Goal: Task Accomplishment & Management: Use online tool/utility

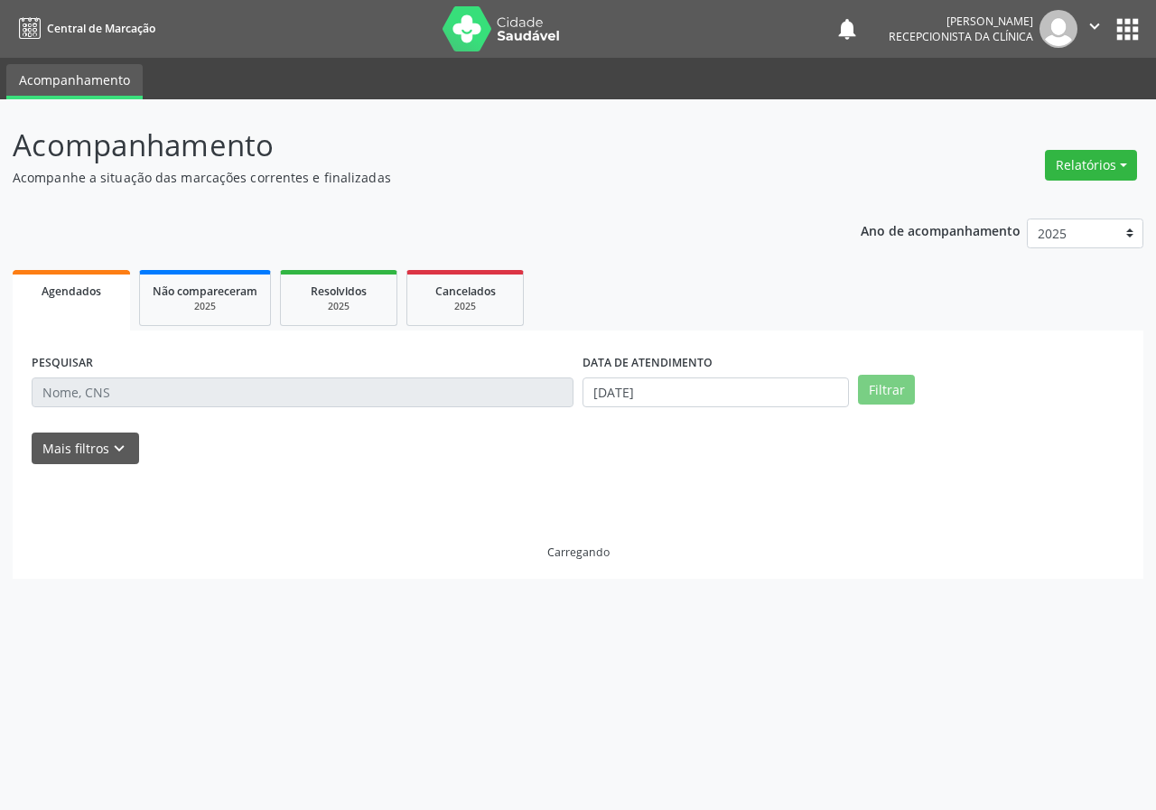
select select "8"
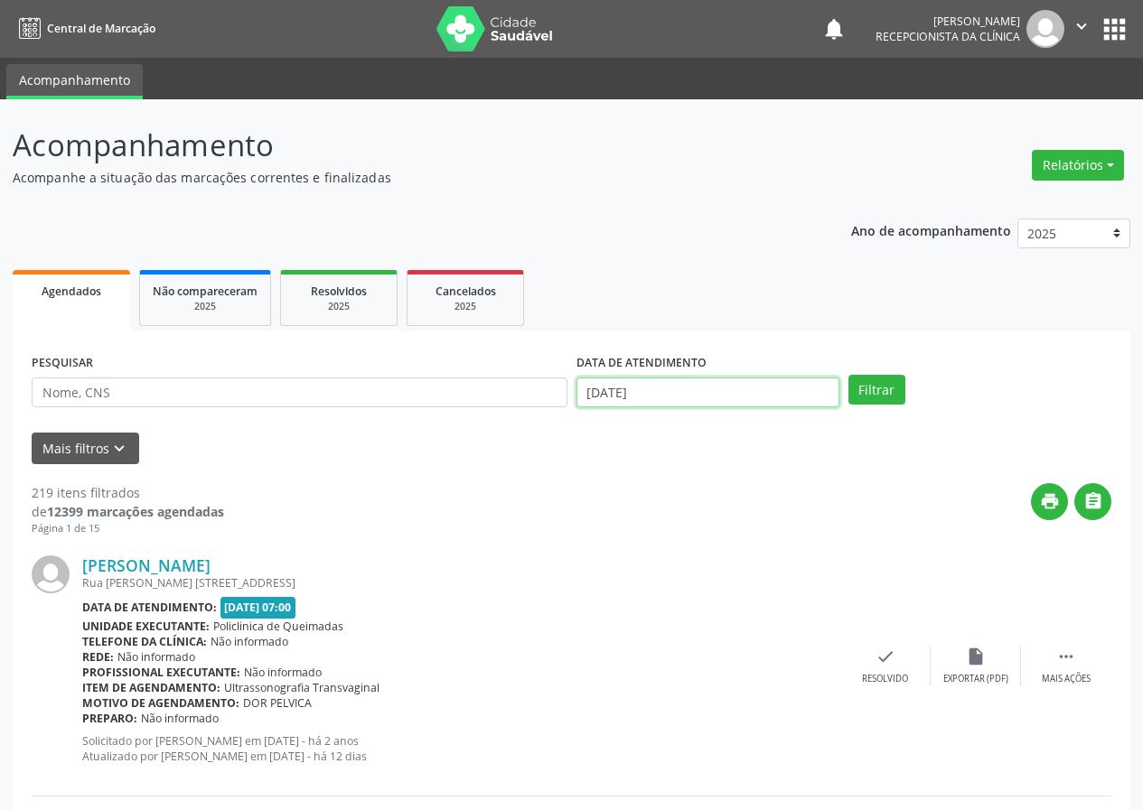
click at [736, 393] on input "[DATE]" at bounding box center [707, 393] width 263 height 31
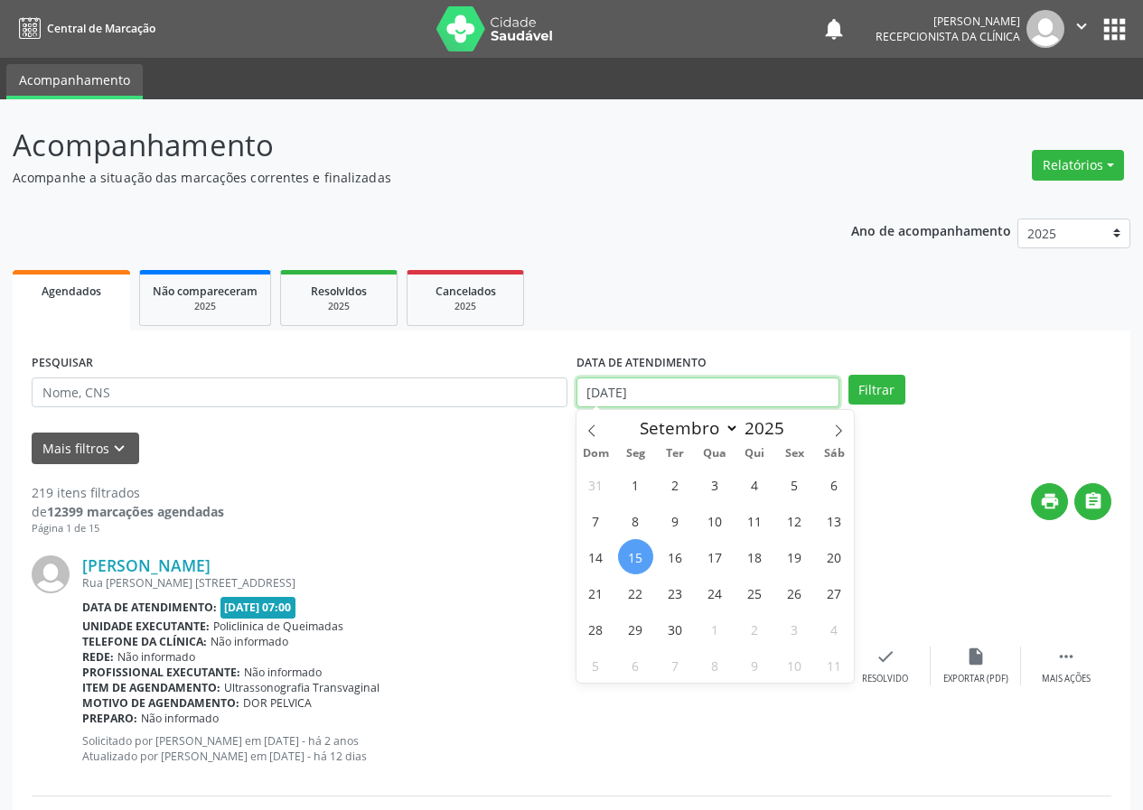
click at [736, 393] on input "[DATE]" at bounding box center [707, 393] width 263 height 31
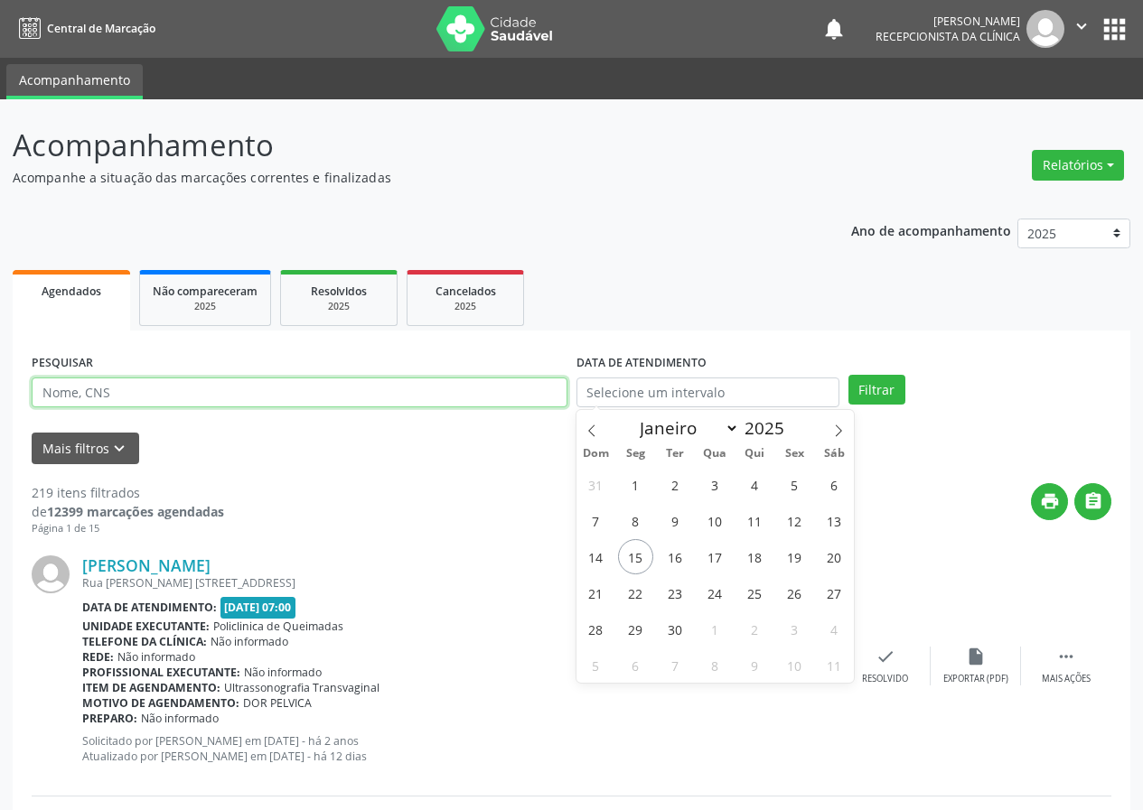
click at [520, 403] on input "text" at bounding box center [300, 393] width 536 height 31
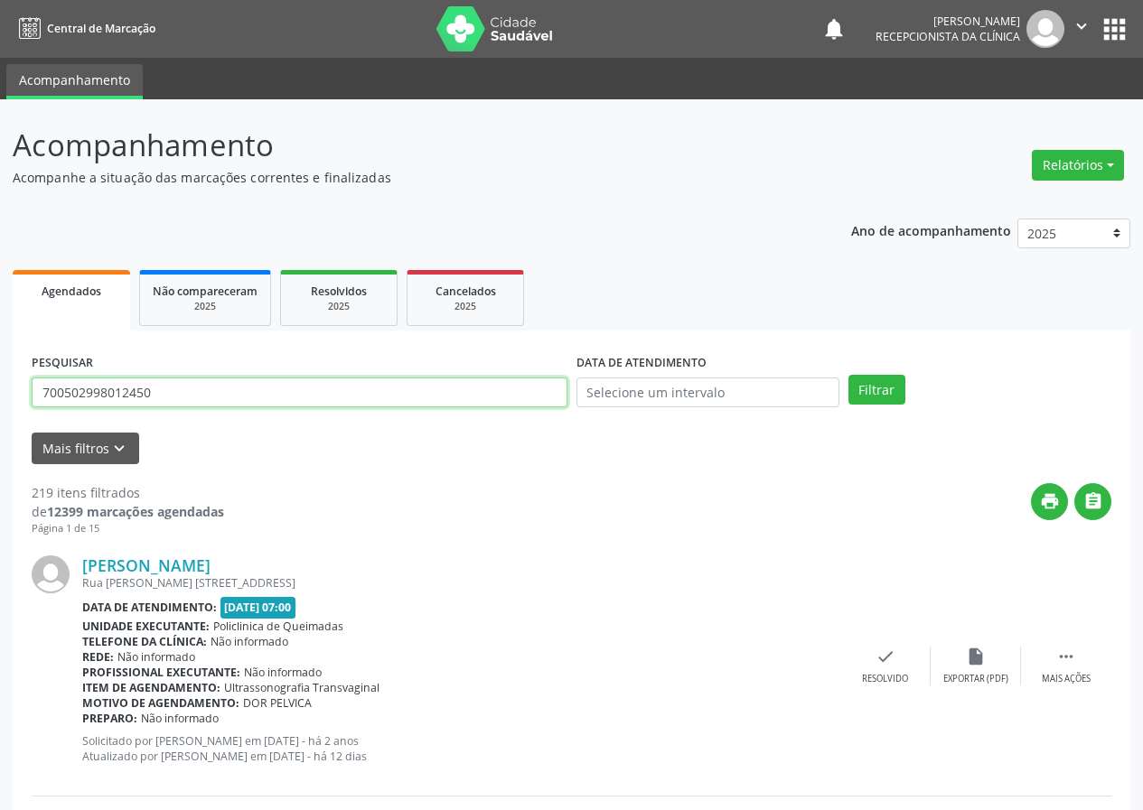
type input "700502998012450"
click at [848, 375] on button "Filtrar" at bounding box center [876, 390] width 57 height 31
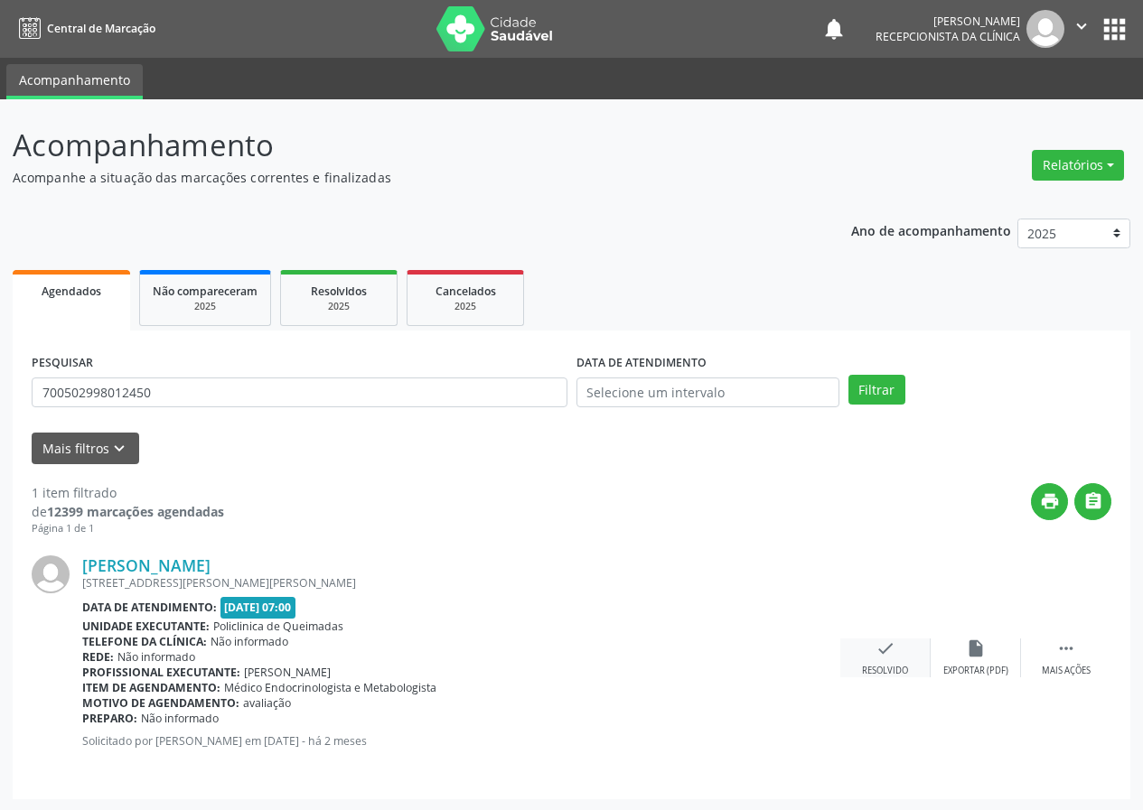
click at [881, 652] on icon "check" at bounding box center [885, 649] width 20 height 20
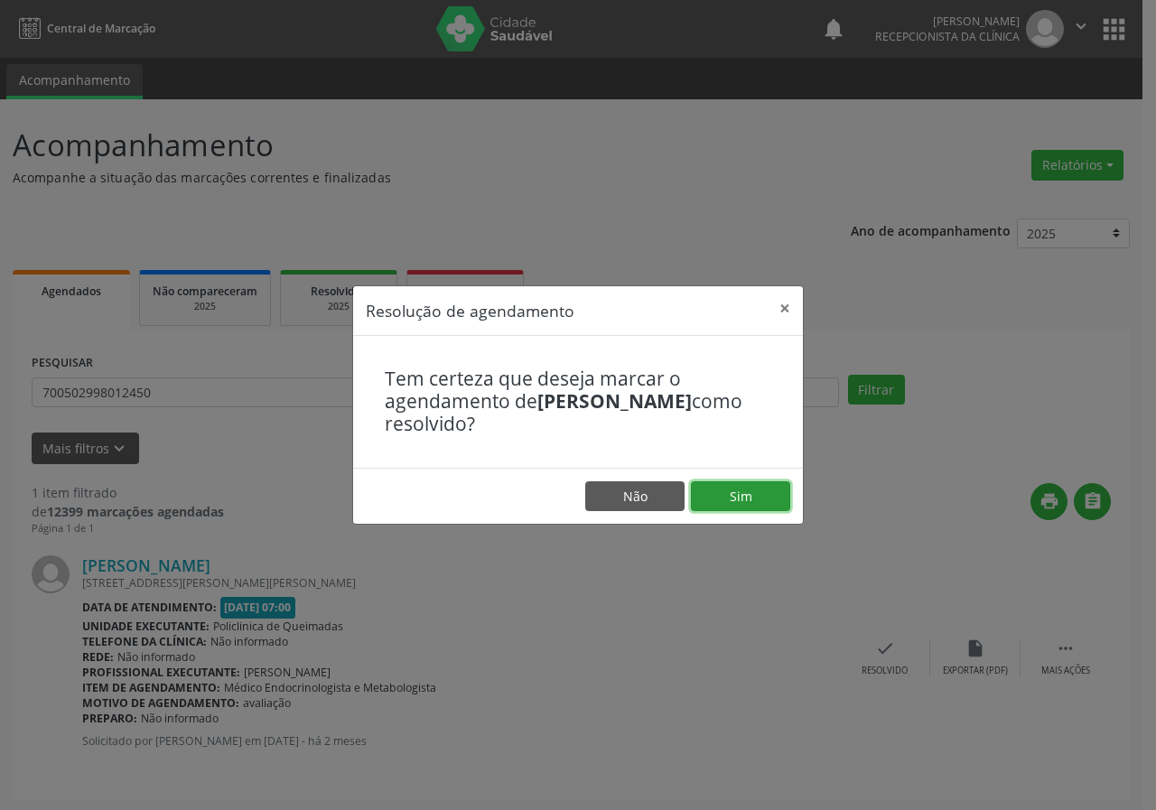
click at [763, 502] on button "Sim" at bounding box center [740, 497] width 99 height 31
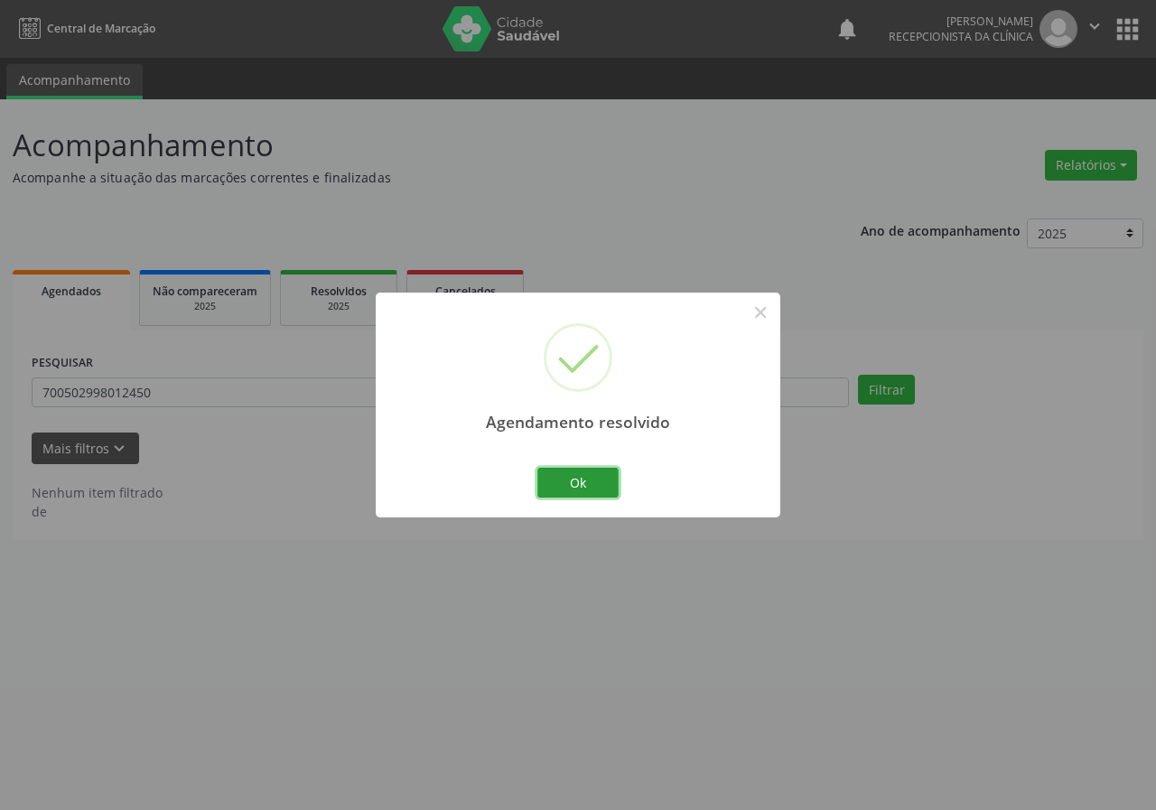
drag, startPoint x: 594, startPoint y: 484, endPoint x: 559, endPoint y: 478, distance: 35.8
click at [594, 484] on button "Ok" at bounding box center [578, 483] width 81 height 31
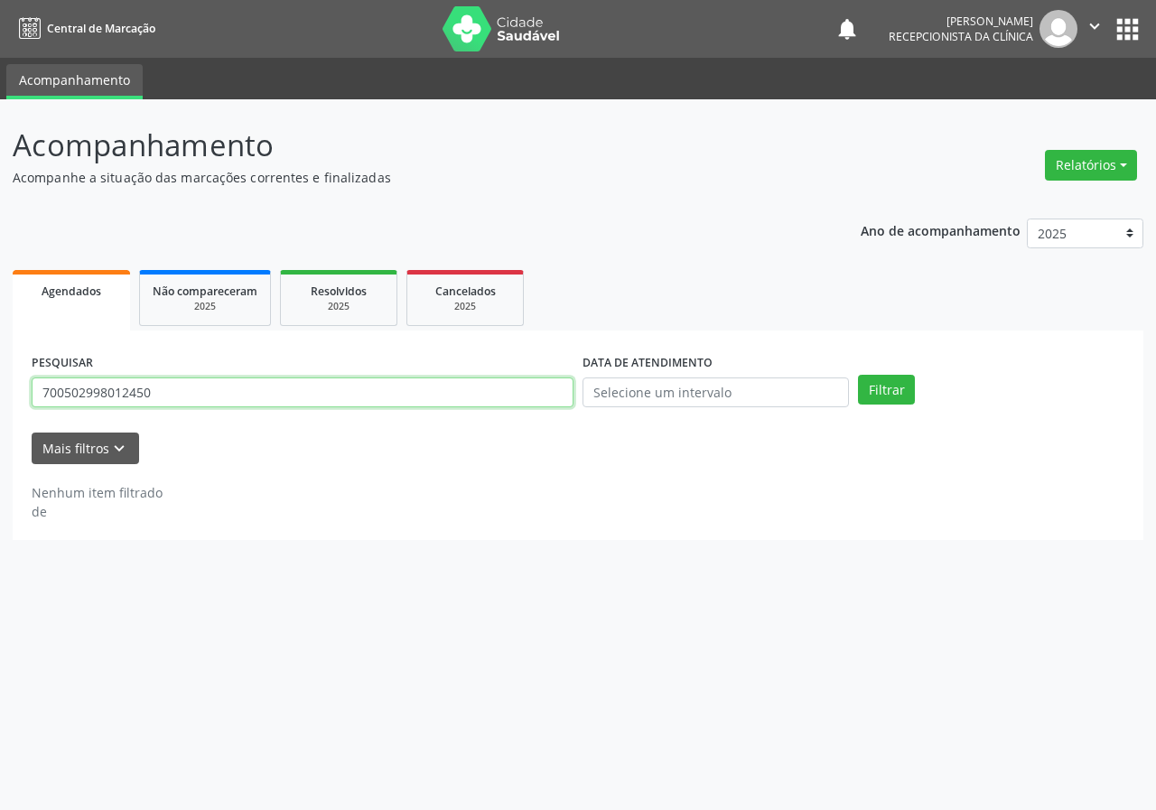
click at [487, 383] on input "700502998012450" at bounding box center [303, 393] width 542 height 31
type input "709207209822433"
click at [858, 375] on button "Filtrar" at bounding box center [886, 390] width 57 height 31
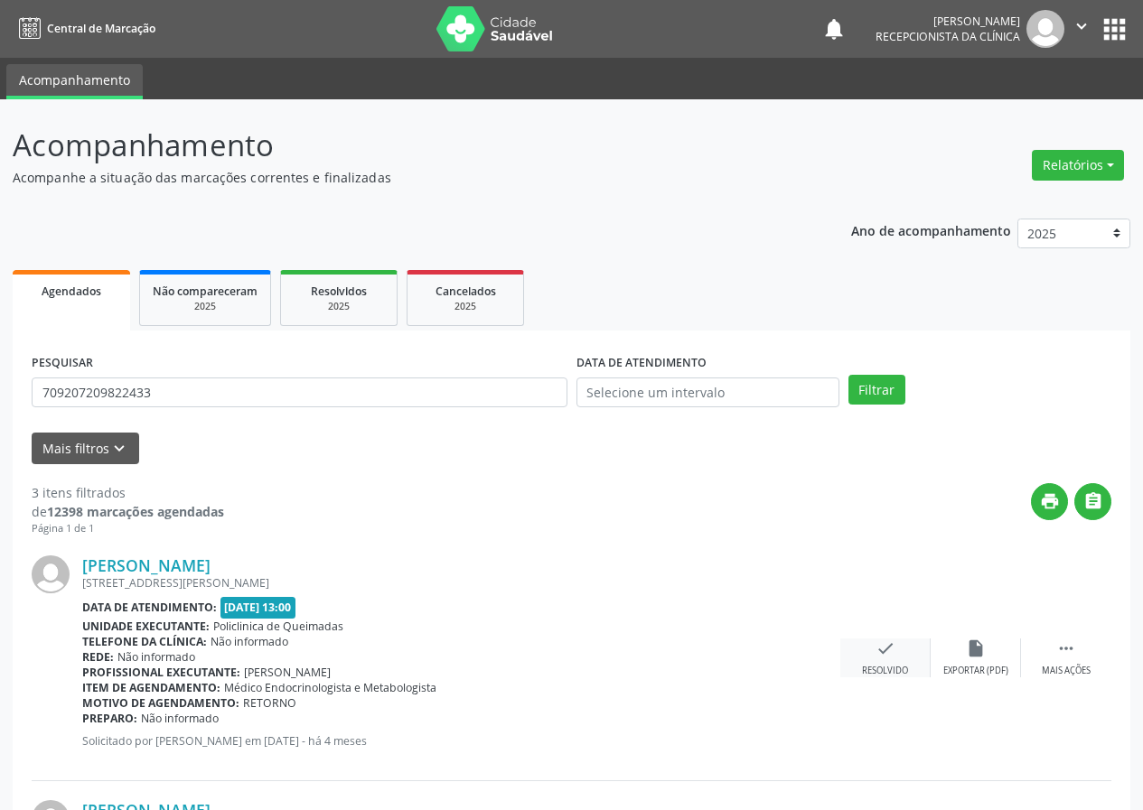
click at [877, 641] on icon "check" at bounding box center [885, 649] width 20 height 20
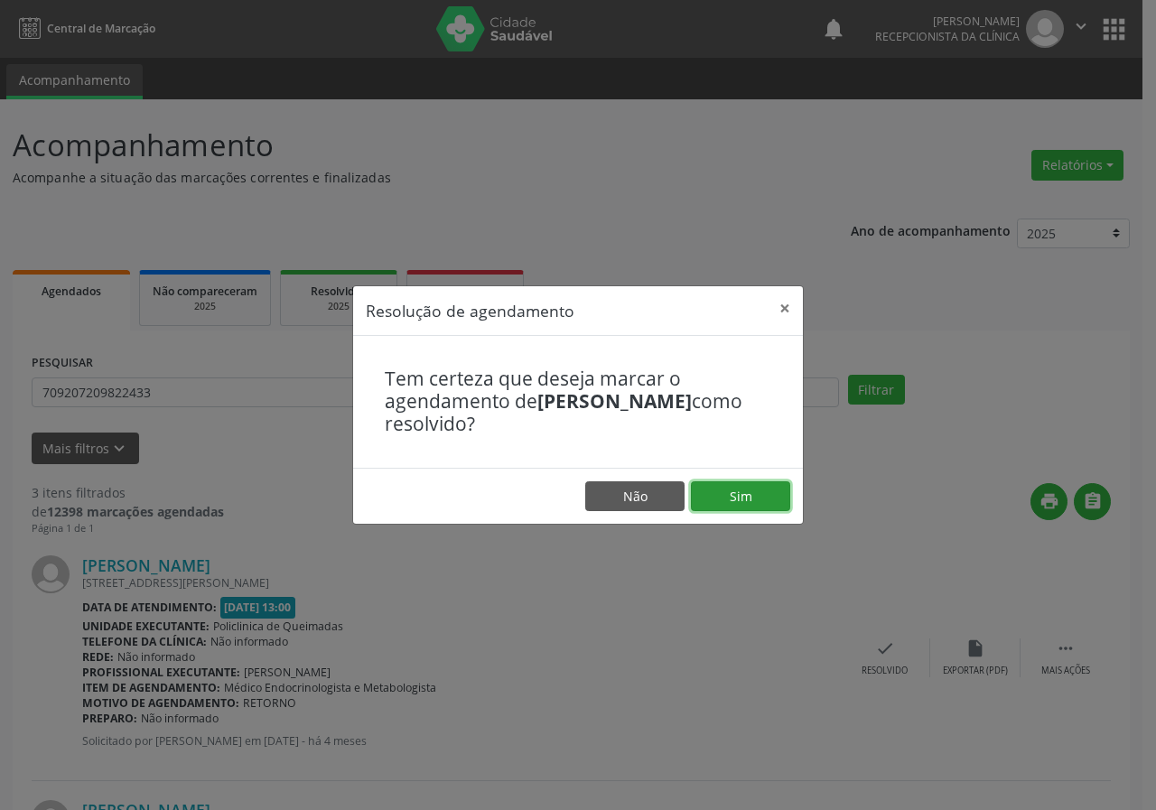
drag, startPoint x: 733, startPoint y: 499, endPoint x: 643, endPoint y: 523, distance: 92.7
click at [728, 500] on button "Sim" at bounding box center [740, 497] width 99 height 31
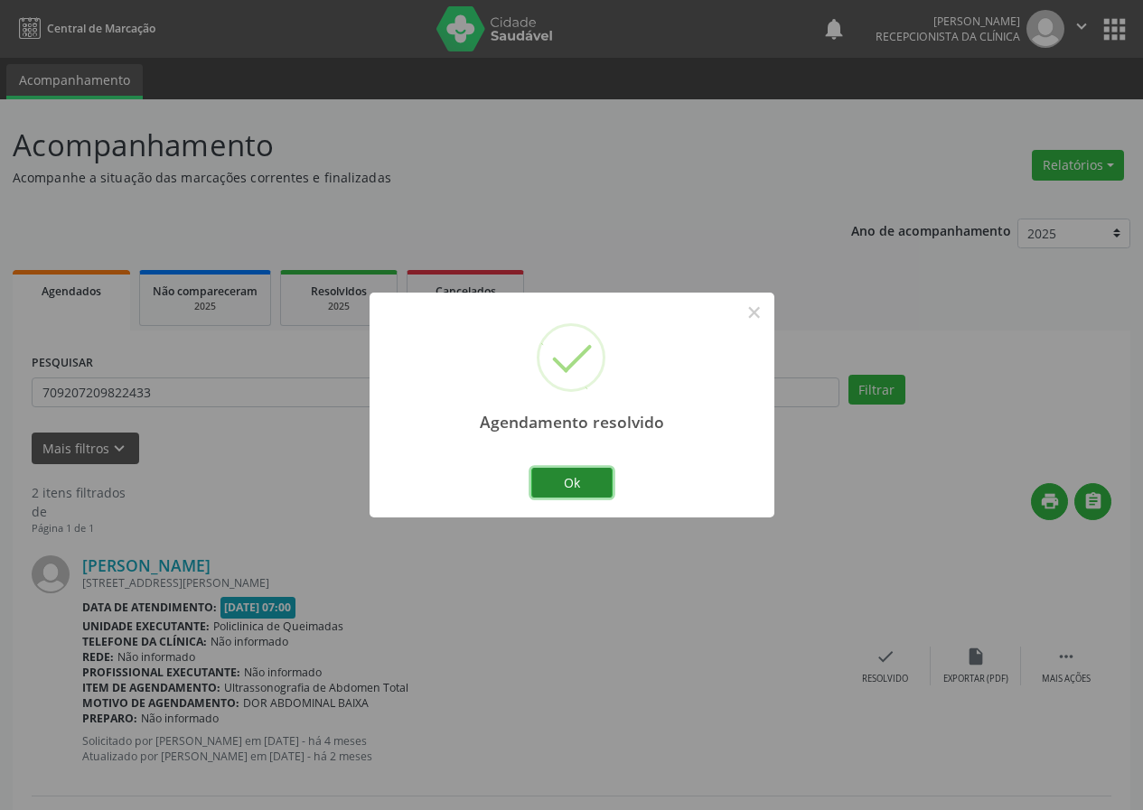
click at [575, 475] on button "Ok" at bounding box center [571, 483] width 81 height 31
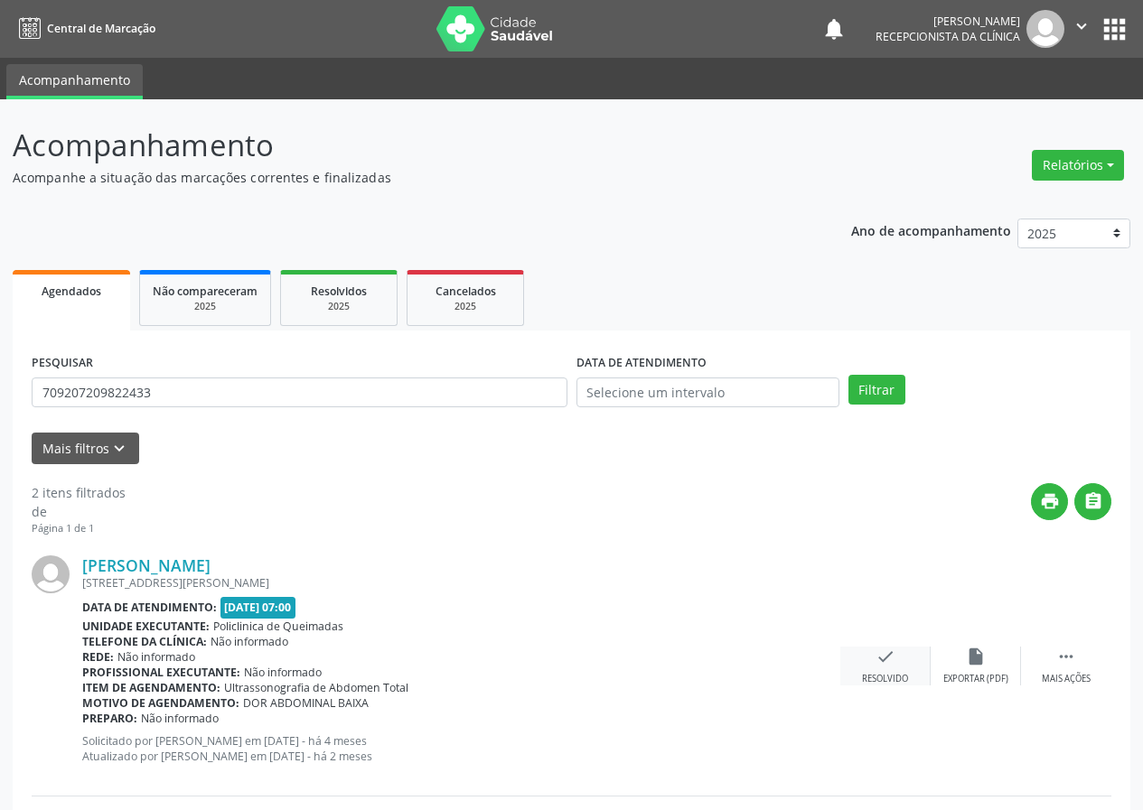
click at [881, 657] on icon "check" at bounding box center [885, 657] width 20 height 20
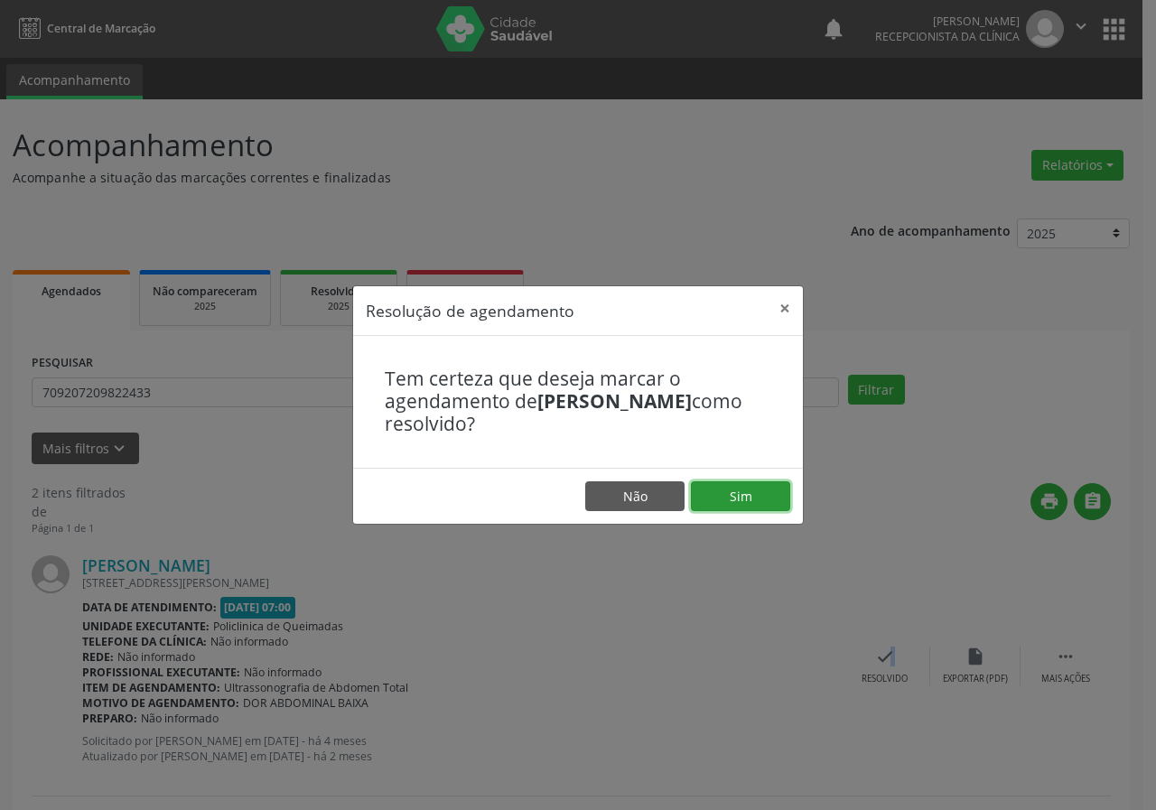
click at [773, 509] on button "Sim" at bounding box center [740, 497] width 99 height 31
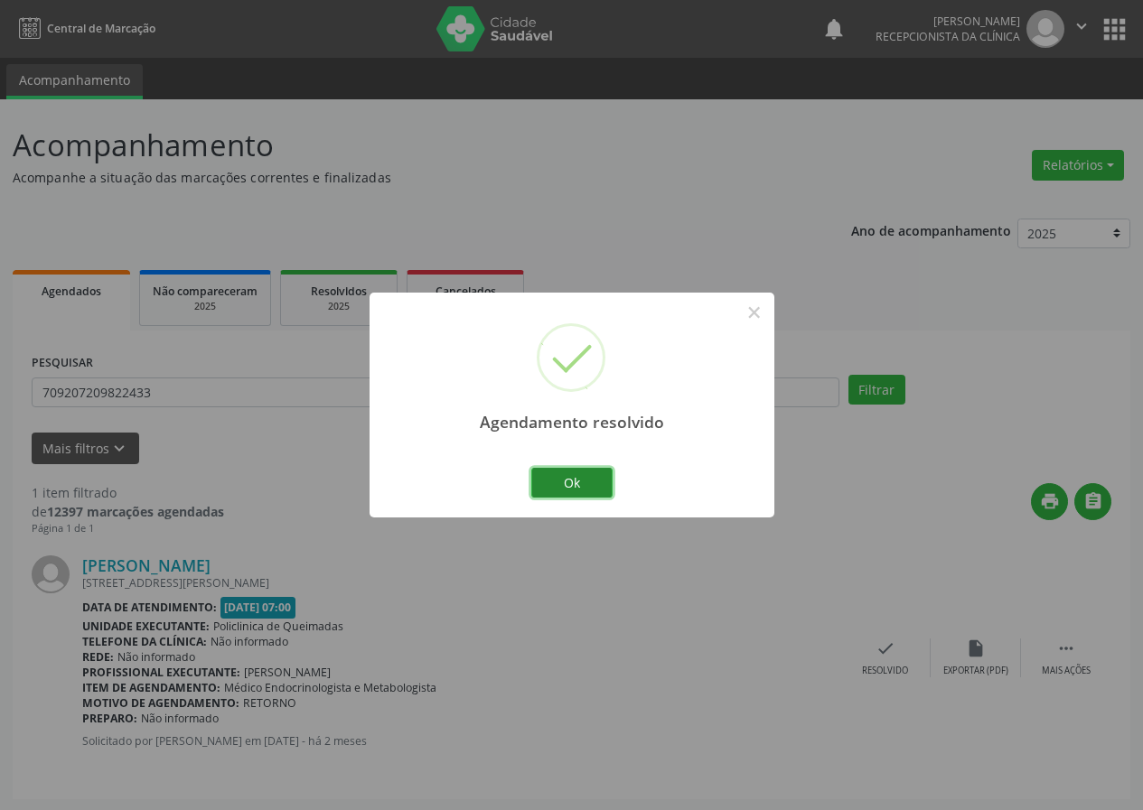
click at [609, 484] on button "Ok" at bounding box center [571, 483] width 81 height 31
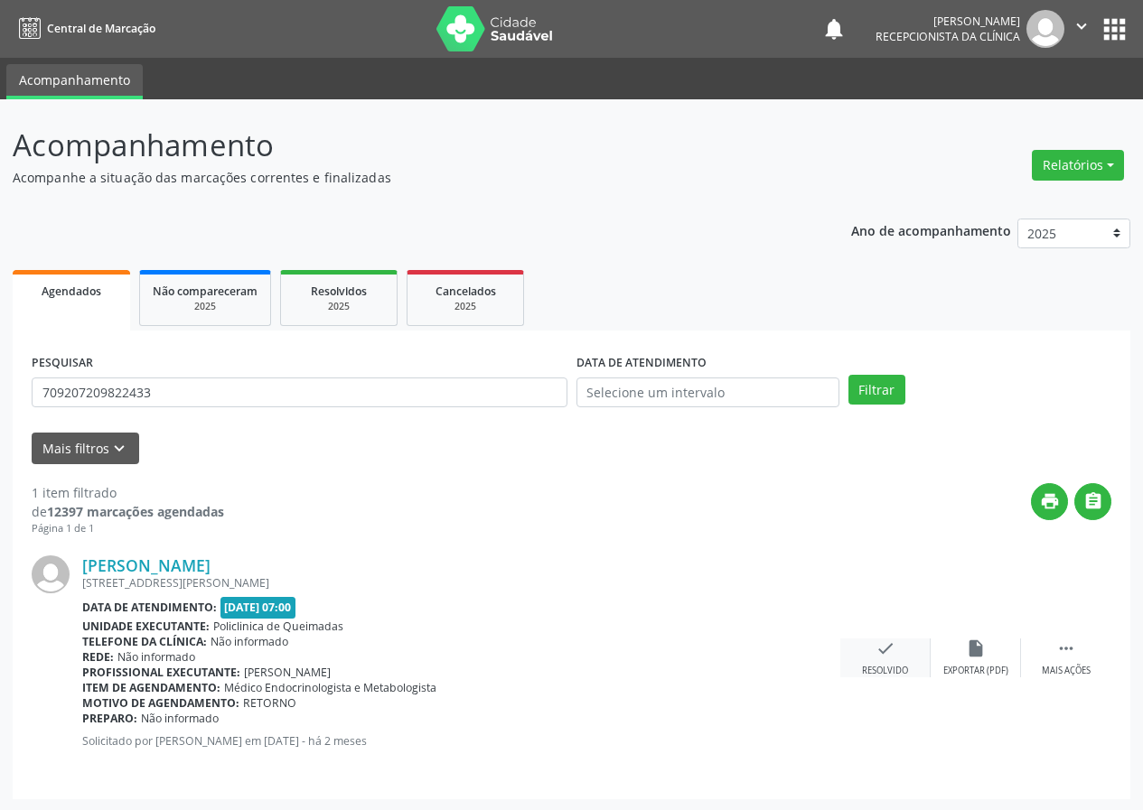
click at [880, 651] on icon "check" at bounding box center [885, 649] width 20 height 20
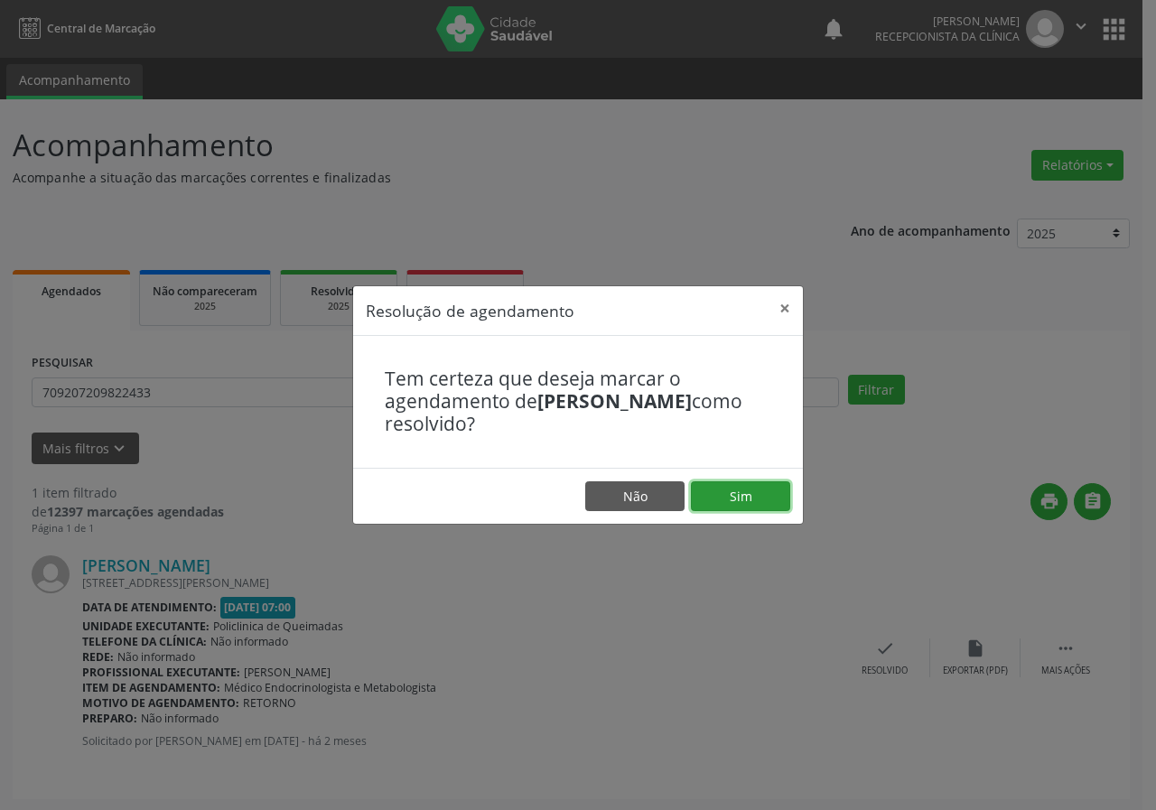
click at [747, 497] on button "Sim" at bounding box center [740, 497] width 99 height 31
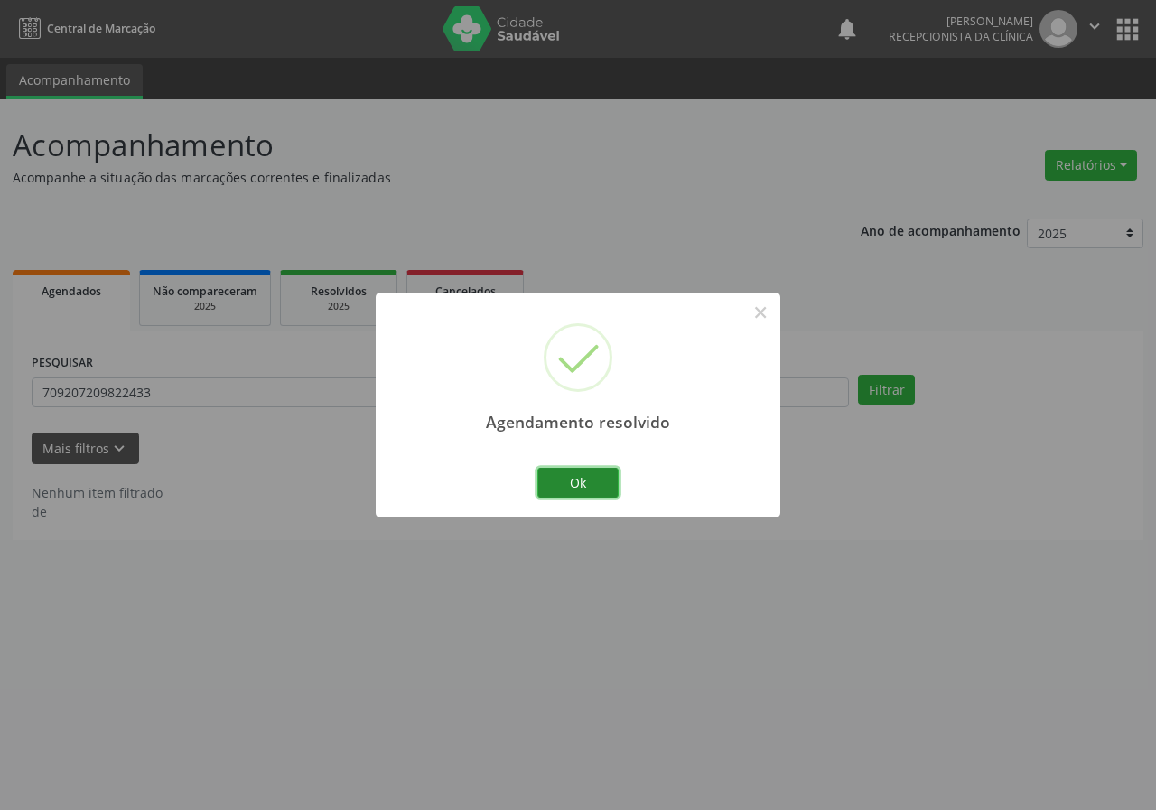
click at [585, 478] on button "Ok" at bounding box center [578, 483] width 81 height 31
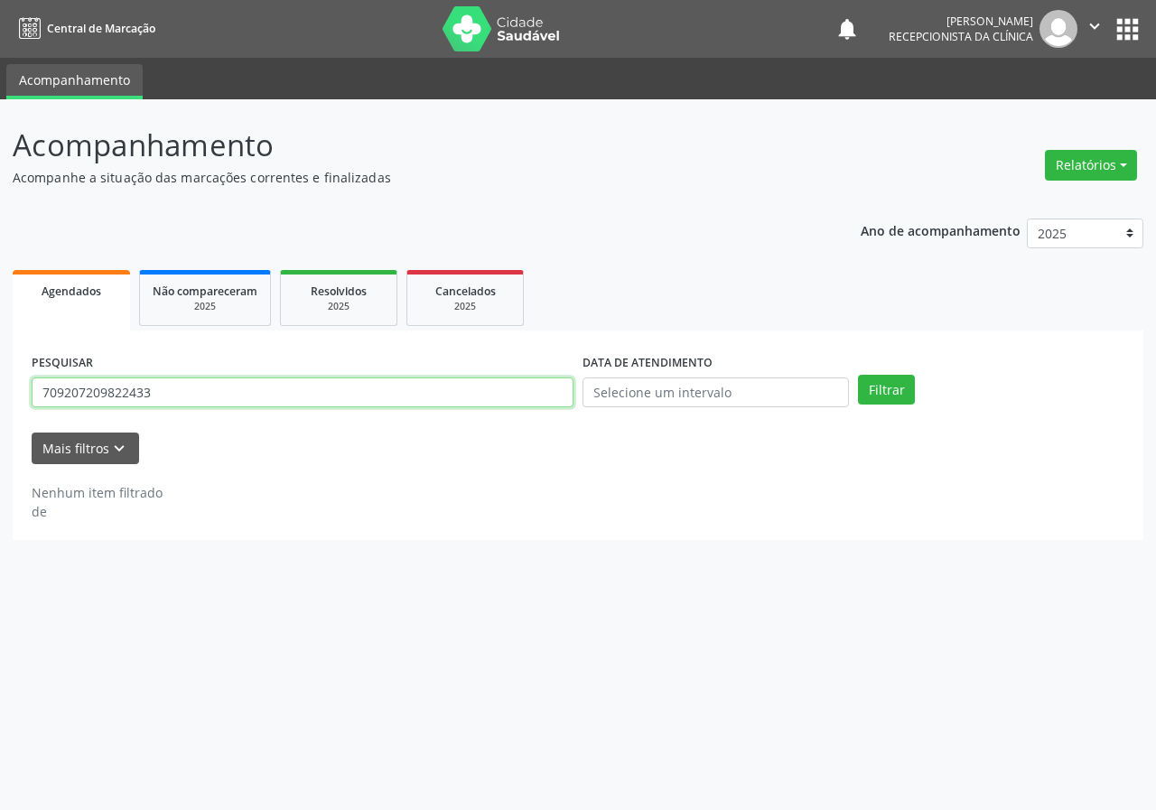
click at [519, 403] on input "709207209822433" at bounding box center [303, 393] width 542 height 31
type input "706706532121816"
click at [858, 375] on button "Filtrar" at bounding box center [886, 390] width 57 height 31
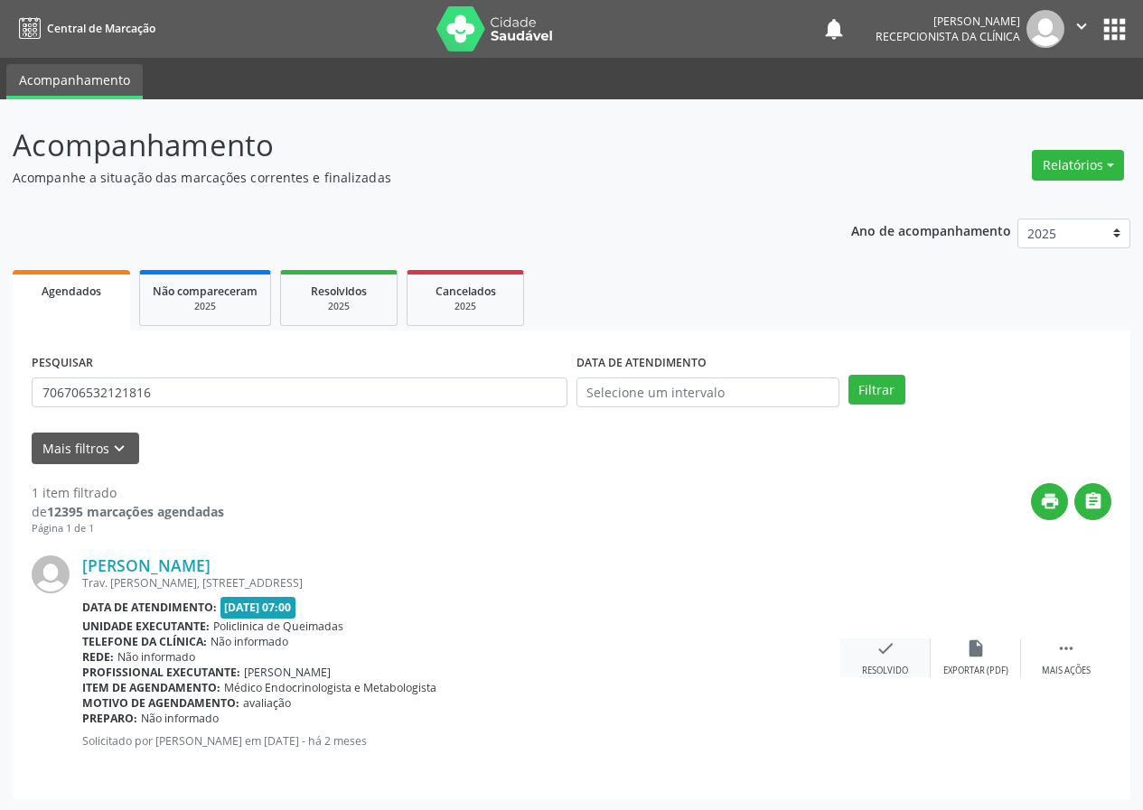
click at [886, 655] on icon "check" at bounding box center [885, 649] width 20 height 20
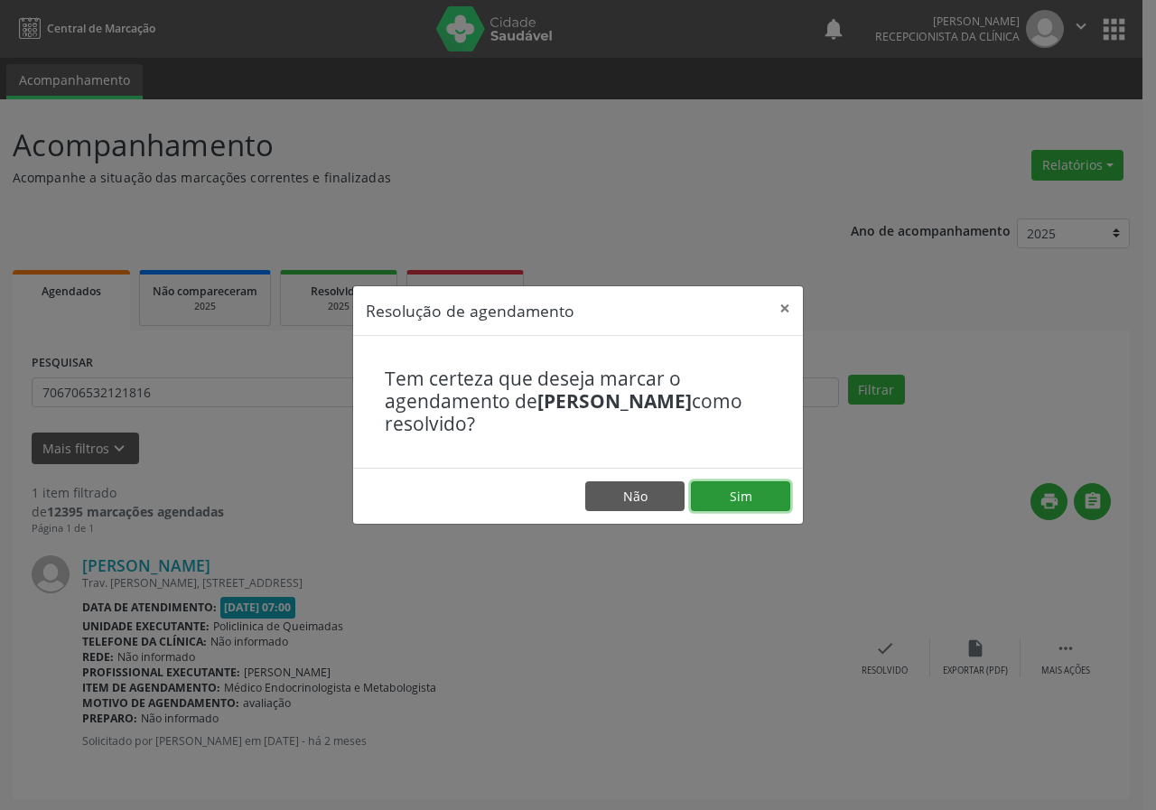
click at [784, 496] on button "Sim" at bounding box center [740, 497] width 99 height 31
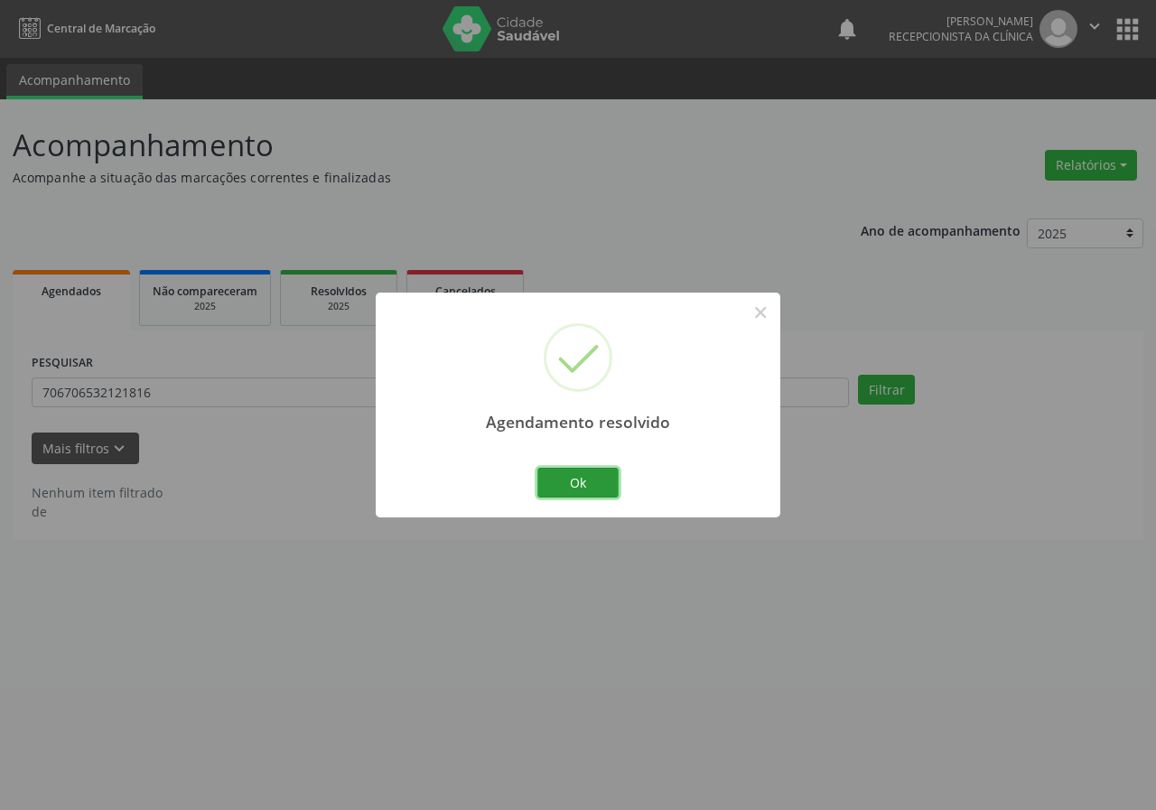
click at [609, 482] on button "Ok" at bounding box center [578, 483] width 81 height 31
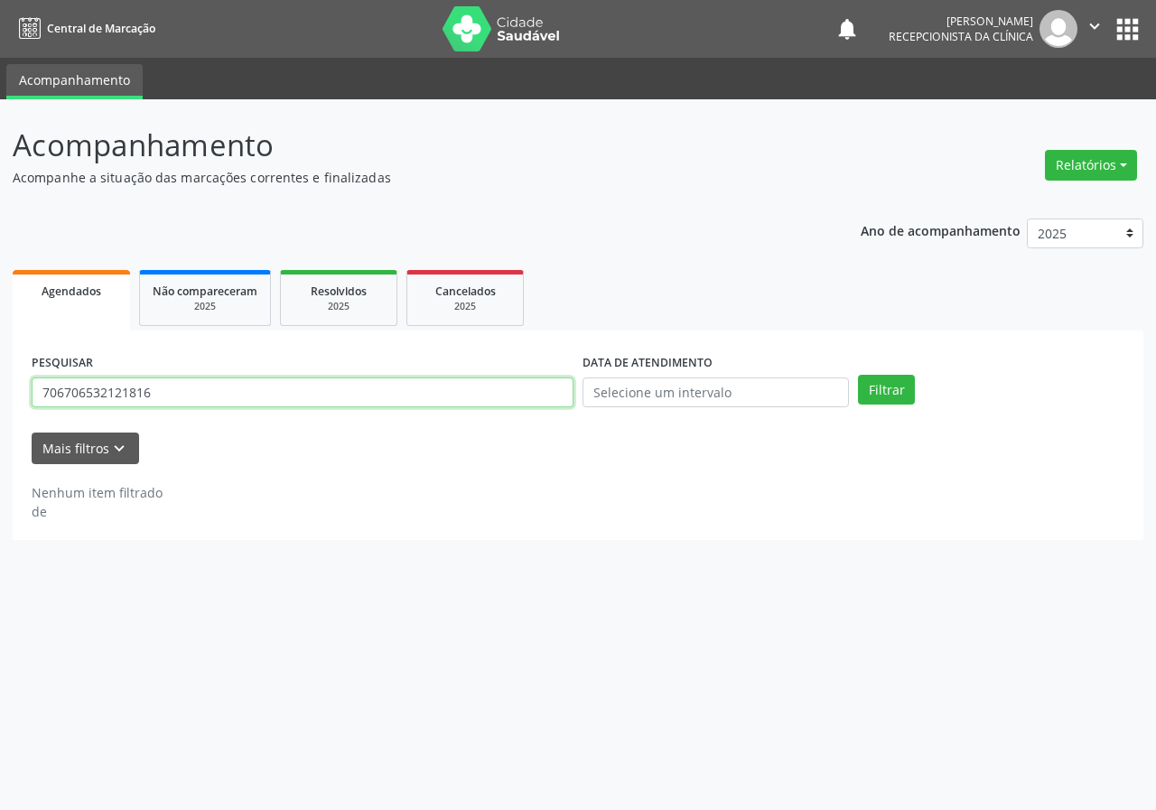
click at [563, 407] on input "706706532121816" at bounding box center [303, 393] width 542 height 31
type input "702708662056460"
click at [858, 375] on button "Filtrar" at bounding box center [886, 390] width 57 height 31
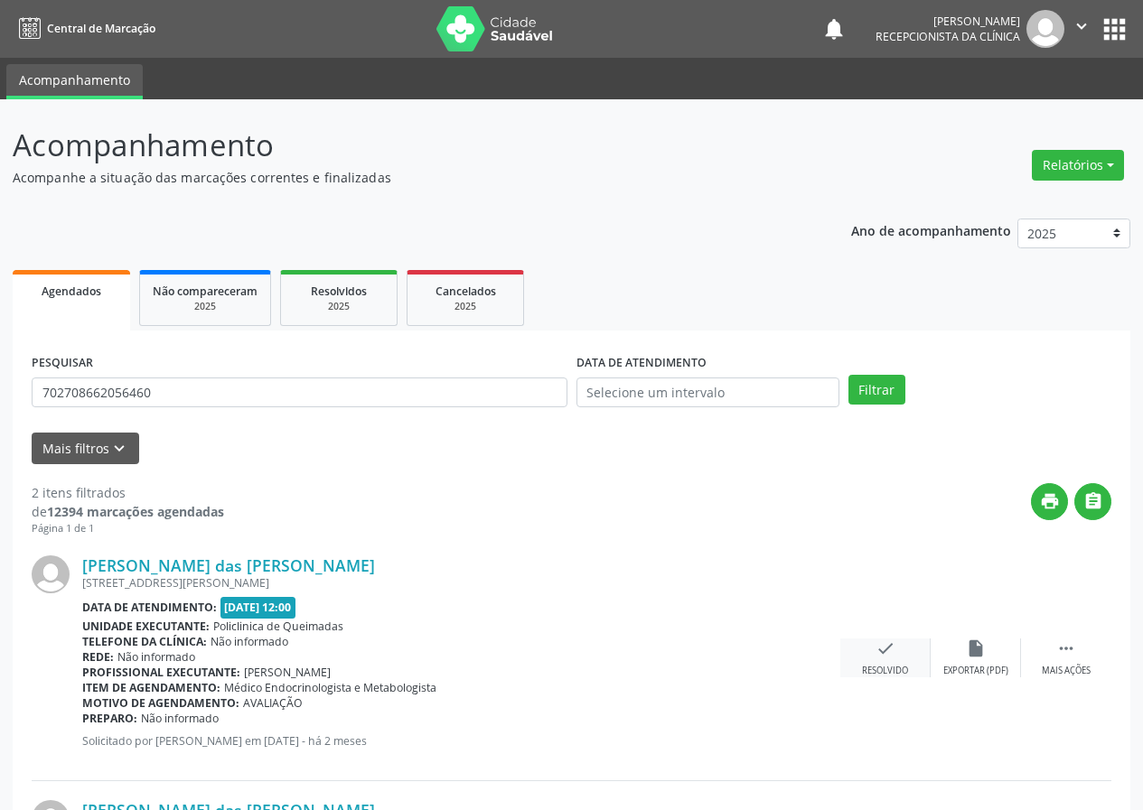
click at [877, 653] on icon "check" at bounding box center [885, 649] width 20 height 20
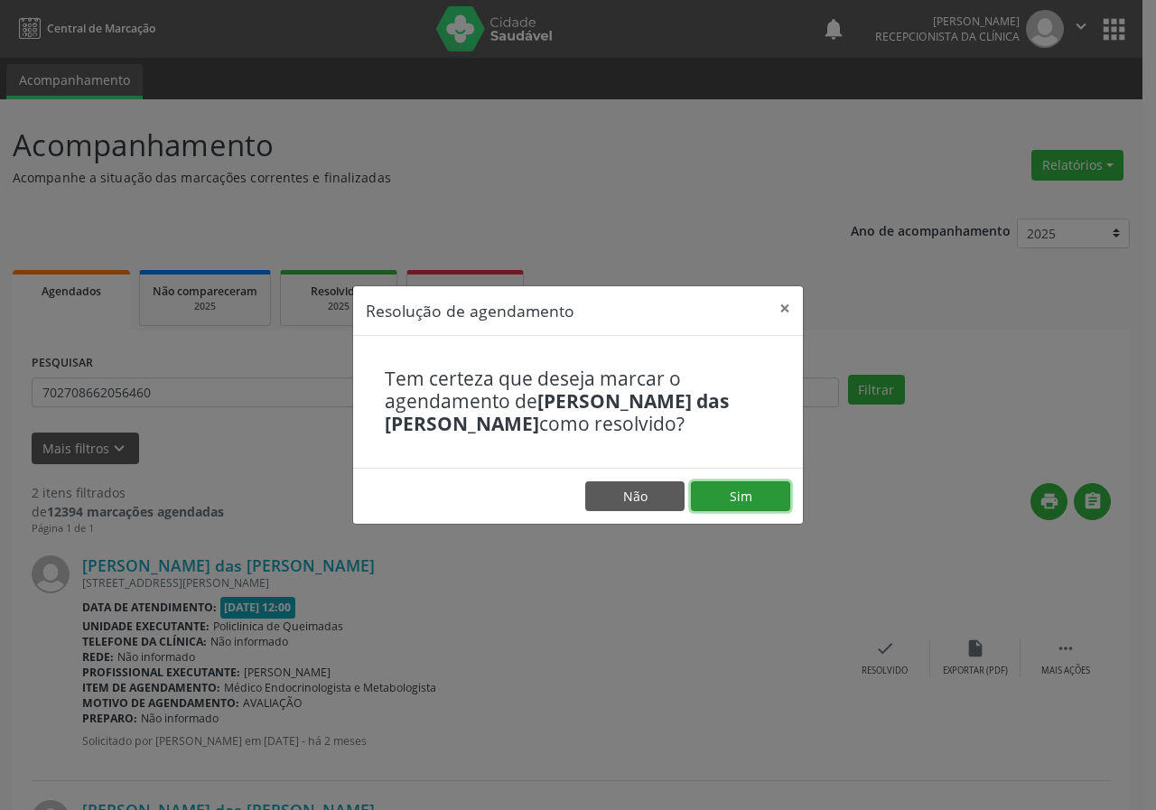
click at [766, 496] on button "Sim" at bounding box center [740, 497] width 99 height 31
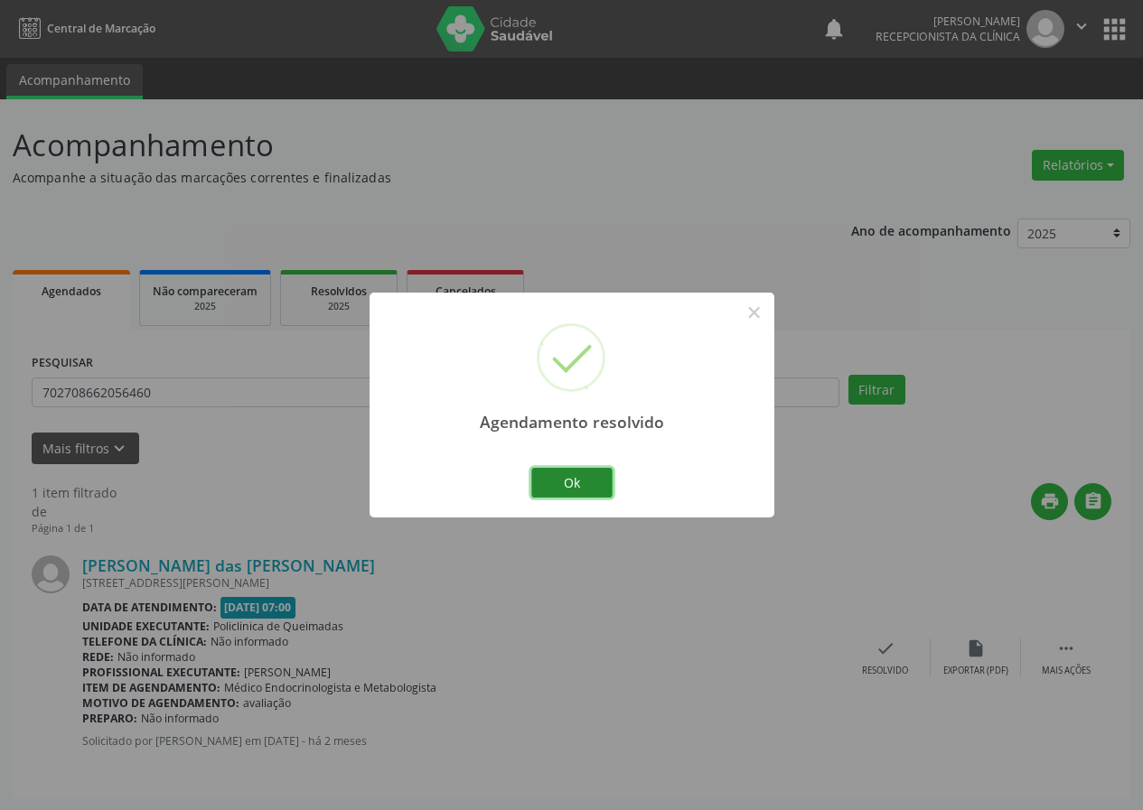
click at [601, 482] on button "Ok" at bounding box center [571, 483] width 81 height 31
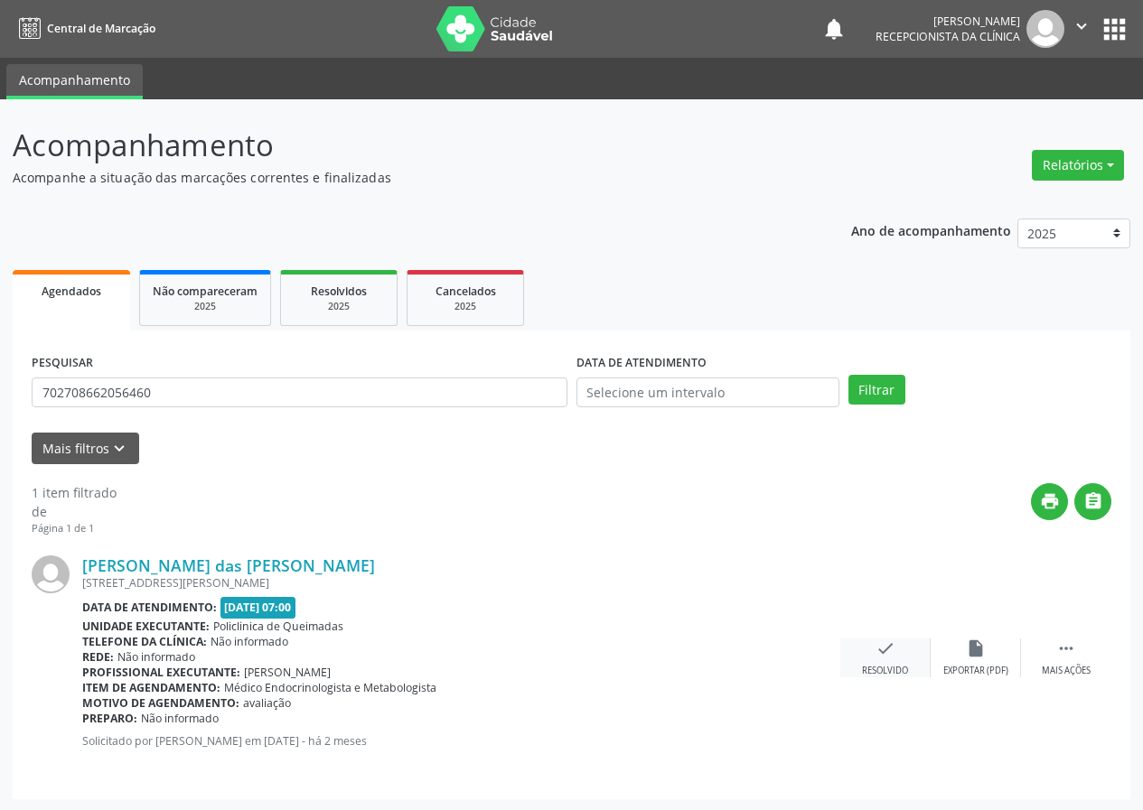
click at [888, 647] on icon "check" at bounding box center [885, 649] width 20 height 20
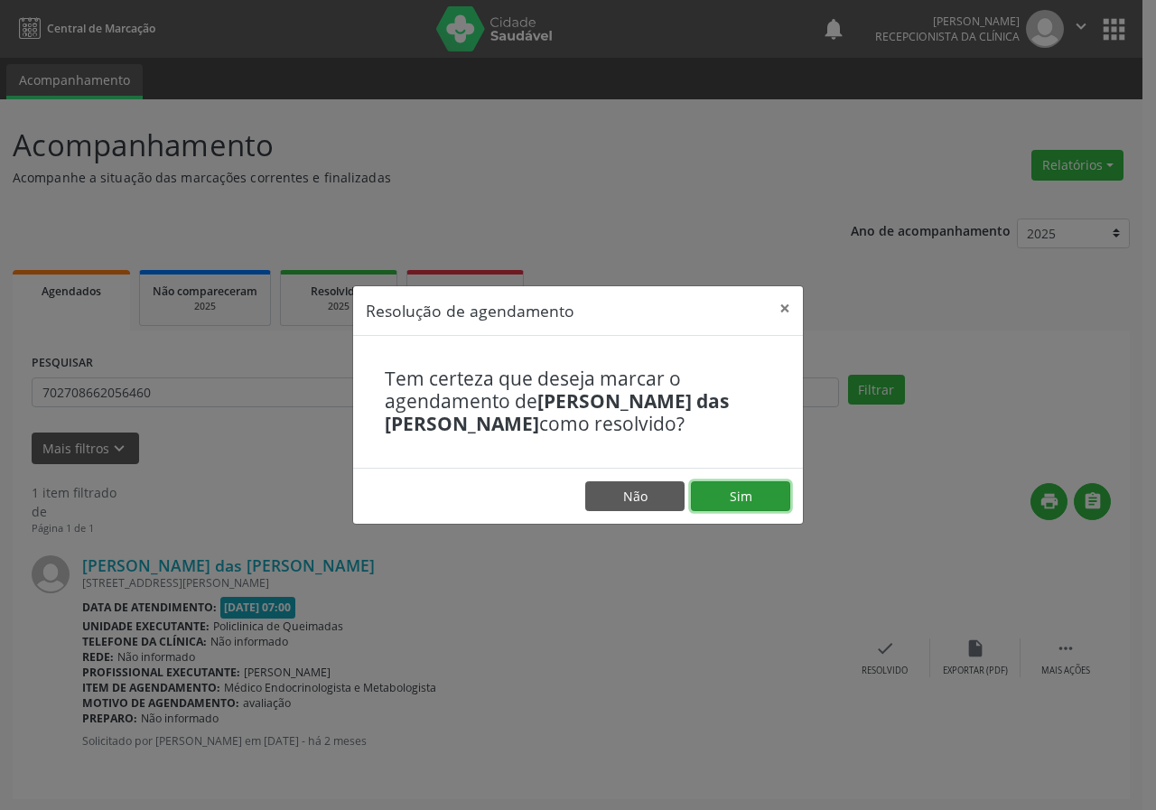
click at [762, 498] on button "Sim" at bounding box center [740, 497] width 99 height 31
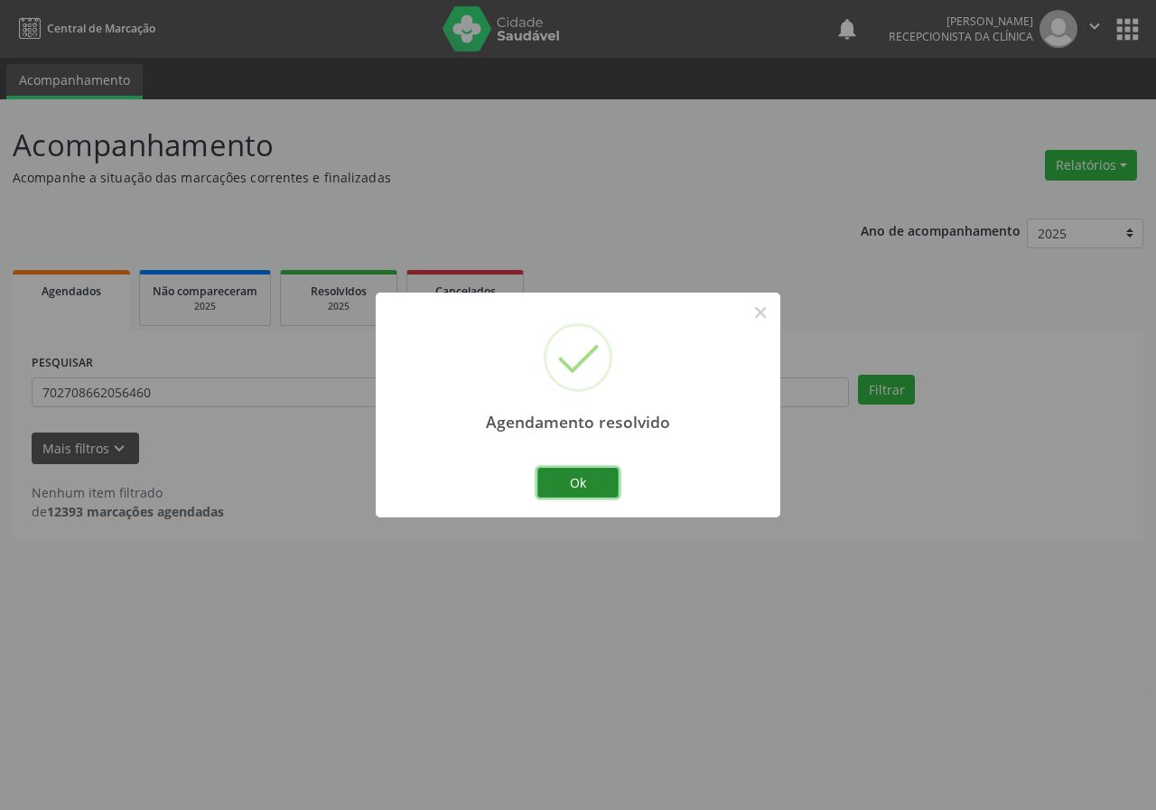
click at [602, 482] on button "Ok" at bounding box center [578, 483] width 81 height 31
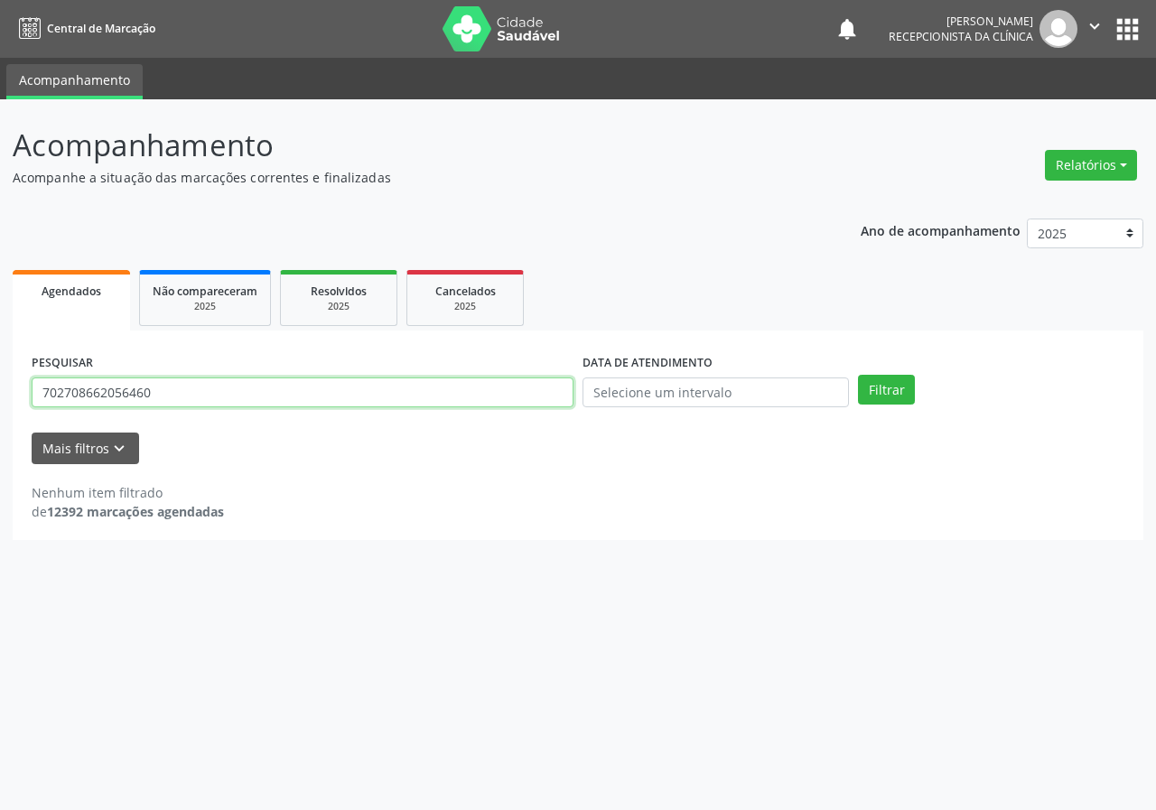
click at [407, 388] on input "702708662056460" at bounding box center [303, 393] width 542 height 31
type input "700003932532400"
click at [858, 375] on button "Filtrar" at bounding box center [886, 390] width 57 height 31
click at [167, 398] on input "700003932532400" at bounding box center [303, 393] width 542 height 31
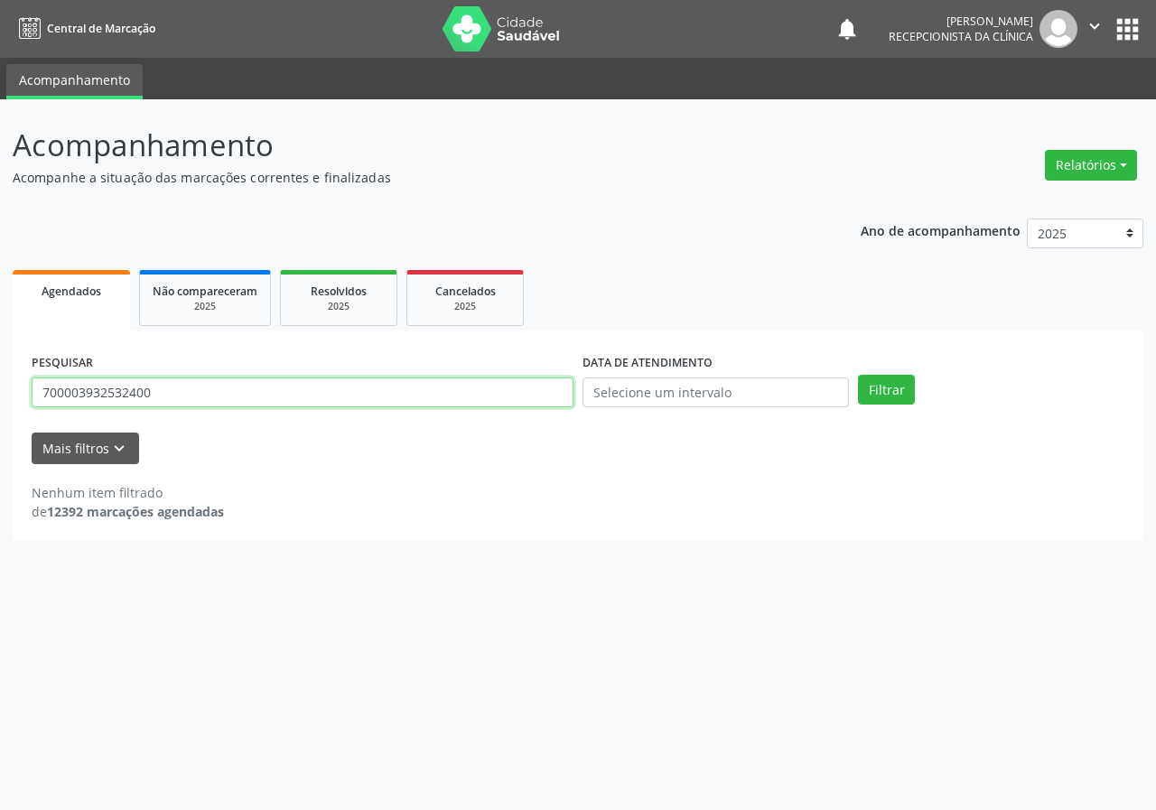
click at [167, 398] on input "700003932532400" at bounding box center [303, 393] width 542 height 31
type input "702401097112729"
click at [858, 375] on button "Filtrar" at bounding box center [886, 390] width 57 height 31
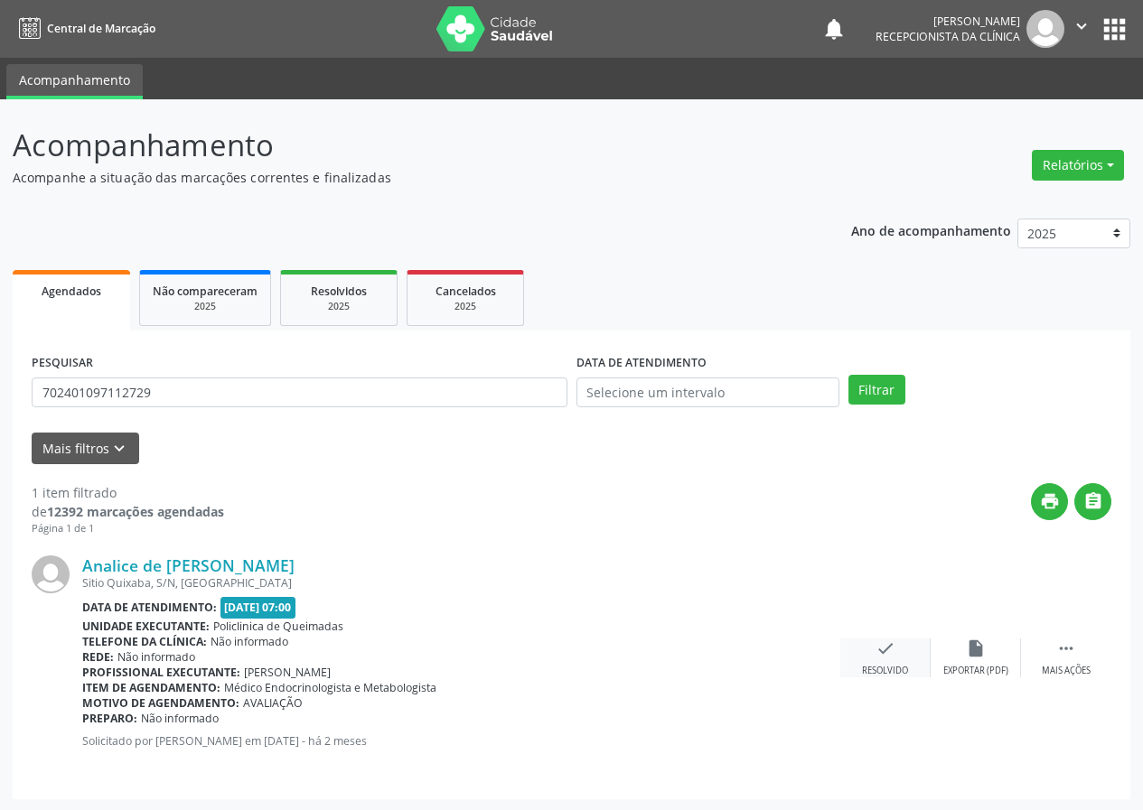
click at [883, 659] on icon "check" at bounding box center [885, 649] width 20 height 20
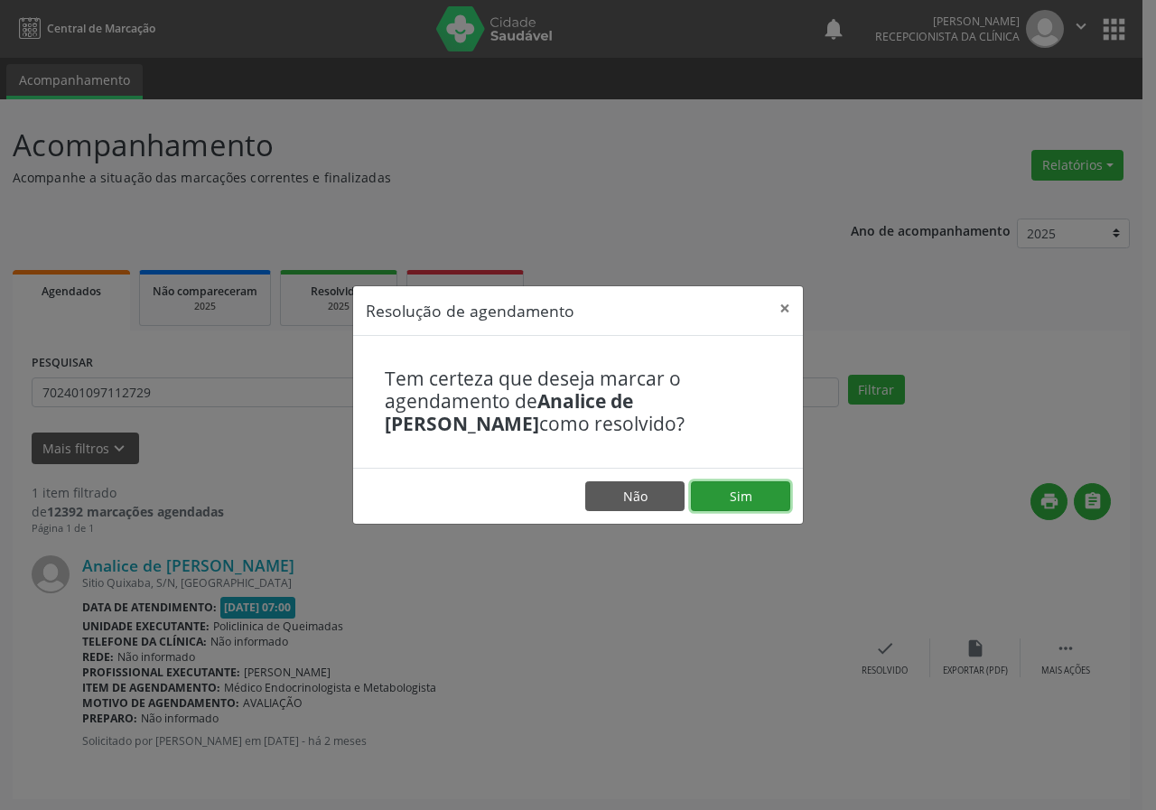
click at [763, 503] on button "Sim" at bounding box center [740, 497] width 99 height 31
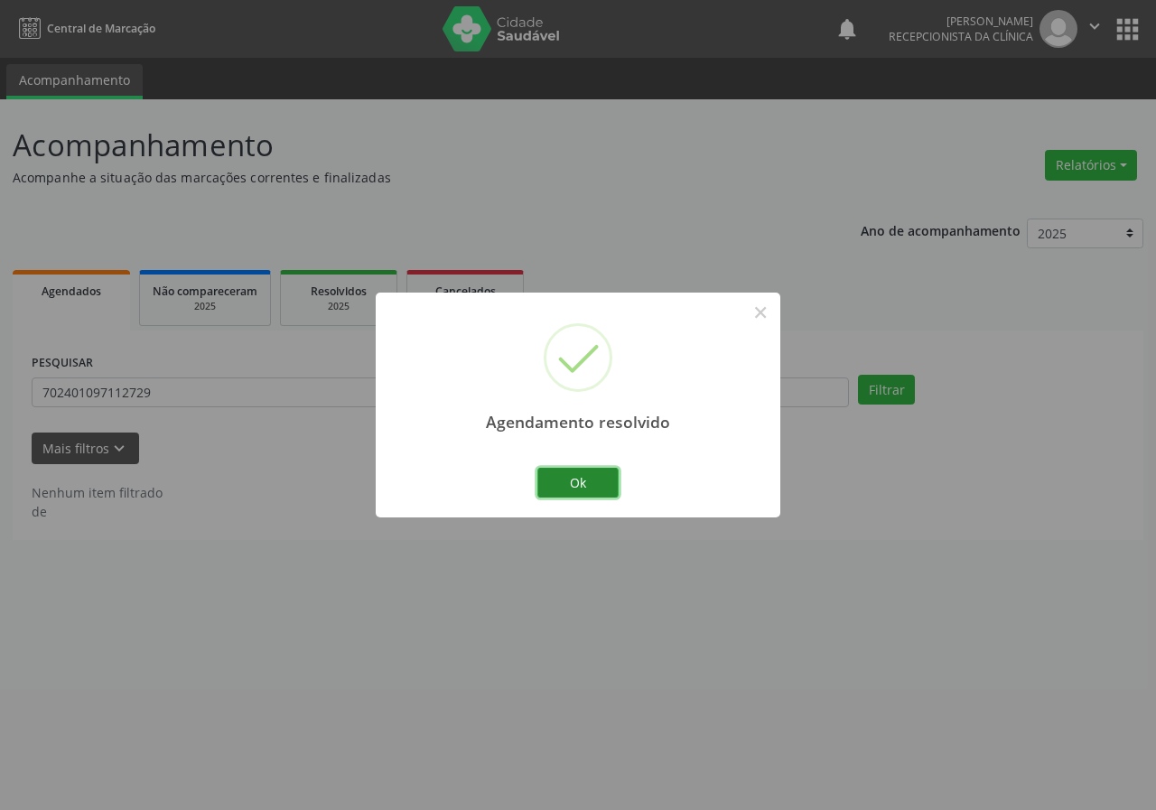
click at [587, 483] on button "Ok" at bounding box center [578, 483] width 81 height 31
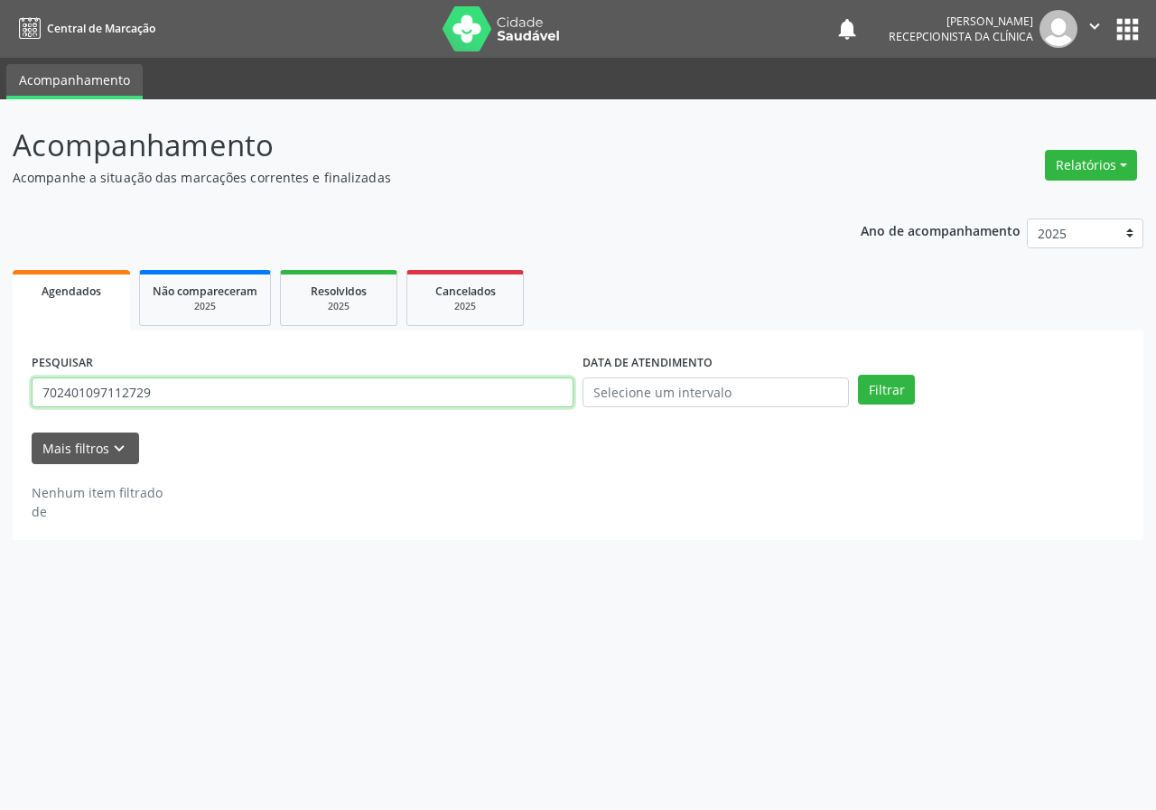
click at [466, 392] on input "702401097112729" at bounding box center [303, 393] width 542 height 31
type input "704002855539762"
click at [858, 375] on button "Filtrar" at bounding box center [886, 390] width 57 height 31
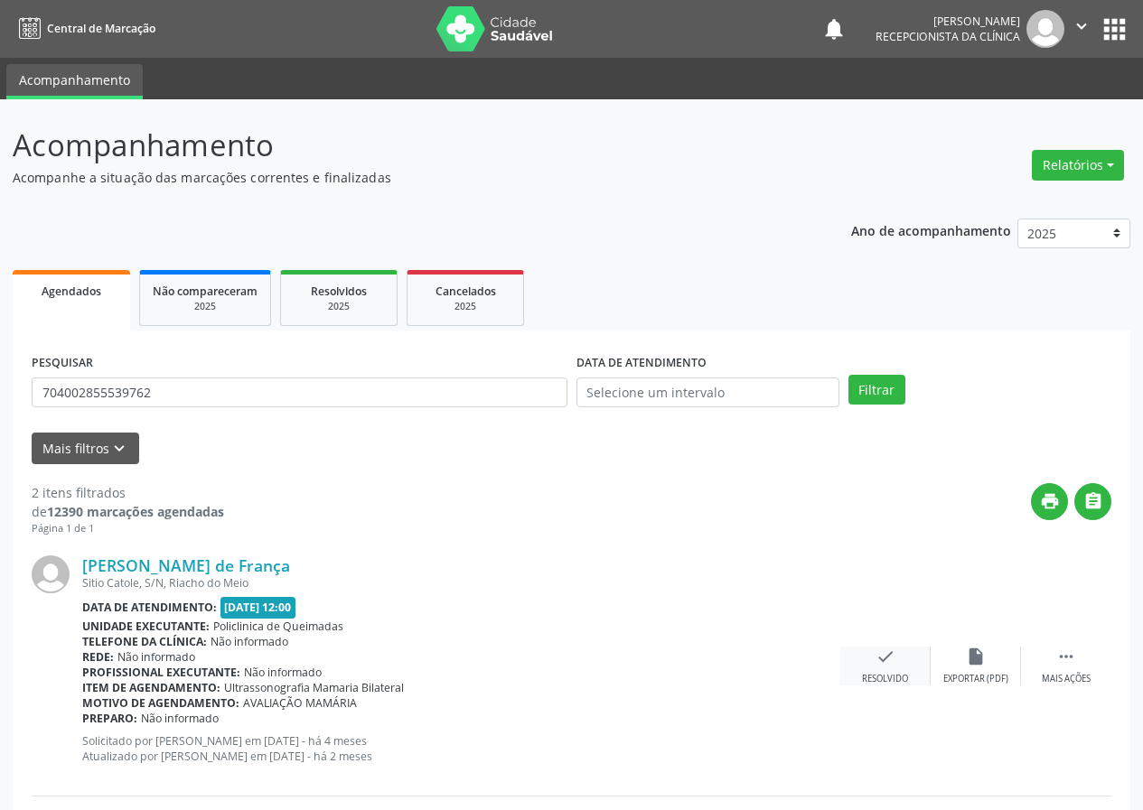
drag, startPoint x: 893, startPoint y: 665, endPoint x: 875, endPoint y: 648, distance: 24.9
click at [875, 648] on icon "check" at bounding box center [885, 657] width 20 height 20
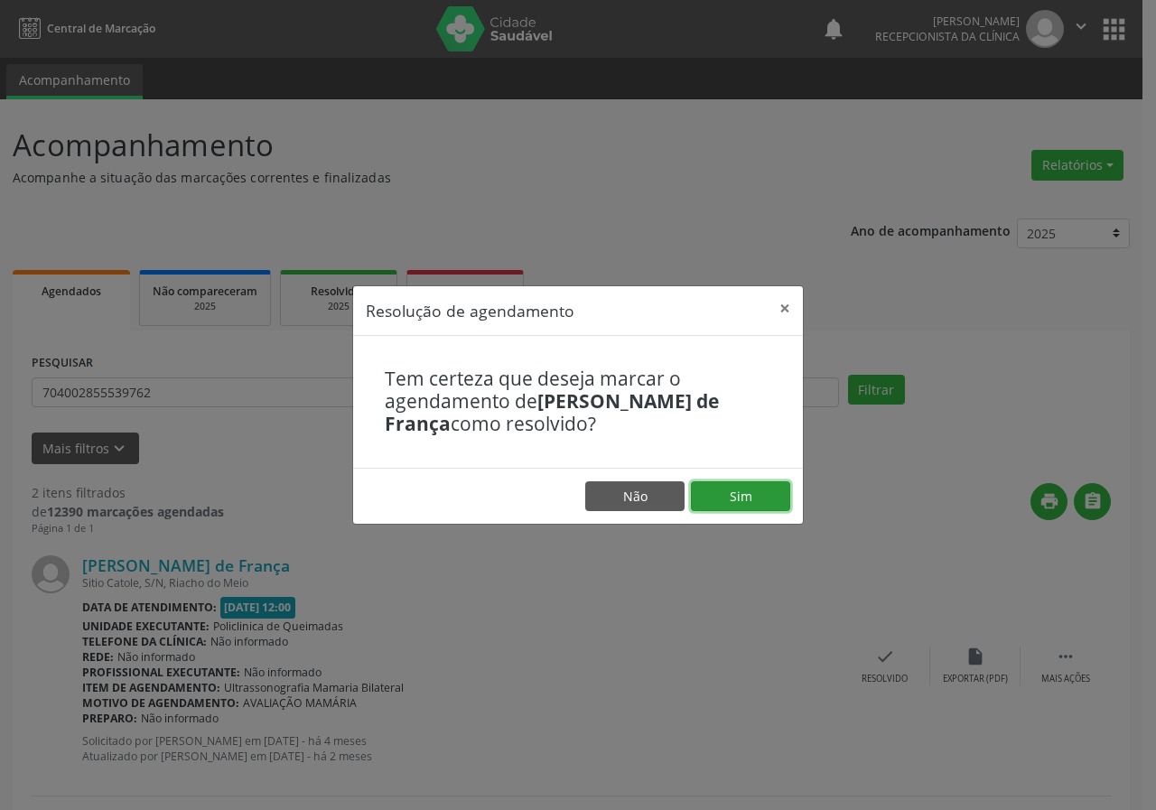
click at [721, 505] on button "Sim" at bounding box center [740, 497] width 99 height 31
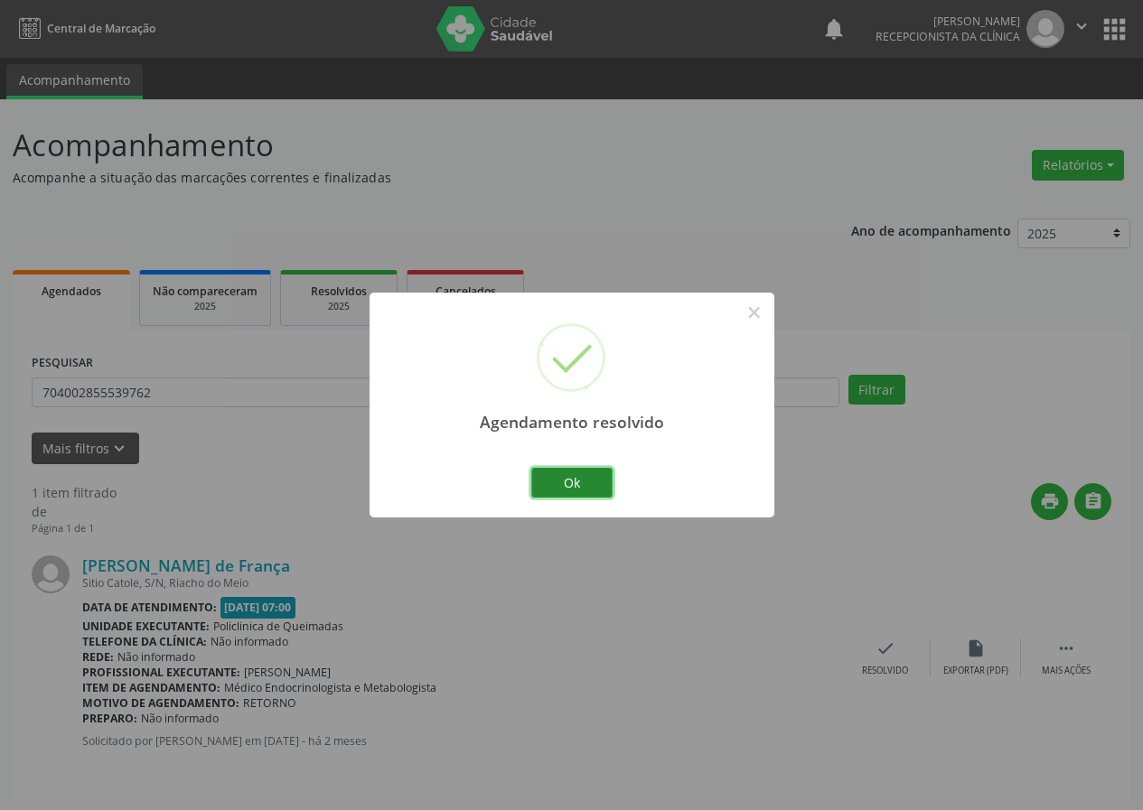
click at [575, 477] on button "Ok" at bounding box center [571, 483] width 81 height 31
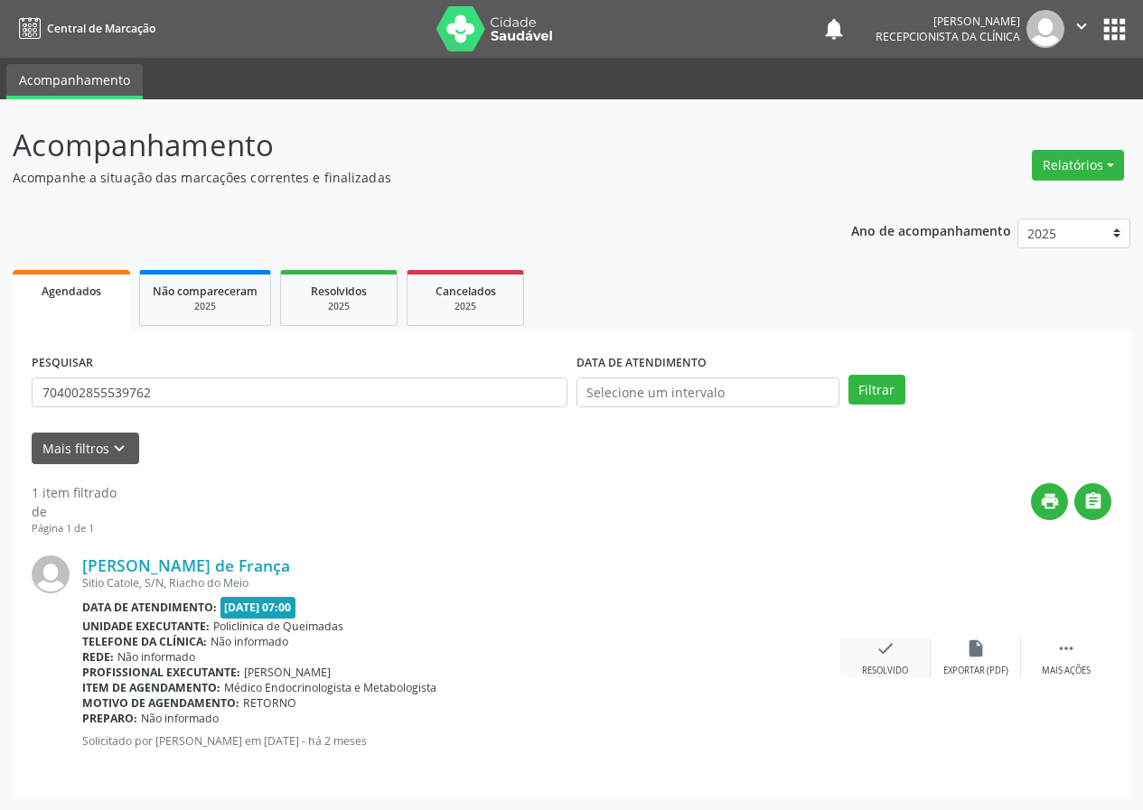
click at [885, 652] on icon "check" at bounding box center [885, 649] width 20 height 20
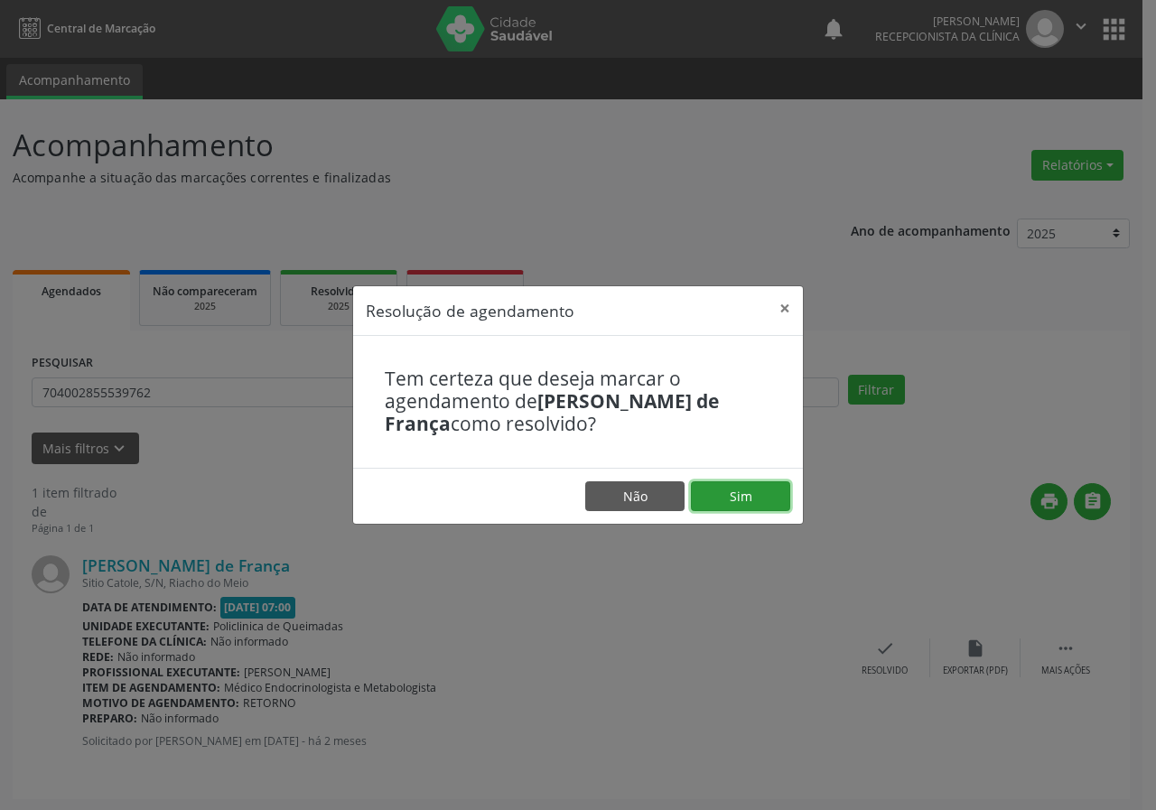
click at [754, 489] on button "Sim" at bounding box center [740, 497] width 99 height 31
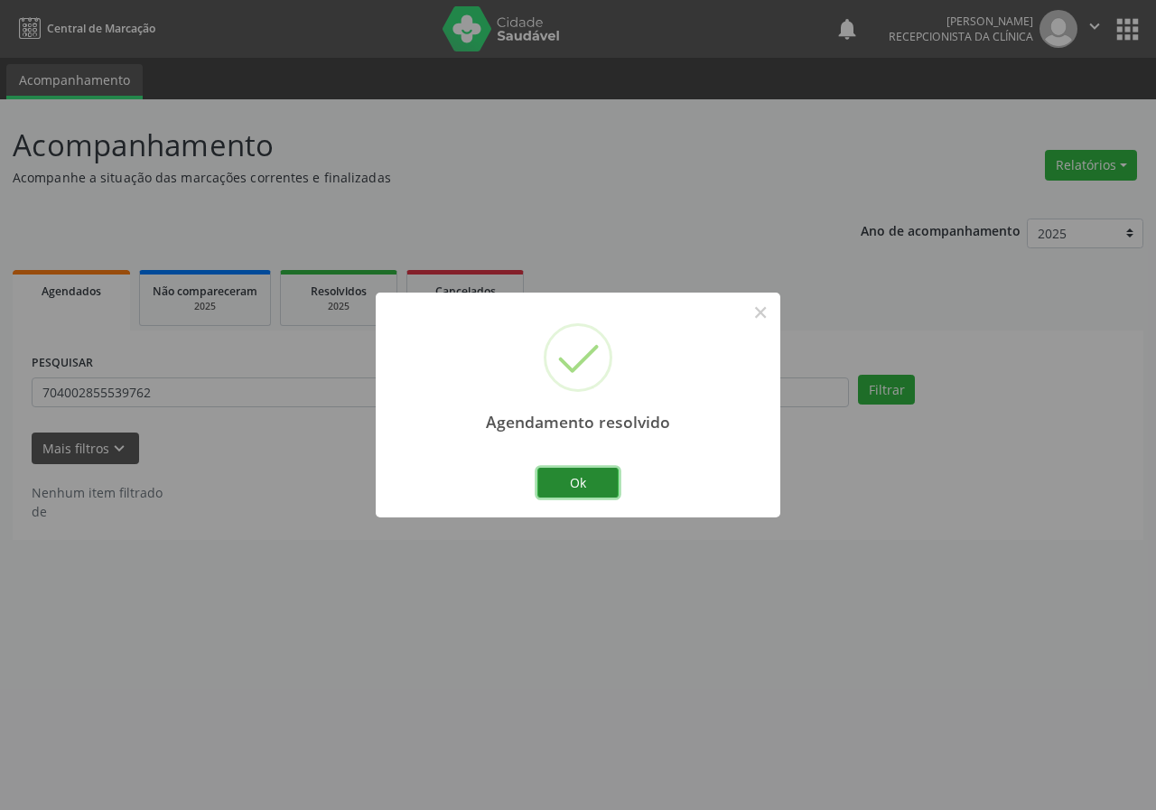
click at [601, 471] on button "Ok" at bounding box center [578, 483] width 81 height 31
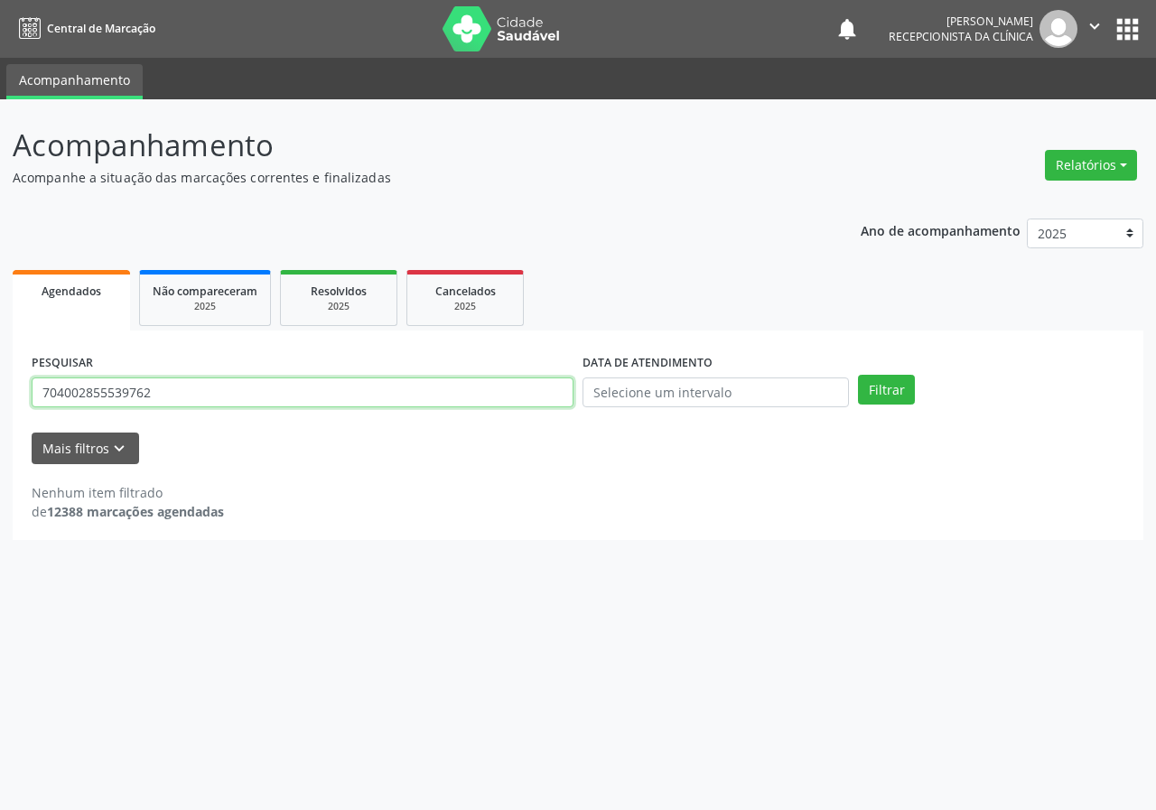
click at [539, 391] on input "704002855539762" at bounding box center [303, 393] width 542 height 31
type input "704006309765660"
click at [858, 375] on button "Filtrar" at bounding box center [886, 390] width 57 height 31
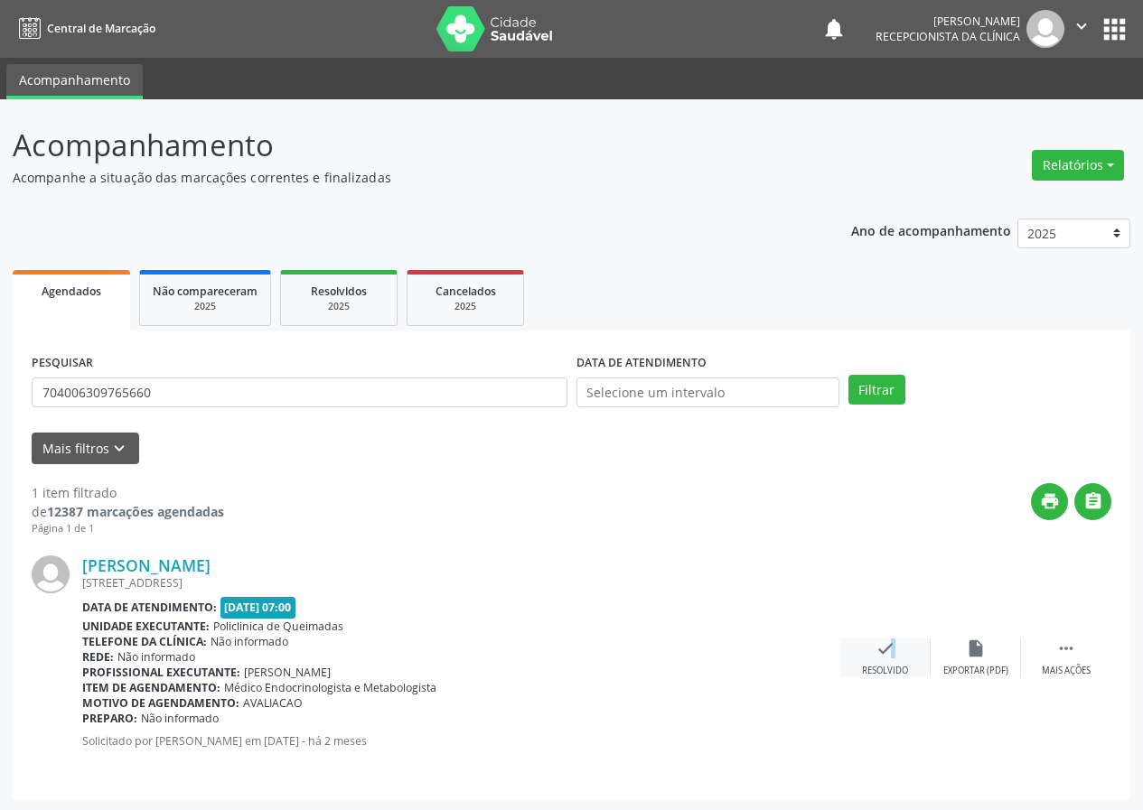
click at [878, 660] on div "check Resolvido" at bounding box center [885, 658] width 90 height 39
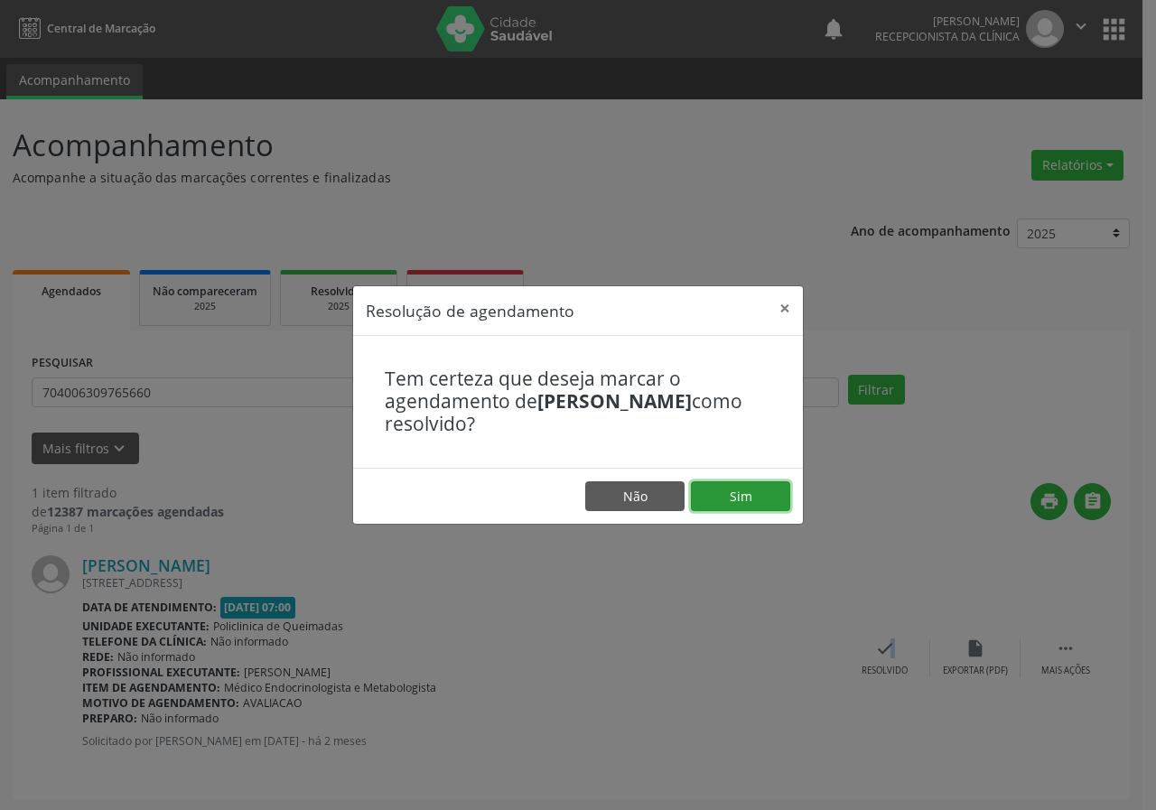
click at [771, 490] on button "Sim" at bounding box center [740, 497] width 99 height 31
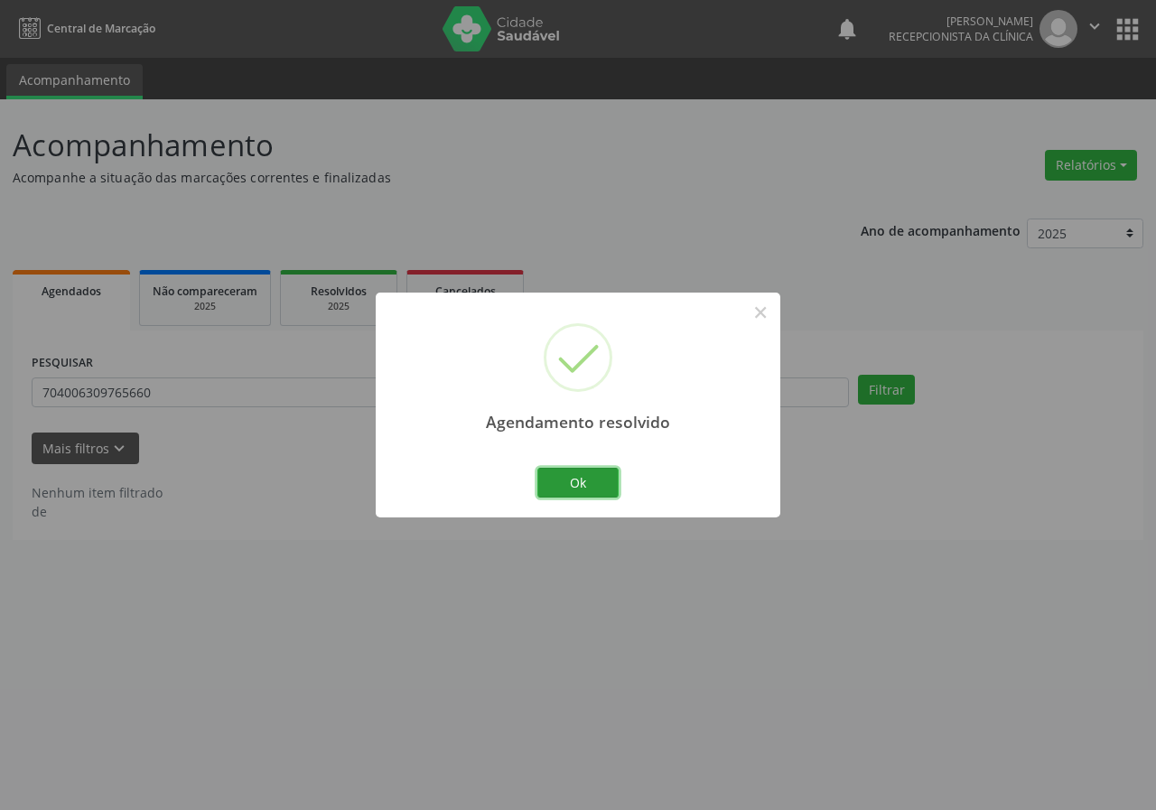
drag, startPoint x: 599, startPoint y: 482, endPoint x: 585, endPoint y: 475, distance: 15.0
click at [598, 481] on button "Ok" at bounding box center [578, 483] width 81 height 31
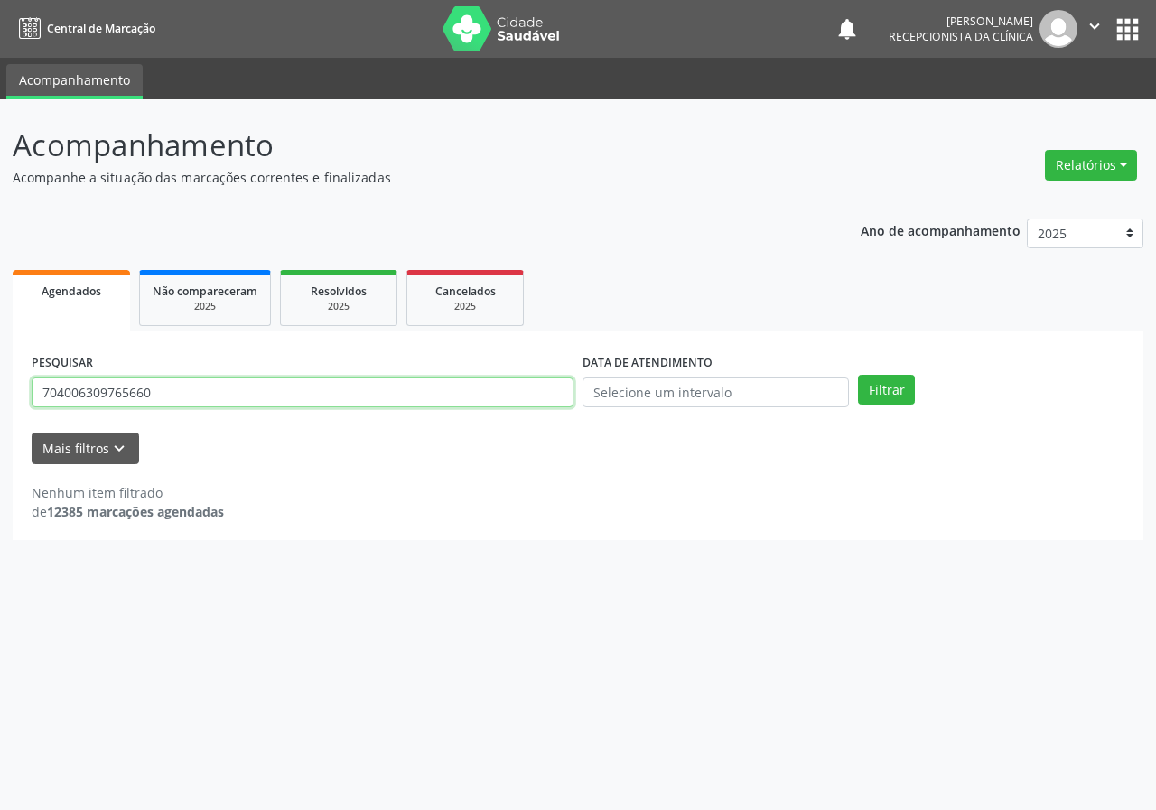
click at [501, 403] on input "704006309765660" at bounding box center [303, 393] width 542 height 31
type input "706602574593810"
click at [858, 375] on button "Filtrar" at bounding box center [886, 390] width 57 height 31
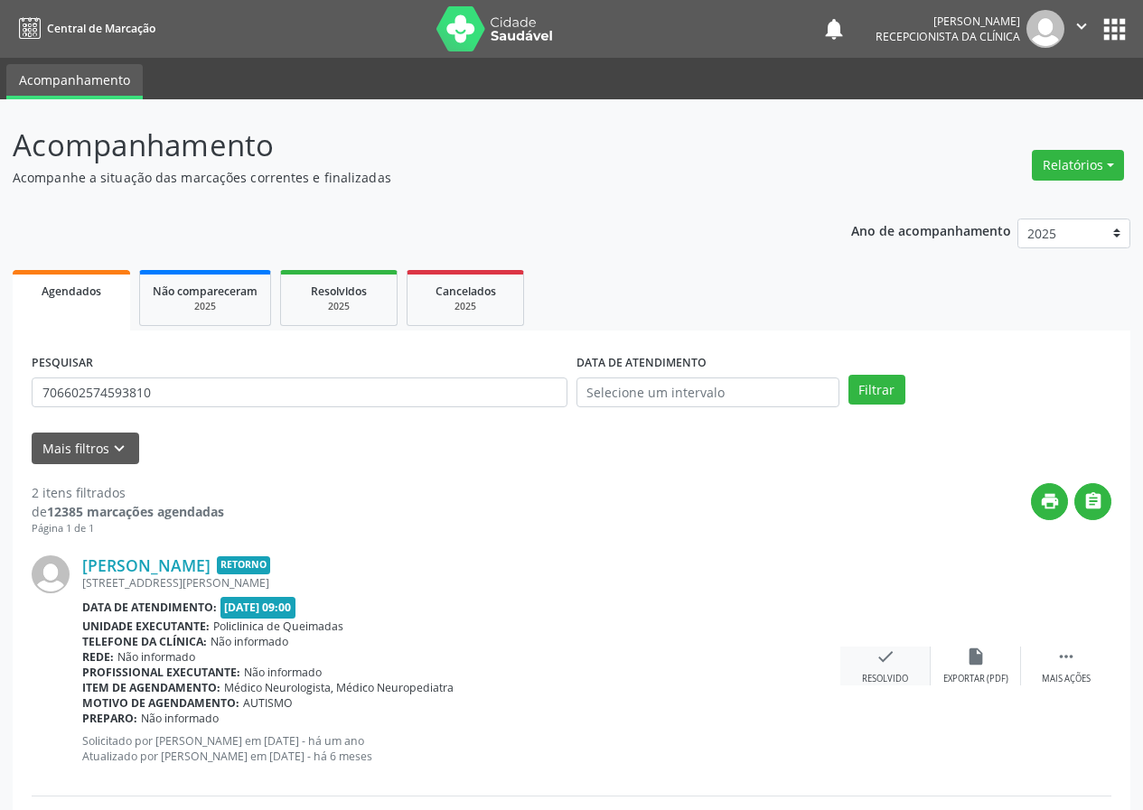
click at [886, 665] on icon "check" at bounding box center [885, 657] width 20 height 20
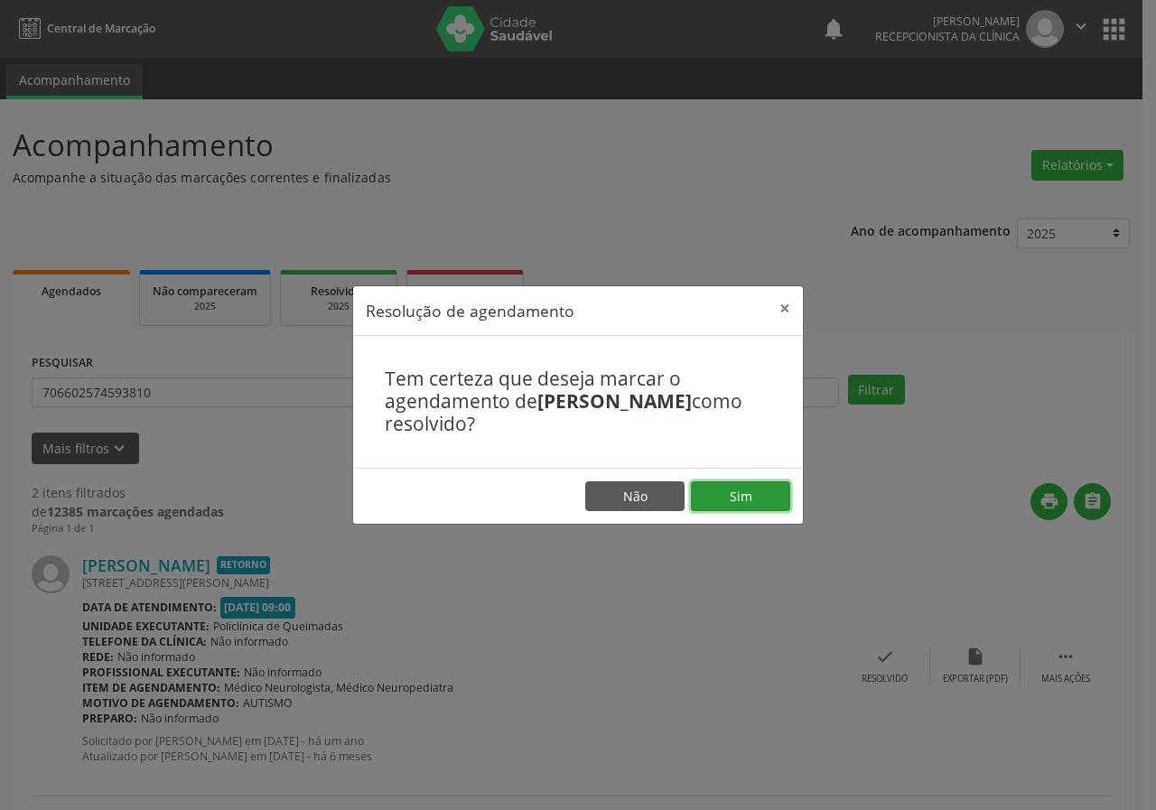
click at [756, 501] on button "Sim" at bounding box center [740, 497] width 99 height 31
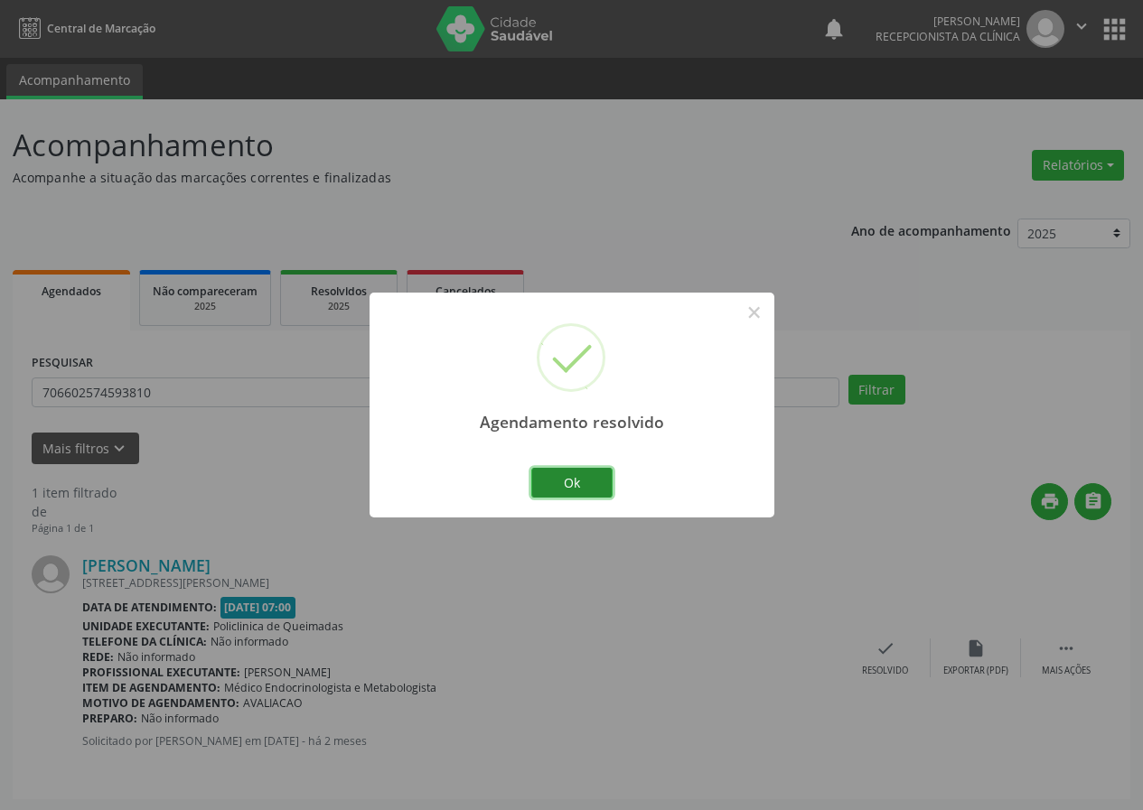
click at [604, 483] on button "Ok" at bounding box center [571, 483] width 81 height 31
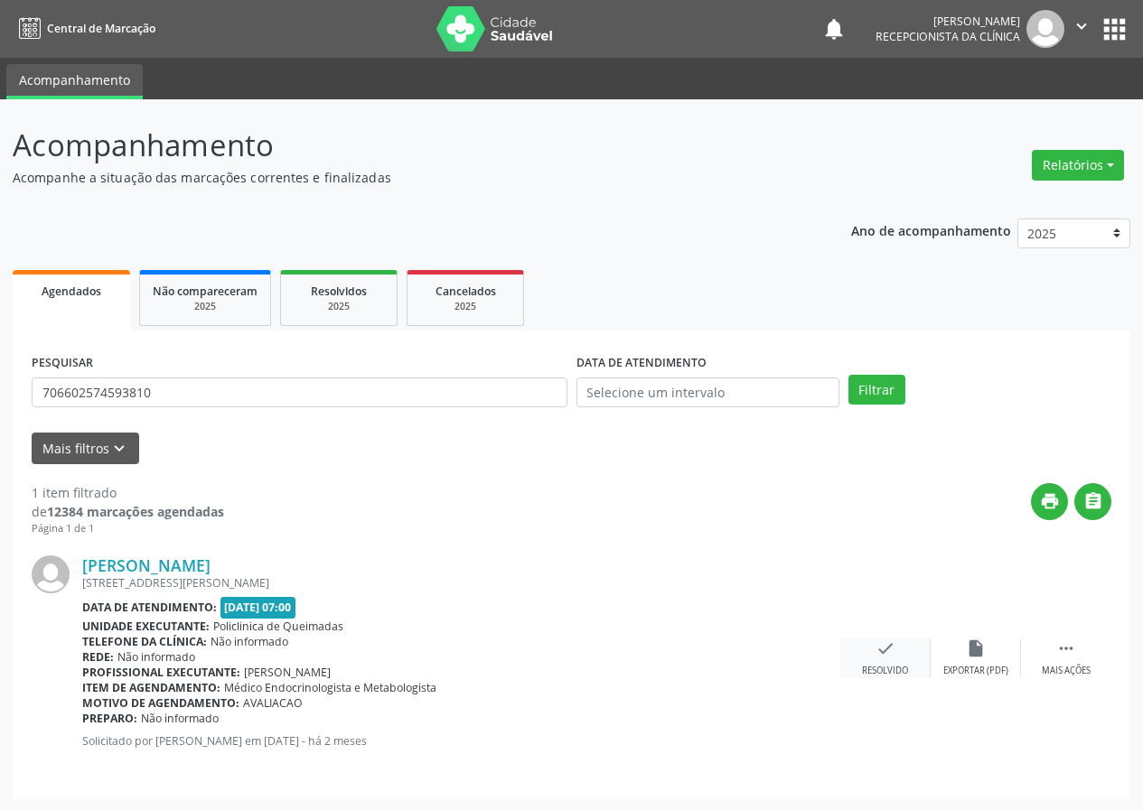
click at [885, 657] on icon "check" at bounding box center [885, 649] width 20 height 20
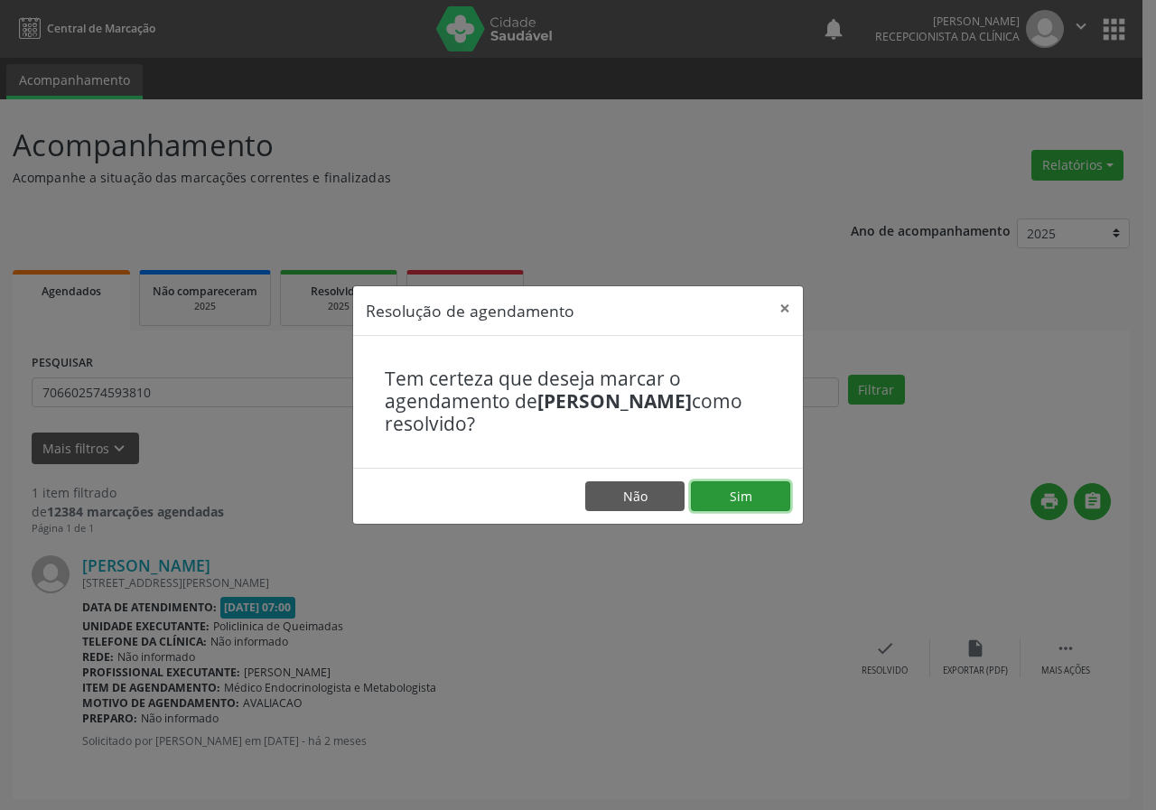
click at [771, 503] on button "Sim" at bounding box center [740, 497] width 99 height 31
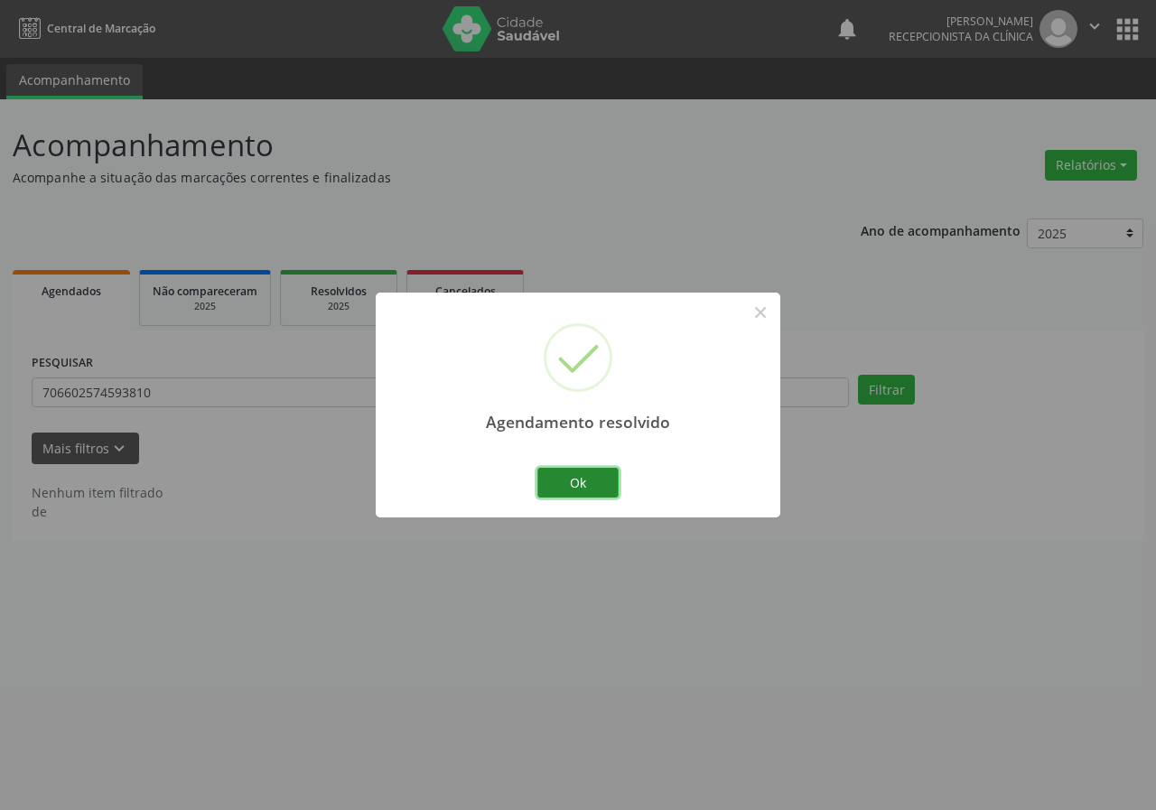
click at [583, 481] on button "Ok" at bounding box center [578, 483] width 81 height 31
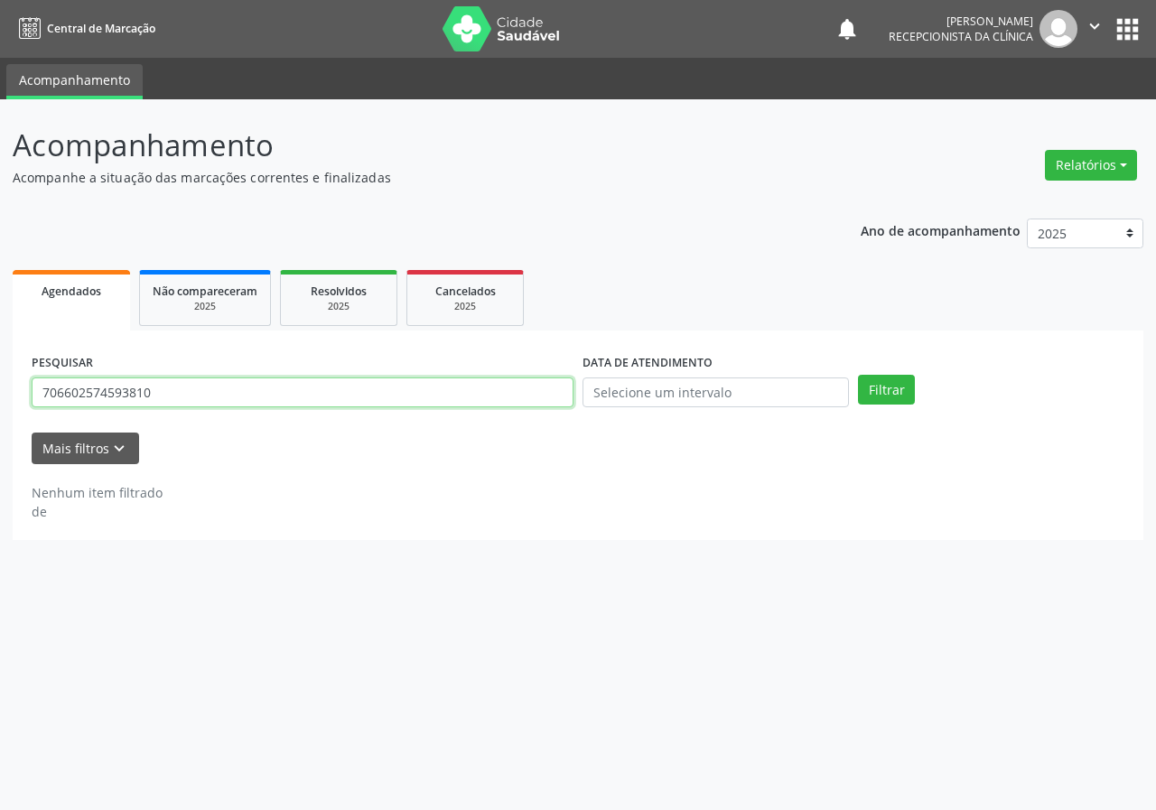
click at [553, 388] on input "706602574593810" at bounding box center [303, 393] width 542 height 31
click at [487, 391] on input "706602574593810" at bounding box center [303, 393] width 542 height 31
type input "703605008829630"
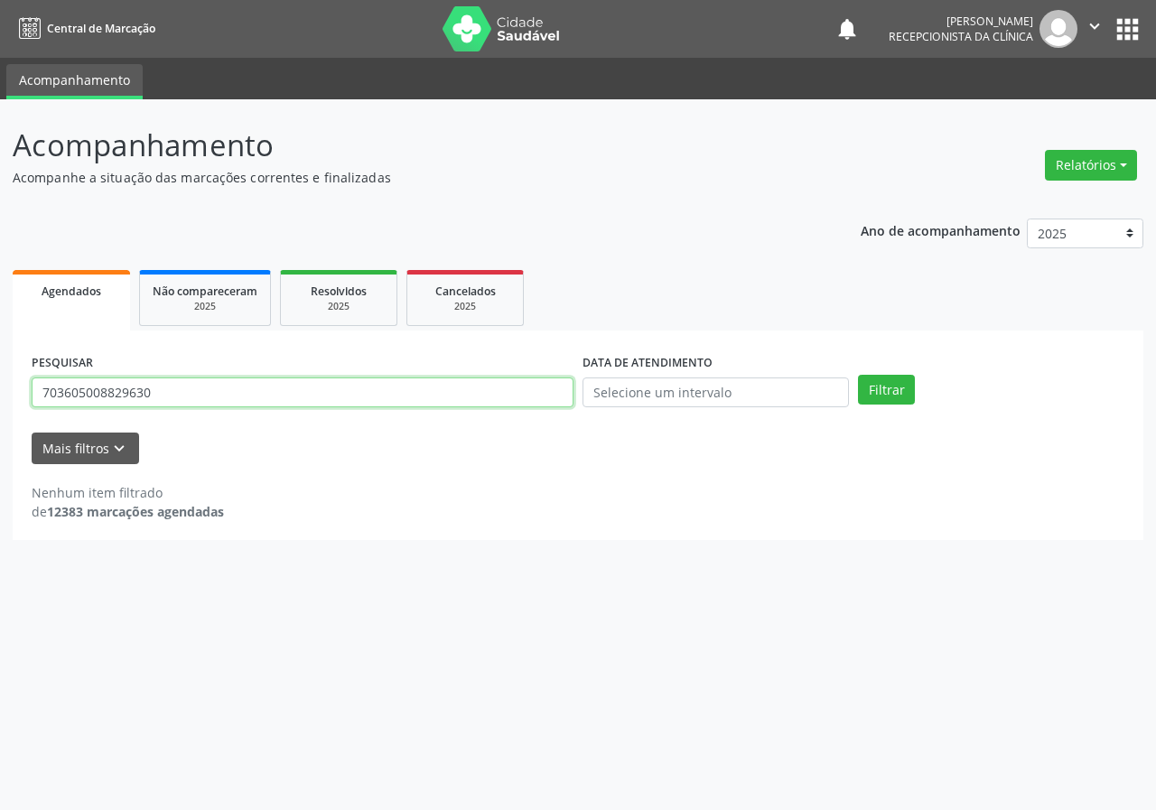
click at [858, 375] on button "Filtrar" at bounding box center [886, 390] width 57 height 31
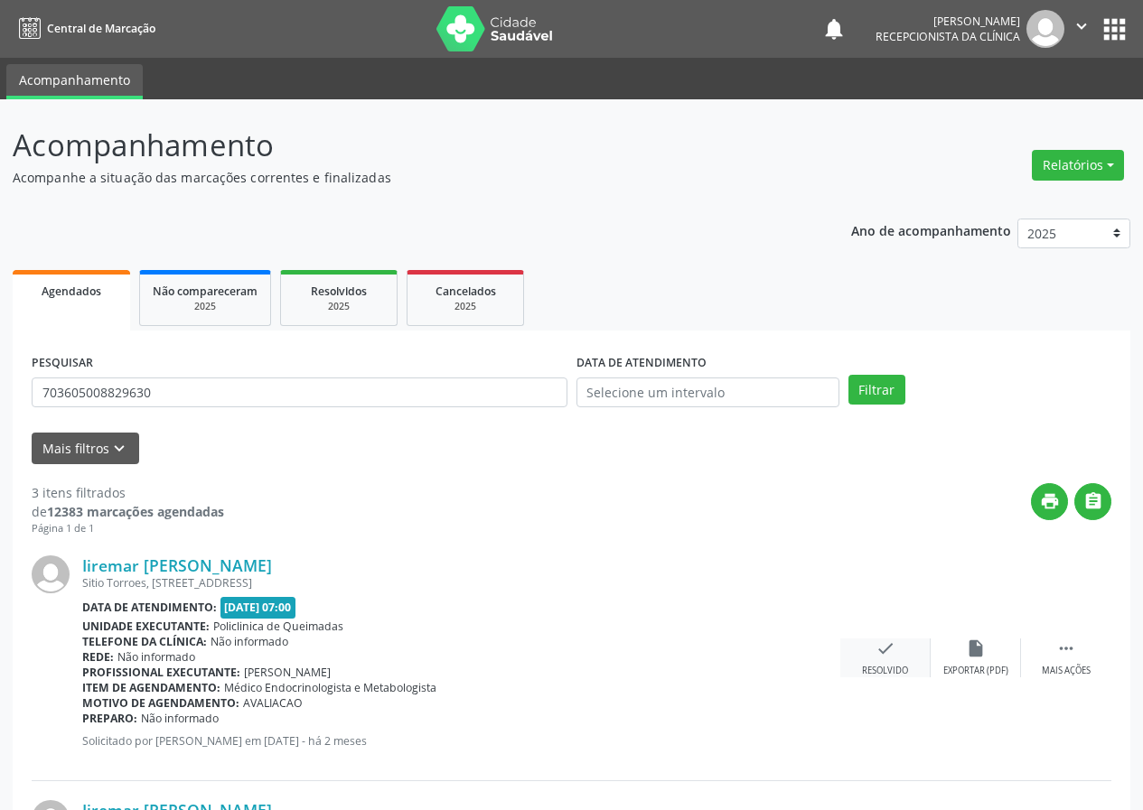
click at [885, 645] on icon "check" at bounding box center [885, 649] width 20 height 20
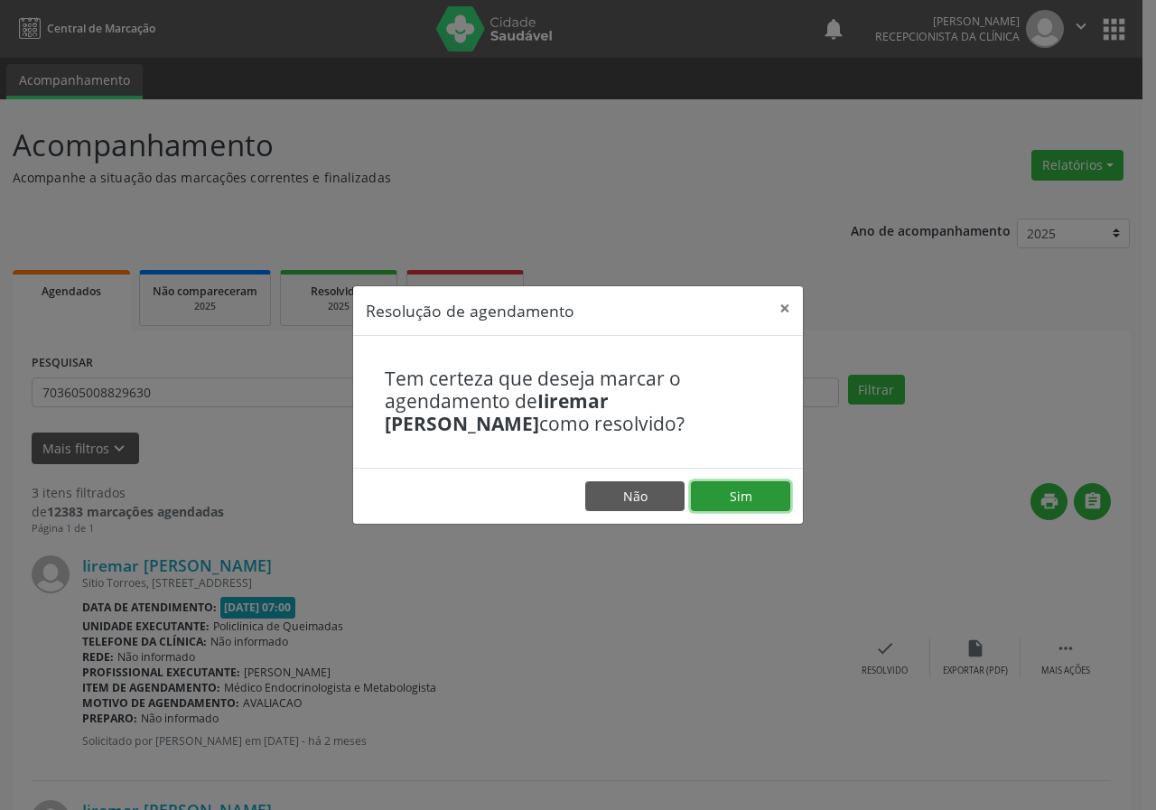
click at [752, 501] on button "Sim" at bounding box center [740, 497] width 99 height 31
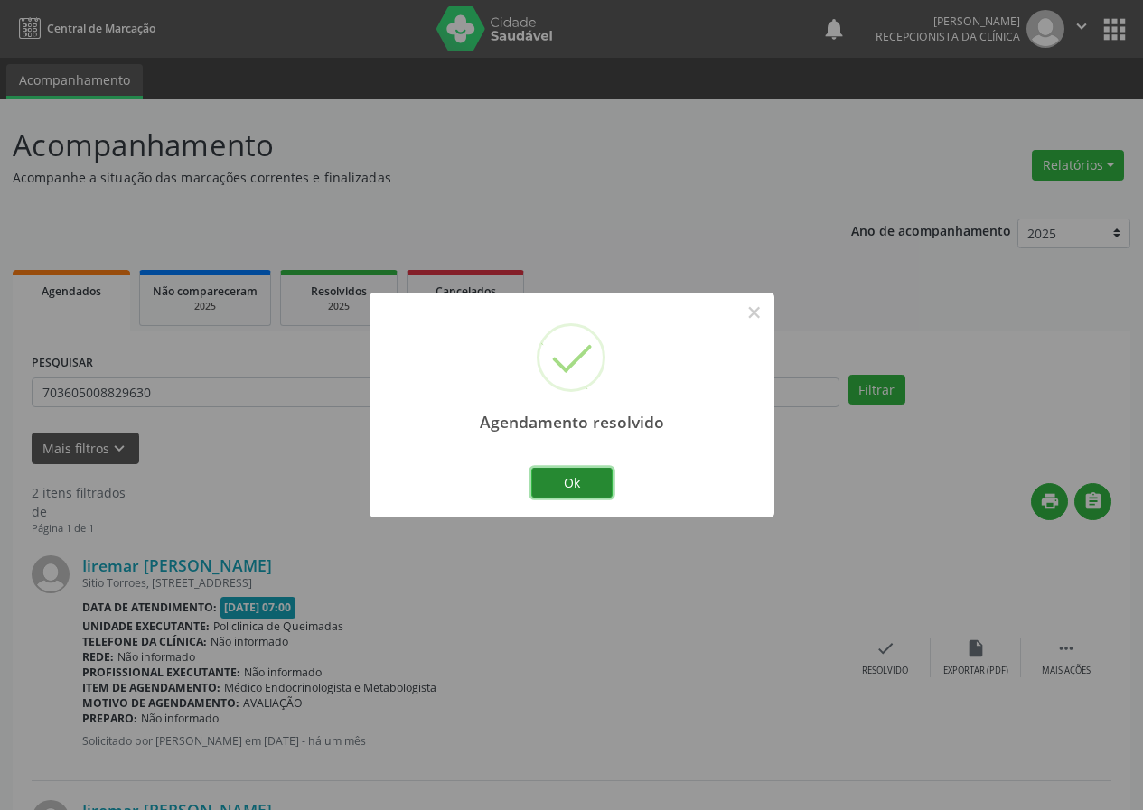
click at [597, 477] on button "Ok" at bounding box center [571, 483] width 81 height 31
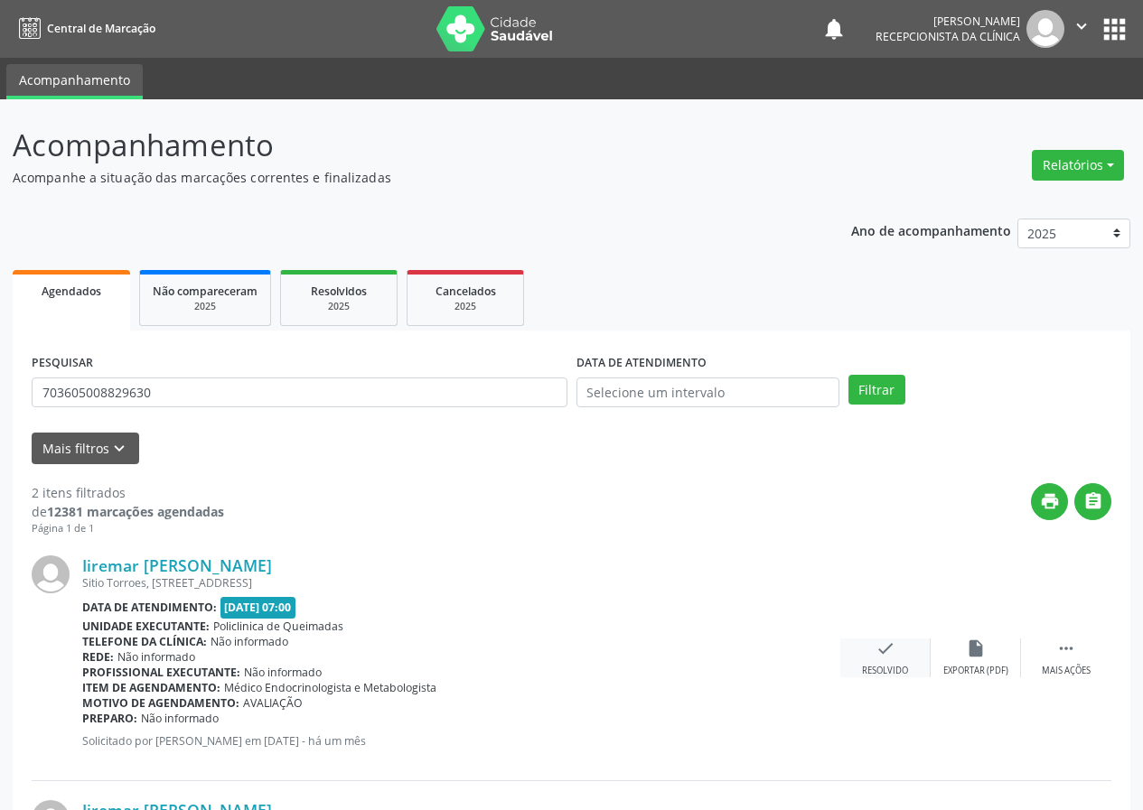
click at [875, 651] on icon "check" at bounding box center [885, 649] width 20 height 20
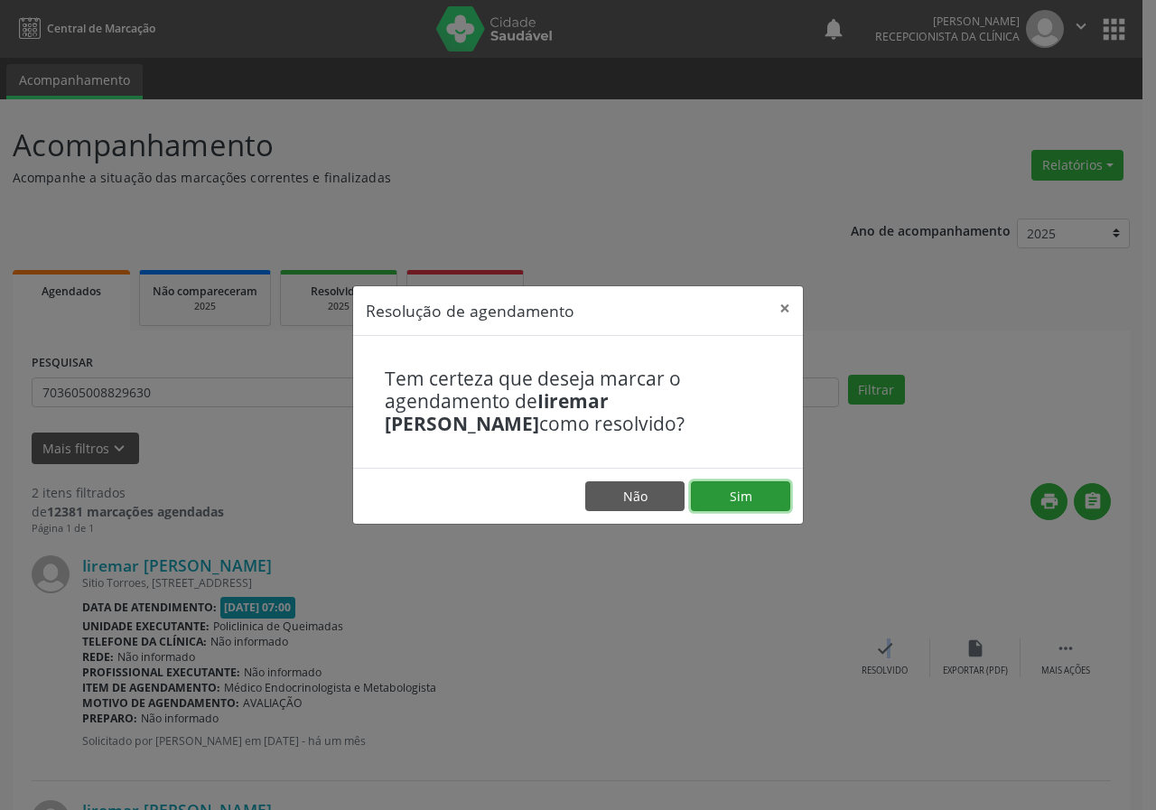
click at [733, 491] on button "Sim" at bounding box center [740, 497] width 99 height 31
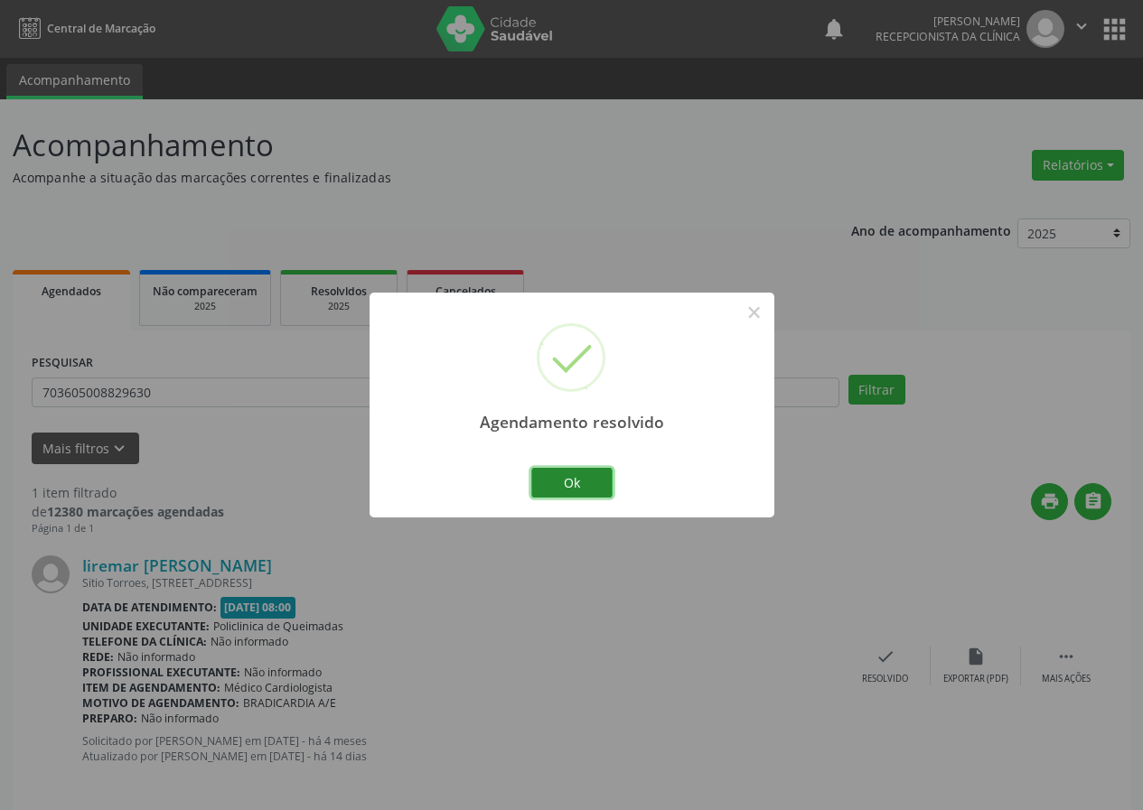
click at [597, 486] on button "Ok" at bounding box center [571, 483] width 81 height 31
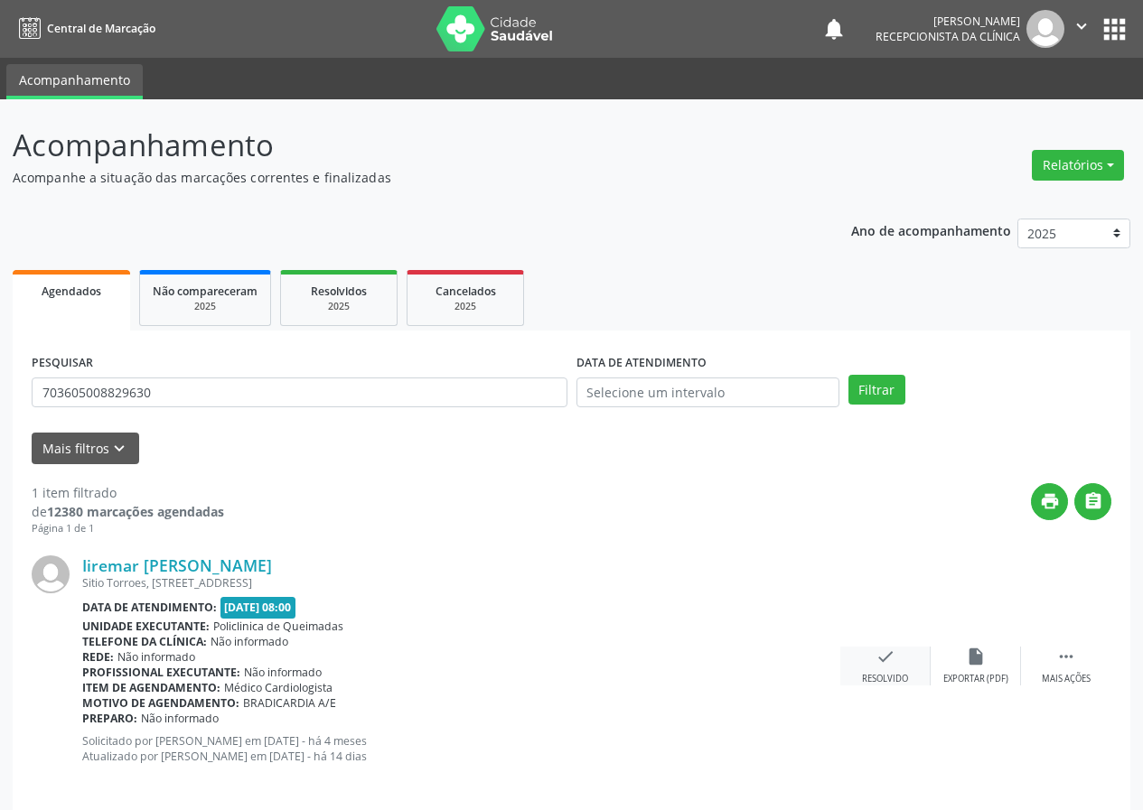
drag, startPoint x: 885, startPoint y: 672, endPoint x: 875, endPoint y: 670, distance: 9.2
click at [875, 670] on div "check Resolvido" at bounding box center [885, 666] width 90 height 39
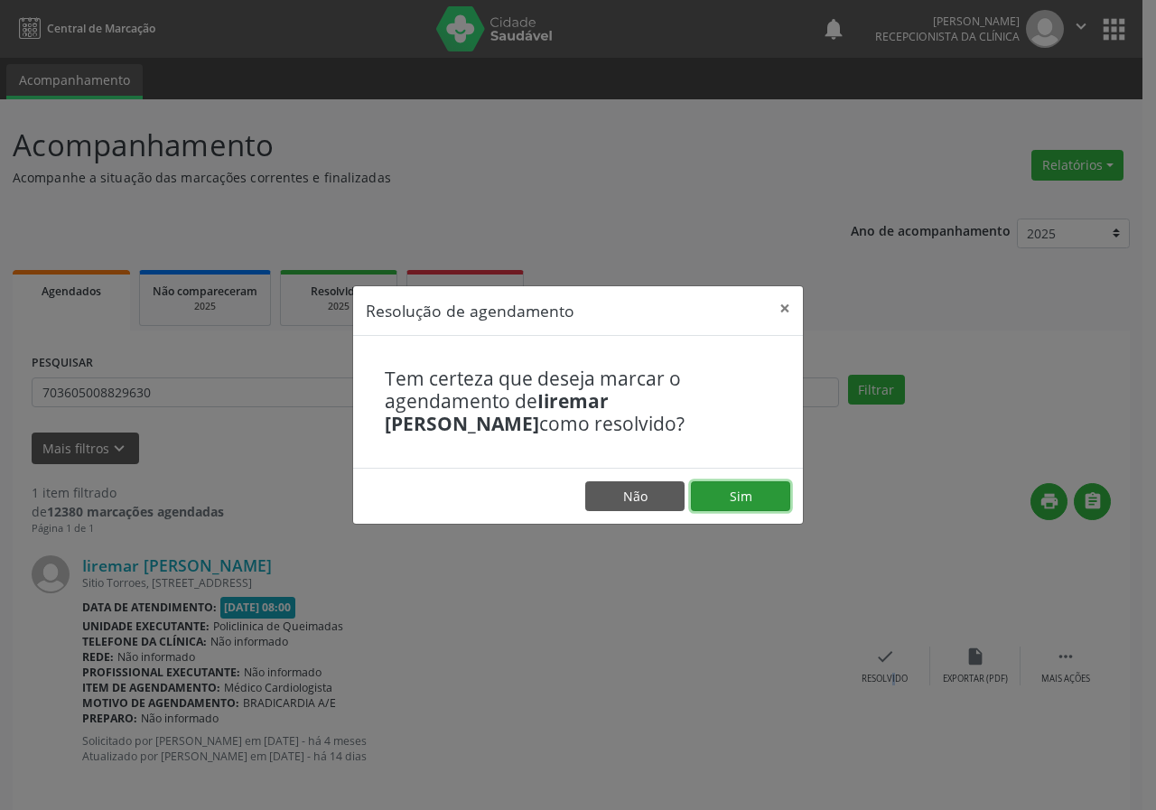
click at [750, 482] on button "Sim" at bounding box center [740, 497] width 99 height 31
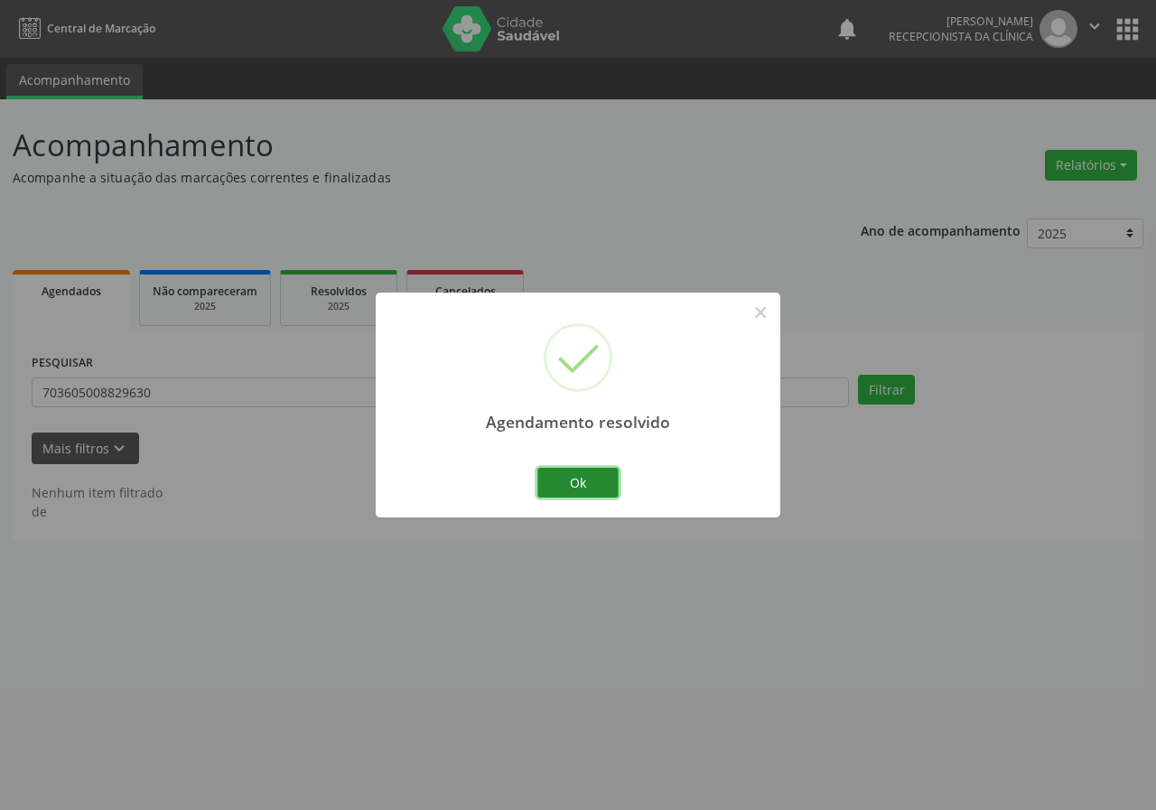
click at [590, 482] on button "Ok" at bounding box center [578, 483] width 81 height 31
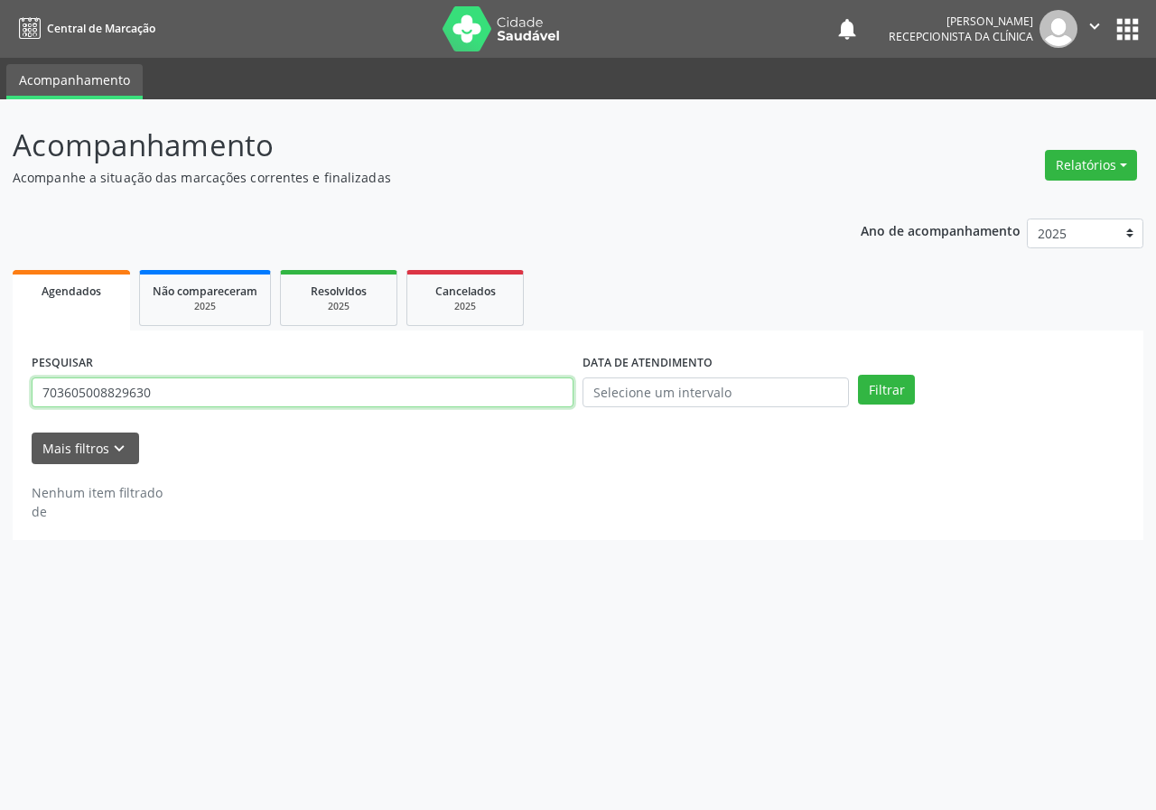
click at [514, 404] on input "703605008829630" at bounding box center [303, 393] width 542 height 31
type input "708008807820927"
click at [858, 375] on button "Filtrar" at bounding box center [886, 390] width 57 height 31
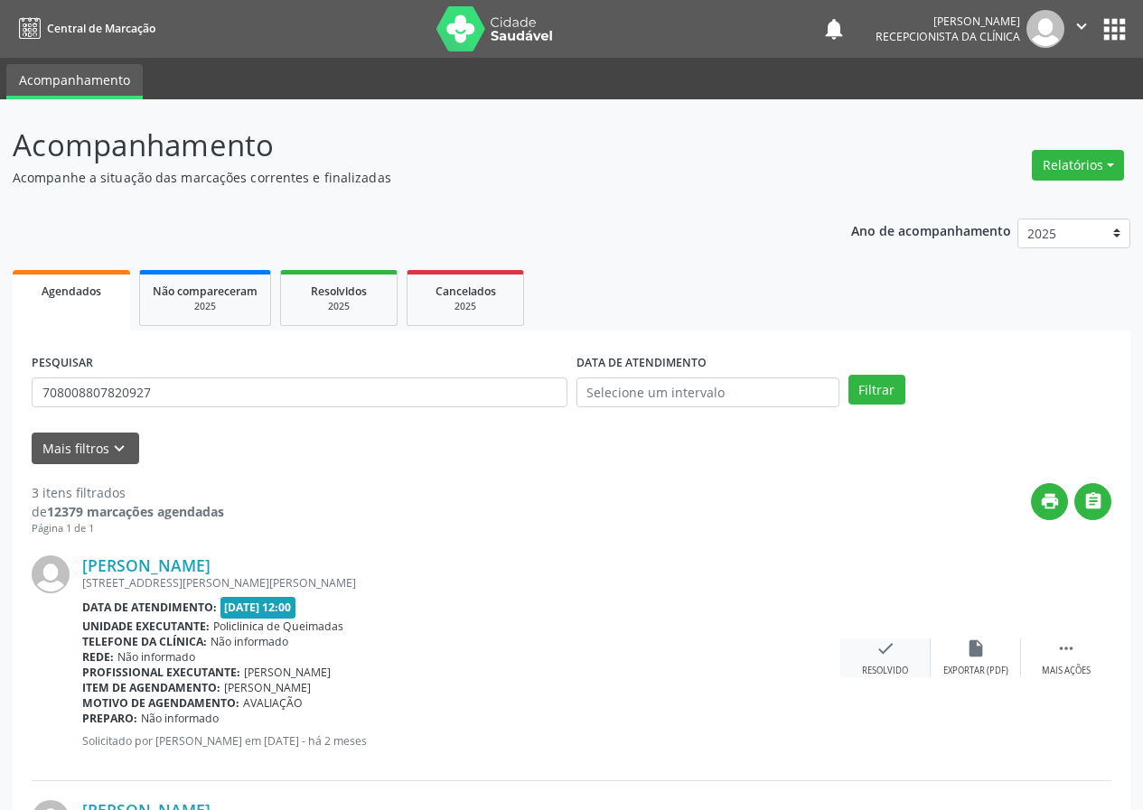
click at [877, 660] on div "check Resolvido" at bounding box center [885, 658] width 90 height 39
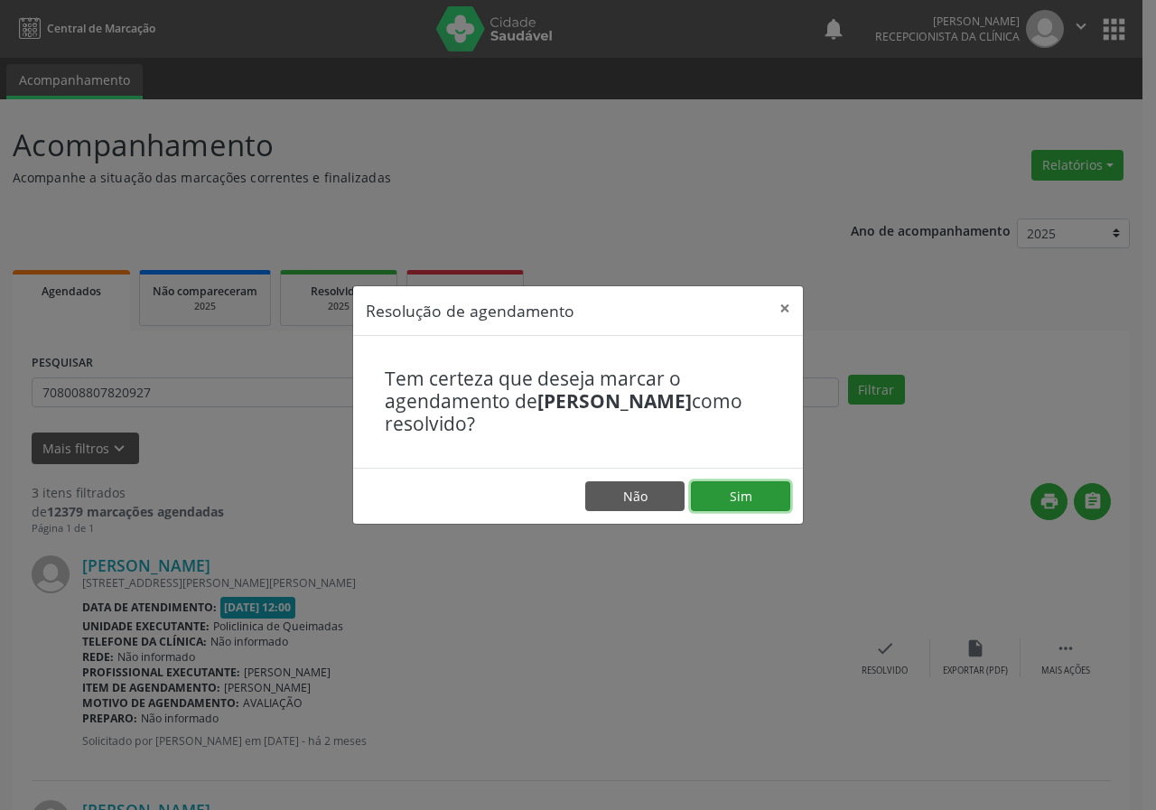
click at [758, 504] on button "Sim" at bounding box center [740, 497] width 99 height 31
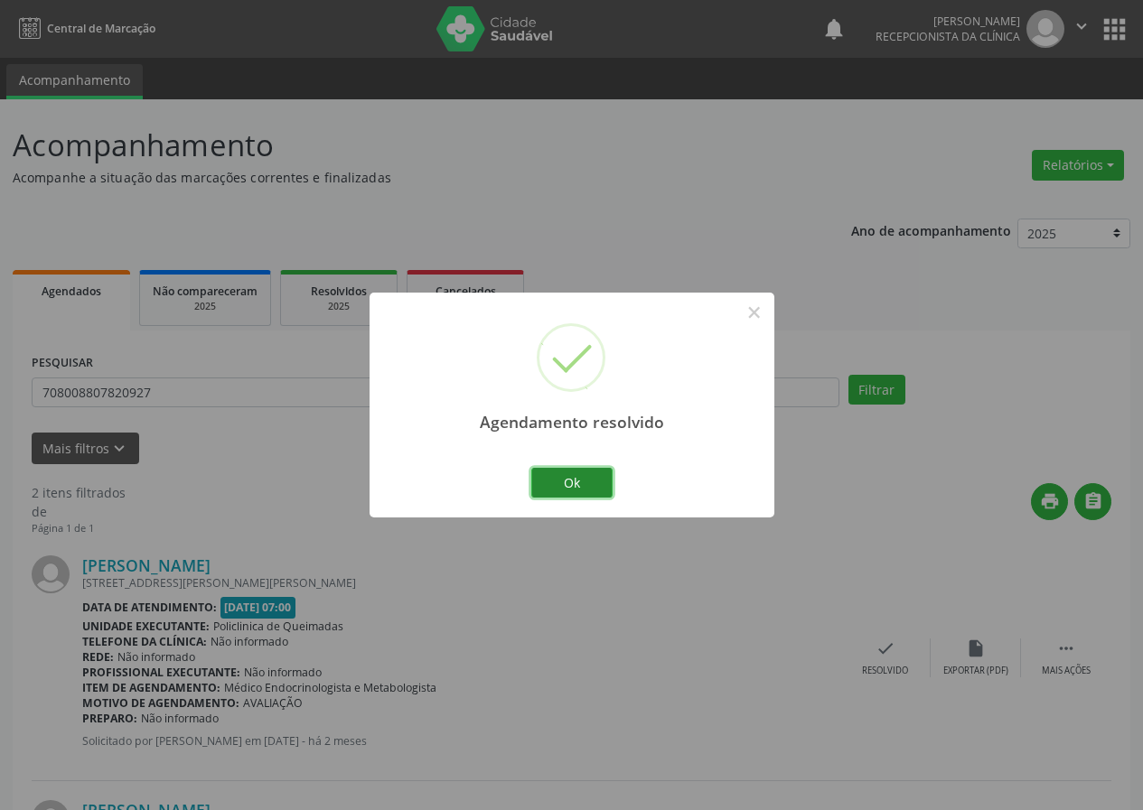
click at [600, 485] on button "Ok" at bounding box center [571, 483] width 81 height 31
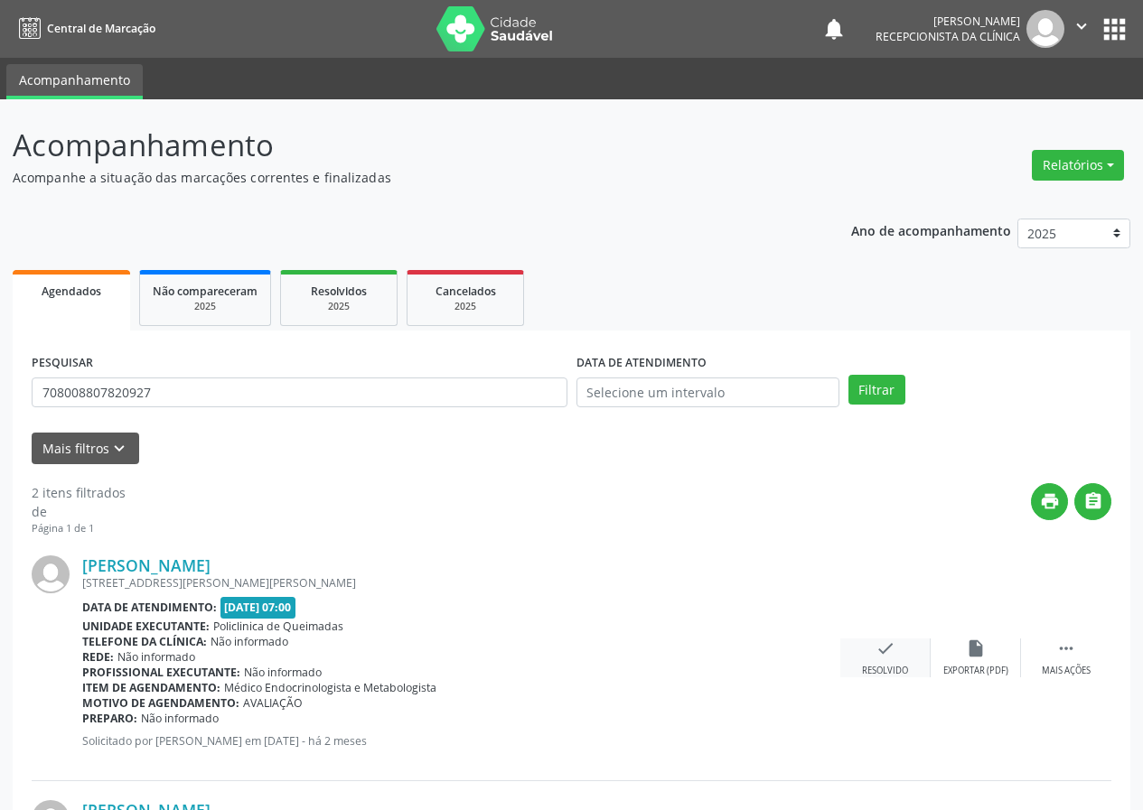
click at [880, 646] on icon "check" at bounding box center [885, 649] width 20 height 20
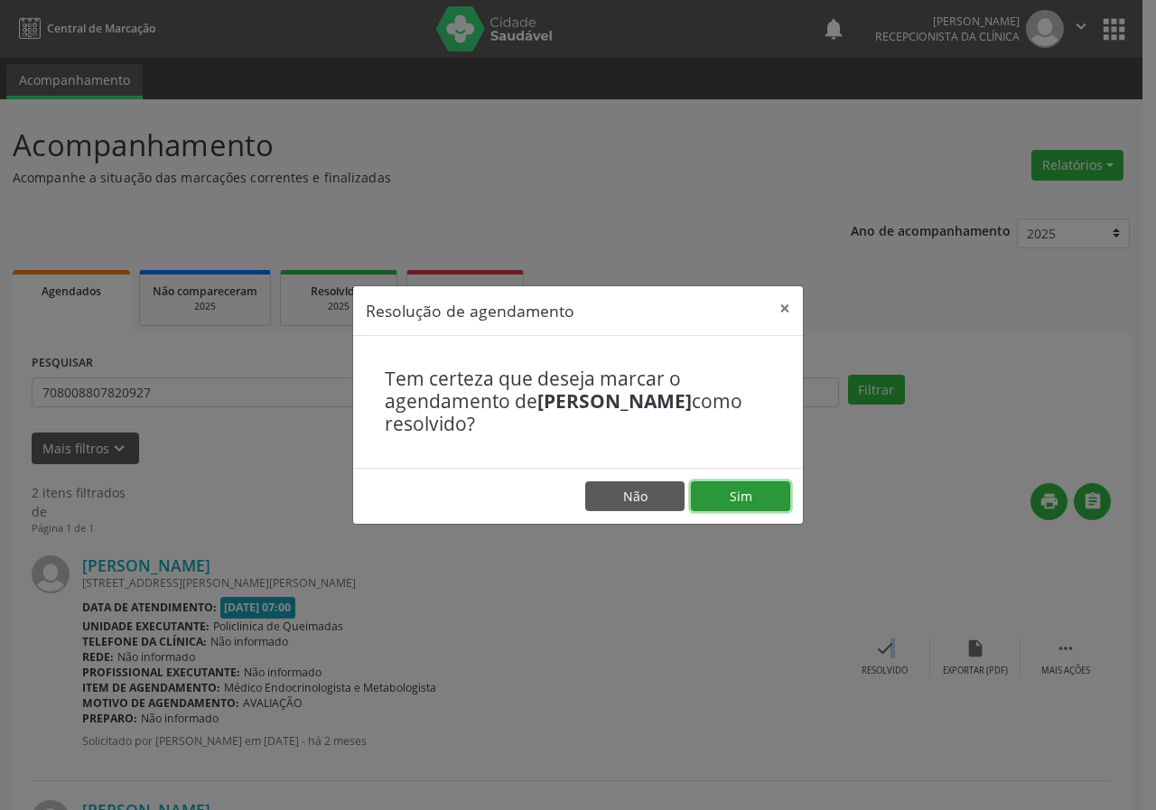
click at [760, 504] on button "Sim" at bounding box center [740, 497] width 99 height 31
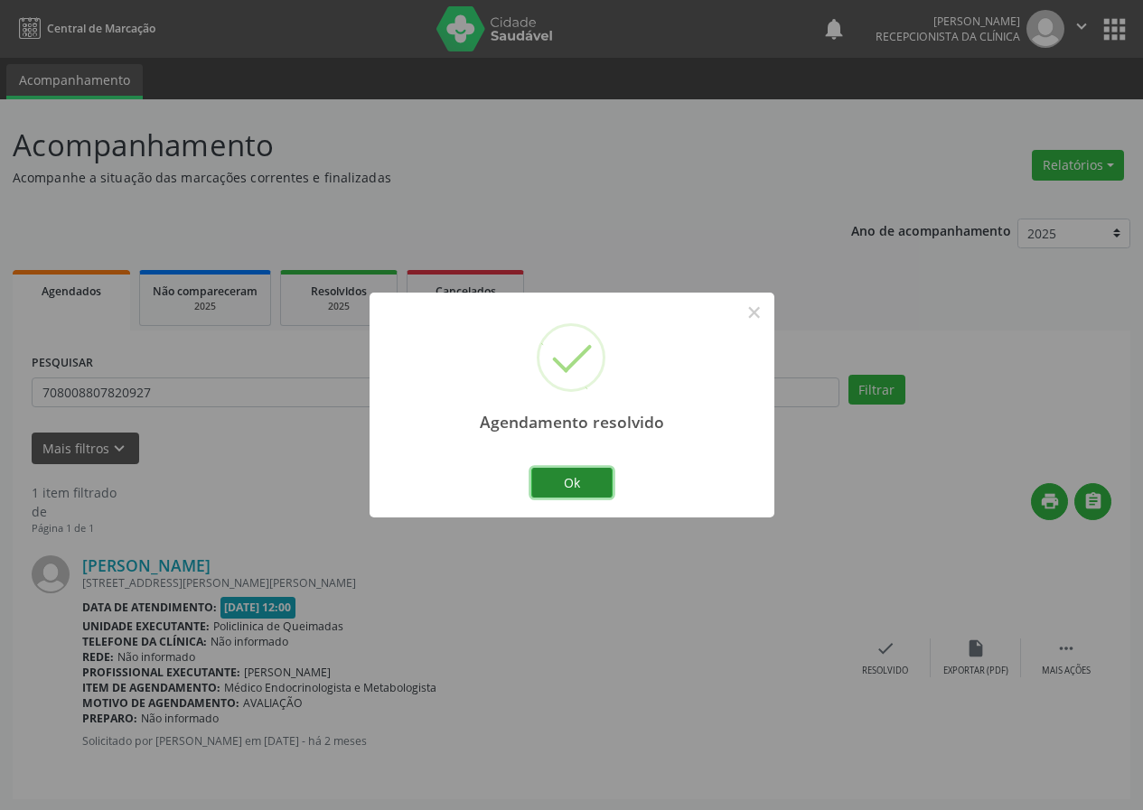
click at [569, 480] on button "Ok" at bounding box center [571, 483] width 81 height 31
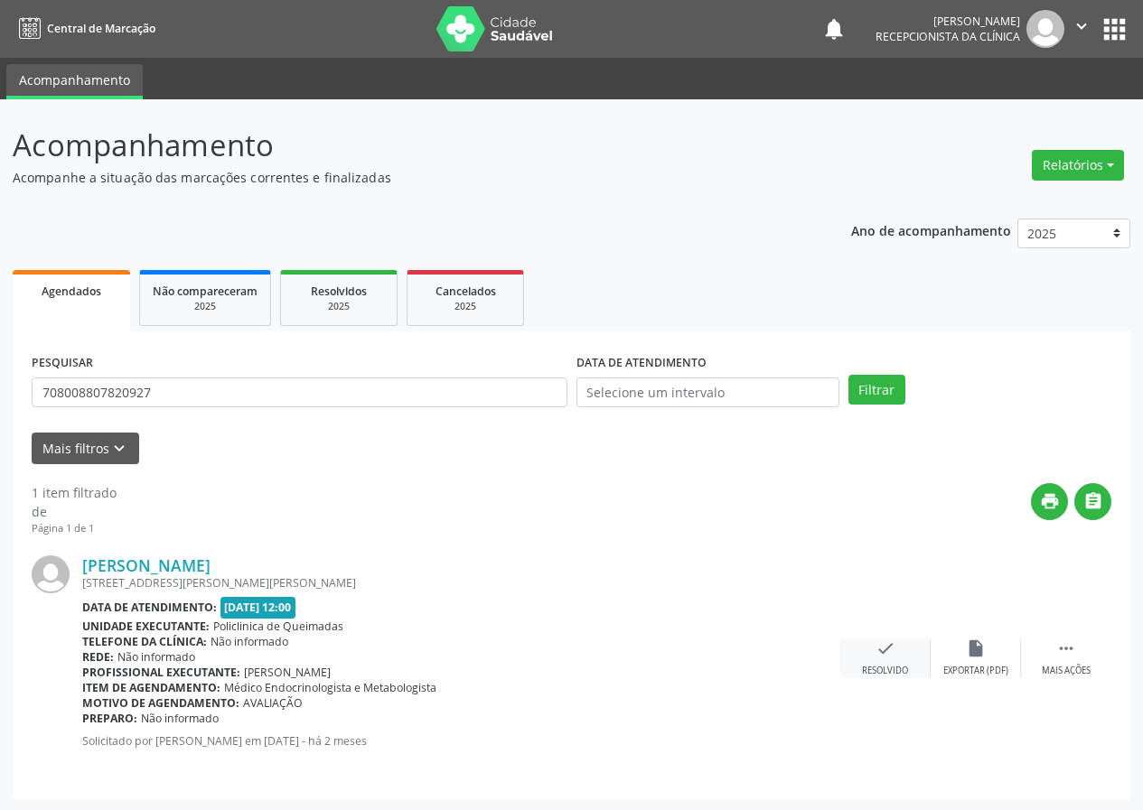
click at [879, 652] on icon "check" at bounding box center [885, 649] width 20 height 20
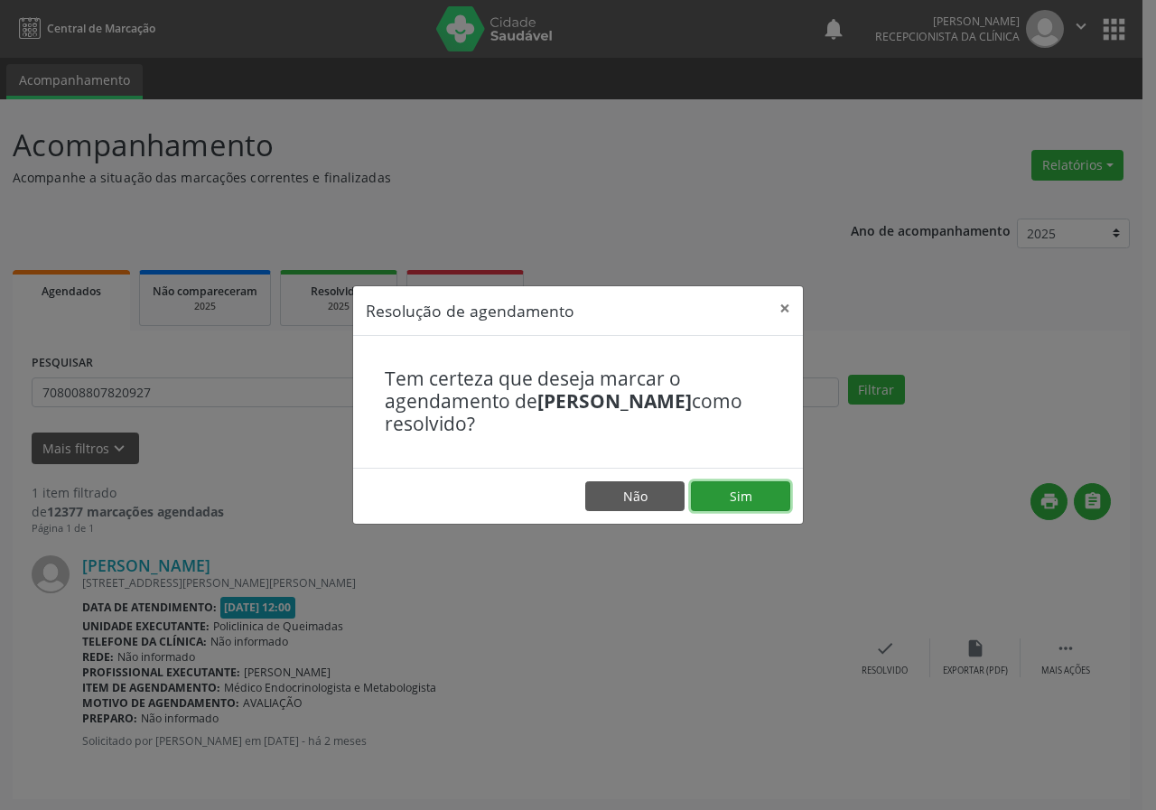
click at [761, 500] on button "Sim" at bounding box center [740, 497] width 99 height 31
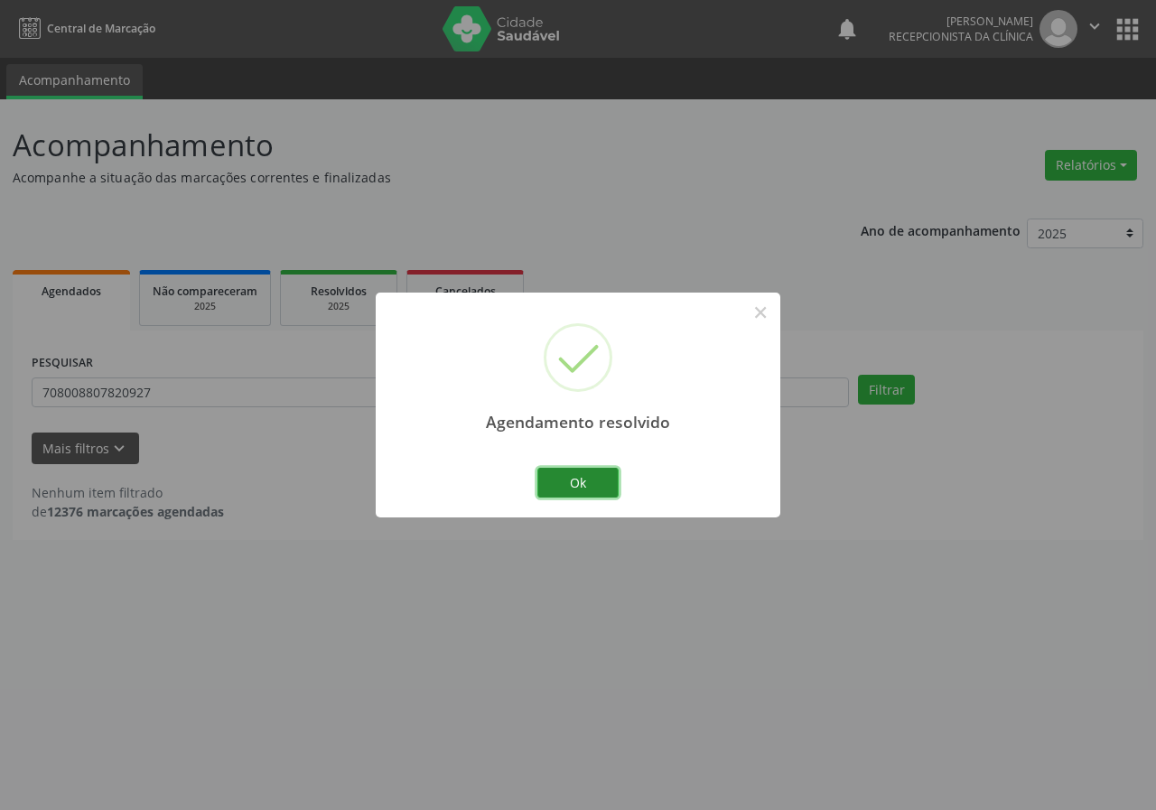
click at [599, 476] on button "Ok" at bounding box center [578, 483] width 81 height 31
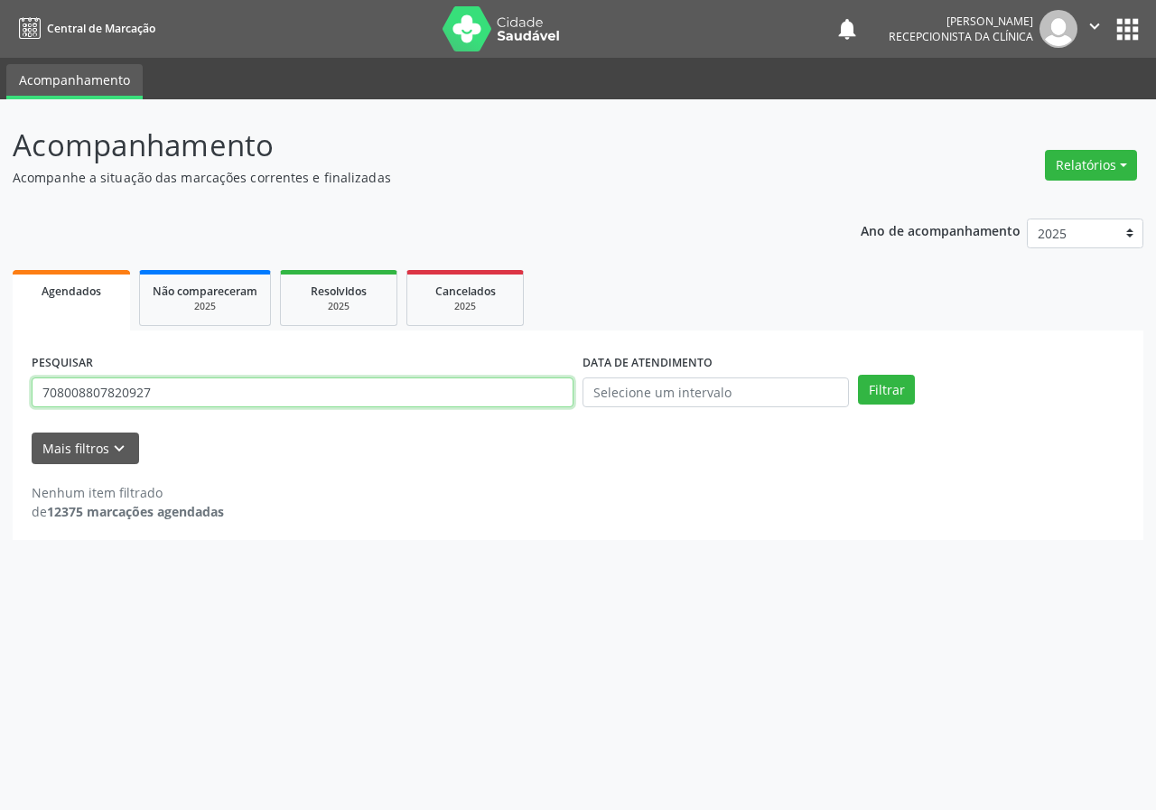
click at [537, 389] on input "708008807820927" at bounding box center [303, 393] width 542 height 31
type input "703403218335715"
click at [858, 375] on button "Filtrar" at bounding box center [886, 390] width 57 height 31
click at [463, 392] on input "703403218335715" at bounding box center [303, 393] width 542 height 31
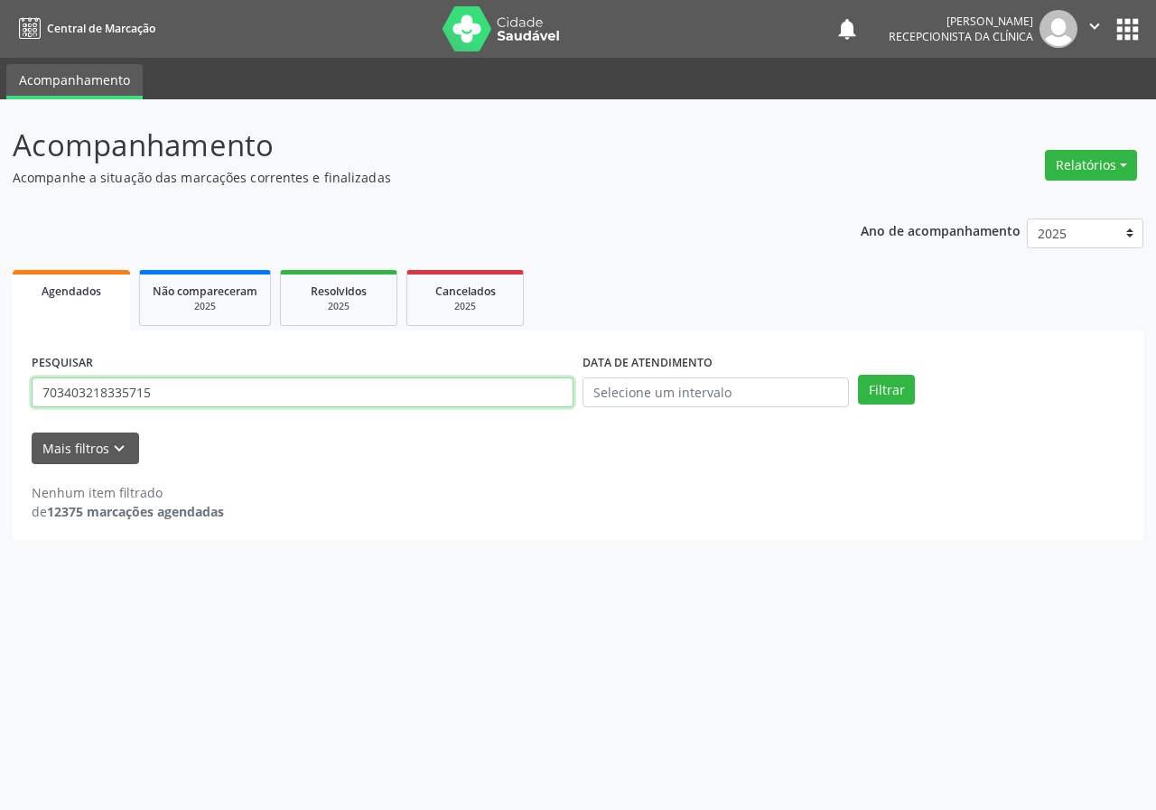
click at [463, 392] on input "703403218335715" at bounding box center [303, 393] width 542 height 31
type input "706509352777394"
click at [858, 375] on button "Filtrar" at bounding box center [886, 390] width 57 height 31
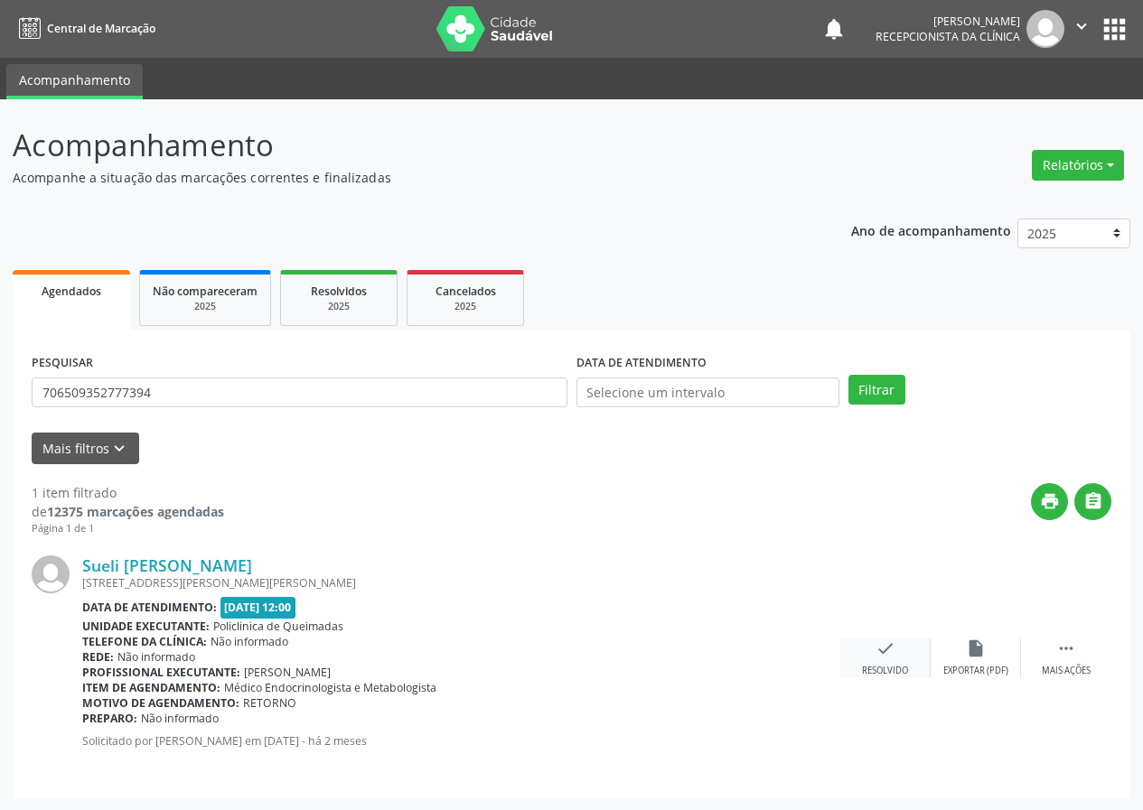
click at [883, 655] on icon "check" at bounding box center [885, 649] width 20 height 20
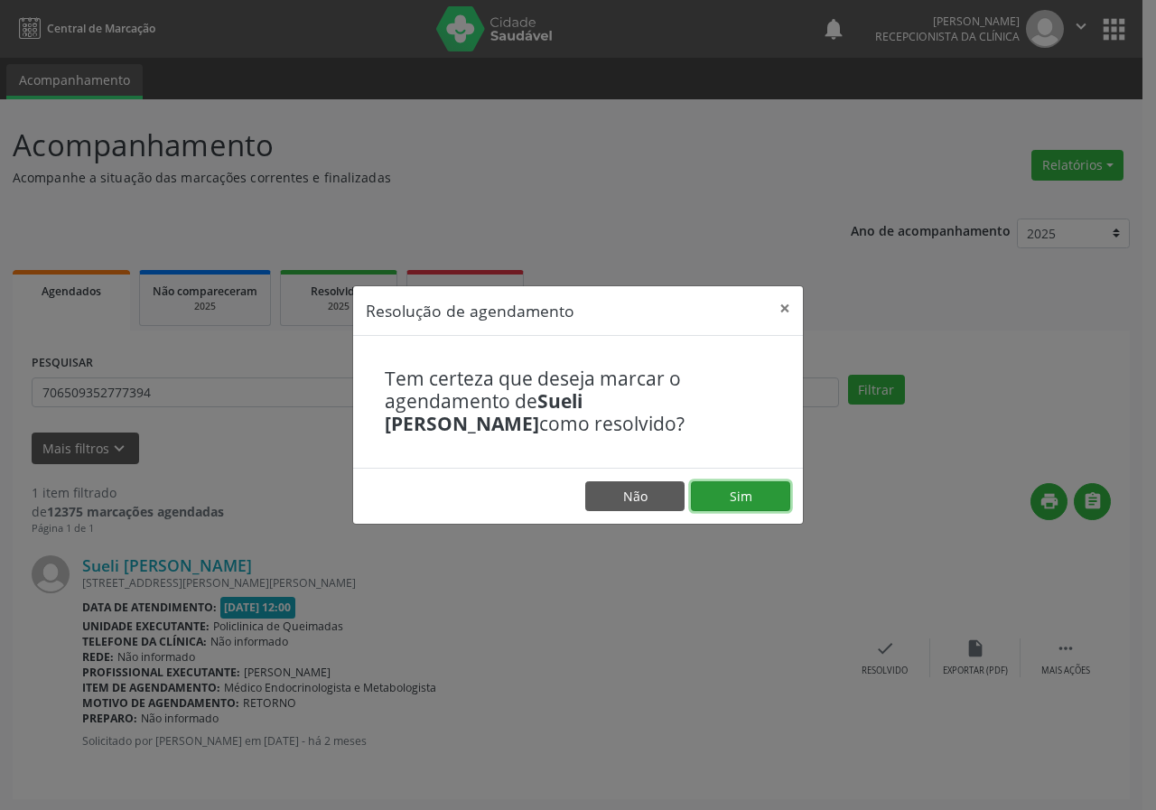
click at [733, 496] on button "Sim" at bounding box center [740, 497] width 99 height 31
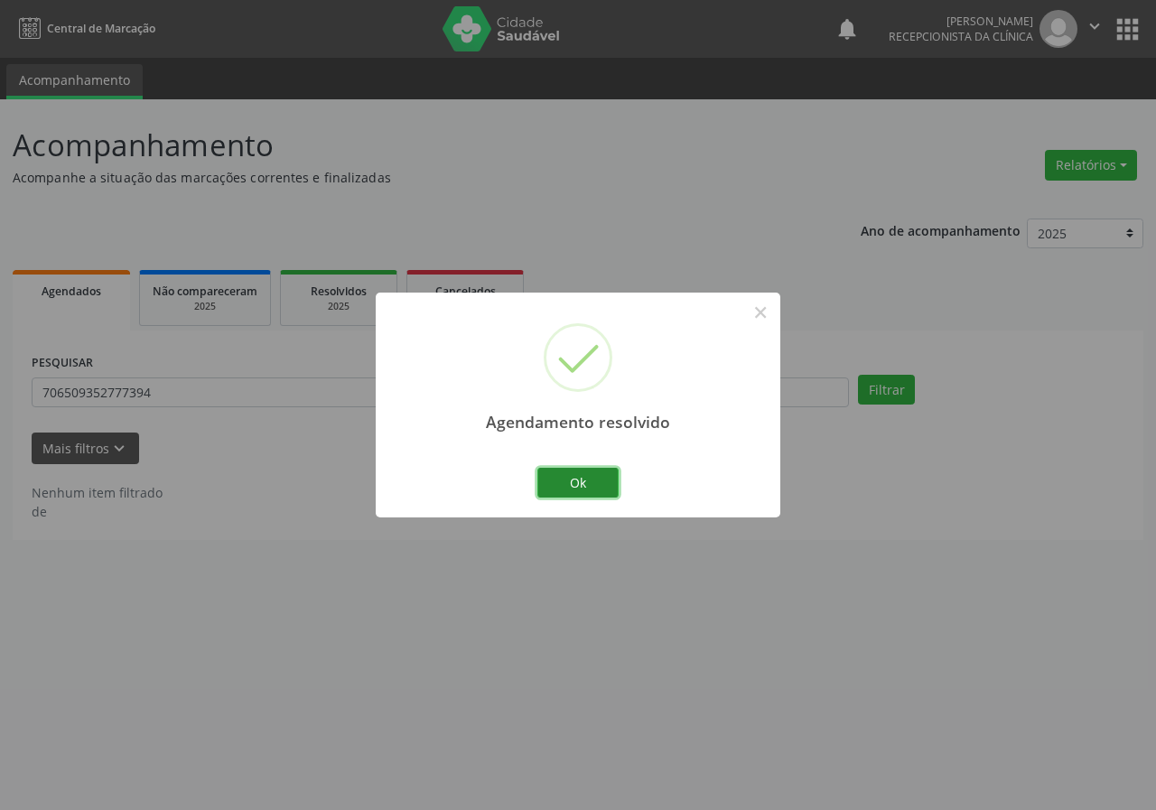
click at [582, 484] on button "Ok" at bounding box center [578, 483] width 81 height 31
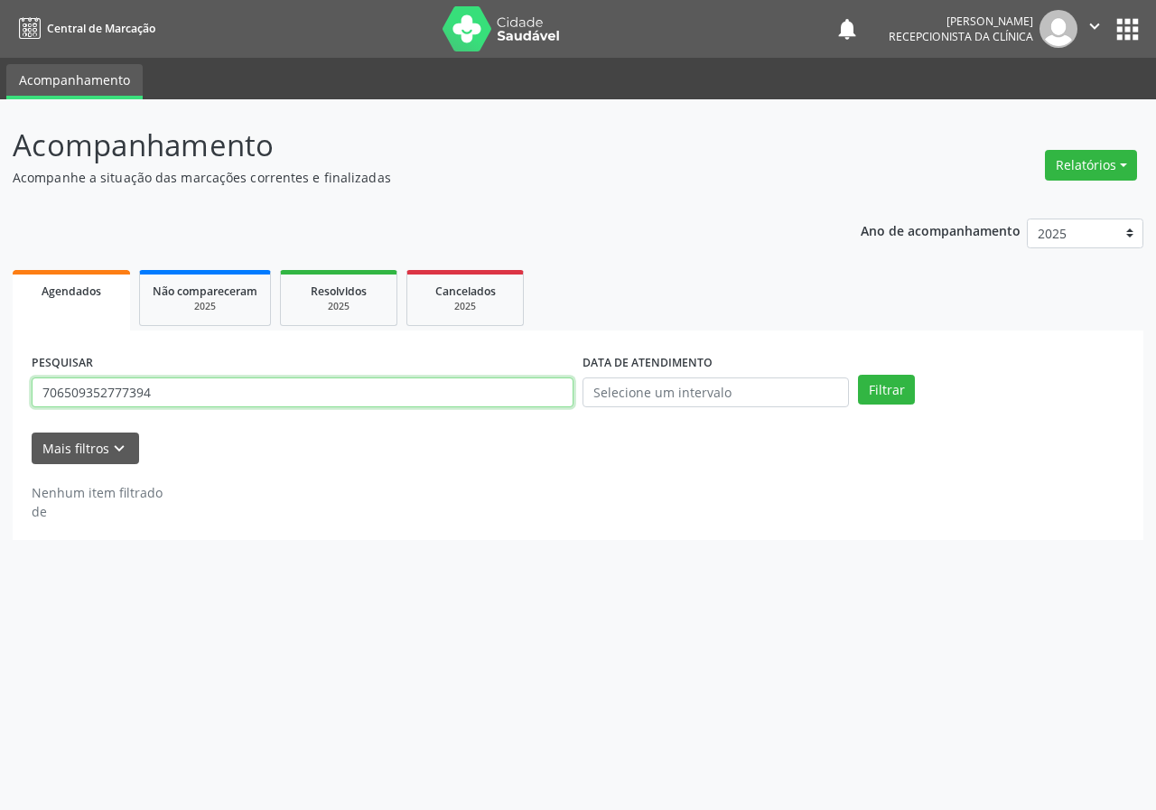
click at [502, 396] on input "706509352777394" at bounding box center [303, 393] width 542 height 31
click at [501, 396] on input "706509352777394" at bounding box center [303, 393] width 542 height 31
type input "705004601857959"
click at [858, 375] on button "Filtrar" at bounding box center [886, 390] width 57 height 31
click at [164, 390] on input "705004601857959" at bounding box center [303, 393] width 542 height 31
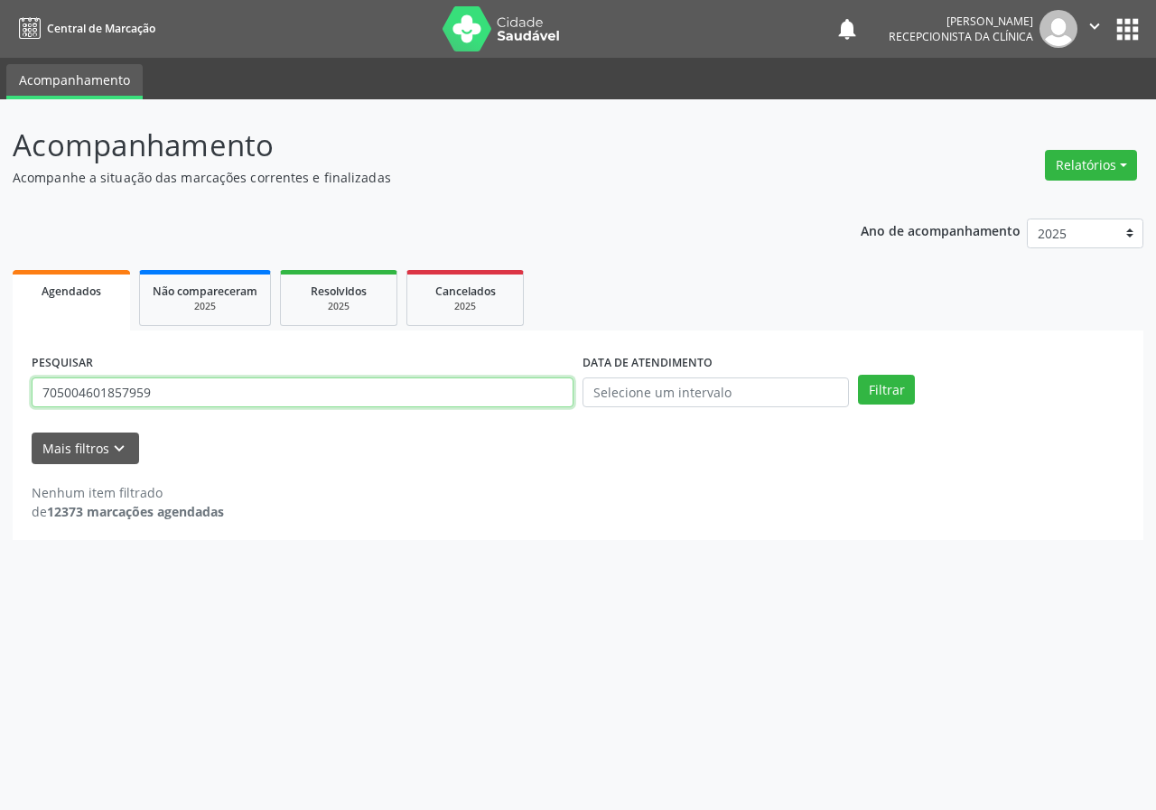
click at [164, 390] on input "705004601857959" at bounding box center [303, 393] width 542 height 31
type input "700009735227104"
click at [858, 375] on button "Filtrar" at bounding box center [886, 390] width 57 height 31
click at [172, 385] on input "700009735227104" at bounding box center [303, 393] width 542 height 31
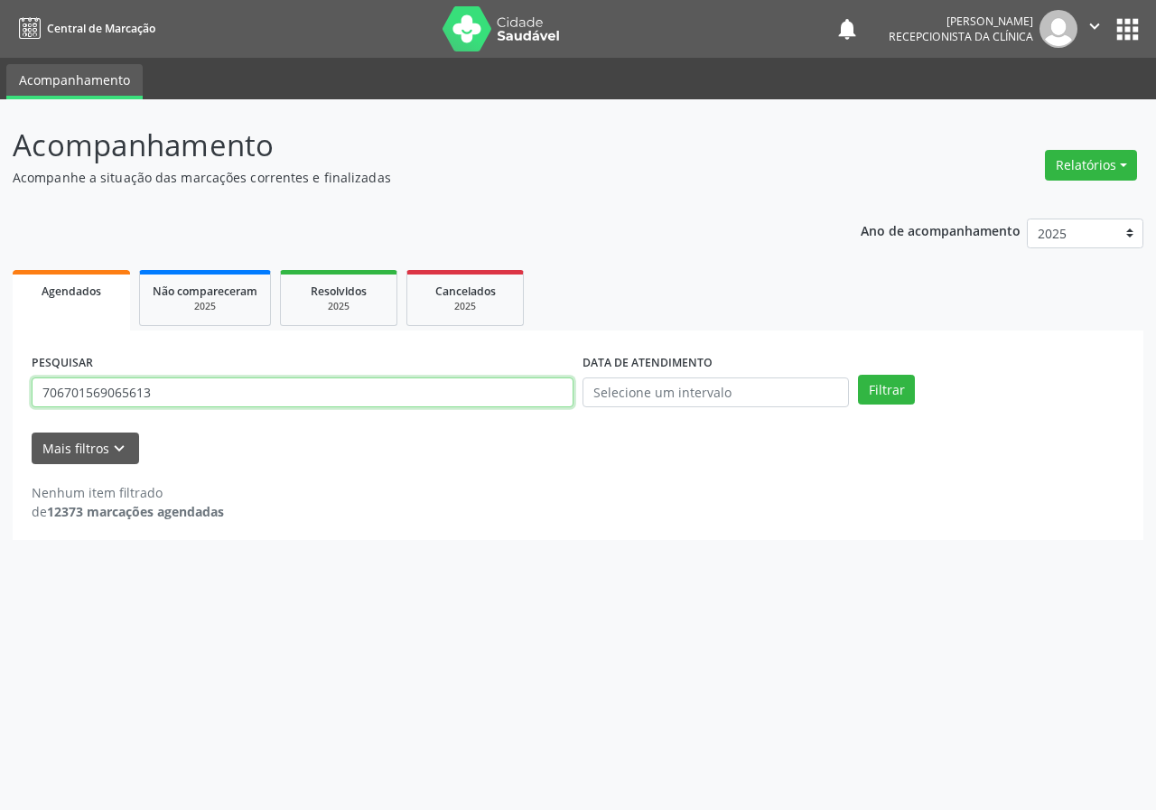
type input "706701569065613"
click at [858, 375] on button "Filtrar" at bounding box center [886, 390] width 57 height 31
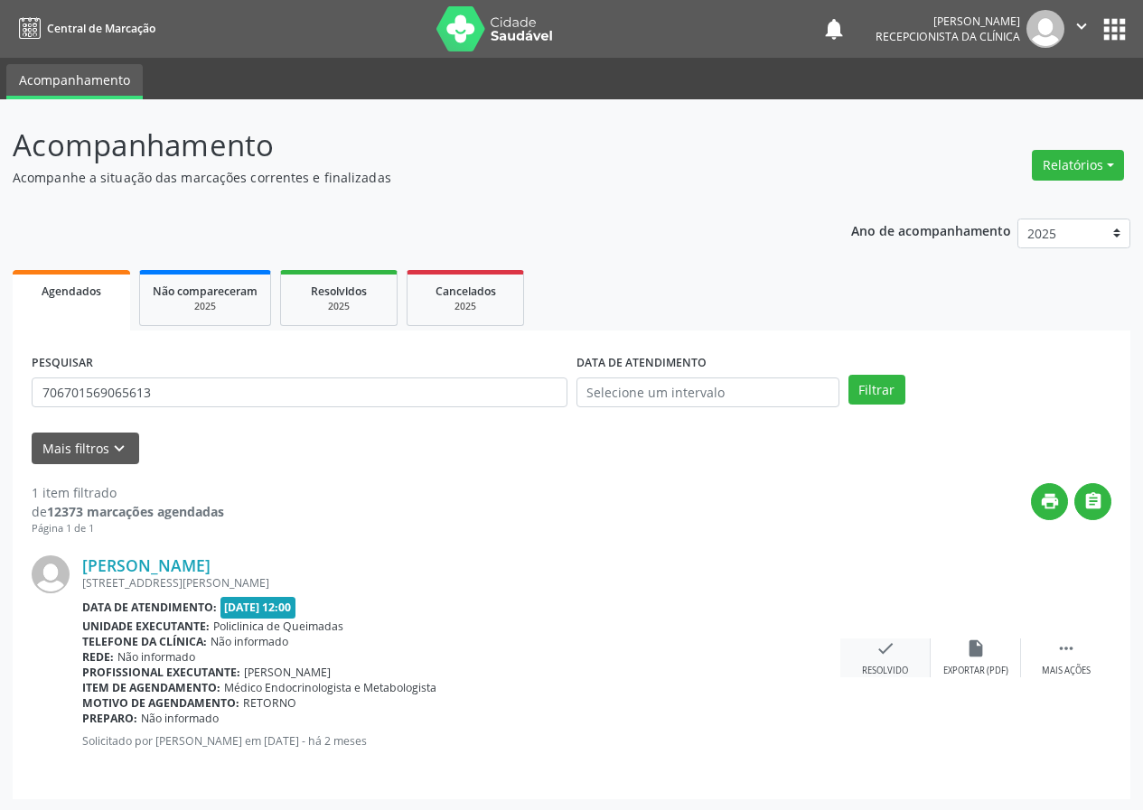
click at [883, 650] on icon "check" at bounding box center [885, 649] width 20 height 20
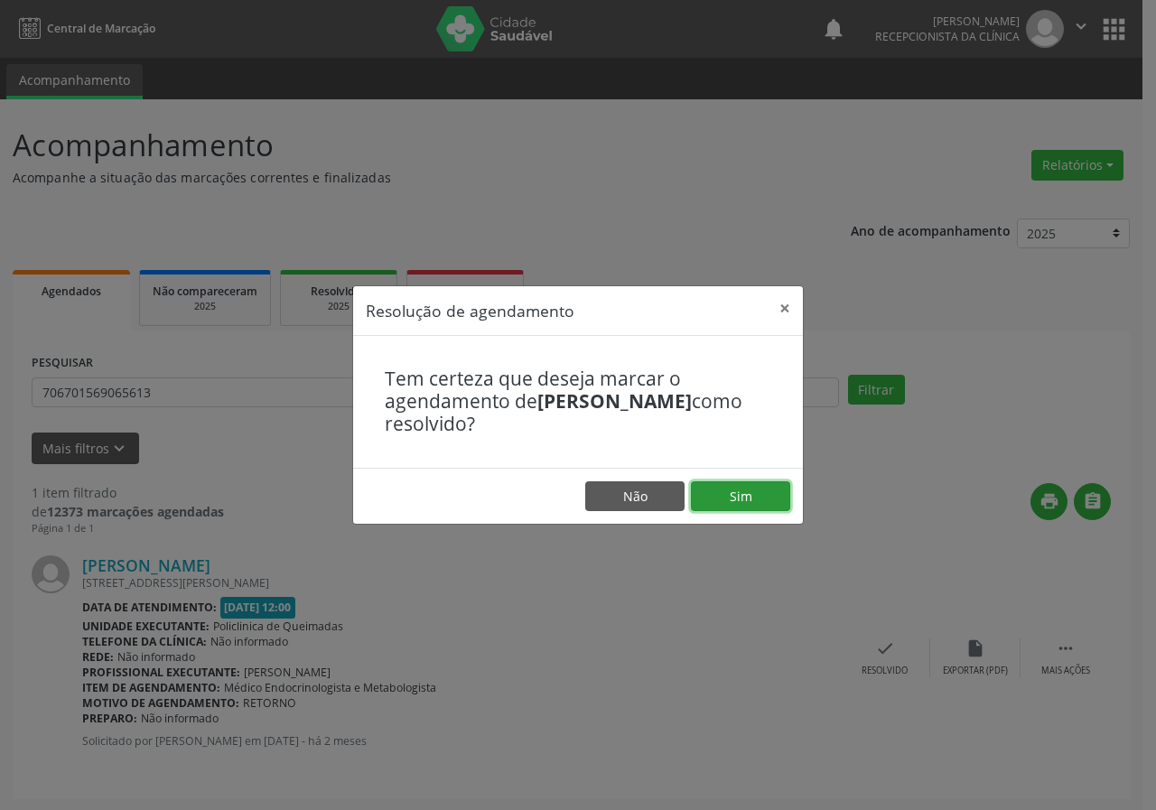
click at [753, 496] on button "Sim" at bounding box center [740, 497] width 99 height 31
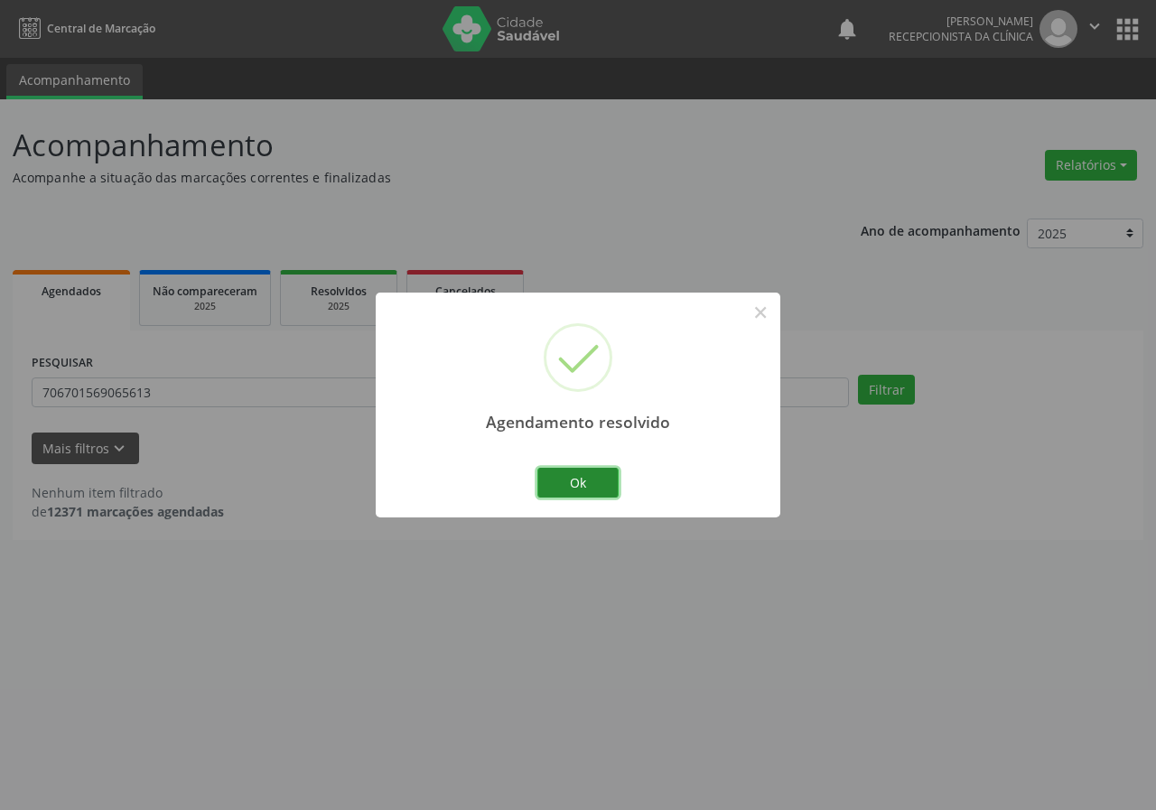
click at [594, 480] on button "Ok" at bounding box center [578, 483] width 81 height 31
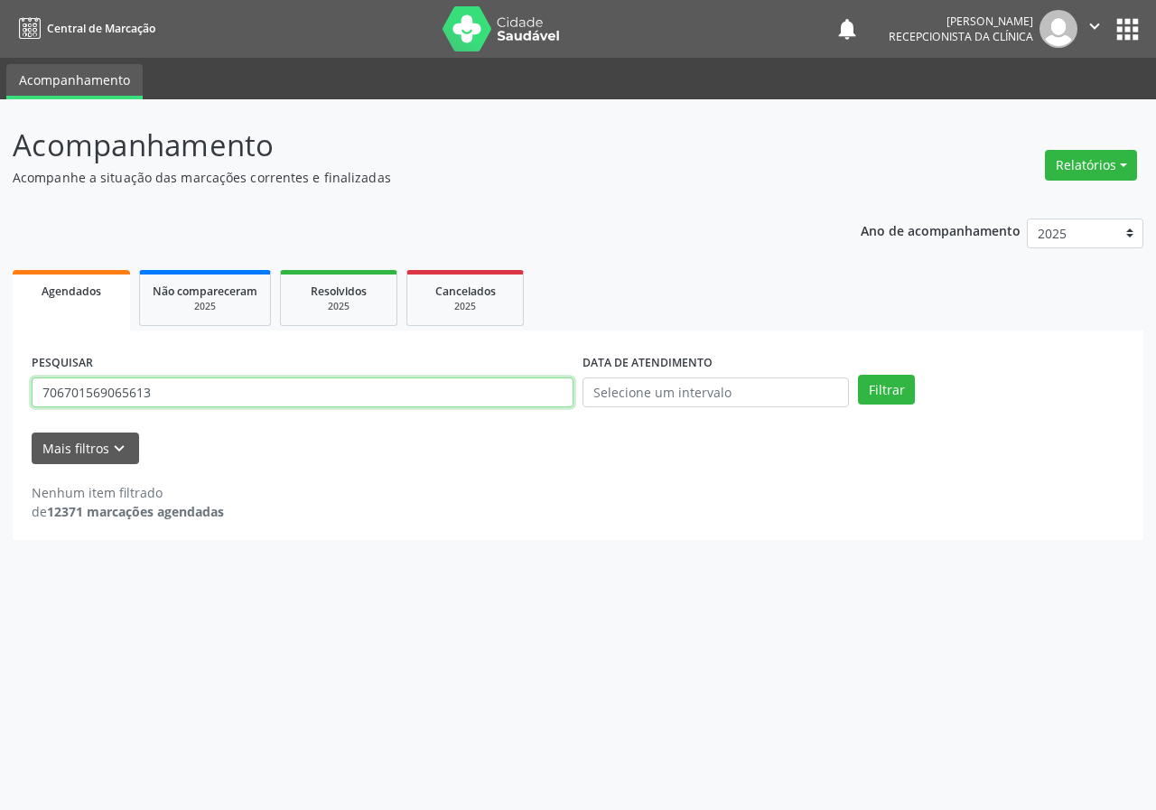
click at [243, 396] on input "706701569065613" at bounding box center [303, 393] width 542 height 31
type input "702500307304236"
click at [858, 375] on button "Filtrar" at bounding box center [886, 390] width 57 height 31
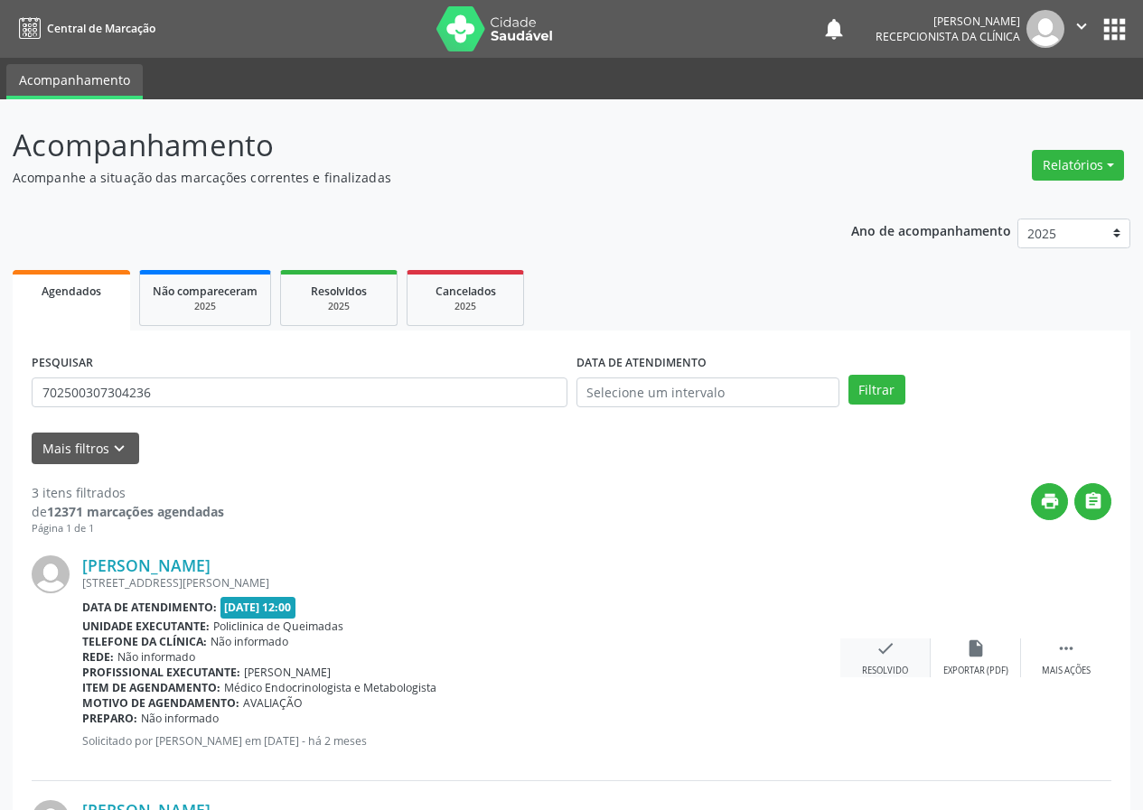
click at [885, 652] on icon "check" at bounding box center [885, 649] width 20 height 20
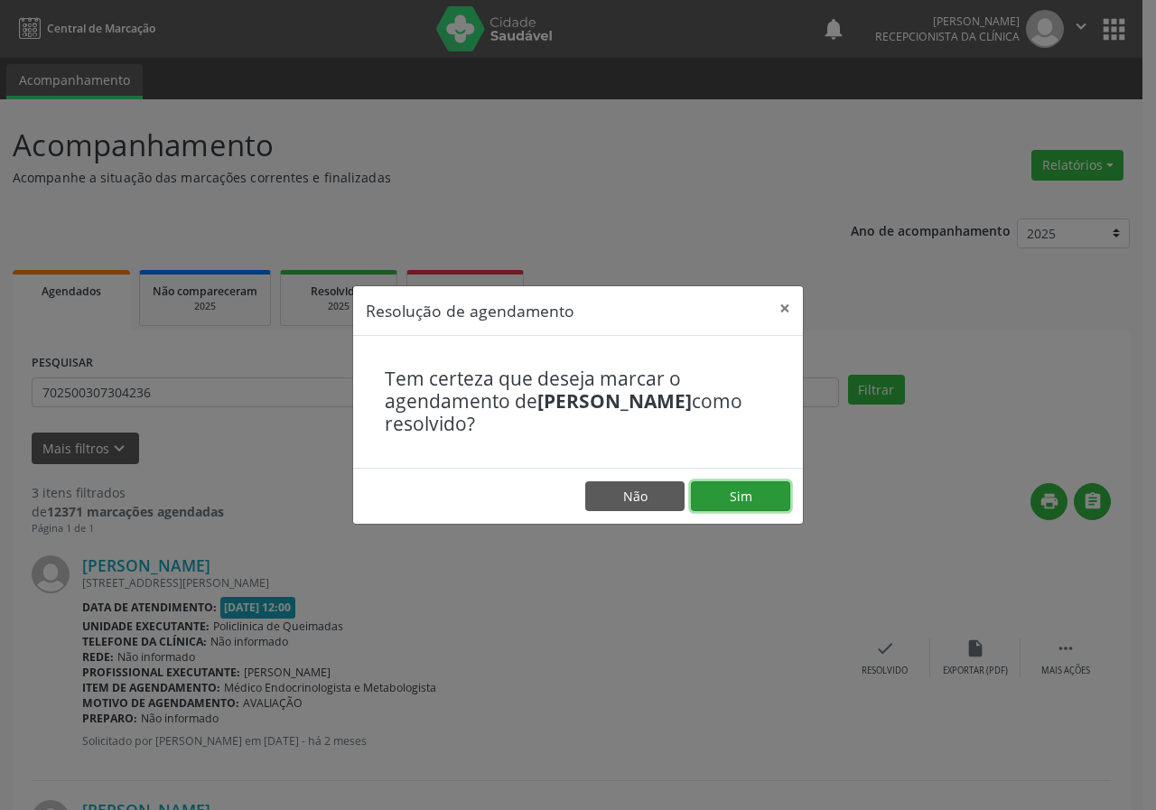
drag, startPoint x: 749, startPoint y: 504, endPoint x: 729, endPoint y: 497, distance: 21.1
click at [748, 503] on button "Sim" at bounding box center [740, 497] width 99 height 31
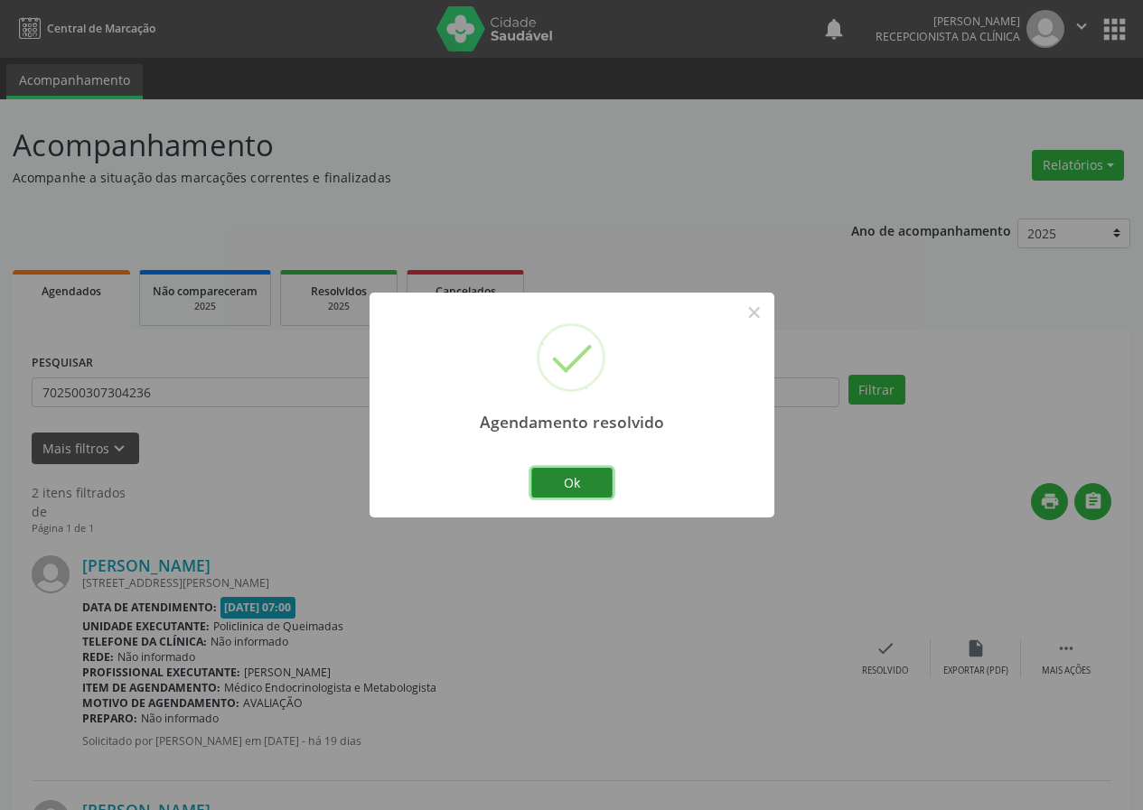
click at [576, 481] on button "Ok" at bounding box center [571, 483] width 81 height 31
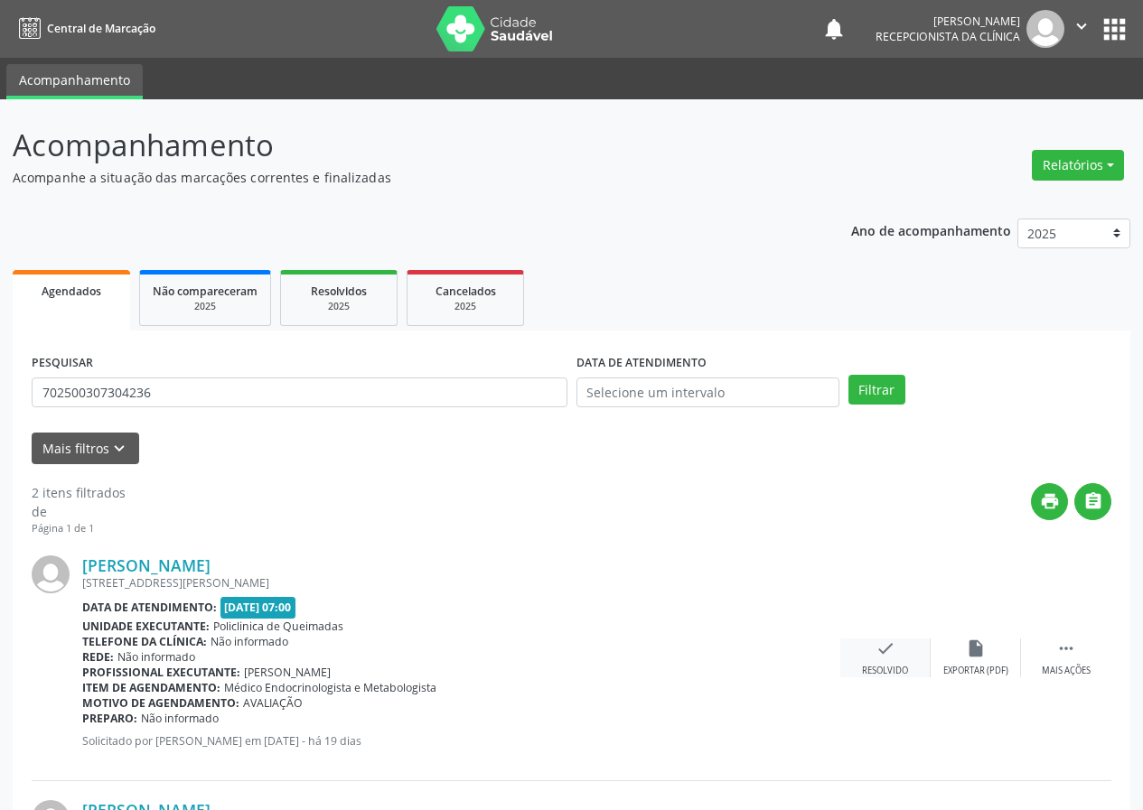
drag, startPoint x: 888, startPoint y: 666, endPoint x: 879, endPoint y: 658, distance: 12.2
click at [879, 658] on div "check Resolvido" at bounding box center [885, 658] width 90 height 39
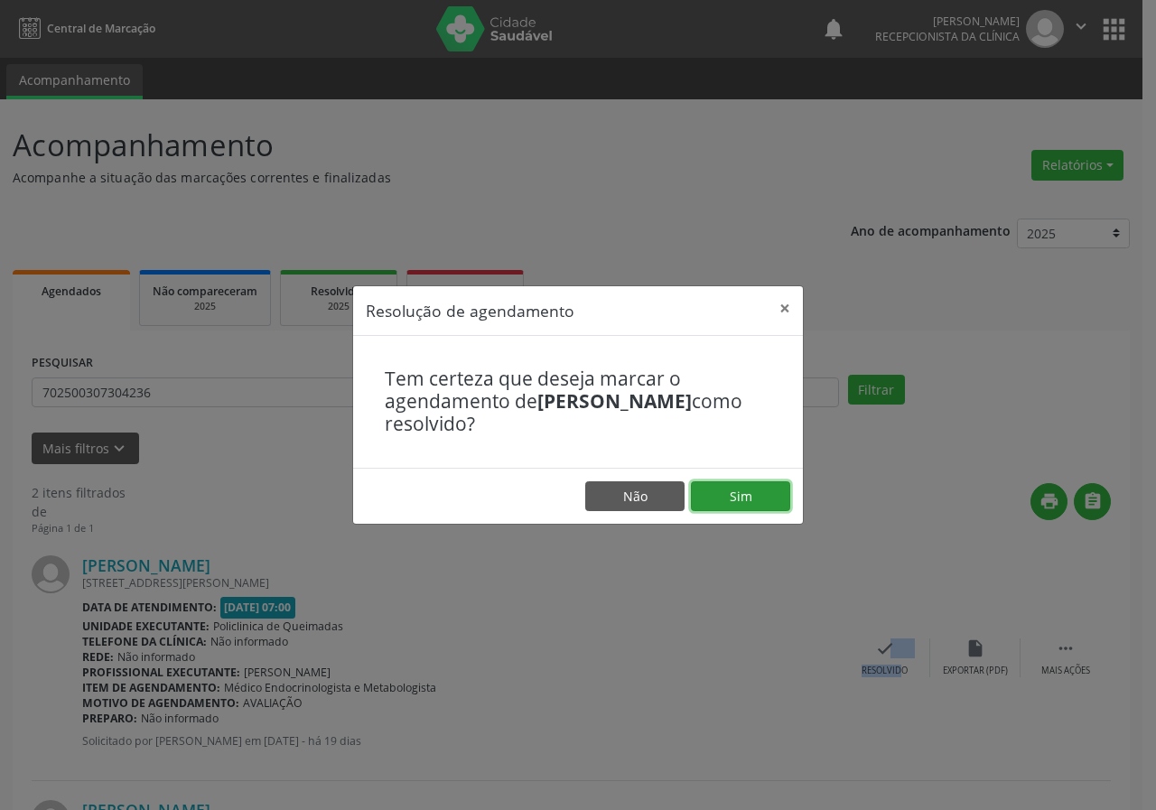
click at [763, 495] on button "Sim" at bounding box center [740, 497] width 99 height 31
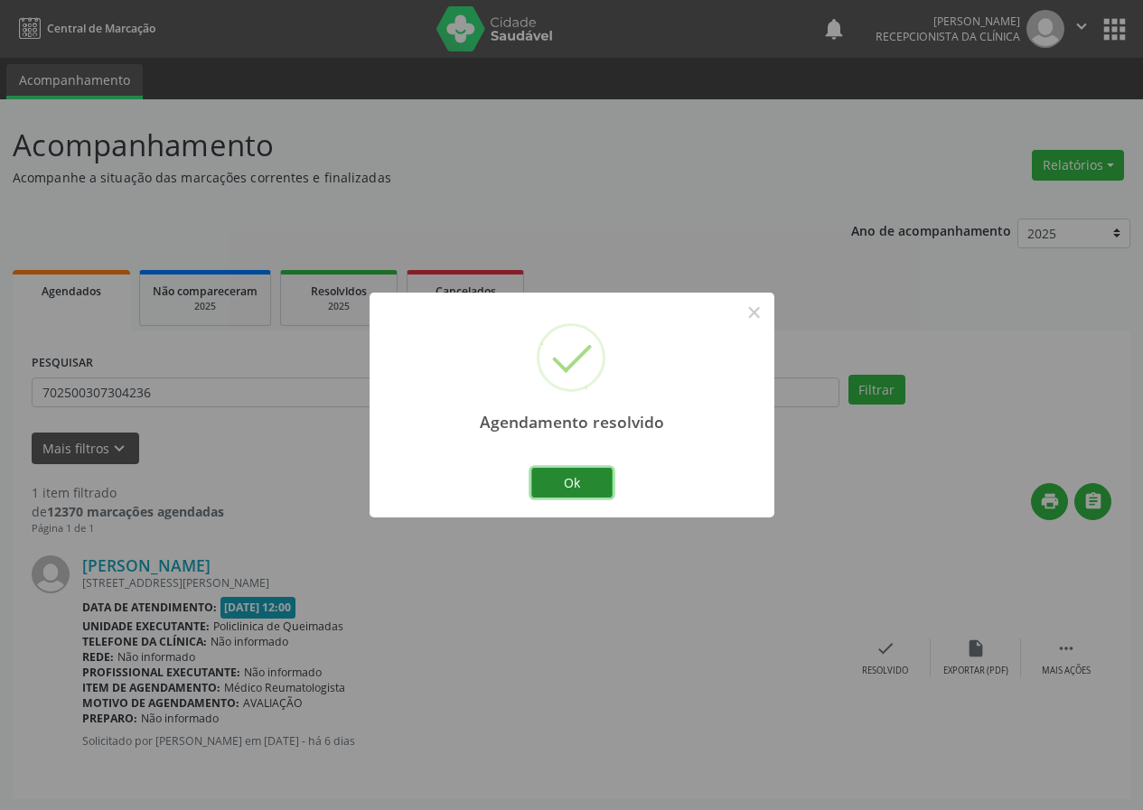
click at [591, 479] on button "Ok" at bounding box center [571, 483] width 81 height 31
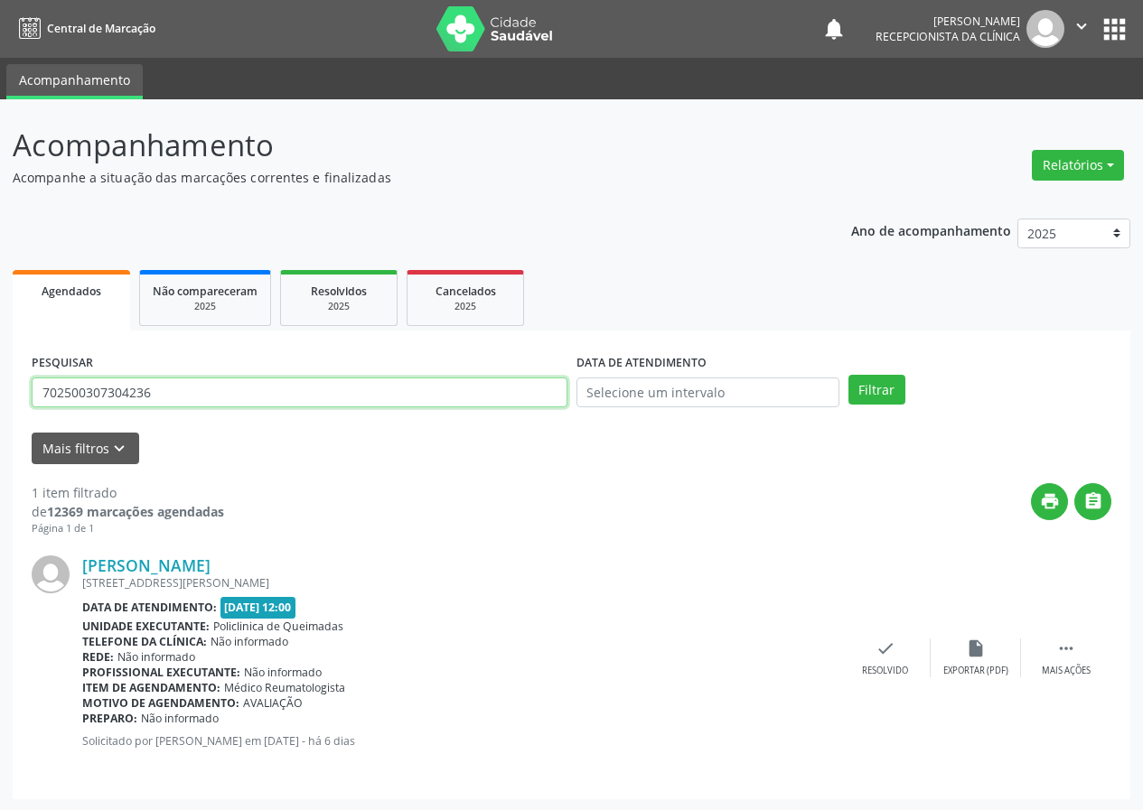
click at [419, 400] on input "702500307304236" at bounding box center [300, 393] width 536 height 31
type input "706203010511762"
click at [848, 375] on button "Filtrar" at bounding box center [876, 390] width 57 height 31
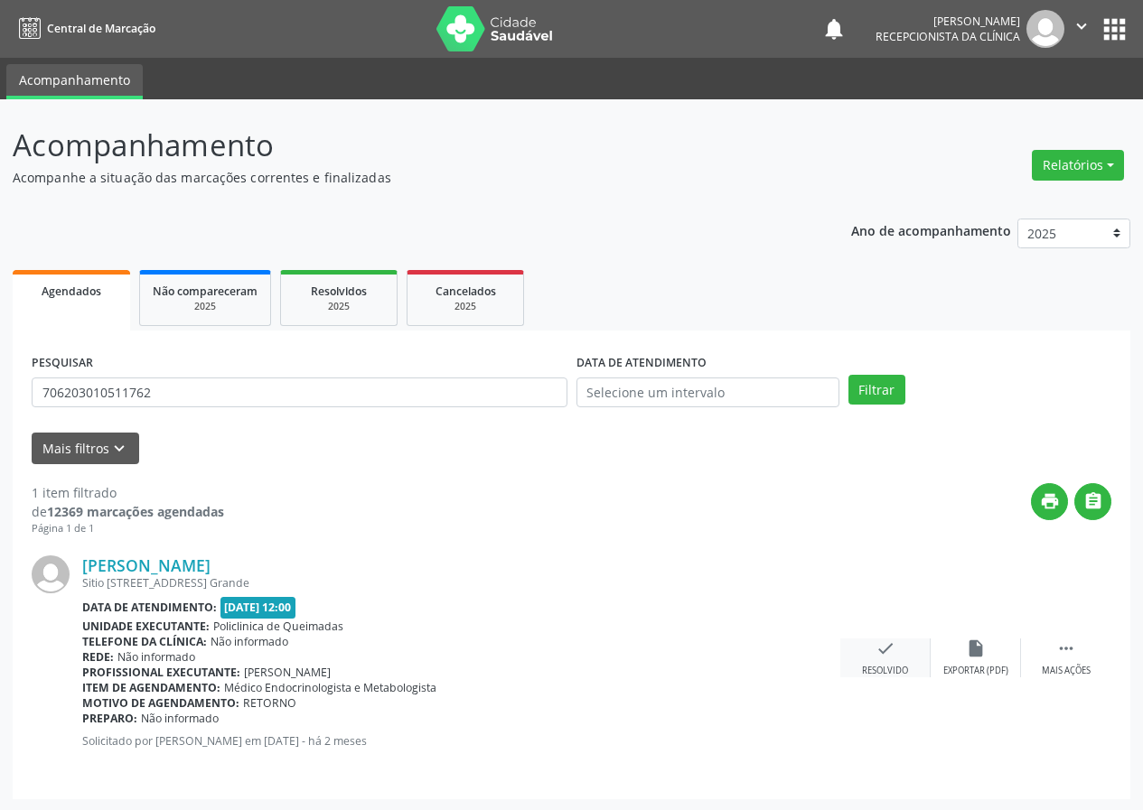
drag, startPoint x: 884, startPoint y: 651, endPoint x: 872, endPoint y: 646, distance: 12.9
click at [872, 646] on div "check Resolvido" at bounding box center [885, 658] width 90 height 39
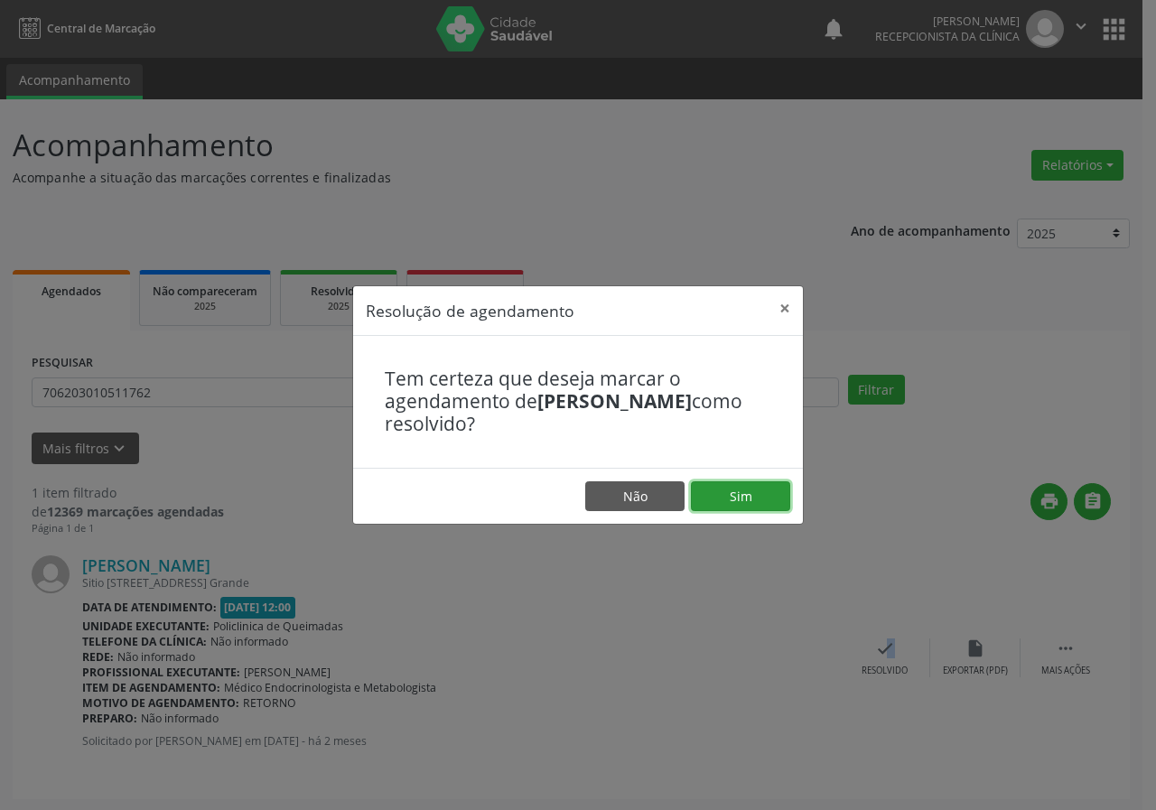
click at [730, 494] on button "Sim" at bounding box center [740, 497] width 99 height 31
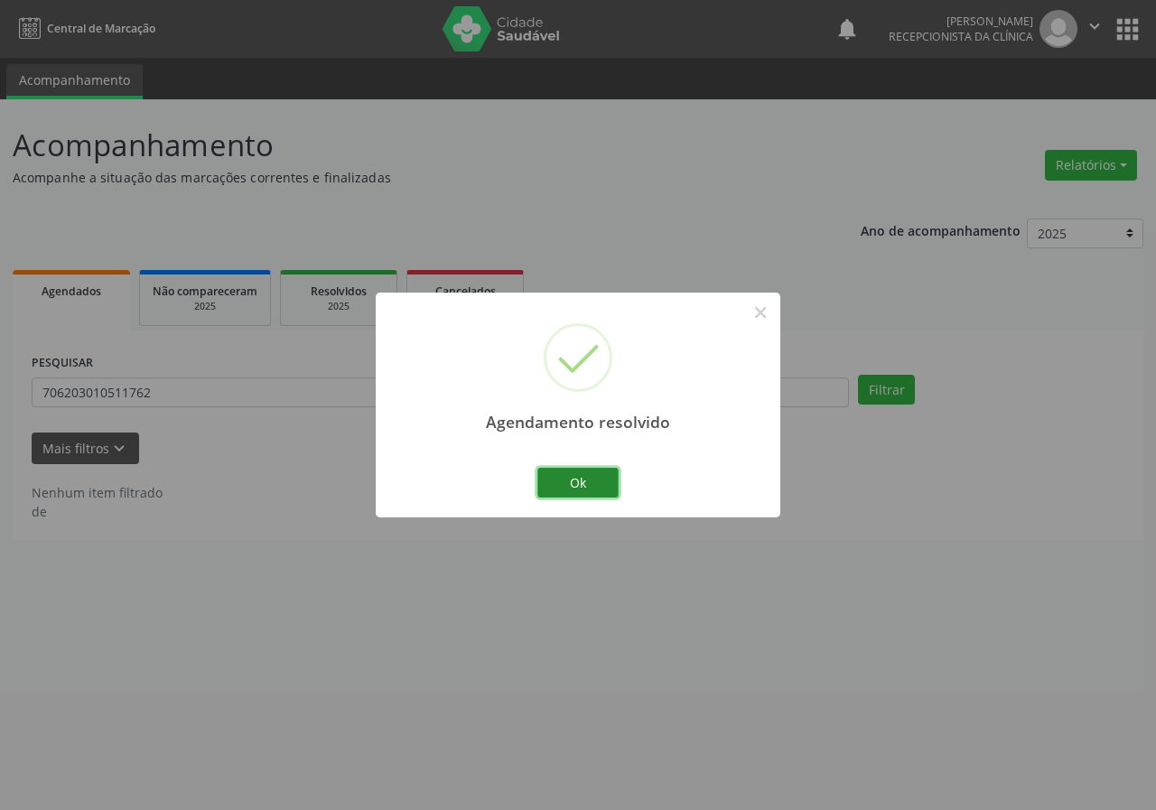
click at [576, 482] on button "Ok" at bounding box center [578, 483] width 81 height 31
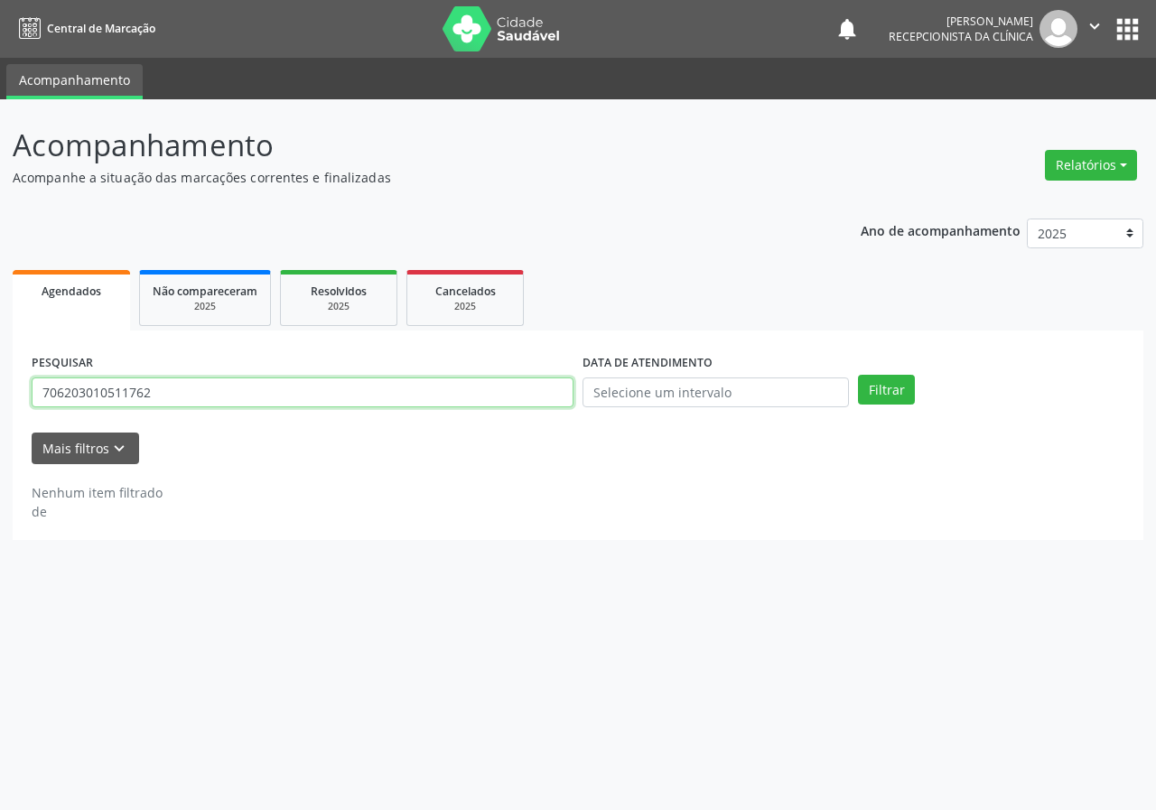
click at [474, 394] on input "706203010511762" at bounding box center [303, 393] width 542 height 31
type input "702481081107623"
click at [858, 375] on button "Filtrar" at bounding box center [886, 390] width 57 height 31
click at [225, 398] on input "702481081107623" at bounding box center [303, 393] width 542 height 31
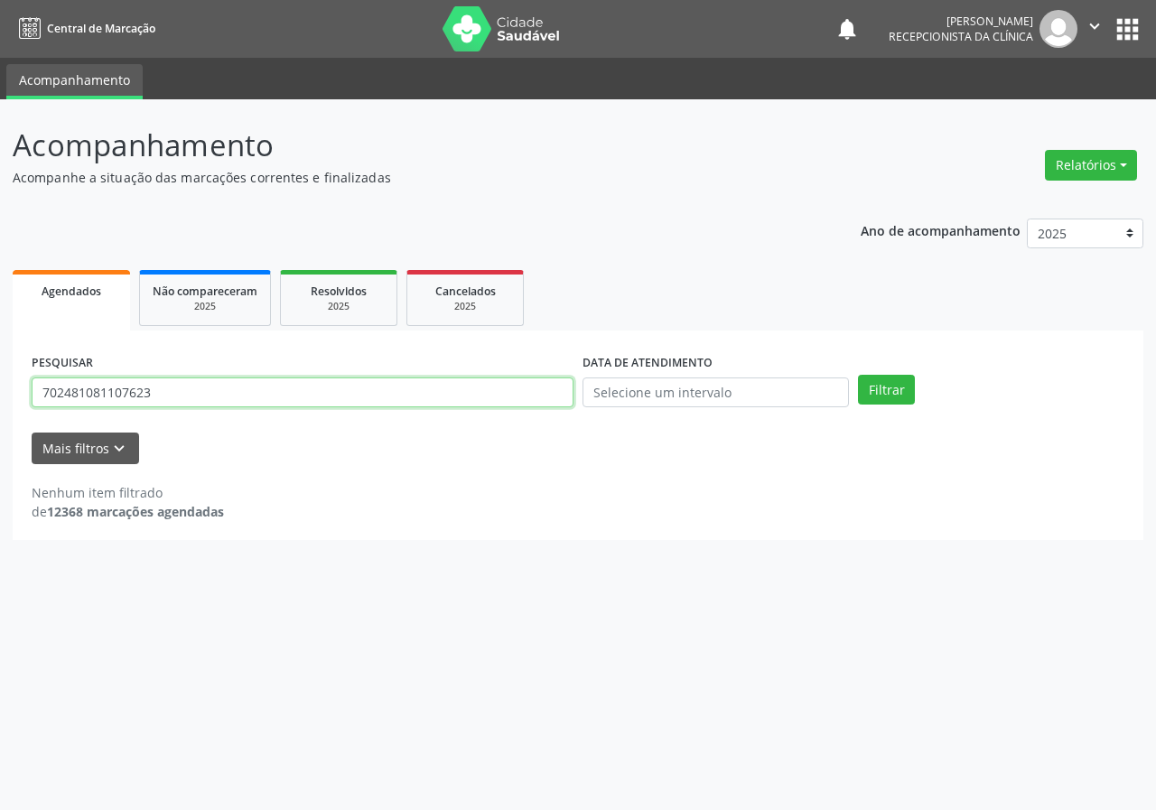
click at [225, 398] on input "702481081107623" at bounding box center [303, 393] width 542 height 31
type input "700206923398523"
click at [858, 375] on button "Filtrar" at bounding box center [886, 390] width 57 height 31
click at [177, 394] on input "700206923398523" at bounding box center [303, 393] width 542 height 31
click at [177, 392] on input "700206923398523" at bounding box center [303, 393] width 542 height 31
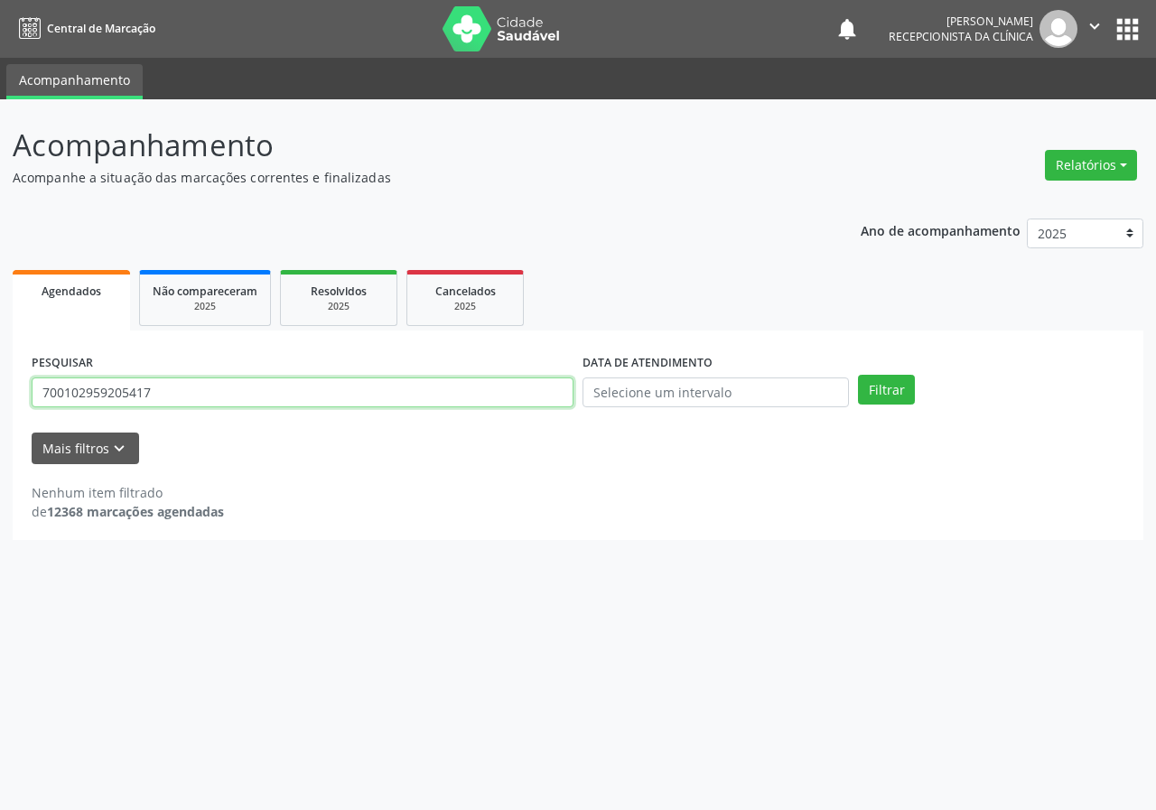
type input "700102959205417"
click at [858, 375] on button "Filtrar" at bounding box center [886, 390] width 57 height 31
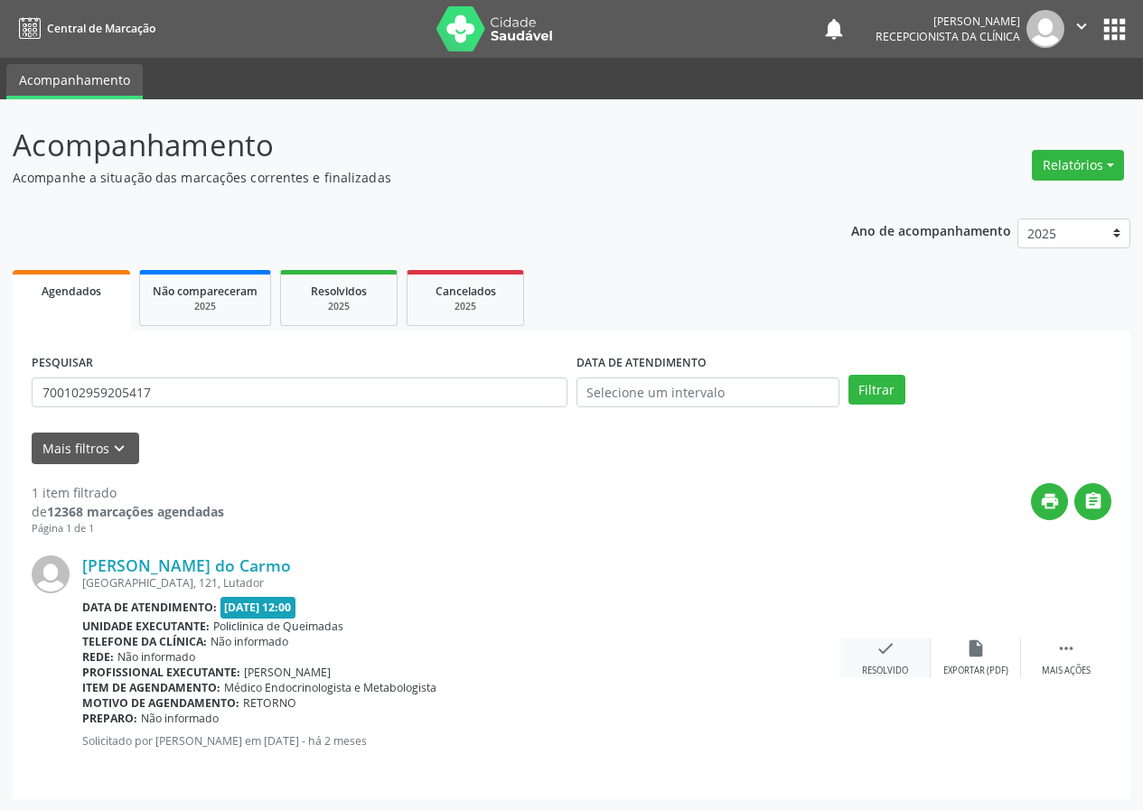
click at [878, 651] on icon "check" at bounding box center [885, 649] width 20 height 20
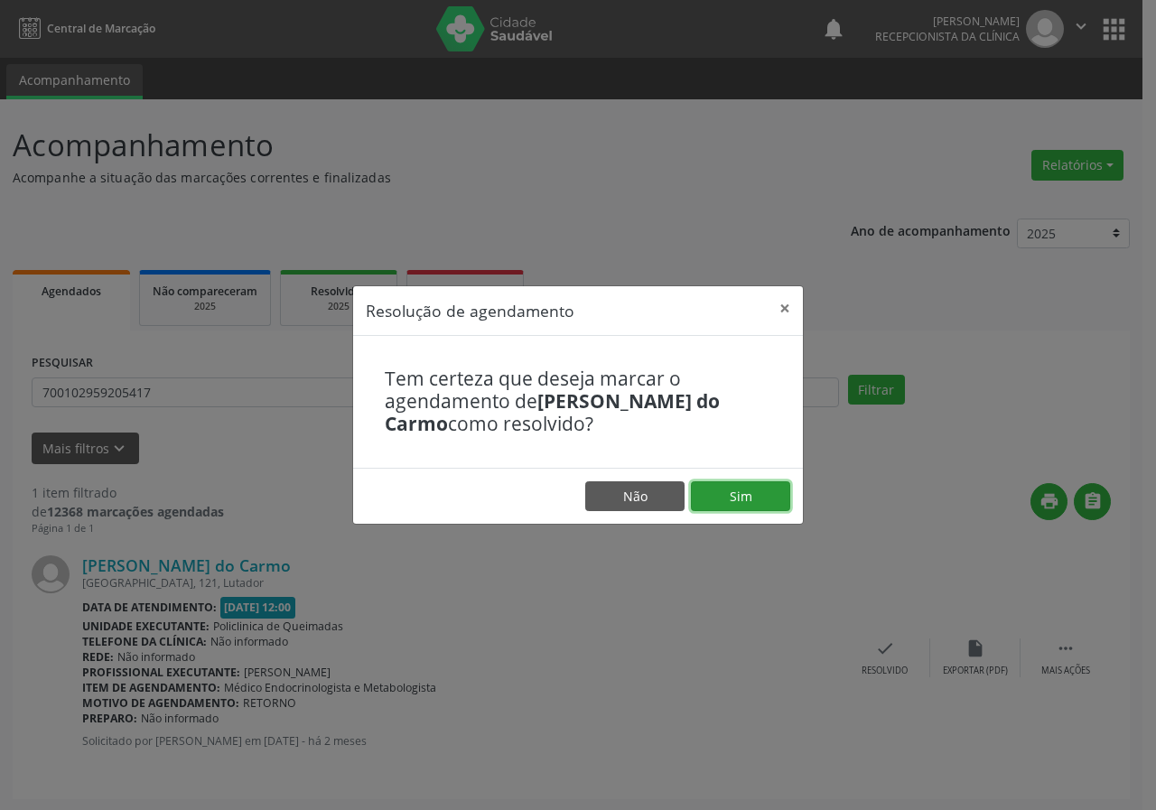
click at [738, 498] on button "Sim" at bounding box center [740, 497] width 99 height 31
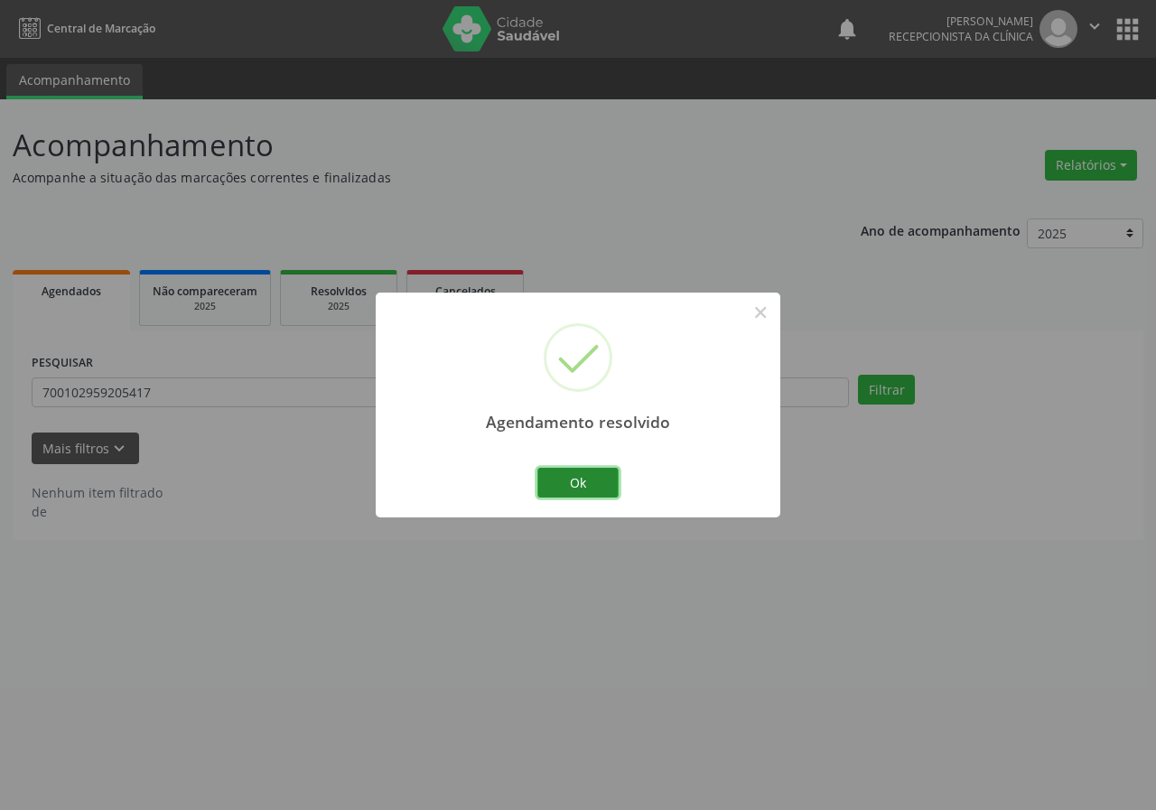
click at [588, 485] on button "Ok" at bounding box center [578, 483] width 81 height 31
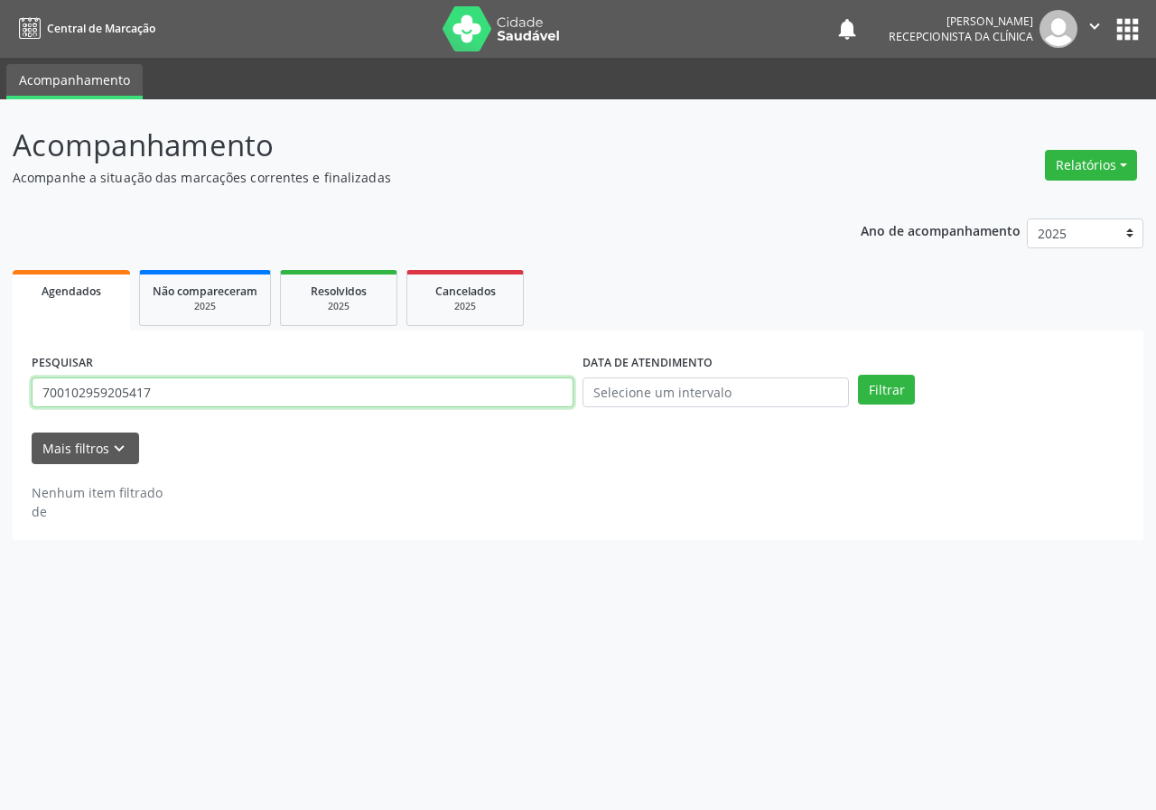
click at [322, 402] on input "700102959205417" at bounding box center [303, 393] width 542 height 31
type input "704009874896768"
click at [858, 375] on button "Filtrar" at bounding box center [886, 390] width 57 height 31
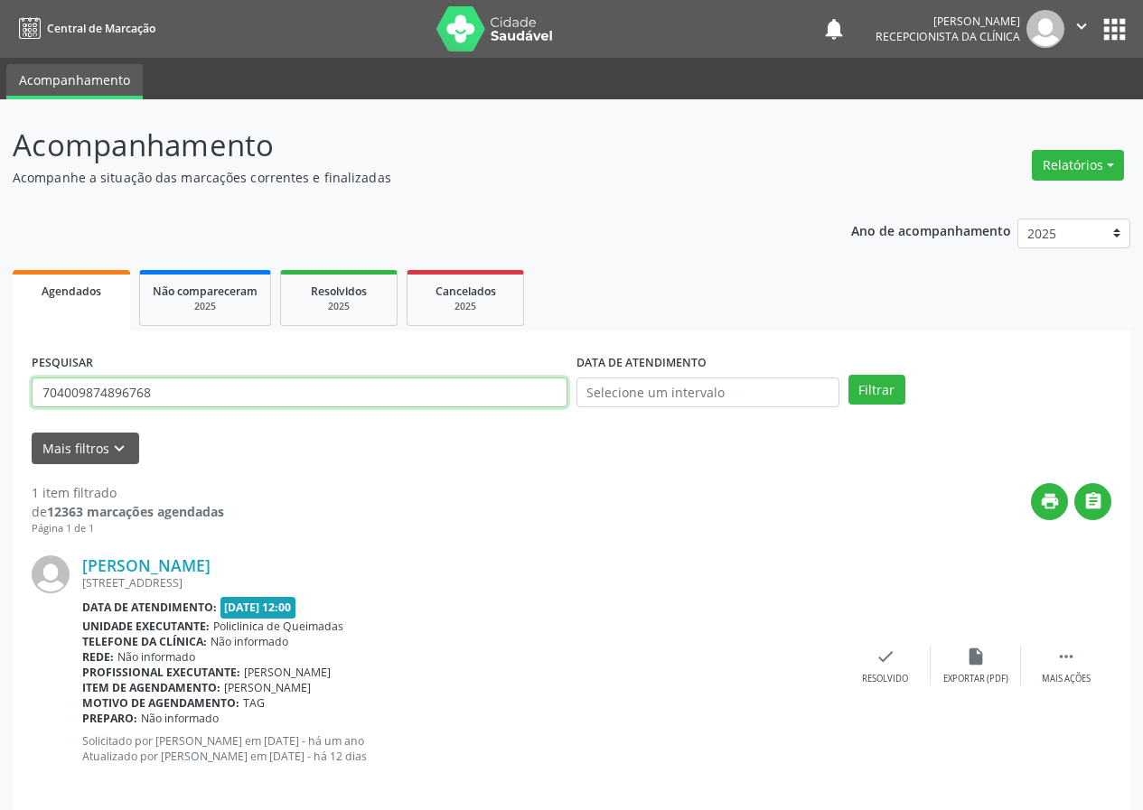
click at [204, 404] on input "704009874896768" at bounding box center [300, 393] width 536 height 31
type input "7031053274160"
click at [848, 375] on button "Filtrar" at bounding box center [876, 390] width 57 height 31
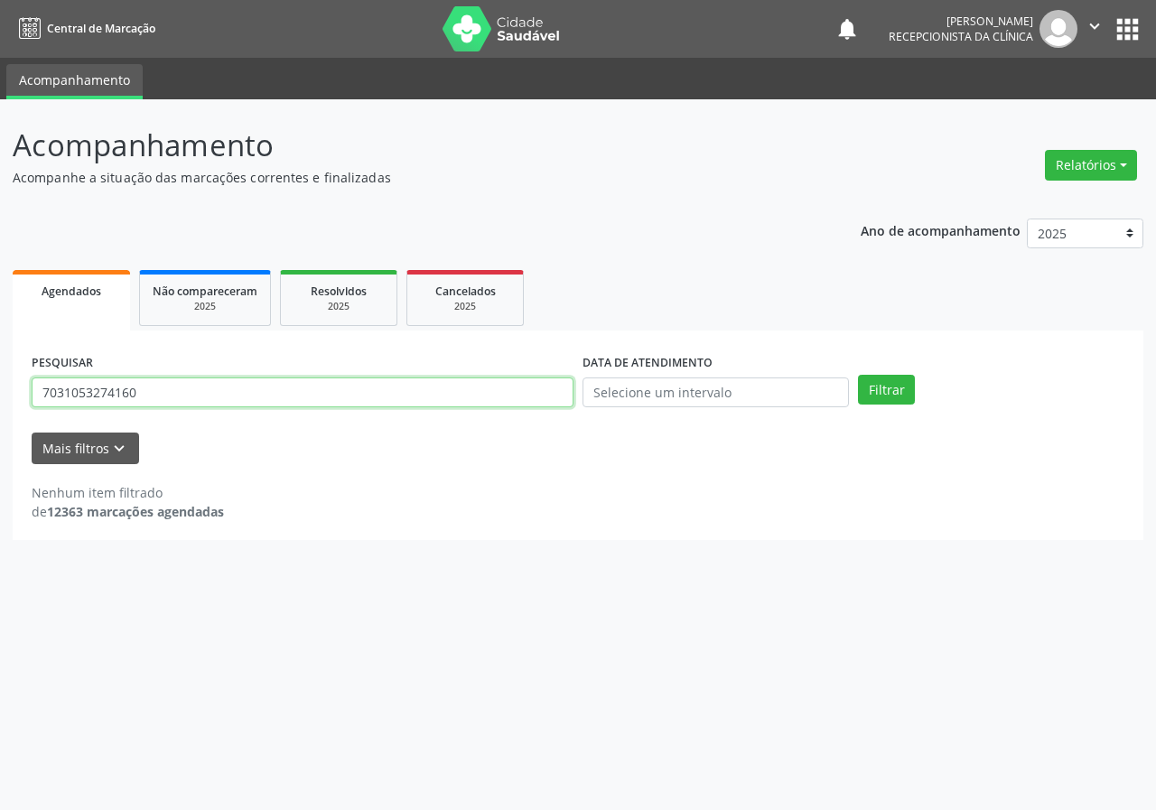
click at [201, 405] on input "7031053274160" at bounding box center [303, 393] width 542 height 31
type input "700505919867159"
click at [858, 375] on button "Filtrar" at bounding box center [886, 390] width 57 height 31
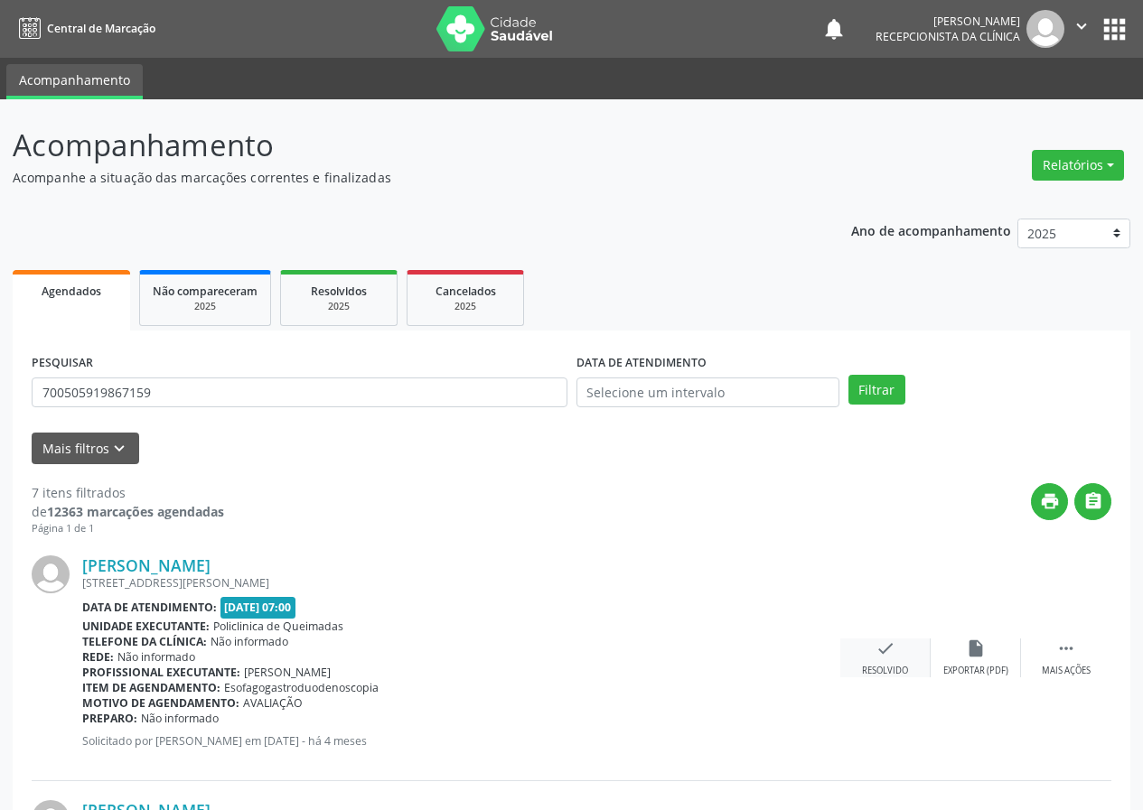
click at [884, 649] on icon "check" at bounding box center [885, 649] width 20 height 20
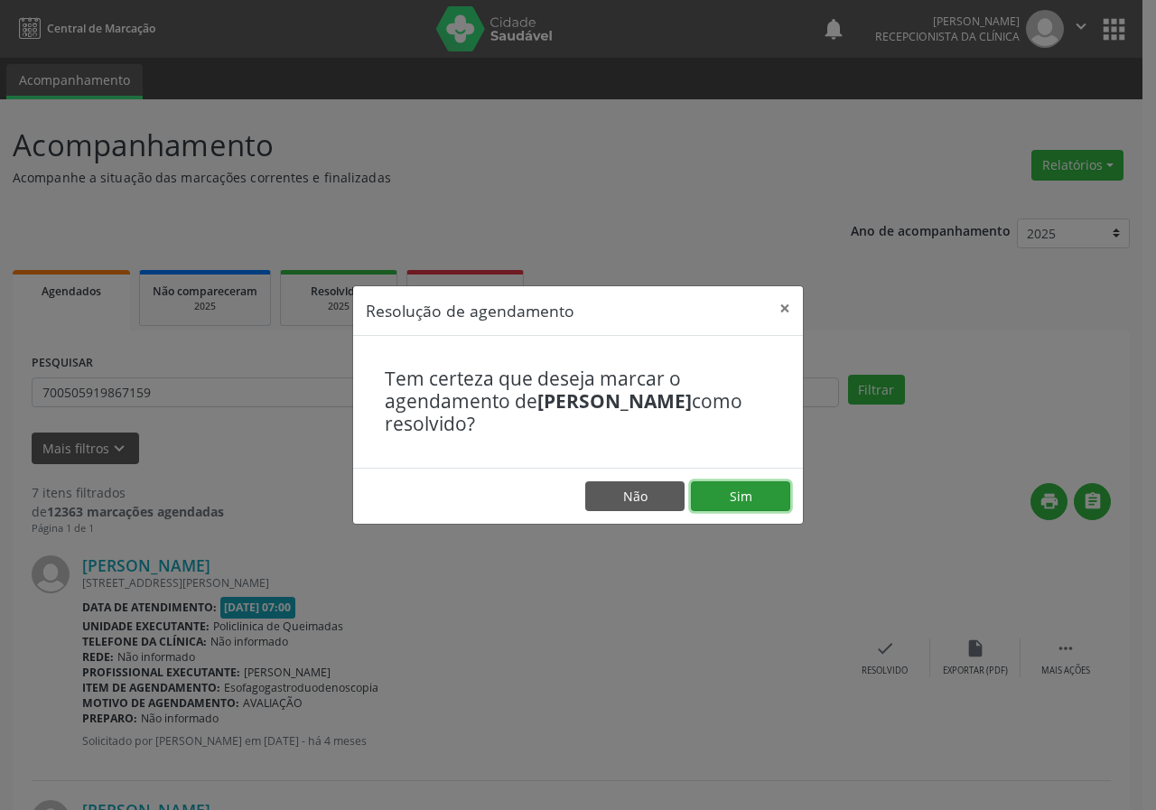
click at [753, 505] on button "Sim" at bounding box center [740, 497] width 99 height 31
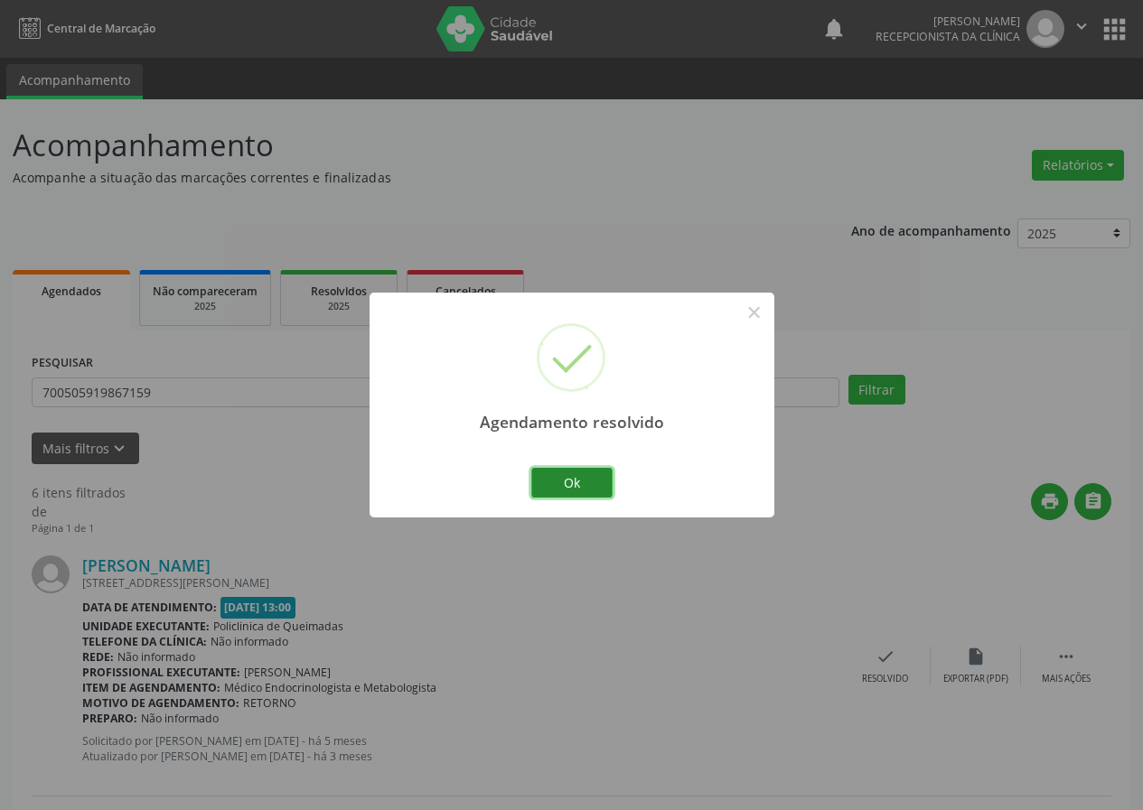
click at [574, 478] on button "Ok" at bounding box center [571, 483] width 81 height 31
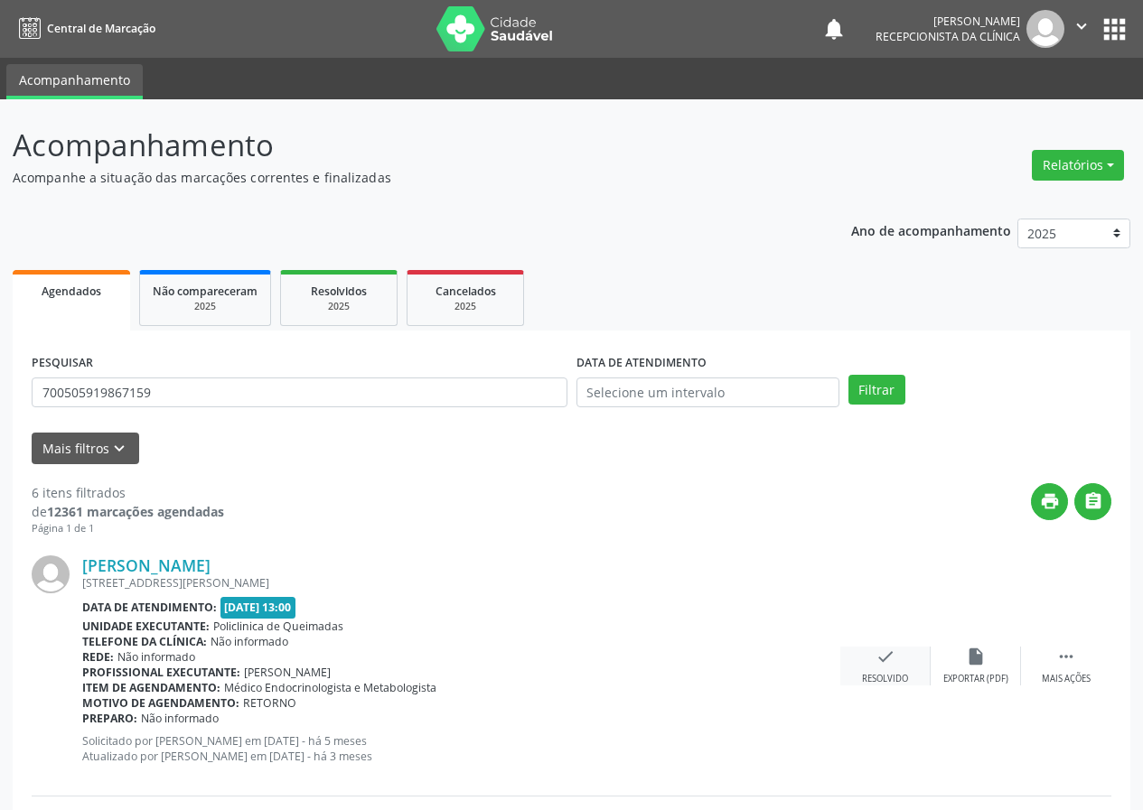
click at [882, 660] on icon "check" at bounding box center [885, 657] width 20 height 20
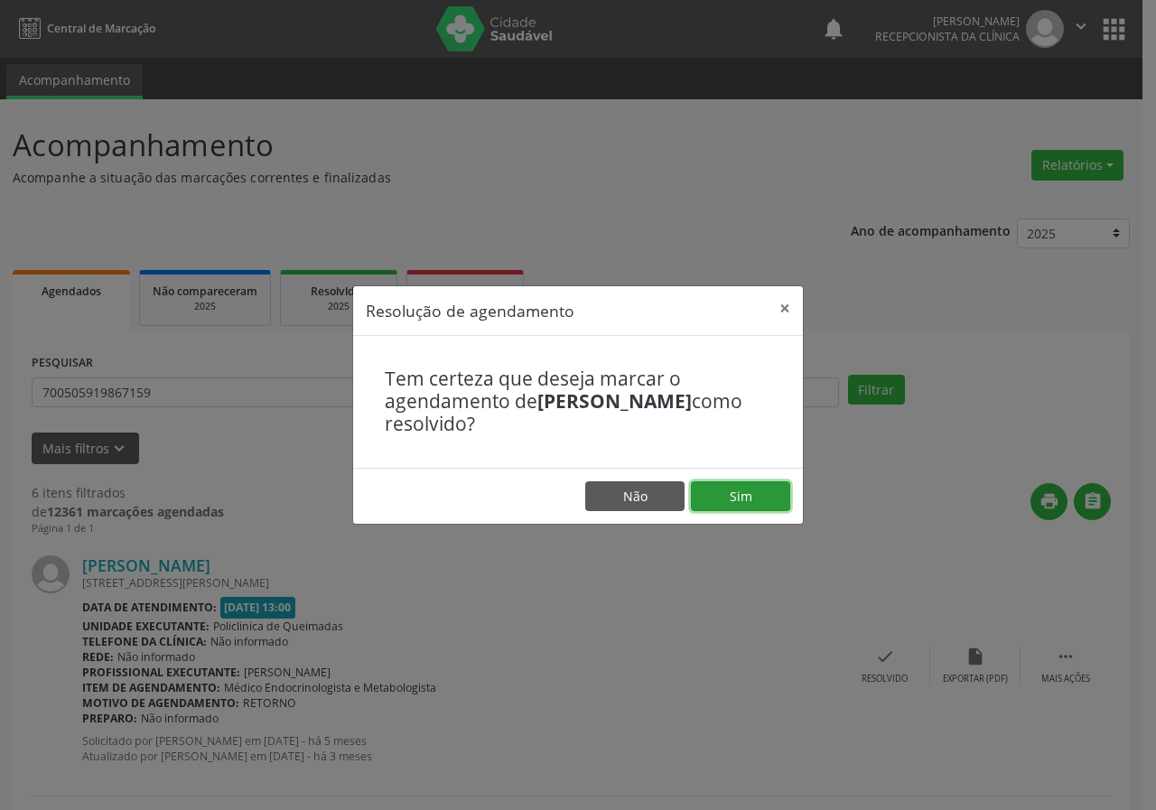
click at [754, 502] on button "Sim" at bounding box center [740, 497] width 99 height 31
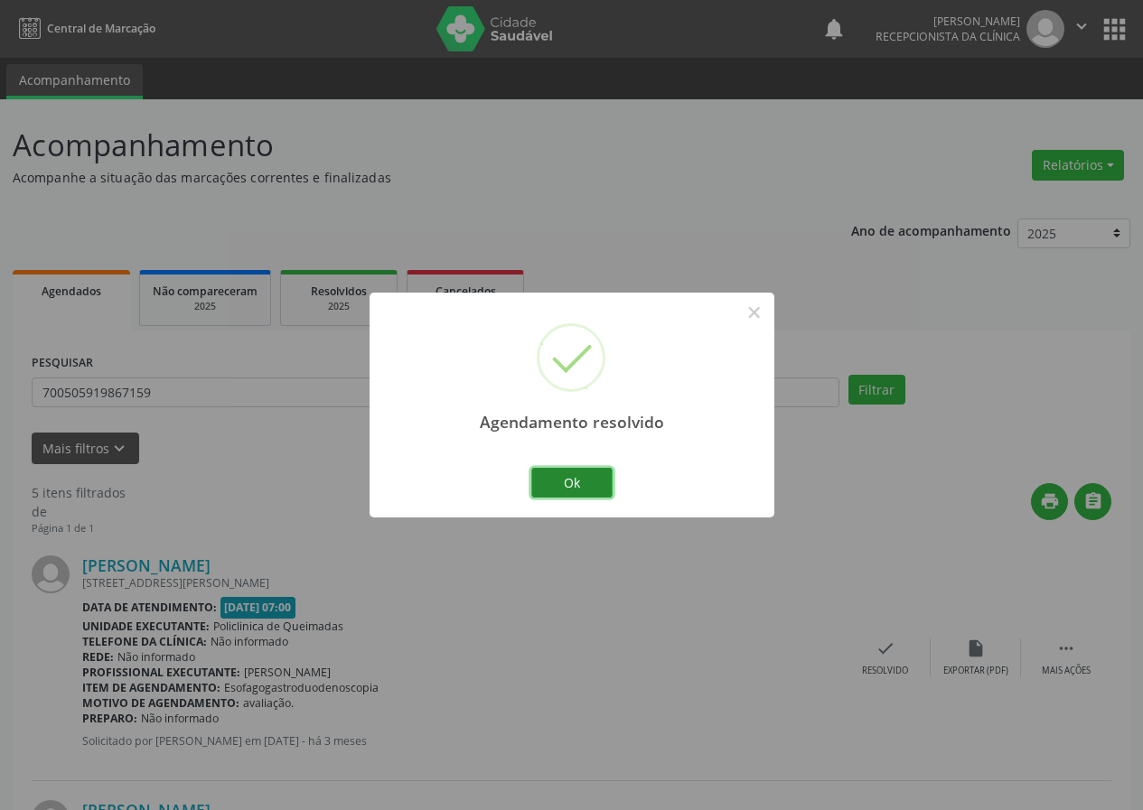
click at [579, 477] on button "Ok" at bounding box center [571, 483] width 81 height 31
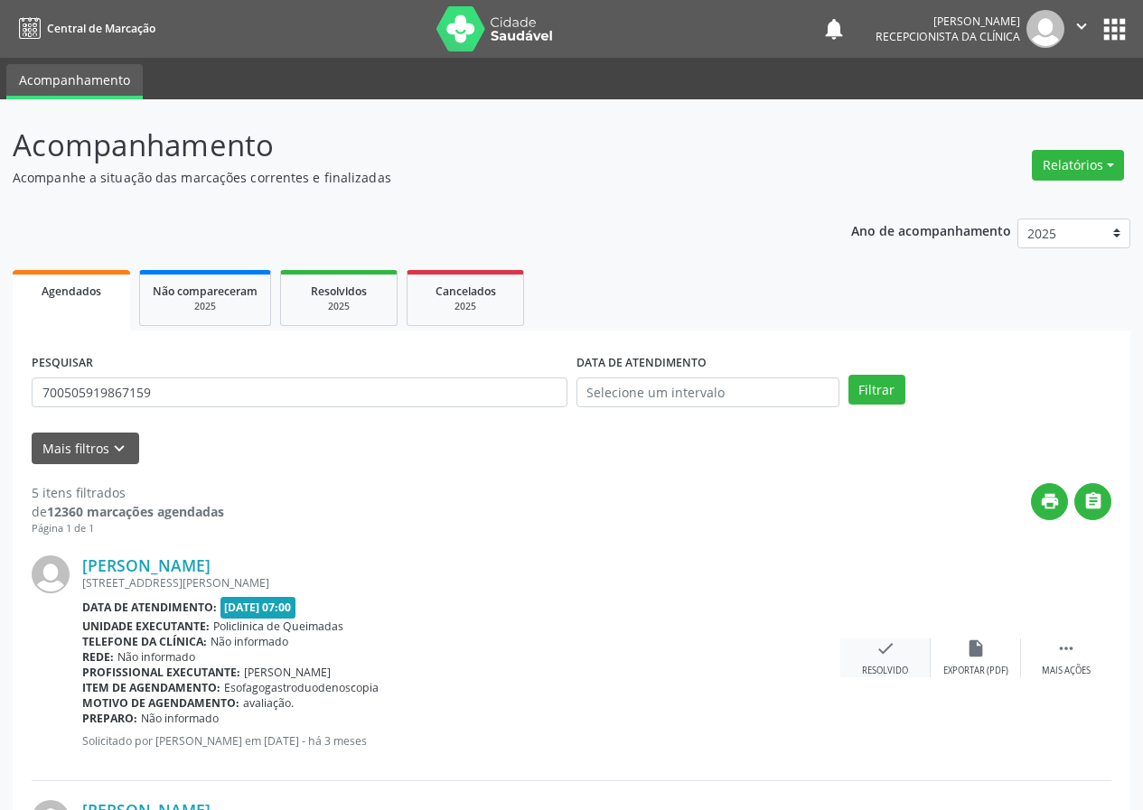
click at [875, 646] on icon "check" at bounding box center [885, 649] width 20 height 20
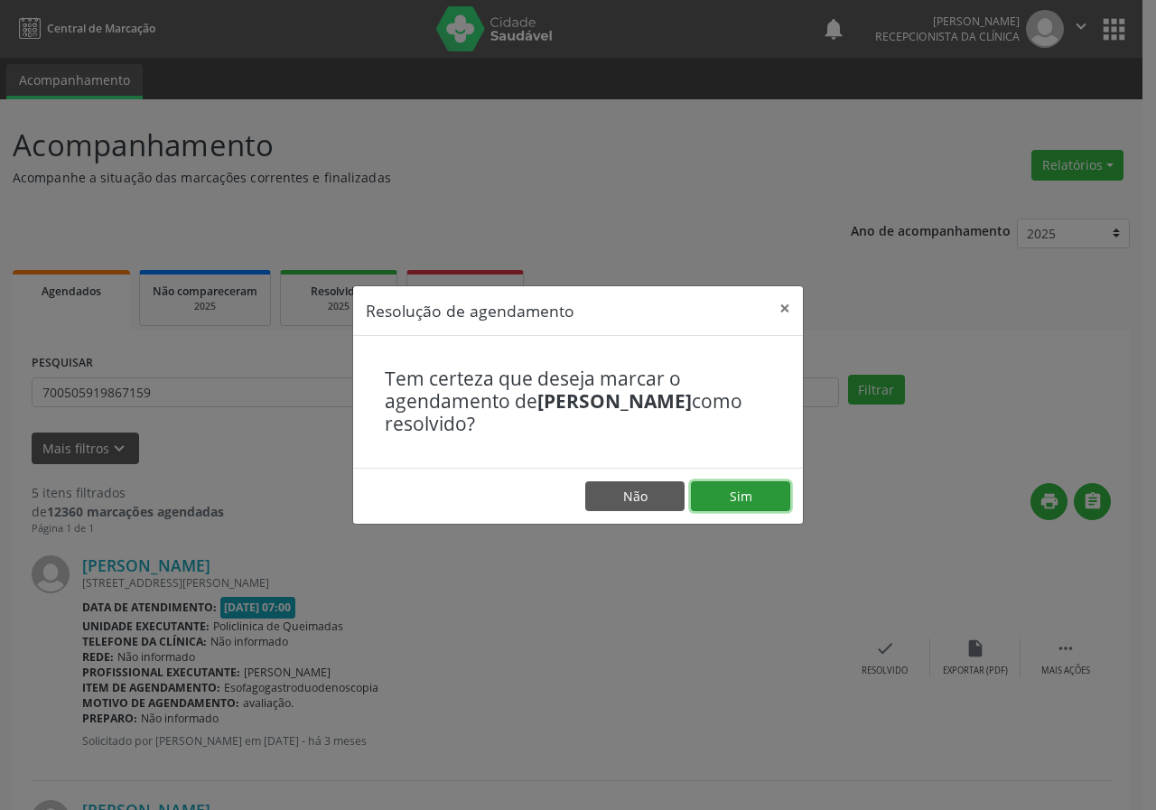
click at [728, 486] on button "Sim" at bounding box center [740, 497] width 99 height 31
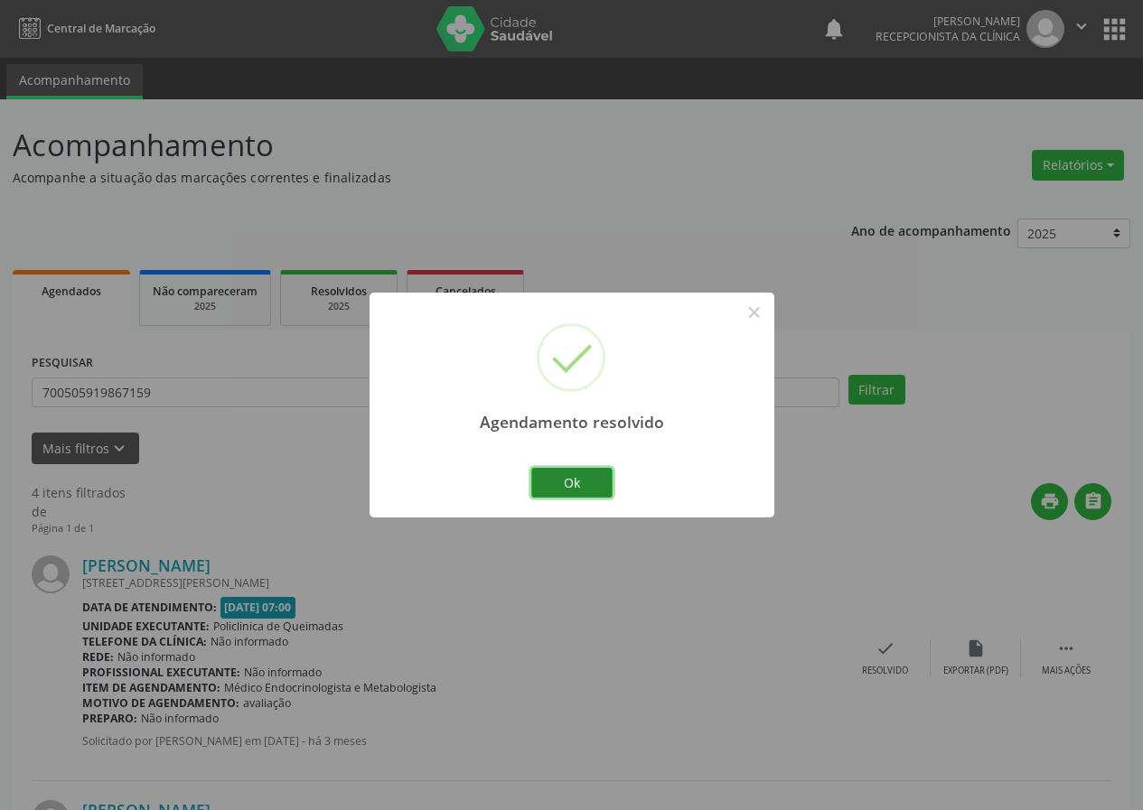
click at [591, 480] on button "Ok" at bounding box center [571, 483] width 81 height 31
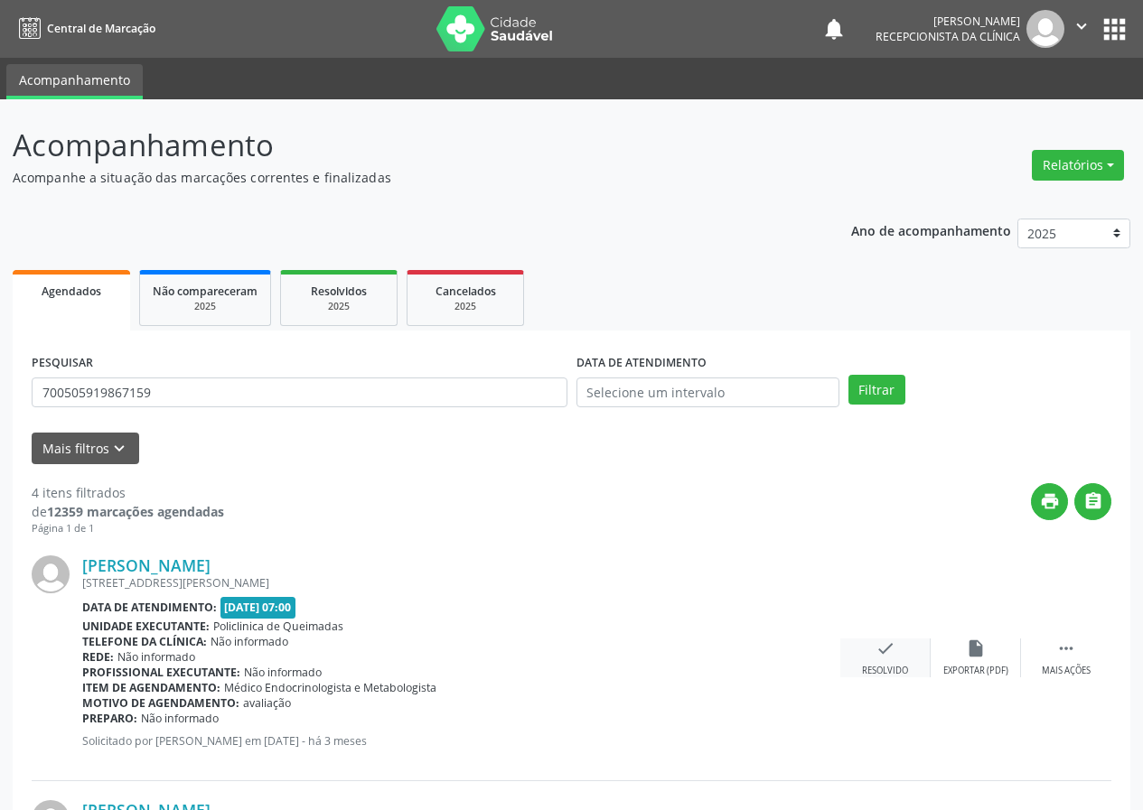
click at [880, 646] on icon "check" at bounding box center [885, 649] width 20 height 20
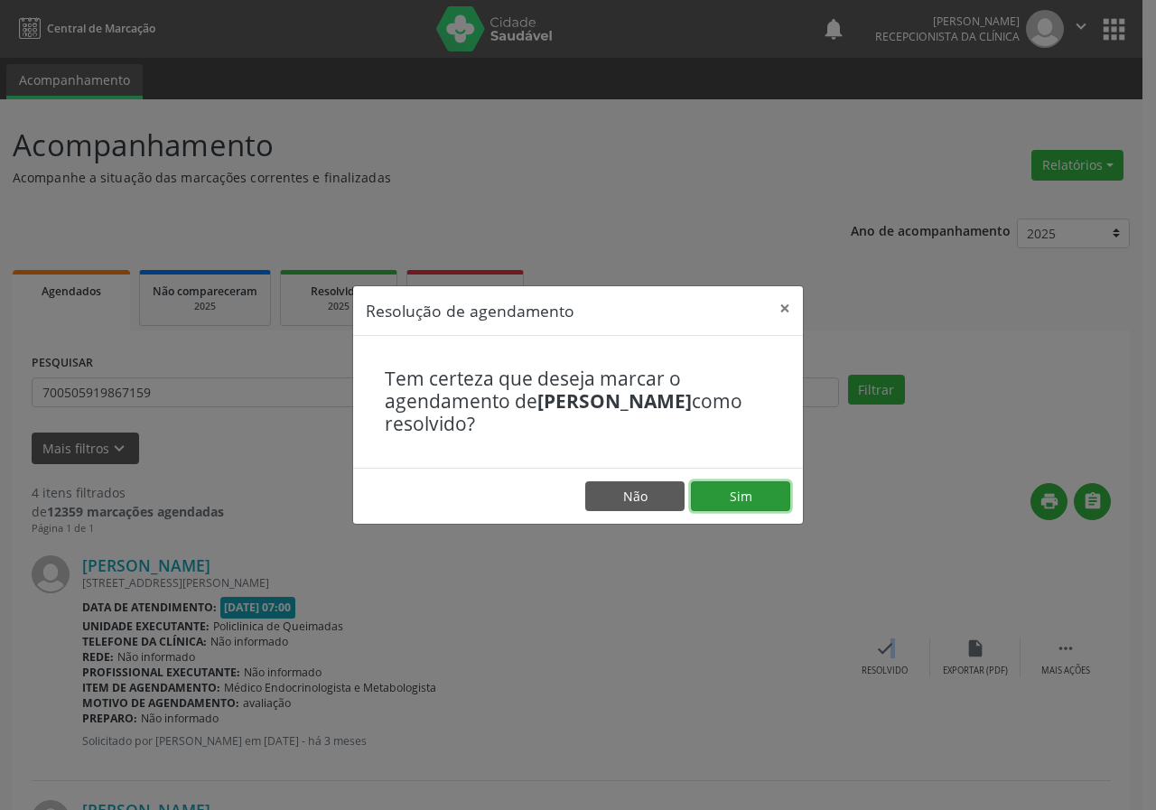
click at [736, 494] on button "Sim" at bounding box center [740, 497] width 99 height 31
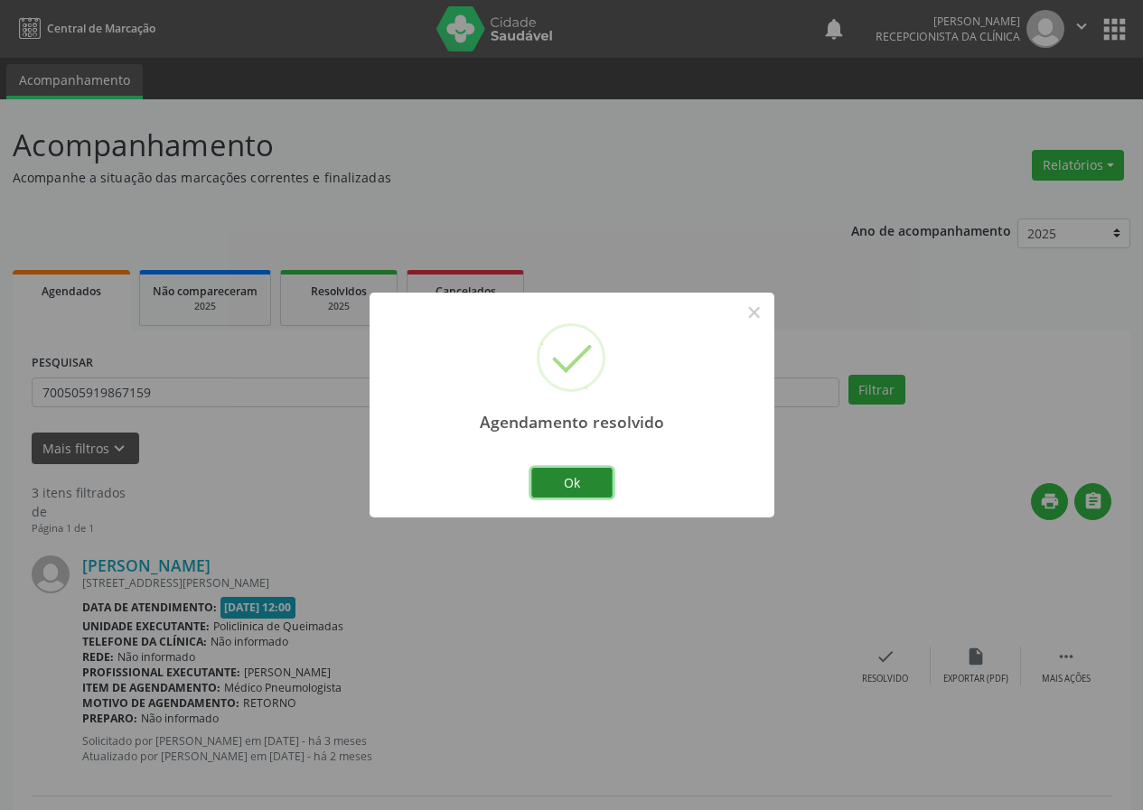
click at [595, 473] on button "Ok" at bounding box center [571, 483] width 81 height 31
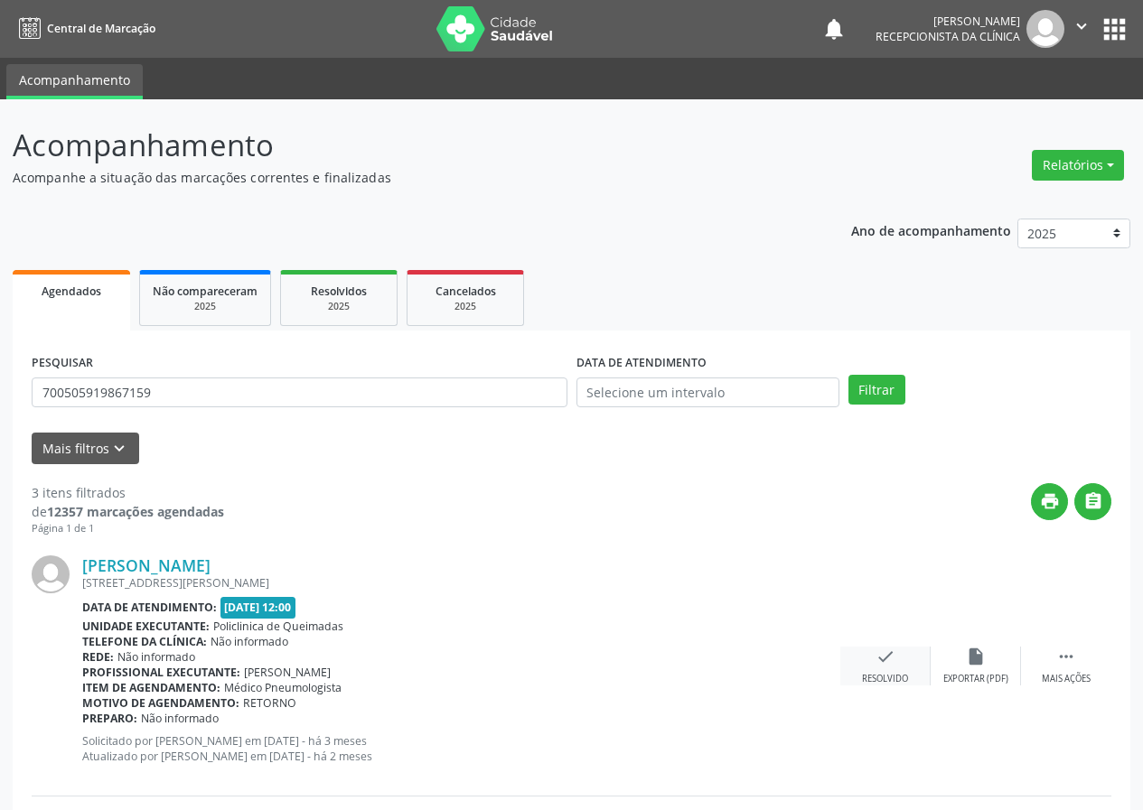
click at [874, 662] on div "check Resolvido" at bounding box center [885, 666] width 90 height 39
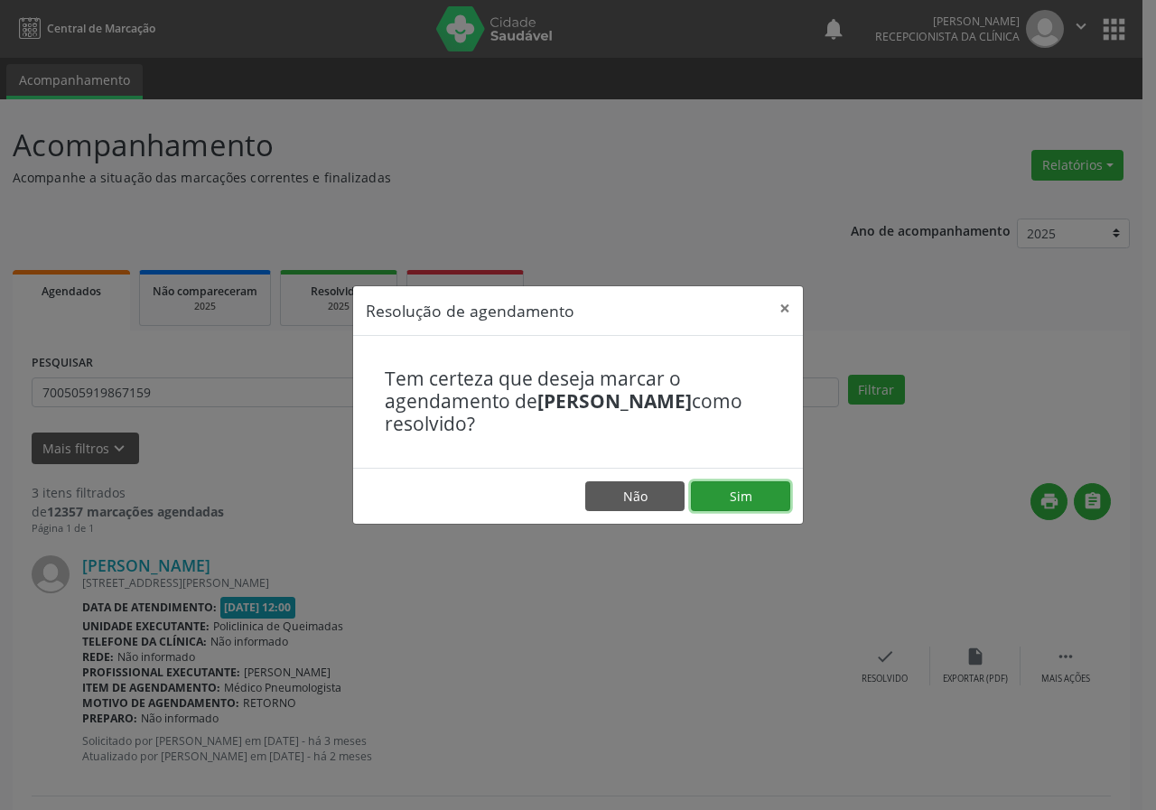
click at [760, 493] on button "Sim" at bounding box center [740, 497] width 99 height 31
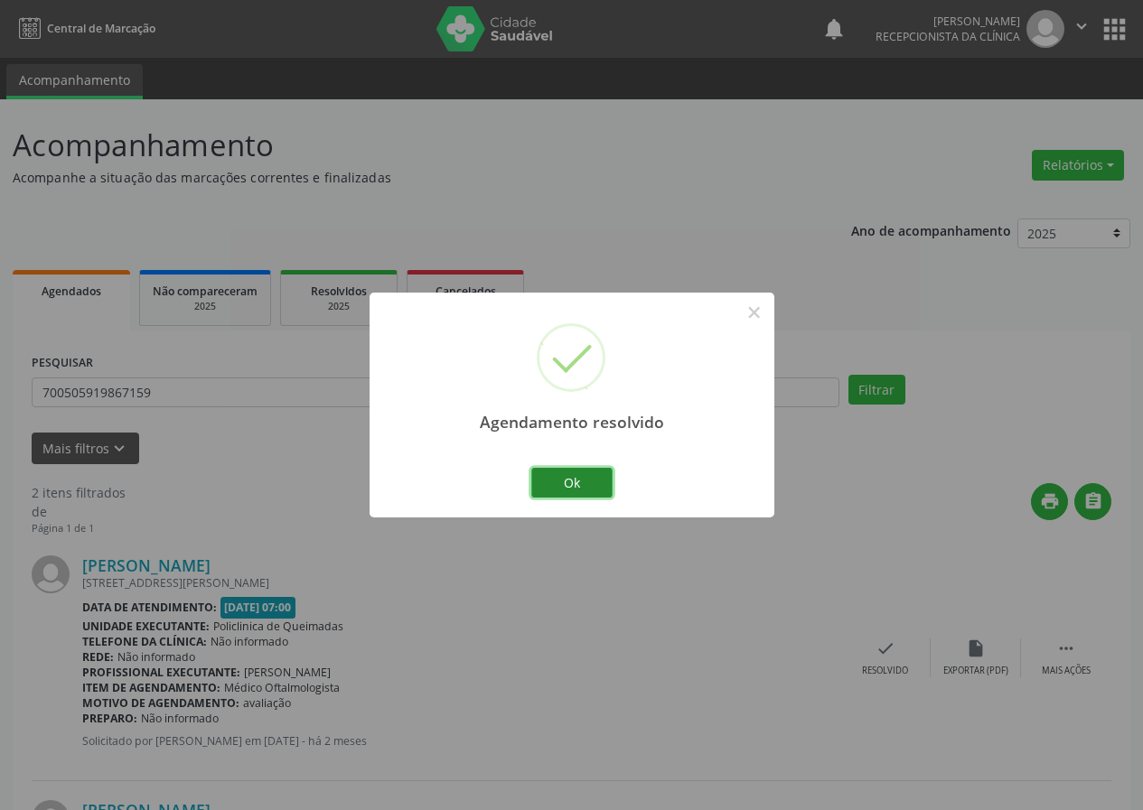
click at [601, 483] on button "Ok" at bounding box center [571, 483] width 81 height 31
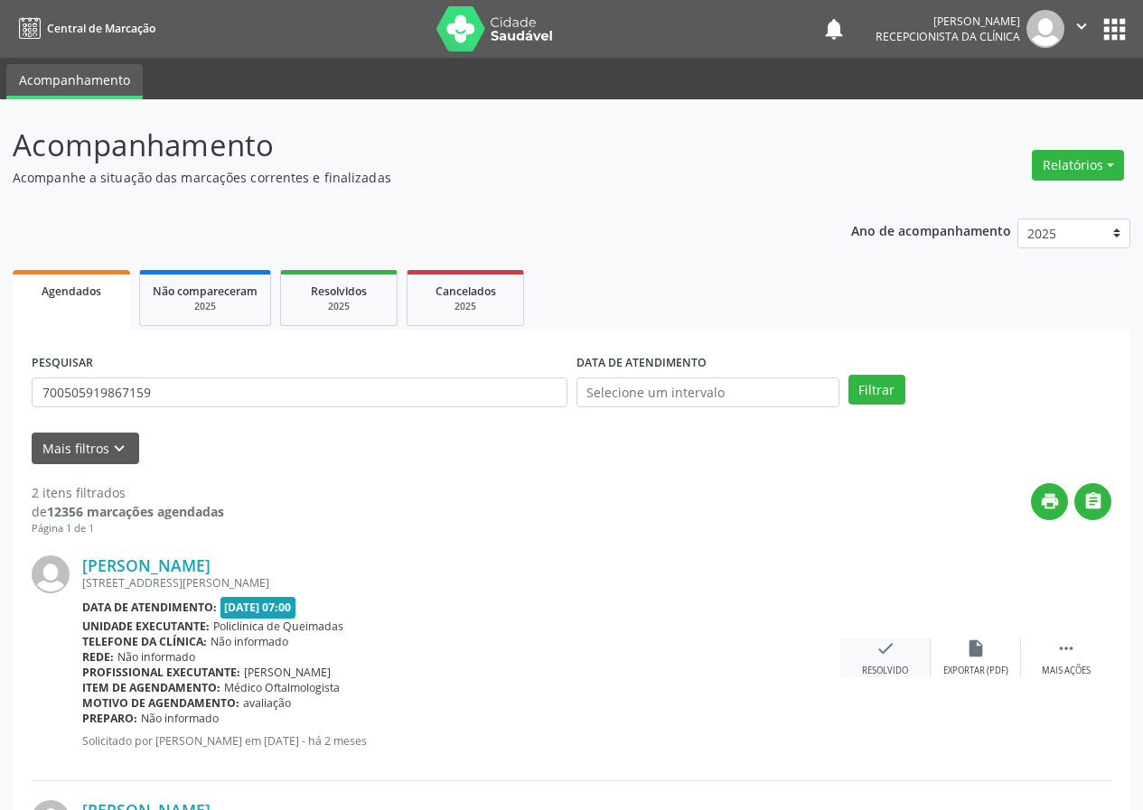
click at [884, 663] on div "check Resolvido" at bounding box center [885, 658] width 90 height 39
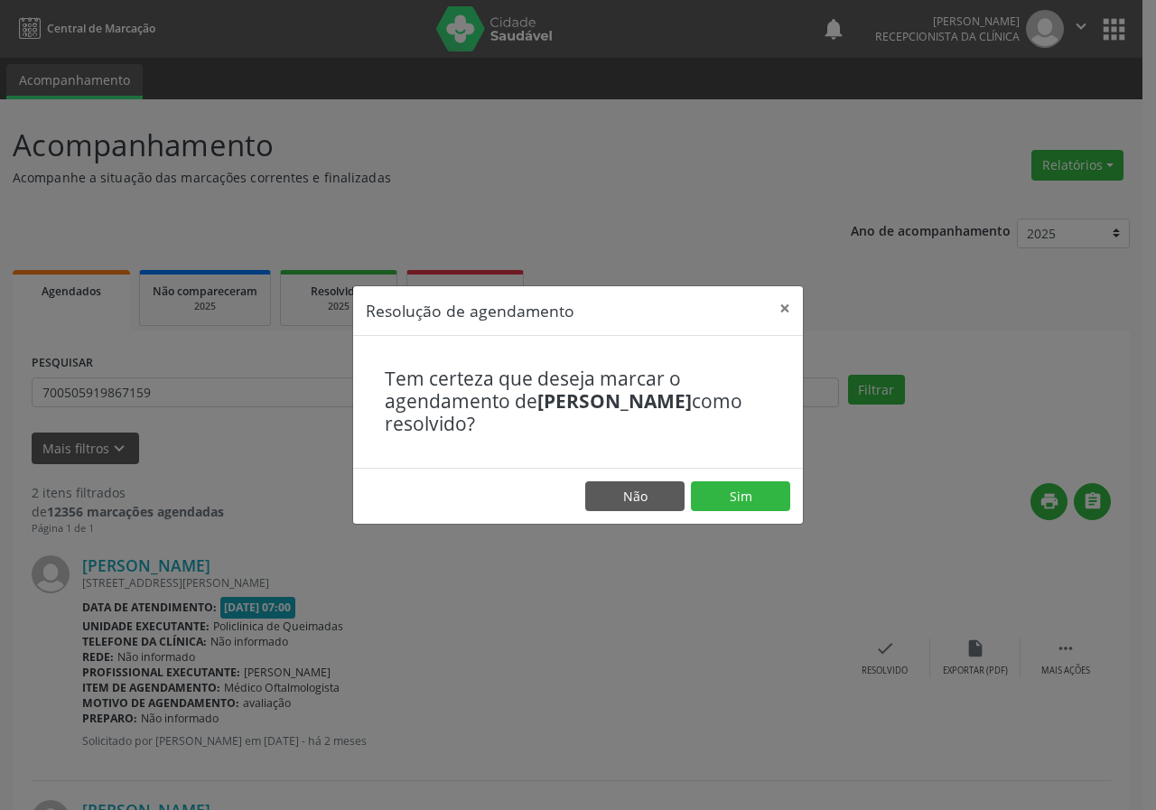
click at [753, 476] on footer "Não Sim" at bounding box center [578, 496] width 450 height 57
click at [753, 488] on button "Sim" at bounding box center [740, 497] width 99 height 31
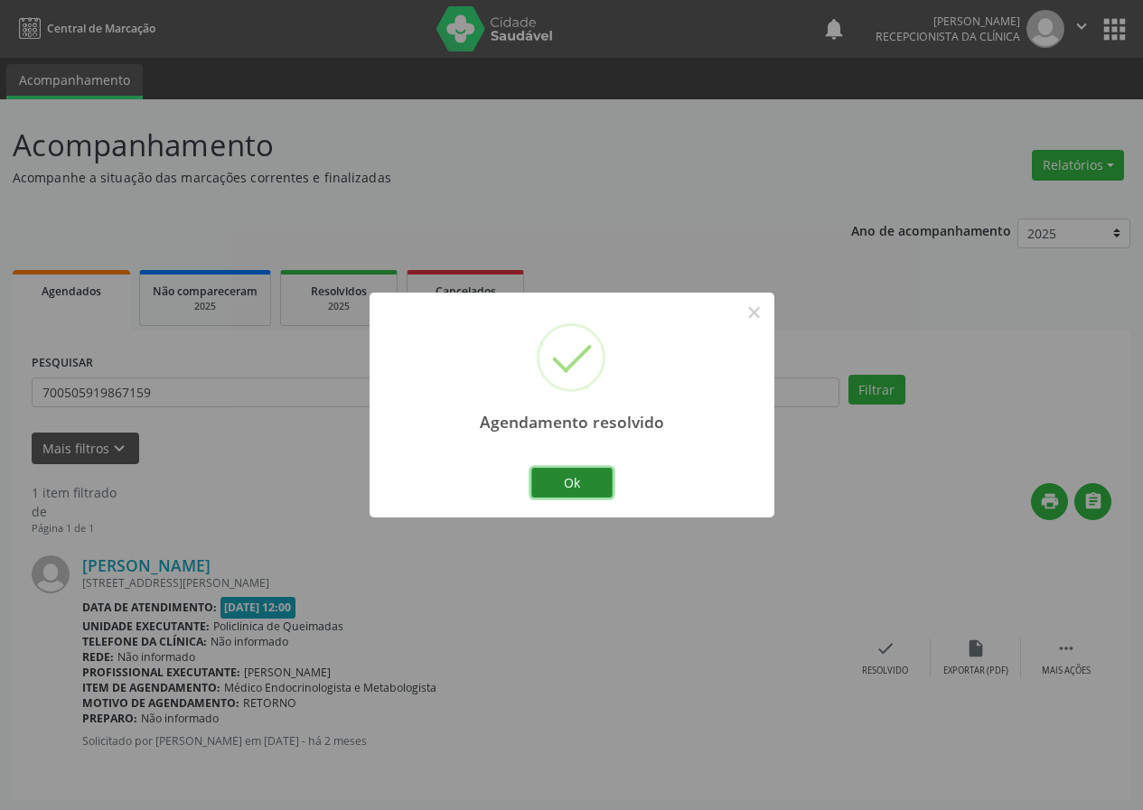
click at [607, 484] on button "Ok" at bounding box center [571, 483] width 81 height 31
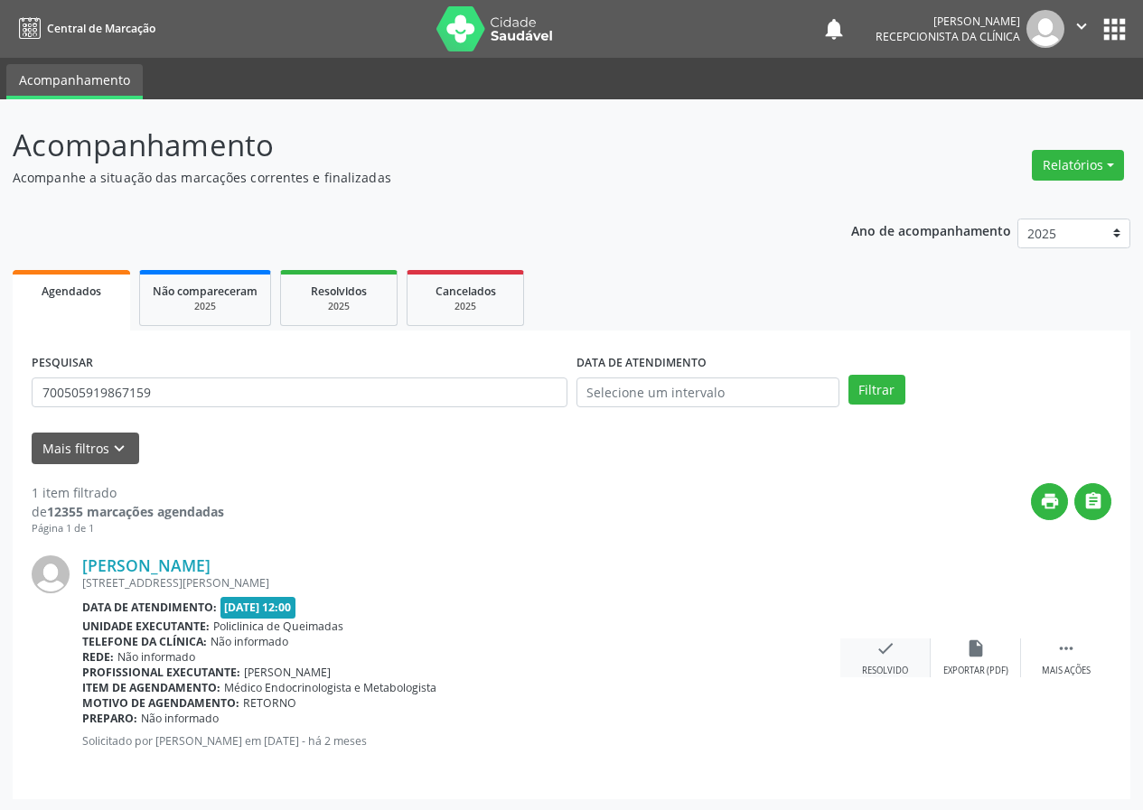
click at [889, 657] on icon "check" at bounding box center [885, 649] width 20 height 20
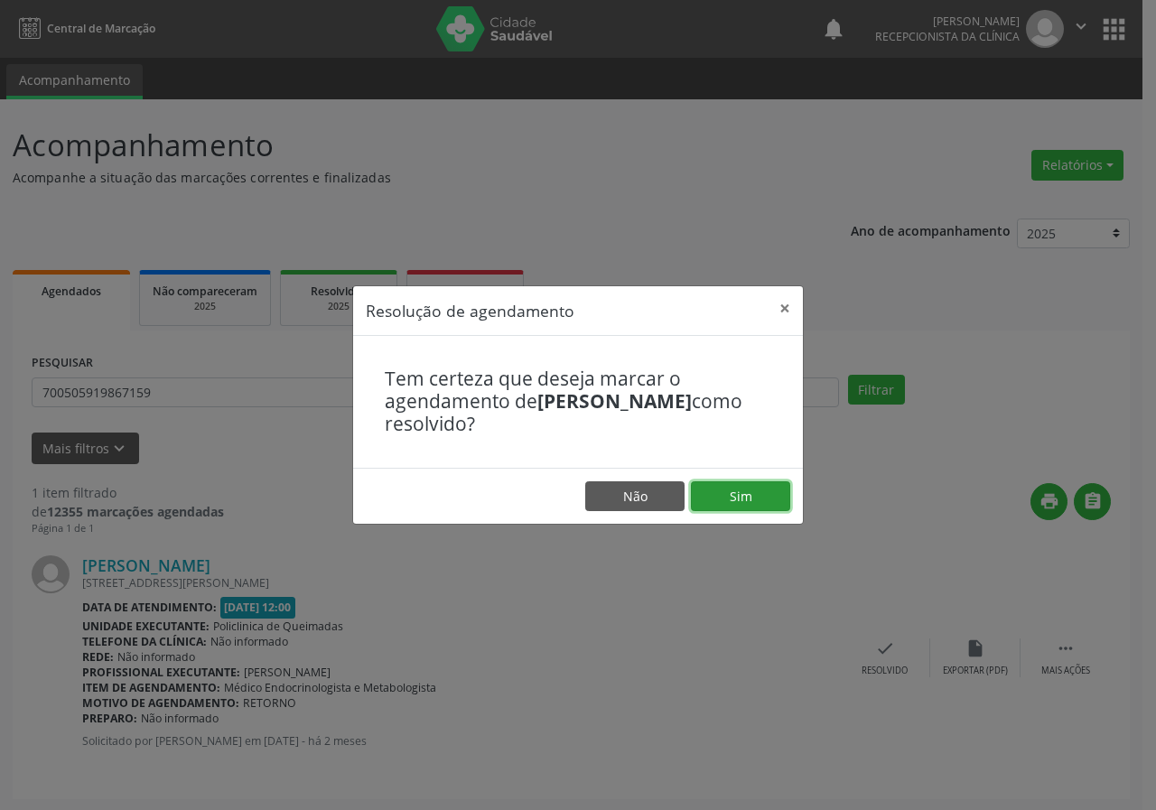
click at [757, 500] on button "Sim" at bounding box center [740, 497] width 99 height 31
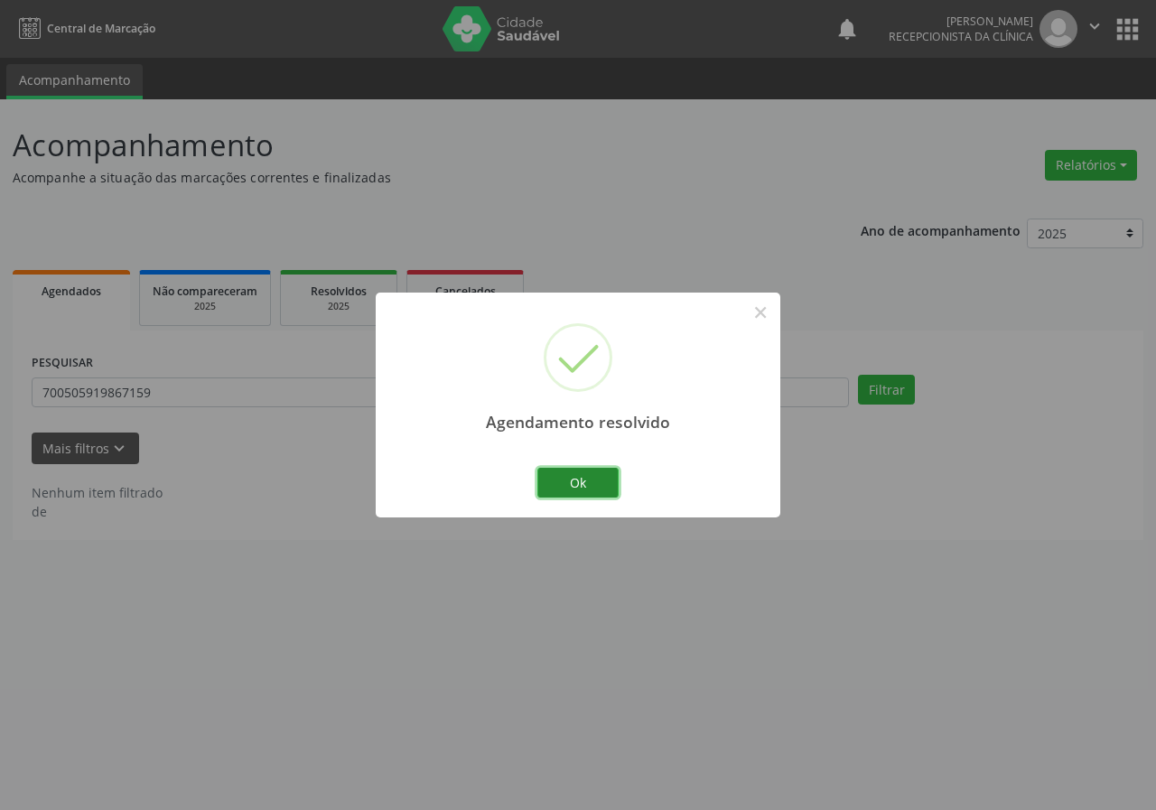
click at [611, 484] on button "Ok" at bounding box center [578, 483] width 81 height 31
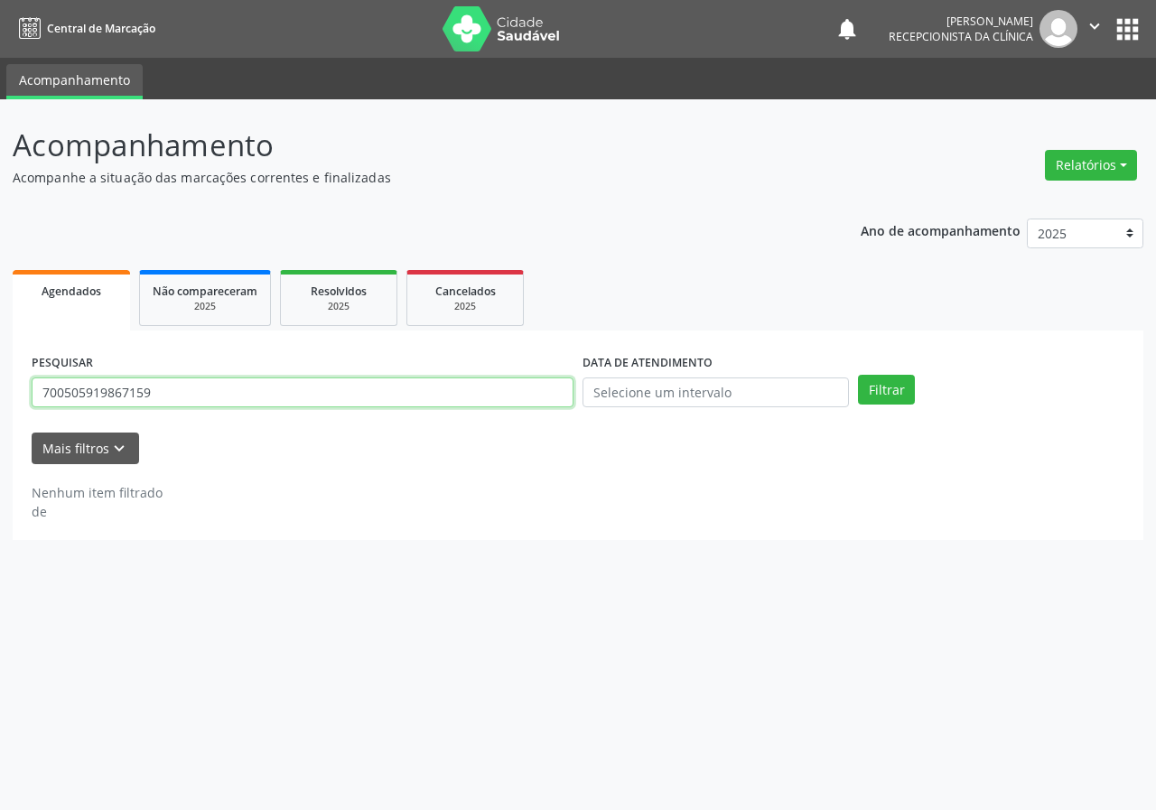
click at [535, 398] on input "700505919867159" at bounding box center [303, 393] width 542 height 31
click at [858, 375] on button "Filtrar" at bounding box center [886, 390] width 57 height 31
click at [74, 390] on input "708408715643863" at bounding box center [303, 393] width 542 height 31
click at [80, 394] on input "708408715643863" at bounding box center [303, 393] width 542 height 31
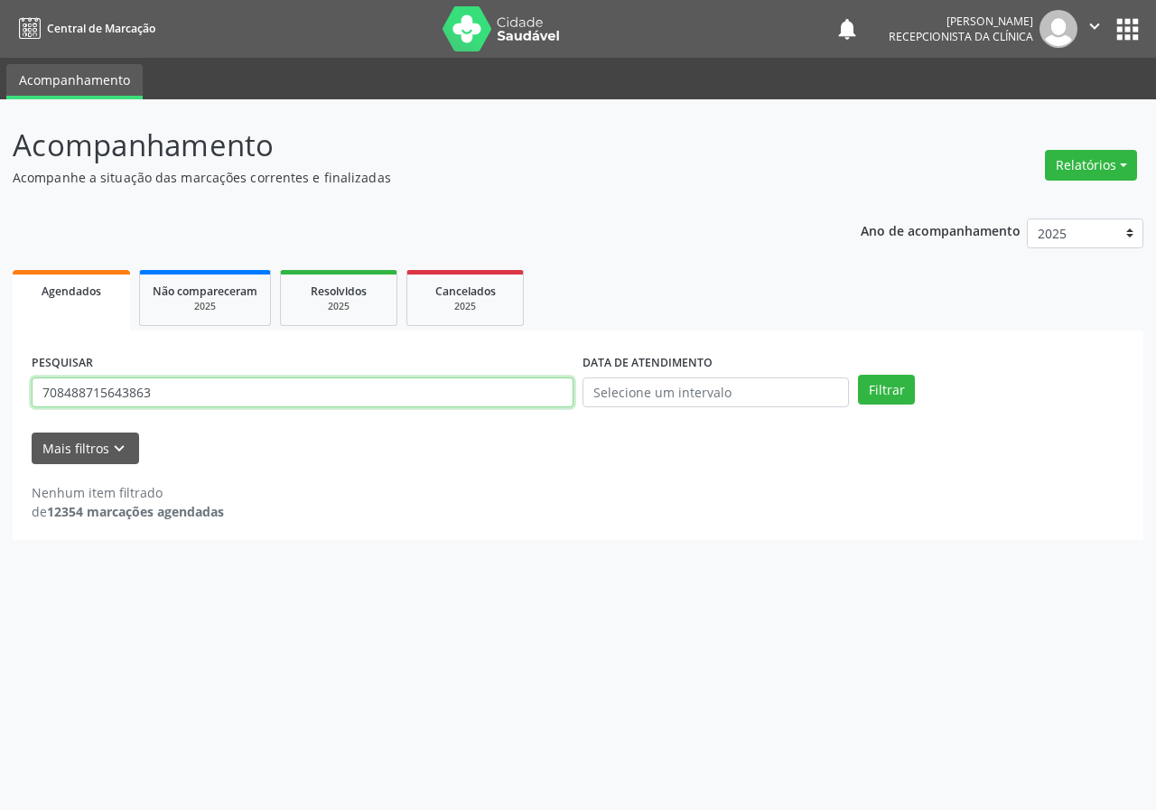
type input "708488715643863"
click at [858, 375] on button "Filtrar" at bounding box center [886, 390] width 57 height 31
click at [169, 388] on input "708488715643863" at bounding box center [303, 393] width 542 height 31
type input "708408715643863"
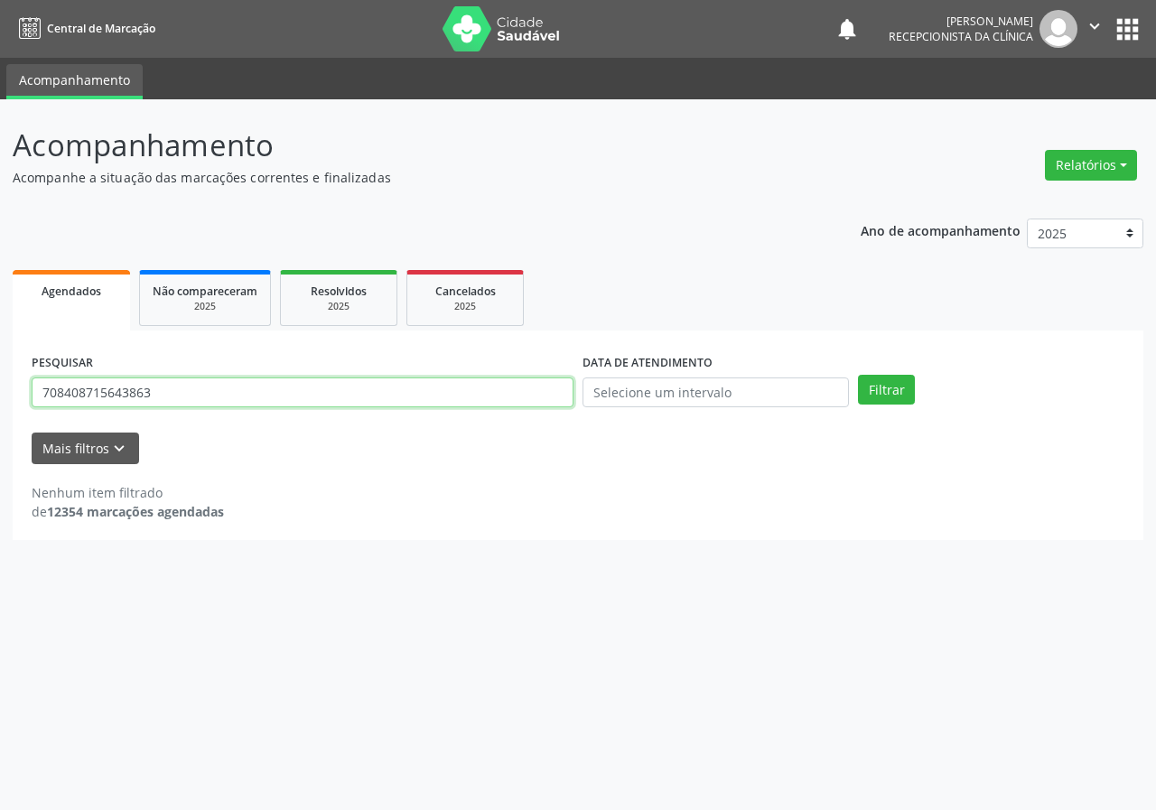
click at [858, 375] on button "Filtrar" at bounding box center [886, 390] width 57 height 31
click at [164, 398] on input "708408715643863" at bounding box center [303, 393] width 542 height 31
type input "705006086522354"
click at [858, 375] on button "Filtrar" at bounding box center [886, 390] width 57 height 31
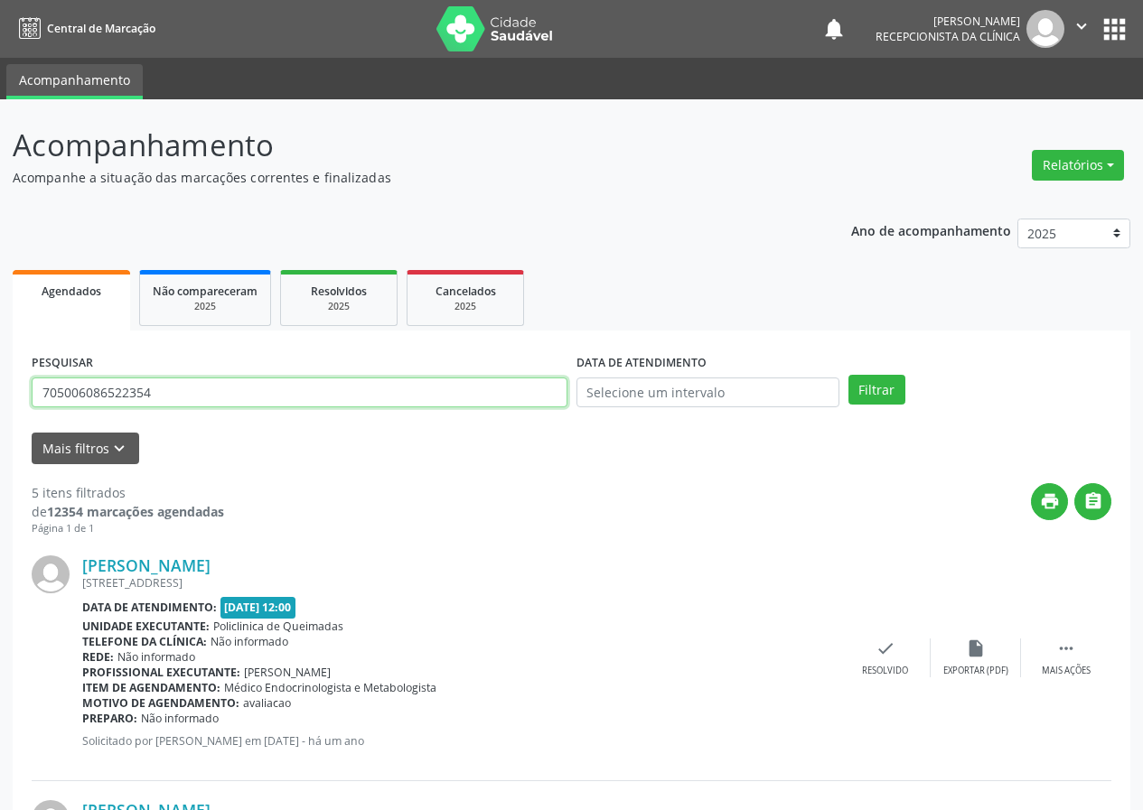
click at [311, 405] on input "705006086522354" at bounding box center [300, 393] width 536 height 31
type input "700007463231504"
click at [848, 375] on button "Filtrar" at bounding box center [876, 390] width 57 height 31
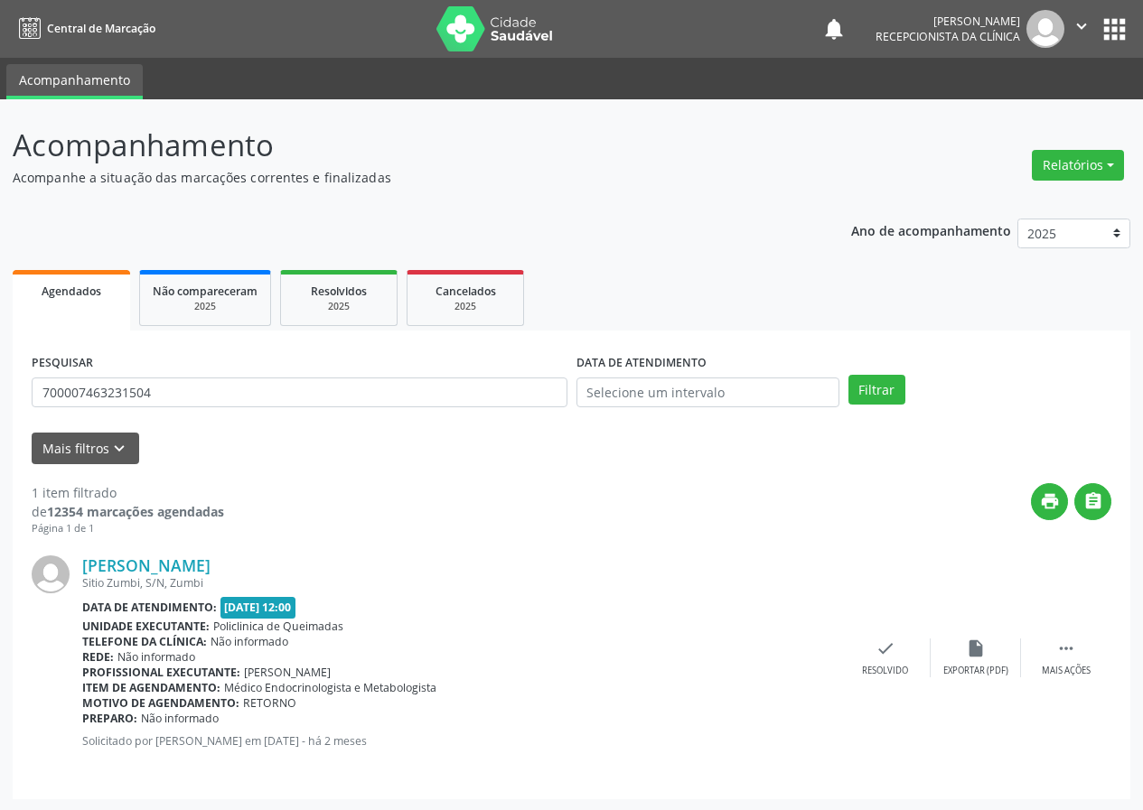
drag, startPoint x: 885, startPoint y: 648, endPoint x: 862, endPoint y: 597, distance: 55.4
click at [879, 638] on div "[PERSON_NAME] Sitio Zumbi, S/N, Zumbi Data de atendimento: [DATE] 12:00 Unidade…" at bounding box center [572, 659] width 1080 height 244
click at [887, 652] on icon "check" at bounding box center [885, 649] width 20 height 20
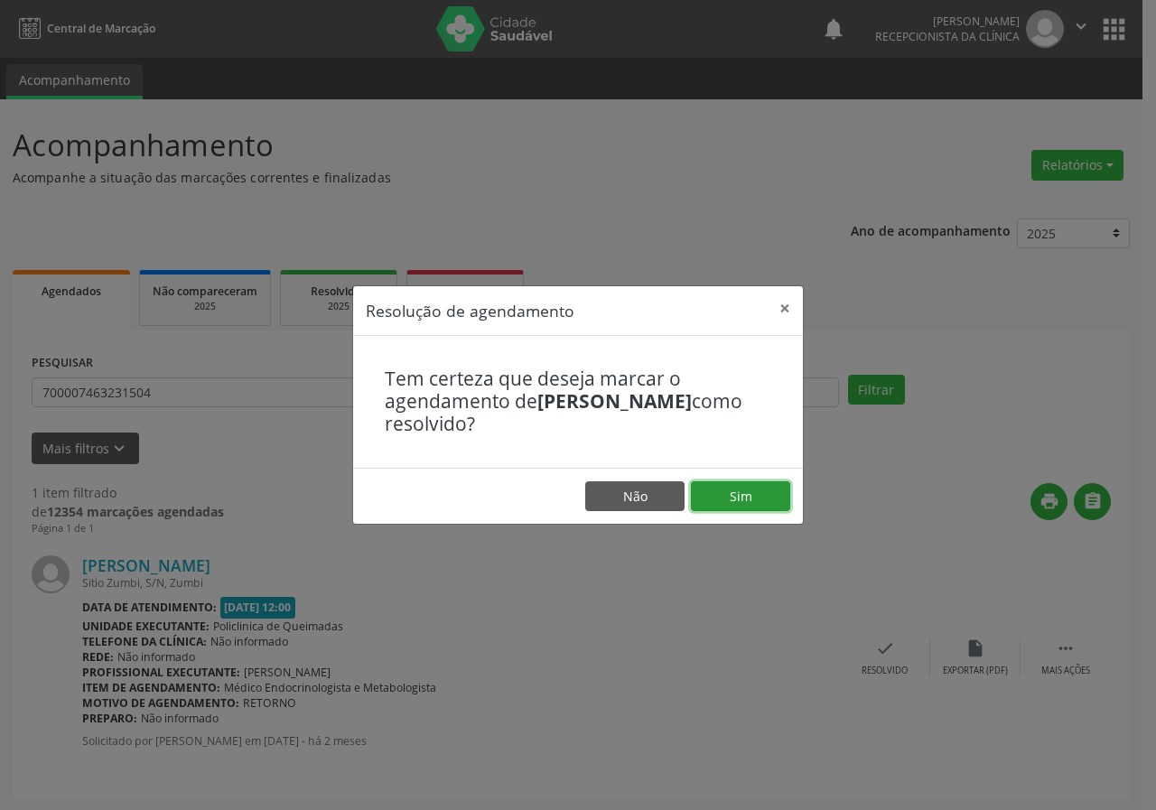
click at [750, 503] on button "Sim" at bounding box center [740, 497] width 99 height 31
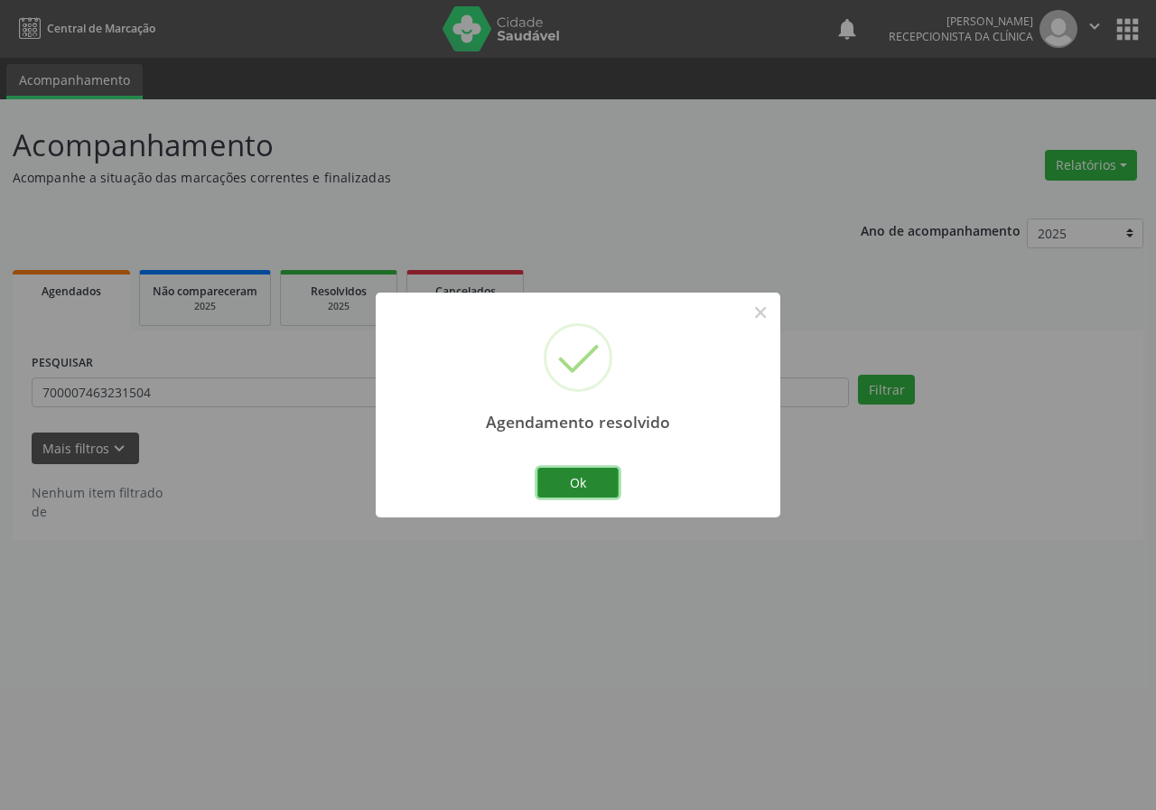
click at [580, 481] on button "Ok" at bounding box center [578, 483] width 81 height 31
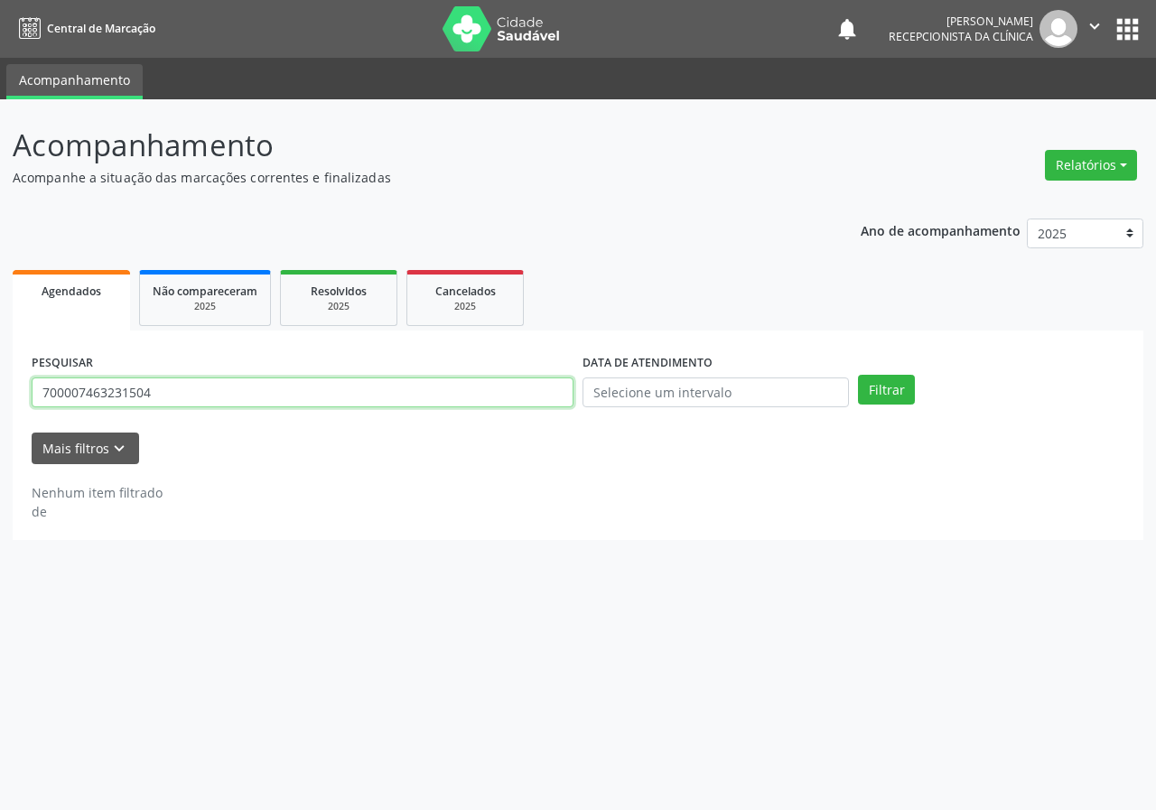
click at [482, 402] on input "700007463231504" at bounding box center [303, 393] width 542 height 31
type input "708101593574435"
click at [858, 375] on button "Filtrar" at bounding box center [886, 390] width 57 height 31
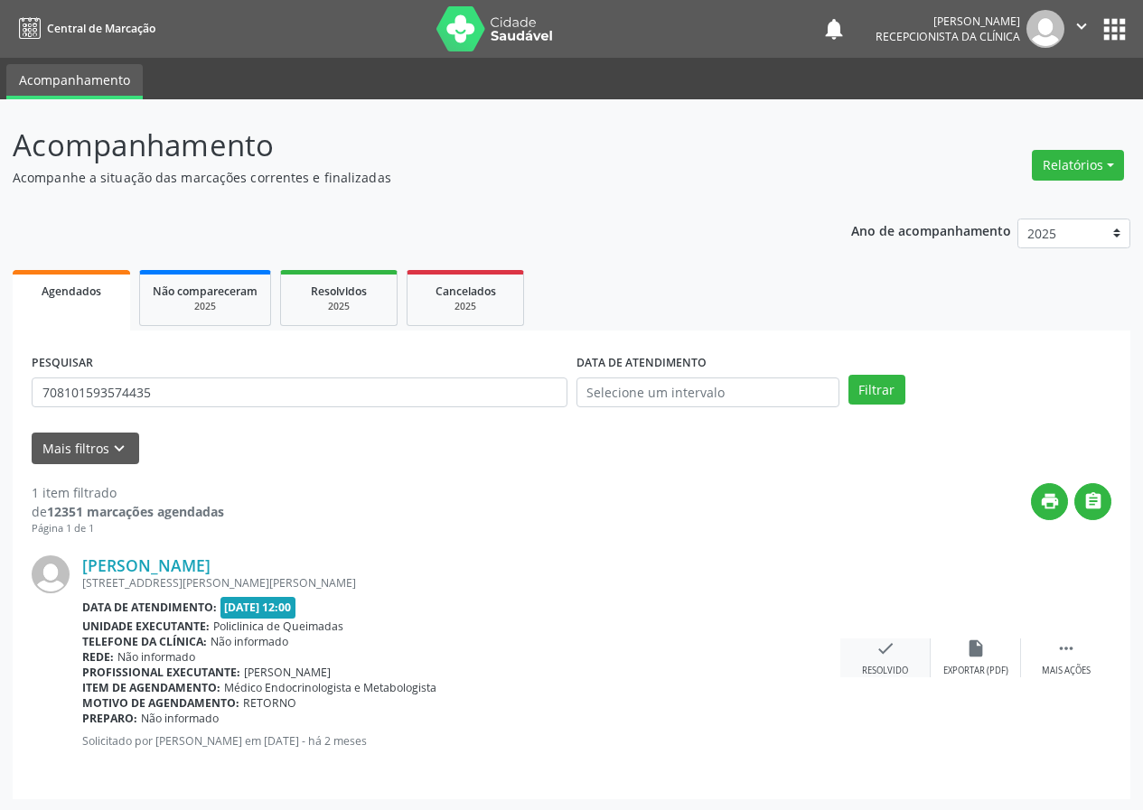
click at [877, 641] on icon "check" at bounding box center [885, 649] width 20 height 20
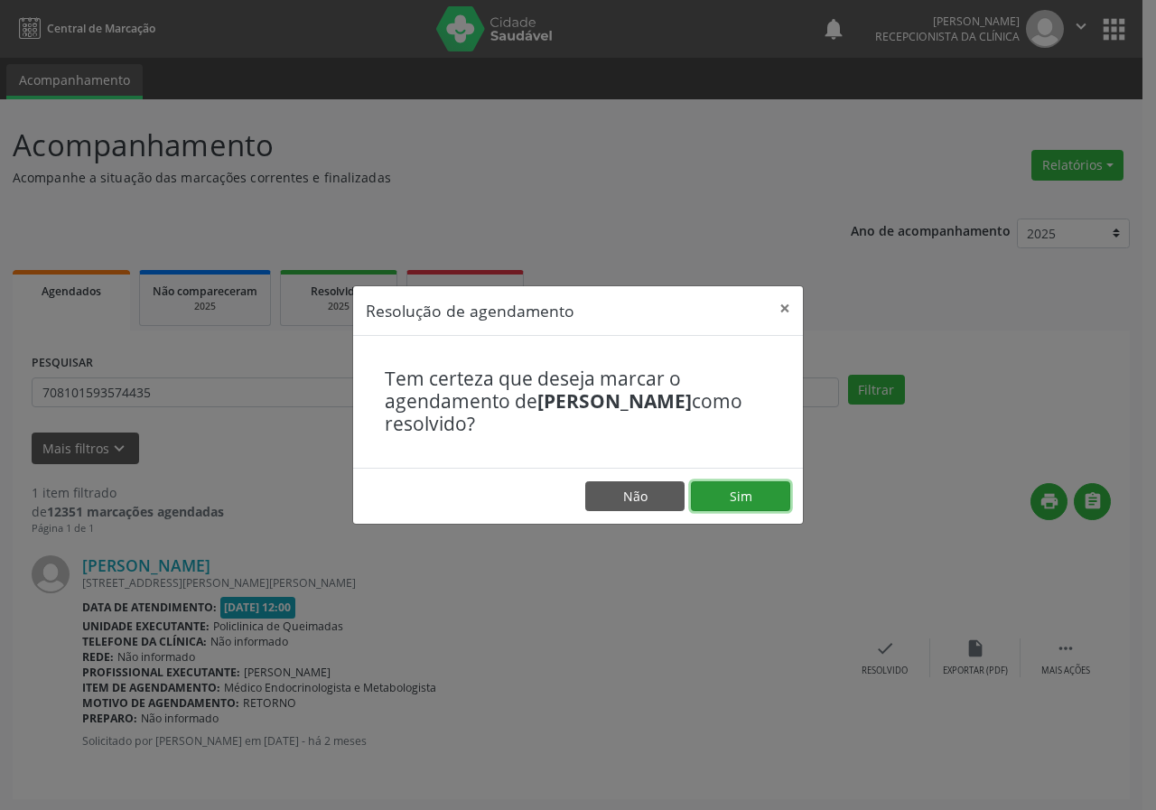
click at [753, 493] on button "Sim" at bounding box center [740, 497] width 99 height 31
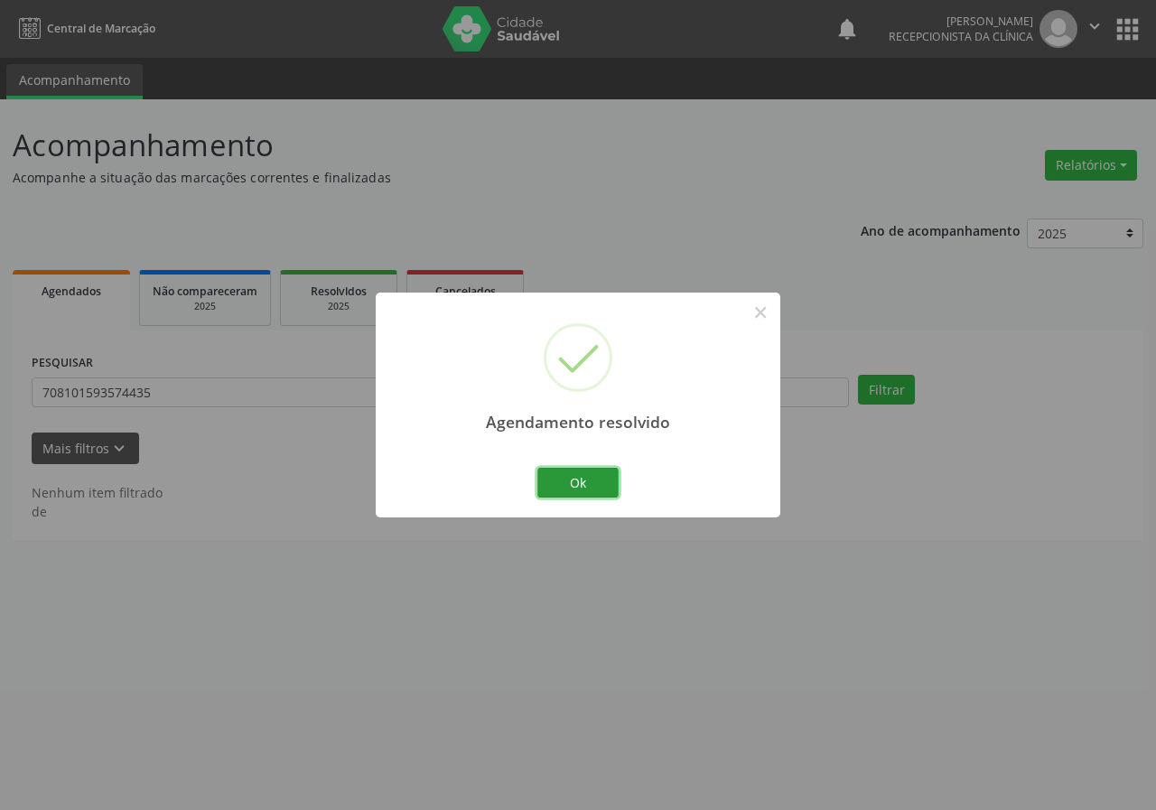
drag, startPoint x: 599, startPoint y: 482, endPoint x: 309, endPoint y: 448, distance: 291.9
click at [597, 481] on button "Ok" at bounding box center [578, 483] width 81 height 31
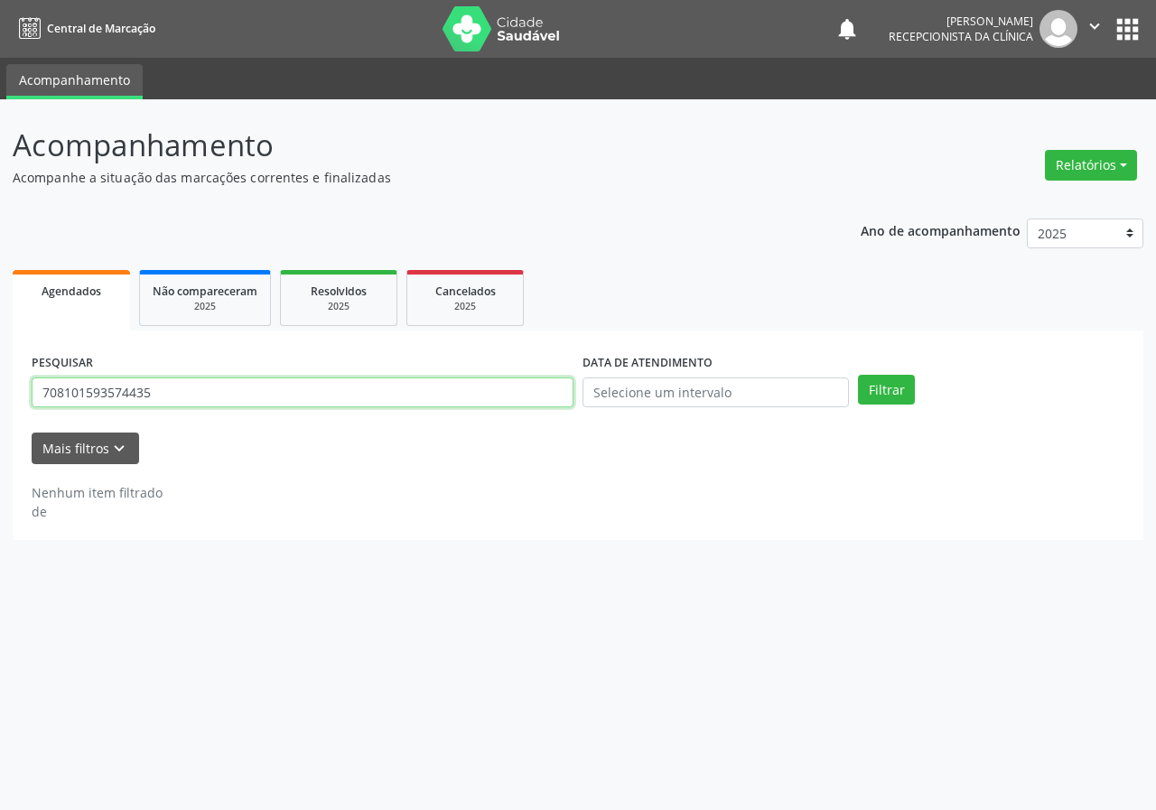
click at [252, 398] on input "708101593574435" at bounding box center [303, 393] width 542 height 31
type input "702409052308028"
click at [858, 375] on button "Filtrar" at bounding box center [886, 390] width 57 height 31
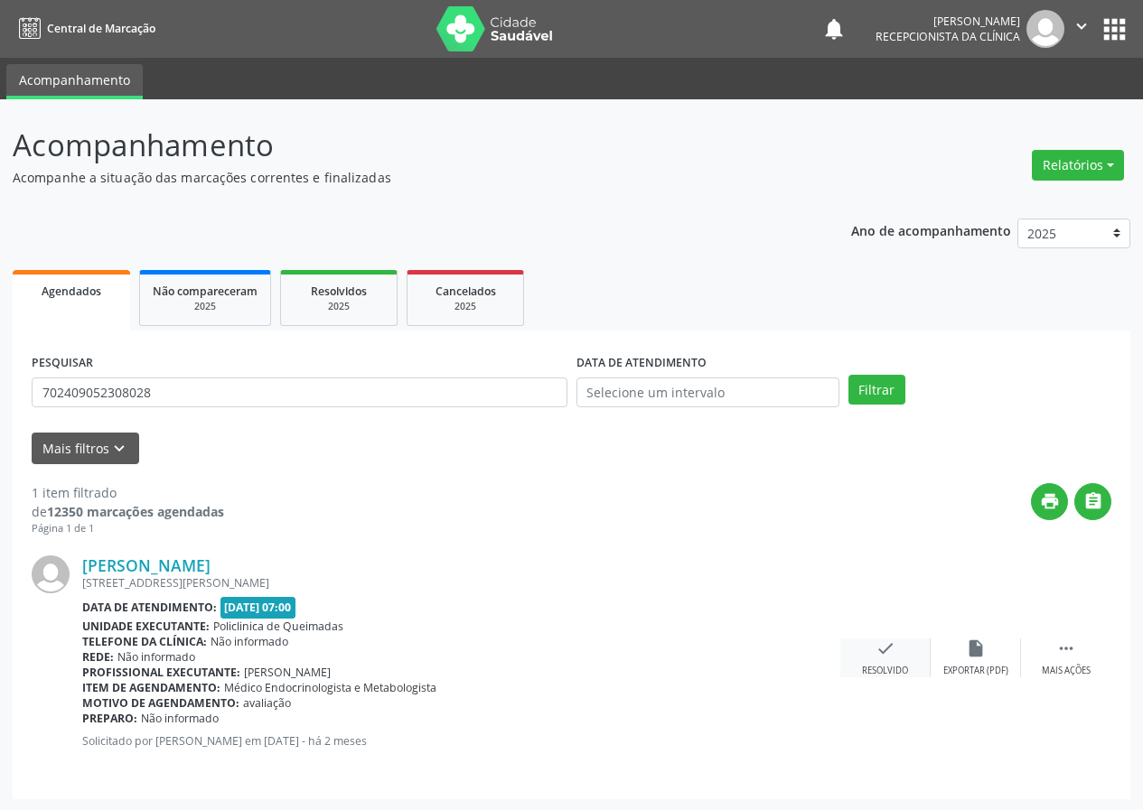
click at [893, 654] on icon "check" at bounding box center [885, 649] width 20 height 20
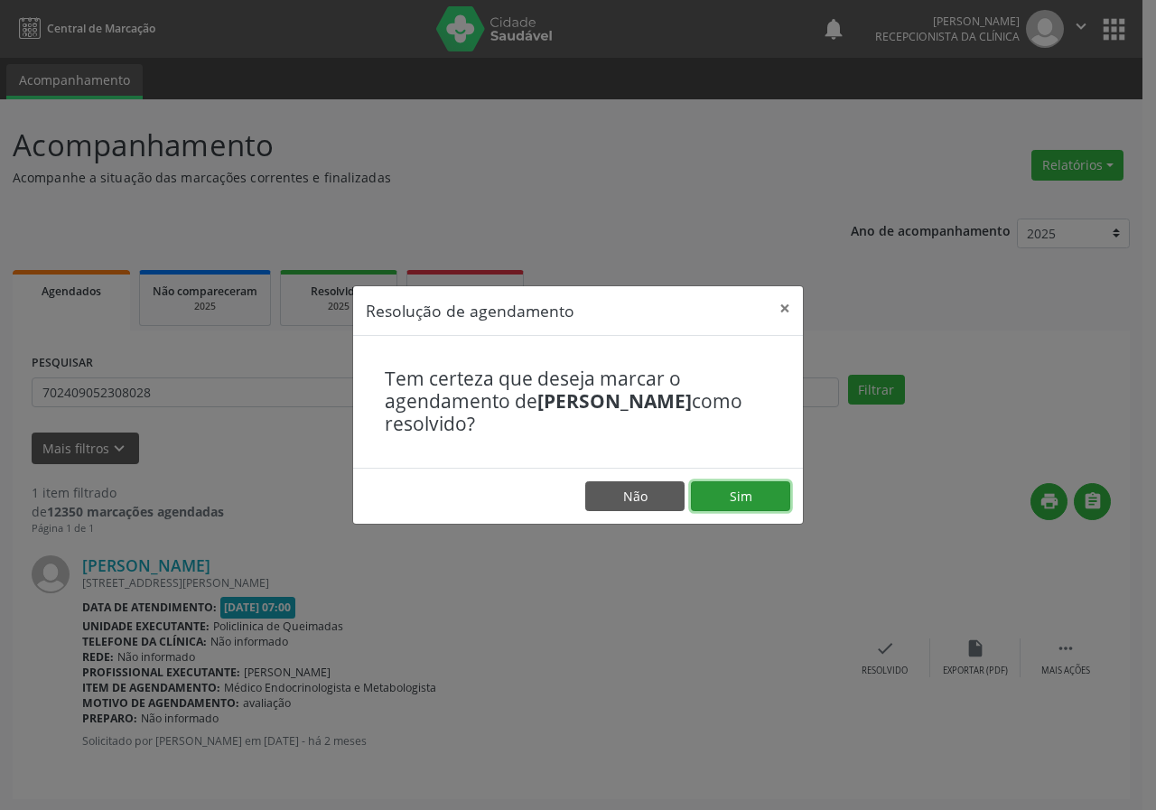
drag, startPoint x: 744, startPoint y: 501, endPoint x: 732, endPoint y: 502, distance: 12.8
click at [736, 501] on button "Sim" at bounding box center [740, 497] width 99 height 31
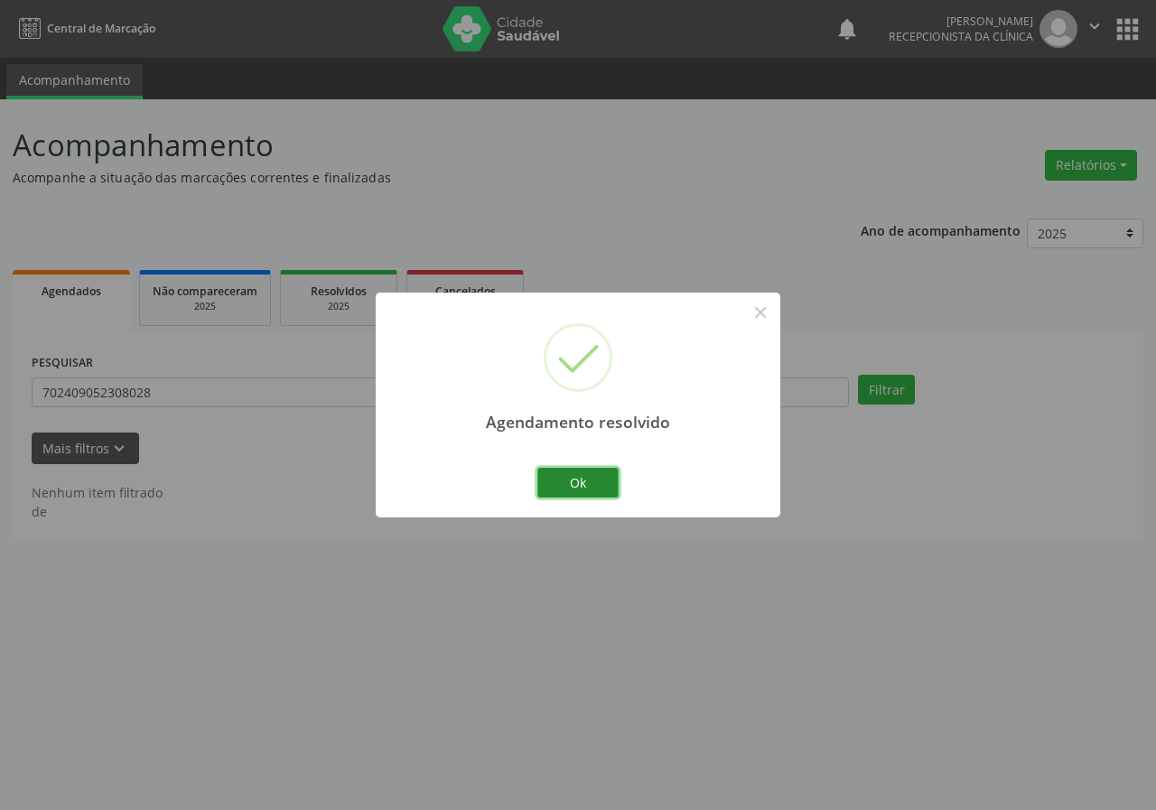
click at [594, 477] on button "Ok" at bounding box center [578, 483] width 81 height 31
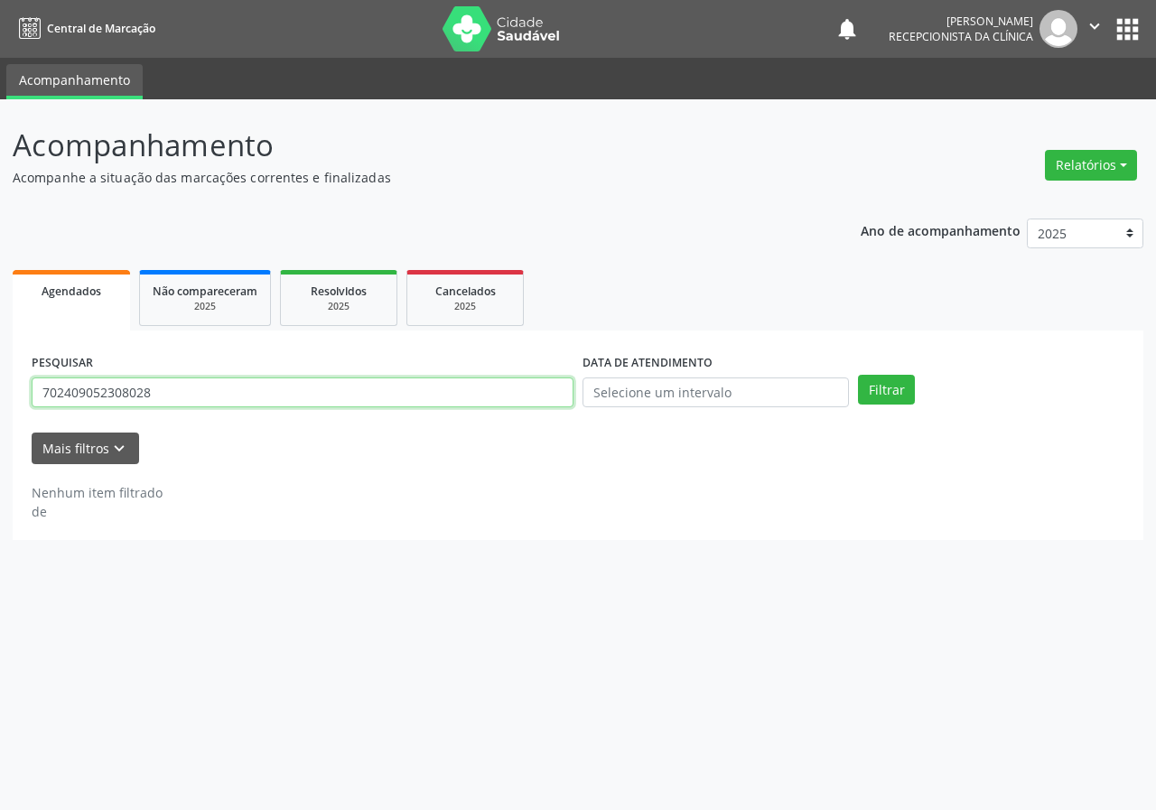
click at [483, 398] on input "702409052308028" at bounding box center [303, 393] width 542 height 31
type input "700307943281731"
click at [858, 375] on button "Filtrar" at bounding box center [886, 390] width 57 height 31
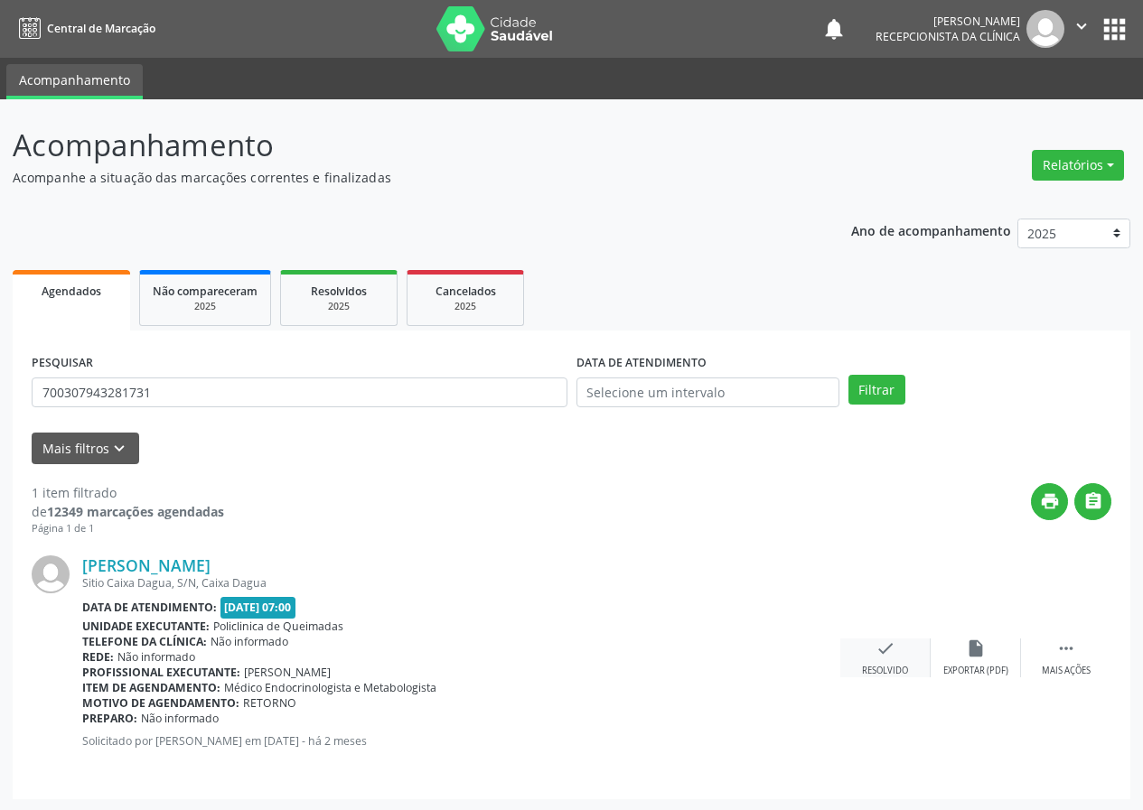
click at [887, 655] on div "check Resolvido" at bounding box center [885, 658] width 90 height 39
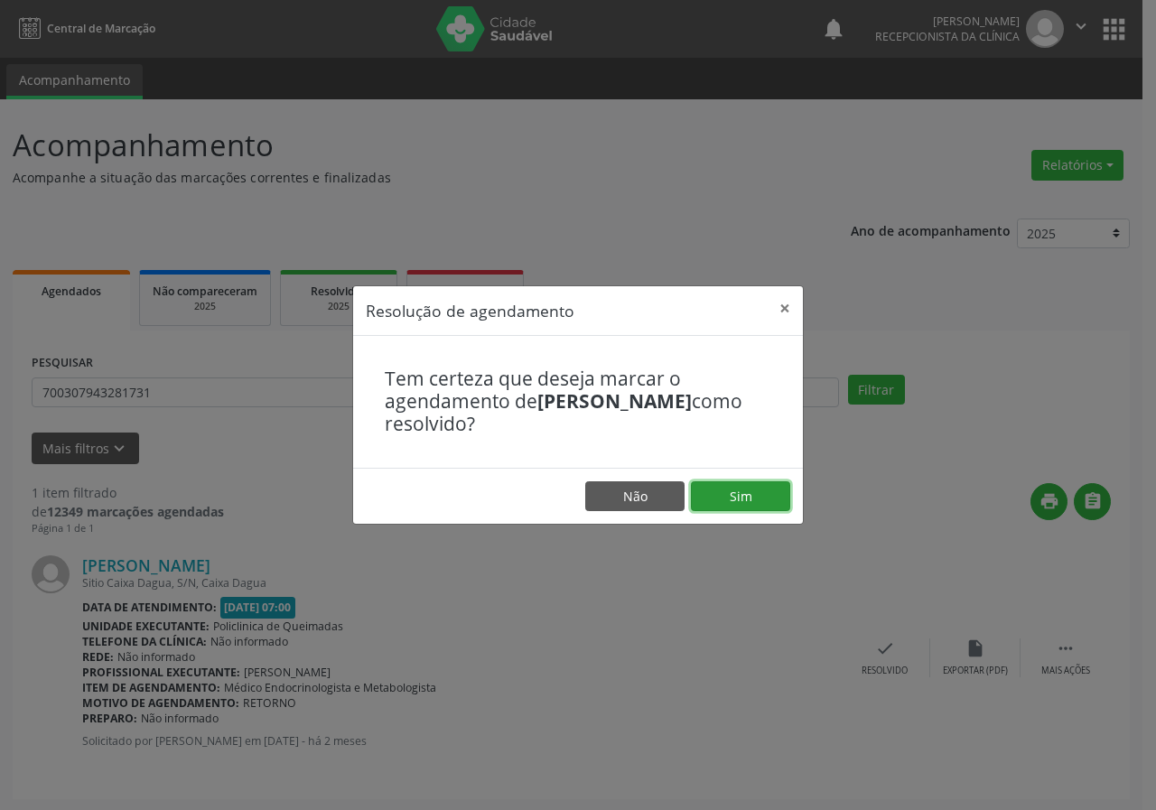
click at [745, 491] on button "Sim" at bounding box center [740, 497] width 99 height 31
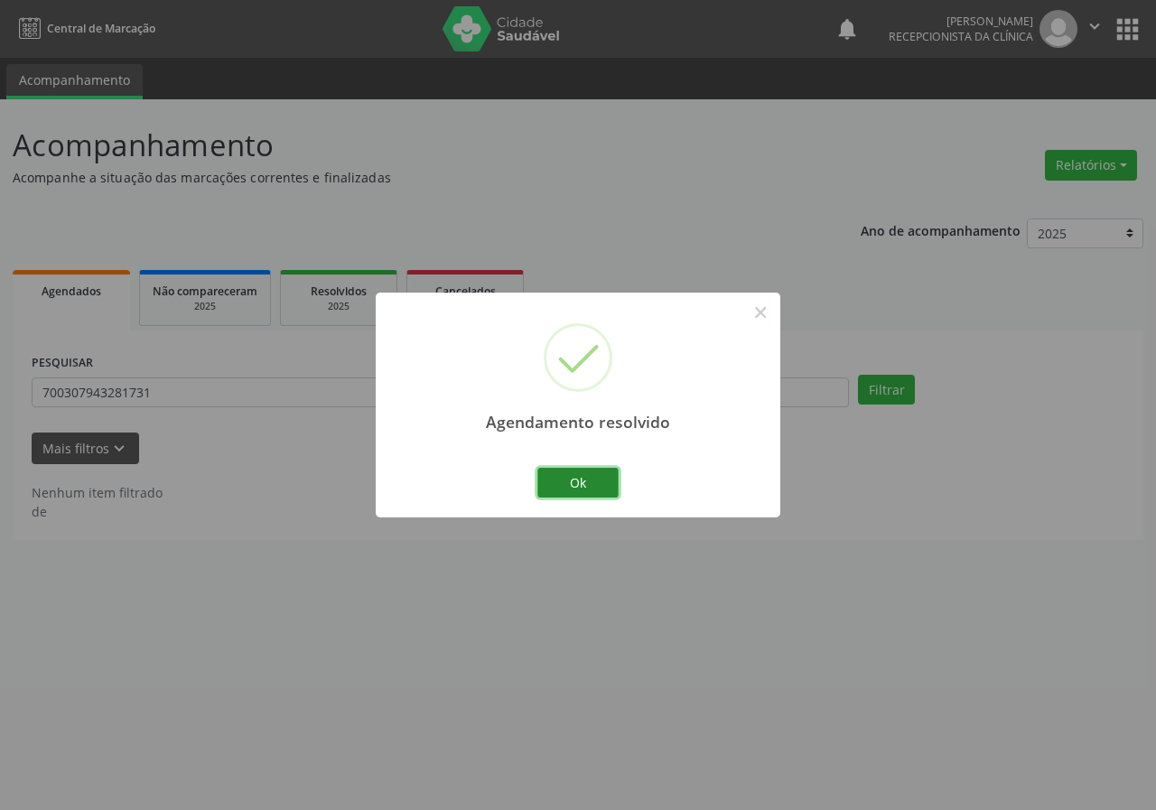
drag, startPoint x: 594, startPoint y: 483, endPoint x: 584, endPoint y: 480, distance: 10.6
click at [591, 482] on button "Ok" at bounding box center [578, 483] width 81 height 31
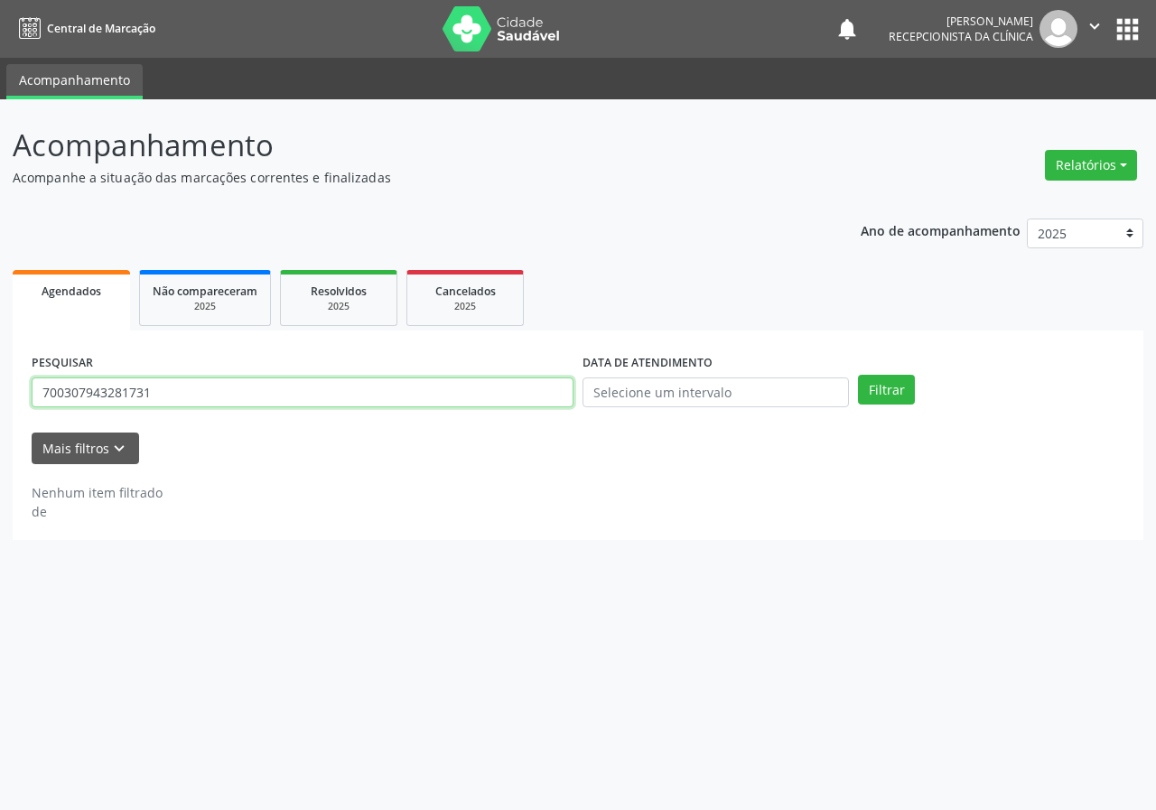
click at [465, 400] on input "700307943281731" at bounding box center [303, 393] width 542 height 31
type input "702407579715128"
click at [858, 375] on button "Filtrar" at bounding box center [886, 390] width 57 height 31
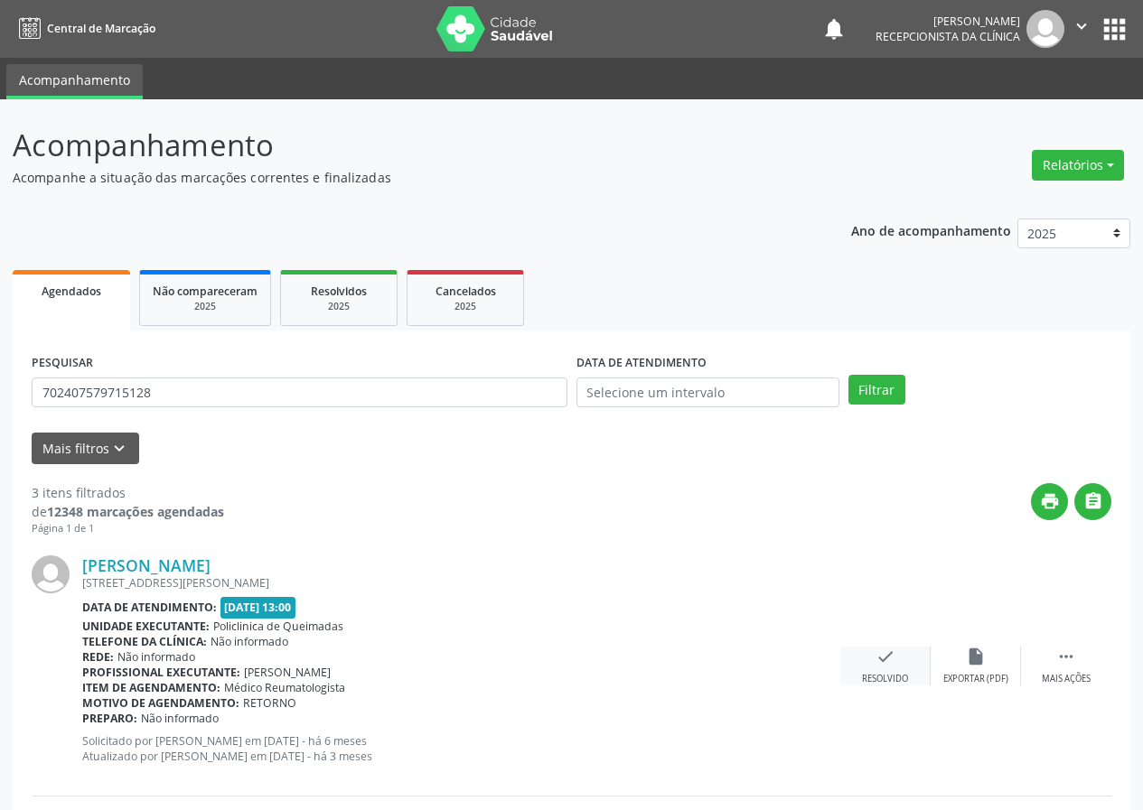
click at [884, 654] on icon "check" at bounding box center [885, 657] width 20 height 20
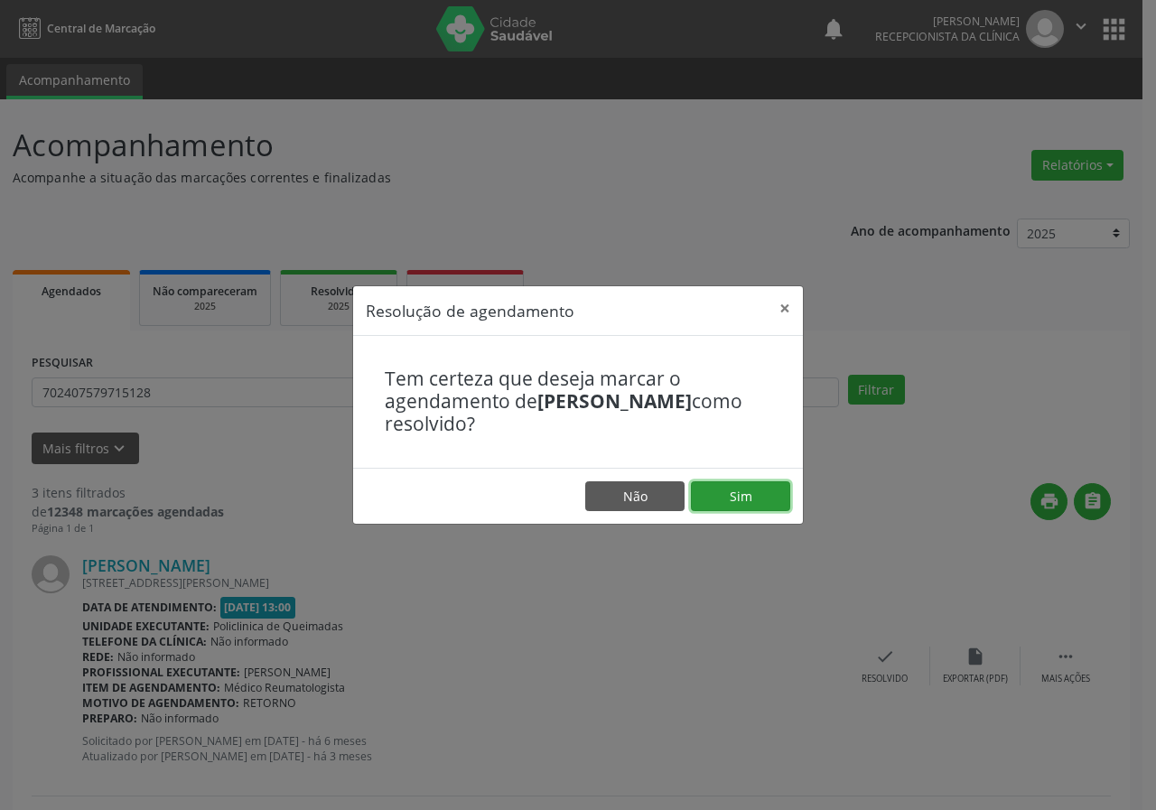
click at [738, 492] on button "Sim" at bounding box center [740, 497] width 99 height 31
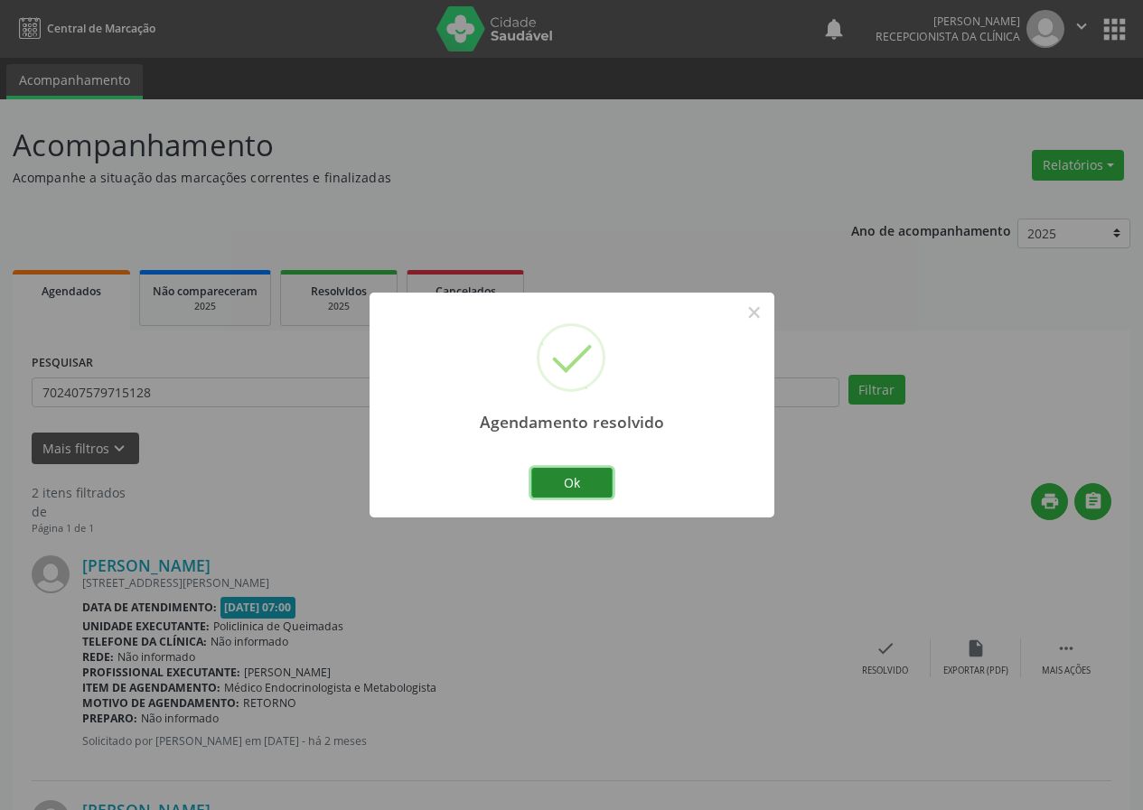
click at [579, 486] on button "Ok" at bounding box center [571, 483] width 81 height 31
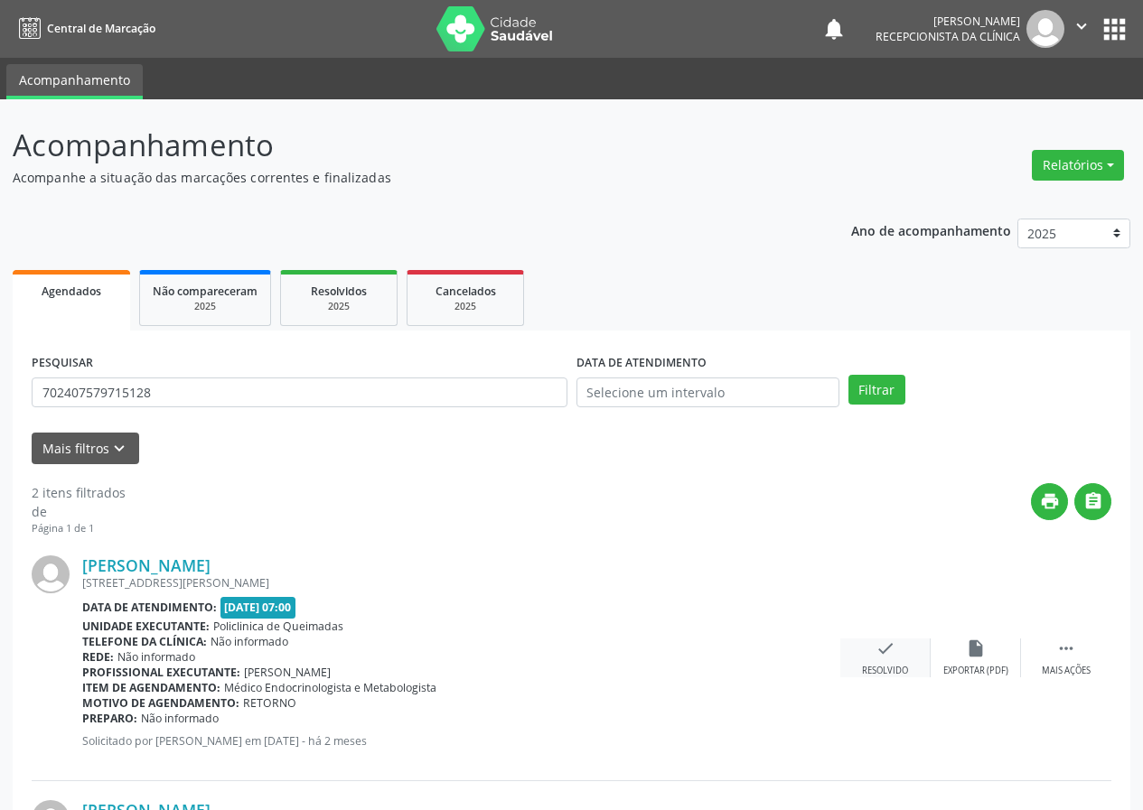
click at [885, 654] on icon "check" at bounding box center [885, 649] width 20 height 20
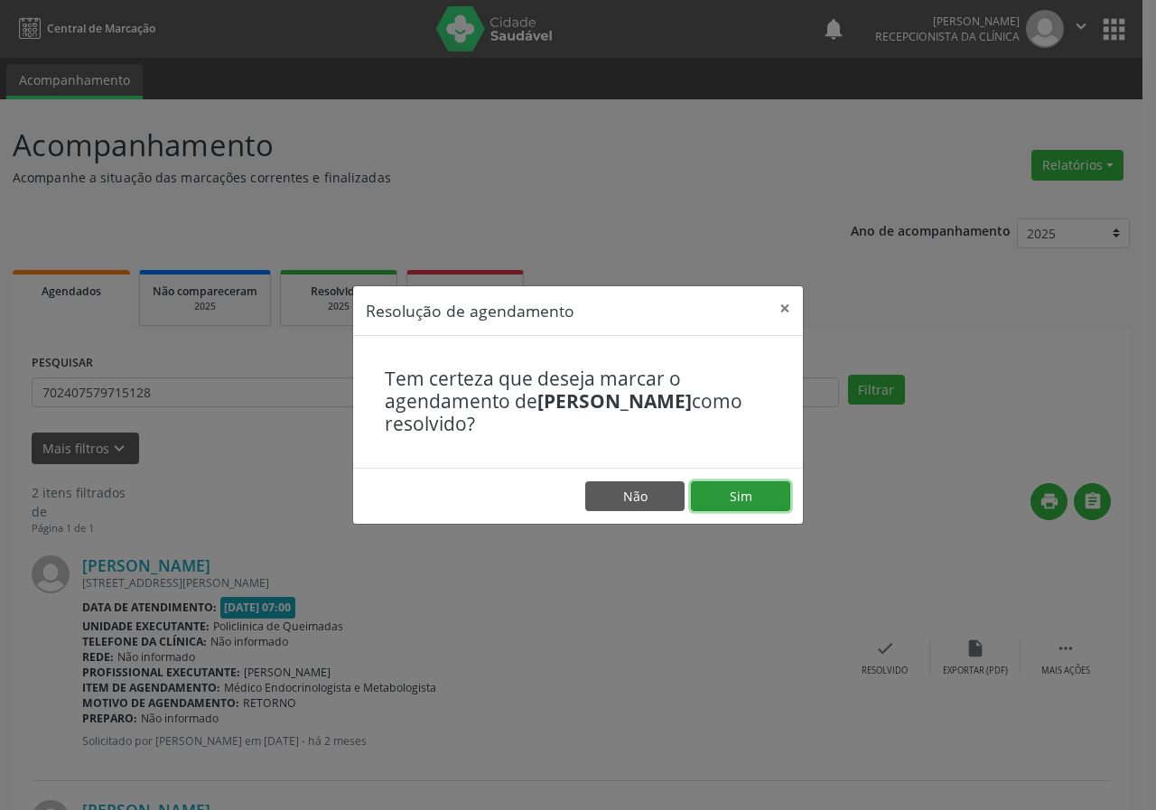
click at [726, 497] on button "Sim" at bounding box center [740, 497] width 99 height 31
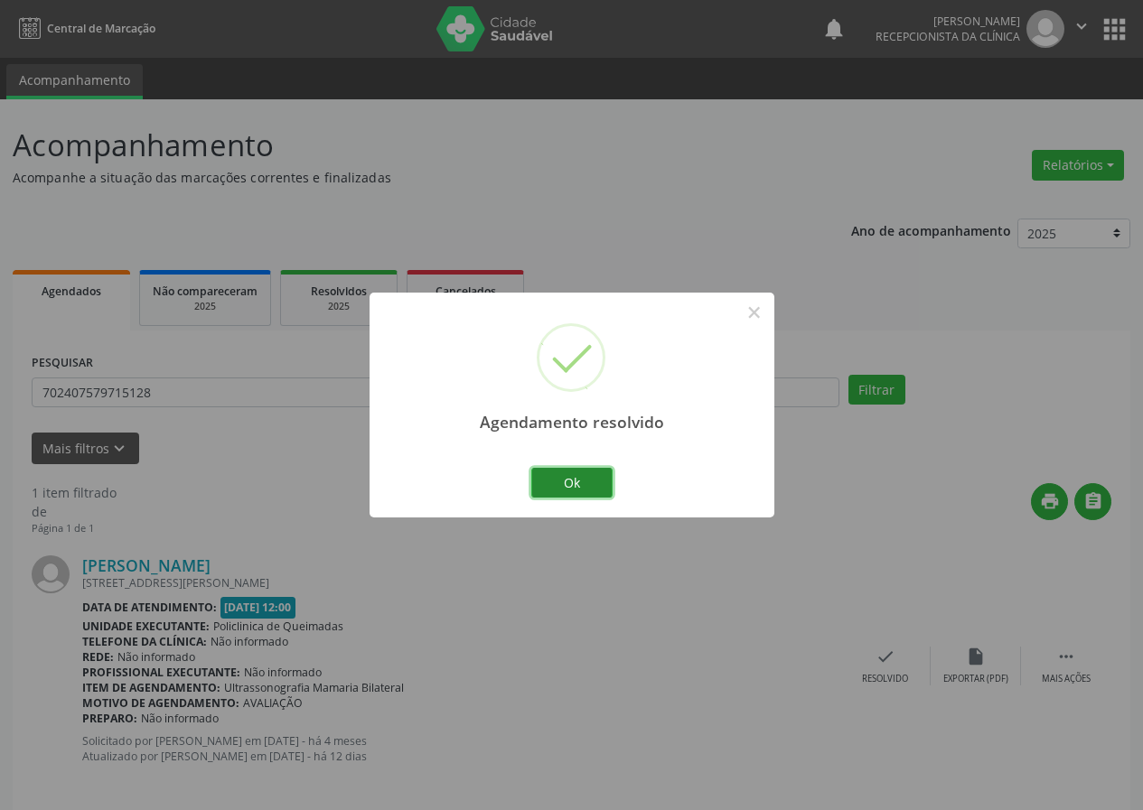
click at [601, 480] on button "Ok" at bounding box center [571, 483] width 81 height 31
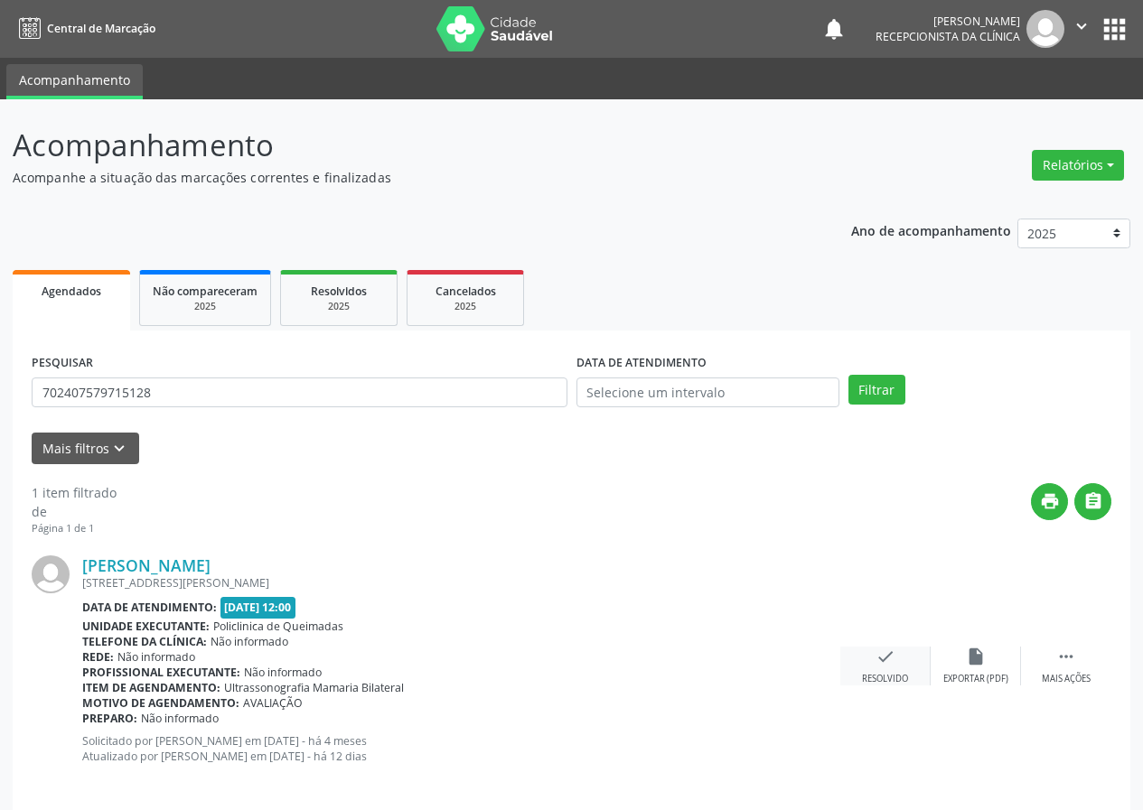
click at [881, 656] on icon "check" at bounding box center [885, 657] width 20 height 20
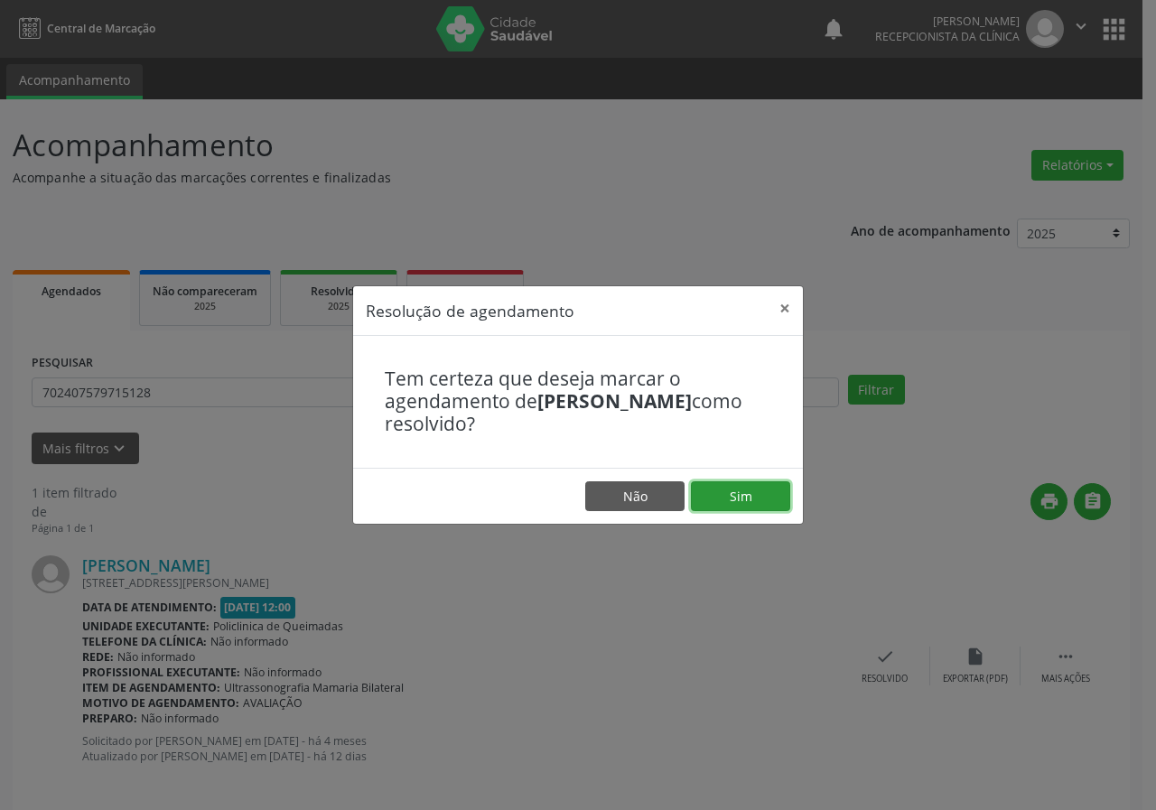
click at [736, 482] on button "Sim" at bounding box center [740, 497] width 99 height 31
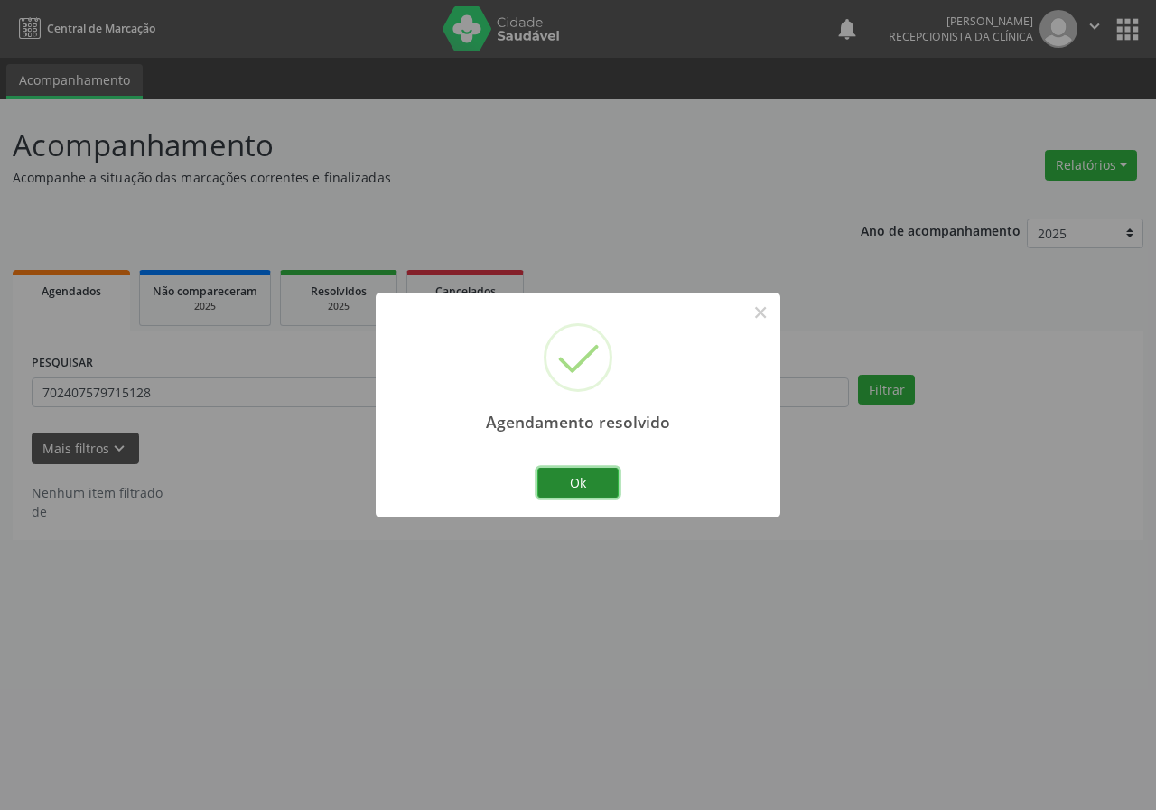
click at [589, 482] on button "Ok" at bounding box center [578, 483] width 81 height 31
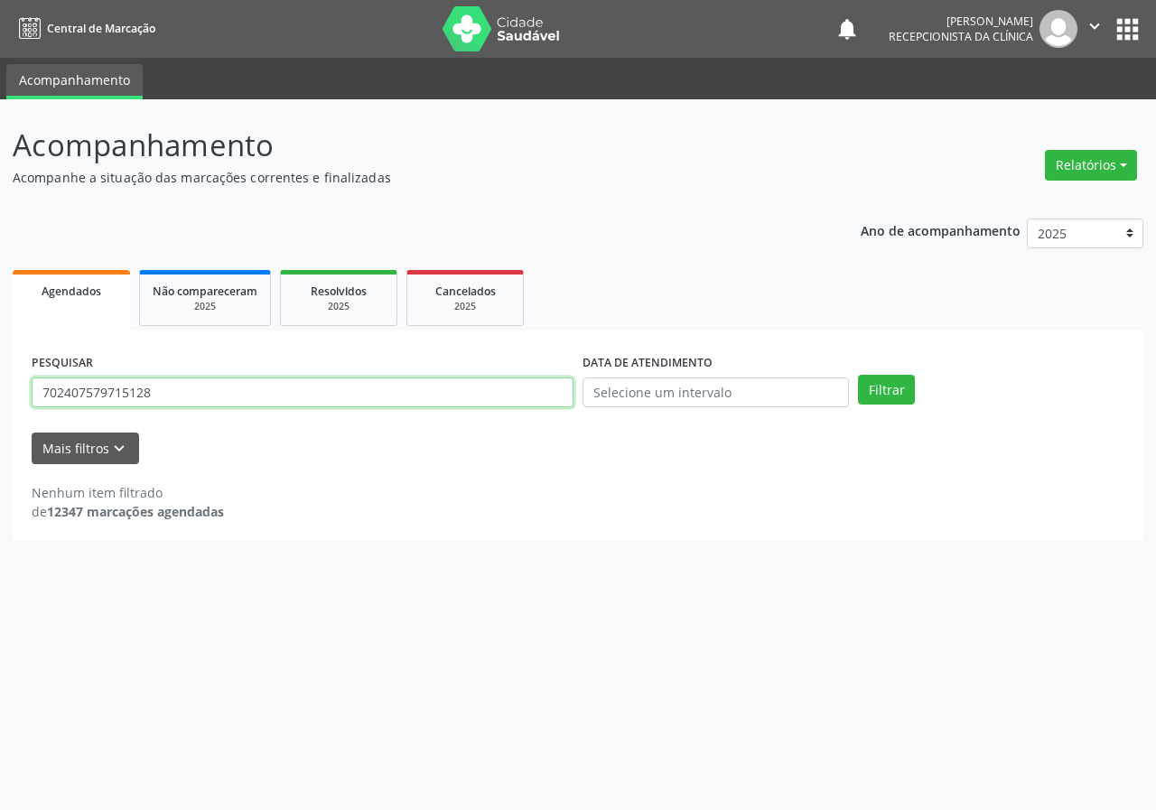
click at [488, 398] on input "702407579715128" at bounding box center [303, 393] width 542 height 31
type input "705001810298852"
click at [858, 375] on button "Filtrar" at bounding box center [886, 390] width 57 height 31
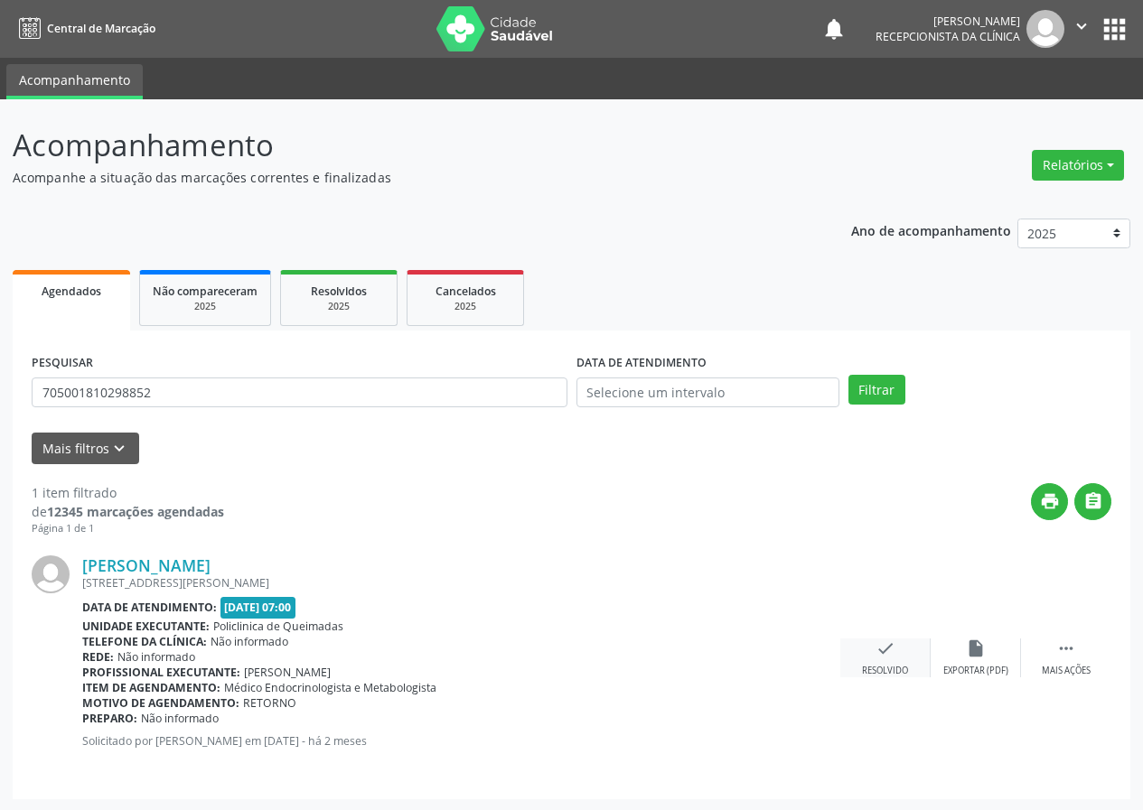
click at [881, 656] on icon "check" at bounding box center [885, 649] width 20 height 20
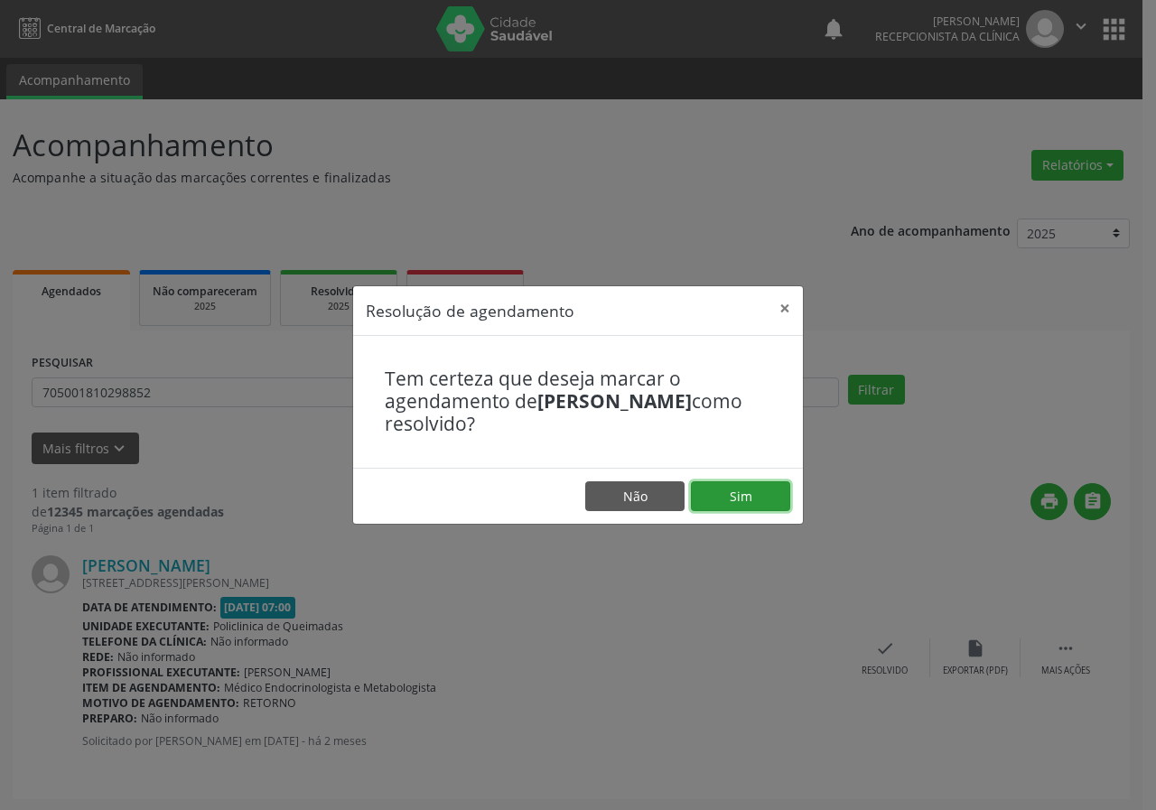
click at [734, 485] on button "Sim" at bounding box center [740, 497] width 99 height 31
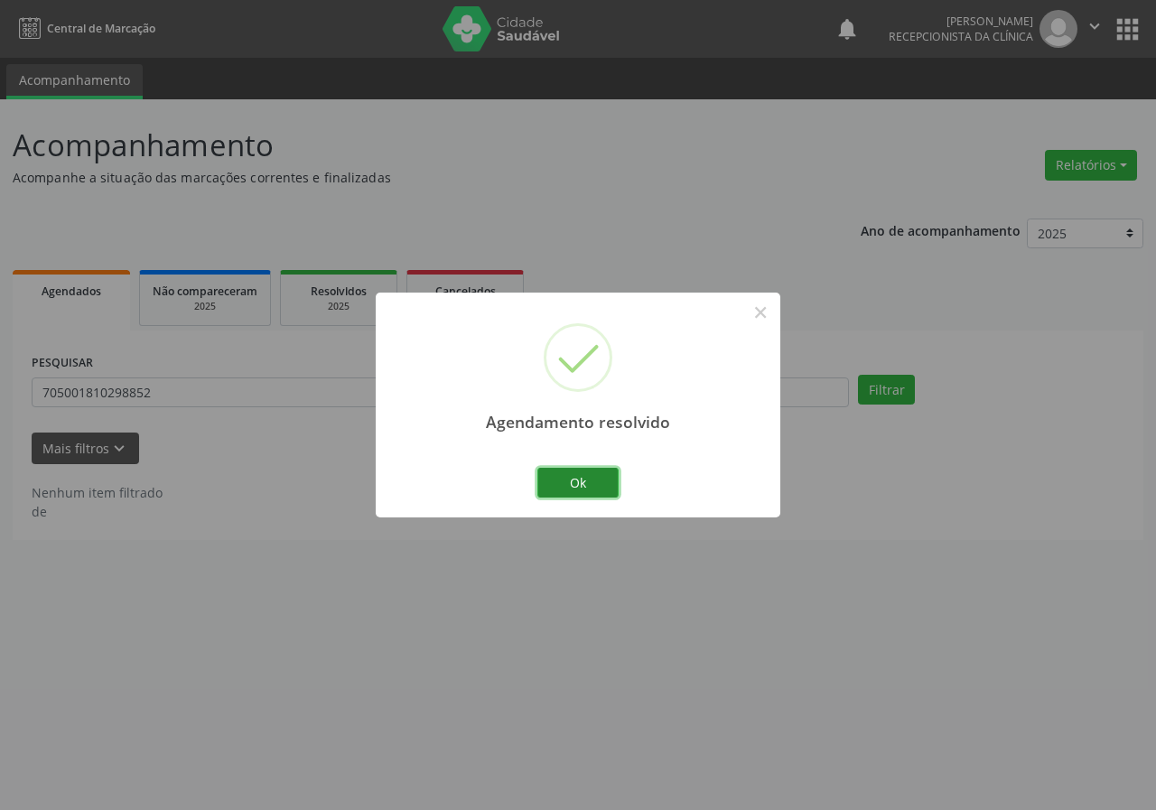
drag, startPoint x: 609, startPoint y: 482, endPoint x: 510, endPoint y: 472, distance: 99.0
click at [608, 481] on button "Ok" at bounding box center [578, 483] width 81 height 31
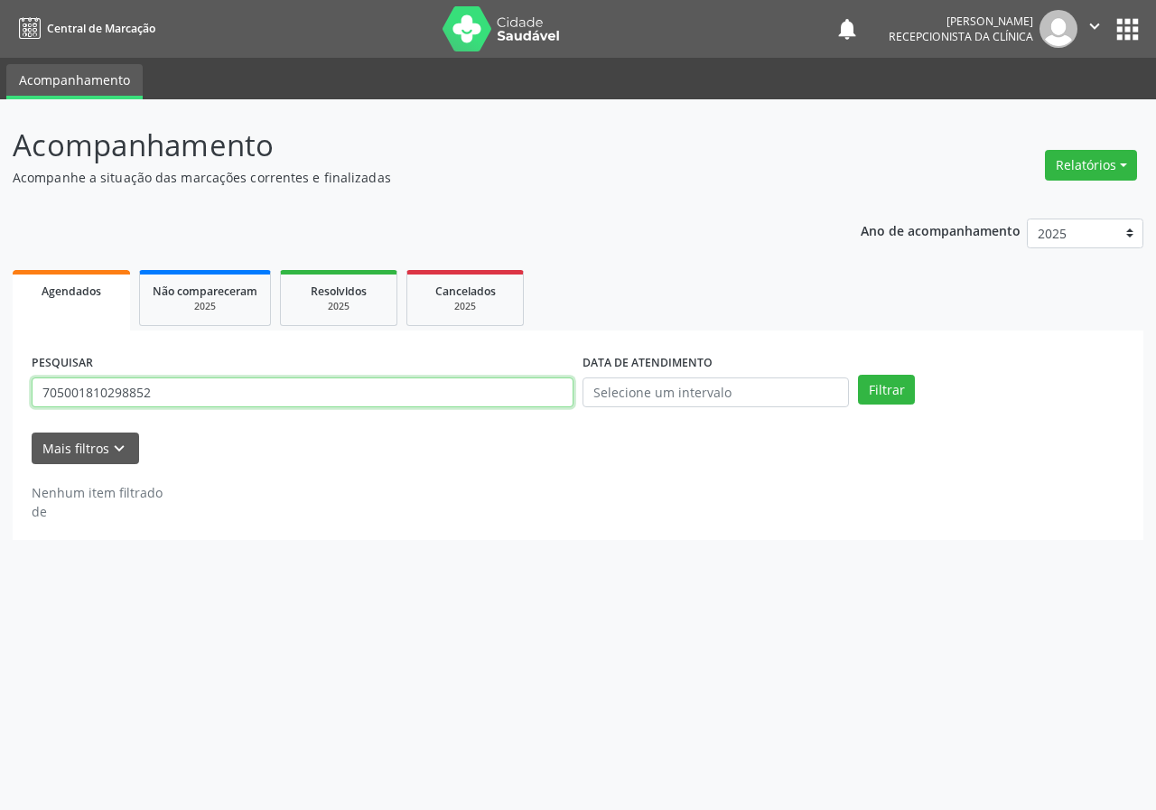
click at [474, 395] on input "705001810298852" at bounding box center [303, 393] width 542 height 31
type input "700402961337845"
click at [858, 375] on button "Filtrar" at bounding box center [886, 390] width 57 height 31
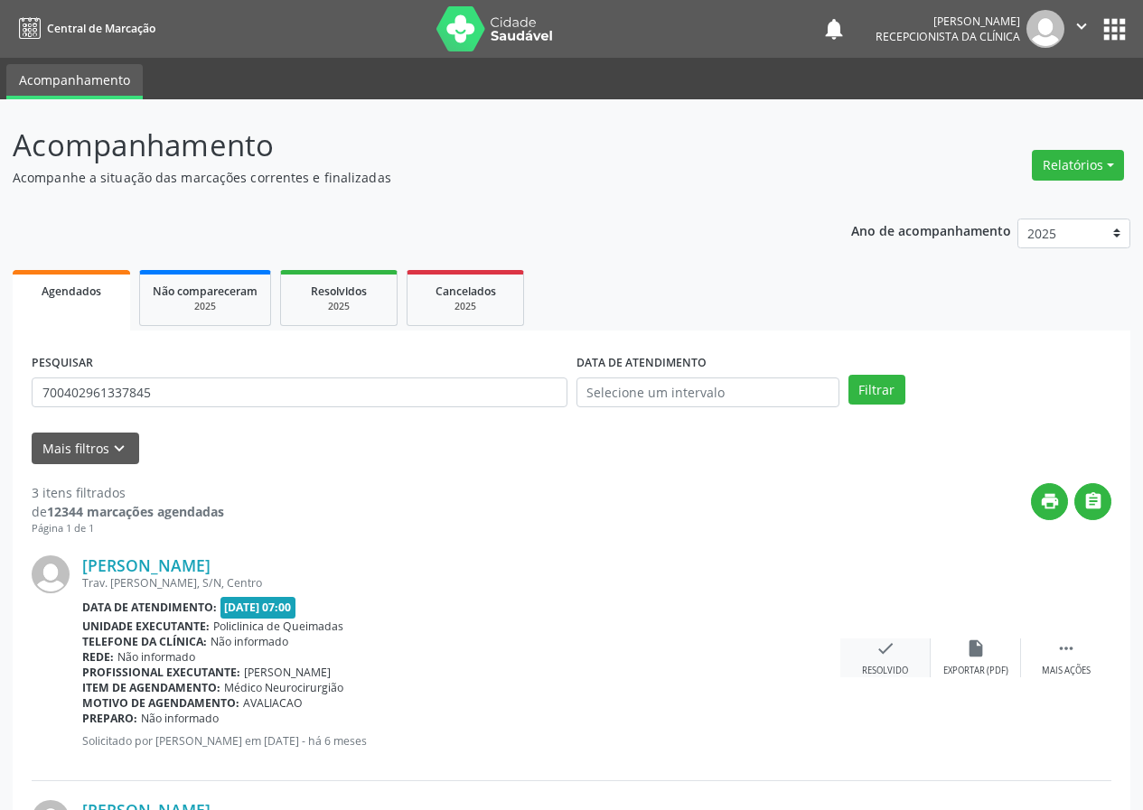
click at [872, 660] on div "check Resolvido" at bounding box center [885, 658] width 90 height 39
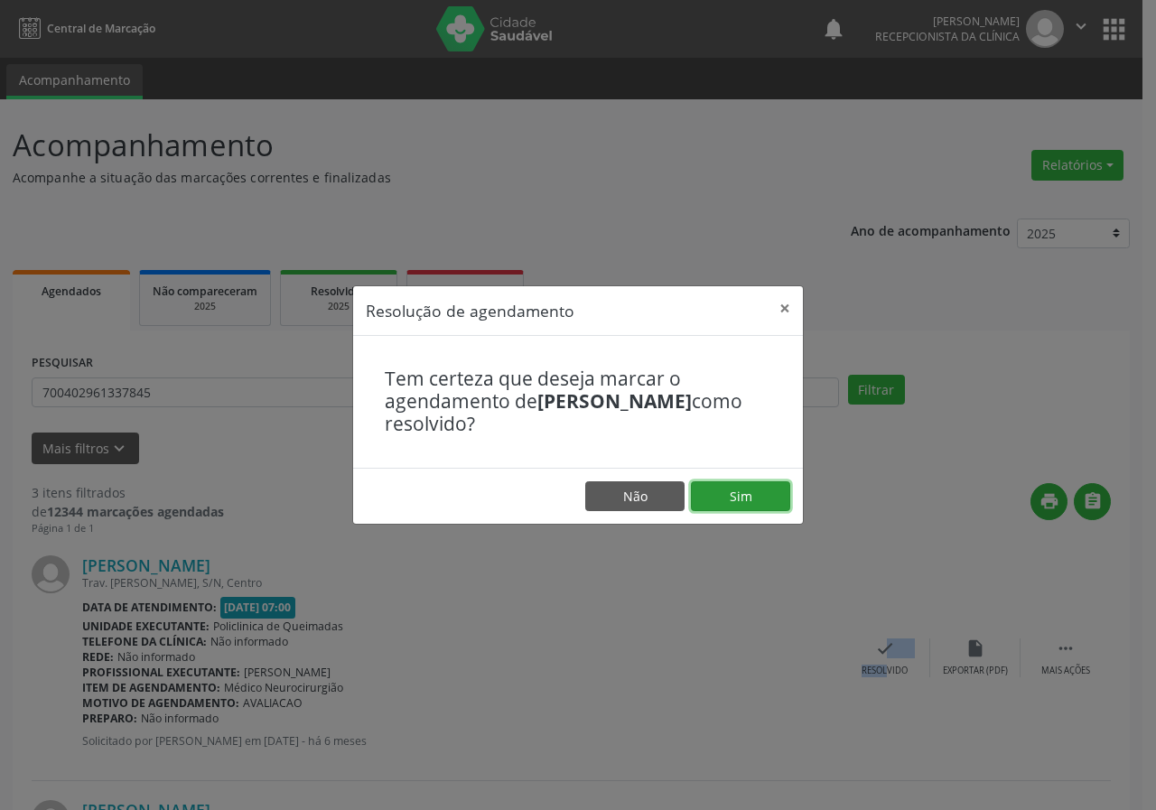
click at [758, 505] on button "Sim" at bounding box center [740, 497] width 99 height 31
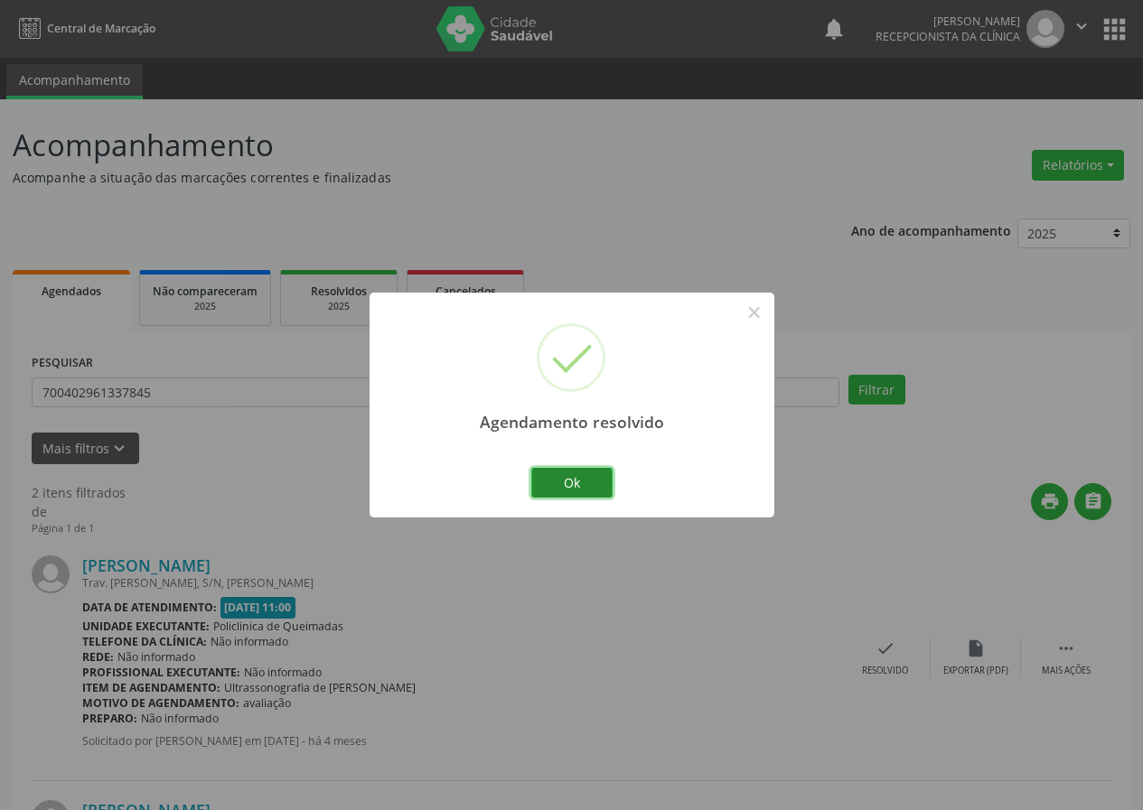
click at [599, 484] on button "Ok" at bounding box center [571, 483] width 81 height 31
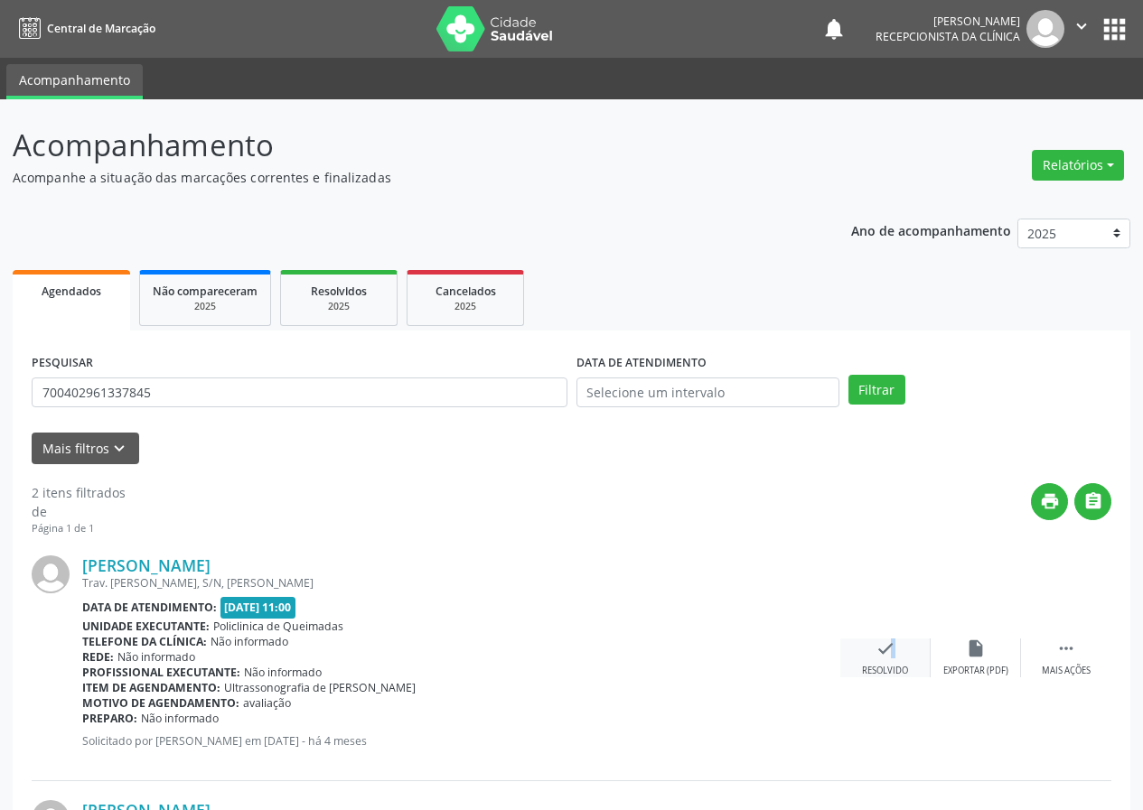
click at [881, 657] on icon "check" at bounding box center [885, 649] width 20 height 20
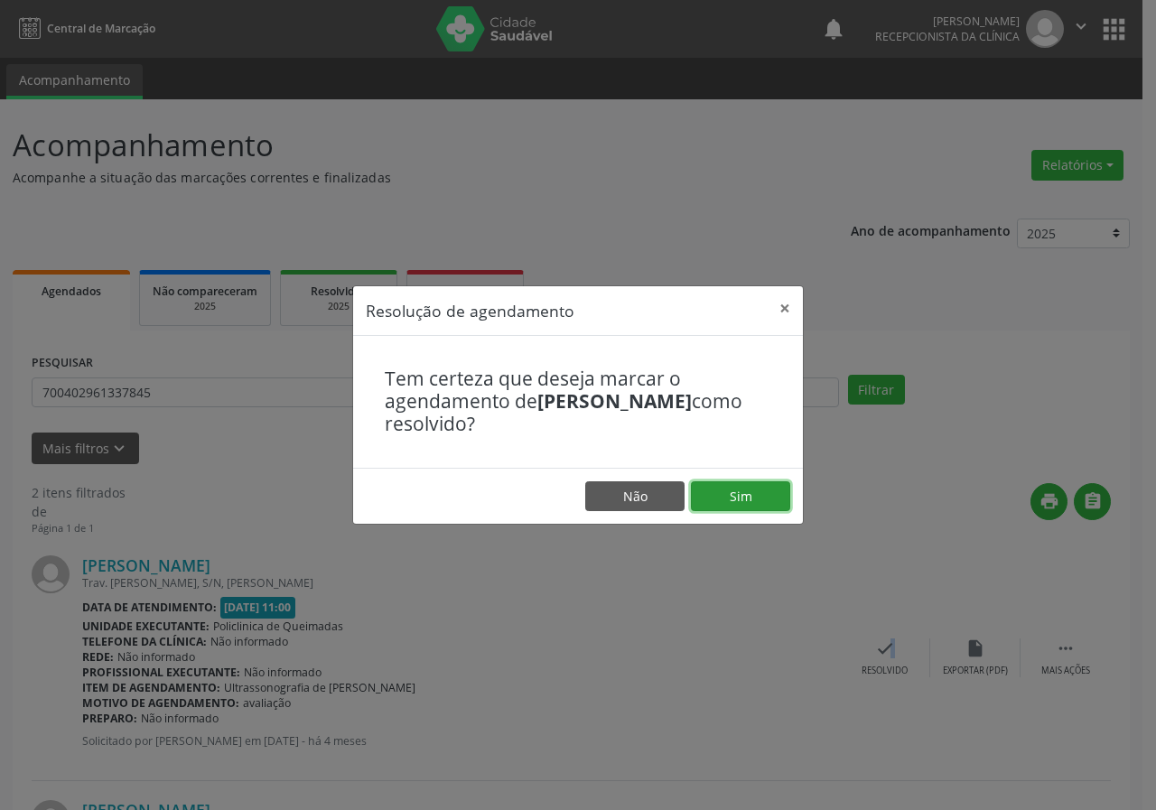
click at [754, 491] on button "Sim" at bounding box center [740, 497] width 99 height 31
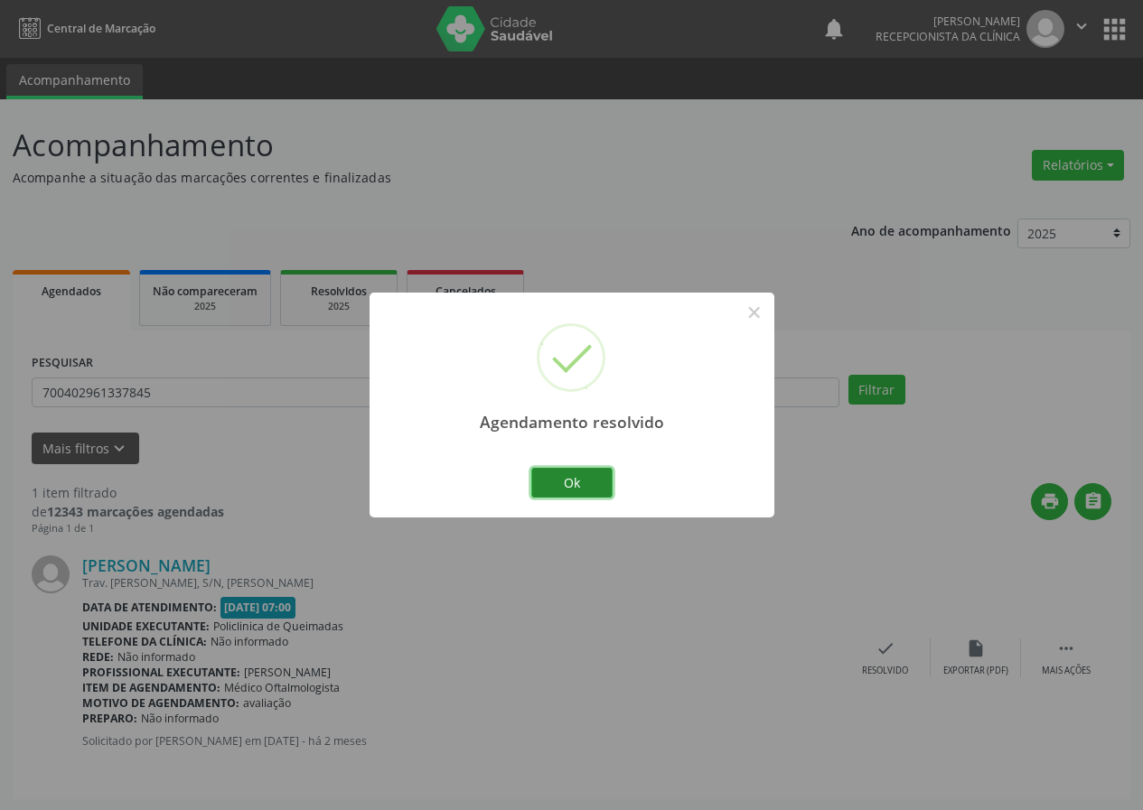
click at [584, 481] on button "Ok" at bounding box center [571, 483] width 81 height 31
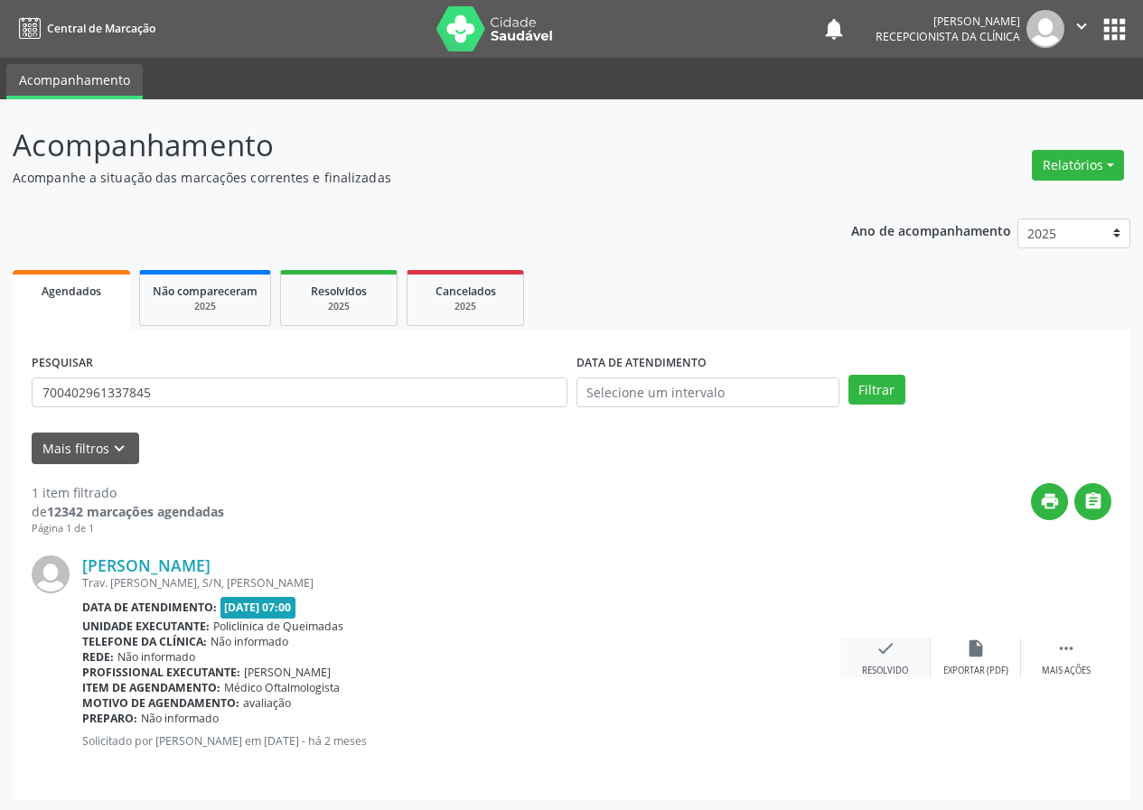
click at [882, 640] on icon "check" at bounding box center [885, 649] width 20 height 20
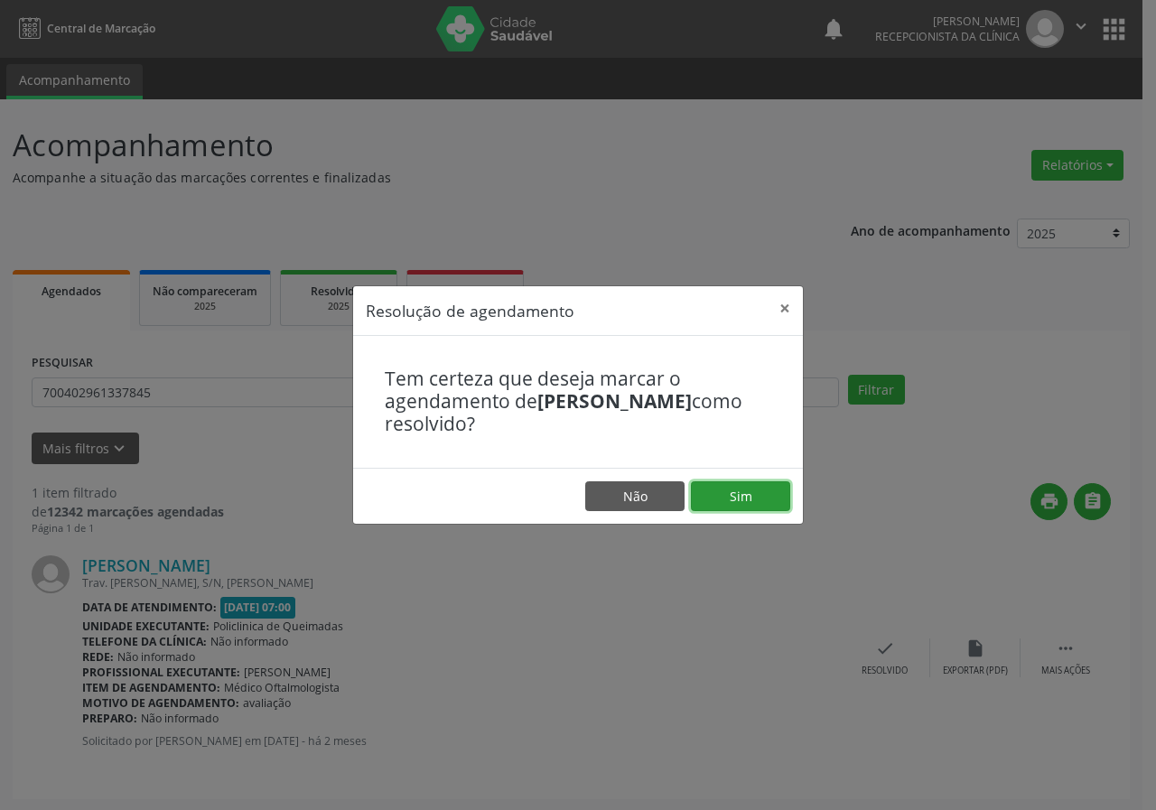
click at [752, 488] on button "Sim" at bounding box center [740, 497] width 99 height 31
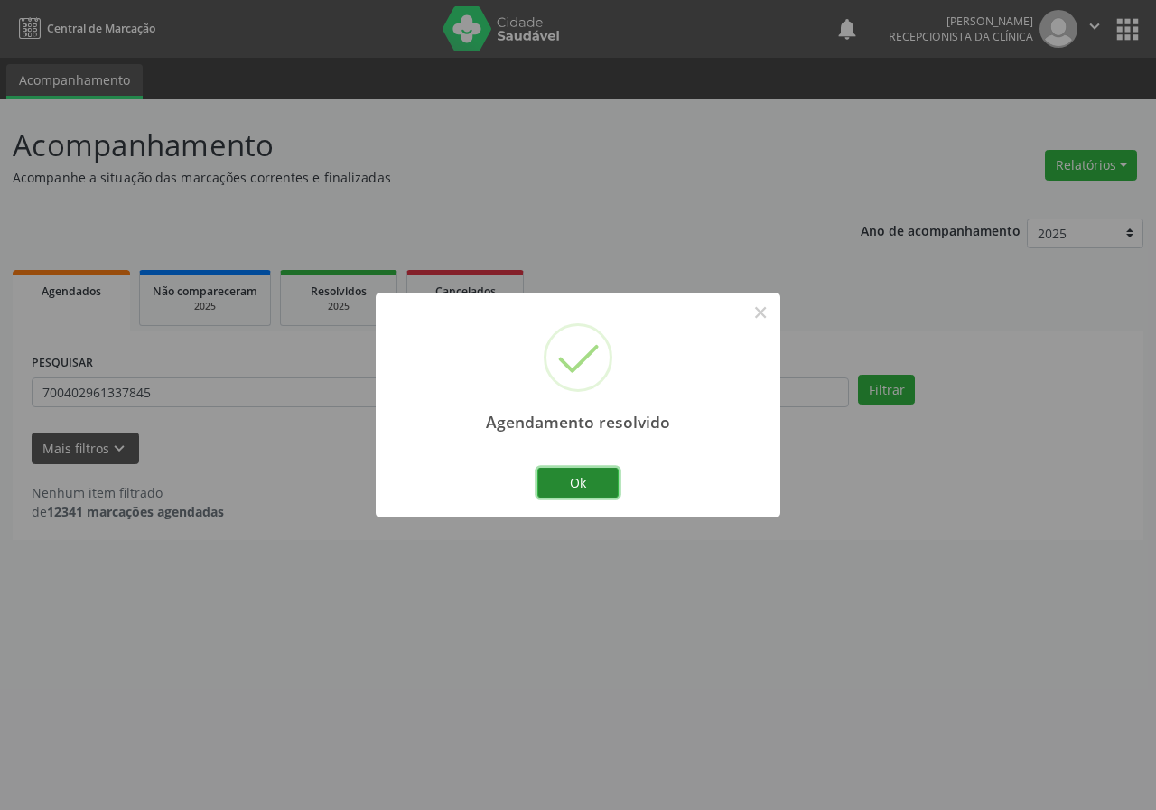
drag, startPoint x: 580, startPoint y: 484, endPoint x: 514, endPoint y: 463, distance: 69.2
click at [580, 483] on button "Ok" at bounding box center [578, 483] width 81 height 31
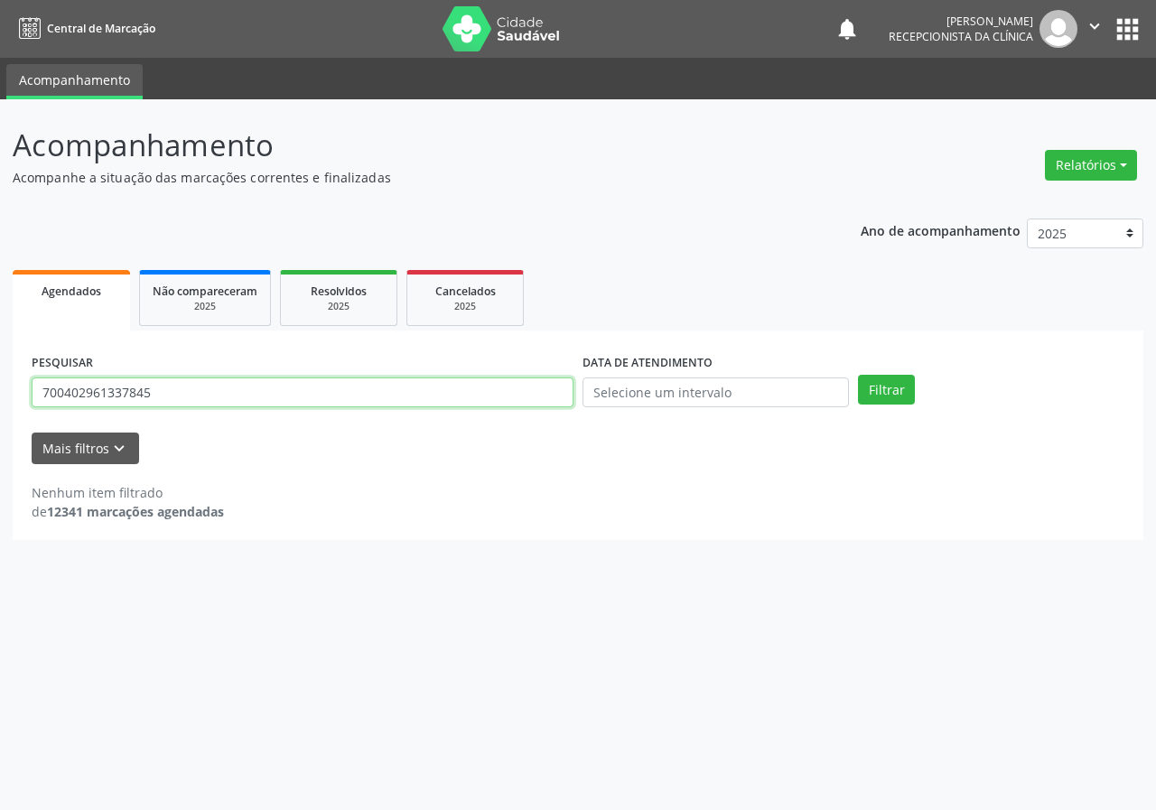
click at [434, 394] on input "700402961337845" at bounding box center [303, 393] width 542 height 31
type input "700507502931457"
click at [858, 375] on button "Filtrar" at bounding box center [886, 390] width 57 height 31
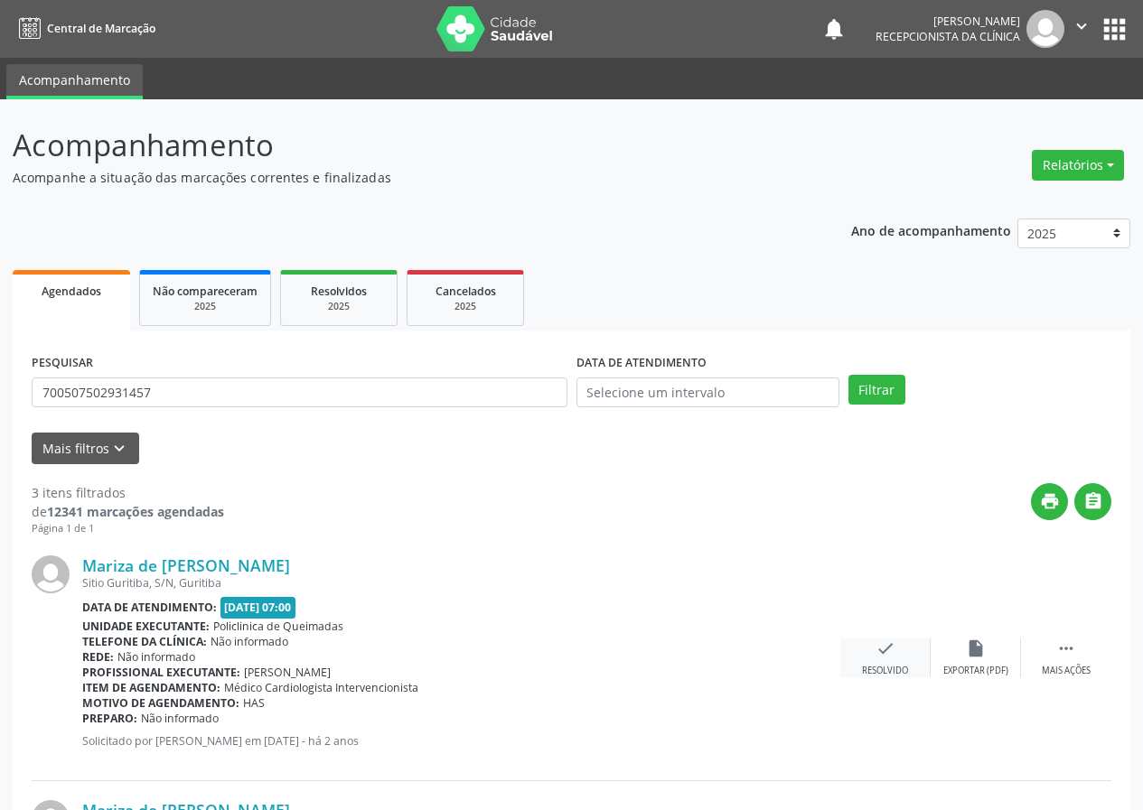
click at [881, 653] on icon "check" at bounding box center [885, 649] width 20 height 20
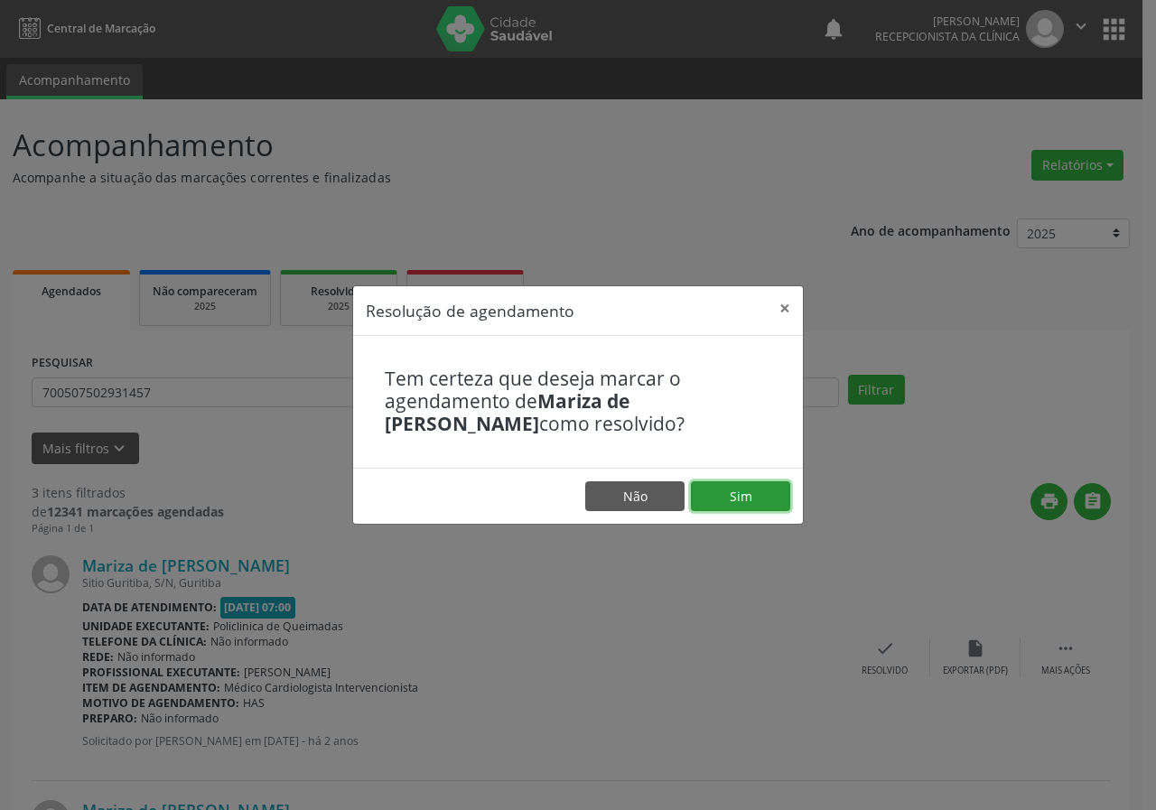
click at [751, 494] on button "Sim" at bounding box center [740, 497] width 99 height 31
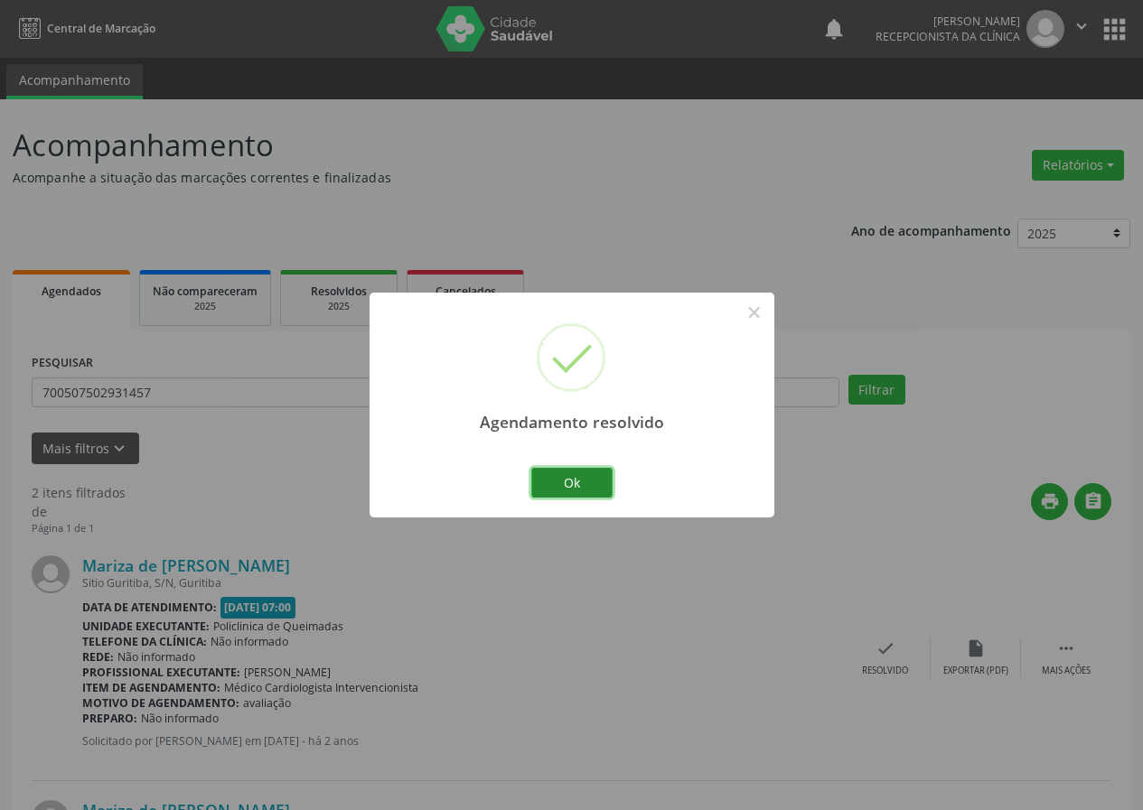
click at [582, 484] on button "Ok" at bounding box center [571, 483] width 81 height 31
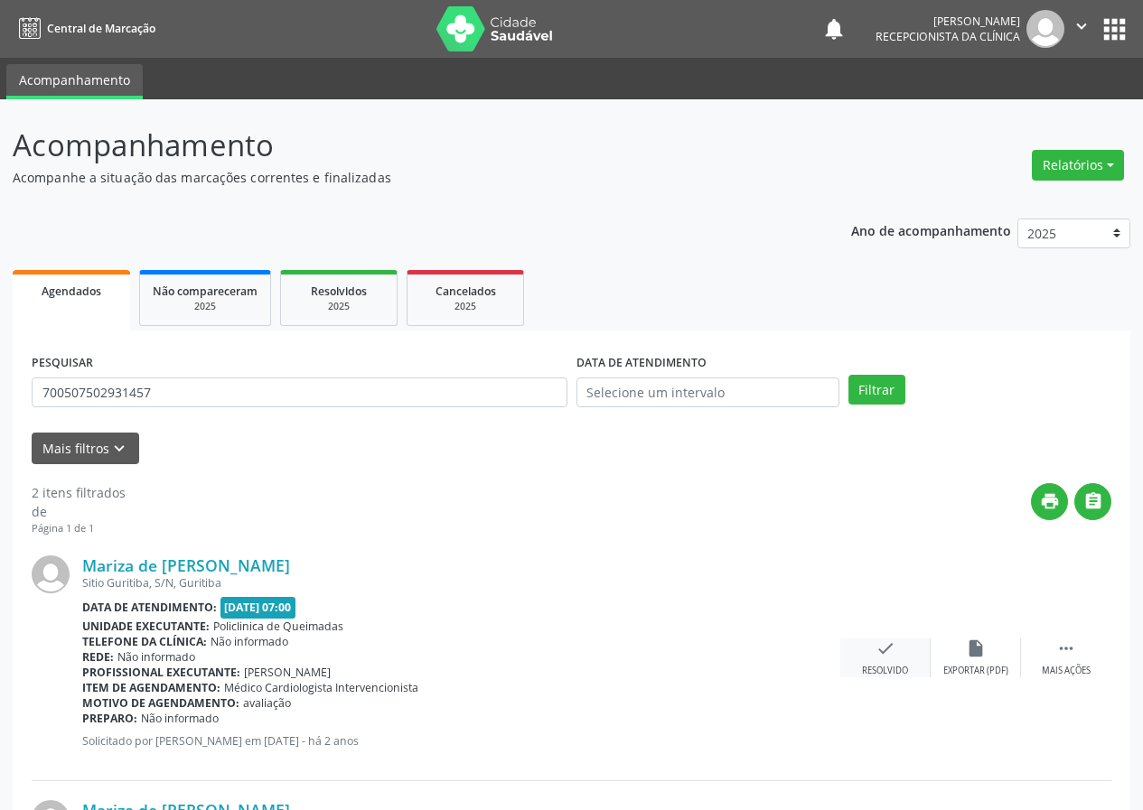
click at [879, 655] on icon "check" at bounding box center [885, 649] width 20 height 20
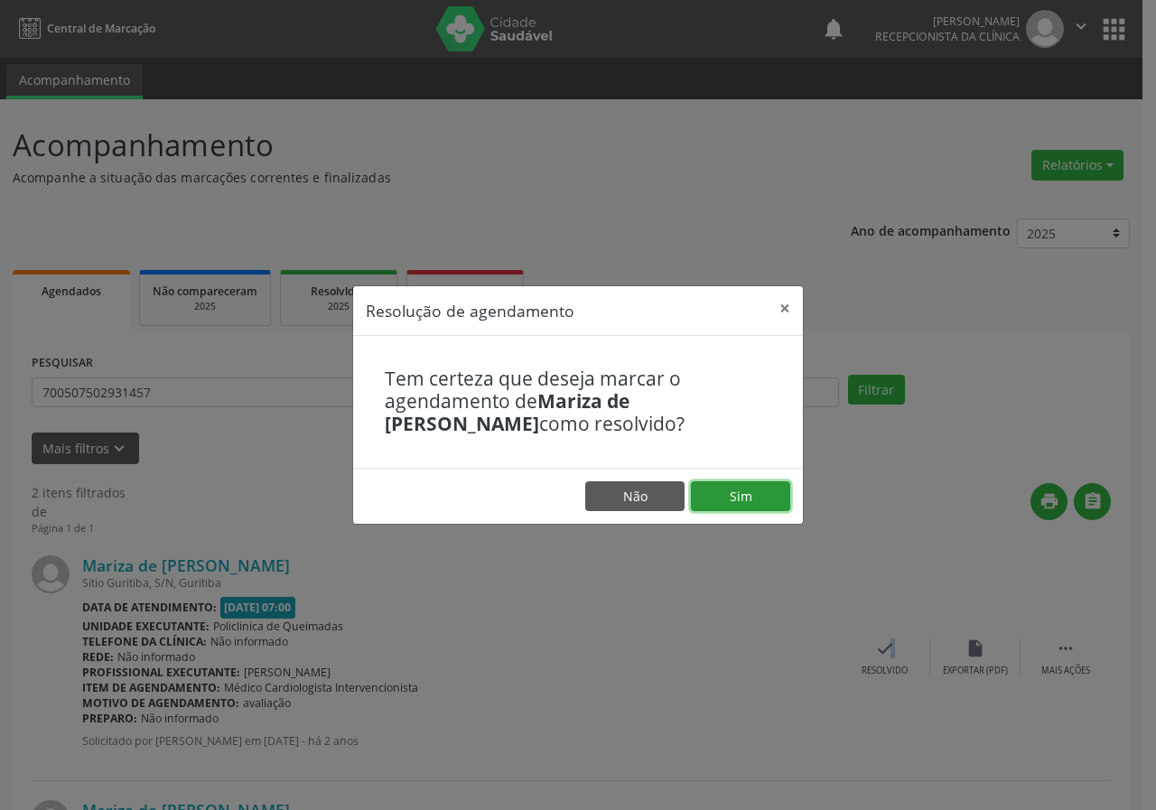
click at [741, 492] on button "Sim" at bounding box center [740, 497] width 99 height 31
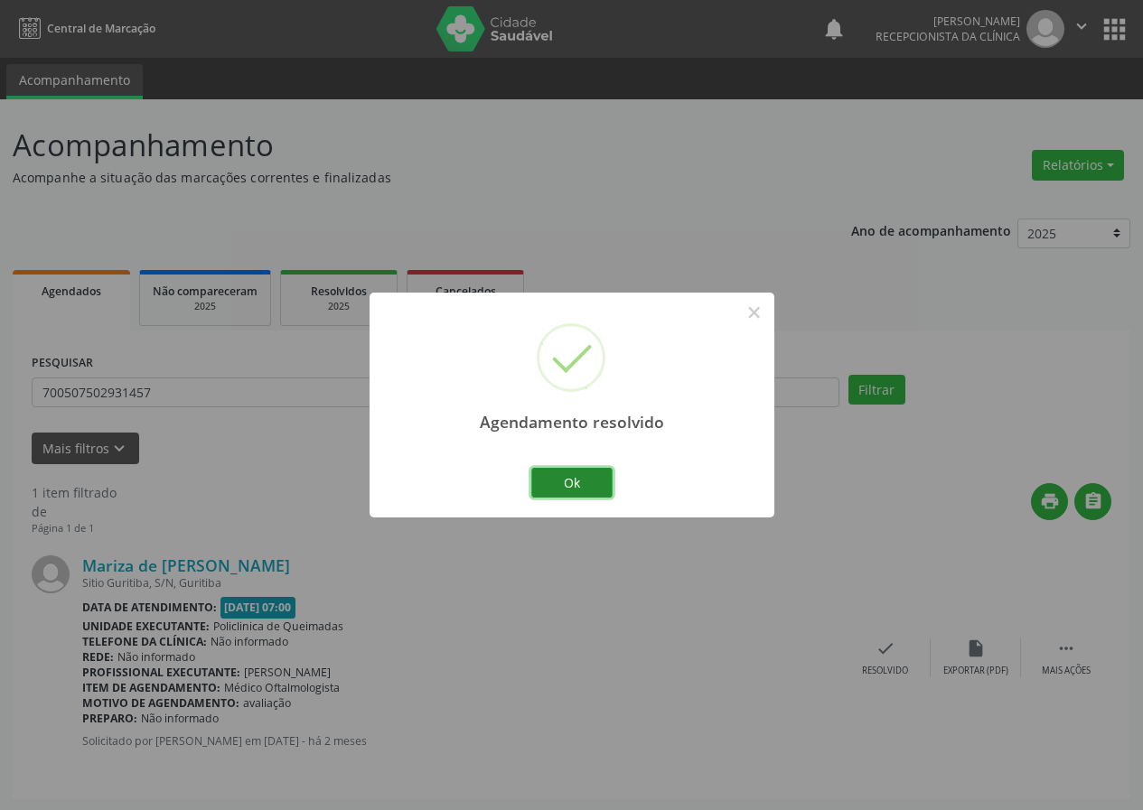
click at [593, 483] on button "Ok" at bounding box center [571, 483] width 81 height 31
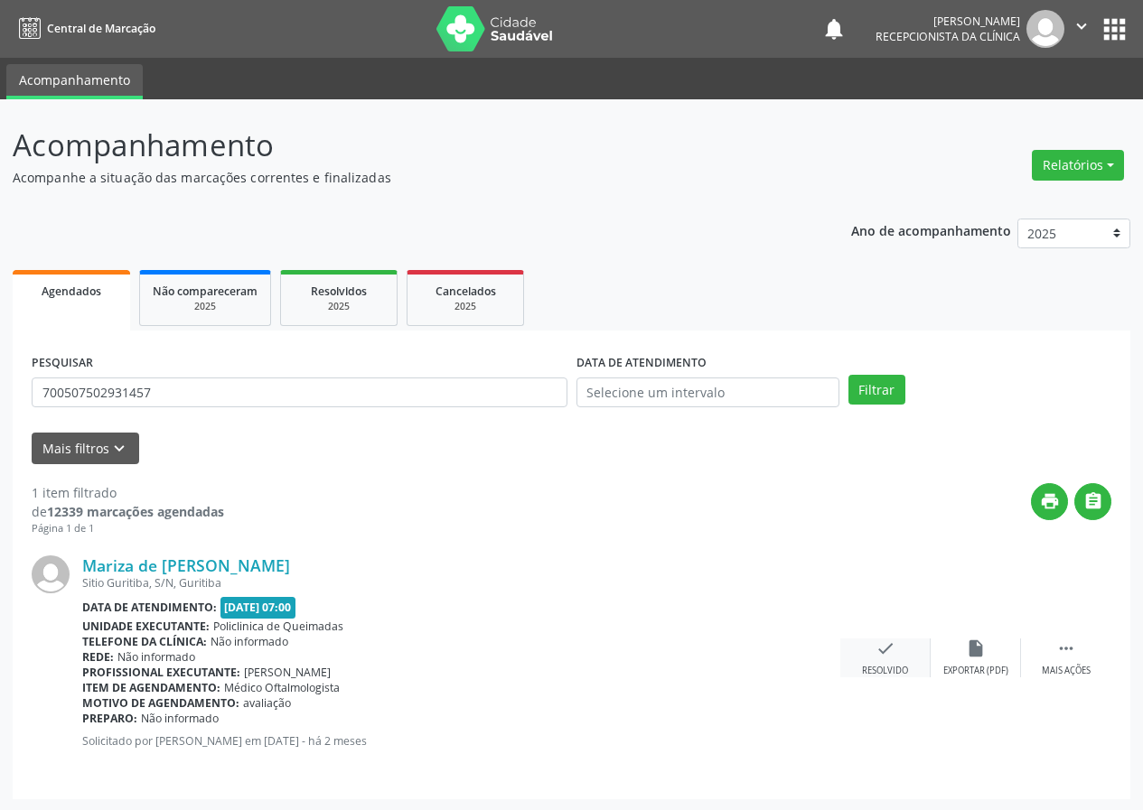
click at [884, 659] on div "check Resolvido" at bounding box center [885, 658] width 90 height 39
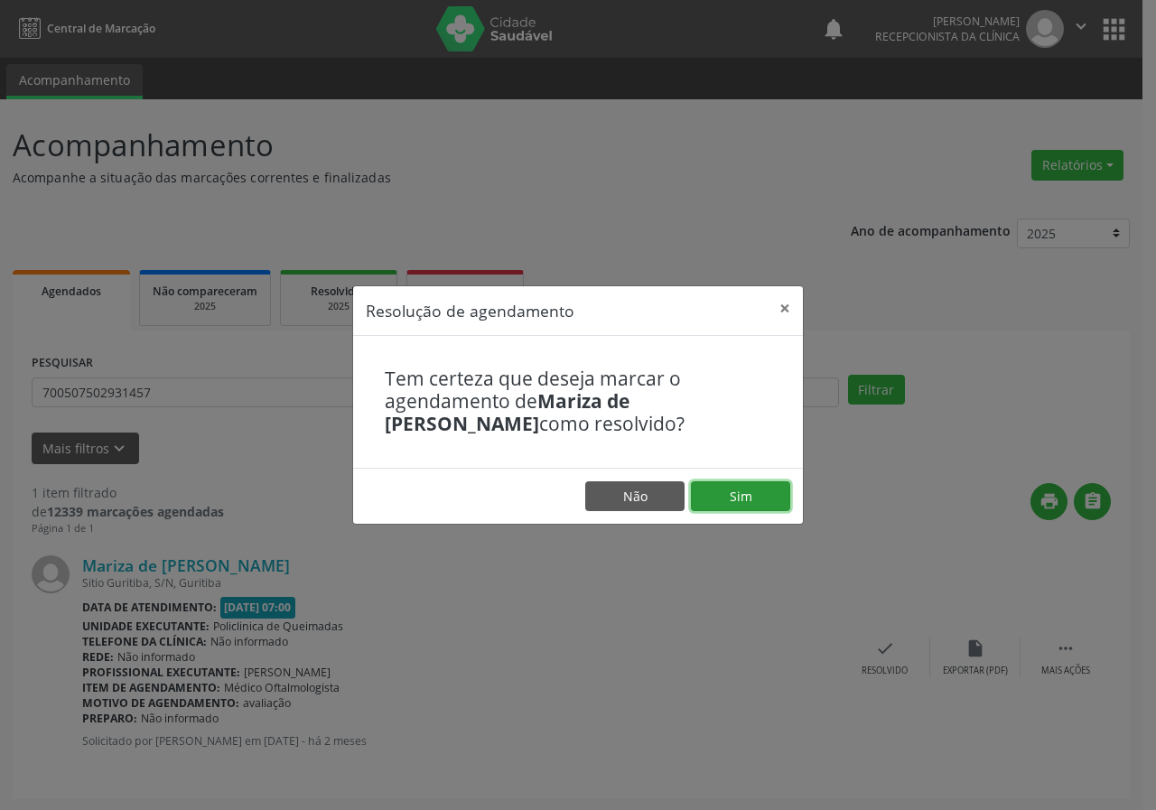
click at [771, 497] on button "Sim" at bounding box center [740, 497] width 99 height 31
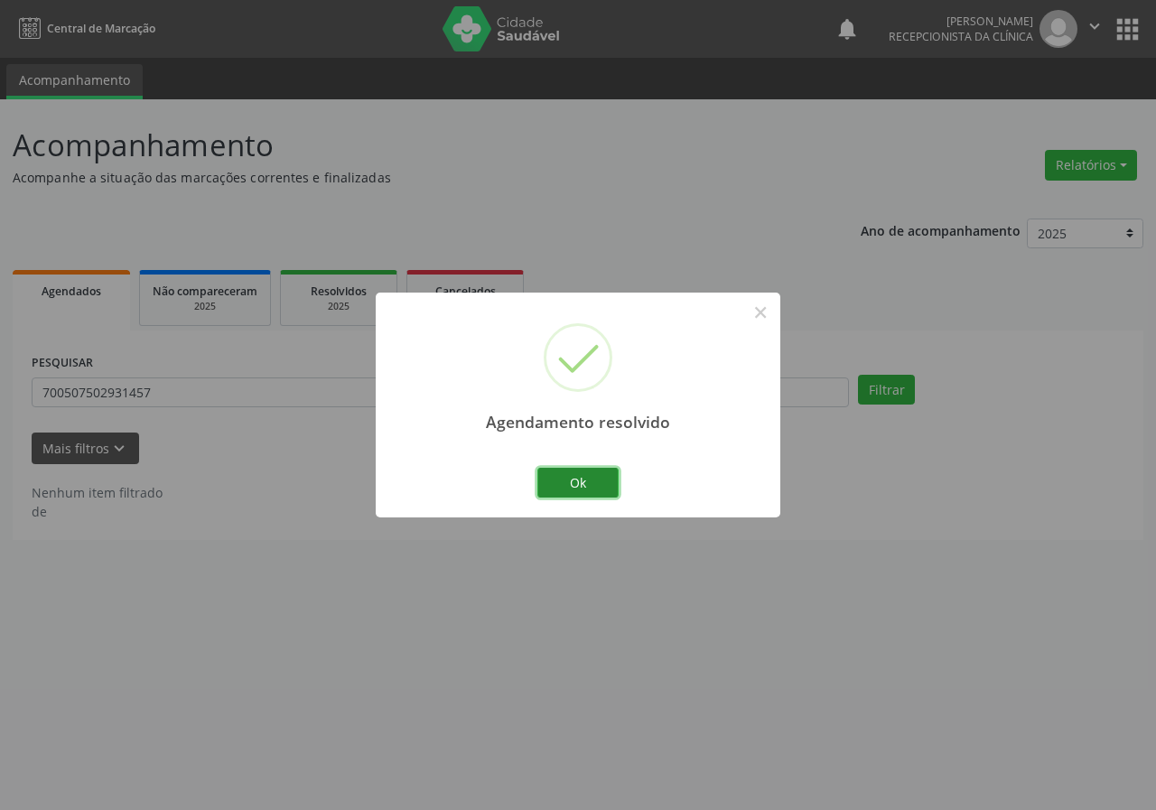
click at [596, 478] on button "Ok" at bounding box center [578, 483] width 81 height 31
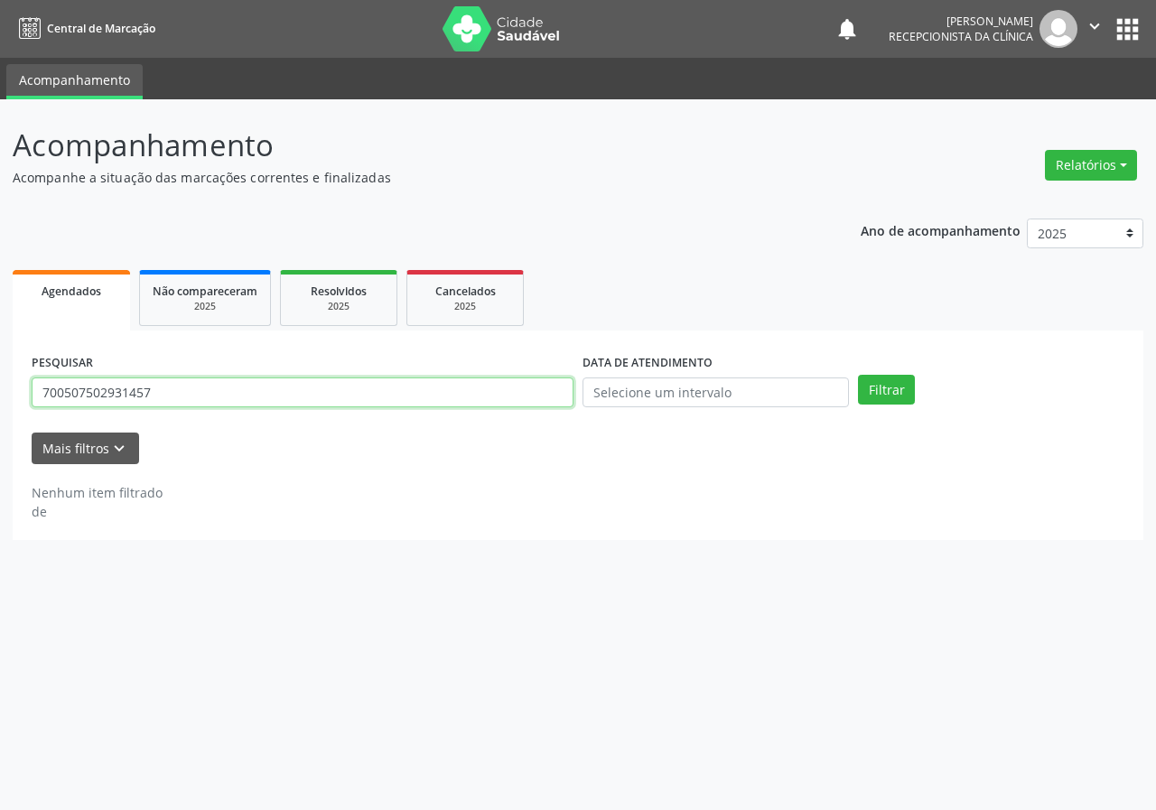
click at [505, 396] on input "700507502931457" at bounding box center [303, 393] width 542 height 31
type input "708281644204248"
click at [858, 375] on button "Filtrar" at bounding box center [886, 390] width 57 height 31
click at [398, 396] on input "708281644204248" at bounding box center [303, 393] width 542 height 31
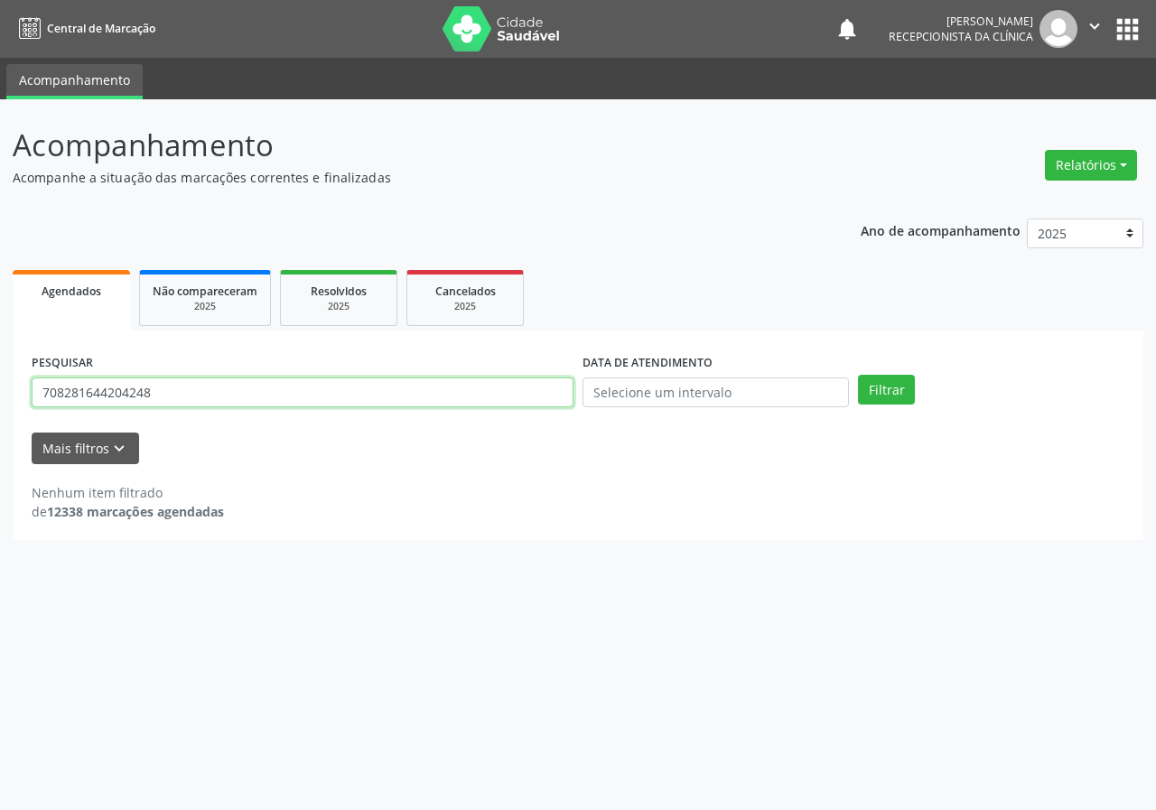
click at [398, 396] on input "708281644204248" at bounding box center [303, 393] width 542 height 31
type input "700700970561677"
click at [858, 375] on button "Filtrar" at bounding box center [886, 390] width 57 height 31
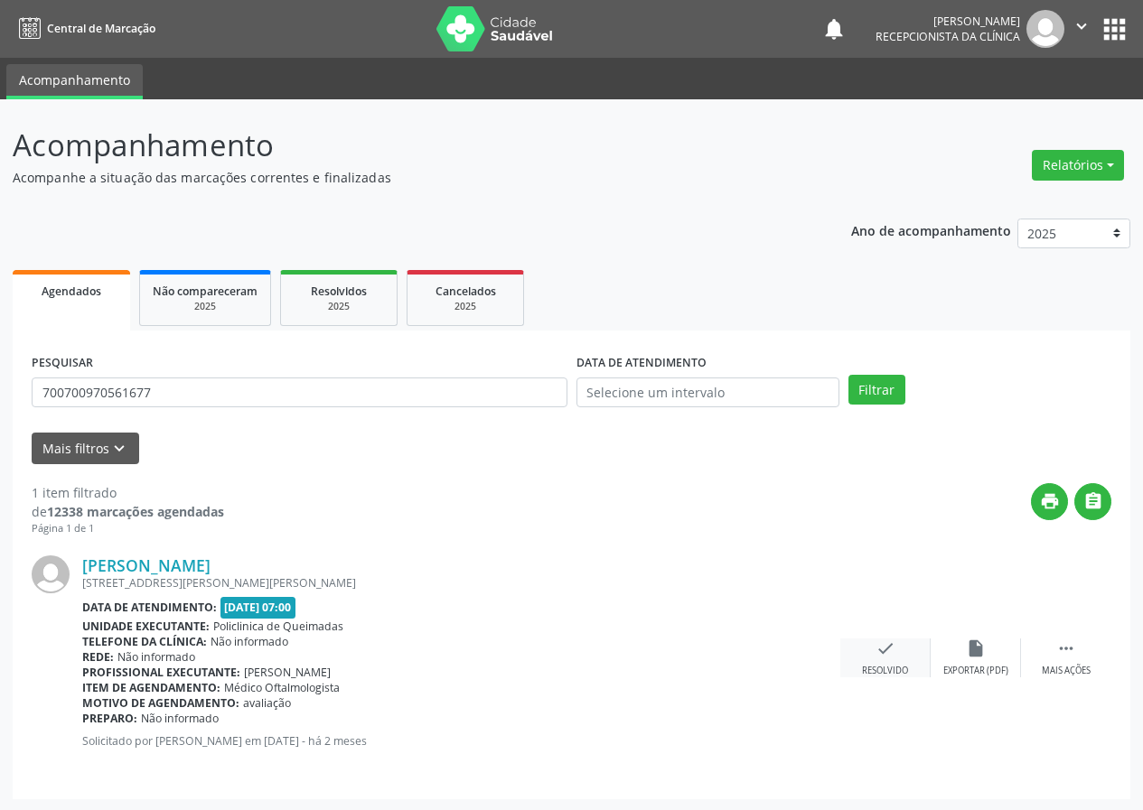
click at [879, 661] on div "check Resolvido" at bounding box center [885, 658] width 90 height 39
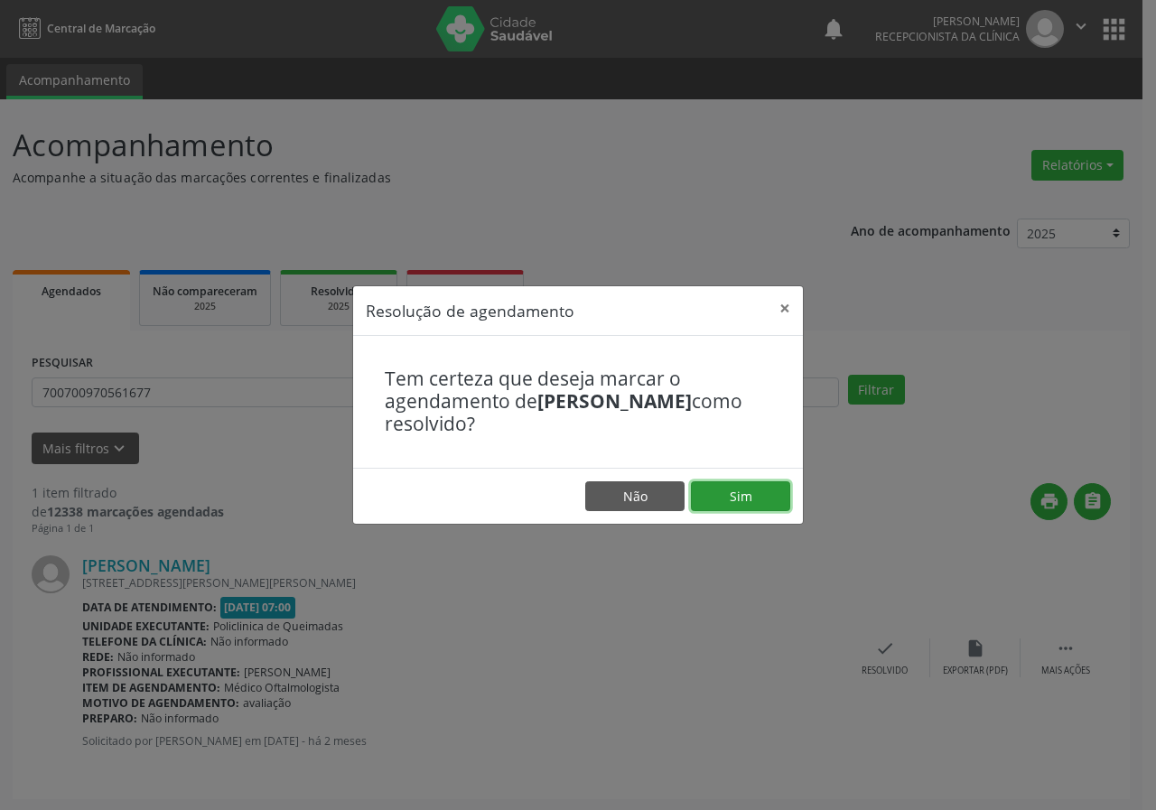
click at [729, 492] on button "Sim" at bounding box center [740, 497] width 99 height 31
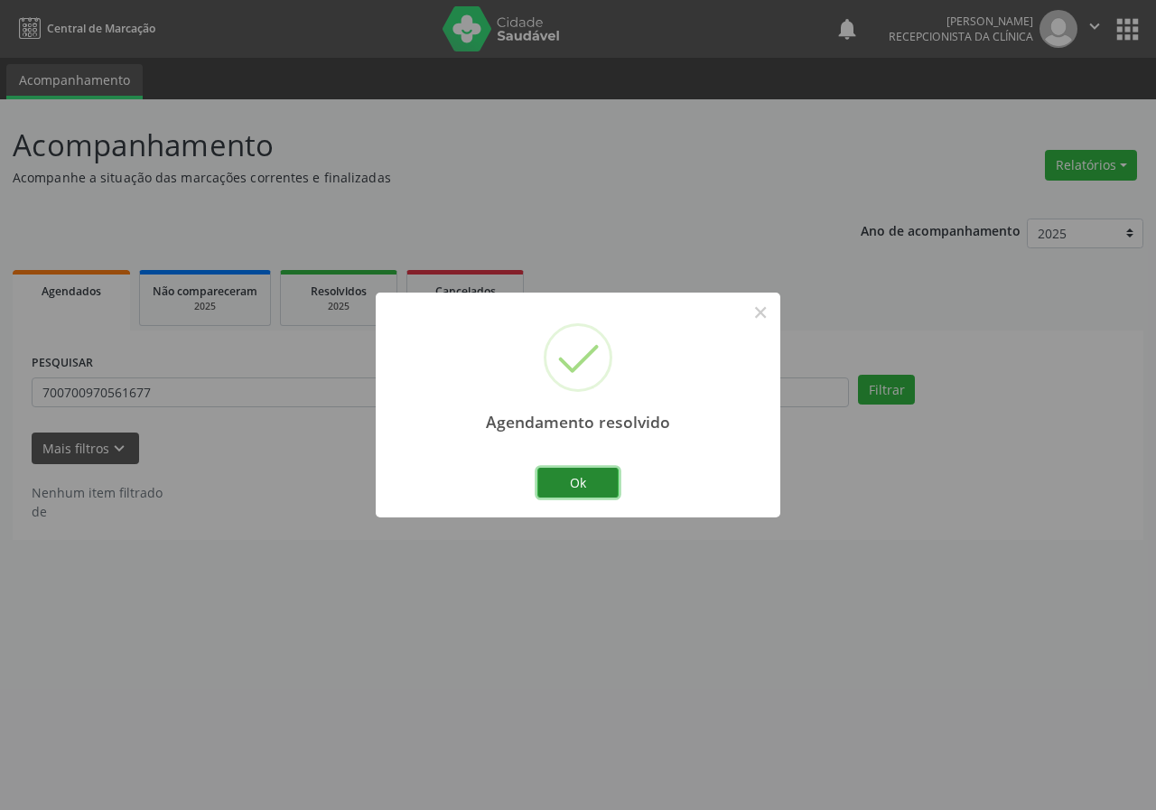
click at [573, 482] on button "Ok" at bounding box center [578, 483] width 81 height 31
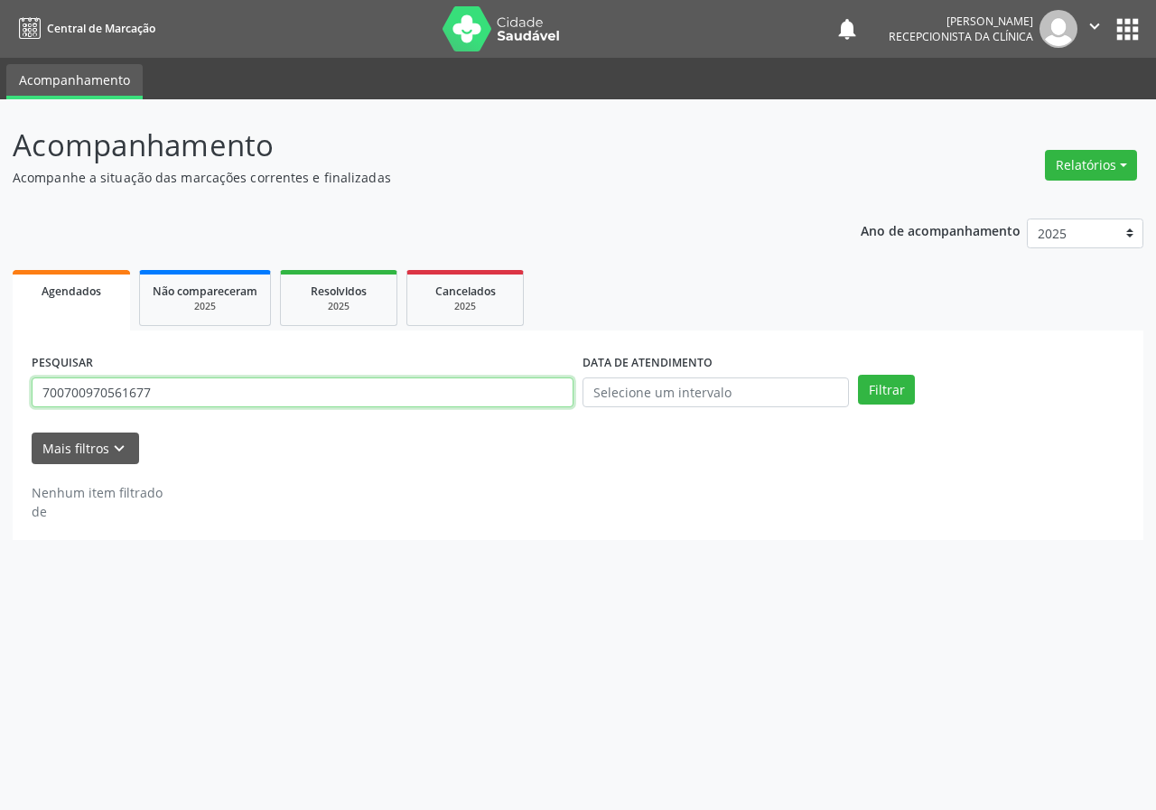
click at [514, 402] on input "700700970561677" at bounding box center [303, 393] width 542 height 31
type input "706409194922489"
click at [858, 375] on button "Filtrar" at bounding box center [886, 390] width 57 height 31
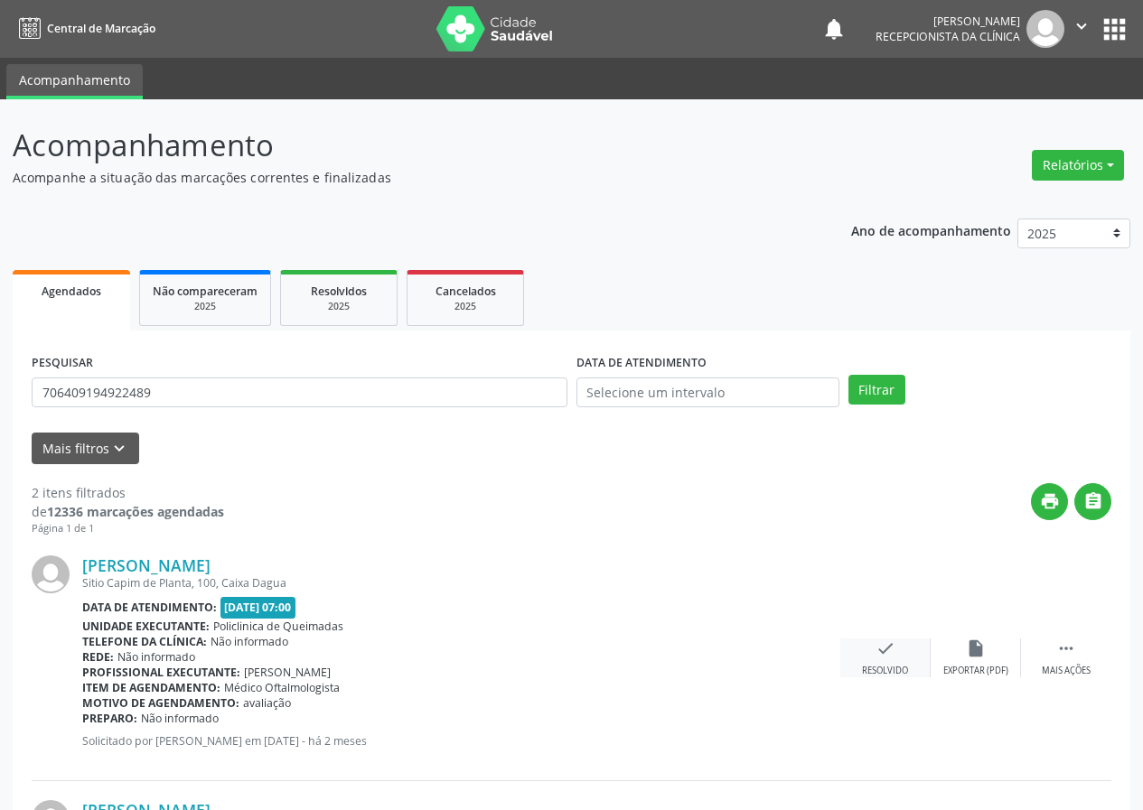
click at [888, 660] on div "check Resolvido" at bounding box center [885, 658] width 90 height 39
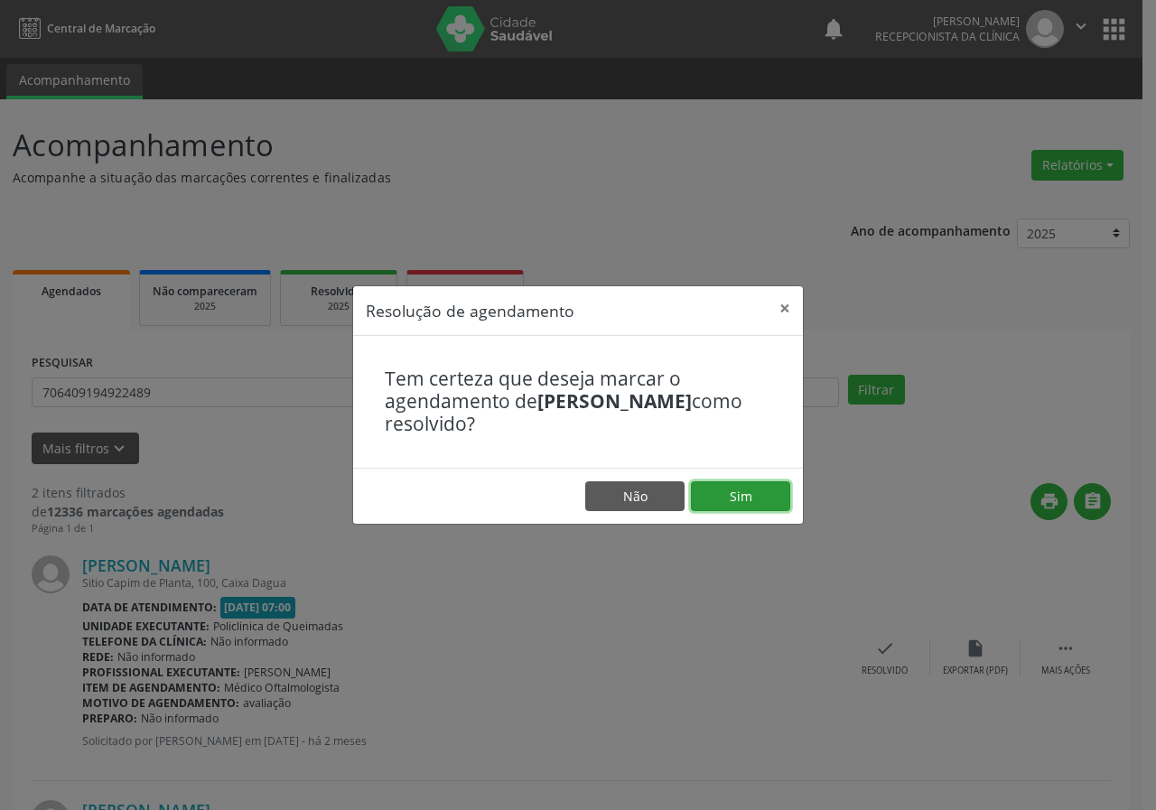
click at [766, 490] on button "Sim" at bounding box center [740, 497] width 99 height 31
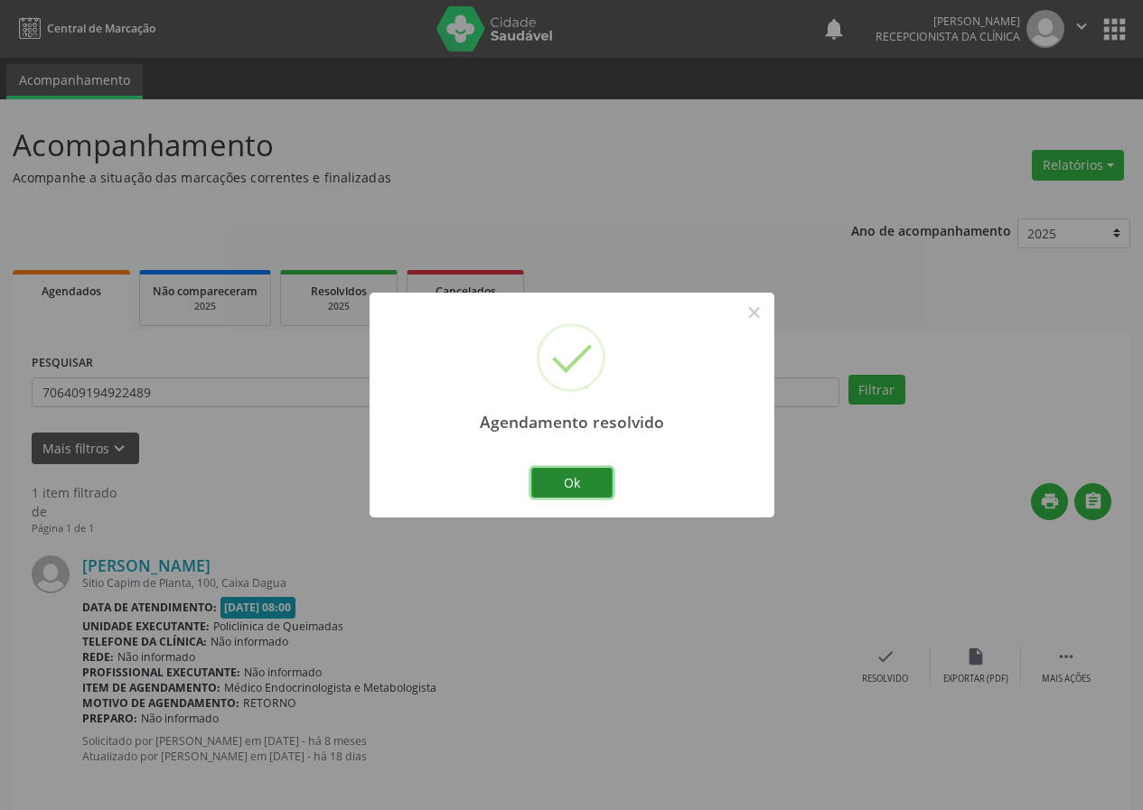
click at [584, 475] on button "Ok" at bounding box center [571, 483] width 81 height 31
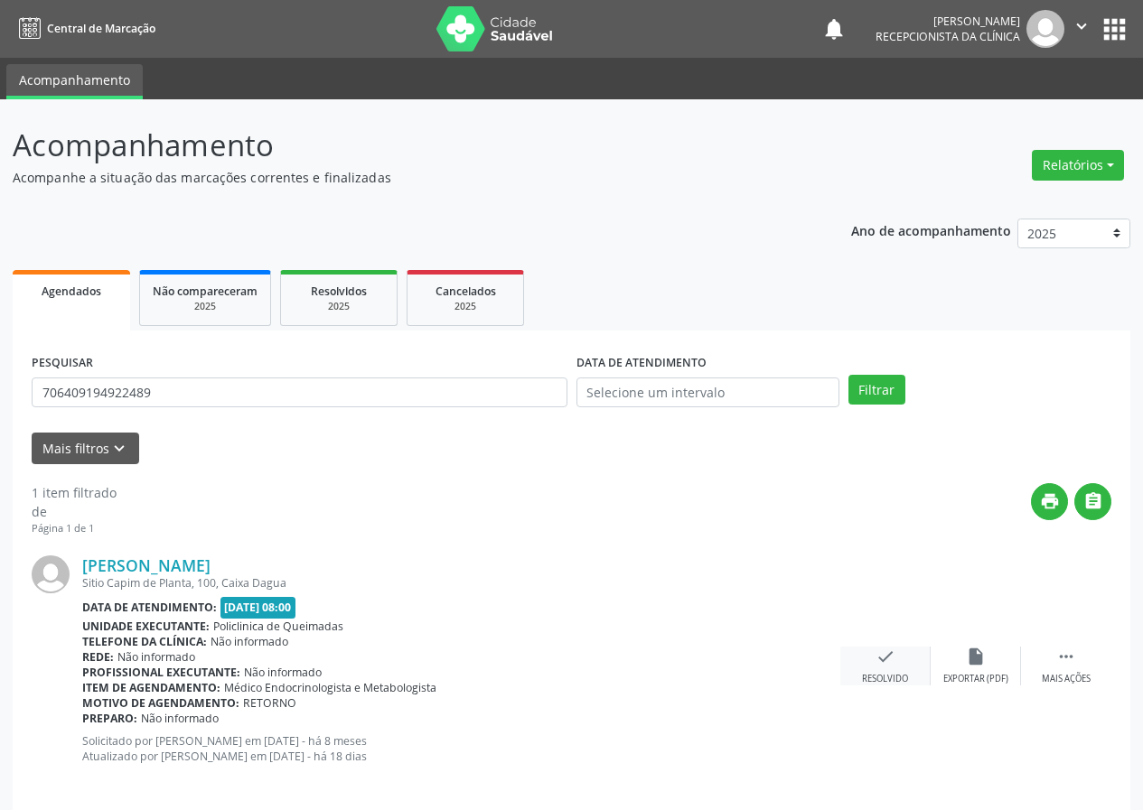
click at [882, 655] on icon "check" at bounding box center [885, 657] width 20 height 20
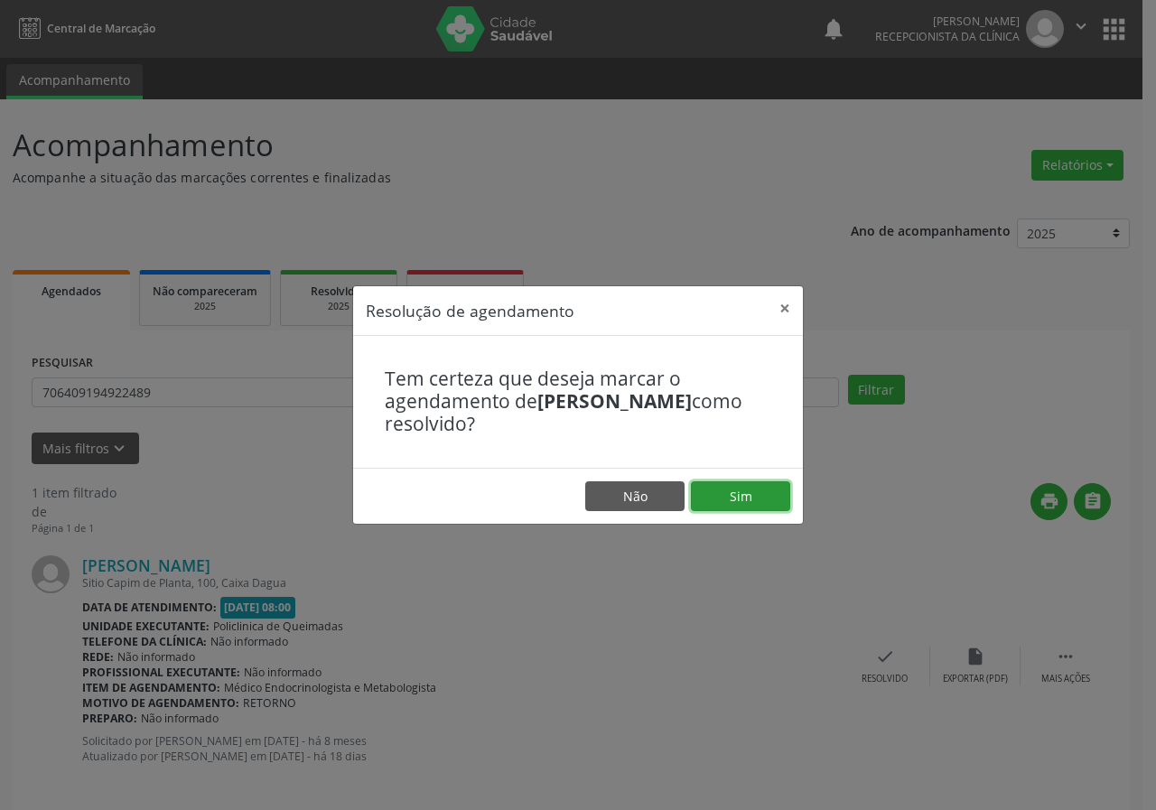
click at [734, 497] on button "Sim" at bounding box center [740, 497] width 99 height 31
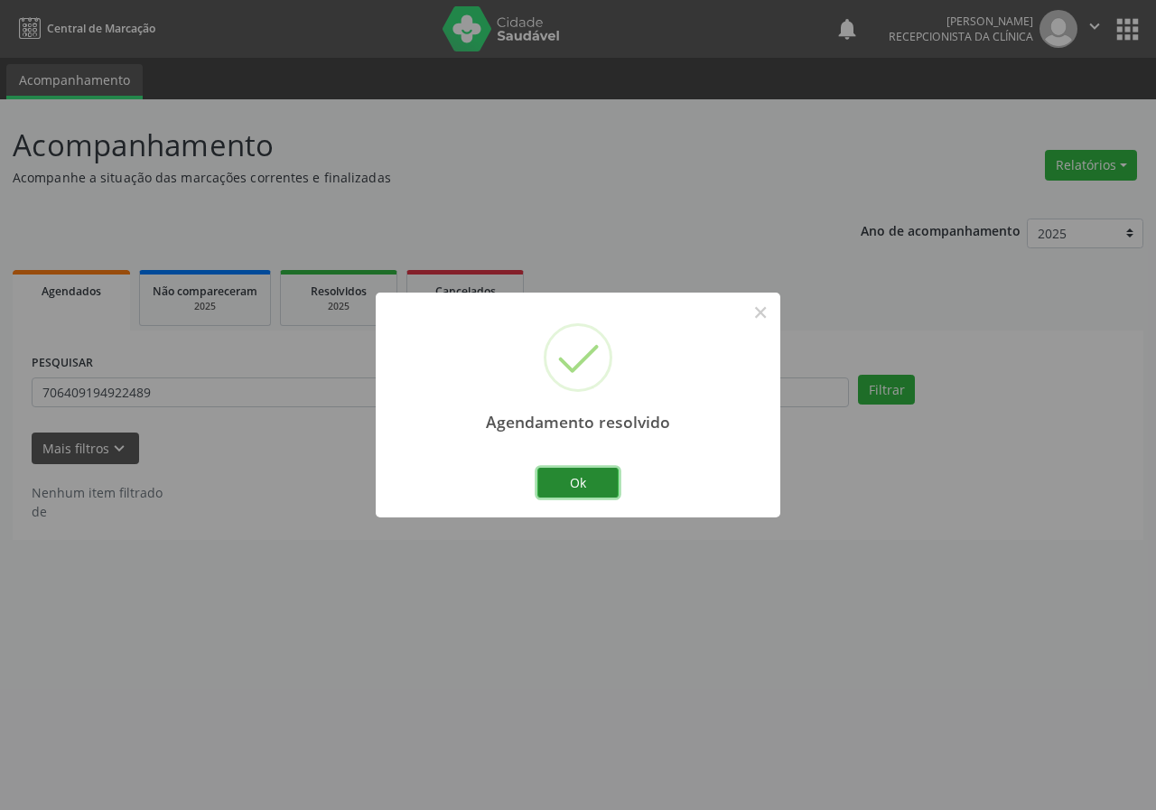
click at [605, 475] on button "Ok" at bounding box center [578, 483] width 81 height 31
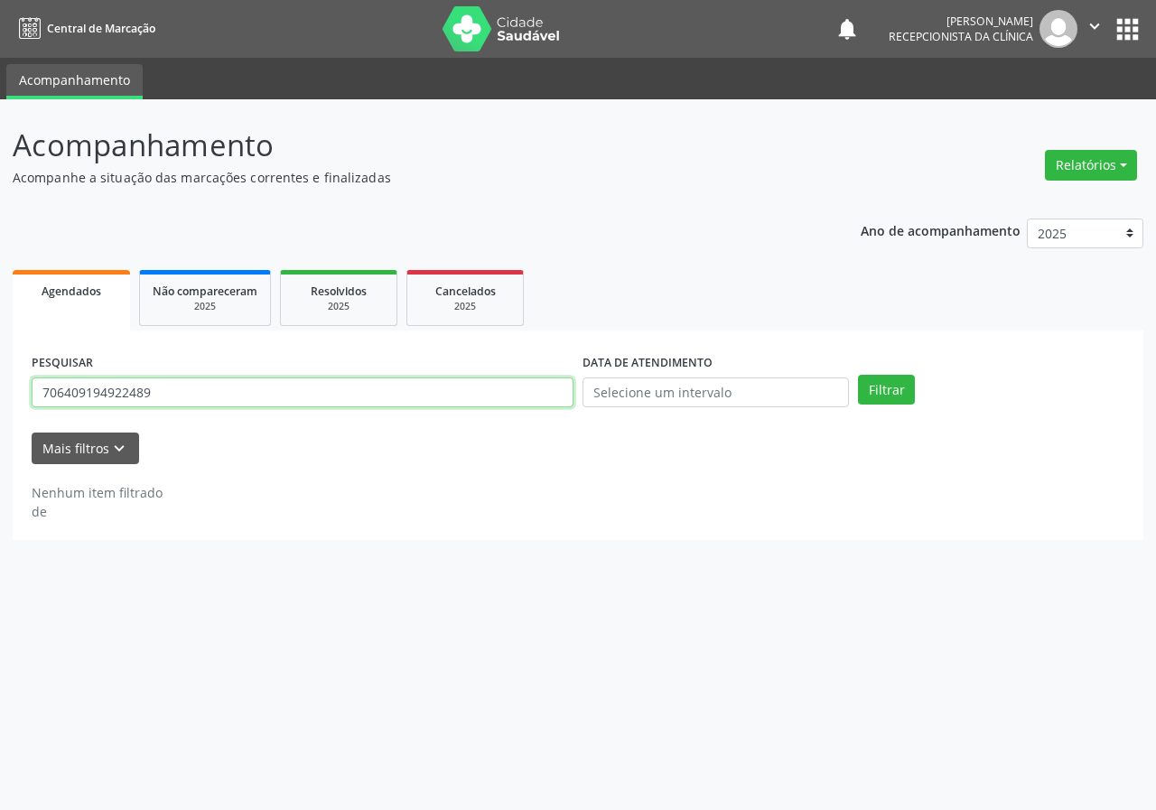
click at [475, 394] on input "706409194922489" at bounding box center [303, 393] width 542 height 31
type input "702903545597175"
click at [858, 375] on button "Filtrar" at bounding box center [886, 390] width 57 height 31
click at [220, 399] on input "702903545597175" at bounding box center [303, 393] width 542 height 31
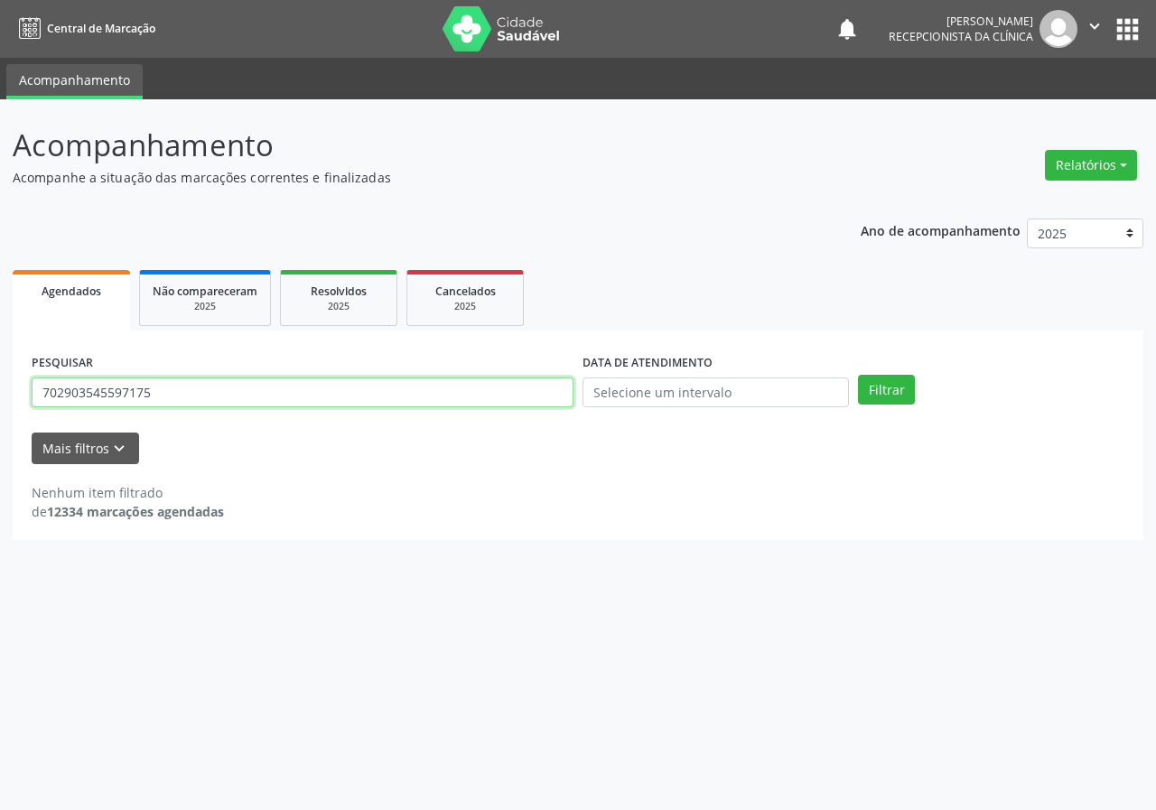
click at [220, 399] on input "702903545597175" at bounding box center [303, 393] width 542 height 31
type input "700900907502098"
click at [858, 375] on button "Filtrar" at bounding box center [886, 390] width 57 height 31
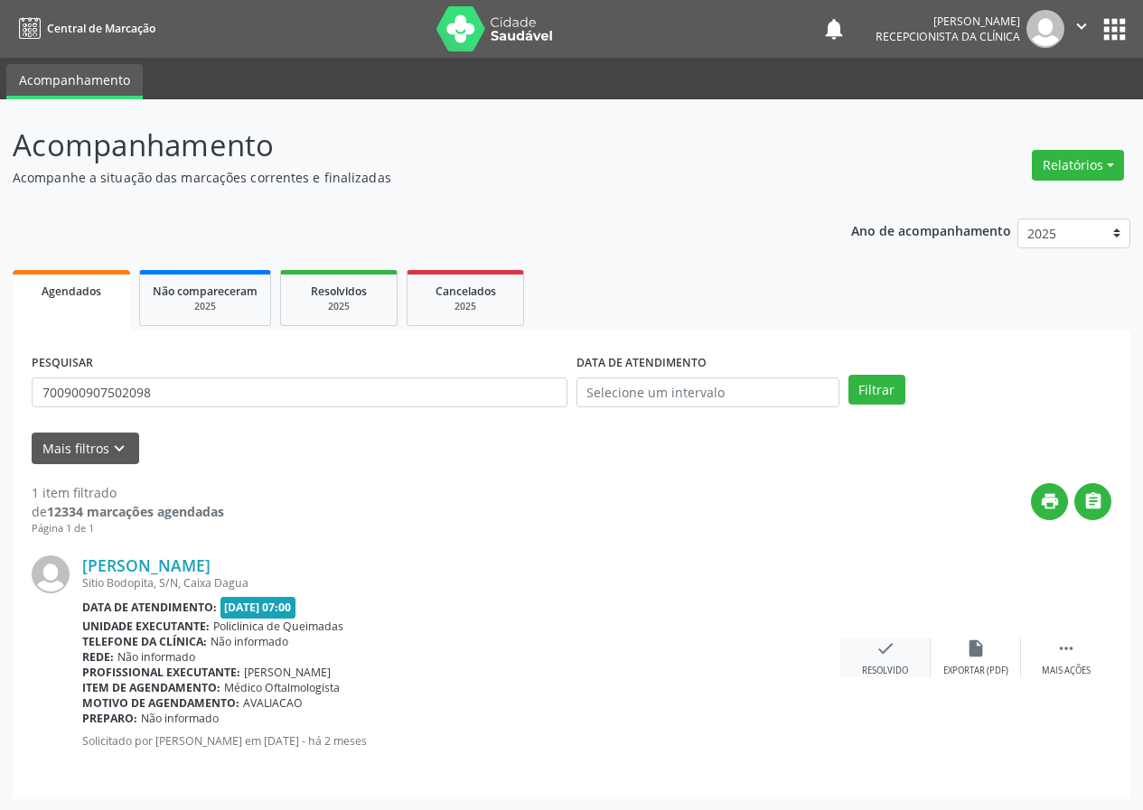
click at [881, 648] on icon "check" at bounding box center [885, 649] width 20 height 20
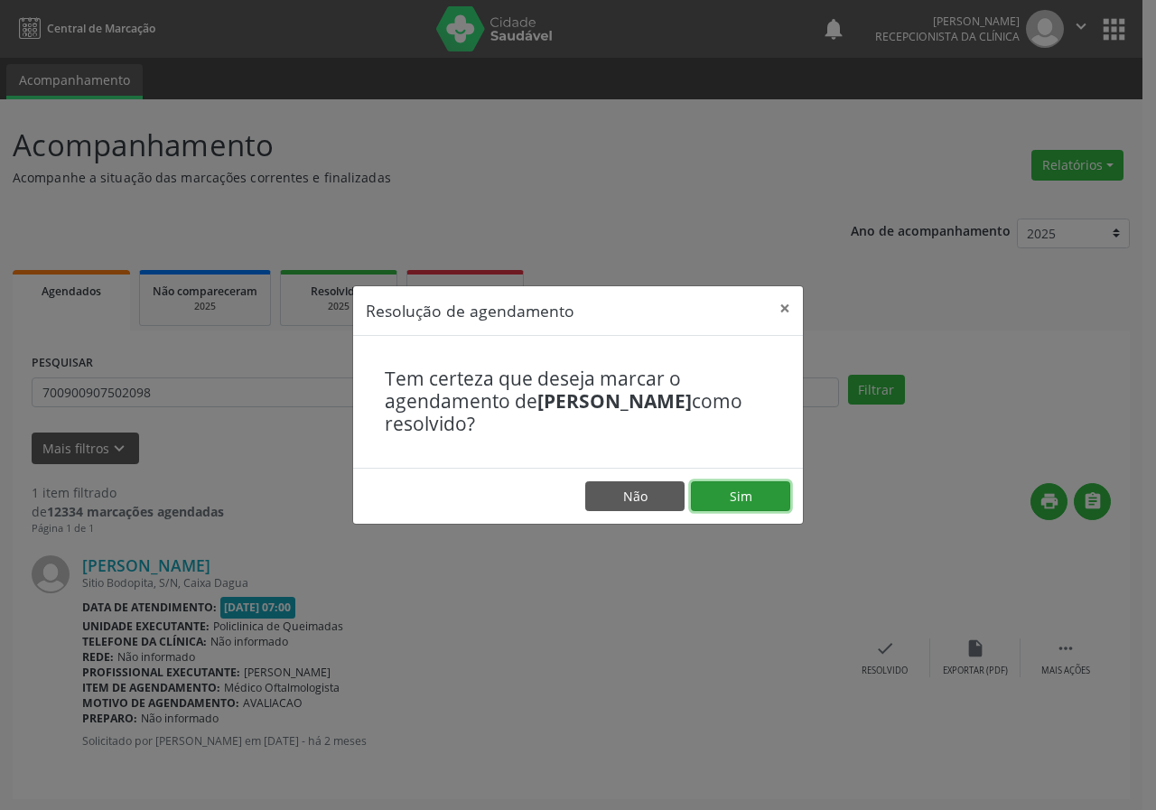
click at [727, 497] on button "Sim" at bounding box center [740, 497] width 99 height 31
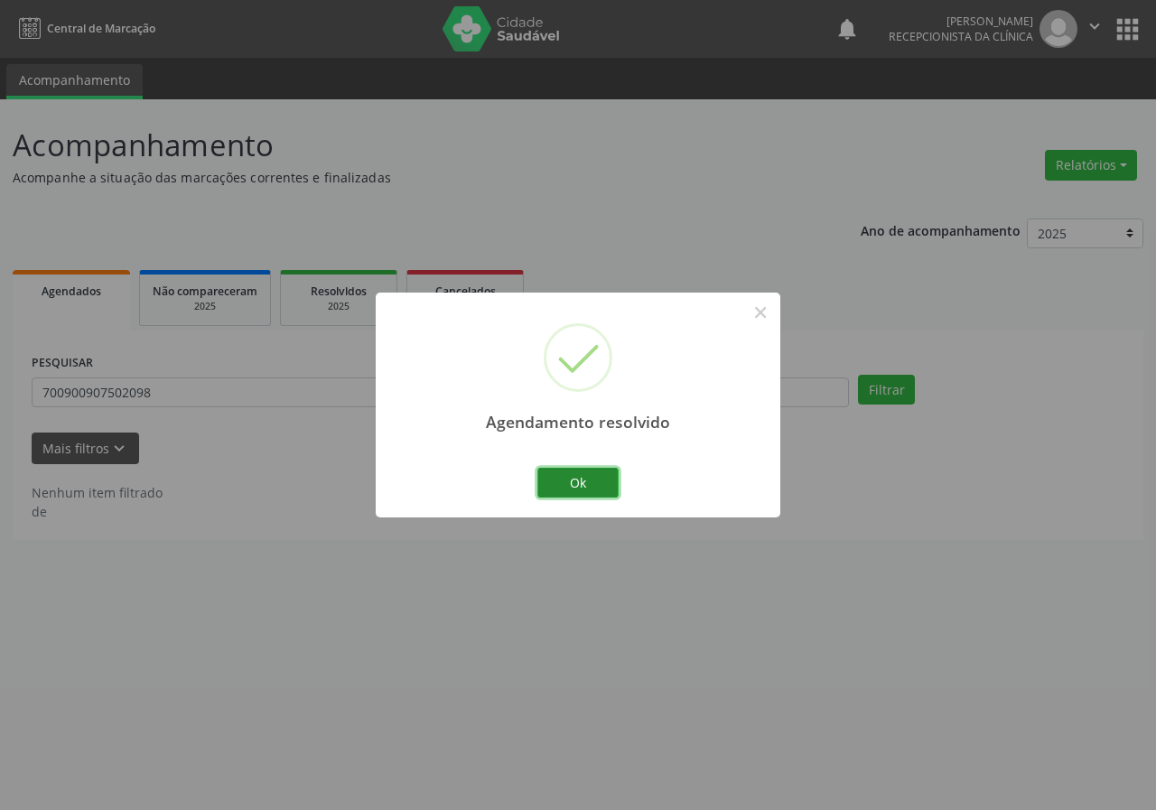
click at [578, 482] on button "Ok" at bounding box center [578, 483] width 81 height 31
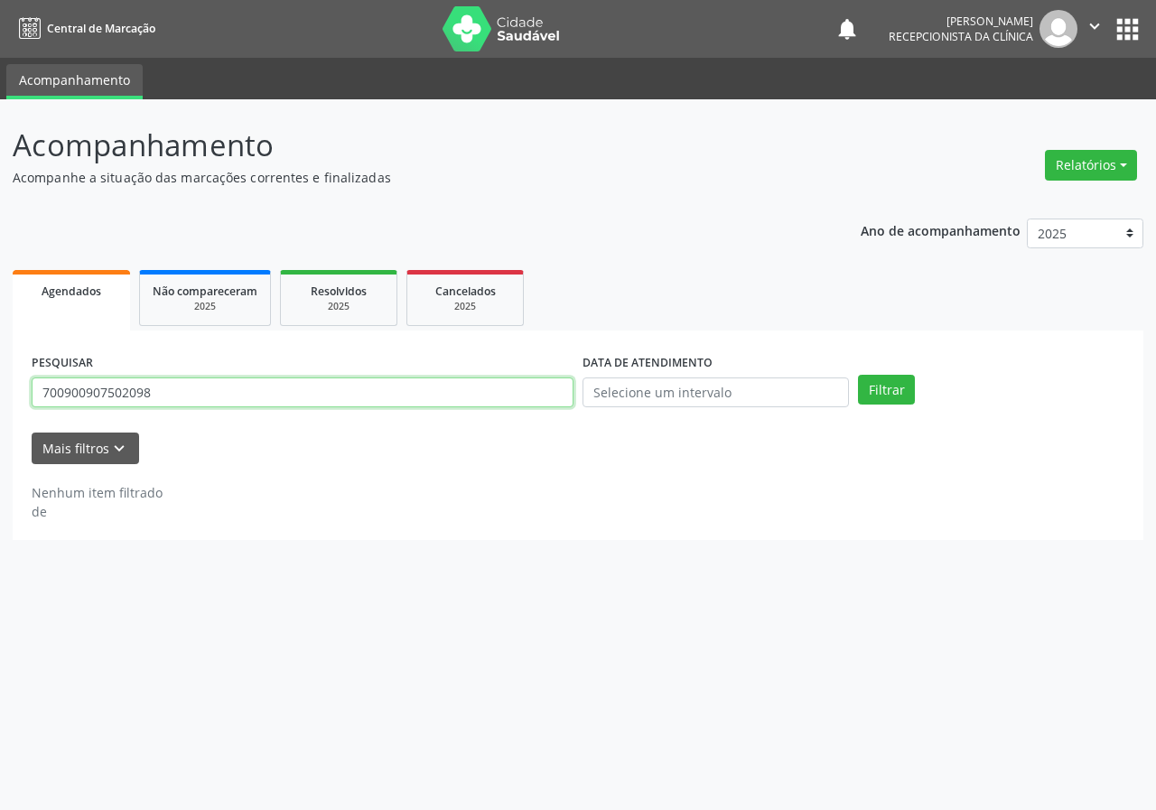
click at [436, 397] on input "700900907502098" at bounding box center [303, 393] width 542 height 31
type input "704003355140365"
click at [858, 375] on button "Filtrar" at bounding box center [886, 390] width 57 height 31
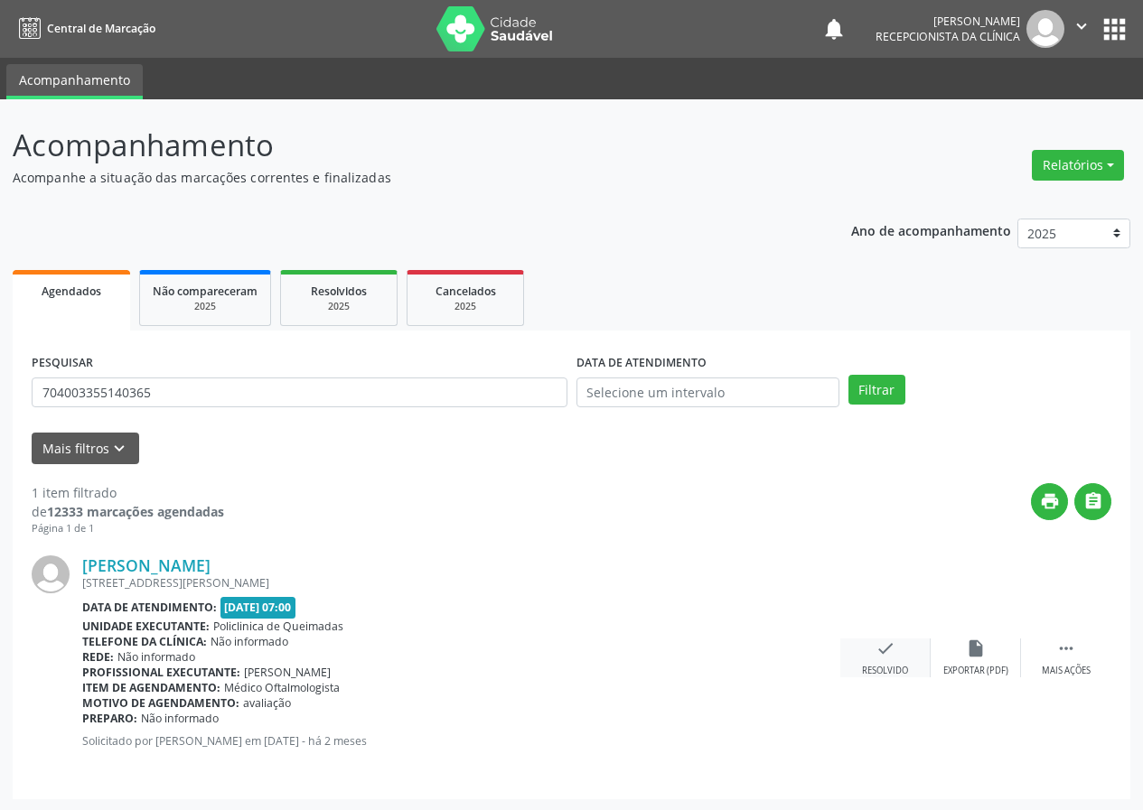
click at [887, 660] on div "check Resolvido" at bounding box center [885, 658] width 90 height 39
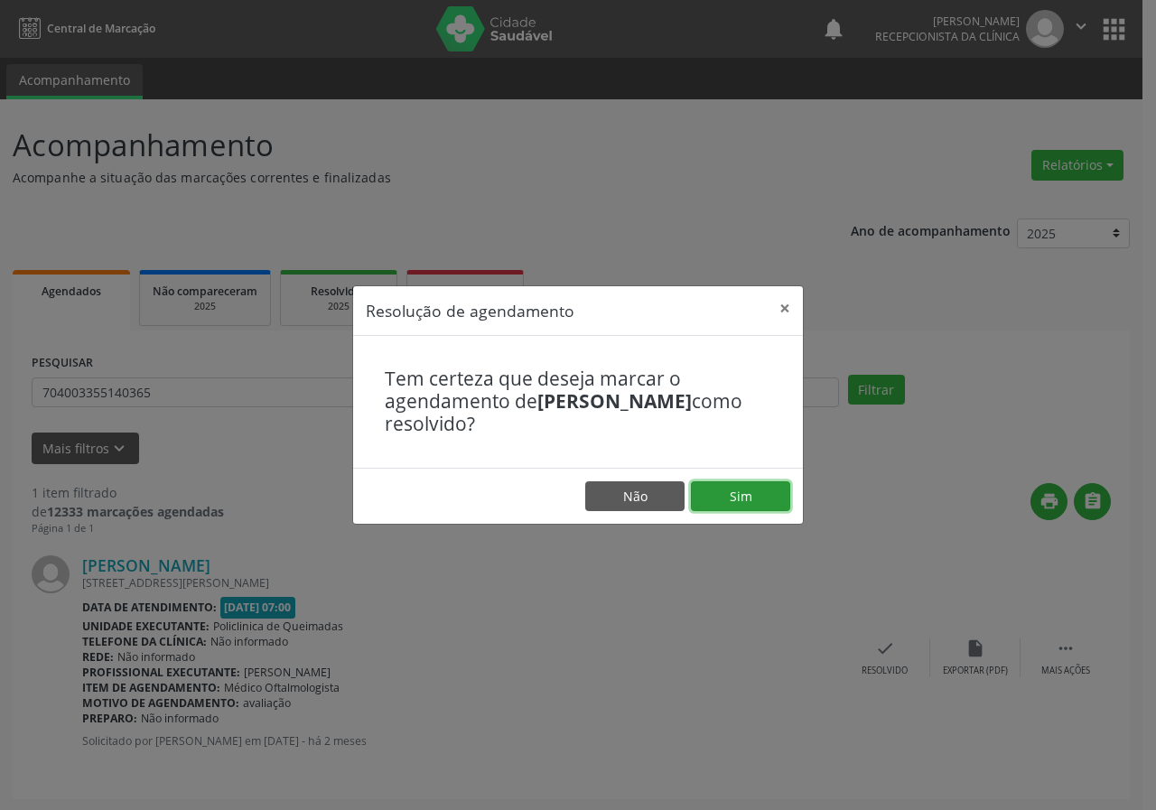
click at [742, 499] on button "Sim" at bounding box center [740, 497] width 99 height 31
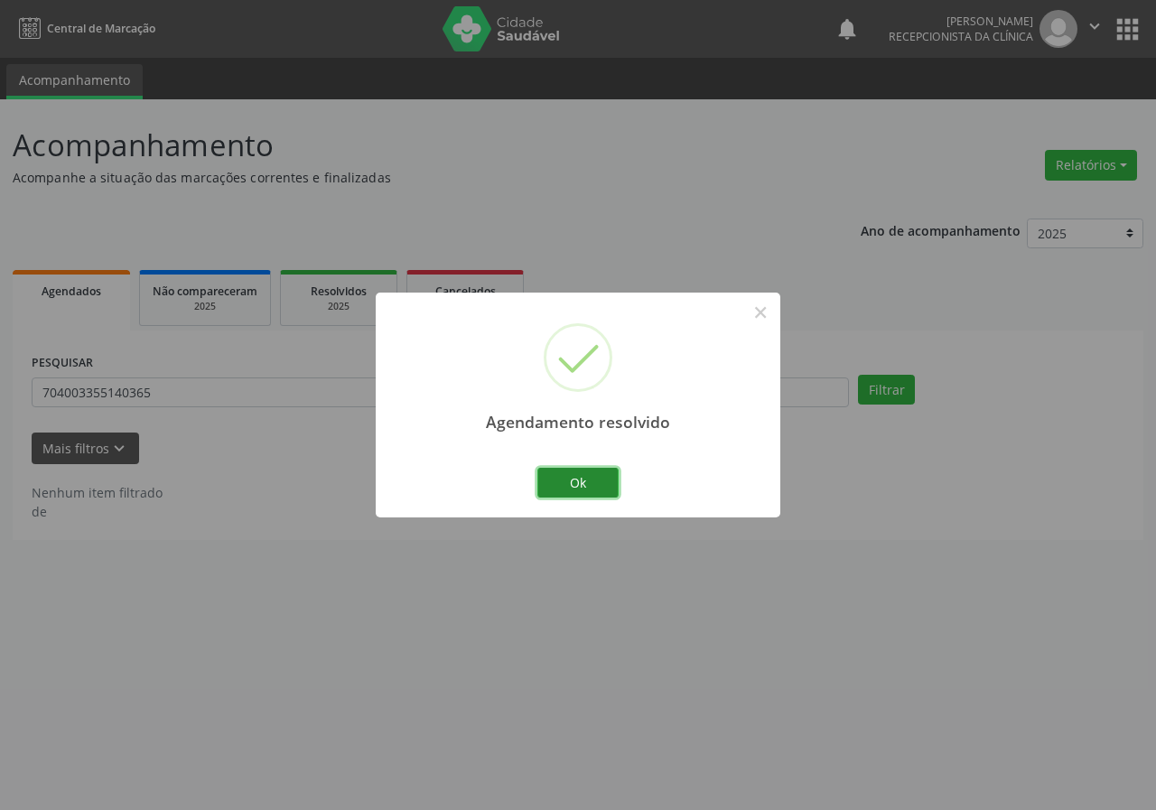
click at [605, 482] on button "Ok" at bounding box center [578, 483] width 81 height 31
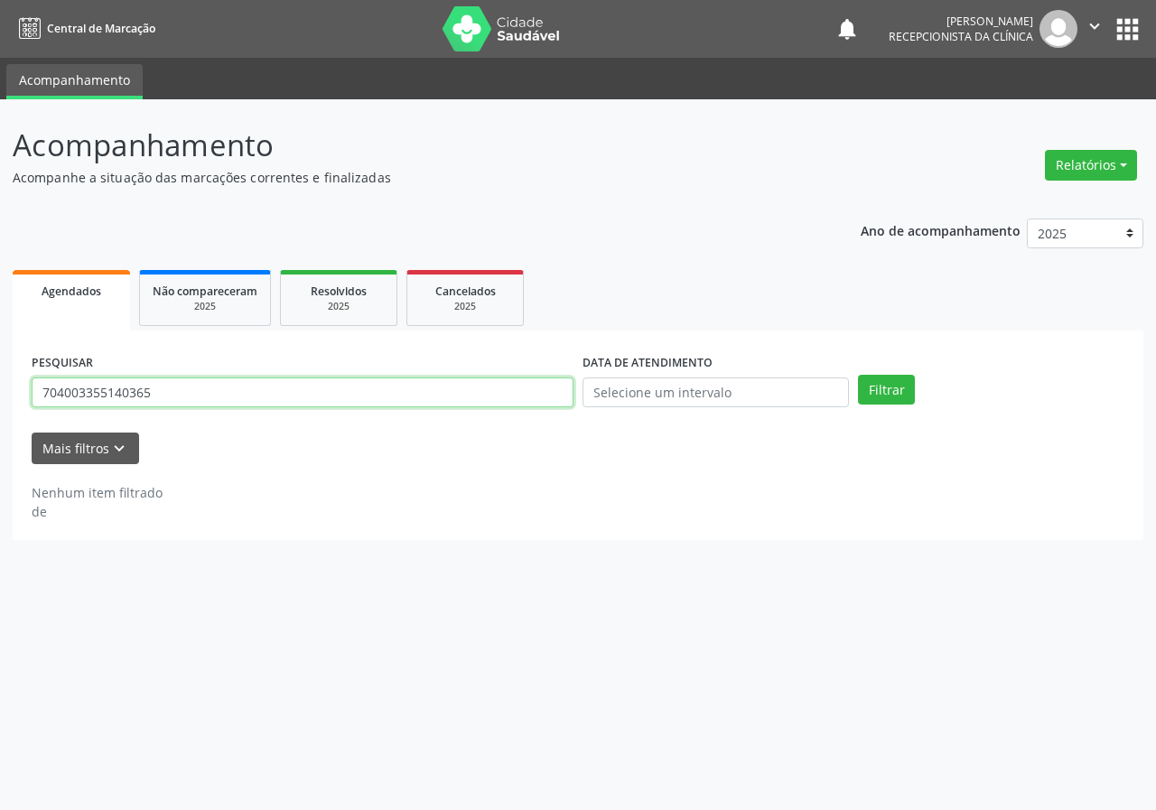
click at [557, 396] on input "704003355140365" at bounding box center [303, 393] width 542 height 31
type input "704208281670482"
click at [858, 375] on button "Filtrar" at bounding box center [886, 390] width 57 height 31
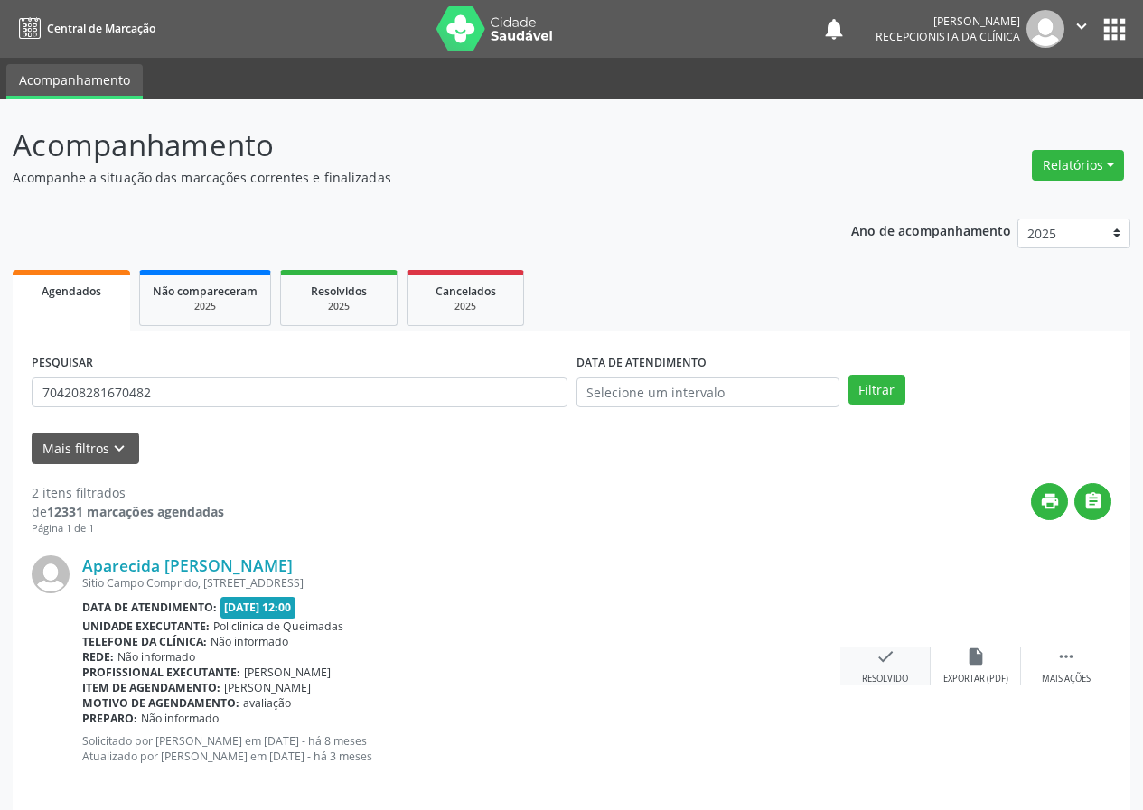
click at [889, 660] on icon "check" at bounding box center [885, 657] width 20 height 20
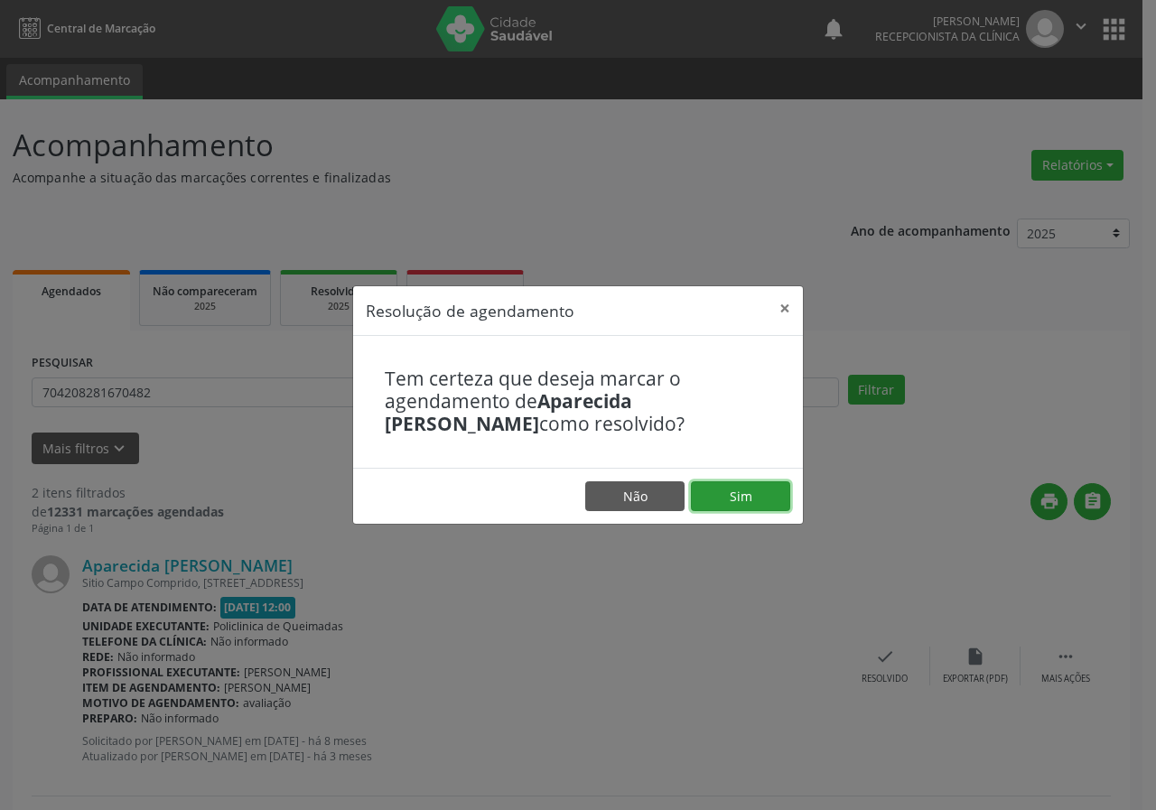
click at [743, 491] on button "Sim" at bounding box center [740, 497] width 99 height 31
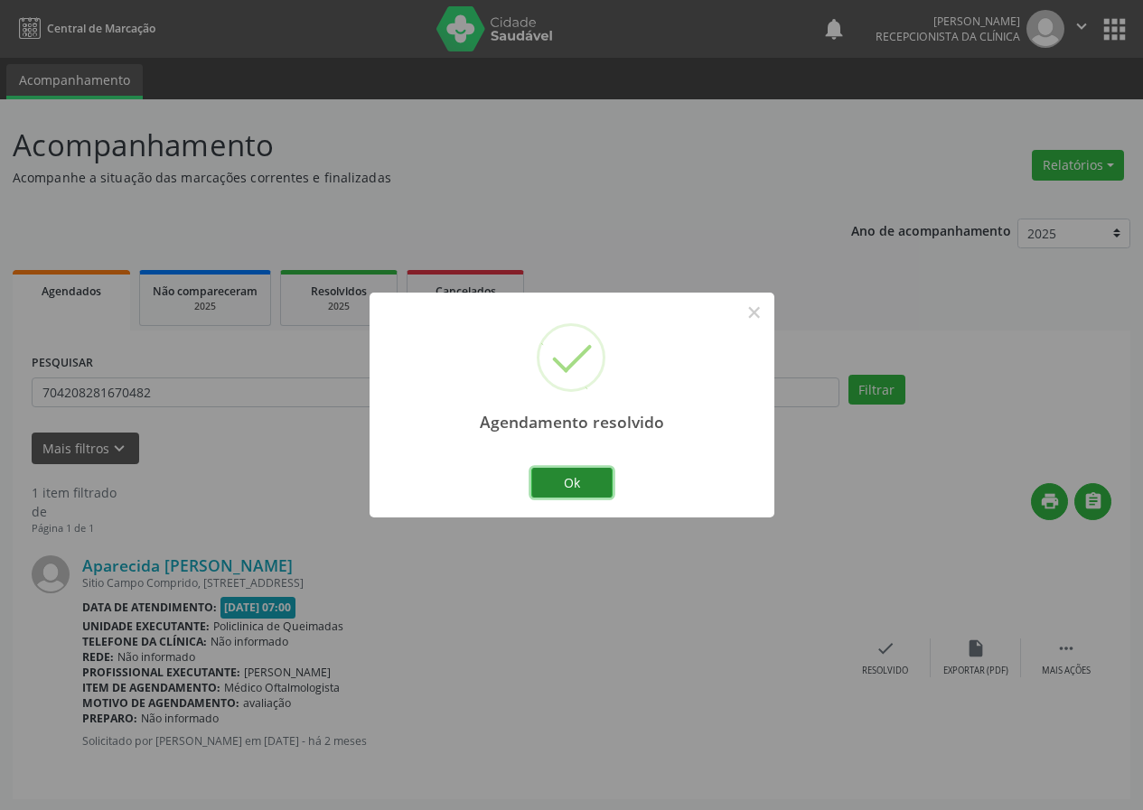
click at [594, 482] on button "Ok" at bounding box center [571, 483] width 81 height 31
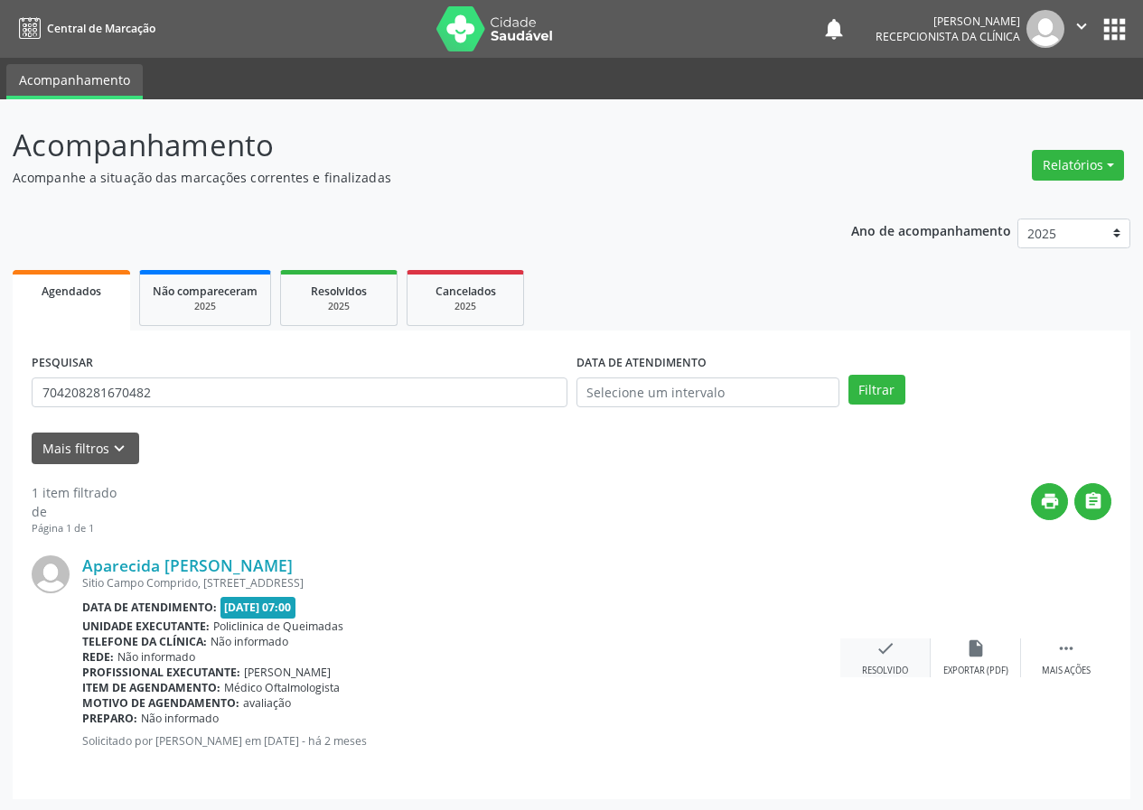
click at [876, 653] on icon "check" at bounding box center [885, 649] width 20 height 20
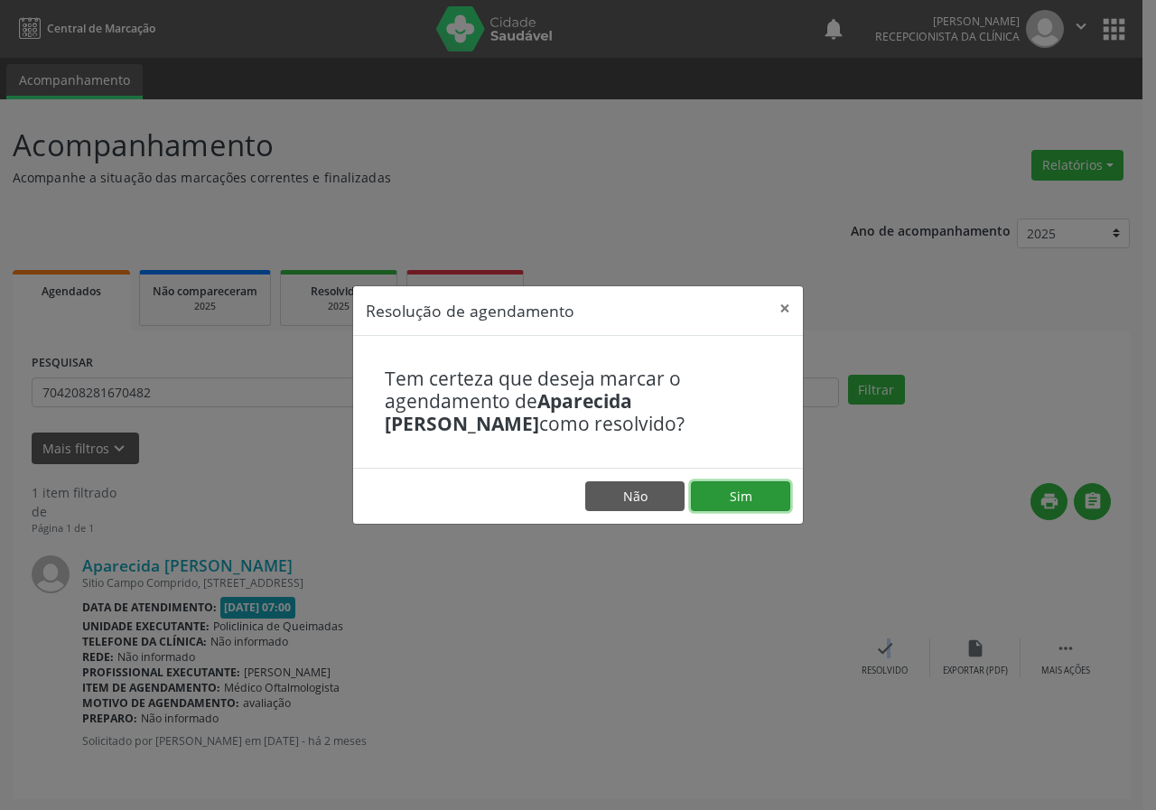
click at [751, 504] on button "Sim" at bounding box center [740, 497] width 99 height 31
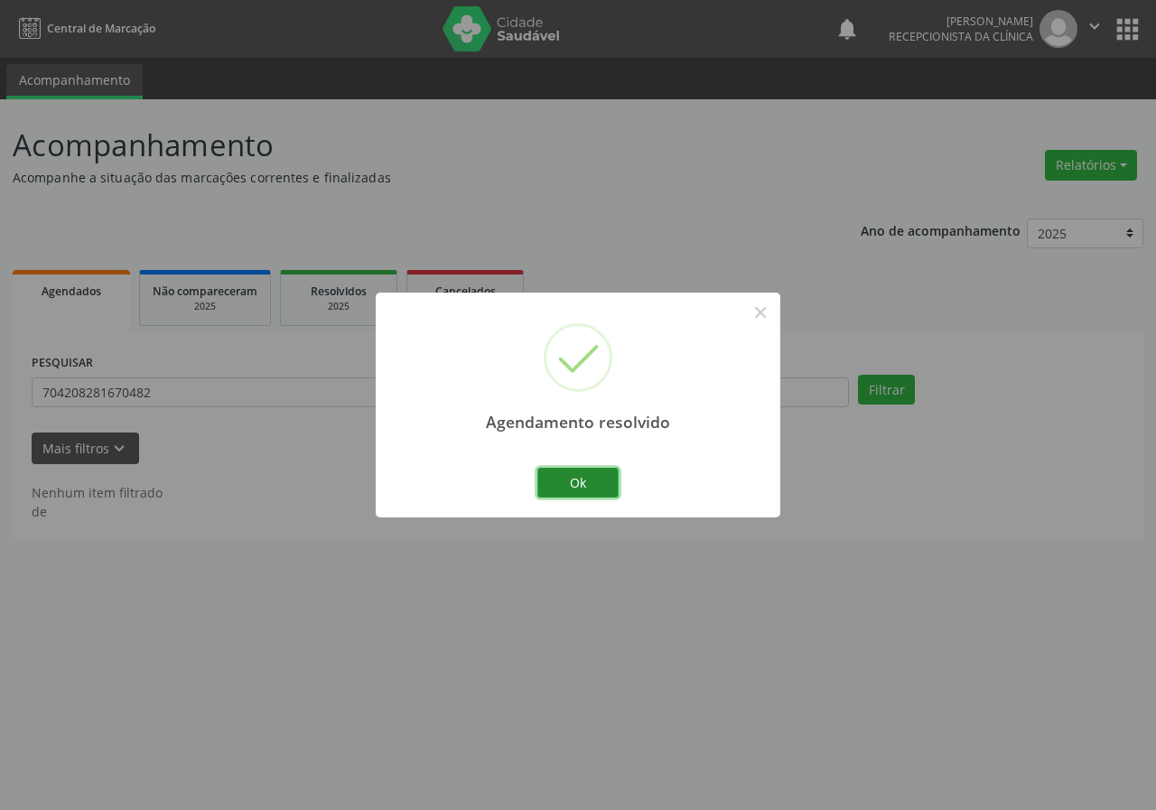
click at [585, 477] on button "Ok" at bounding box center [578, 483] width 81 height 31
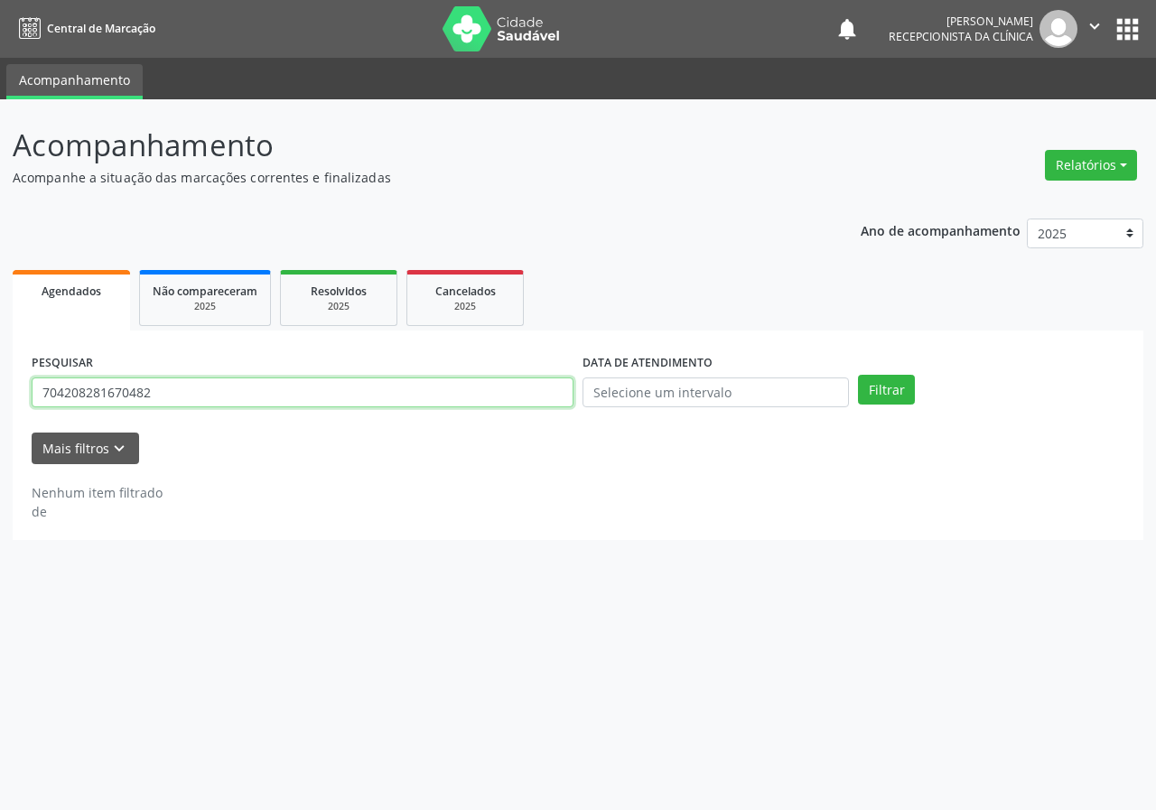
click at [498, 403] on input "704208281670482" at bounding box center [303, 393] width 542 height 31
type input "708603132670590"
click at [858, 375] on button "Filtrar" at bounding box center [886, 390] width 57 height 31
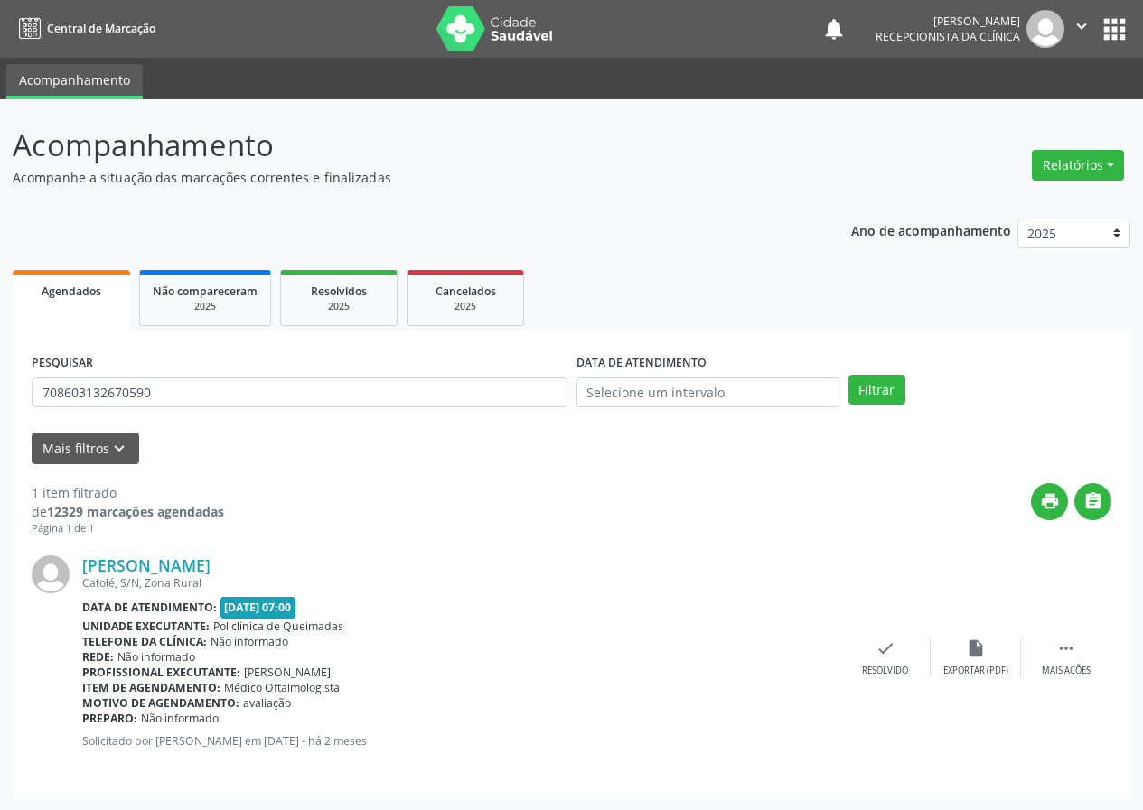
click at [880, 636] on div "[PERSON_NAME] Catolé, S/N, Zona Rural Data de atendimento: [DATE] 07:00 Unidade…" at bounding box center [572, 659] width 1080 height 244
click at [882, 662] on div "check Resolvido" at bounding box center [885, 658] width 90 height 39
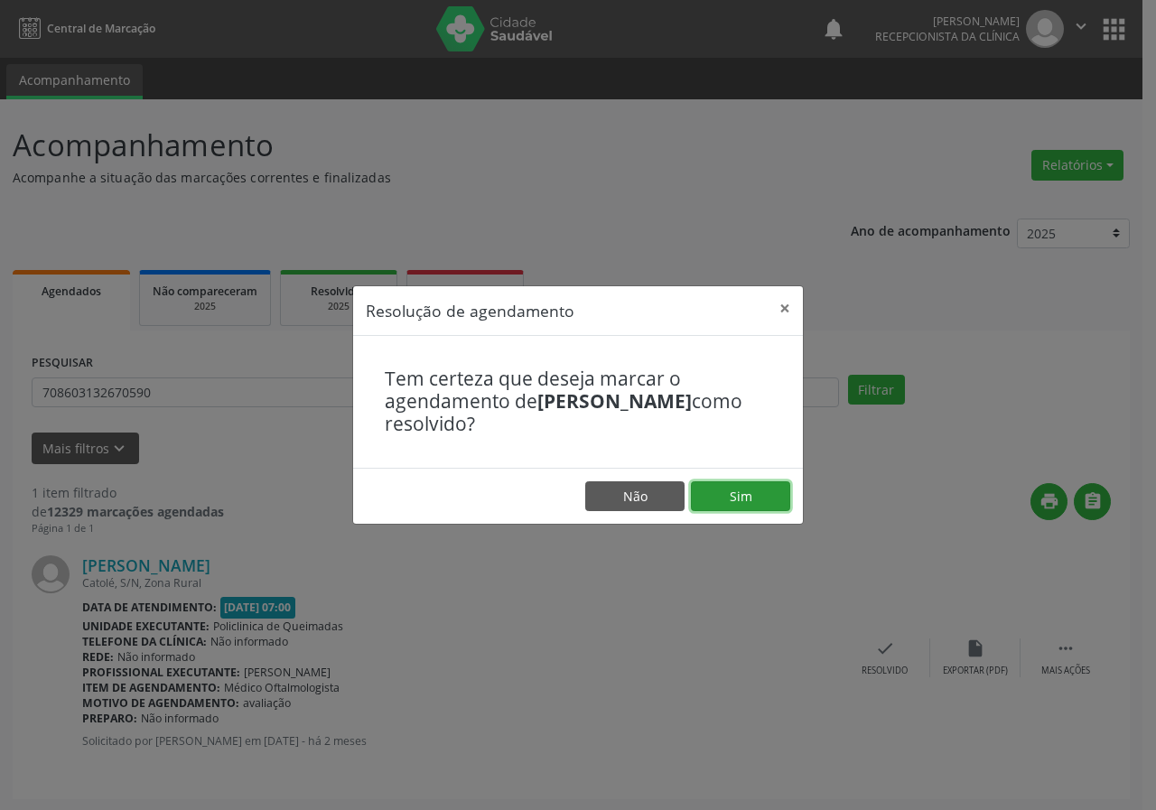
click at [773, 489] on button "Sim" at bounding box center [740, 497] width 99 height 31
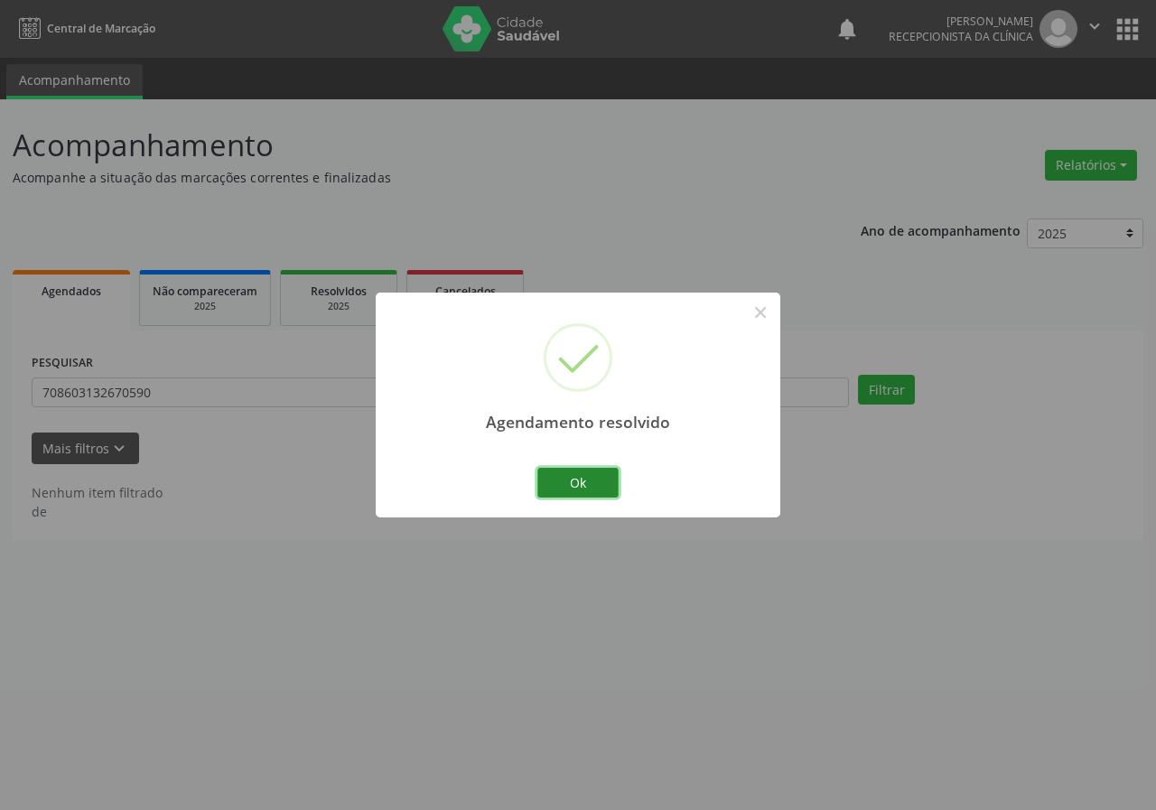
click at [603, 480] on button "Ok" at bounding box center [578, 483] width 81 height 31
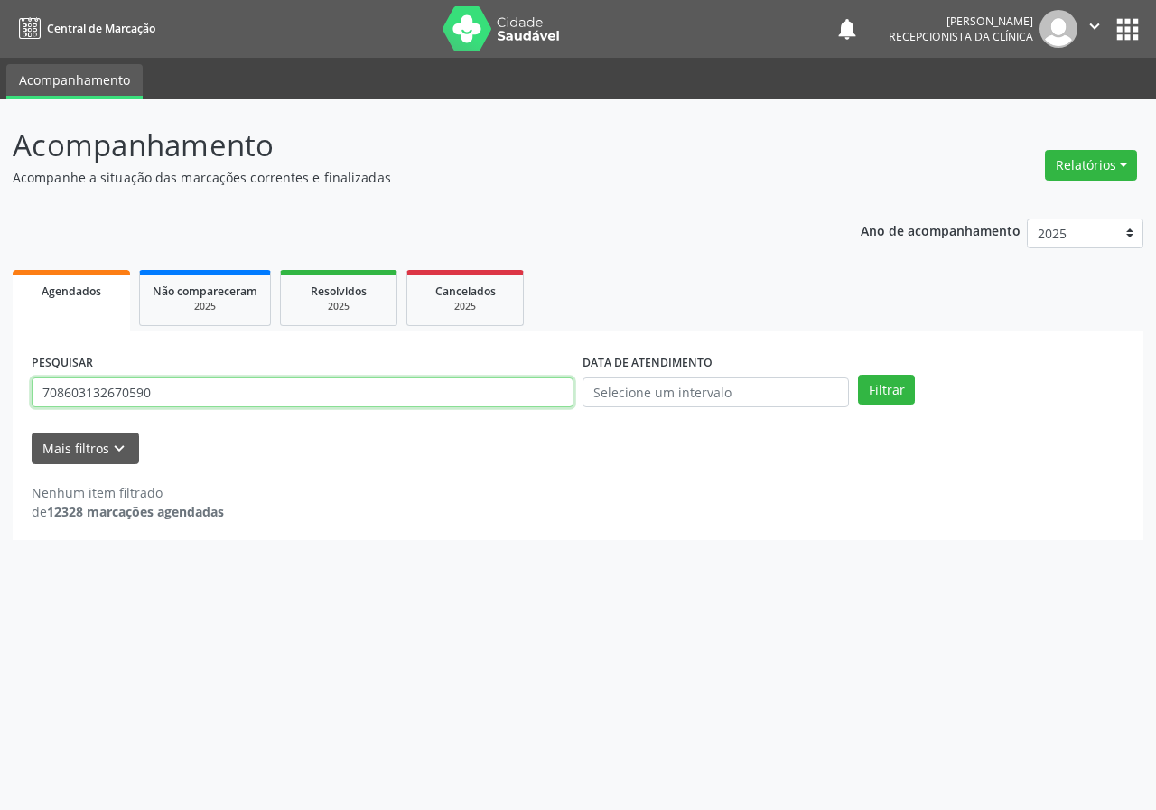
click at [557, 392] on input "708603132670590" at bounding box center [303, 393] width 542 height 31
type input "200612943940000"
click at [858, 375] on button "Filtrar" at bounding box center [886, 390] width 57 height 31
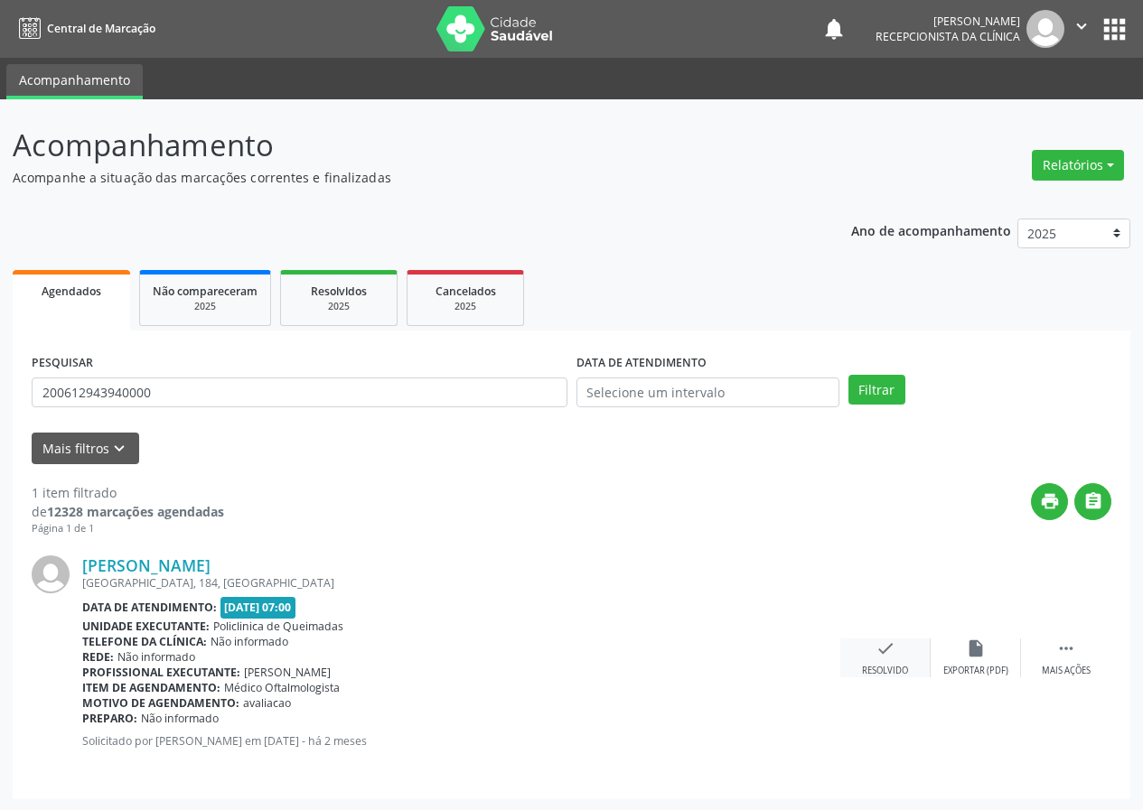
click at [887, 652] on icon "check" at bounding box center [885, 649] width 20 height 20
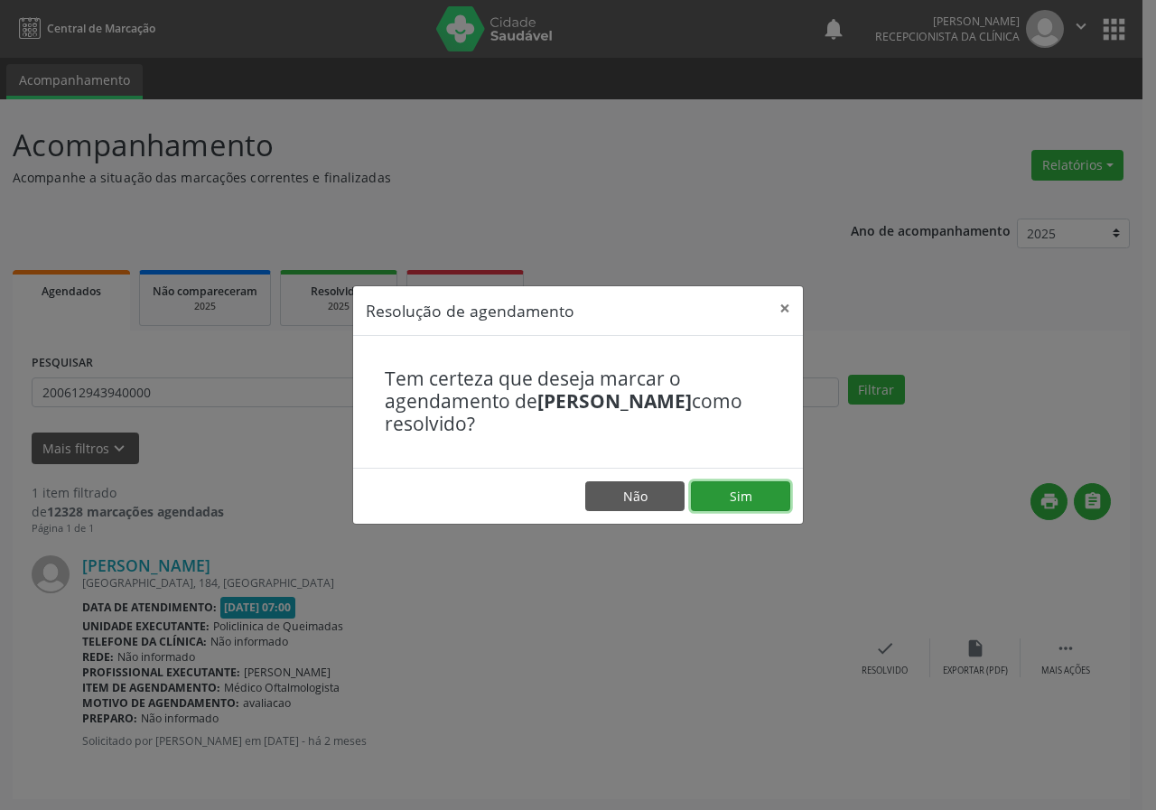
click at [746, 507] on button "Sim" at bounding box center [740, 497] width 99 height 31
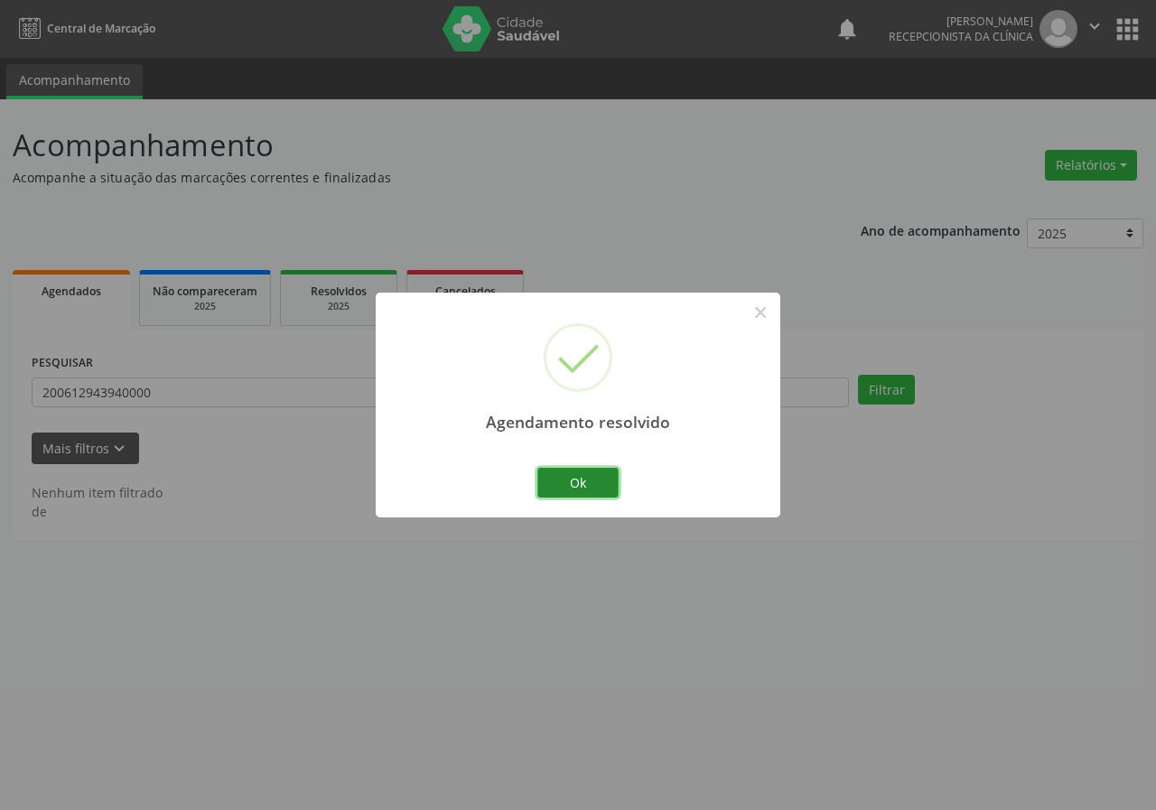
click at [602, 485] on button "Ok" at bounding box center [578, 483] width 81 height 31
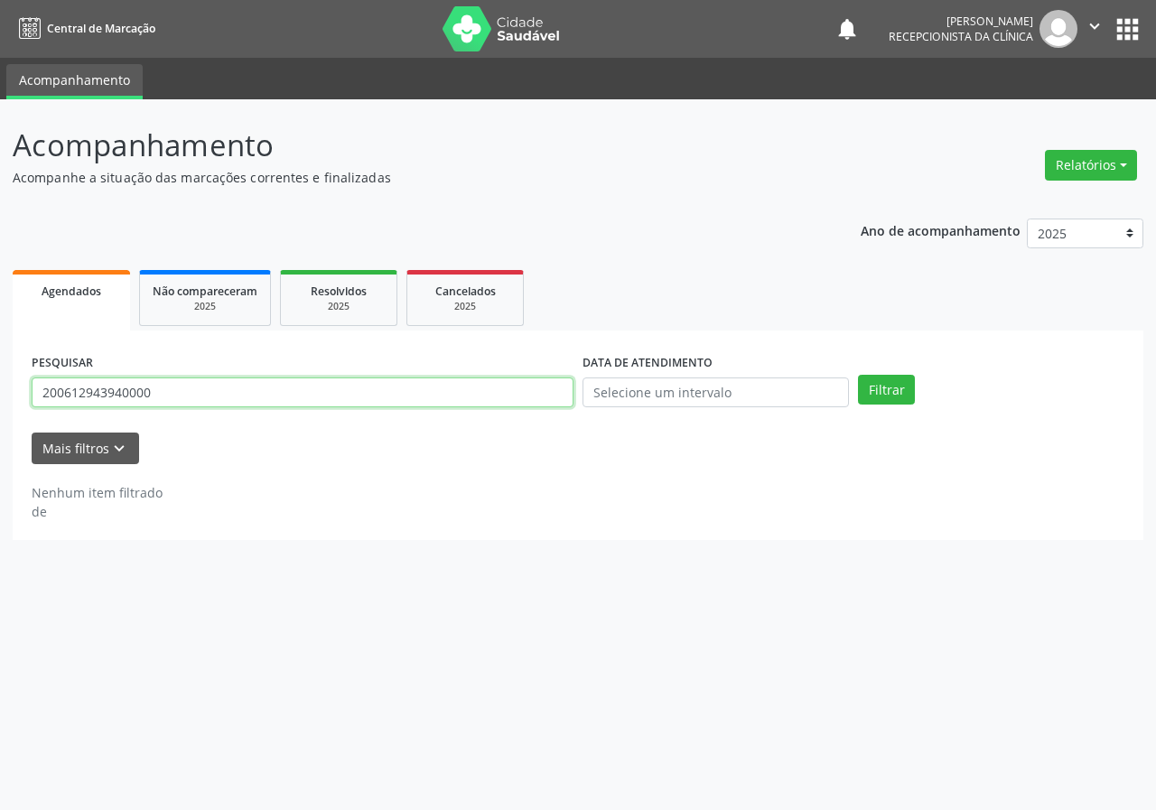
click at [542, 393] on input "200612943940000" at bounding box center [303, 393] width 542 height 31
type input "704801579465749"
click at [858, 375] on button "Filtrar" at bounding box center [886, 390] width 57 height 31
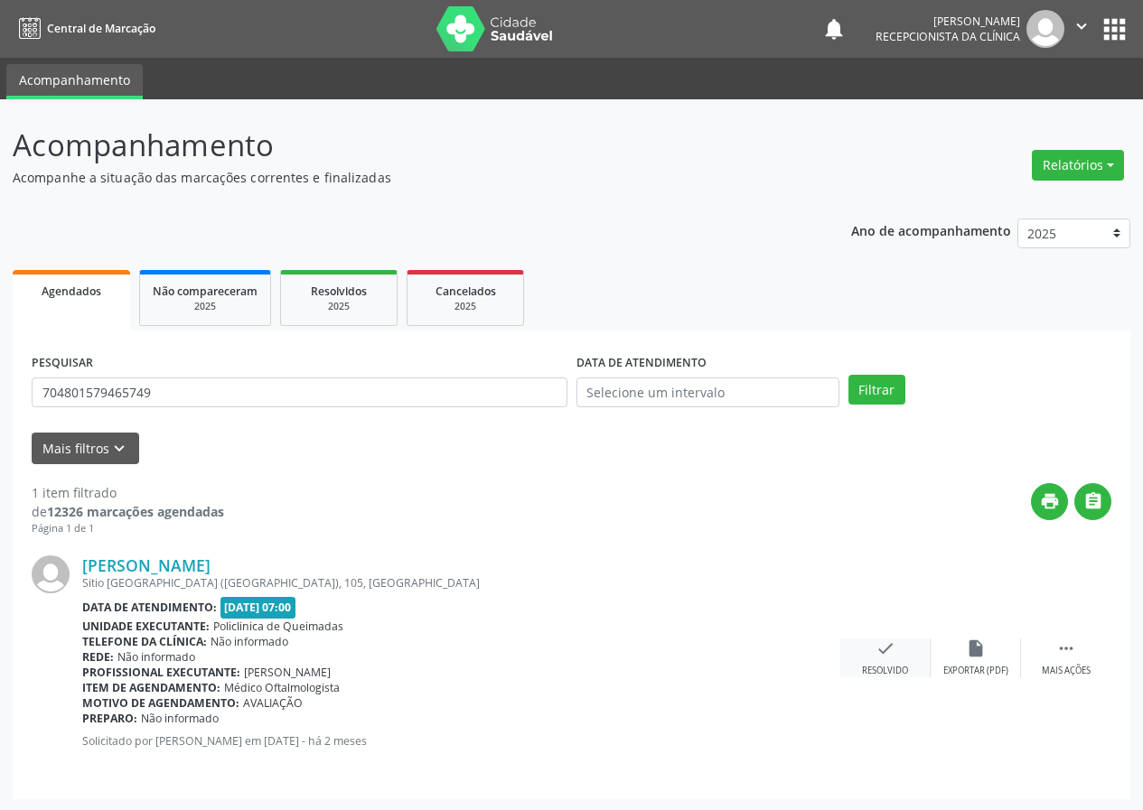
click at [885, 655] on icon "check" at bounding box center [885, 649] width 20 height 20
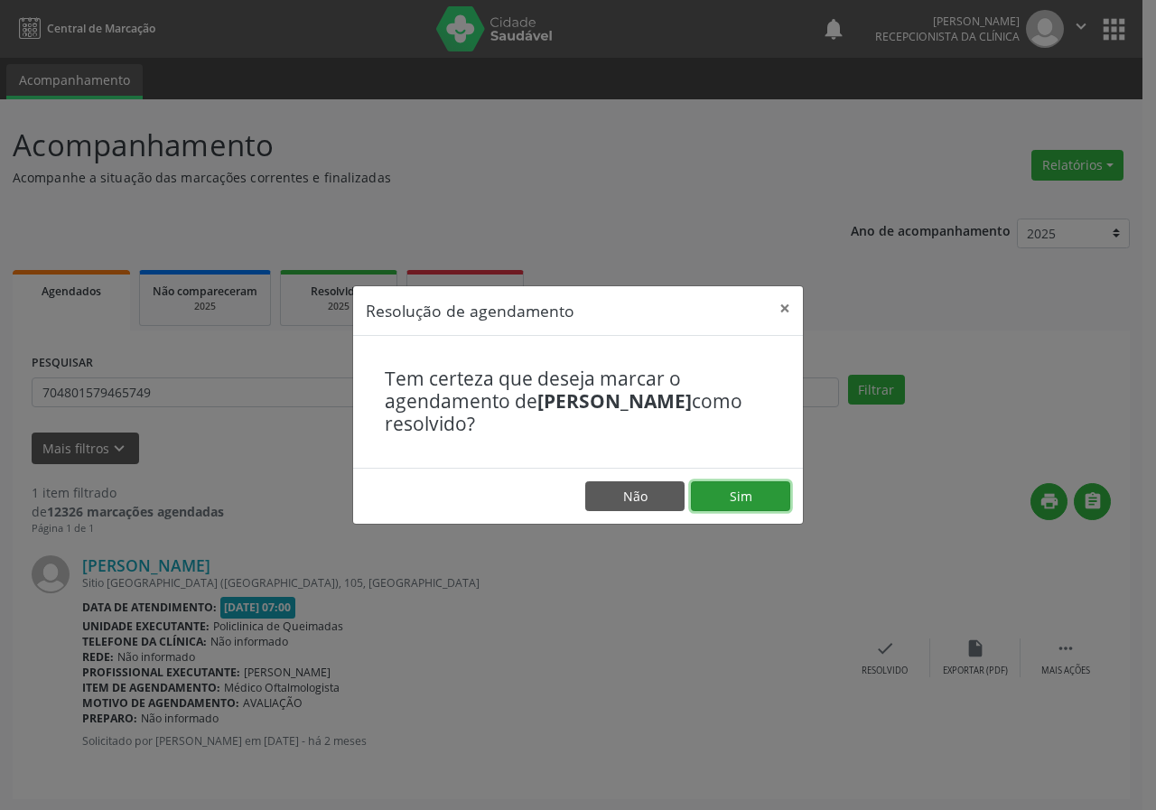
click at [763, 500] on button "Sim" at bounding box center [740, 497] width 99 height 31
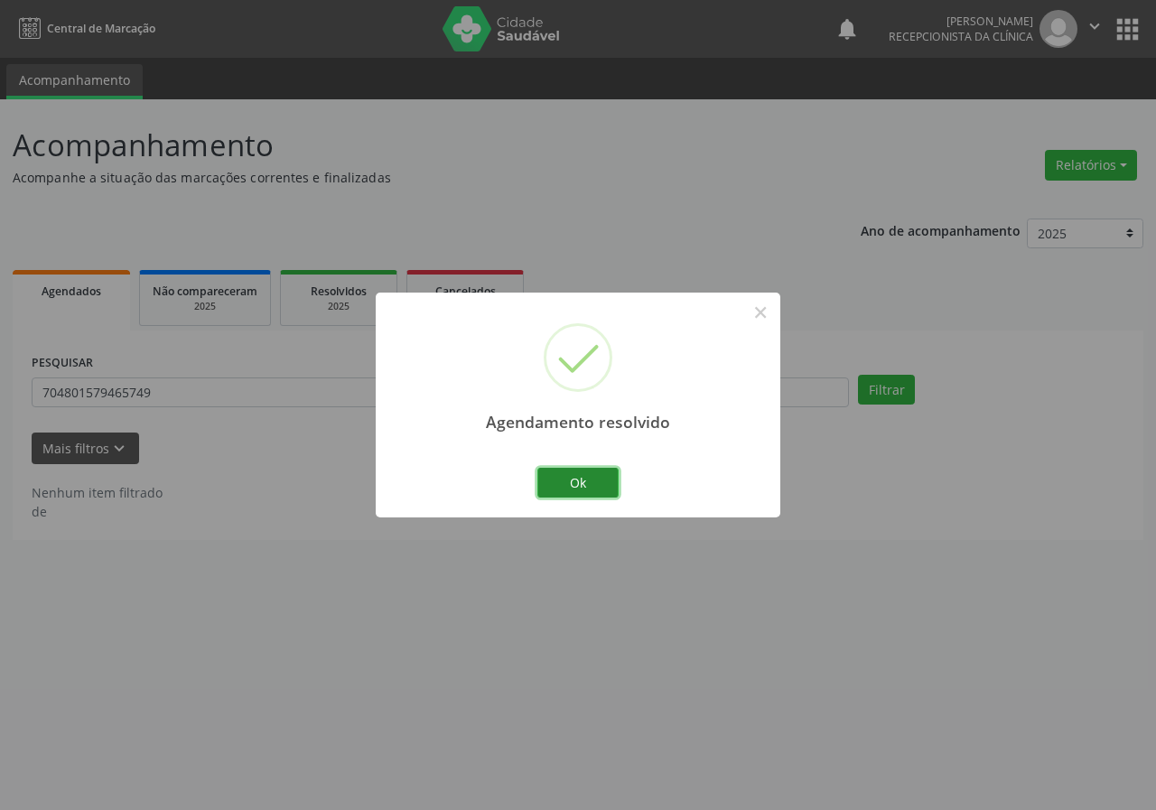
click at [566, 478] on button "Ok" at bounding box center [578, 483] width 81 height 31
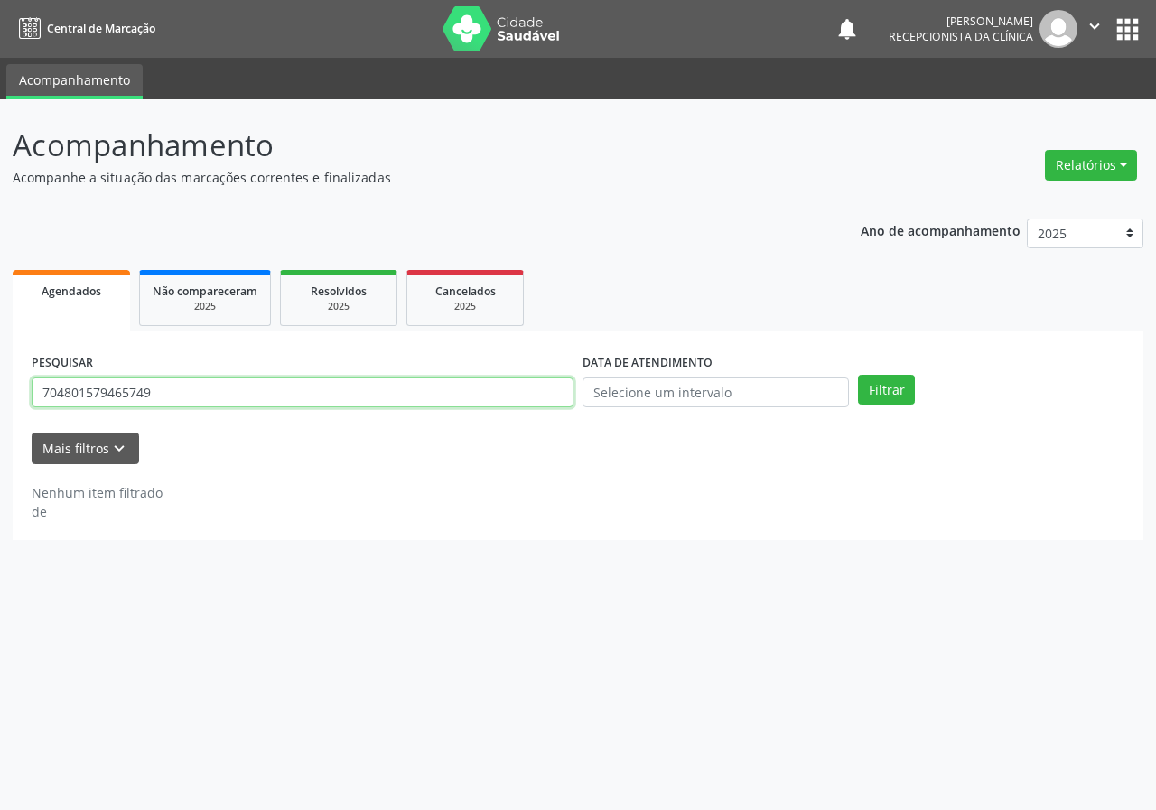
click at [548, 391] on input "704801579465749" at bounding box center [303, 393] width 542 height 31
type input "701104355181180"
click at [858, 375] on button "Filtrar" at bounding box center [886, 390] width 57 height 31
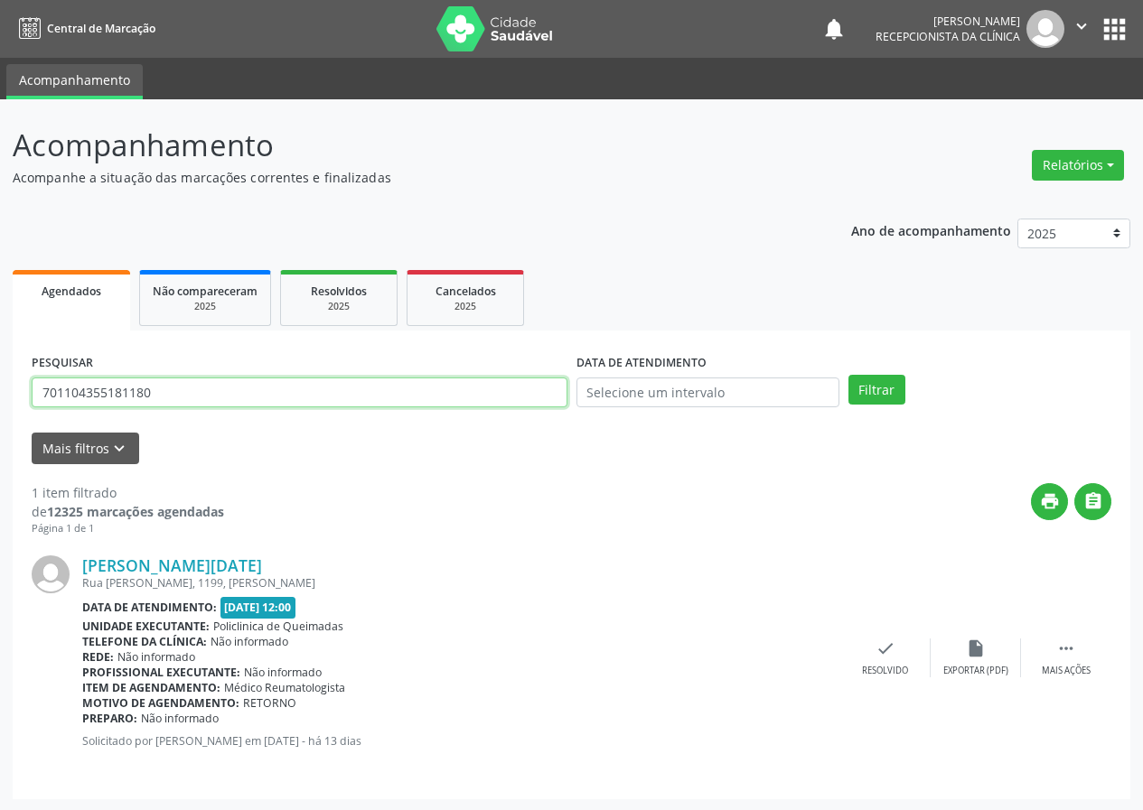
click at [330, 389] on input "701104355181180" at bounding box center [300, 393] width 536 height 31
type input "700406417955940"
click at [848, 375] on button "Filtrar" at bounding box center [876, 390] width 57 height 31
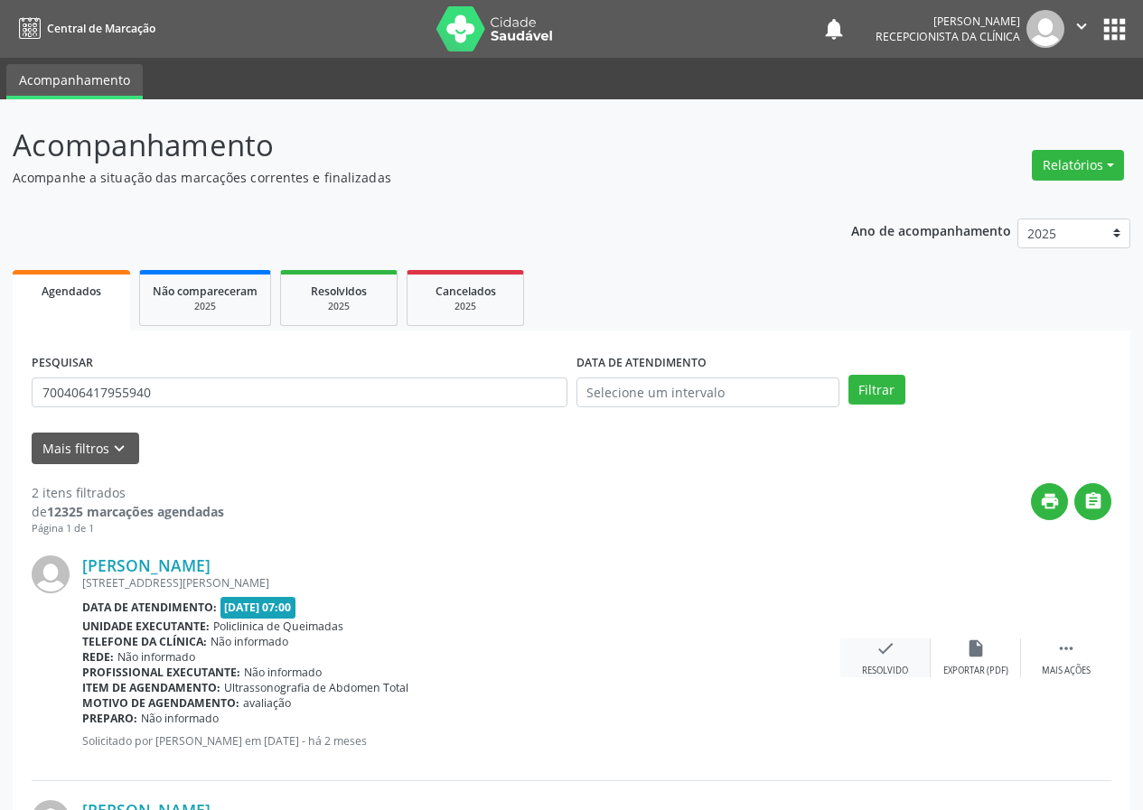
click at [886, 653] on icon "check" at bounding box center [885, 649] width 20 height 20
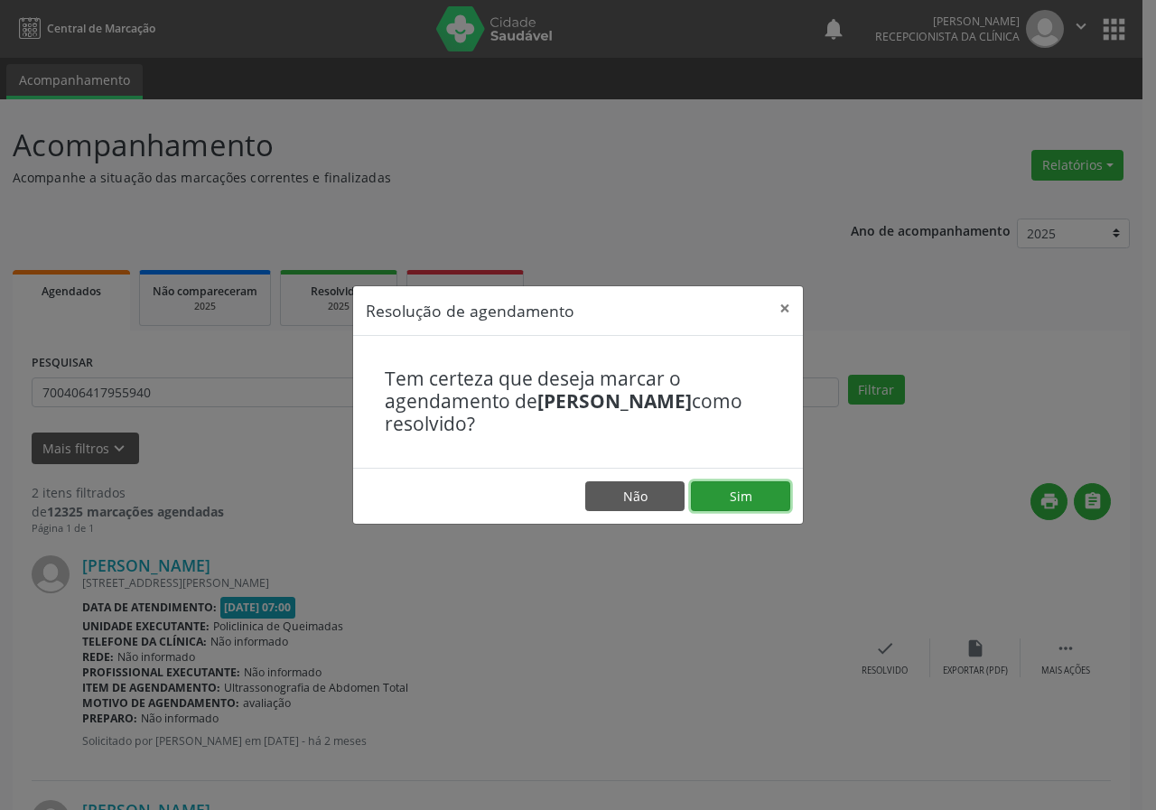
drag, startPoint x: 750, startPoint y: 500, endPoint x: 737, endPoint y: 486, distance: 18.5
click at [751, 500] on button "Sim" at bounding box center [740, 497] width 99 height 31
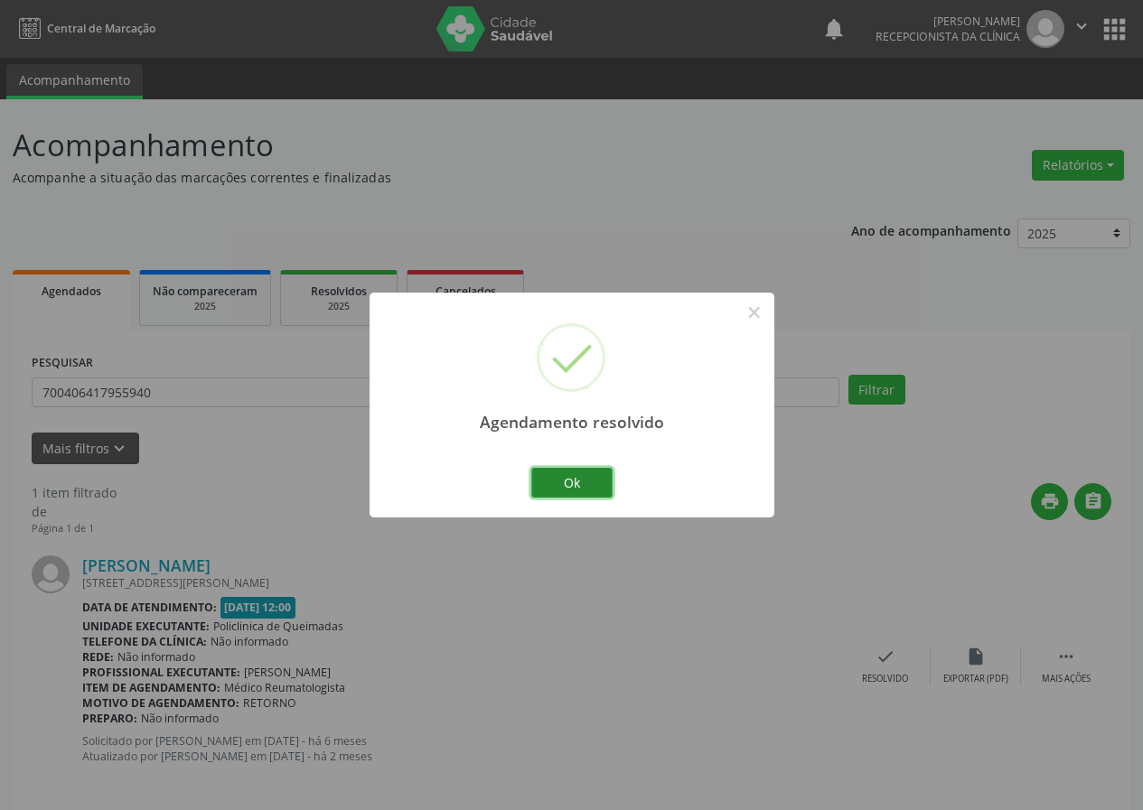
click at [572, 483] on button "Ok" at bounding box center [571, 483] width 81 height 31
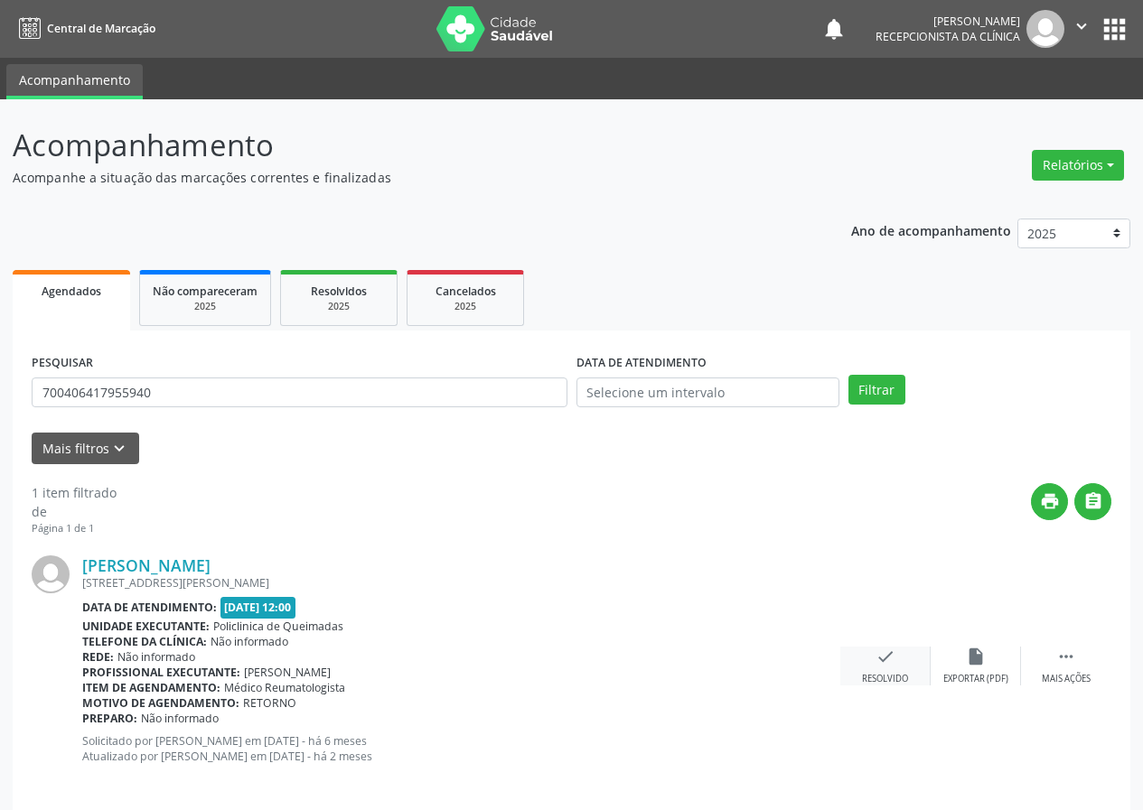
click at [876, 661] on icon "check" at bounding box center [885, 657] width 20 height 20
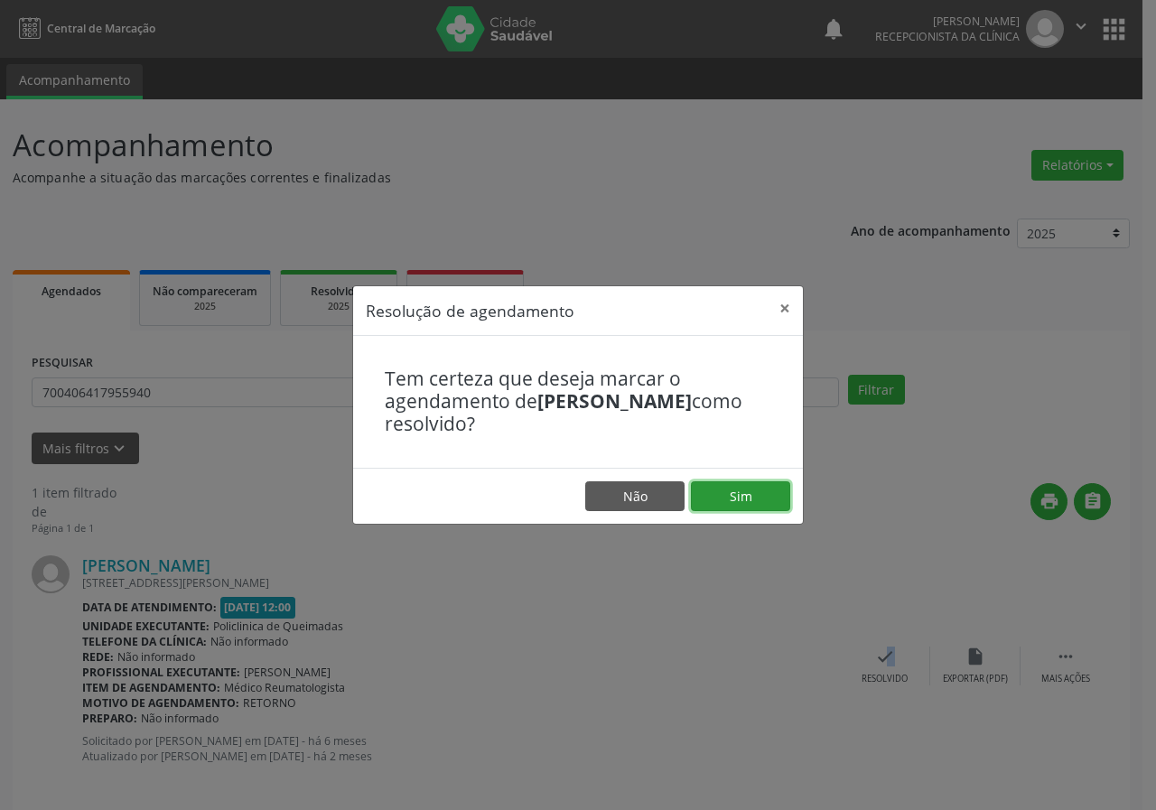
click at [737, 495] on button "Sim" at bounding box center [740, 497] width 99 height 31
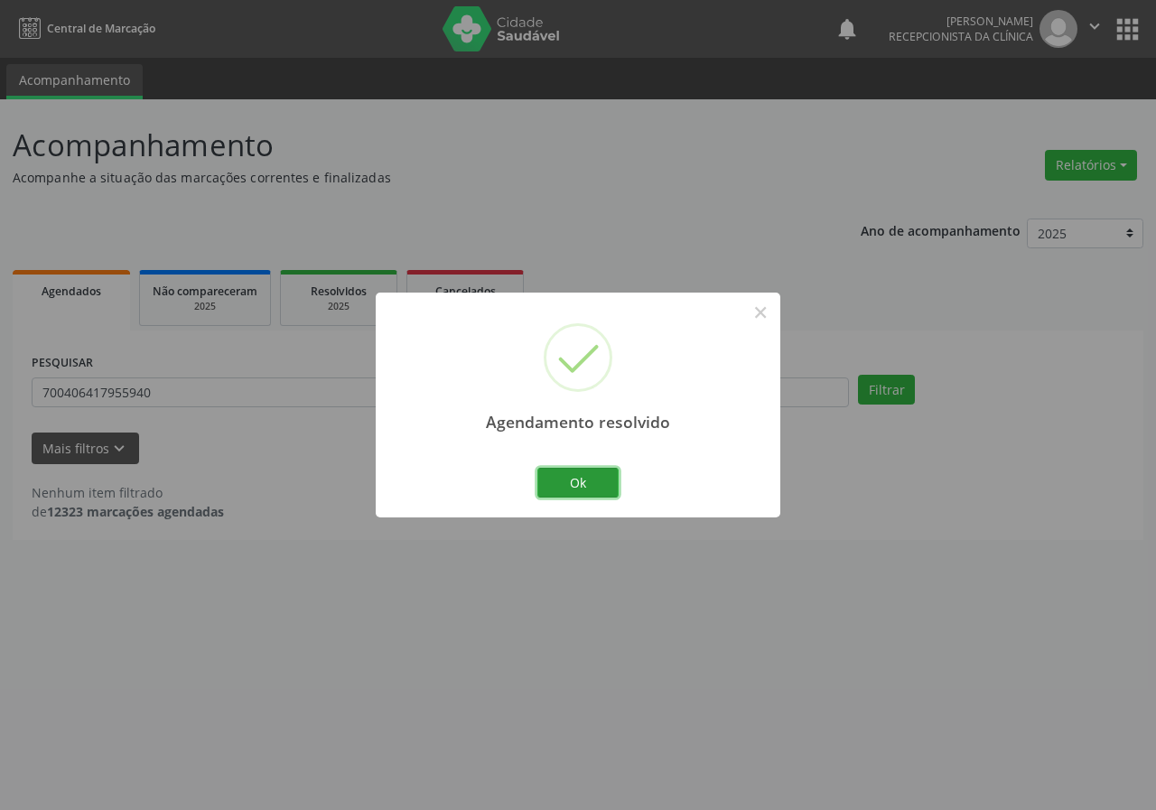
drag, startPoint x: 588, startPoint y: 480, endPoint x: 386, endPoint y: 431, distance: 208.2
click at [582, 480] on button "Ok" at bounding box center [578, 483] width 81 height 31
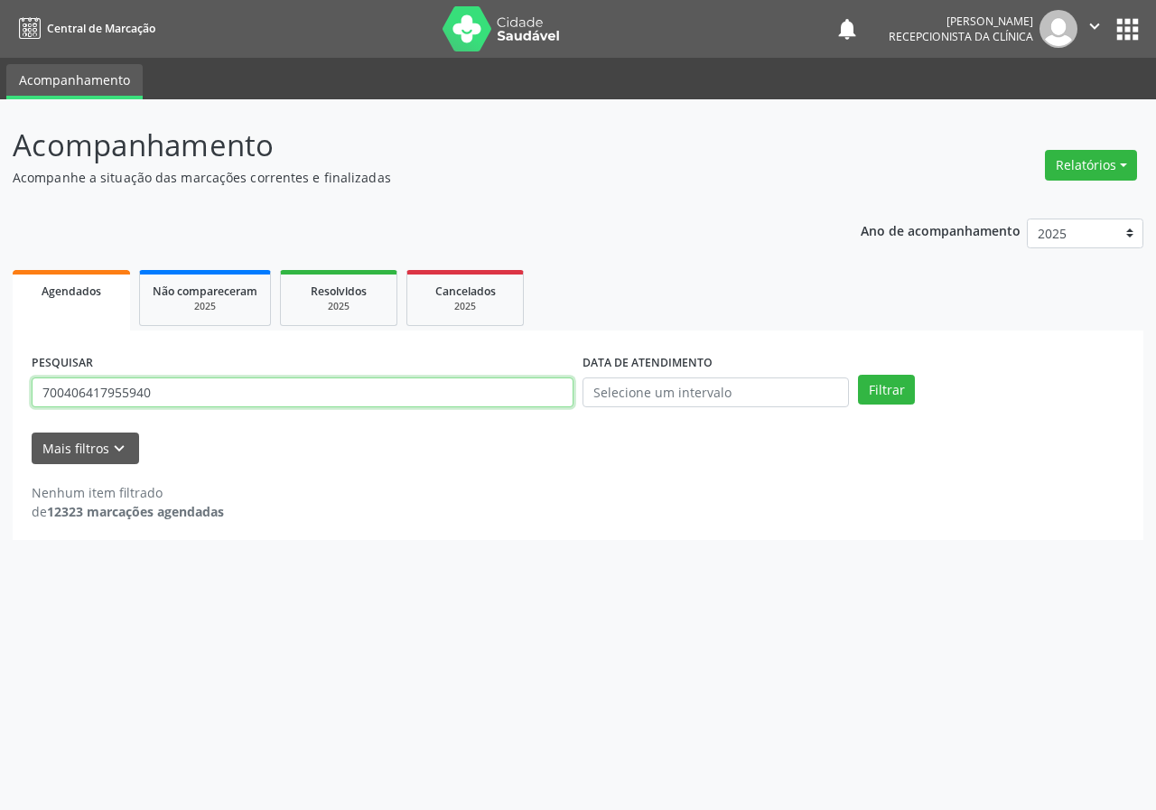
click at [393, 399] on input "700406417955940" at bounding box center [303, 393] width 542 height 31
type input "708603030889283"
click at [858, 375] on button "Filtrar" at bounding box center [886, 390] width 57 height 31
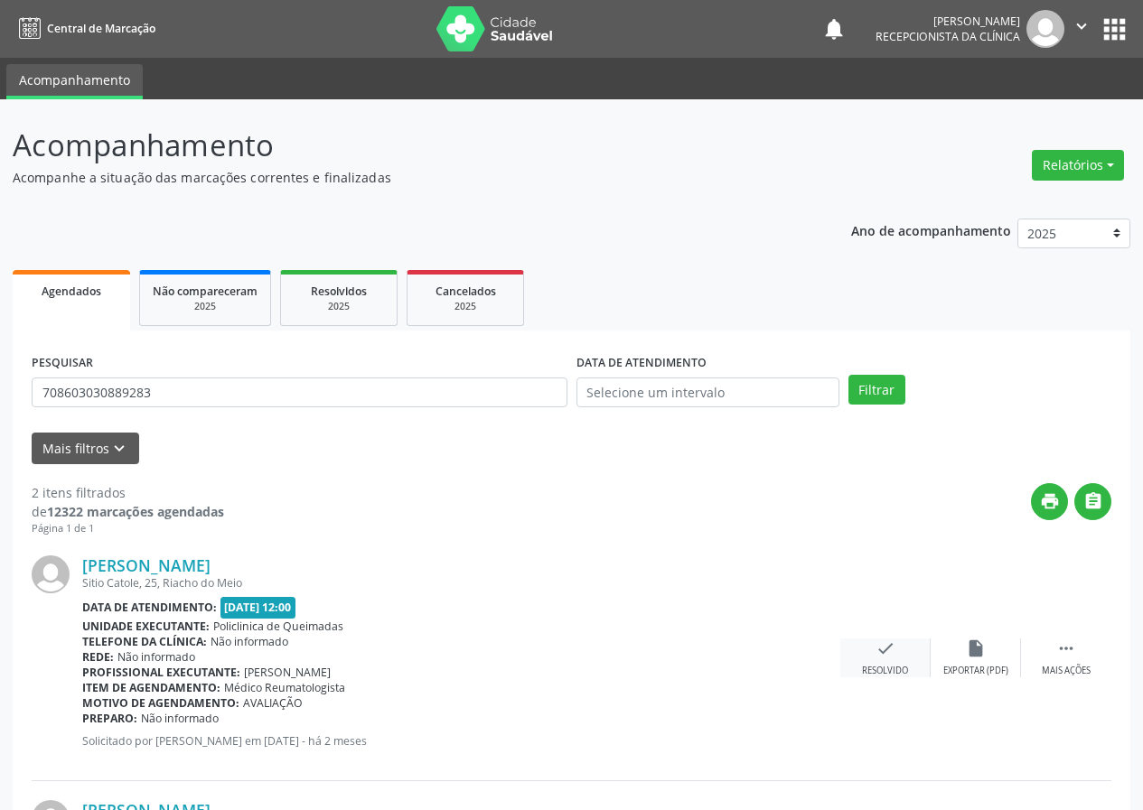
drag, startPoint x: 895, startPoint y: 657, endPoint x: 885, endPoint y: 646, distance: 15.3
click at [885, 646] on div "check Resolvido" at bounding box center [885, 658] width 90 height 39
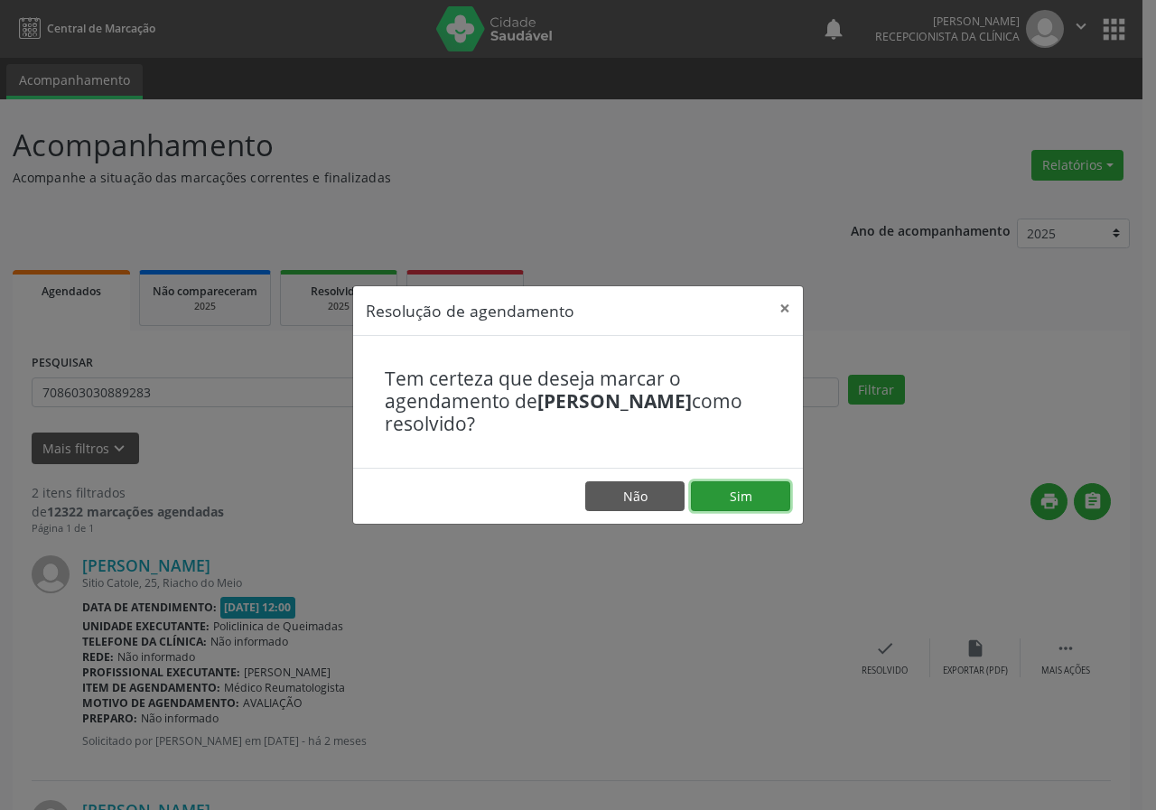
click at [773, 493] on button "Sim" at bounding box center [740, 497] width 99 height 31
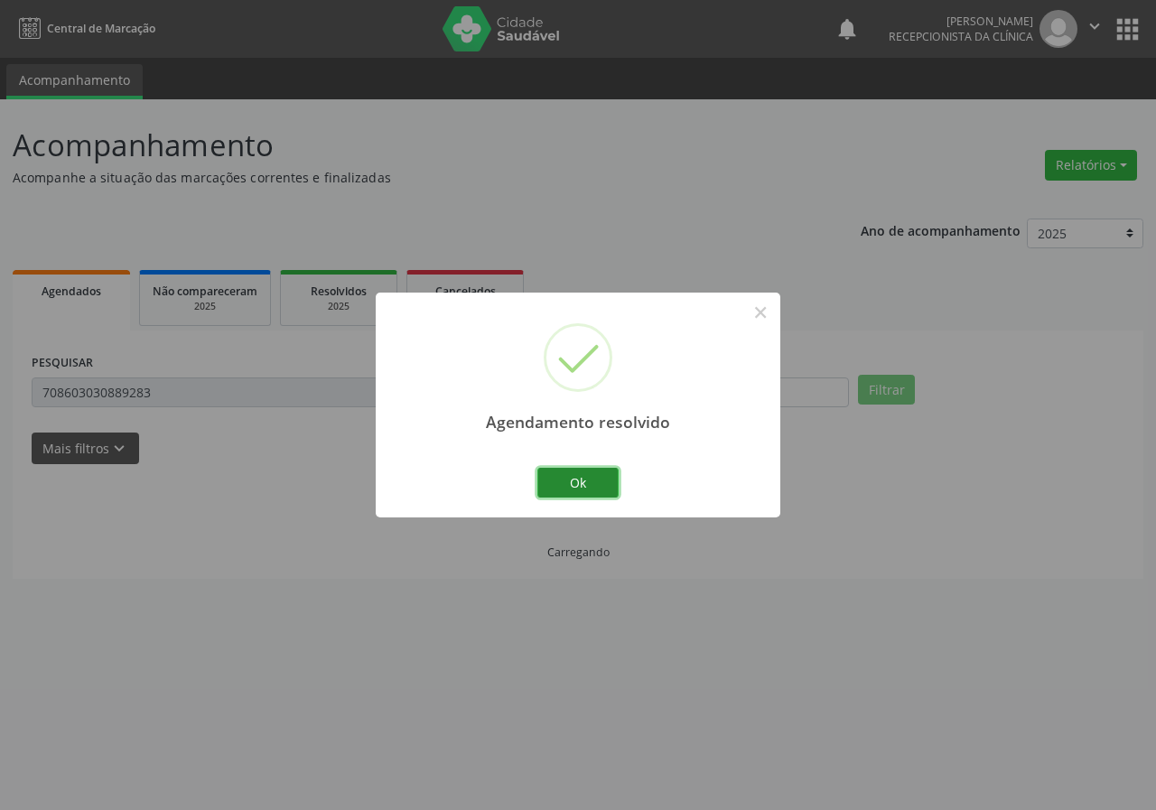
click at [584, 476] on button "Ok" at bounding box center [578, 483] width 81 height 31
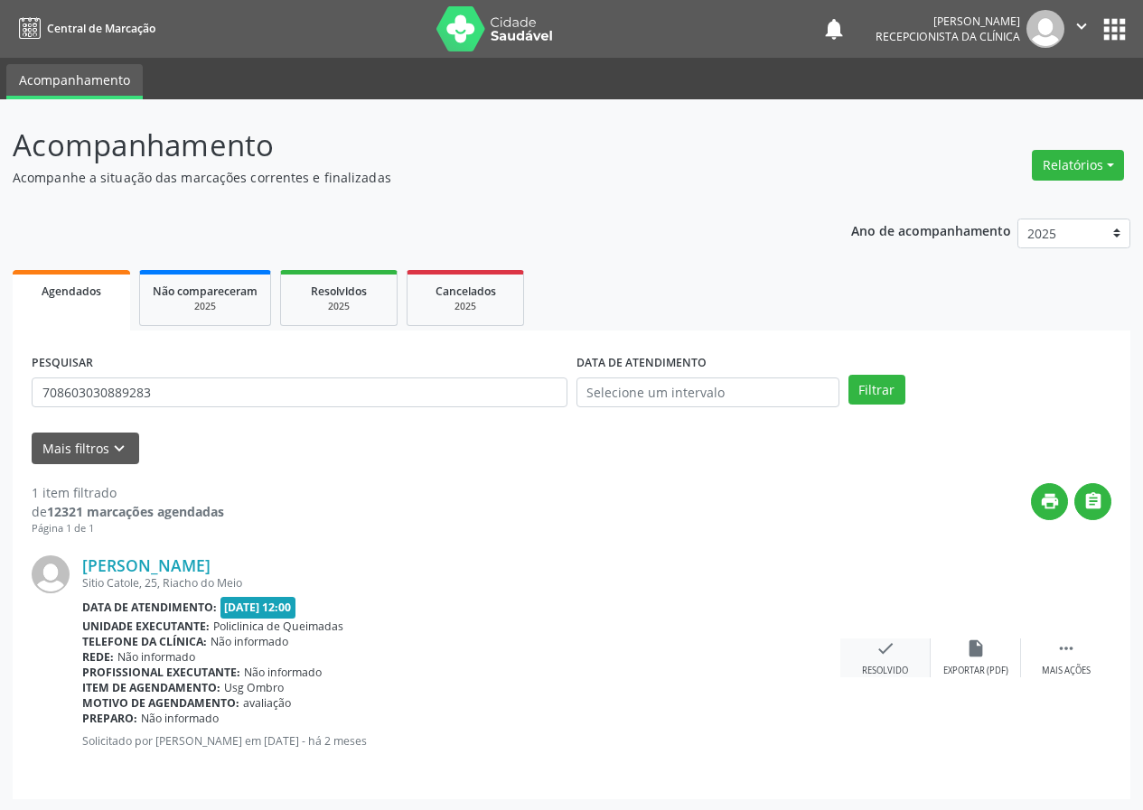
click at [881, 645] on icon "check" at bounding box center [885, 649] width 20 height 20
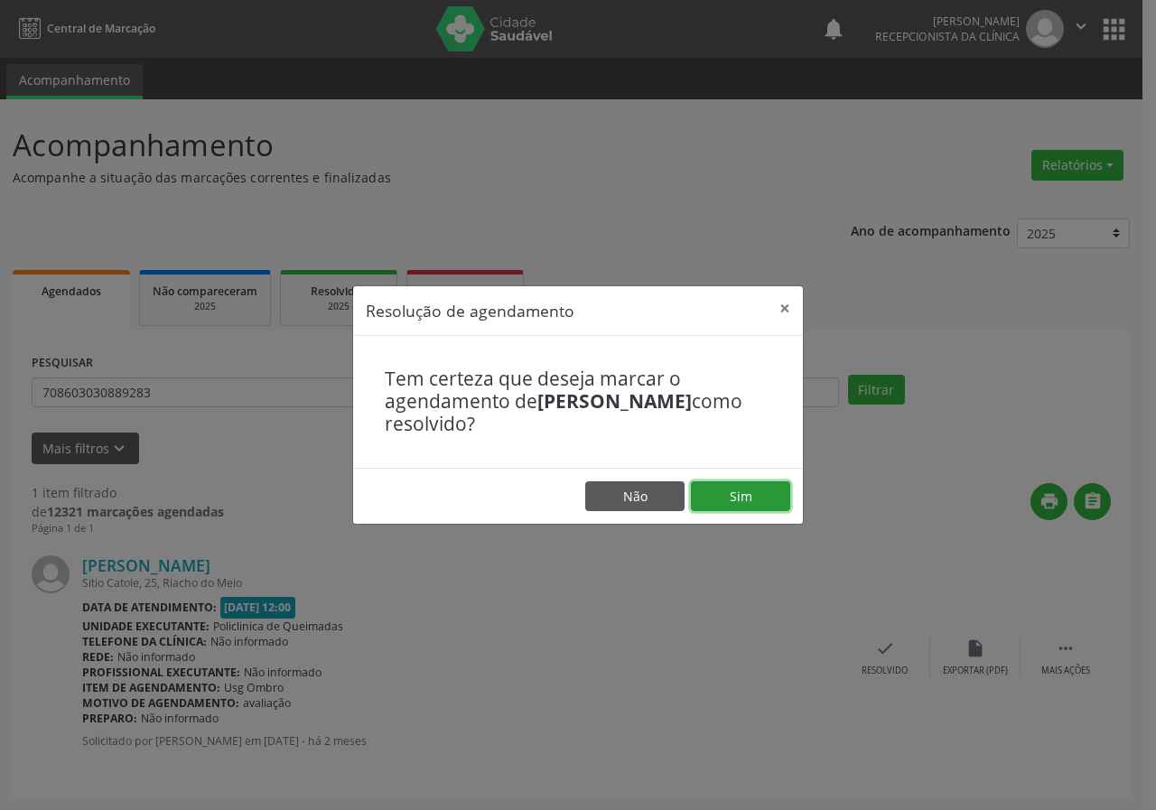
drag, startPoint x: 732, startPoint y: 486, endPoint x: 721, endPoint y: 485, distance: 10.9
click at [732, 487] on button "Sim" at bounding box center [740, 497] width 99 height 31
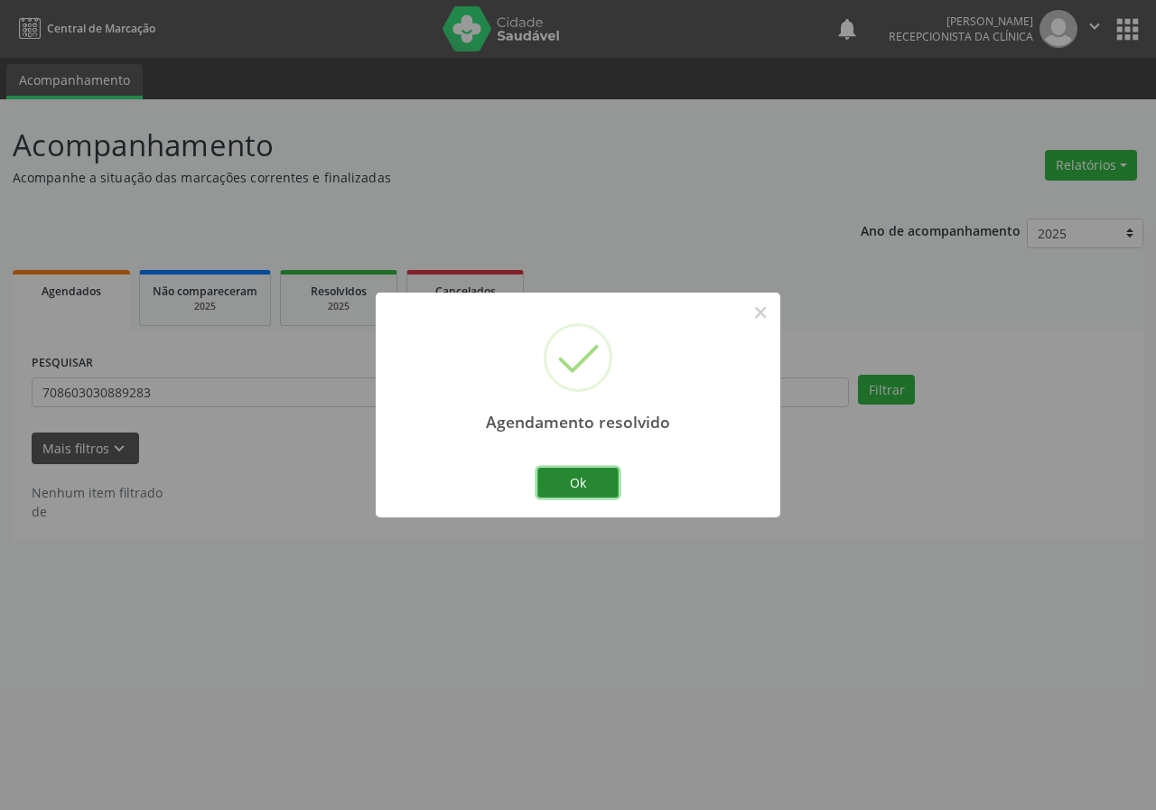
click at [594, 479] on button "Ok" at bounding box center [578, 483] width 81 height 31
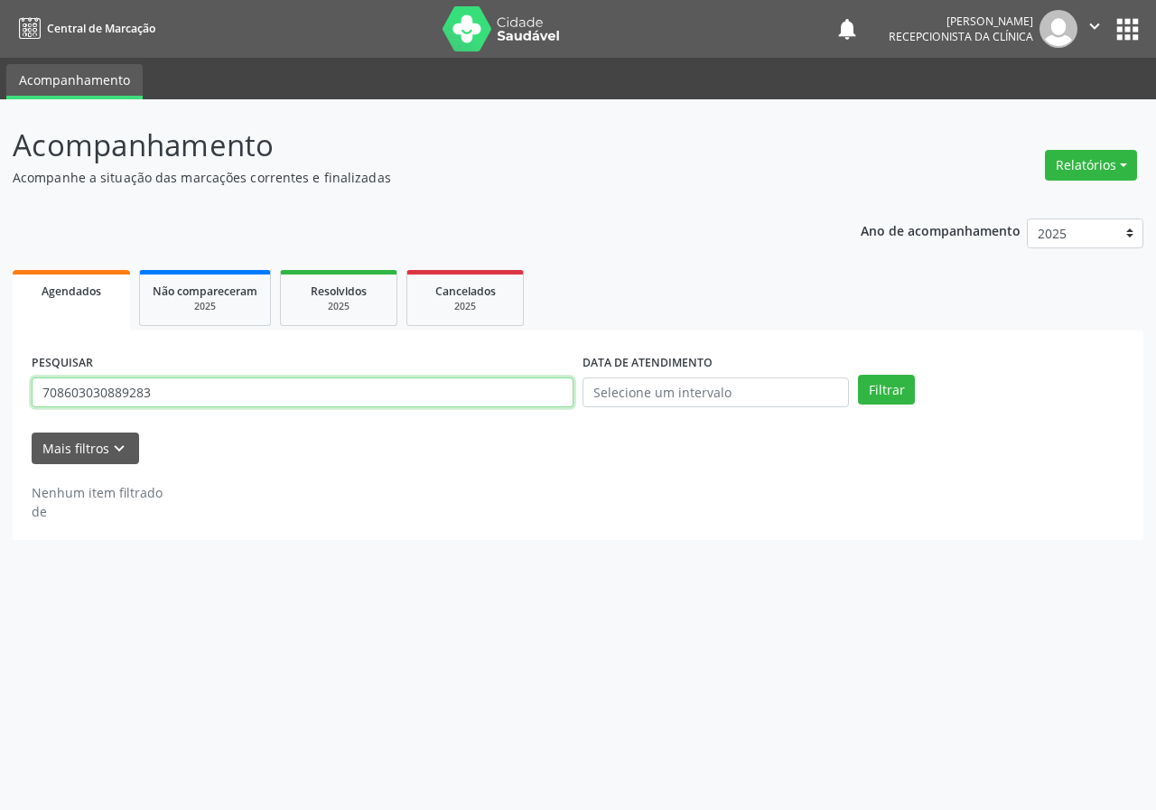
click at [410, 400] on input "708603030889283" at bounding box center [303, 393] width 542 height 31
type input "708006384929422"
click at [858, 375] on button "Filtrar" at bounding box center [886, 390] width 57 height 31
click at [154, 395] on input "708006384929422" at bounding box center [303, 393] width 542 height 31
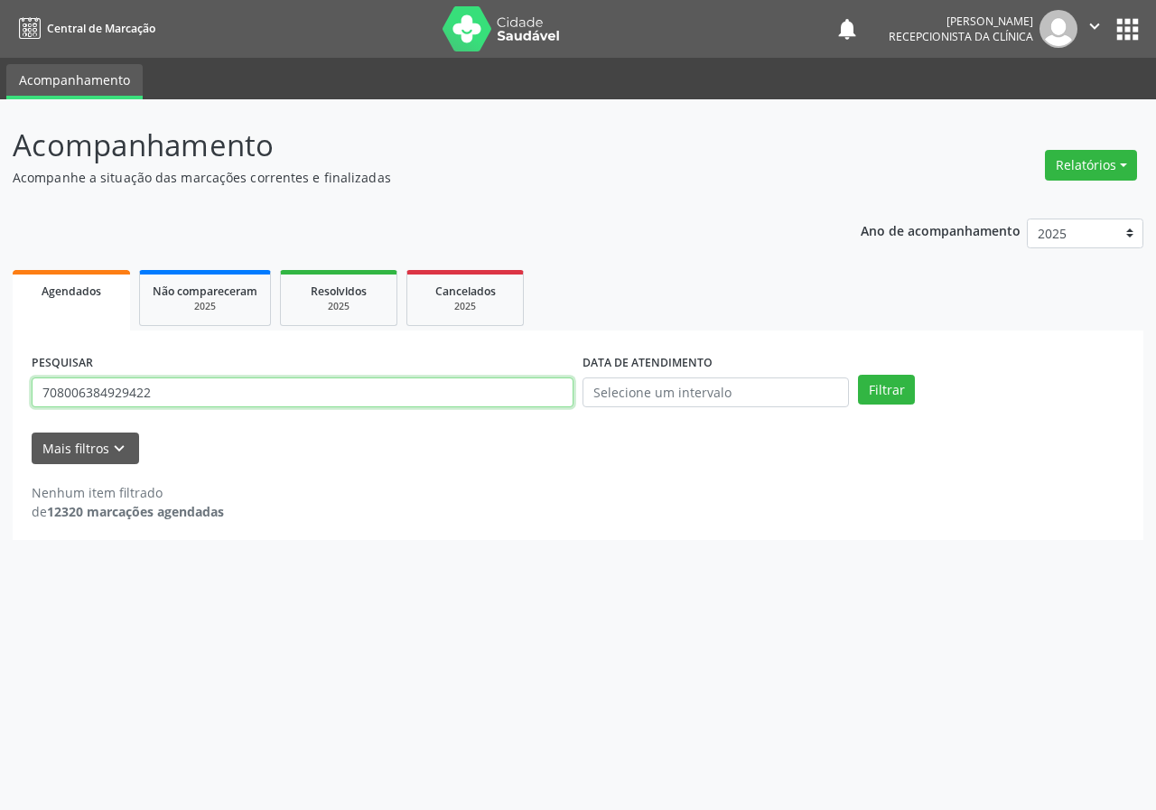
click at [154, 395] on input "708006384929422" at bounding box center [303, 393] width 542 height 31
type input "708006384929422"
click at [858, 375] on button "Filtrar" at bounding box center [886, 390] width 57 height 31
click at [284, 393] on input "708006384929422" at bounding box center [303, 393] width 542 height 31
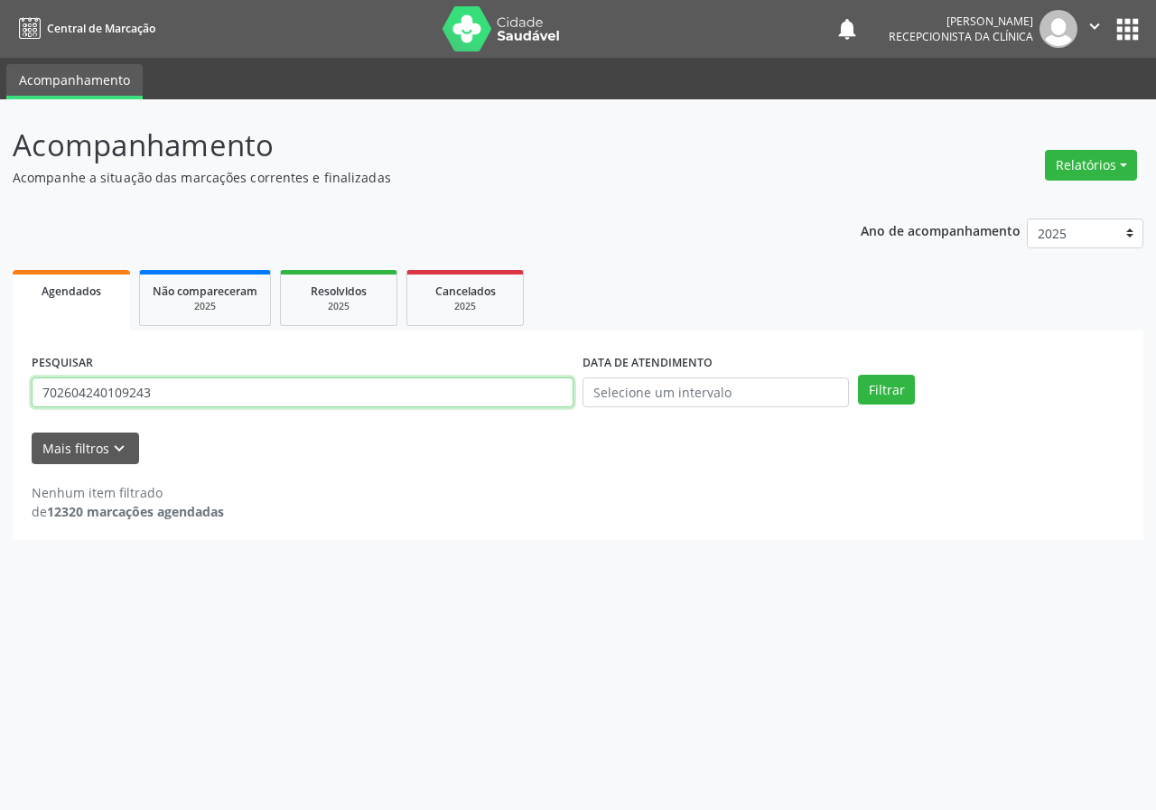
type input "702604240109243"
click at [858, 375] on button "Filtrar" at bounding box center [886, 390] width 57 height 31
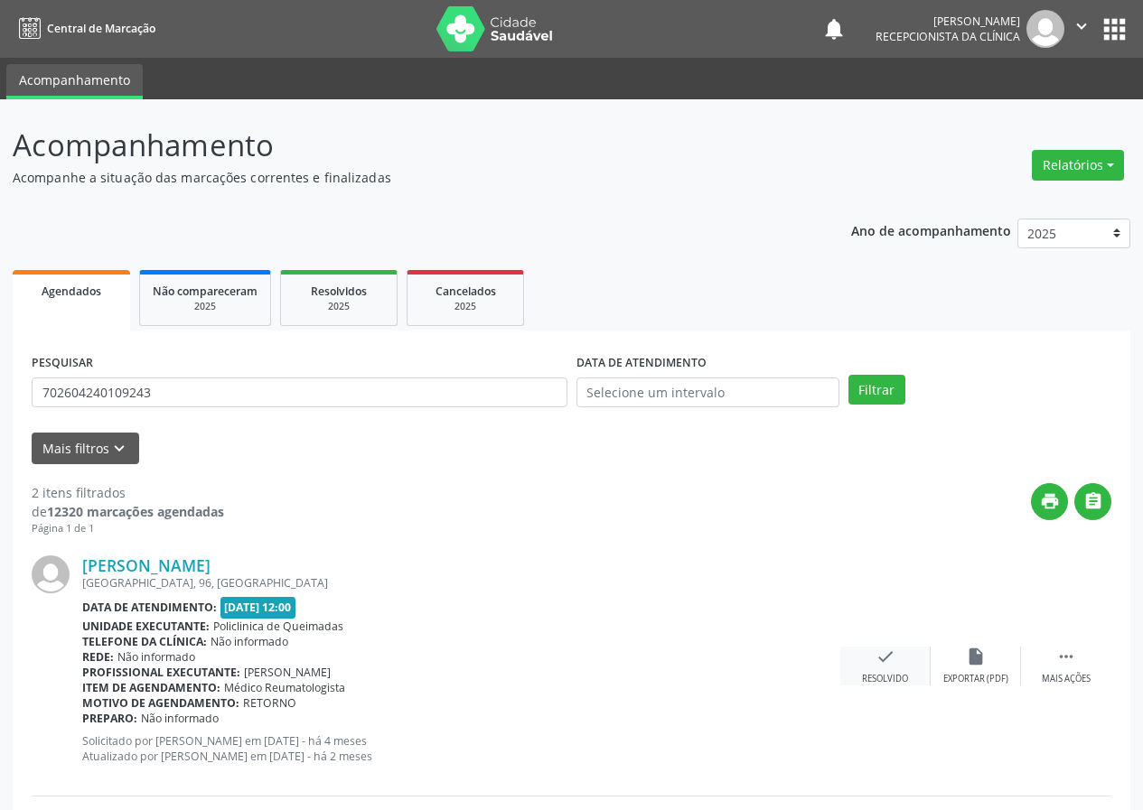
click at [882, 665] on icon "check" at bounding box center [885, 657] width 20 height 20
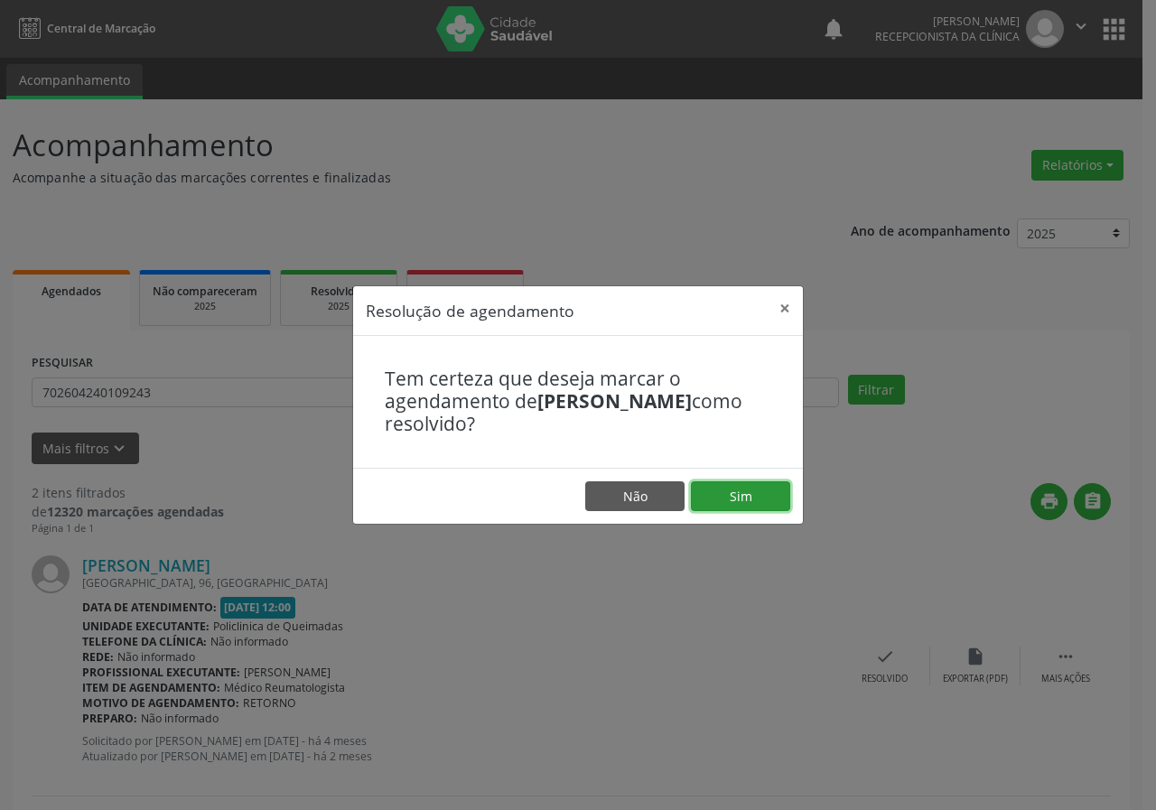
click at [742, 492] on button "Sim" at bounding box center [740, 497] width 99 height 31
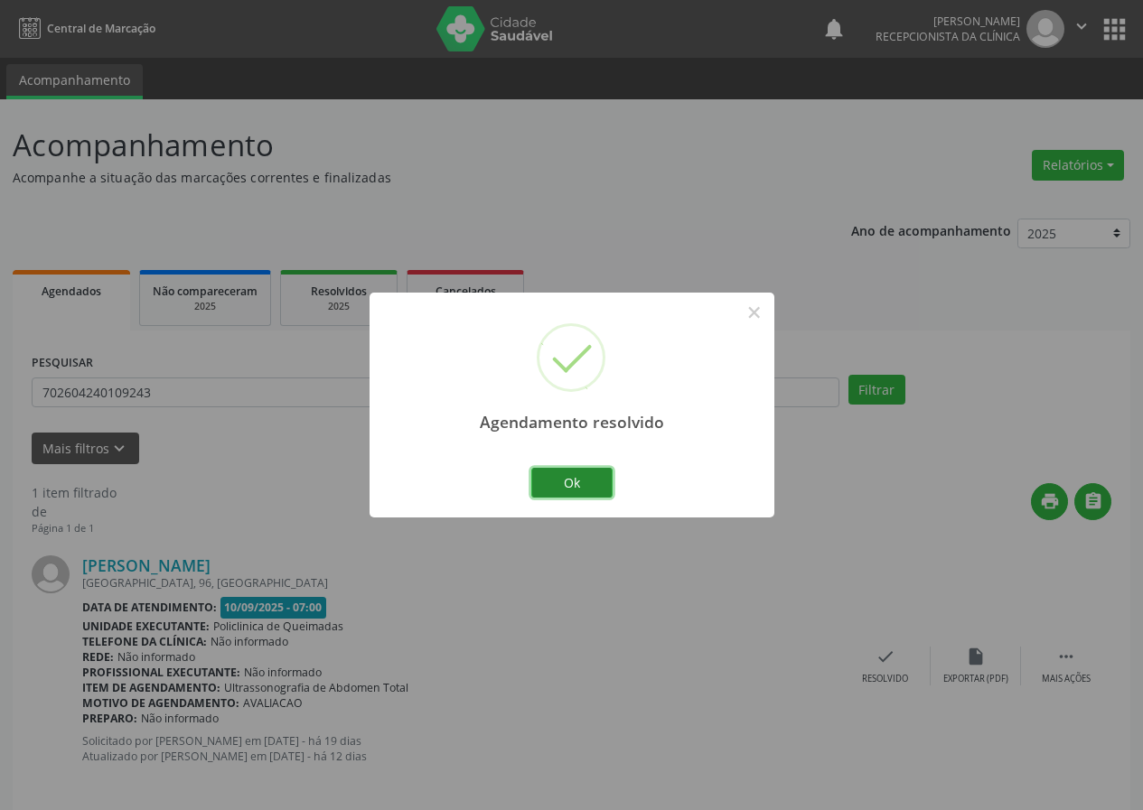
click at [575, 480] on button "Ok" at bounding box center [571, 483] width 81 height 31
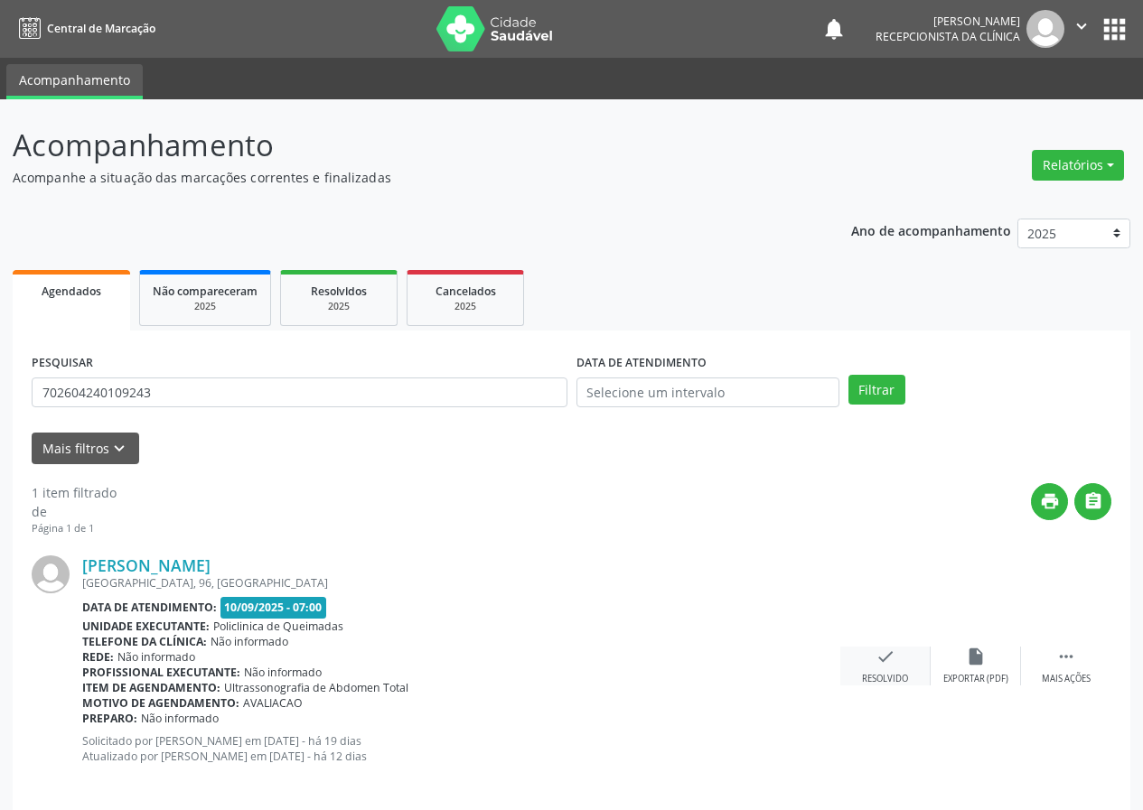
click at [869, 671] on div "check Resolvido" at bounding box center [885, 666] width 90 height 39
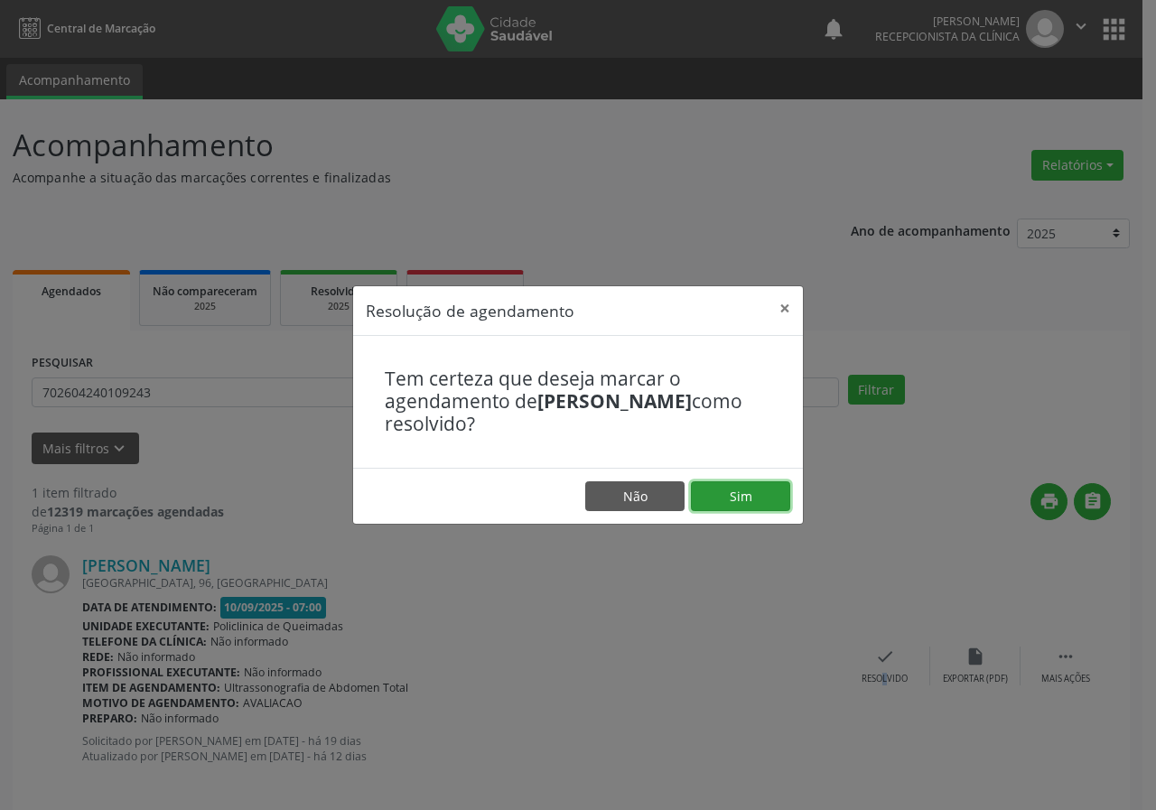
click at [742, 498] on button "Sim" at bounding box center [740, 497] width 99 height 31
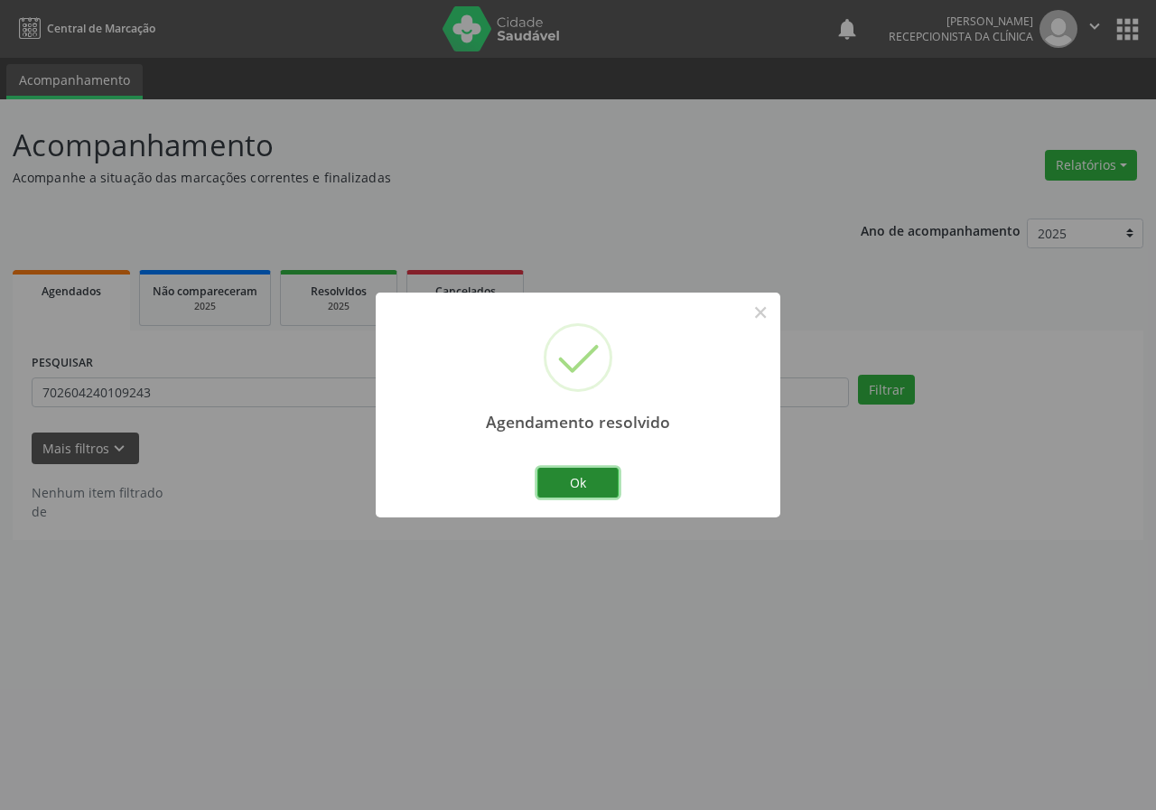
click at [605, 479] on button "Ok" at bounding box center [578, 483] width 81 height 31
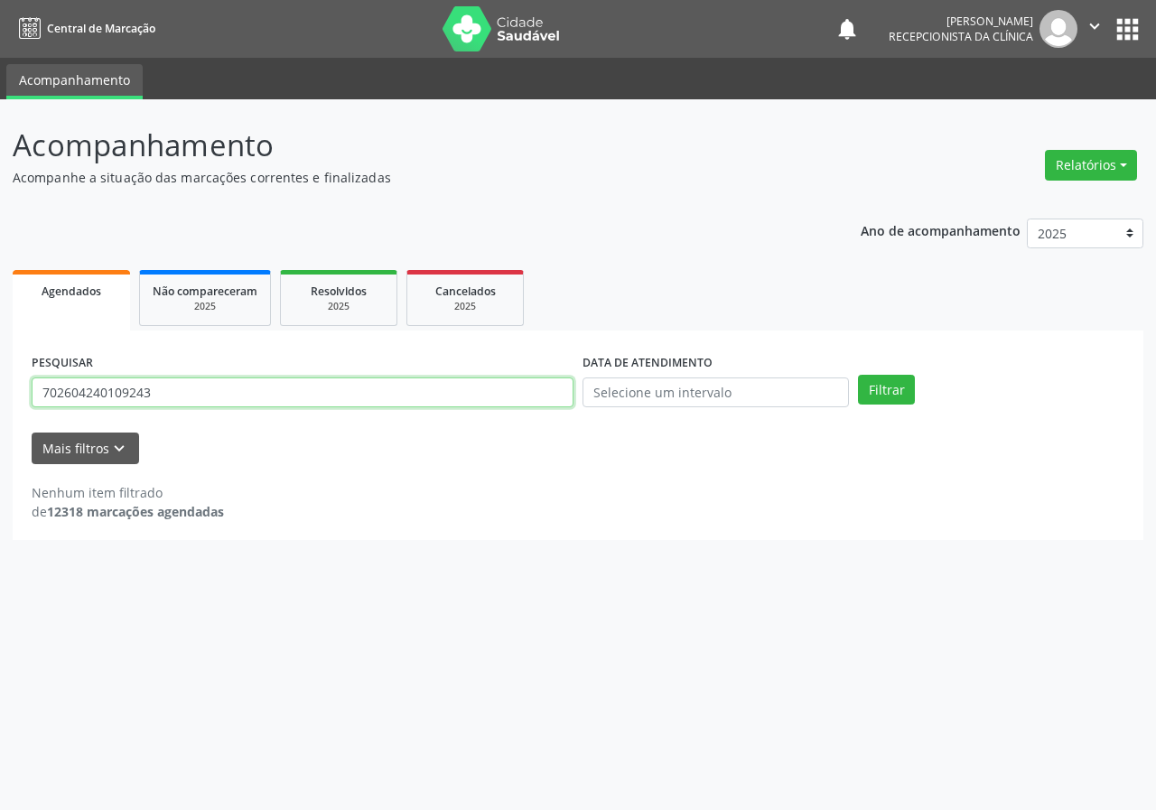
click at [515, 396] on input "702604240109243" at bounding box center [303, 393] width 542 height 31
type input "706302788308478"
click at [858, 375] on button "Filtrar" at bounding box center [886, 390] width 57 height 31
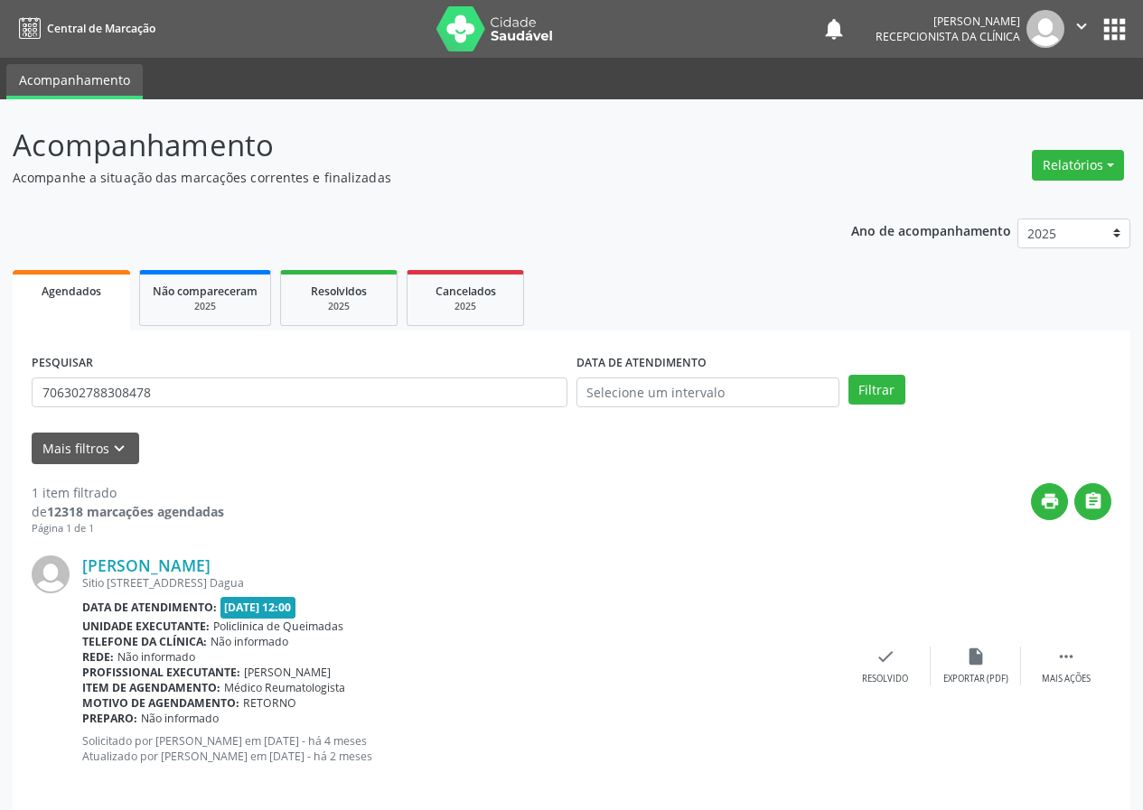
drag, startPoint x: 885, startPoint y: 663, endPoint x: 849, endPoint y: 607, distance: 66.7
click at [875, 644] on div "[PERSON_NAME] [STREET_ADDRESS] Dagua Data de atendimento: [DATE] 12:00 Unidade …" at bounding box center [572, 666] width 1080 height 259
click at [881, 658] on icon "check" at bounding box center [885, 657] width 20 height 20
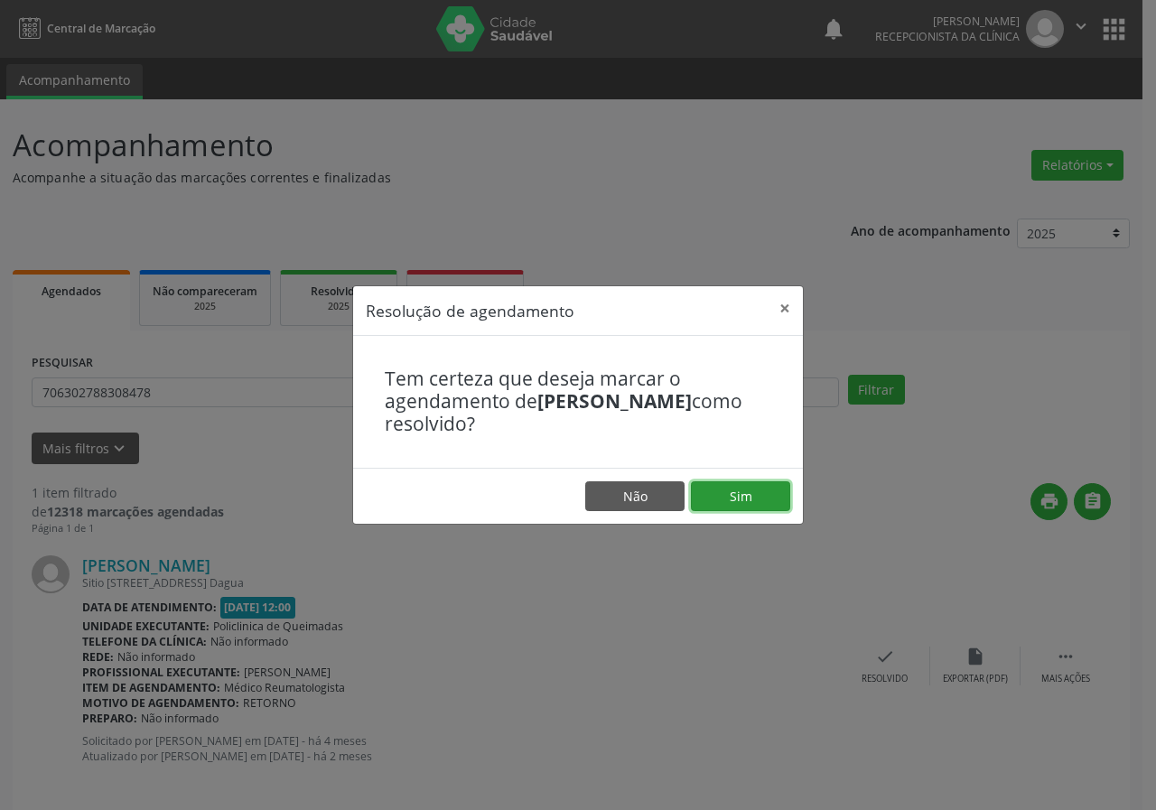
click at [734, 484] on button "Sim" at bounding box center [740, 497] width 99 height 31
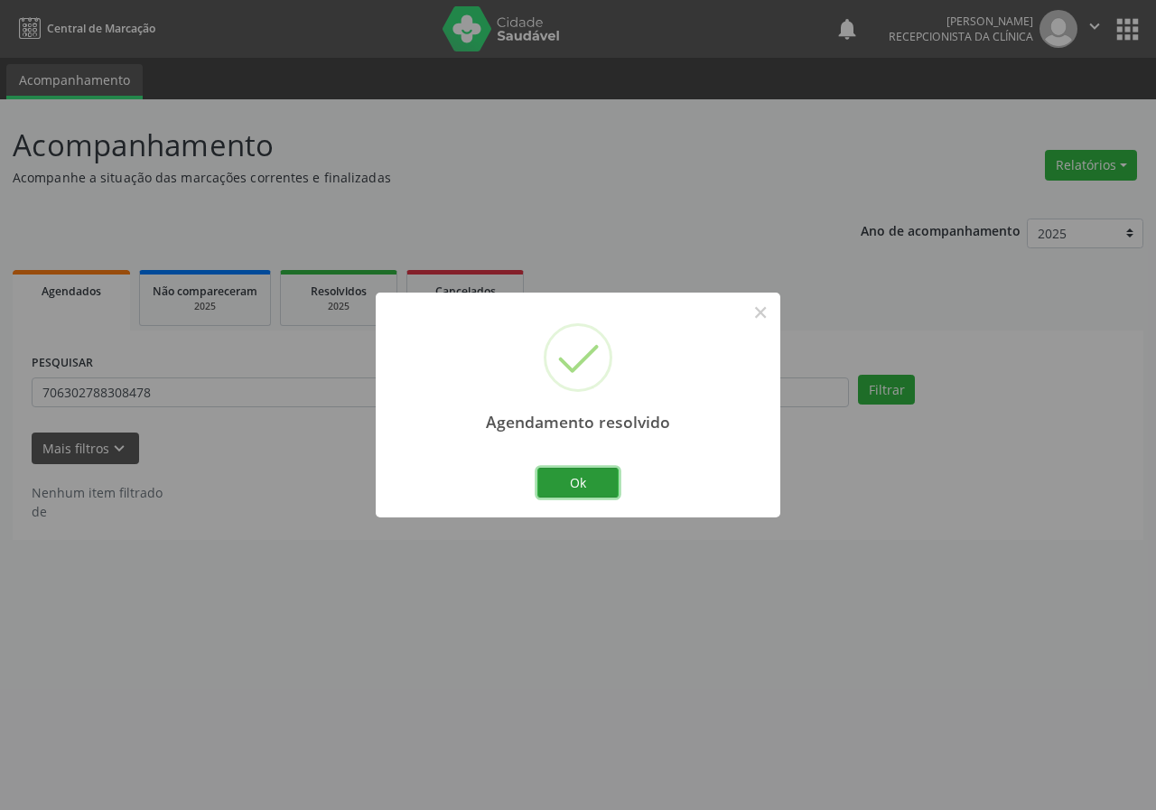
drag, startPoint x: 579, startPoint y: 475, endPoint x: 520, endPoint y: 443, distance: 67.1
click at [573, 473] on button "Ok" at bounding box center [578, 483] width 81 height 31
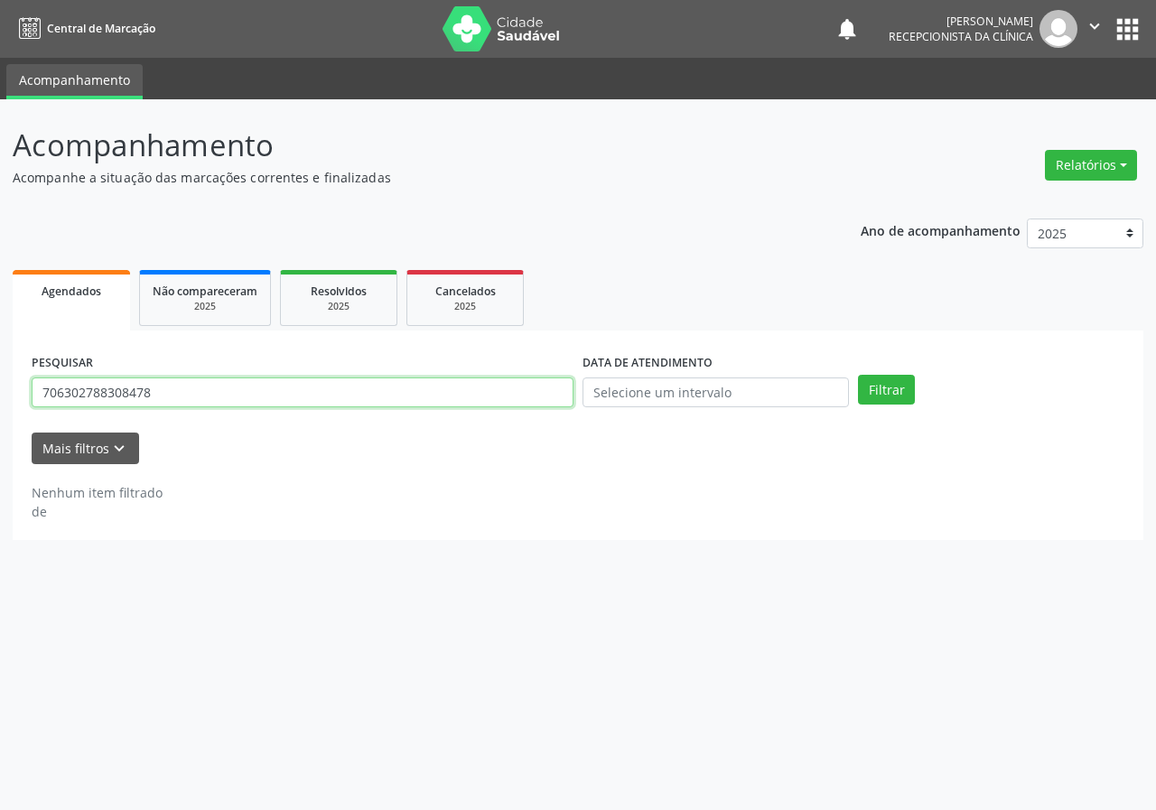
click at [437, 391] on input "706302788308478" at bounding box center [303, 393] width 542 height 31
type input "708402757148768"
click at [858, 375] on button "Filtrar" at bounding box center [886, 390] width 57 height 31
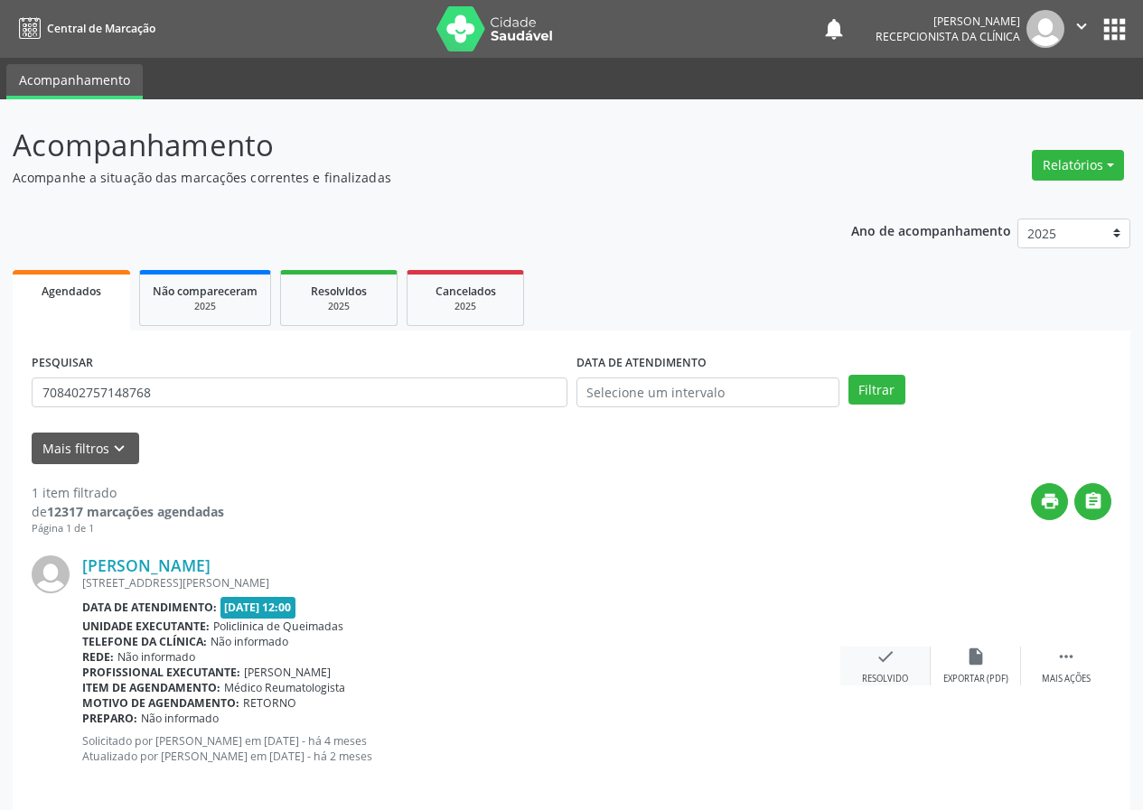
click at [886, 660] on icon "check" at bounding box center [885, 657] width 20 height 20
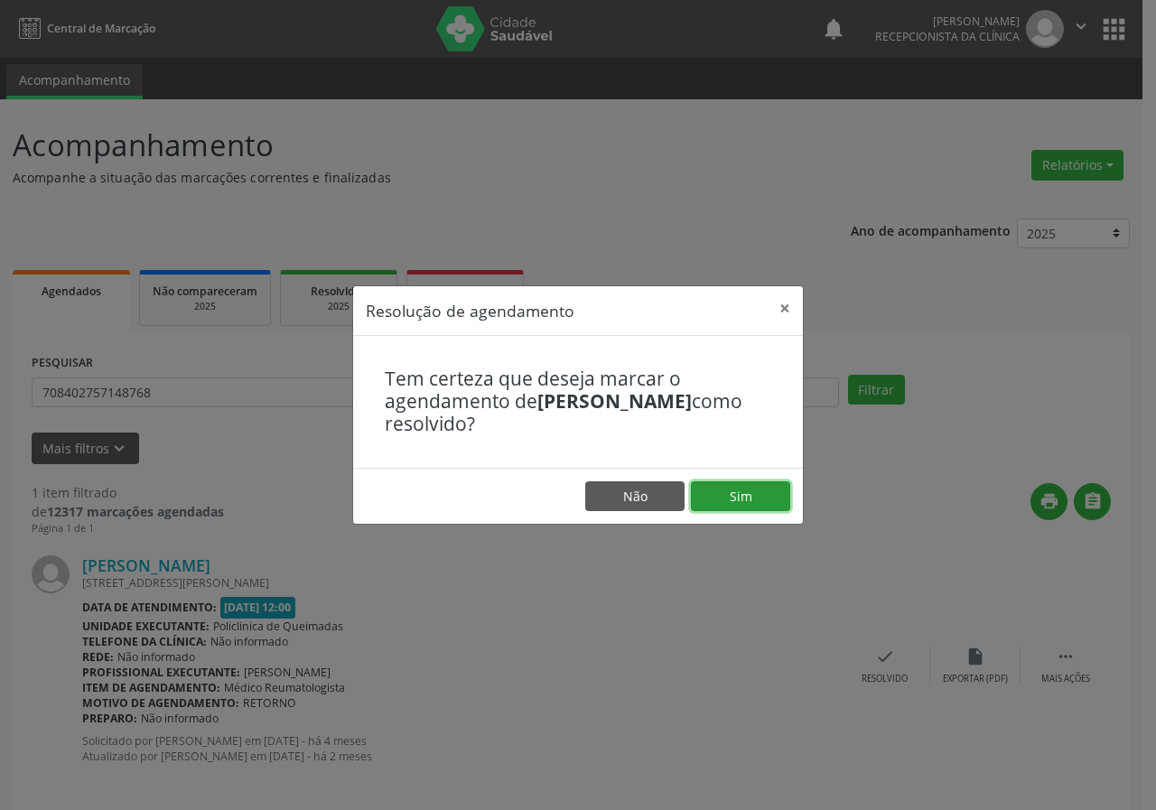
click at [741, 497] on button "Sim" at bounding box center [740, 497] width 99 height 31
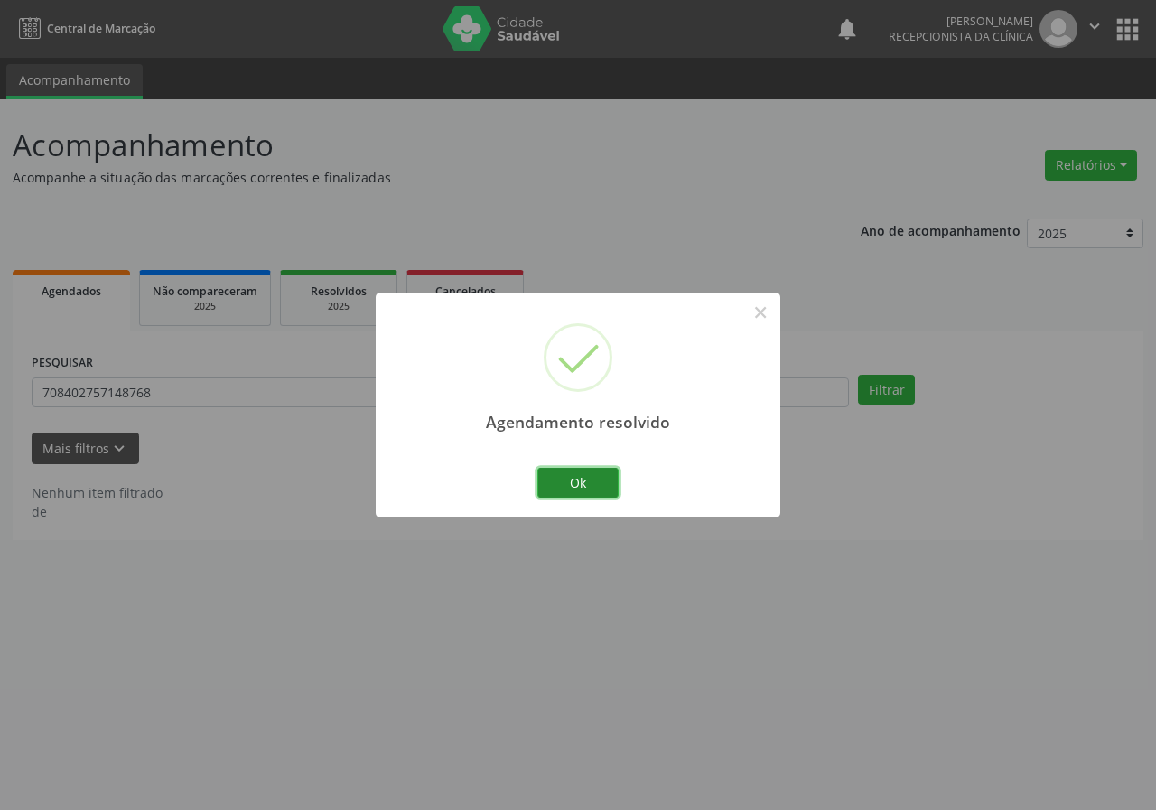
click at [594, 474] on button "Ok" at bounding box center [578, 483] width 81 height 31
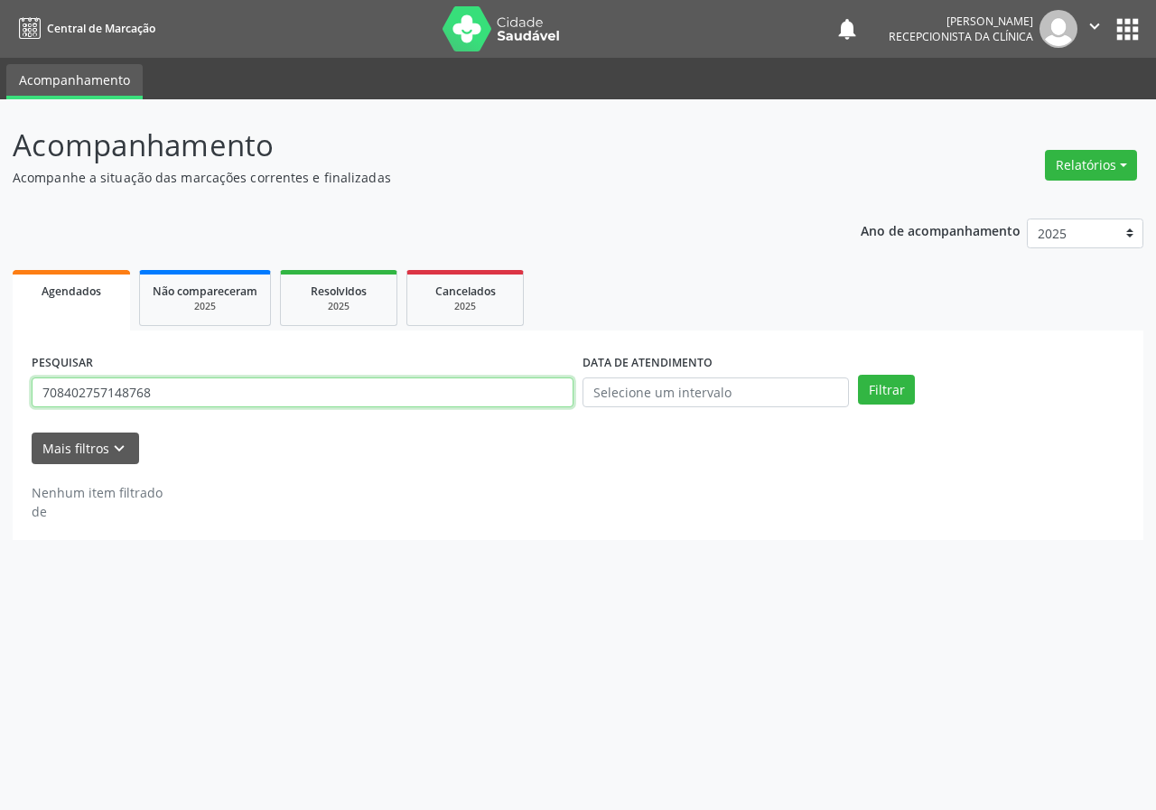
click at [438, 389] on input "708402757148768" at bounding box center [303, 393] width 542 height 31
type input "702602748906549"
click at [858, 375] on button "Filtrar" at bounding box center [886, 390] width 57 height 31
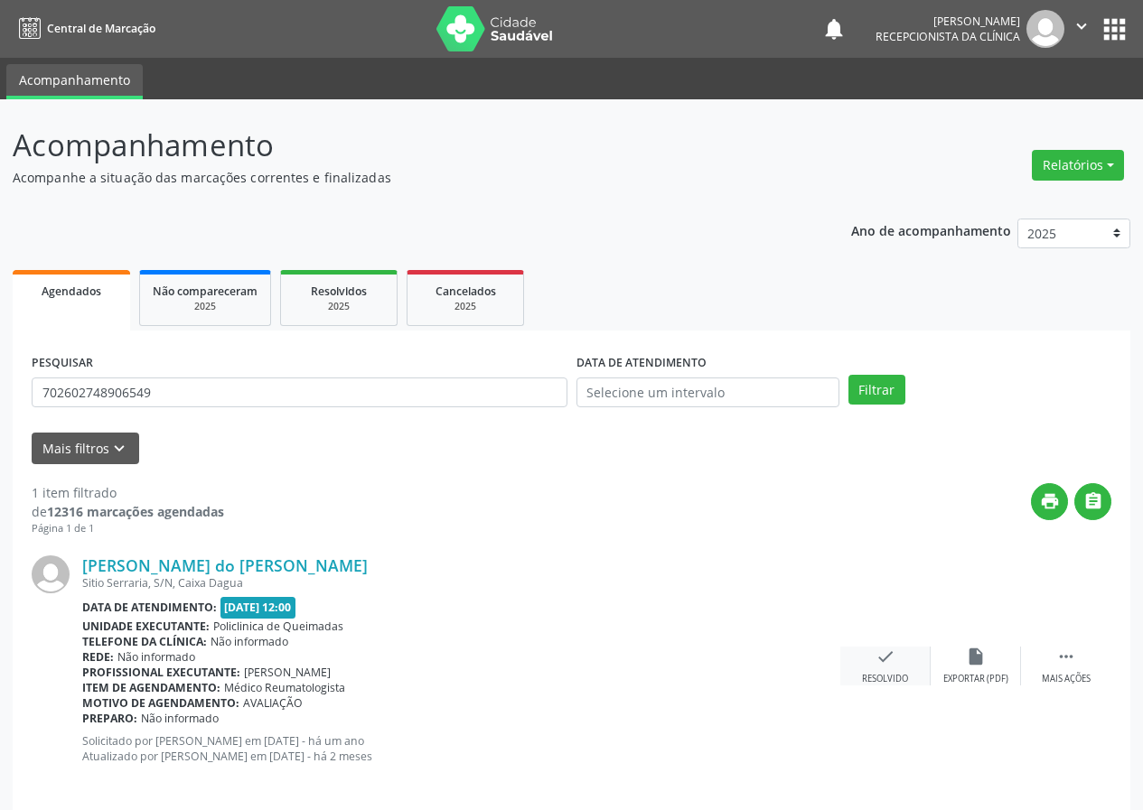
click at [886, 663] on icon "check" at bounding box center [885, 657] width 20 height 20
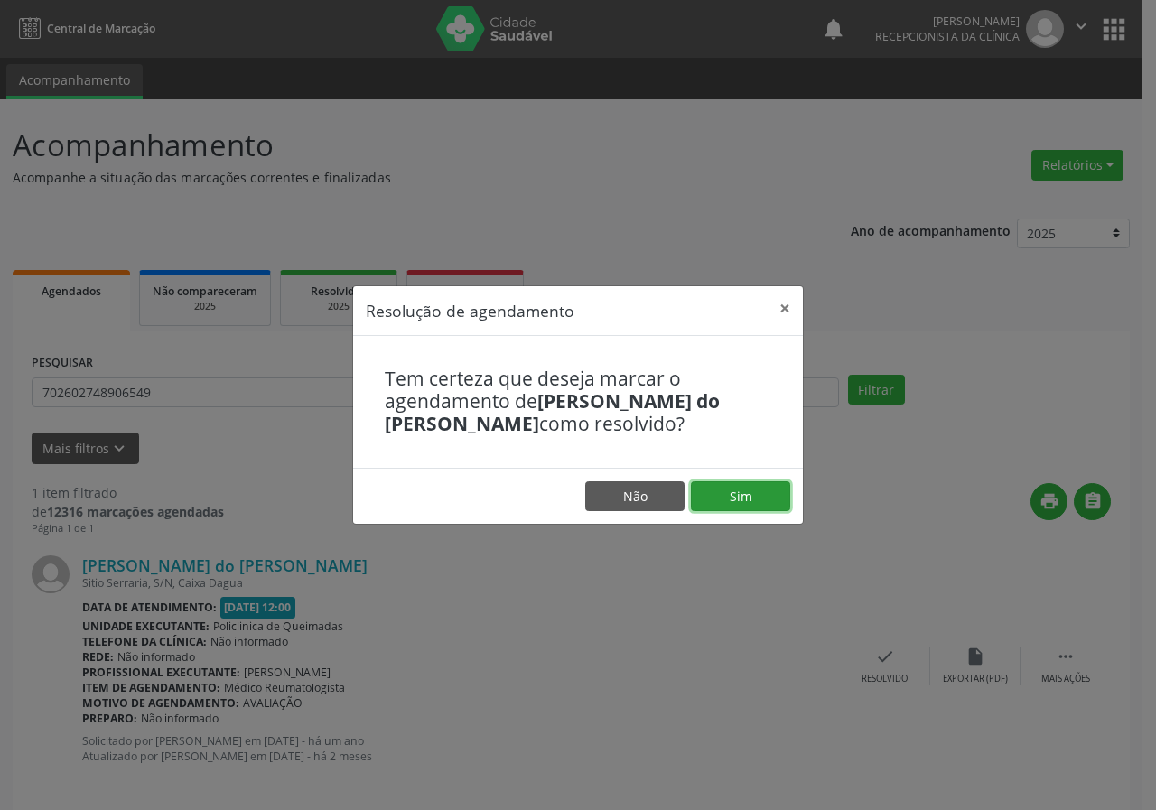
click at [750, 493] on button "Sim" at bounding box center [740, 497] width 99 height 31
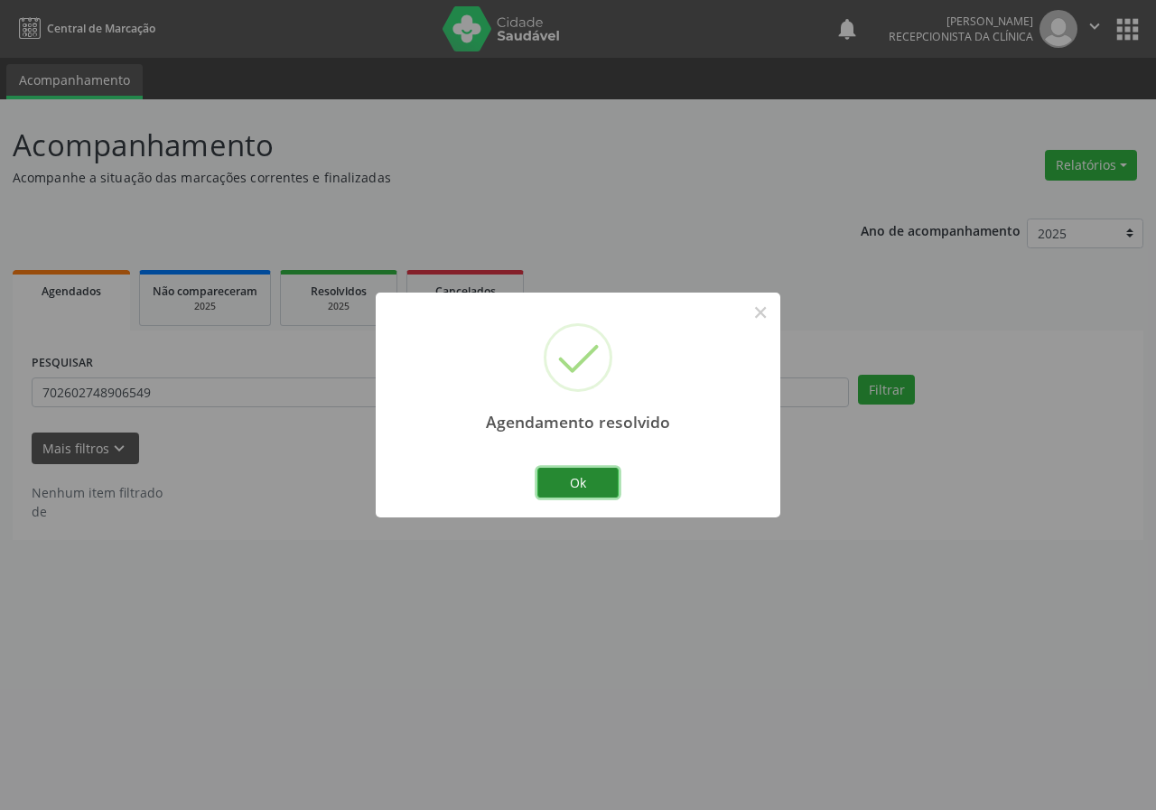
click at [566, 479] on button "Ok" at bounding box center [578, 483] width 81 height 31
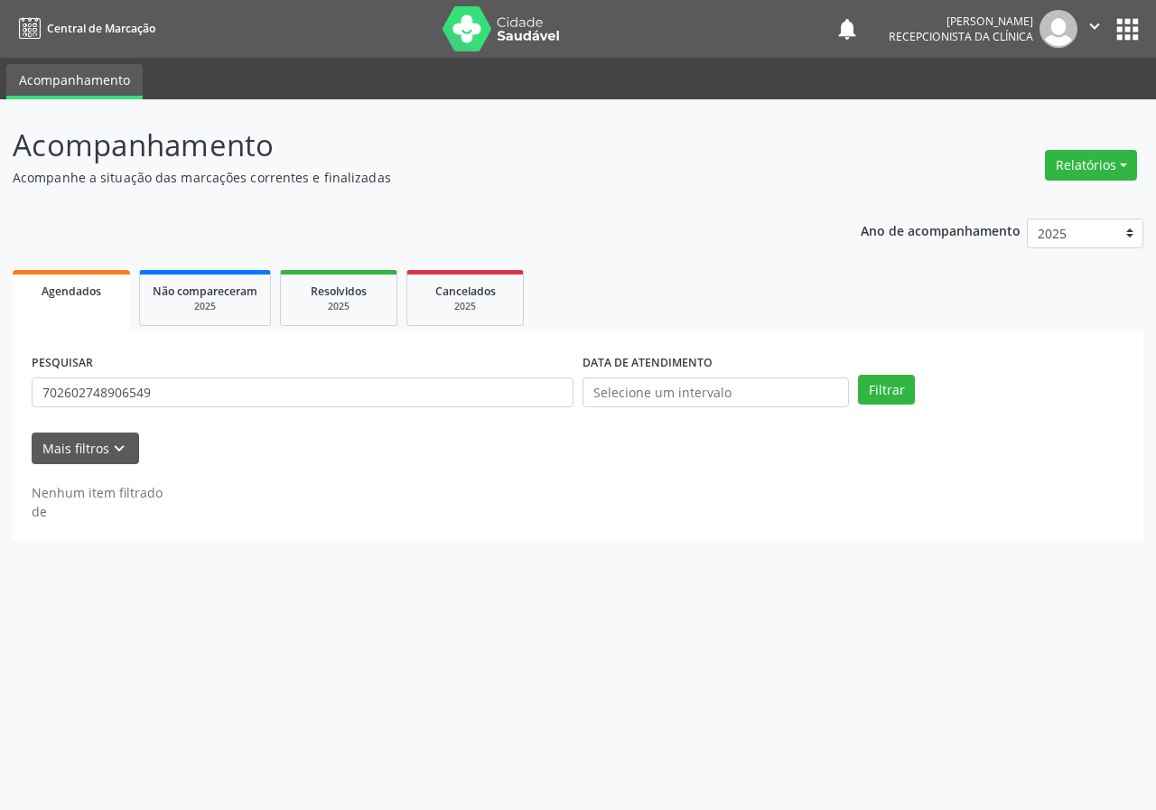
click at [414, 415] on div "PESQUISAR 702602748906549" at bounding box center [302, 385] width 551 height 70
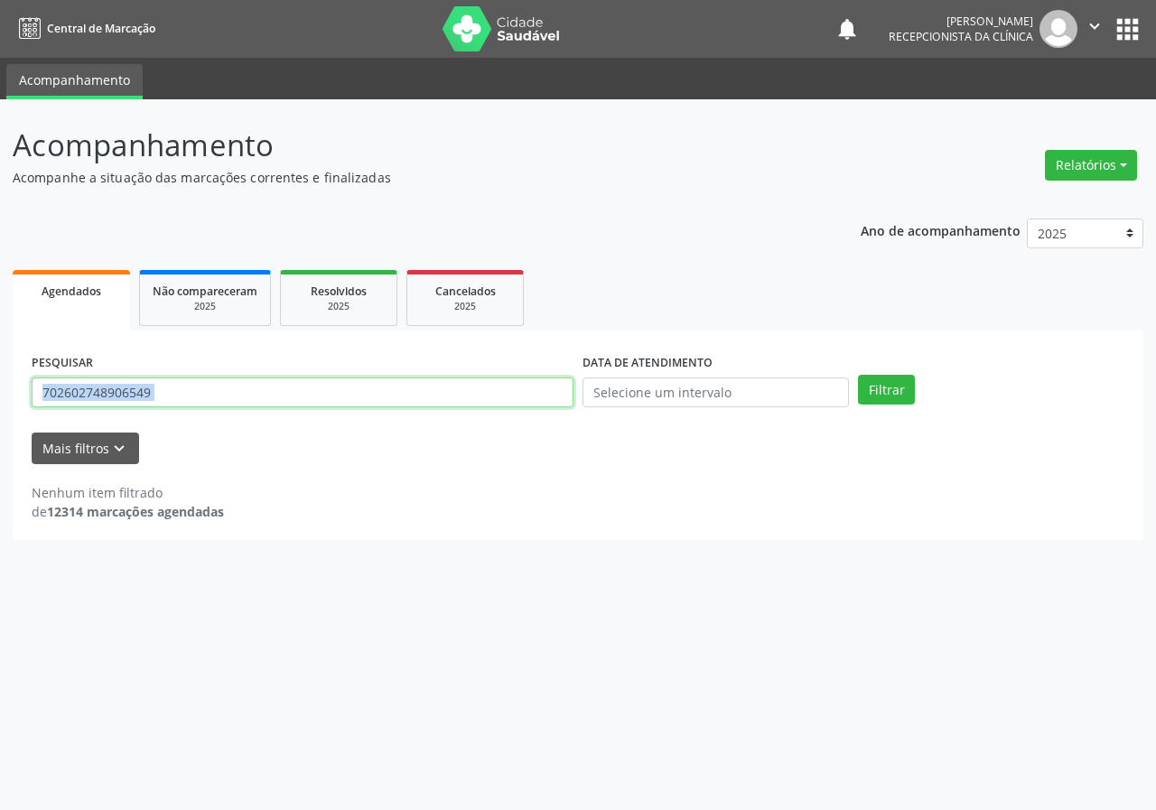
click at [448, 396] on input "702602748906549" at bounding box center [303, 393] width 542 height 31
click at [448, 397] on input "702602748906549" at bounding box center [303, 393] width 542 height 31
type input "702300001422020"
click at [858, 375] on button "Filtrar" at bounding box center [886, 390] width 57 height 31
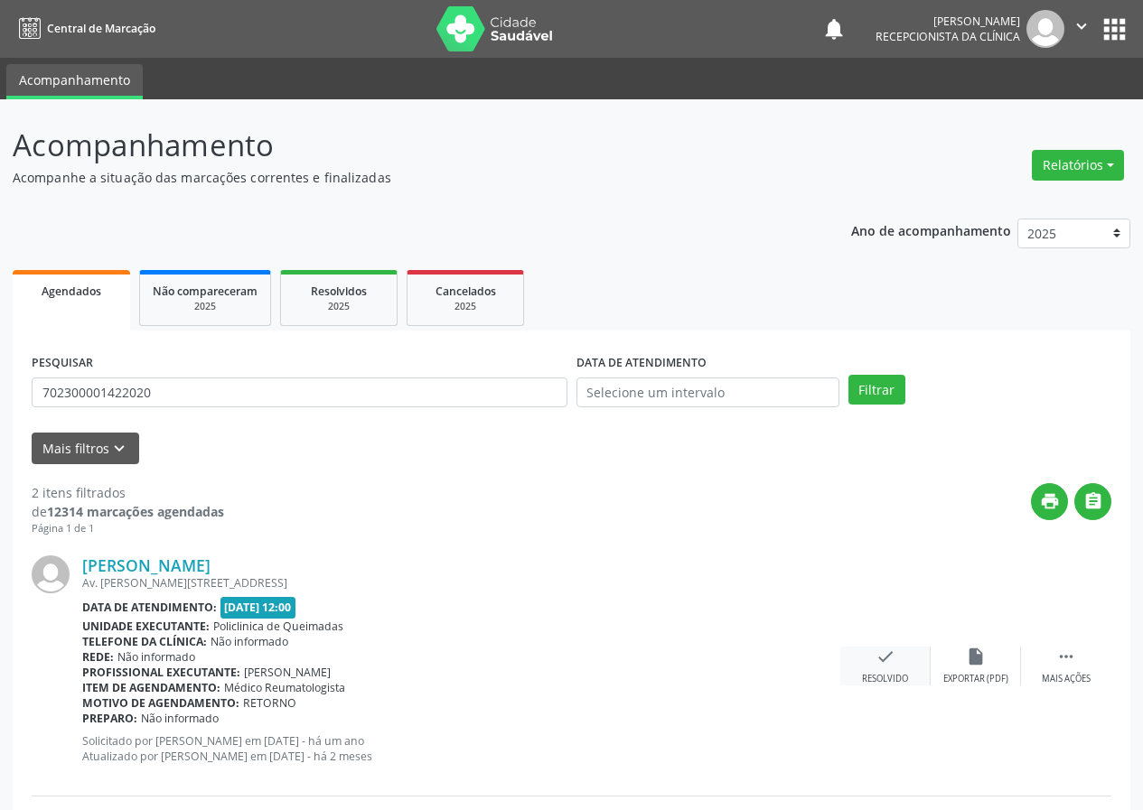
click at [886, 654] on icon "check" at bounding box center [885, 657] width 20 height 20
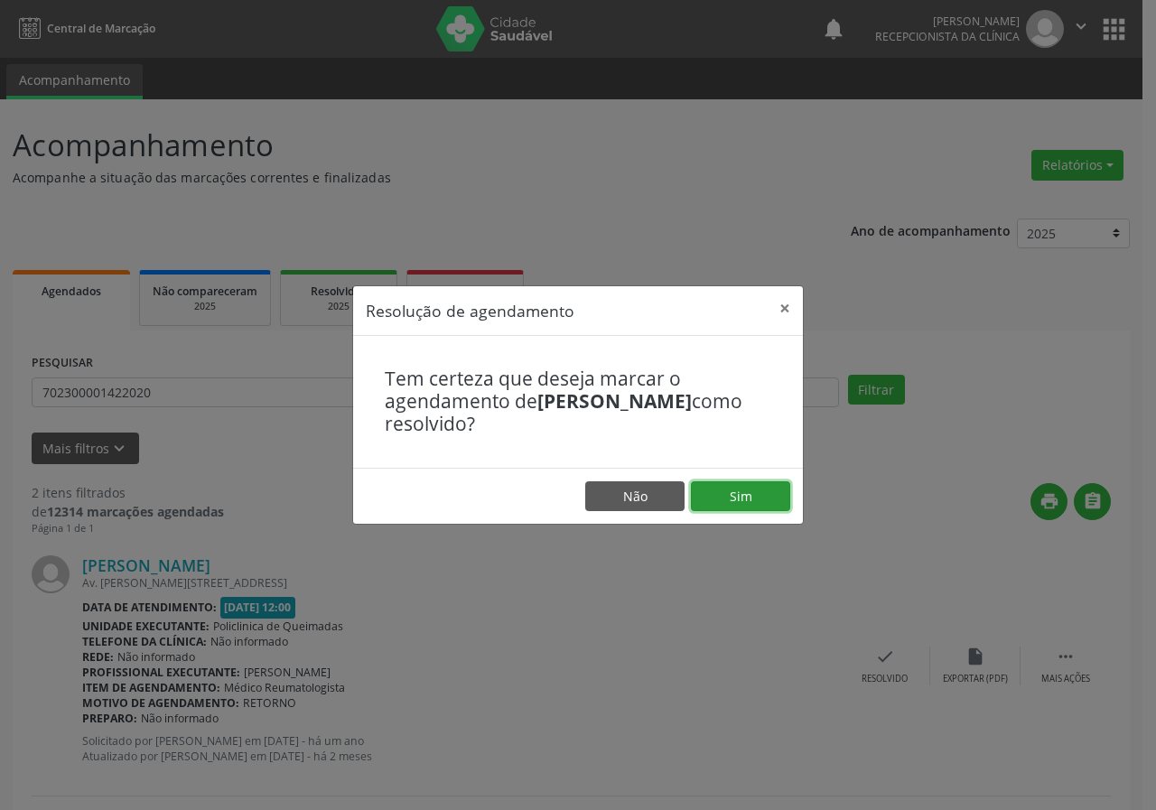
click at [763, 500] on button "Sim" at bounding box center [740, 497] width 99 height 31
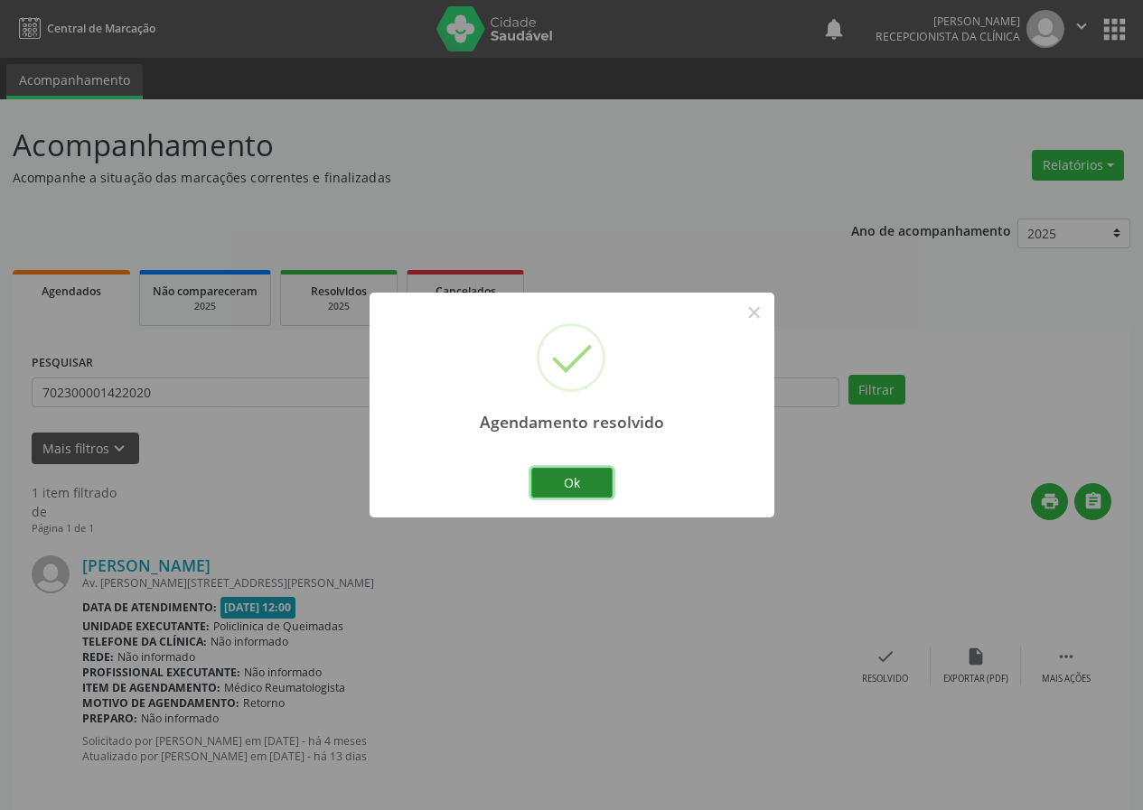
click at [586, 476] on button "Ok" at bounding box center [571, 483] width 81 height 31
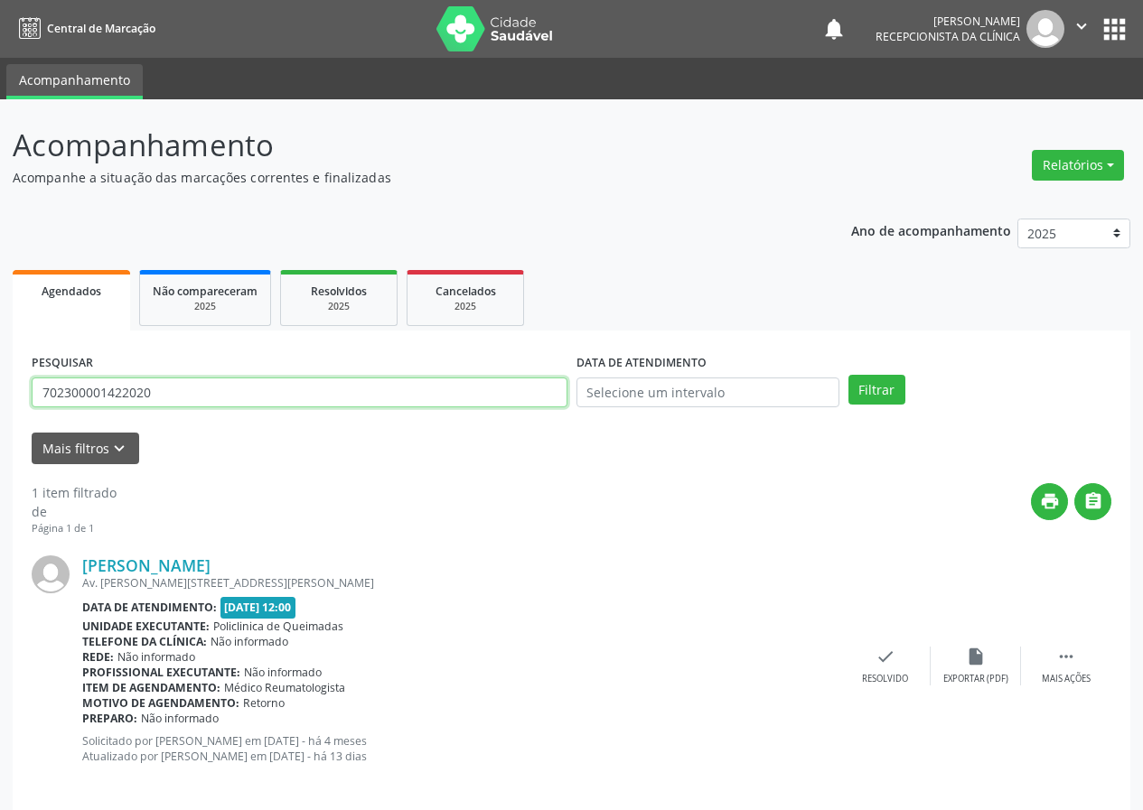
click at [320, 398] on input "702300001422020" at bounding box center [300, 393] width 536 height 31
type input "700908977303792"
click at [848, 375] on button "Filtrar" at bounding box center [876, 390] width 57 height 31
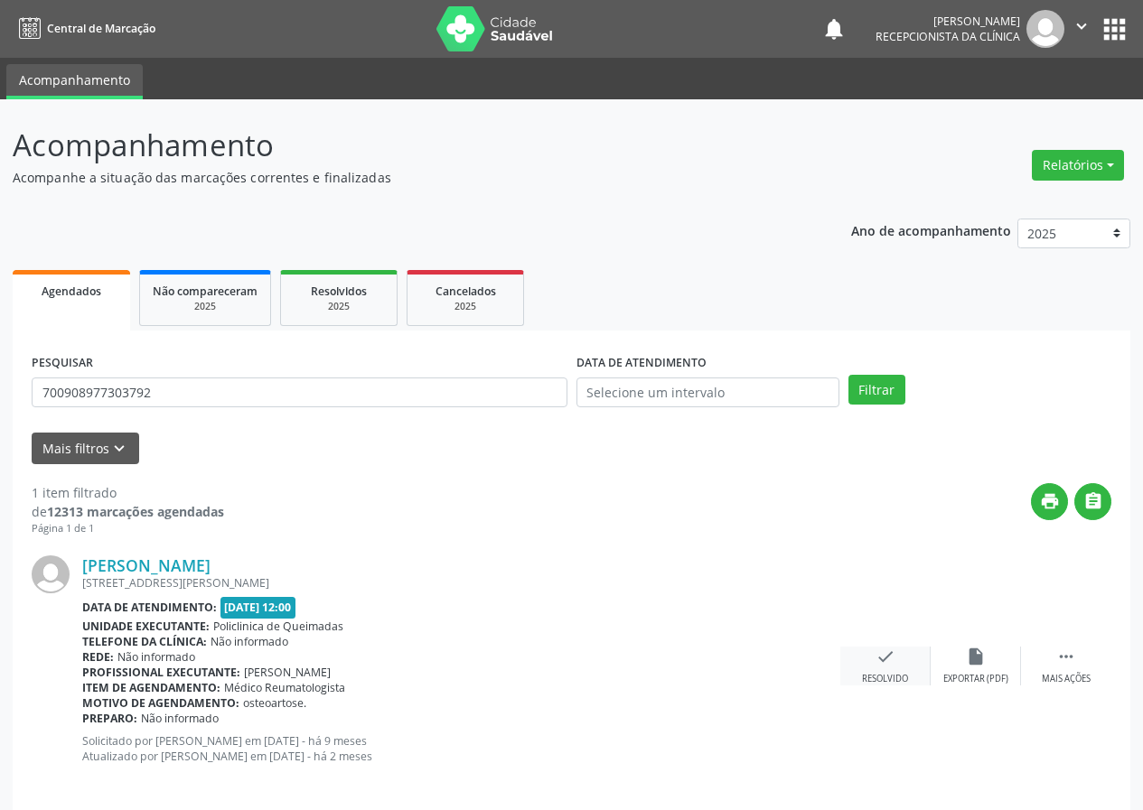
click at [891, 653] on icon "check" at bounding box center [885, 657] width 20 height 20
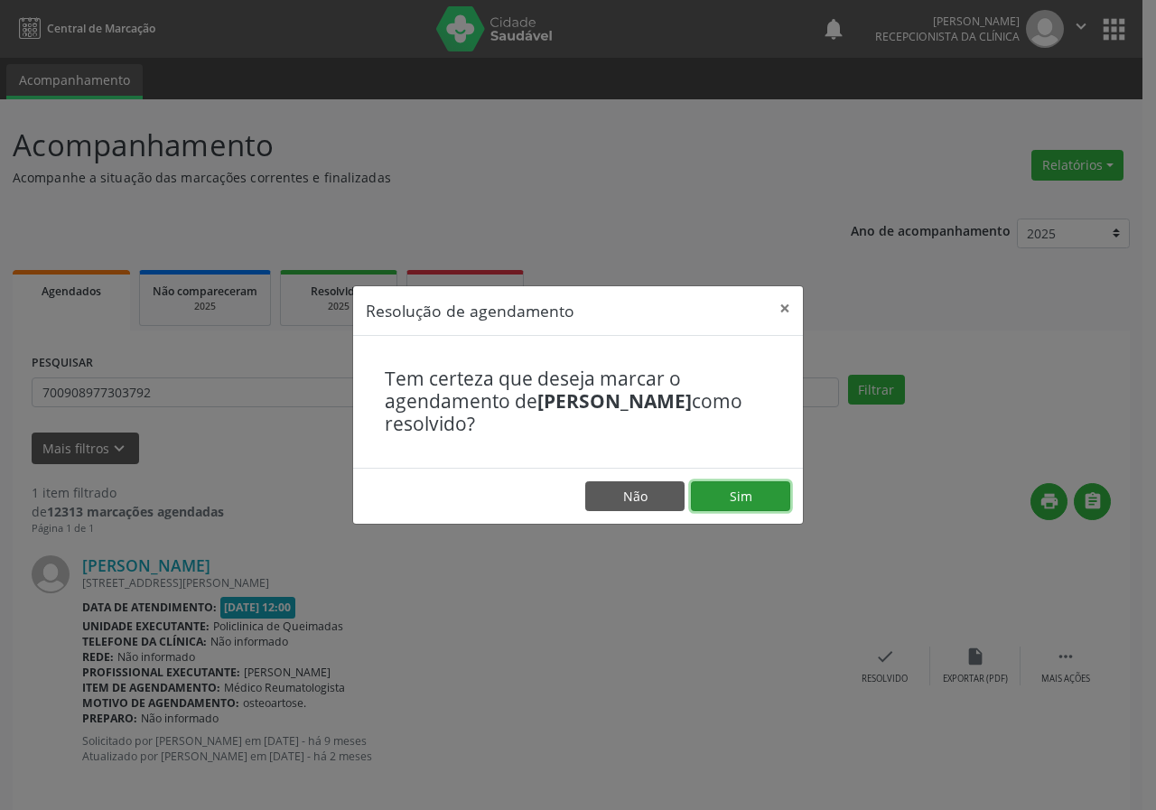
click at [750, 501] on button "Sim" at bounding box center [740, 497] width 99 height 31
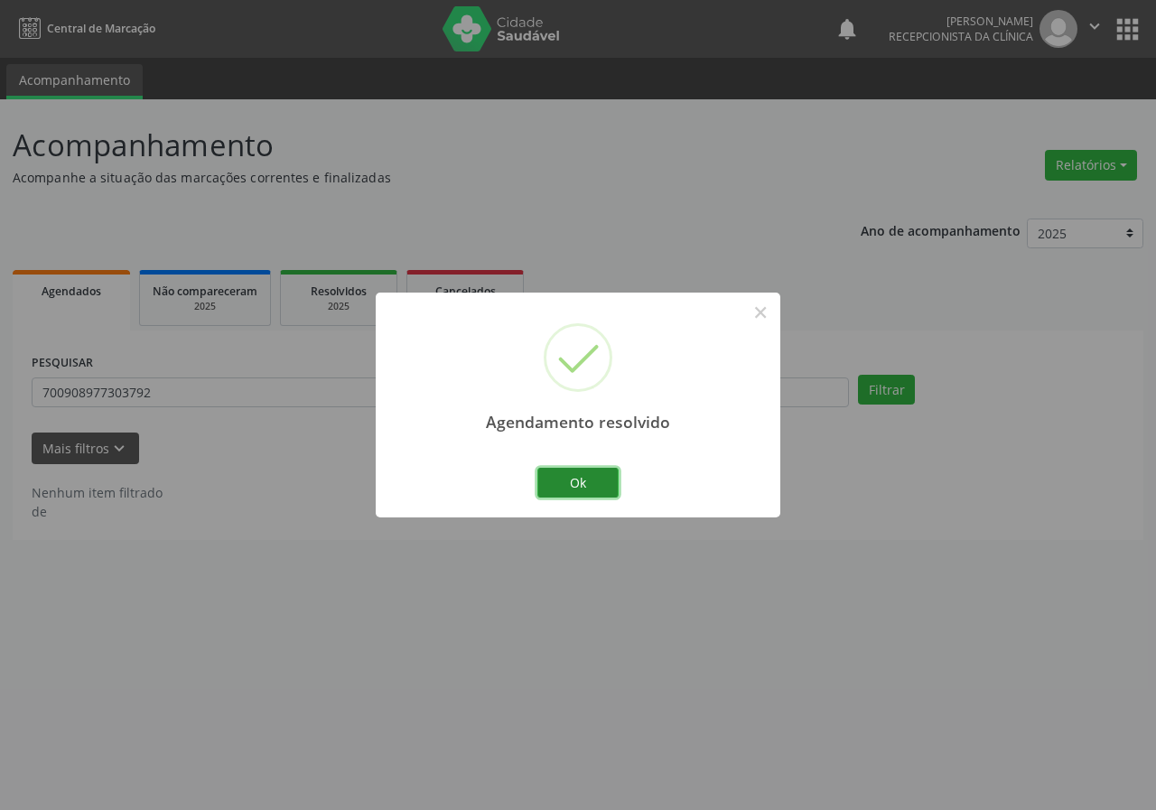
drag, startPoint x: 598, startPoint y: 482, endPoint x: 576, endPoint y: 474, distance: 23.7
click at [595, 482] on button "Ok" at bounding box center [578, 483] width 81 height 31
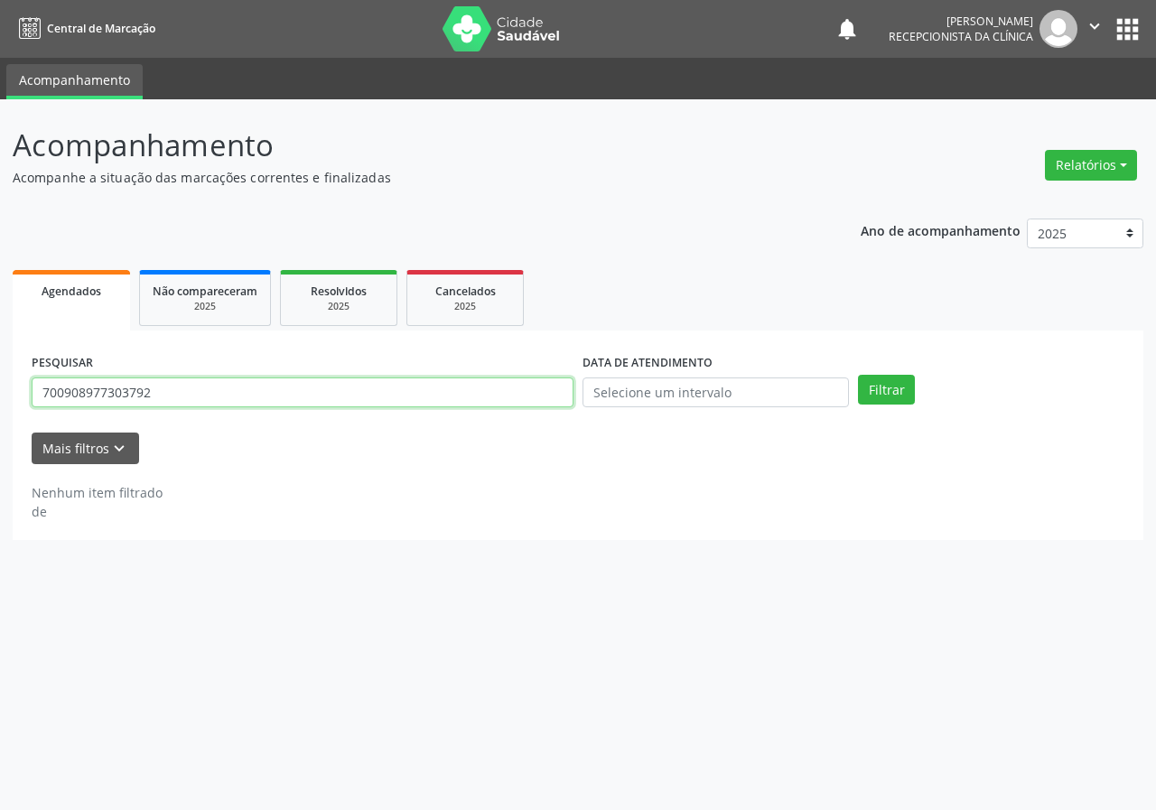
click at [447, 405] on input "700908977303792" at bounding box center [303, 393] width 542 height 31
type input "700009731086107"
click at [858, 375] on button "Filtrar" at bounding box center [886, 390] width 57 height 31
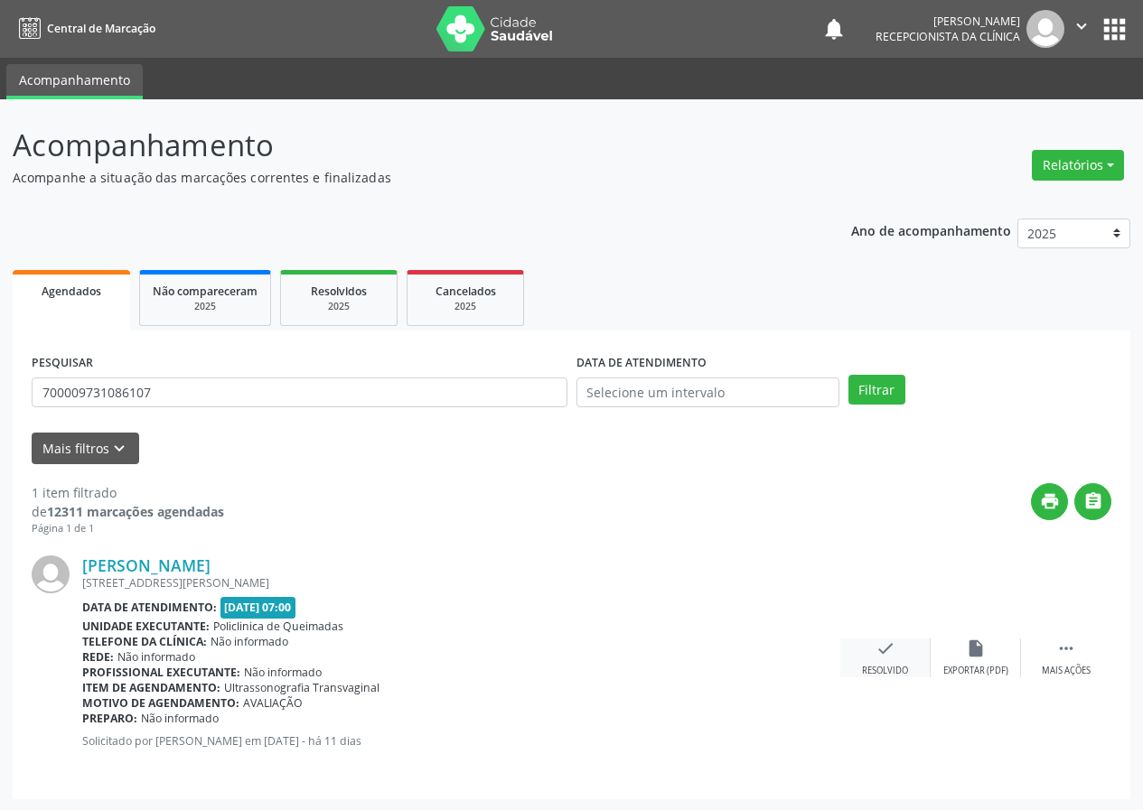
click at [876, 646] on icon "check" at bounding box center [885, 649] width 20 height 20
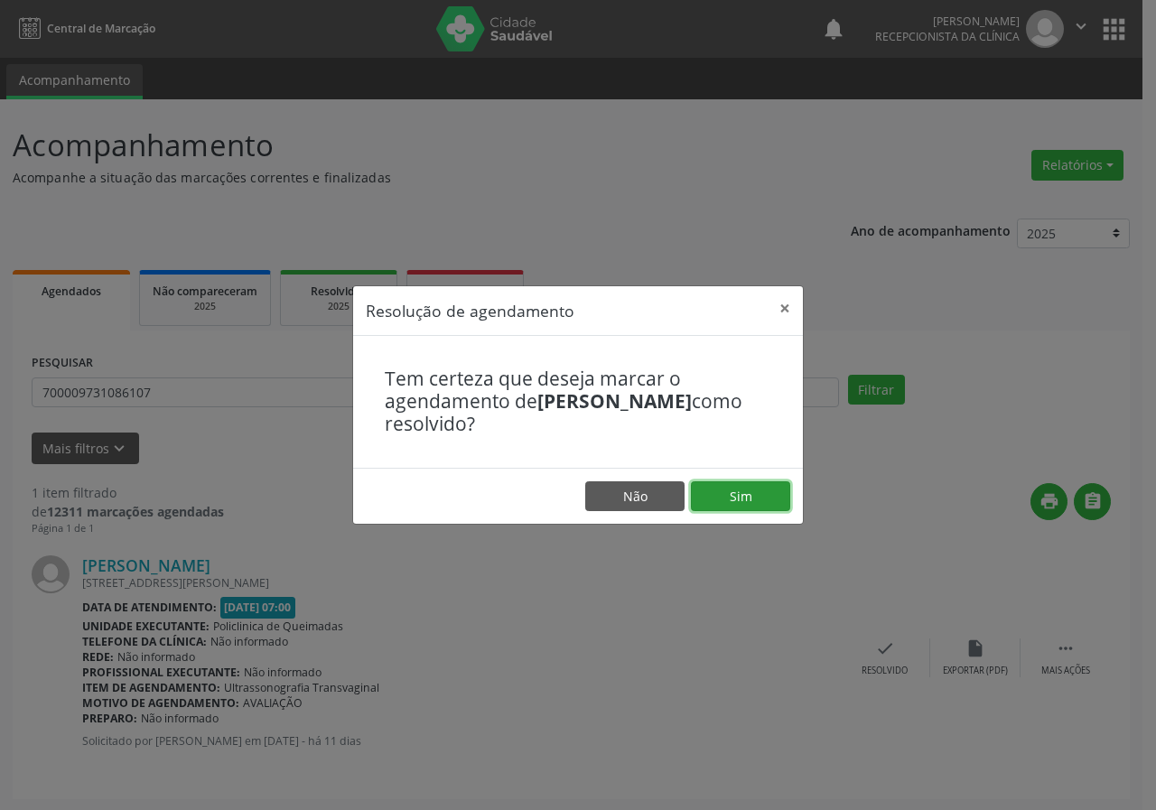
click at [759, 491] on button "Sim" at bounding box center [740, 497] width 99 height 31
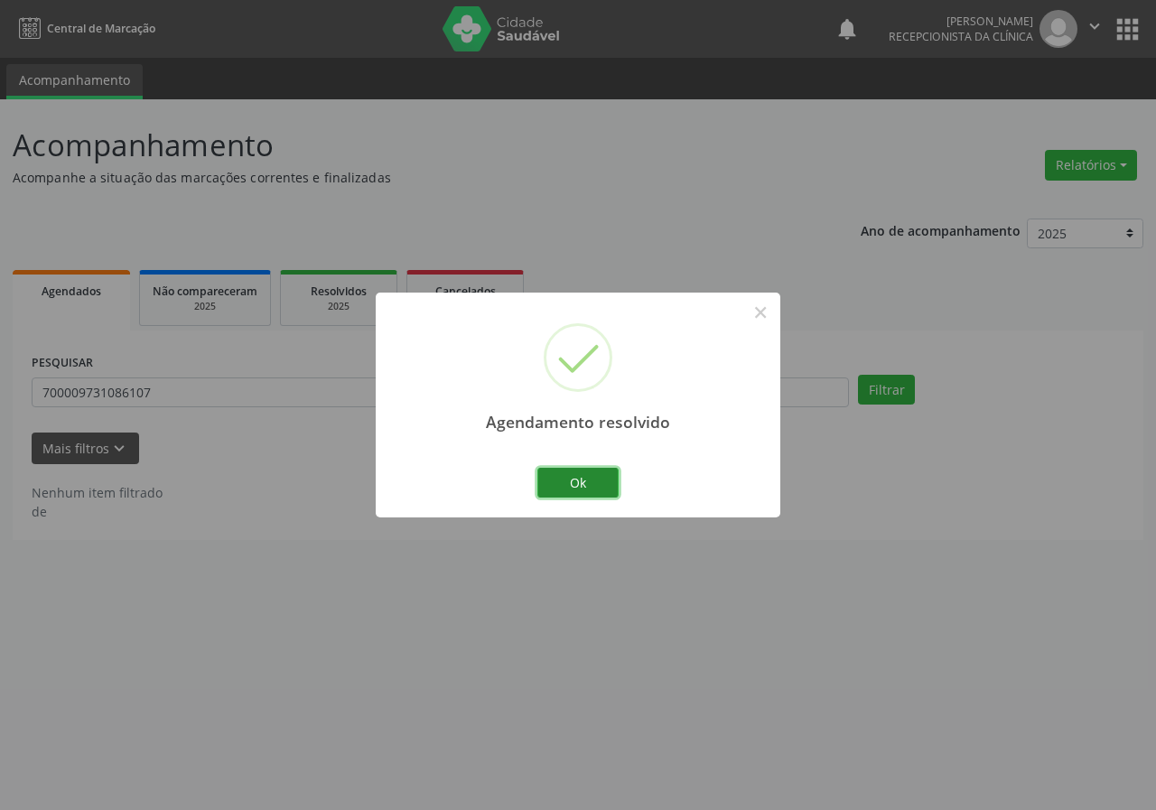
drag, startPoint x: 600, startPoint y: 480, endPoint x: 591, endPoint y: 473, distance: 11.6
click at [598, 480] on button "Ok" at bounding box center [578, 483] width 81 height 31
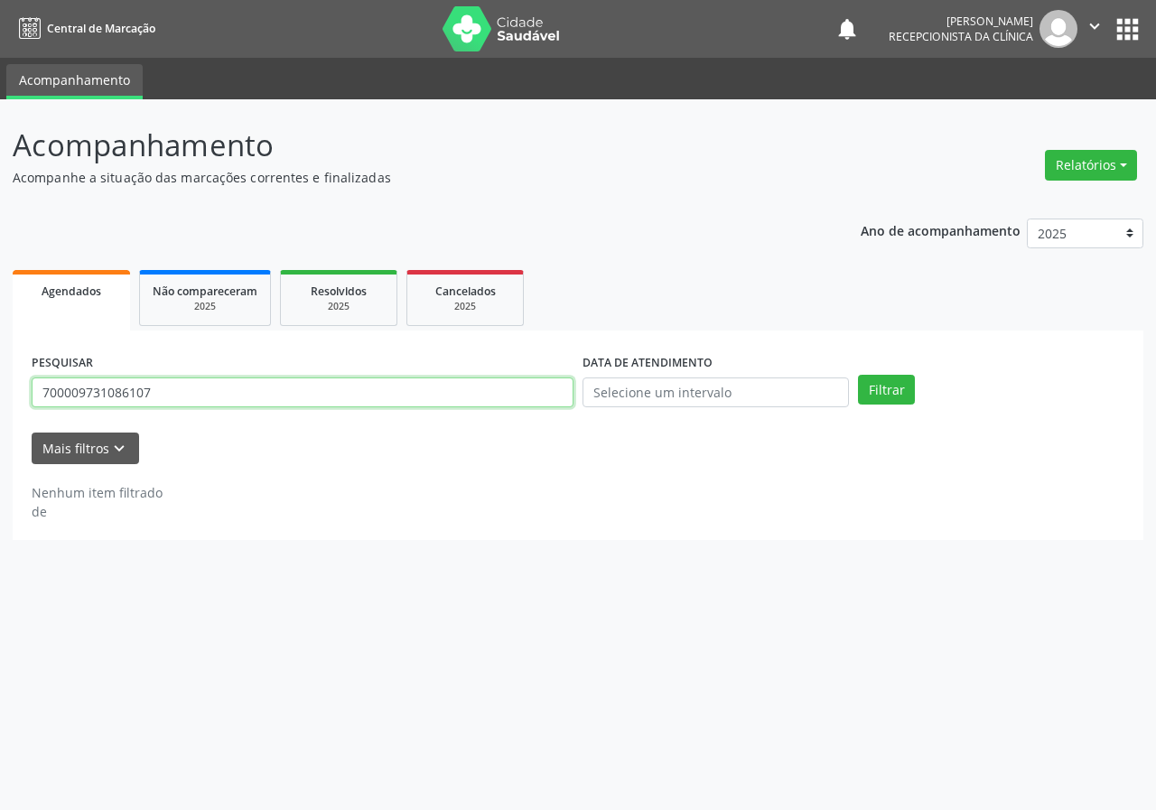
click at [529, 395] on input "700009731086107" at bounding box center [303, 393] width 542 height 31
type input "706002373167143"
click at [858, 375] on button "Filtrar" at bounding box center [886, 390] width 57 height 31
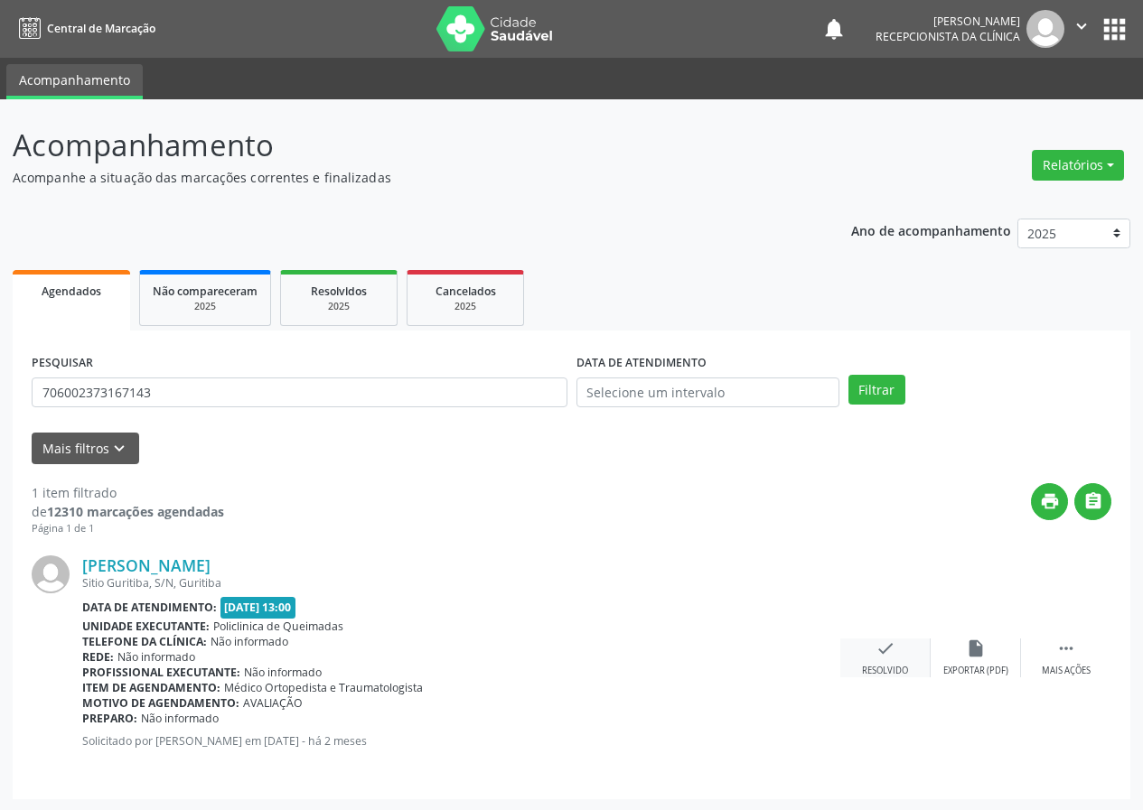
drag, startPoint x: 892, startPoint y: 653, endPoint x: 880, endPoint y: 651, distance: 11.9
click at [880, 651] on icon "check" at bounding box center [885, 649] width 20 height 20
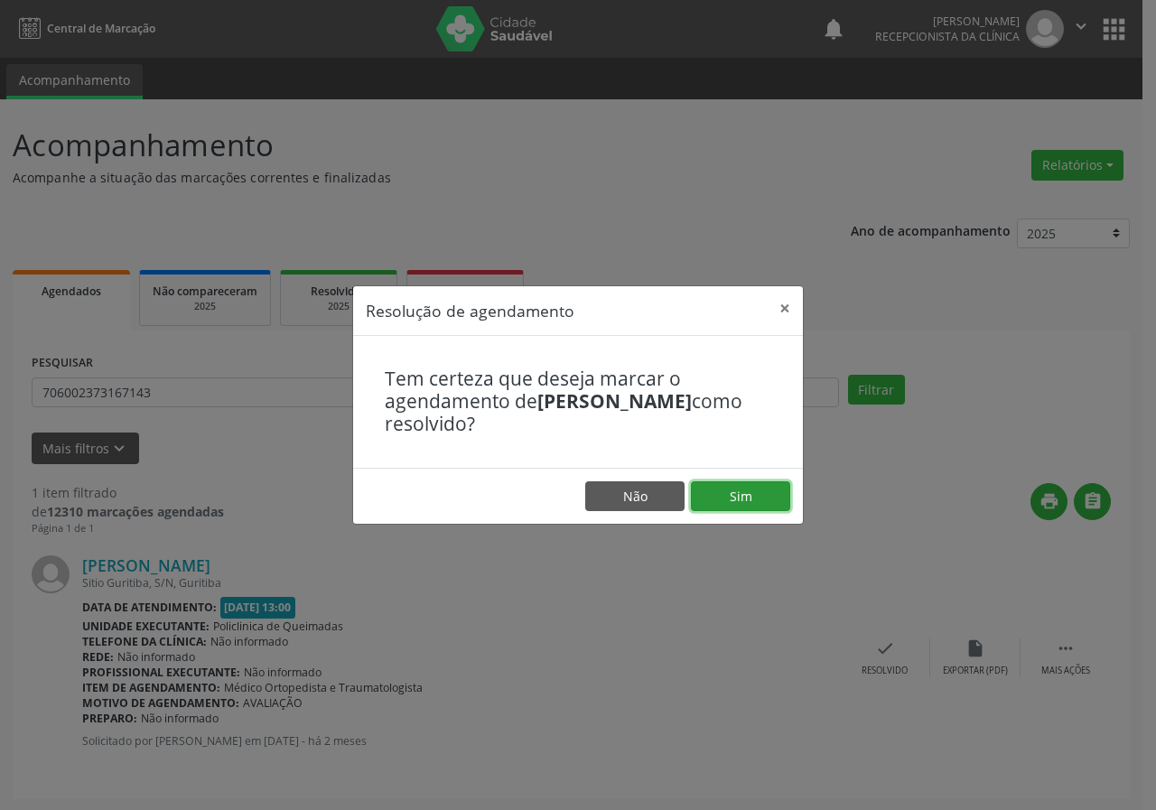
click at [770, 501] on button "Sim" at bounding box center [740, 497] width 99 height 31
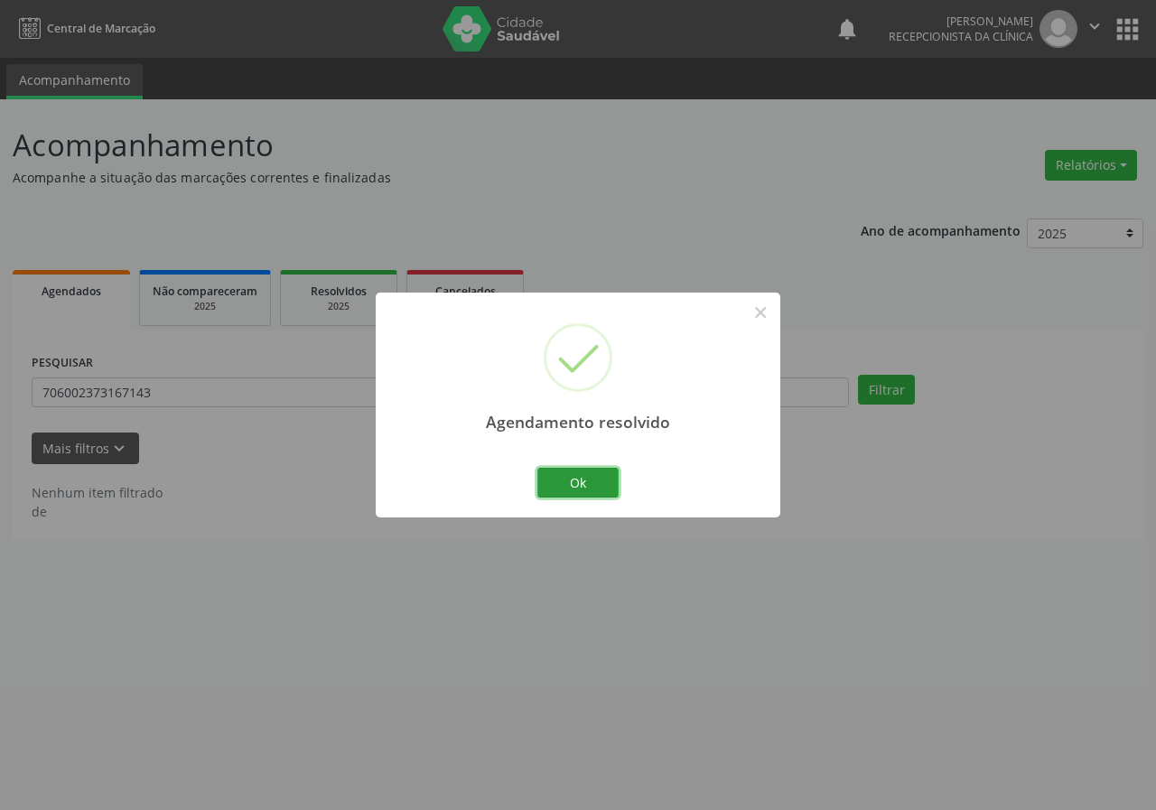
drag, startPoint x: 580, startPoint y: 485, endPoint x: 367, endPoint y: 441, distance: 217.8
click at [563, 482] on button "Ok" at bounding box center [578, 483] width 81 height 31
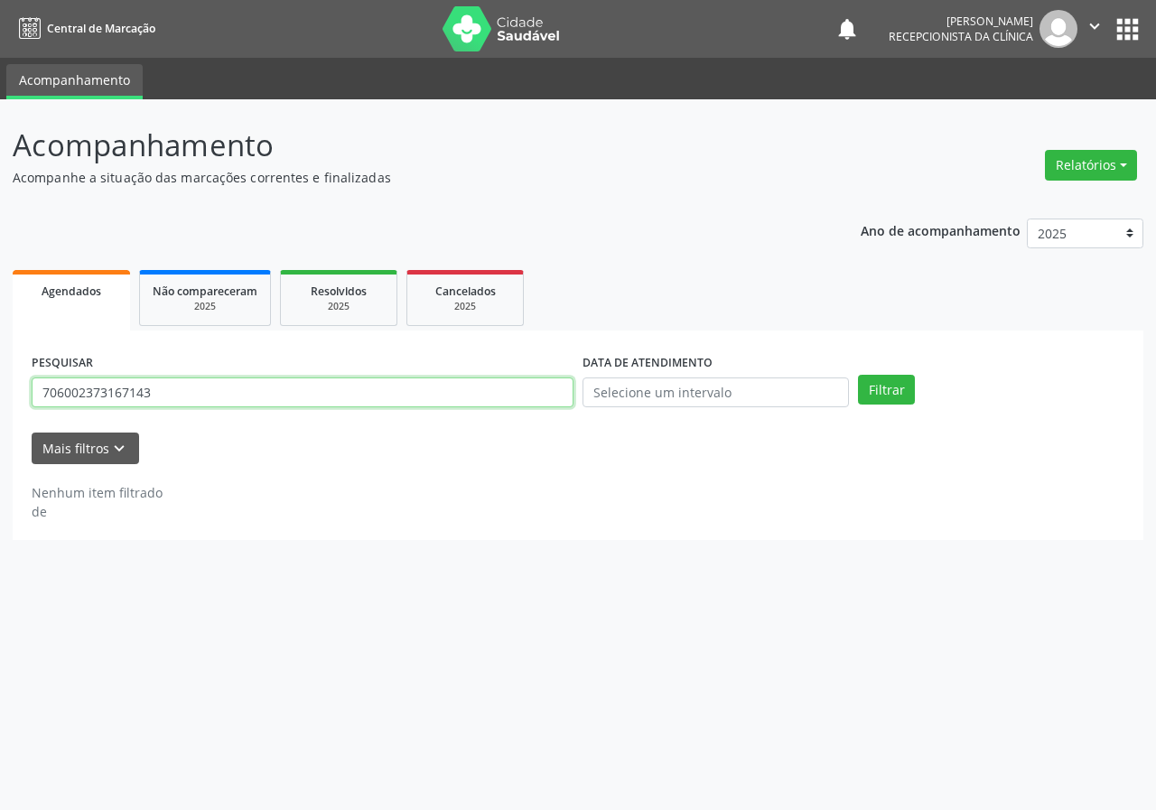
click at [362, 391] on input "706002373167143" at bounding box center [303, 393] width 542 height 31
type input "700606958871269"
click at [858, 375] on button "Filtrar" at bounding box center [886, 390] width 57 height 31
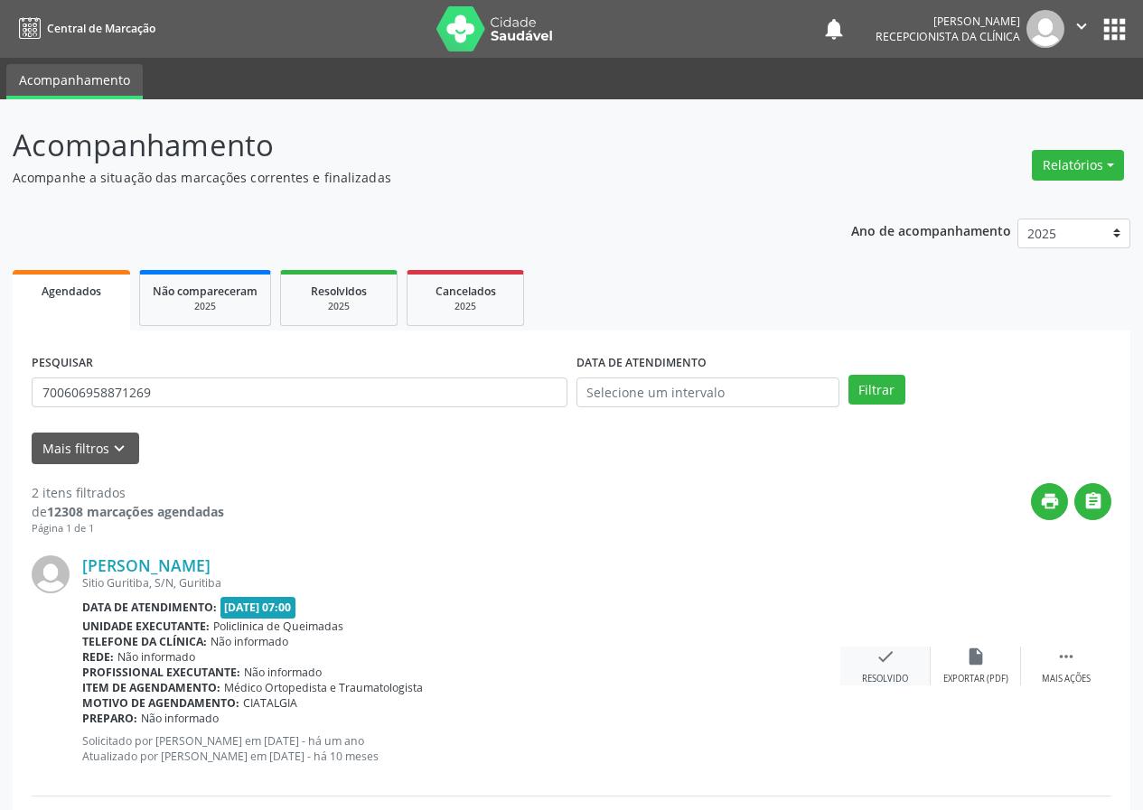
drag, startPoint x: 891, startPoint y: 663, endPoint x: 874, endPoint y: 651, distance: 20.8
click at [874, 651] on div "check Resolvido" at bounding box center [885, 666] width 90 height 39
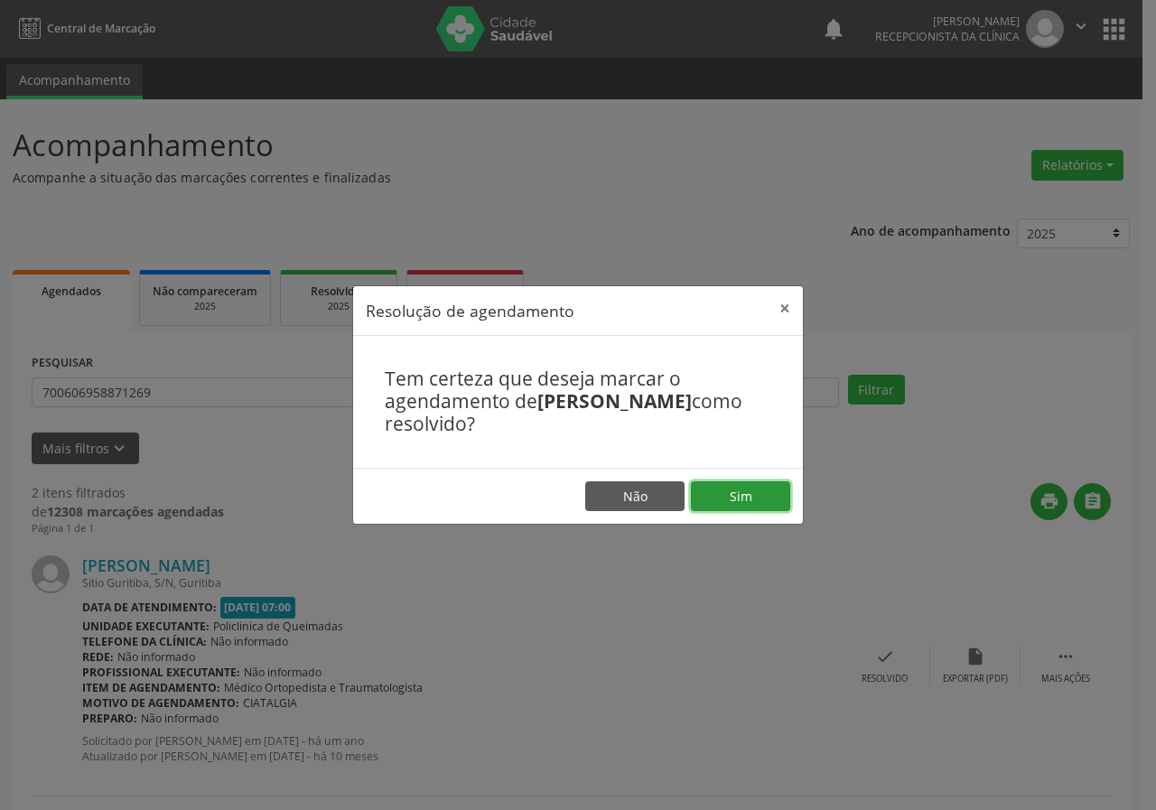
click at [749, 501] on button "Sim" at bounding box center [740, 497] width 99 height 31
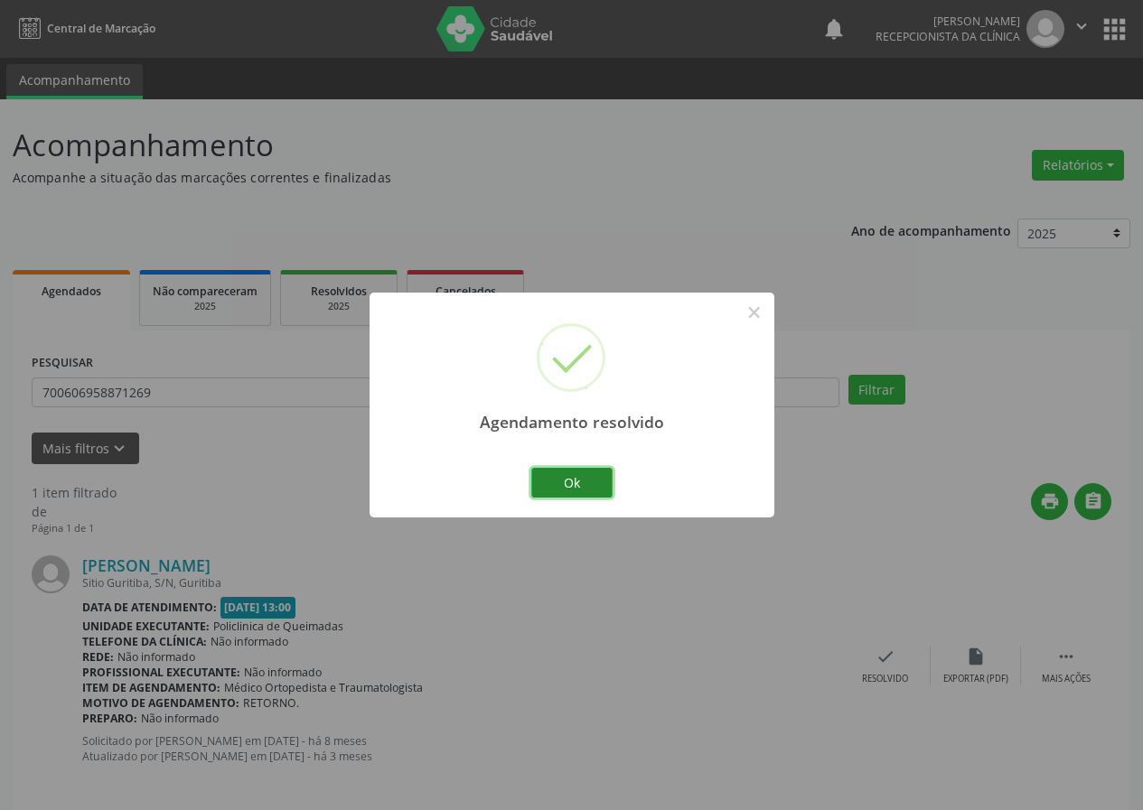
click at [593, 482] on button "Ok" at bounding box center [571, 483] width 81 height 31
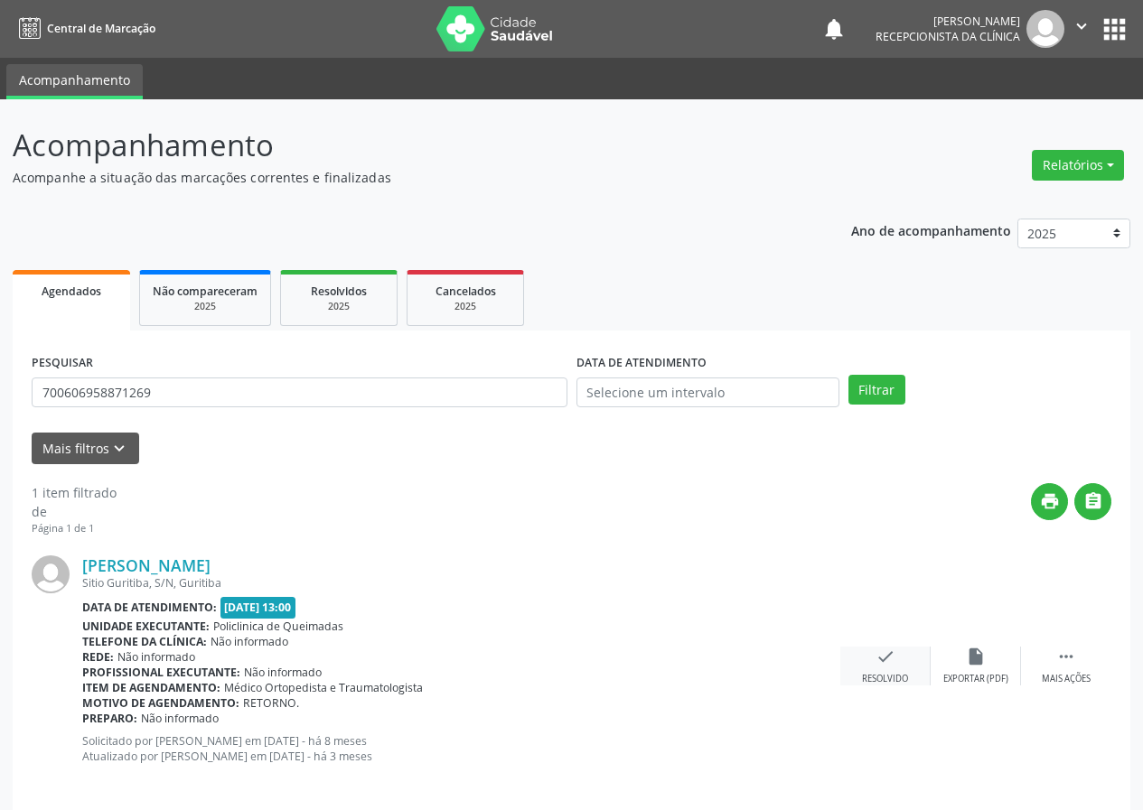
click at [882, 663] on icon "check" at bounding box center [885, 657] width 20 height 20
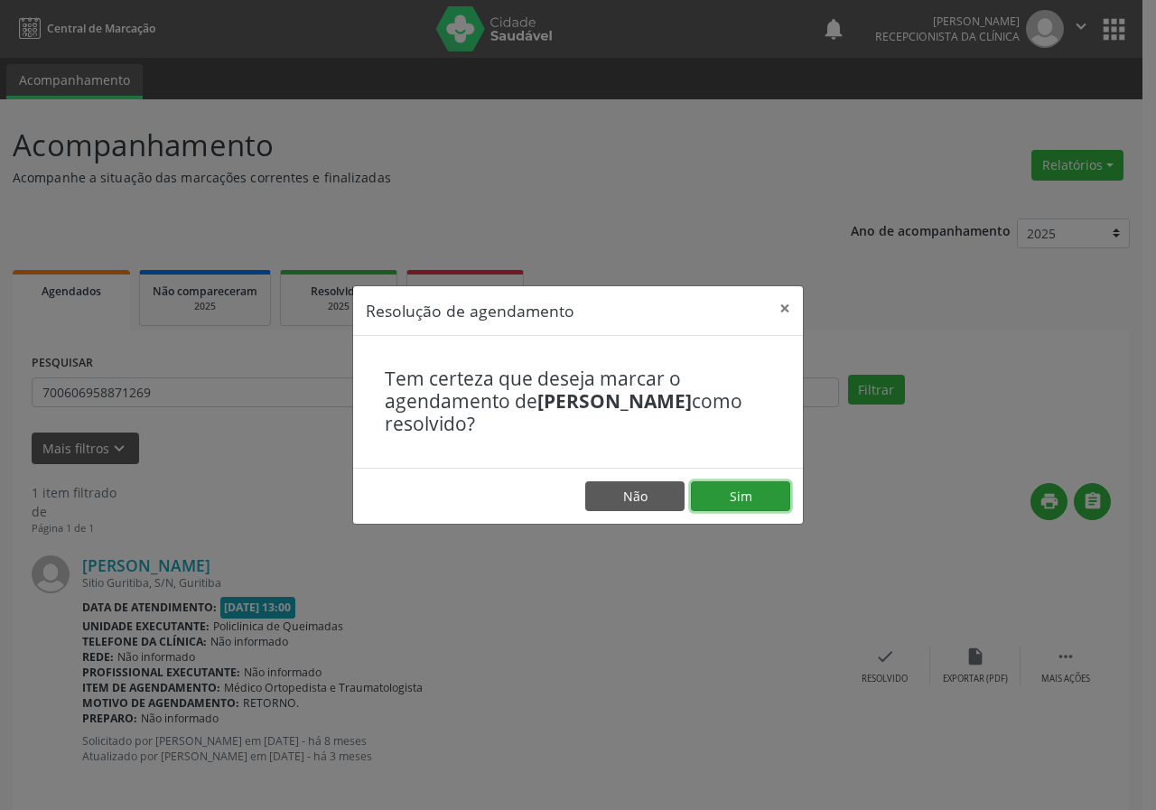
click at [740, 495] on button "Sim" at bounding box center [740, 497] width 99 height 31
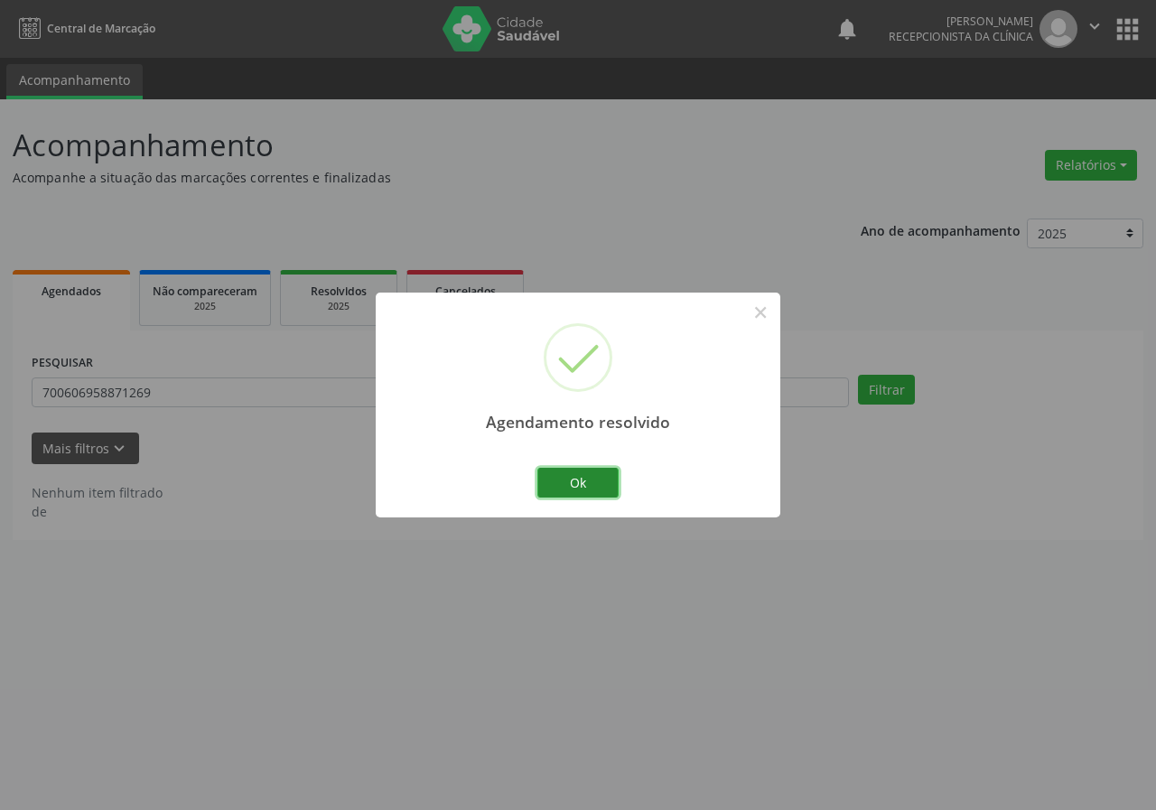
click at [595, 483] on button "Ok" at bounding box center [578, 483] width 81 height 31
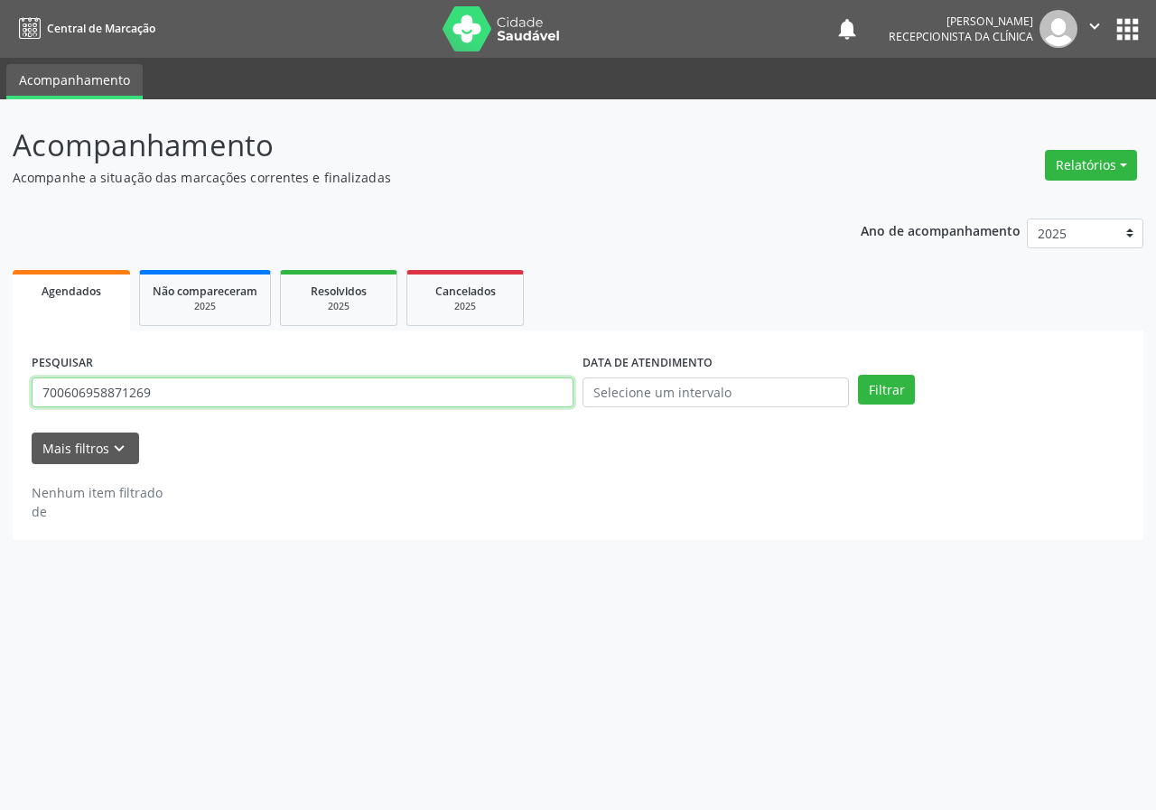
click at [509, 402] on input "700606958871269" at bounding box center [303, 393] width 542 height 31
type input "708102542594235"
click at [858, 375] on button "Filtrar" at bounding box center [886, 390] width 57 height 31
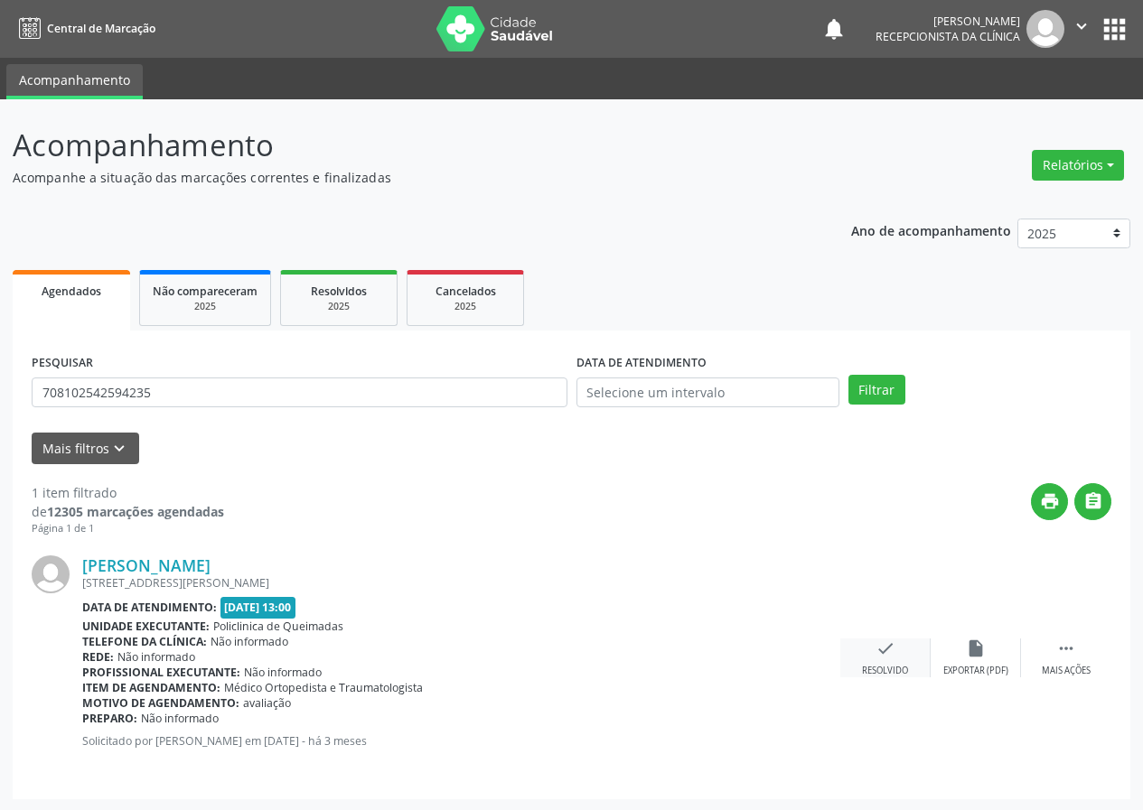
click at [870, 641] on div "check Resolvido" at bounding box center [885, 658] width 90 height 39
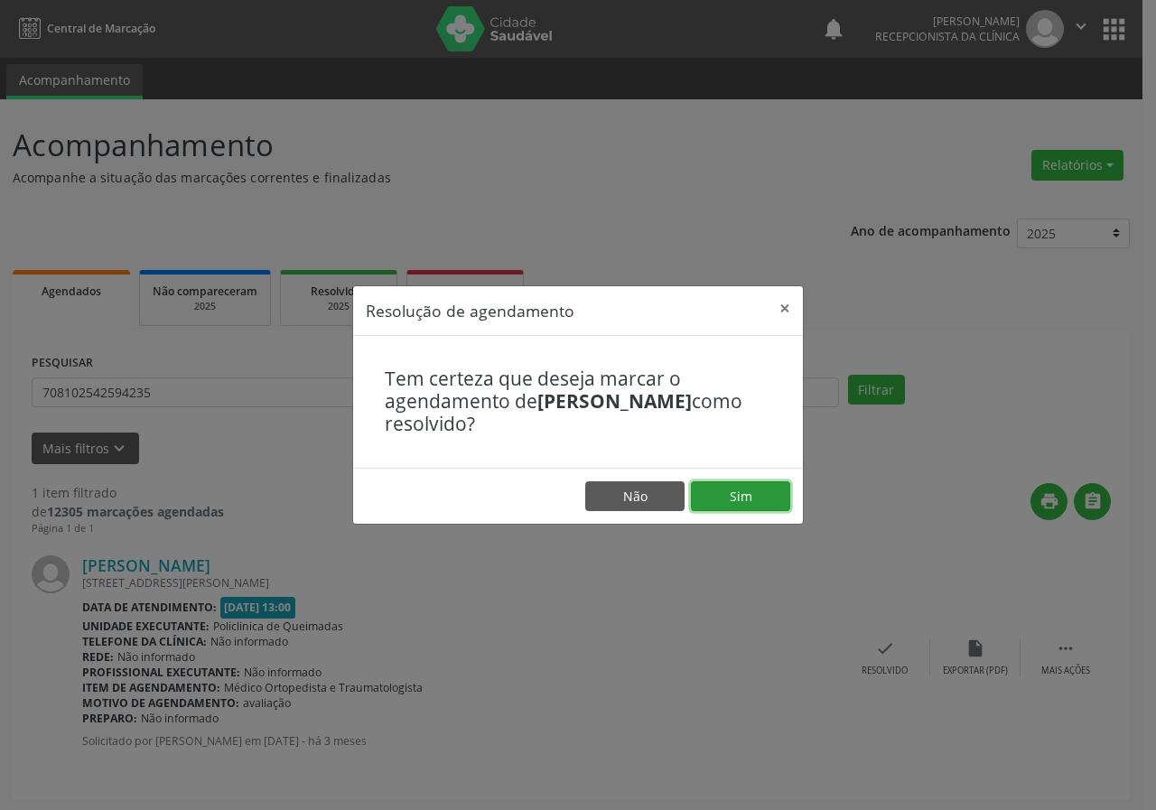
click at [733, 496] on button "Sim" at bounding box center [740, 497] width 99 height 31
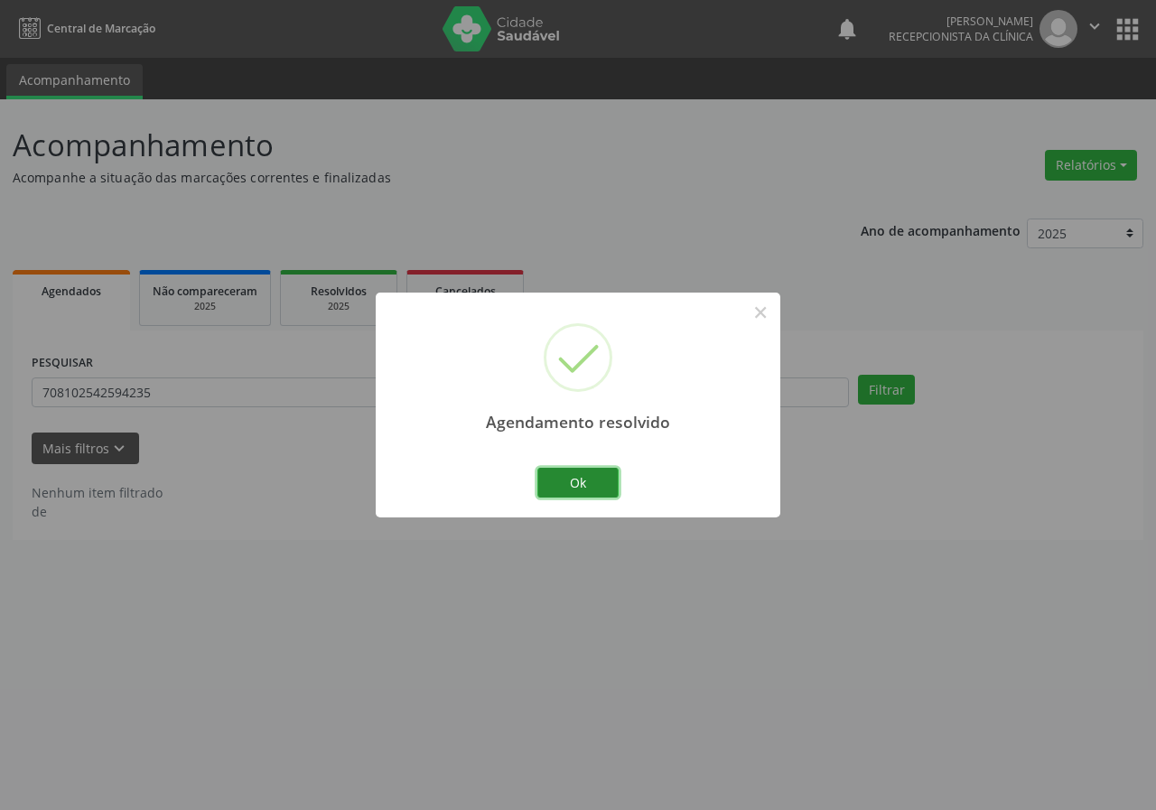
click at [564, 483] on button "Ok" at bounding box center [578, 483] width 81 height 31
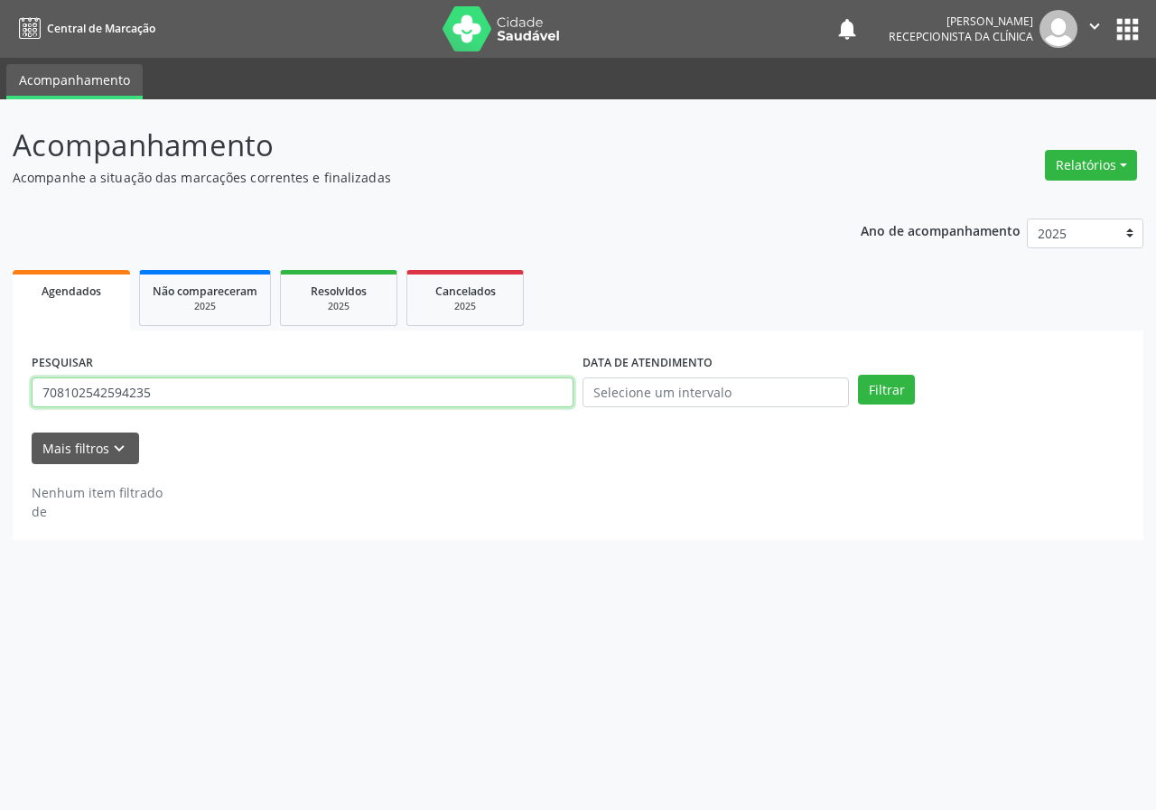
click at [474, 390] on input "708102542594235" at bounding box center [303, 393] width 542 height 31
type input "700004988276001"
click at [858, 375] on button "Filtrar" at bounding box center [886, 390] width 57 height 31
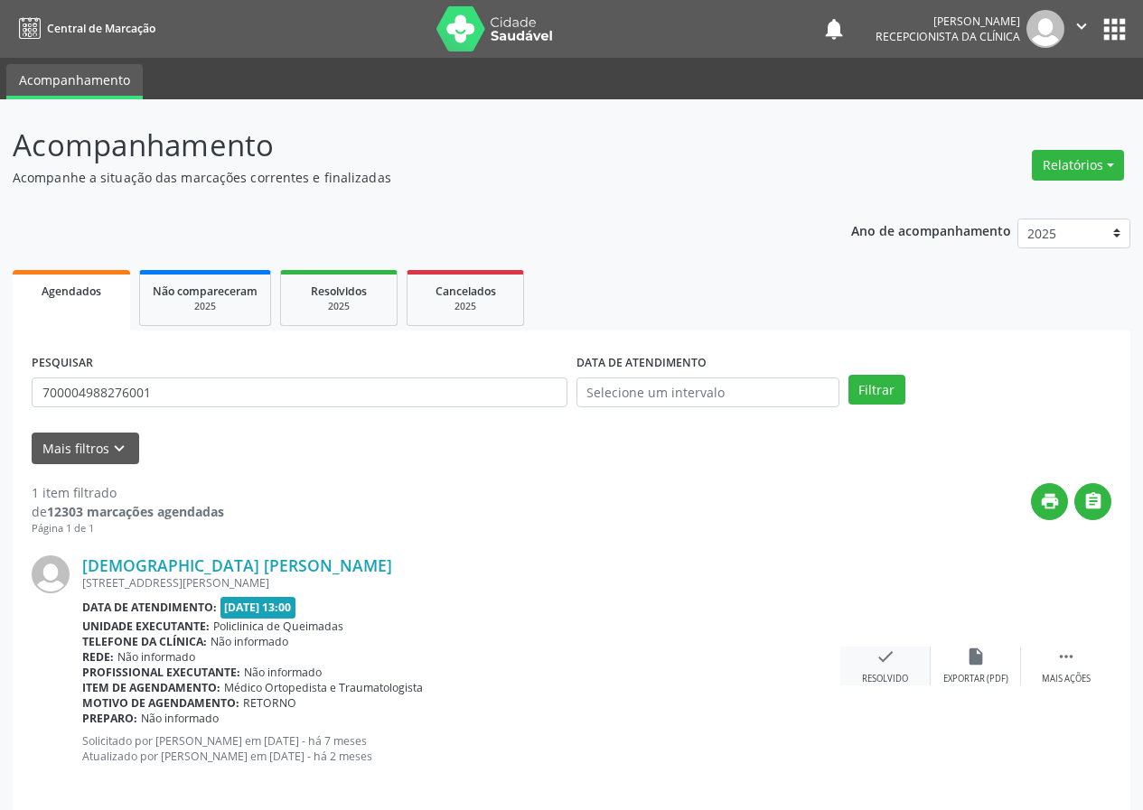
click at [888, 658] on icon "check" at bounding box center [885, 657] width 20 height 20
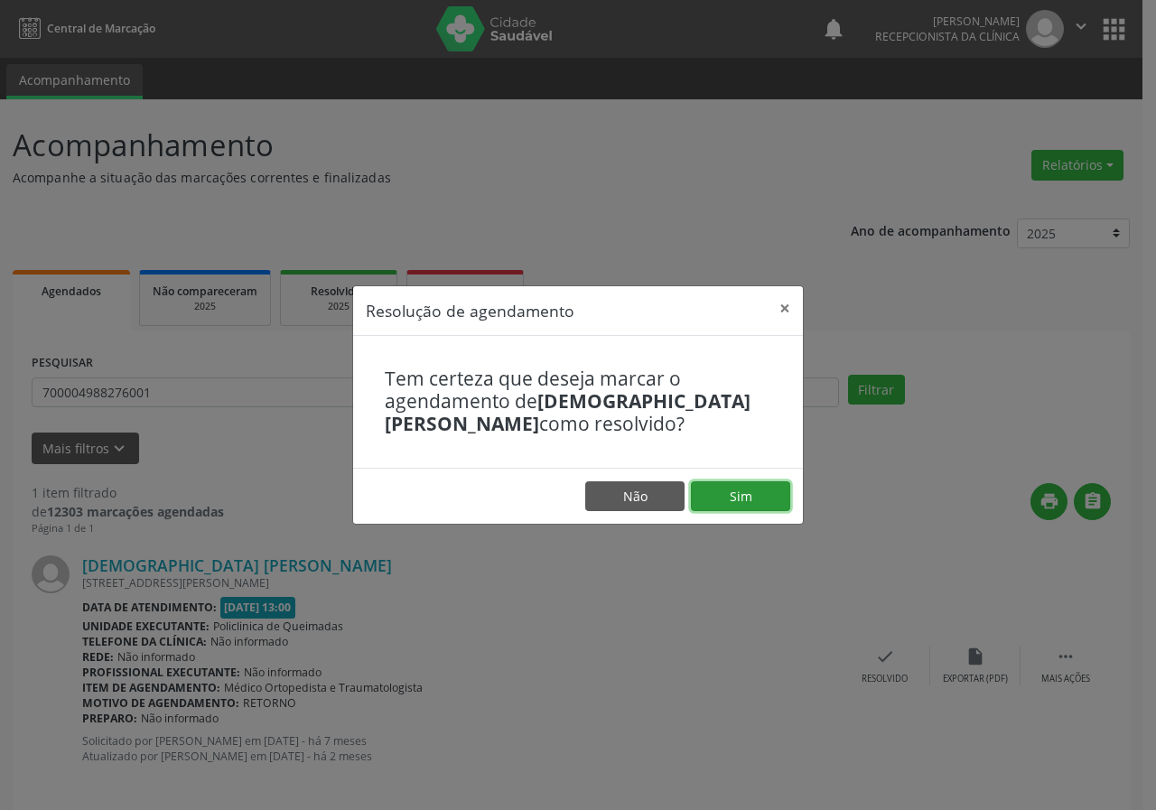
drag, startPoint x: 769, startPoint y: 492, endPoint x: 749, endPoint y: 482, distance: 22.2
click at [763, 491] on button "Sim" at bounding box center [740, 497] width 99 height 31
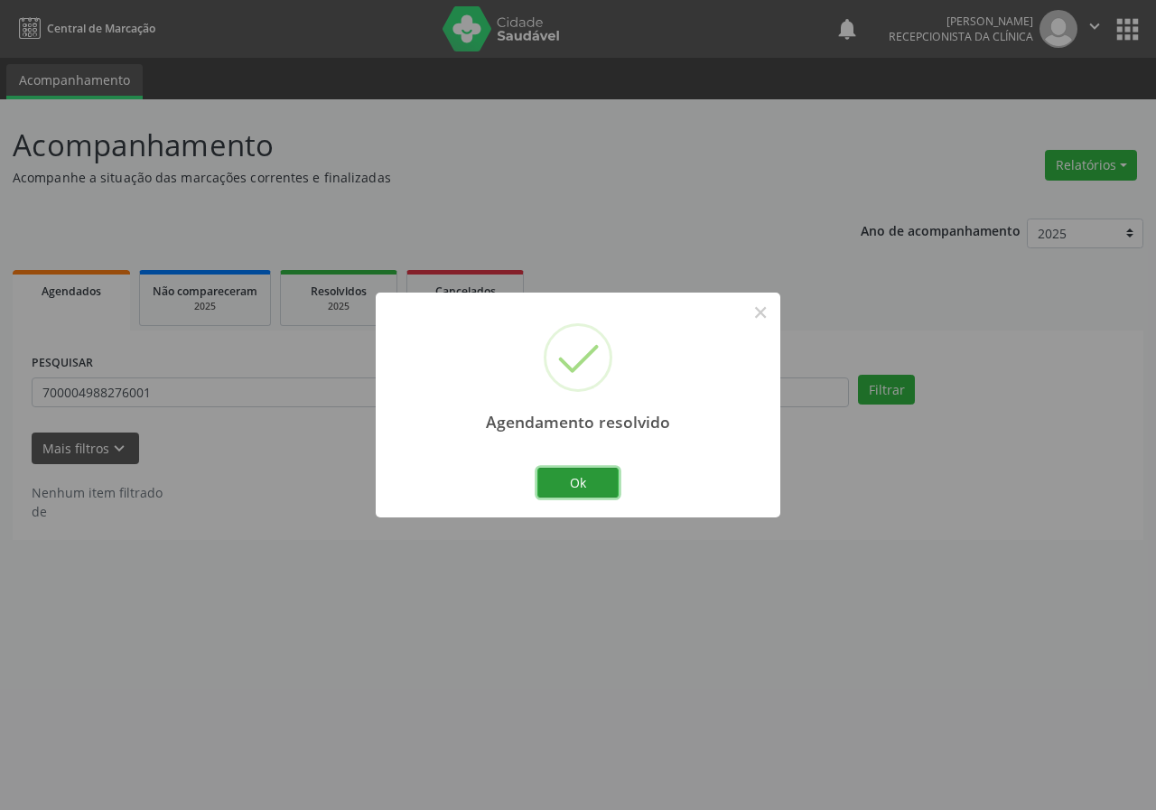
drag, startPoint x: 581, startPoint y: 476, endPoint x: 446, endPoint y: 454, distance: 136.5
click at [567, 476] on button "Ok" at bounding box center [578, 483] width 81 height 31
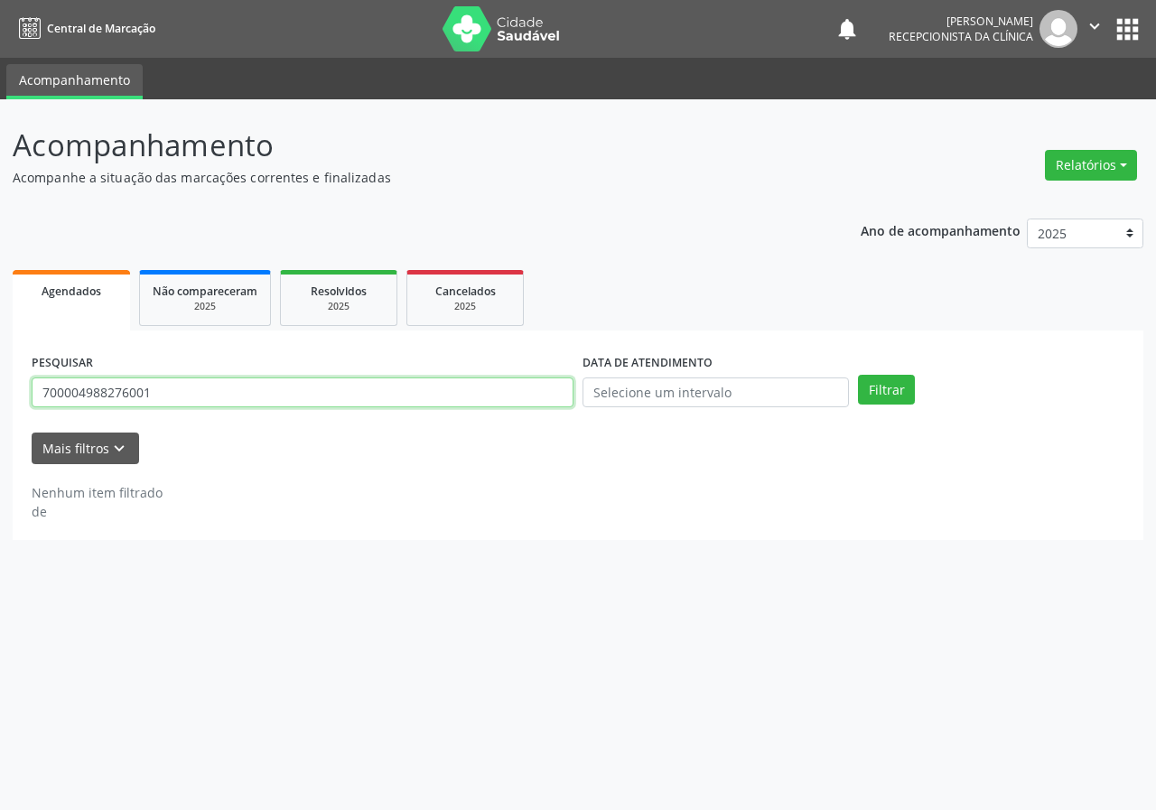
click at [400, 392] on input "700004988276001" at bounding box center [303, 393] width 542 height 31
type input "700502303075157"
click at [858, 375] on button "Filtrar" at bounding box center [886, 390] width 57 height 31
click at [165, 389] on input "700502303075157" at bounding box center [303, 393] width 542 height 31
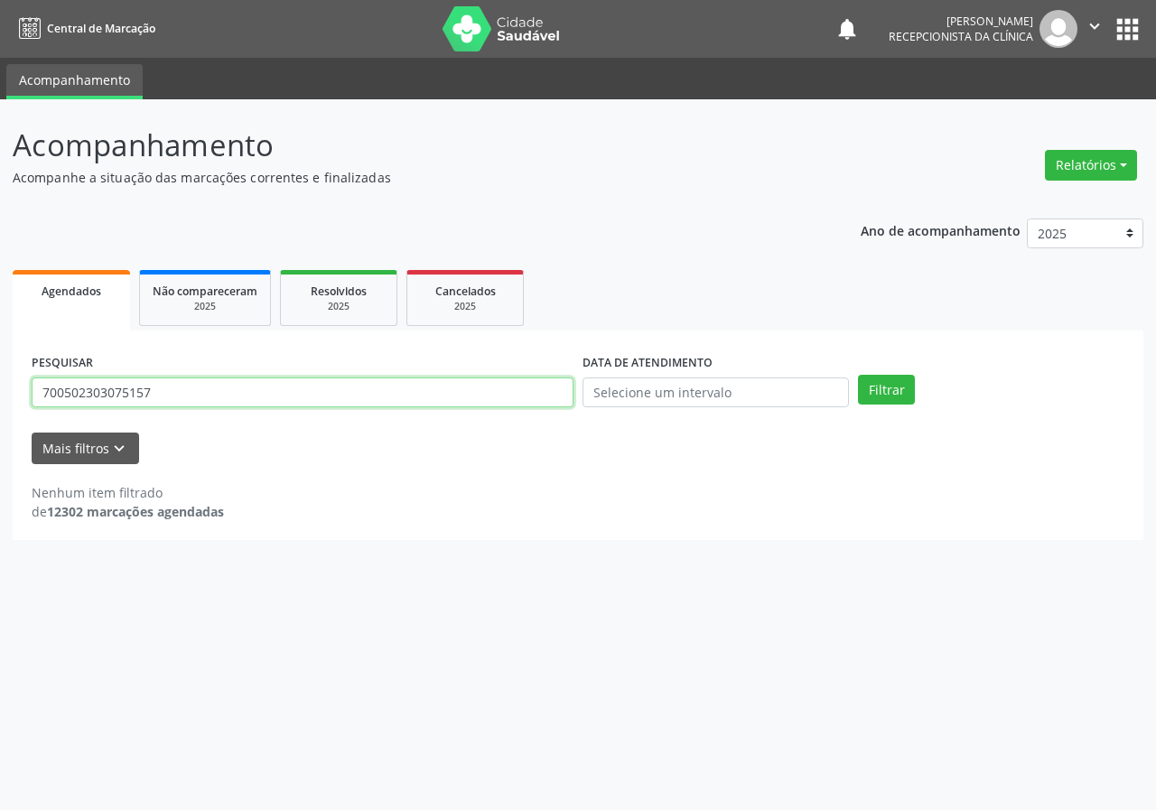
click at [165, 389] on input "700502303075157" at bounding box center [303, 393] width 542 height 31
type input "704206271979489"
click at [858, 375] on button "Filtrar" at bounding box center [886, 390] width 57 height 31
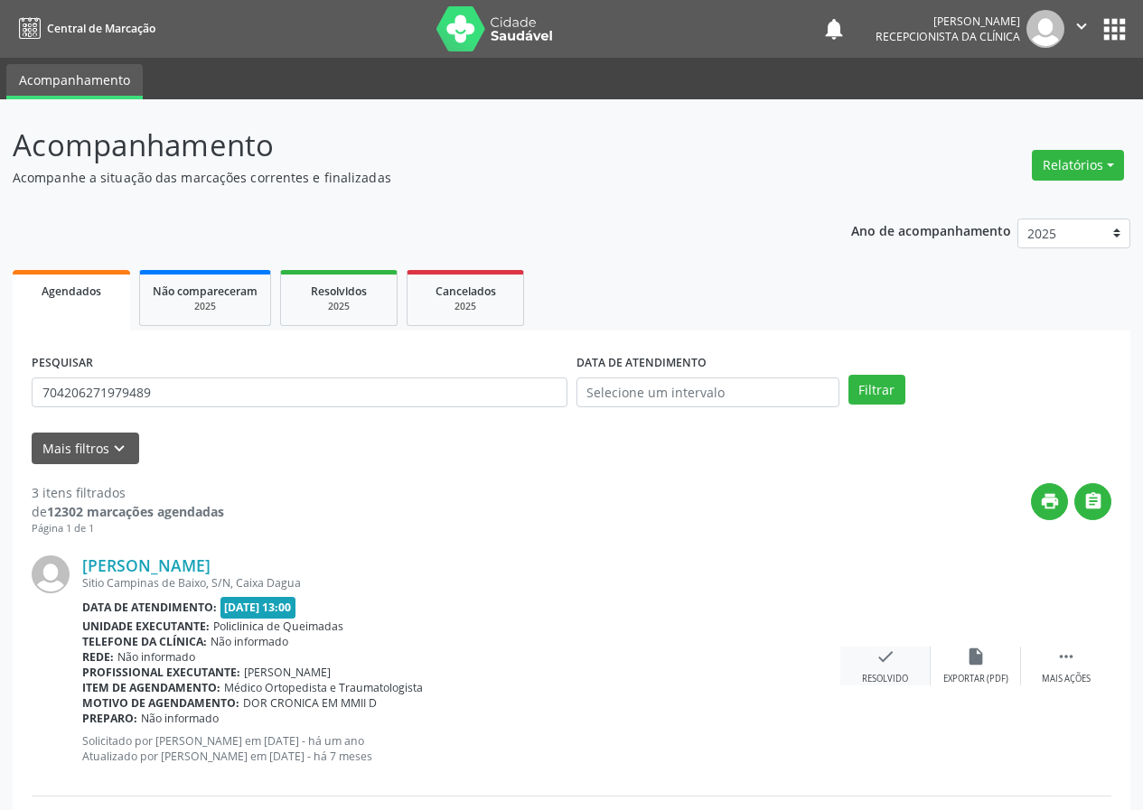
click at [873, 661] on div "check Resolvido" at bounding box center [885, 666] width 90 height 39
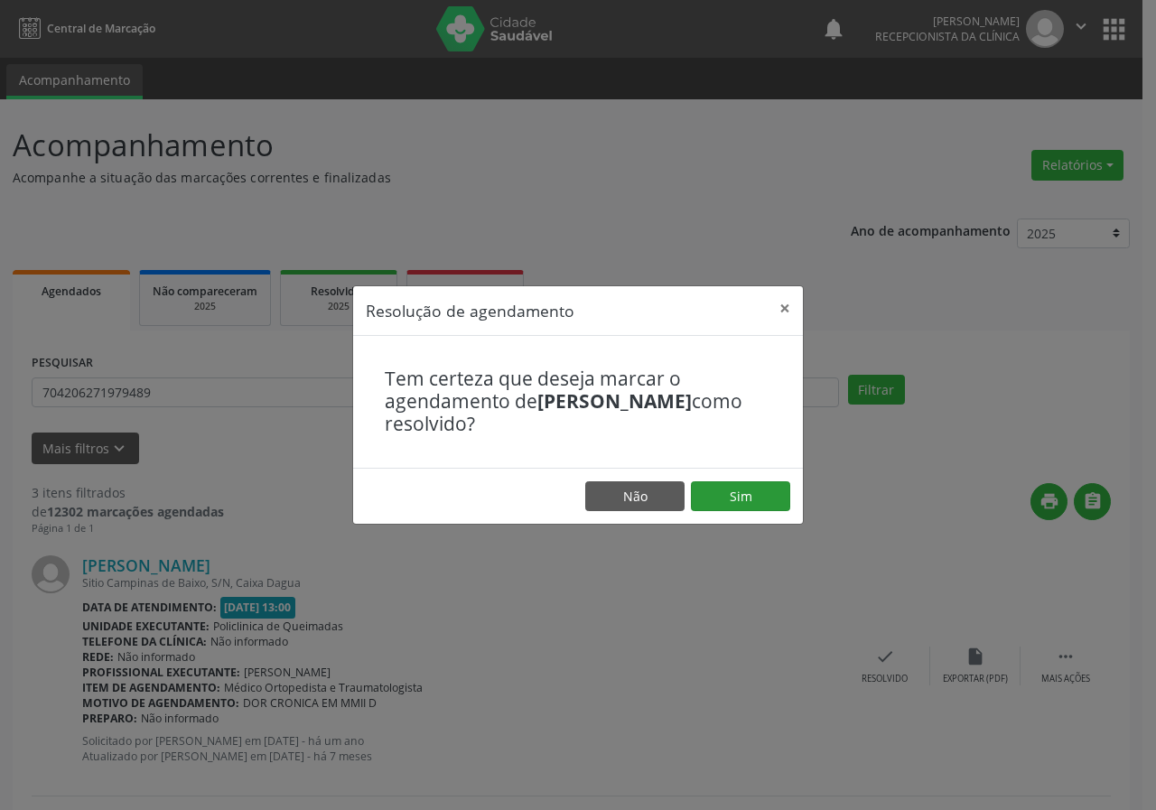
drag, startPoint x: 727, startPoint y: 474, endPoint x: 725, endPoint y: 491, distance: 16.4
click at [726, 480] on footer "Não Sim" at bounding box center [578, 496] width 450 height 57
click at [725, 491] on button "Sim" at bounding box center [740, 497] width 99 height 31
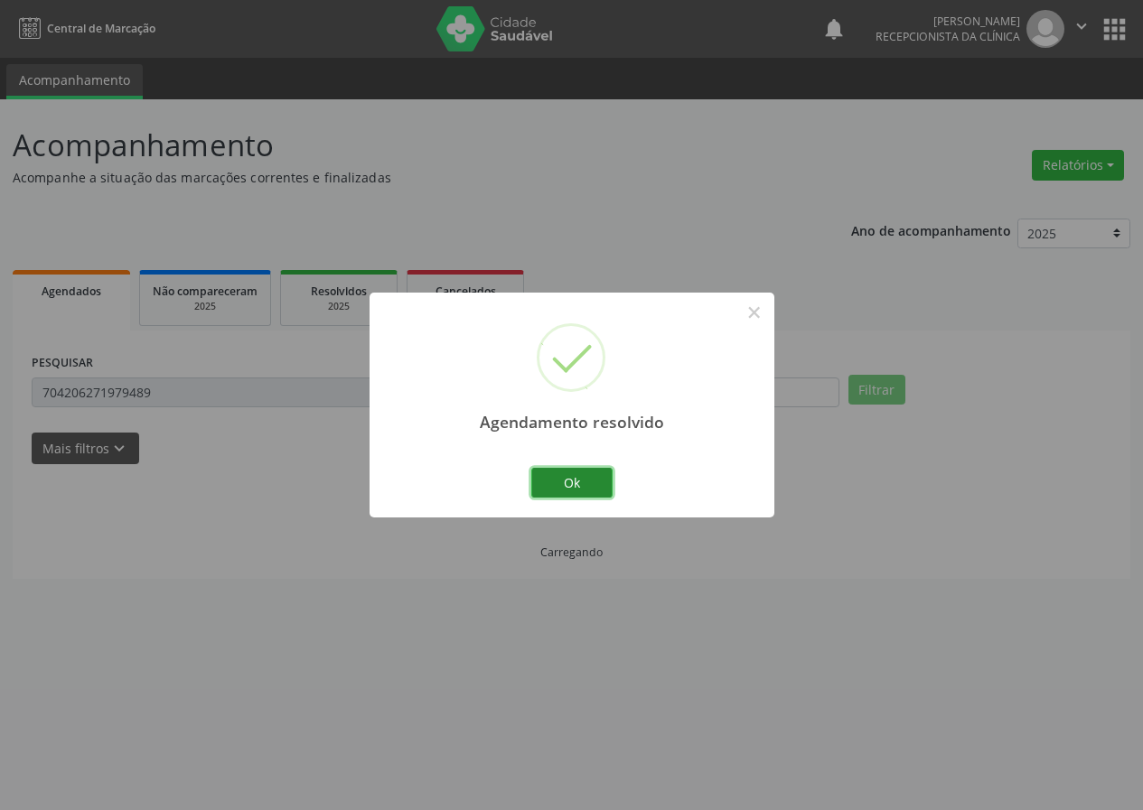
click at [596, 482] on button "Ok" at bounding box center [571, 483] width 81 height 31
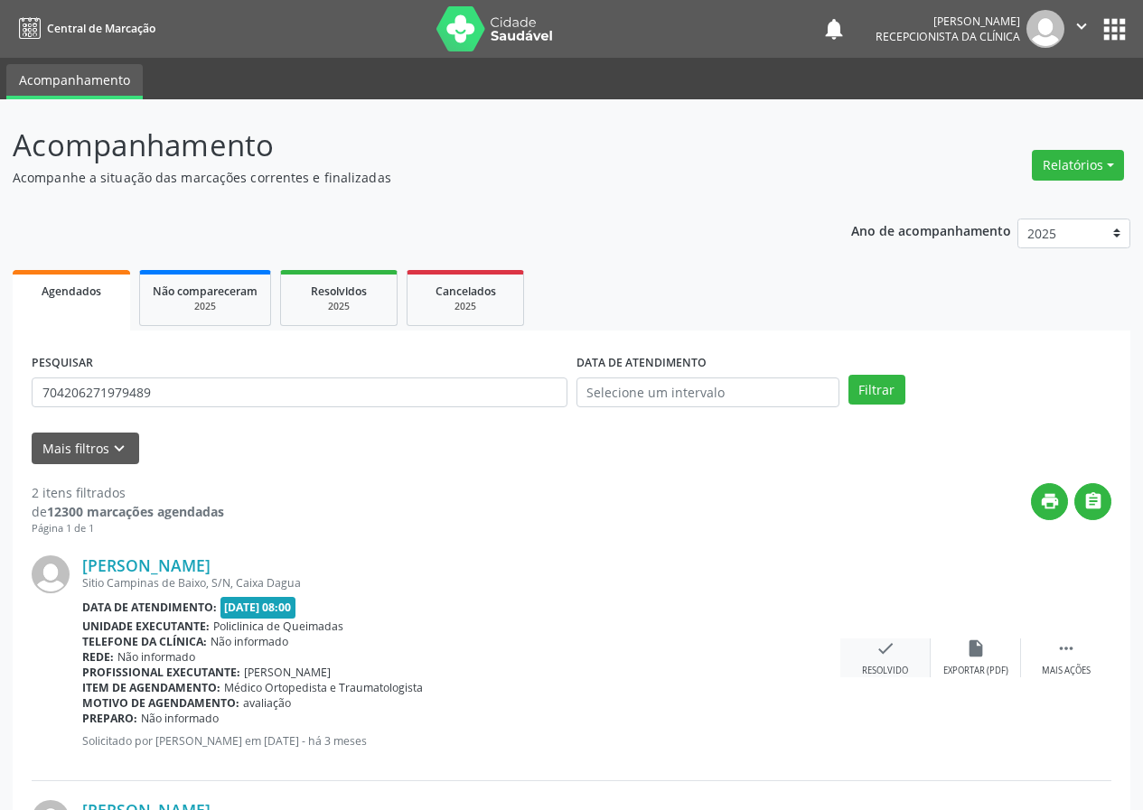
drag, startPoint x: 893, startPoint y: 637, endPoint x: 884, endPoint y: 641, distance: 10.1
click at [889, 639] on div "[PERSON_NAME] Sitio [GEOGRAPHIC_DATA], S/N, [GEOGRAPHIC_DATA] Data de atendimen…" at bounding box center [572, 659] width 1080 height 245
click at [870, 646] on div "check Resolvido" at bounding box center [885, 658] width 90 height 39
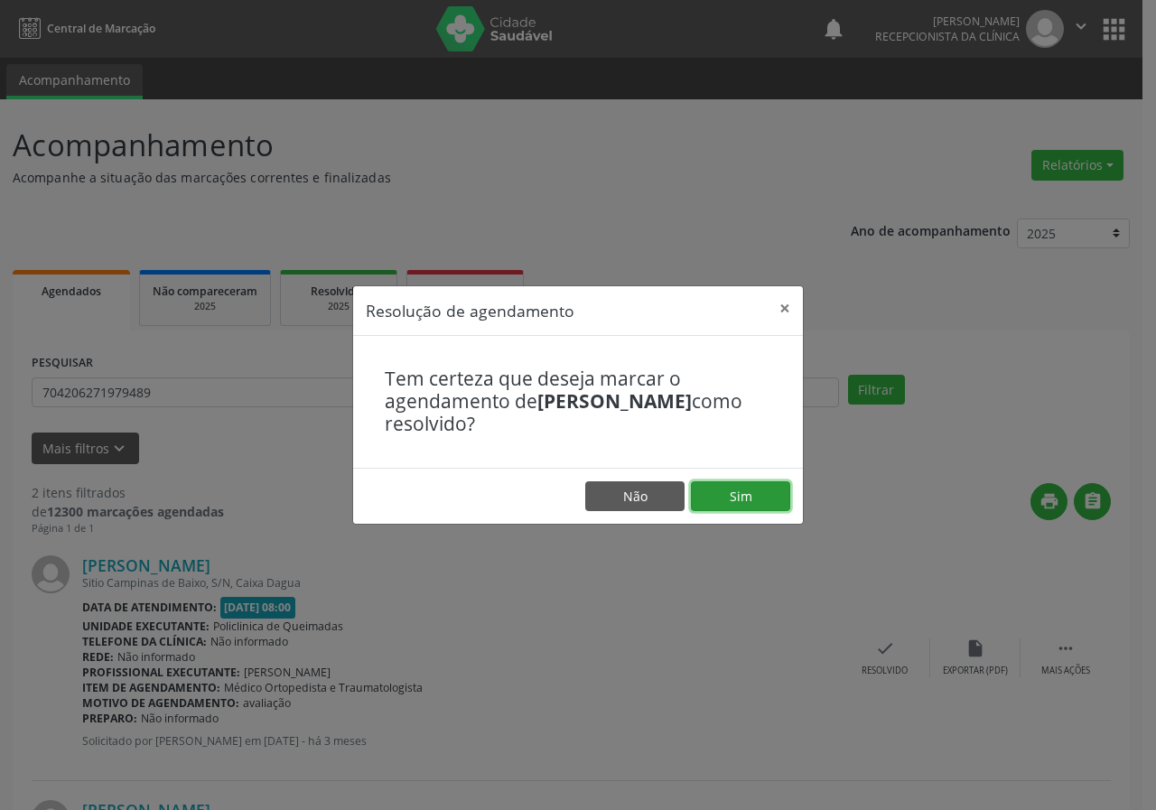
drag, startPoint x: 764, startPoint y: 506, endPoint x: 751, endPoint y: 497, distance: 16.3
click at [763, 505] on button "Sim" at bounding box center [740, 497] width 99 height 31
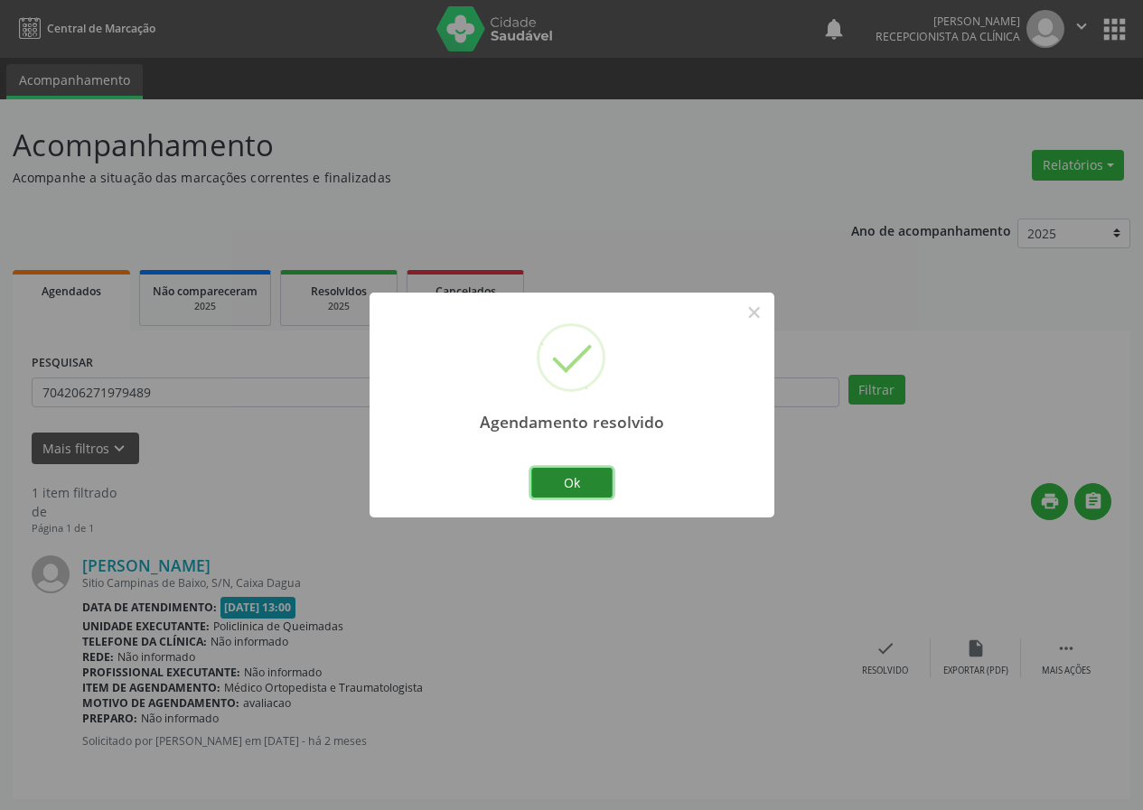
click at [577, 474] on button "Ok" at bounding box center [571, 483] width 81 height 31
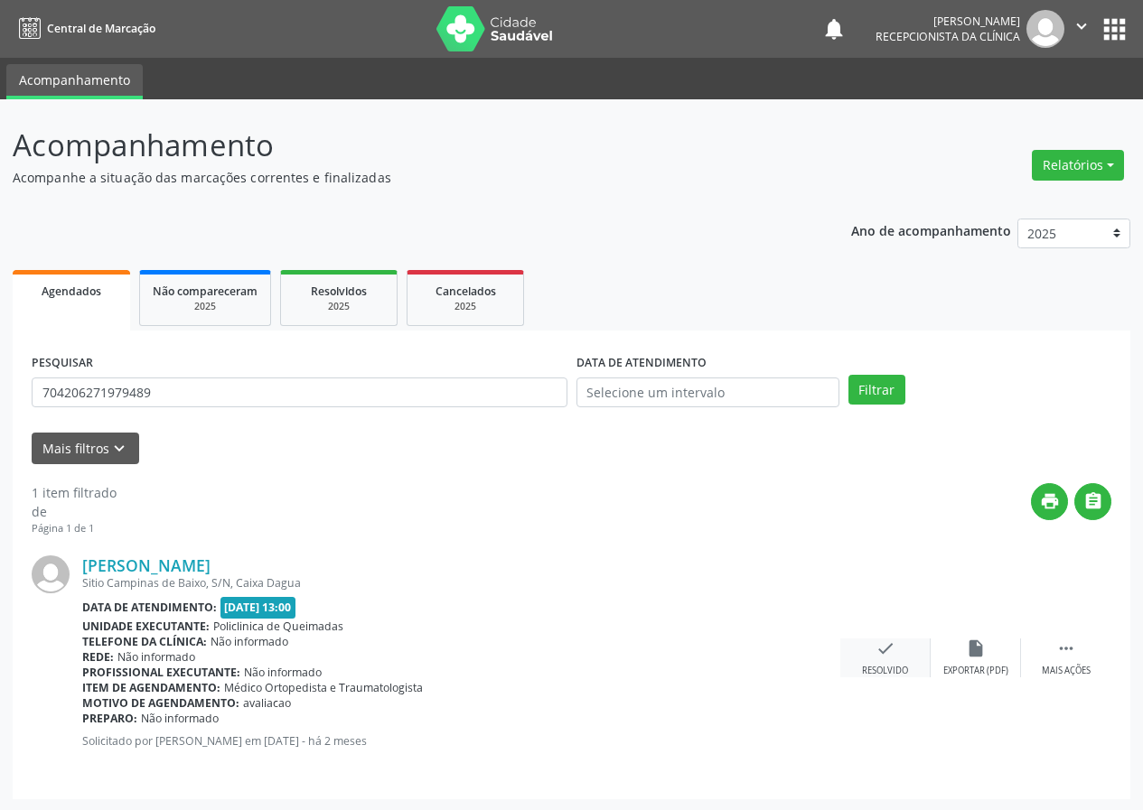
click at [880, 650] on icon "check" at bounding box center [885, 649] width 20 height 20
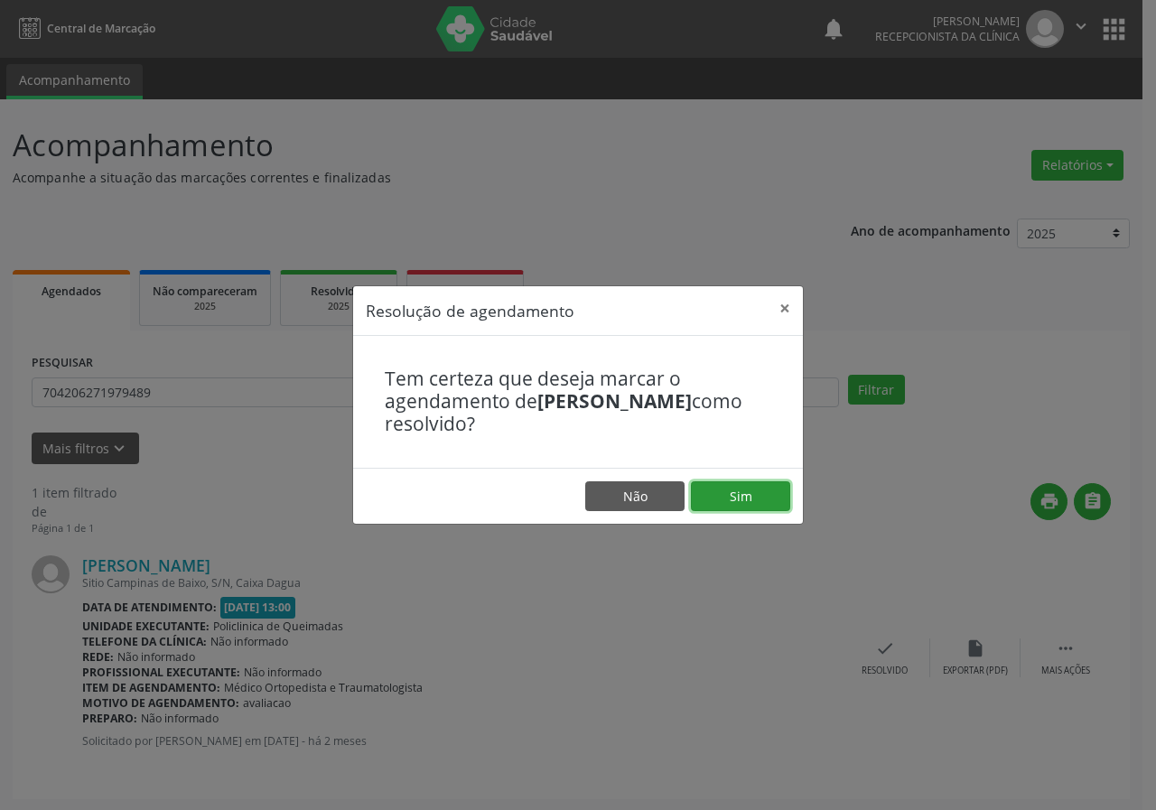
click at [740, 501] on button "Sim" at bounding box center [740, 497] width 99 height 31
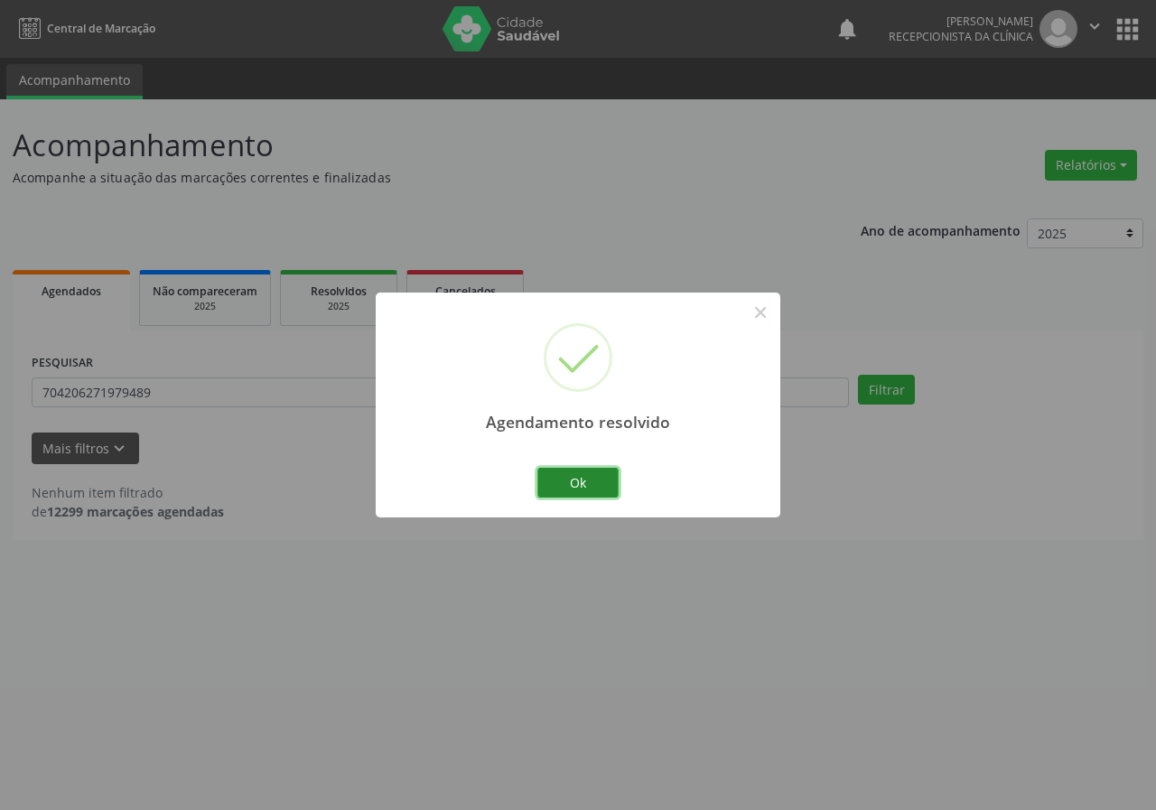
click at [596, 483] on button "Ok" at bounding box center [578, 483] width 81 height 31
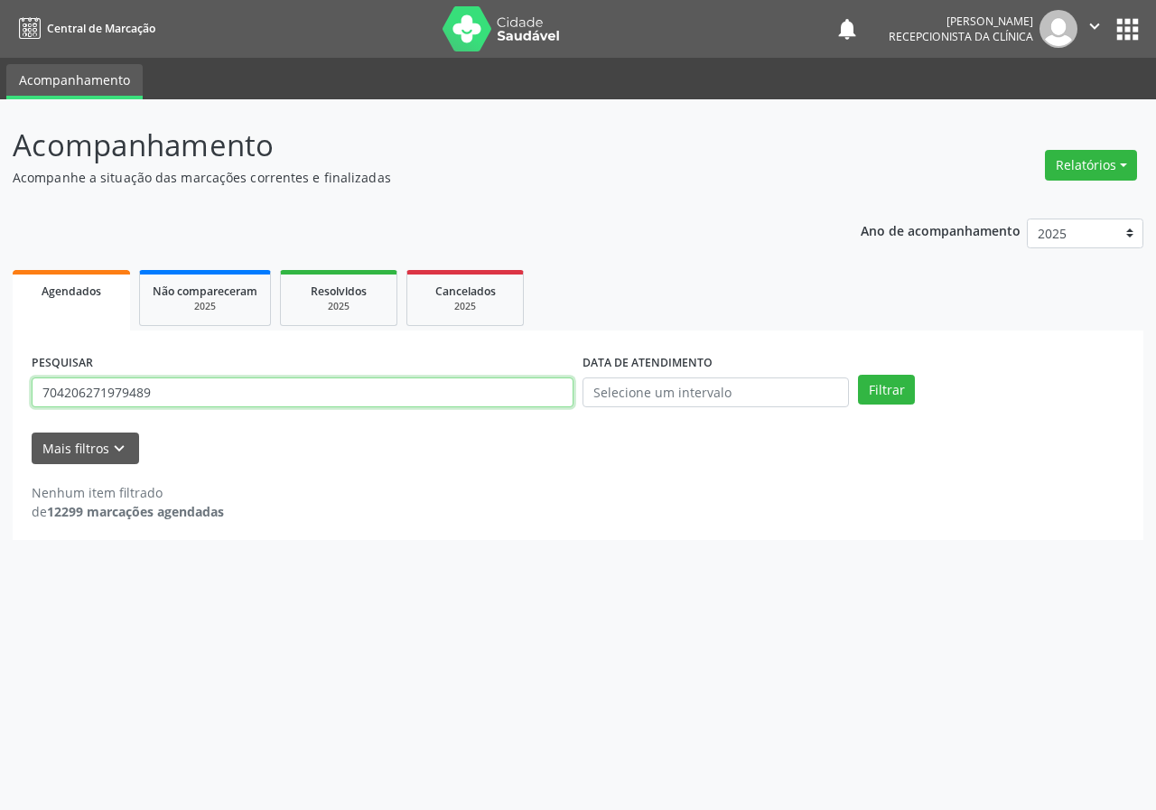
click at [475, 388] on input "704206271979489" at bounding box center [303, 393] width 542 height 31
type input "708107592296836"
click at [858, 375] on button "Filtrar" at bounding box center [886, 390] width 57 height 31
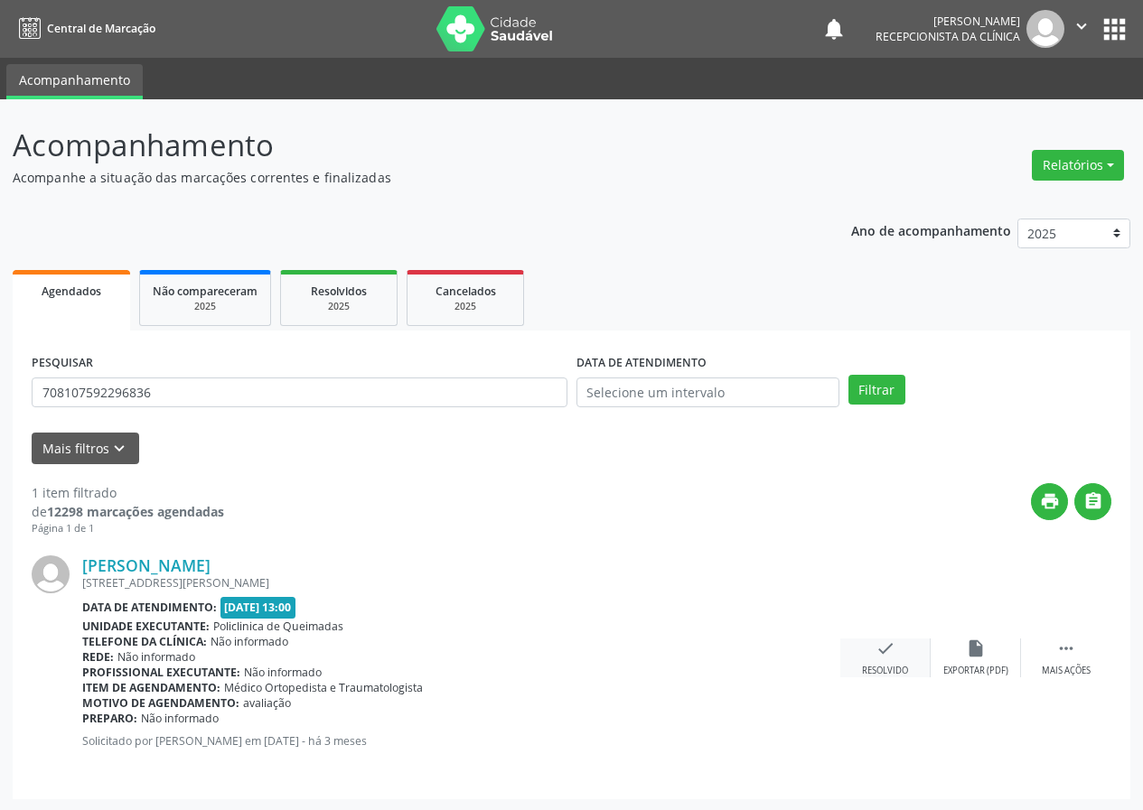
click at [890, 654] on icon "check" at bounding box center [885, 649] width 20 height 20
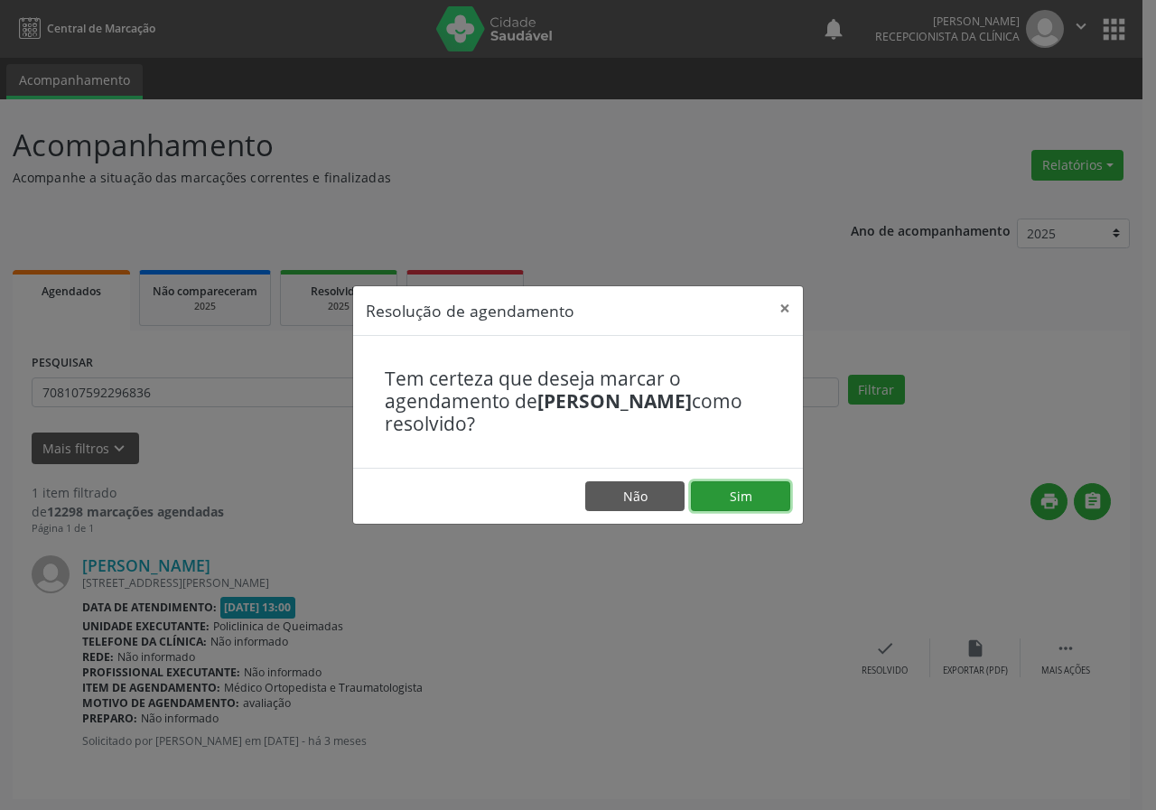
click at [730, 501] on button "Sim" at bounding box center [740, 497] width 99 height 31
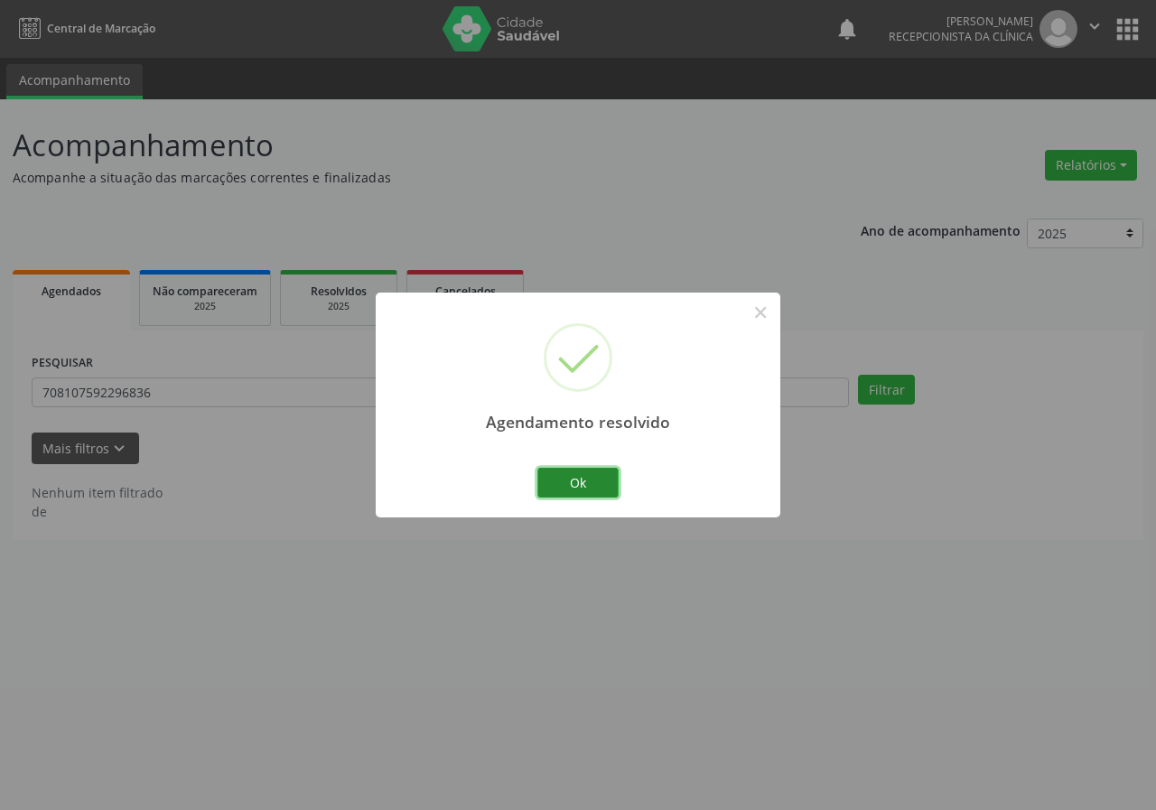
click at [587, 475] on button "Ok" at bounding box center [578, 483] width 81 height 31
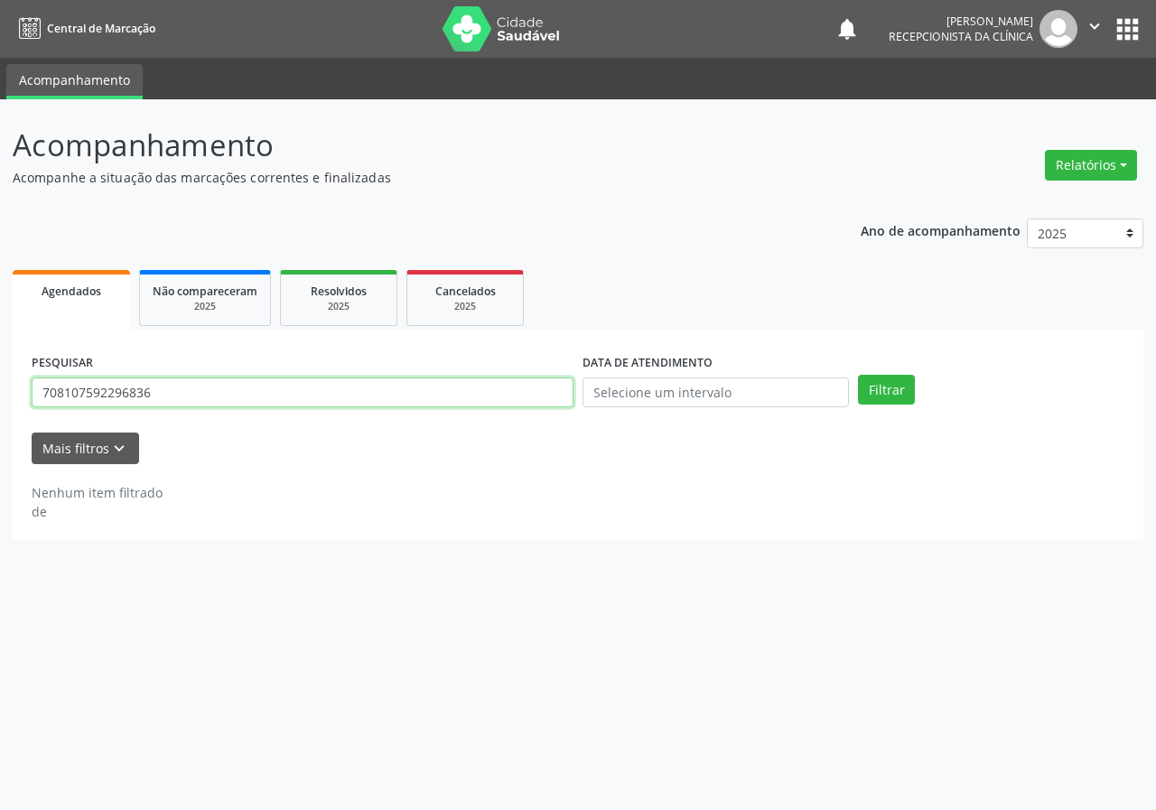
click at [419, 398] on input "708107592296836" at bounding box center [303, 393] width 542 height 31
type input "706709565855218"
click at [858, 375] on button "Filtrar" at bounding box center [886, 390] width 57 height 31
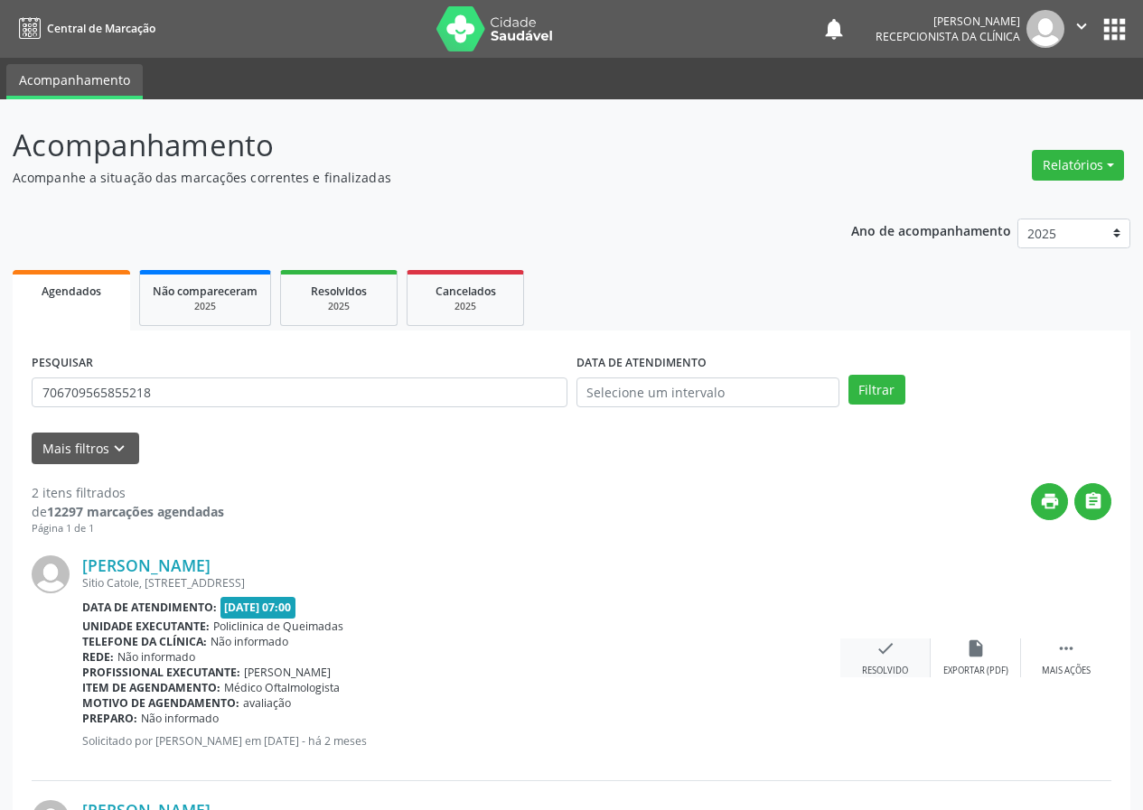
click at [891, 656] on icon "check" at bounding box center [885, 649] width 20 height 20
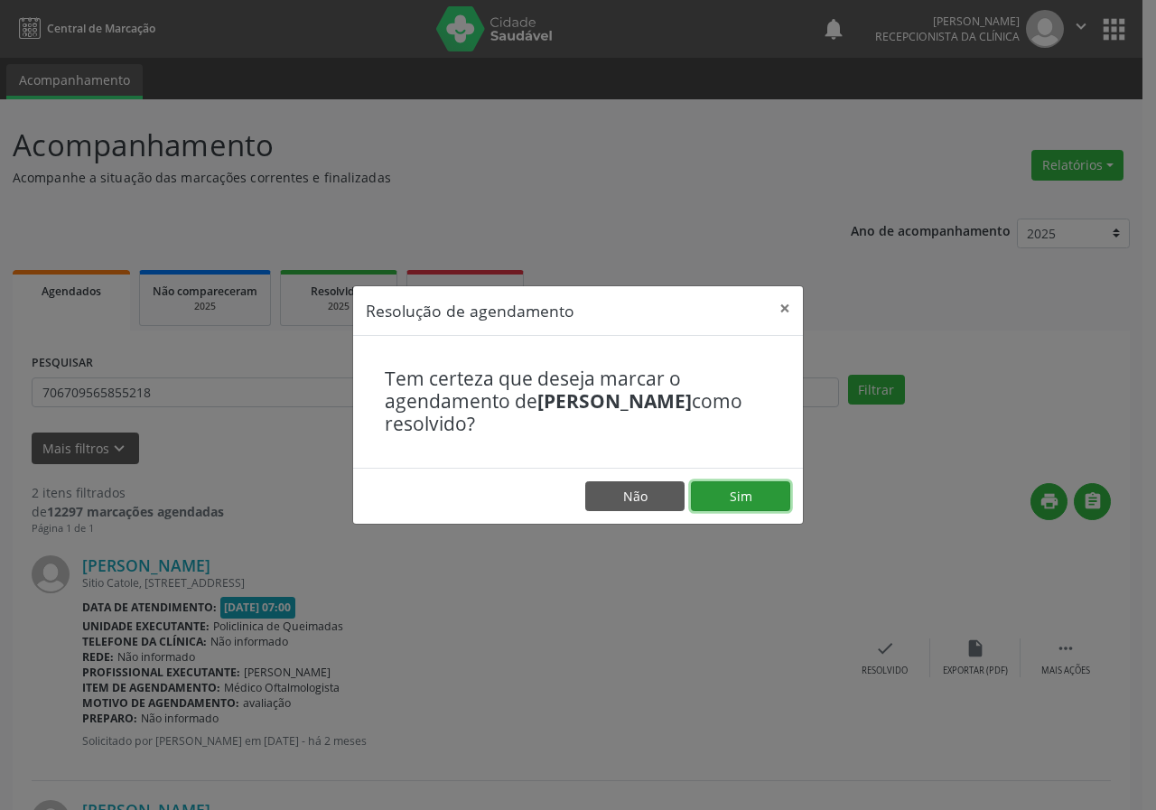
click at [724, 490] on button "Sim" at bounding box center [740, 497] width 99 height 31
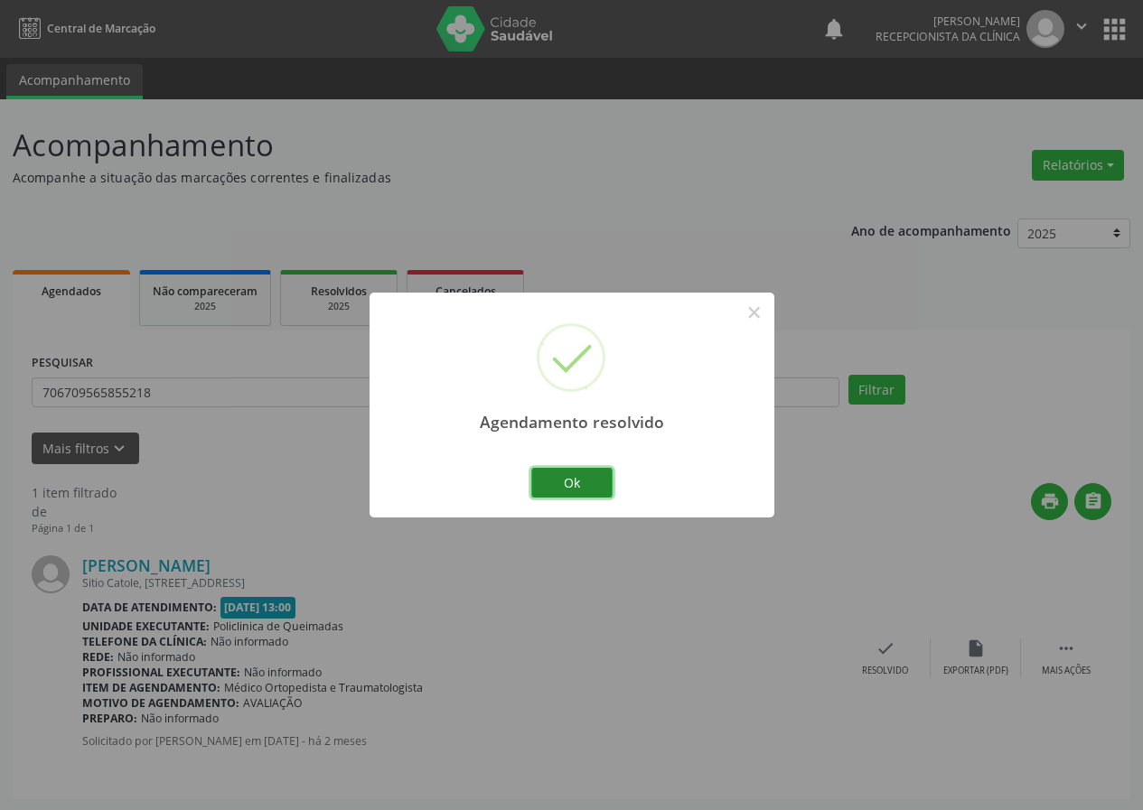
click at [578, 472] on button "Ok" at bounding box center [571, 483] width 81 height 31
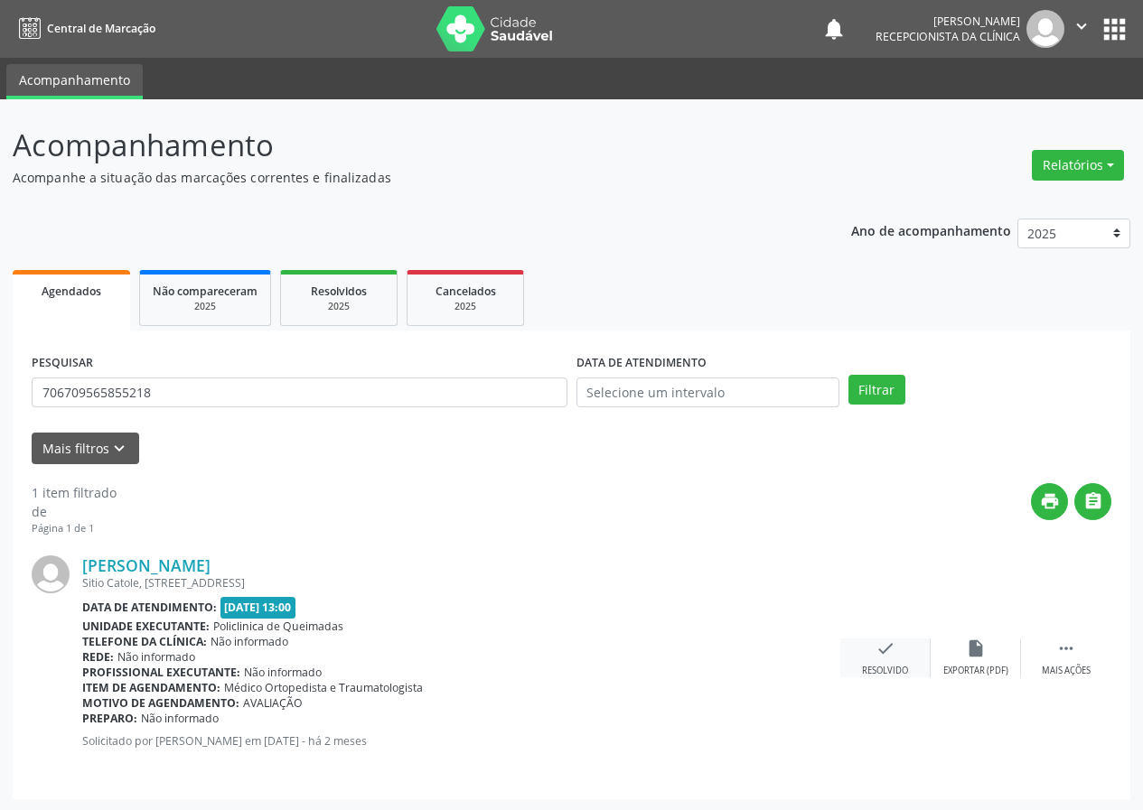
click at [893, 651] on icon "check" at bounding box center [885, 649] width 20 height 20
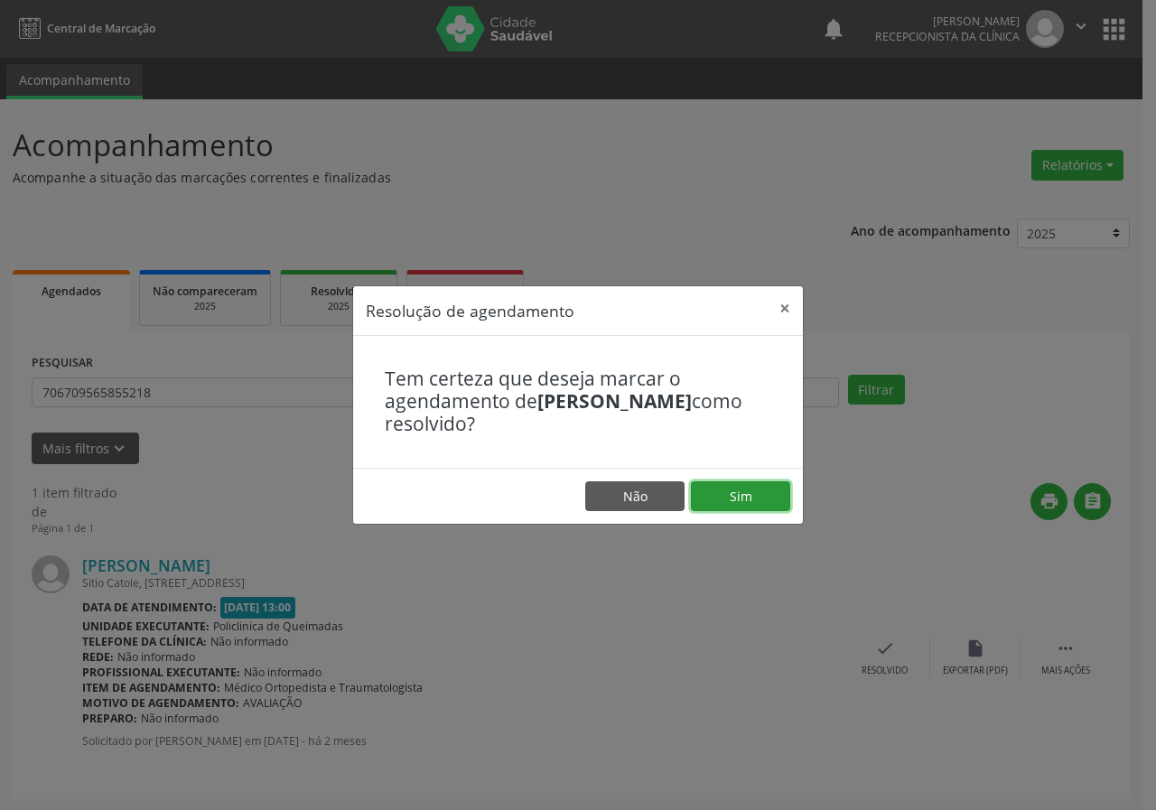
click at [747, 495] on button "Sim" at bounding box center [740, 497] width 99 height 31
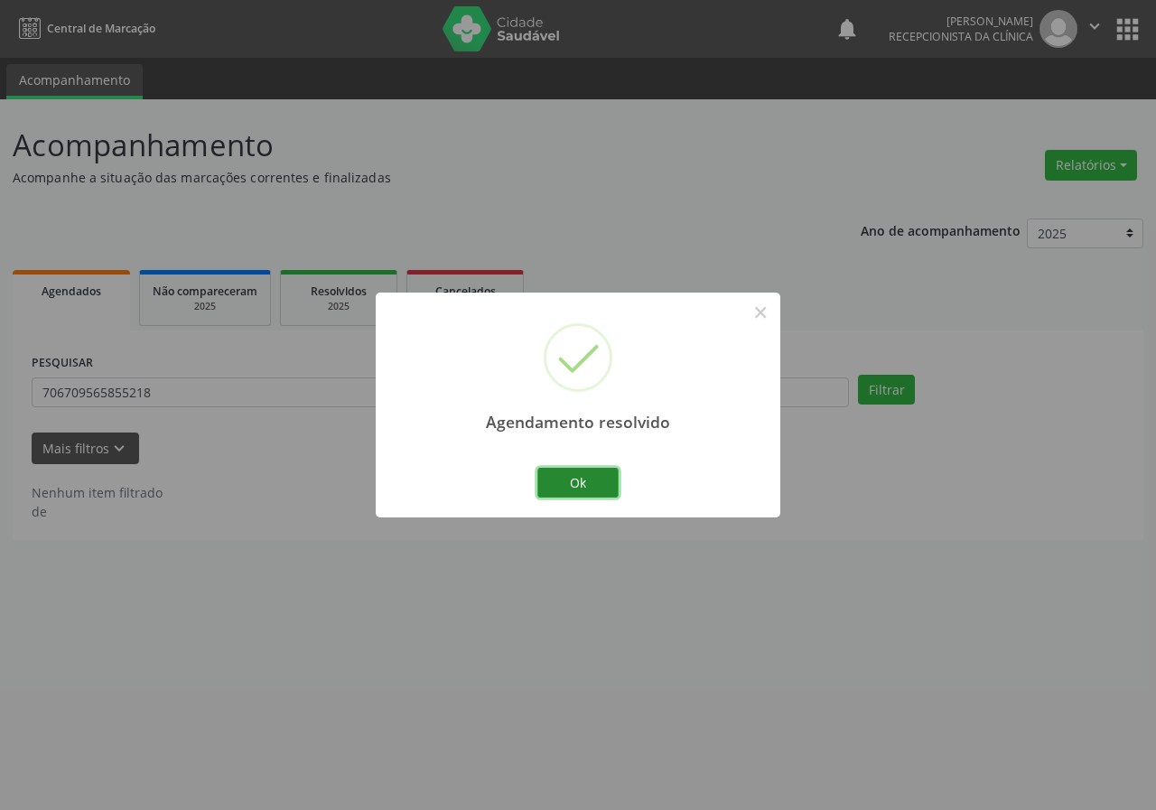
click at [576, 484] on button "Ok" at bounding box center [578, 483] width 81 height 31
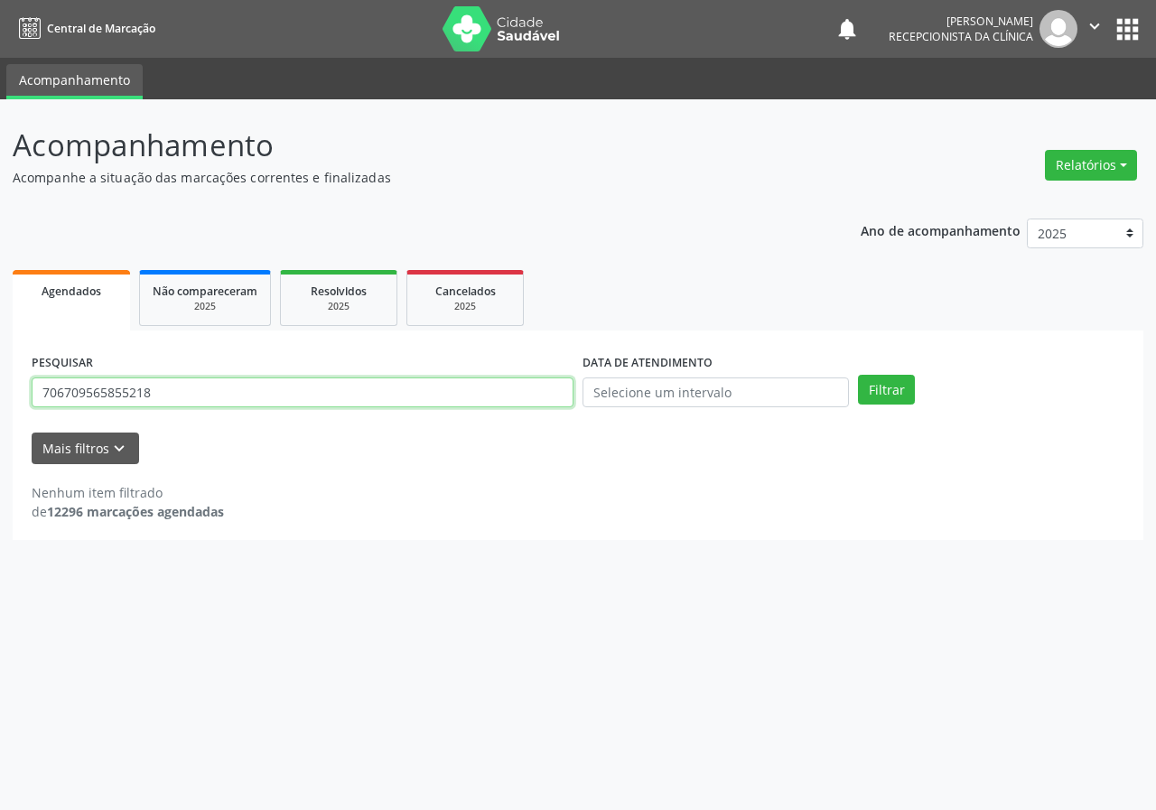
click at [410, 398] on input "706709565855218" at bounding box center [303, 393] width 542 height 31
type input "704205712031987"
click at [858, 375] on button "Filtrar" at bounding box center [886, 390] width 57 height 31
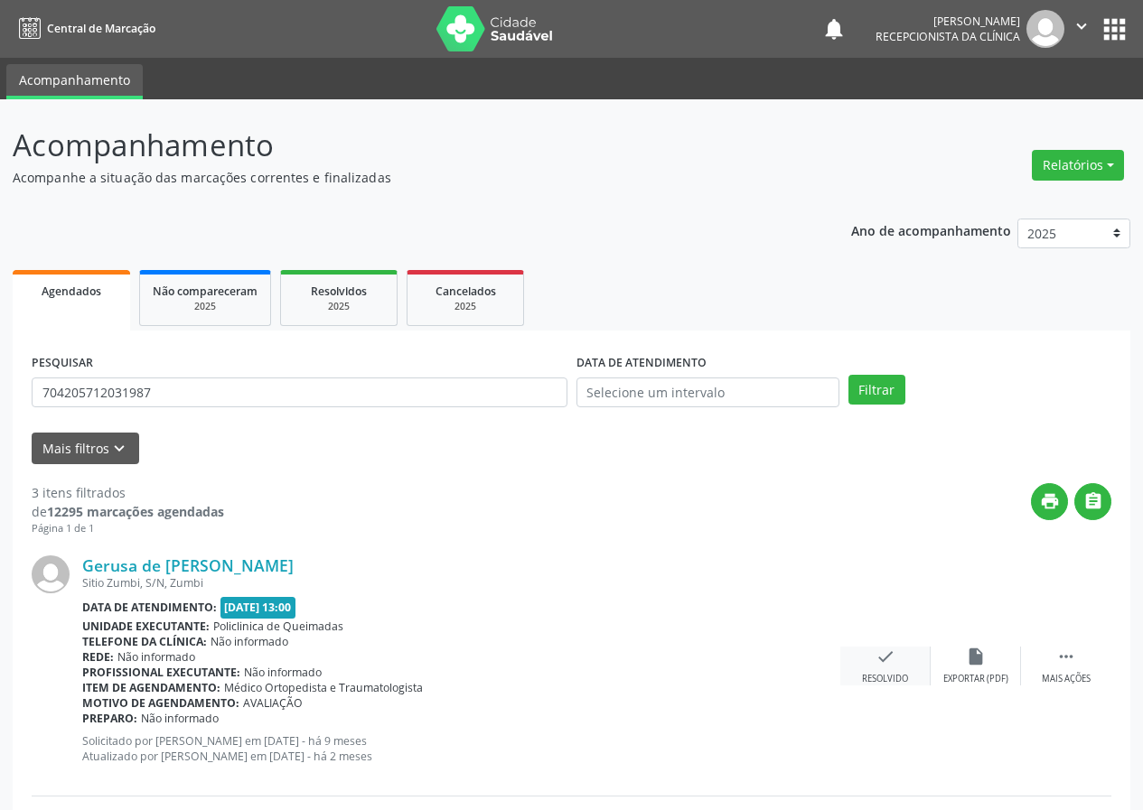
click at [889, 653] on icon "check" at bounding box center [885, 657] width 20 height 20
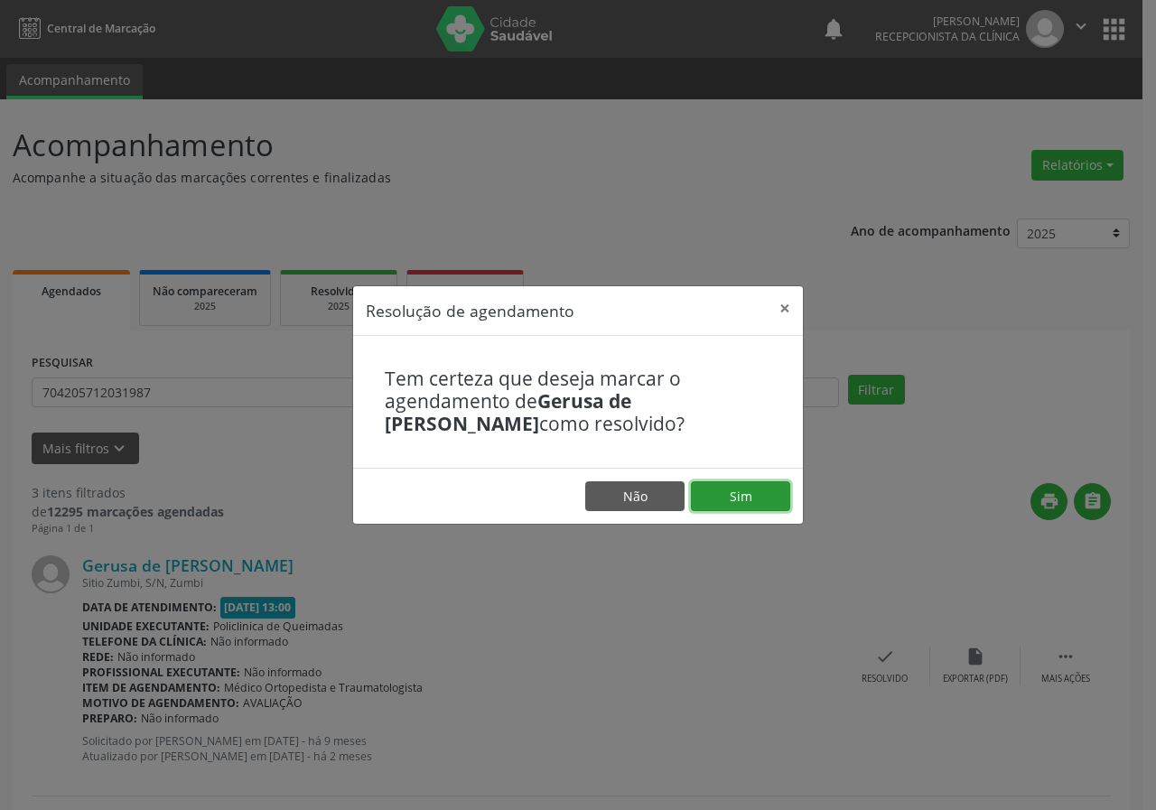
click at [716, 491] on button "Sim" at bounding box center [740, 497] width 99 height 31
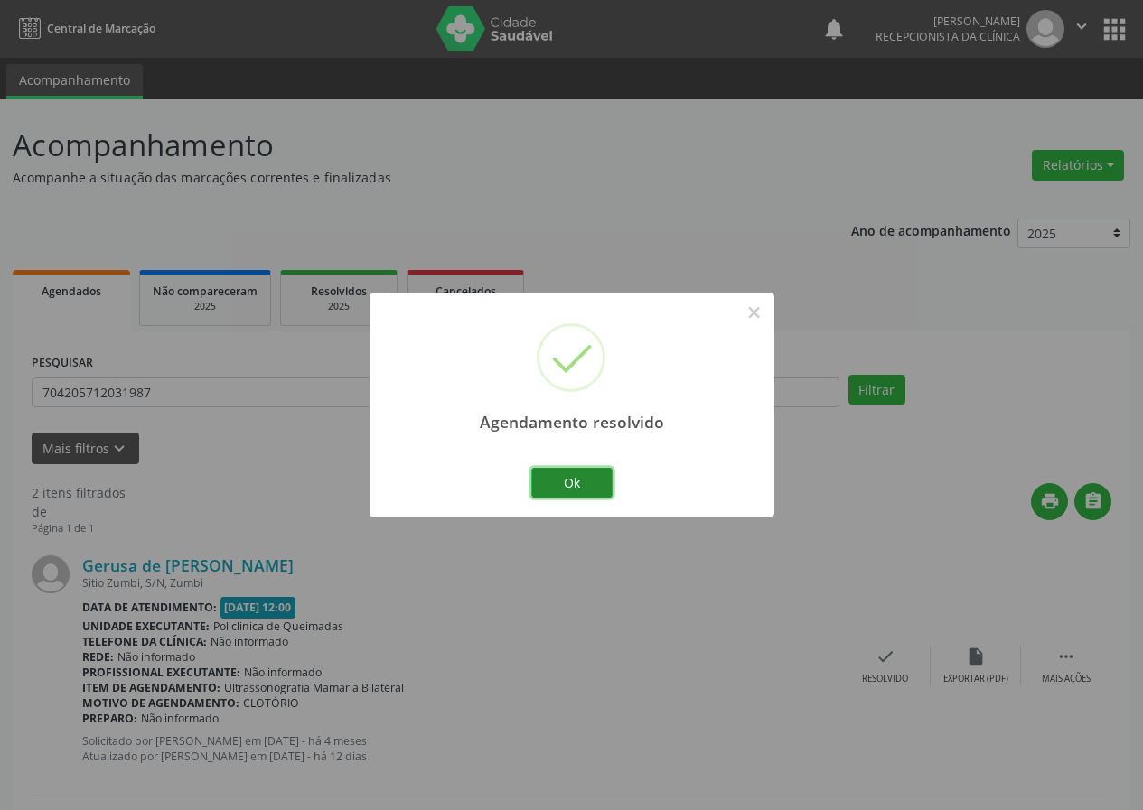
click at [572, 483] on button "Ok" at bounding box center [571, 483] width 81 height 31
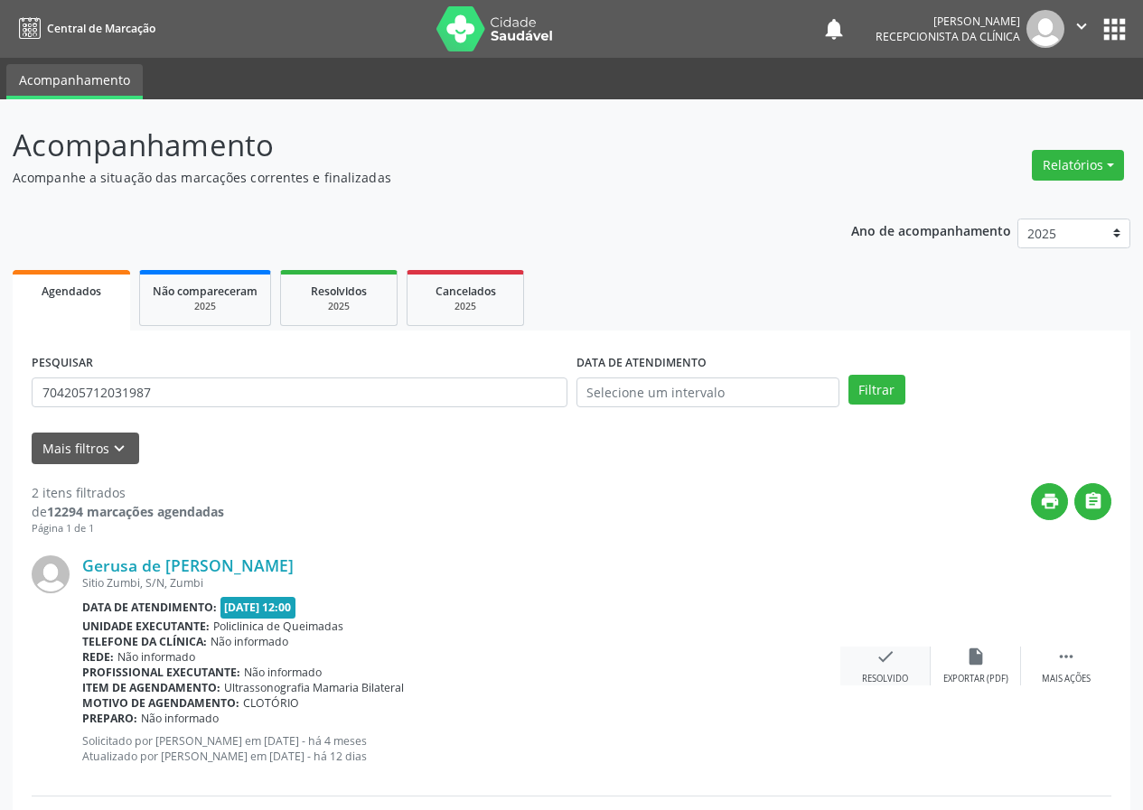
click at [891, 661] on icon "check" at bounding box center [885, 657] width 20 height 20
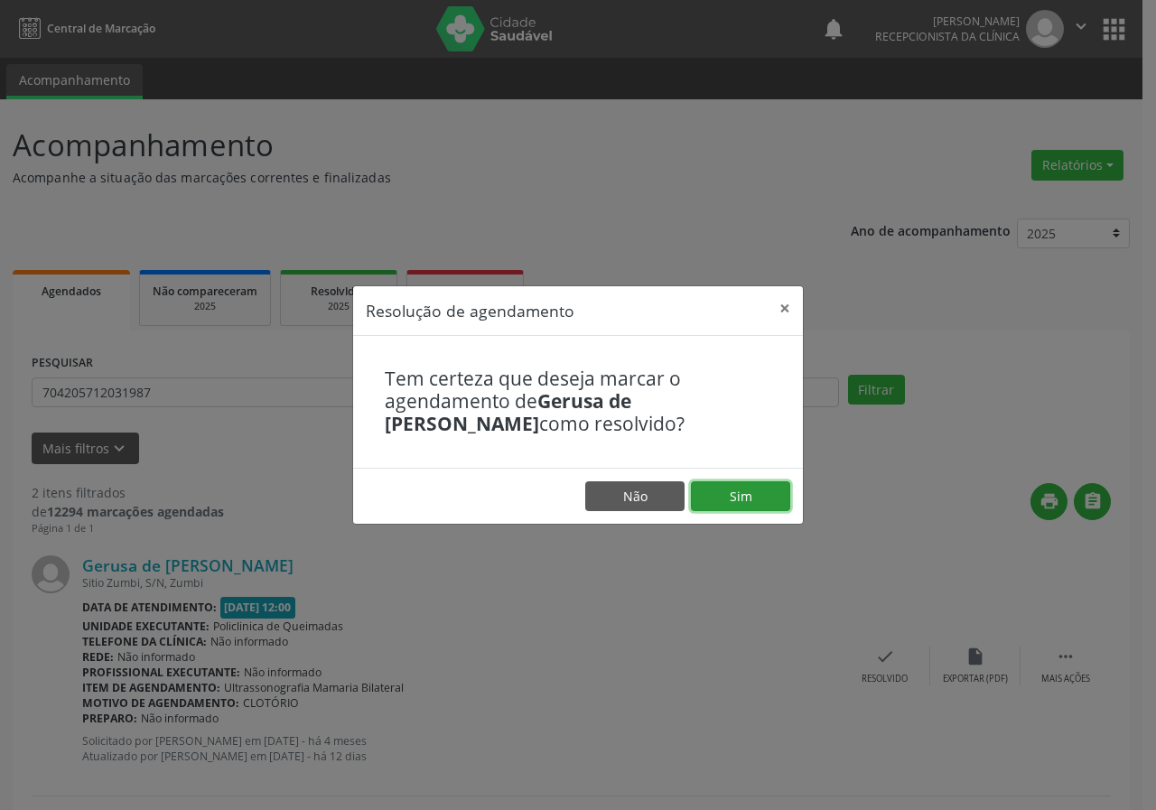
click at [750, 496] on button "Sim" at bounding box center [740, 497] width 99 height 31
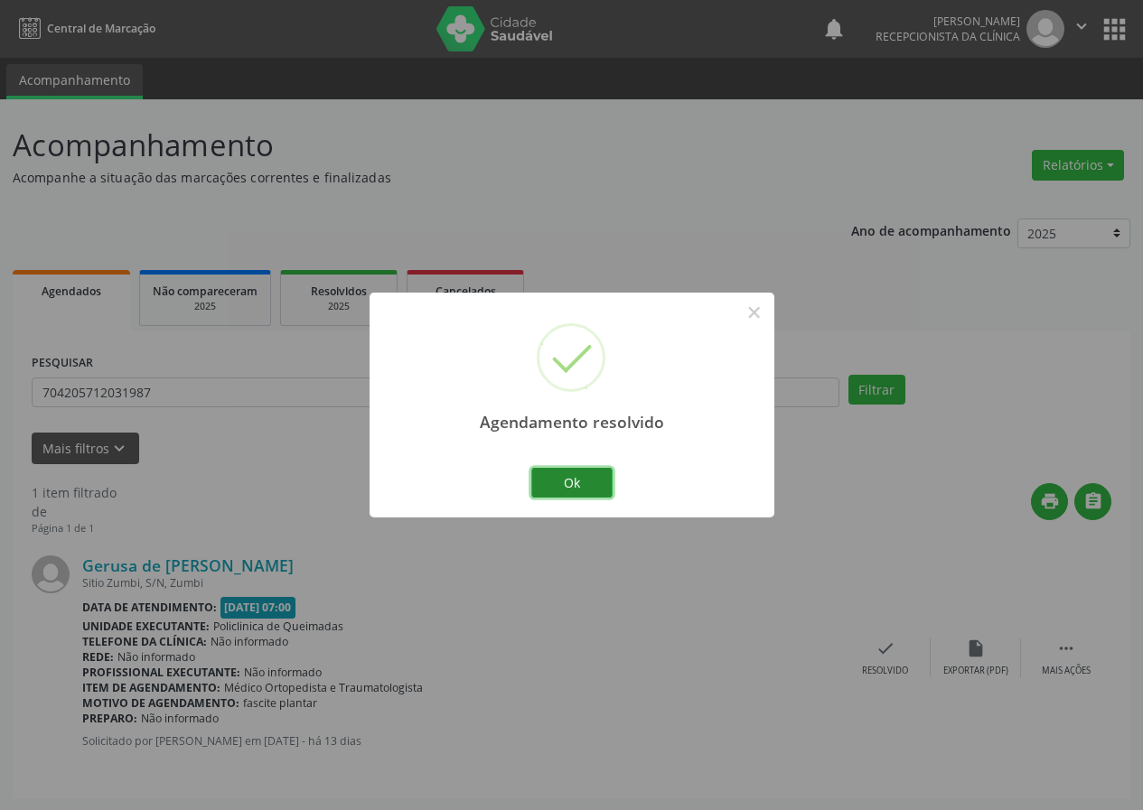
click at [585, 481] on button "Ok" at bounding box center [571, 483] width 81 height 31
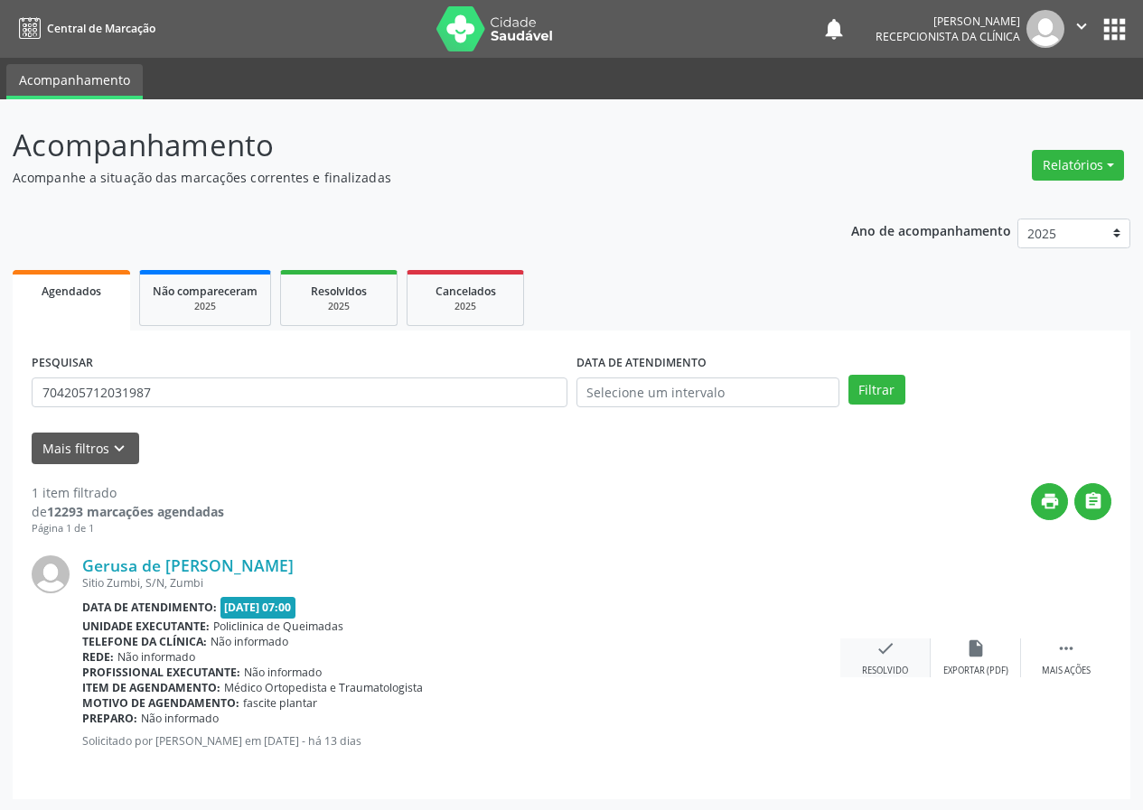
click at [896, 656] on div "check Resolvido" at bounding box center [885, 658] width 90 height 39
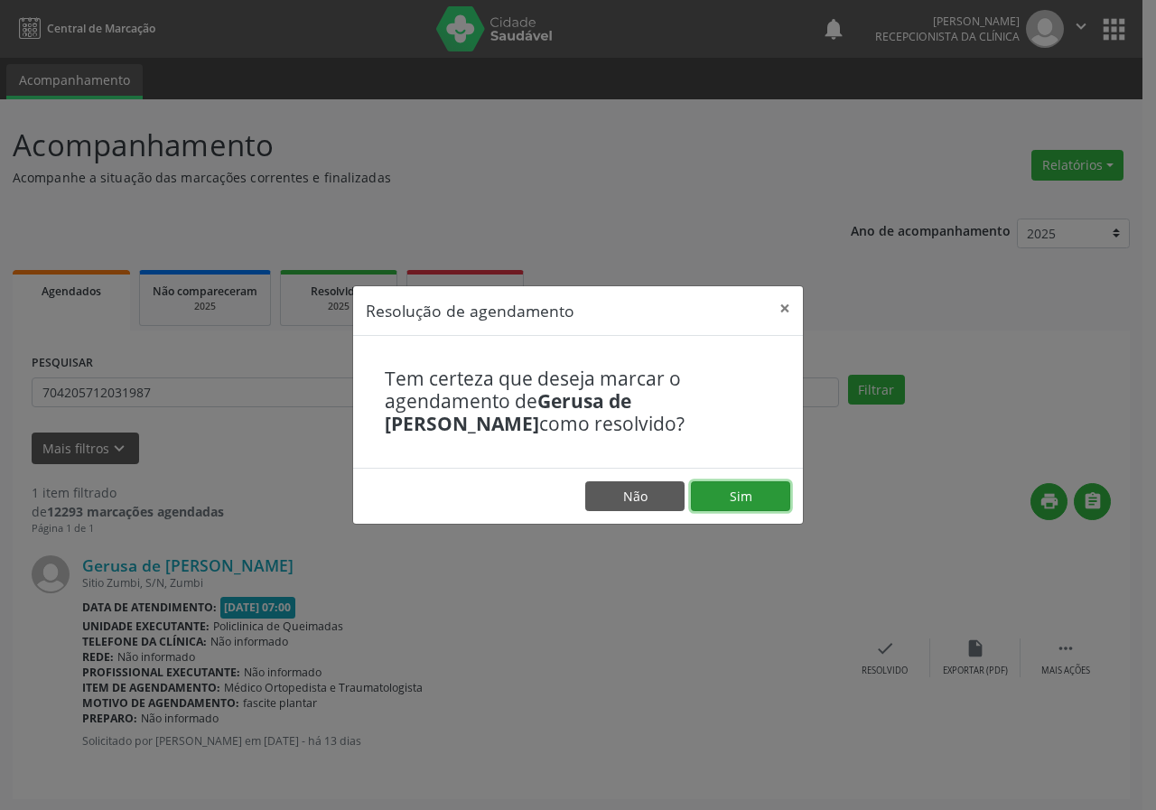
click at [765, 502] on button "Sim" at bounding box center [740, 497] width 99 height 31
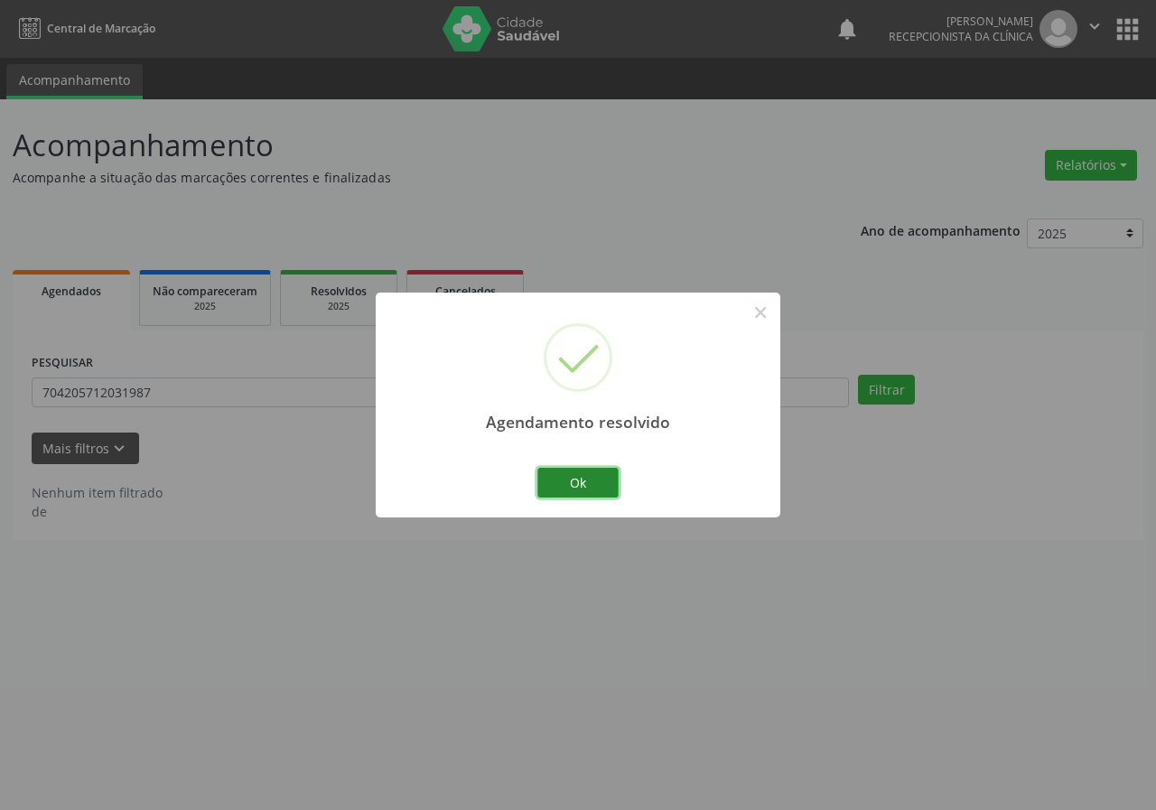
click at [558, 480] on button "Ok" at bounding box center [578, 483] width 81 height 31
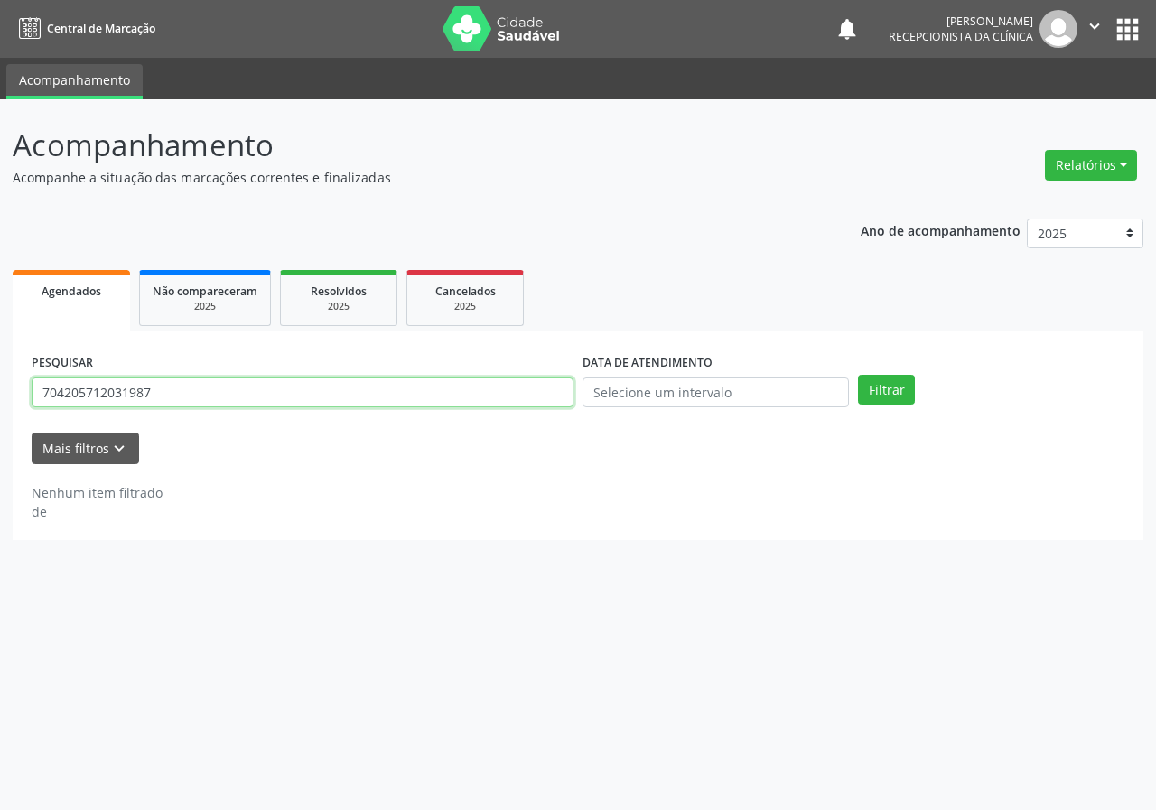
click at [503, 390] on input "704205712031987" at bounding box center [303, 393] width 542 height 31
type input "700005988514906"
click at [858, 375] on button "Filtrar" at bounding box center [886, 390] width 57 height 31
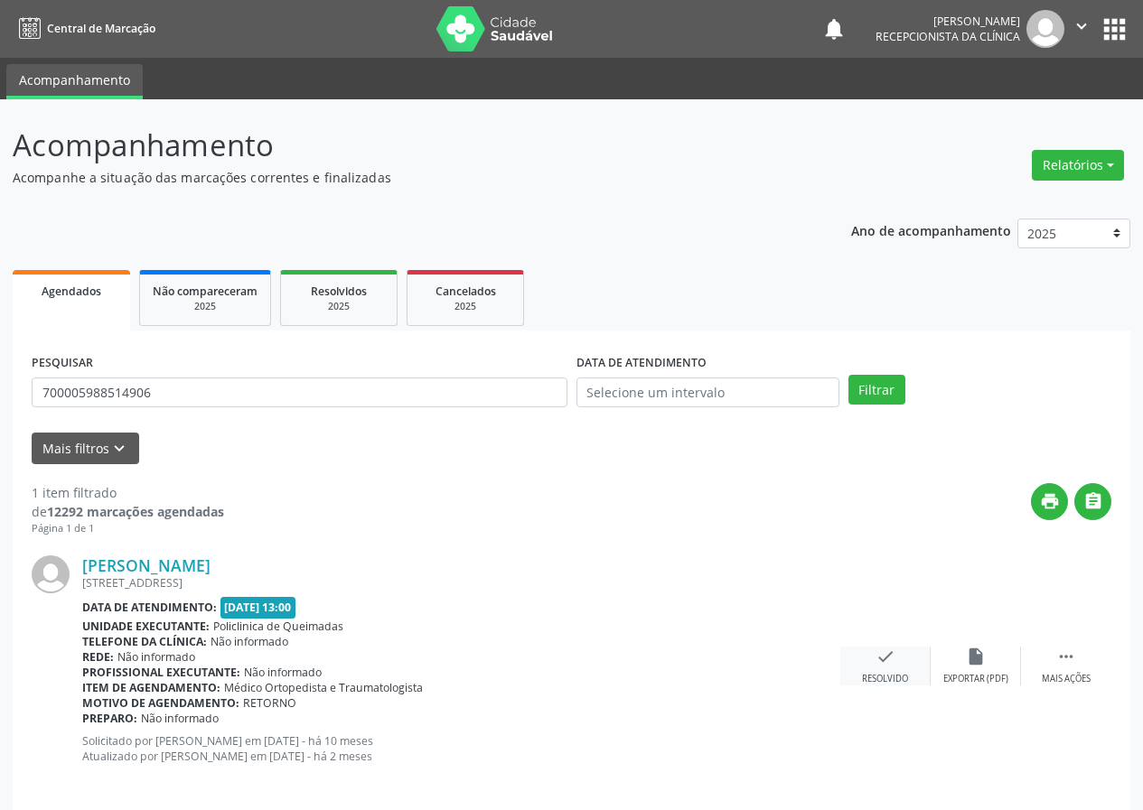
click at [885, 665] on icon "check" at bounding box center [885, 657] width 20 height 20
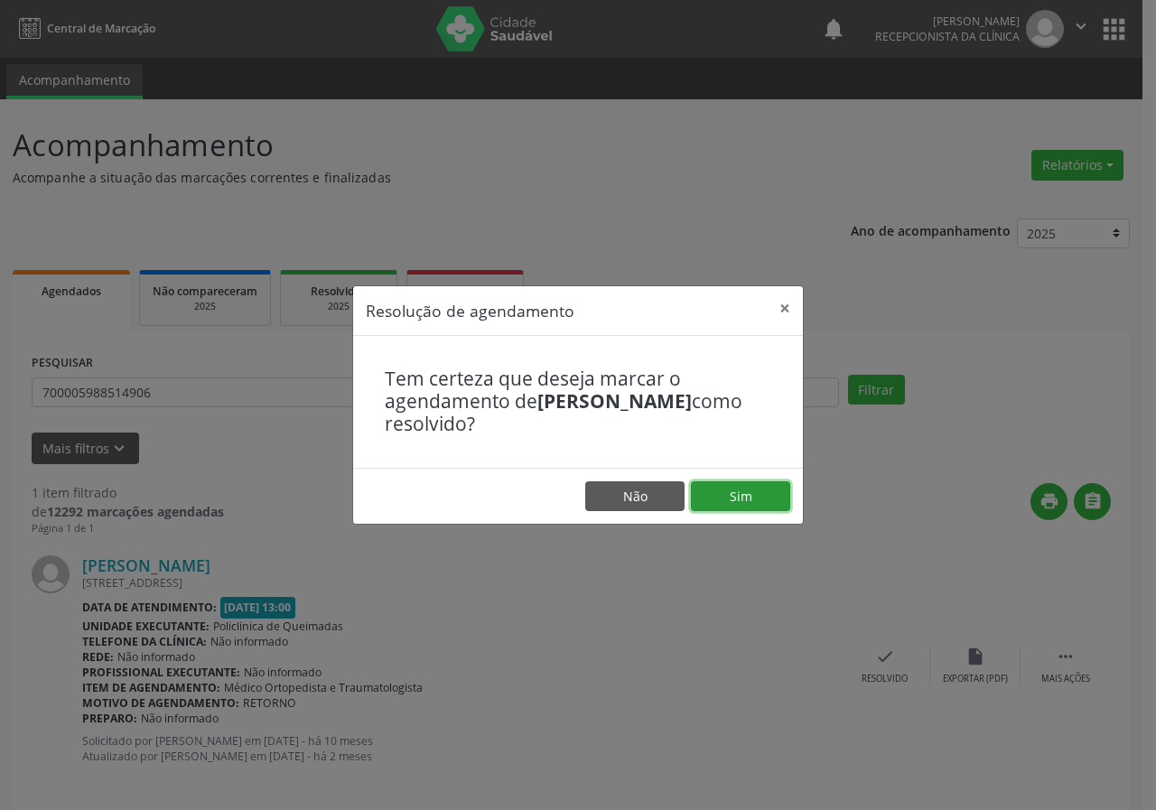
click at [751, 498] on button "Sim" at bounding box center [740, 497] width 99 height 31
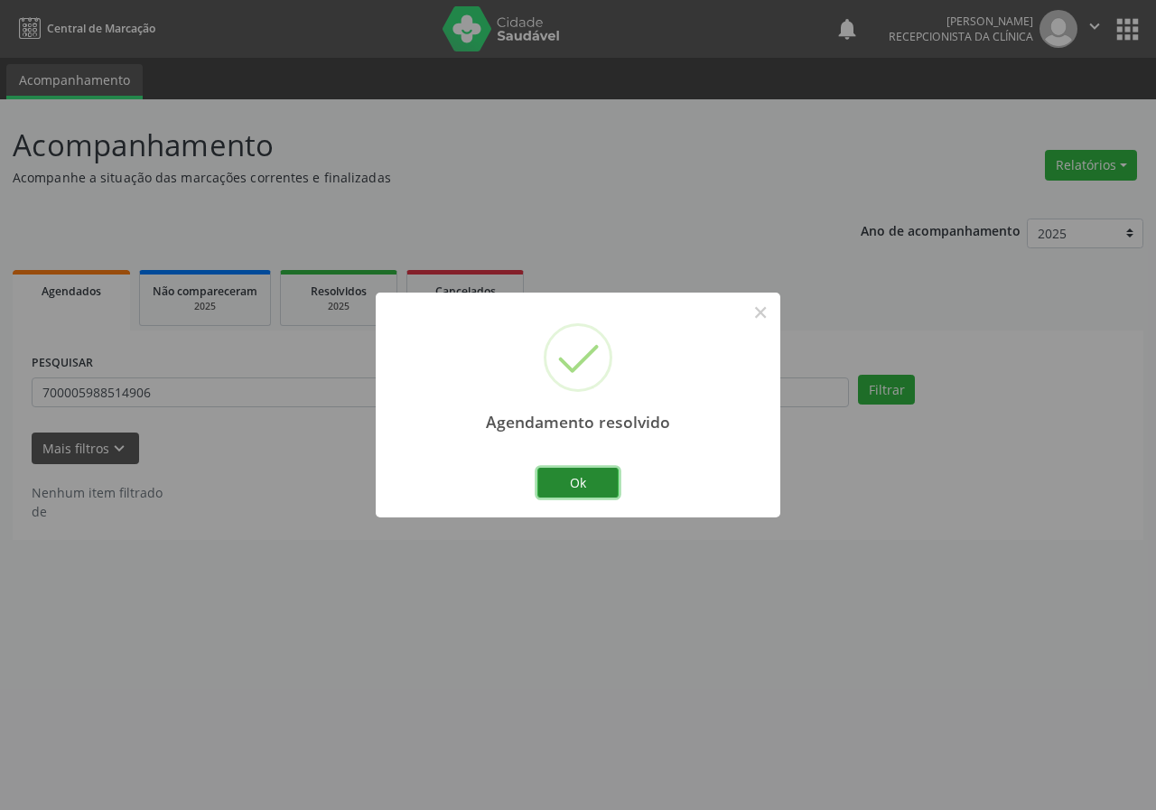
drag, startPoint x: 585, startPoint y: 482, endPoint x: 571, endPoint y: 474, distance: 15.8
click at [585, 482] on button "Ok" at bounding box center [578, 483] width 81 height 31
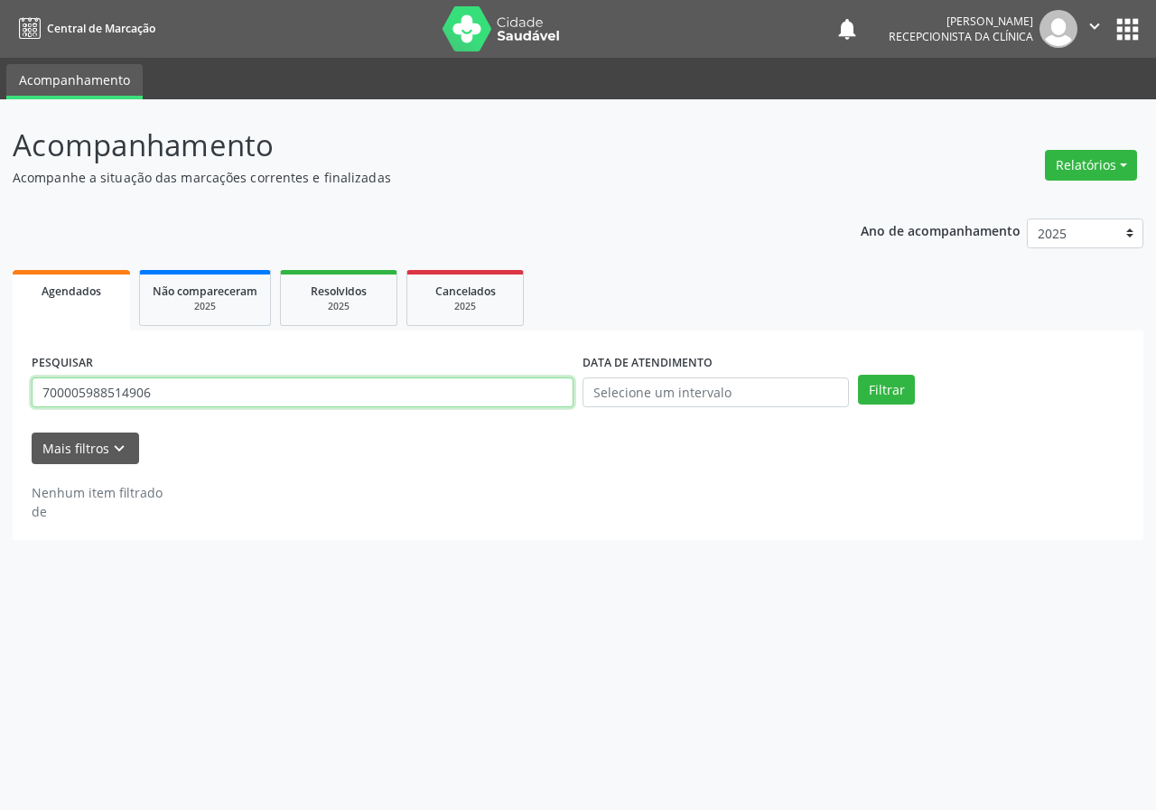
click at [503, 398] on input "700005988514906" at bounding box center [303, 393] width 542 height 31
type input "706508377164492"
click at [858, 375] on button "Filtrar" at bounding box center [886, 390] width 57 height 31
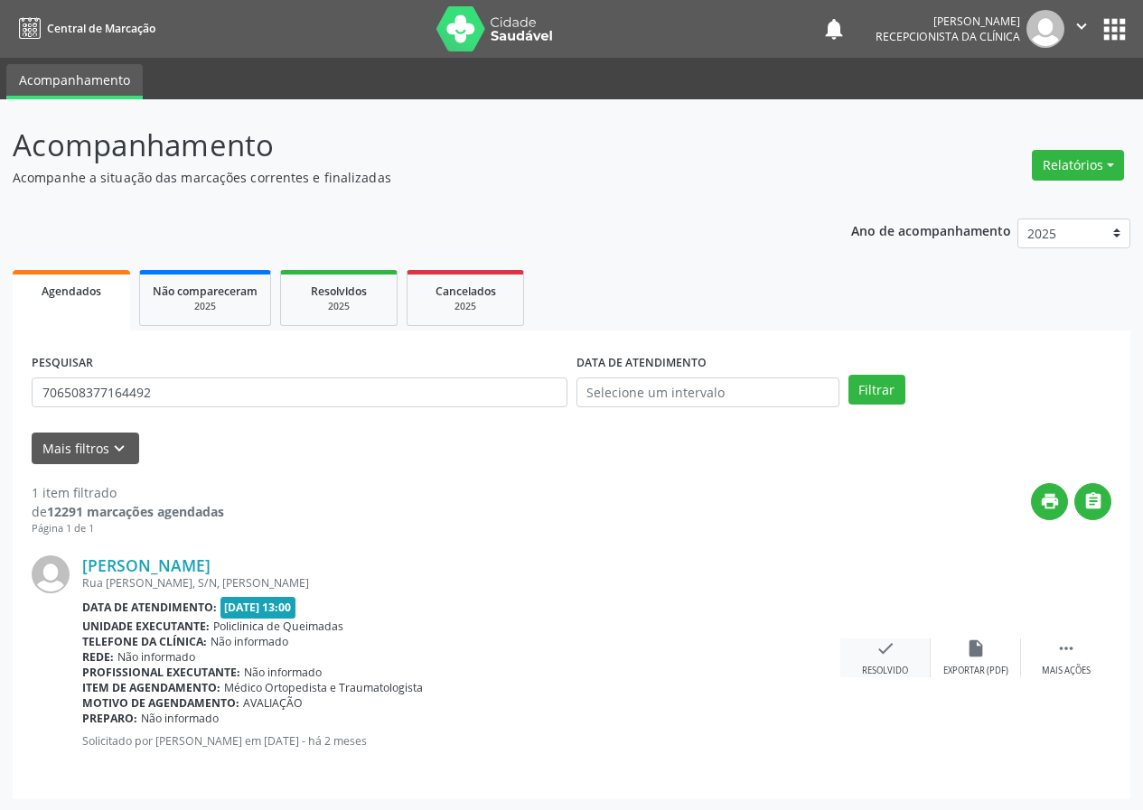
click at [877, 649] on icon "check" at bounding box center [885, 649] width 20 height 20
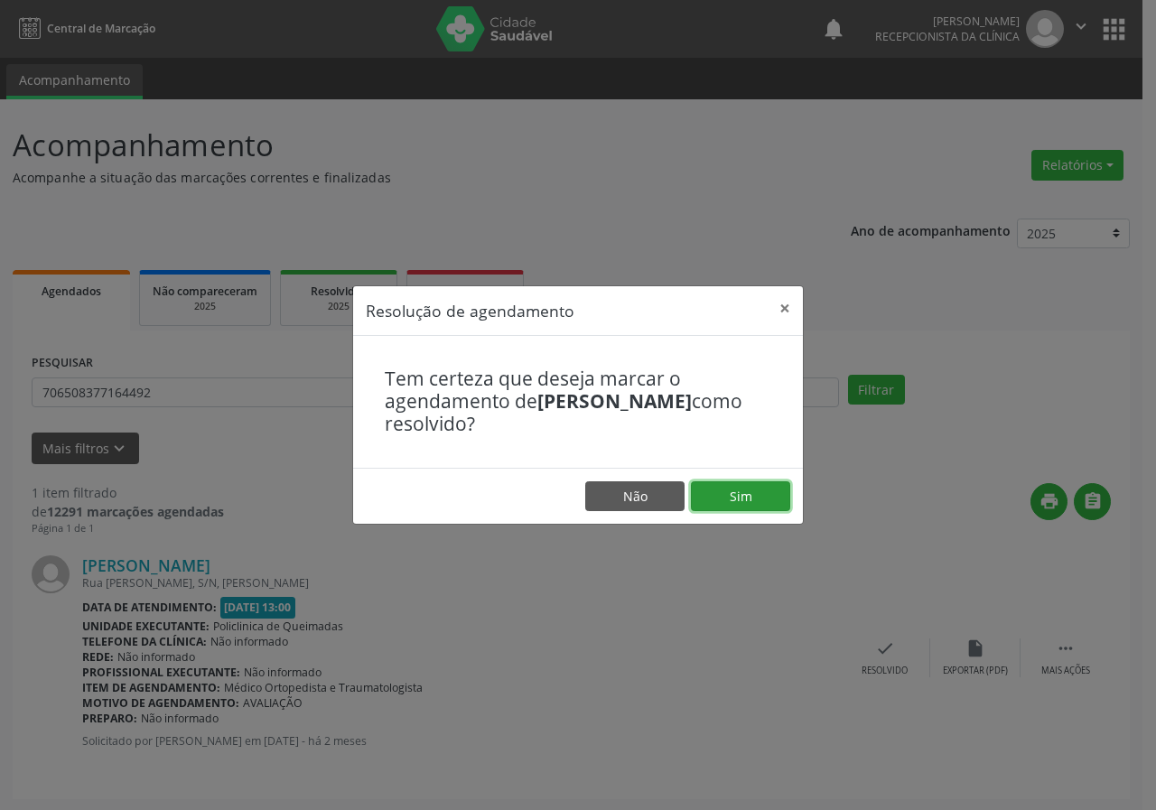
click at [753, 488] on button "Sim" at bounding box center [740, 497] width 99 height 31
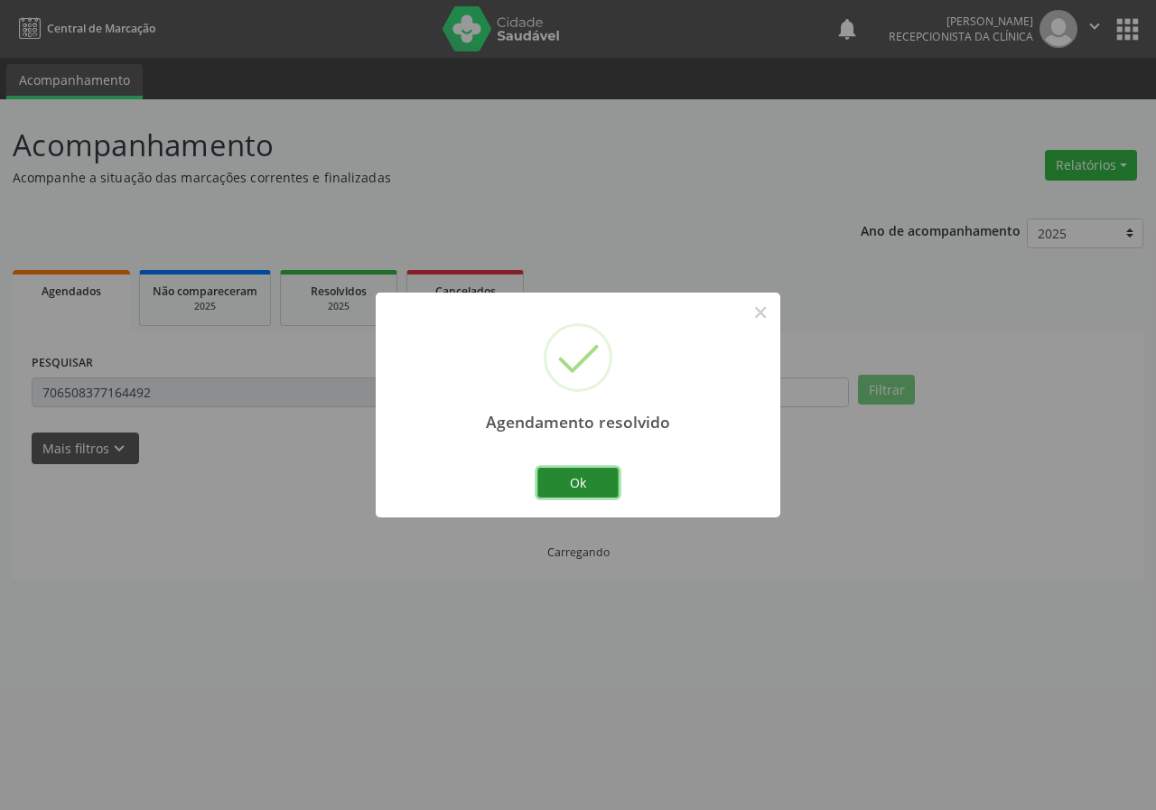
click at [600, 486] on button "Ok" at bounding box center [578, 483] width 81 height 31
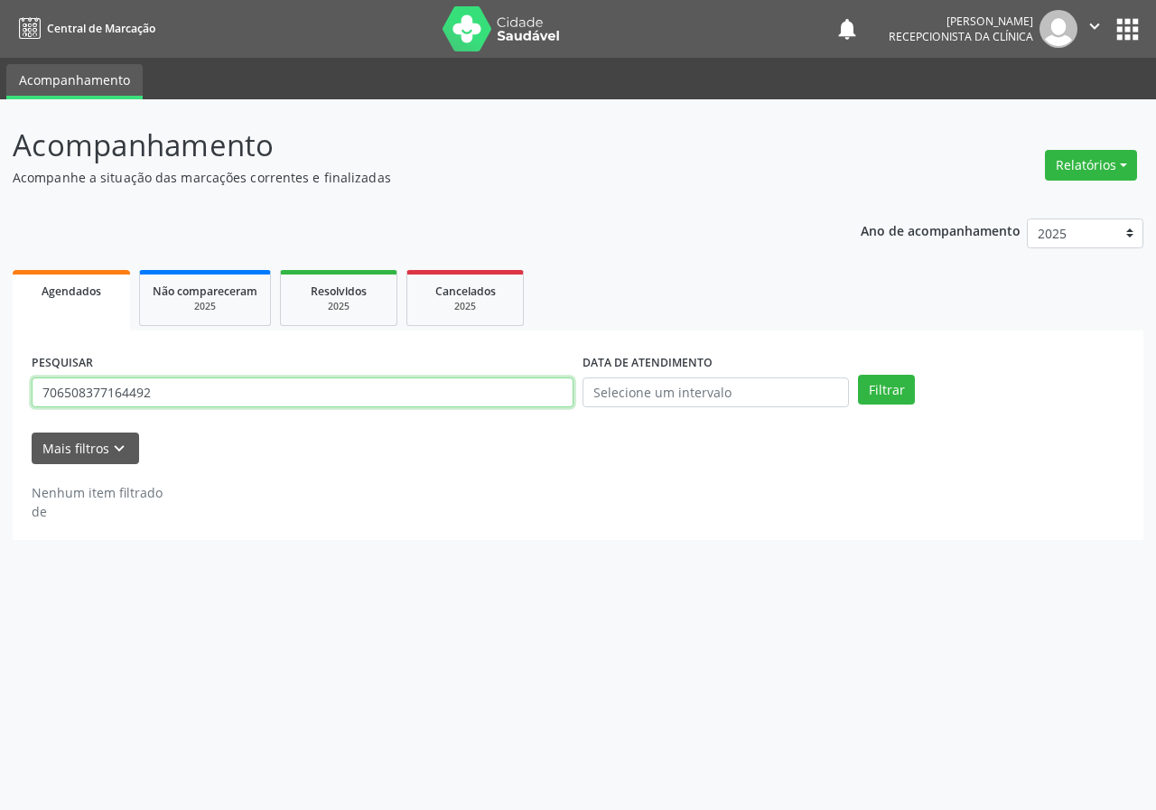
click at [425, 398] on input "706508377164492" at bounding box center [303, 393] width 542 height 31
type input "702406057797326"
click at [858, 375] on button "Filtrar" at bounding box center [886, 390] width 57 height 31
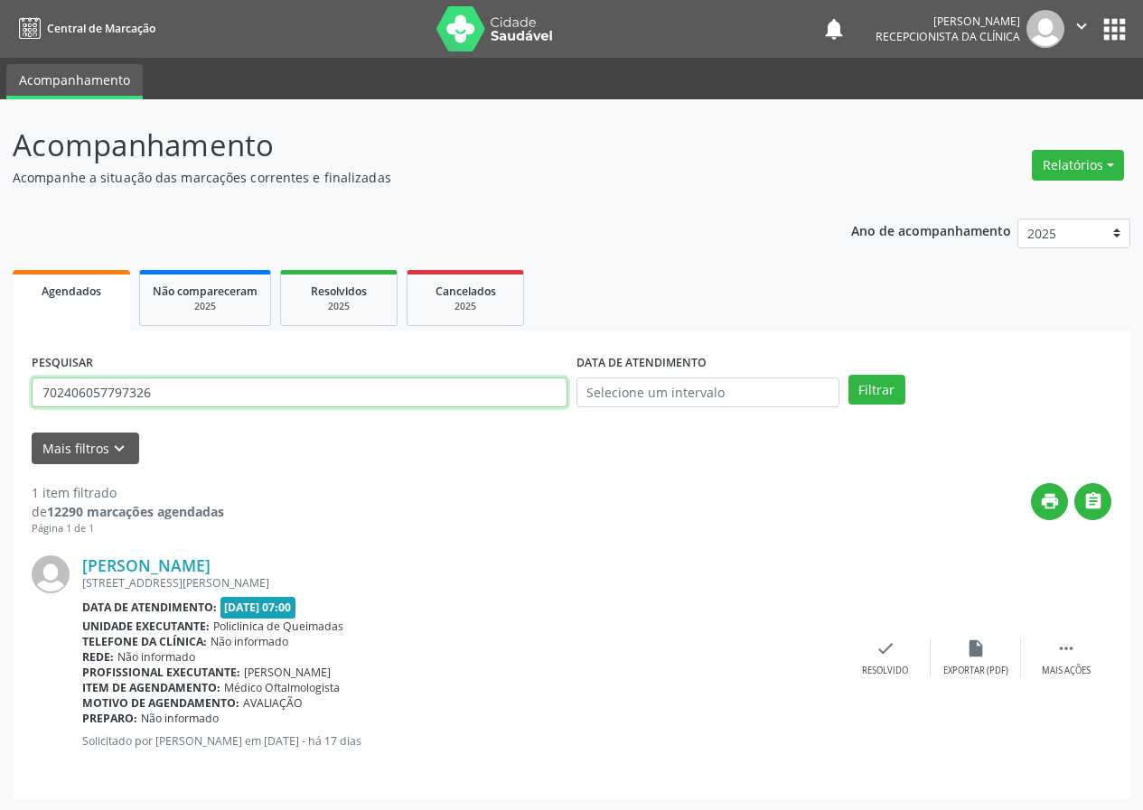
click at [449, 397] on input "702406057797326" at bounding box center [300, 393] width 536 height 31
type input "706404113230889"
click at [848, 375] on button "Filtrar" at bounding box center [876, 390] width 57 height 31
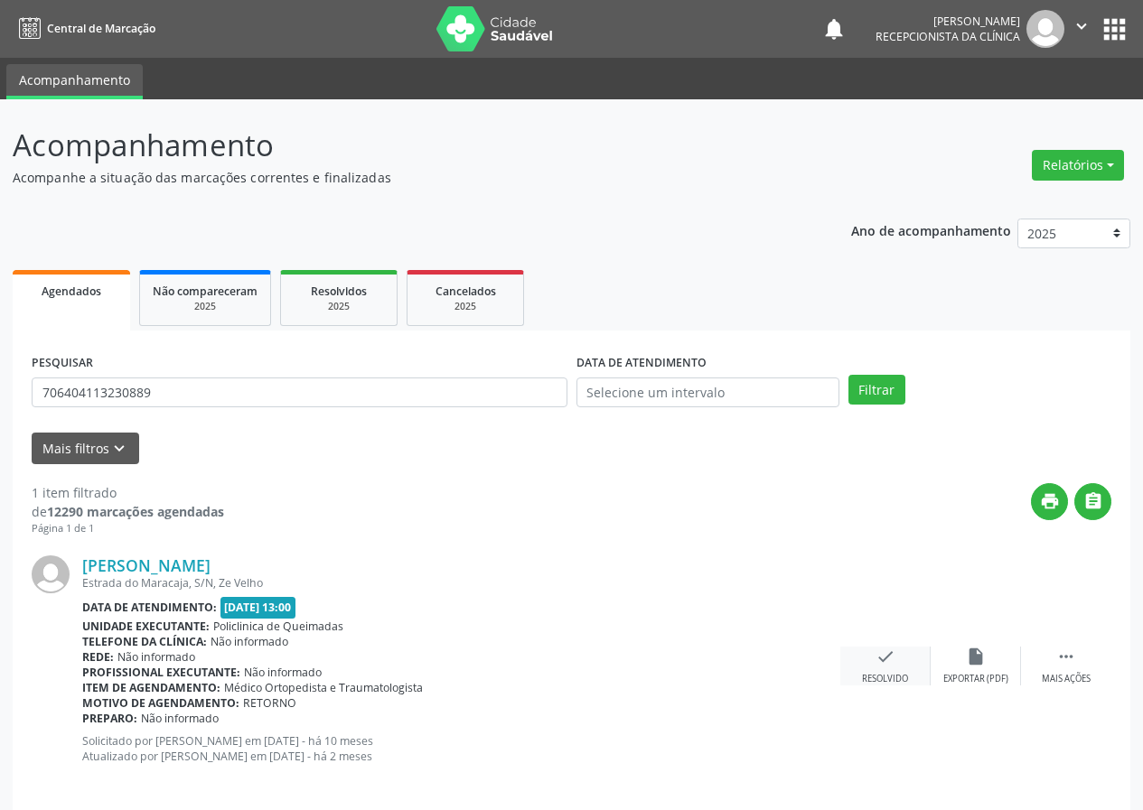
click at [876, 656] on icon "check" at bounding box center [885, 657] width 20 height 20
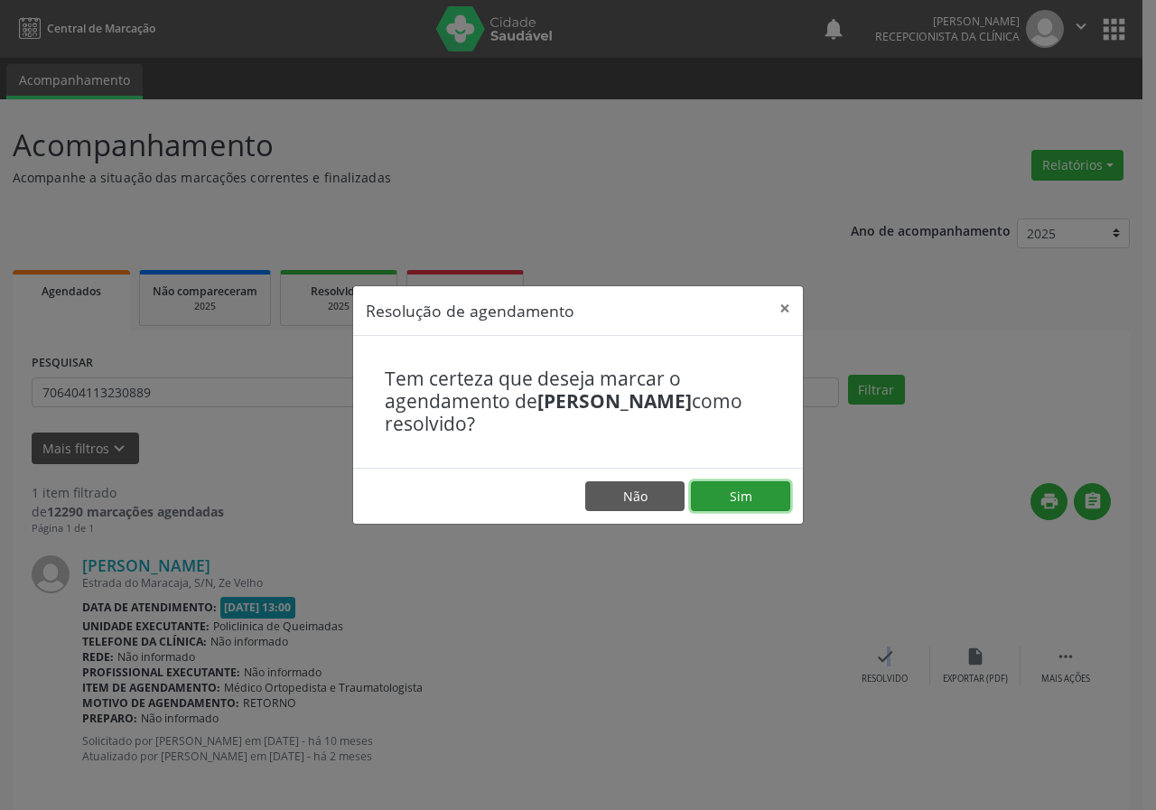
click at [771, 500] on button "Sim" at bounding box center [740, 497] width 99 height 31
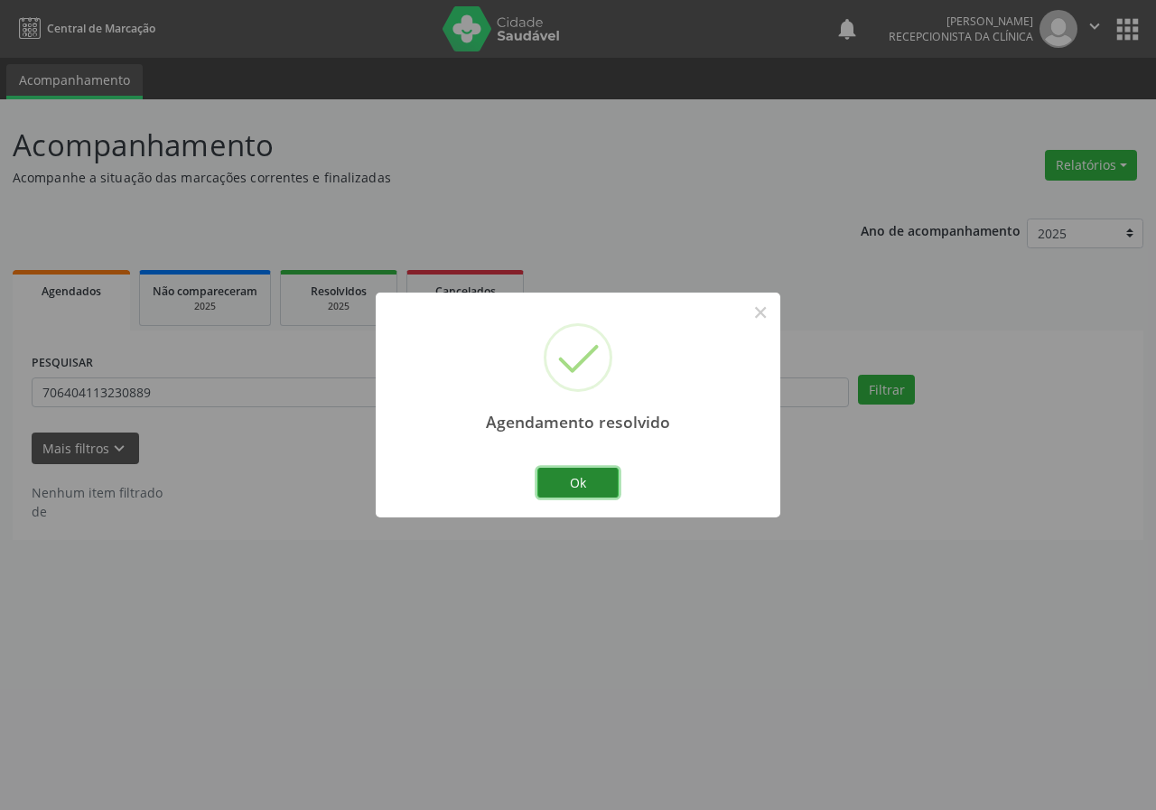
click at [577, 473] on button "Ok" at bounding box center [578, 483] width 81 height 31
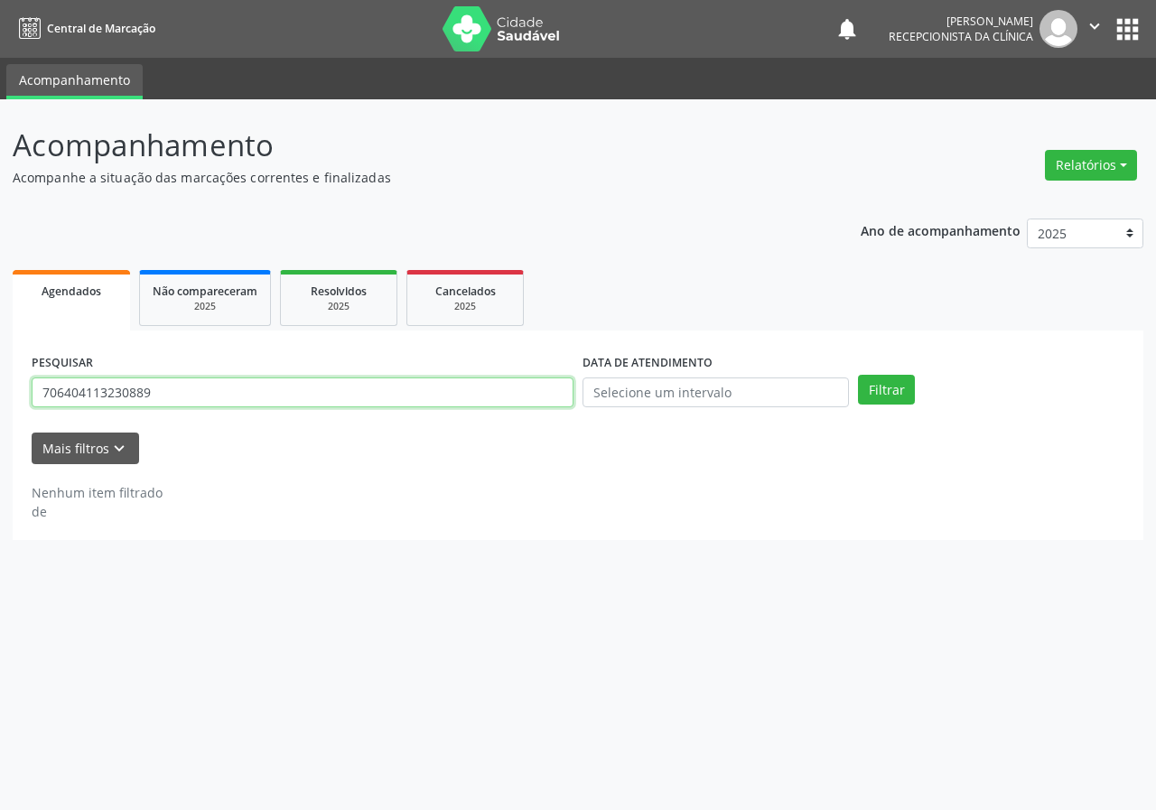
click at [440, 401] on input "706404113230889" at bounding box center [303, 393] width 542 height 31
type input "702408021872621"
click at [858, 375] on button "Filtrar" at bounding box center [886, 390] width 57 height 31
click at [182, 399] on input "702408021872621" at bounding box center [303, 393] width 542 height 31
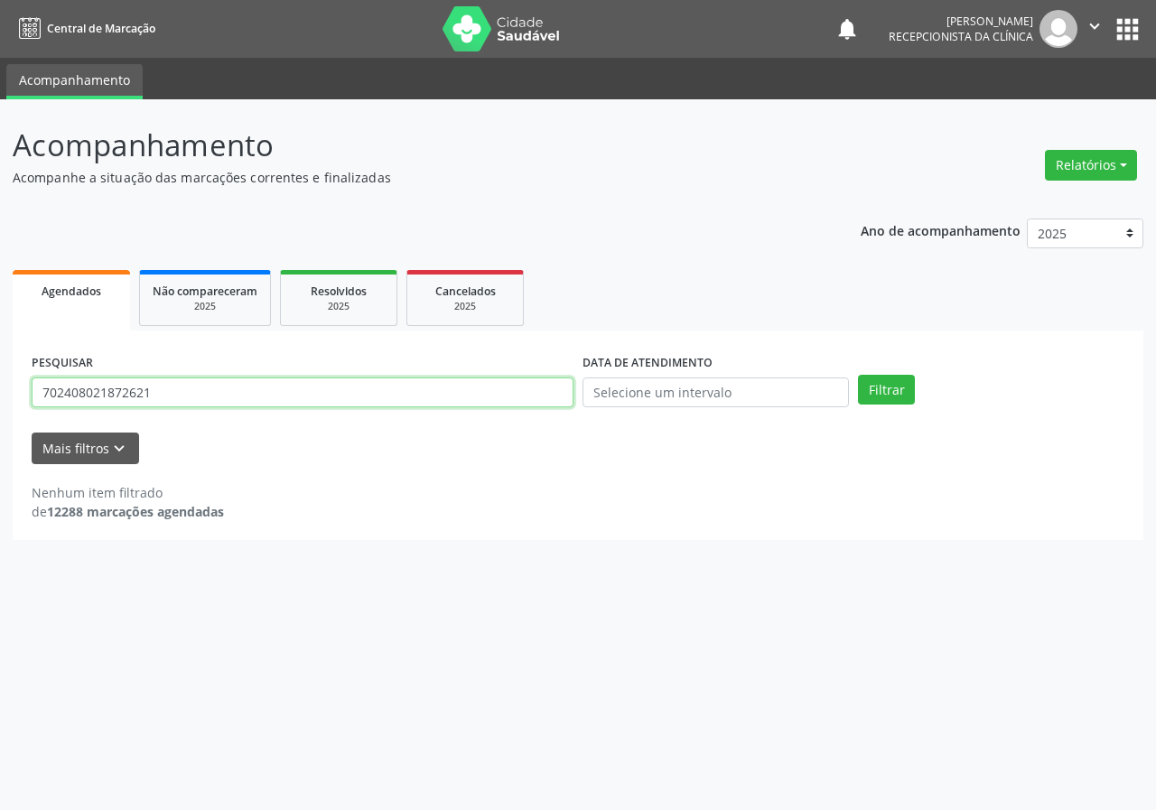
click at [182, 399] on input "702408021872621" at bounding box center [303, 393] width 542 height 31
type input "704700701818930"
click at [858, 375] on button "Filtrar" at bounding box center [886, 390] width 57 height 31
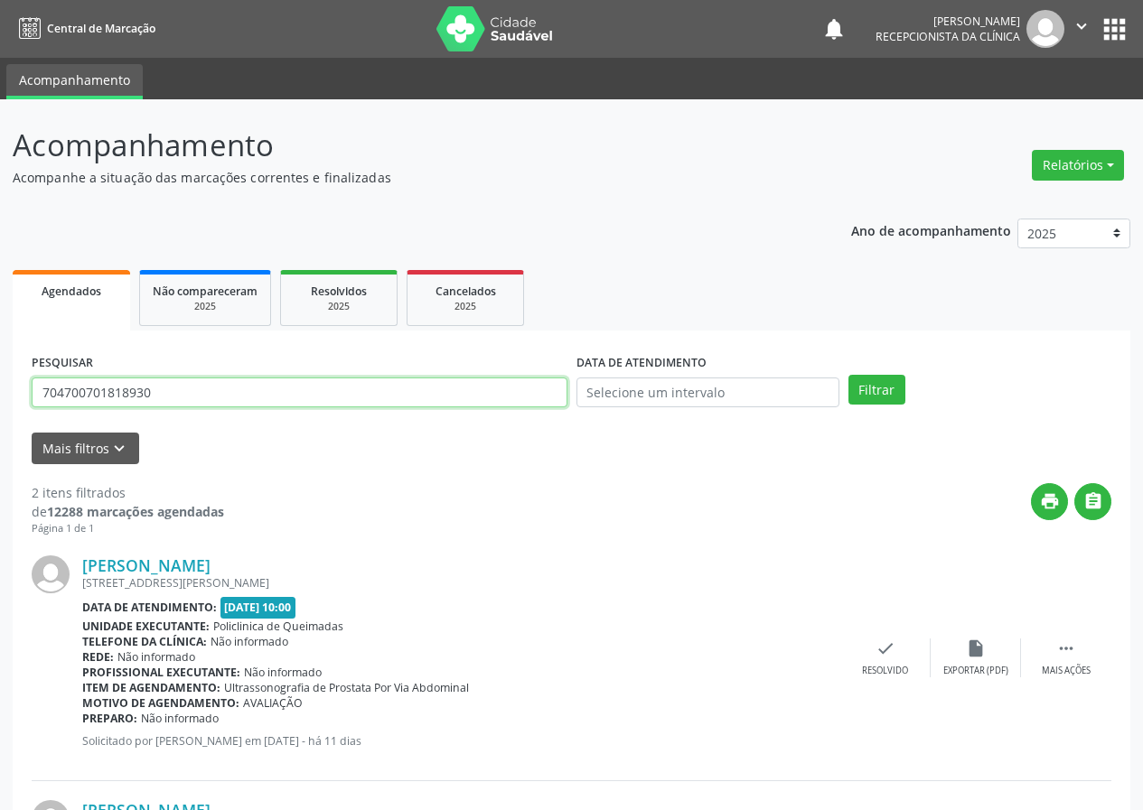
click at [278, 399] on input "704700701818930" at bounding box center [300, 393] width 536 height 31
type input "708006847878126"
click at [848, 375] on button "Filtrar" at bounding box center [876, 390] width 57 height 31
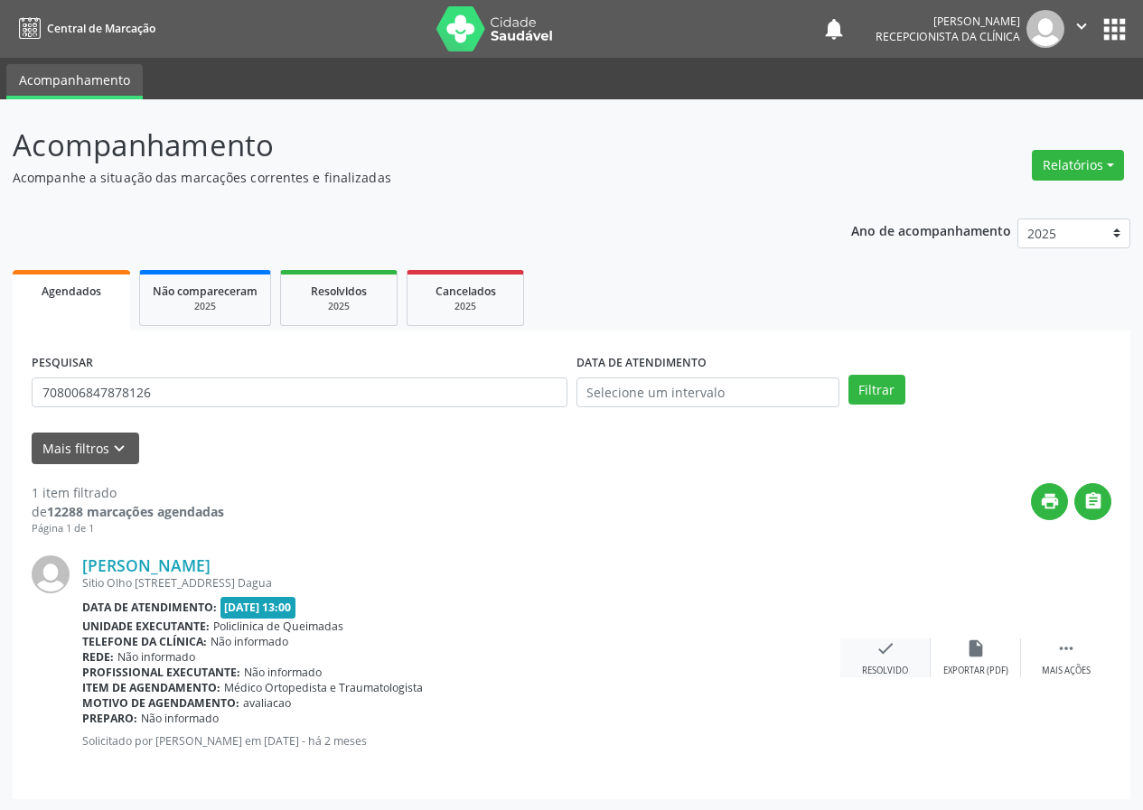
click at [885, 660] on div "check Resolvido" at bounding box center [885, 658] width 90 height 39
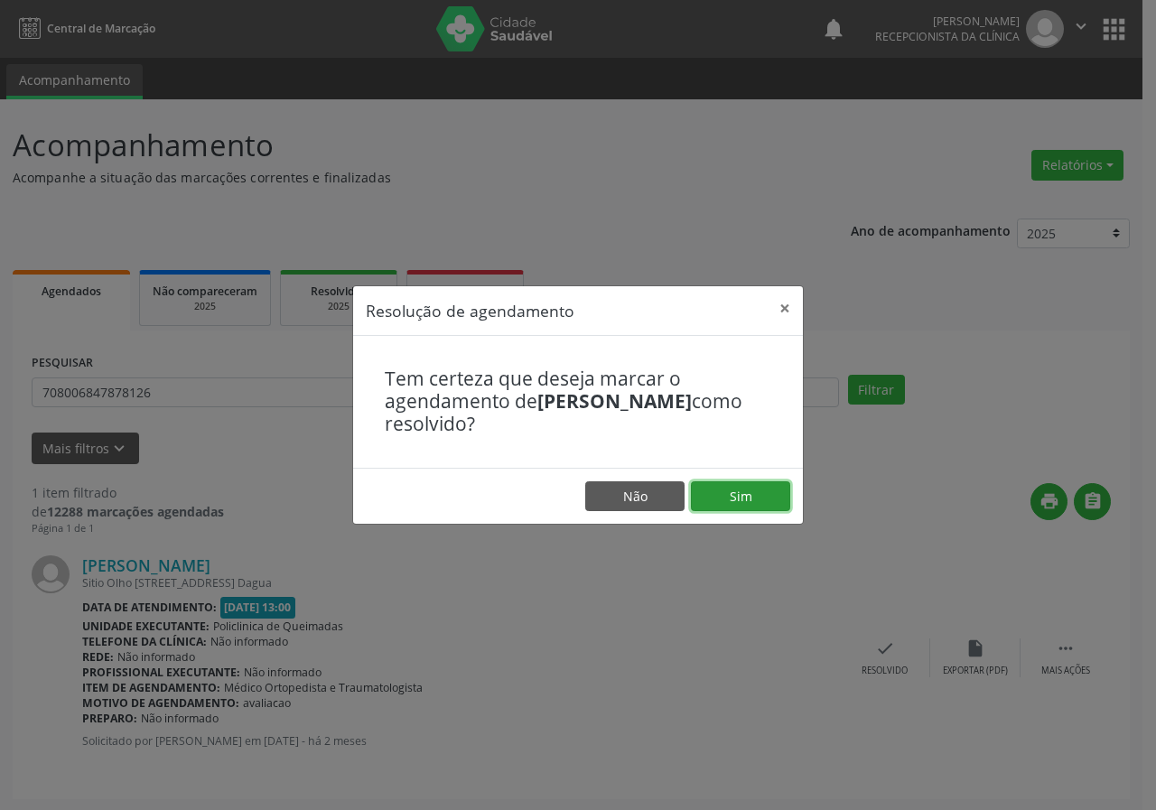
click at [754, 492] on button "Sim" at bounding box center [740, 497] width 99 height 31
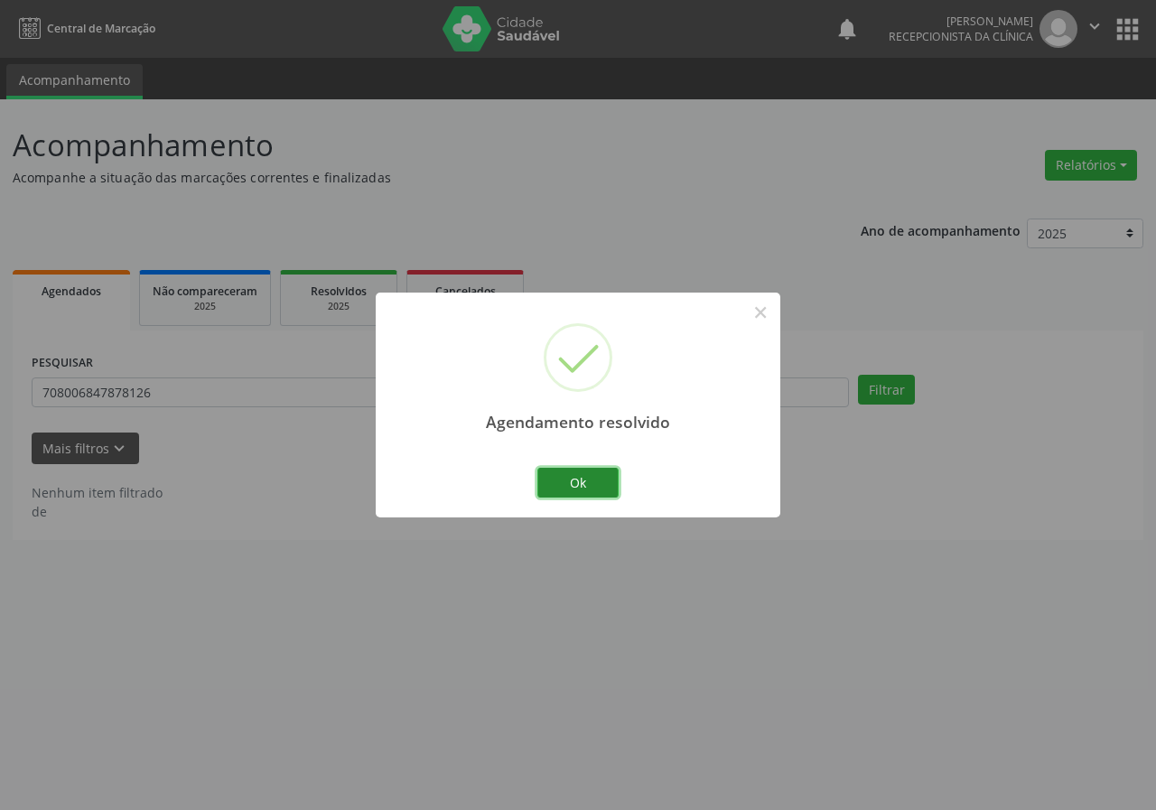
drag, startPoint x: 594, startPoint y: 476, endPoint x: 495, endPoint y: 451, distance: 102.6
click at [590, 475] on button "Ok" at bounding box center [578, 483] width 81 height 31
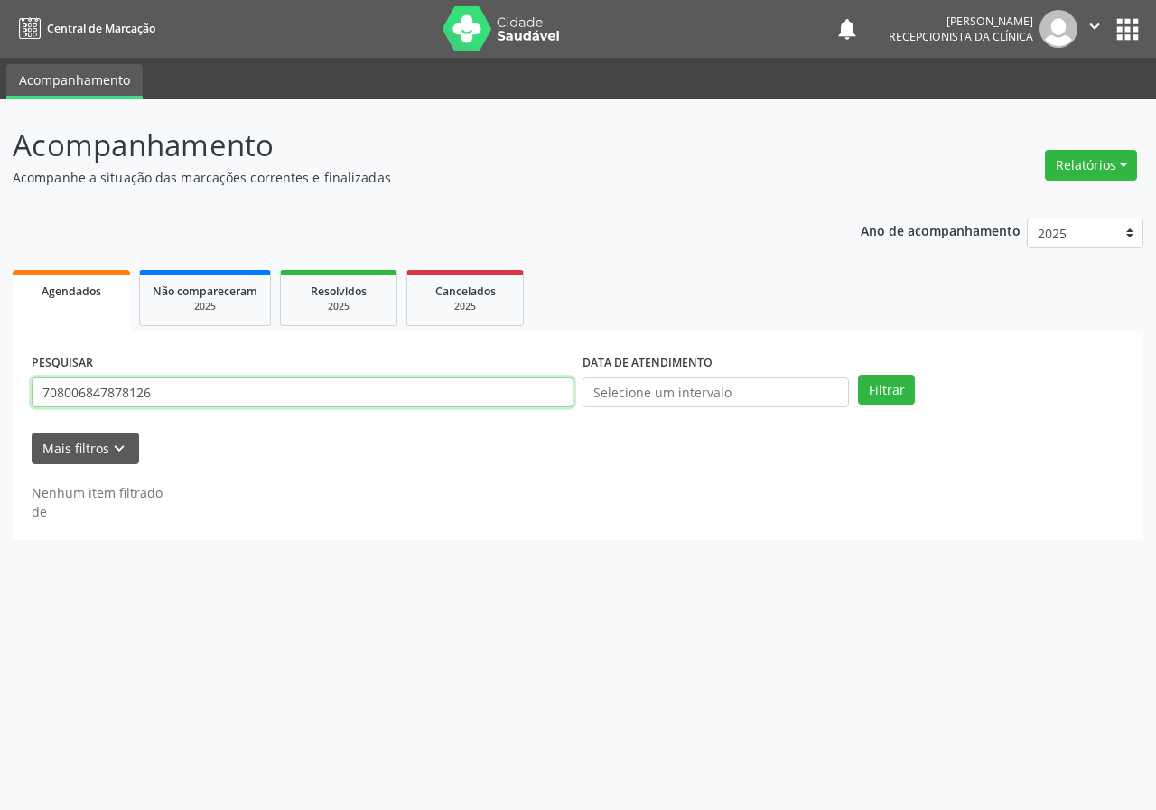
click at [452, 398] on input "708006847878126" at bounding box center [303, 393] width 542 height 31
type input "708606568212487"
click at [858, 375] on button "Filtrar" at bounding box center [886, 390] width 57 height 31
click at [205, 390] on input "708606568212487" at bounding box center [303, 393] width 542 height 31
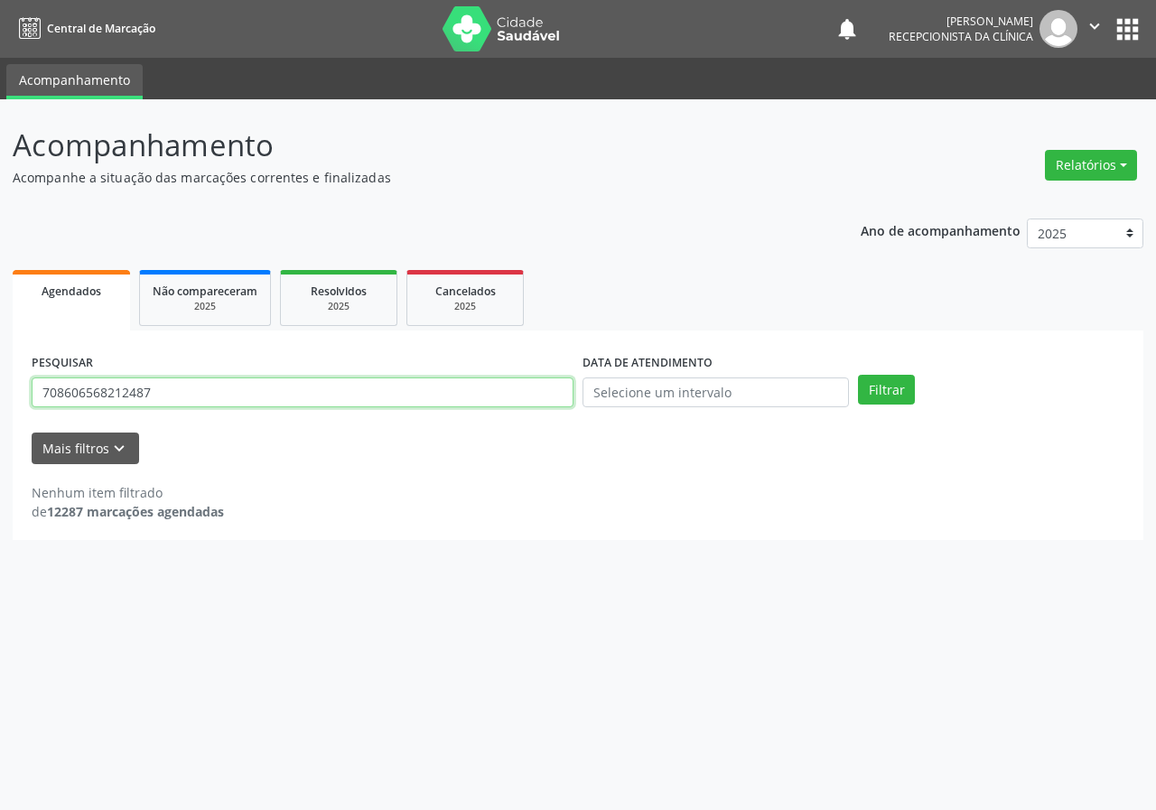
drag, startPoint x: 205, startPoint y: 390, endPoint x: 177, endPoint y: 383, distance: 28.9
click at [204, 390] on input "708606568212487" at bounding box center [303, 393] width 542 height 31
type input "704503167553920"
click at [858, 375] on button "Filtrar" at bounding box center [886, 390] width 57 height 31
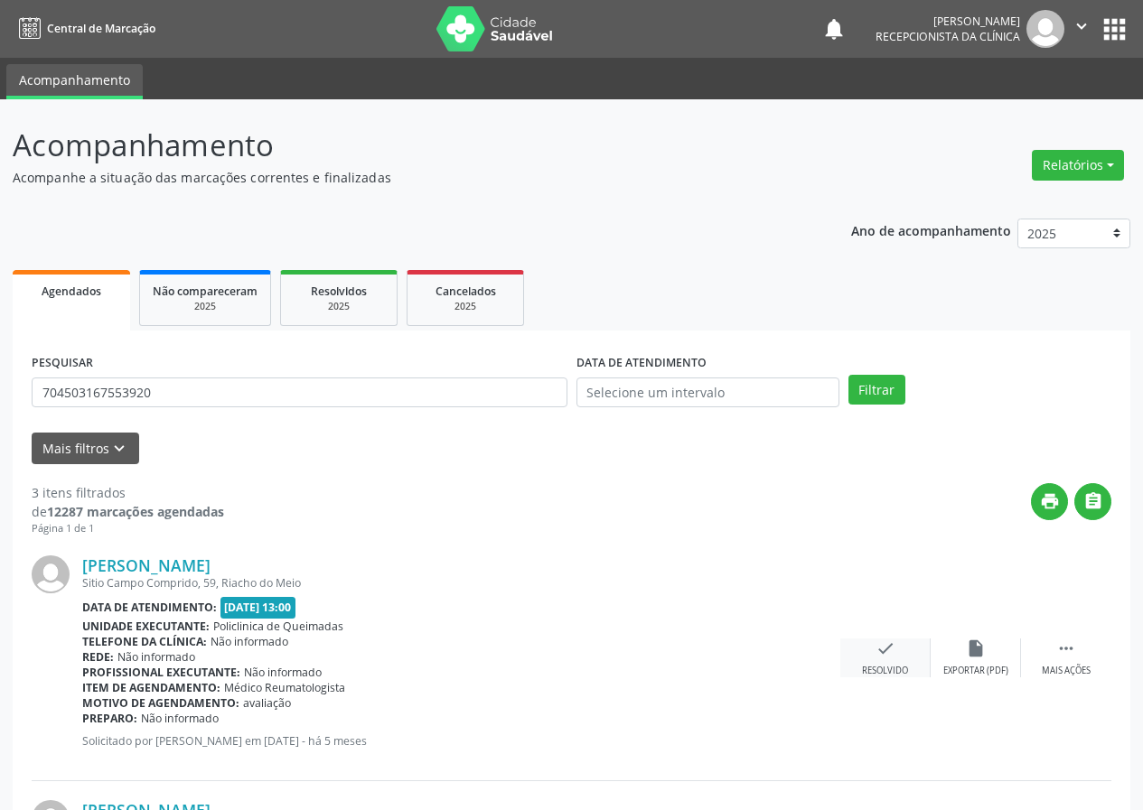
click at [886, 650] on icon "check" at bounding box center [885, 649] width 20 height 20
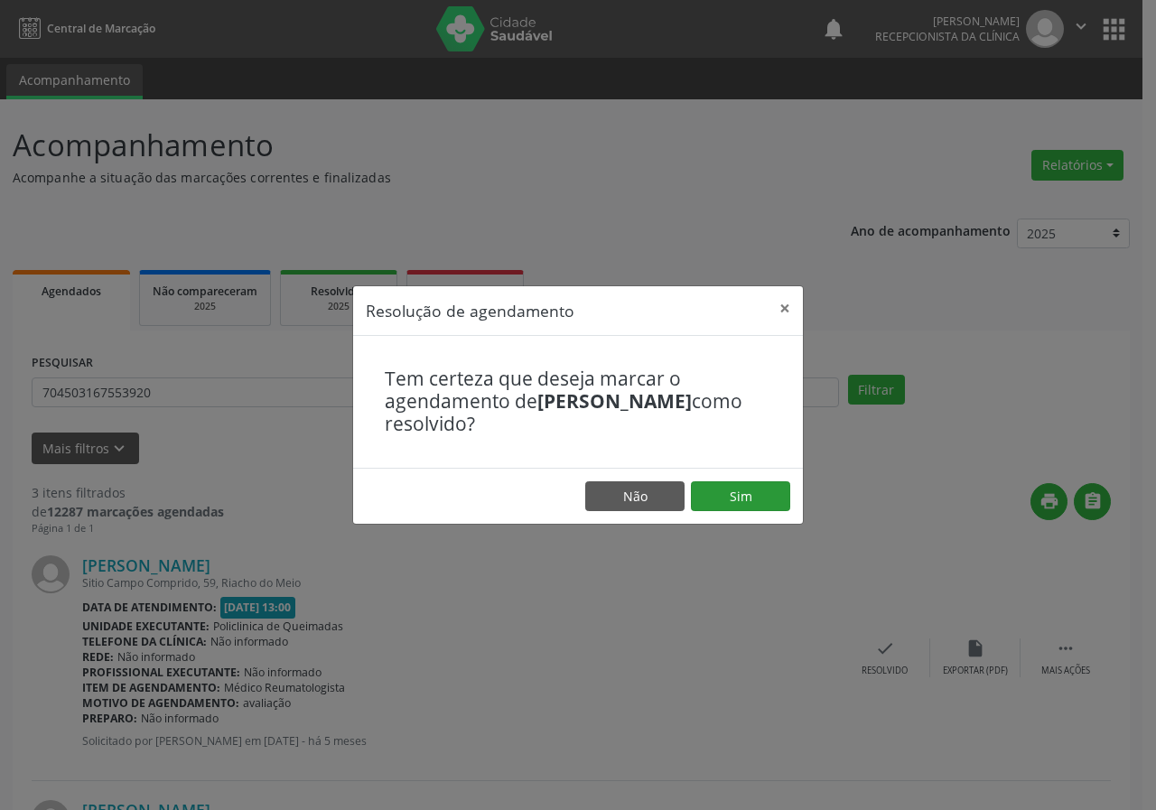
drag, startPoint x: 768, startPoint y: 478, endPoint x: 766, endPoint y: 488, distance: 10.1
click at [766, 484] on footer "Não Sim" at bounding box center [578, 496] width 450 height 57
click at [749, 498] on button "Sim" at bounding box center [740, 497] width 99 height 31
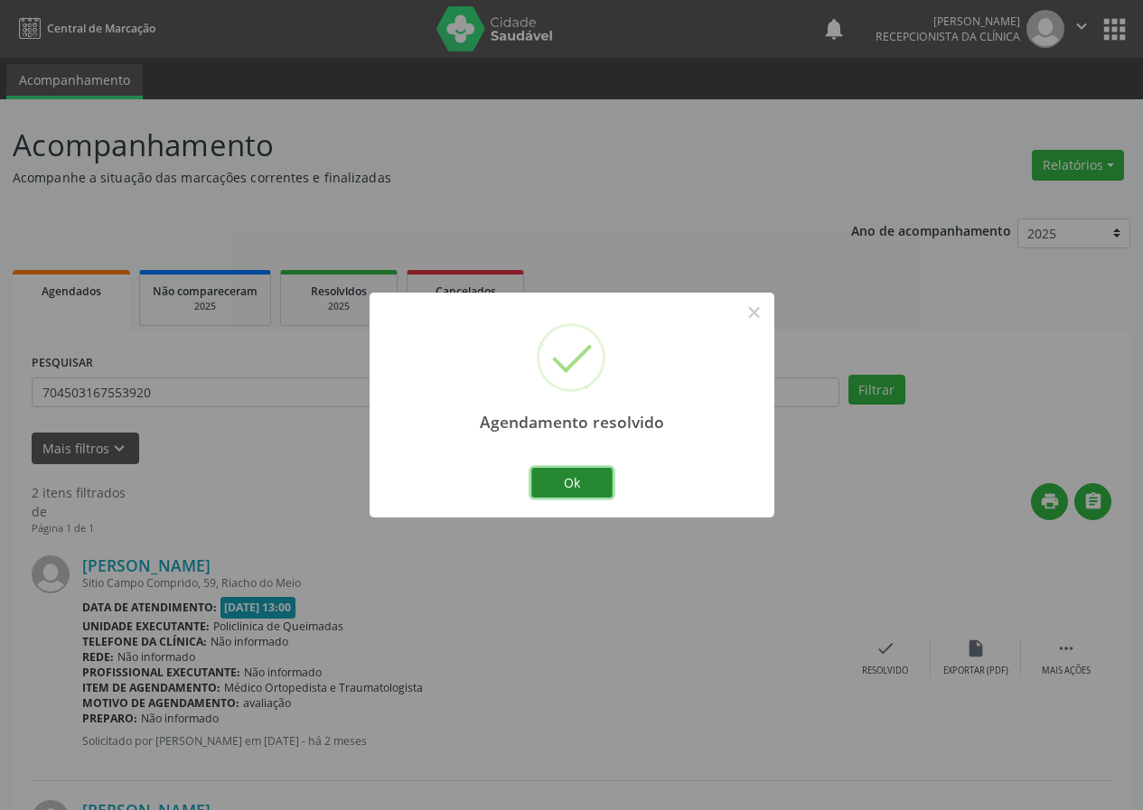
click at [603, 483] on button "Ok" at bounding box center [571, 483] width 81 height 31
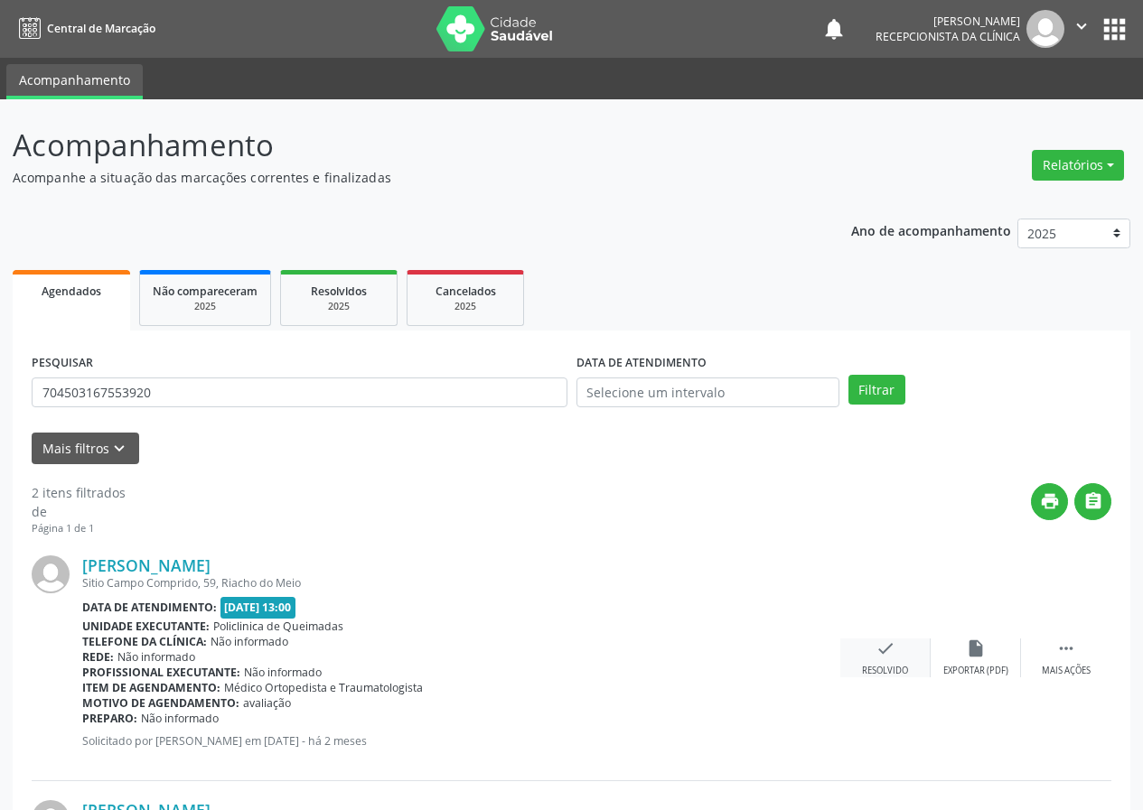
click at [881, 661] on div "check Resolvido" at bounding box center [885, 658] width 90 height 39
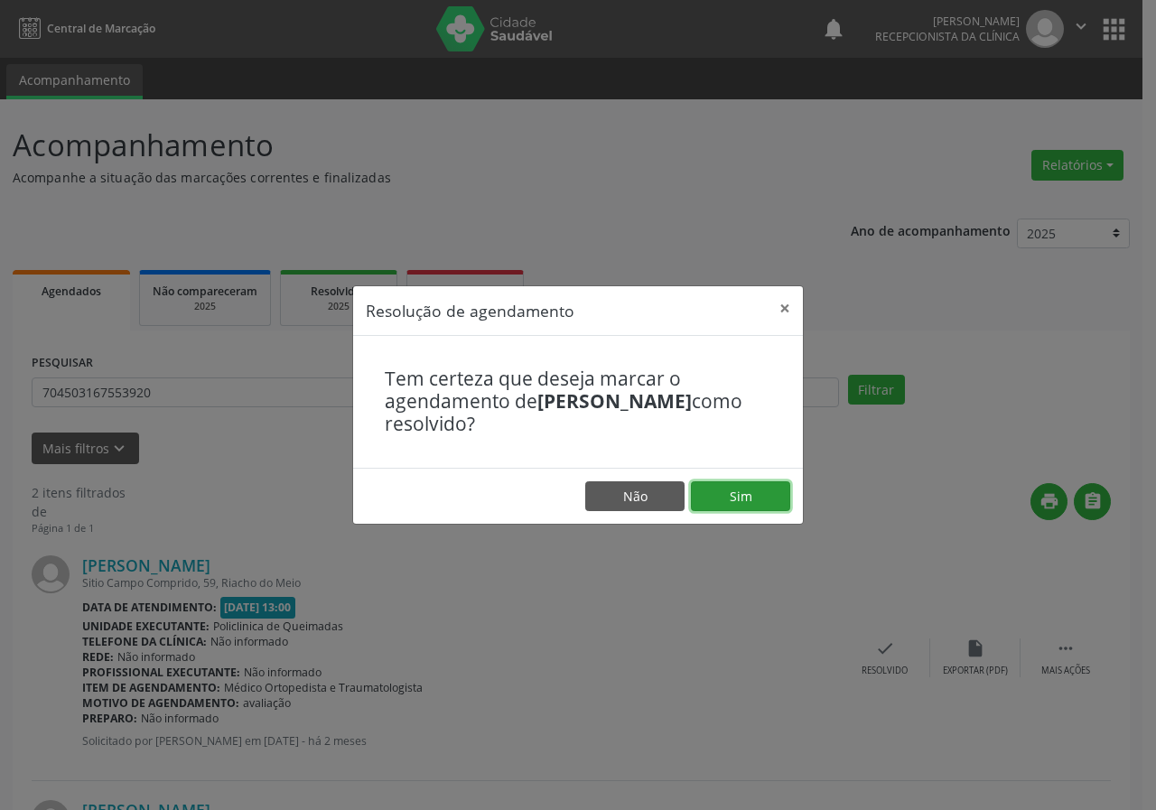
click at [761, 499] on button "Sim" at bounding box center [740, 497] width 99 height 31
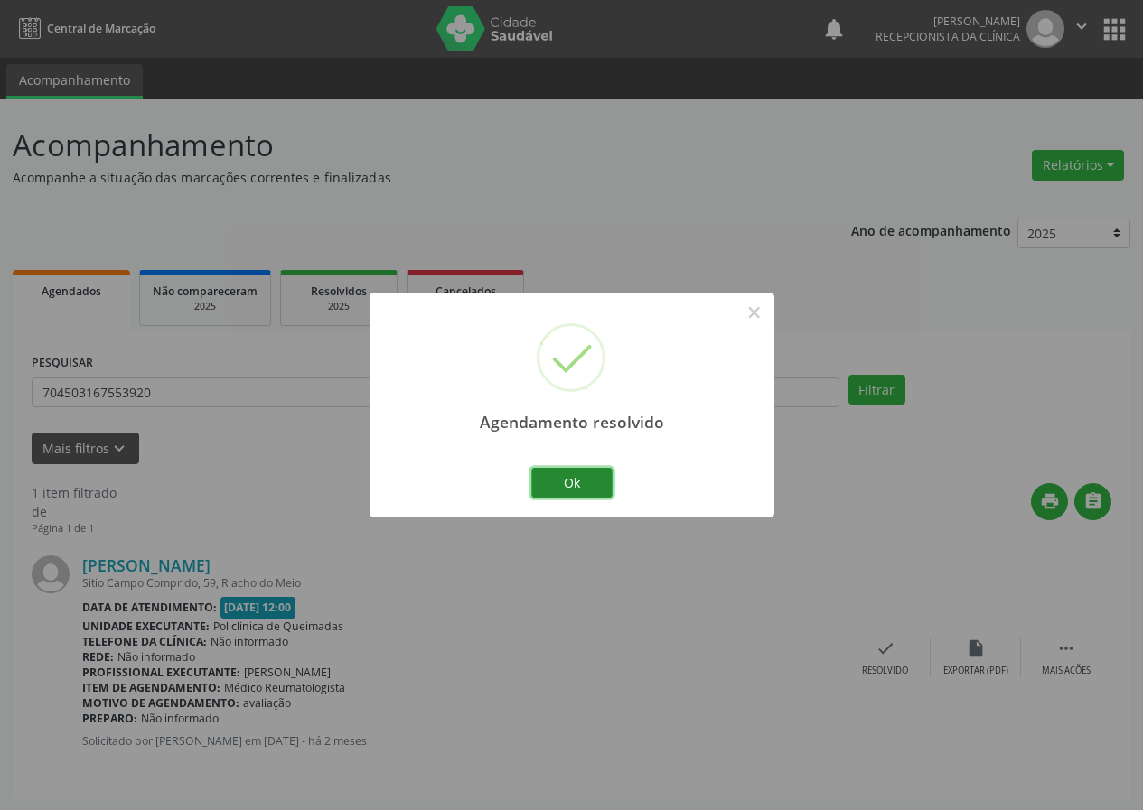
click at [576, 474] on button "Ok" at bounding box center [571, 483] width 81 height 31
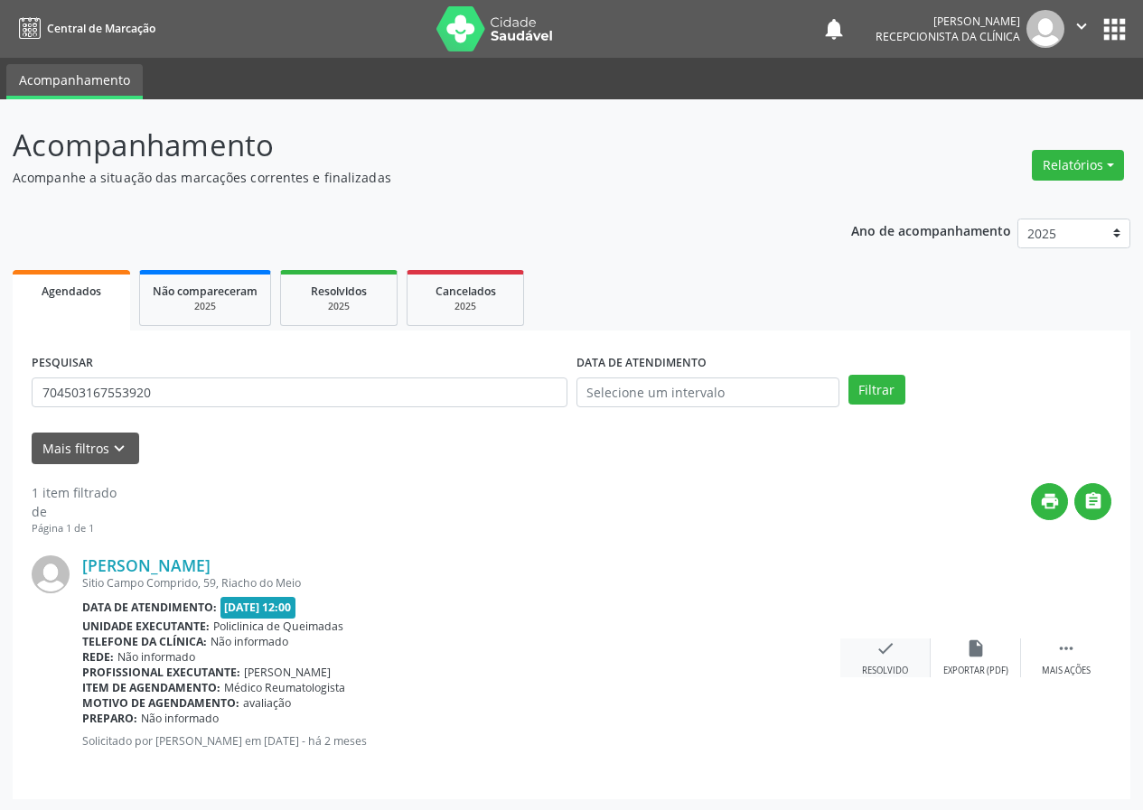
click at [894, 651] on icon "check" at bounding box center [885, 649] width 20 height 20
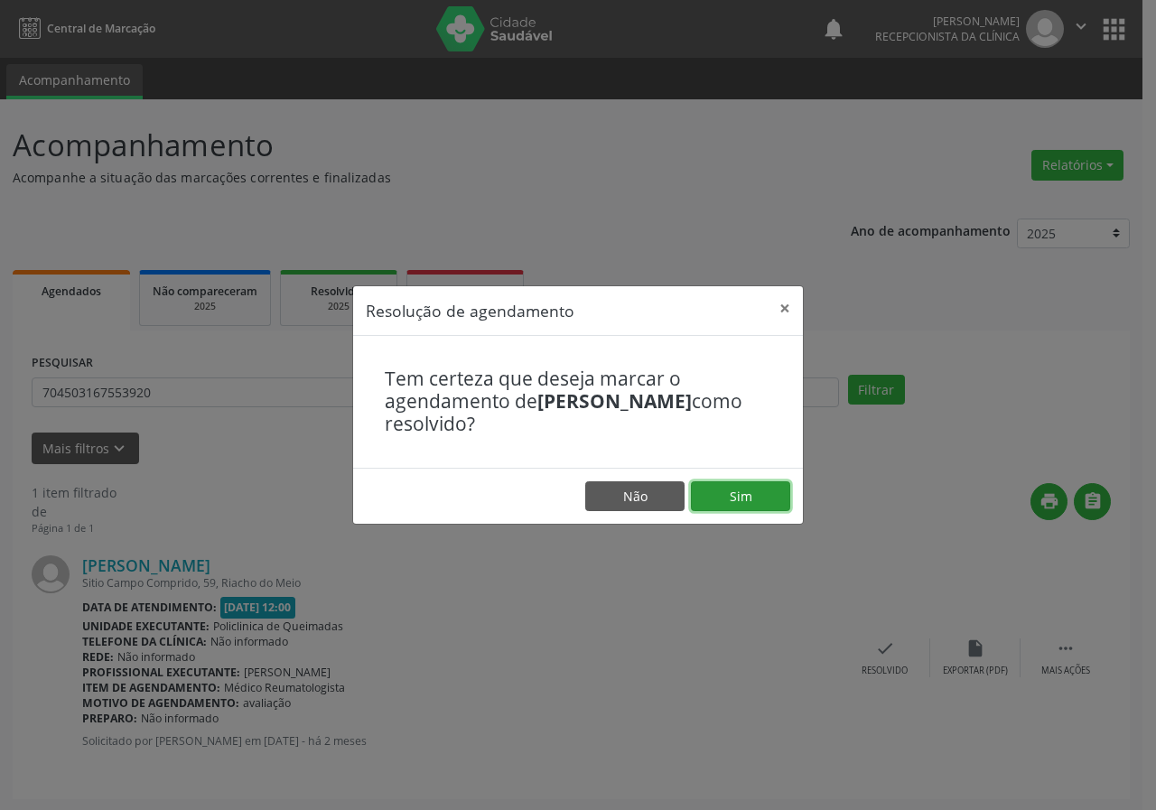
click at [759, 494] on button "Sim" at bounding box center [740, 497] width 99 height 31
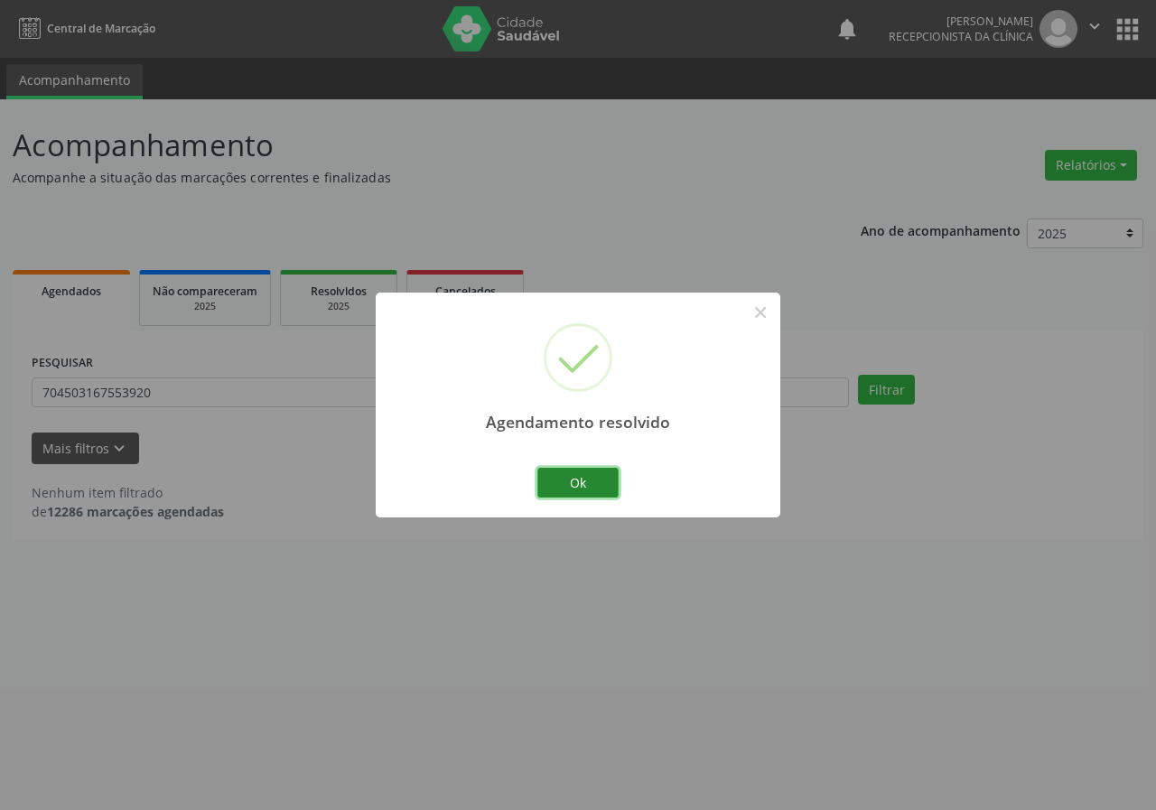
click at [570, 480] on button "Ok" at bounding box center [578, 483] width 81 height 31
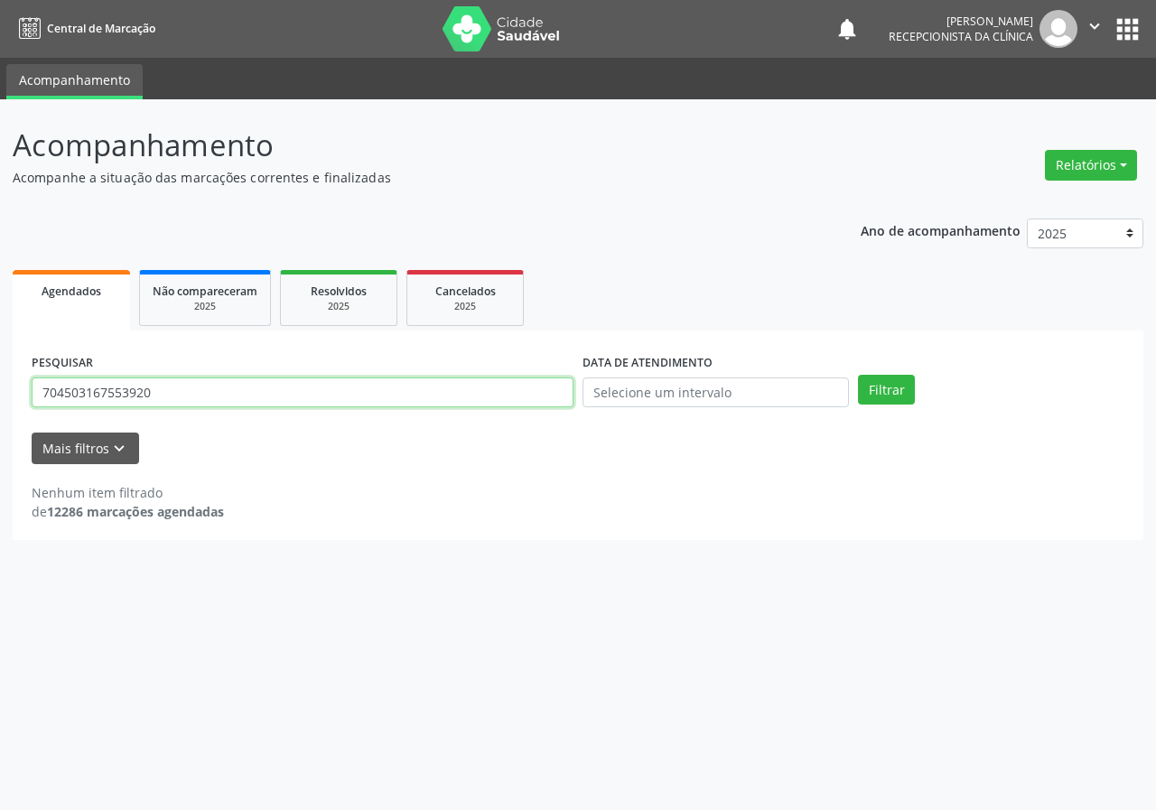
click at [454, 394] on input "704503167553920" at bounding box center [303, 393] width 542 height 31
type input "705009080509952"
click at [858, 375] on button "Filtrar" at bounding box center [886, 390] width 57 height 31
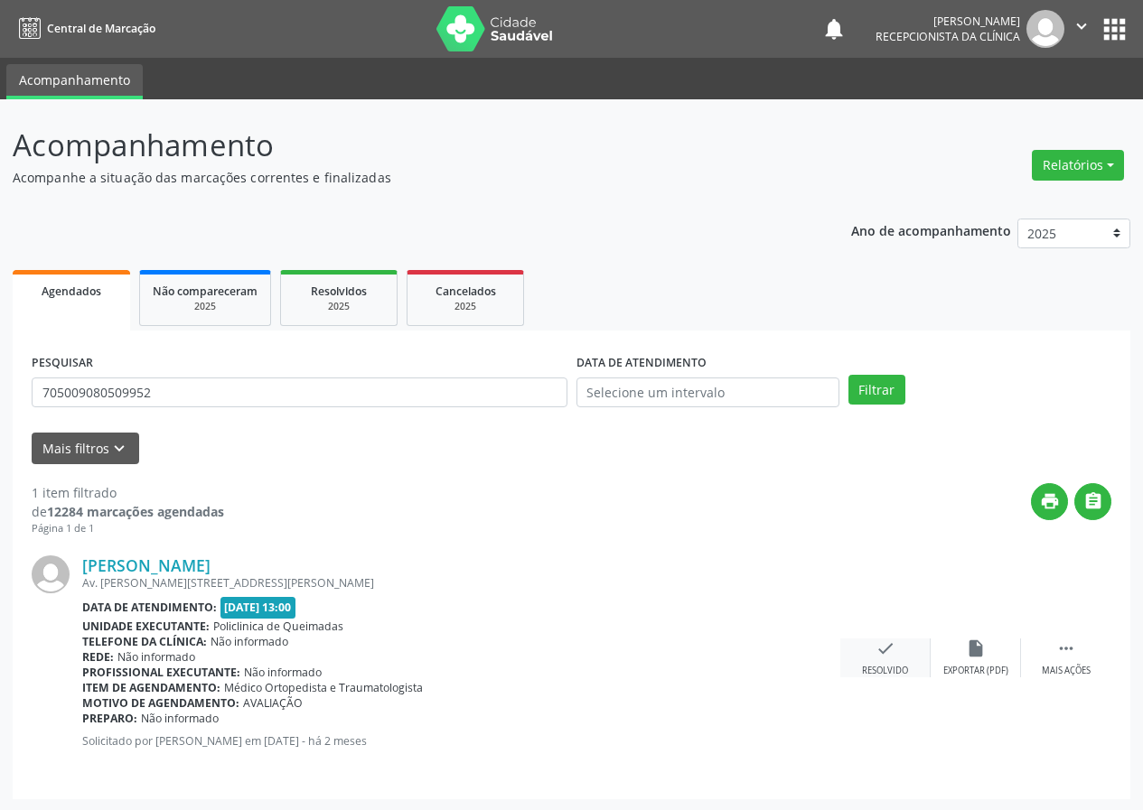
click at [878, 639] on icon "check" at bounding box center [885, 649] width 20 height 20
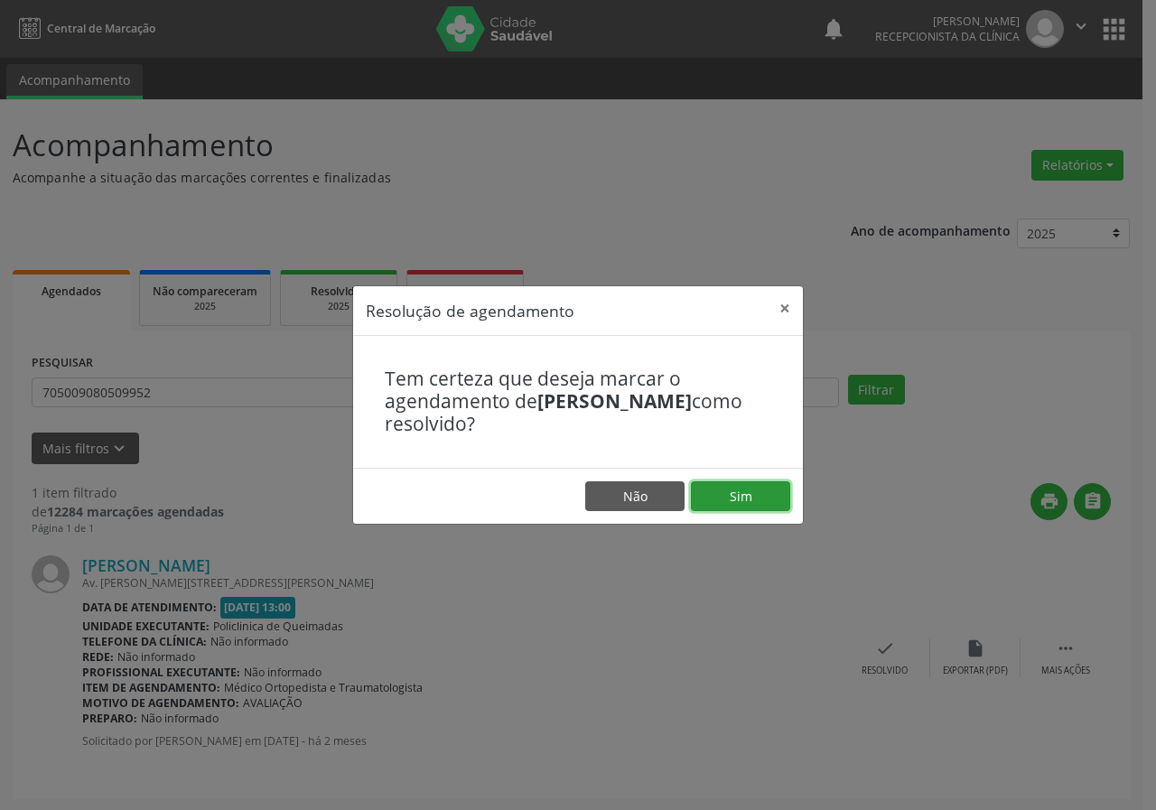
click at [724, 501] on button "Sim" at bounding box center [740, 497] width 99 height 31
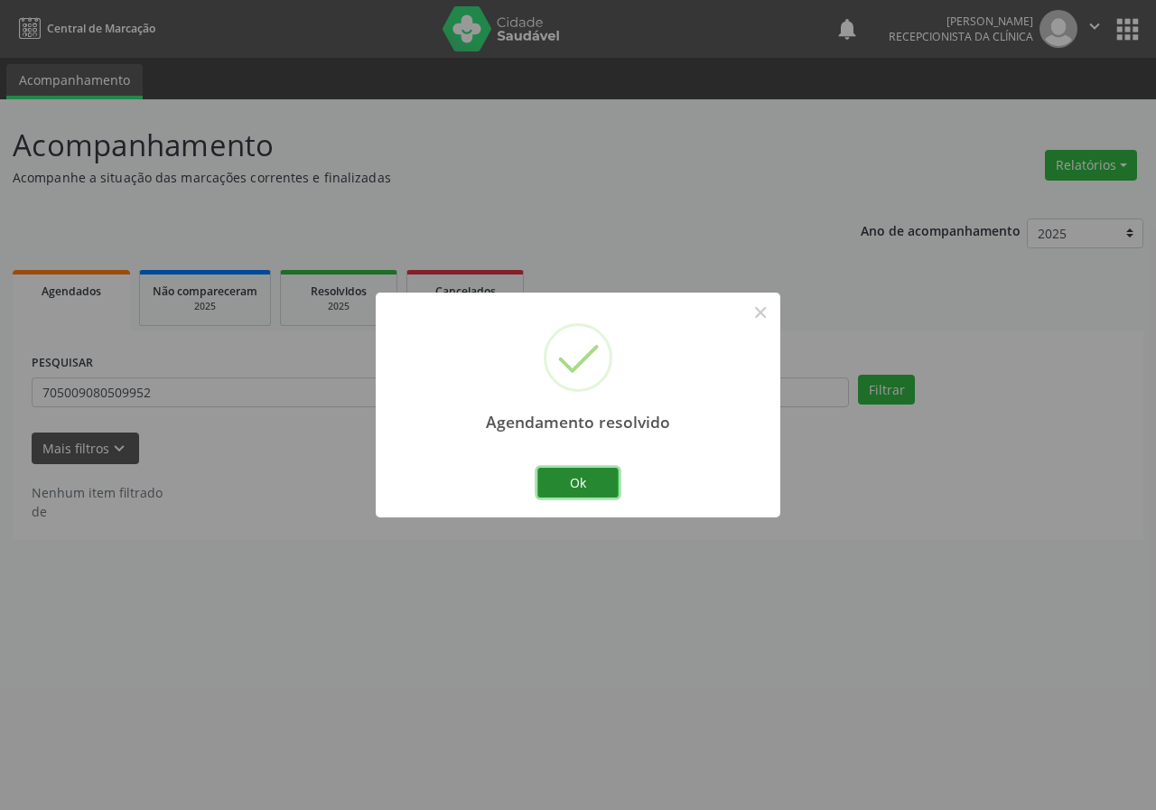
click at [601, 477] on button "Ok" at bounding box center [578, 483] width 81 height 31
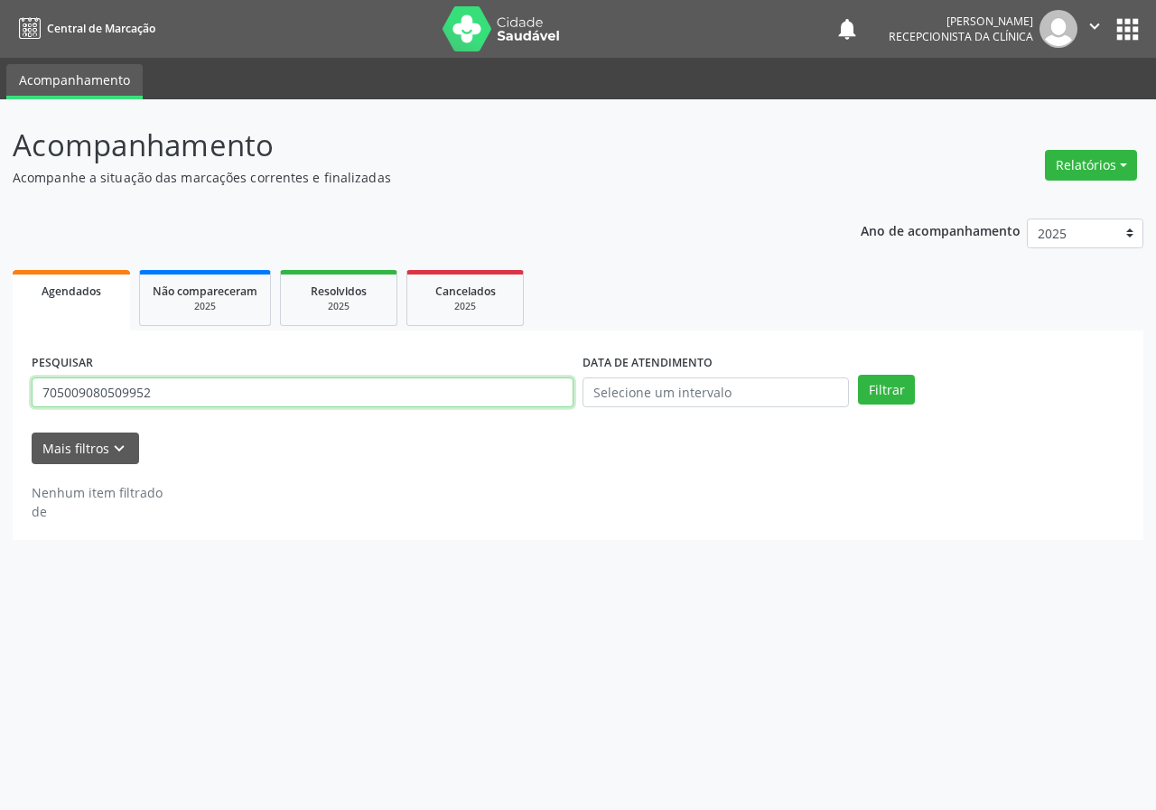
click at [365, 404] on input "705009080509952" at bounding box center [303, 393] width 542 height 31
click at [365, 405] on input "705009080509952" at bounding box center [303, 393] width 542 height 31
type input "701000875260597"
click at [858, 375] on button "Filtrar" at bounding box center [886, 390] width 57 height 31
click at [262, 380] on input "701000875260597" at bounding box center [303, 393] width 542 height 31
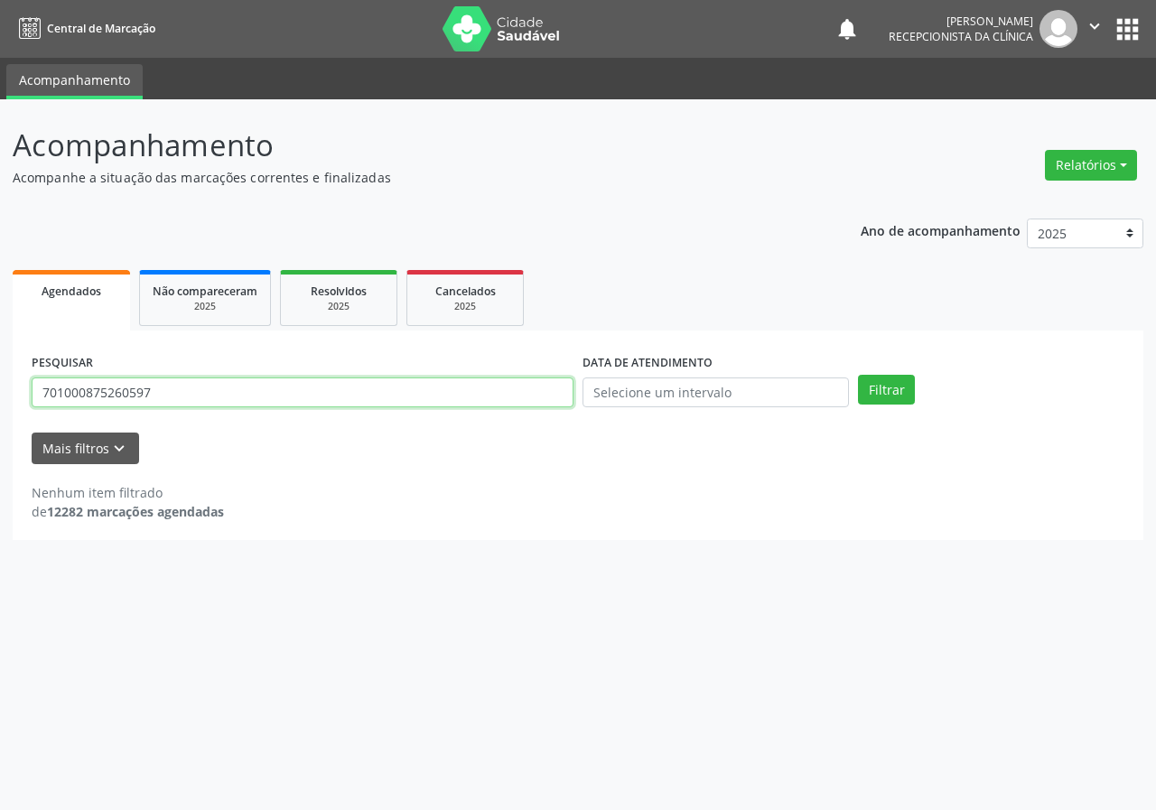
click at [261, 380] on input "701000875260597" at bounding box center [303, 393] width 542 height 31
type input "708105504183234"
click at [858, 375] on button "Filtrar" at bounding box center [886, 390] width 57 height 31
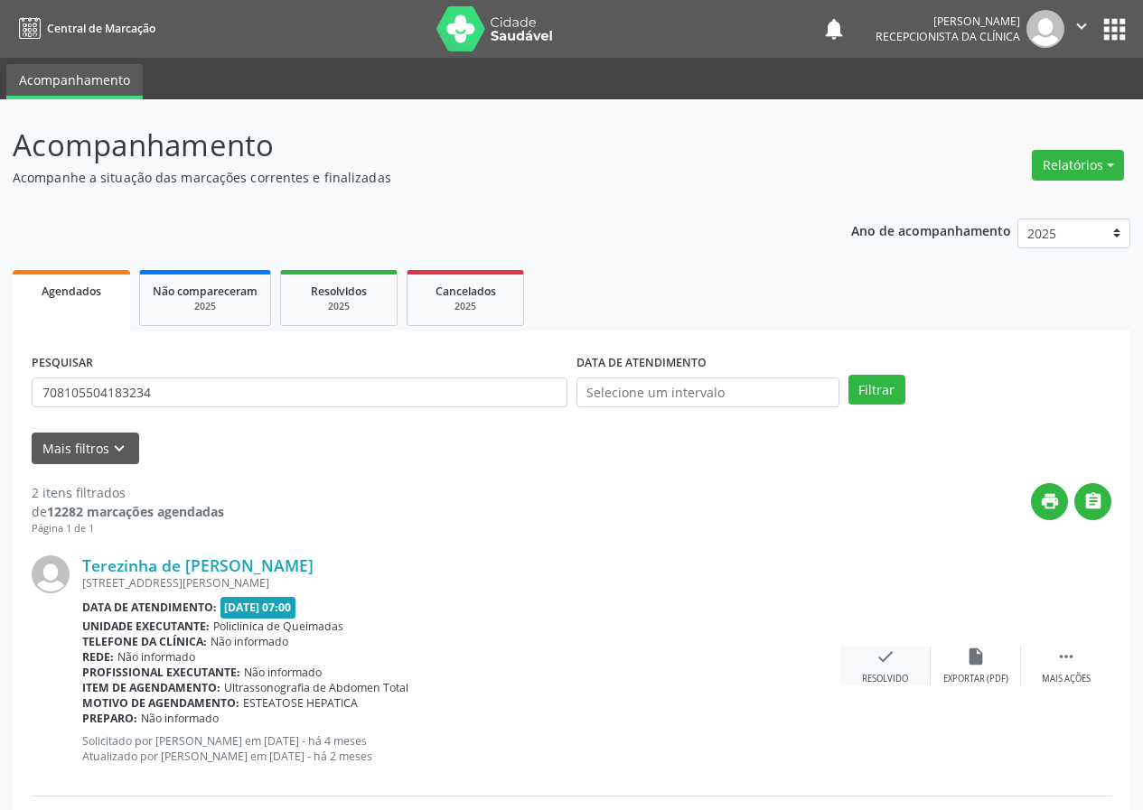
click at [872, 660] on div "check Resolvido" at bounding box center [885, 666] width 90 height 39
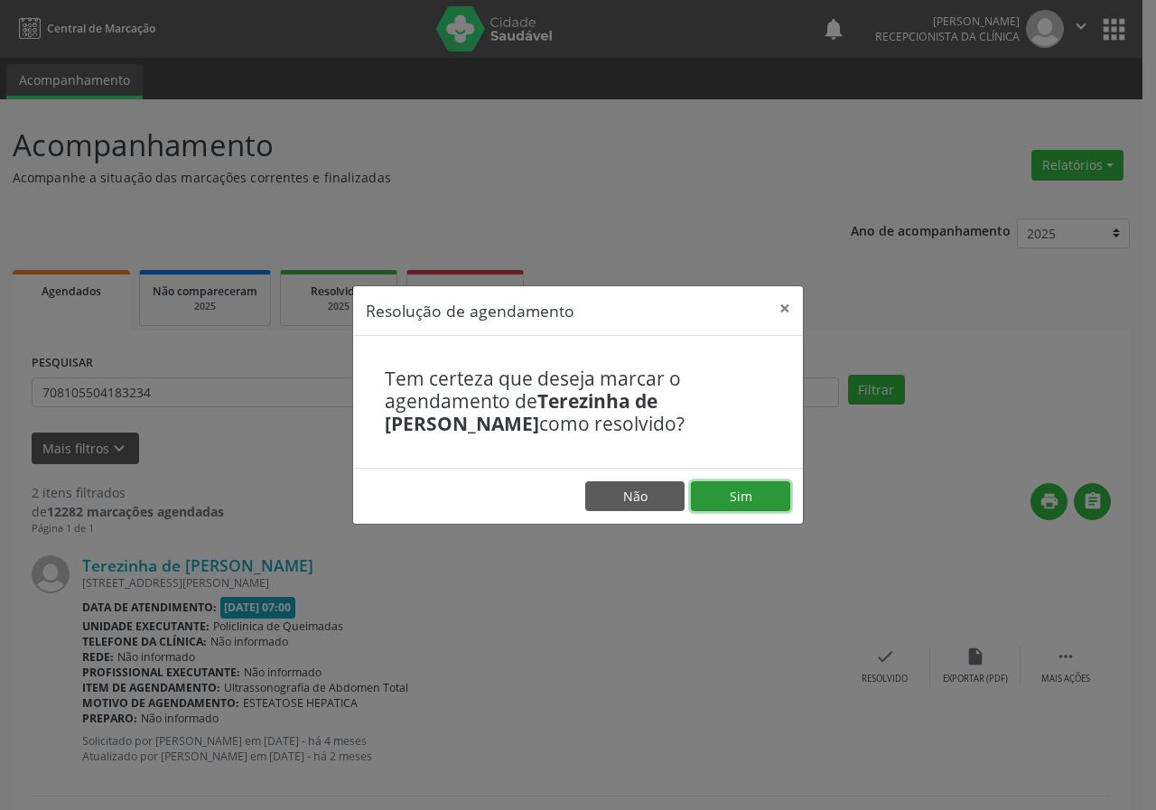
click at [782, 499] on button "Sim" at bounding box center [740, 497] width 99 height 31
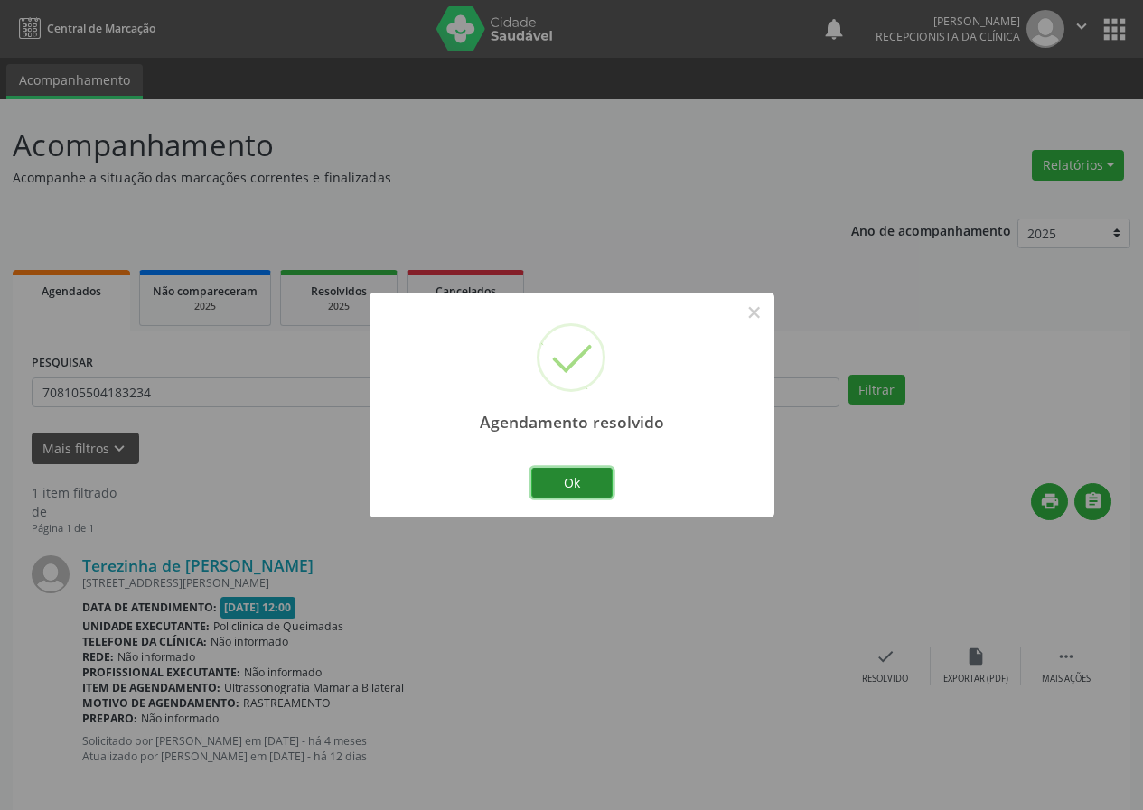
click at [602, 487] on button "Ok" at bounding box center [571, 483] width 81 height 31
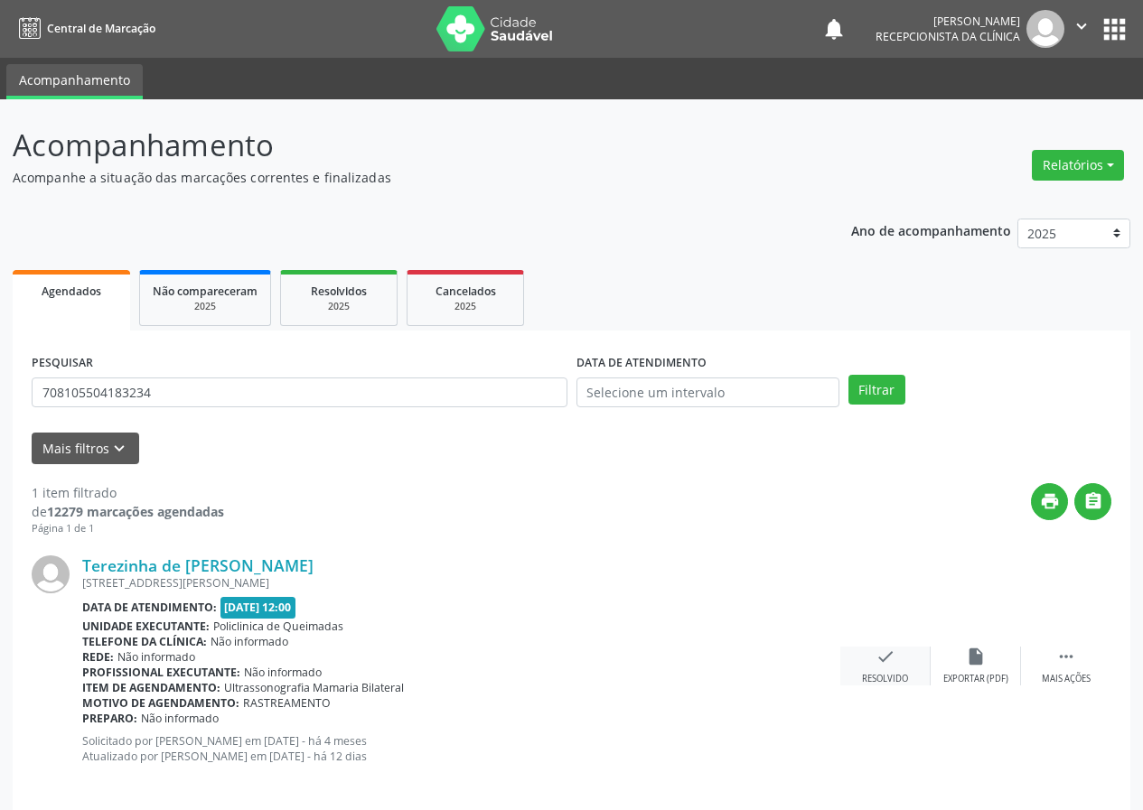
click at [877, 669] on div "check Resolvido" at bounding box center [885, 666] width 90 height 39
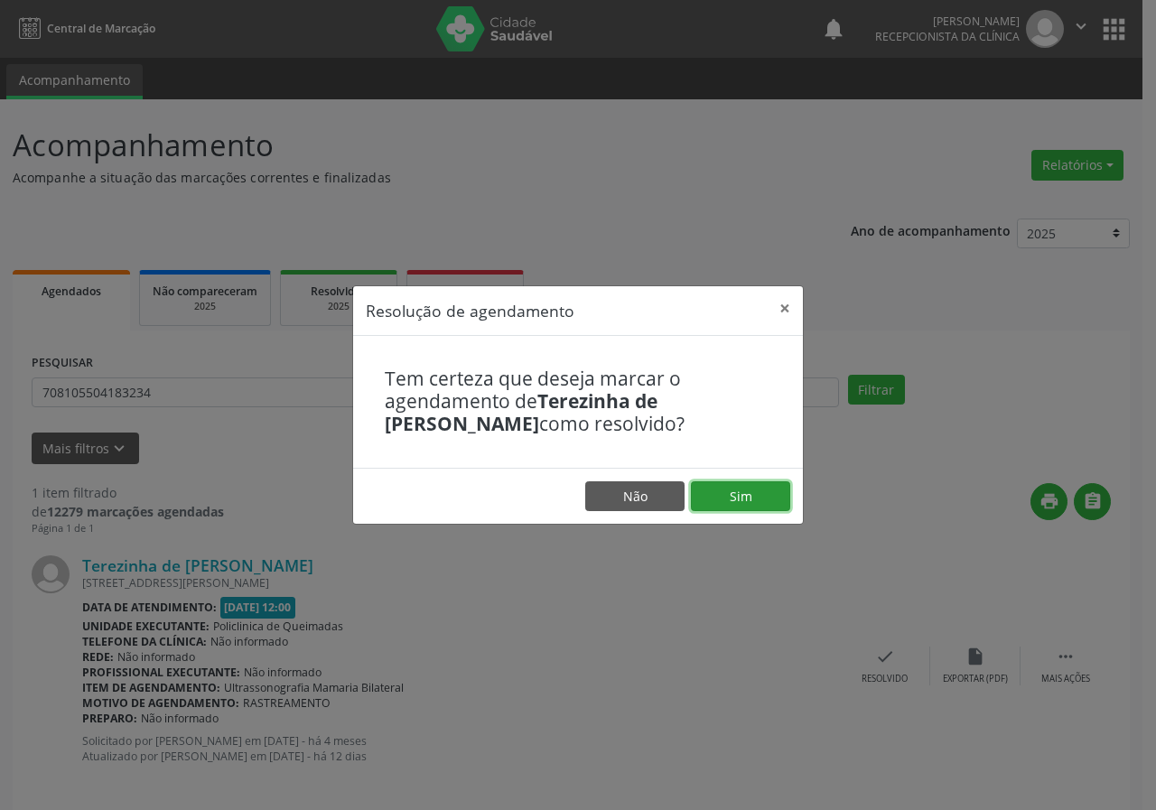
click at [752, 510] on button "Sim" at bounding box center [740, 497] width 99 height 31
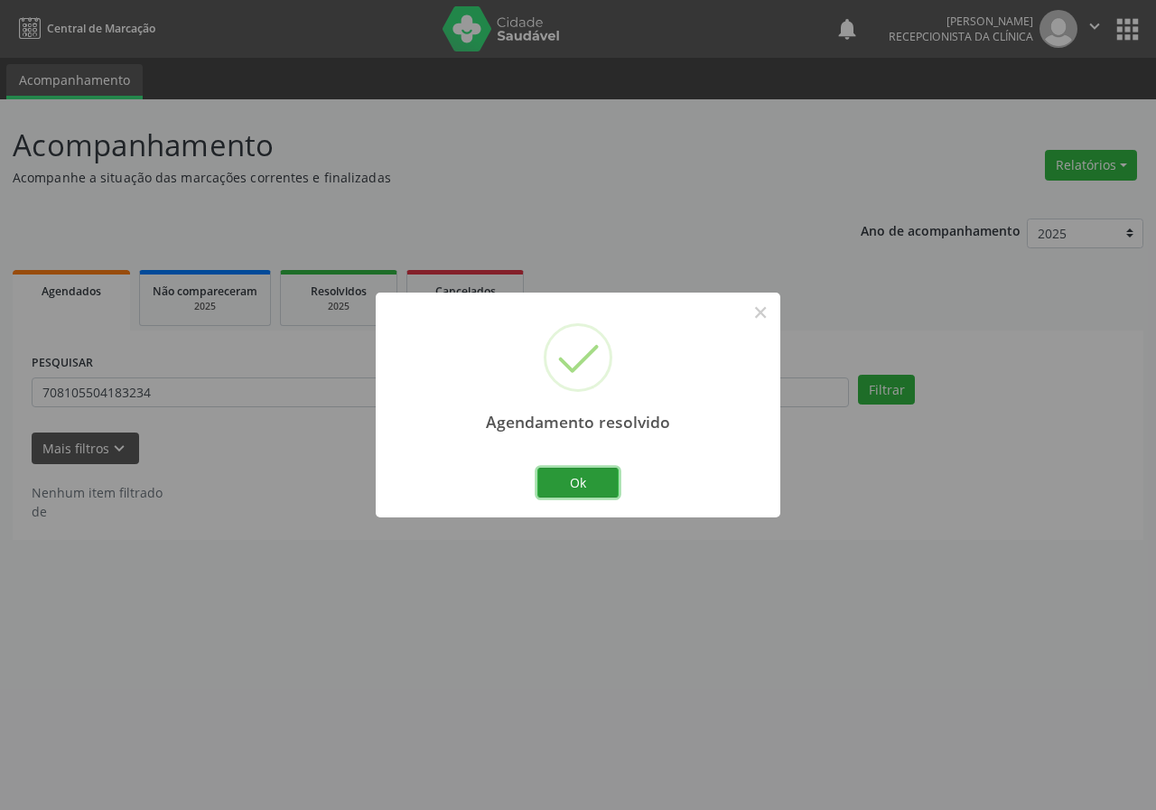
drag, startPoint x: 599, startPoint y: 478, endPoint x: 582, endPoint y: 457, distance: 27.0
click at [598, 479] on button "Ok" at bounding box center [578, 483] width 81 height 31
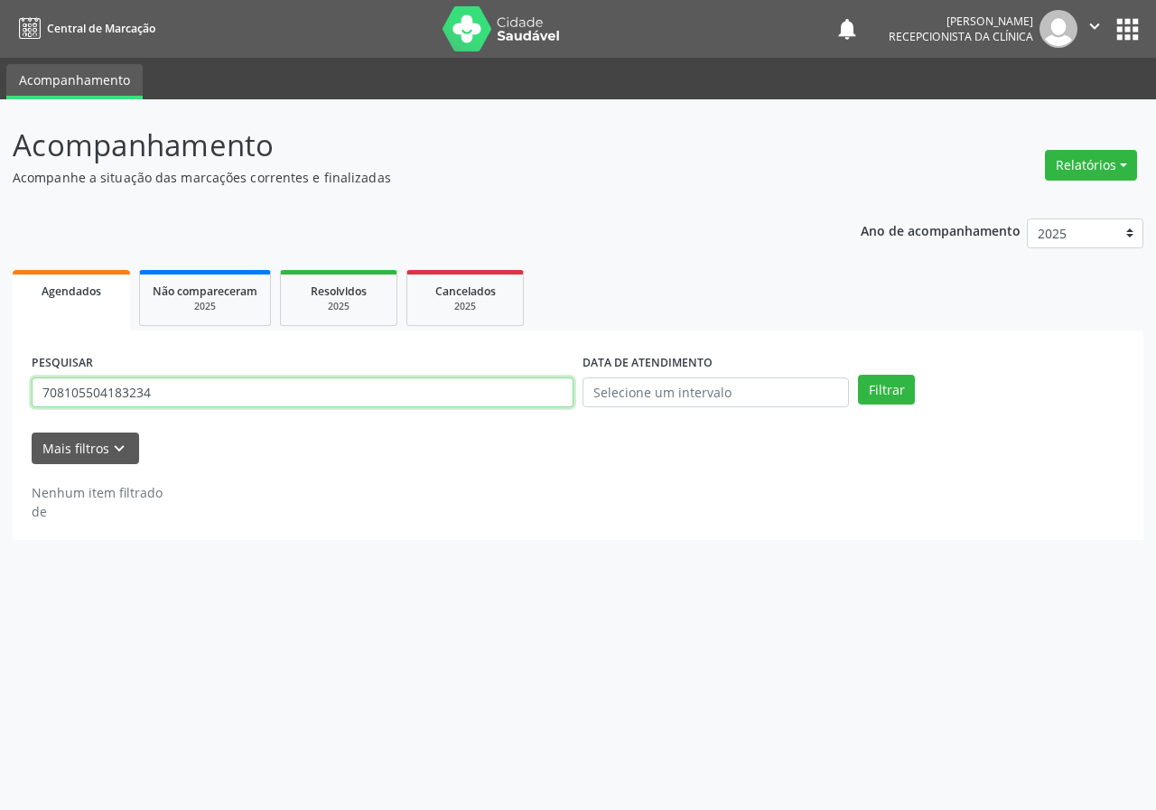
click at [546, 399] on input "708105504183234" at bounding box center [303, 393] width 542 height 31
type input "700806495950389"
click at [858, 375] on button "Filtrar" at bounding box center [886, 390] width 57 height 31
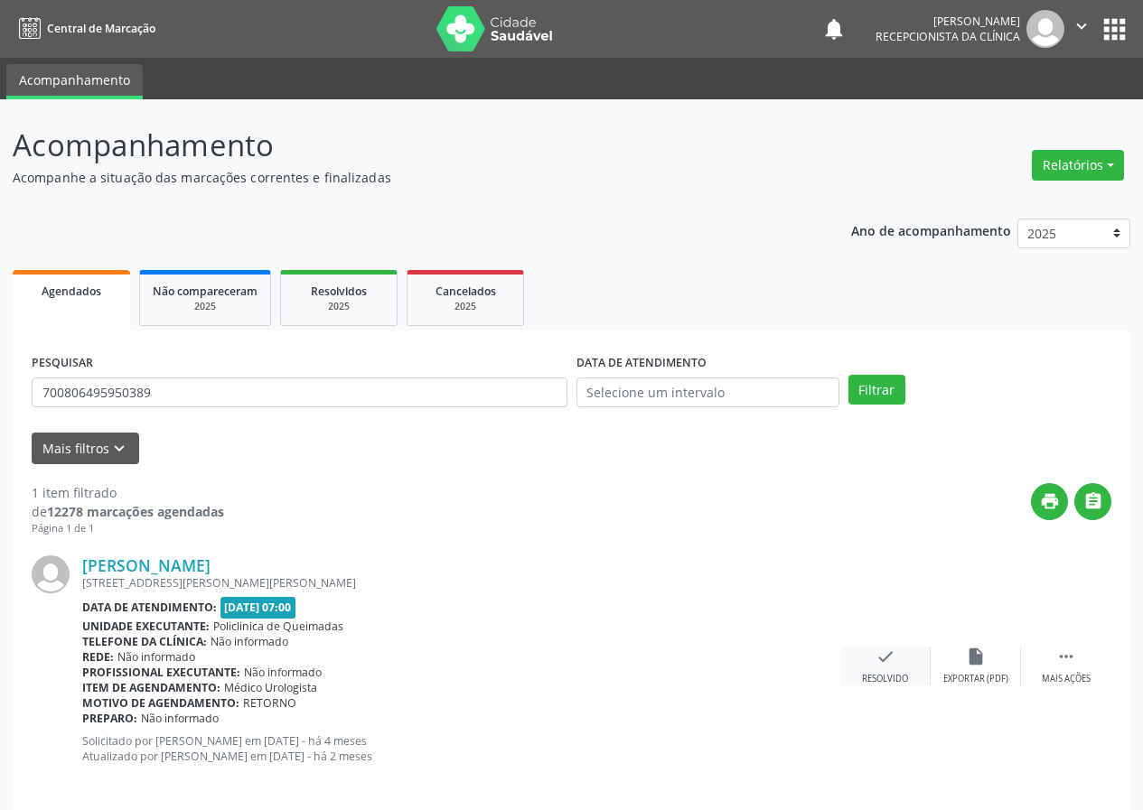
click at [889, 660] on icon "check" at bounding box center [885, 657] width 20 height 20
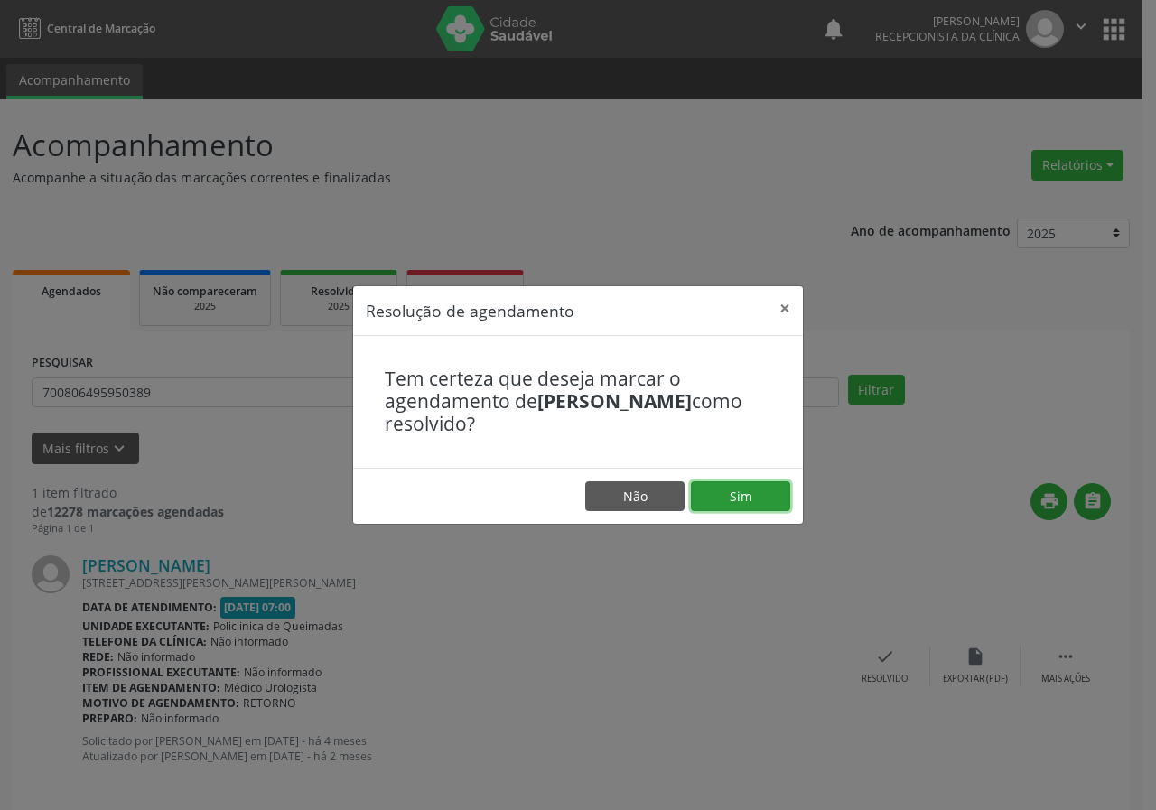
click at [739, 485] on button "Sim" at bounding box center [740, 497] width 99 height 31
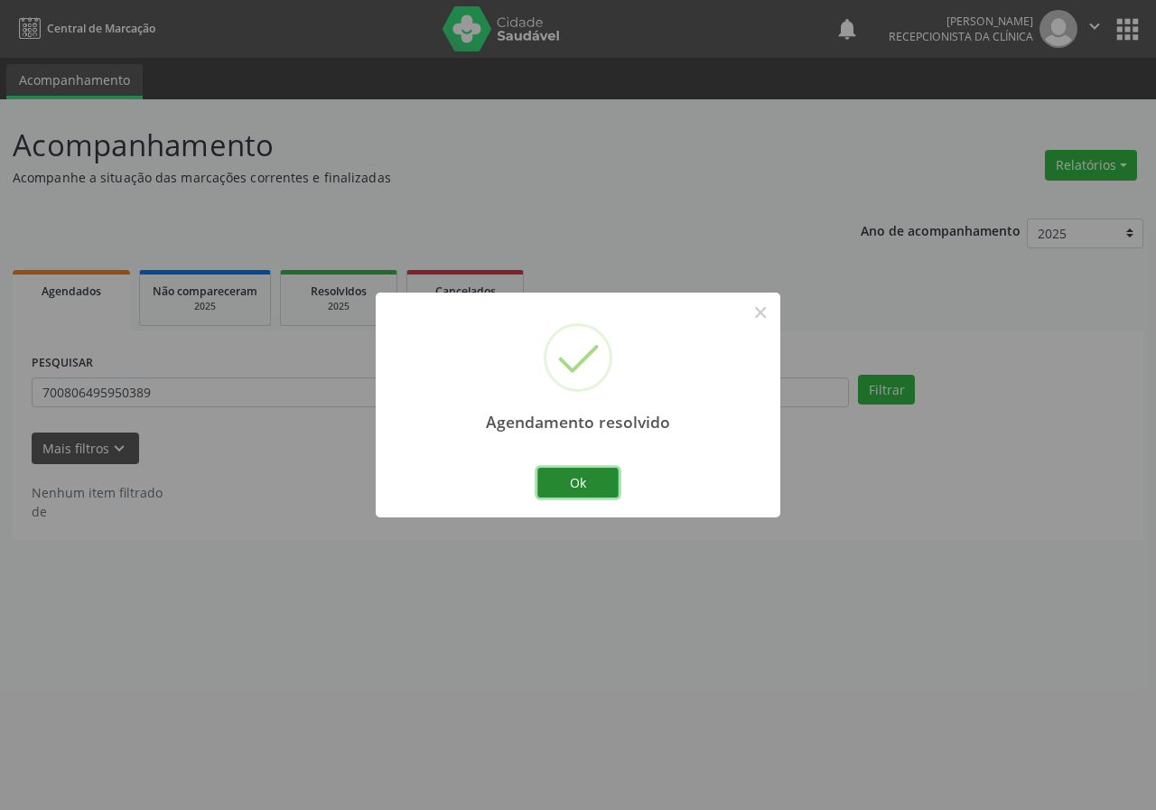
click at [596, 482] on button "Ok" at bounding box center [578, 483] width 81 height 31
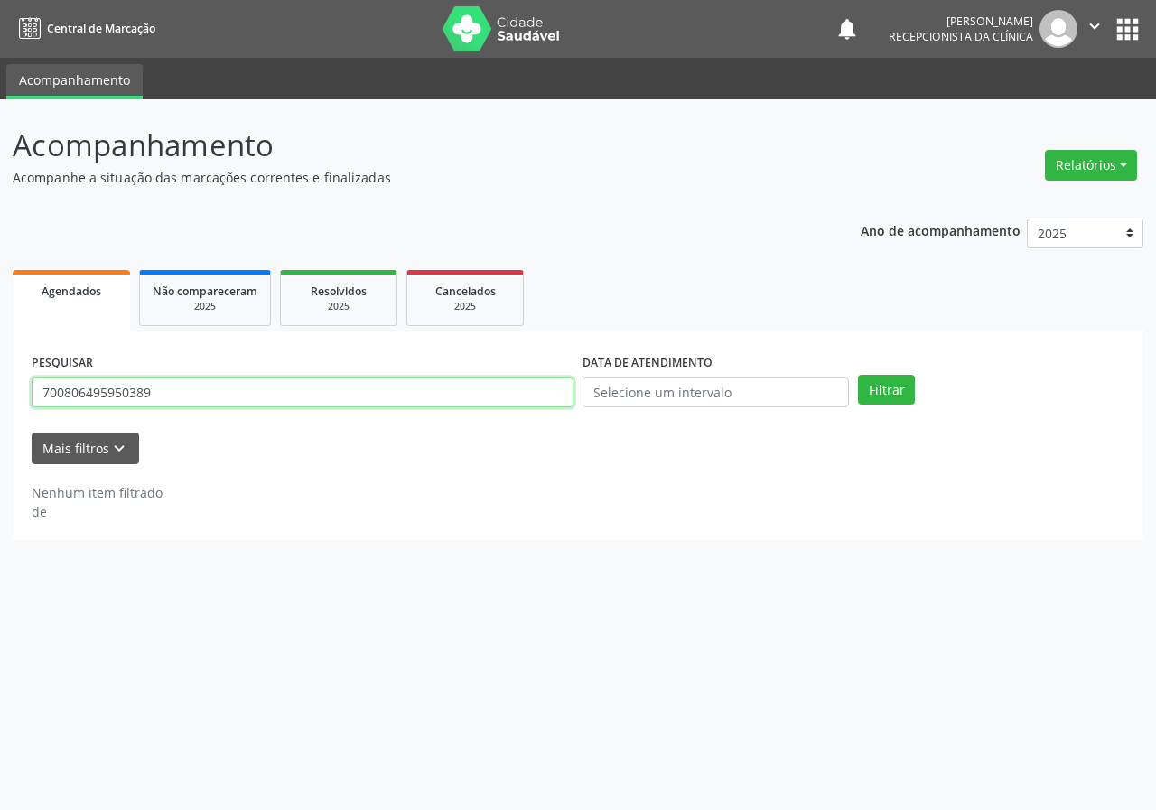
click at [419, 396] on input "700806495950389" at bounding box center [303, 393] width 542 height 31
type input "705406431182199"
click at [858, 375] on button "Filtrar" at bounding box center [886, 390] width 57 height 31
click at [398, 401] on input "705406431182199" at bounding box center [303, 393] width 542 height 31
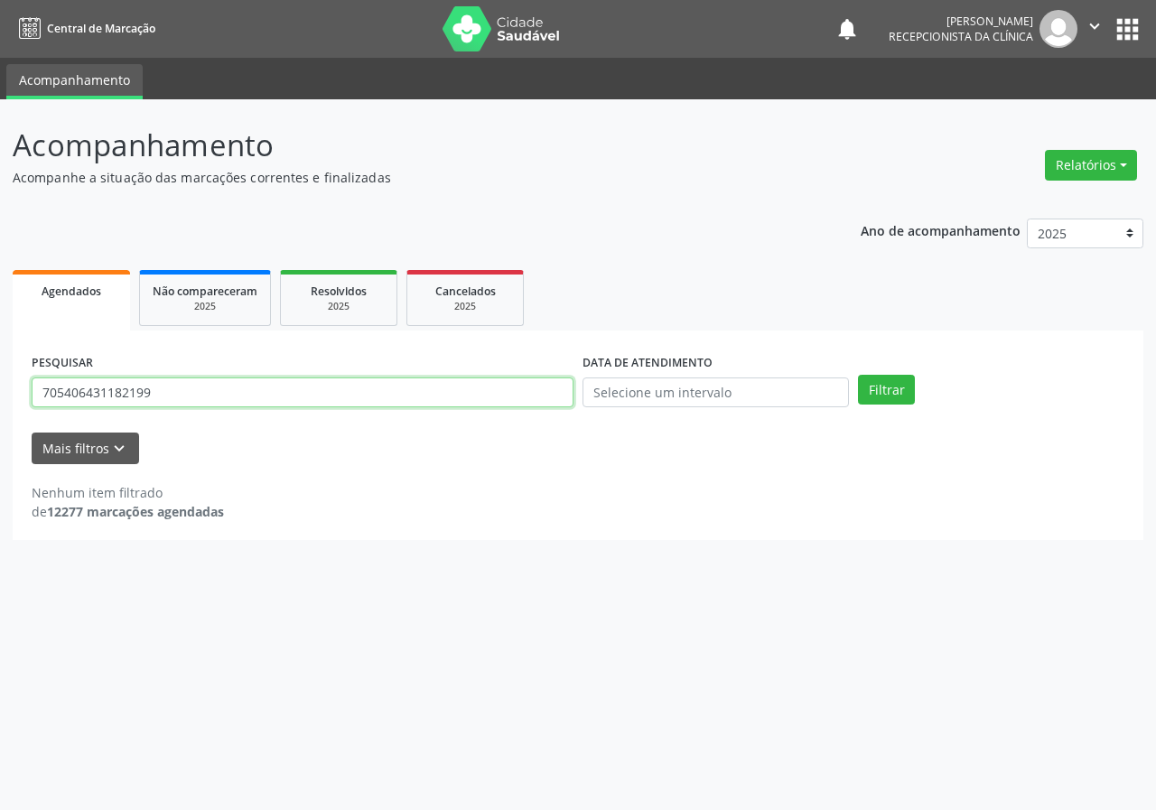
click at [398, 401] on input "705406431182199" at bounding box center [303, 393] width 542 height 31
type input "706901132733737"
click at [858, 375] on button "Filtrar" at bounding box center [886, 390] width 57 height 31
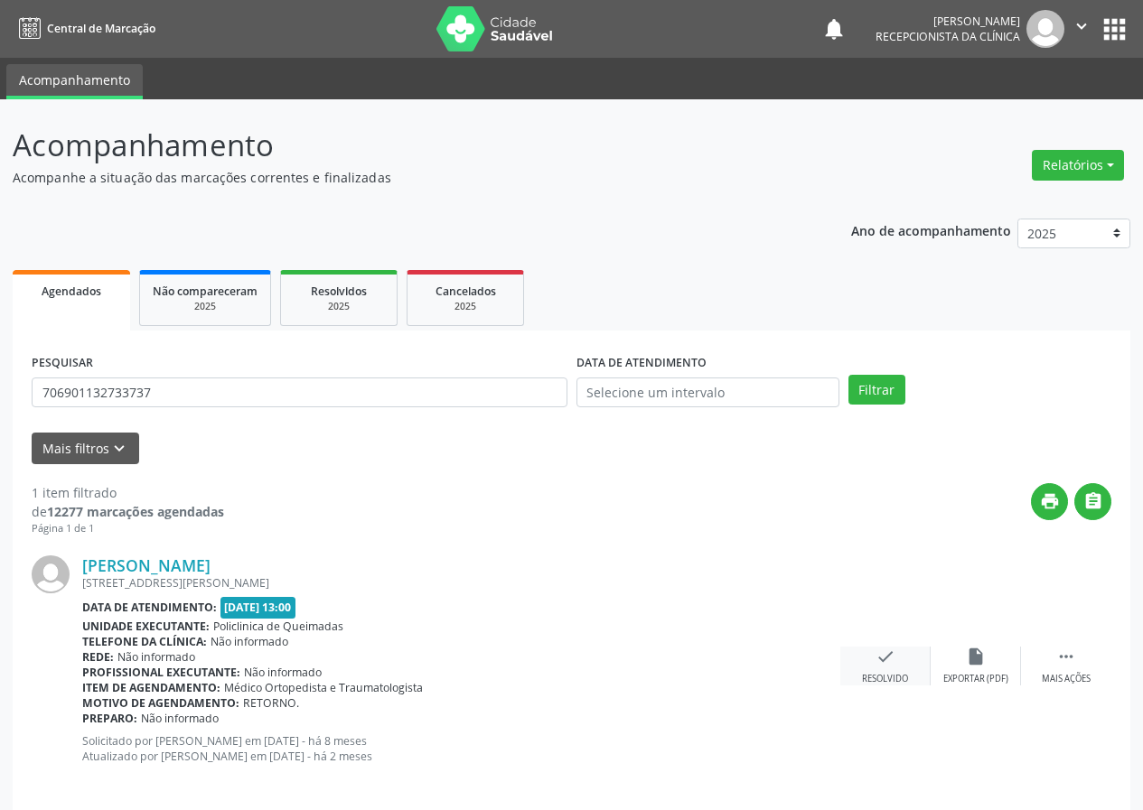
click at [886, 662] on icon "check" at bounding box center [885, 657] width 20 height 20
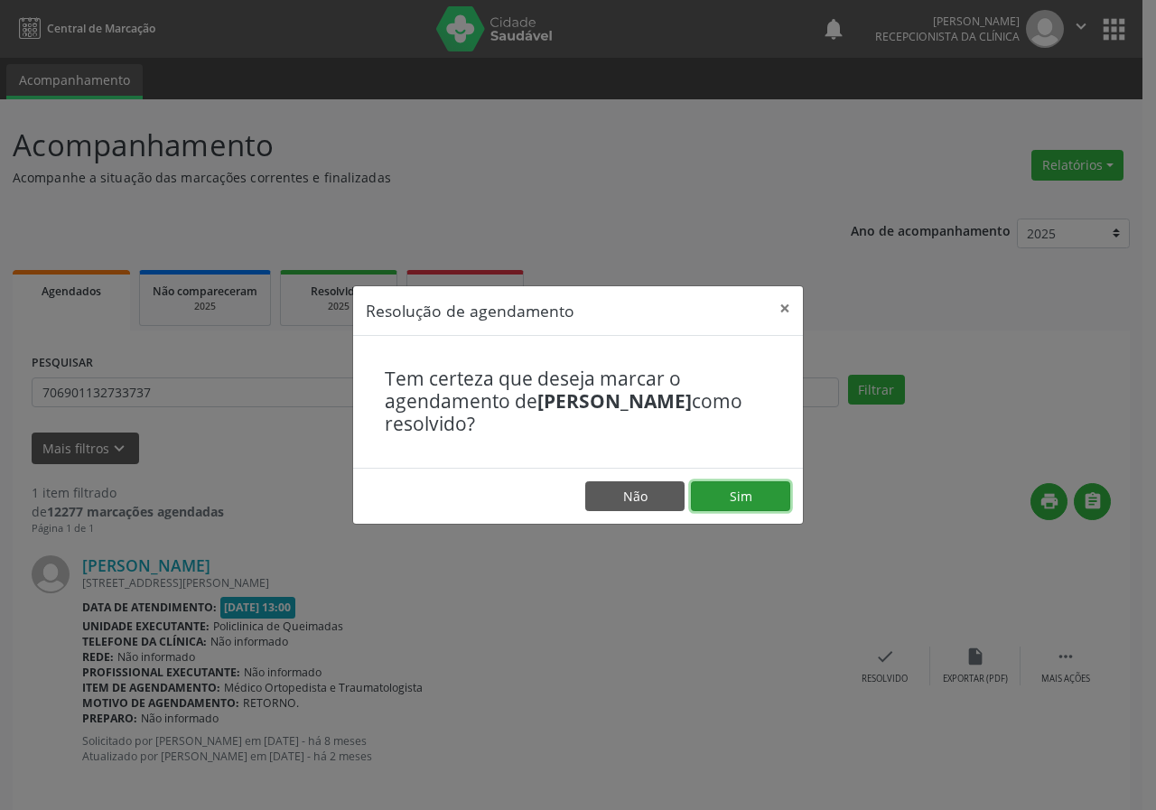
click at [771, 497] on button "Sim" at bounding box center [740, 497] width 99 height 31
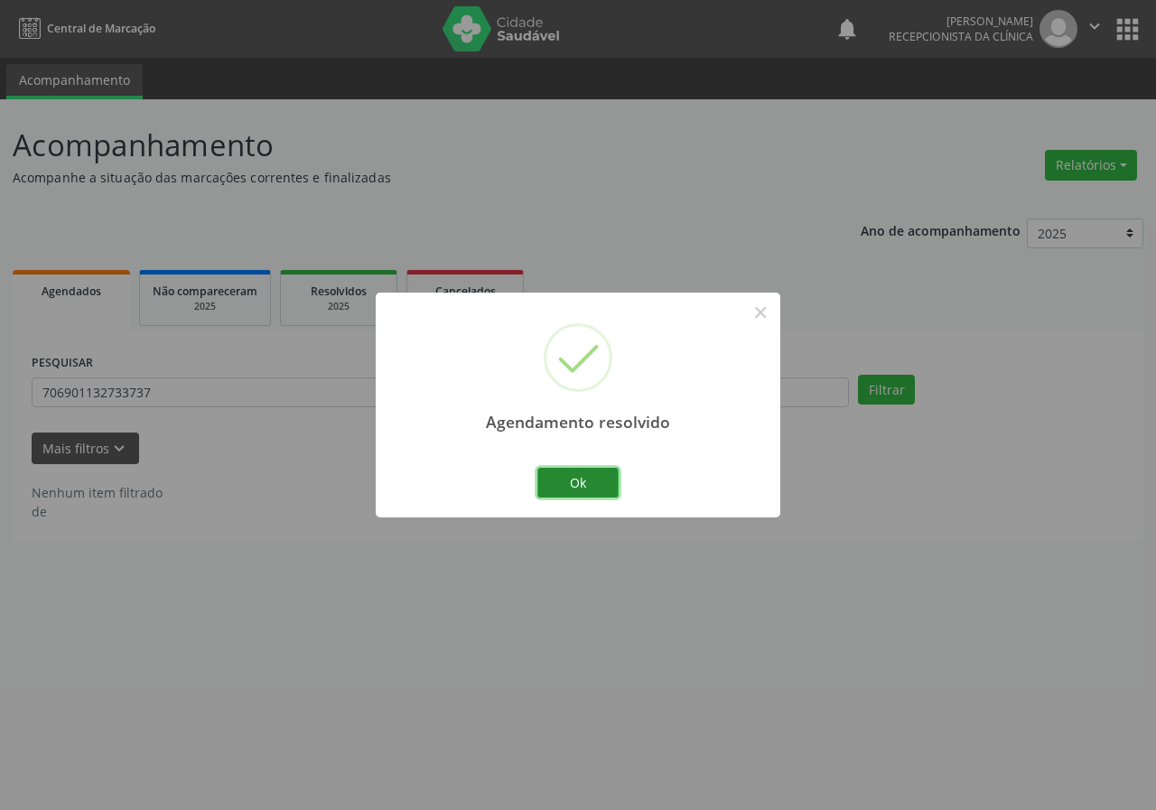
click at [592, 479] on button "Ok" at bounding box center [578, 483] width 81 height 31
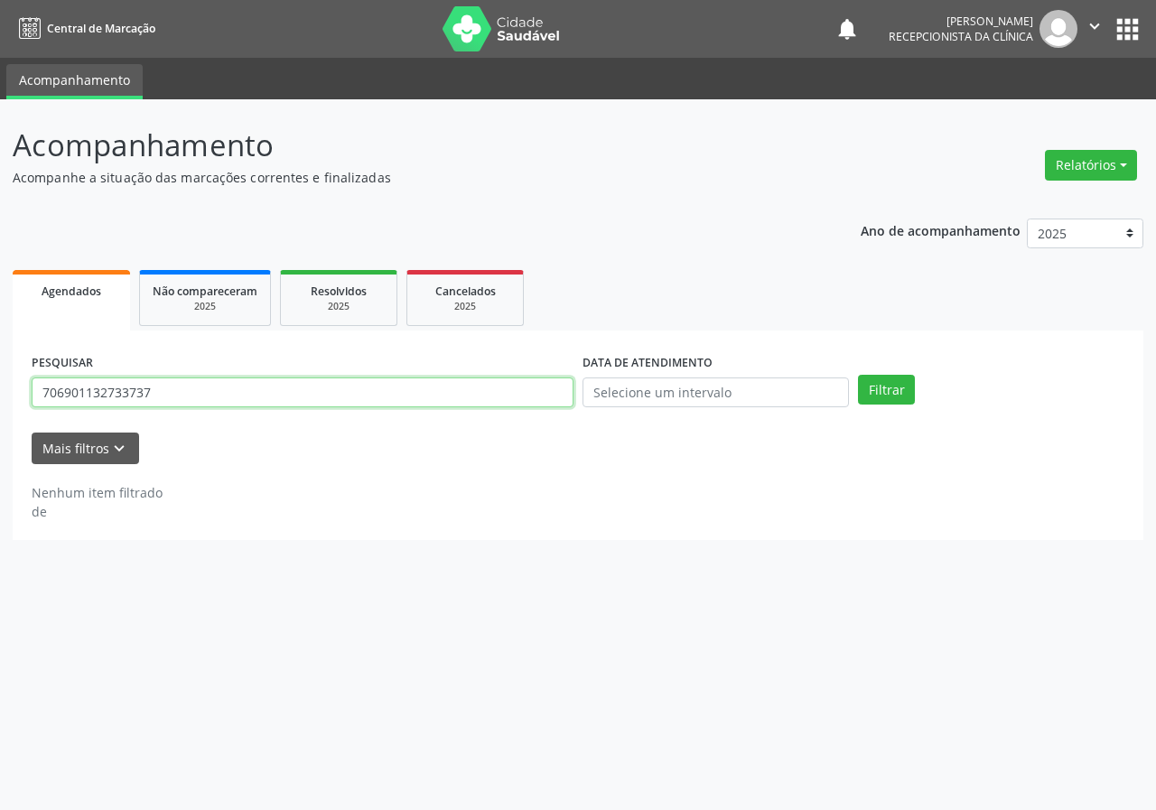
click at [533, 392] on input "706901132733737" at bounding box center [303, 393] width 542 height 31
type input "701006896444897"
click at [858, 375] on button "Filtrar" at bounding box center [886, 390] width 57 height 31
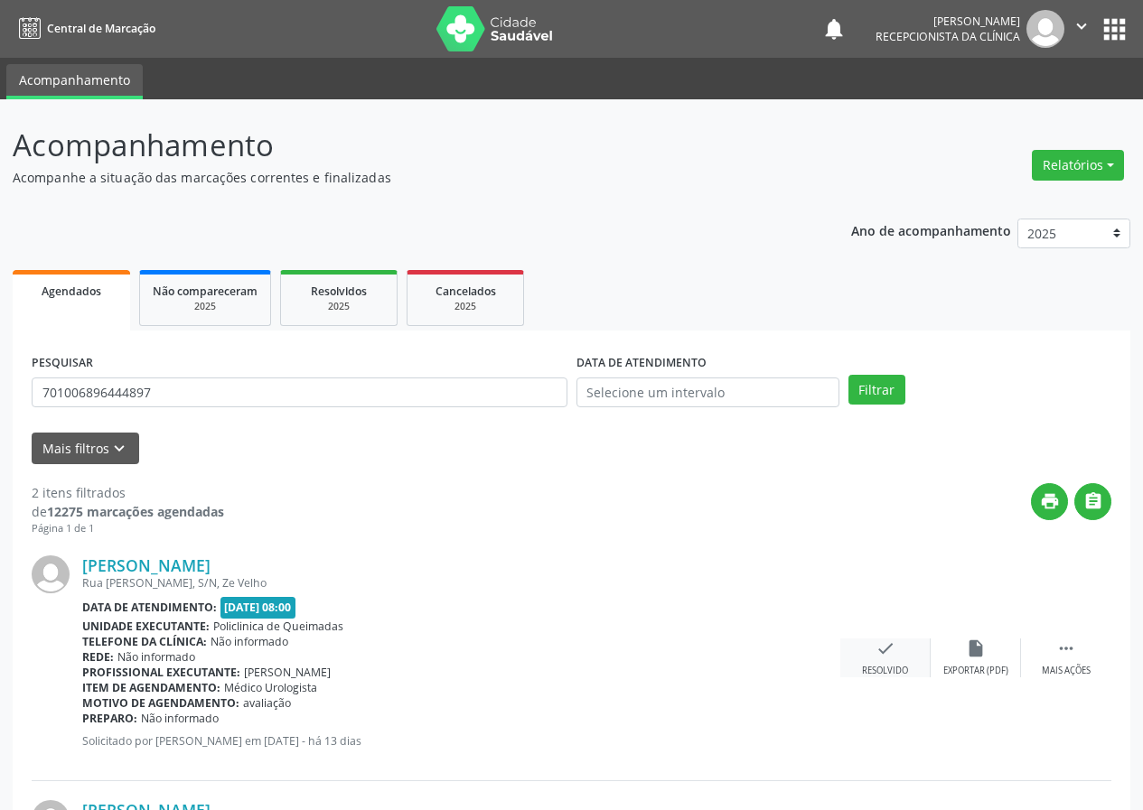
click at [882, 657] on icon "check" at bounding box center [885, 649] width 20 height 20
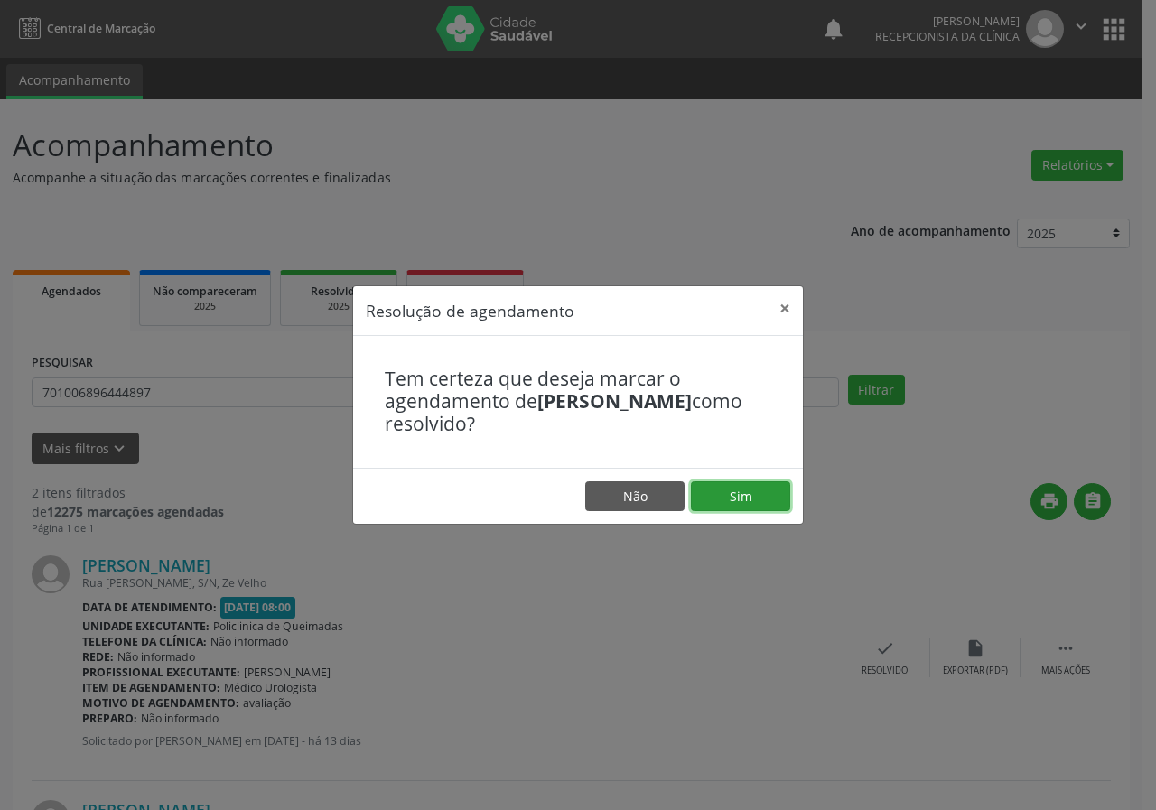
click at [768, 502] on button "Sim" at bounding box center [740, 497] width 99 height 31
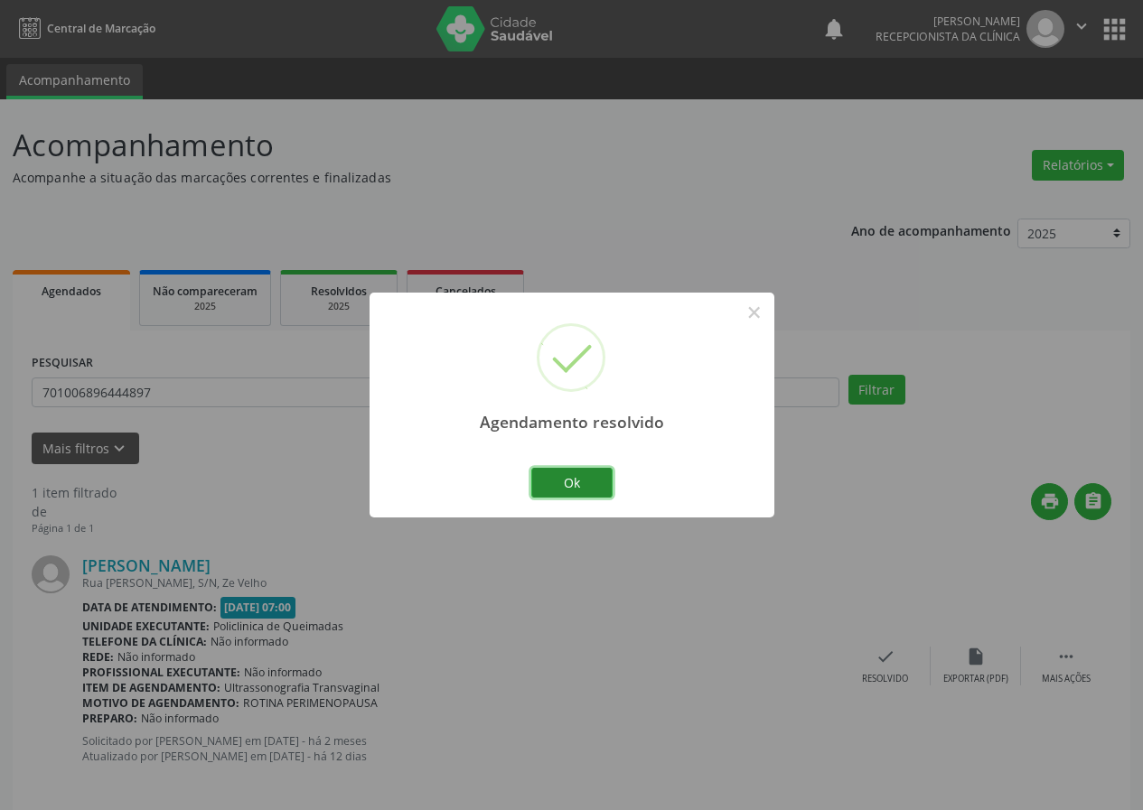
click at [595, 475] on button "Ok" at bounding box center [571, 483] width 81 height 31
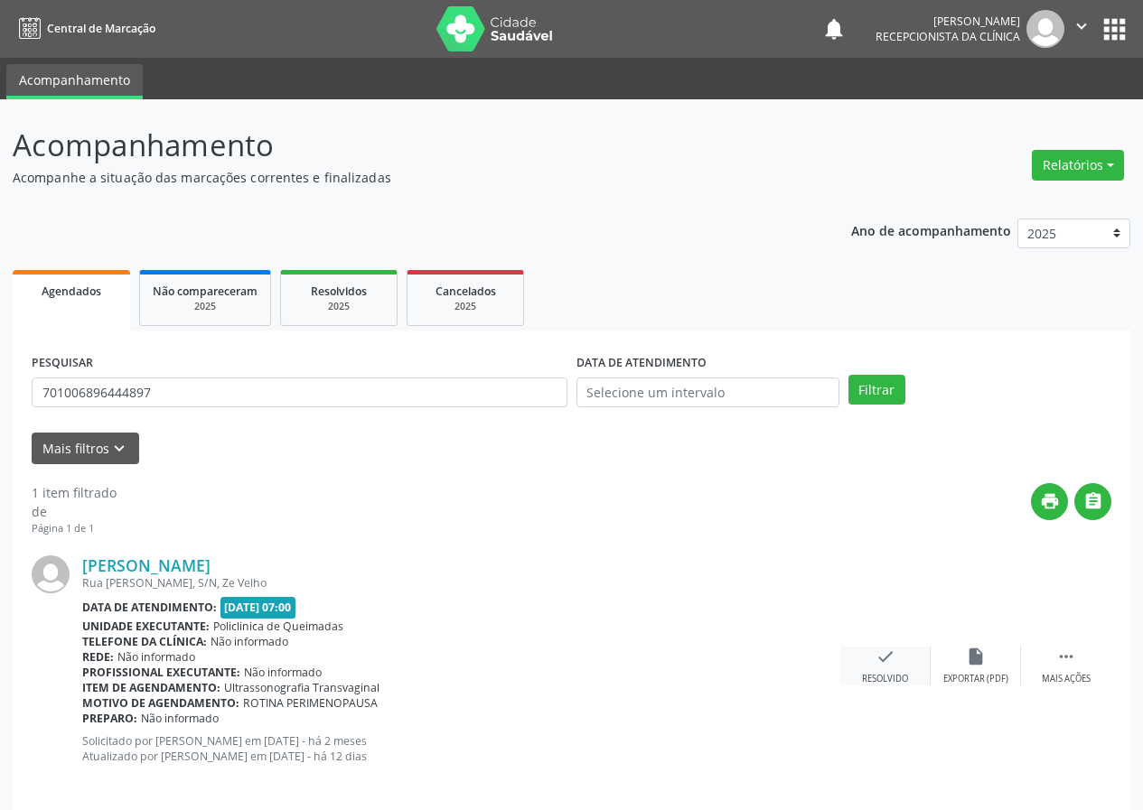
click at [878, 665] on icon "check" at bounding box center [885, 657] width 20 height 20
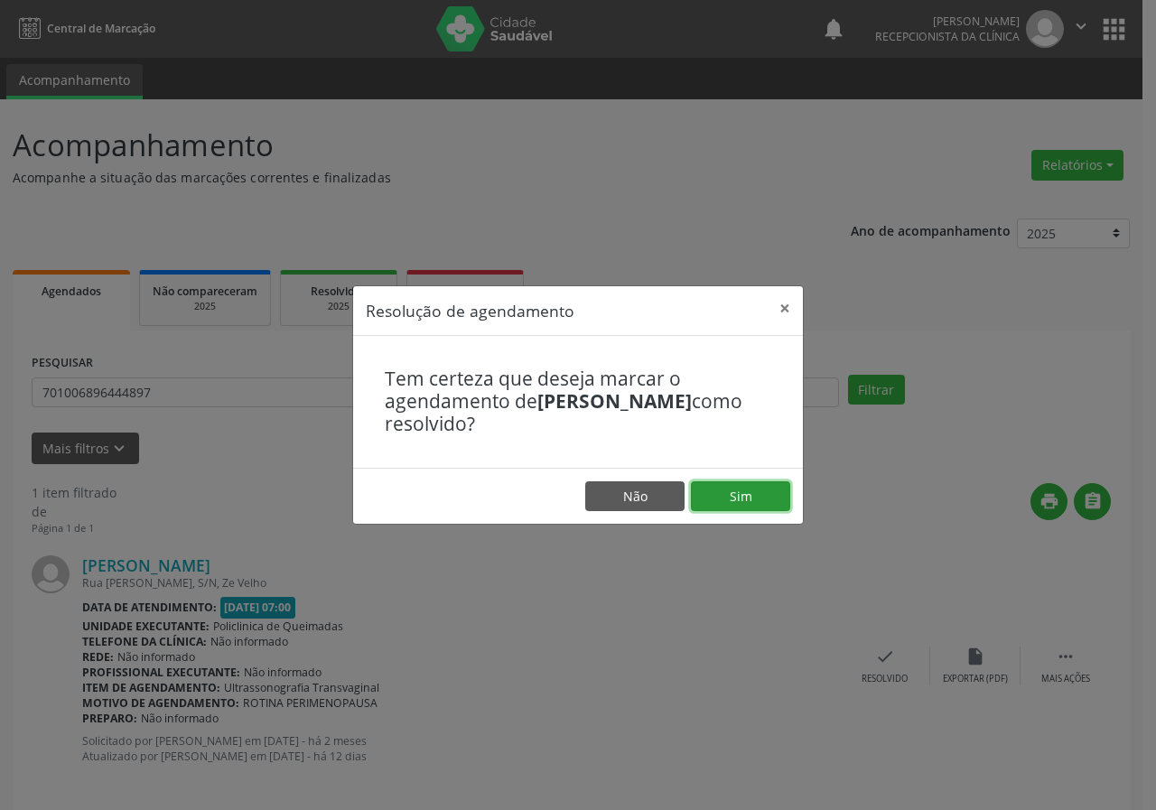
click at [752, 503] on button "Sim" at bounding box center [740, 497] width 99 height 31
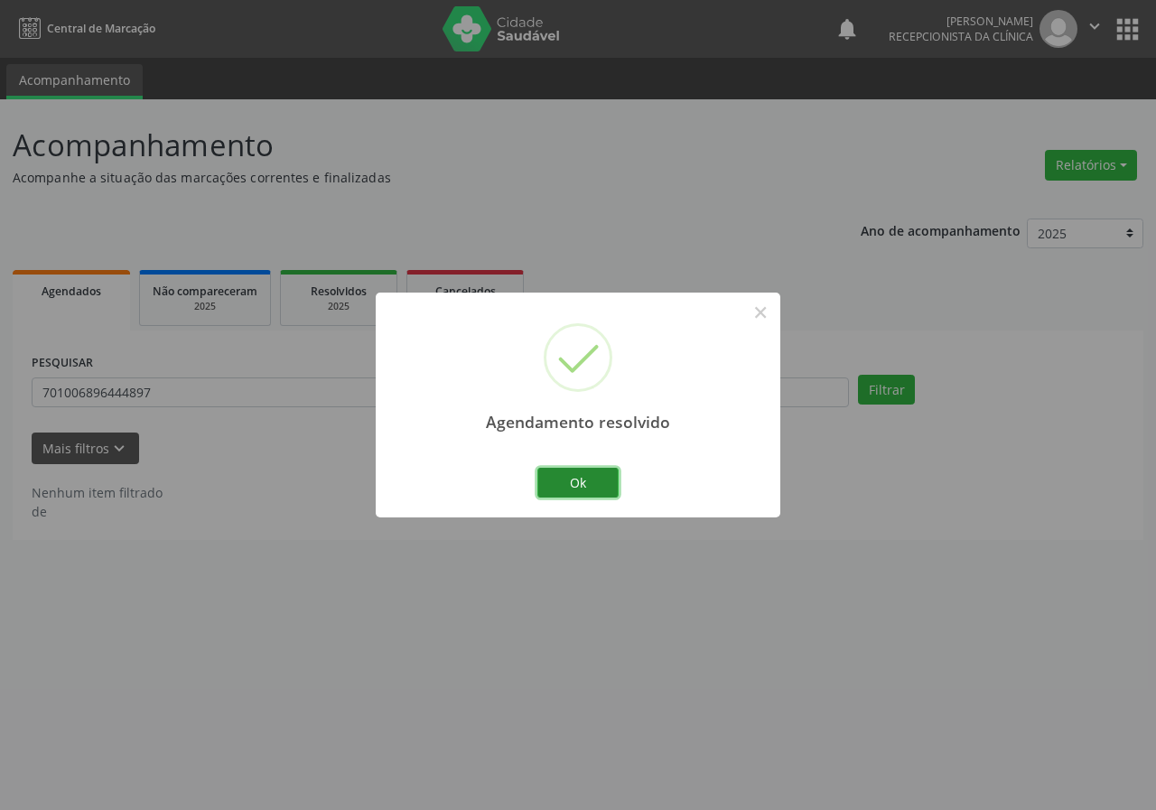
click at [604, 482] on button "Ok" at bounding box center [578, 483] width 81 height 31
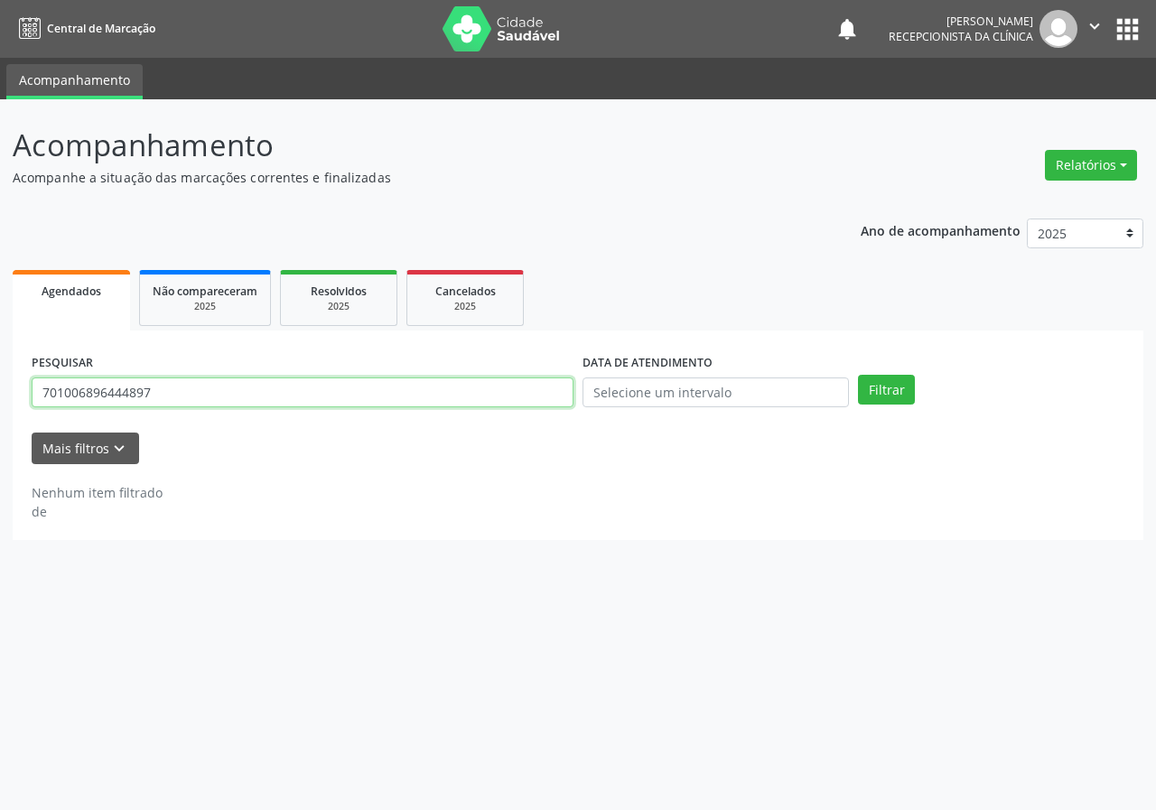
click at [496, 396] on input "701006896444897" at bounding box center [303, 393] width 542 height 31
click at [858, 375] on button "Filtrar" at bounding box center [886, 390] width 57 height 31
click at [142, 396] on input "704308589709887" at bounding box center [303, 393] width 542 height 31
type input "704308589709897"
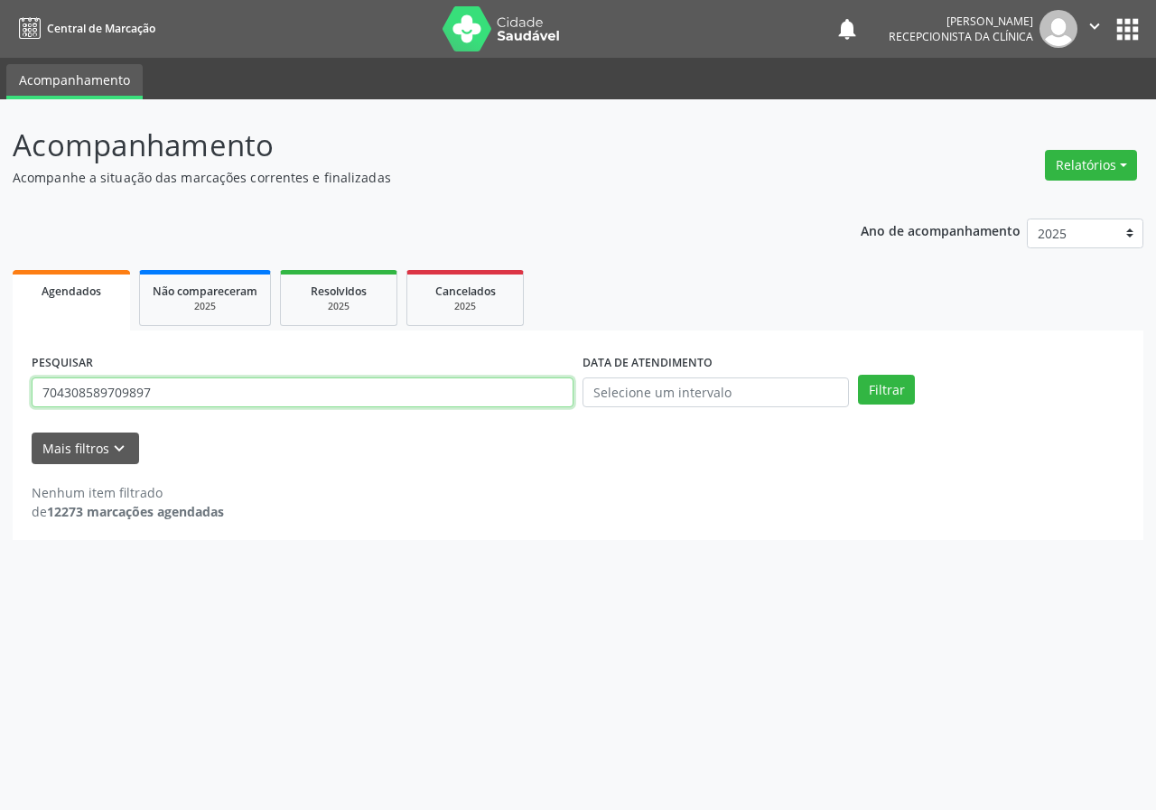
click at [858, 375] on button "Filtrar" at bounding box center [886, 390] width 57 height 31
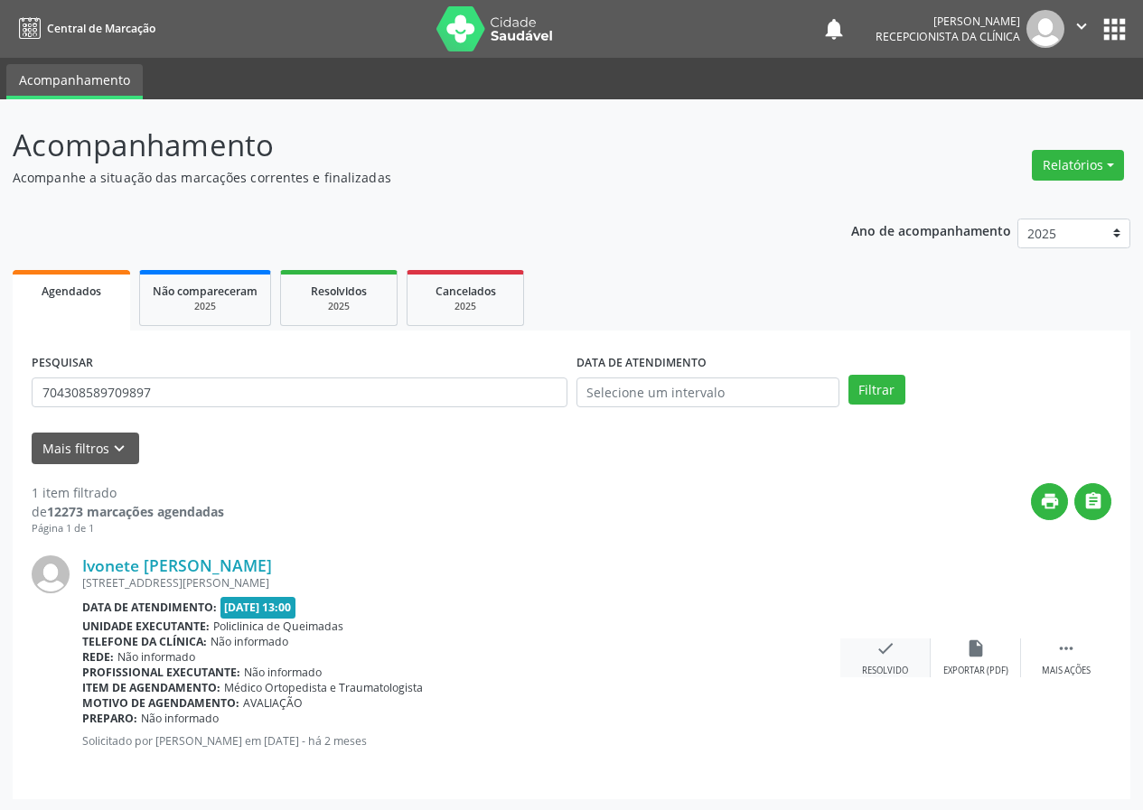
click at [882, 643] on icon "check" at bounding box center [885, 649] width 20 height 20
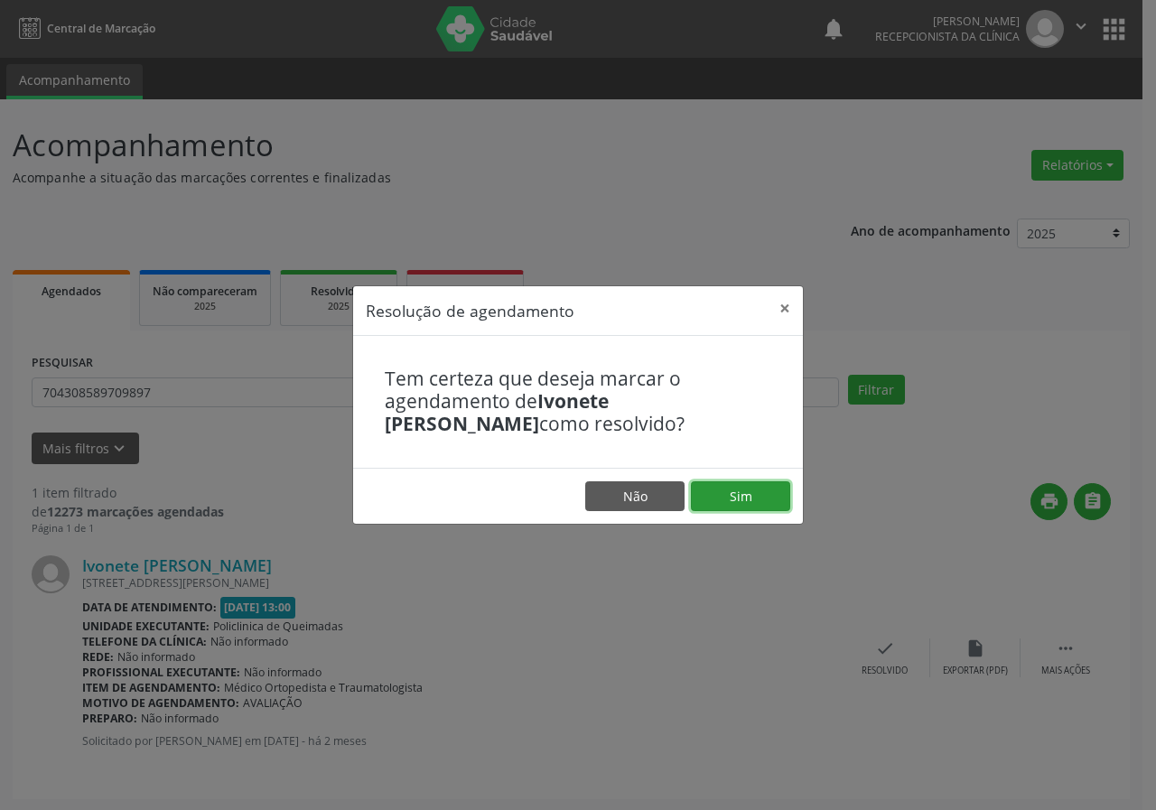
click at [742, 503] on button "Sim" at bounding box center [740, 497] width 99 height 31
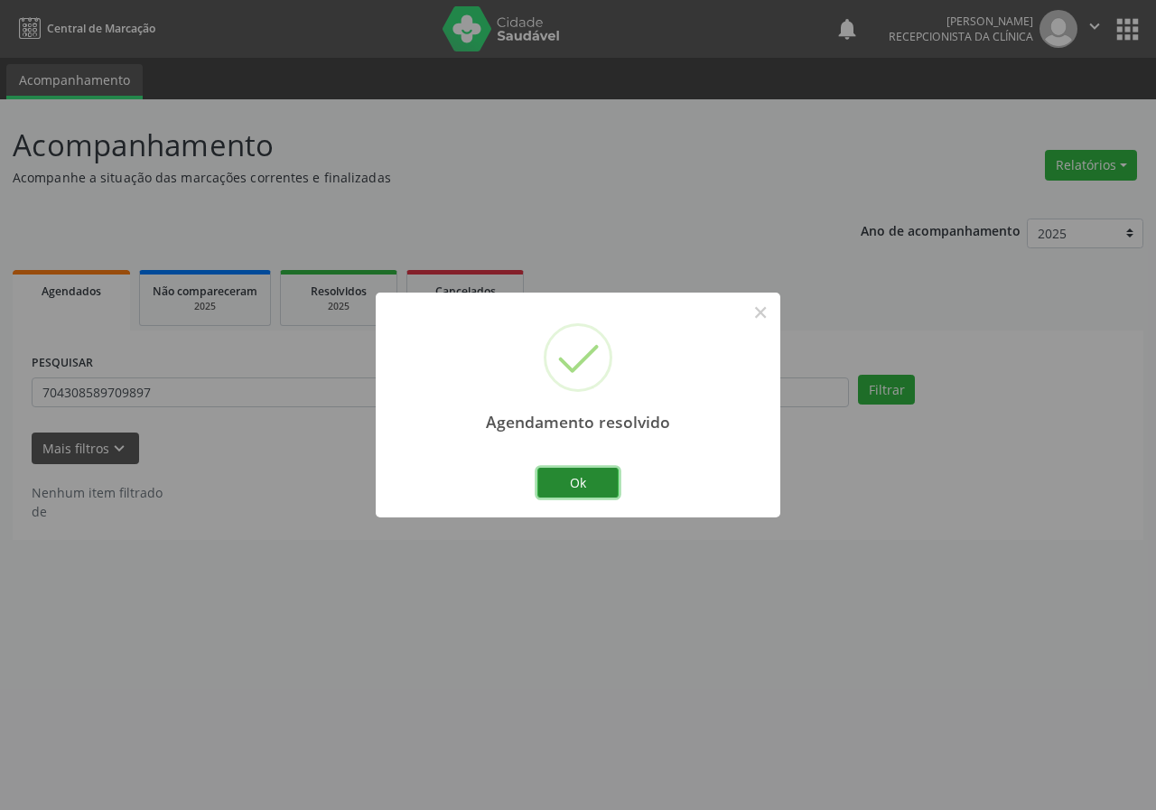
click at [577, 480] on button "Ok" at bounding box center [578, 483] width 81 height 31
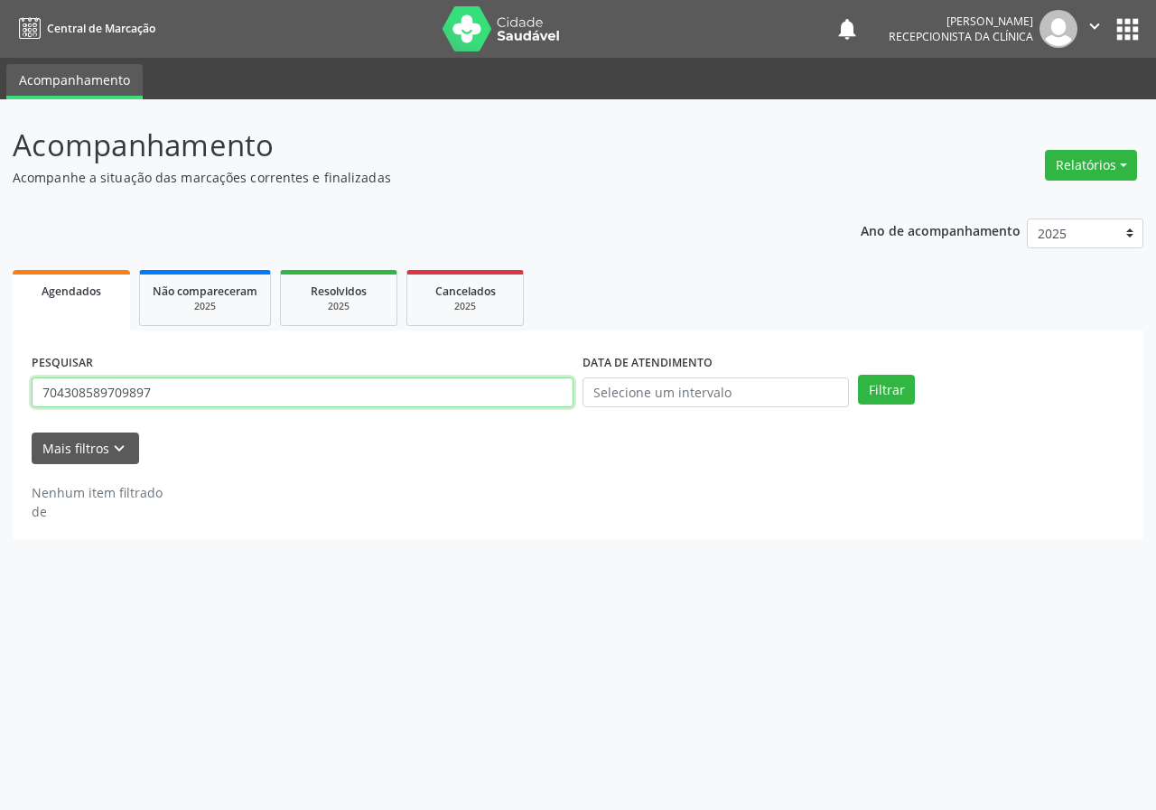
click at [430, 392] on input "704308589709897" at bounding box center [303, 393] width 542 height 31
type input "70400982869"
click at [858, 375] on button "Filtrar" at bounding box center [886, 390] width 57 height 31
click at [222, 393] on input "70400982869" at bounding box center [303, 393] width 542 height 31
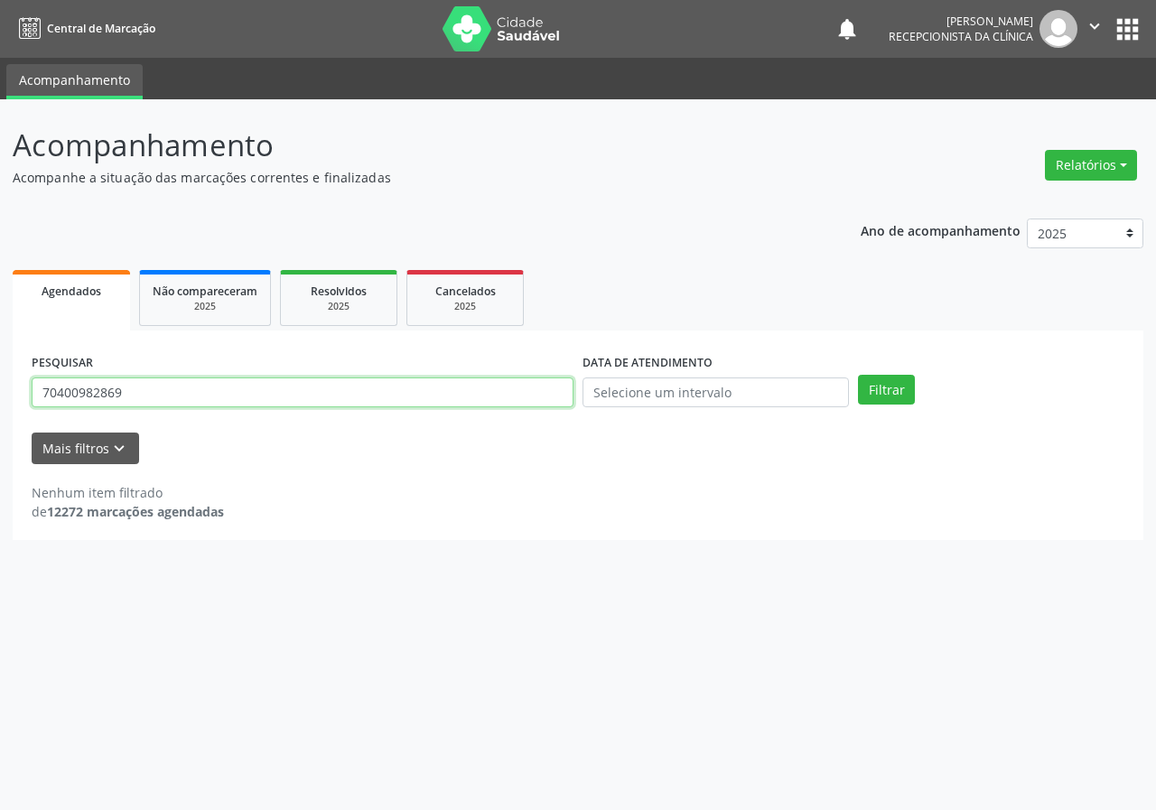
click at [222, 393] on input "70400982869" at bounding box center [303, 393] width 542 height 31
type input "704009844392869"
click at [858, 375] on button "Filtrar" at bounding box center [886, 390] width 57 height 31
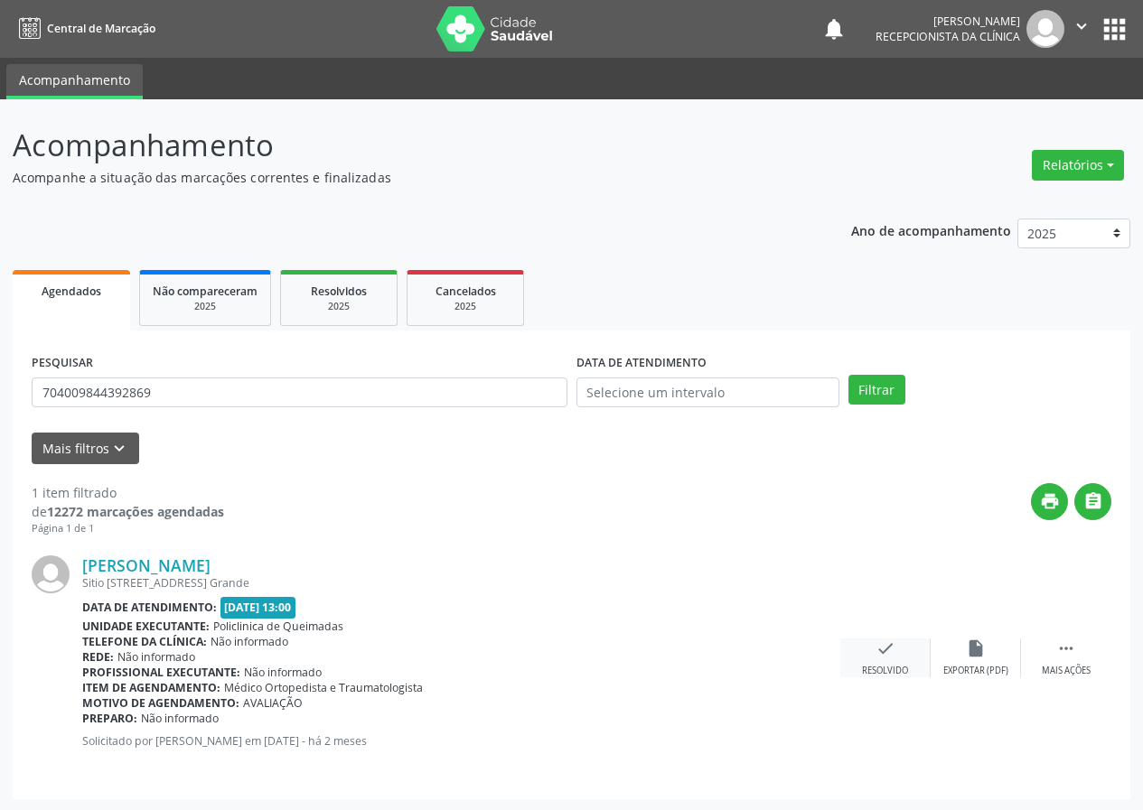
click at [881, 652] on icon "check" at bounding box center [885, 649] width 20 height 20
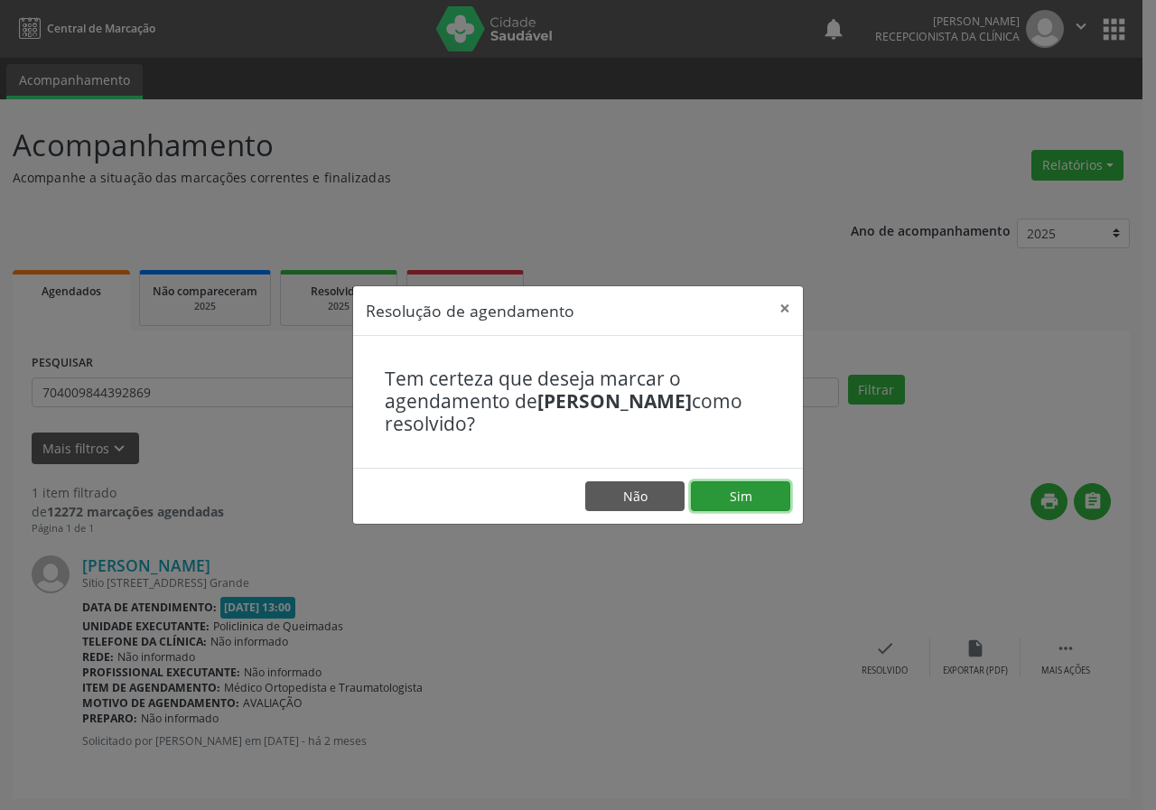
drag, startPoint x: 763, startPoint y: 492, endPoint x: 728, endPoint y: 490, distance: 34.4
click at [762, 492] on button "Sim" at bounding box center [740, 497] width 99 height 31
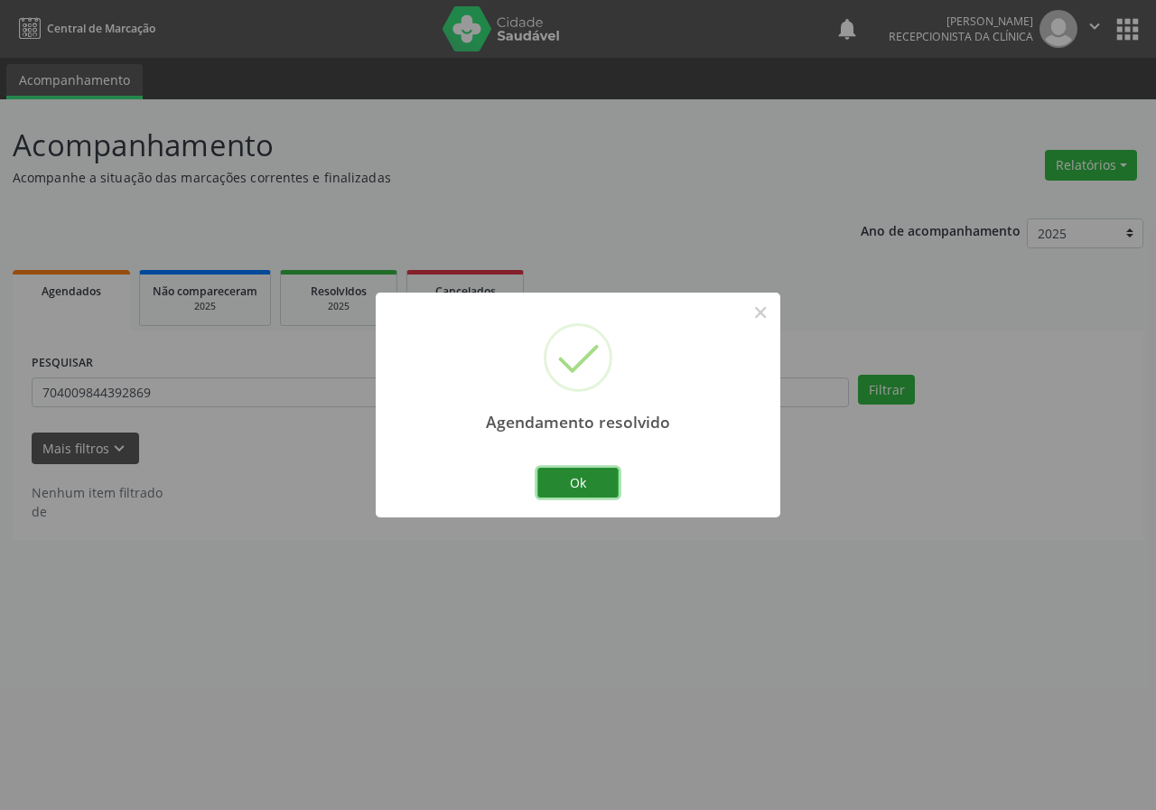
click at [579, 476] on button "Ok" at bounding box center [578, 483] width 81 height 31
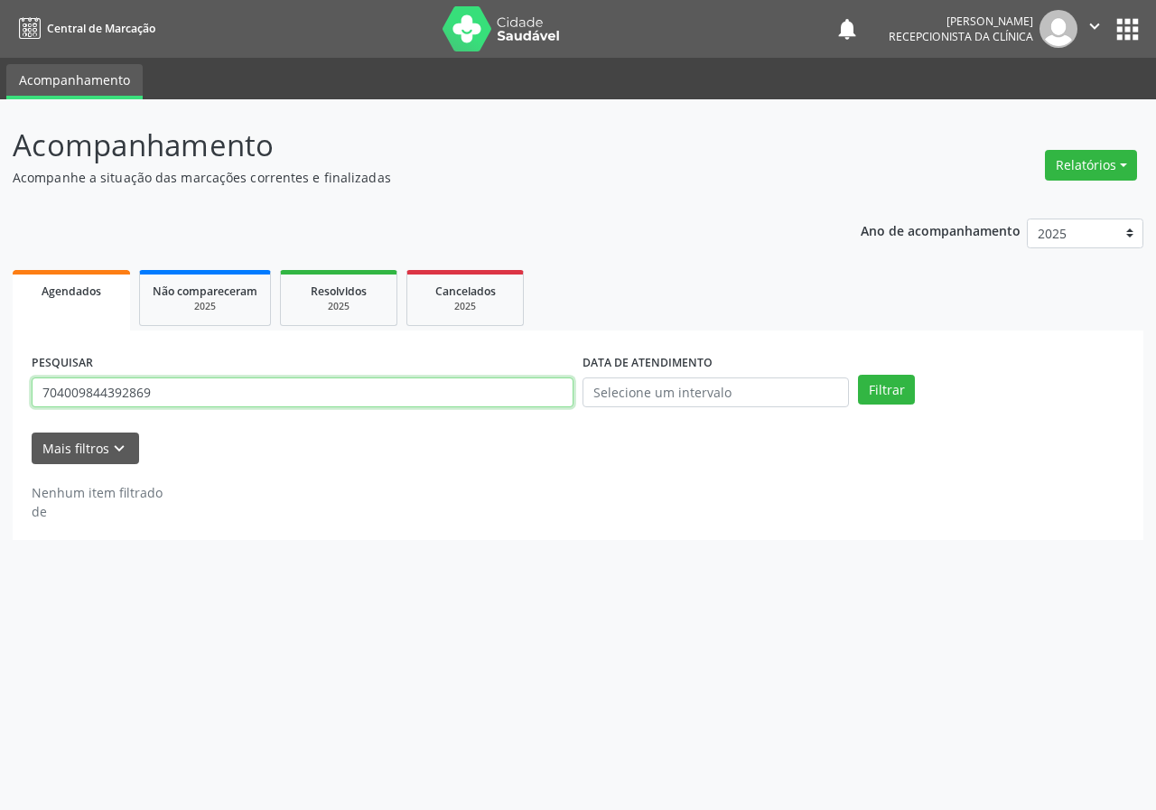
click at [276, 384] on input "704009844392869" at bounding box center [303, 393] width 542 height 31
type input "705106306604140"
click at [858, 375] on button "Filtrar" at bounding box center [886, 390] width 57 height 31
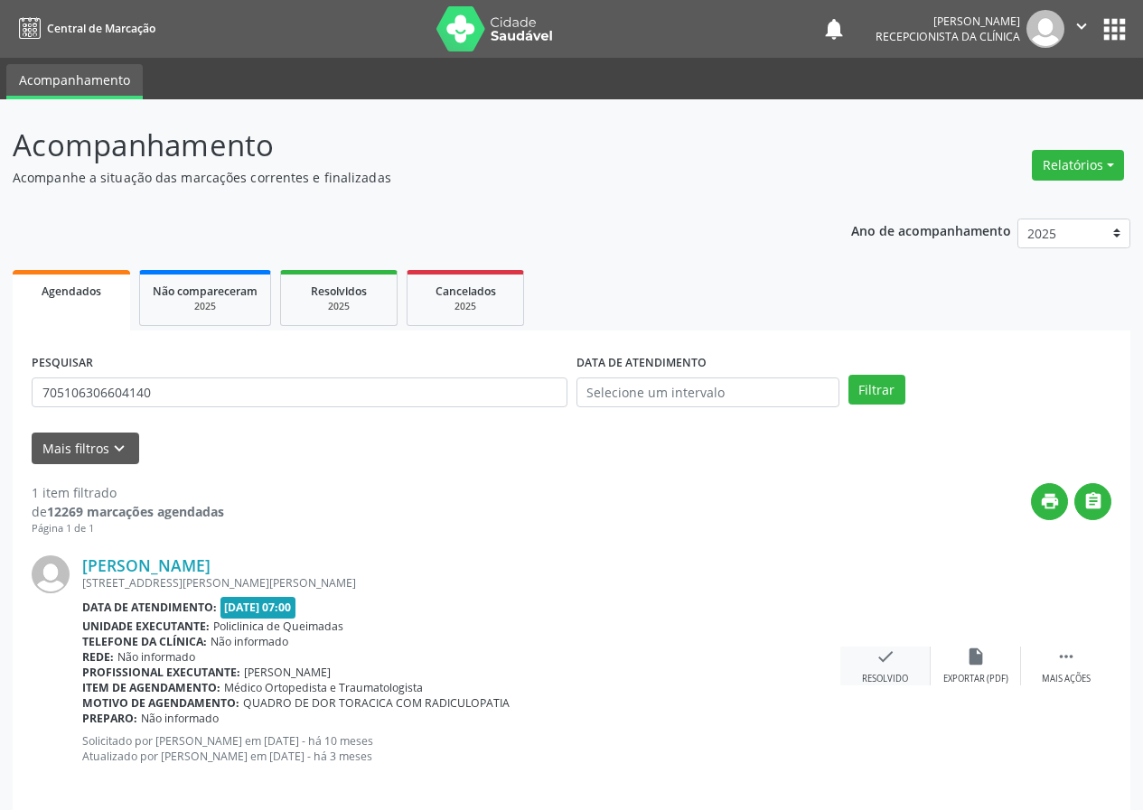
click at [873, 667] on div "check Resolvido" at bounding box center [885, 666] width 90 height 39
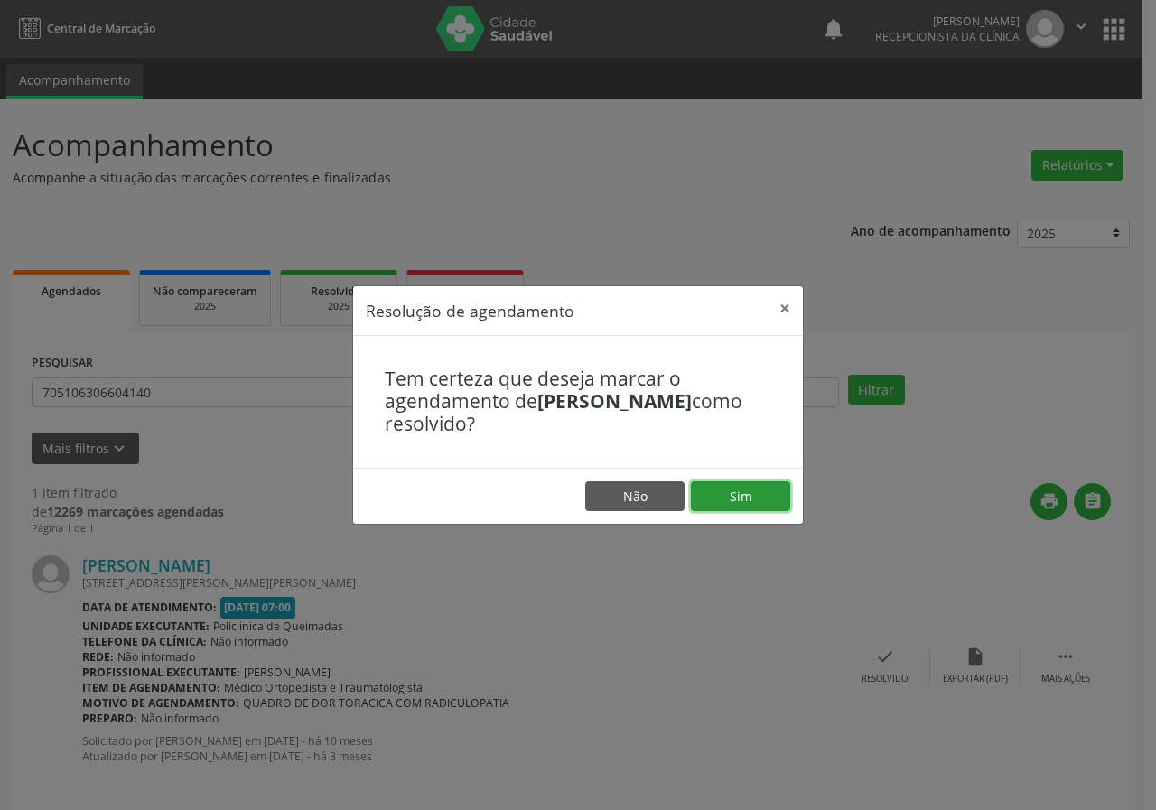
click at [747, 500] on button "Sim" at bounding box center [740, 497] width 99 height 31
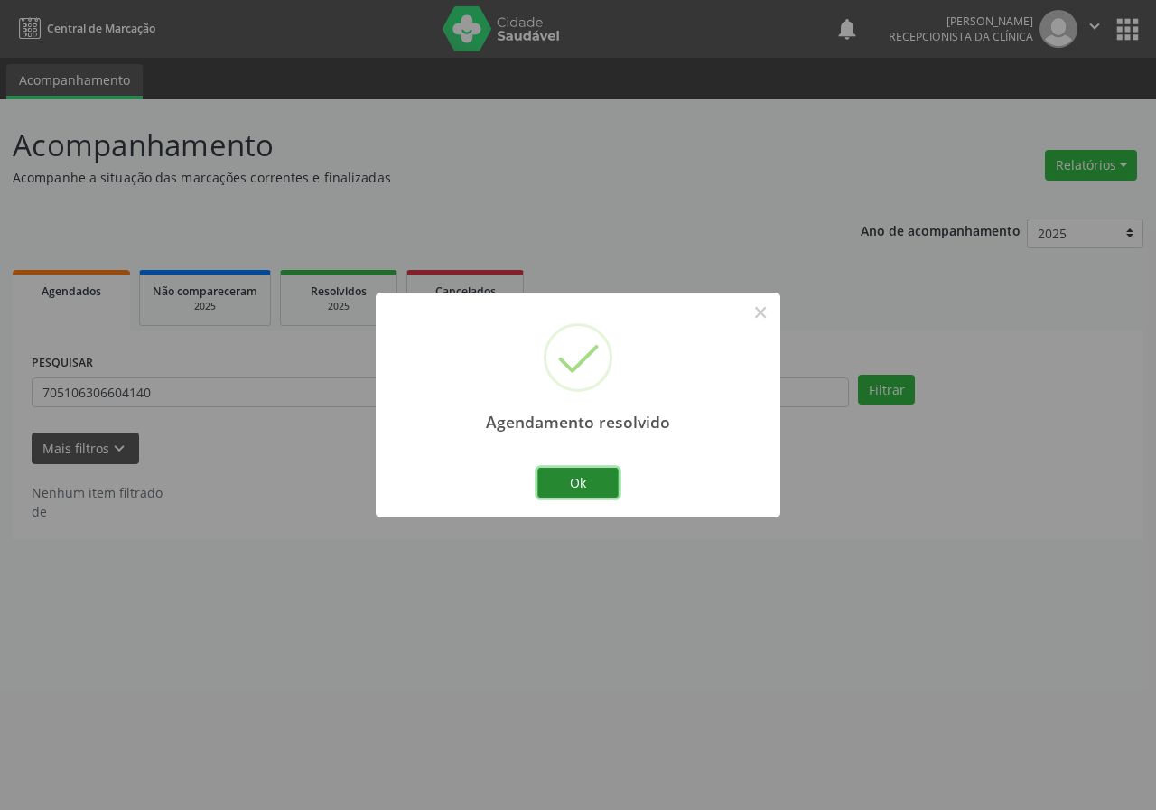
click at [591, 475] on button "Ok" at bounding box center [578, 483] width 81 height 31
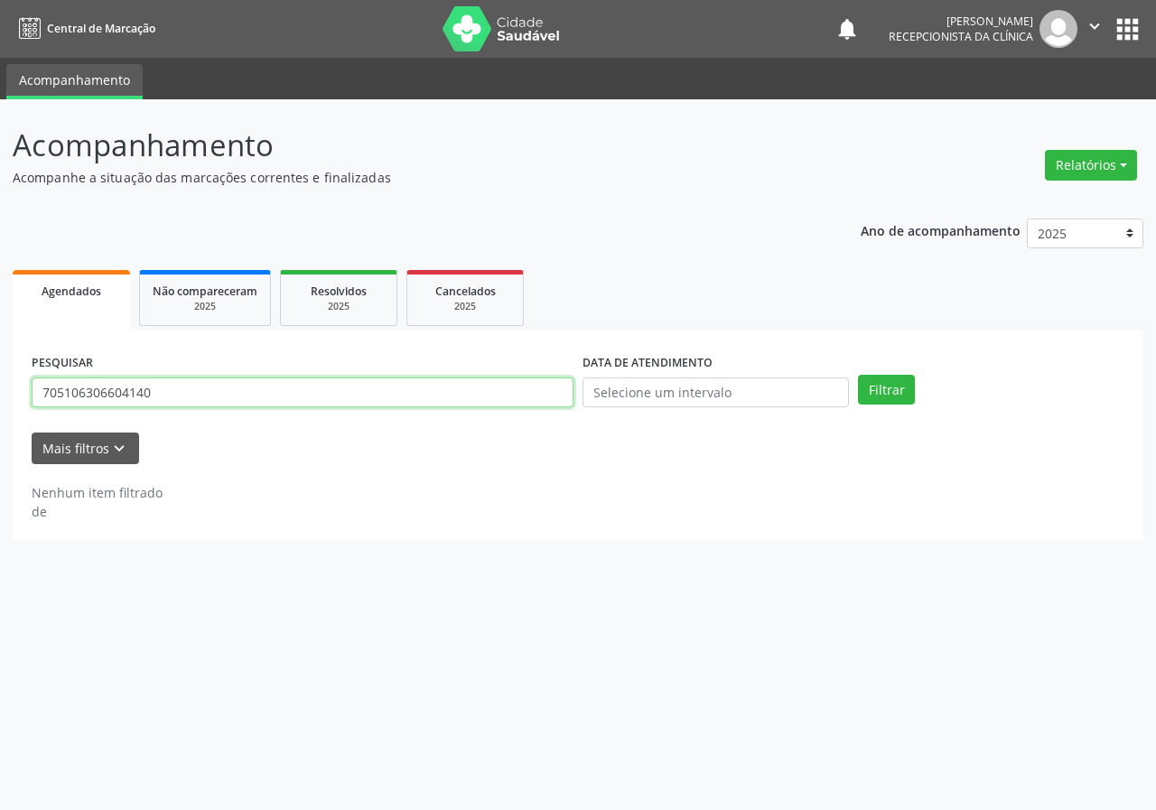
click at [505, 391] on input "705106306604140" at bounding box center [303, 393] width 542 height 31
click at [200, 403] on input "text" at bounding box center [303, 393] width 542 height 31
type input "707406090204275"
click at [858, 375] on button "Filtrar" at bounding box center [886, 390] width 57 height 31
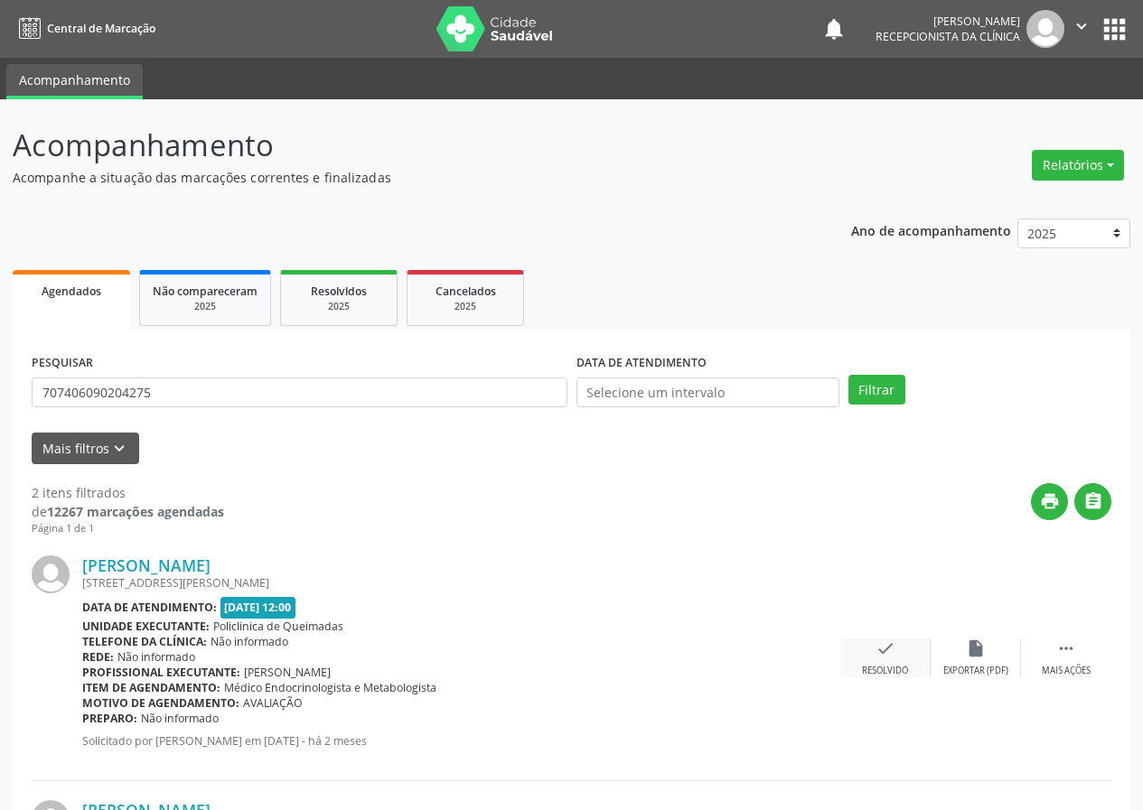
click at [876, 657] on icon "check" at bounding box center [885, 649] width 20 height 20
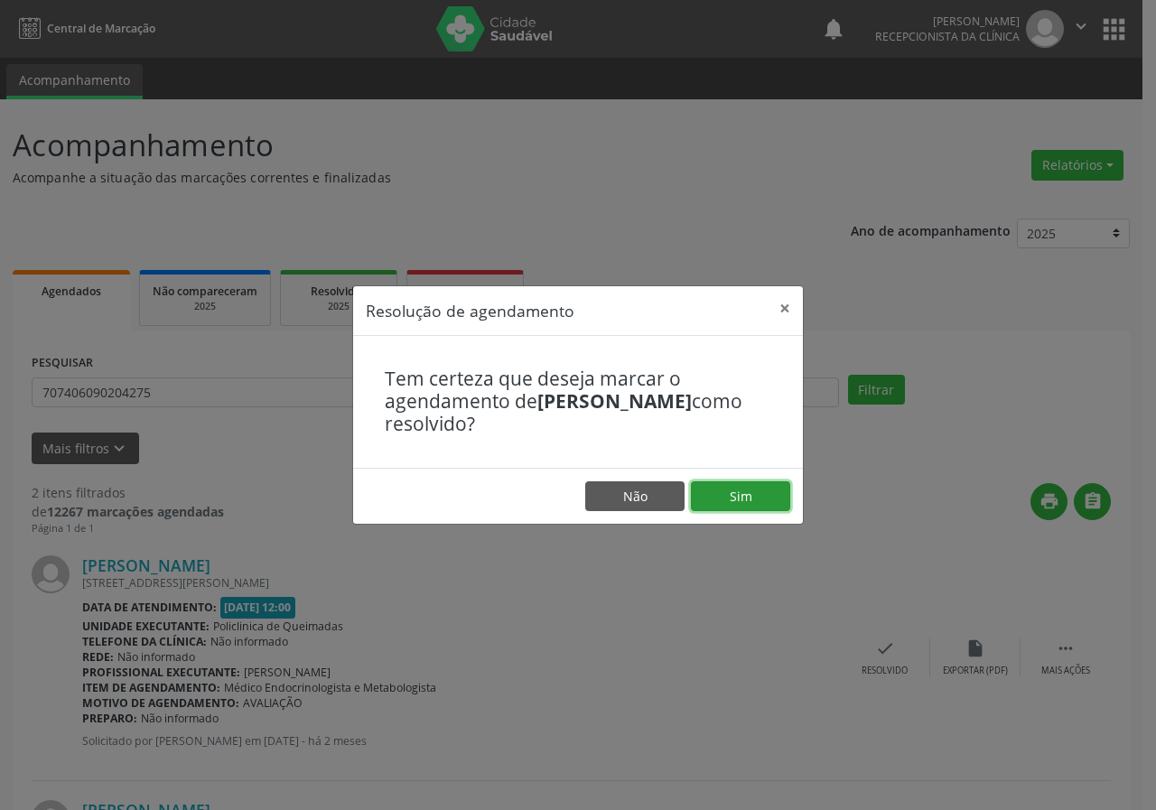
click at [768, 501] on button "Sim" at bounding box center [740, 497] width 99 height 31
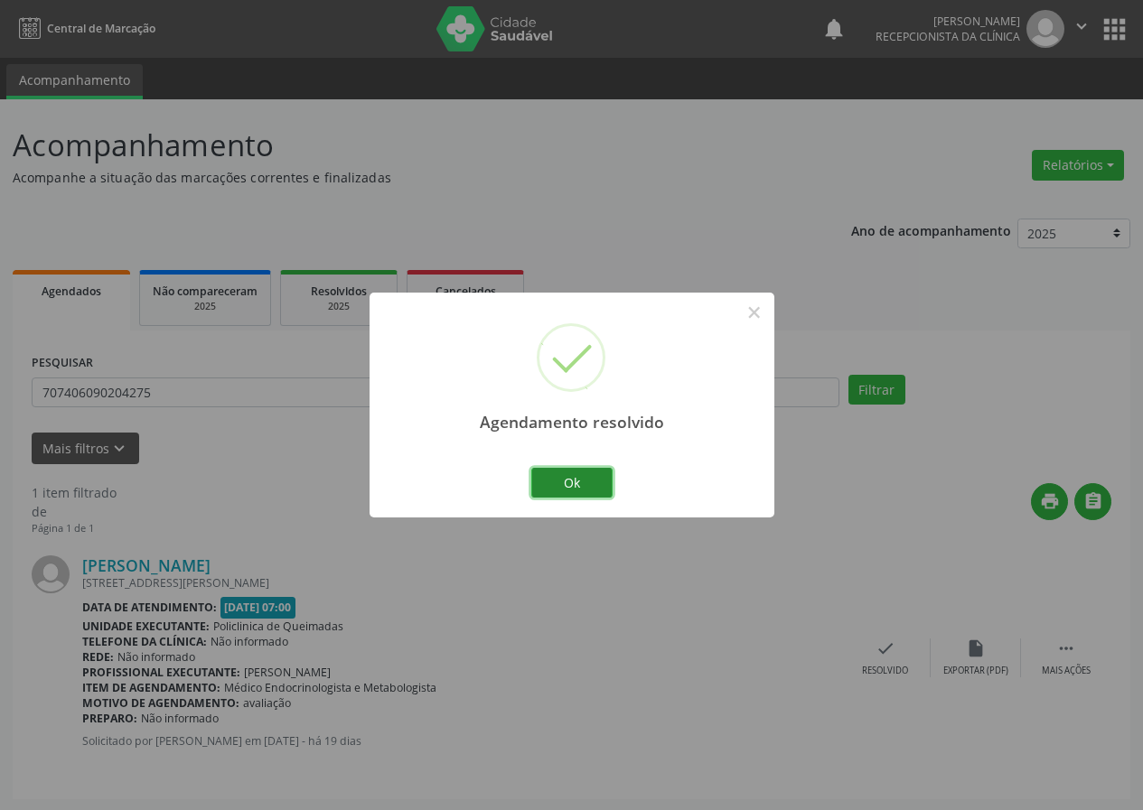
click at [592, 478] on button "Ok" at bounding box center [571, 483] width 81 height 31
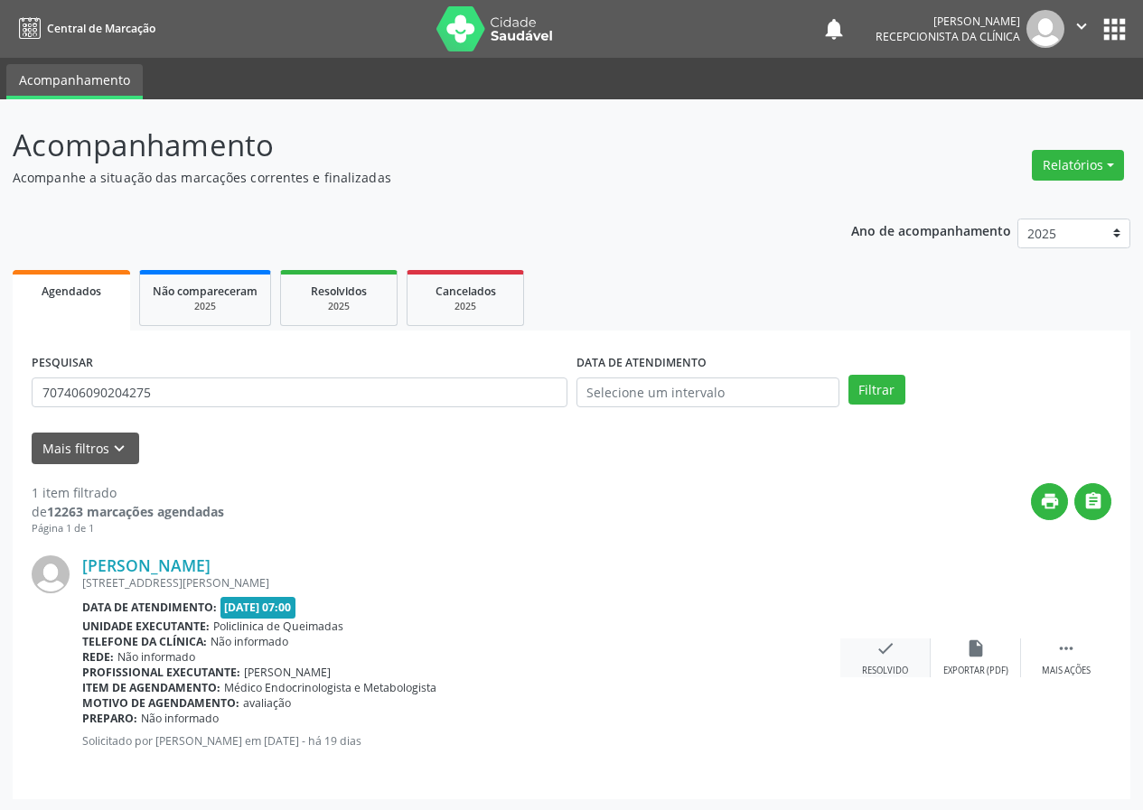
click at [871, 653] on div "check Resolvido" at bounding box center [885, 658] width 90 height 39
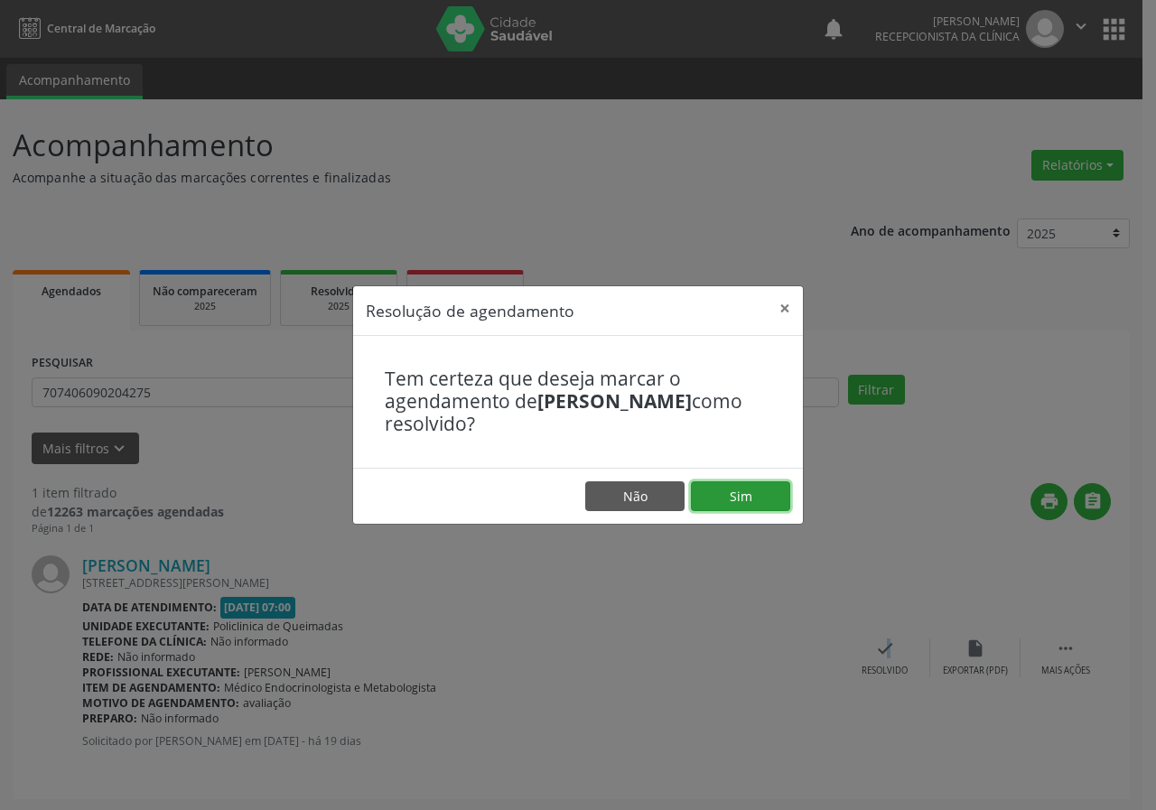
click at [743, 493] on button "Sim" at bounding box center [740, 497] width 99 height 31
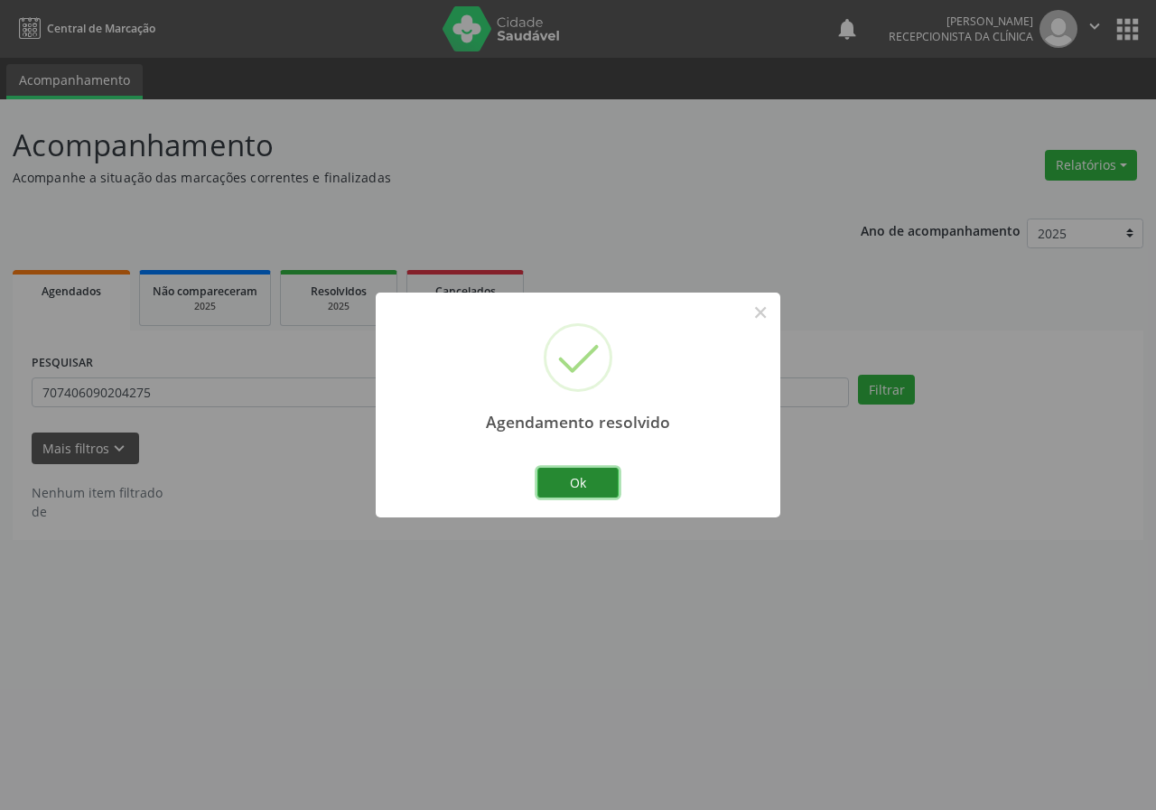
click at [598, 478] on button "Ok" at bounding box center [578, 483] width 81 height 31
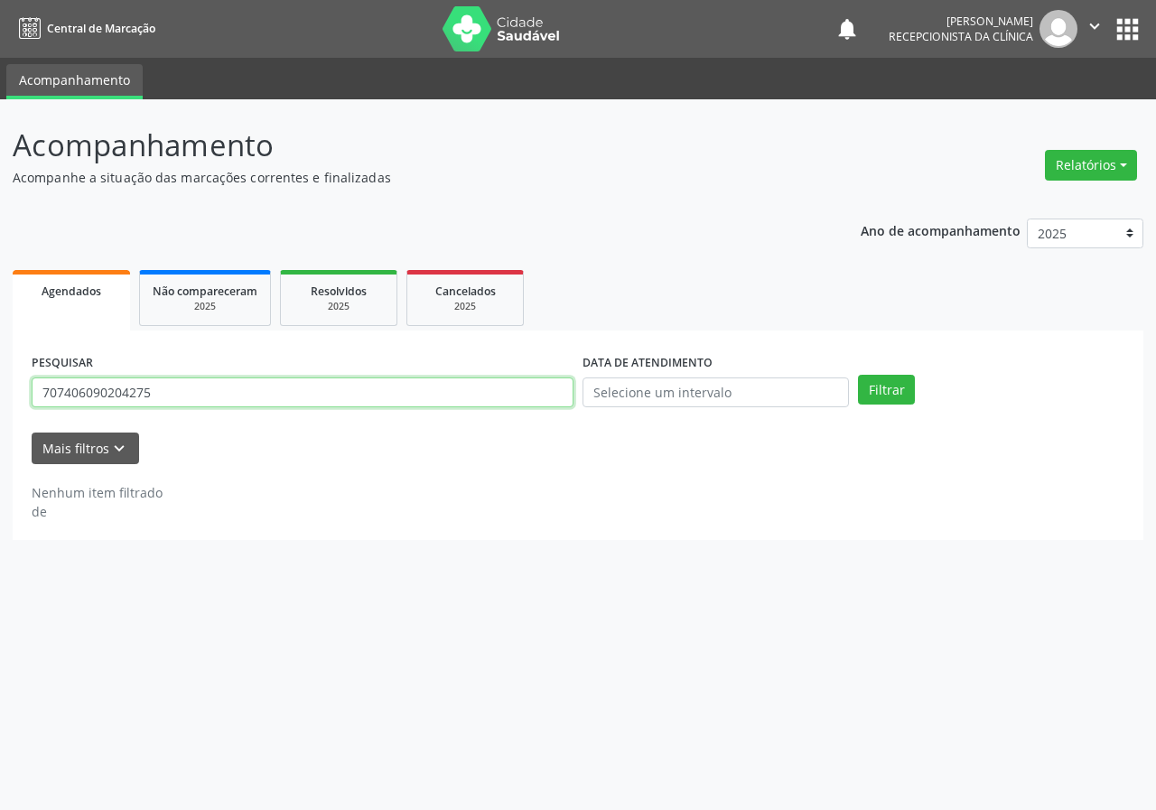
click at [534, 405] on input "707406090204275" at bounding box center [303, 393] width 542 height 31
drag, startPoint x: 534, startPoint y: 405, endPoint x: 520, endPoint y: 402, distance: 13.8
click at [533, 405] on input "707406090204275" at bounding box center [303, 393] width 542 height 31
type input "700000327286304"
click at [858, 375] on button "Filtrar" at bounding box center [886, 390] width 57 height 31
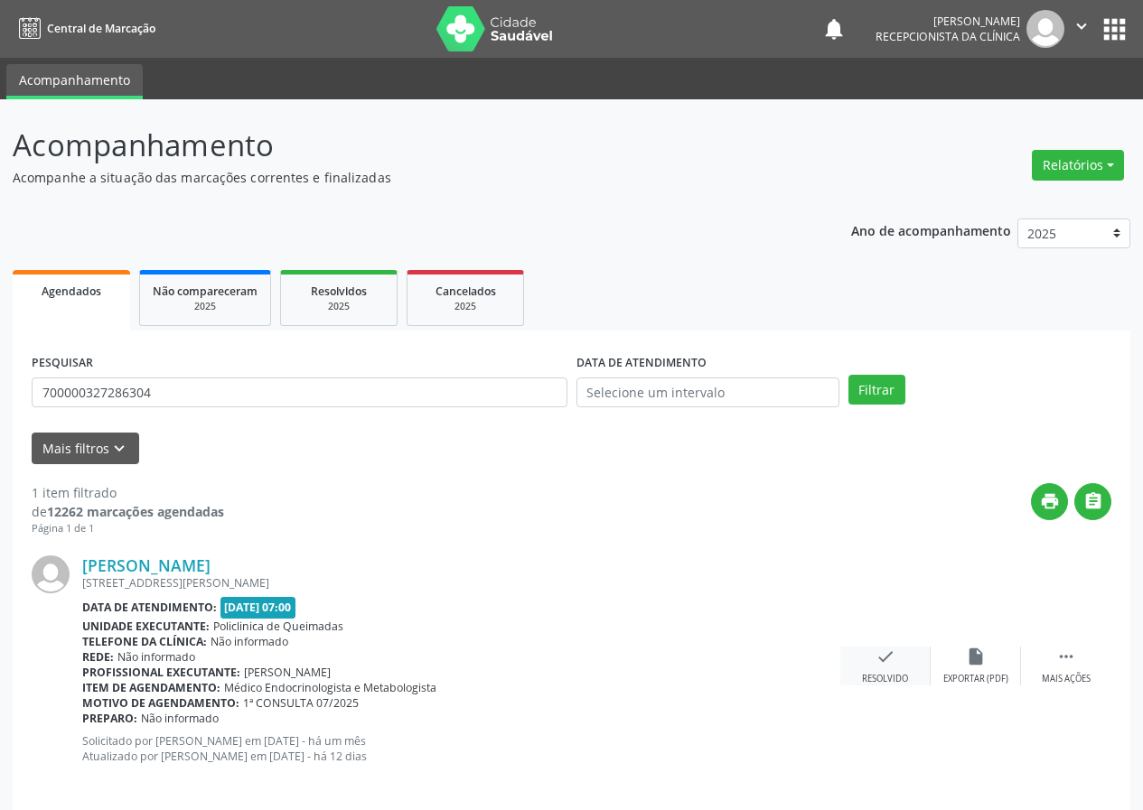
click at [892, 664] on icon "check" at bounding box center [885, 657] width 20 height 20
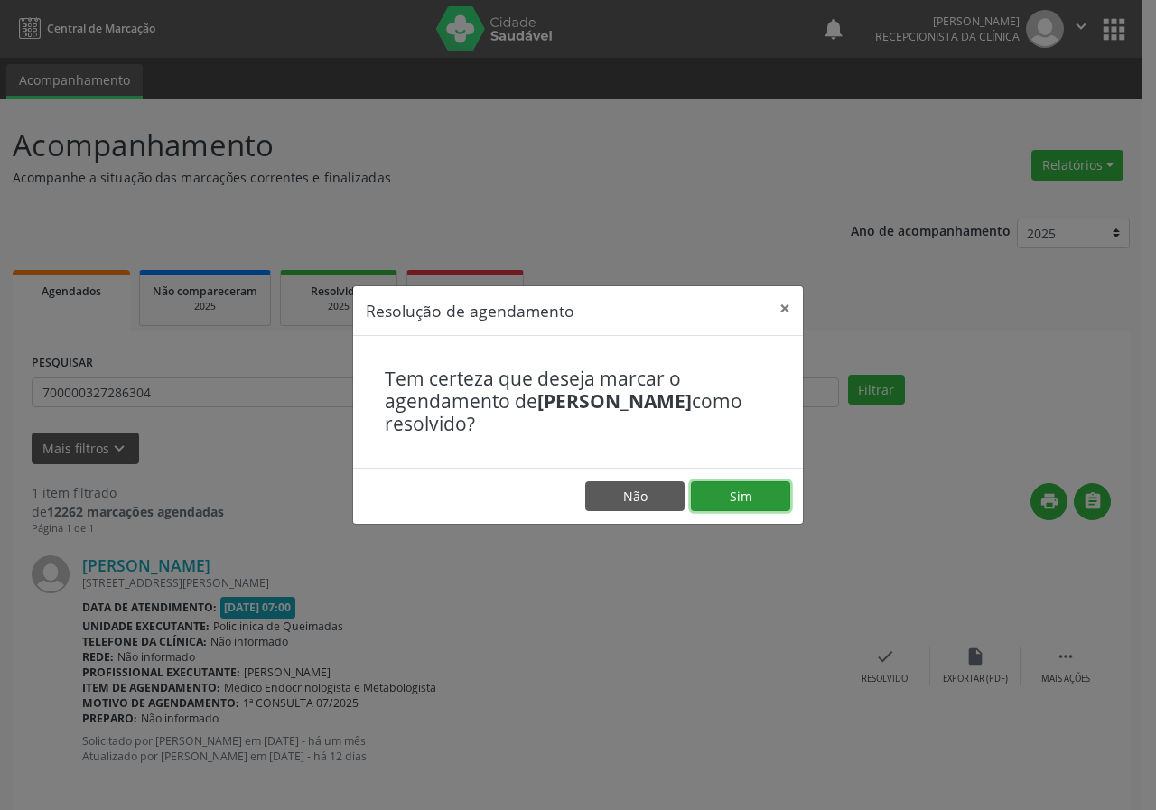
click at [762, 485] on button "Sim" at bounding box center [740, 497] width 99 height 31
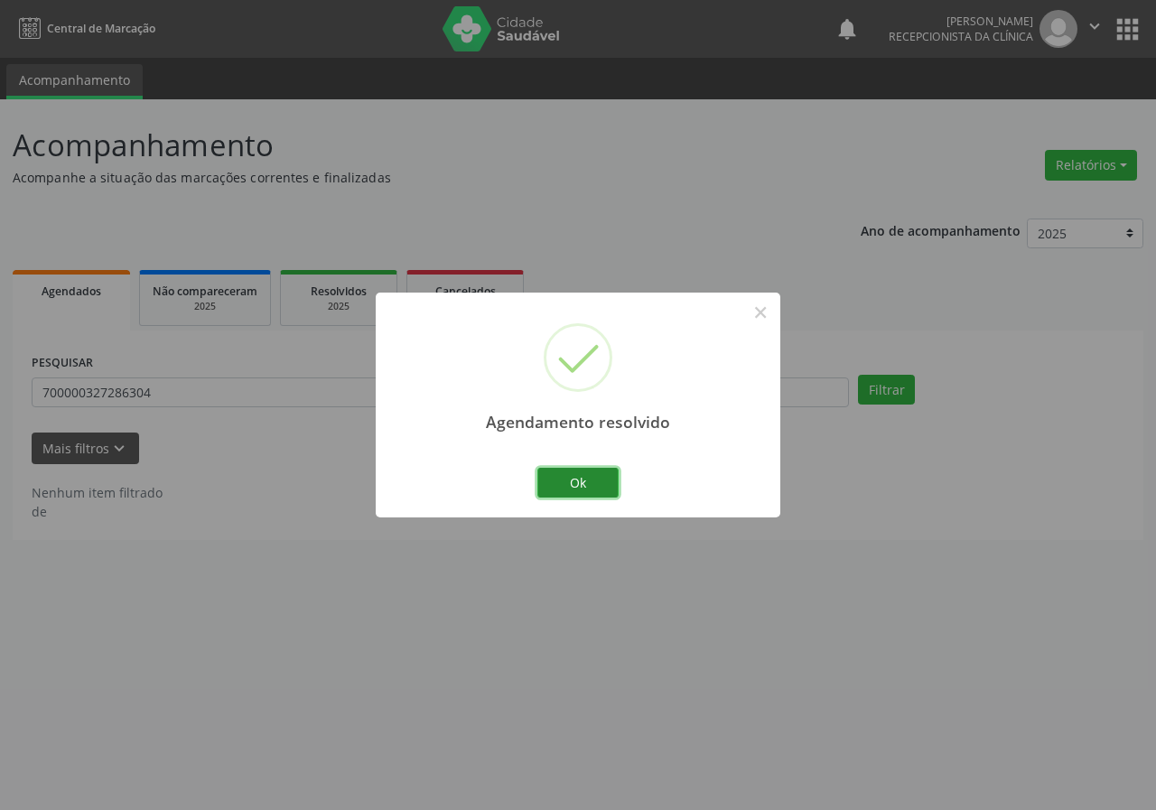
drag, startPoint x: 599, startPoint y: 481, endPoint x: 585, endPoint y: 473, distance: 16.2
click at [594, 479] on button "Ok" at bounding box center [578, 483] width 81 height 31
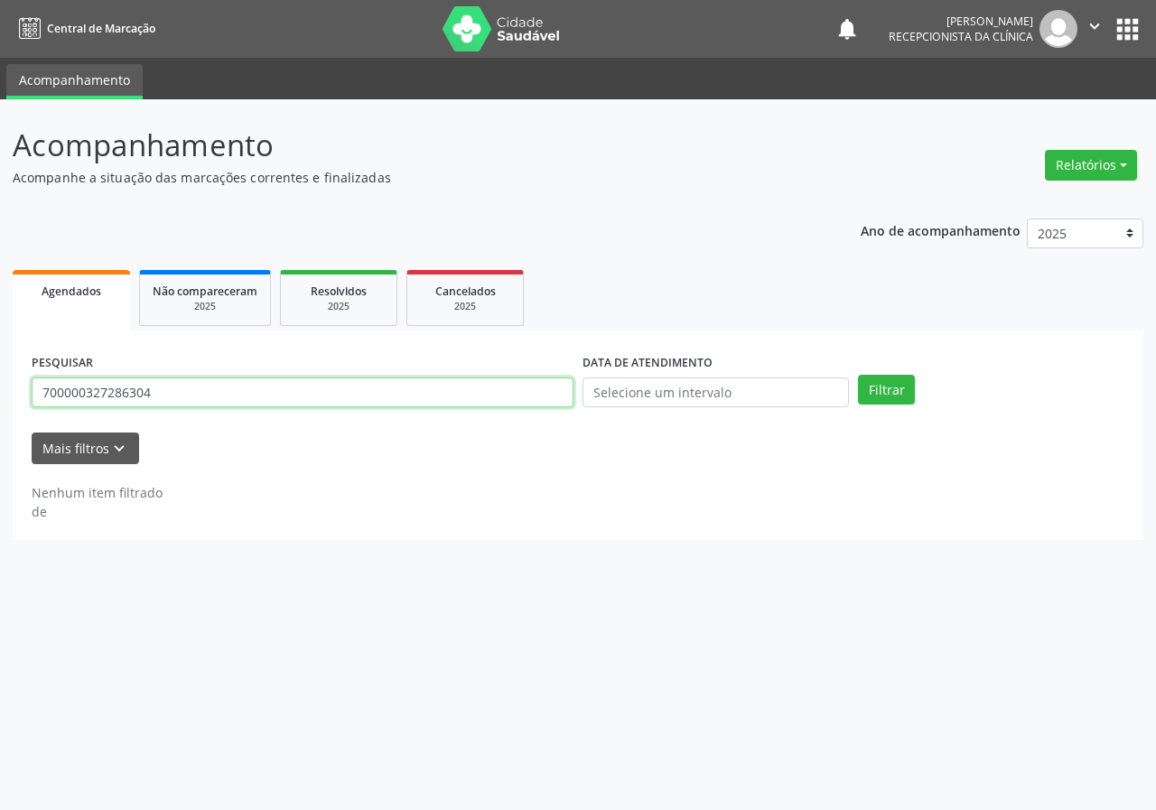
click at [501, 403] on input "700000327286304" at bounding box center [303, 393] width 542 height 31
type input "707804689168517"
click at [858, 375] on button "Filtrar" at bounding box center [886, 390] width 57 height 31
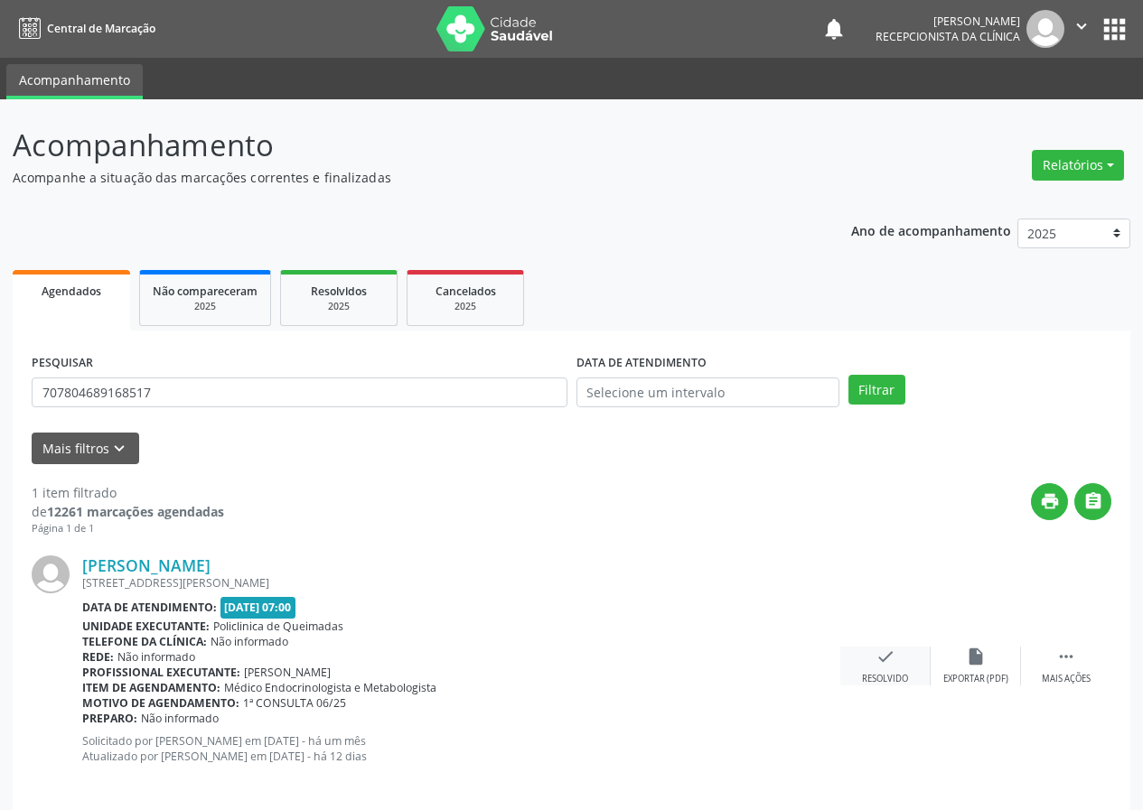
click at [885, 655] on icon "check" at bounding box center [885, 657] width 20 height 20
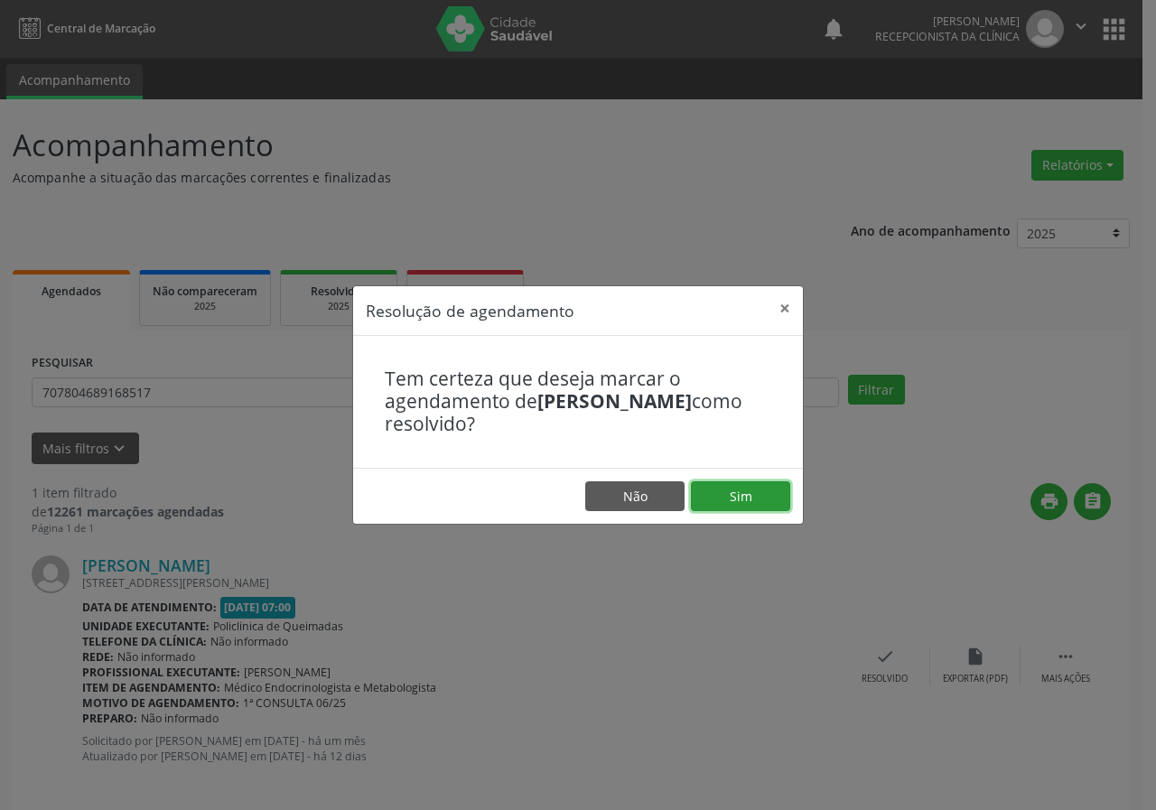
drag, startPoint x: 777, startPoint y: 505, endPoint x: 737, endPoint y: 496, distance: 40.8
click at [776, 504] on button "Sim" at bounding box center [740, 497] width 99 height 31
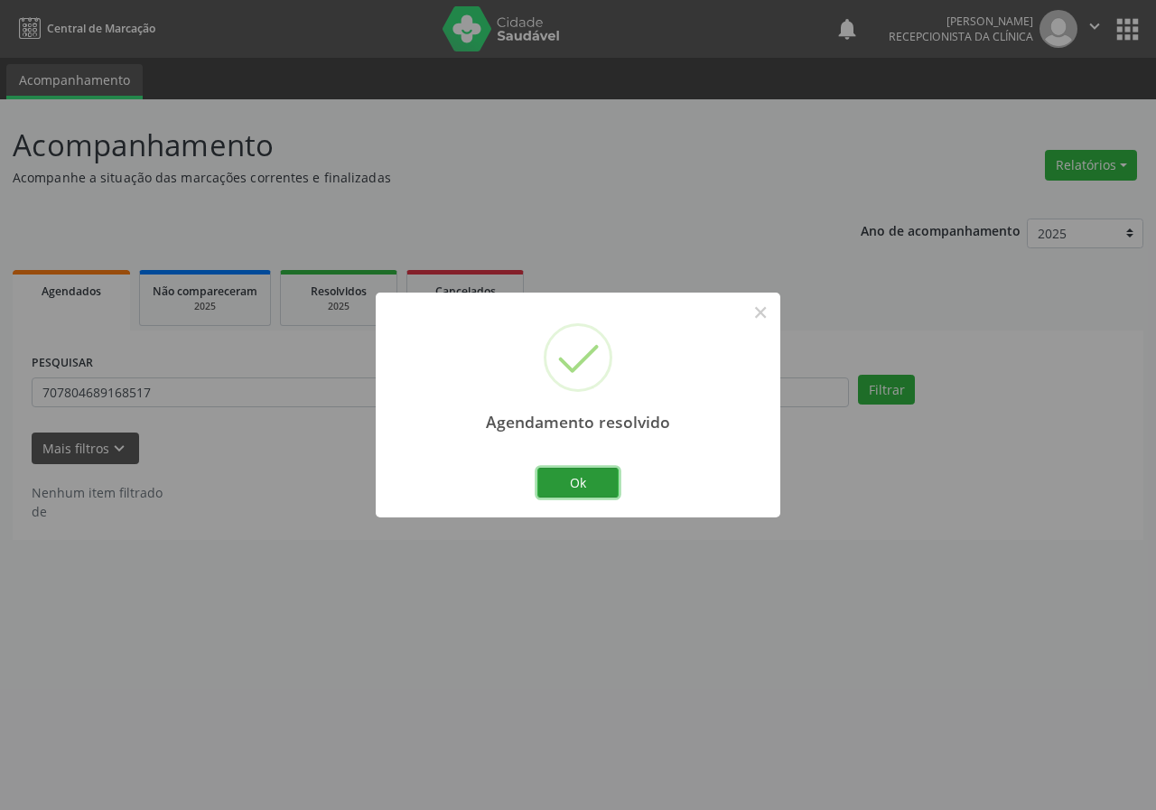
drag, startPoint x: 582, startPoint y: 481, endPoint x: 360, endPoint y: 417, distance: 231.1
click at [576, 479] on button "Ok" at bounding box center [578, 483] width 81 height 31
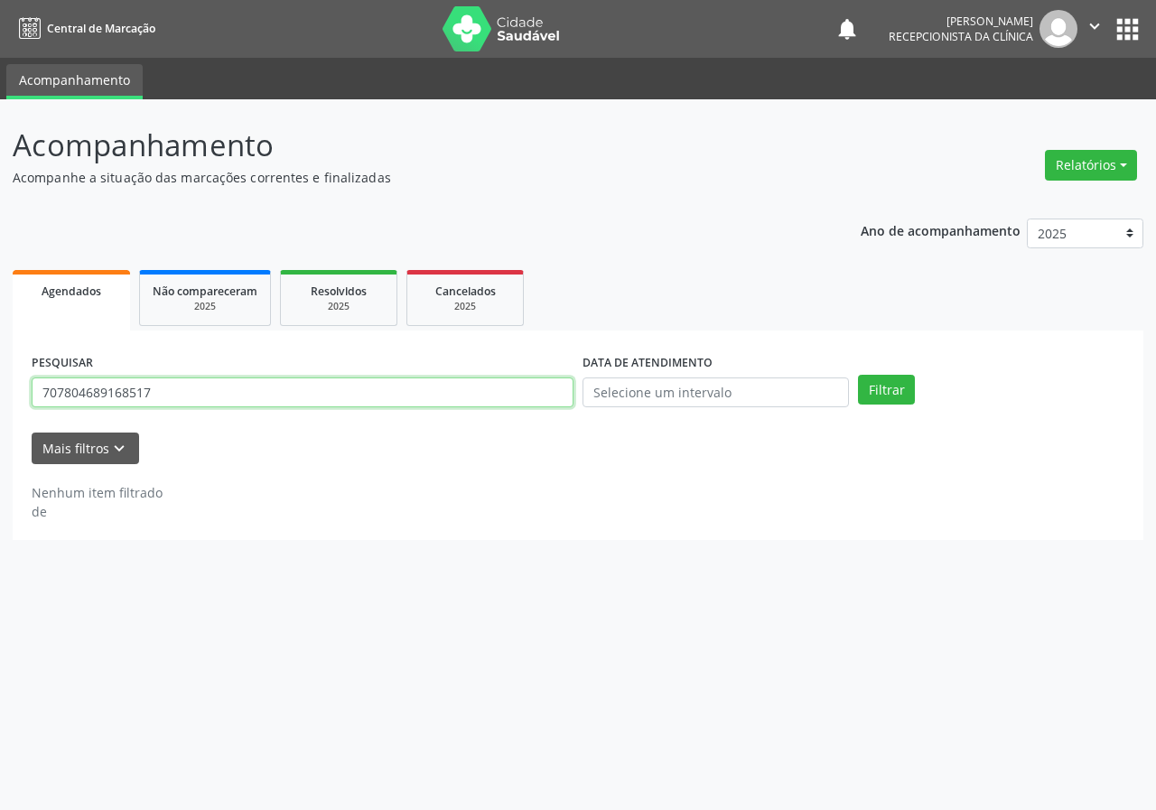
click at [356, 400] on input "707804689168517" at bounding box center [303, 393] width 542 height 31
type input "708003801287424"
click at [858, 375] on button "Filtrar" at bounding box center [886, 390] width 57 height 31
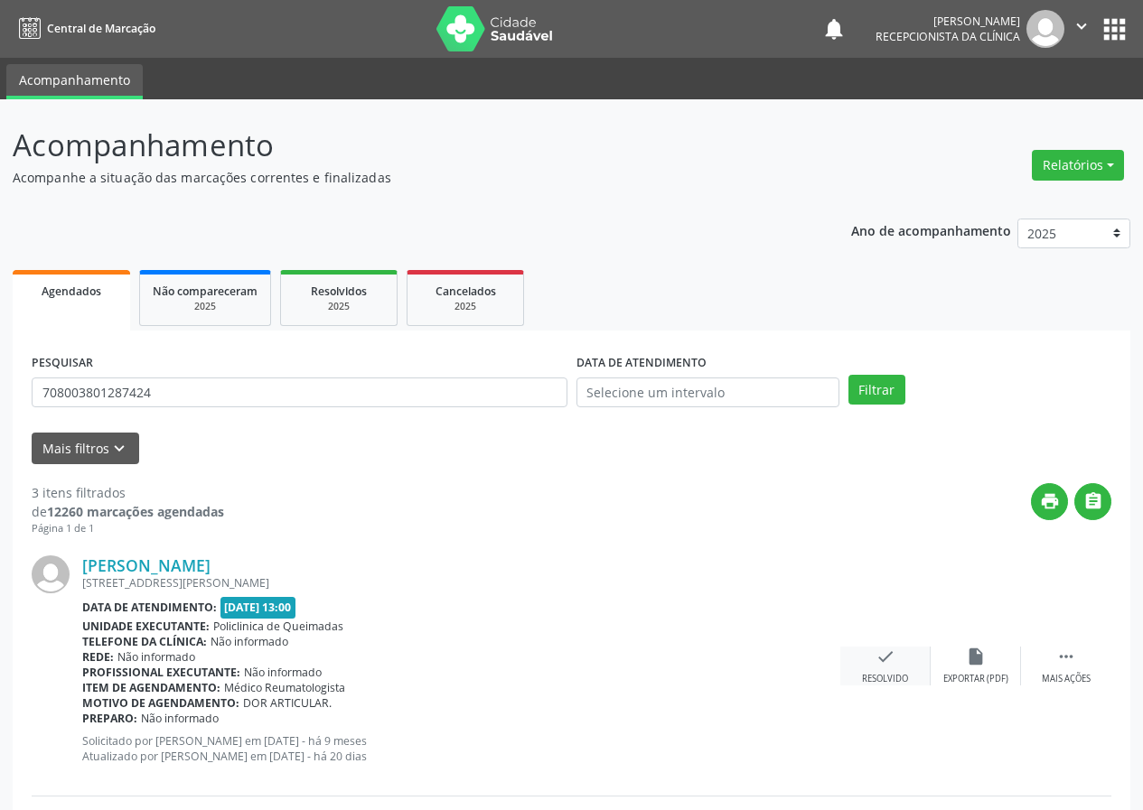
click at [877, 656] on icon "check" at bounding box center [885, 657] width 20 height 20
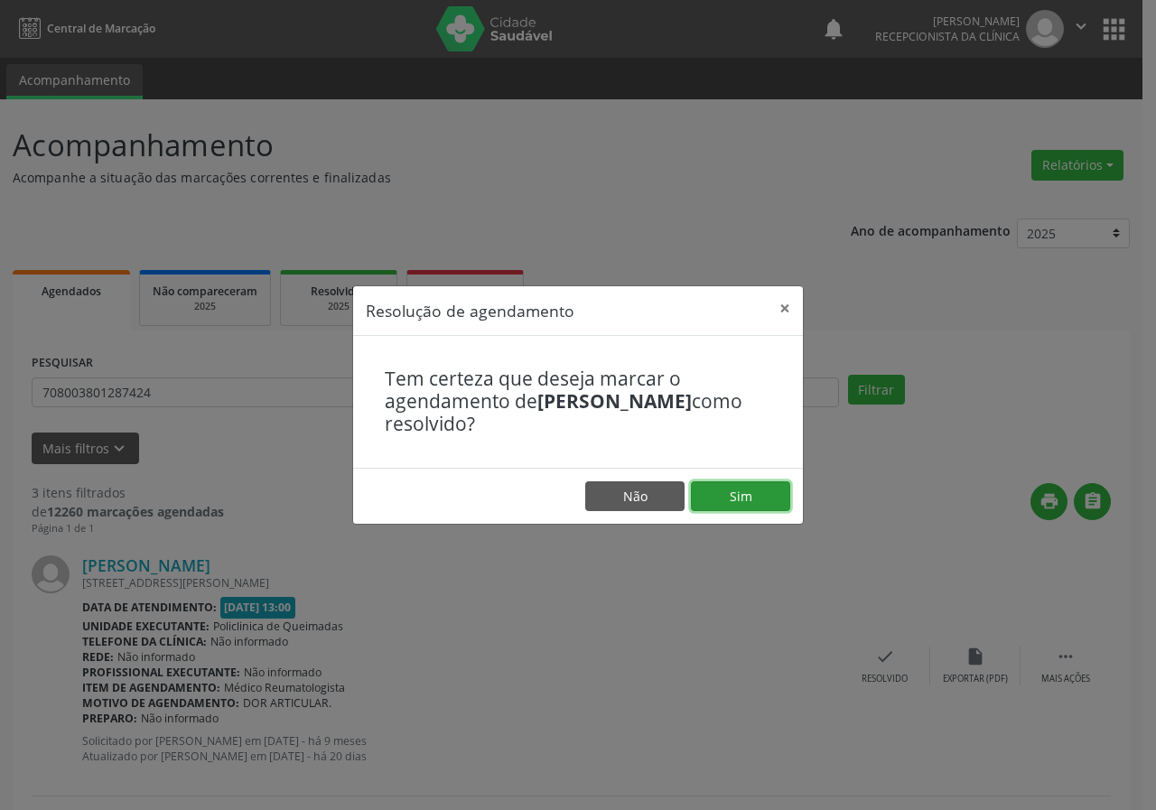
click at [772, 500] on button "Sim" at bounding box center [740, 497] width 99 height 31
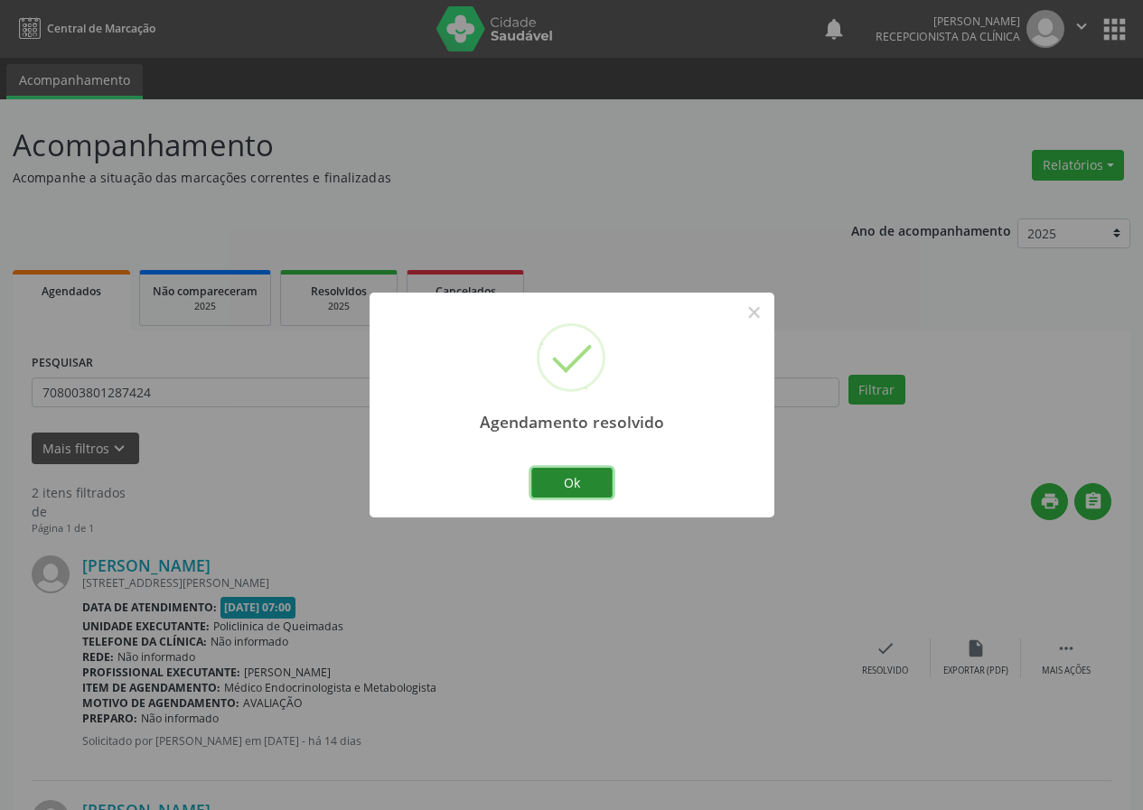
click at [600, 473] on button "Ok" at bounding box center [571, 483] width 81 height 31
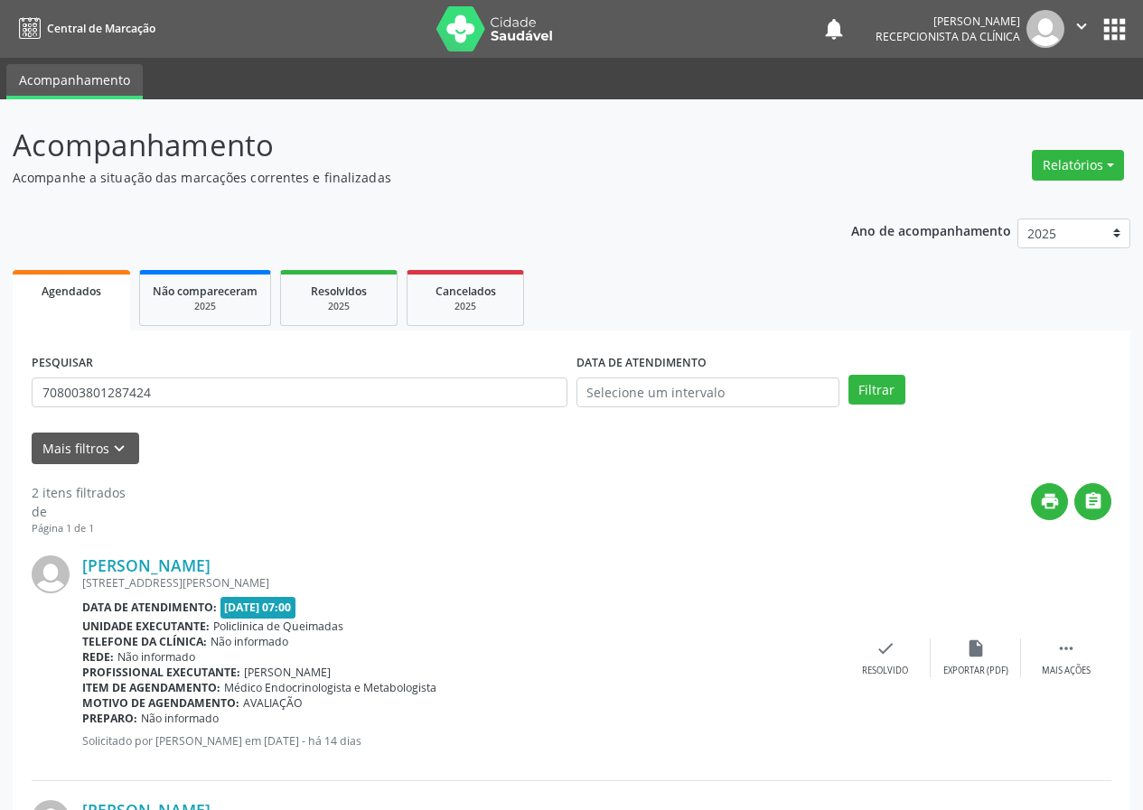
drag, startPoint x: 885, startPoint y: 650, endPoint x: 857, endPoint y: 621, distance: 39.6
click at [867, 635] on div "[PERSON_NAME] [STREET_ADDRESS][PERSON_NAME] Data de atendimento: [DATE] 07:00 U…" at bounding box center [572, 659] width 1080 height 245
click at [879, 650] on icon "check" at bounding box center [885, 649] width 20 height 20
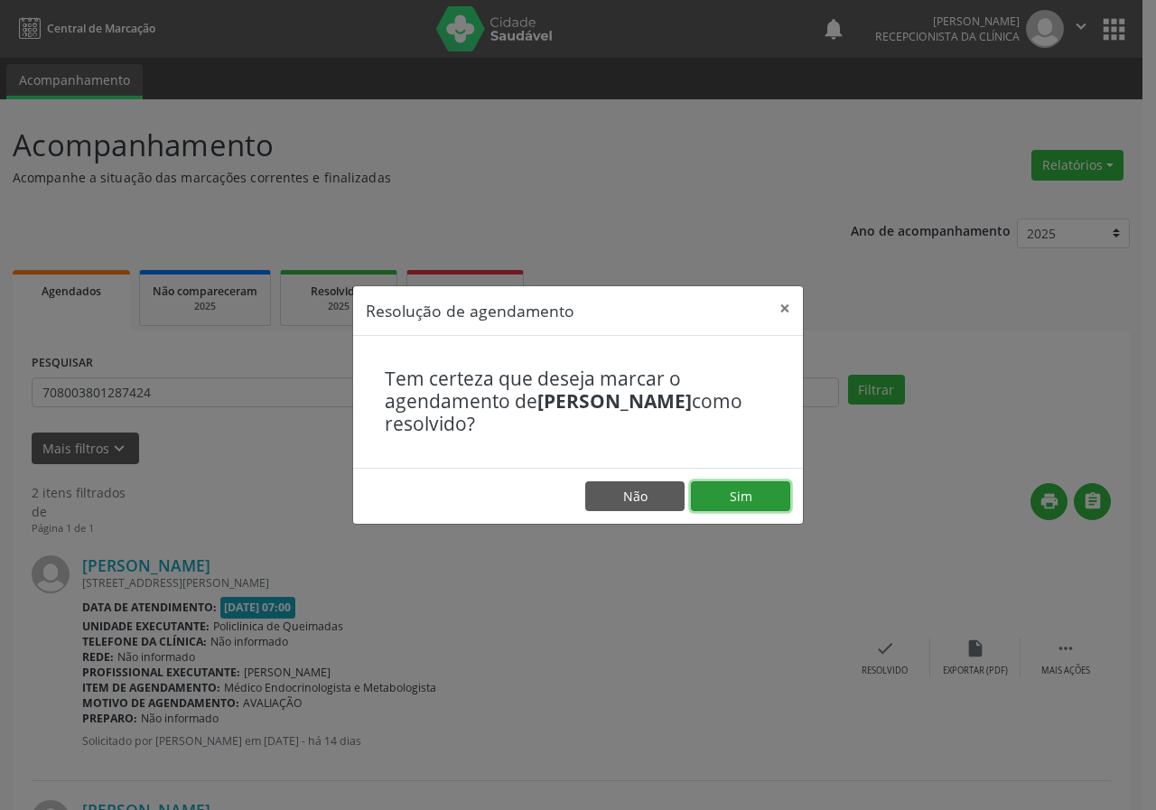
click at [756, 499] on button "Sim" at bounding box center [740, 497] width 99 height 31
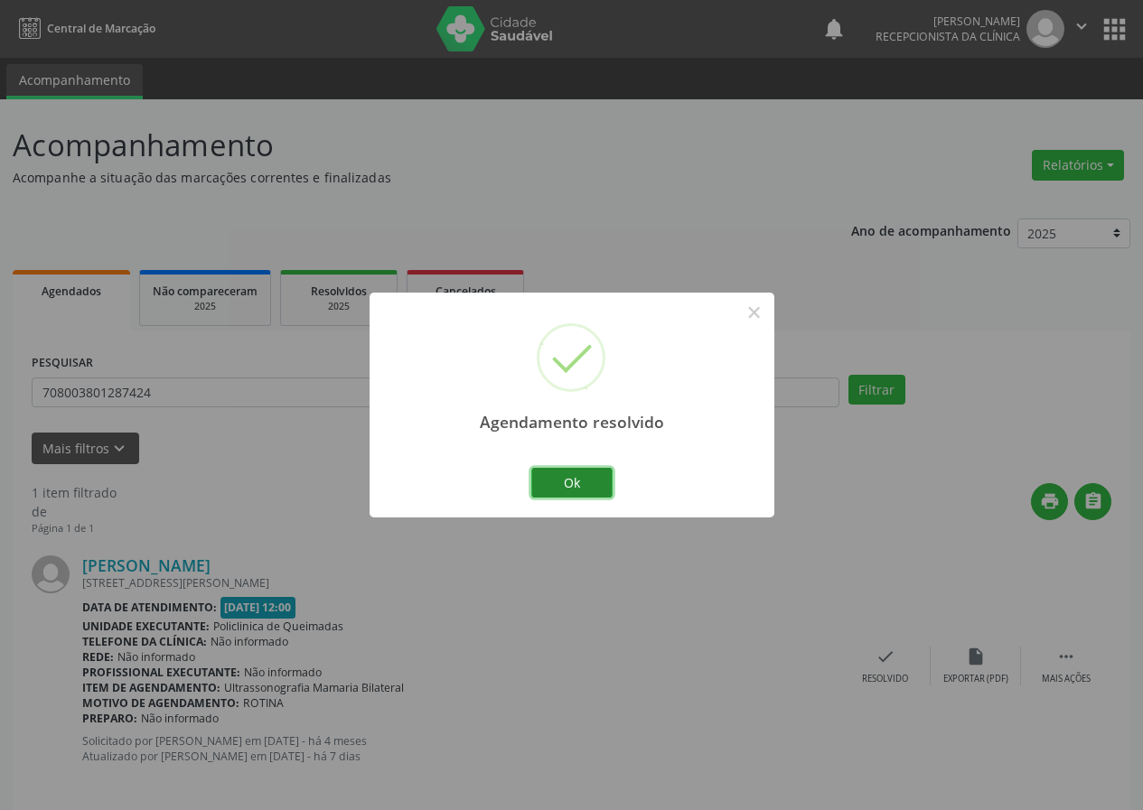
click at [608, 478] on button "Ok" at bounding box center [571, 483] width 81 height 31
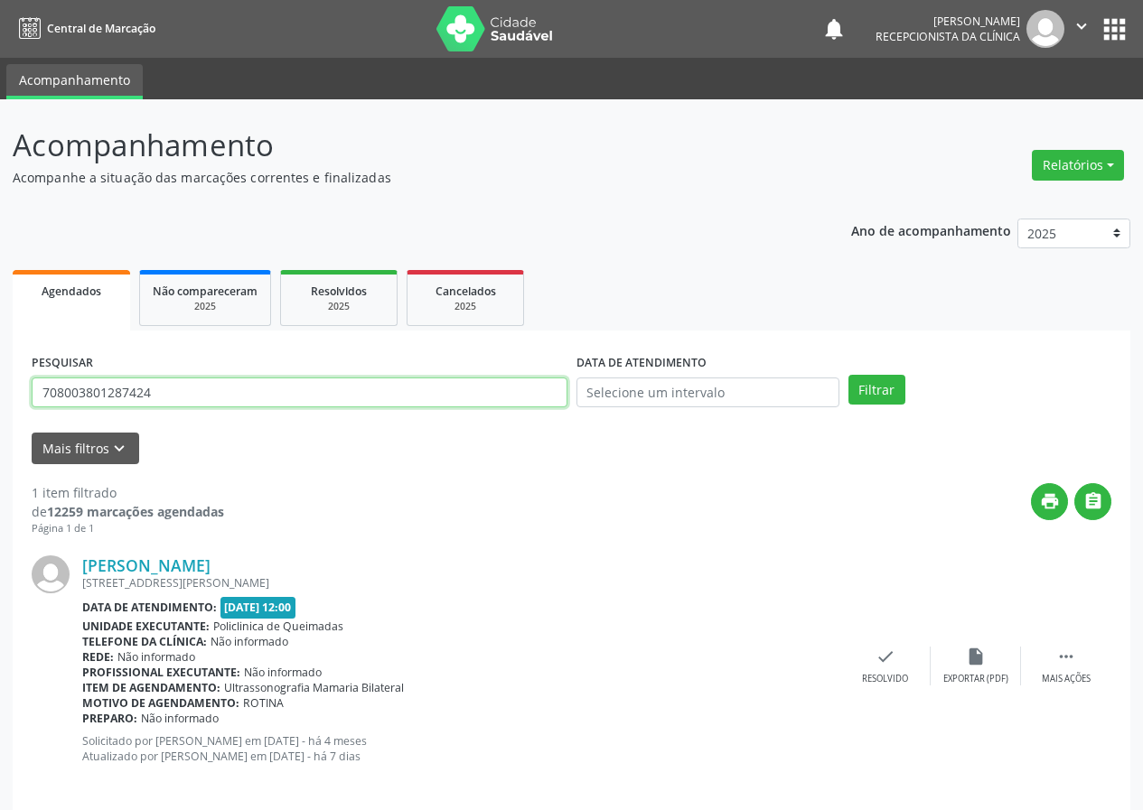
click at [434, 394] on input "708003801287424" at bounding box center [300, 393] width 536 height 31
type input "702305178607013"
click at [848, 375] on button "Filtrar" at bounding box center [876, 390] width 57 height 31
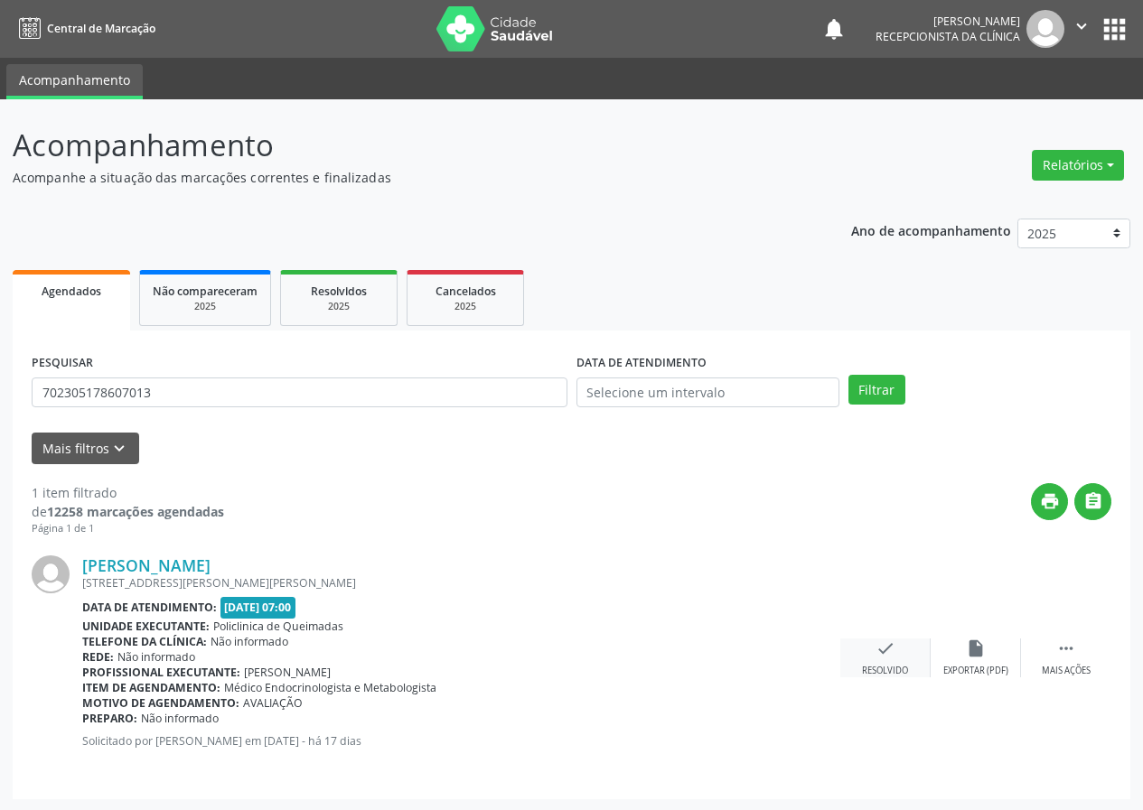
click at [878, 649] on icon "check" at bounding box center [885, 649] width 20 height 20
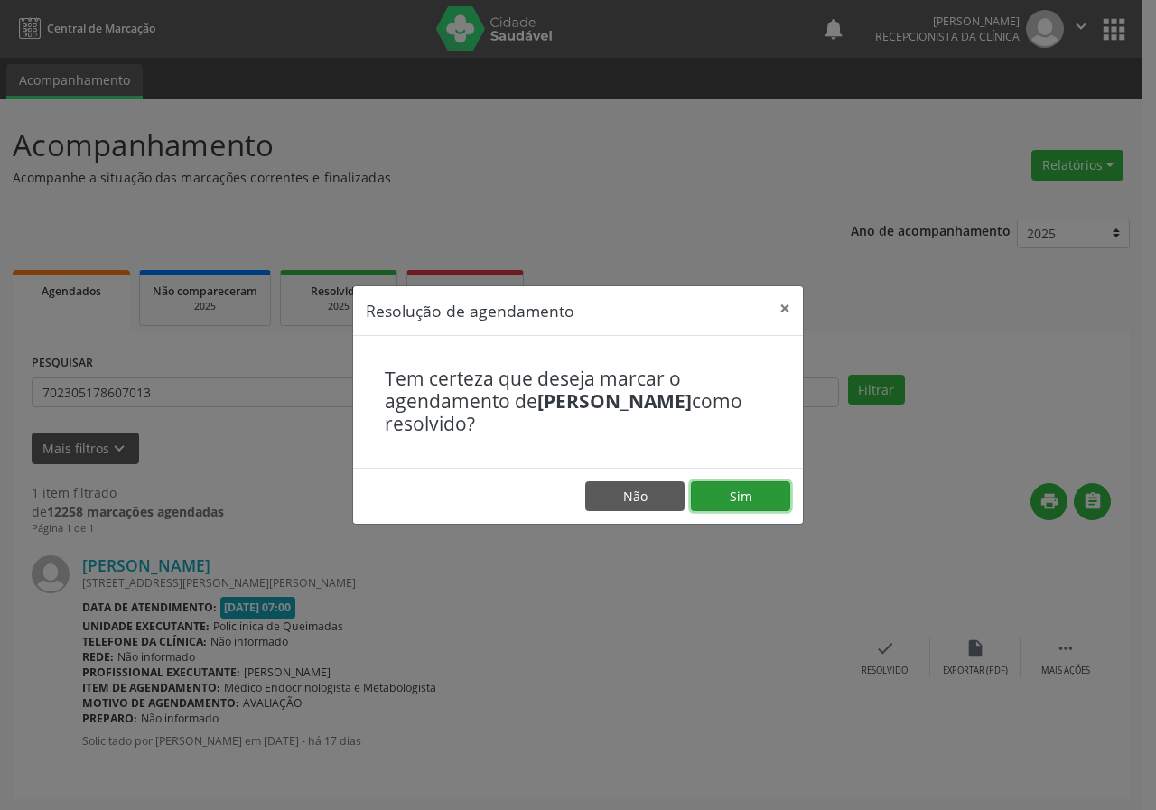
drag, startPoint x: 751, startPoint y: 487, endPoint x: 732, endPoint y: 485, distance: 19.1
click at [751, 488] on button "Sim" at bounding box center [740, 497] width 99 height 31
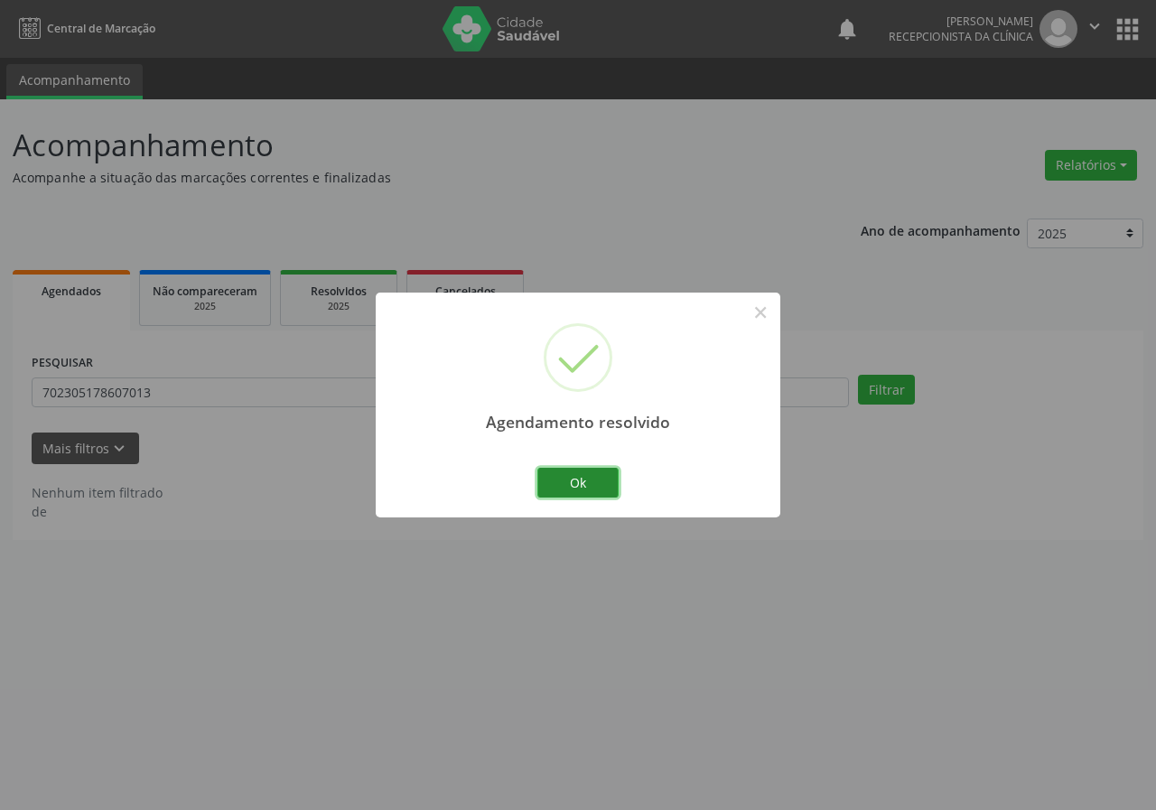
click at [580, 483] on button "Ok" at bounding box center [578, 483] width 81 height 31
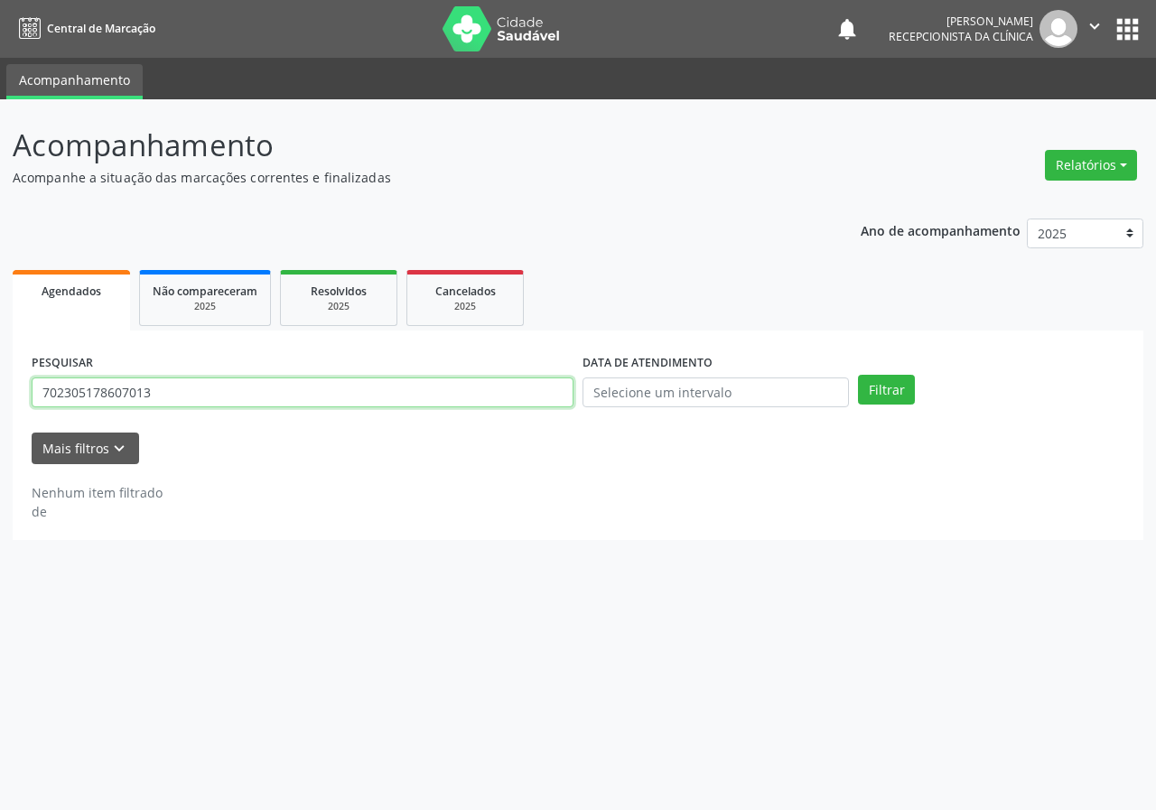
click at [429, 402] on input "702305178607013" at bounding box center [303, 393] width 542 height 31
type input "704103193122072"
click at [858, 375] on button "Filtrar" at bounding box center [886, 390] width 57 height 31
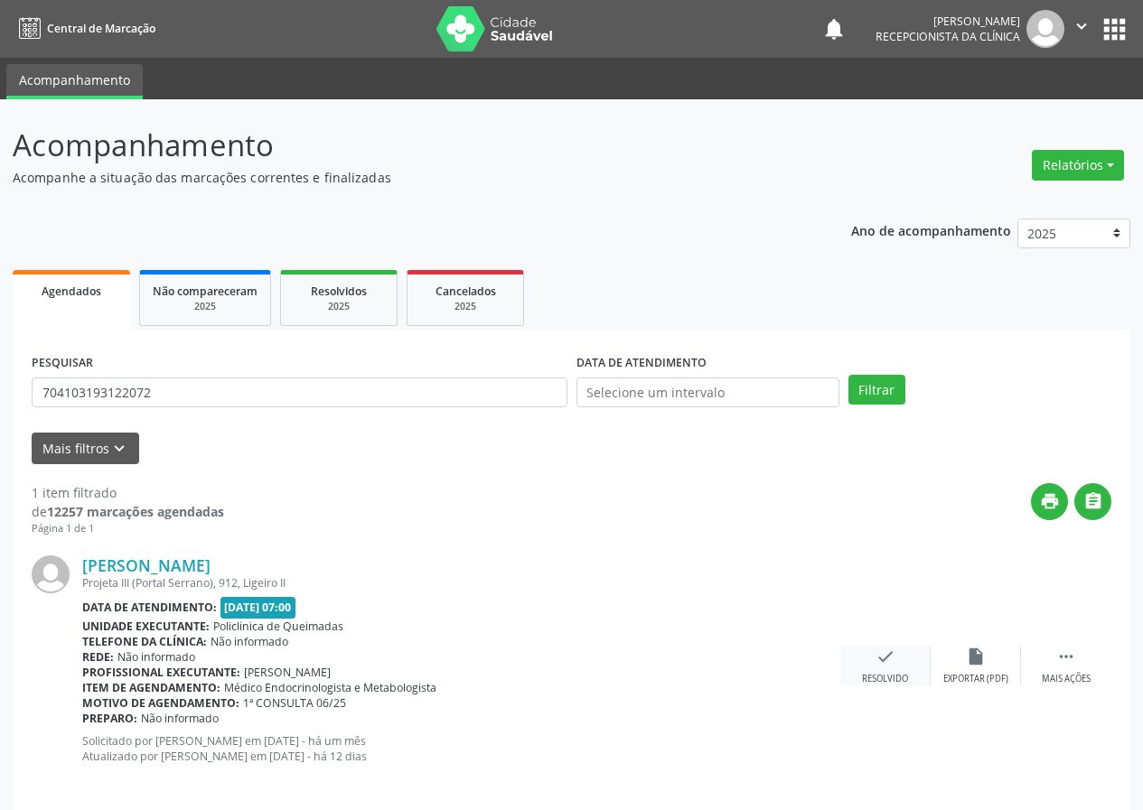
click at [890, 660] on icon "check" at bounding box center [885, 657] width 20 height 20
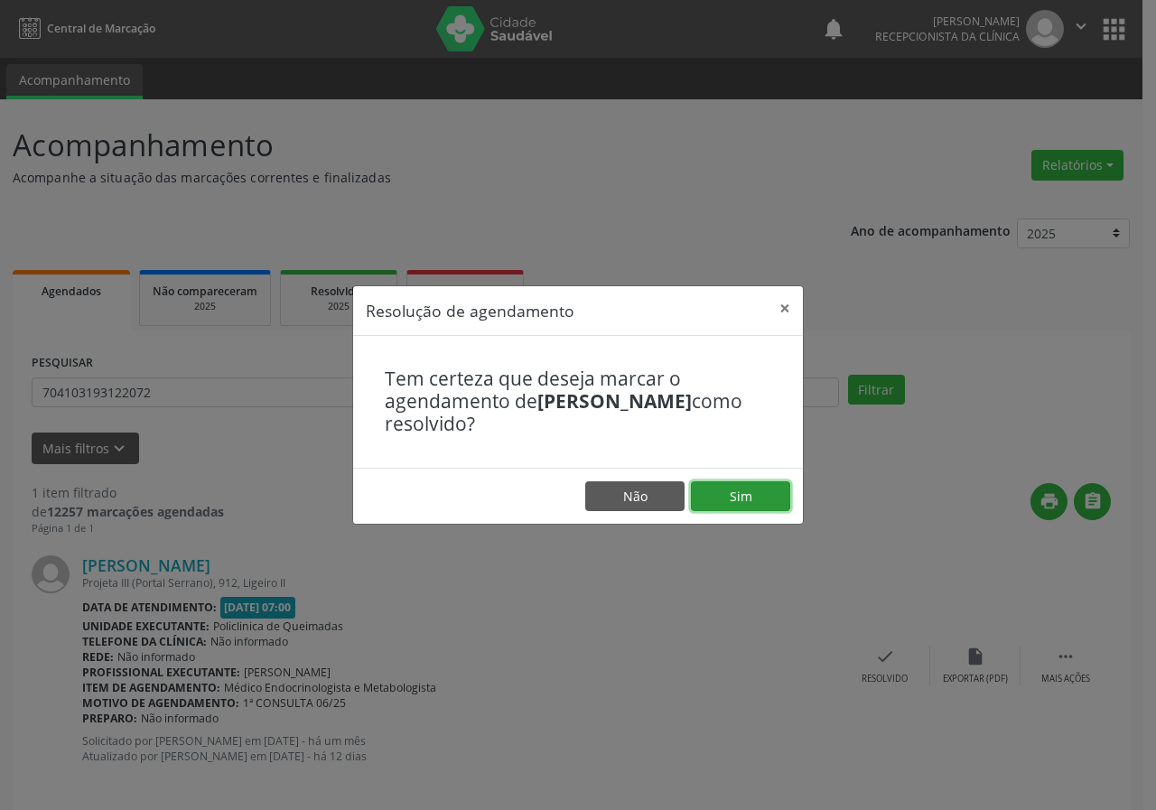
click at [763, 500] on button "Sim" at bounding box center [740, 497] width 99 height 31
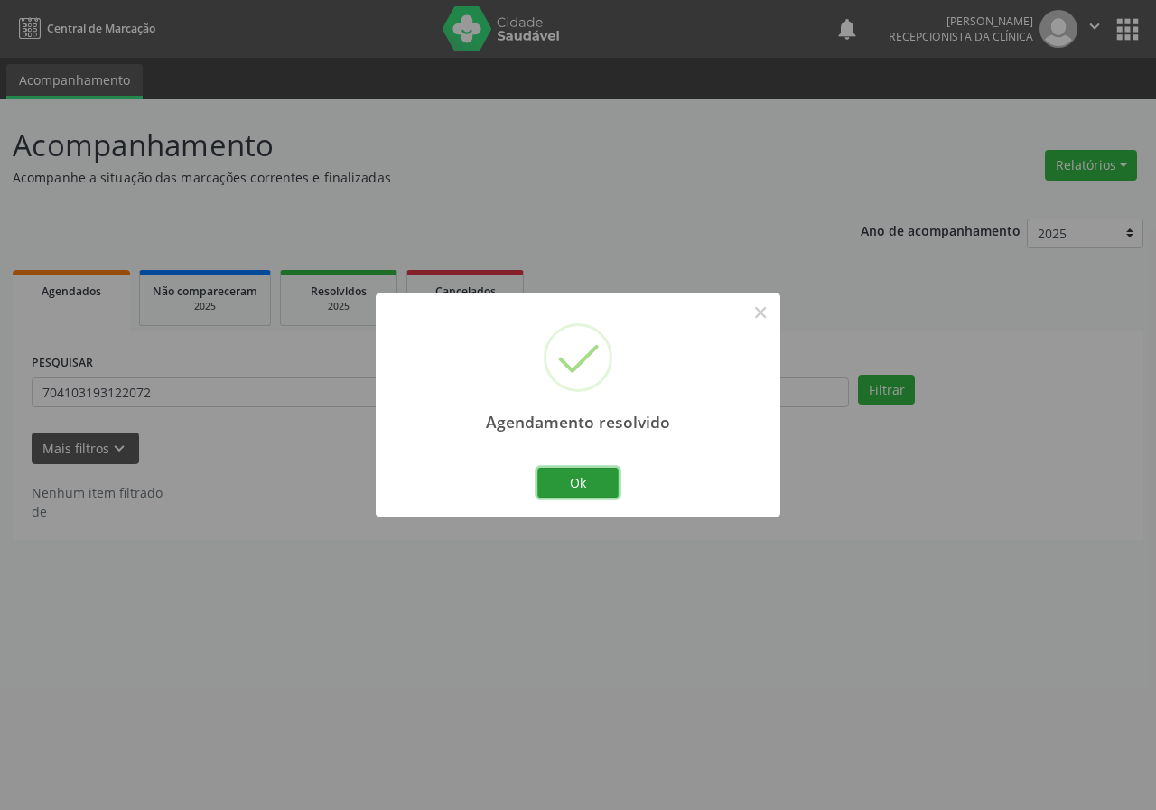
drag, startPoint x: 596, startPoint y: 482, endPoint x: 559, endPoint y: 468, distance: 39.8
click at [594, 482] on button "Ok" at bounding box center [578, 483] width 81 height 31
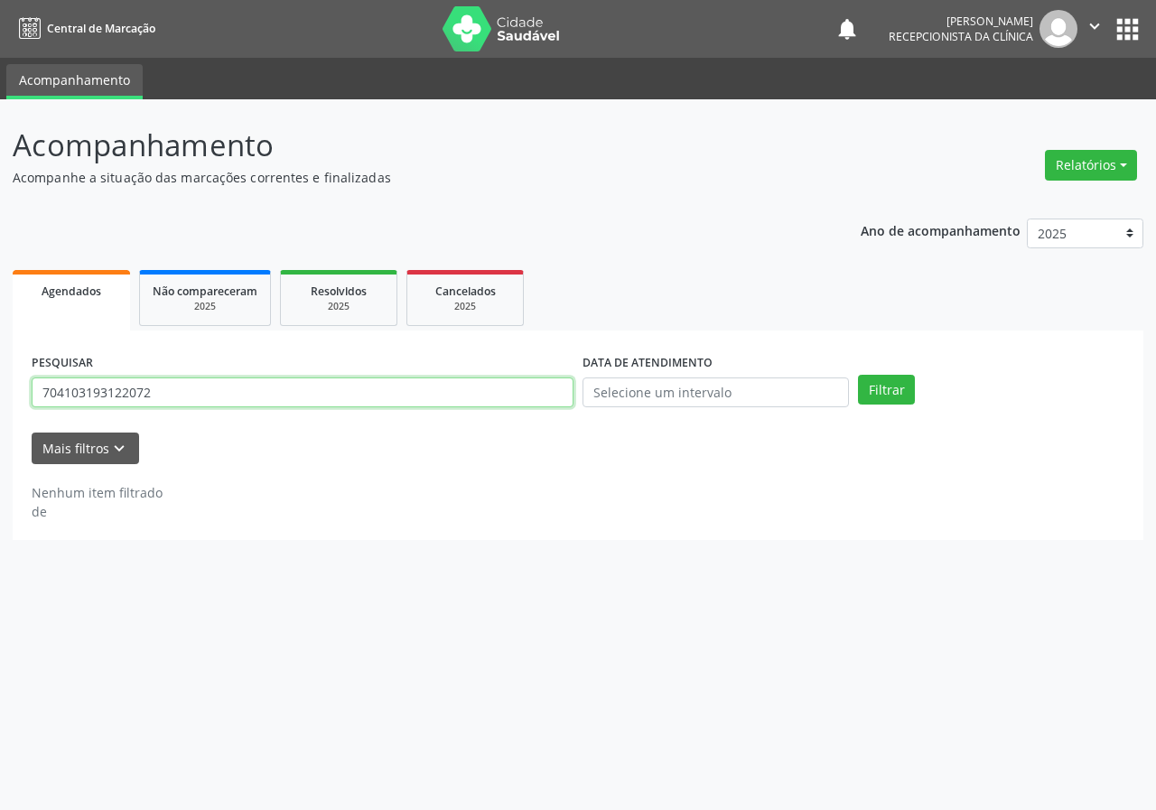
click at [491, 390] on input "704103193122072" at bounding box center [303, 393] width 542 height 31
type input "700007643793608"
click at [858, 375] on button "Filtrar" at bounding box center [886, 390] width 57 height 31
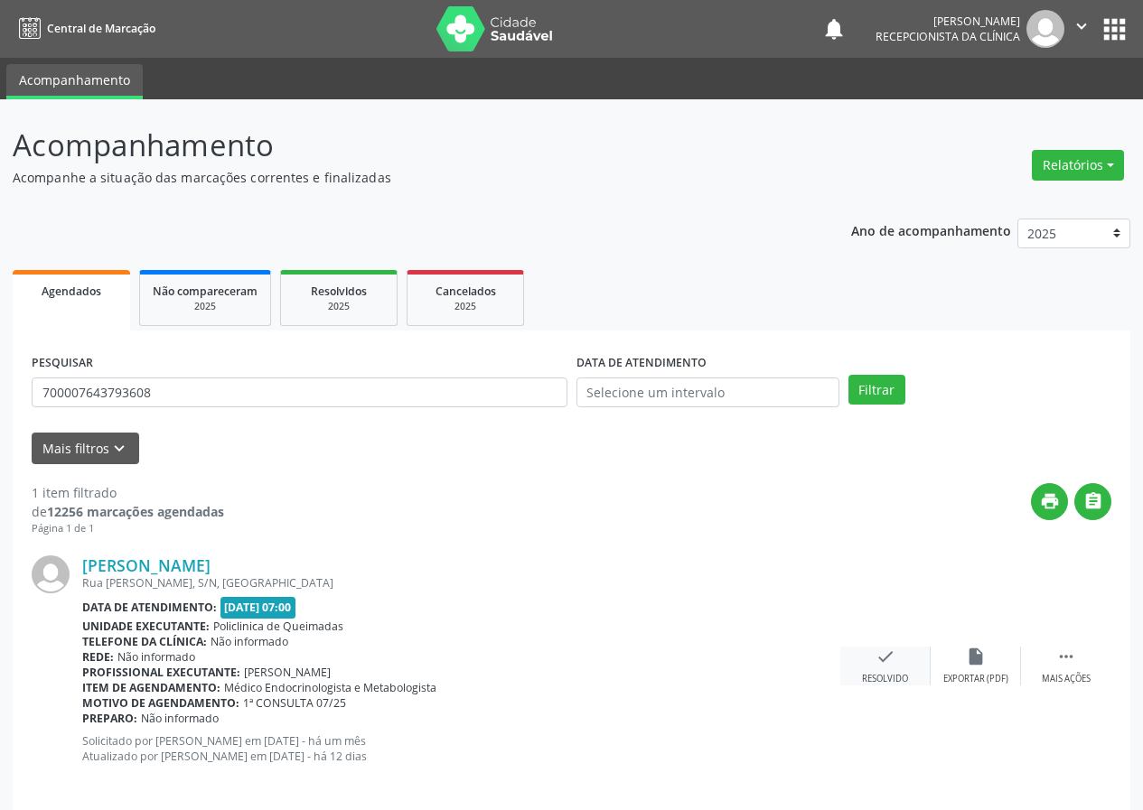
drag, startPoint x: 884, startPoint y: 659, endPoint x: 881, endPoint y: 649, distance: 10.3
click at [881, 649] on icon "check" at bounding box center [885, 657] width 20 height 20
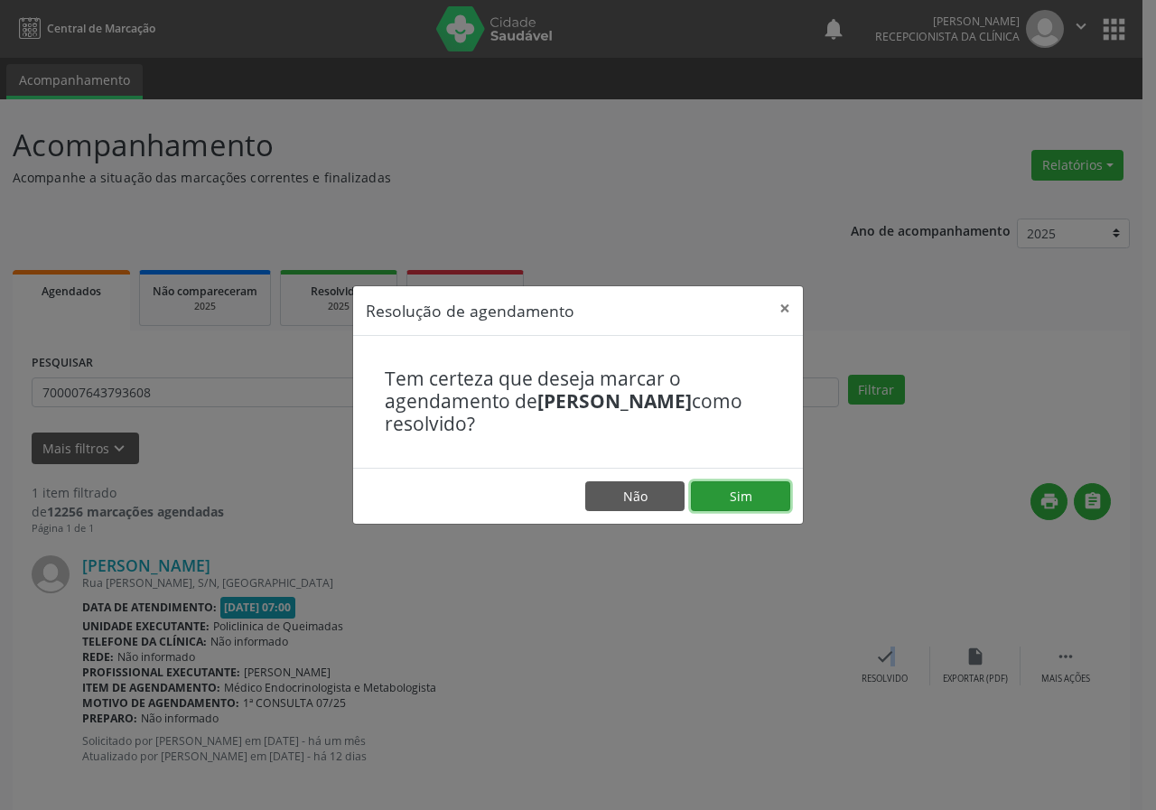
click at [778, 488] on button "Sim" at bounding box center [740, 497] width 99 height 31
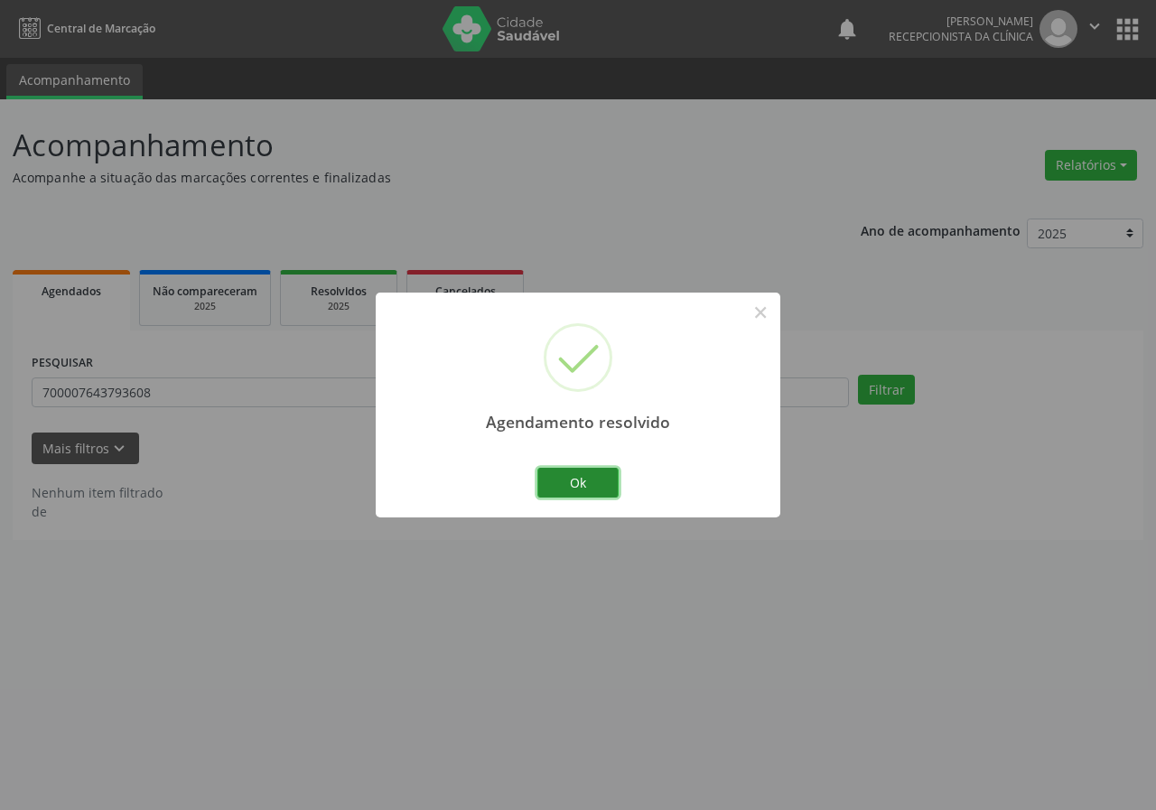
click at [585, 480] on button "Ok" at bounding box center [578, 483] width 81 height 31
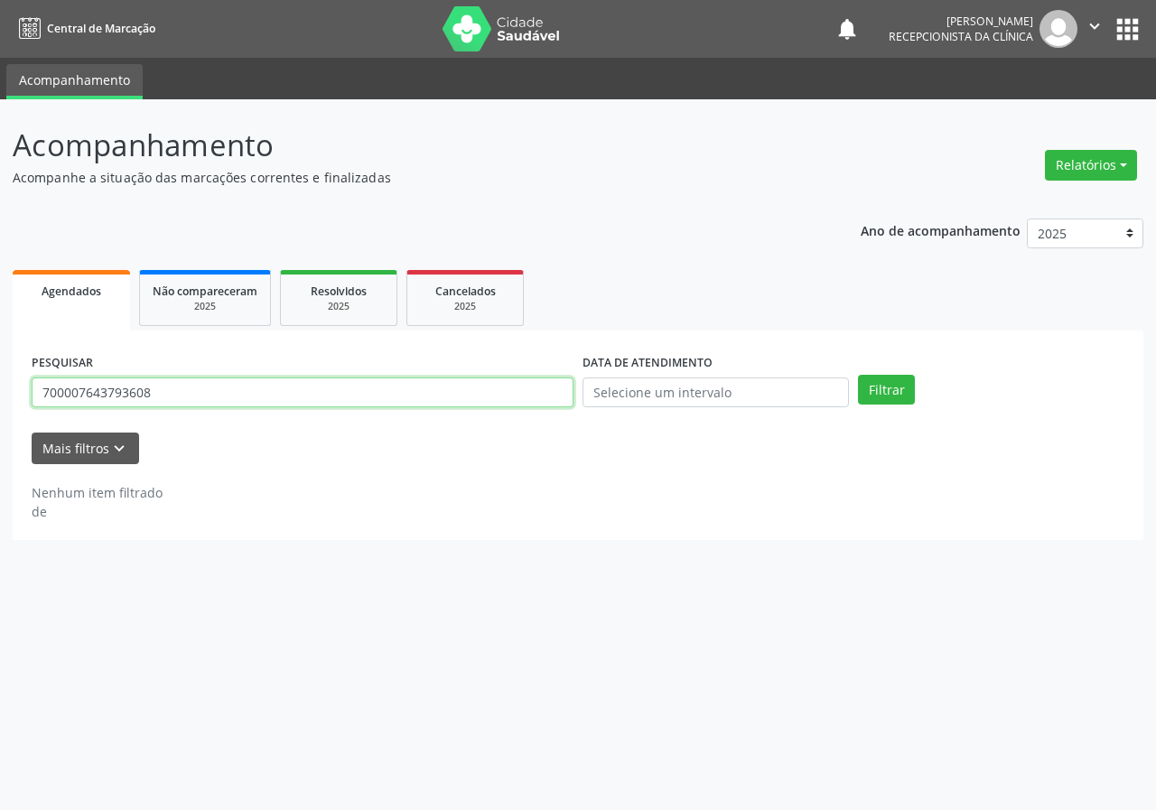
click at [535, 401] on input "700007643793608" at bounding box center [303, 393] width 542 height 31
type input "705000463713554"
click at [858, 375] on button "Filtrar" at bounding box center [886, 390] width 57 height 31
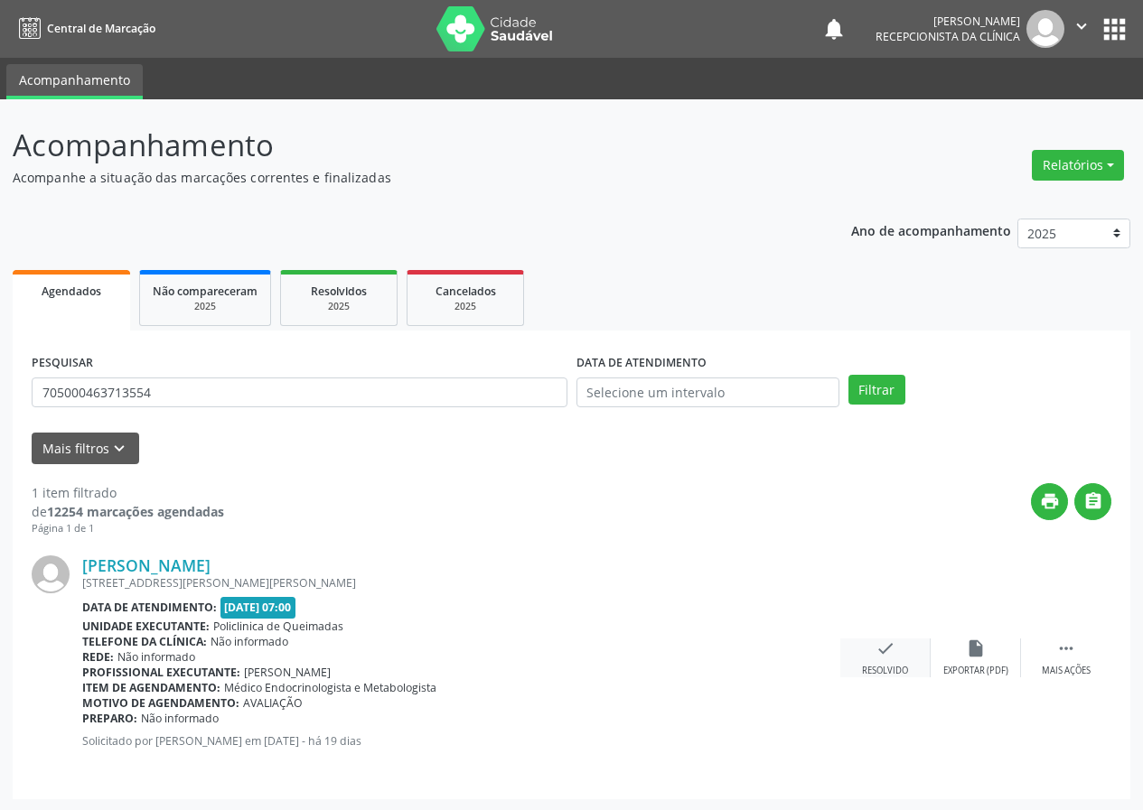
drag, startPoint x: 888, startPoint y: 652, endPoint x: 881, endPoint y: 642, distance: 12.3
click at [881, 642] on icon "check" at bounding box center [885, 649] width 20 height 20
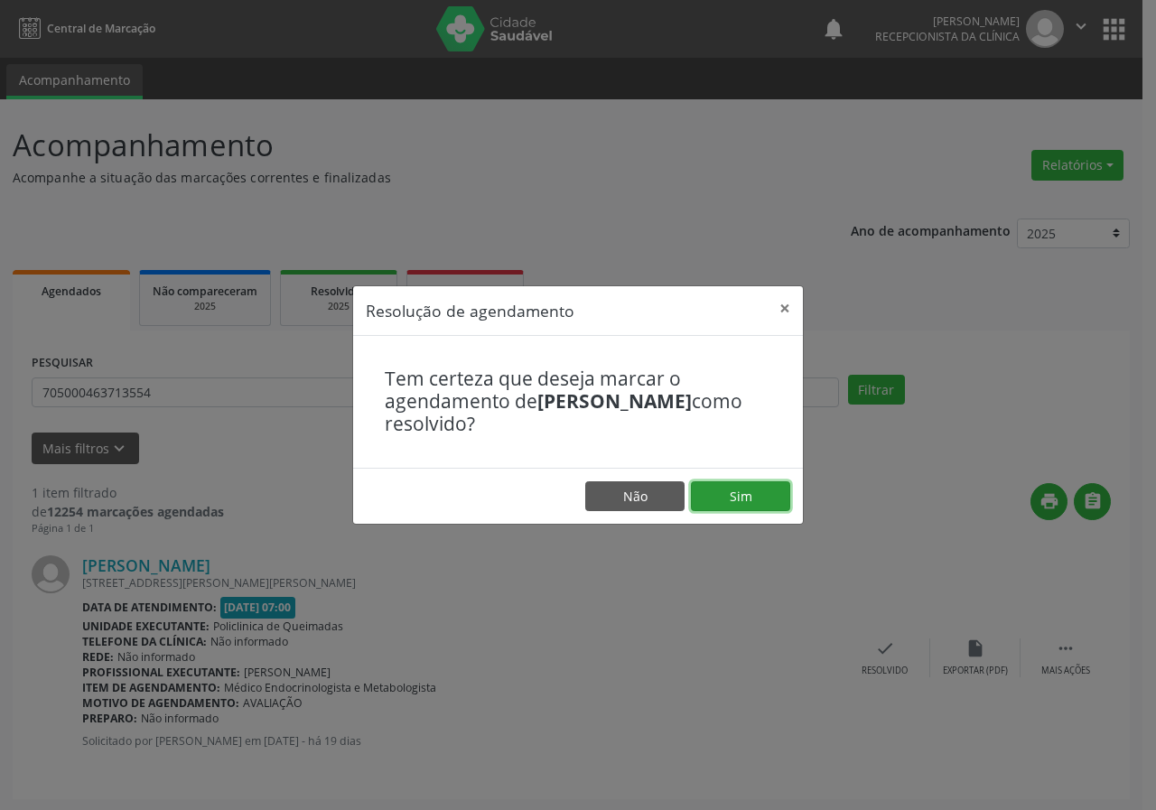
drag, startPoint x: 761, startPoint y: 492, endPoint x: 753, endPoint y: 486, distance: 10.3
click at [758, 491] on button "Sim" at bounding box center [740, 497] width 99 height 31
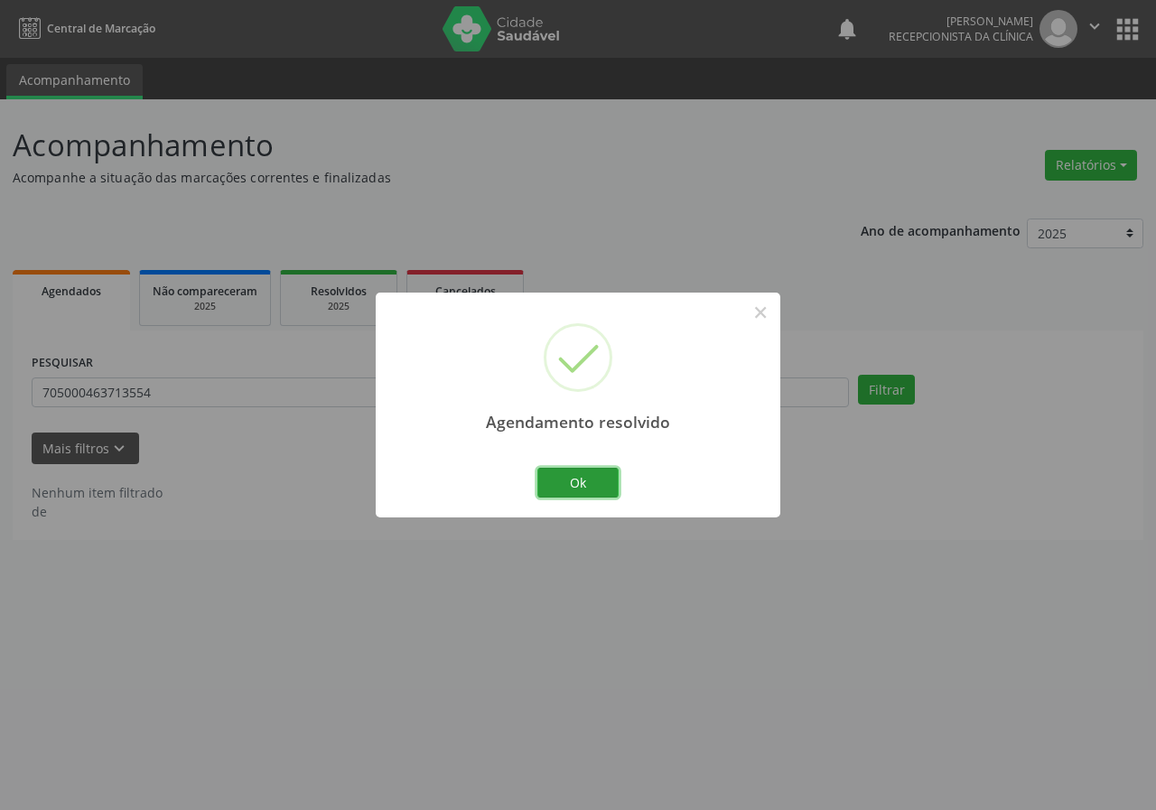
drag, startPoint x: 603, startPoint y: 477, endPoint x: 547, endPoint y: 445, distance: 64.3
click at [602, 477] on button "Ok" at bounding box center [578, 483] width 81 height 31
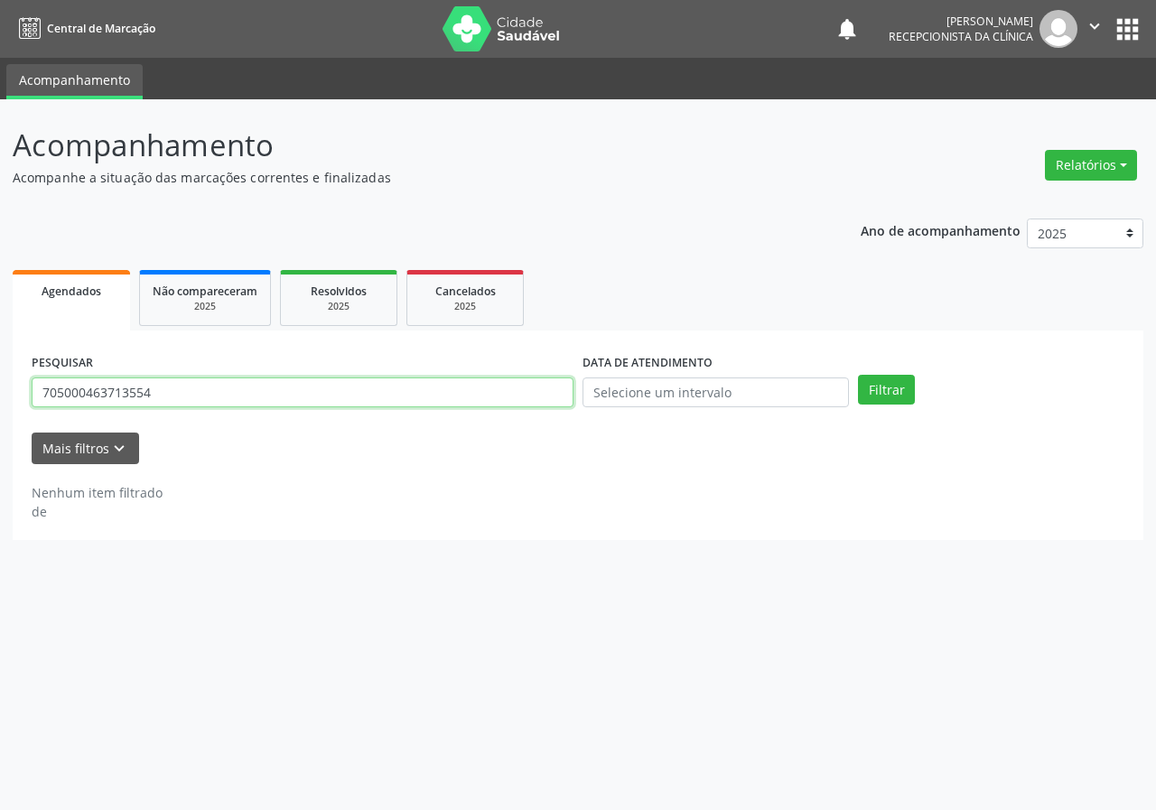
click at [519, 392] on input "705000463713554" at bounding box center [303, 393] width 542 height 31
type input "703007800329371"
click at [858, 375] on button "Filtrar" at bounding box center [886, 390] width 57 height 31
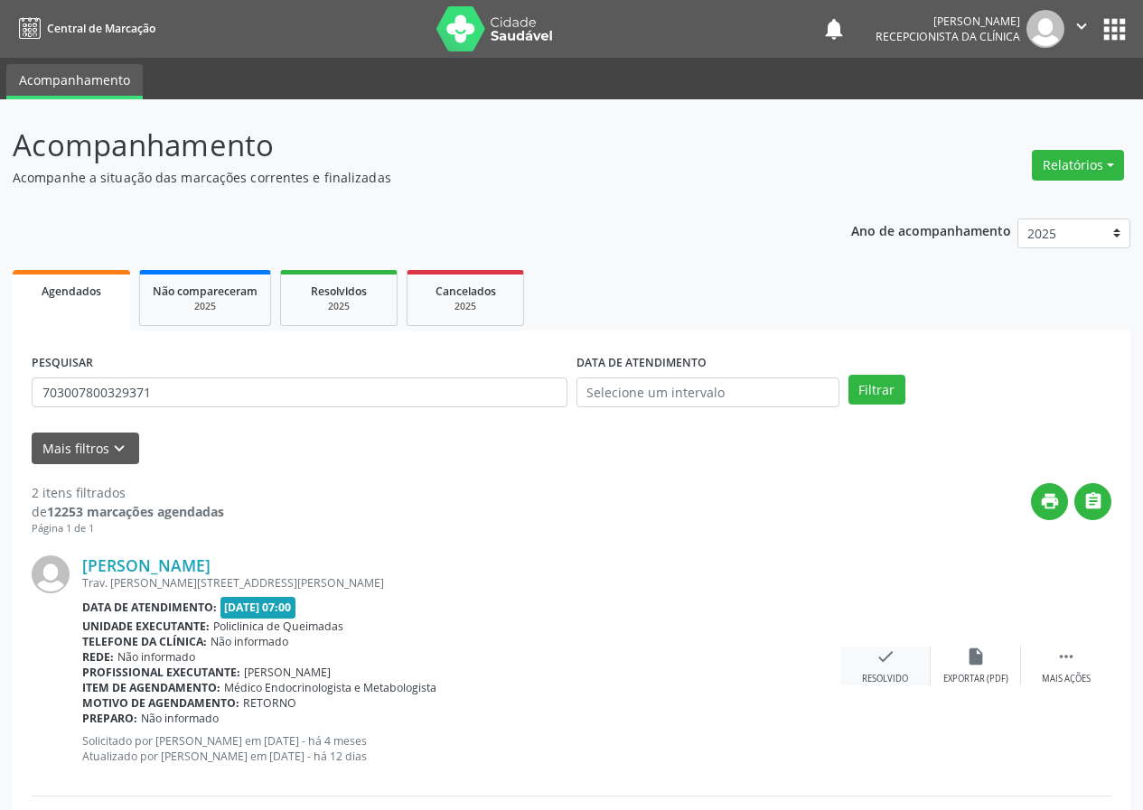
click at [881, 661] on icon "check" at bounding box center [885, 657] width 20 height 20
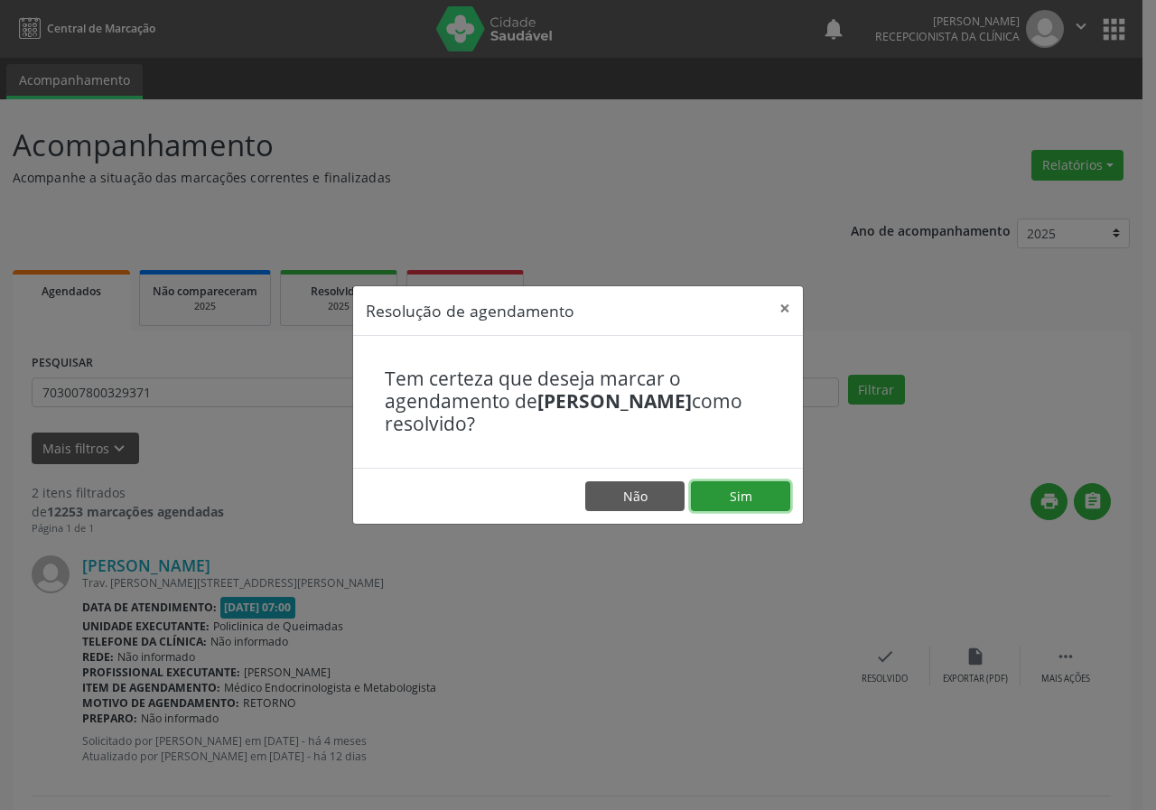
click at [750, 504] on button "Sim" at bounding box center [740, 497] width 99 height 31
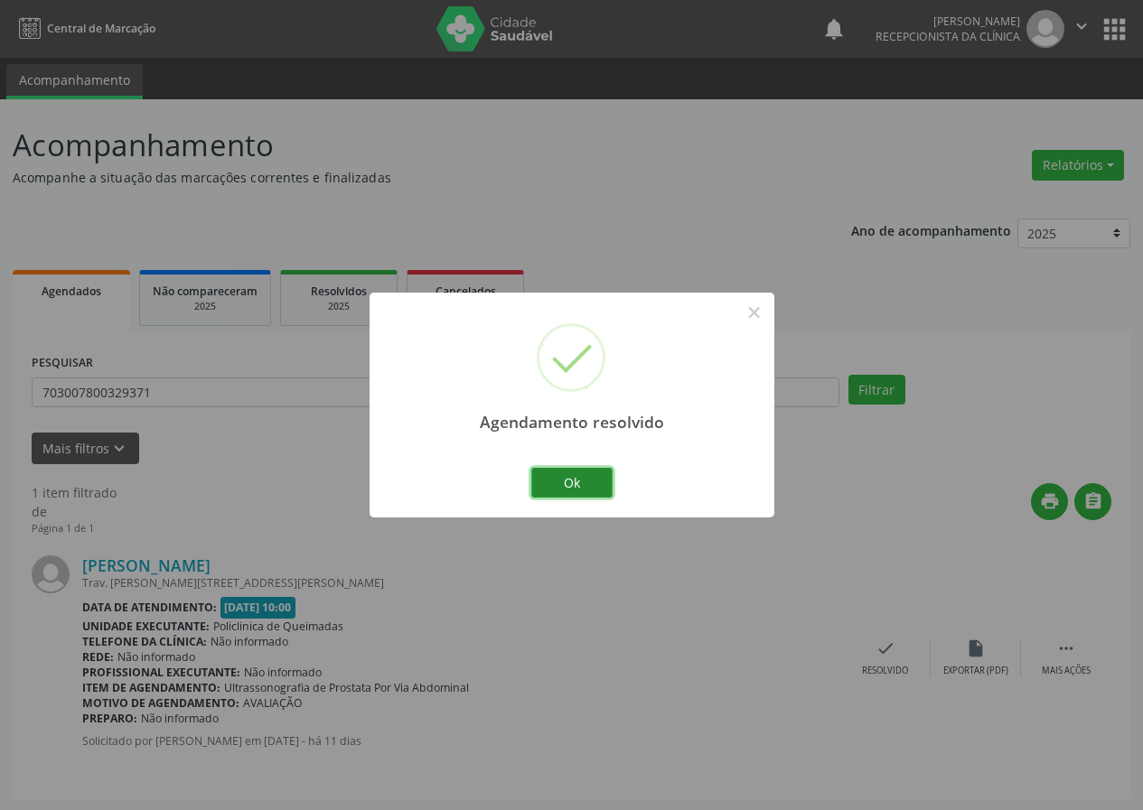
click at [606, 474] on button "Ok" at bounding box center [571, 483] width 81 height 31
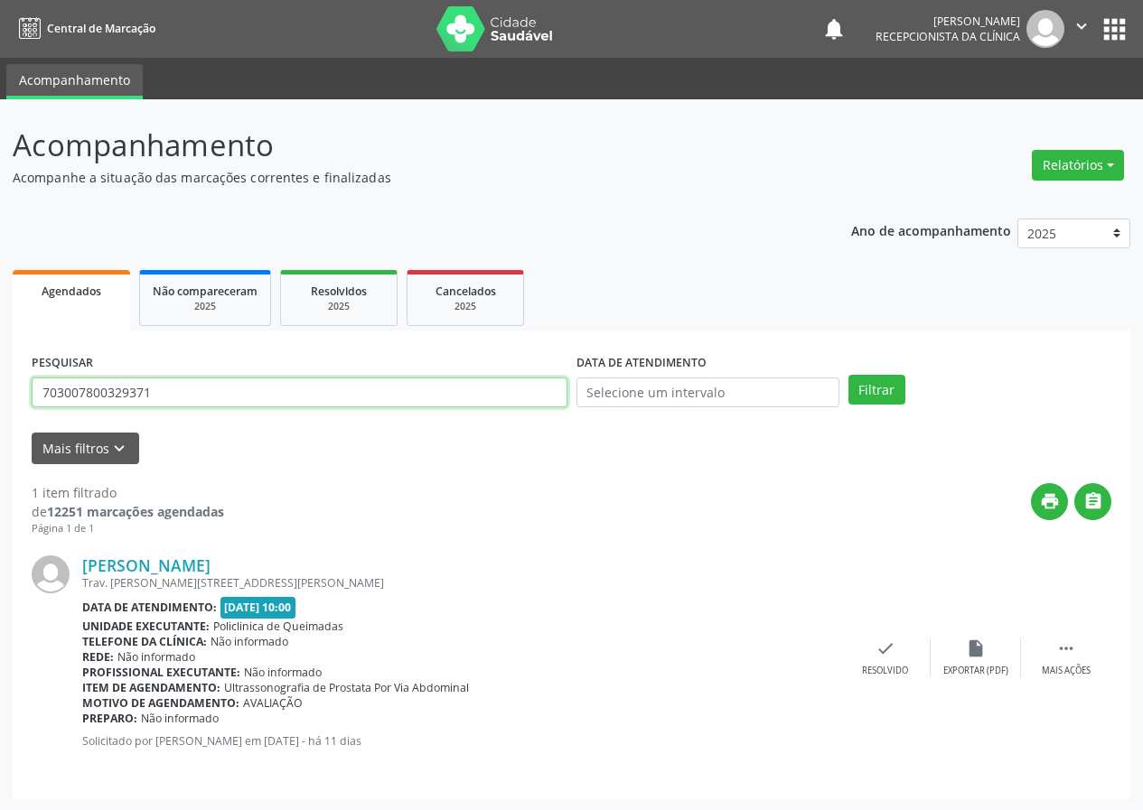
click at [335, 385] on input "703007800329371" at bounding box center [300, 393] width 536 height 31
click at [848, 375] on button "Filtrar" at bounding box center [876, 390] width 57 height 31
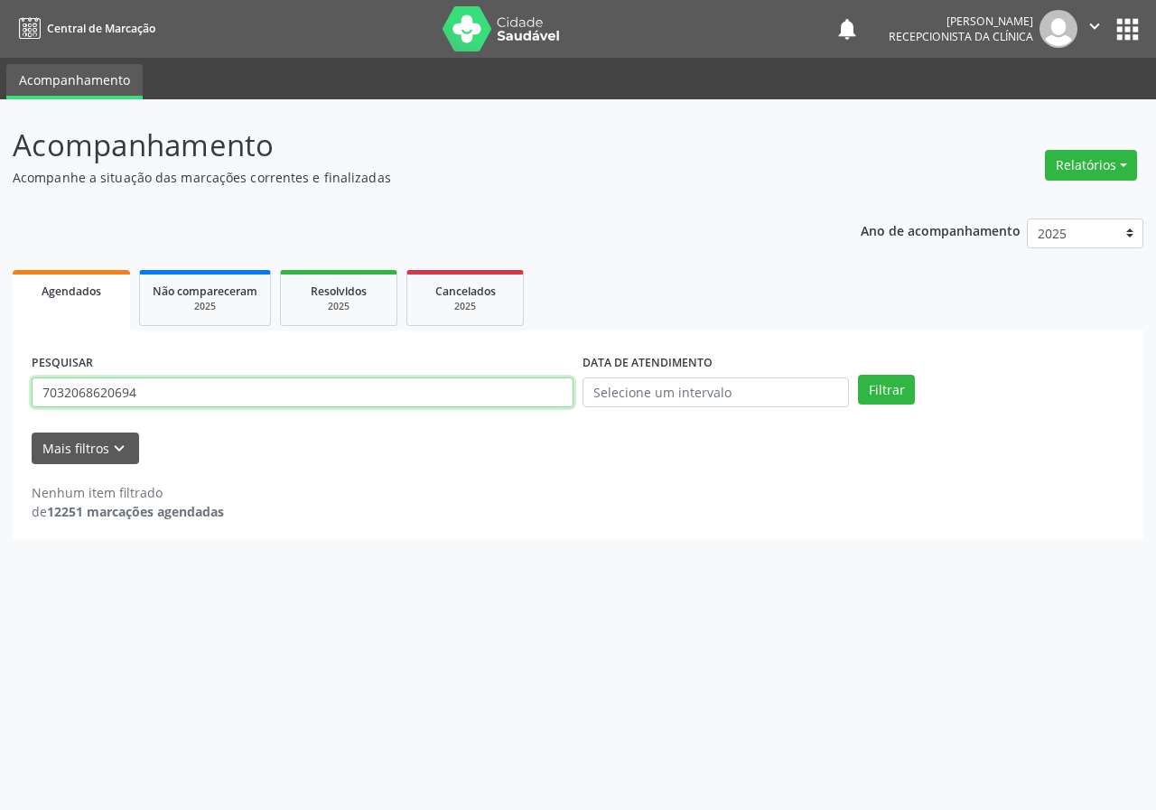
click at [83, 392] on input "7032068620694" at bounding box center [303, 393] width 542 height 31
click at [75, 396] on input "7032068620694" at bounding box center [303, 393] width 542 height 31
type input "703205668620694"
click at [858, 375] on button "Filtrar" at bounding box center [886, 390] width 57 height 31
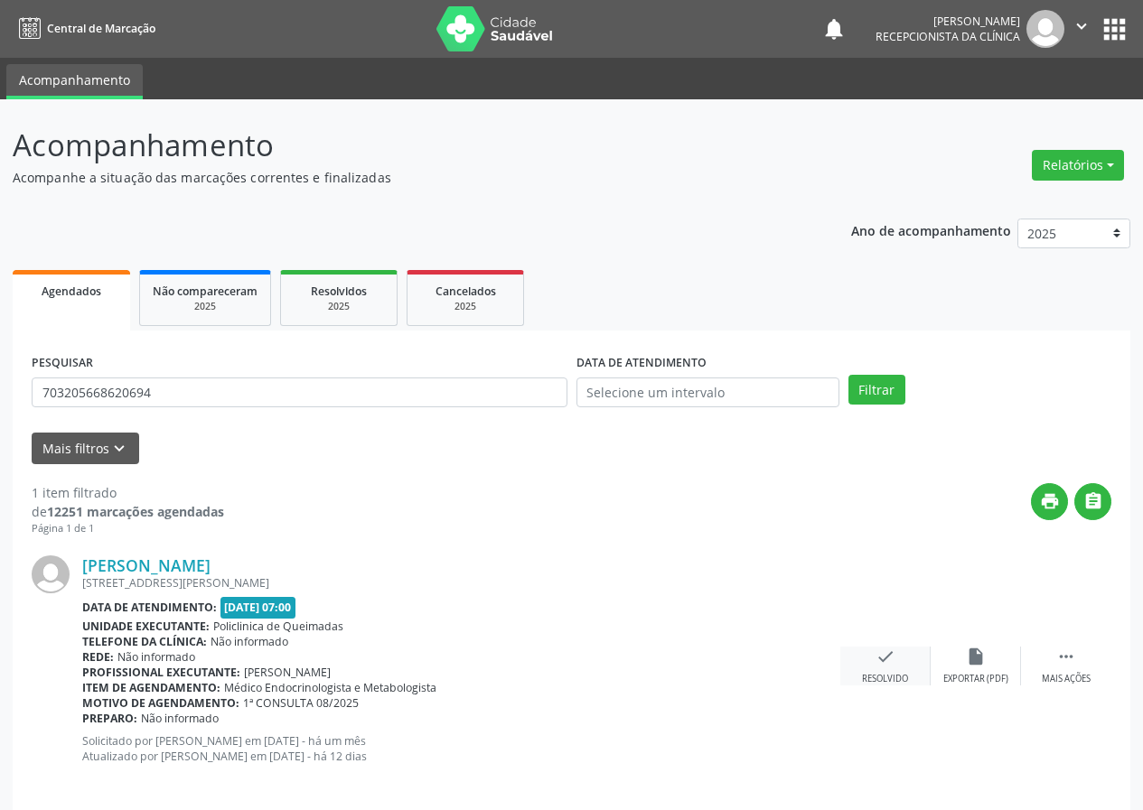
click at [885, 647] on icon "check" at bounding box center [885, 657] width 20 height 20
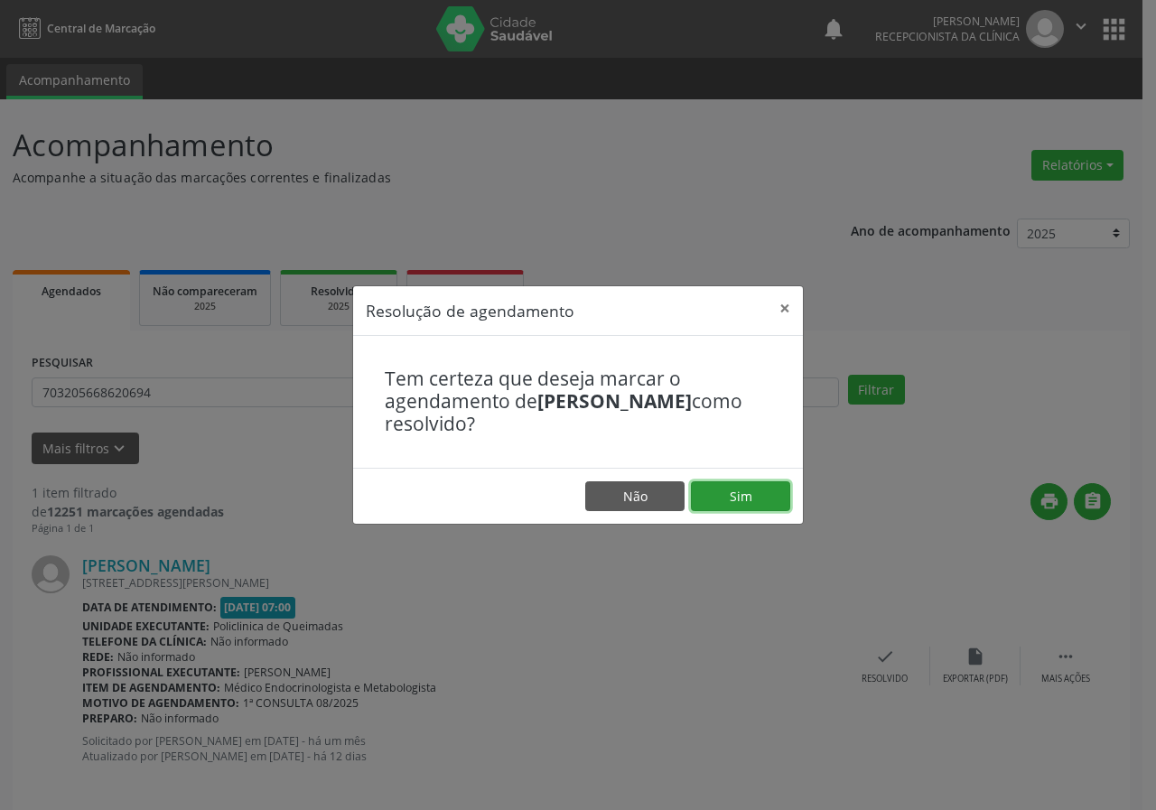
click at [755, 499] on button "Sim" at bounding box center [740, 497] width 99 height 31
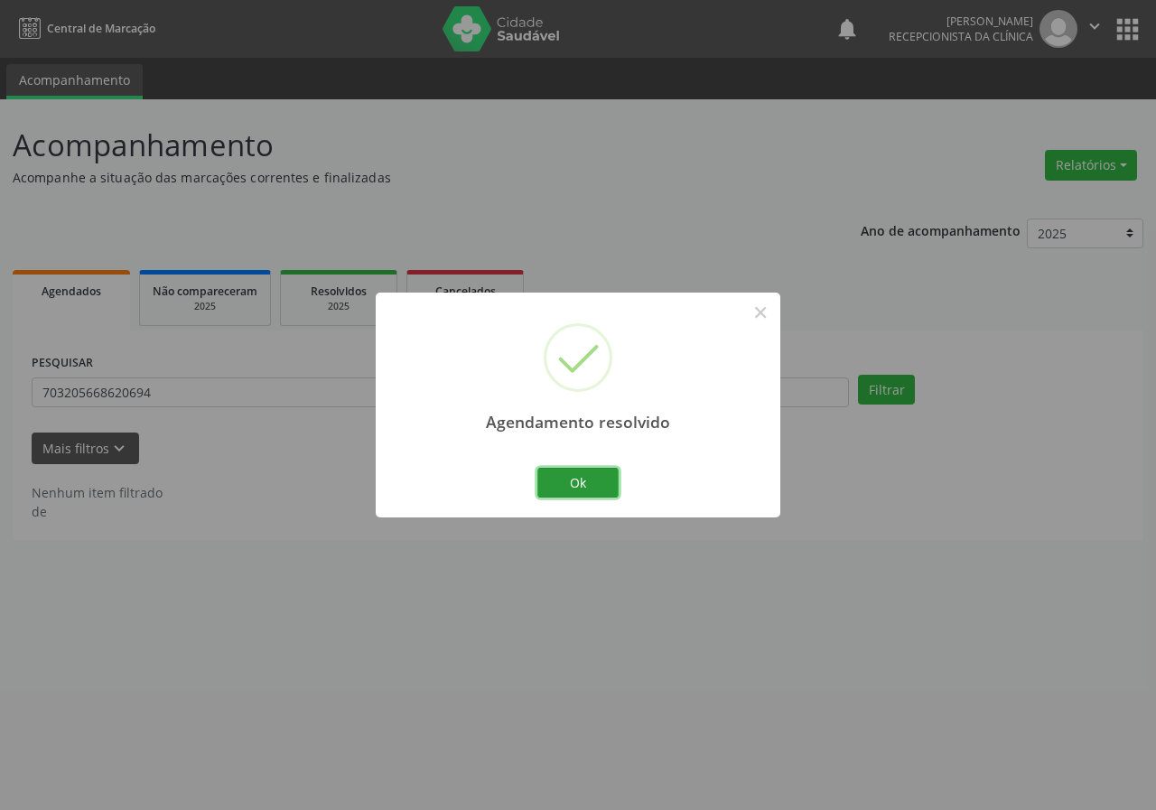
drag, startPoint x: 590, startPoint y: 484, endPoint x: 482, endPoint y: 445, distance: 115.5
click at [588, 484] on button "Ok" at bounding box center [578, 483] width 81 height 31
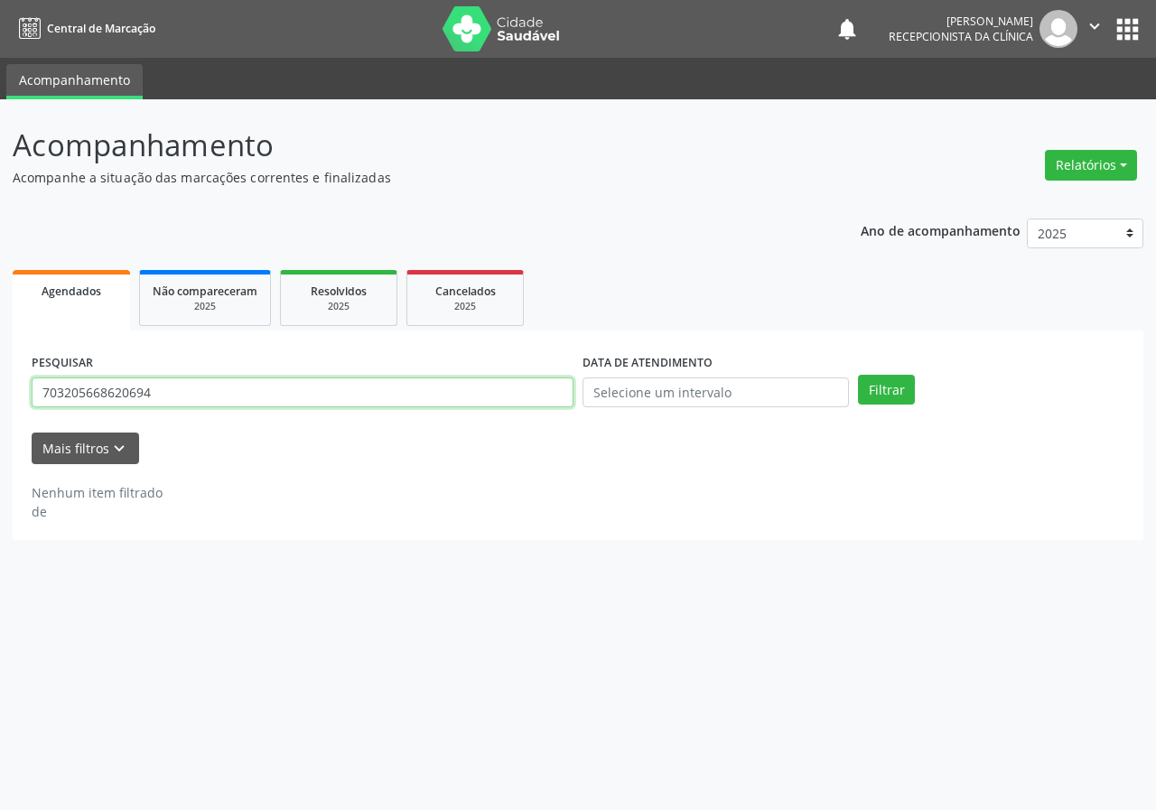
click at [379, 398] on input "703205668620694" at bounding box center [303, 393] width 542 height 31
type input "709009867591117"
click at [858, 375] on button "Filtrar" at bounding box center [886, 390] width 57 height 31
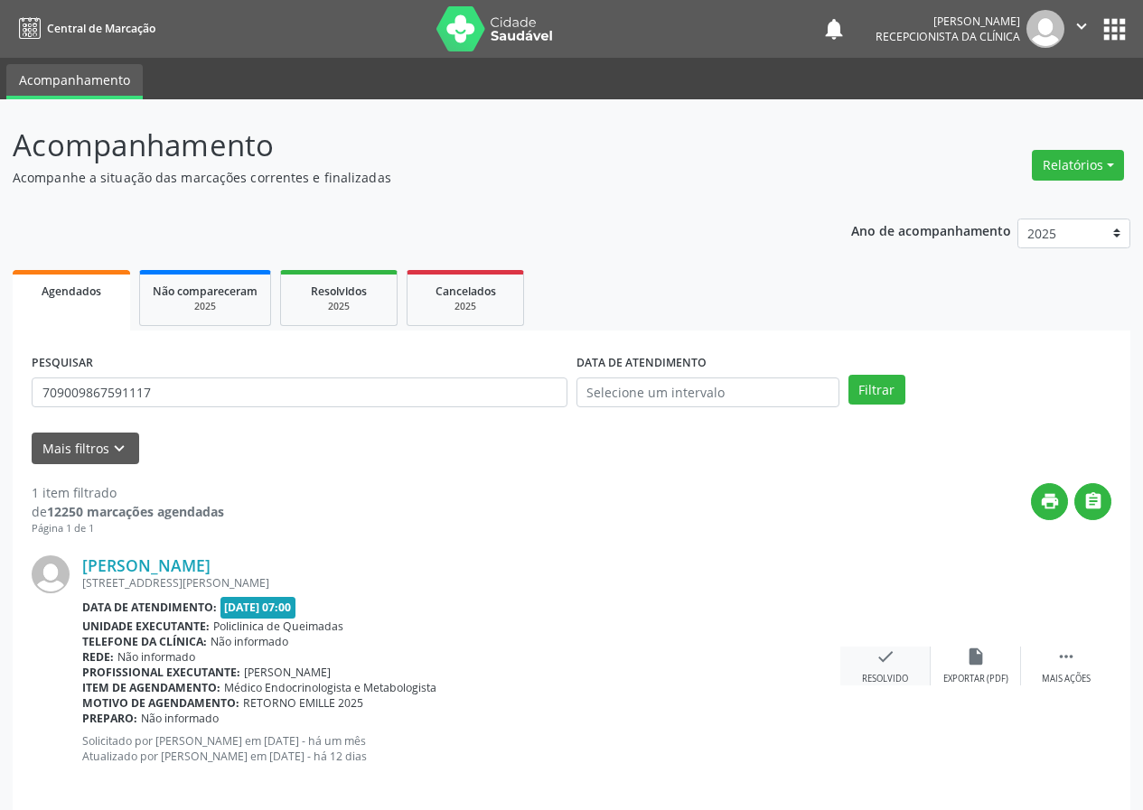
click at [883, 662] on icon "check" at bounding box center [885, 657] width 20 height 20
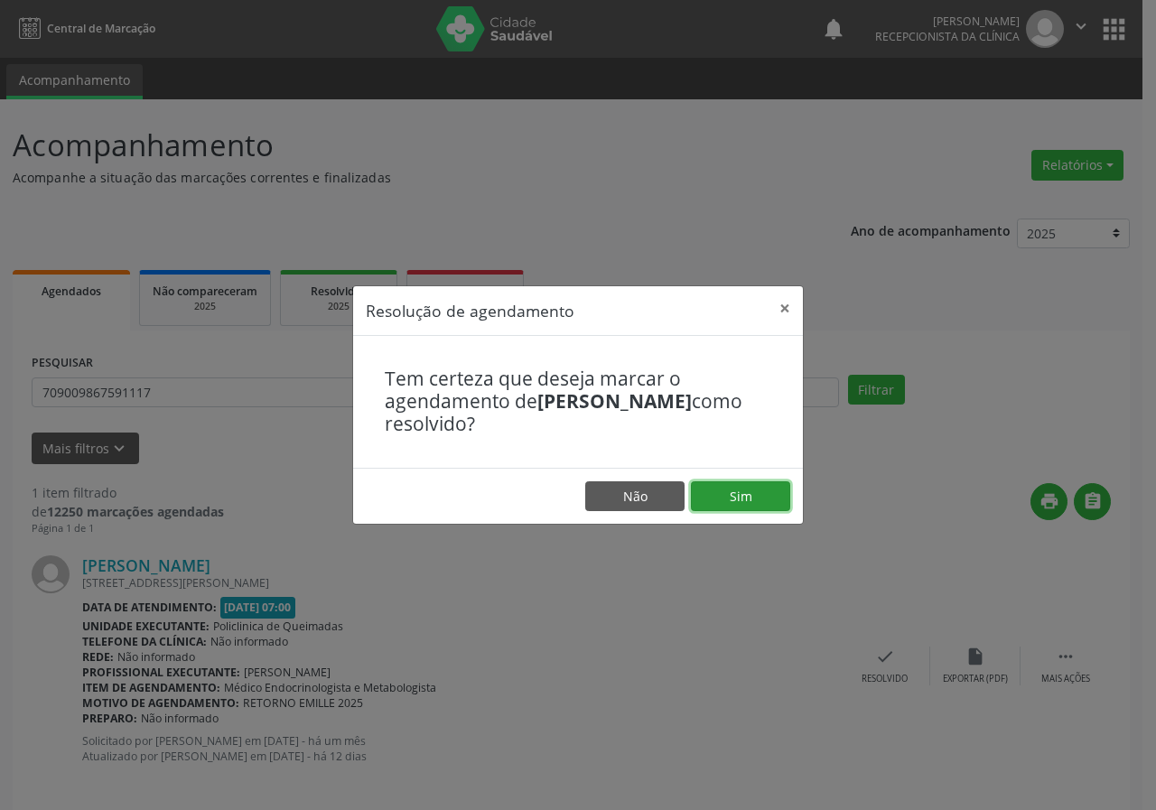
click at [732, 505] on button "Sim" at bounding box center [740, 497] width 99 height 31
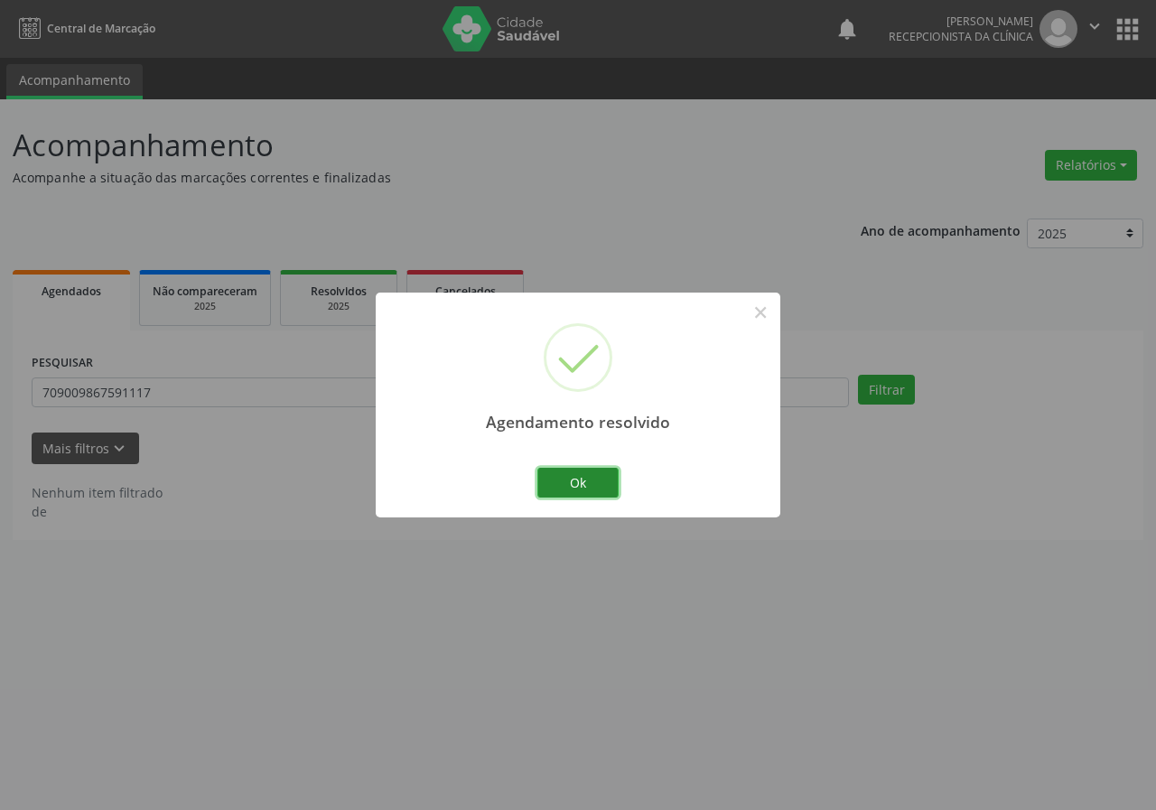
drag, startPoint x: 585, startPoint y: 481, endPoint x: 569, endPoint y: 468, distance: 20.6
click at [585, 480] on button "Ok" at bounding box center [578, 483] width 81 height 31
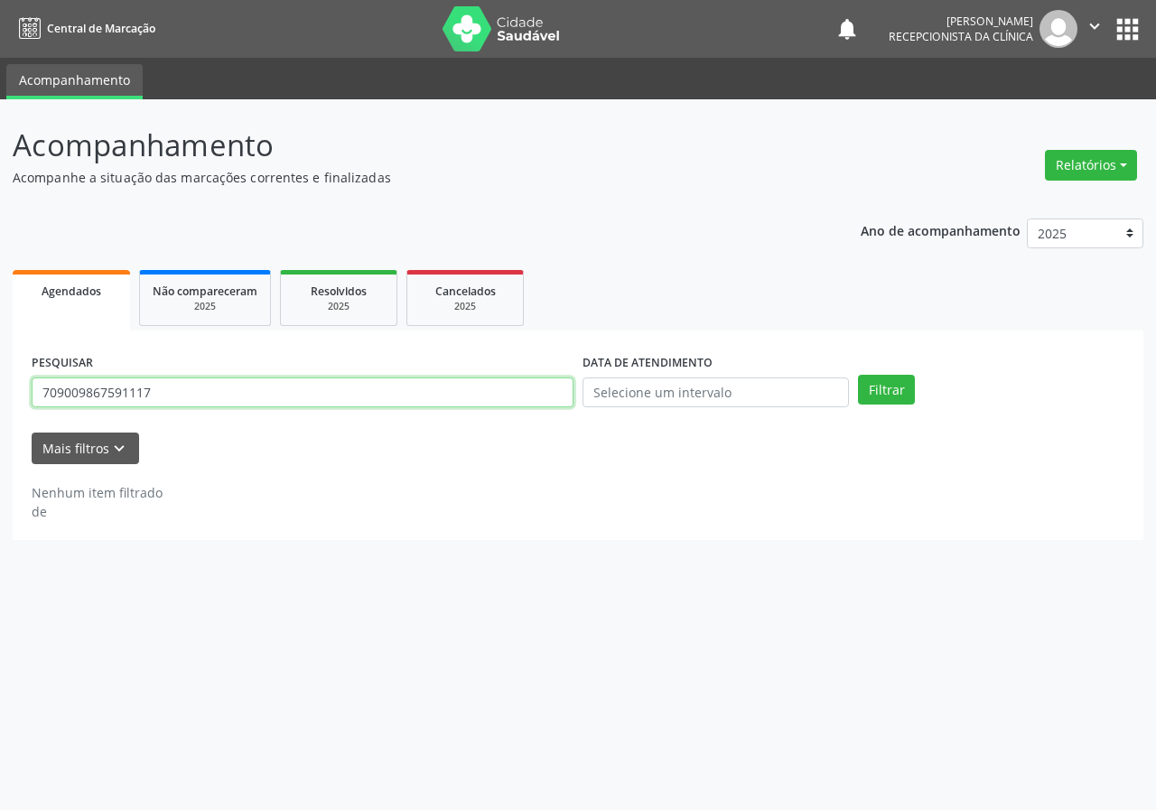
click at [510, 396] on input "709009867591117" at bounding box center [303, 393] width 542 height 31
type input "701809281290974"
click at [858, 375] on button "Filtrar" at bounding box center [886, 390] width 57 height 31
click at [171, 403] on input "701809281290974" at bounding box center [303, 393] width 542 height 31
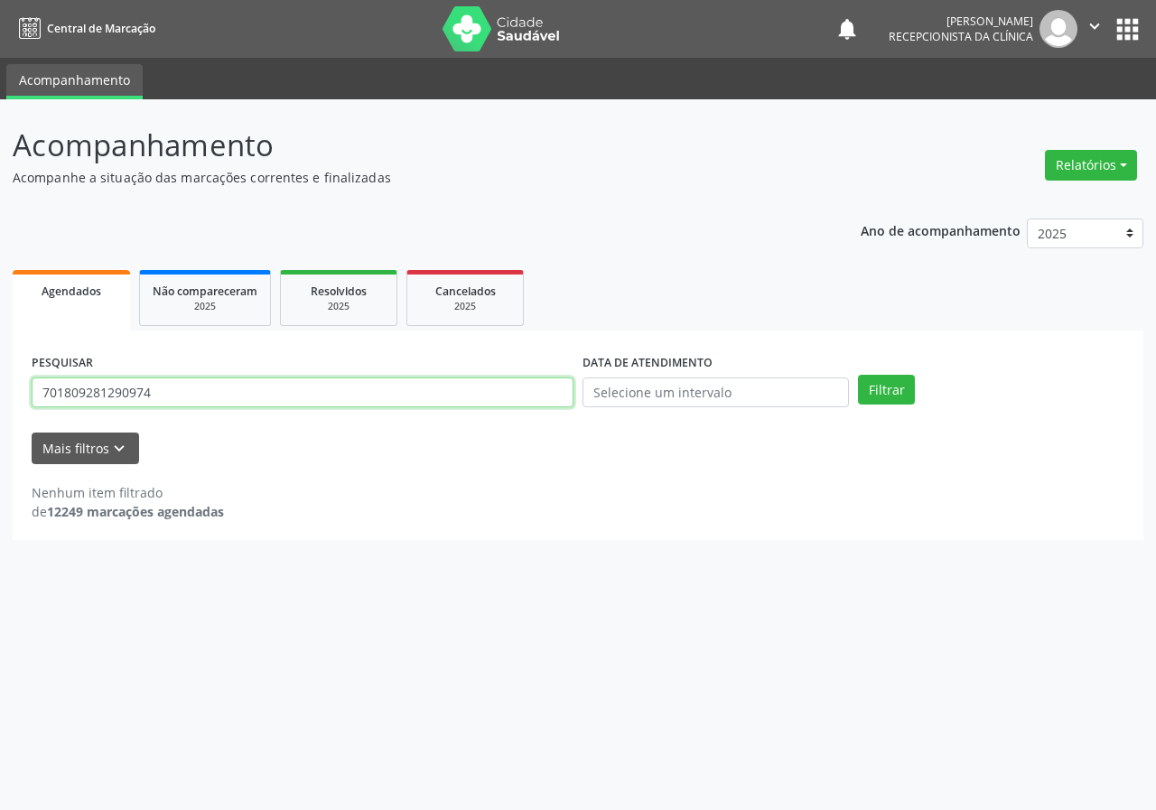
click at [171, 403] on input "701809281290974" at bounding box center [303, 393] width 542 height 31
type input "707403004414676"
click at [858, 375] on button "Filtrar" at bounding box center [886, 390] width 57 height 31
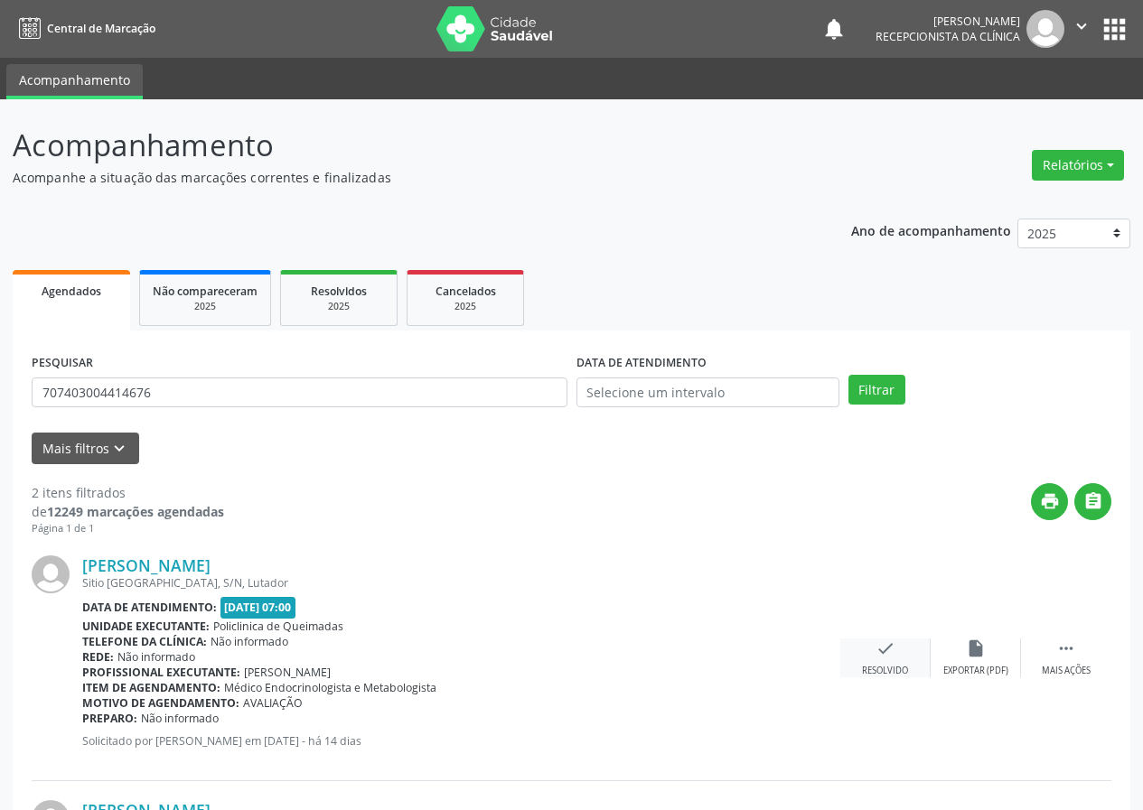
click at [877, 651] on icon "check" at bounding box center [885, 649] width 20 height 20
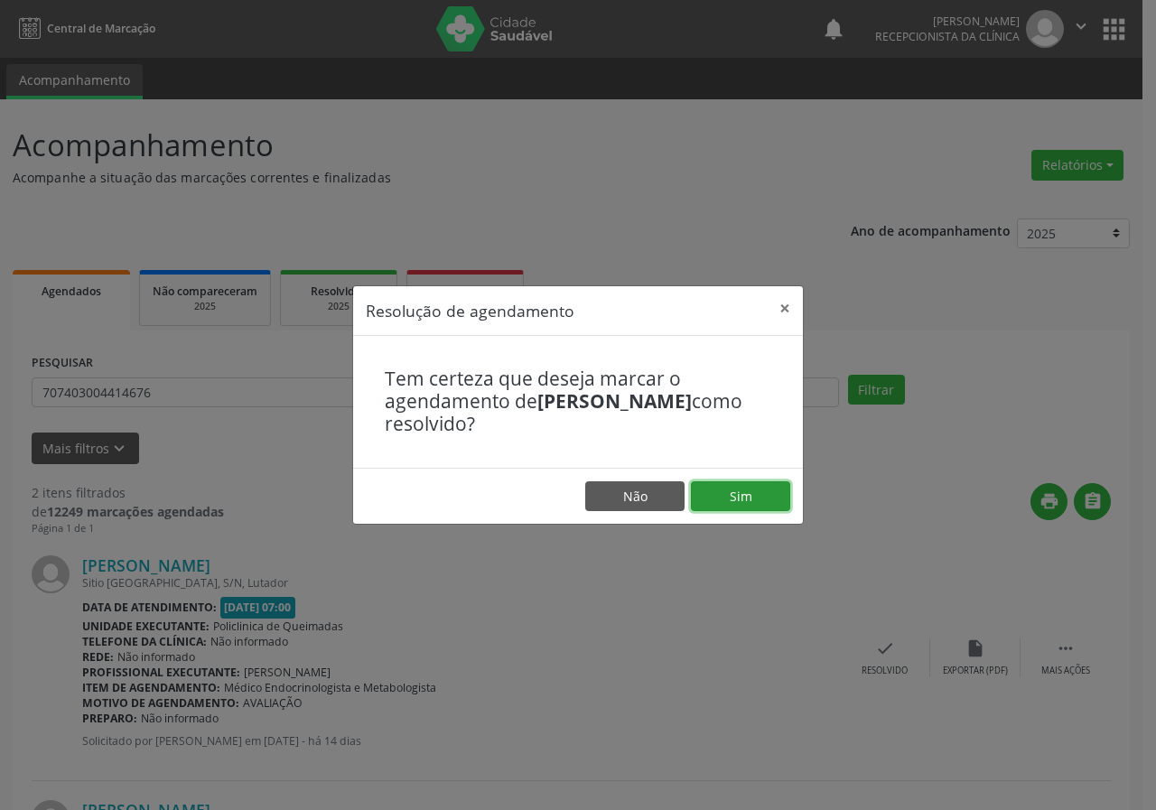
click at [754, 488] on button "Sim" at bounding box center [740, 497] width 99 height 31
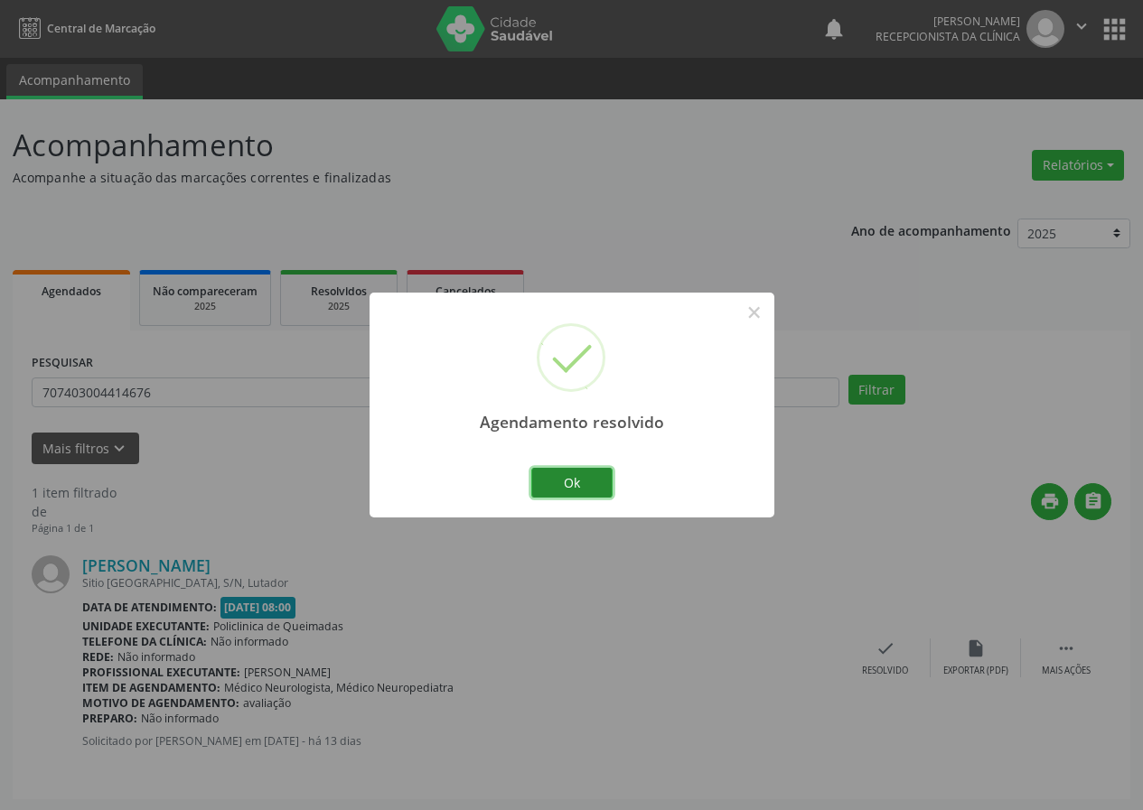
click at [601, 473] on button "Ok" at bounding box center [571, 483] width 81 height 31
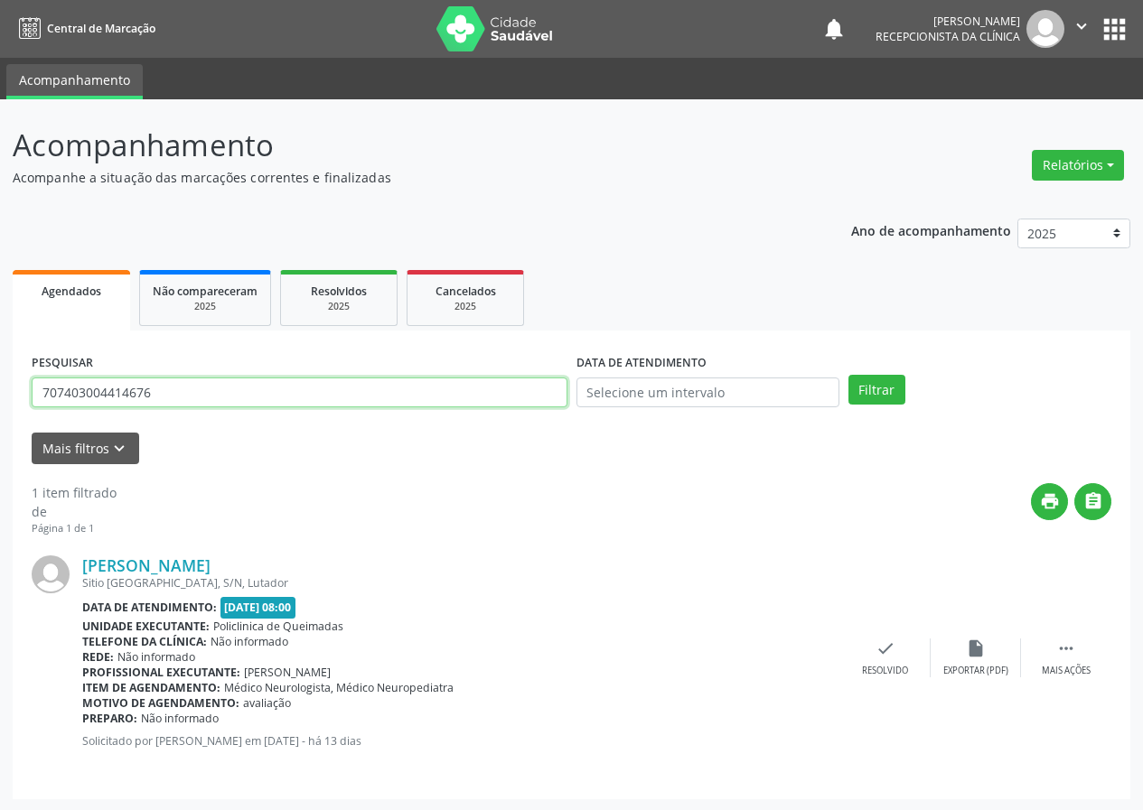
click at [434, 390] on input "707403004414676" at bounding box center [300, 393] width 536 height 31
type input "707404008195171"
click at [848, 375] on button "Filtrar" at bounding box center [876, 390] width 57 height 31
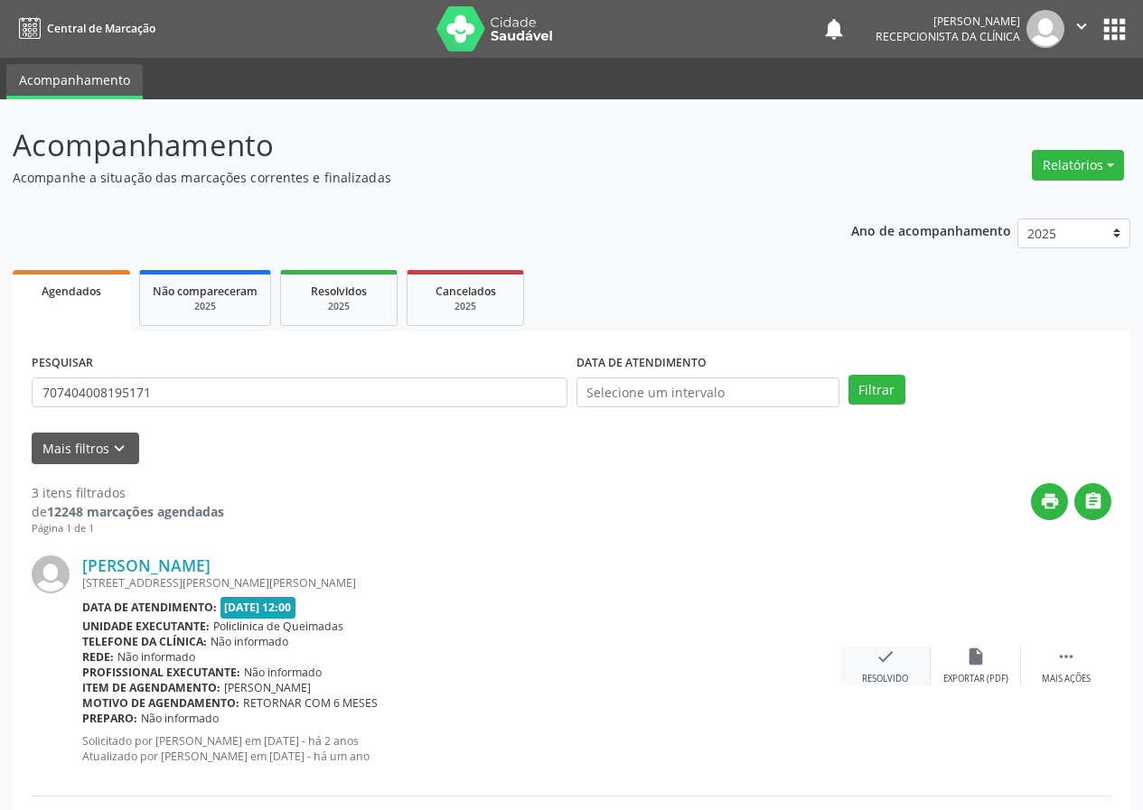
click at [890, 666] on icon "check" at bounding box center [885, 657] width 20 height 20
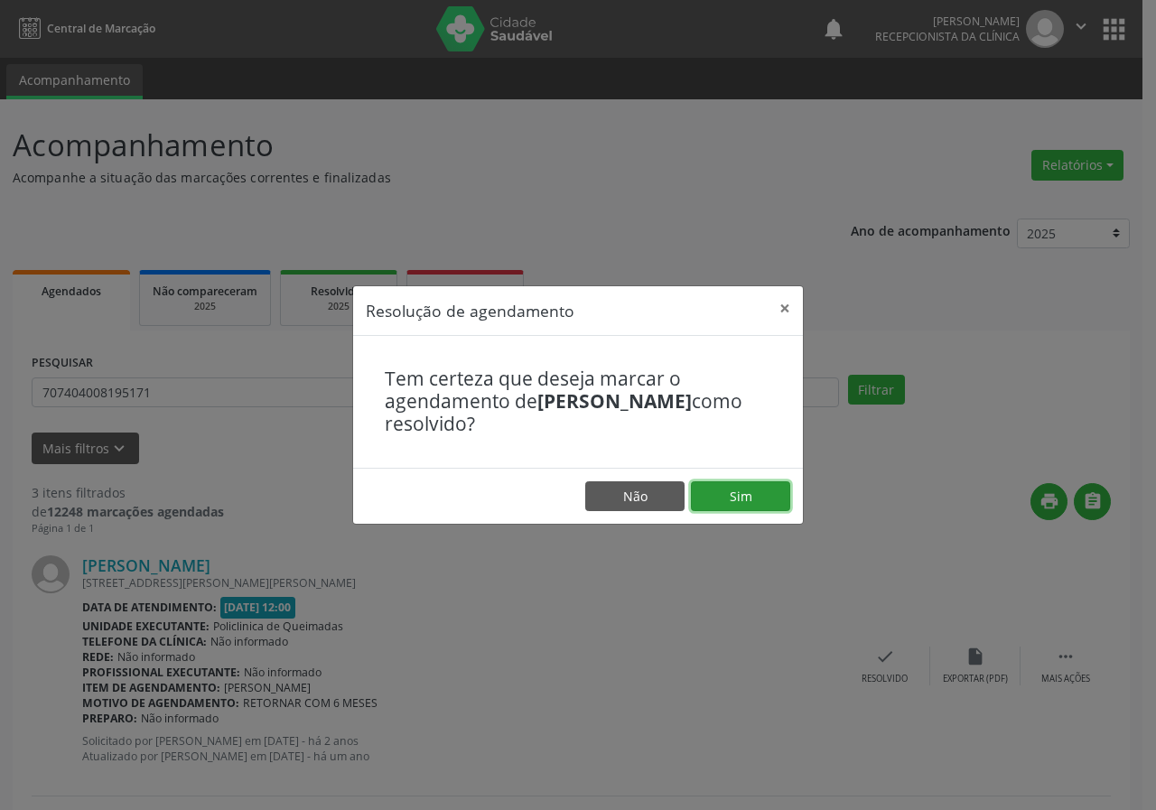
click at [737, 501] on button "Sim" at bounding box center [740, 497] width 99 height 31
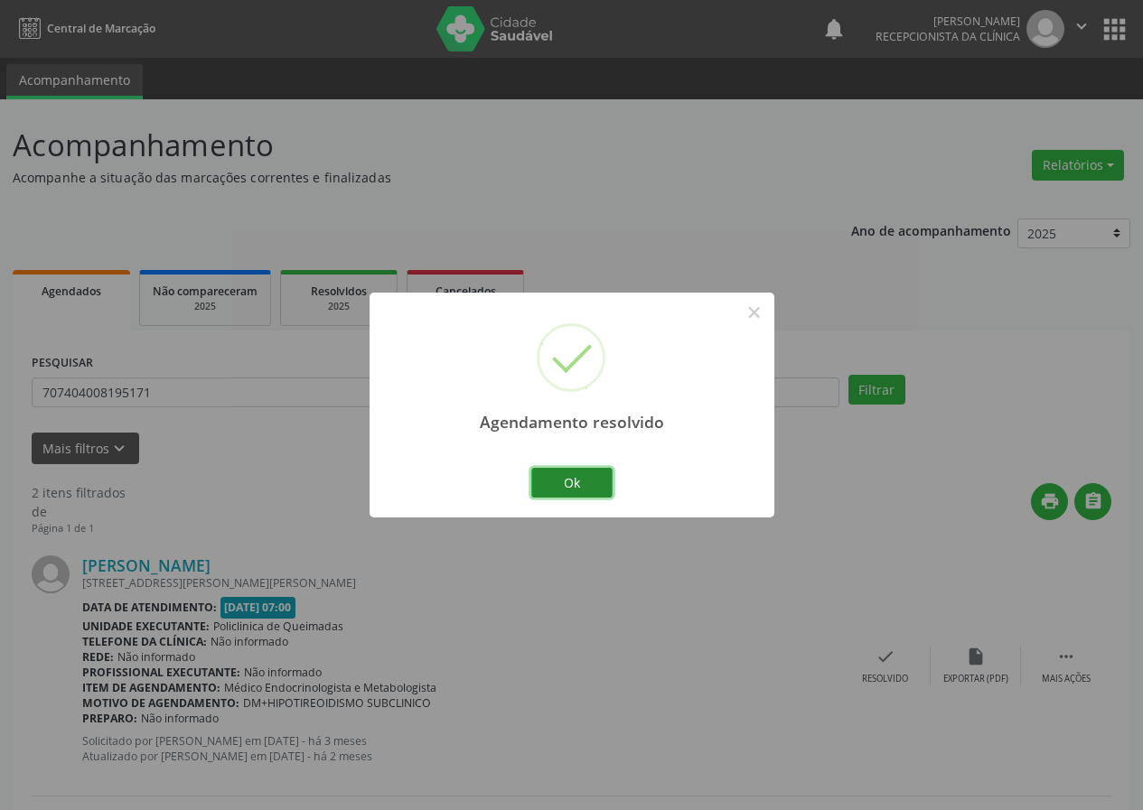
click at [594, 468] on button "Ok" at bounding box center [571, 483] width 81 height 31
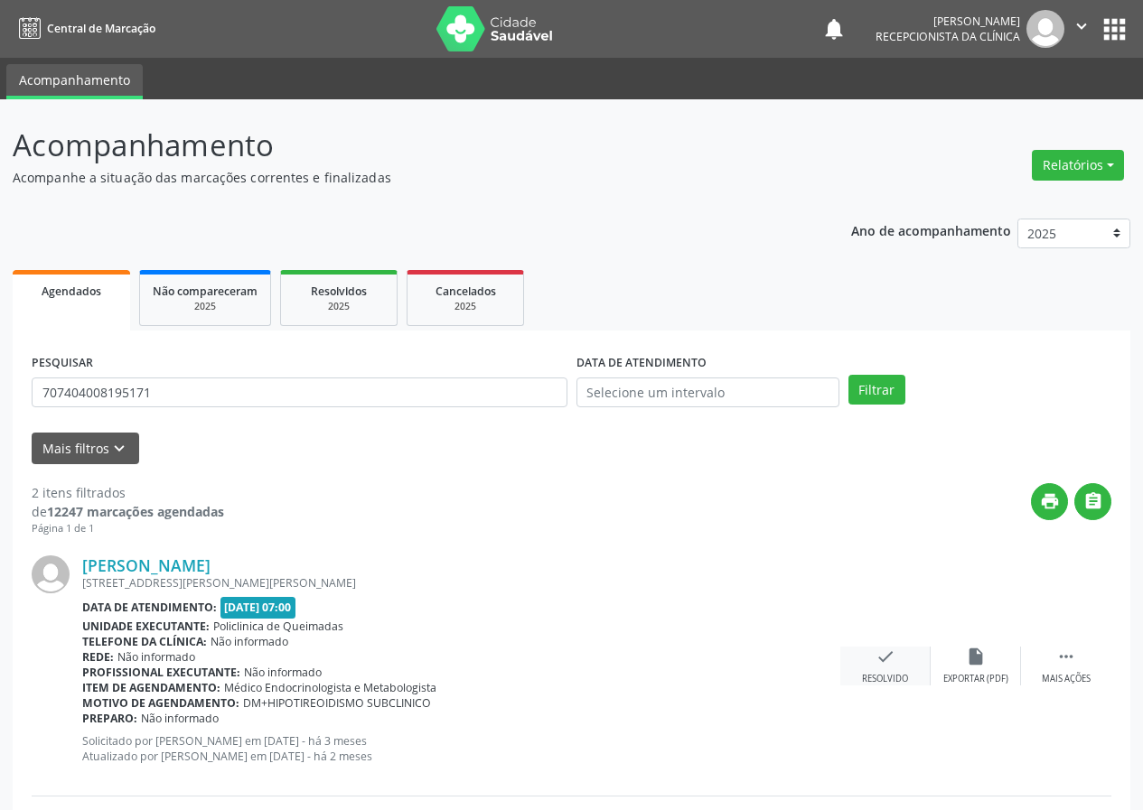
click at [893, 660] on icon "check" at bounding box center [885, 657] width 20 height 20
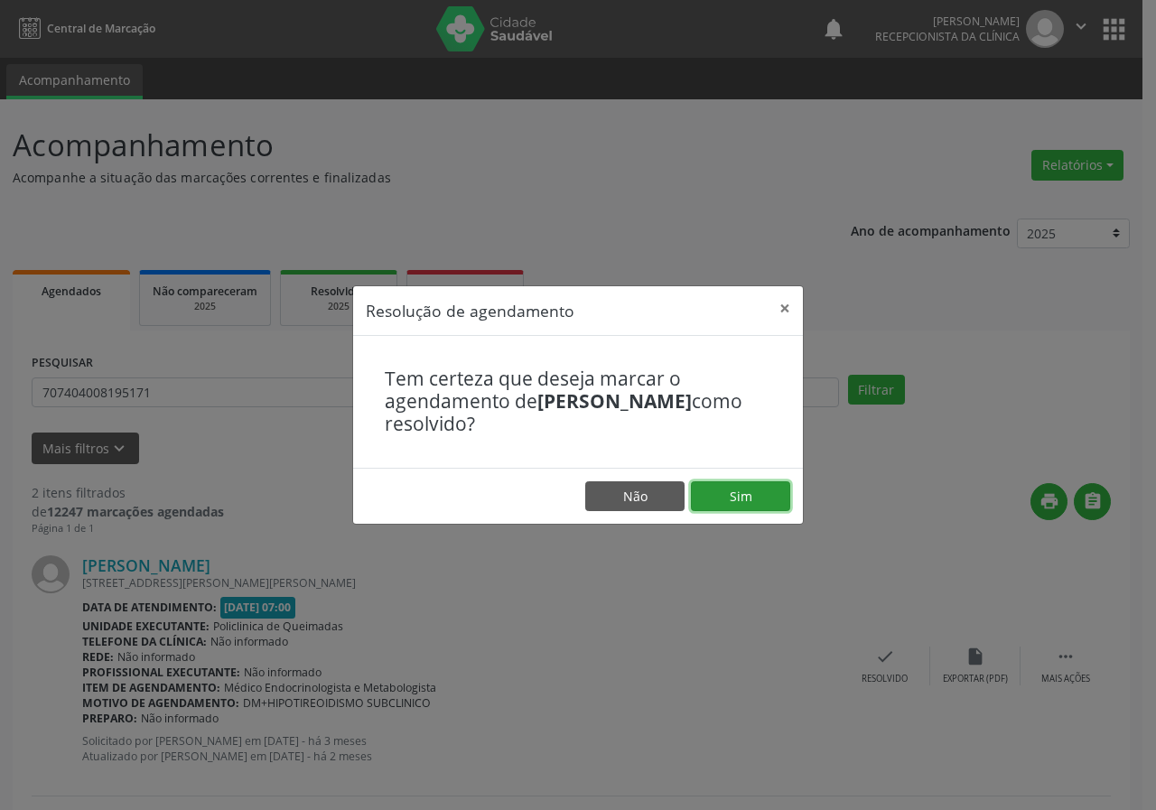
drag, startPoint x: 763, startPoint y: 498, endPoint x: 748, endPoint y: 478, distance: 25.1
click at [763, 497] on button "Sim" at bounding box center [740, 497] width 99 height 31
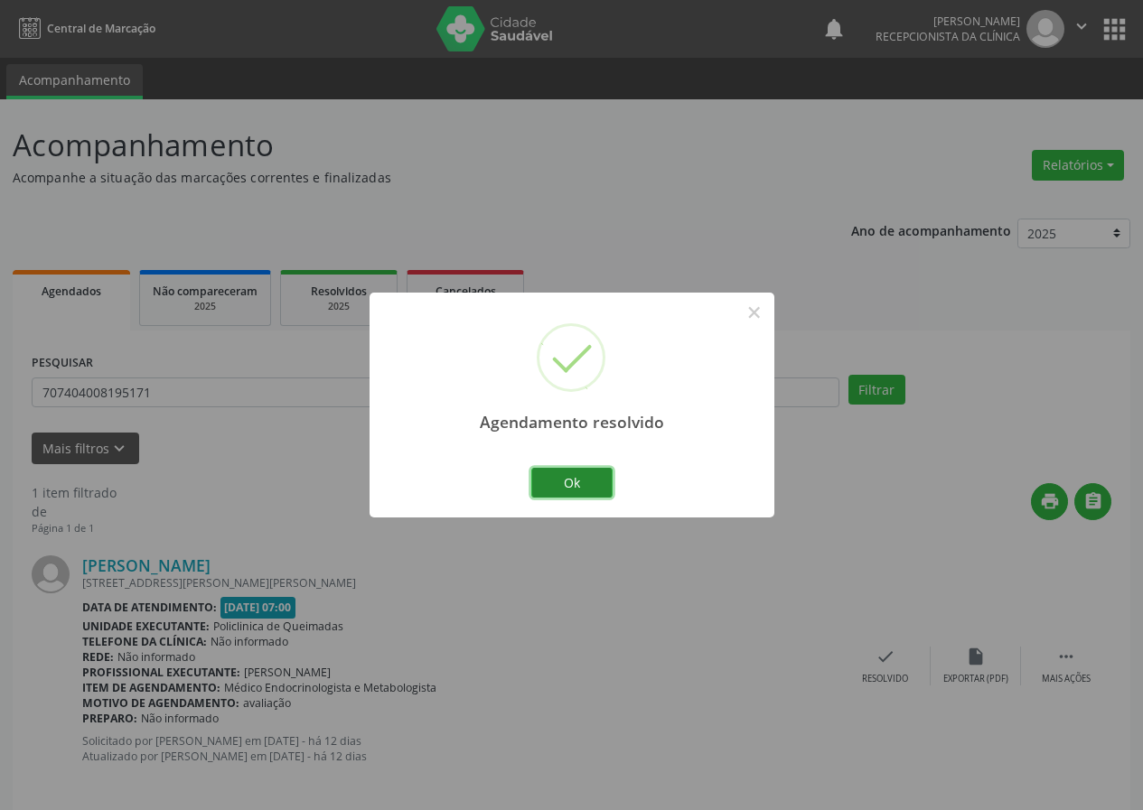
drag, startPoint x: 609, startPoint y: 481, endPoint x: 622, endPoint y: 484, distance: 13.2
click at [608, 480] on button "Ok" at bounding box center [571, 483] width 81 height 31
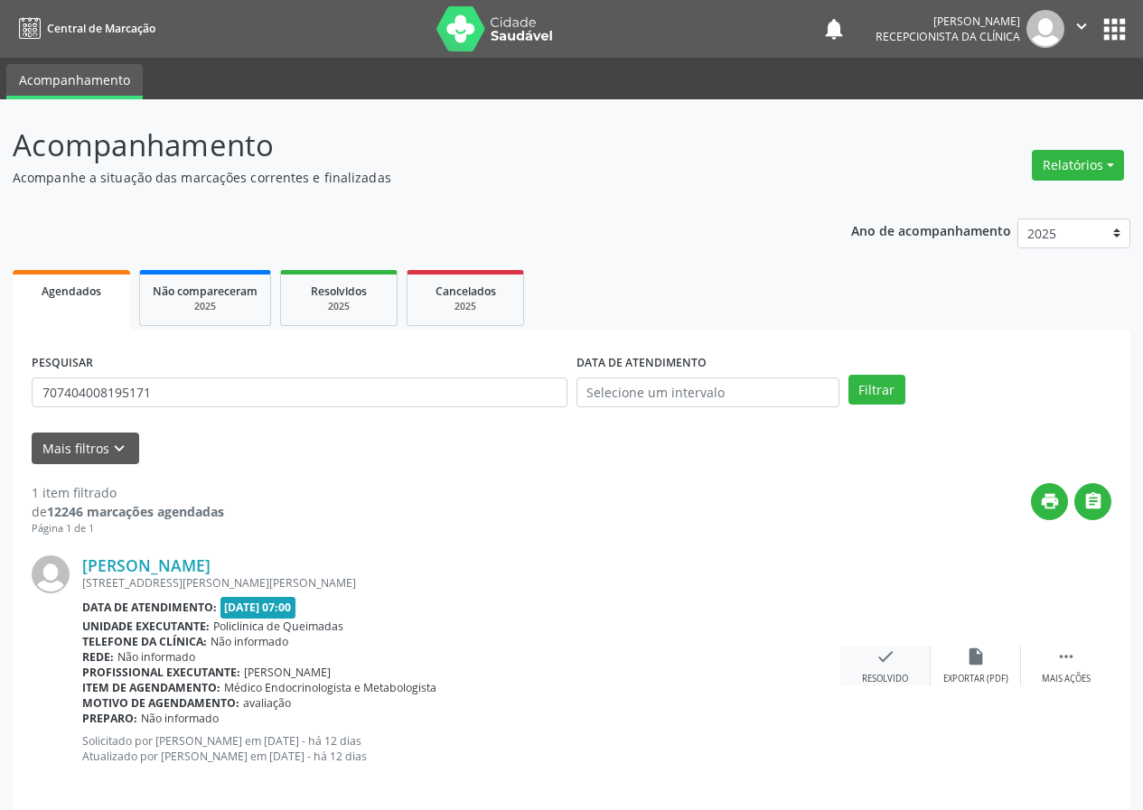
click at [898, 665] on div "check Resolvido" at bounding box center [885, 666] width 90 height 39
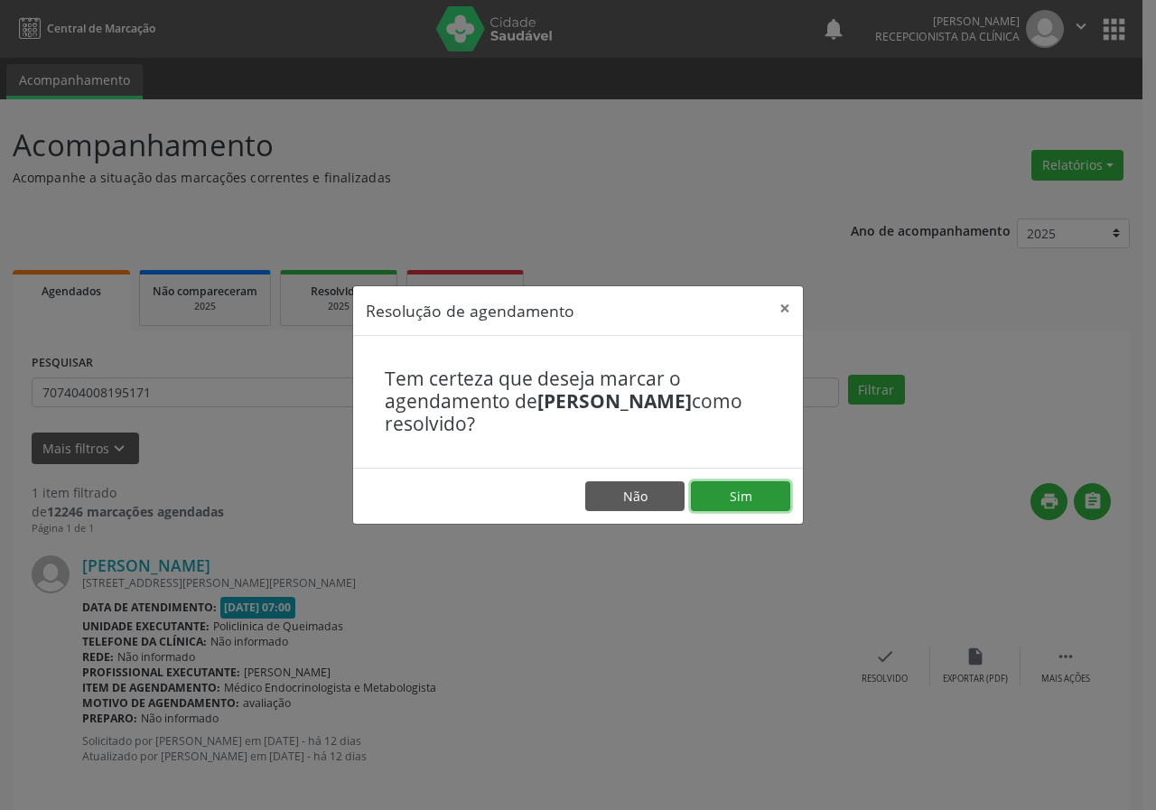
click at [761, 492] on button "Sim" at bounding box center [740, 497] width 99 height 31
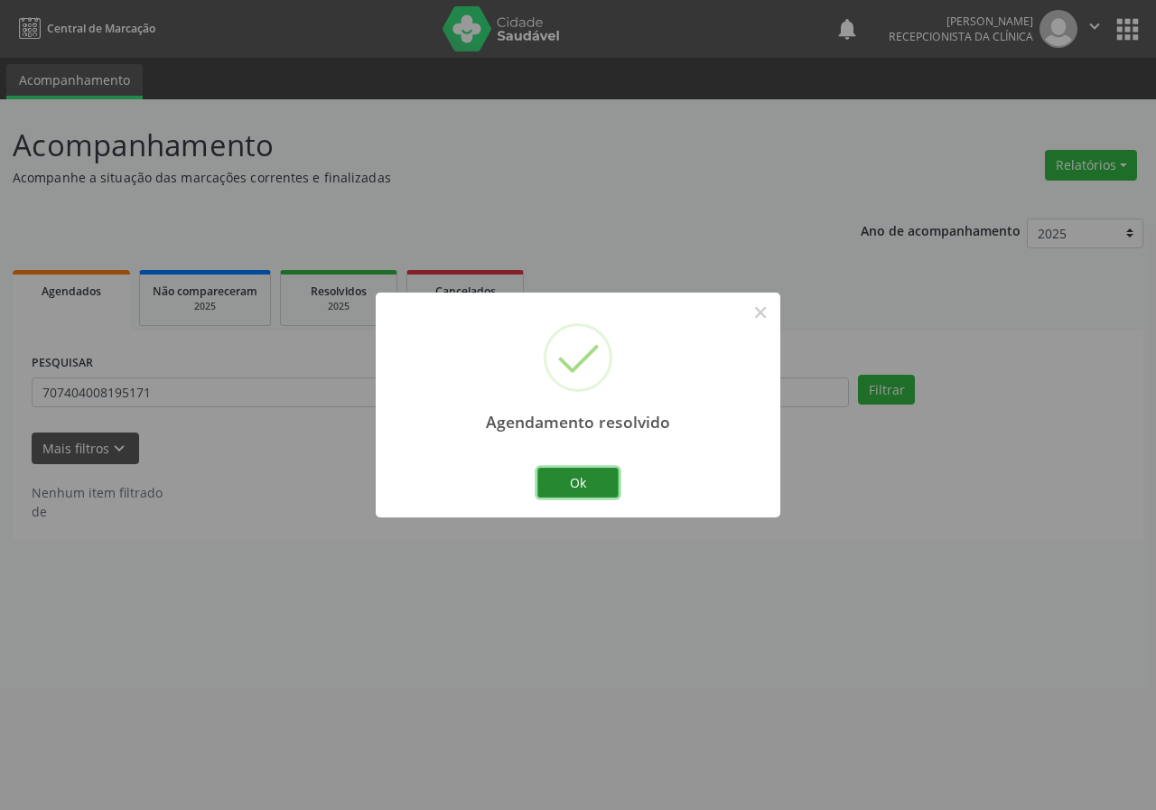
click at [588, 482] on button "Ok" at bounding box center [578, 483] width 81 height 31
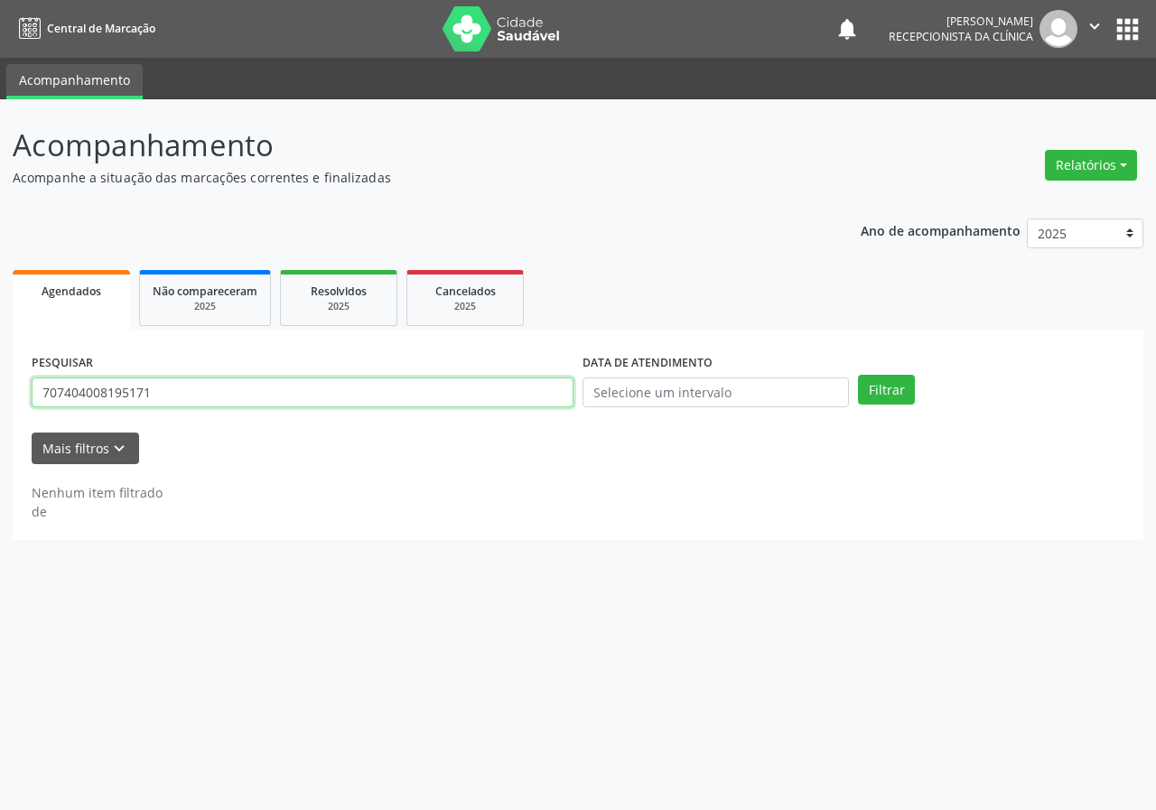
click at [533, 398] on input "707404008195171" at bounding box center [303, 393] width 542 height 31
drag, startPoint x: 533, startPoint y: 398, endPoint x: 525, endPoint y: 387, distance: 14.3
click at [529, 399] on input "707404008195171" at bounding box center [303, 393] width 542 height 31
type input "700505514965651"
click at [858, 375] on button "Filtrar" at bounding box center [886, 390] width 57 height 31
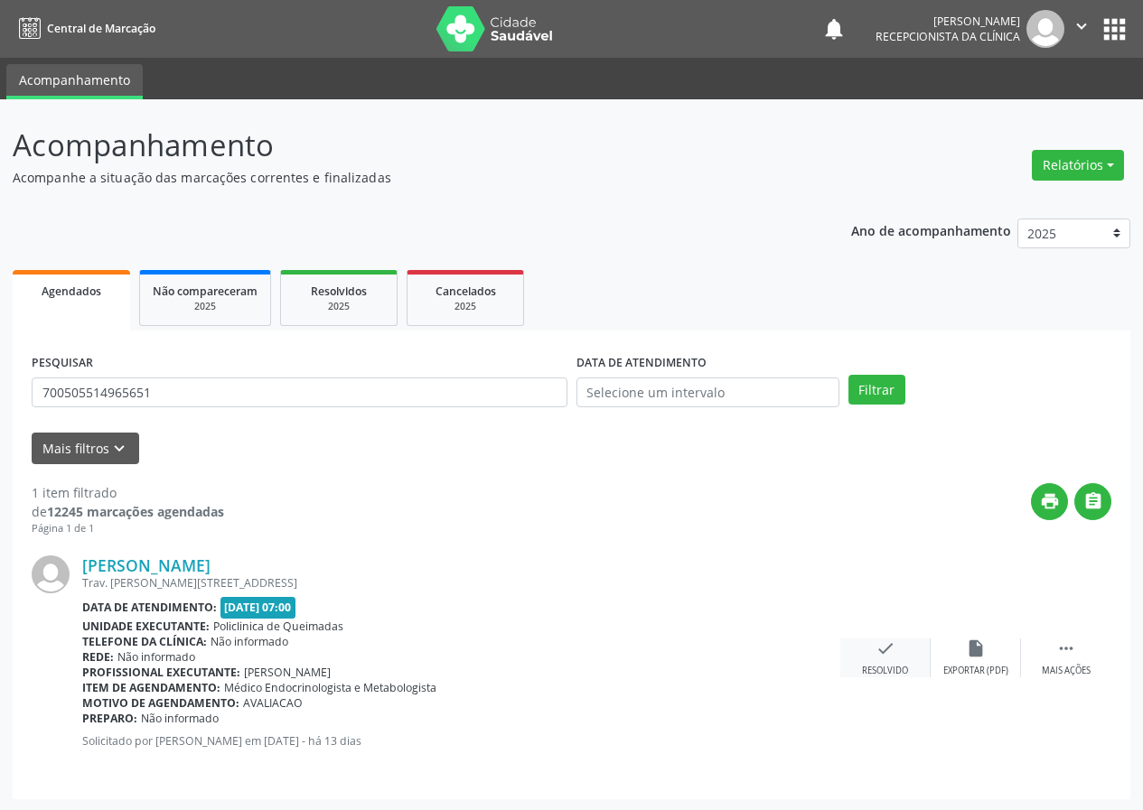
click at [887, 659] on icon "check" at bounding box center [885, 649] width 20 height 20
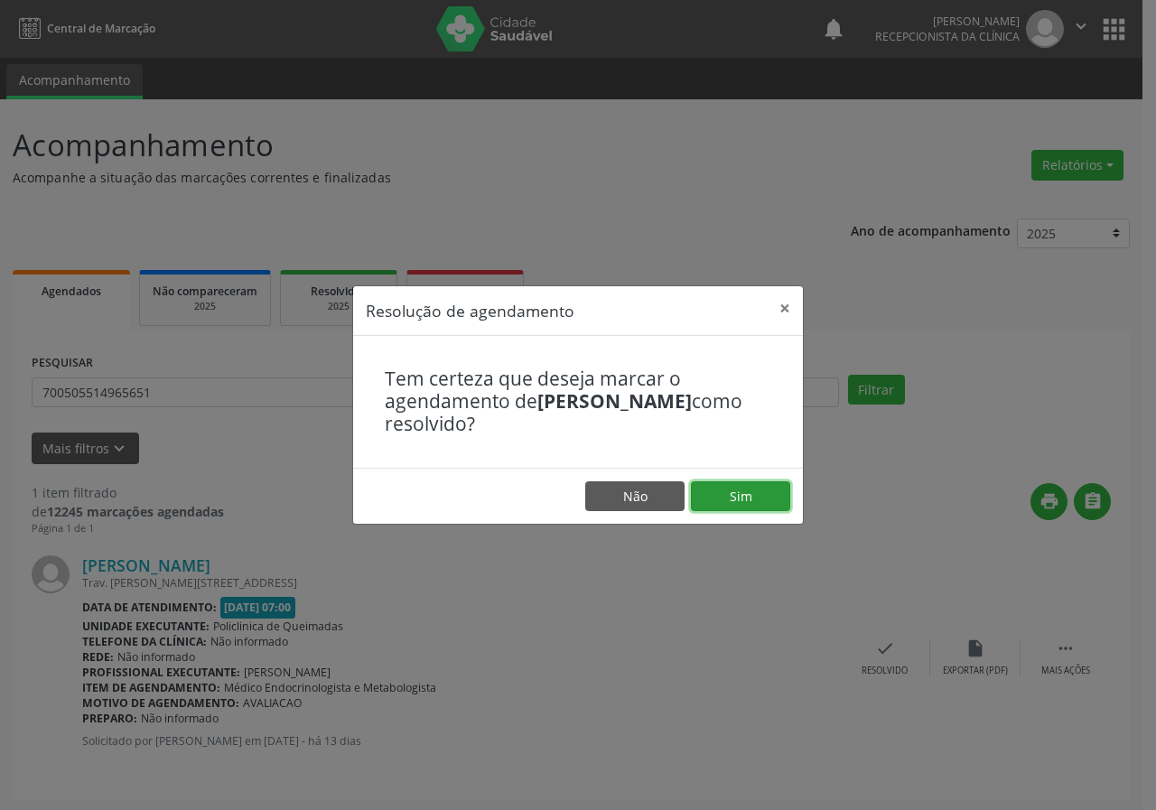
click at [741, 500] on button "Sim" at bounding box center [740, 497] width 99 height 31
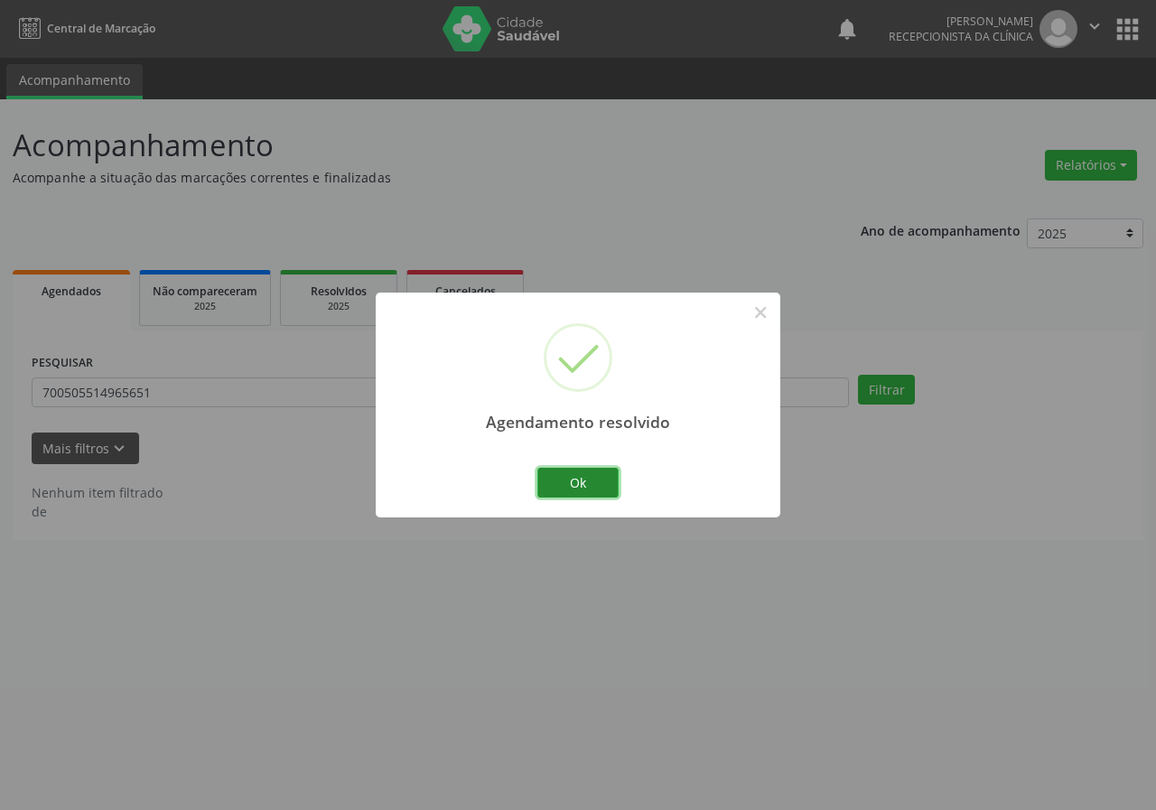
click at [579, 487] on button "Ok" at bounding box center [578, 483] width 81 height 31
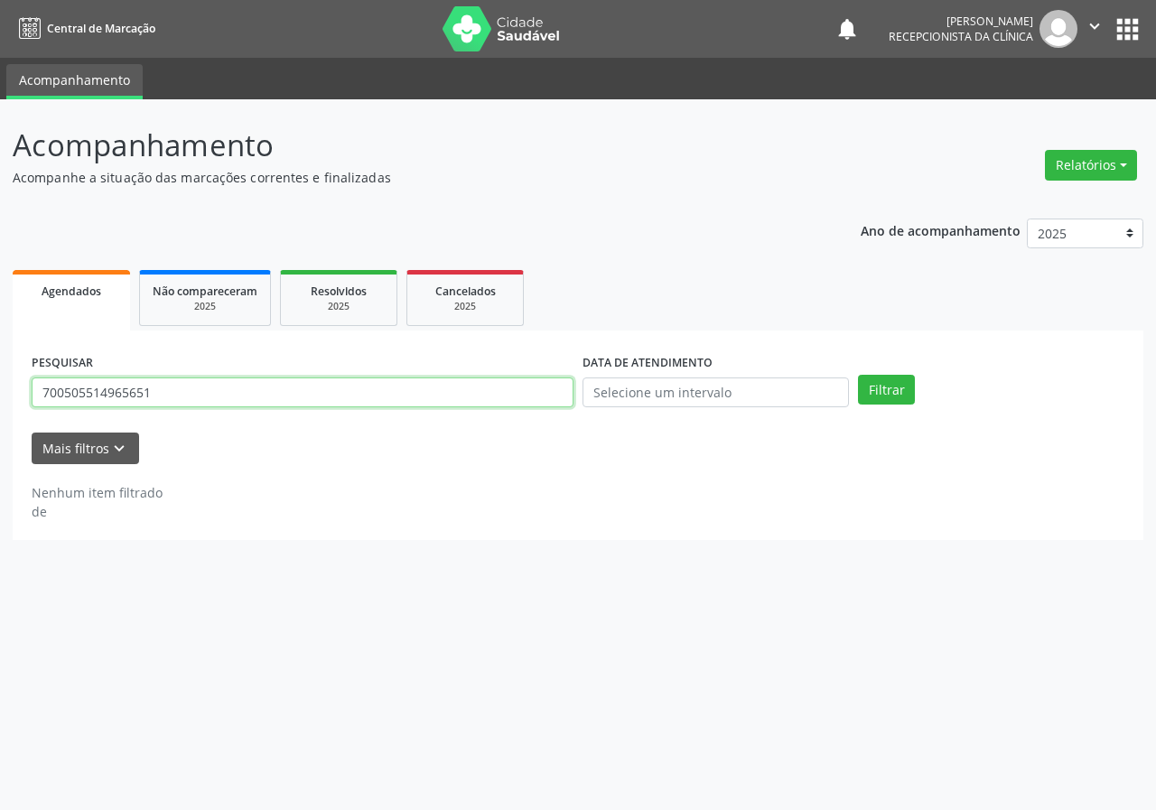
click at [426, 401] on input "700505514965651" at bounding box center [303, 393] width 542 height 31
type input "702103714642195"
click at [858, 375] on button "Filtrar" at bounding box center [886, 390] width 57 height 31
click at [409, 386] on input "702103714642195" at bounding box center [303, 393] width 542 height 31
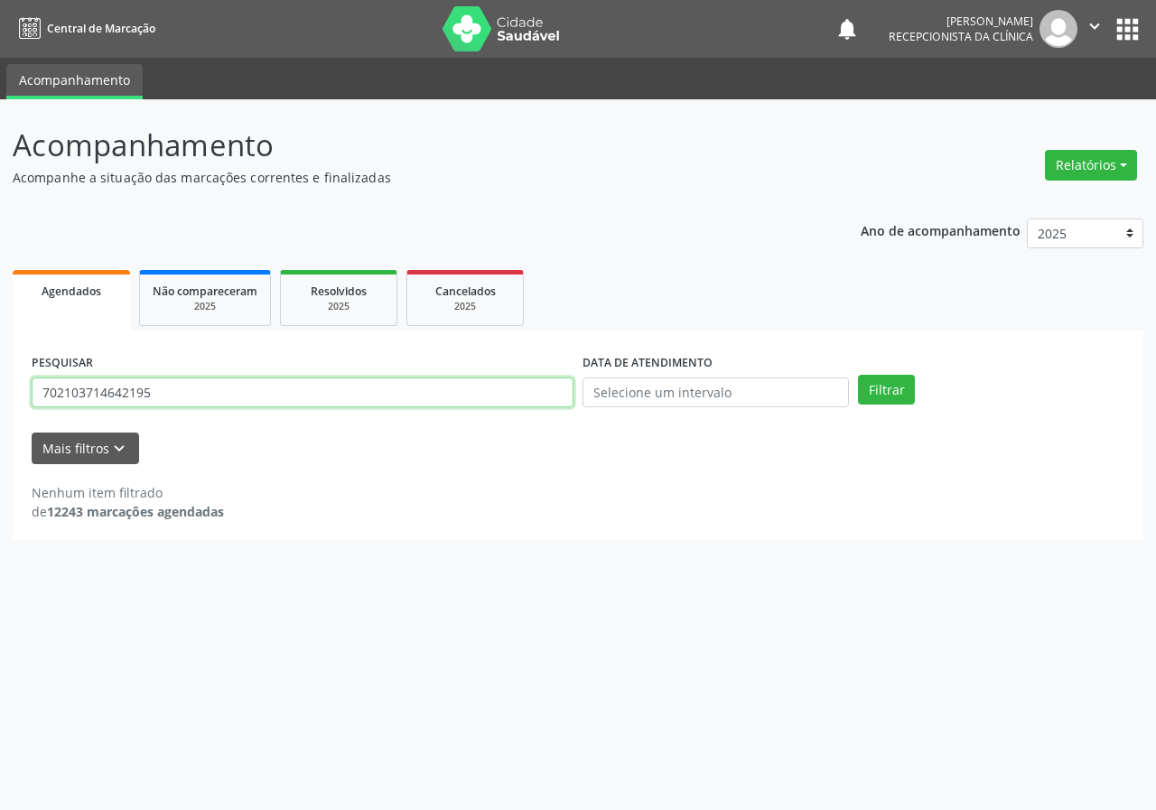
click at [408, 388] on input "702103714642195" at bounding box center [303, 393] width 542 height 31
type input "7025003074236"
click at [858, 375] on button "Filtrar" at bounding box center [886, 390] width 57 height 31
click at [159, 396] on input "7025003074236" at bounding box center [303, 393] width 542 height 31
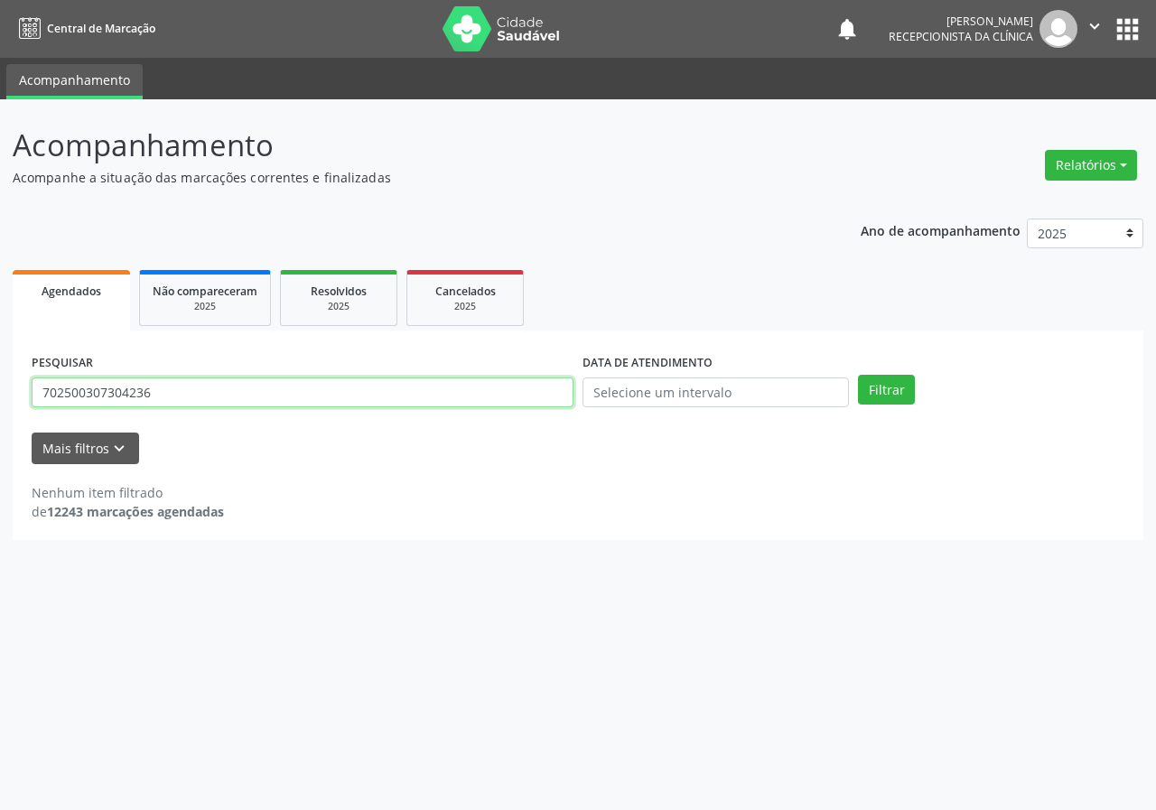
type input "702500307304236"
click at [858, 375] on button "Filtrar" at bounding box center [886, 390] width 57 height 31
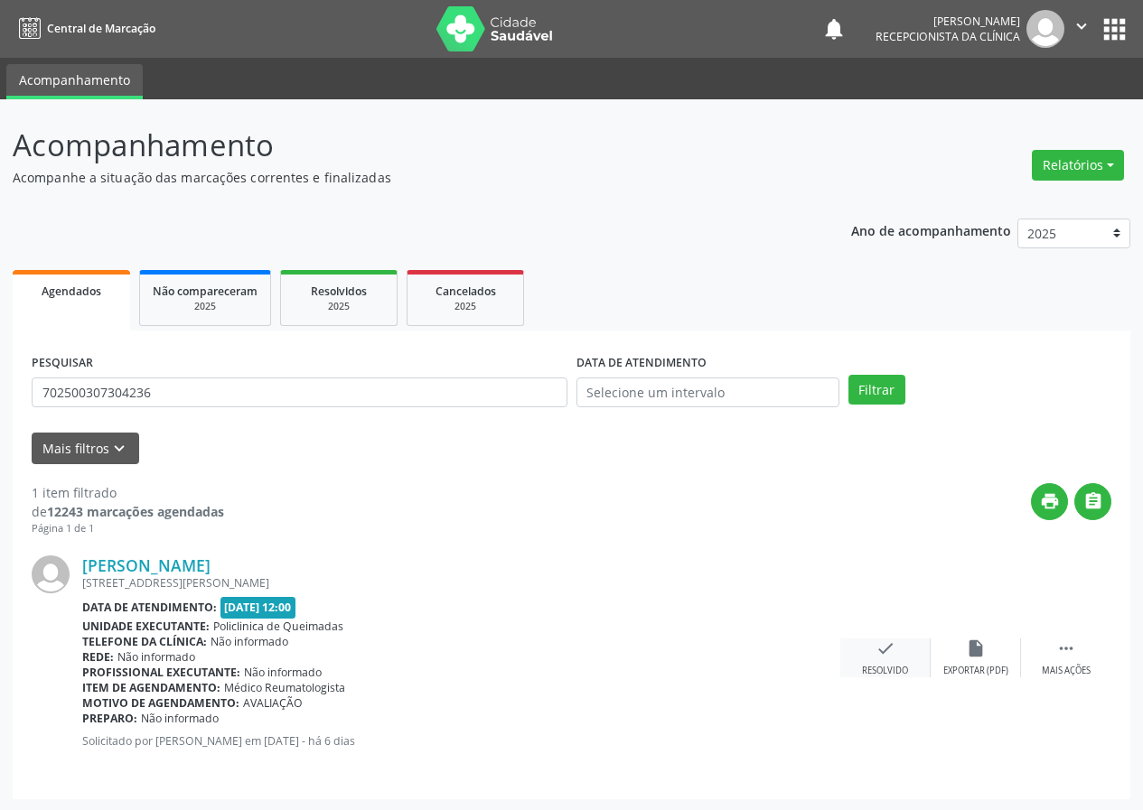
click at [887, 660] on div "check Resolvido" at bounding box center [885, 658] width 90 height 39
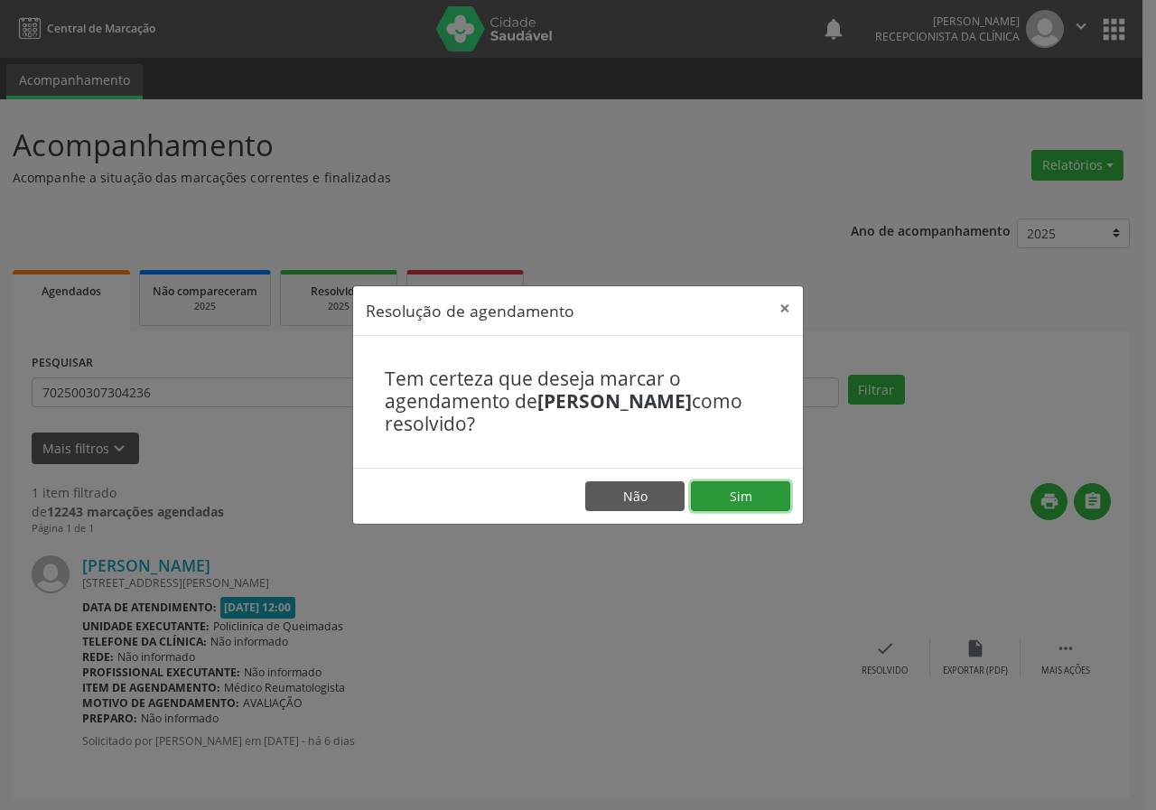
click at [731, 497] on button "Sim" at bounding box center [740, 497] width 99 height 31
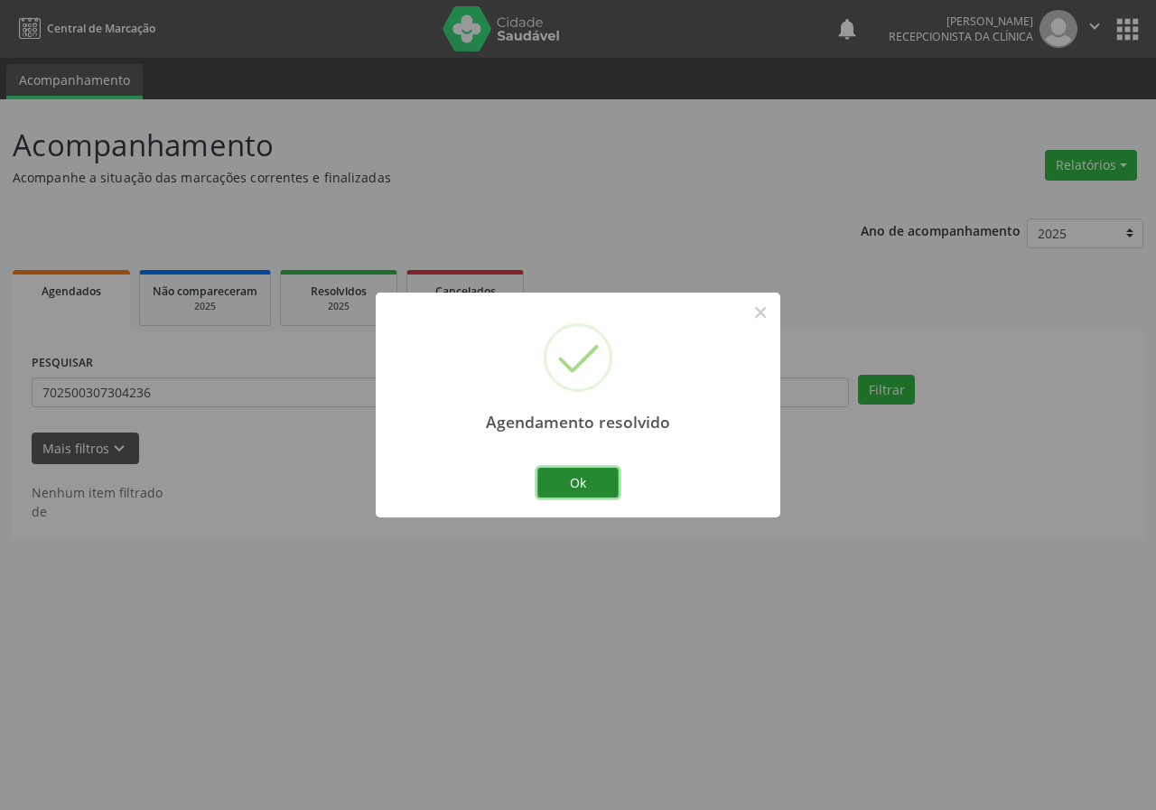
click at [579, 478] on button "Ok" at bounding box center [578, 483] width 81 height 31
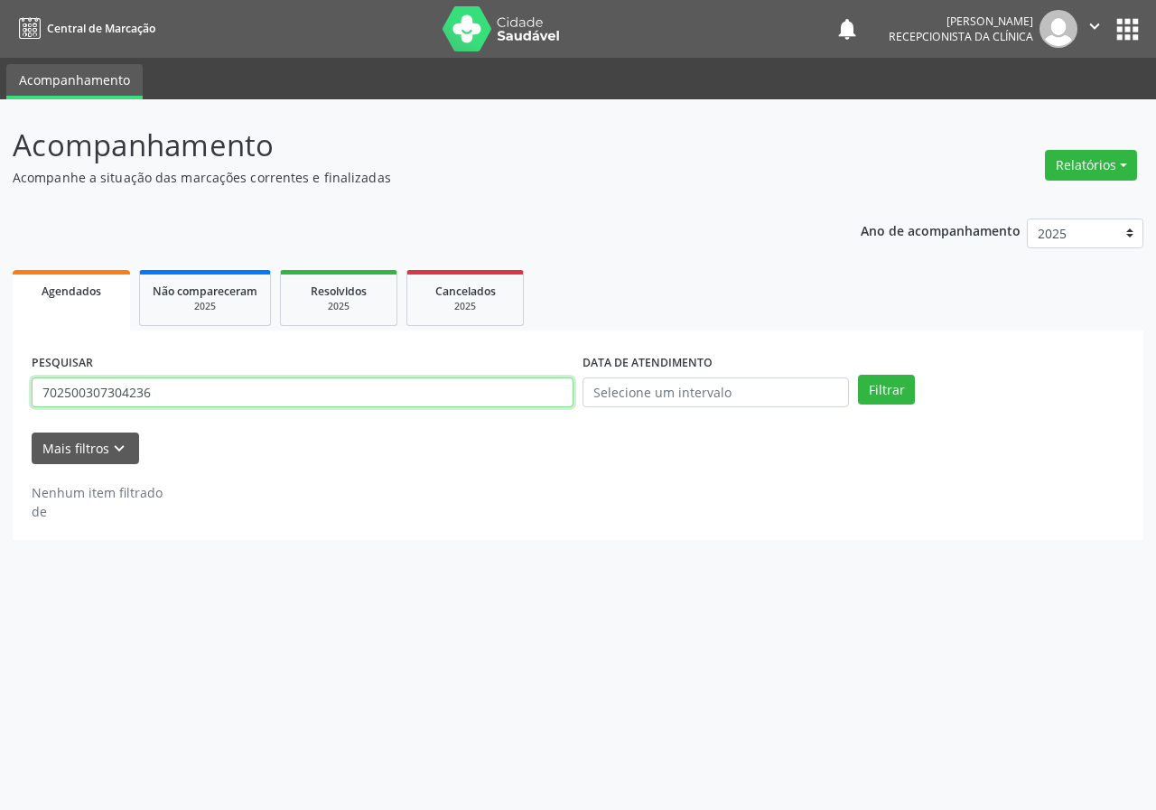
click at [454, 400] on input "702500307304236" at bounding box center [303, 393] width 542 height 31
type input "708401252643760"
click at [858, 375] on button "Filtrar" at bounding box center [886, 390] width 57 height 31
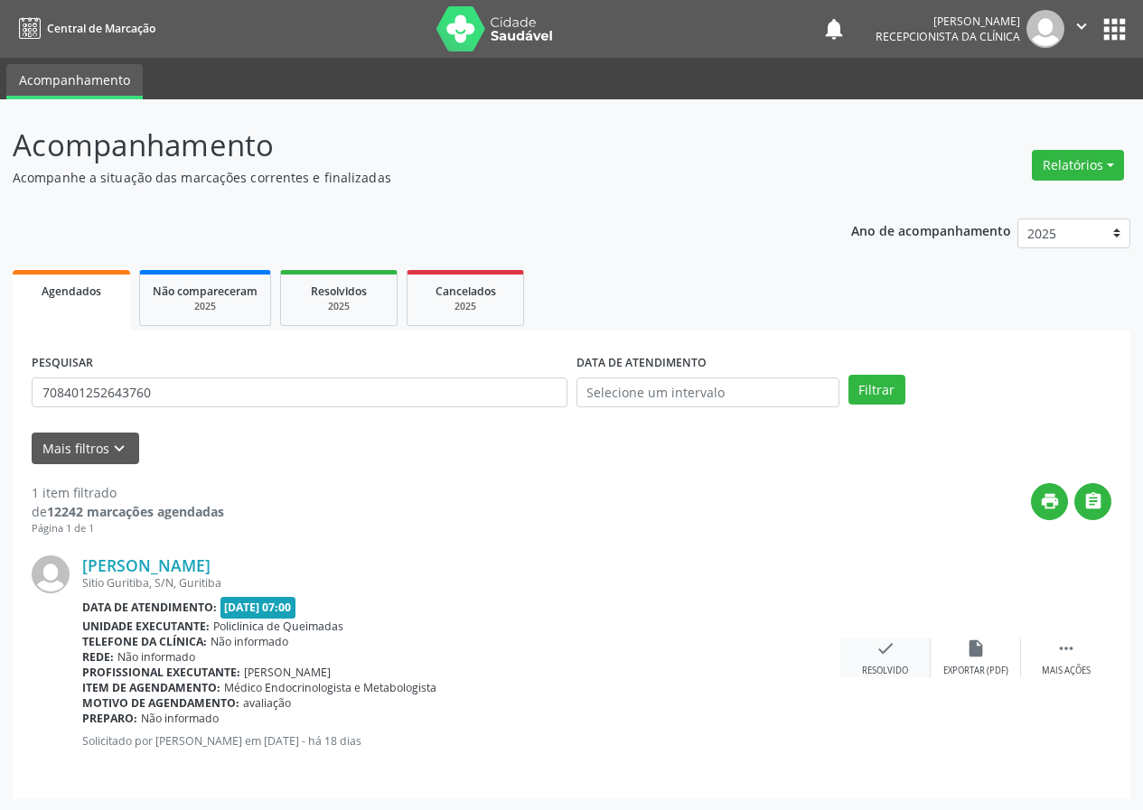
click at [889, 653] on icon "check" at bounding box center [885, 649] width 20 height 20
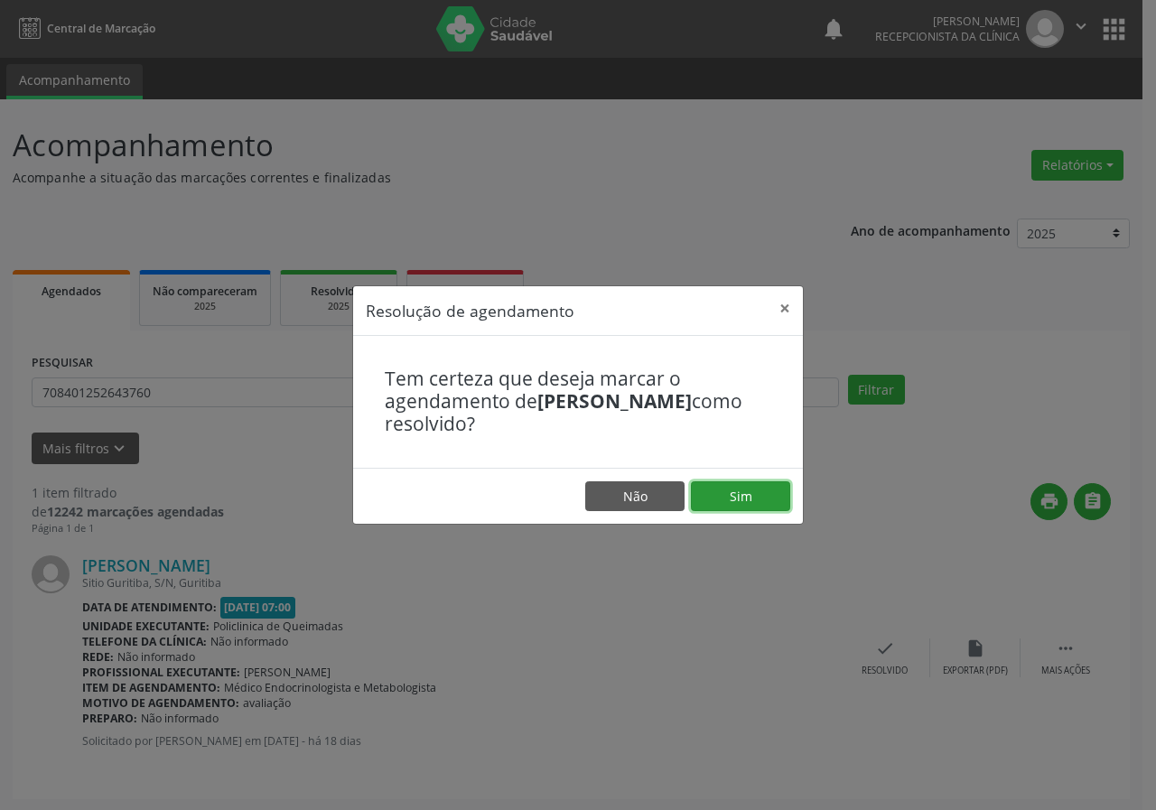
click at [763, 498] on button "Sim" at bounding box center [740, 497] width 99 height 31
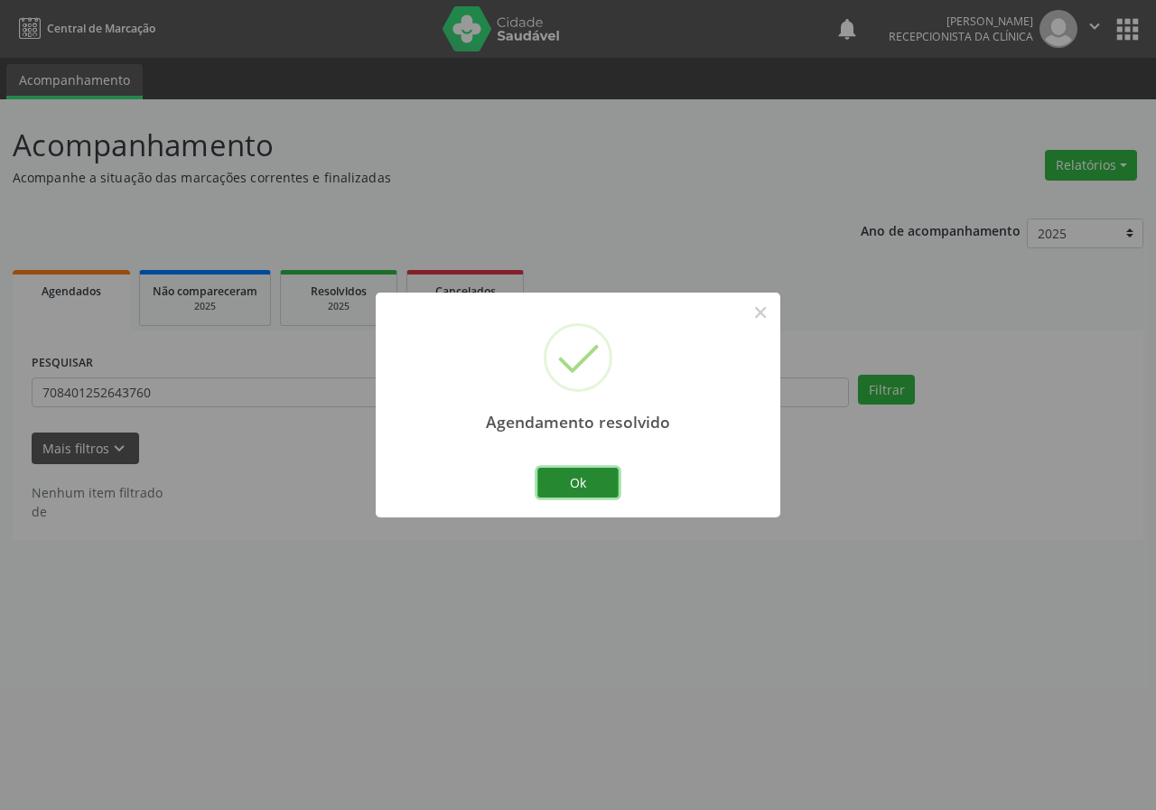
click at [587, 477] on button "Ok" at bounding box center [578, 483] width 81 height 31
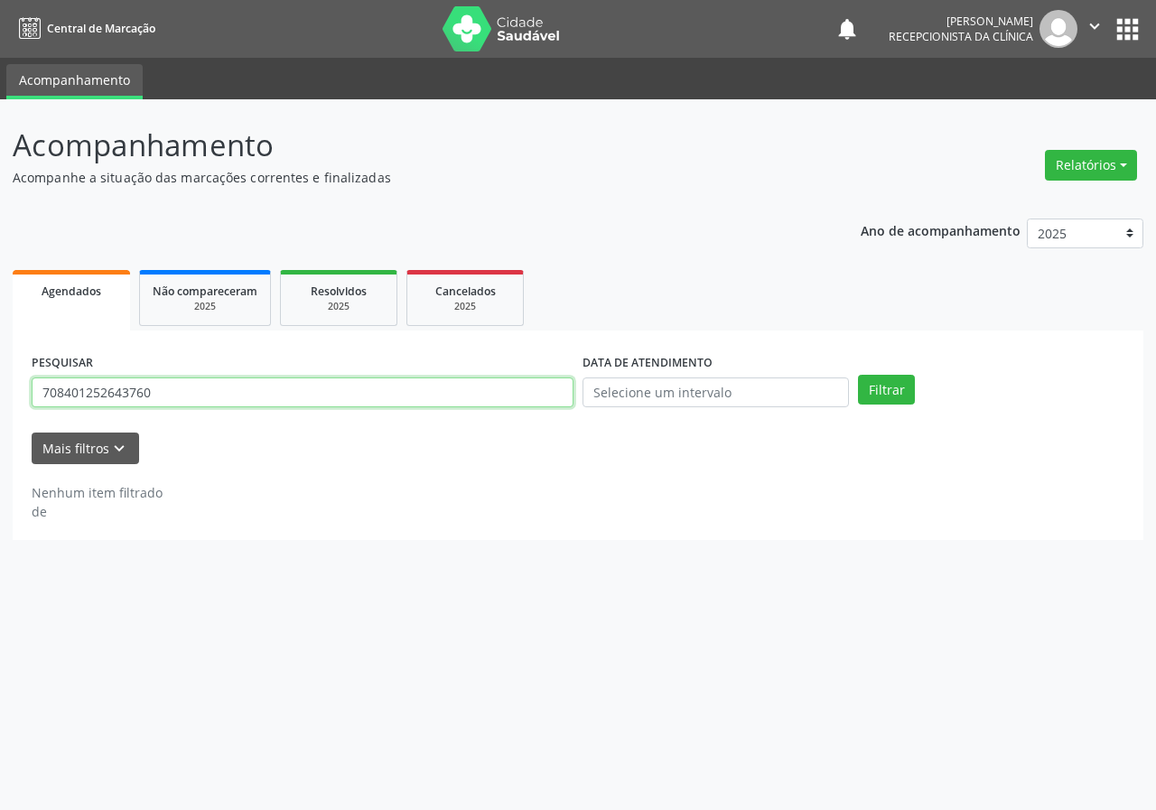
click at [378, 402] on input "708401252643760" at bounding box center [303, 393] width 542 height 31
type input "700001179062706"
click at [858, 375] on button "Filtrar" at bounding box center [886, 390] width 57 height 31
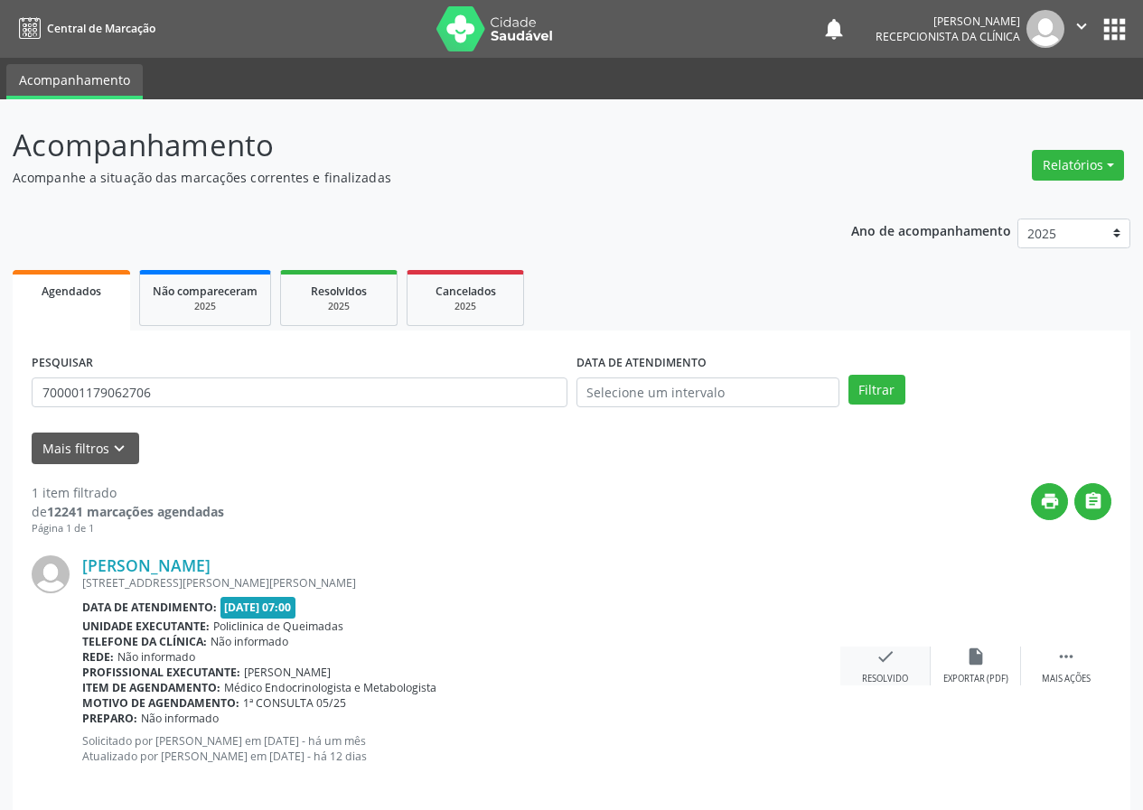
click at [891, 657] on icon "check" at bounding box center [885, 657] width 20 height 20
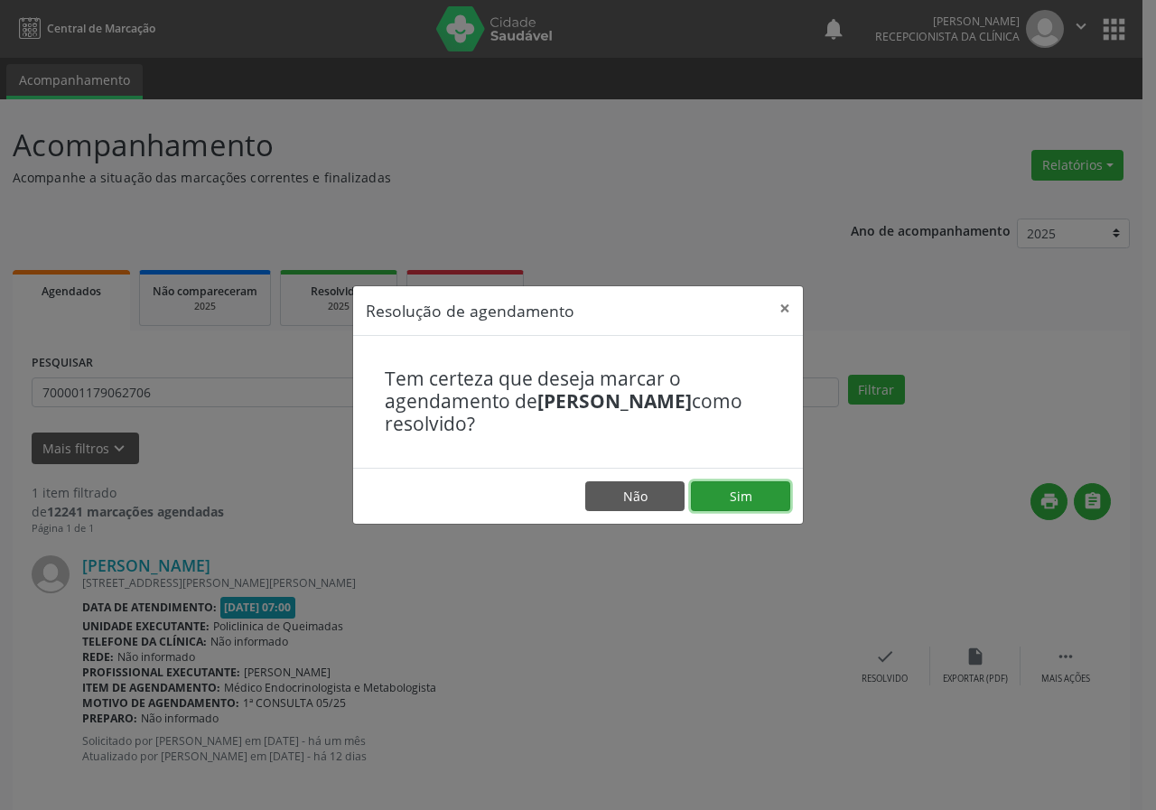
click at [743, 498] on button "Sim" at bounding box center [740, 497] width 99 height 31
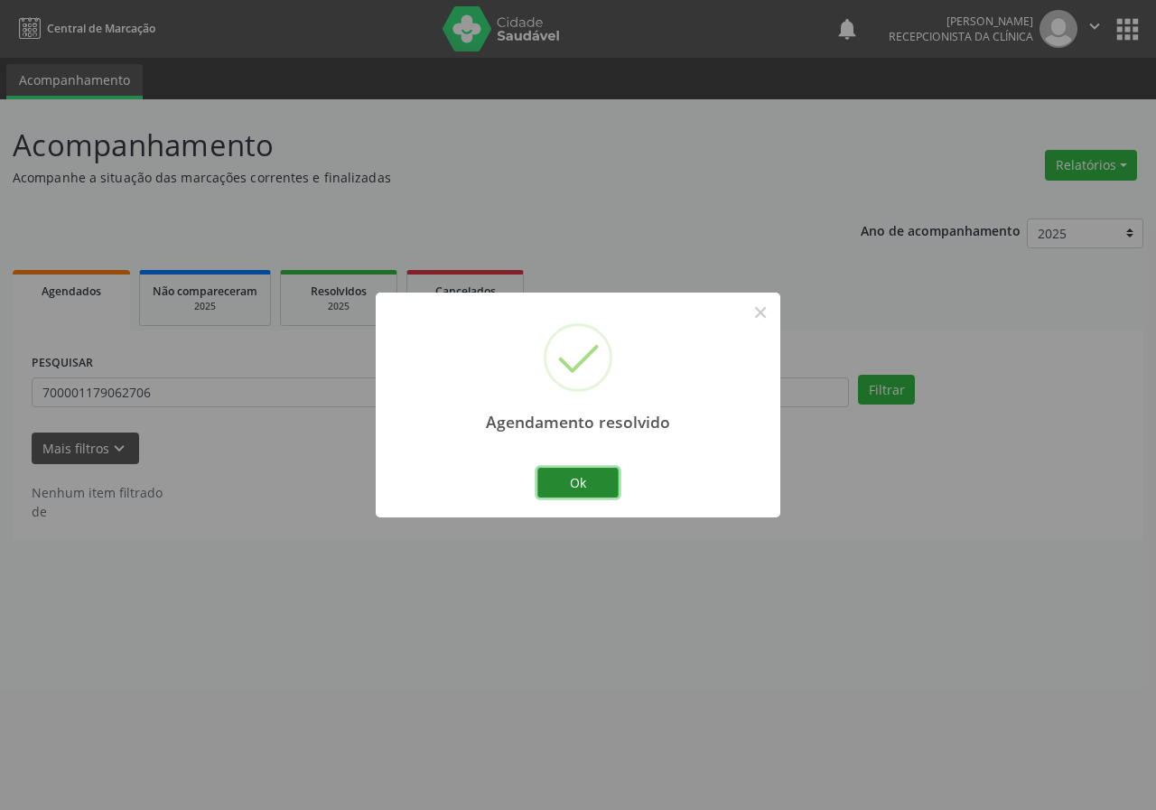
click at [596, 482] on button "Ok" at bounding box center [578, 483] width 81 height 31
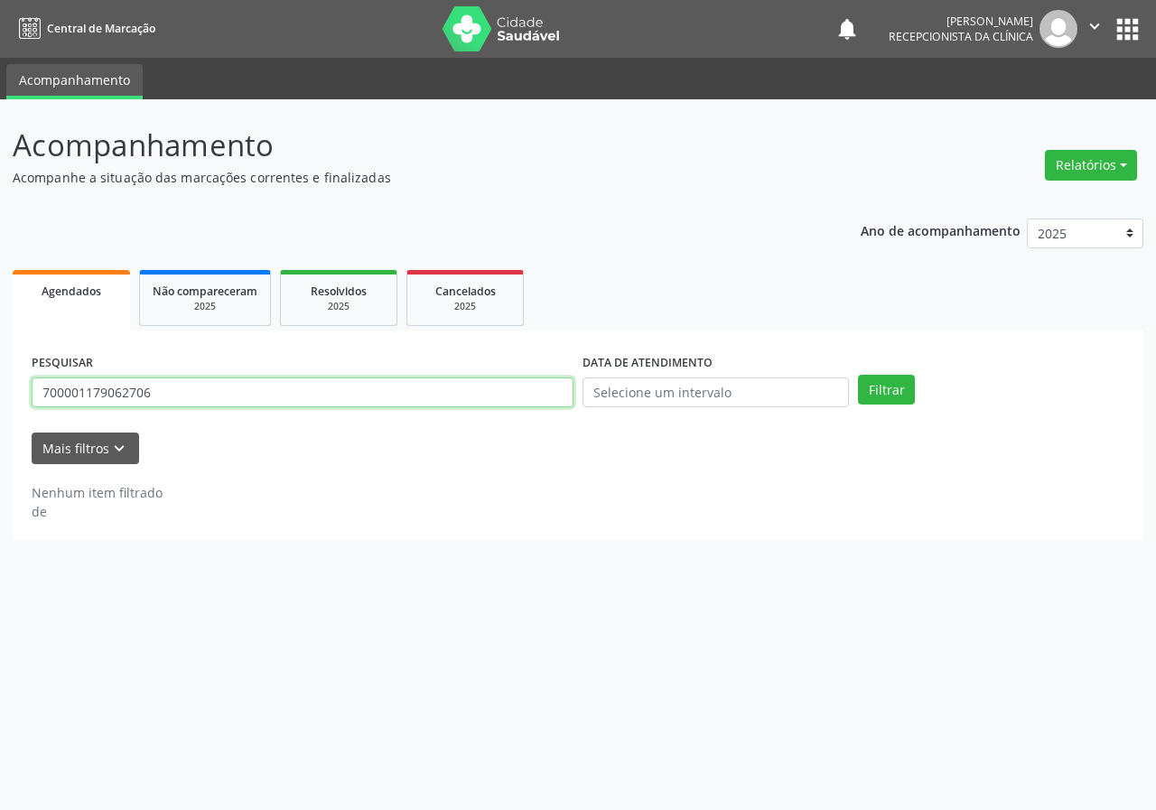
click at [465, 398] on input "700001179062706" at bounding box center [303, 393] width 542 height 31
type input "706409195578080"
click at [858, 375] on button "Filtrar" at bounding box center [886, 390] width 57 height 31
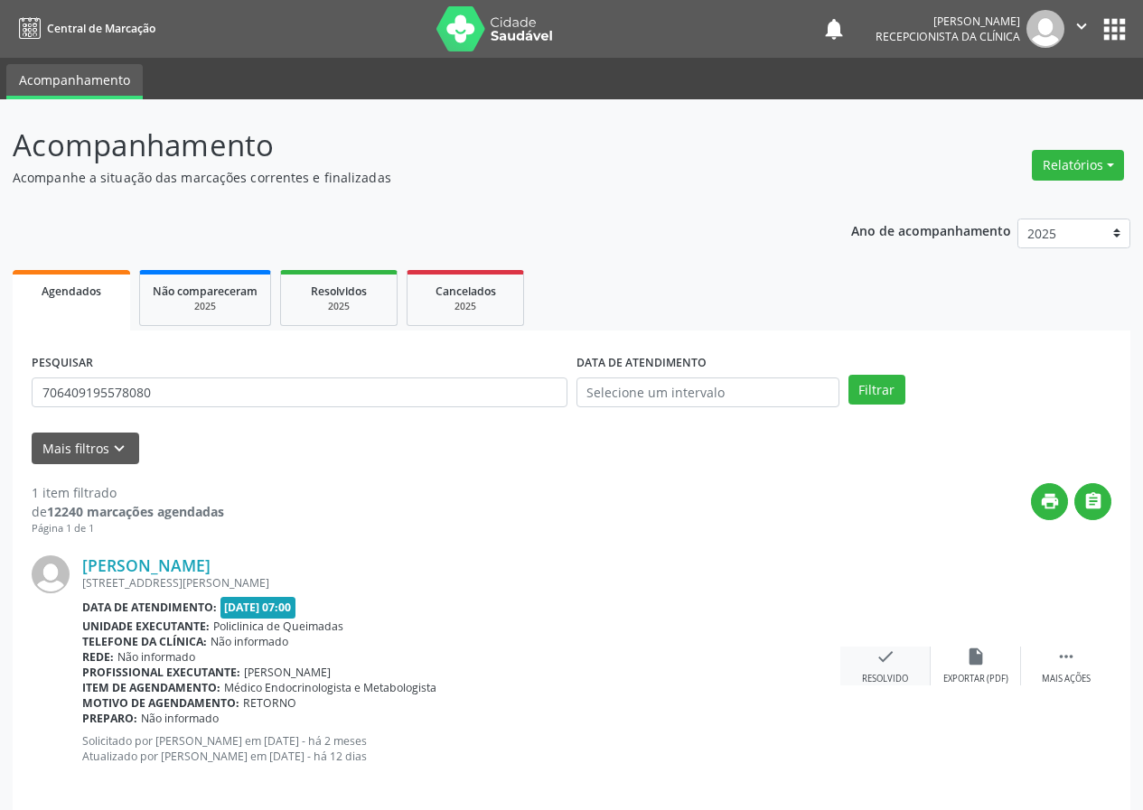
click at [890, 669] on div "check Resolvido" at bounding box center [885, 666] width 90 height 39
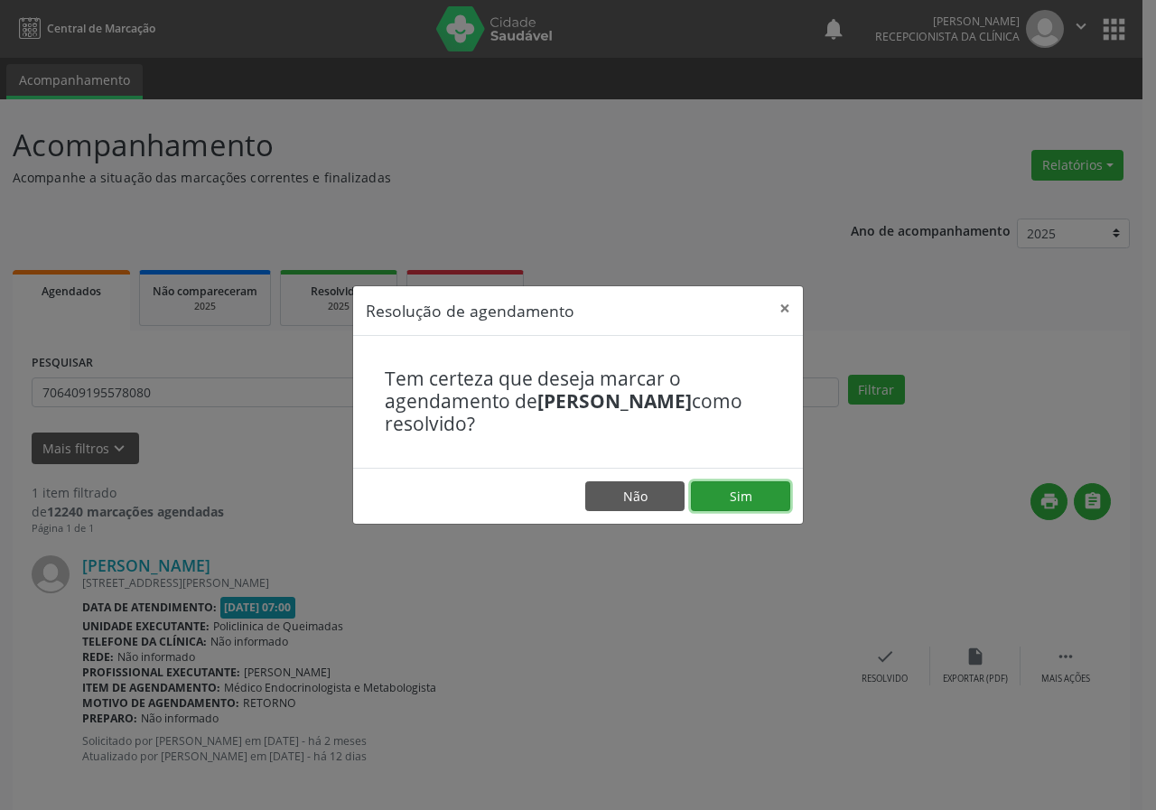
click at [759, 504] on button "Sim" at bounding box center [740, 497] width 99 height 31
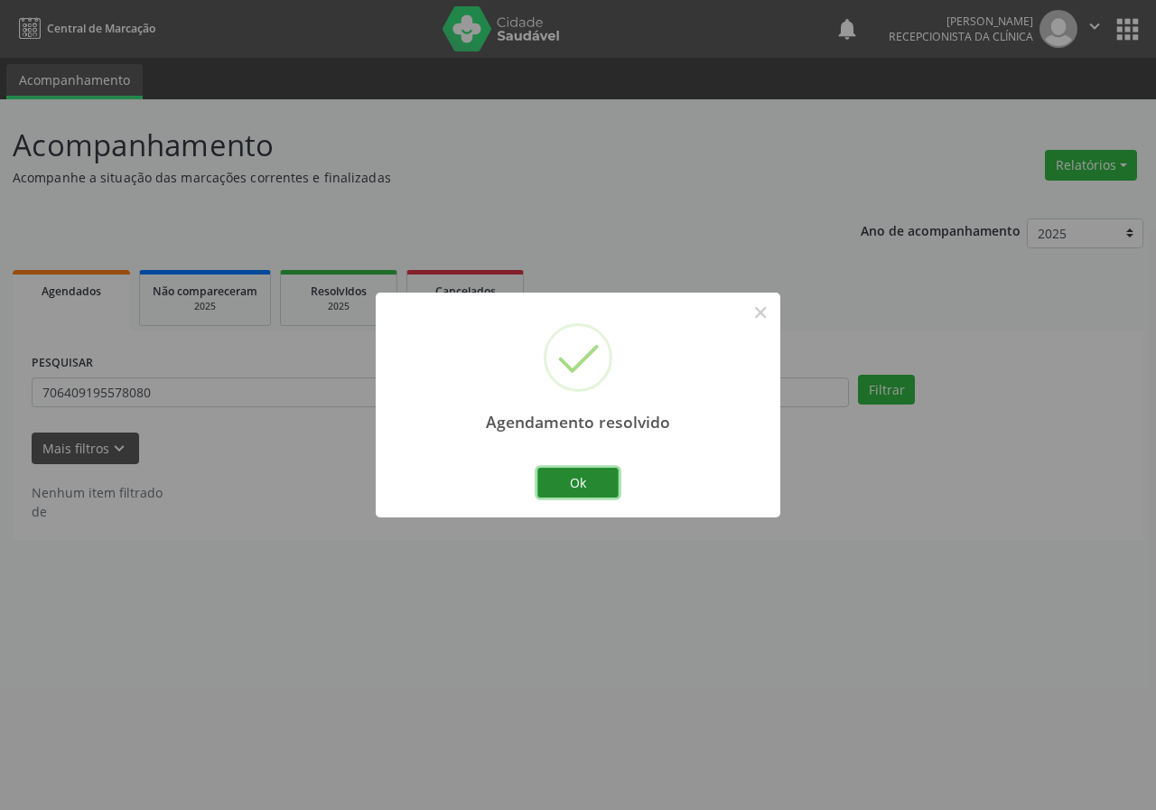
click at [597, 488] on button "Ok" at bounding box center [578, 483] width 81 height 31
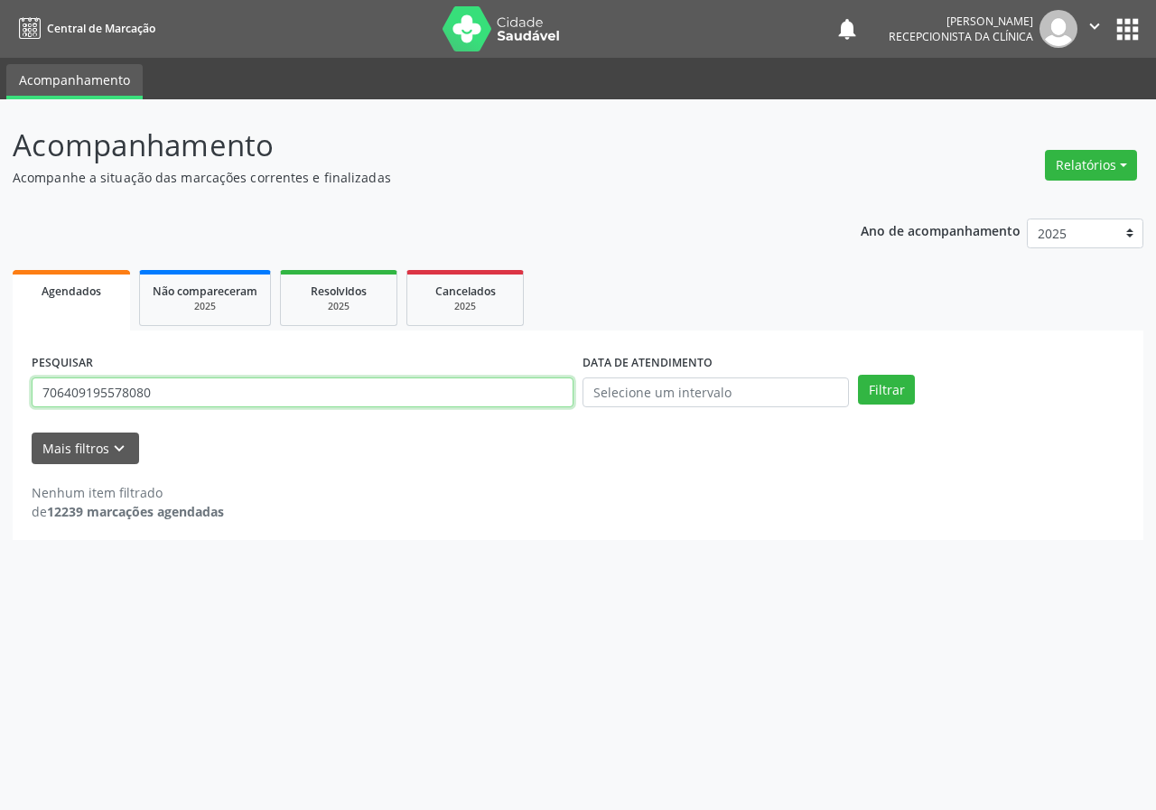
click at [475, 386] on input "706409195578080" at bounding box center [303, 393] width 542 height 31
type input "706806184126330"
click at [858, 375] on button "Filtrar" at bounding box center [886, 390] width 57 height 31
click at [287, 389] on input "706806184126330" at bounding box center [303, 393] width 542 height 31
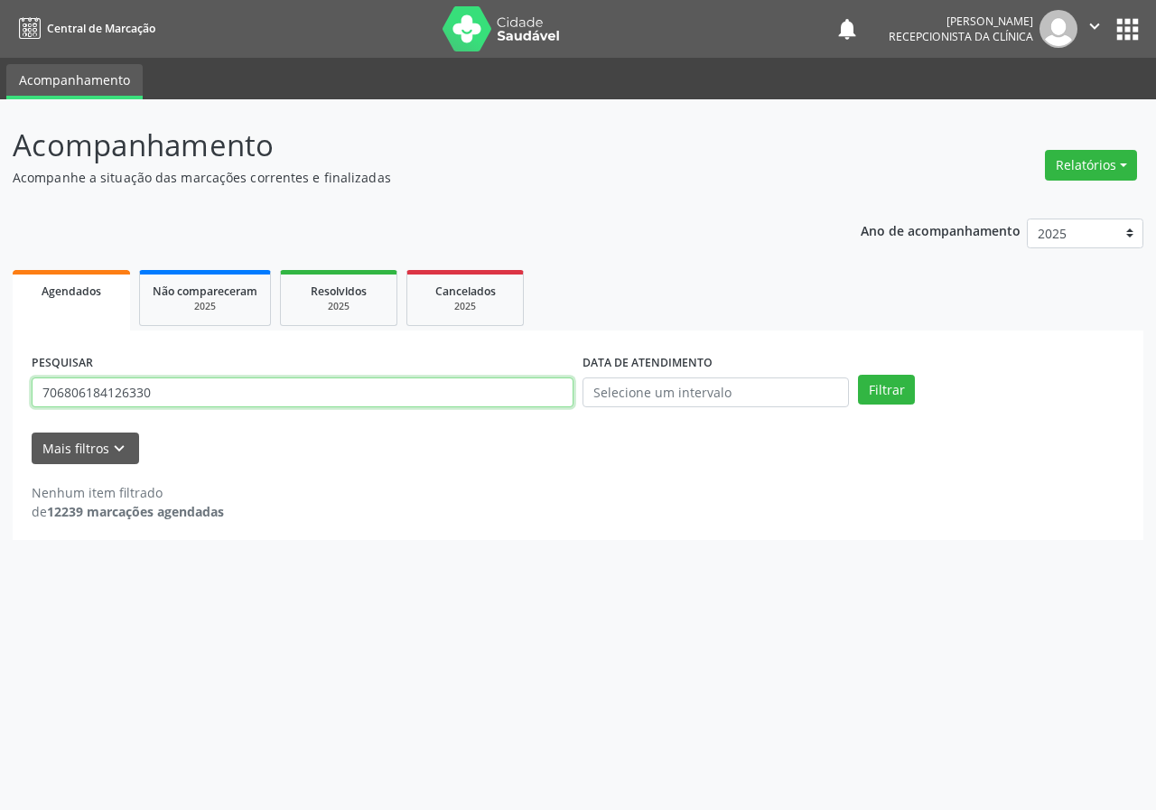
click at [287, 389] on input "706806184126330" at bounding box center [303, 393] width 542 height 31
type input "700606990753462"
click at [858, 375] on button "Filtrar" at bounding box center [886, 390] width 57 height 31
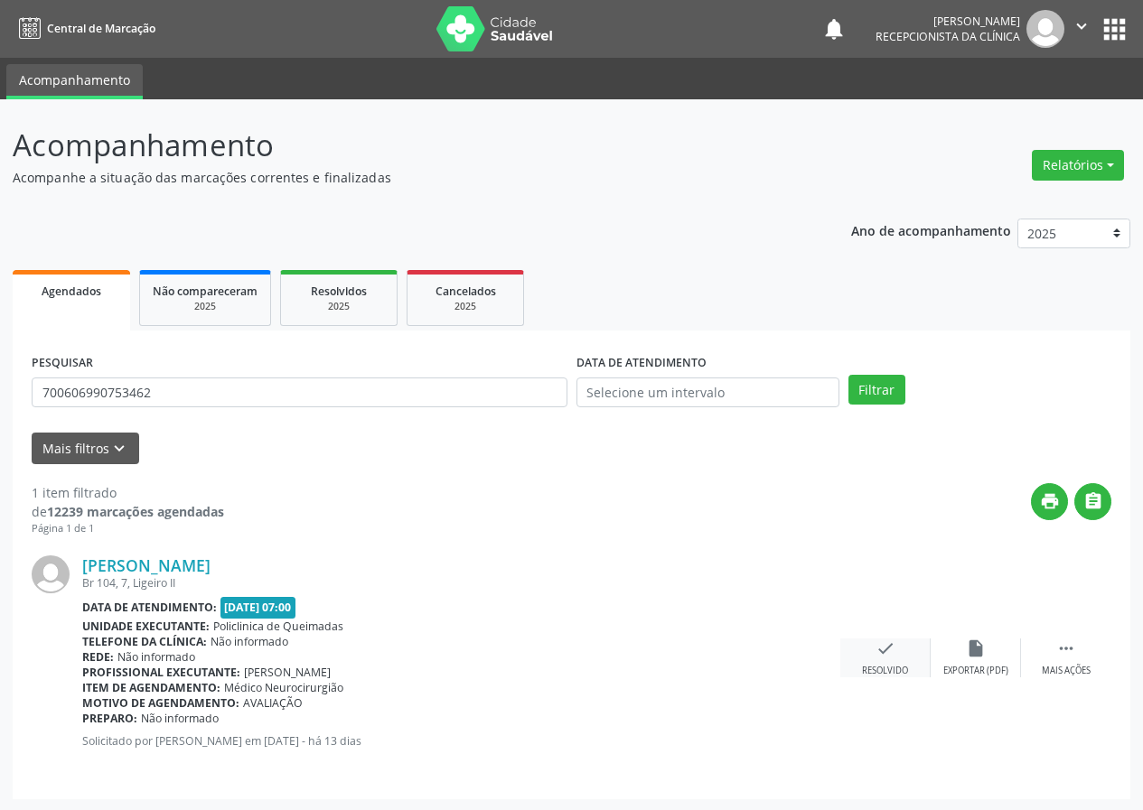
drag, startPoint x: 886, startPoint y: 649, endPoint x: 880, endPoint y: 639, distance: 11.8
click at [880, 639] on icon "check" at bounding box center [885, 649] width 20 height 20
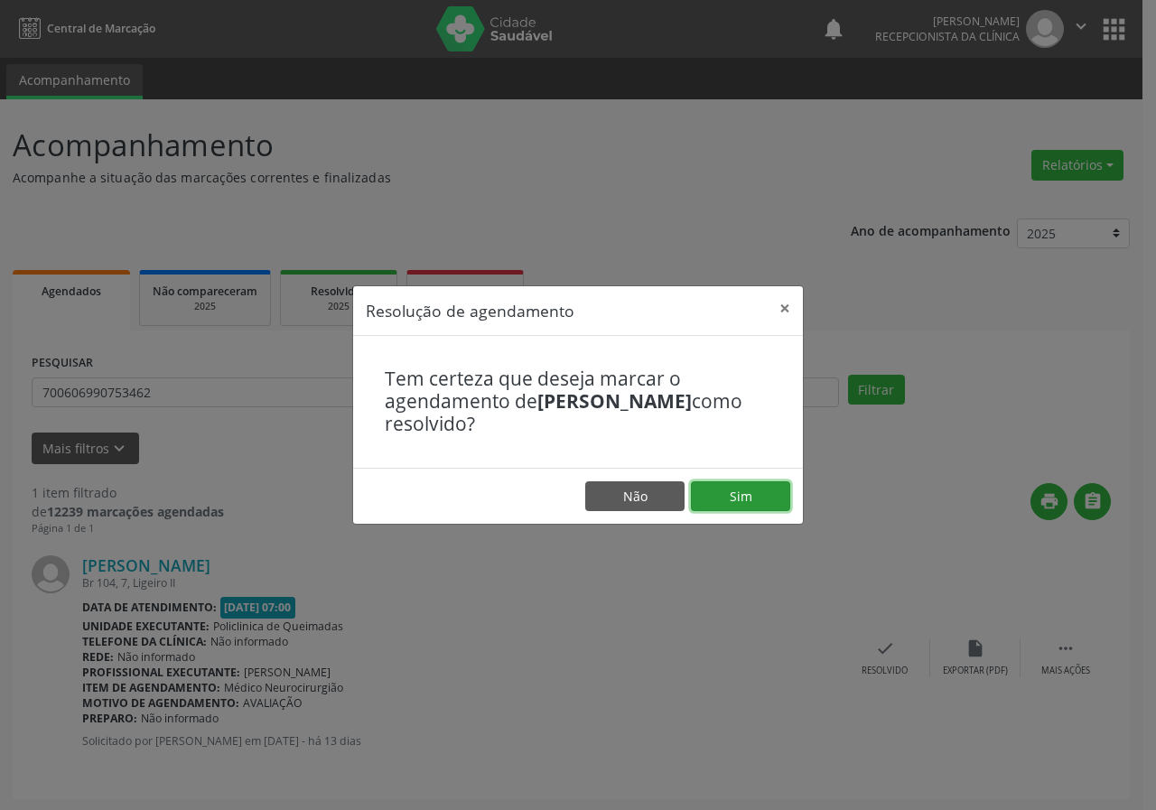
click at [746, 488] on button "Sim" at bounding box center [740, 497] width 99 height 31
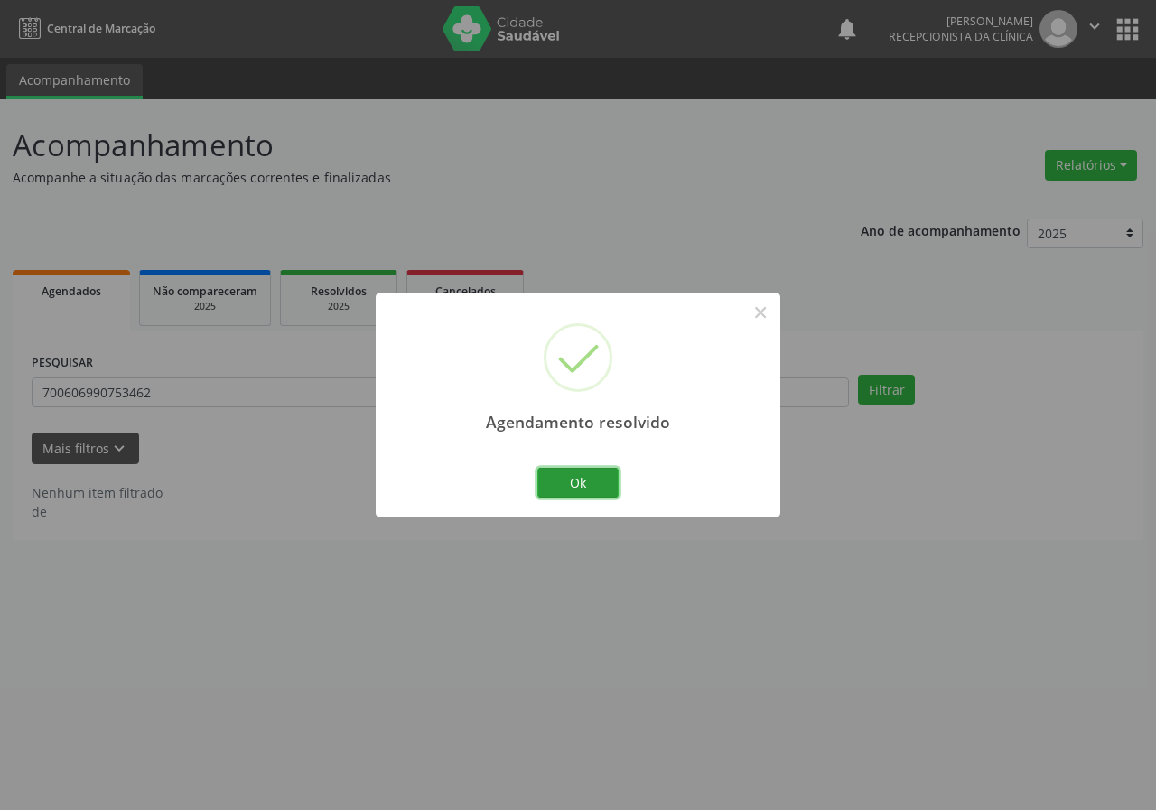
drag, startPoint x: 575, startPoint y: 483, endPoint x: 528, endPoint y: 466, distance: 50.0
click at [569, 480] on button "Ok" at bounding box center [578, 483] width 81 height 31
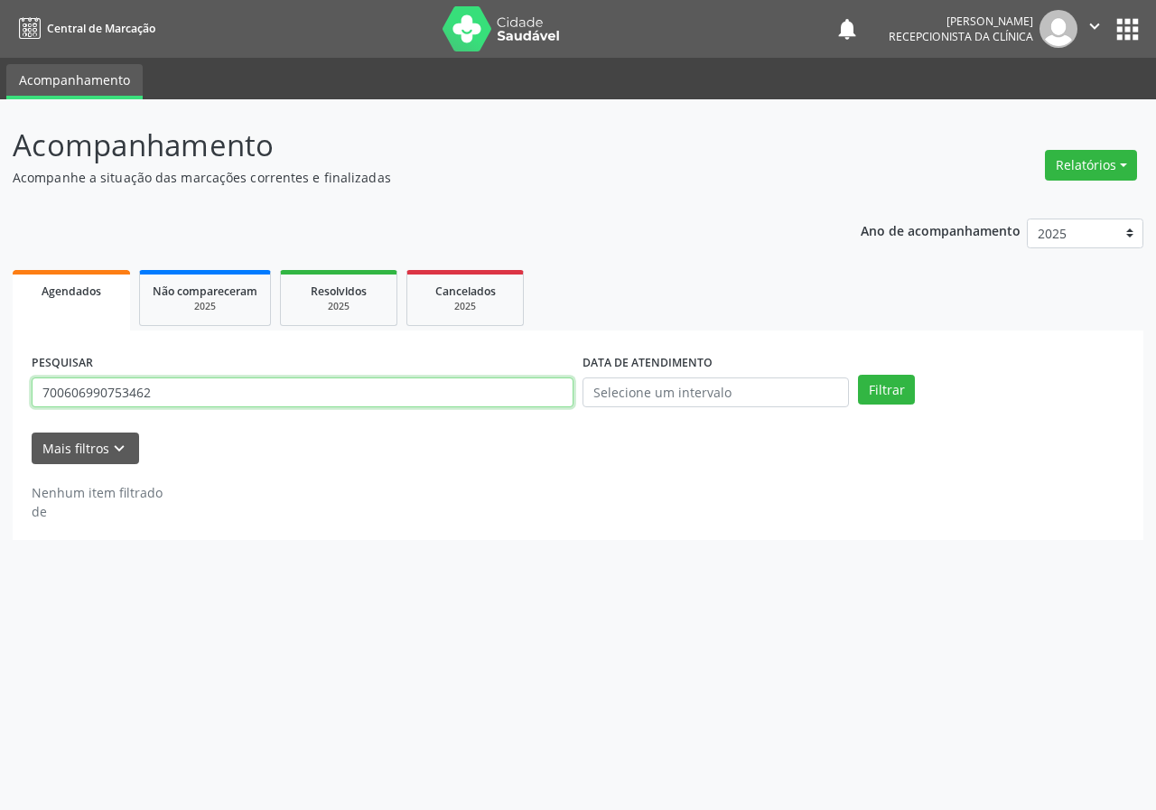
click at [486, 396] on input "700606990753462" at bounding box center [303, 393] width 542 height 31
click at [485, 395] on input "700606990753462" at bounding box center [303, 393] width 542 height 31
type input "700903930160796"
click at [858, 375] on button "Filtrar" at bounding box center [886, 390] width 57 height 31
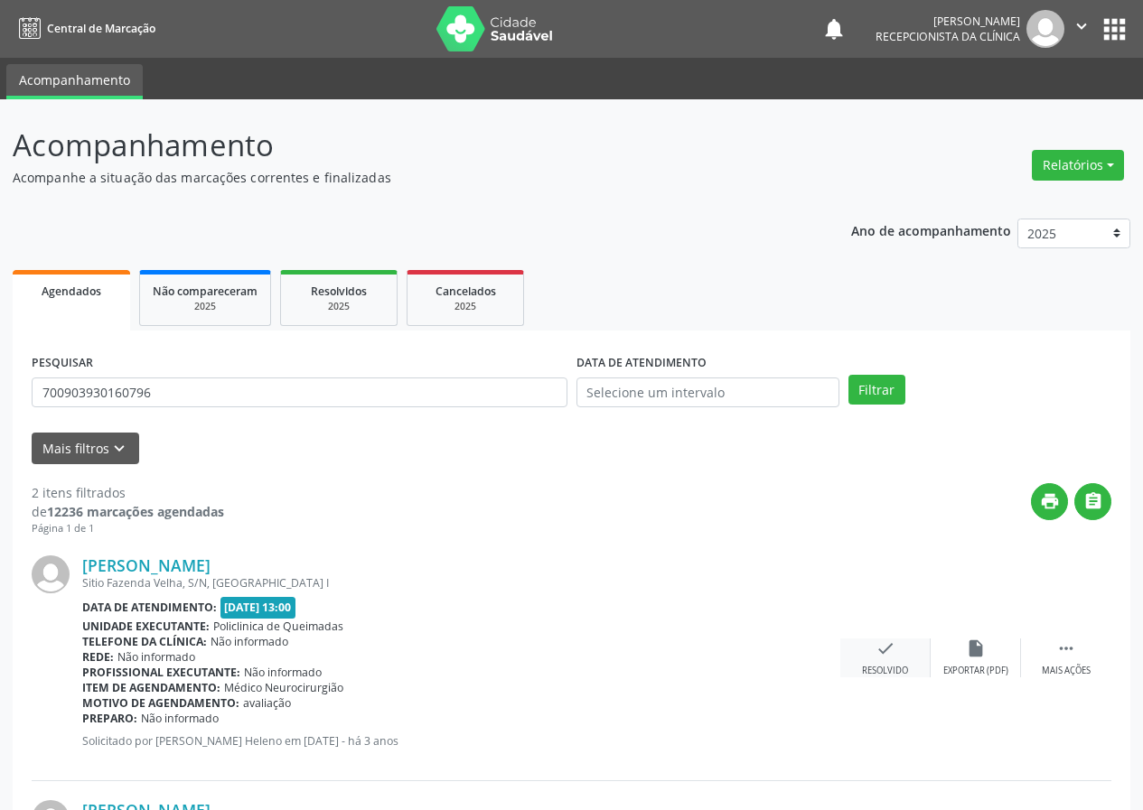
click at [872, 653] on div "check Resolvido" at bounding box center [885, 658] width 90 height 39
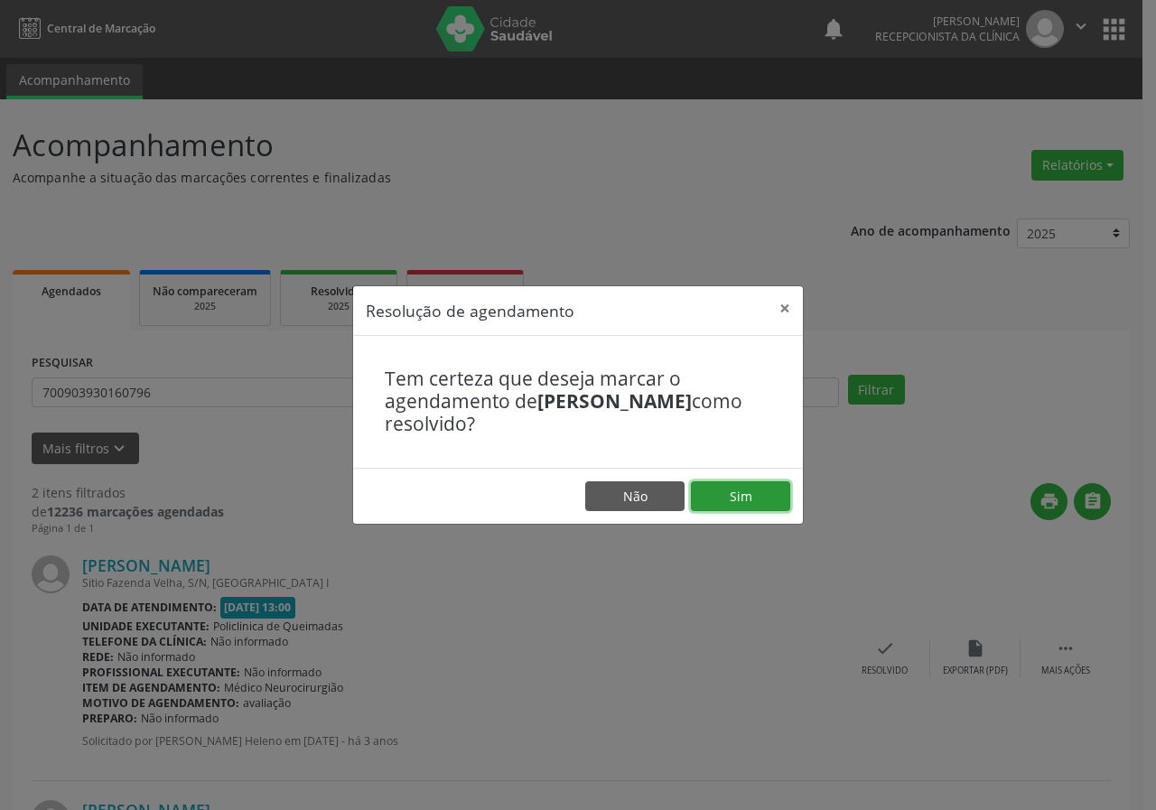
click at [780, 500] on button "Sim" at bounding box center [740, 497] width 99 height 31
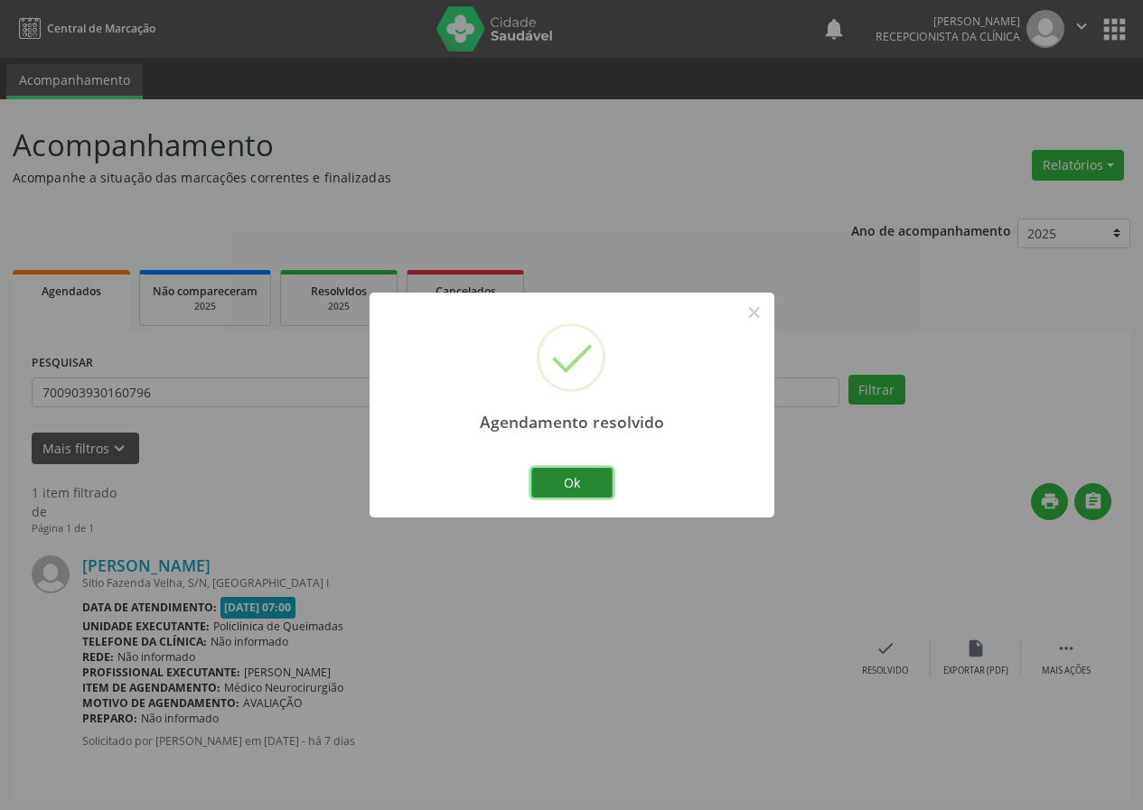
click at [605, 482] on button "Ok" at bounding box center [571, 483] width 81 height 31
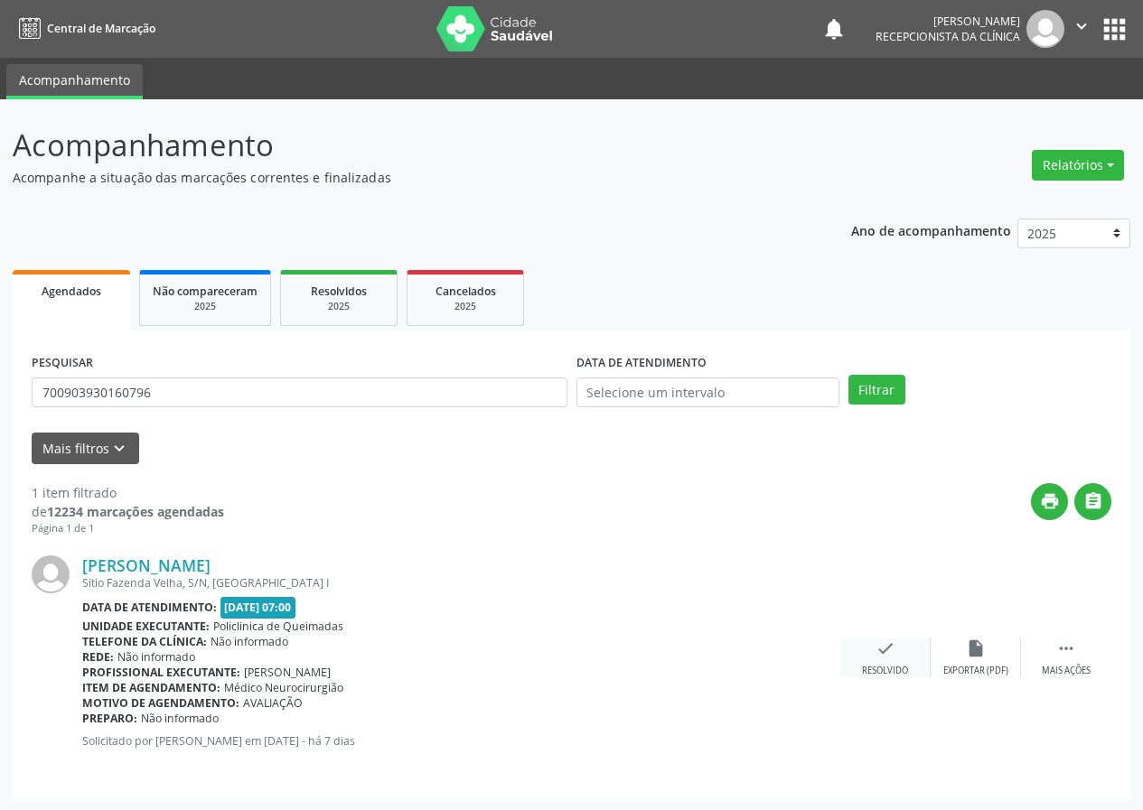
drag, startPoint x: 884, startPoint y: 657, endPoint x: 860, endPoint y: 645, distance: 26.3
click at [860, 645] on div "check Resolvido" at bounding box center [885, 658] width 90 height 39
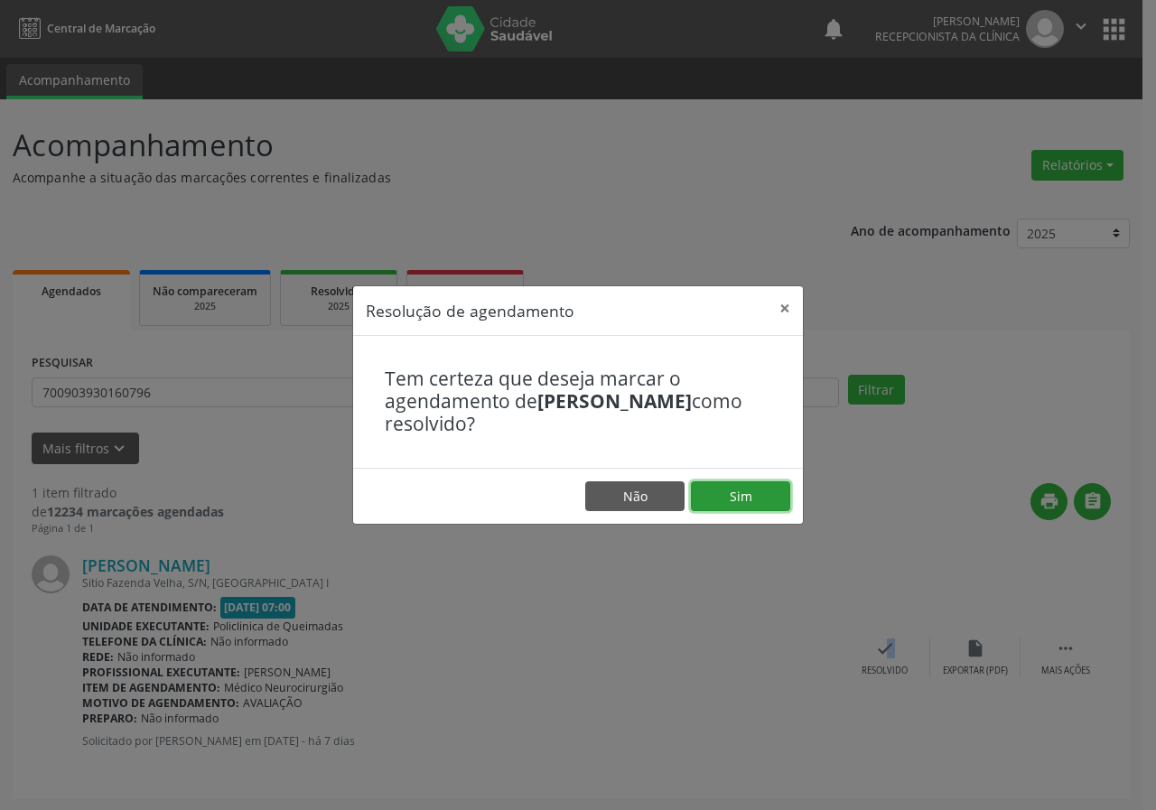
click at [754, 499] on button "Sim" at bounding box center [740, 497] width 99 height 31
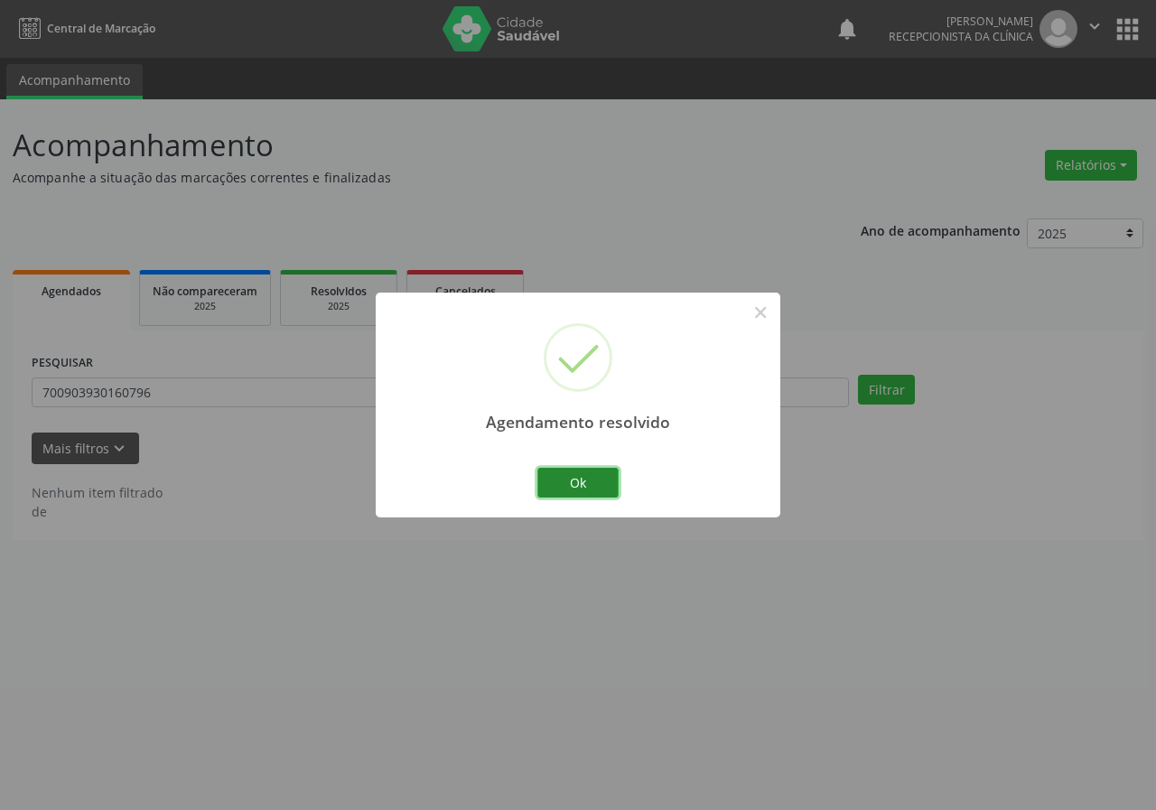
drag, startPoint x: 599, startPoint y: 479, endPoint x: 558, endPoint y: 466, distance: 42.6
click at [598, 479] on button "Ok" at bounding box center [578, 483] width 81 height 31
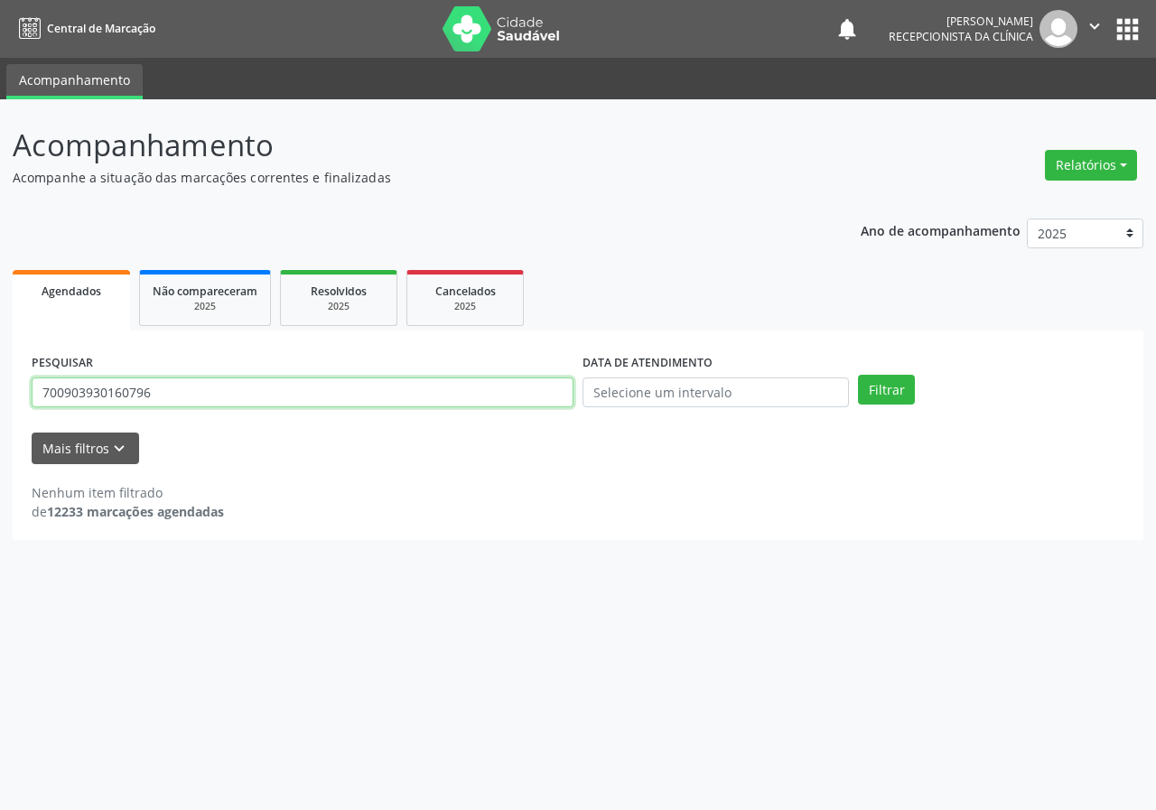
click at [541, 400] on input "700903930160796" at bounding box center [303, 393] width 542 height 31
type input "702800609227967"
click at [858, 375] on button "Filtrar" at bounding box center [886, 390] width 57 height 31
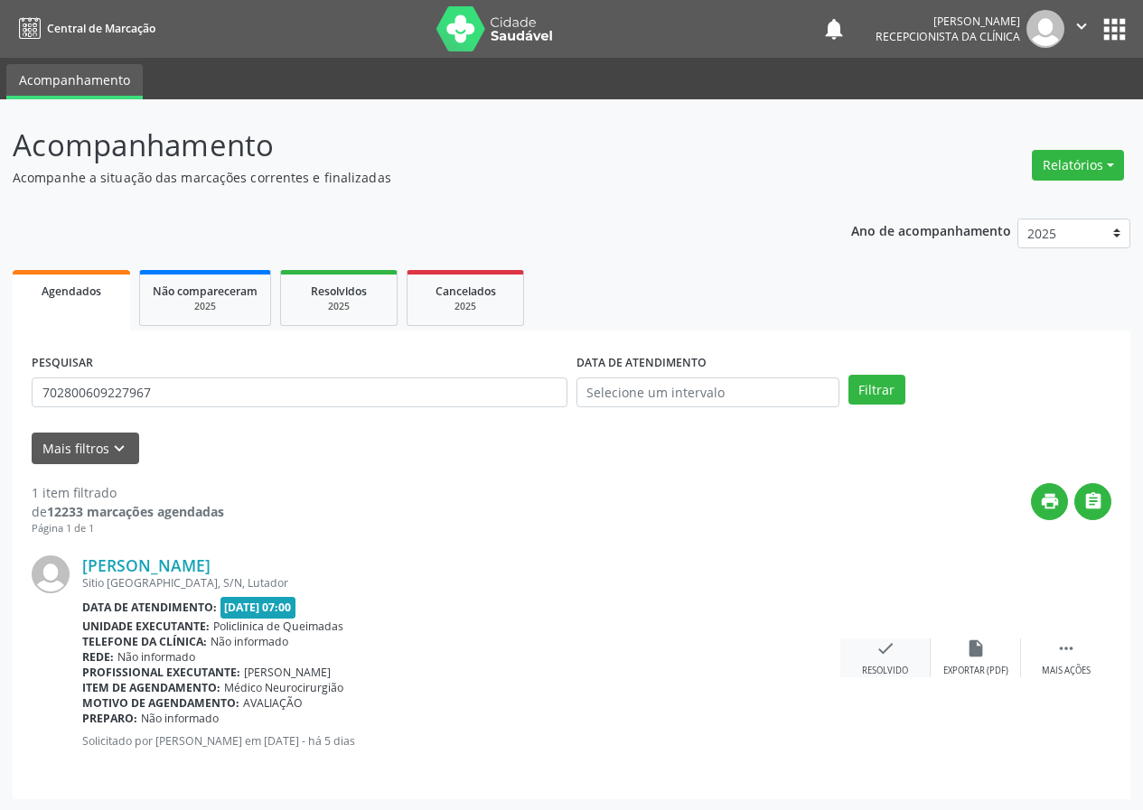
click at [891, 651] on icon "check" at bounding box center [885, 649] width 20 height 20
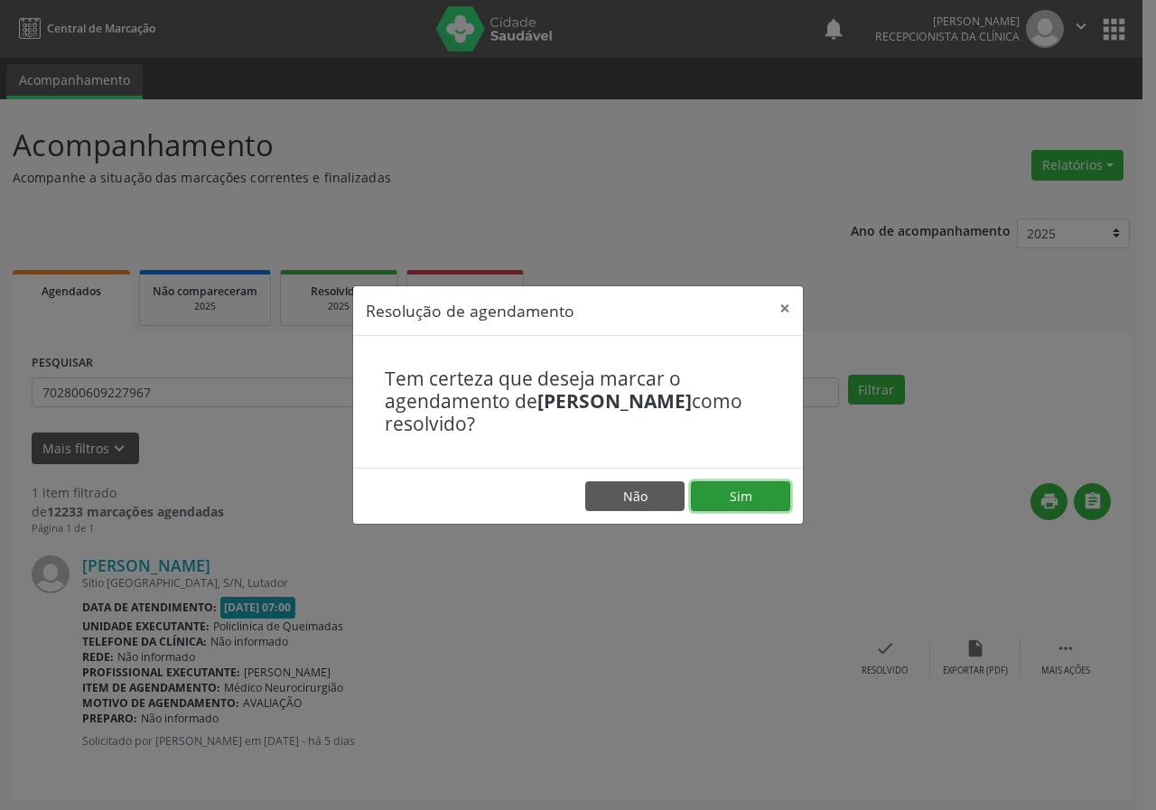
click at [765, 494] on button "Sim" at bounding box center [740, 497] width 99 height 31
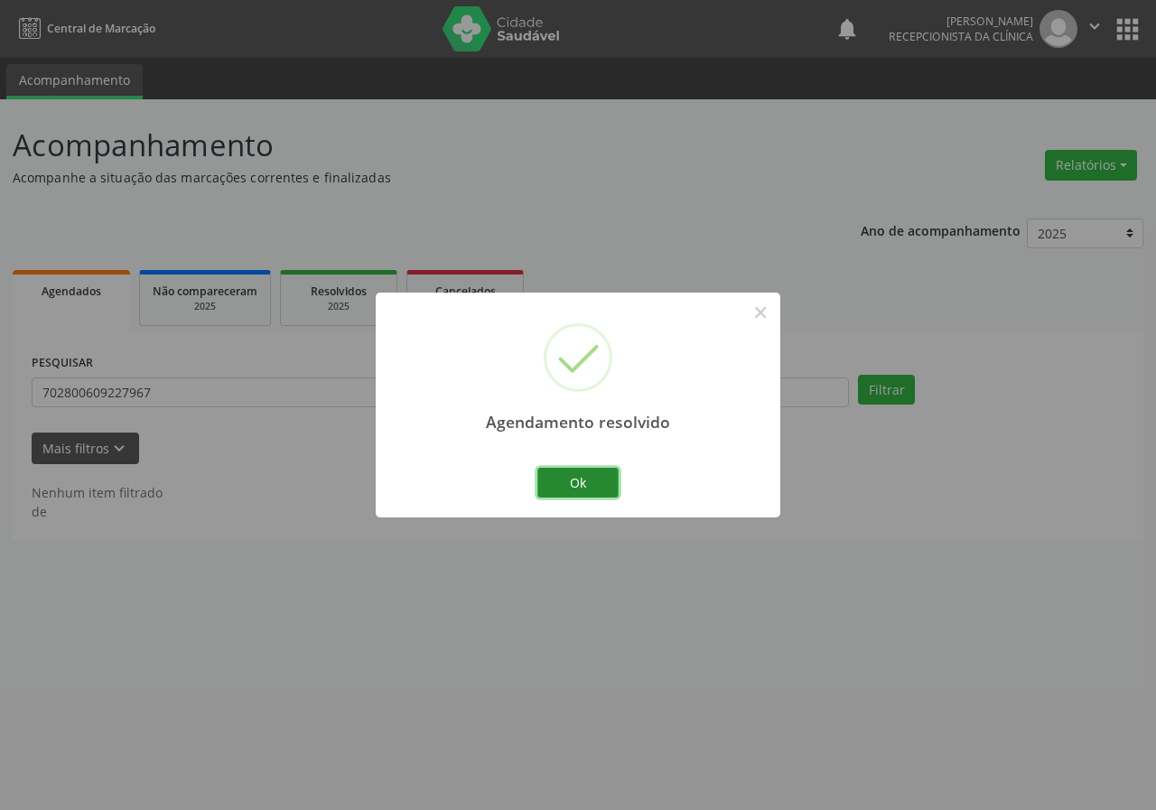
click at [572, 482] on button "Ok" at bounding box center [578, 483] width 81 height 31
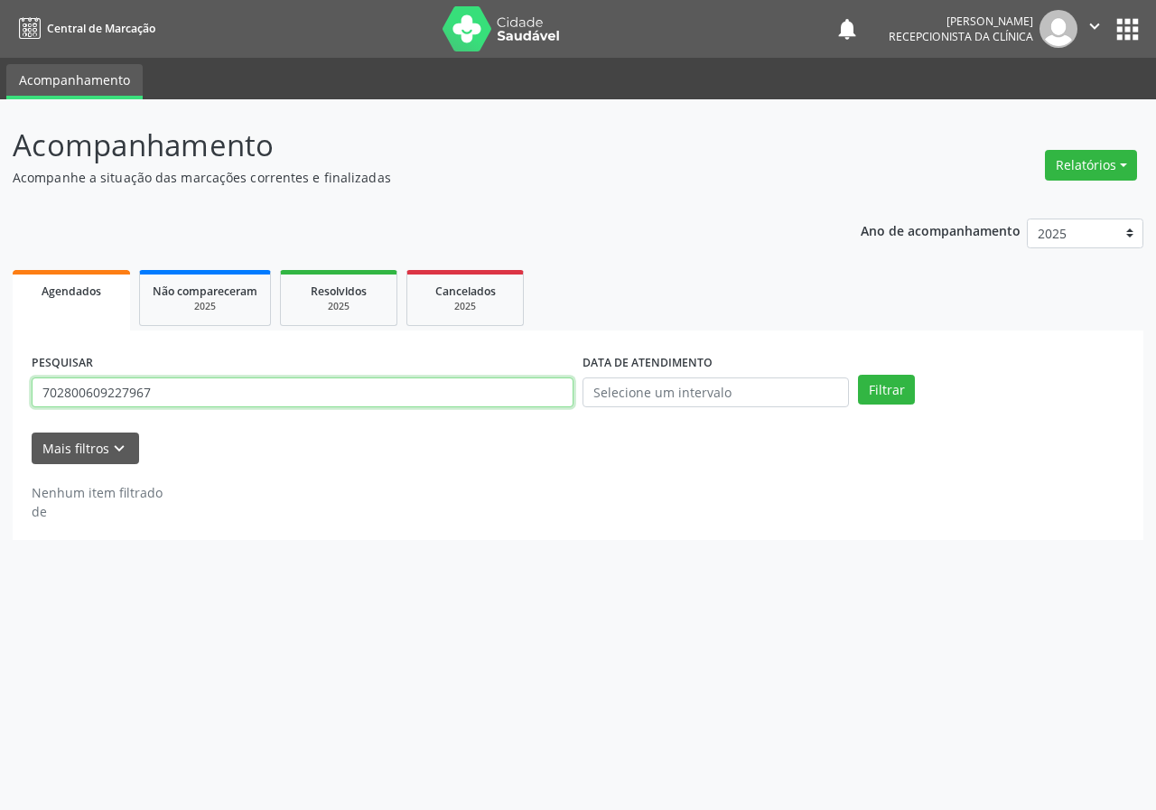
click at [502, 399] on input "702800609227967" at bounding box center [303, 393] width 542 height 31
type input "704604610719128"
click at [858, 375] on button "Filtrar" at bounding box center [886, 390] width 57 height 31
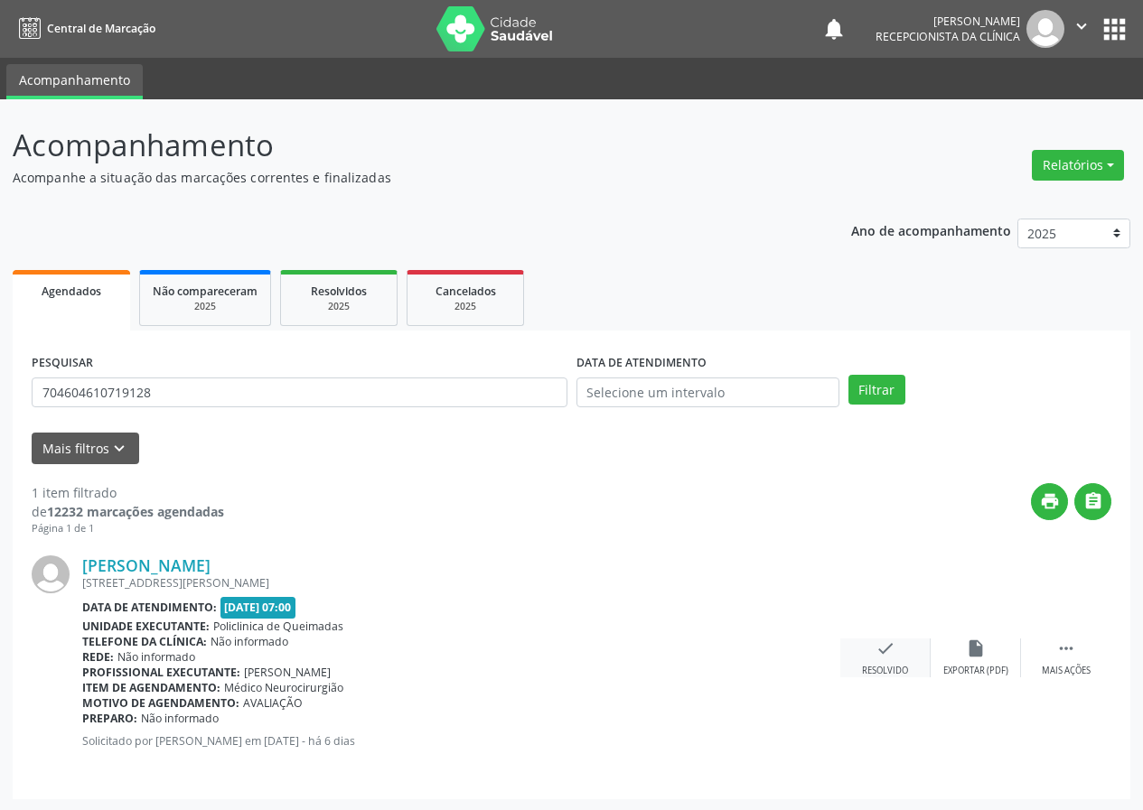
click at [875, 653] on icon "check" at bounding box center [885, 649] width 20 height 20
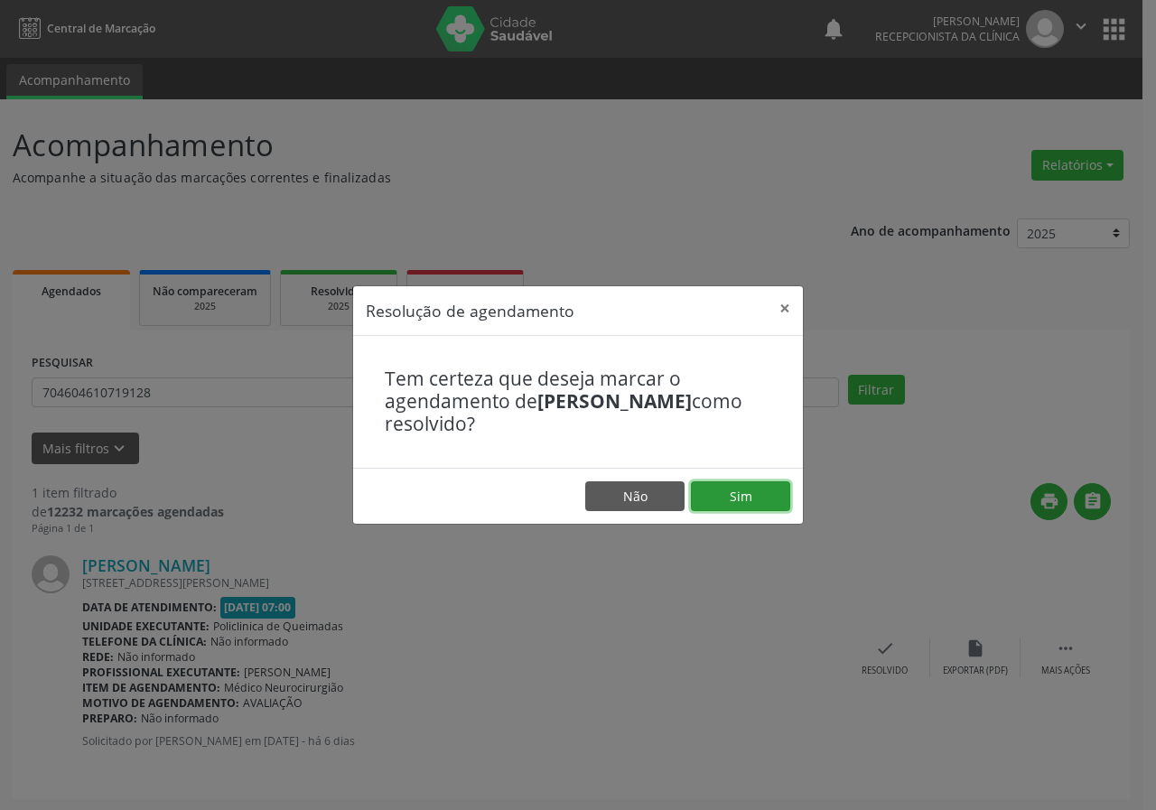
click at [767, 487] on button "Sim" at bounding box center [740, 497] width 99 height 31
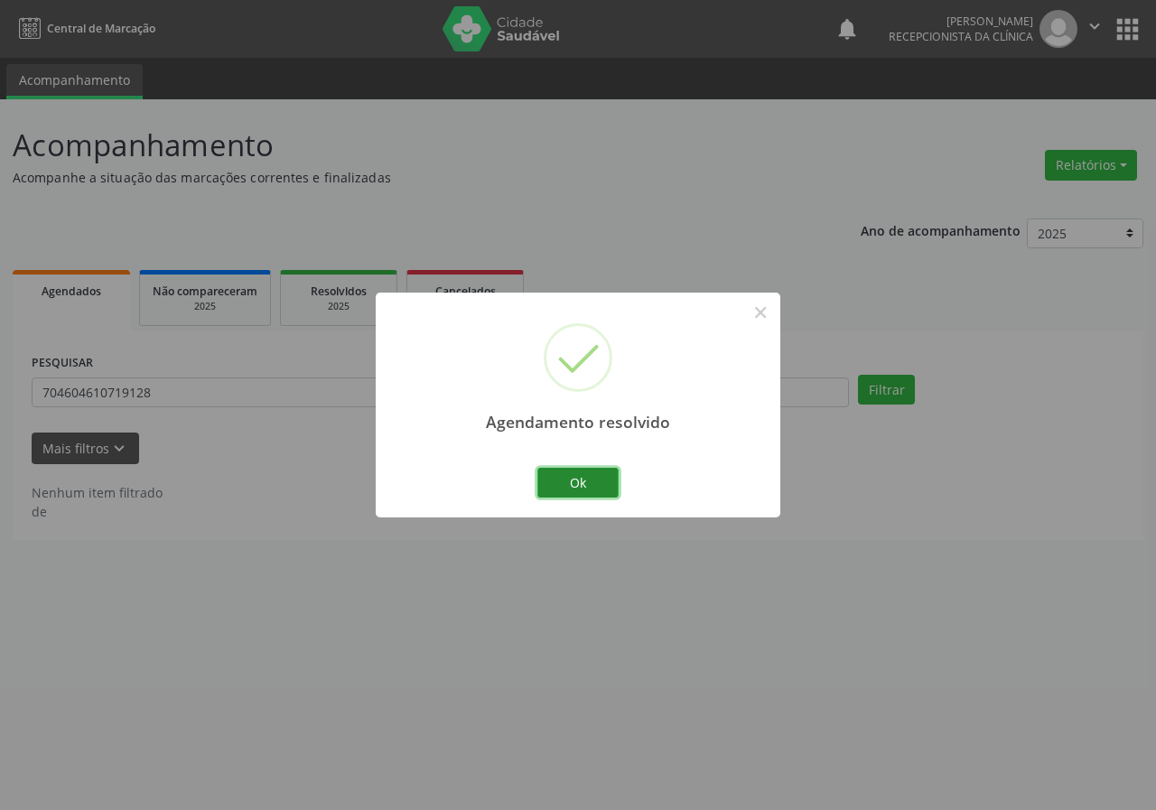
click at [572, 473] on button "Ok" at bounding box center [578, 483] width 81 height 31
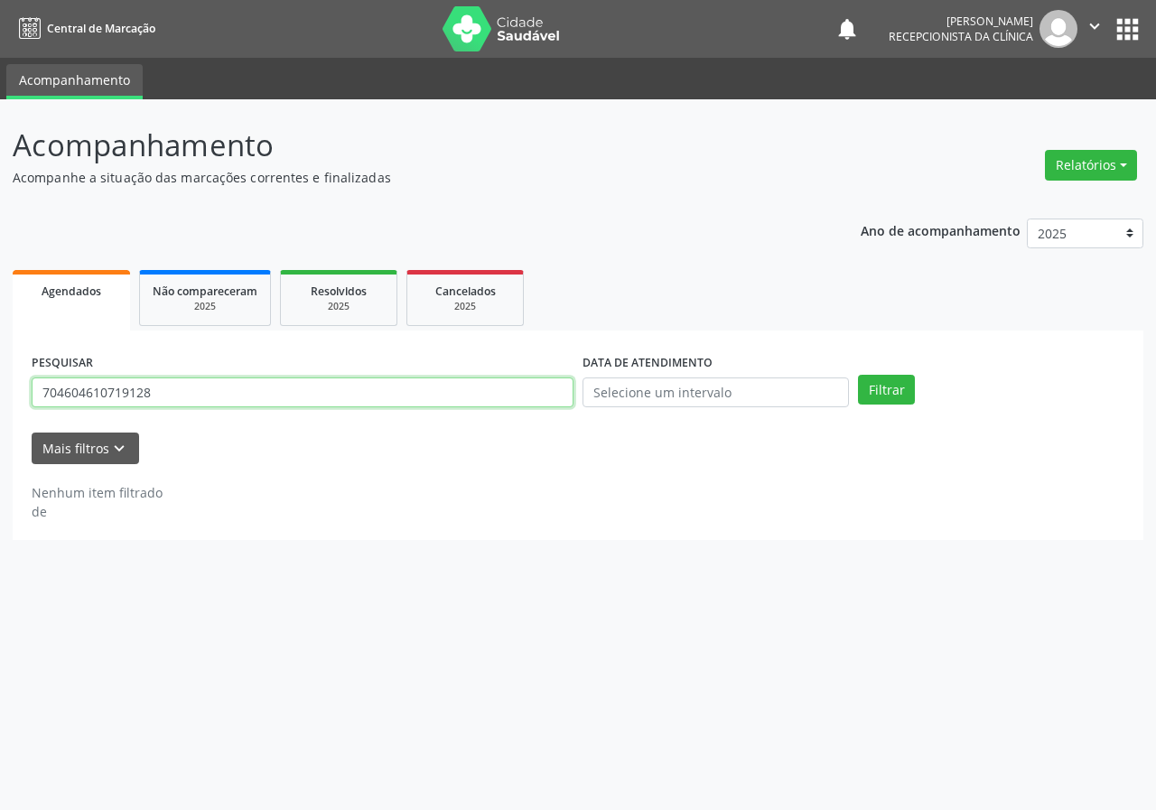
click at [503, 406] on input "704604610719128" at bounding box center [303, 393] width 542 height 31
type input "700508380757750"
click at [858, 375] on button "Filtrar" at bounding box center [886, 390] width 57 height 31
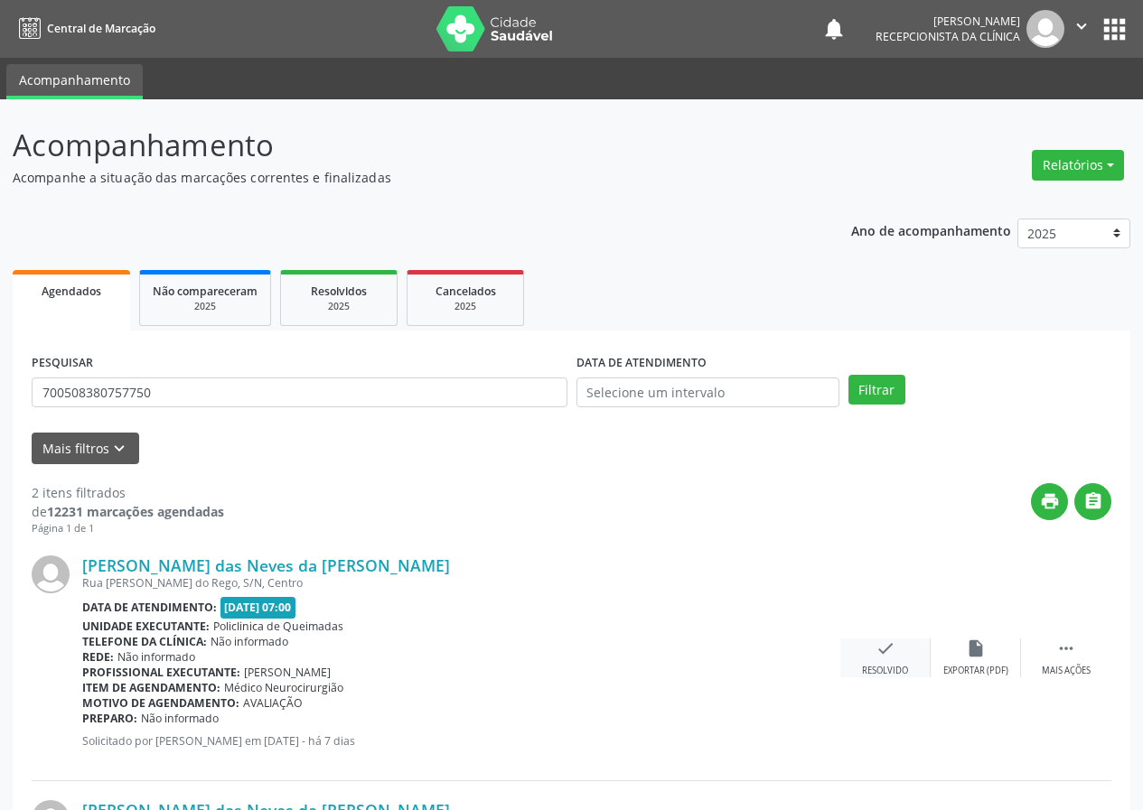
click at [877, 652] on icon "check" at bounding box center [885, 649] width 20 height 20
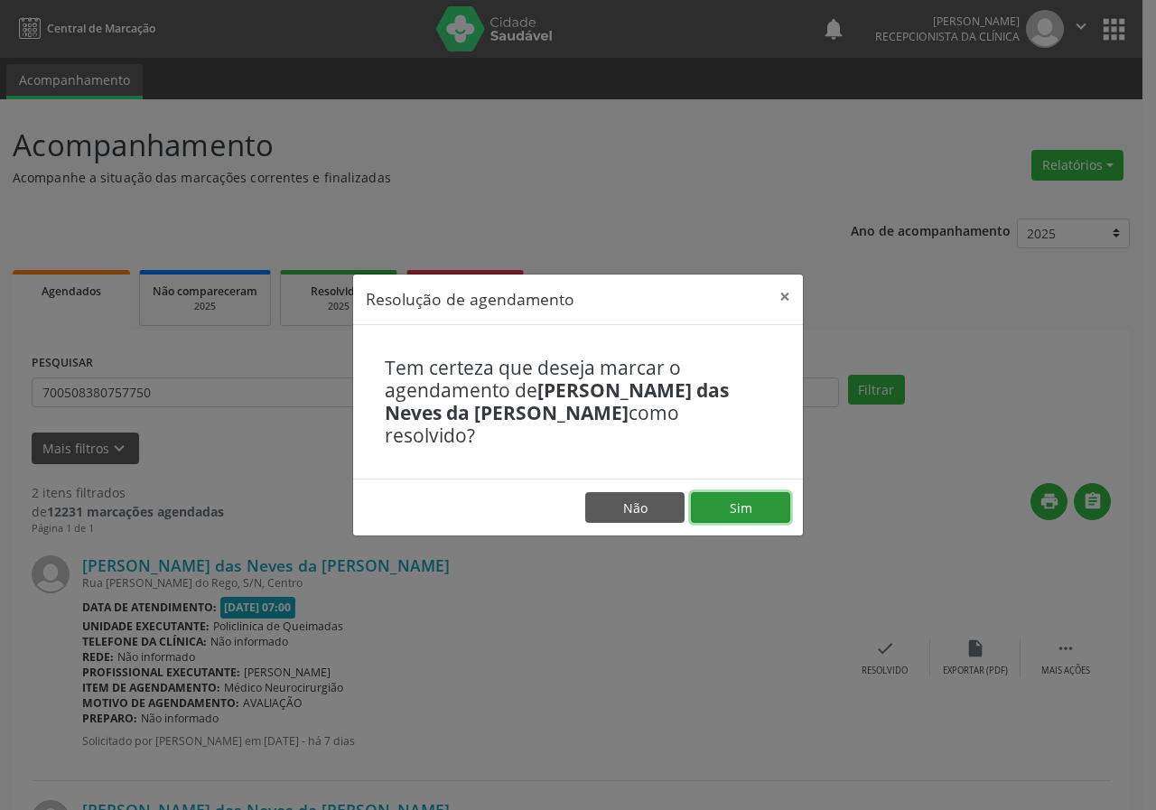
click at [734, 493] on button "Sim" at bounding box center [740, 507] width 99 height 31
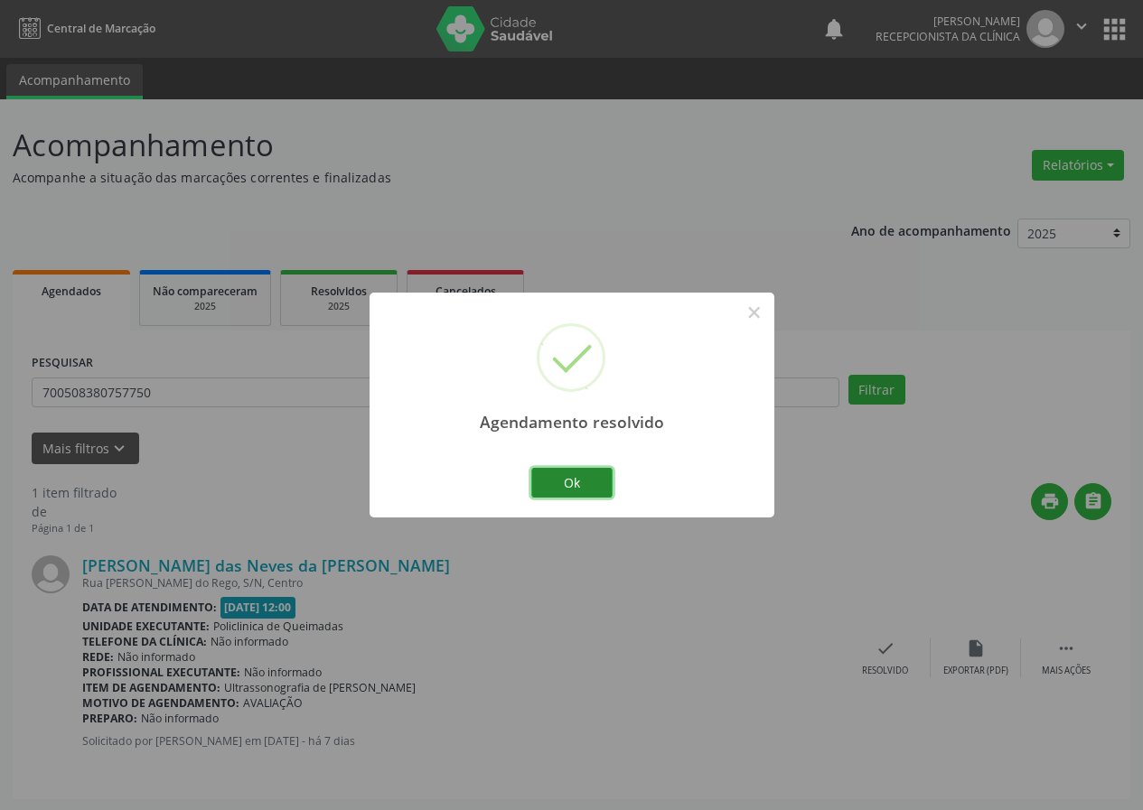
click at [586, 478] on button "Ok" at bounding box center [571, 483] width 81 height 31
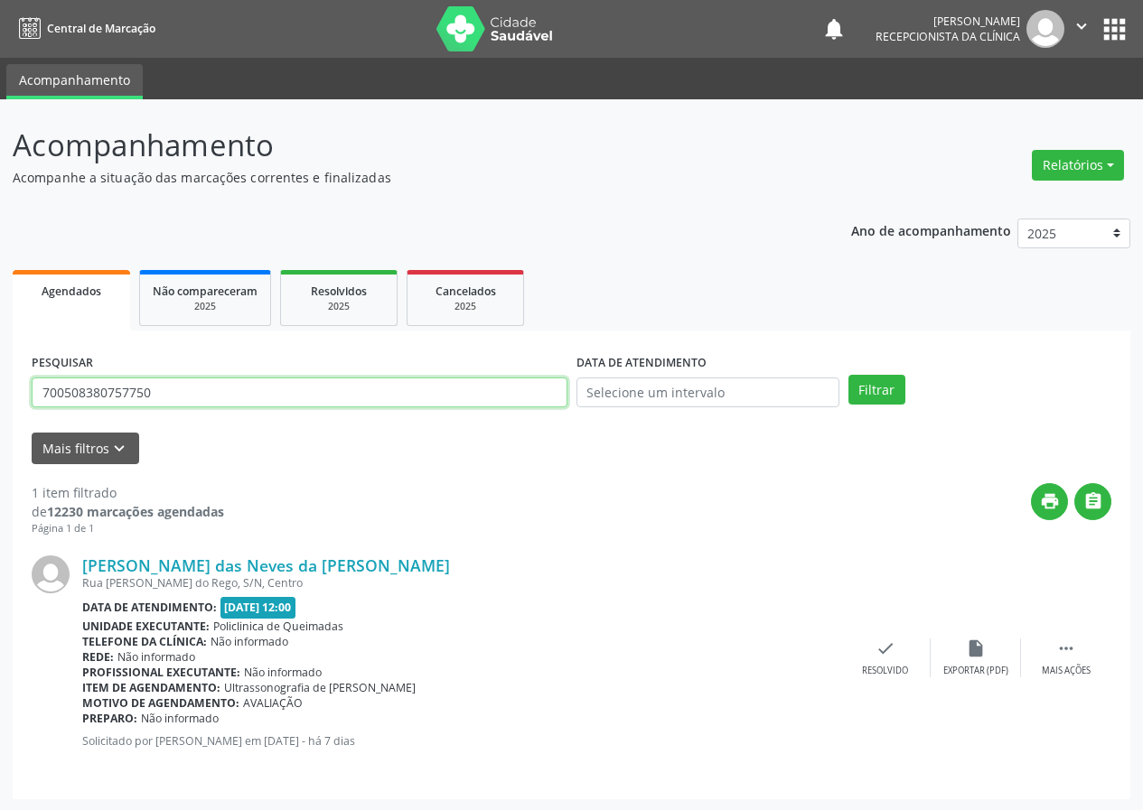
click at [390, 399] on input "700508380757750" at bounding box center [300, 393] width 536 height 31
type input "700300442210940"
click at [848, 375] on button "Filtrar" at bounding box center [876, 390] width 57 height 31
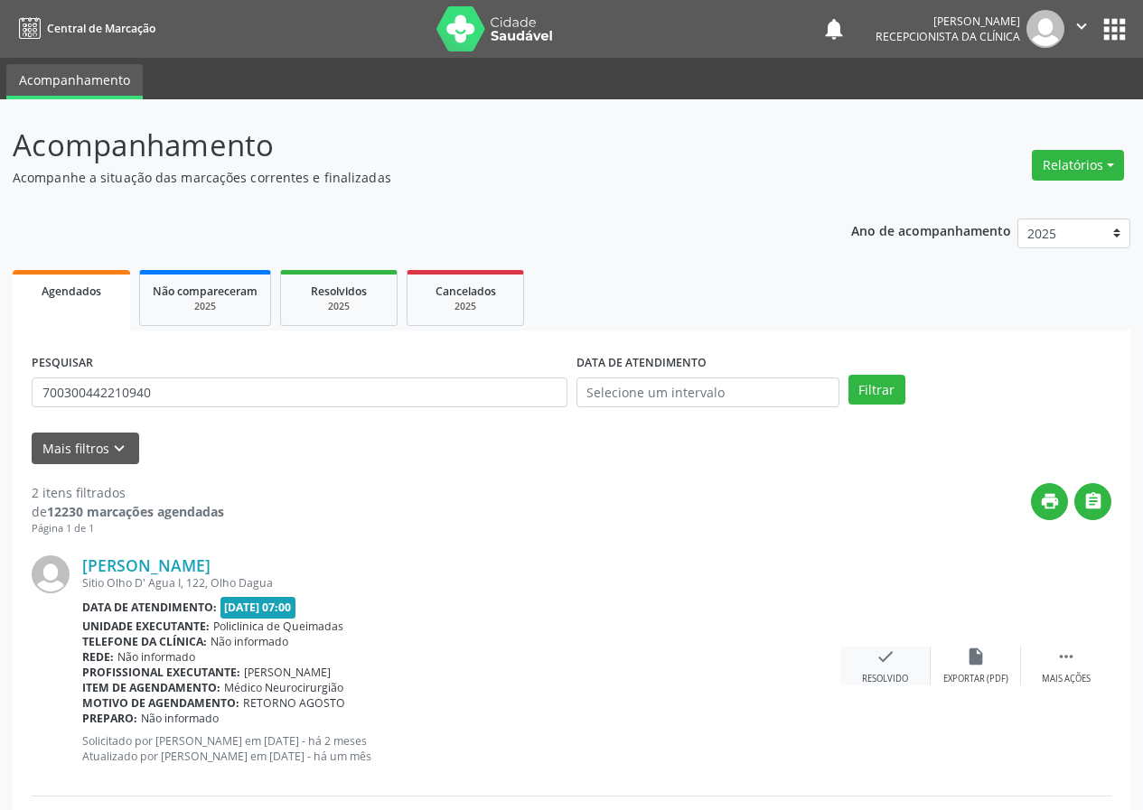
click at [878, 661] on icon "check" at bounding box center [885, 657] width 20 height 20
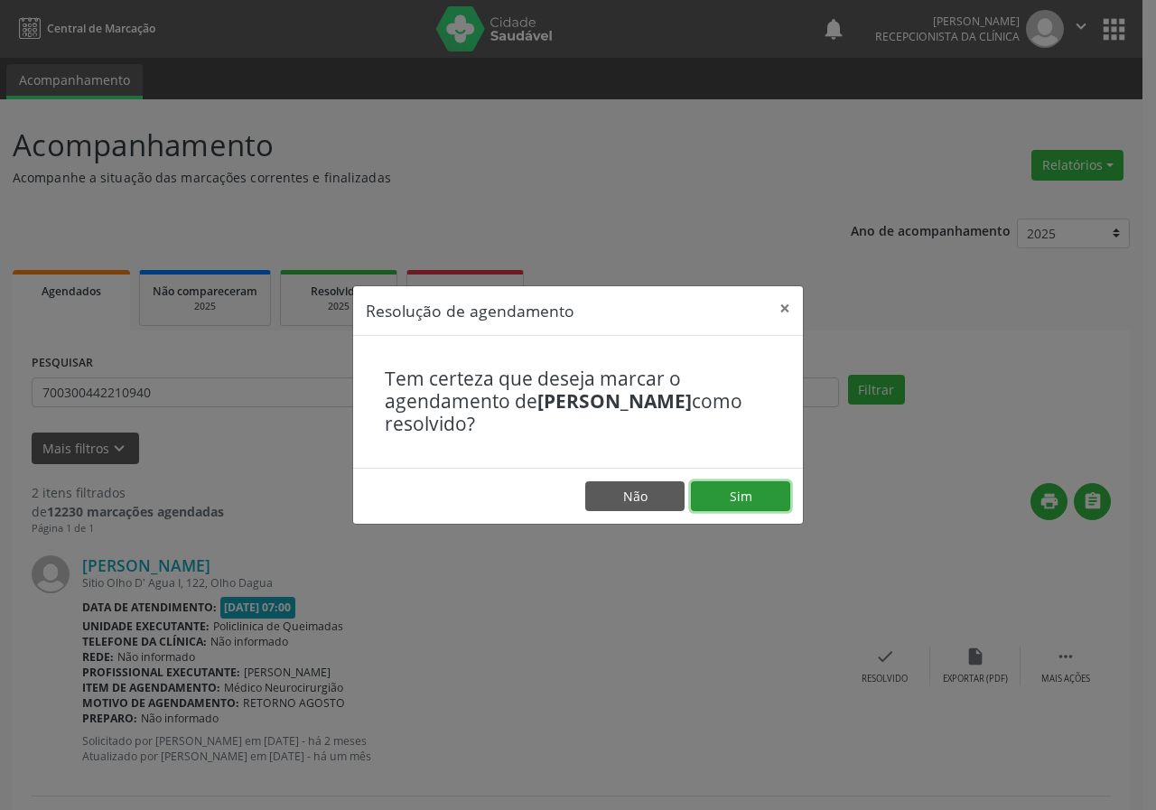
click at [745, 496] on button "Sim" at bounding box center [740, 497] width 99 height 31
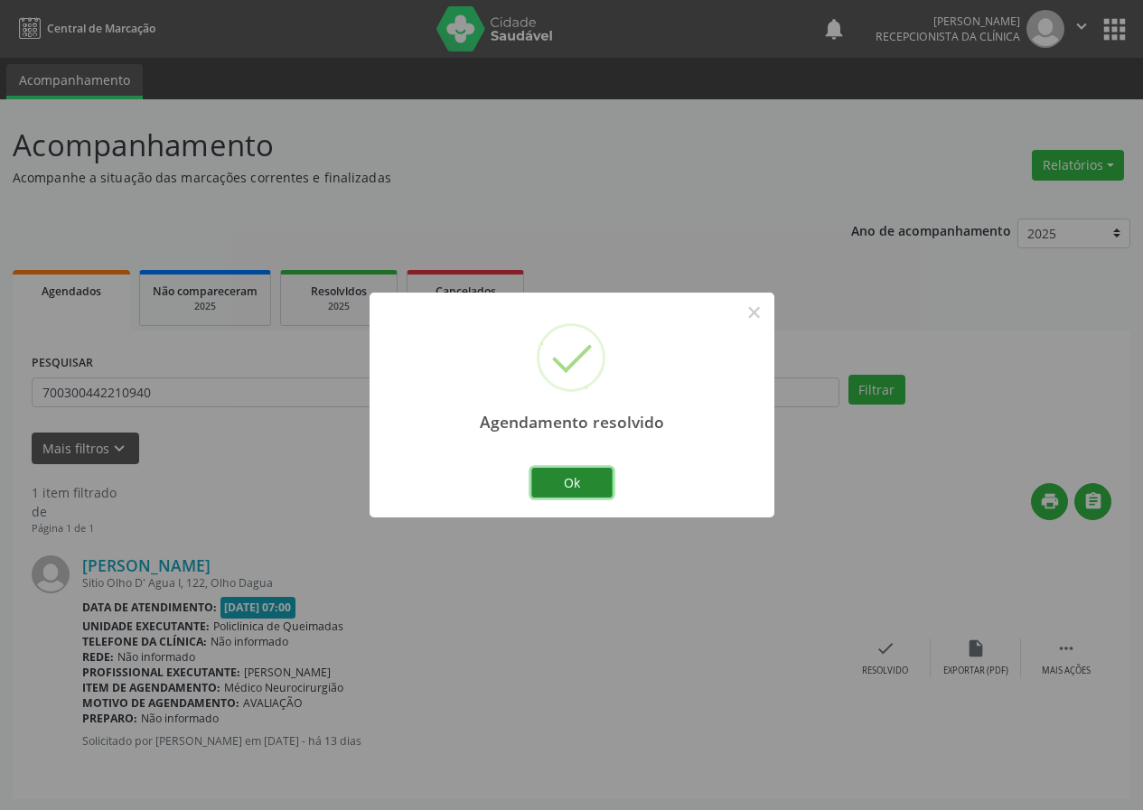
click at [593, 473] on button "Ok" at bounding box center [571, 483] width 81 height 31
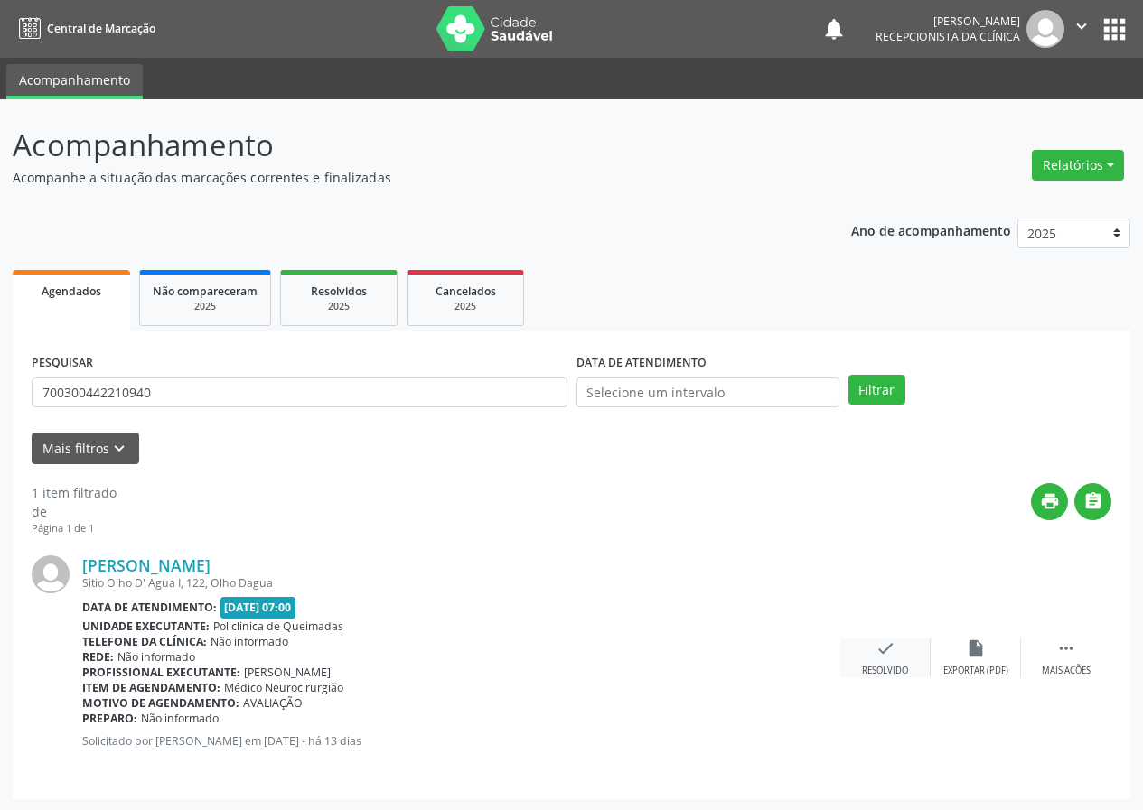
click at [885, 651] on icon "check" at bounding box center [885, 649] width 20 height 20
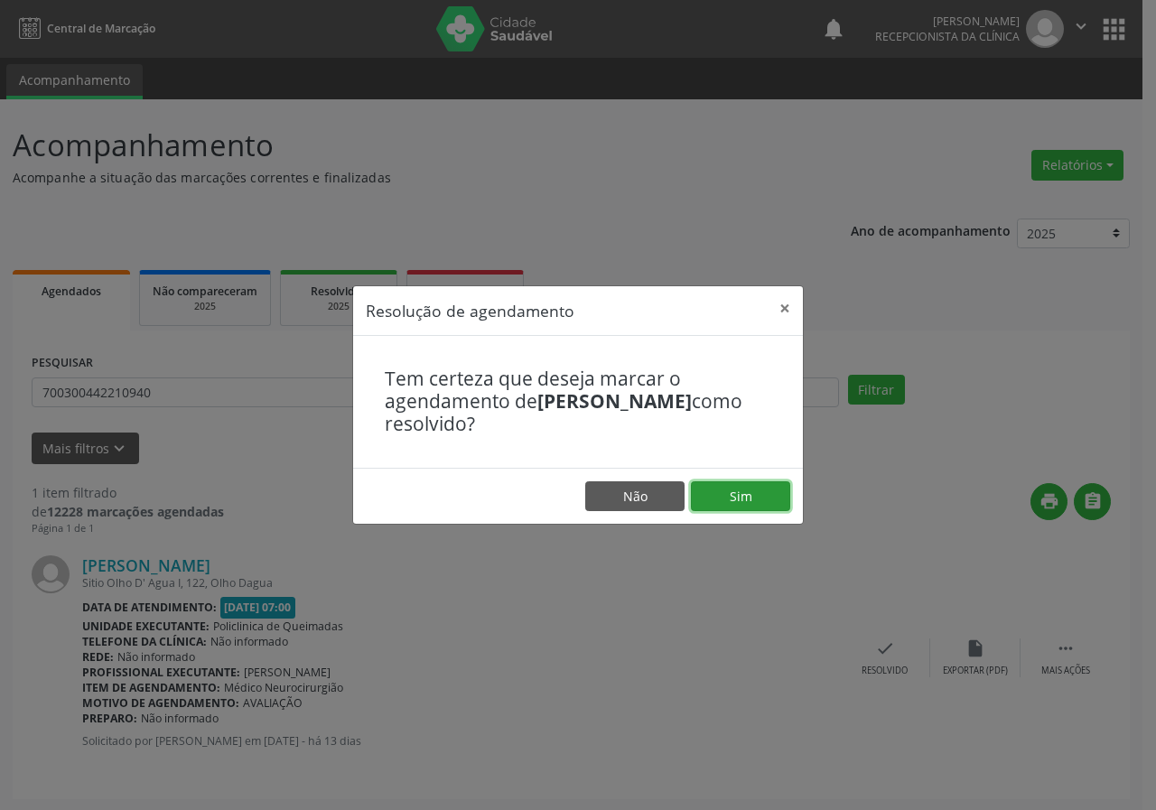
click at [724, 495] on button "Sim" at bounding box center [740, 497] width 99 height 31
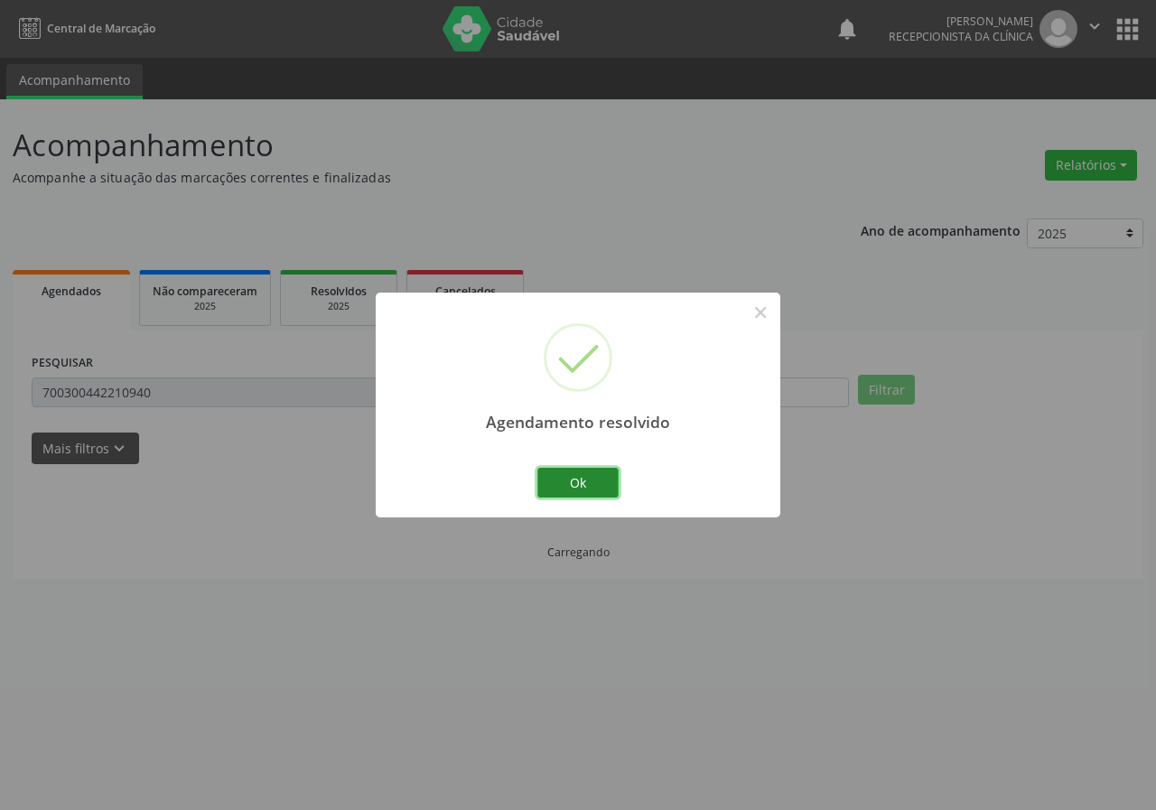
click at [604, 482] on button "Ok" at bounding box center [578, 483] width 81 height 31
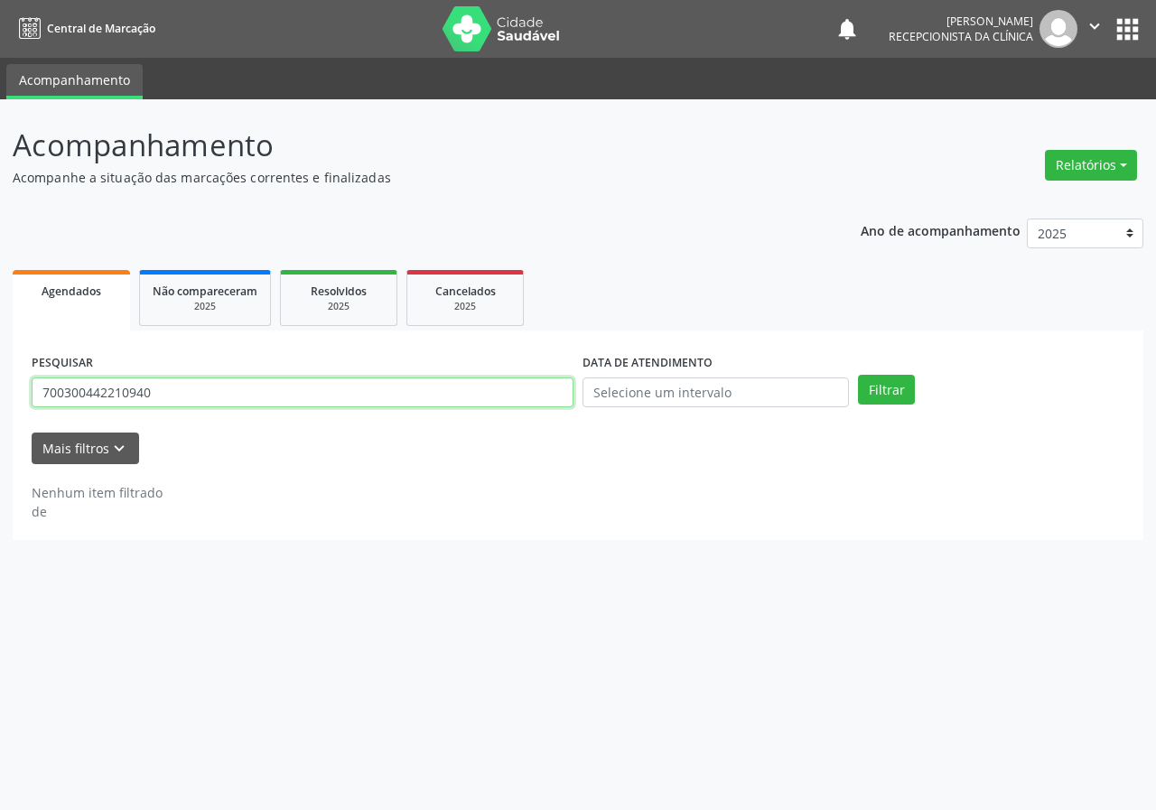
click at [434, 391] on input "700300442210940" at bounding box center [303, 393] width 542 height 31
click at [433, 391] on input "700300442210940" at bounding box center [303, 393] width 542 height 31
type input "704009848933465"
click at [858, 375] on button "Filtrar" at bounding box center [886, 390] width 57 height 31
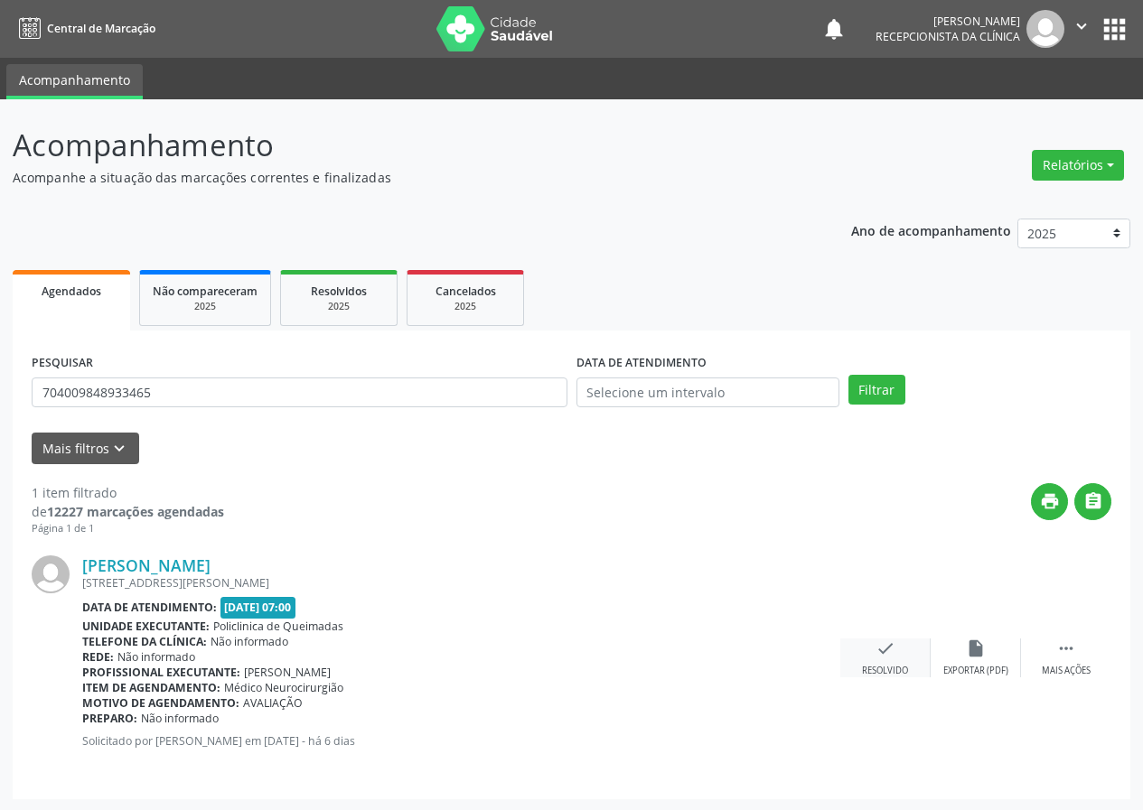
click at [885, 653] on icon "check" at bounding box center [885, 649] width 20 height 20
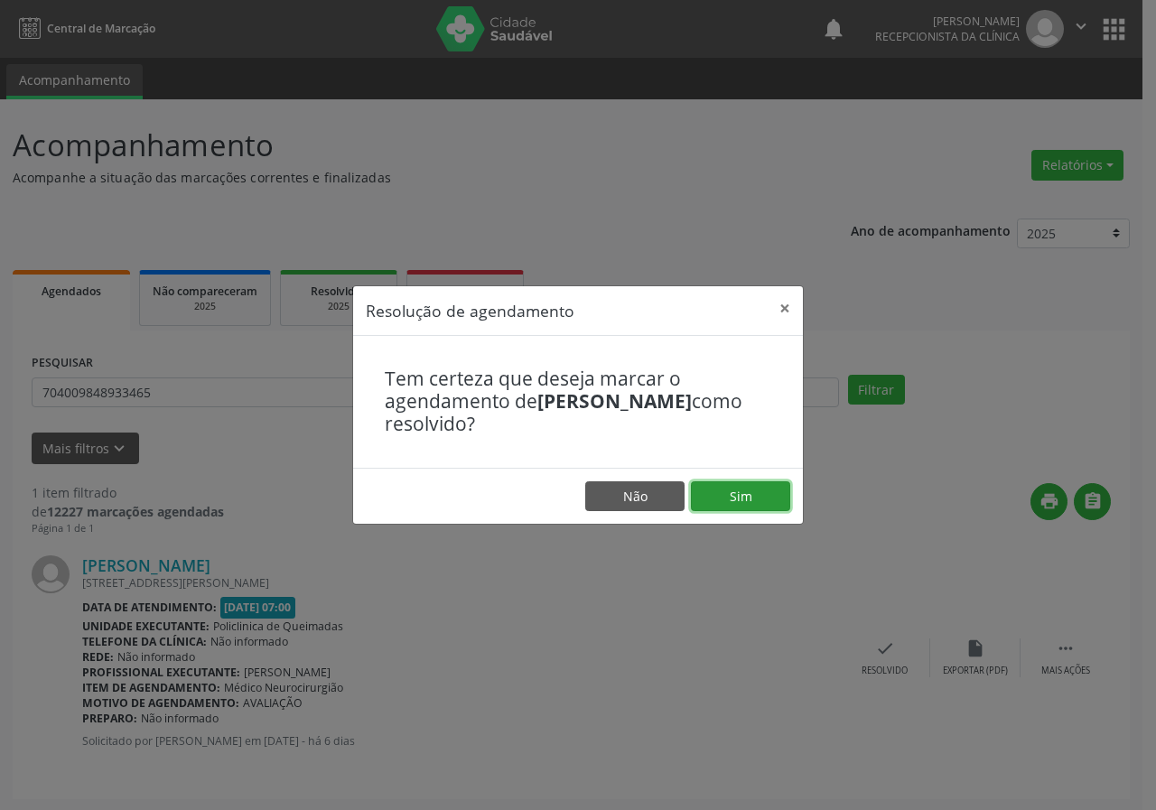
click at [772, 490] on button "Sim" at bounding box center [740, 497] width 99 height 31
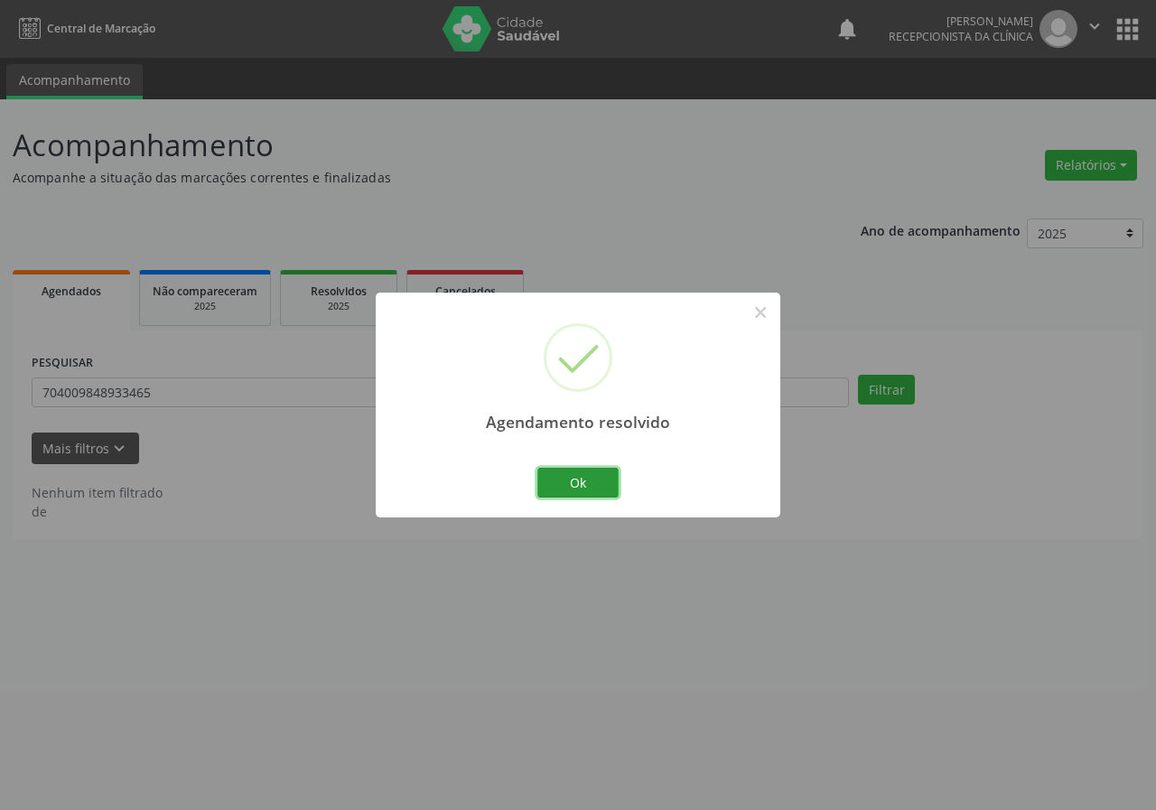
drag, startPoint x: 595, startPoint y: 486, endPoint x: 546, endPoint y: 461, distance: 55.8
click at [595, 485] on button "Ok" at bounding box center [578, 483] width 81 height 31
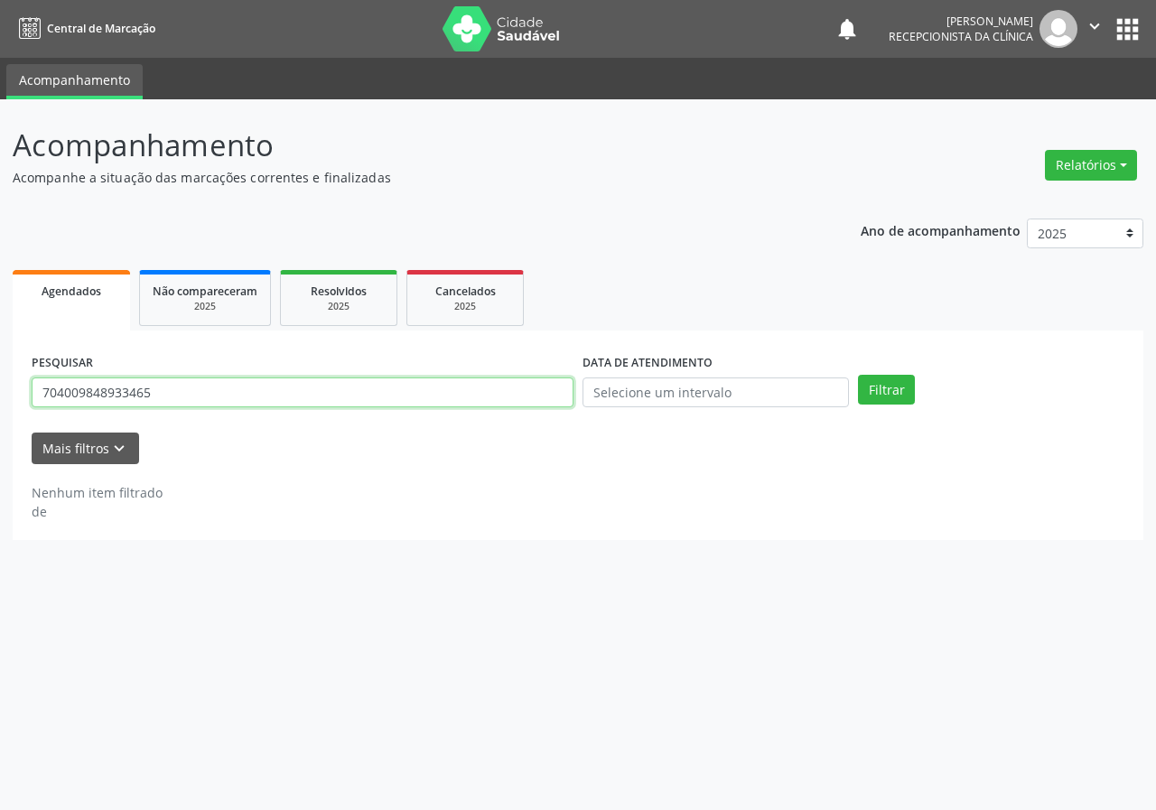
click at [482, 379] on input "704009848933465" at bounding box center [303, 393] width 542 height 31
click at [481, 385] on input "704009848933465" at bounding box center [303, 393] width 542 height 31
type input "702603724450341"
click at [858, 375] on button "Filtrar" at bounding box center [886, 390] width 57 height 31
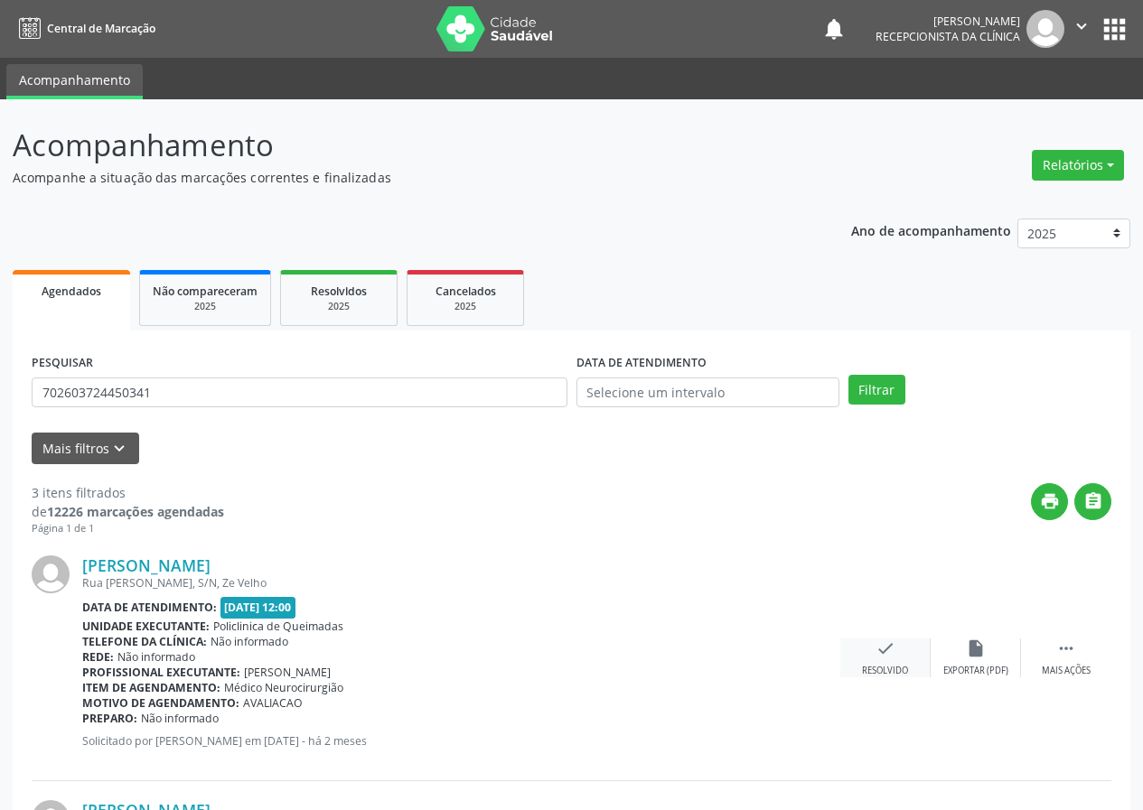
click at [880, 653] on icon "check" at bounding box center [885, 649] width 20 height 20
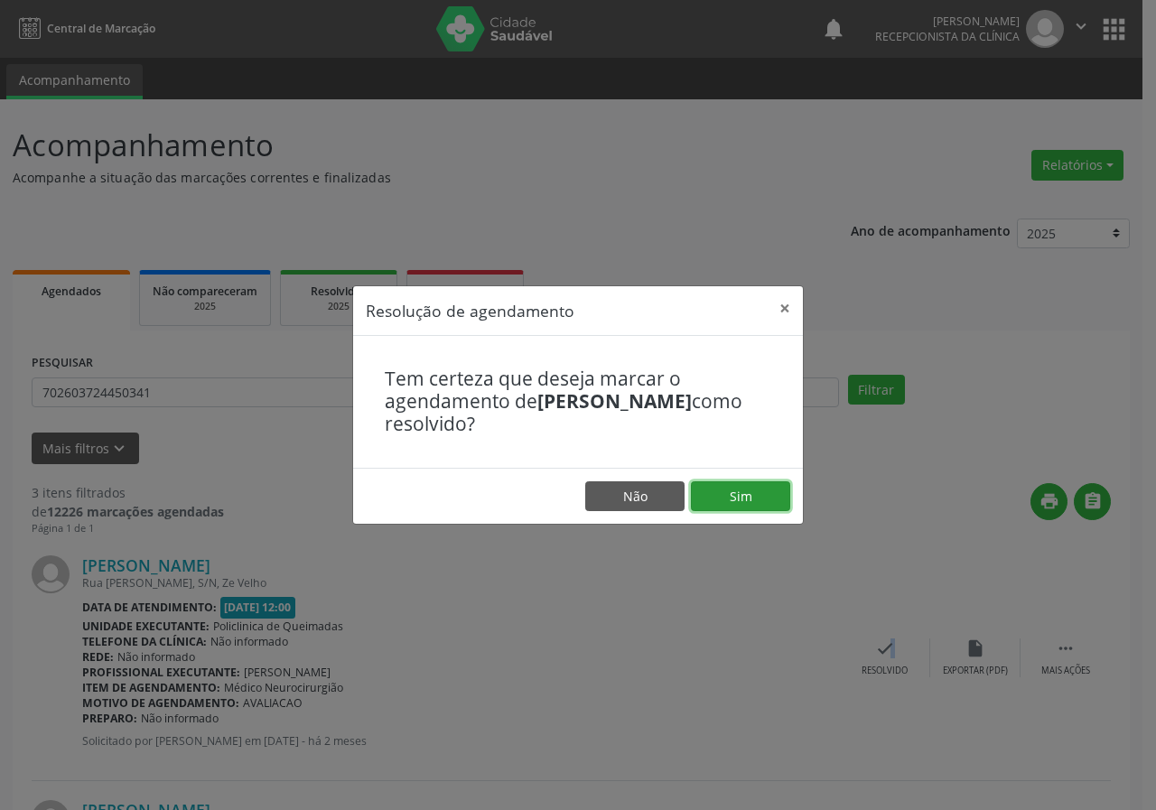
click at [772, 503] on button "Sim" at bounding box center [740, 497] width 99 height 31
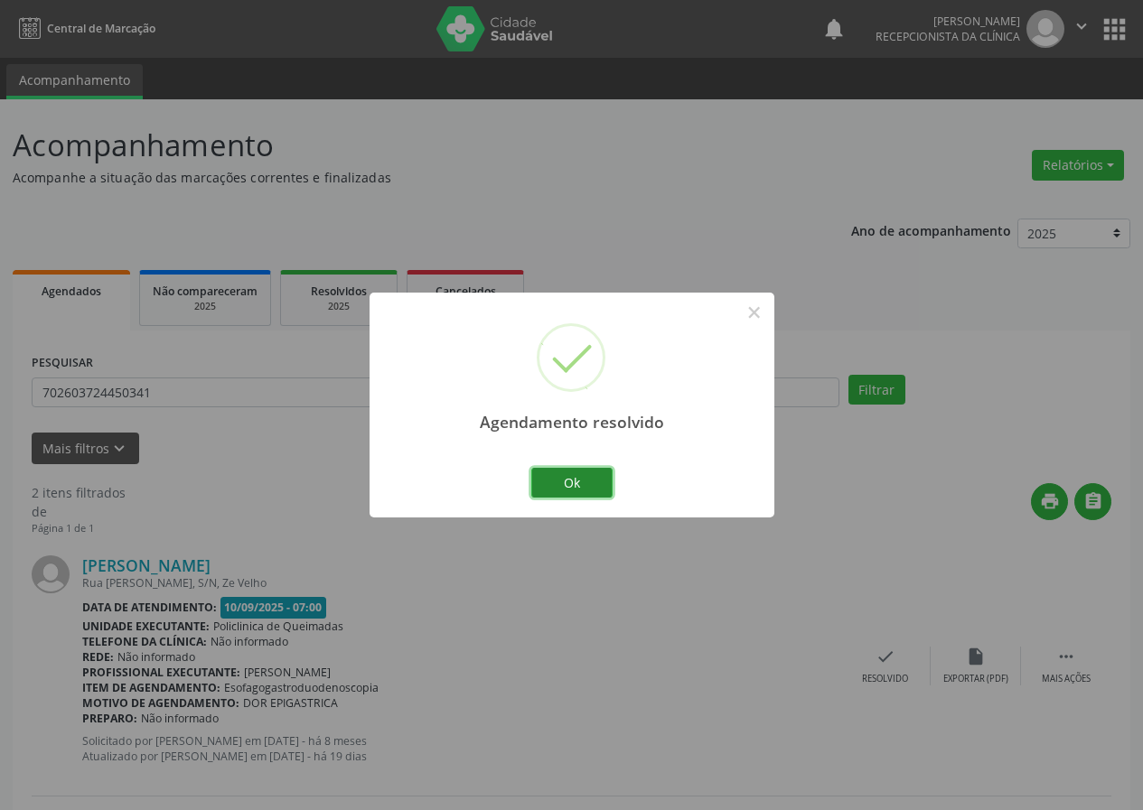
click at [573, 486] on button "Ok" at bounding box center [571, 483] width 81 height 31
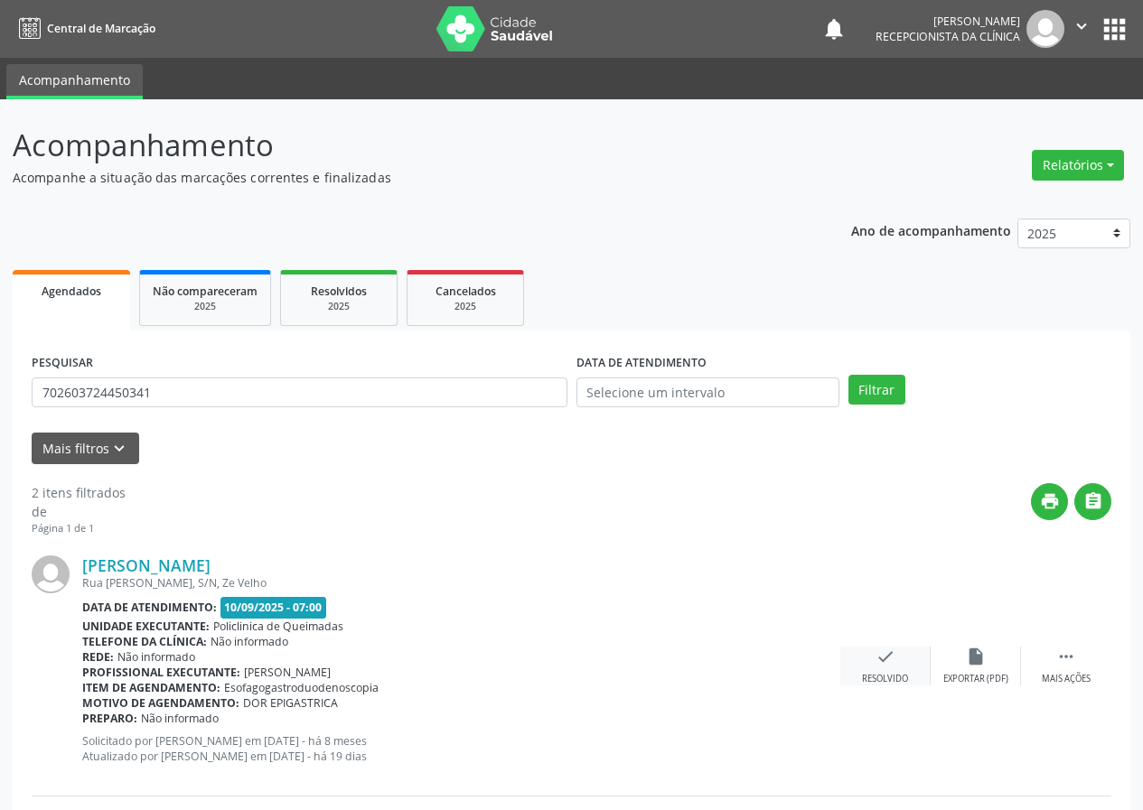
click at [888, 663] on icon "check" at bounding box center [885, 657] width 20 height 20
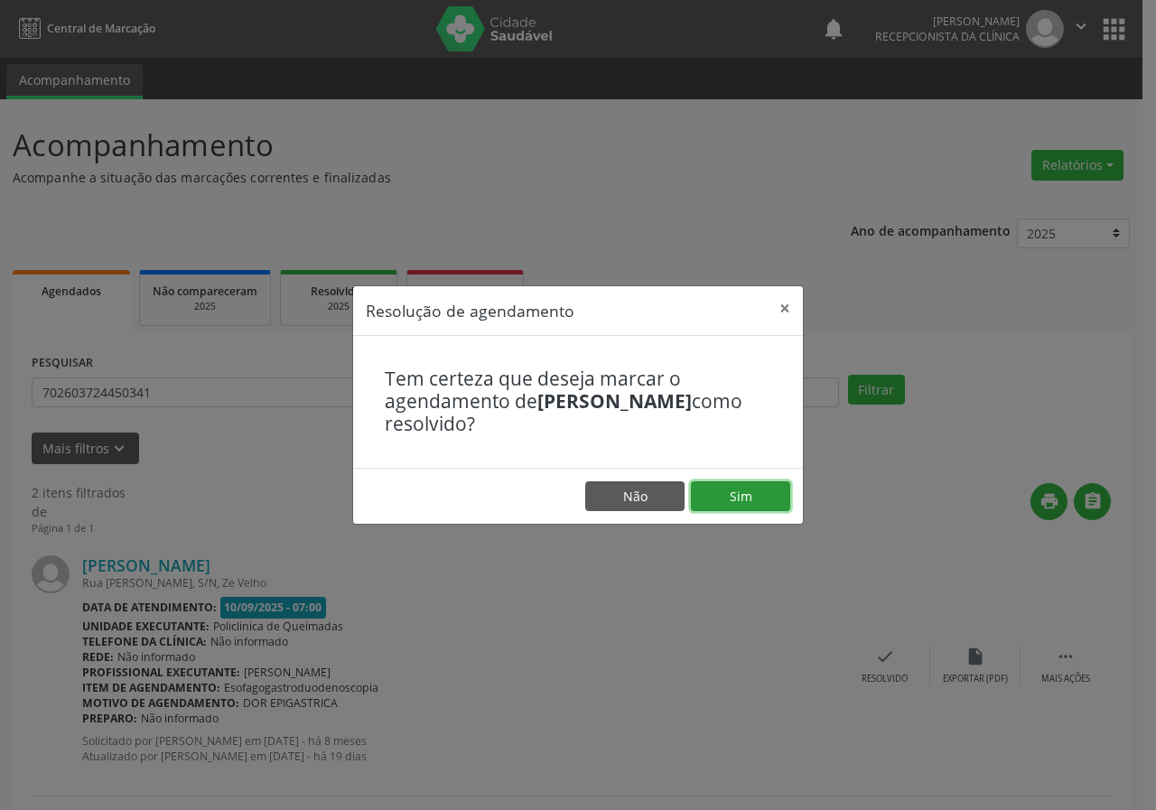
click at [750, 494] on button "Sim" at bounding box center [740, 497] width 99 height 31
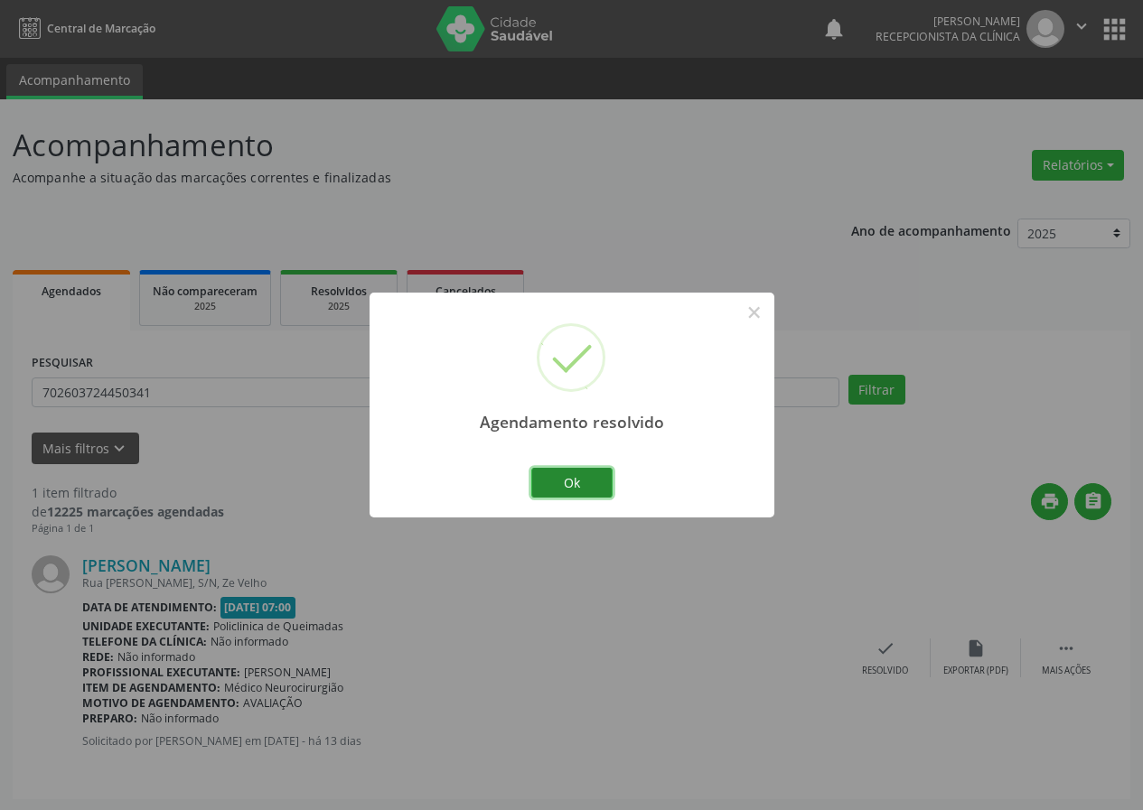
click at [580, 484] on button "Ok" at bounding box center [571, 483] width 81 height 31
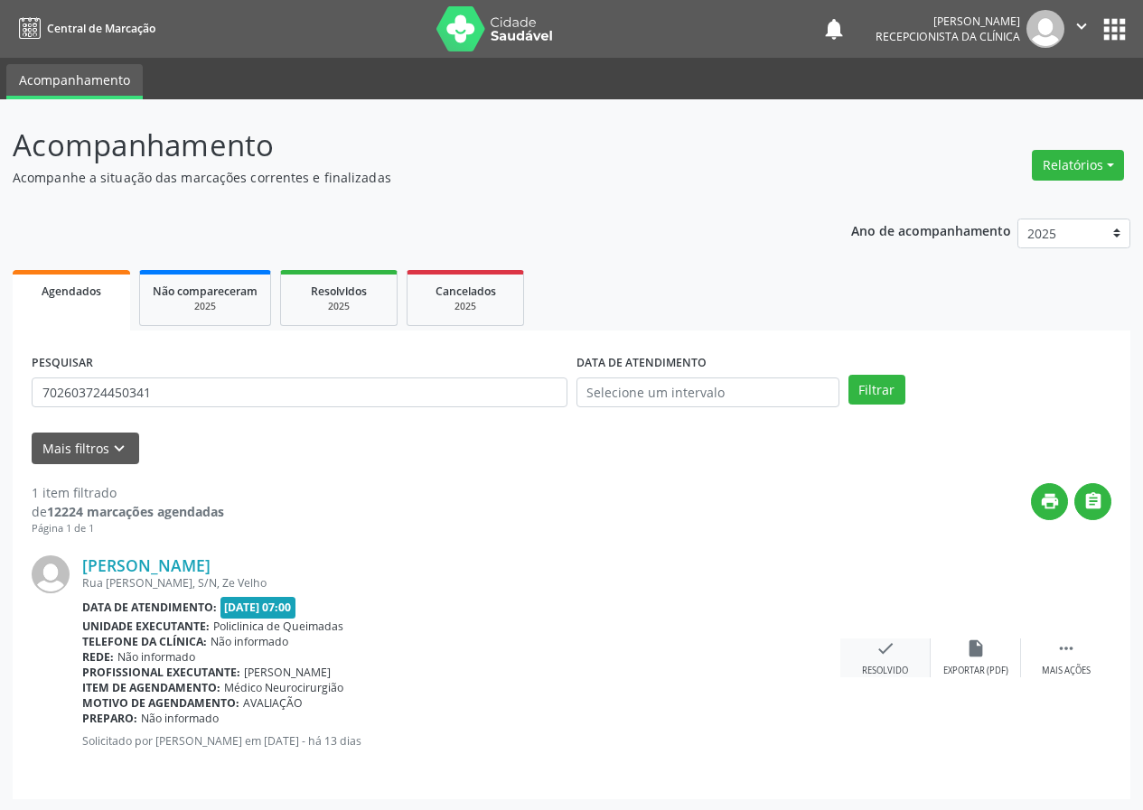
click at [879, 650] on icon "check" at bounding box center [885, 649] width 20 height 20
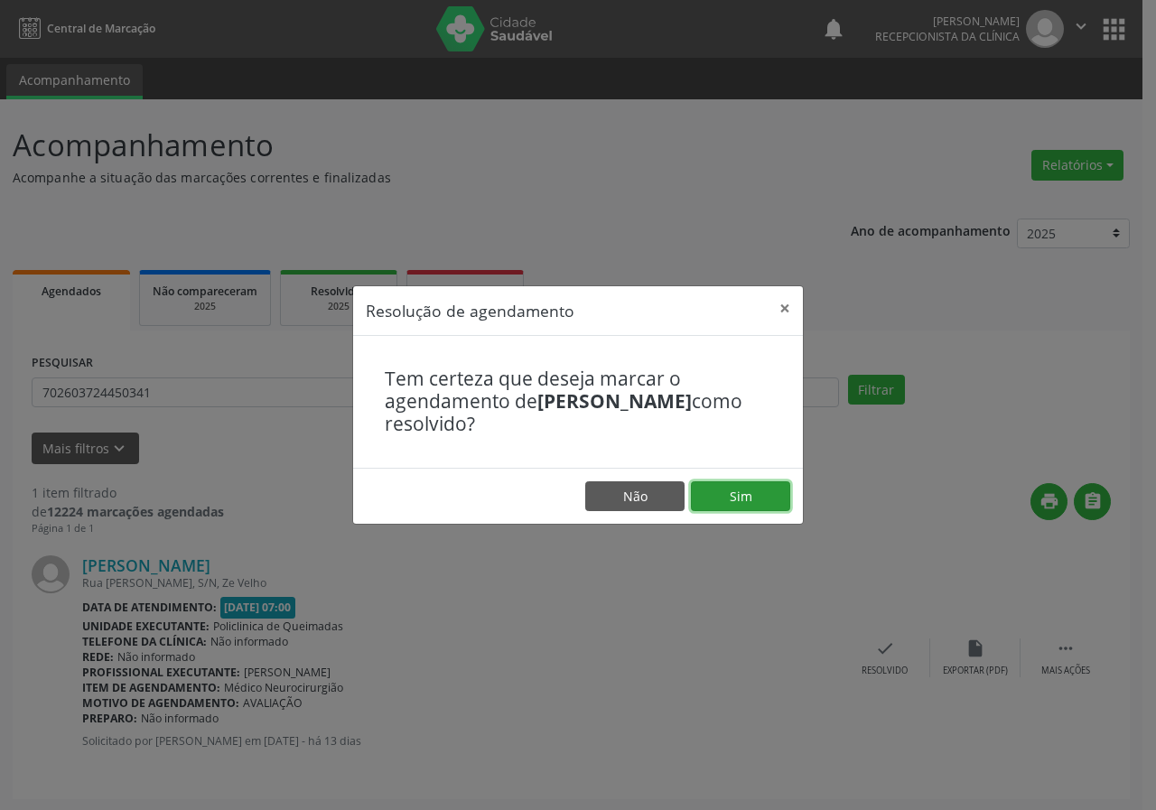
click at [751, 499] on button "Sim" at bounding box center [740, 497] width 99 height 31
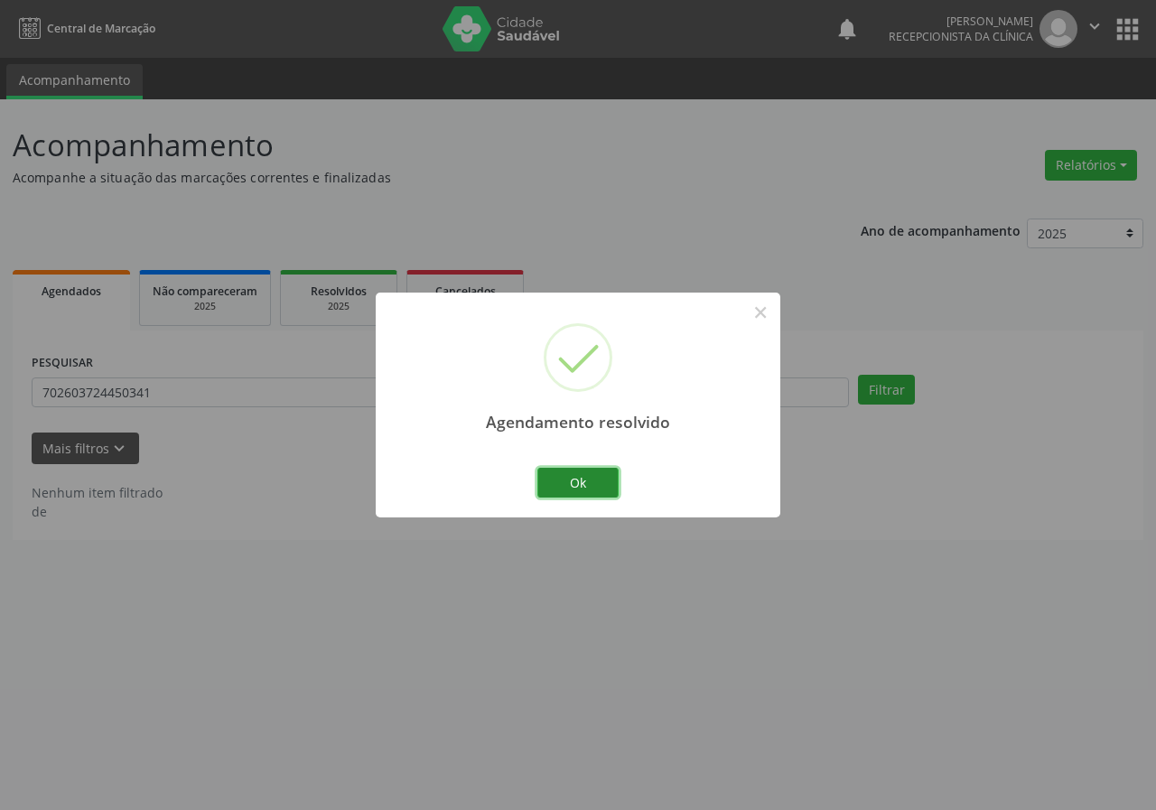
click at [602, 482] on button "Ok" at bounding box center [578, 483] width 81 height 31
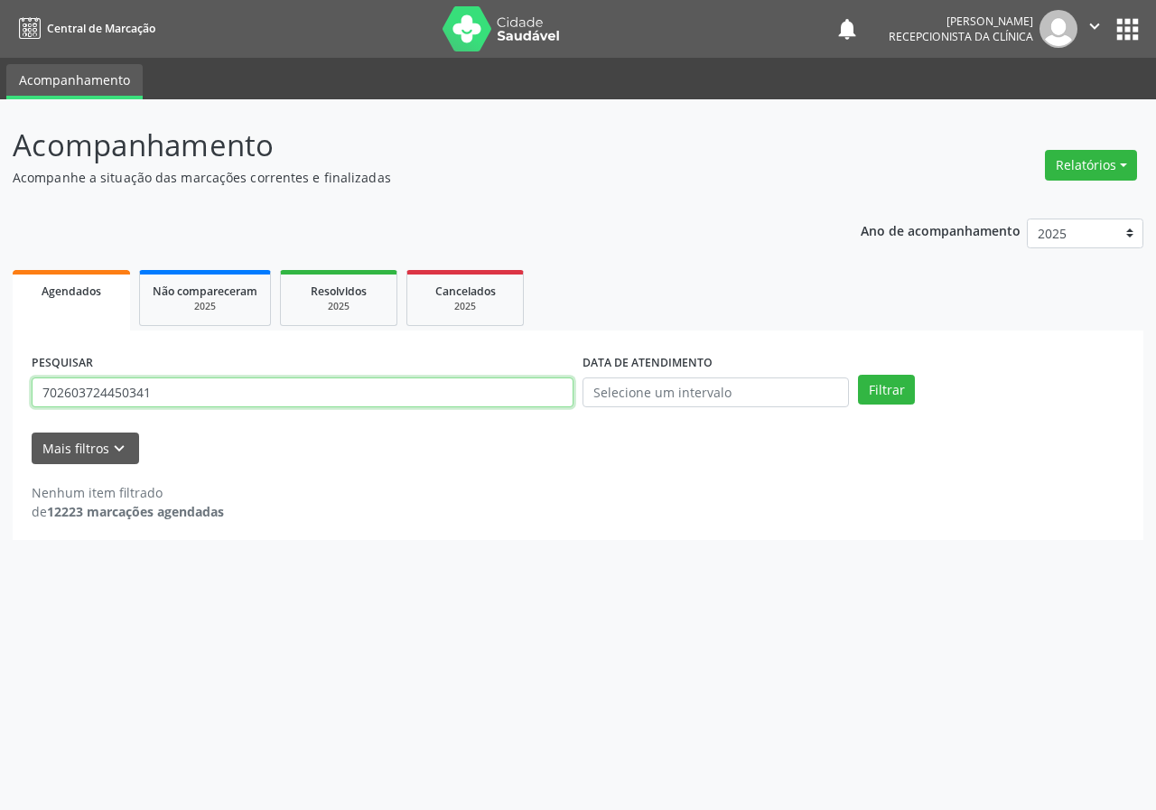
click at [512, 388] on input "702603724450341" at bounding box center [303, 393] width 542 height 31
type input "700504188568658"
click at [858, 375] on button "Filtrar" at bounding box center [886, 390] width 57 height 31
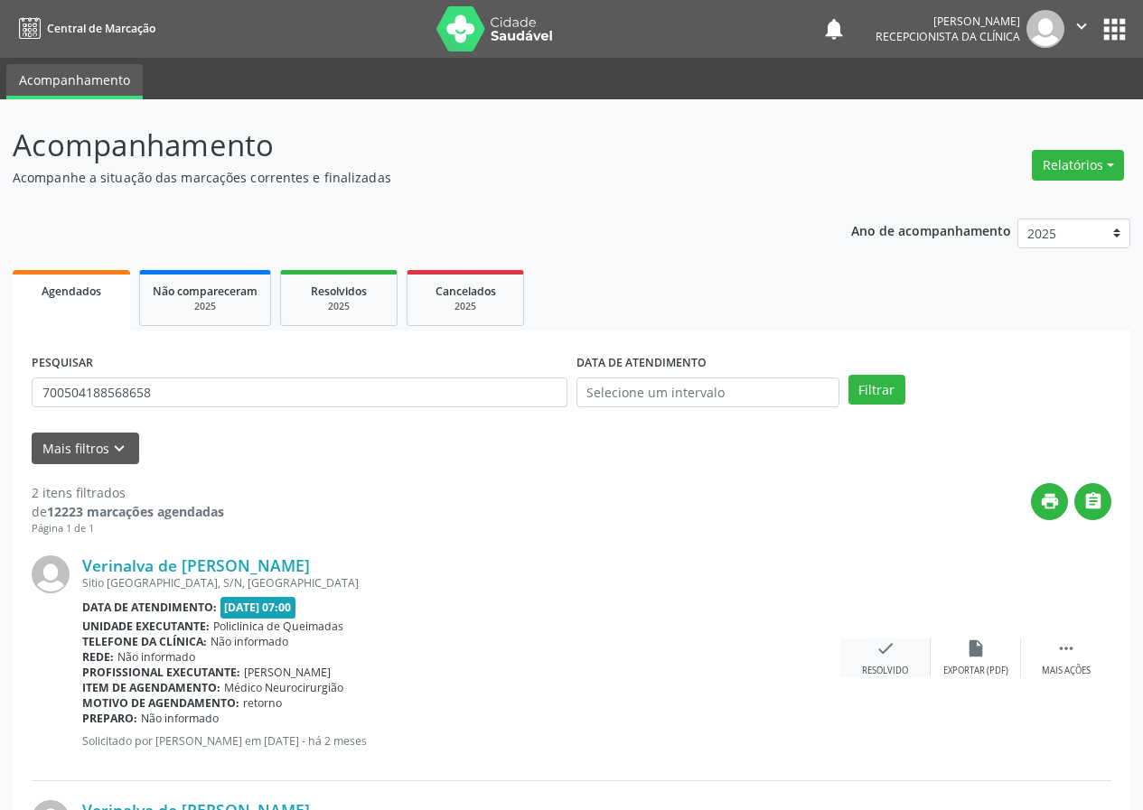
click at [873, 659] on div "check Resolvido" at bounding box center [885, 658] width 90 height 39
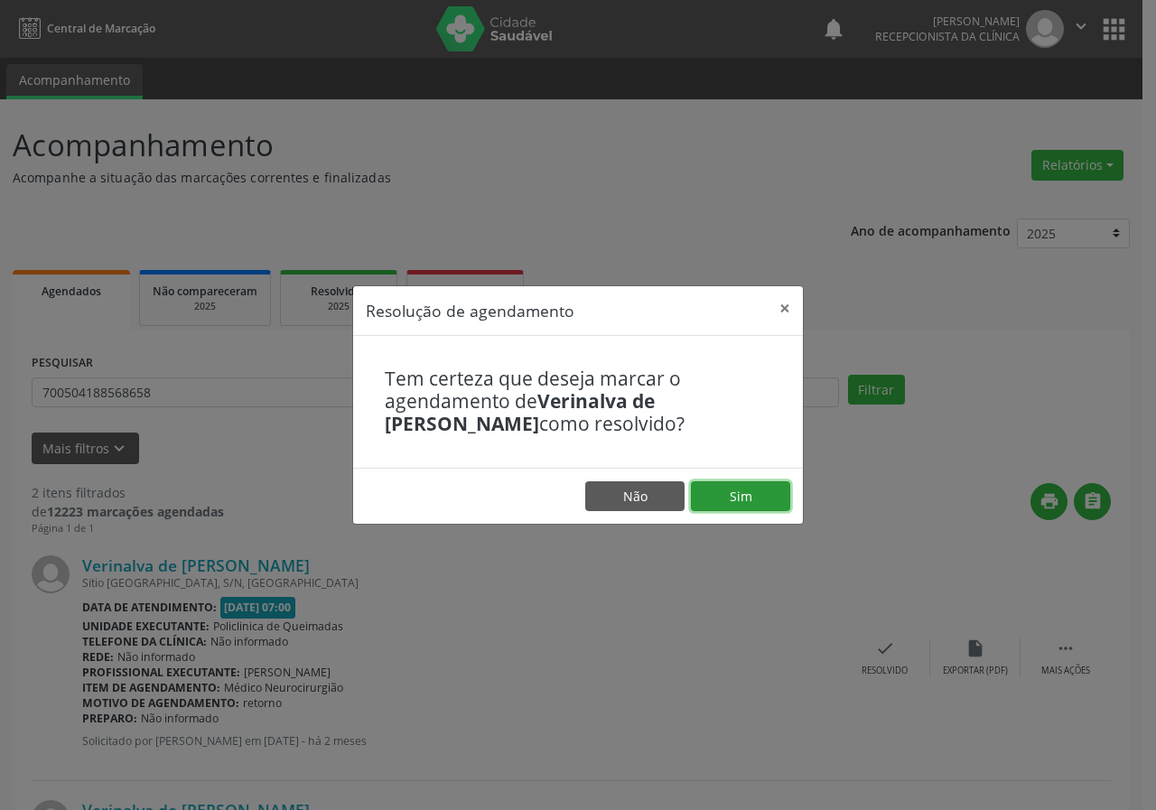
click at [728, 503] on button "Sim" at bounding box center [740, 497] width 99 height 31
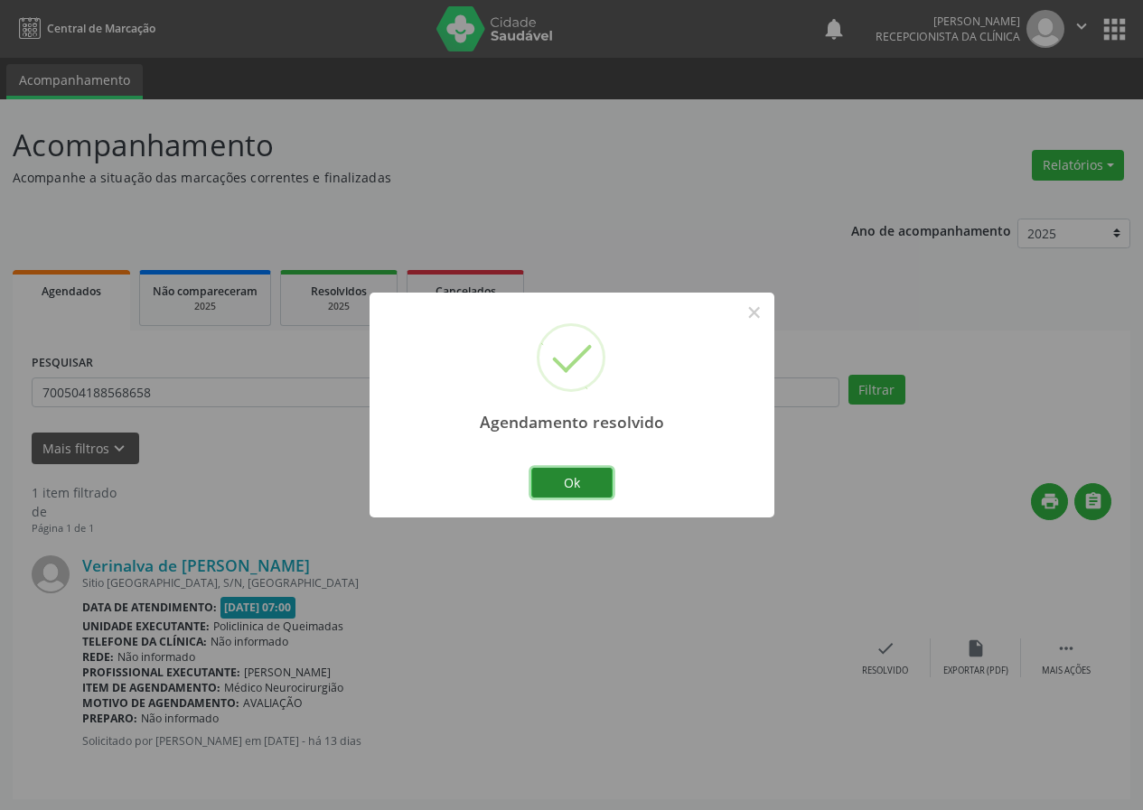
click at [583, 475] on button "Ok" at bounding box center [571, 483] width 81 height 31
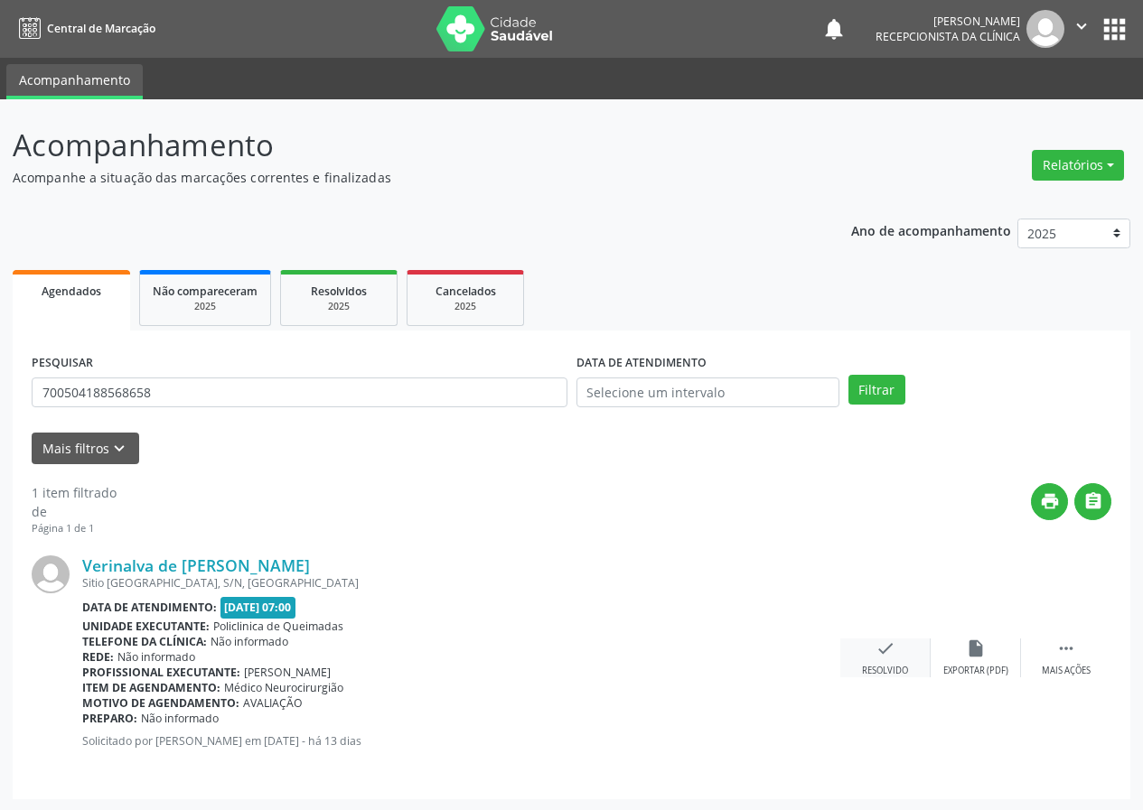
click at [881, 659] on icon "check" at bounding box center [885, 649] width 20 height 20
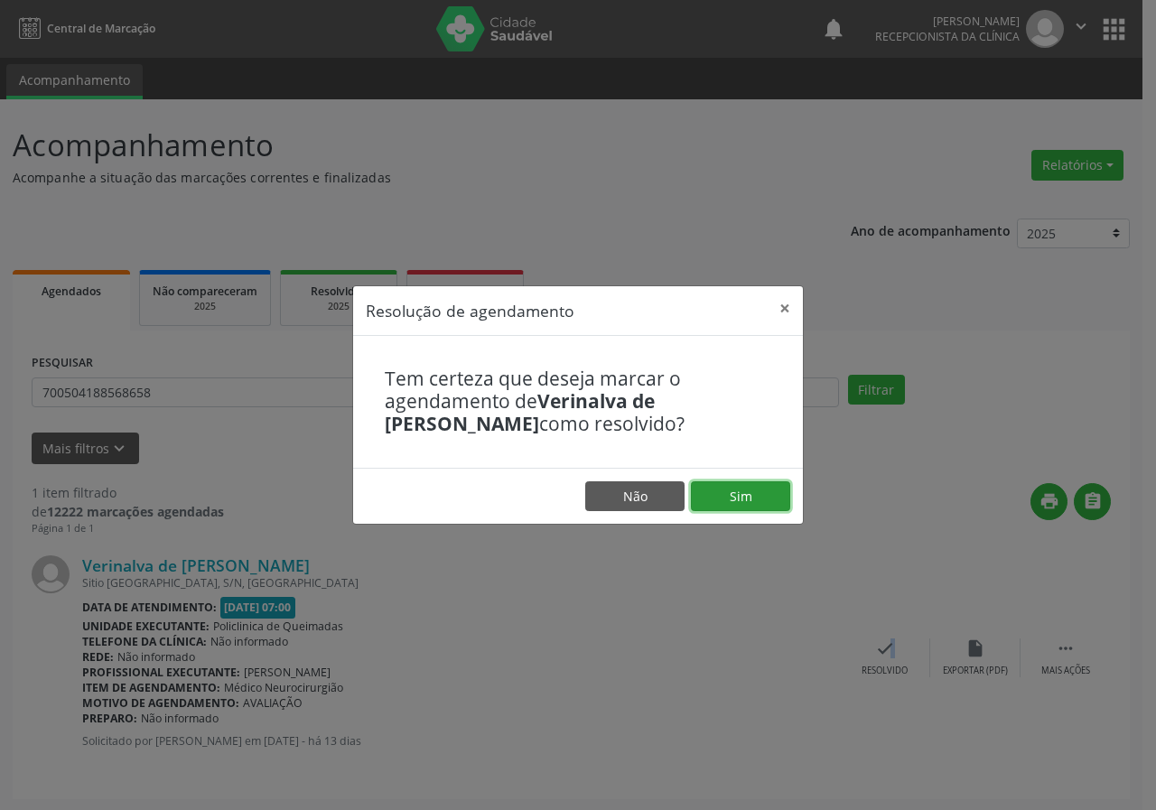
drag, startPoint x: 733, startPoint y: 496, endPoint x: 704, endPoint y: 507, distance: 30.9
click at [733, 498] on button "Sim" at bounding box center [740, 497] width 99 height 31
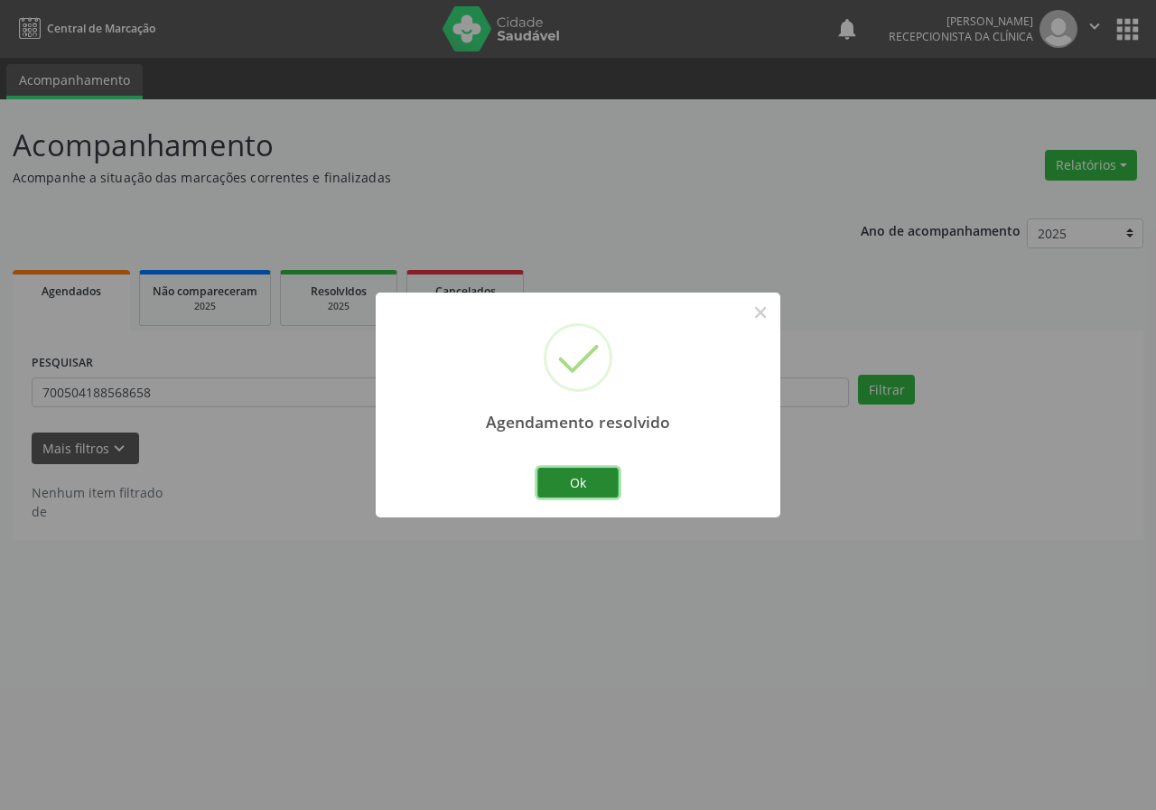
click at [581, 474] on button "Ok" at bounding box center [578, 483] width 81 height 31
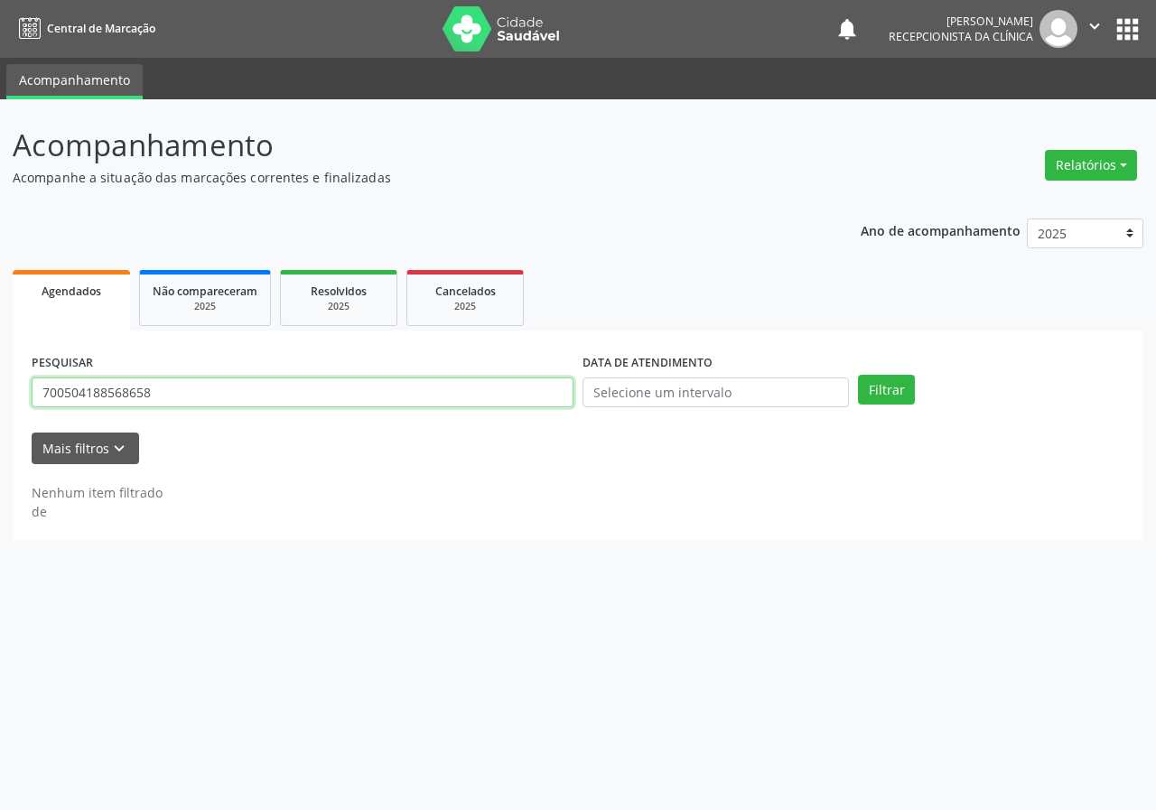
click at [474, 397] on input "700504188568658" at bounding box center [303, 393] width 542 height 31
type input "707006848829538"
click at [858, 375] on button "Filtrar" at bounding box center [886, 390] width 57 height 31
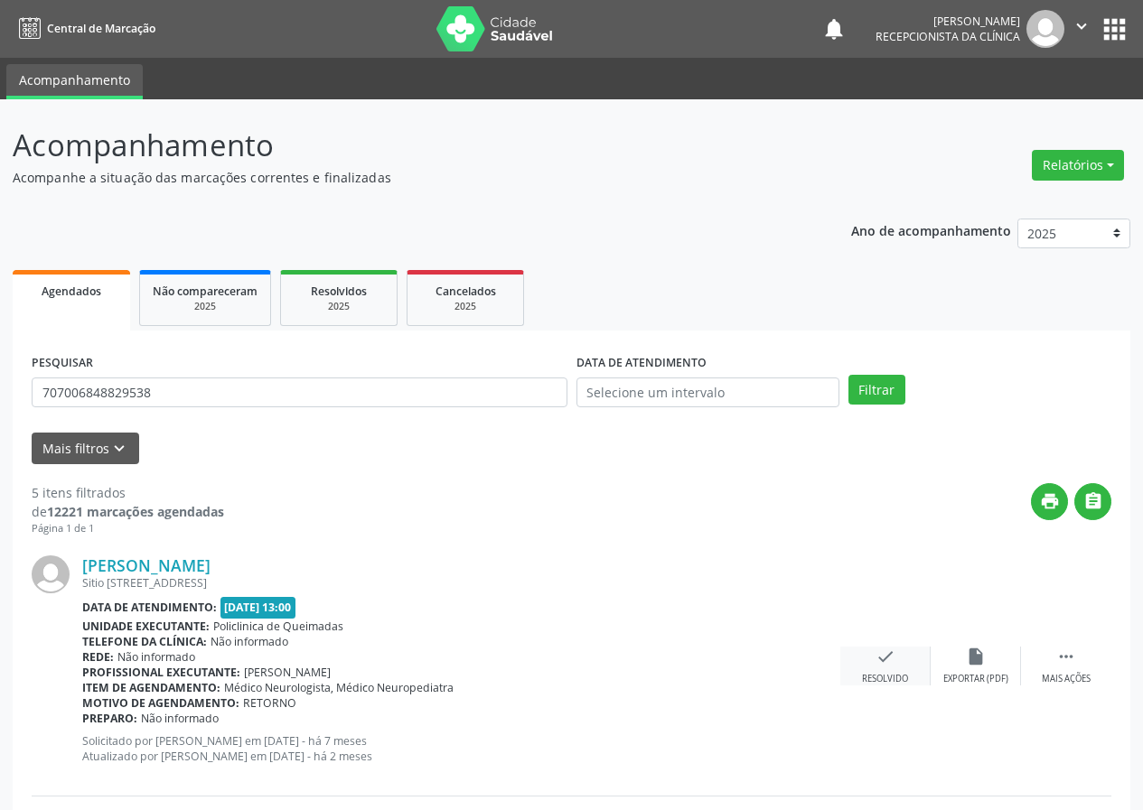
click at [894, 666] on icon "check" at bounding box center [885, 657] width 20 height 20
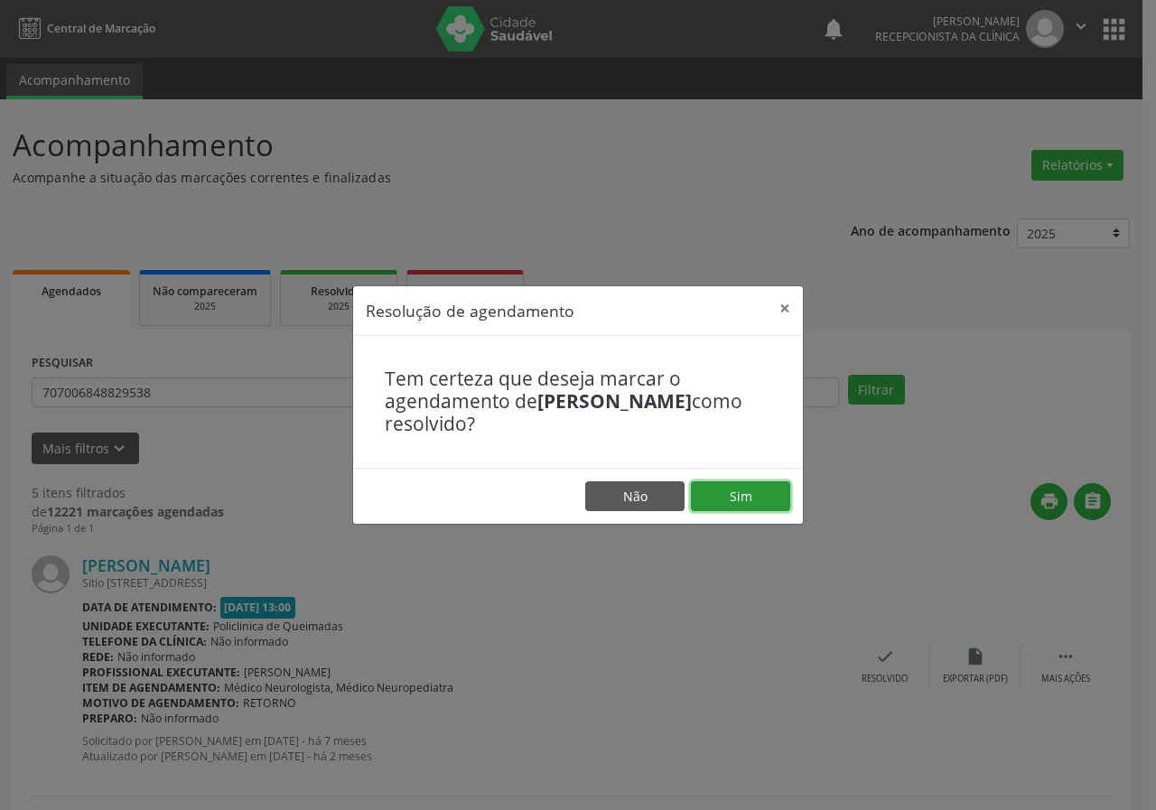
click at [782, 487] on button "Sim" at bounding box center [740, 497] width 99 height 31
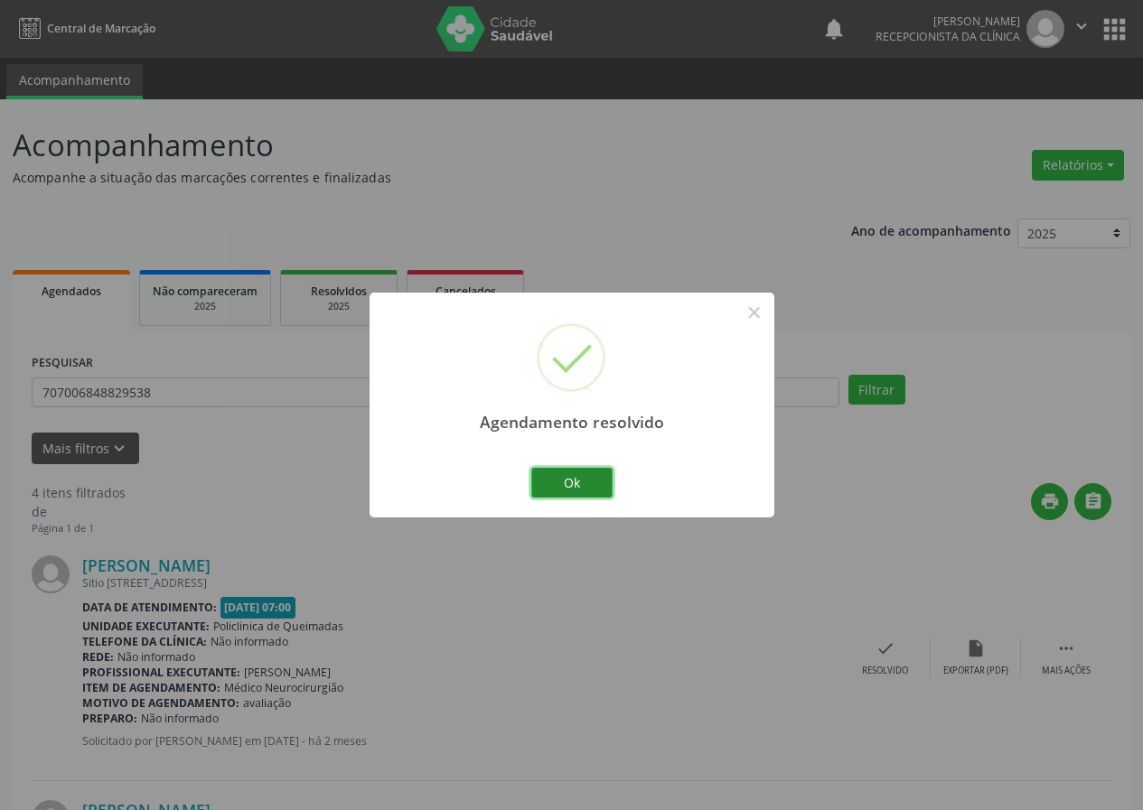
click at [575, 494] on button "Ok" at bounding box center [571, 483] width 81 height 31
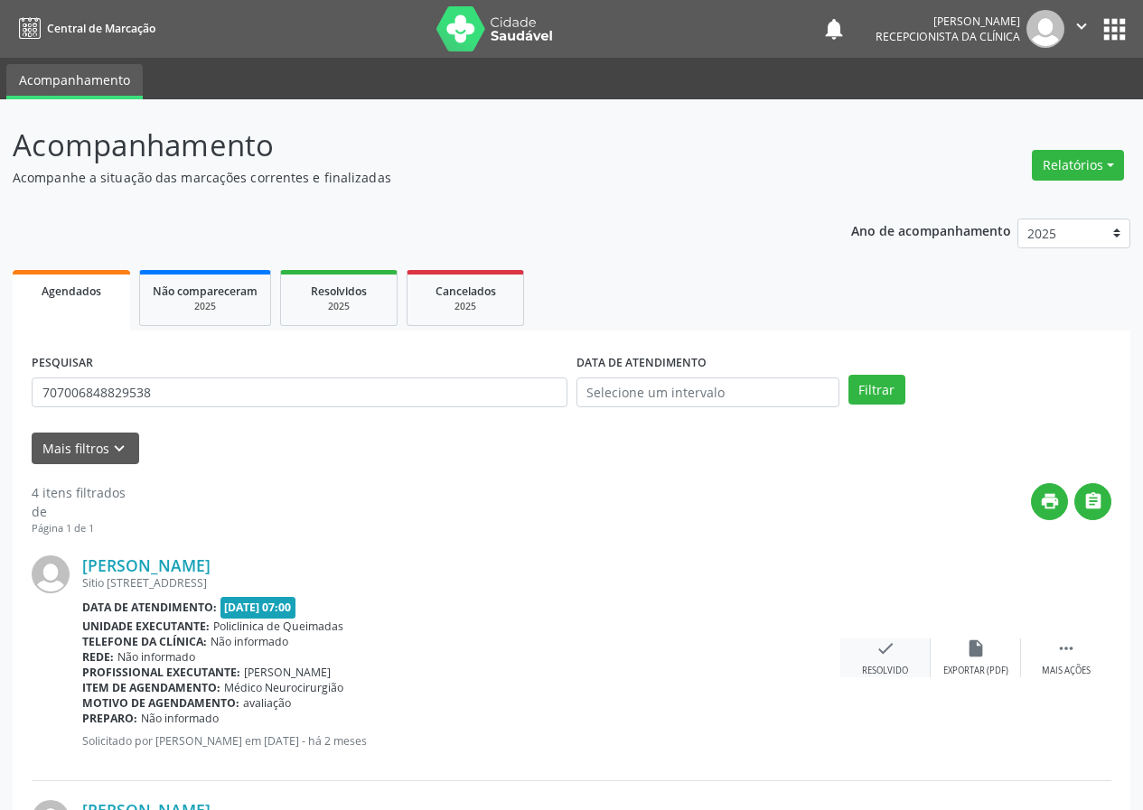
click at [888, 648] on icon "check" at bounding box center [885, 649] width 20 height 20
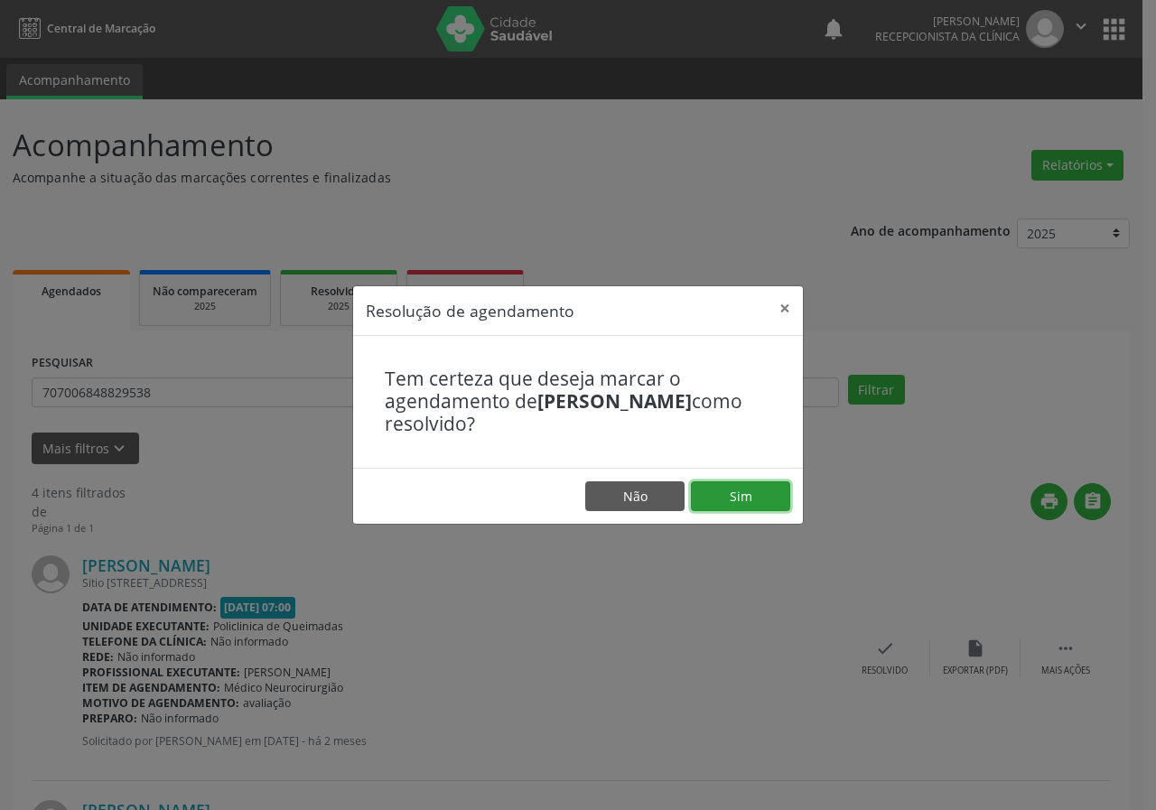
click at [766, 485] on button "Sim" at bounding box center [740, 497] width 99 height 31
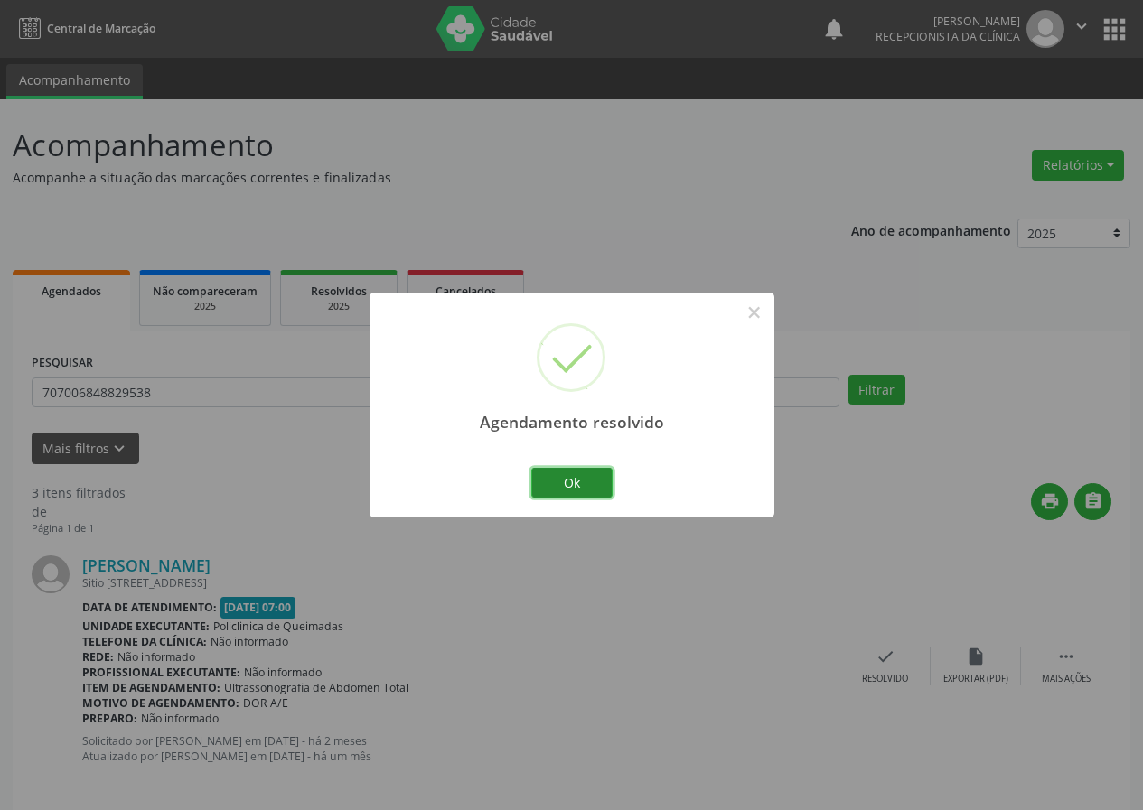
click at [595, 473] on button "Ok" at bounding box center [571, 483] width 81 height 31
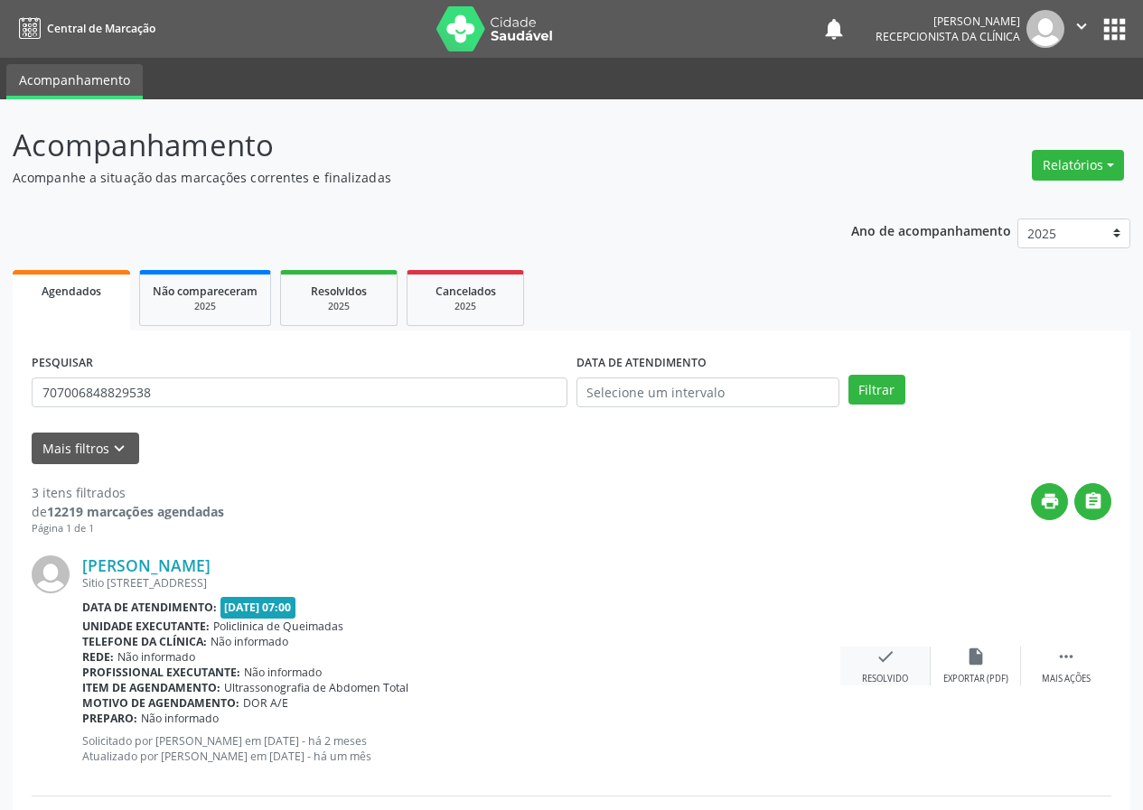
click at [888, 656] on icon "check" at bounding box center [885, 657] width 20 height 20
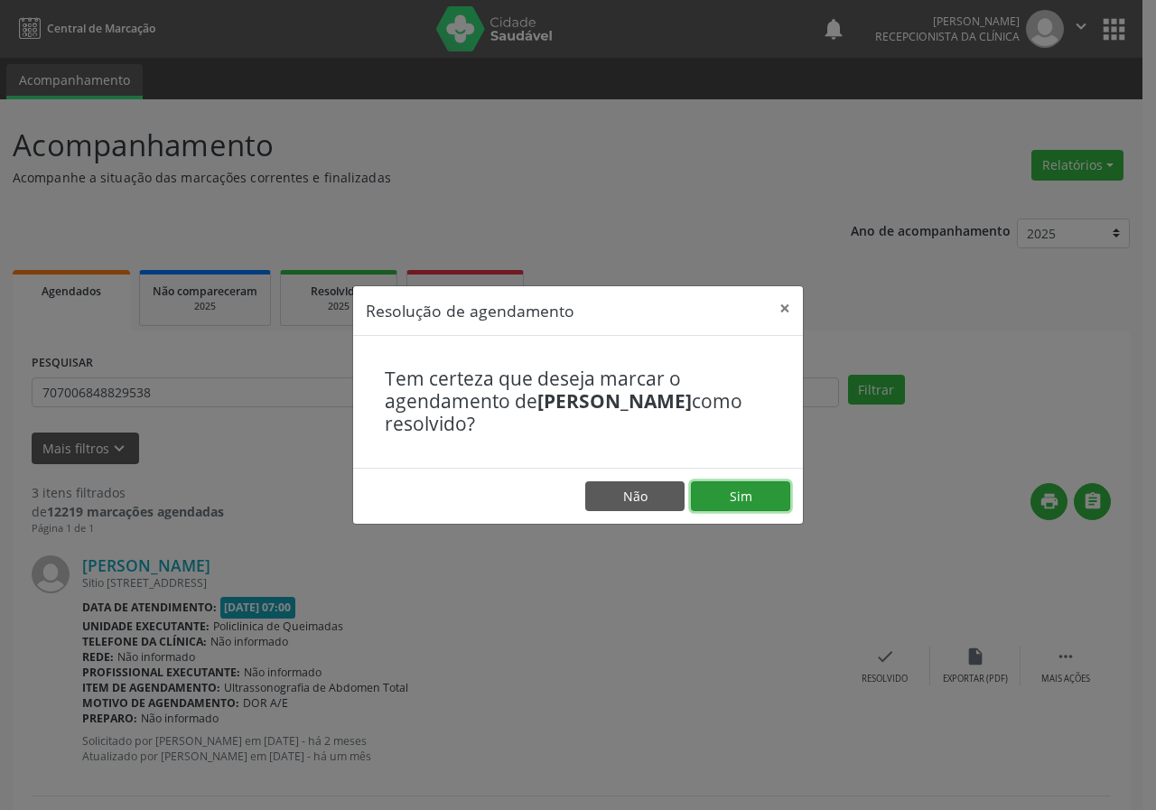
drag, startPoint x: 763, startPoint y: 496, endPoint x: 728, endPoint y: 483, distance: 36.6
click at [762, 496] on button "Sim" at bounding box center [740, 497] width 99 height 31
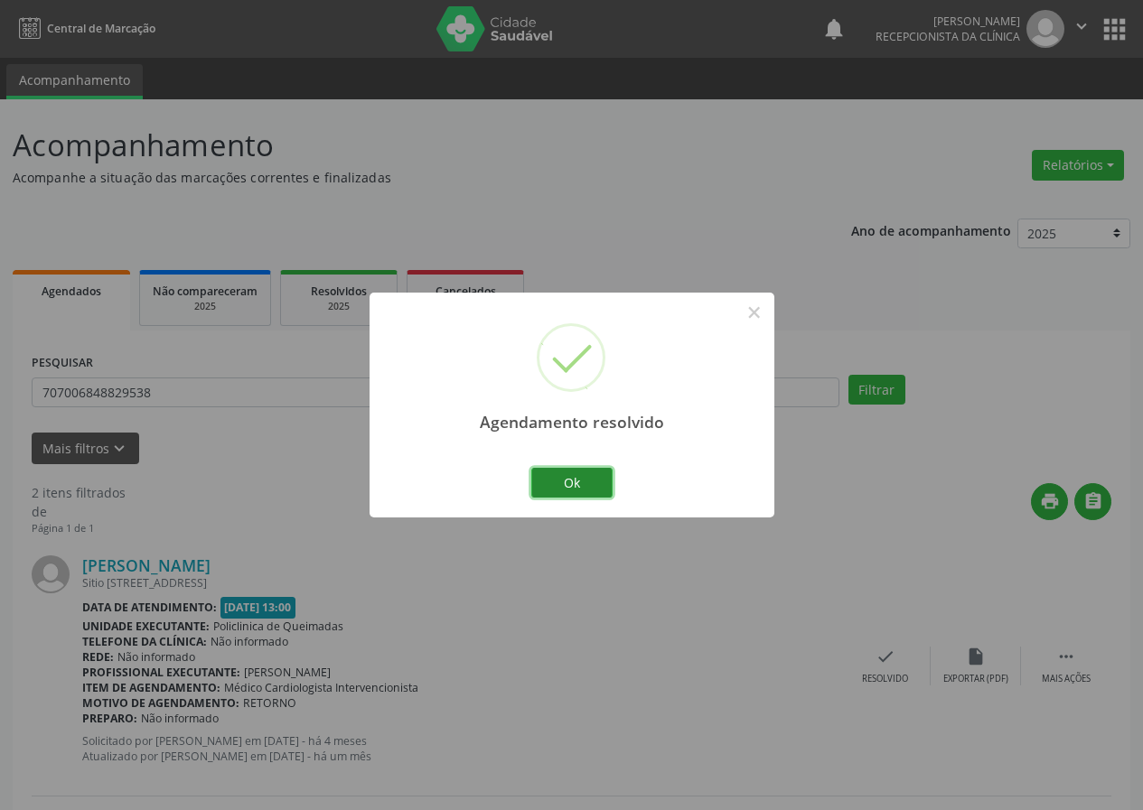
click at [584, 474] on button "Ok" at bounding box center [571, 483] width 81 height 31
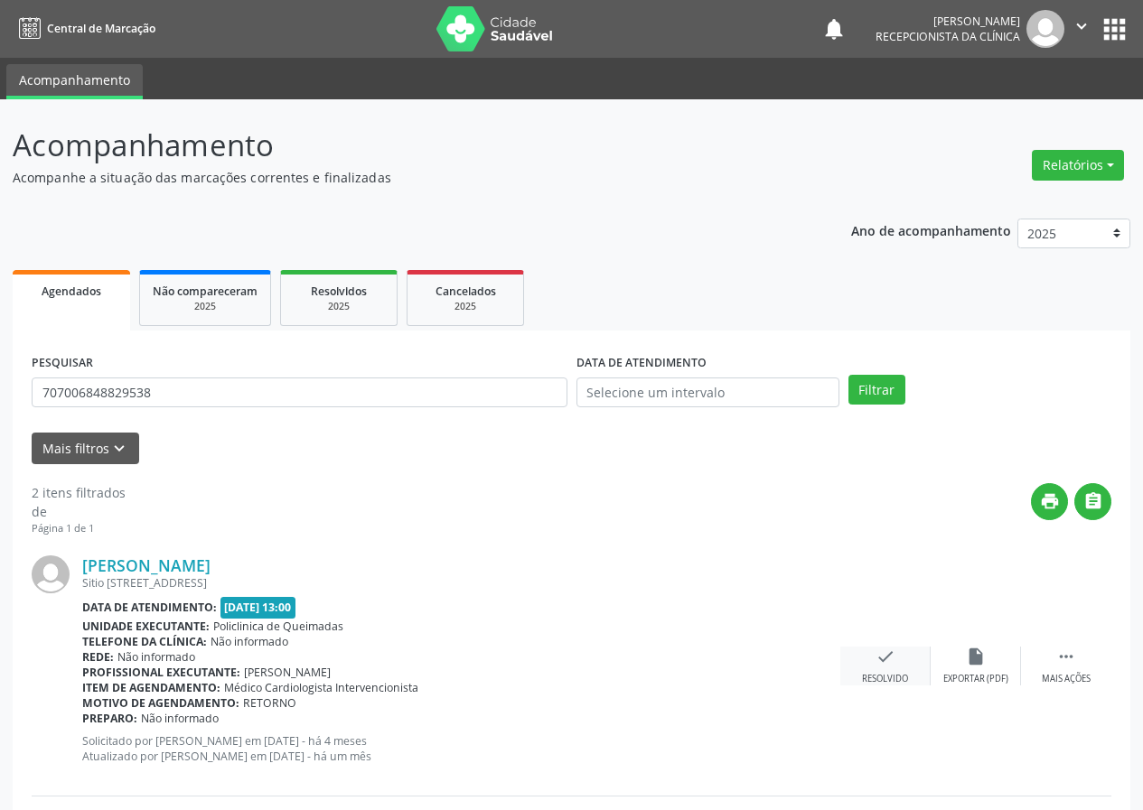
click at [893, 653] on icon "check" at bounding box center [885, 657] width 20 height 20
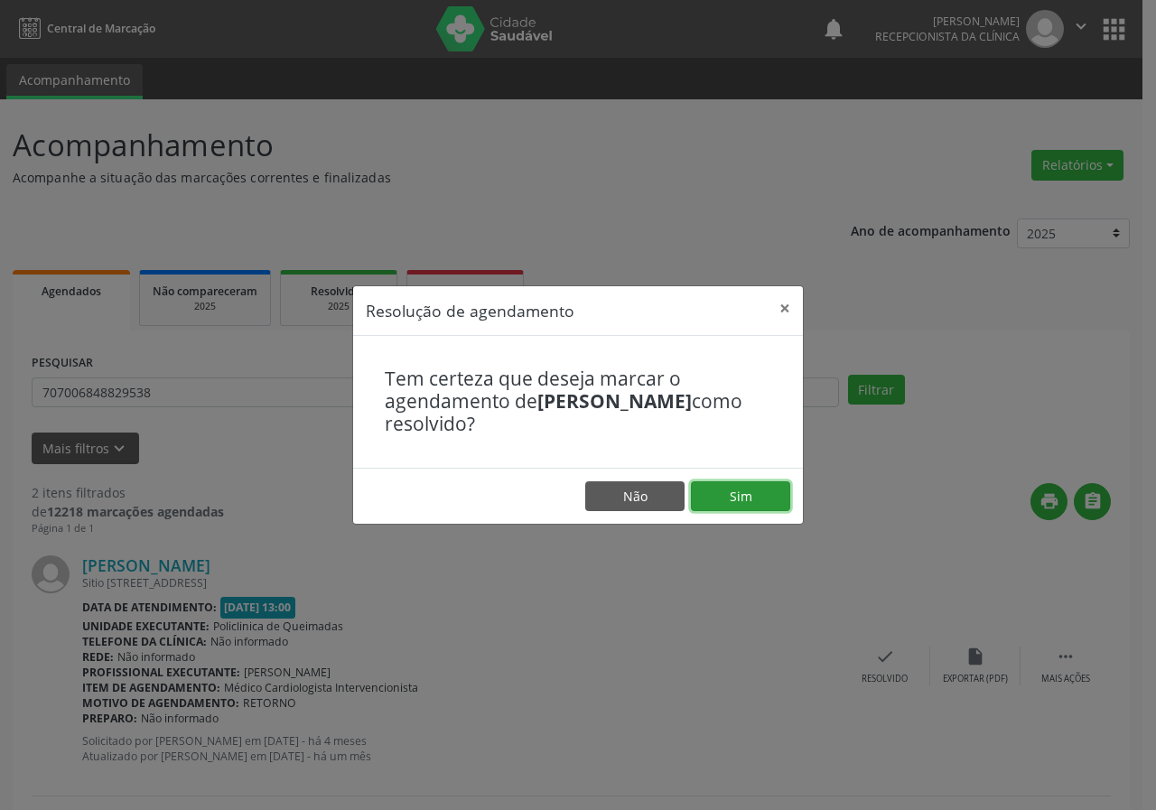
click at [754, 489] on button "Sim" at bounding box center [740, 497] width 99 height 31
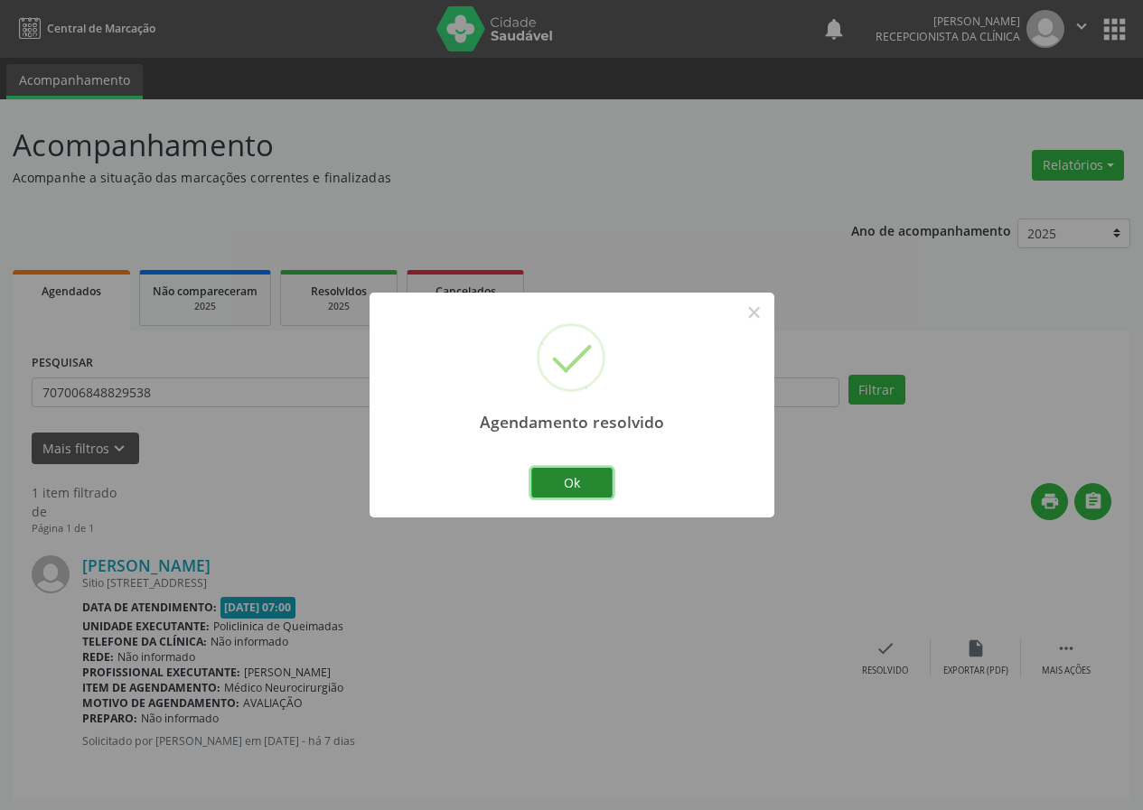
click at [596, 479] on button "Ok" at bounding box center [571, 483] width 81 height 31
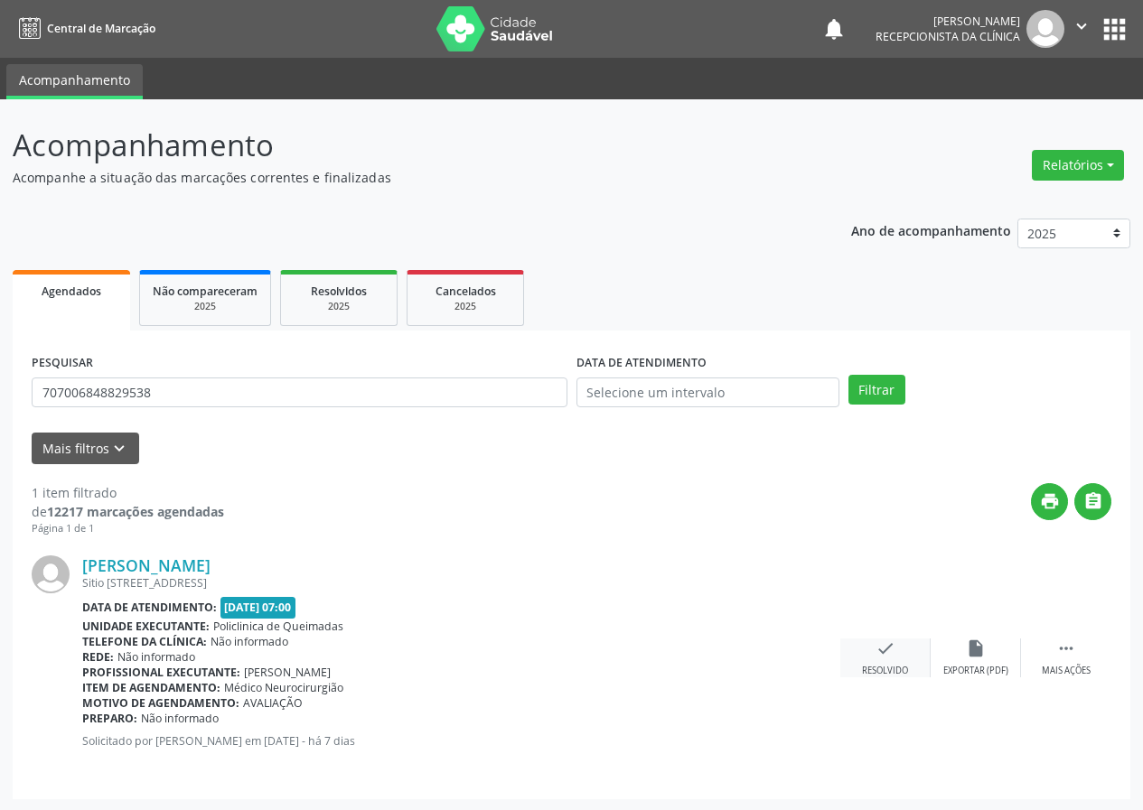
click at [892, 651] on icon "check" at bounding box center [885, 649] width 20 height 20
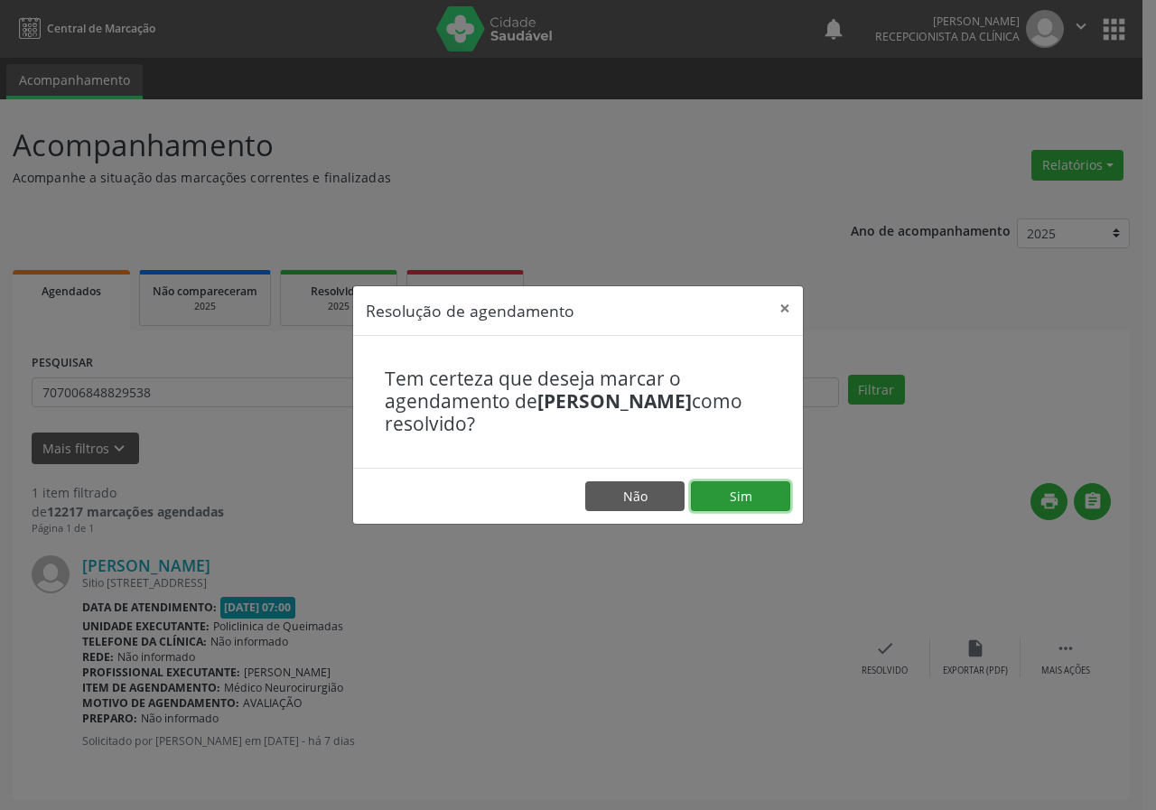
click at [761, 493] on button "Sim" at bounding box center [740, 497] width 99 height 31
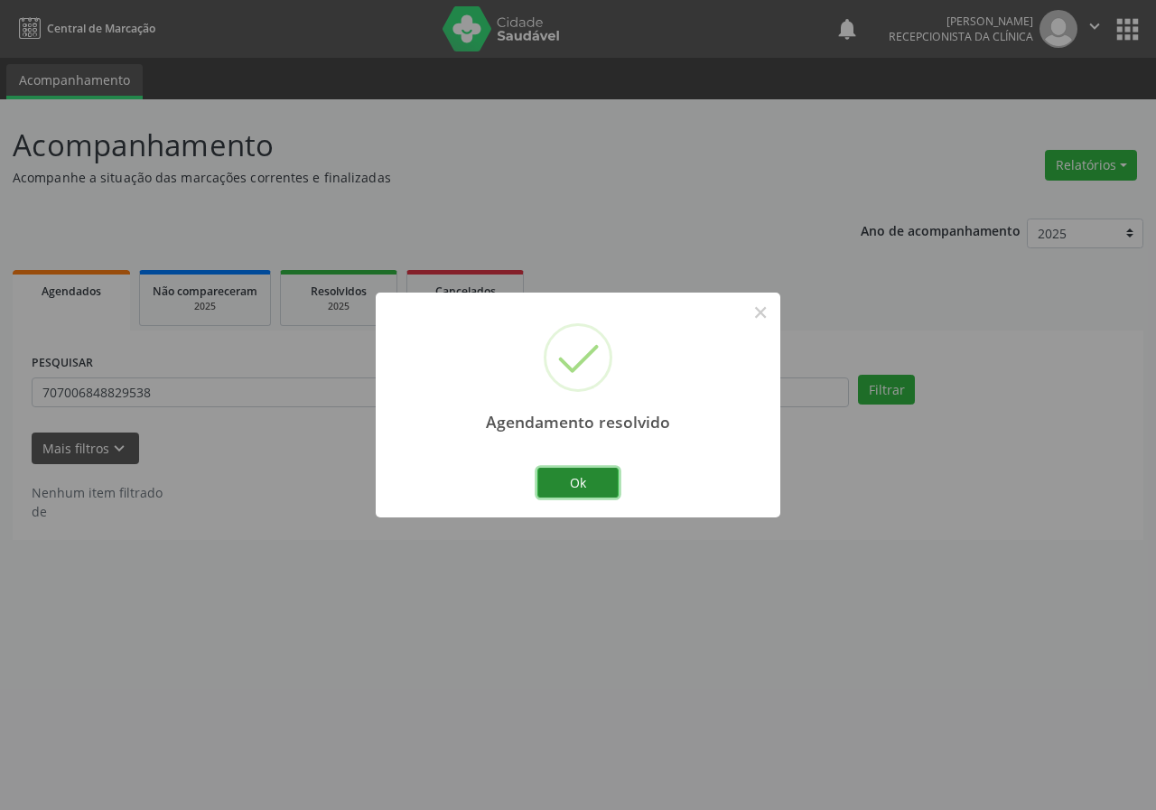
click at [581, 475] on button "Ok" at bounding box center [578, 483] width 81 height 31
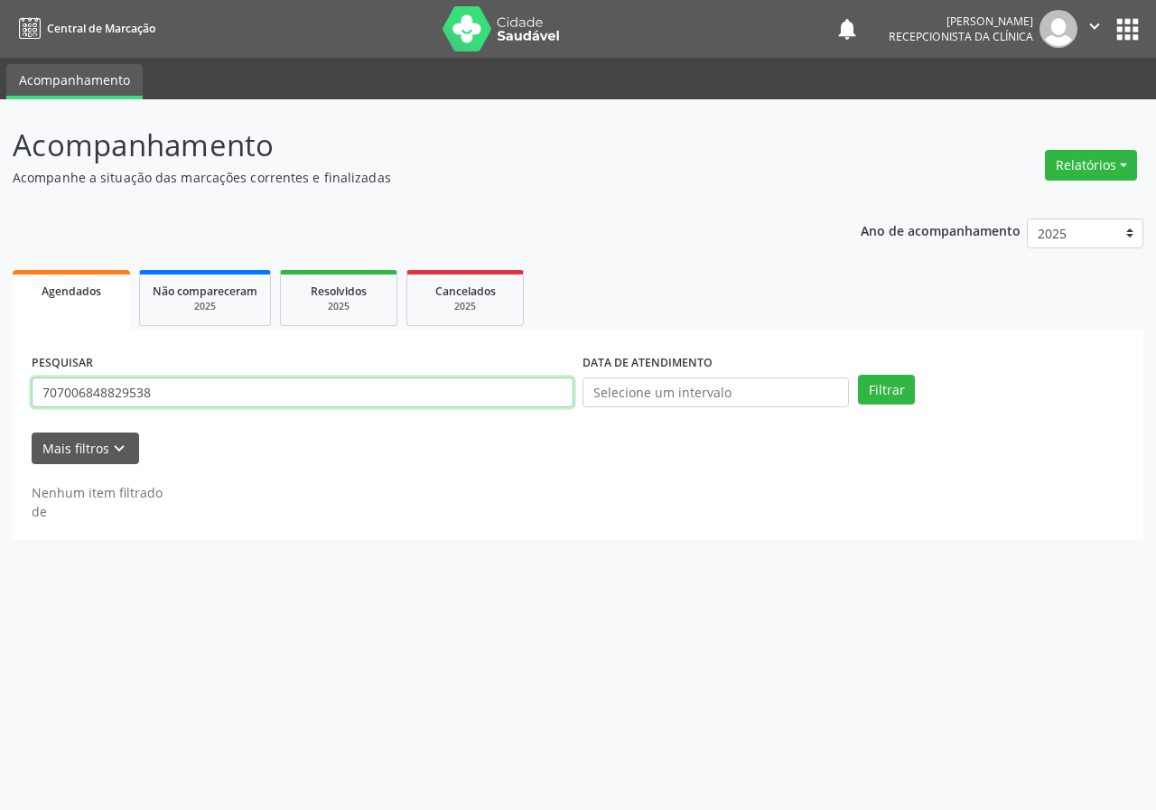
click at [516, 402] on input "707006848829538" at bounding box center [303, 393] width 542 height 31
drag, startPoint x: 516, startPoint y: 402, endPoint x: 506, endPoint y: 398, distance: 10.9
click at [515, 401] on input "707006848829538" at bounding box center [303, 393] width 542 height 31
type input "706202572519064"
click at [858, 375] on button "Filtrar" at bounding box center [886, 390] width 57 height 31
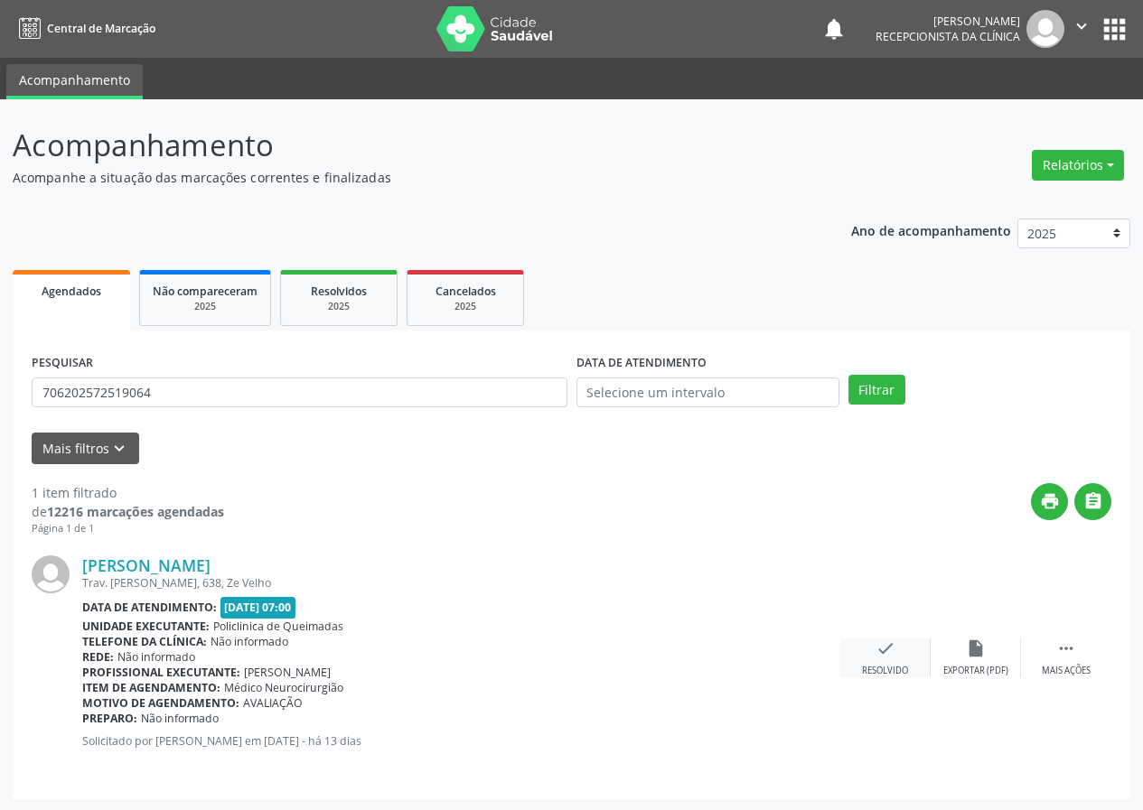
click at [876, 645] on icon "check" at bounding box center [885, 649] width 20 height 20
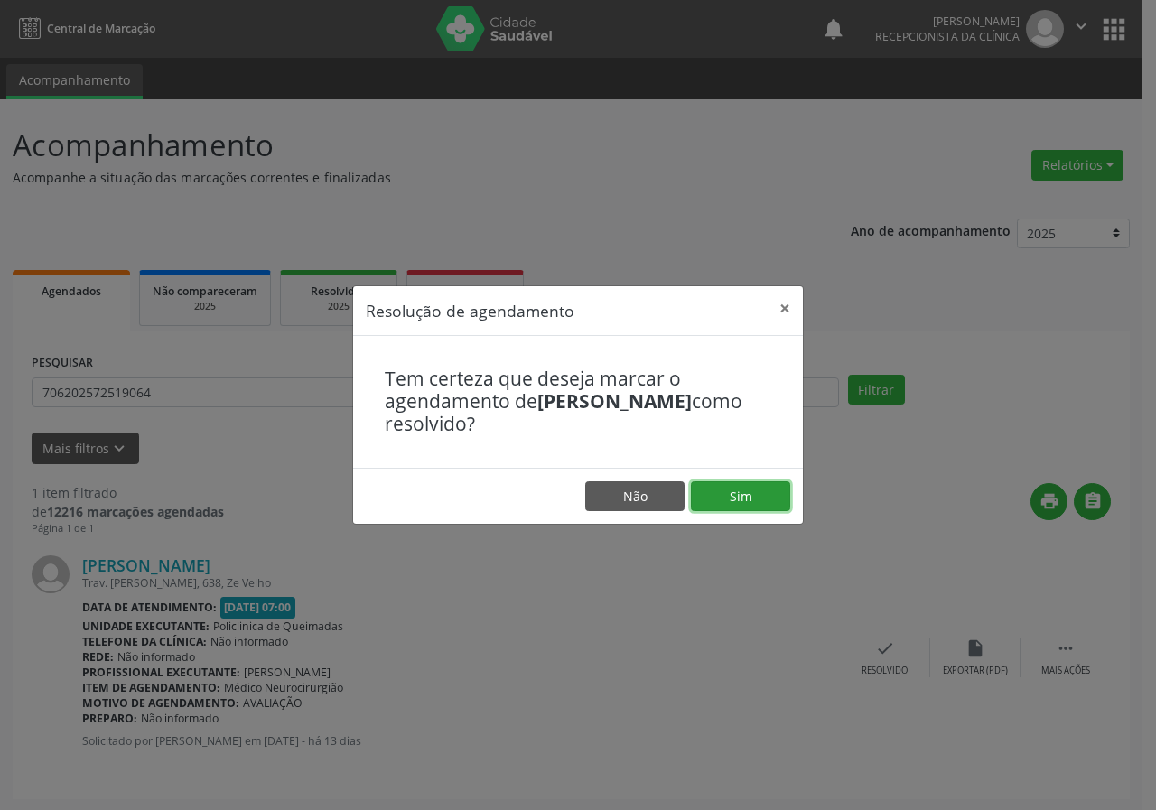
click at [761, 501] on button "Sim" at bounding box center [740, 497] width 99 height 31
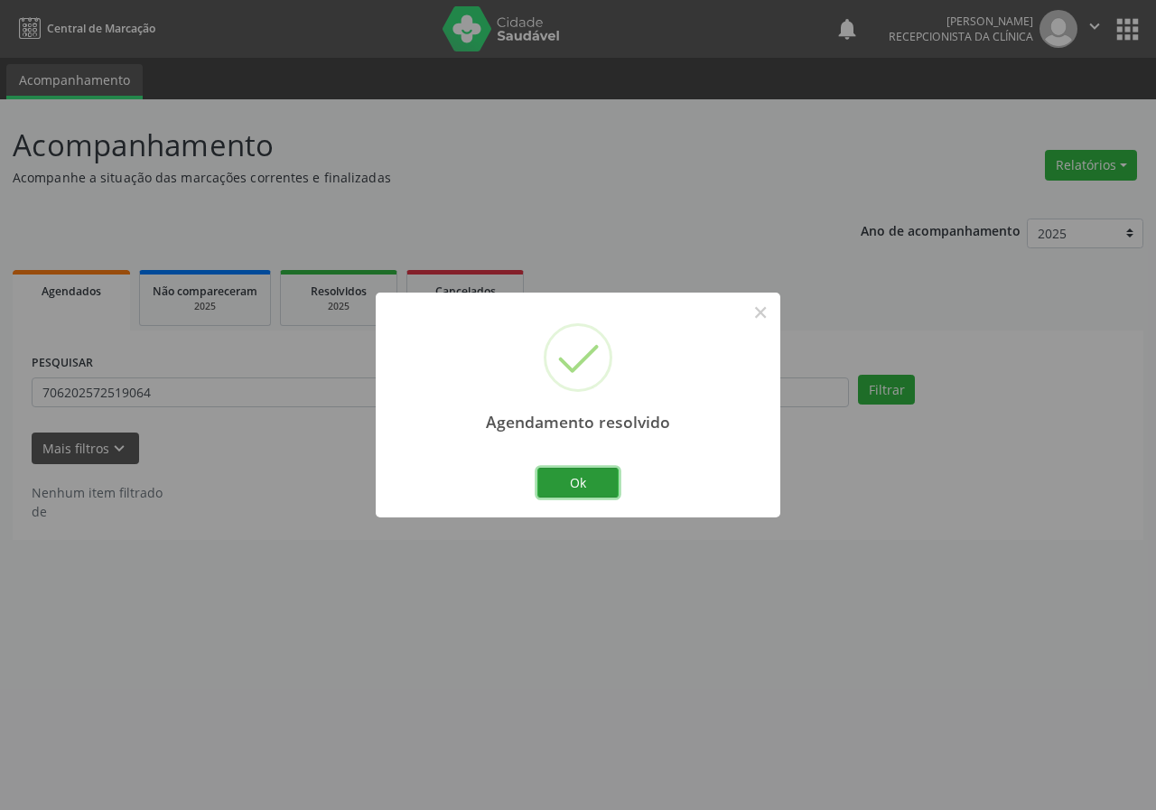
drag, startPoint x: 578, startPoint y: 475, endPoint x: 424, endPoint y: 435, distance: 159.8
click at [568, 471] on button "Ok" at bounding box center [578, 483] width 81 height 31
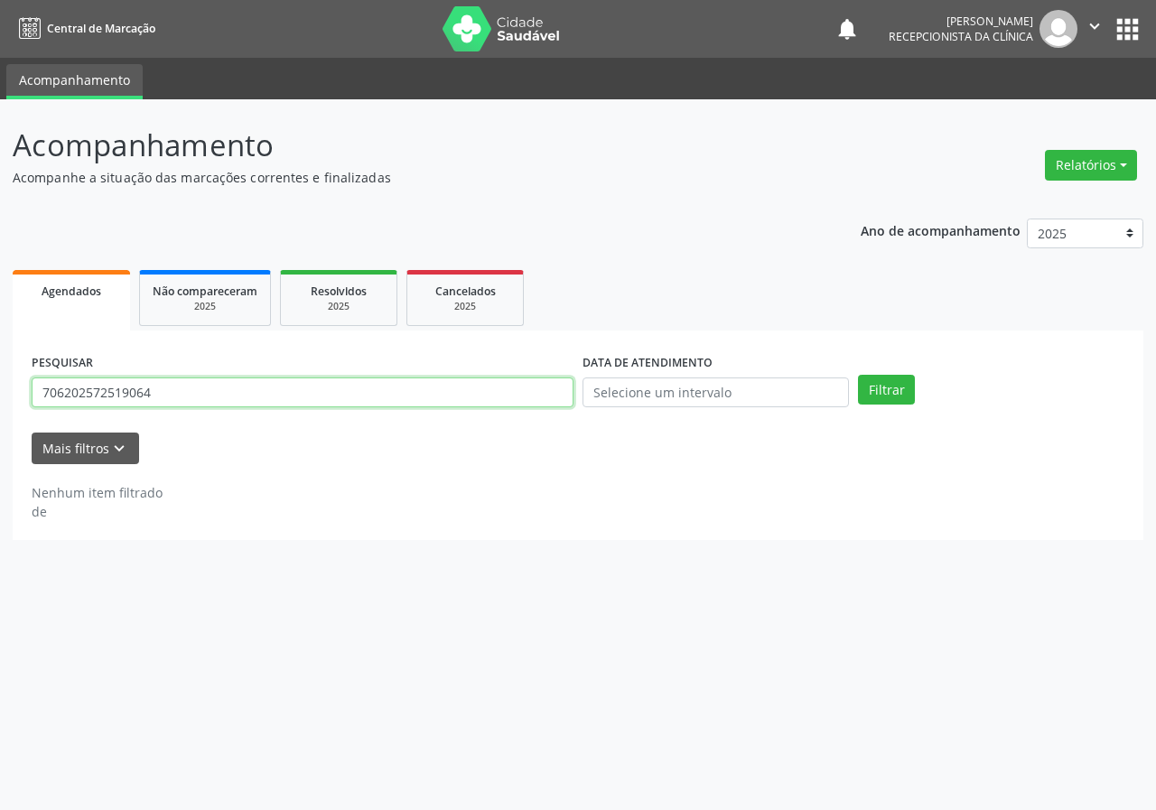
click at [403, 393] on input "706202572519064" at bounding box center [303, 393] width 542 height 31
type input "700707973555771"
click at [858, 375] on button "Filtrar" at bounding box center [886, 390] width 57 height 31
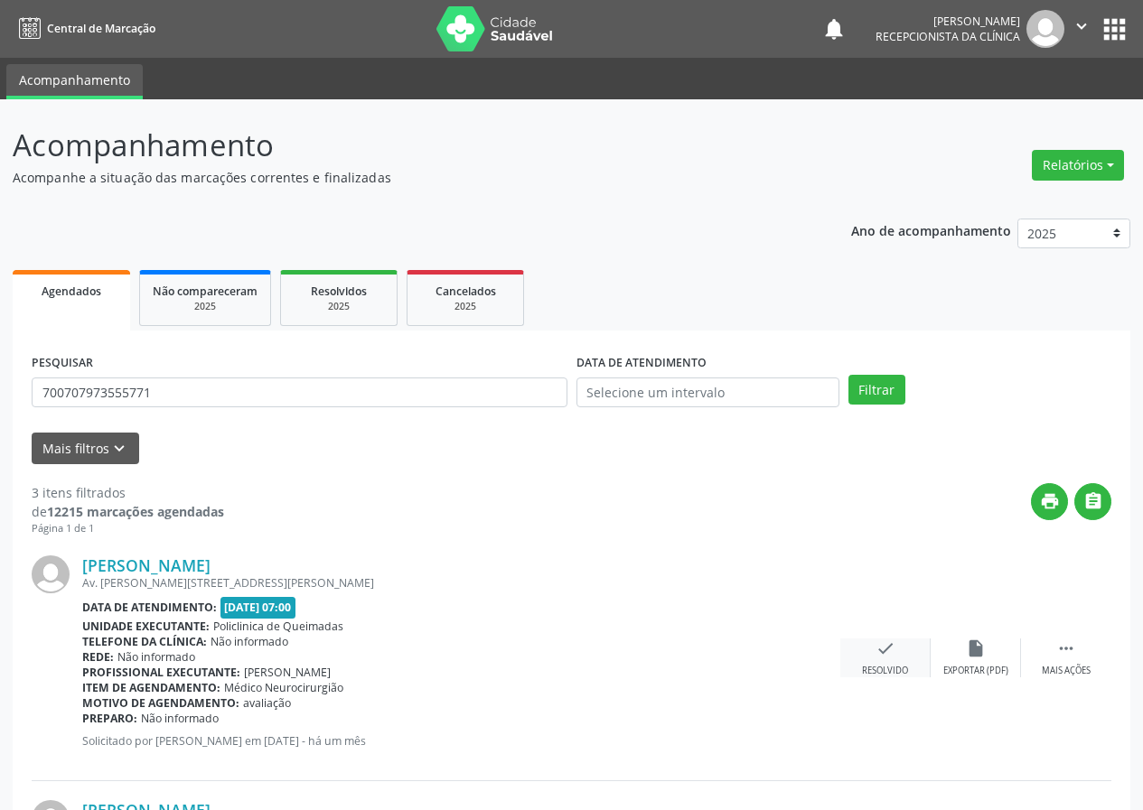
click at [887, 657] on icon "check" at bounding box center [885, 649] width 20 height 20
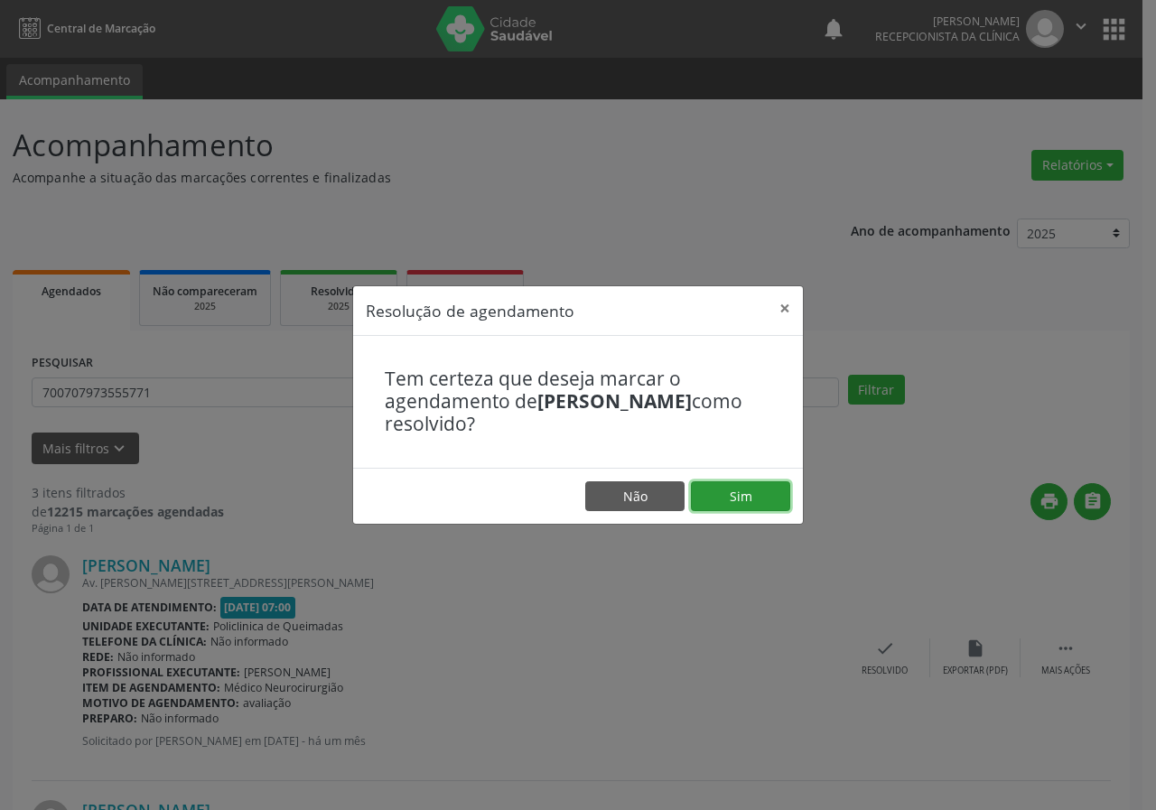
click at [767, 491] on button "Sim" at bounding box center [740, 497] width 99 height 31
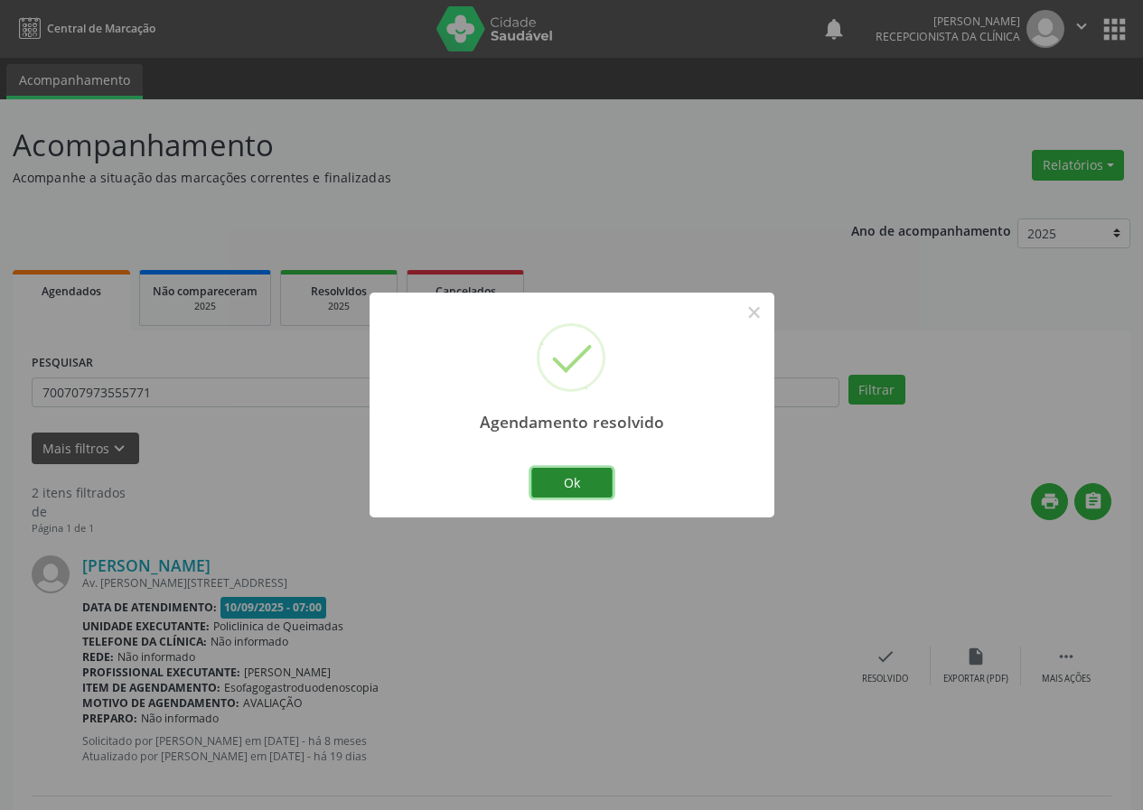
click at [597, 479] on button "Ok" at bounding box center [571, 483] width 81 height 31
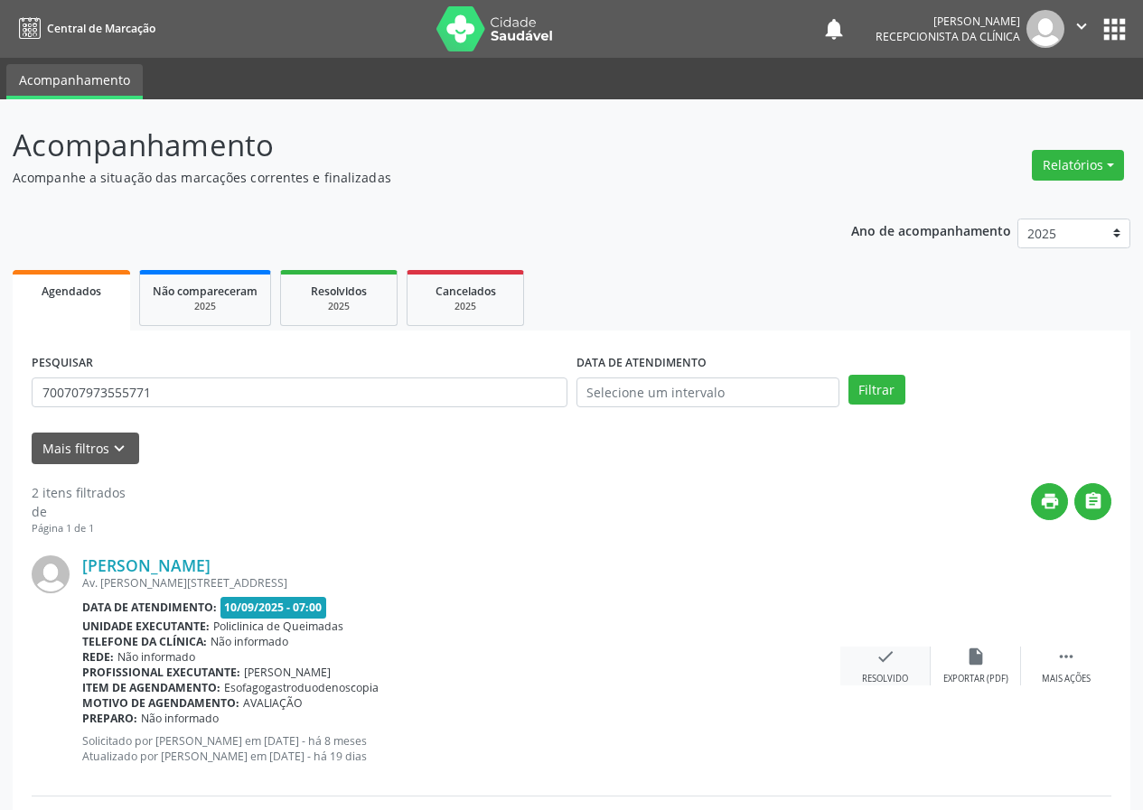
drag, startPoint x: 892, startPoint y: 673, endPoint x: 883, endPoint y: 665, distance: 12.2
click at [883, 665] on div "check Resolvido" at bounding box center [885, 666] width 90 height 39
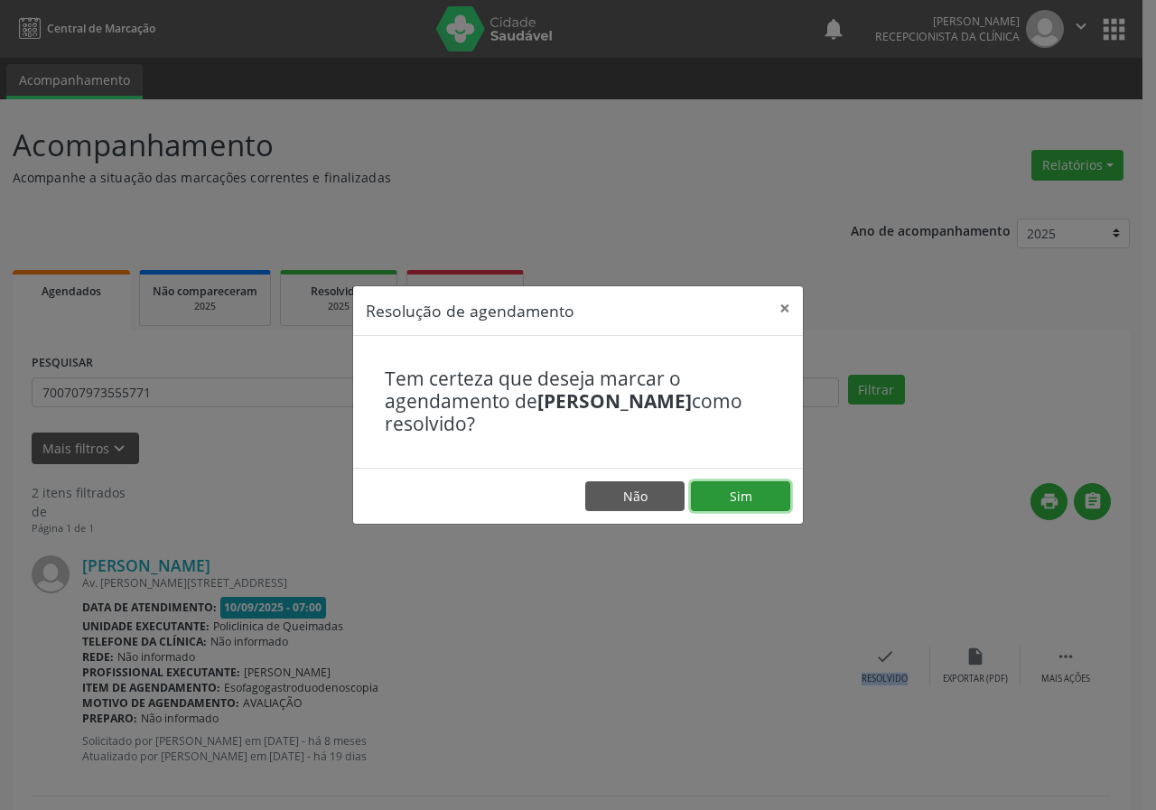
click at [749, 502] on button "Sim" at bounding box center [740, 497] width 99 height 31
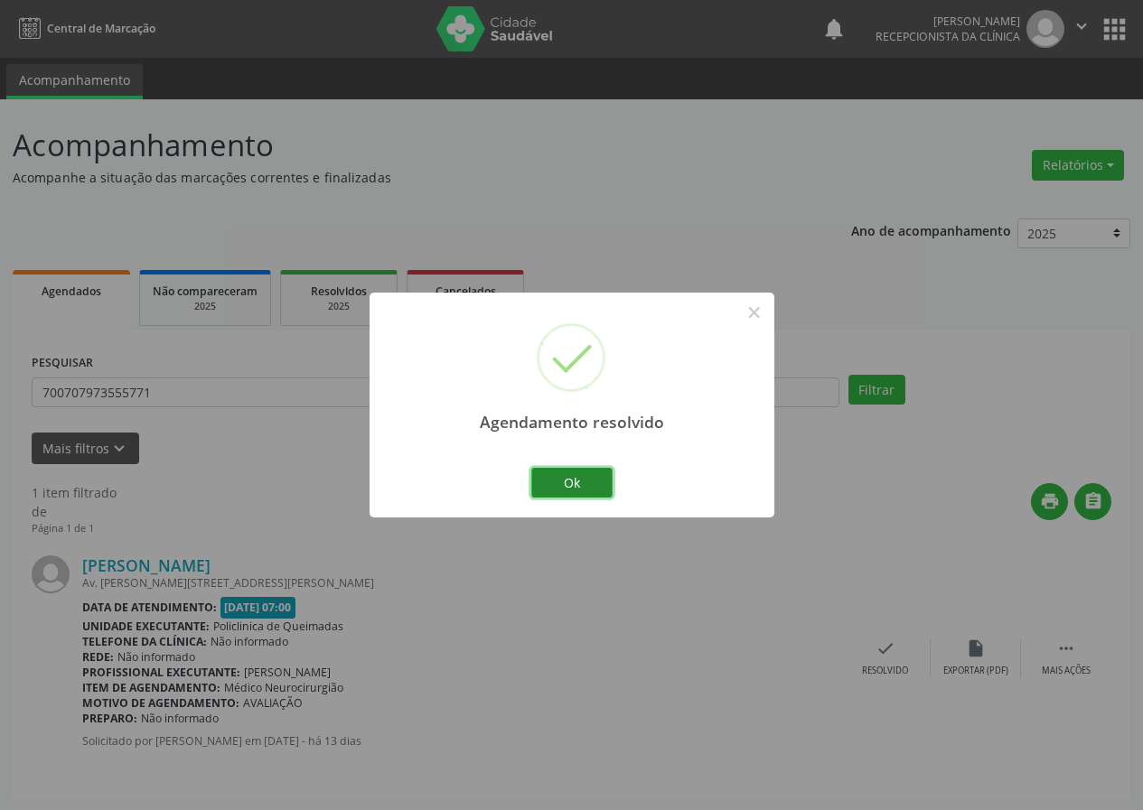
click at [595, 474] on button "Ok" at bounding box center [571, 483] width 81 height 31
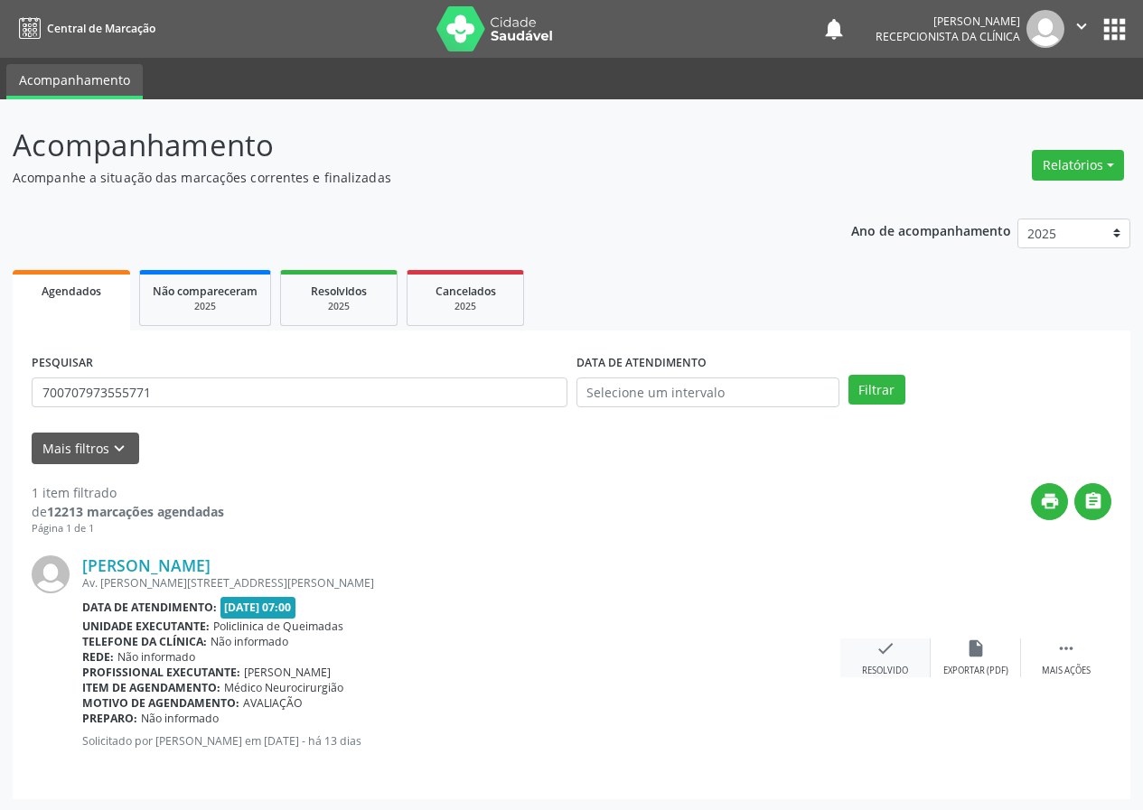
click at [884, 662] on div "check Resolvido" at bounding box center [885, 658] width 90 height 39
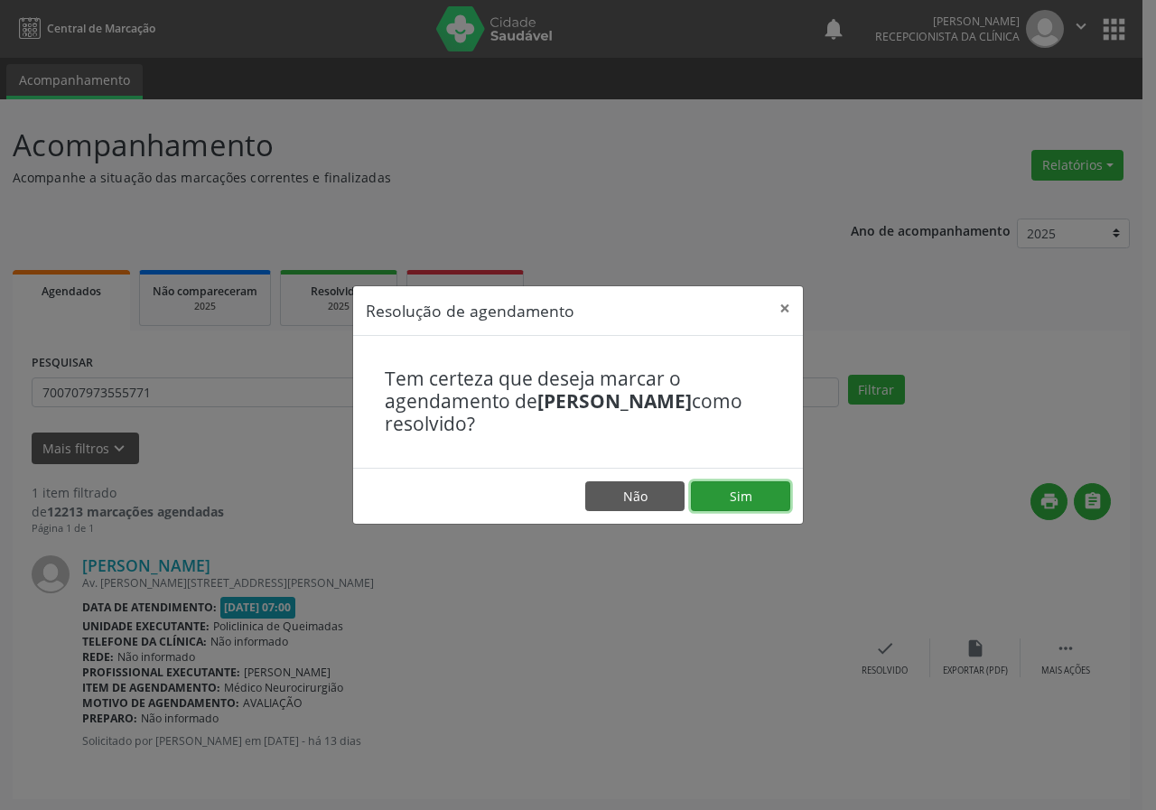
click at [744, 499] on button "Sim" at bounding box center [740, 497] width 99 height 31
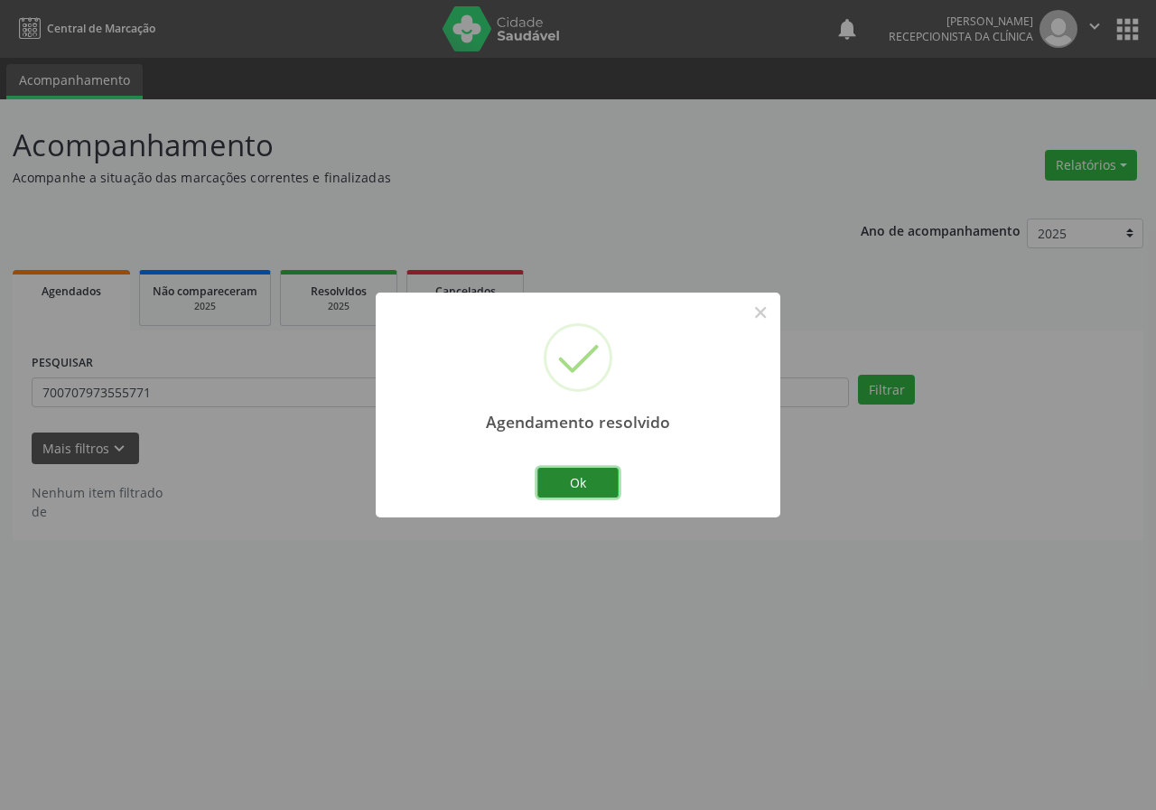
click at [585, 481] on button "Ok" at bounding box center [578, 483] width 81 height 31
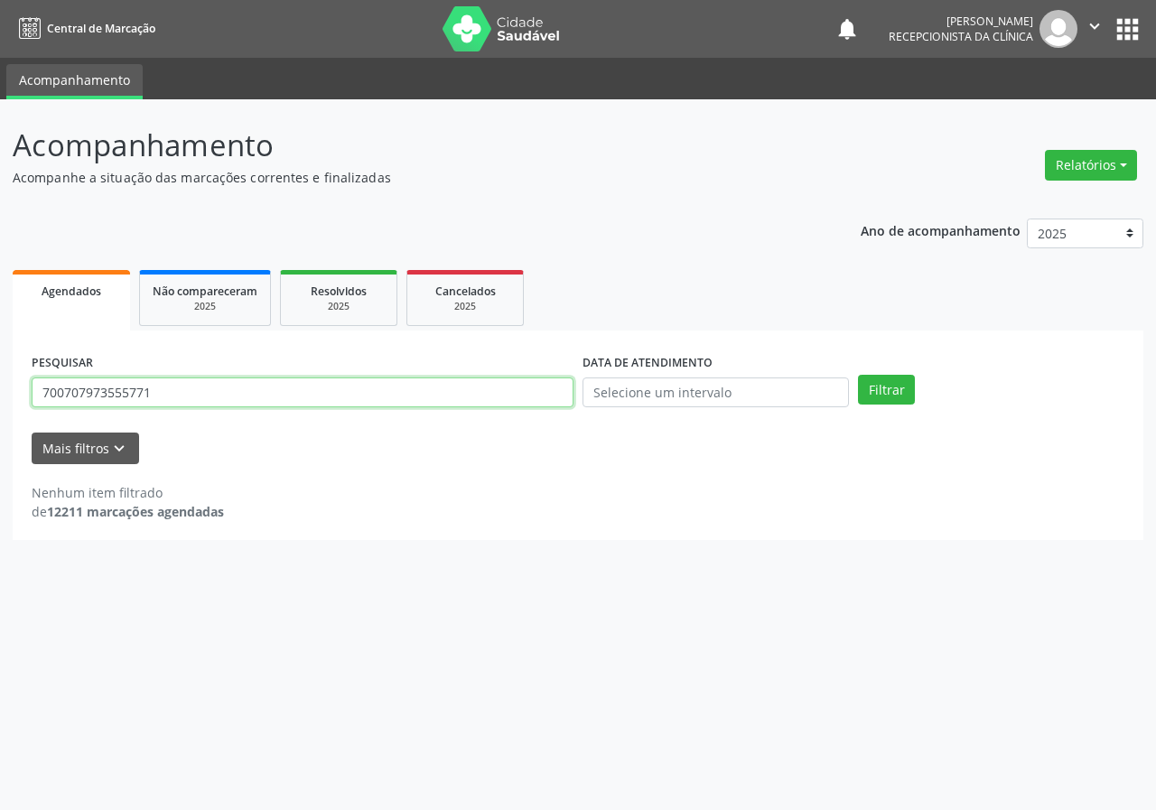
click at [465, 386] on input "700707973555771" at bounding box center [303, 393] width 542 height 31
type input "705806415669034"
click at [858, 375] on button "Filtrar" at bounding box center [886, 390] width 57 height 31
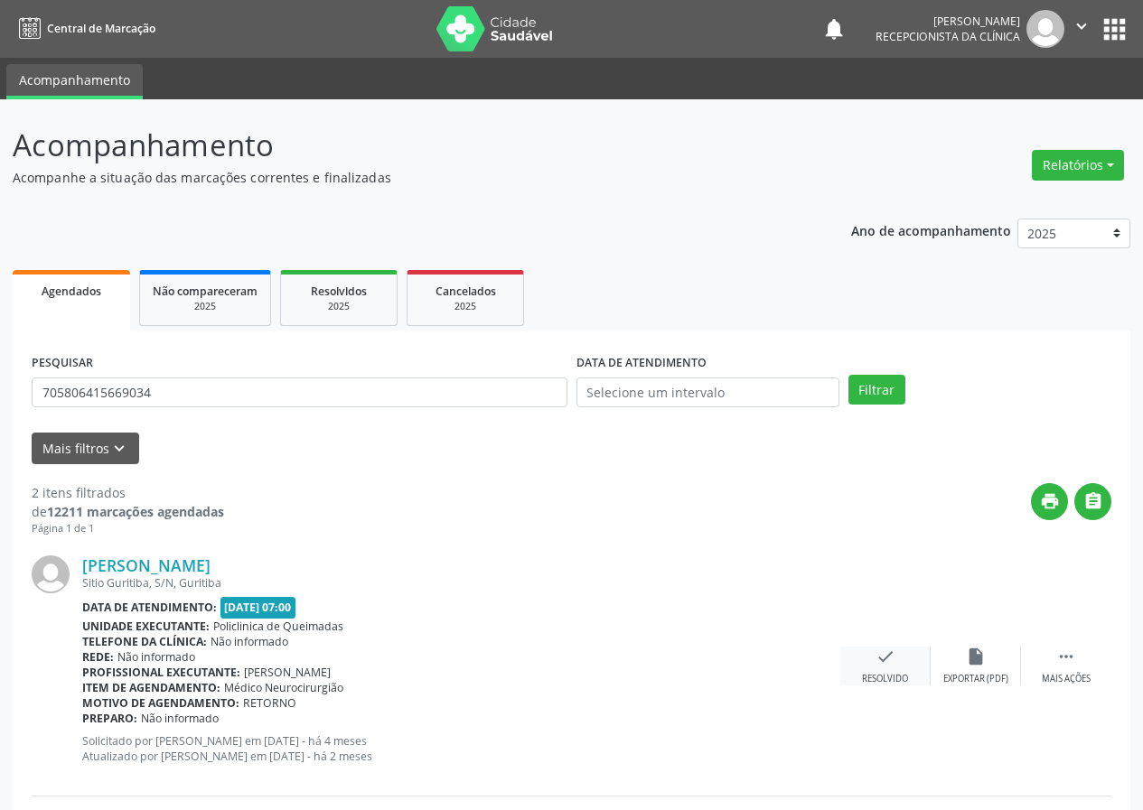
click at [885, 664] on icon "check" at bounding box center [885, 657] width 20 height 20
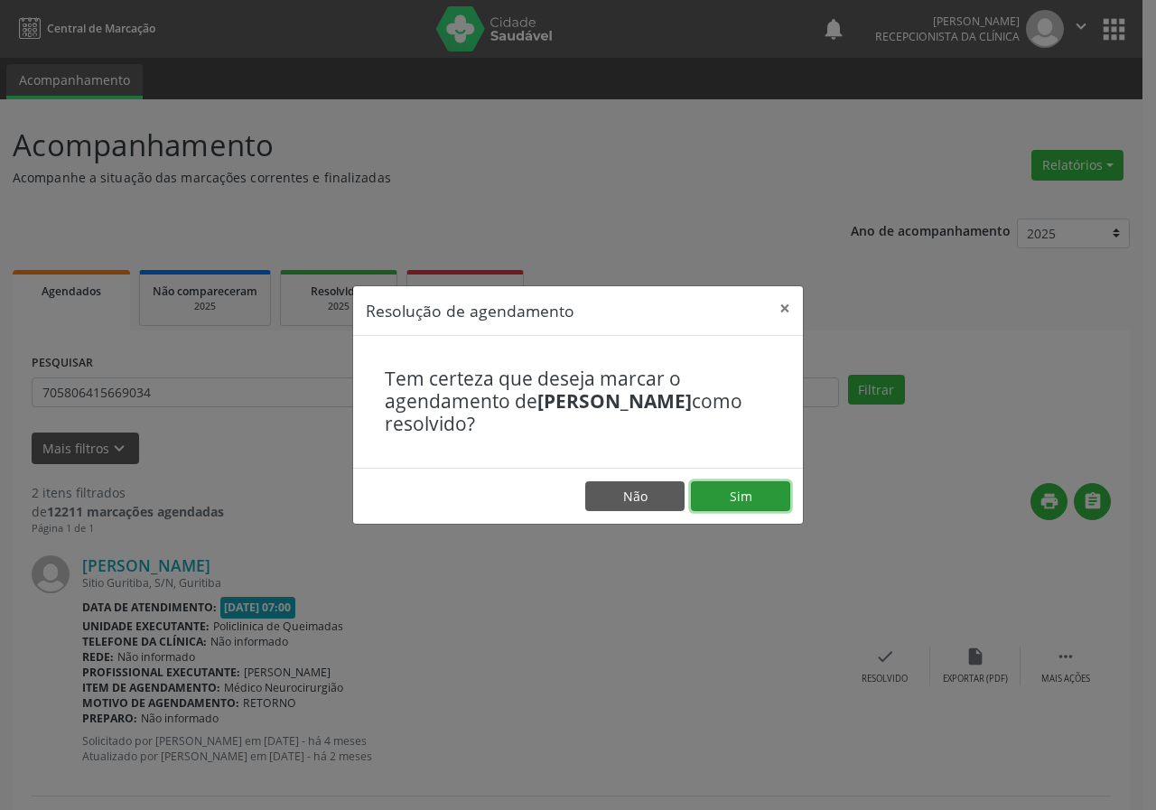
click at [779, 491] on button "Sim" at bounding box center [740, 497] width 99 height 31
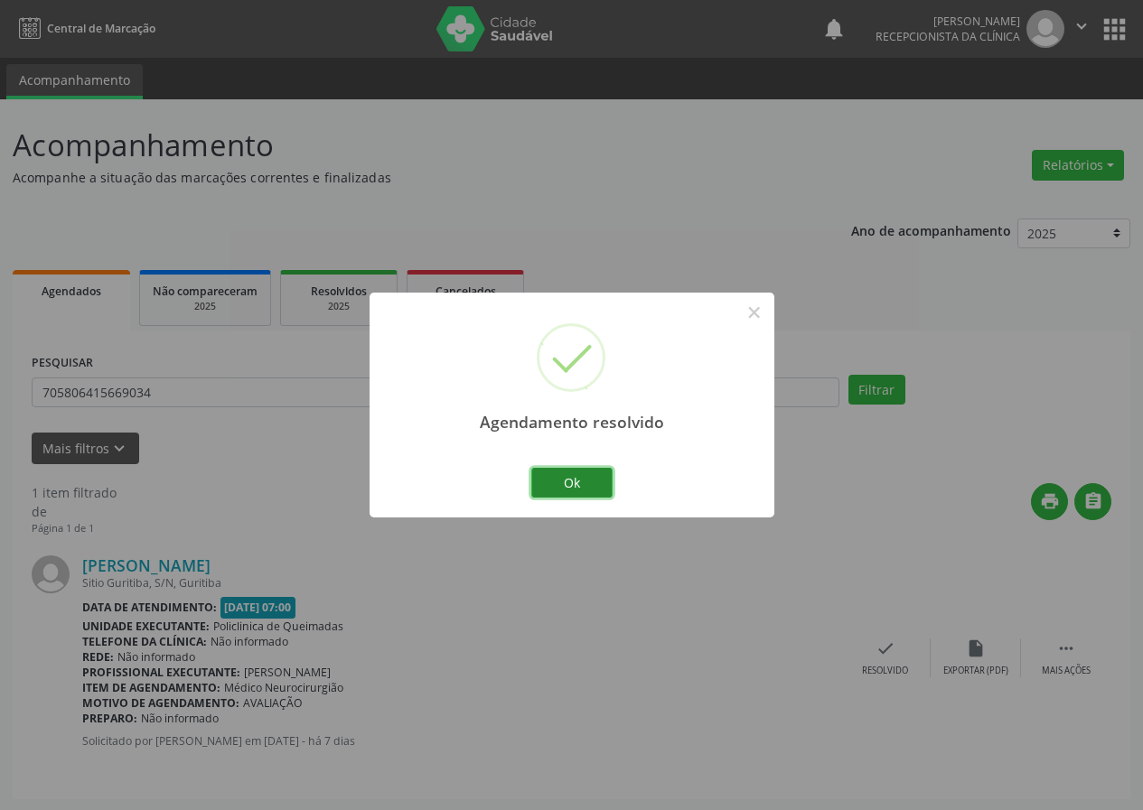
click at [604, 475] on button "Ok" at bounding box center [571, 483] width 81 height 31
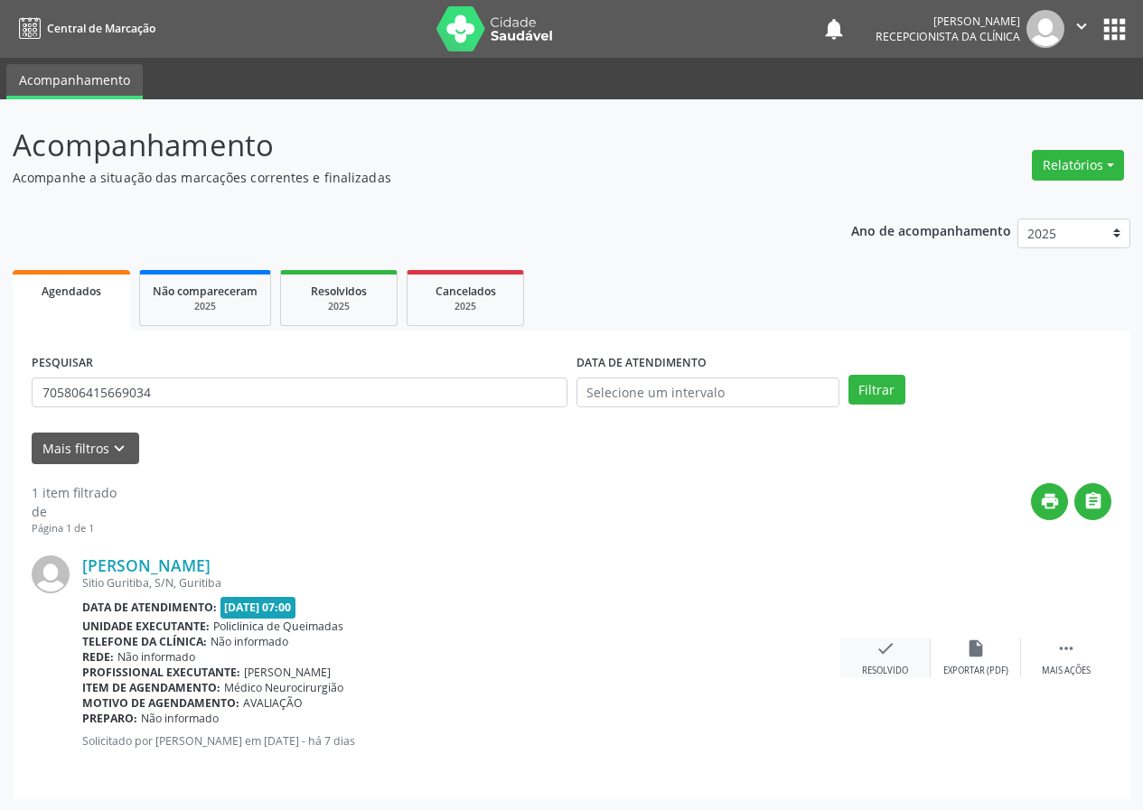
click at [879, 656] on icon "check" at bounding box center [885, 649] width 20 height 20
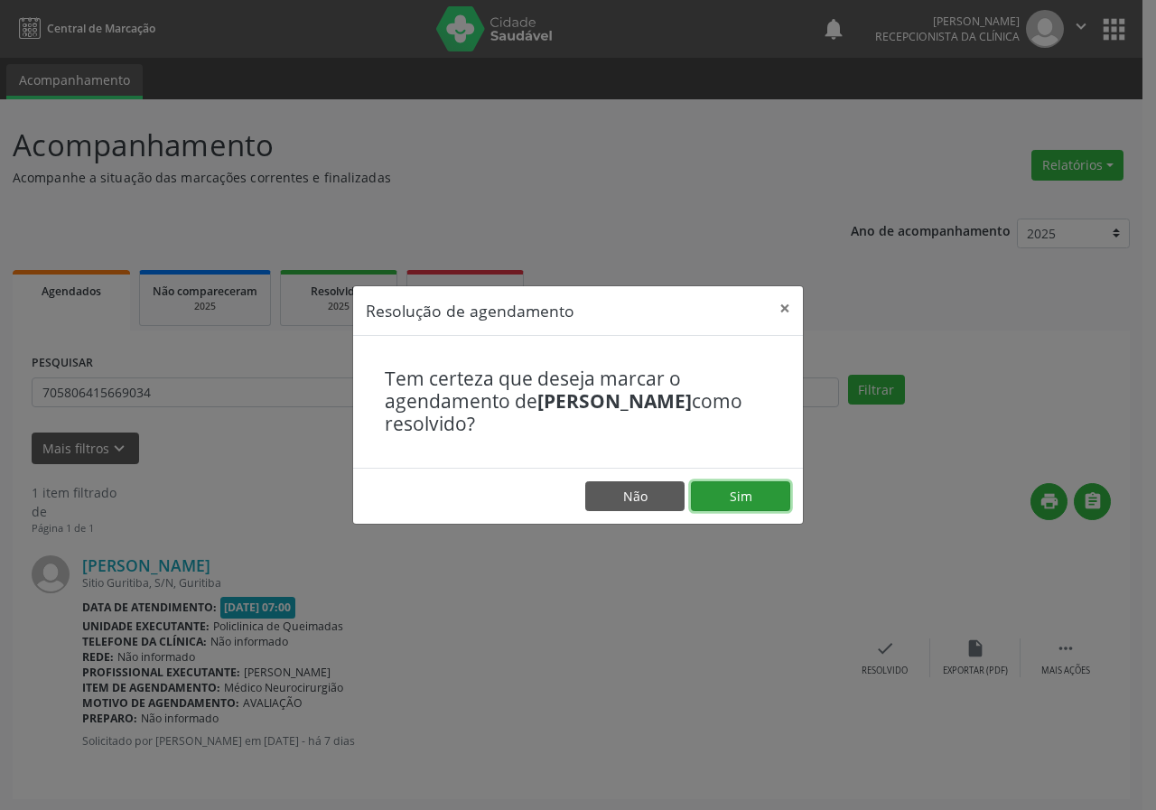
click at [761, 492] on button "Sim" at bounding box center [740, 497] width 99 height 31
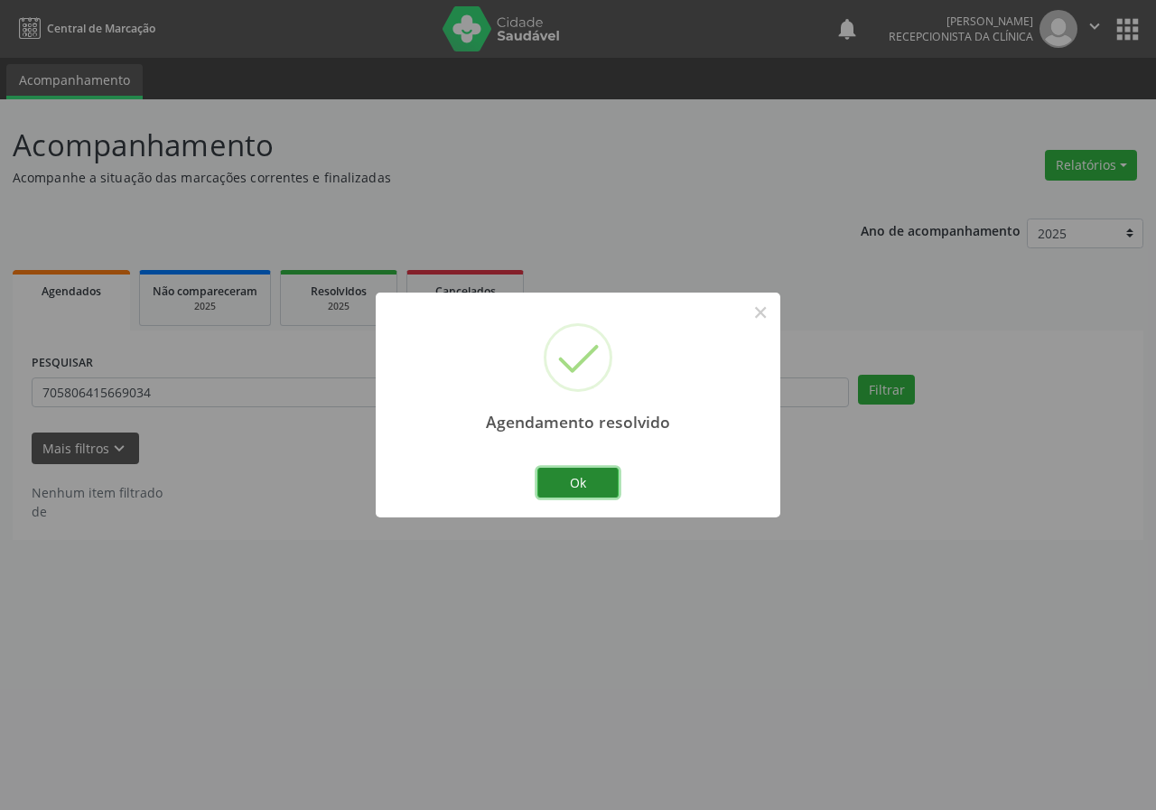
click at [591, 482] on button "Ok" at bounding box center [578, 483] width 81 height 31
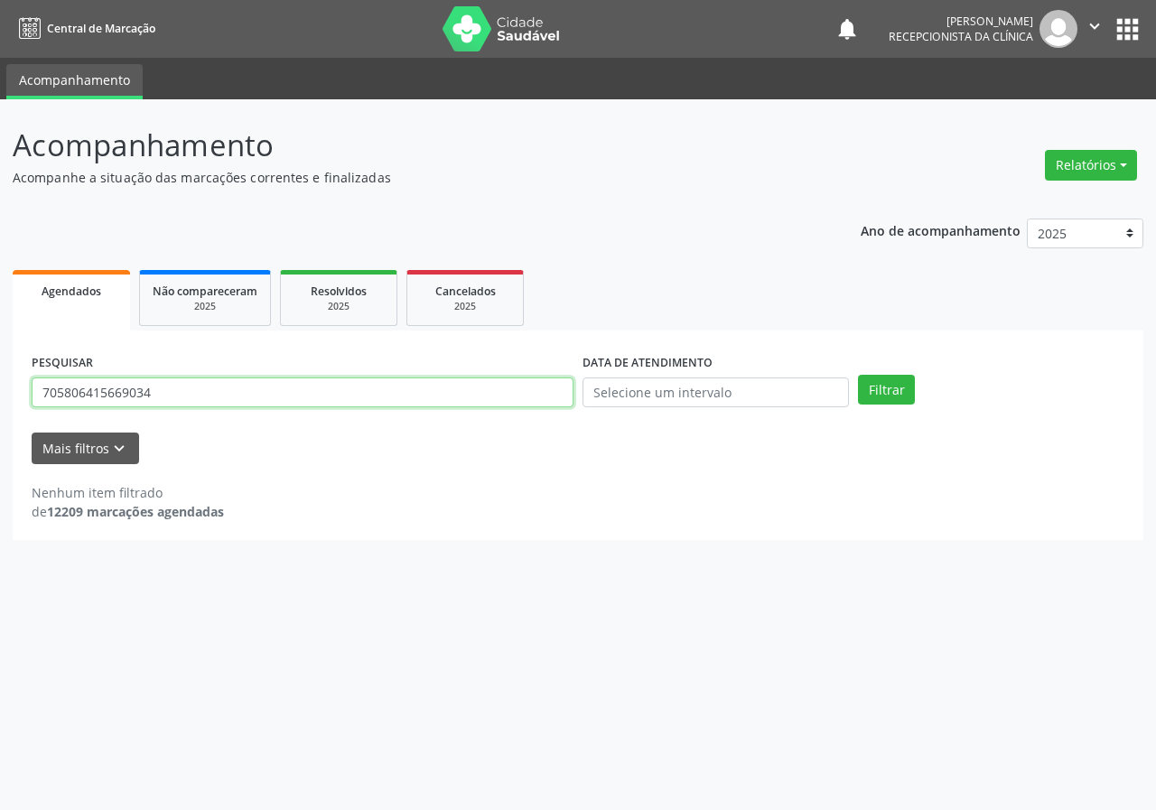
click at [455, 393] on input "705806415669034" at bounding box center [303, 393] width 542 height 31
click at [455, 391] on input "705806415669034" at bounding box center [303, 393] width 542 height 31
type input "706503373901099"
click at [858, 375] on button "Filtrar" at bounding box center [886, 390] width 57 height 31
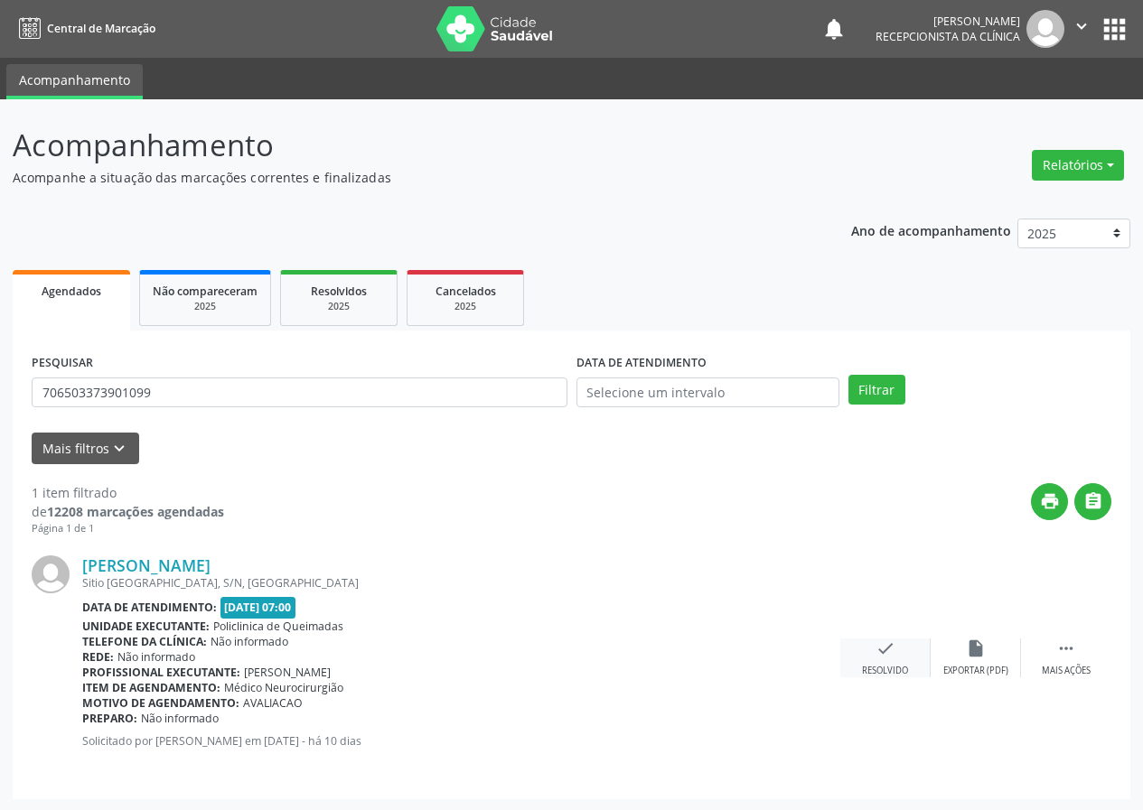
click at [882, 665] on div "Resolvido" at bounding box center [885, 671] width 46 height 13
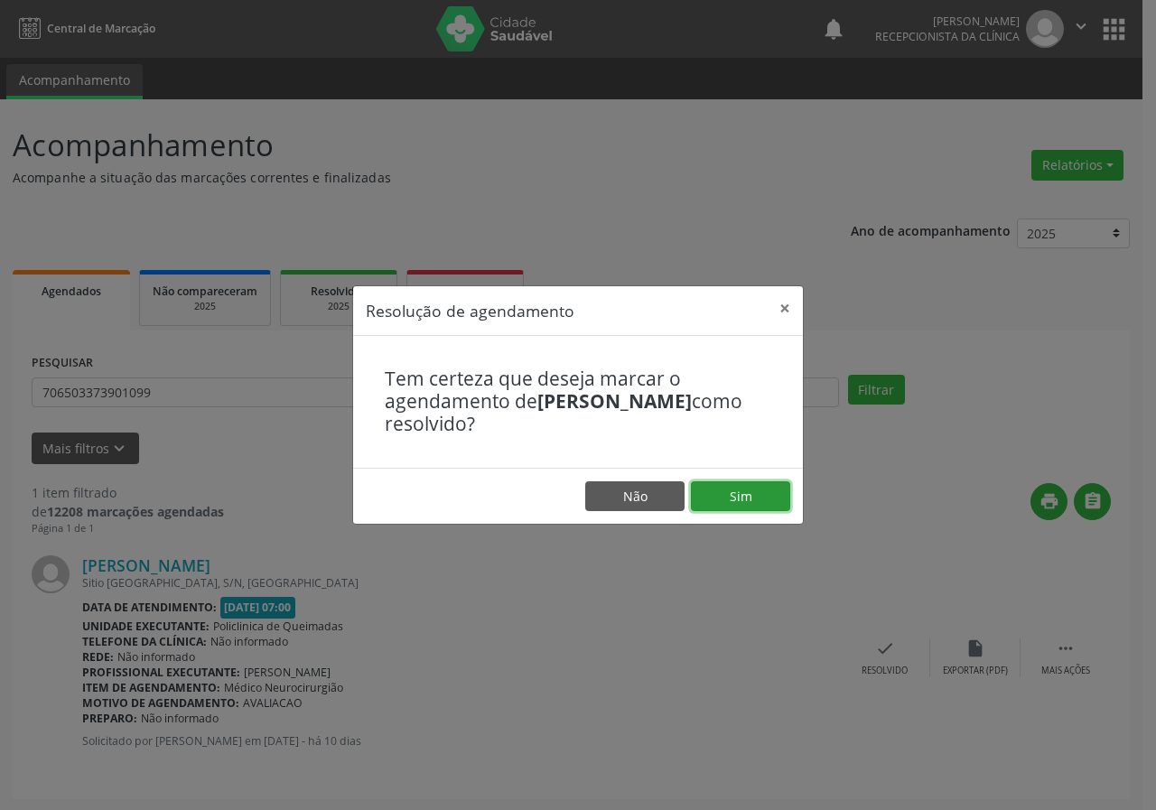
click at [777, 491] on button "Sim" at bounding box center [740, 497] width 99 height 31
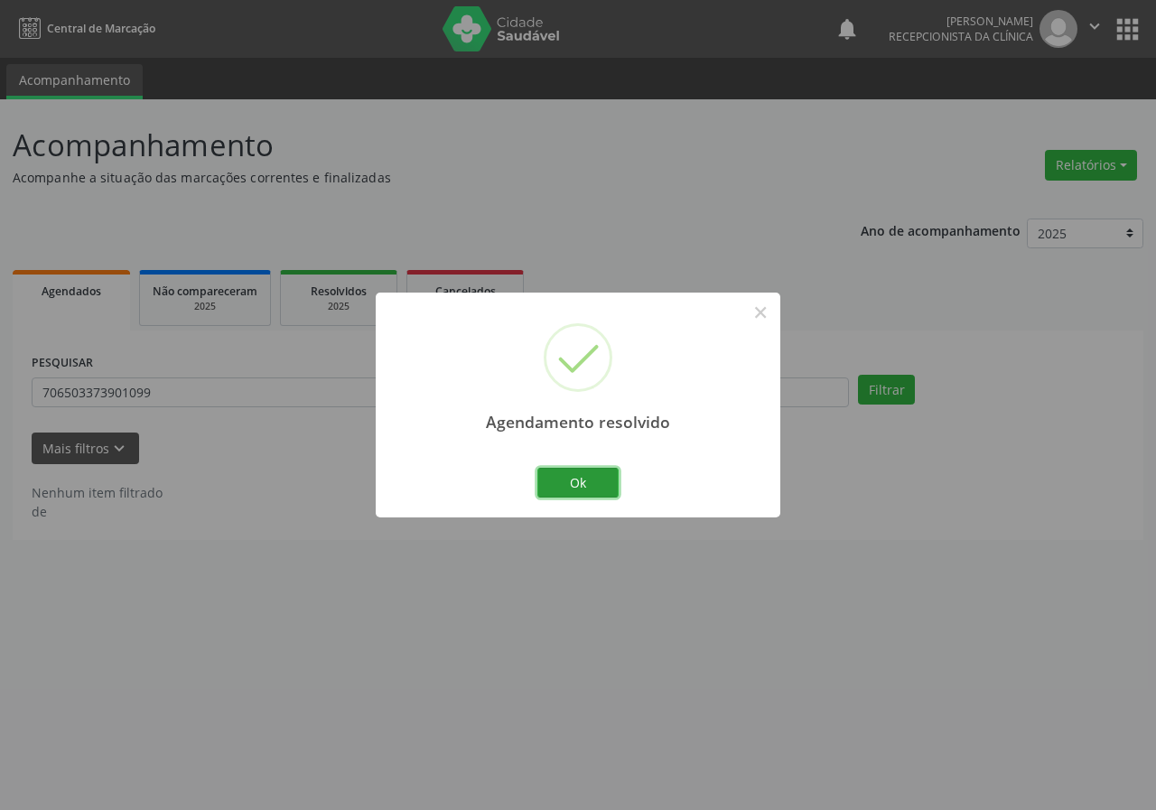
drag, startPoint x: 595, startPoint y: 479, endPoint x: 560, endPoint y: 456, distance: 41.9
click at [594, 478] on button "Ok" at bounding box center [578, 483] width 81 height 31
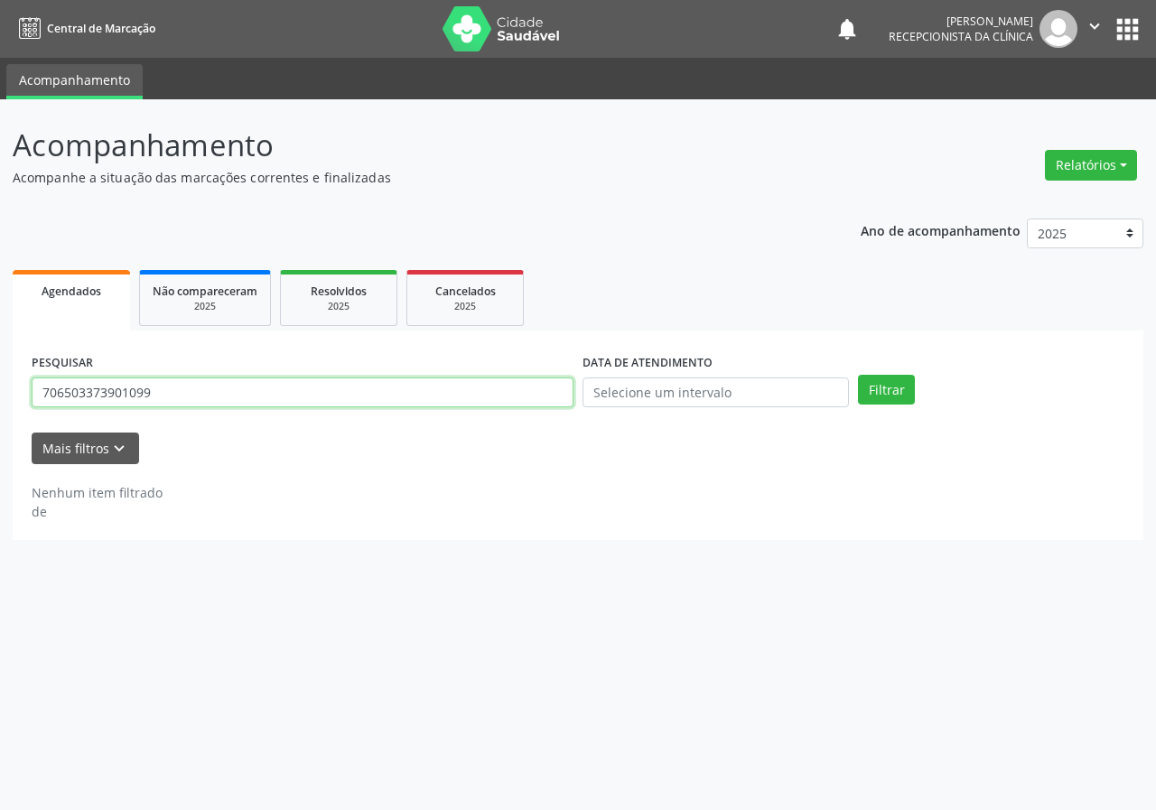
click at [537, 399] on input "706503373901099" at bounding box center [303, 393] width 542 height 31
drag, startPoint x: 537, startPoint y: 399, endPoint x: 520, endPoint y: 396, distance: 17.5
click at [536, 399] on input "706503373901099" at bounding box center [303, 393] width 542 height 31
type input "704605128231528"
click at [858, 375] on button "Filtrar" at bounding box center [886, 390] width 57 height 31
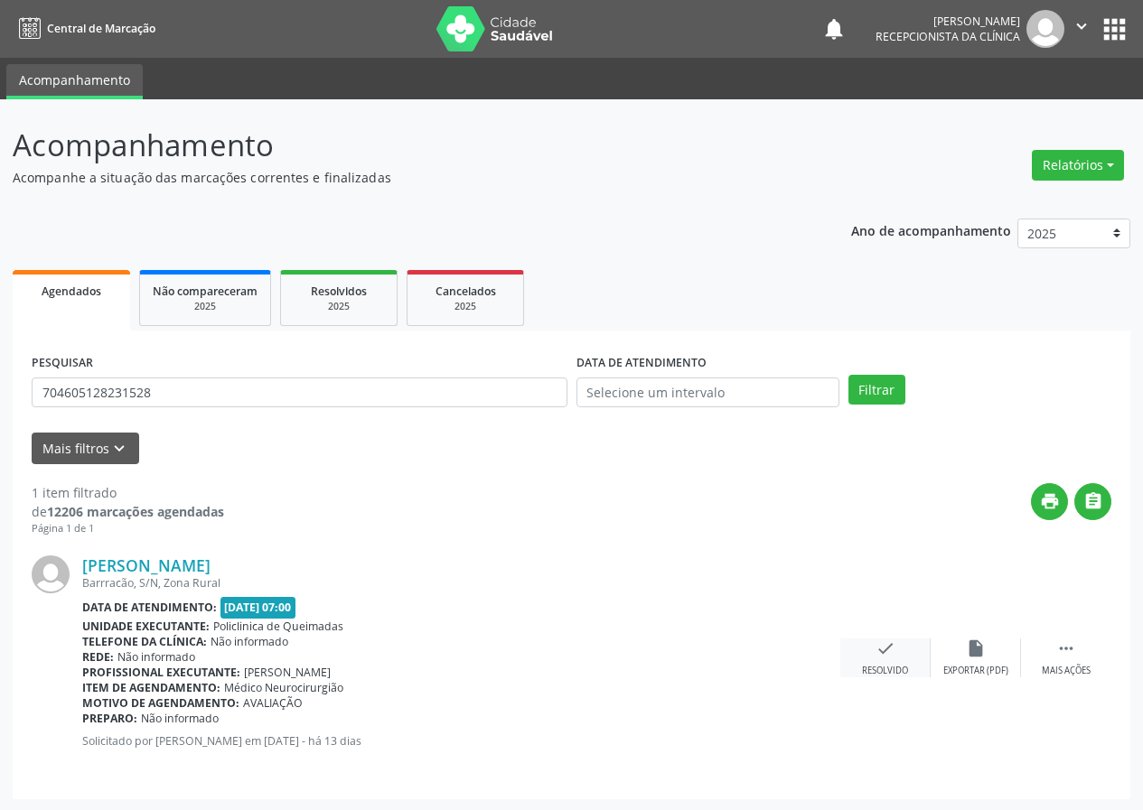
click at [882, 644] on icon "check" at bounding box center [885, 649] width 20 height 20
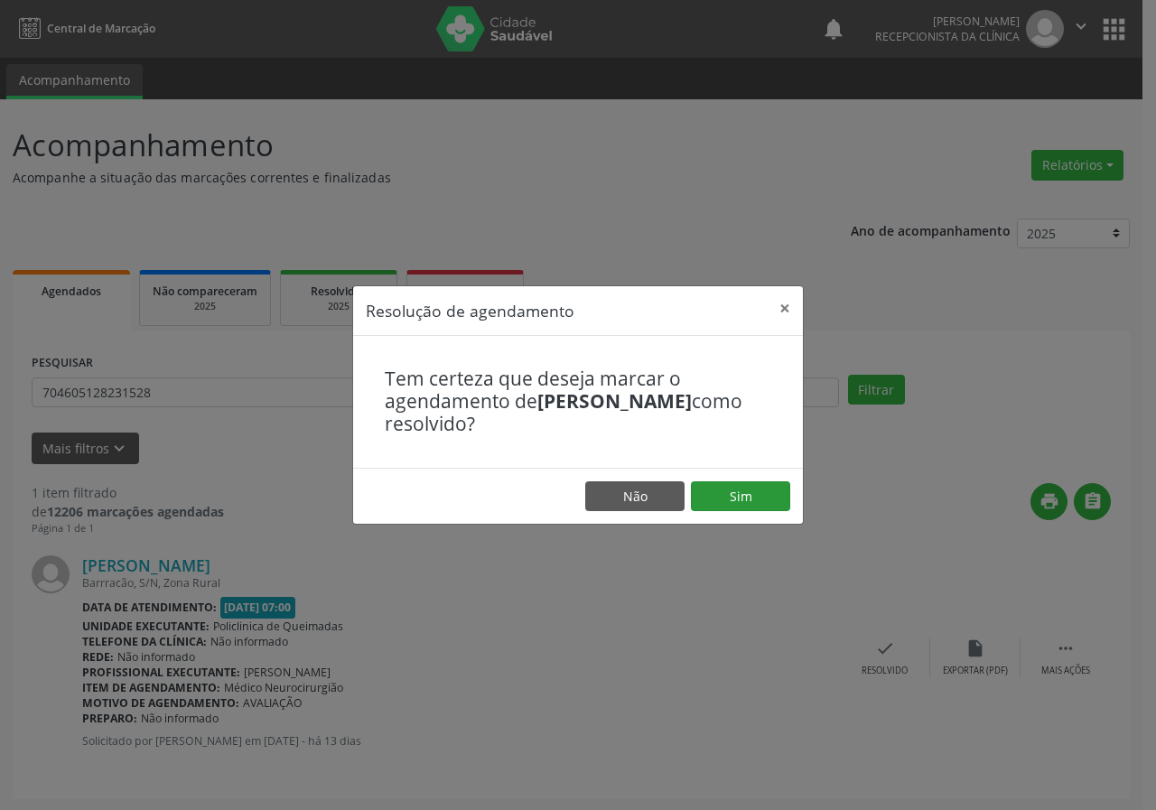
click at [767, 479] on footer "Não Sim" at bounding box center [578, 496] width 450 height 57
click at [761, 490] on button "Sim" at bounding box center [740, 497] width 99 height 31
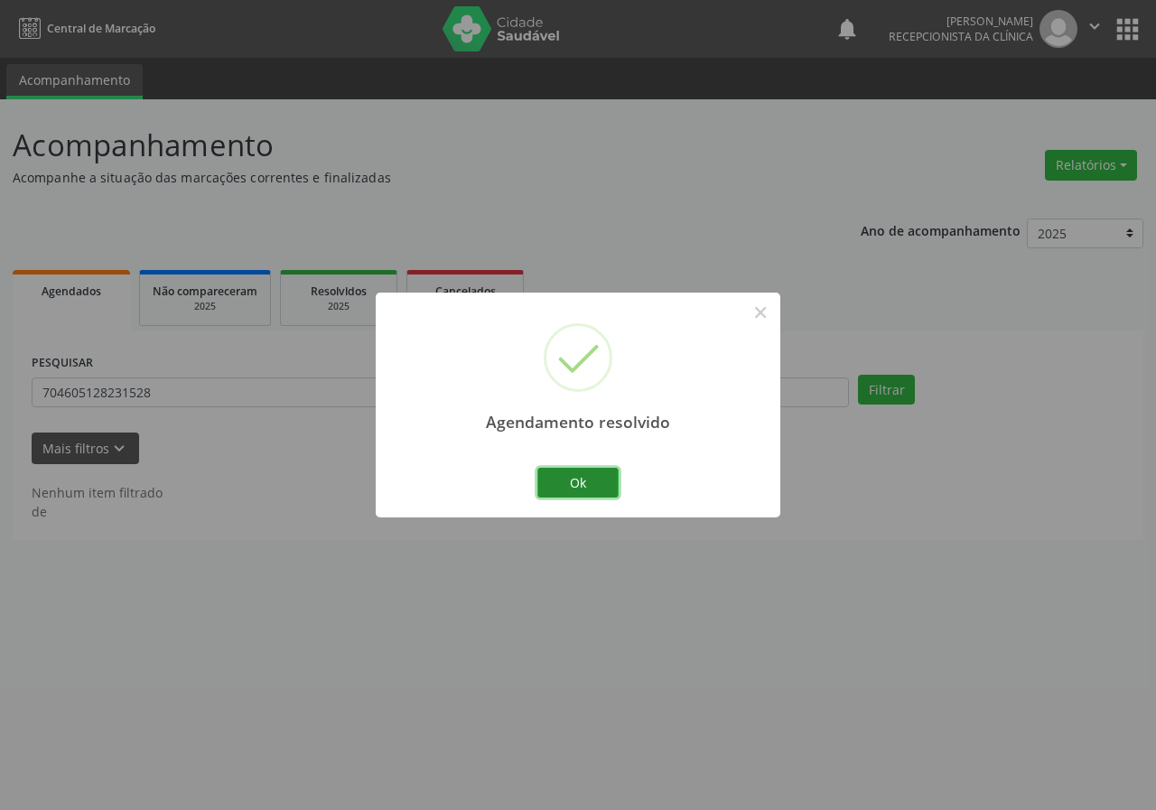
click at [594, 477] on button "Ok" at bounding box center [578, 483] width 81 height 31
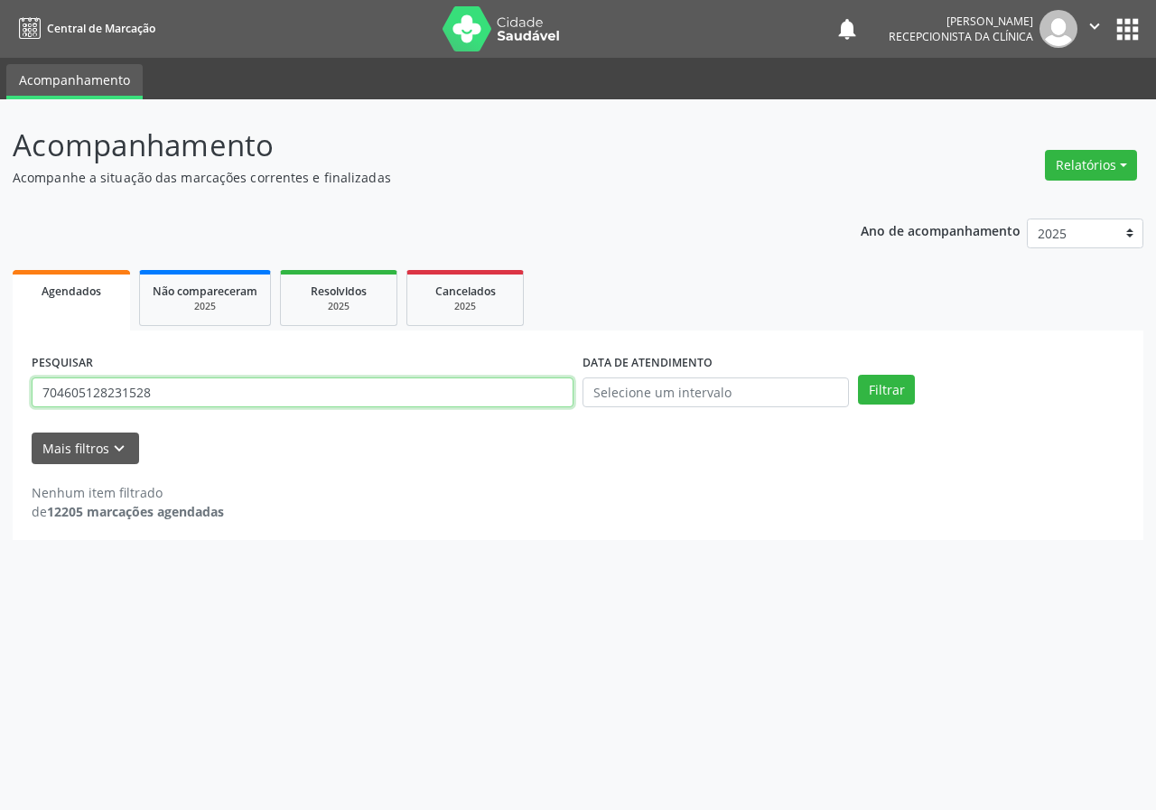
click at [489, 401] on input "704605128231528" at bounding box center [303, 393] width 542 height 31
type input "701004829408696"
click at [858, 375] on button "Filtrar" at bounding box center [886, 390] width 57 height 31
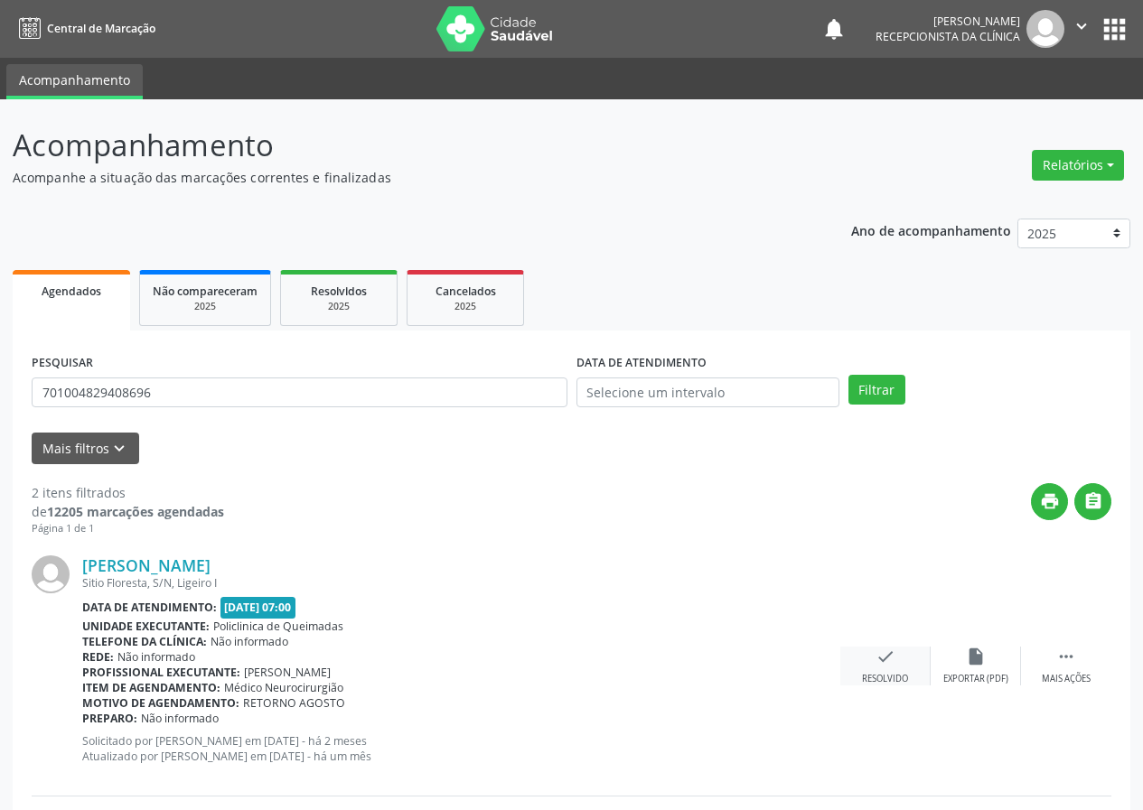
click at [880, 652] on icon "check" at bounding box center [885, 657] width 20 height 20
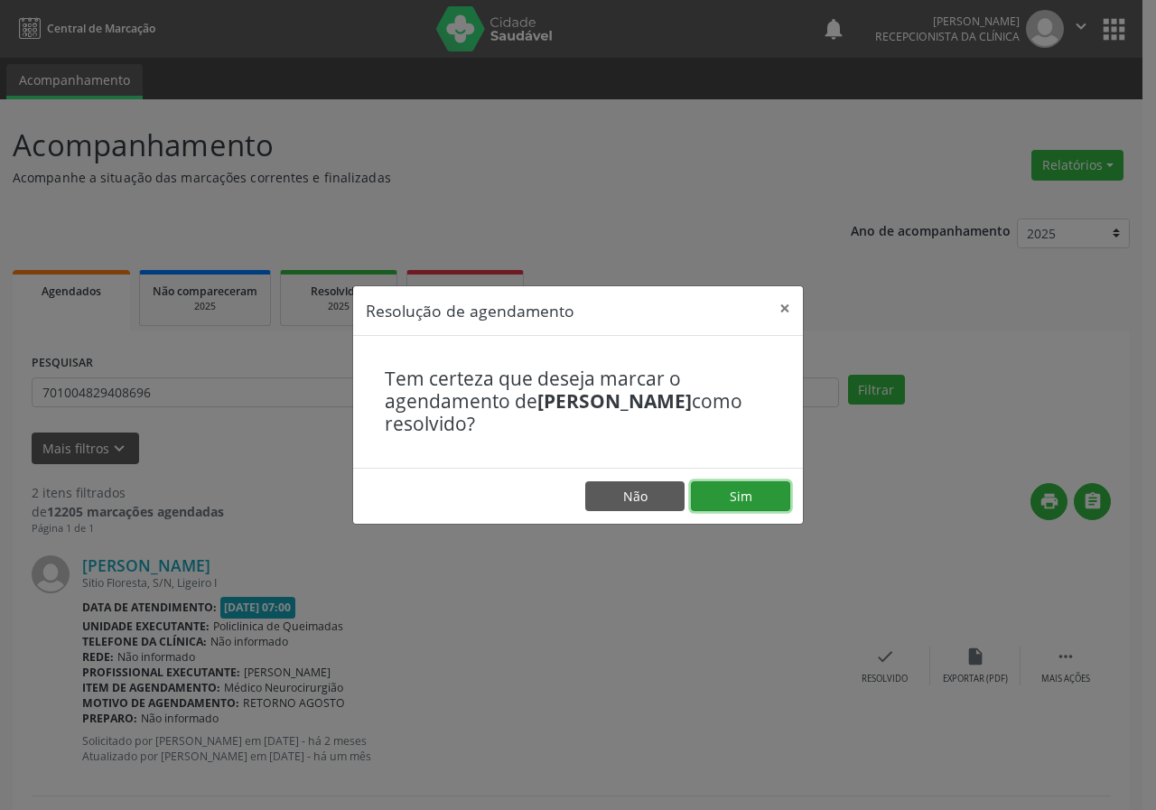
drag, startPoint x: 756, startPoint y: 503, endPoint x: 745, endPoint y: 499, distance: 11.7
click at [755, 503] on button "Sim" at bounding box center [740, 497] width 99 height 31
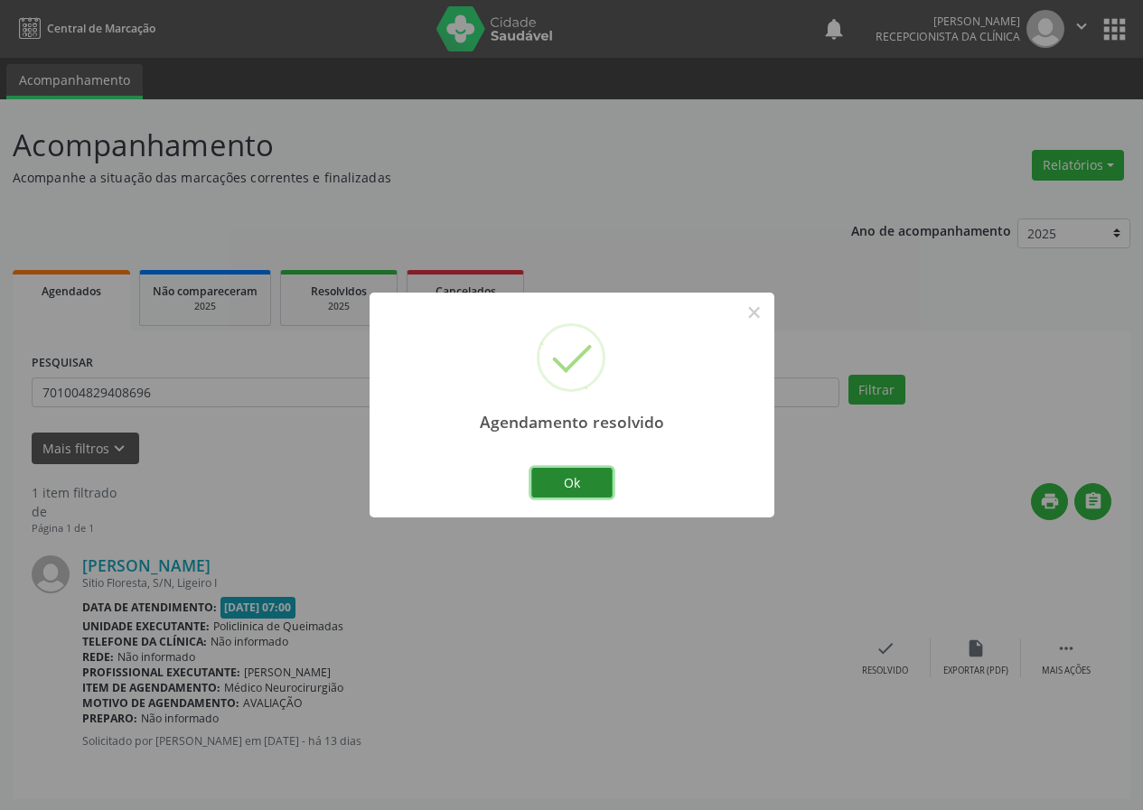
click at [597, 469] on button "Ok" at bounding box center [571, 483] width 81 height 31
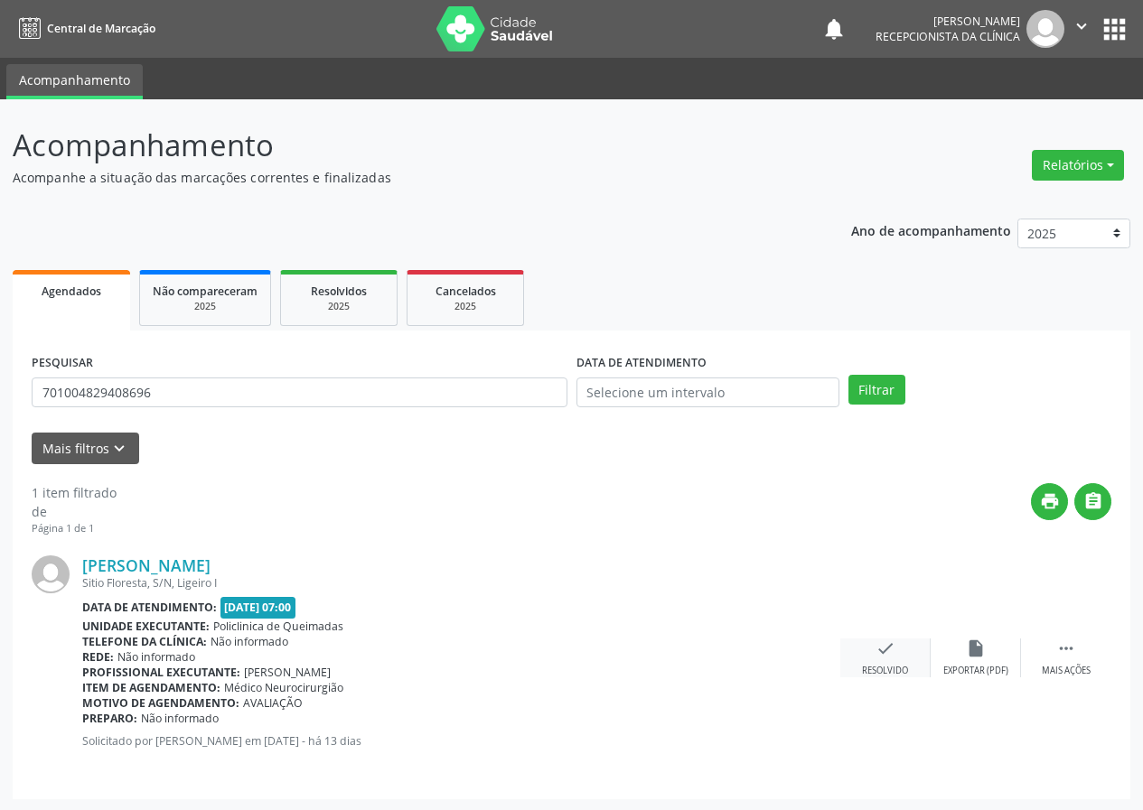
drag, startPoint x: 885, startPoint y: 667, endPoint x: 879, endPoint y: 653, distance: 14.6
click at [879, 653] on div "check Resolvido" at bounding box center [885, 658] width 90 height 39
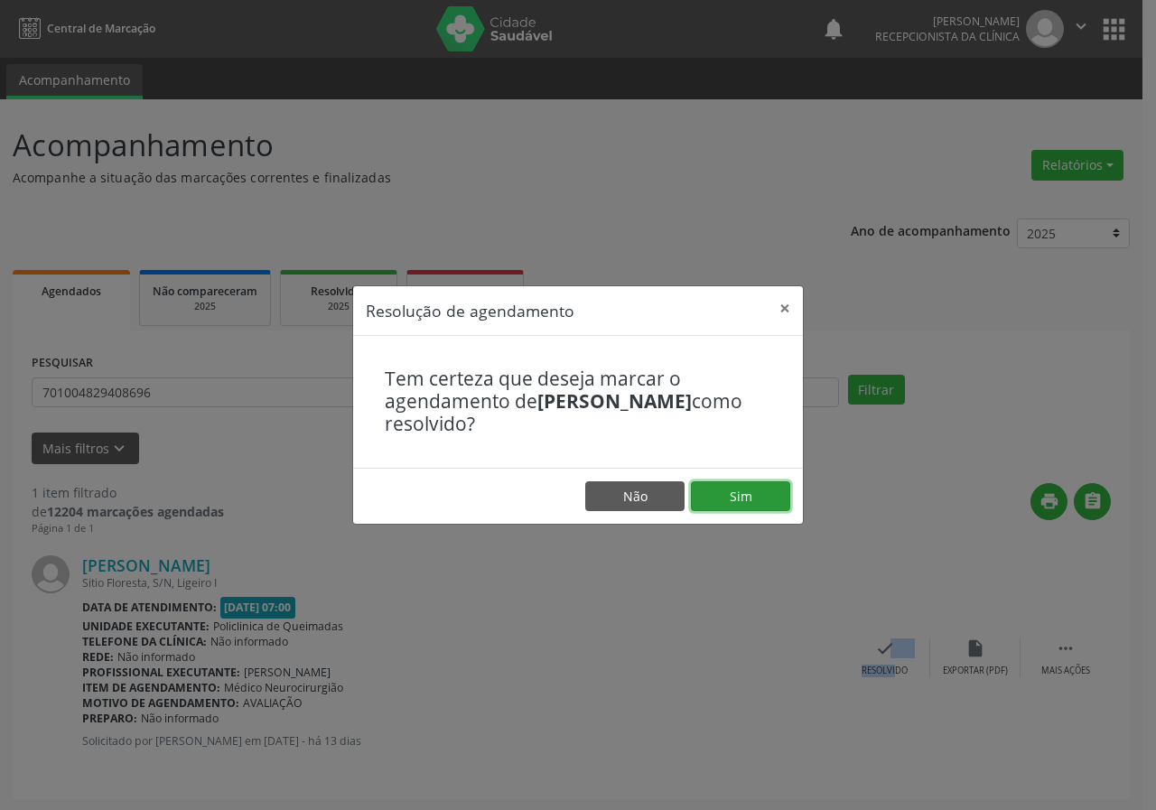
click at [751, 500] on button "Sim" at bounding box center [740, 497] width 99 height 31
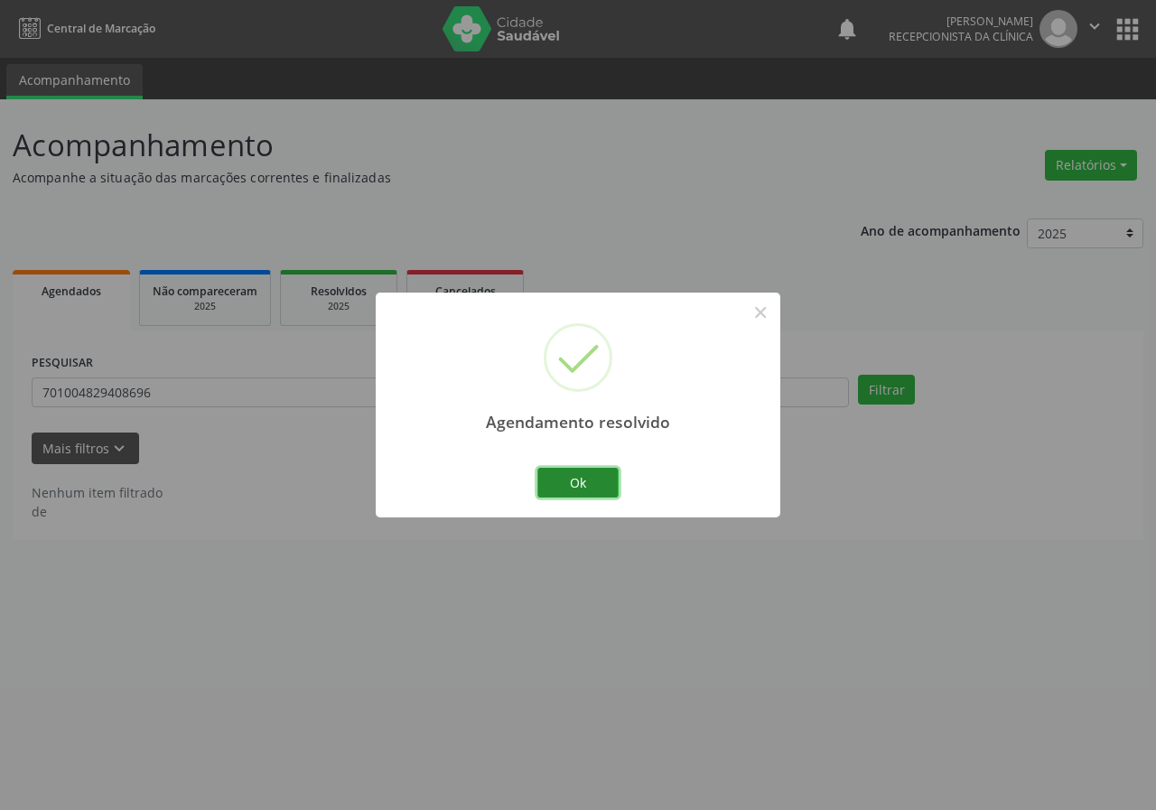
drag, startPoint x: 588, startPoint y: 491, endPoint x: 533, endPoint y: 466, distance: 60.3
click at [587, 490] on button "Ok" at bounding box center [578, 483] width 81 height 31
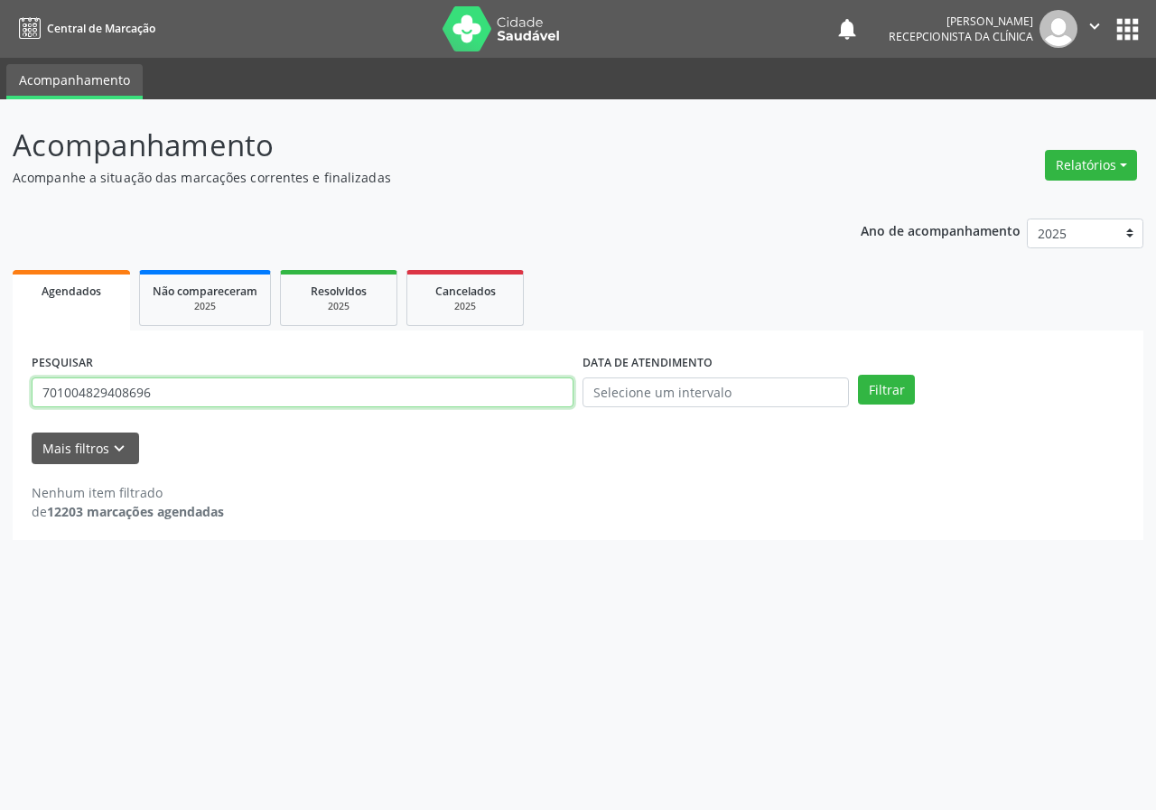
click at [467, 404] on input "701004829408696" at bounding box center [303, 393] width 542 height 31
type input "706807781240428"
click at [858, 375] on button "Filtrar" at bounding box center [886, 390] width 57 height 31
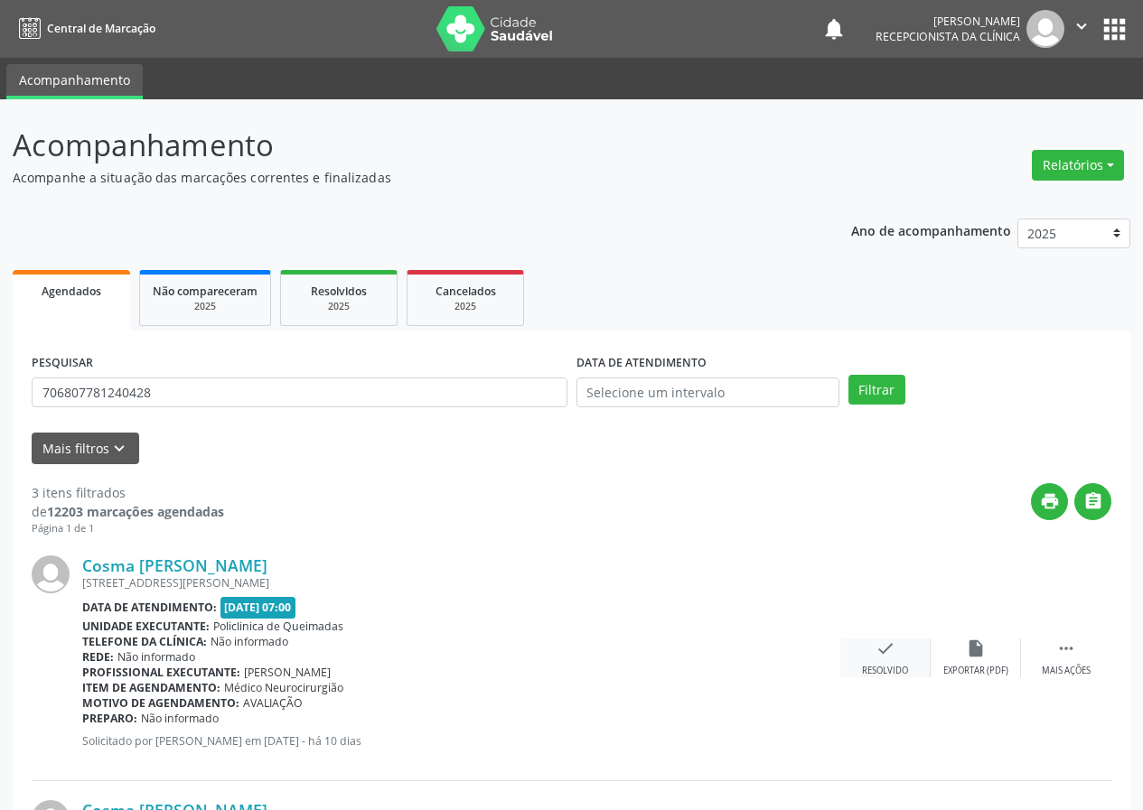
click at [879, 651] on icon "check" at bounding box center [885, 649] width 20 height 20
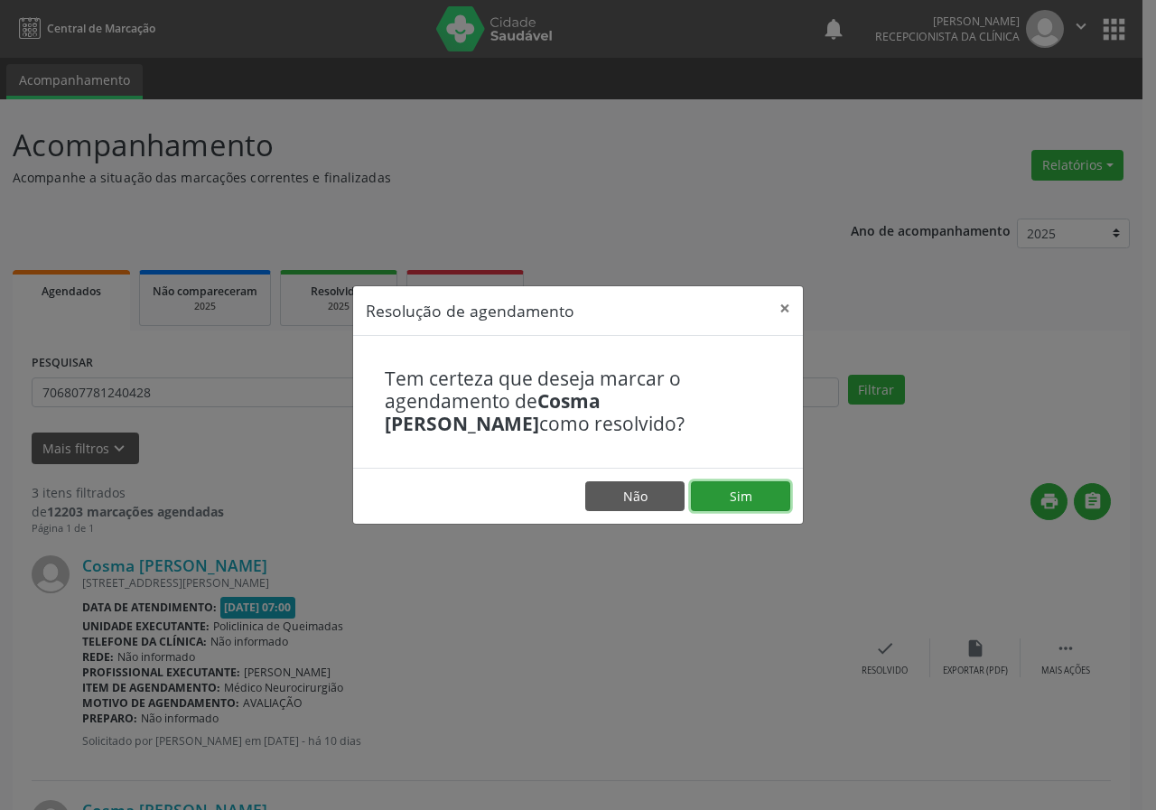
click at [752, 488] on button "Sim" at bounding box center [740, 497] width 99 height 31
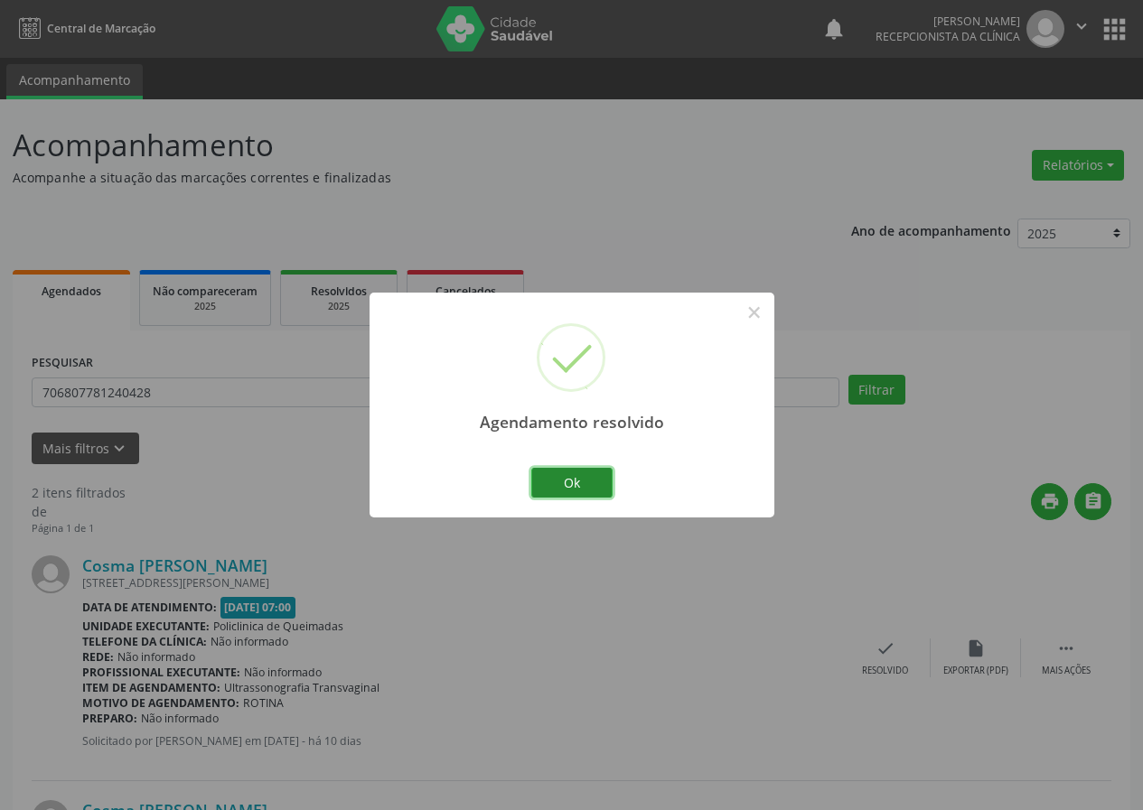
click at [602, 490] on button "Ok" at bounding box center [571, 483] width 81 height 31
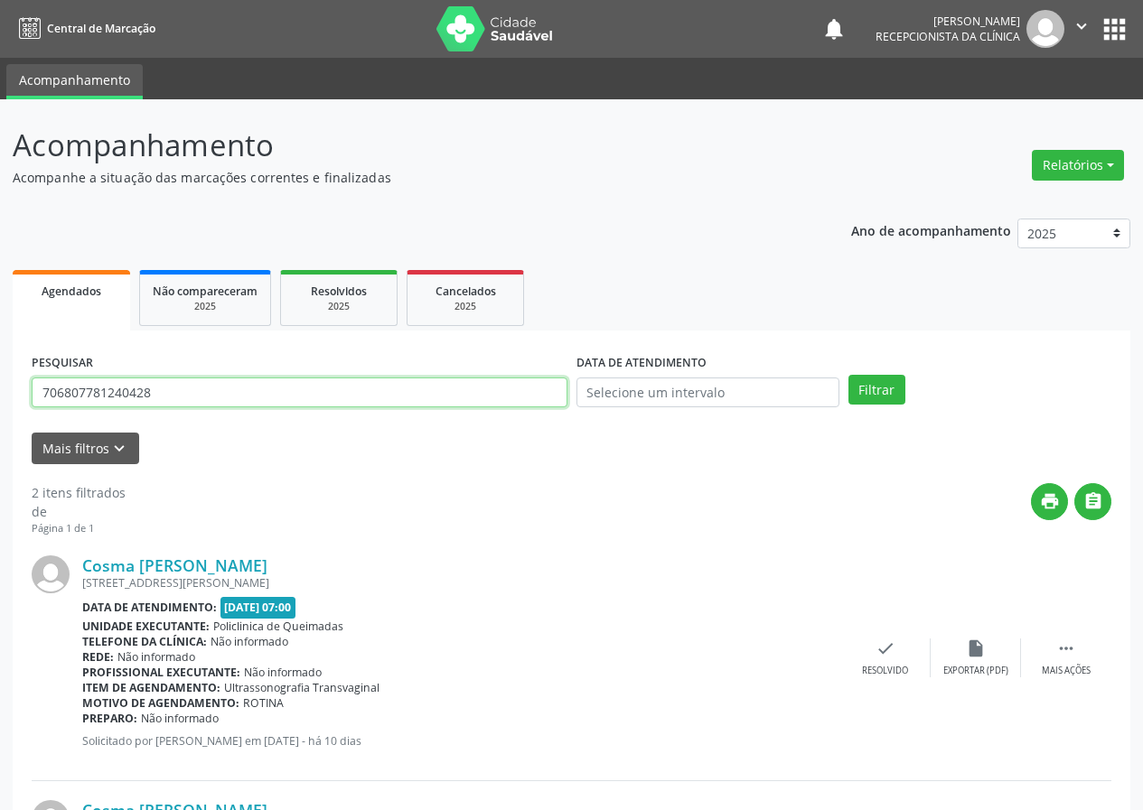
click at [510, 390] on input "706807781240428" at bounding box center [300, 393] width 536 height 31
type input "706809768456325"
click at [848, 375] on button "Filtrar" at bounding box center [876, 390] width 57 height 31
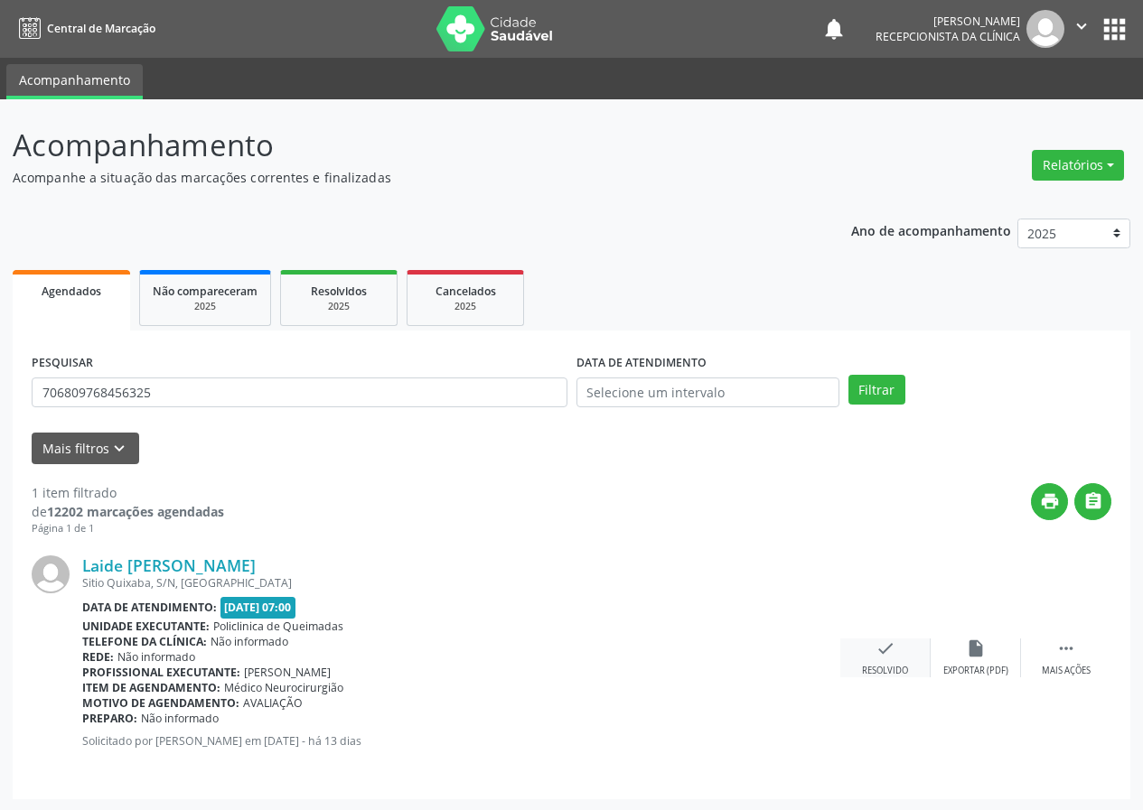
click at [875, 665] on div "Resolvido" at bounding box center [885, 671] width 46 height 13
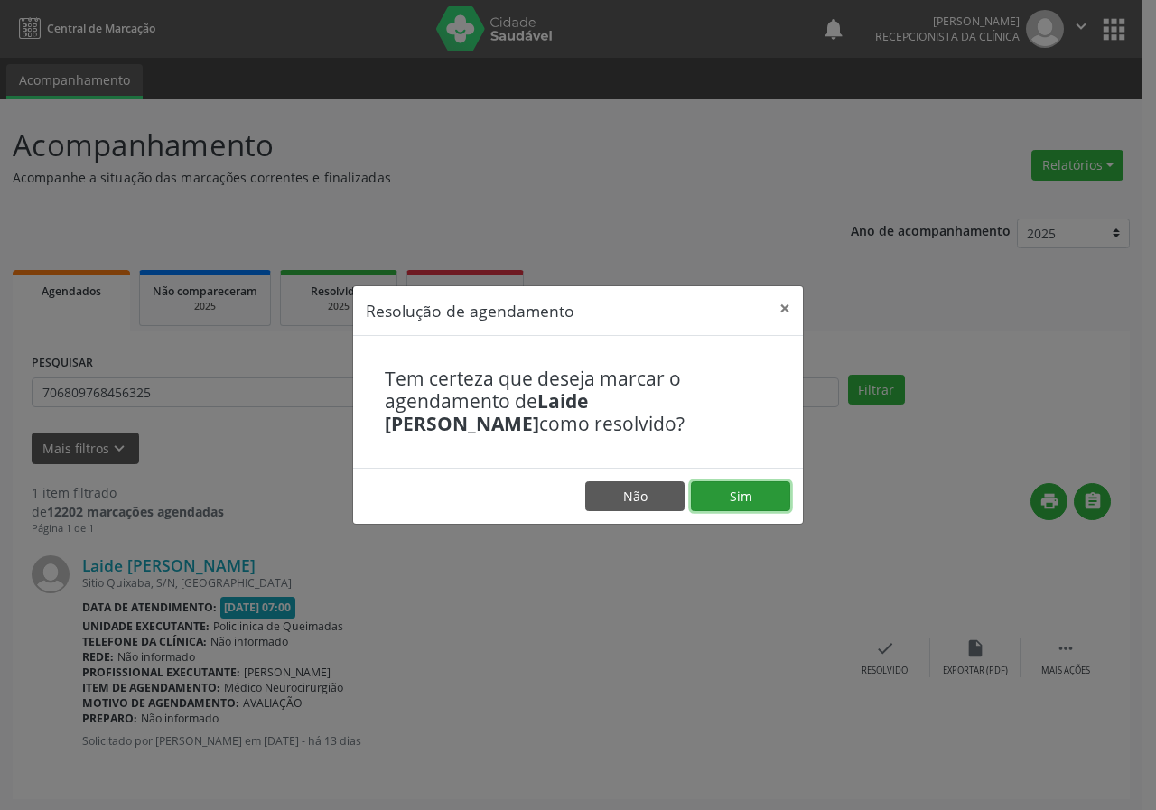
click at [756, 494] on button "Sim" at bounding box center [740, 497] width 99 height 31
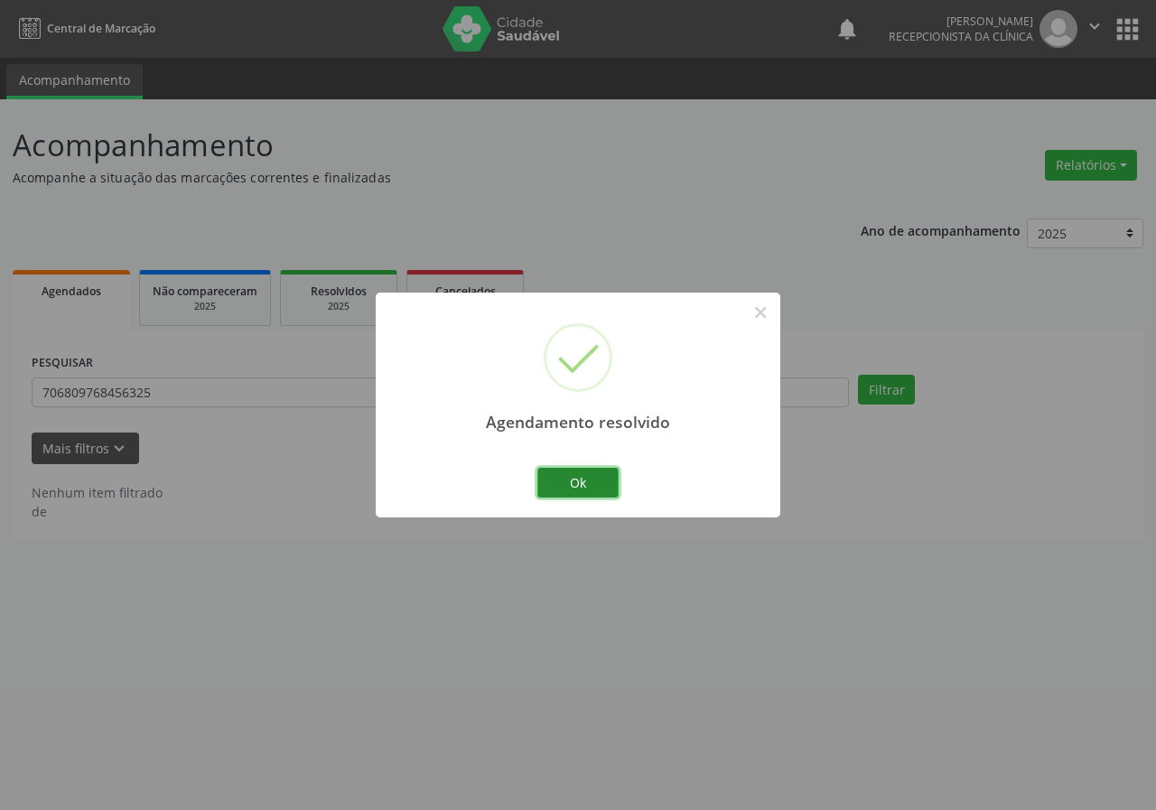
click at [593, 484] on button "Ok" at bounding box center [578, 483] width 81 height 31
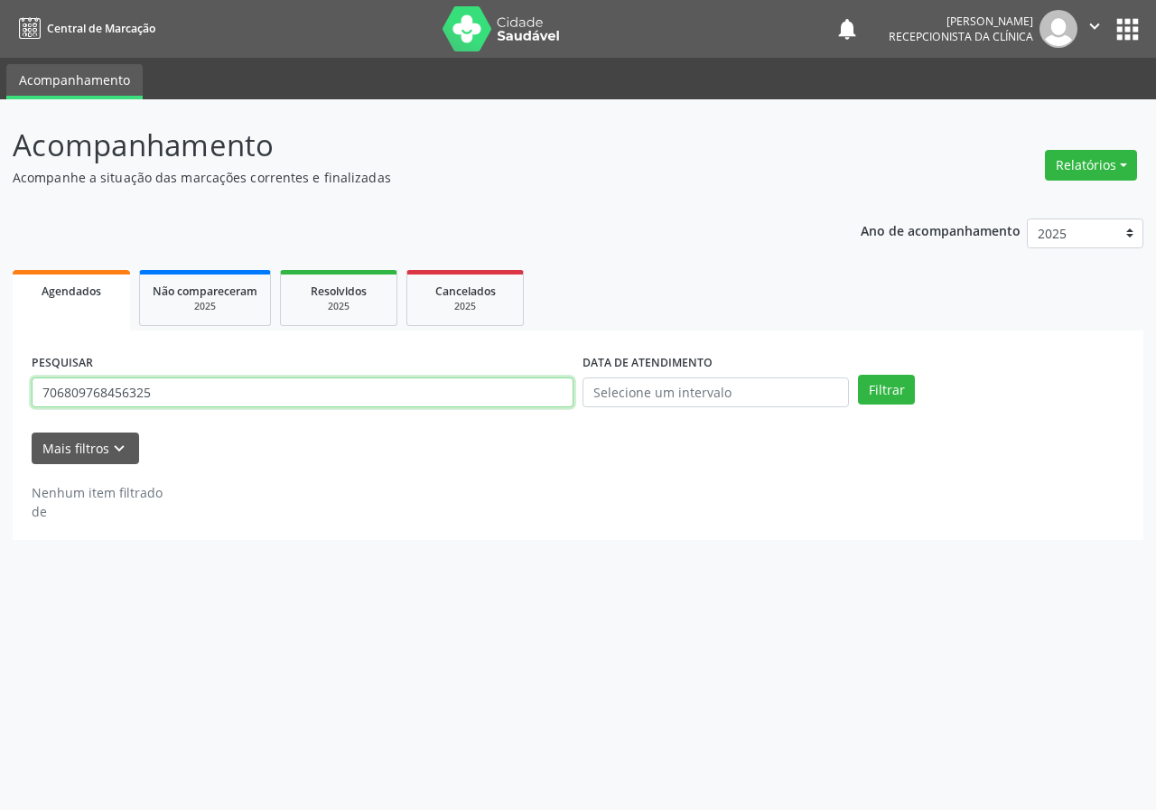
click at [520, 394] on input "706809768456325" at bounding box center [303, 393] width 542 height 31
type input "702504340992433"
click at [858, 375] on button "Filtrar" at bounding box center [886, 390] width 57 height 31
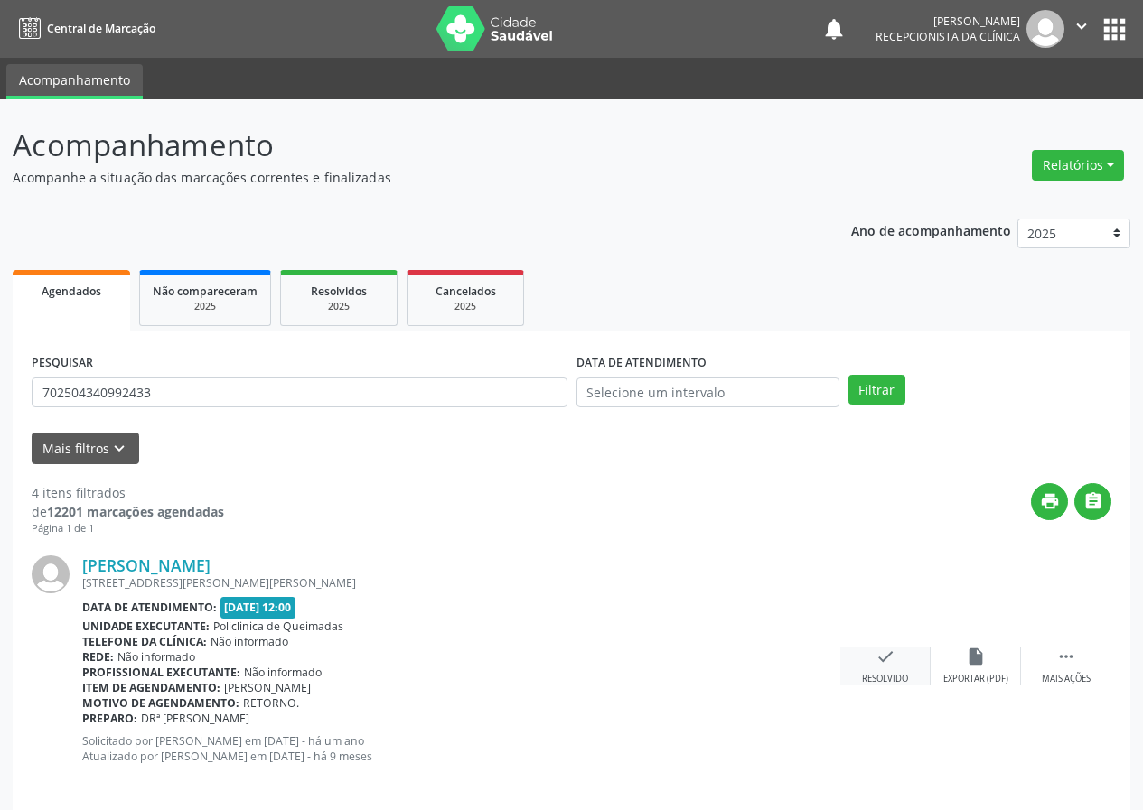
click at [879, 651] on icon "check" at bounding box center [885, 657] width 20 height 20
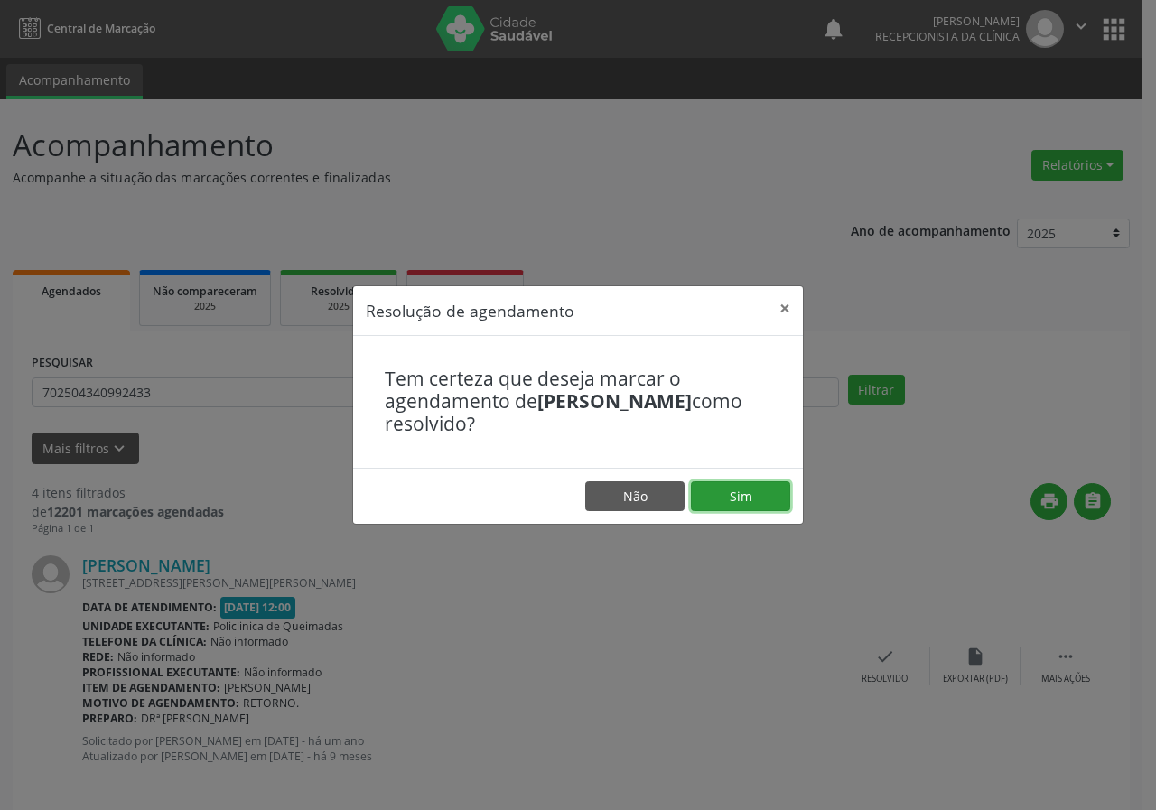
click at [773, 490] on button "Sim" at bounding box center [740, 497] width 99 height 31
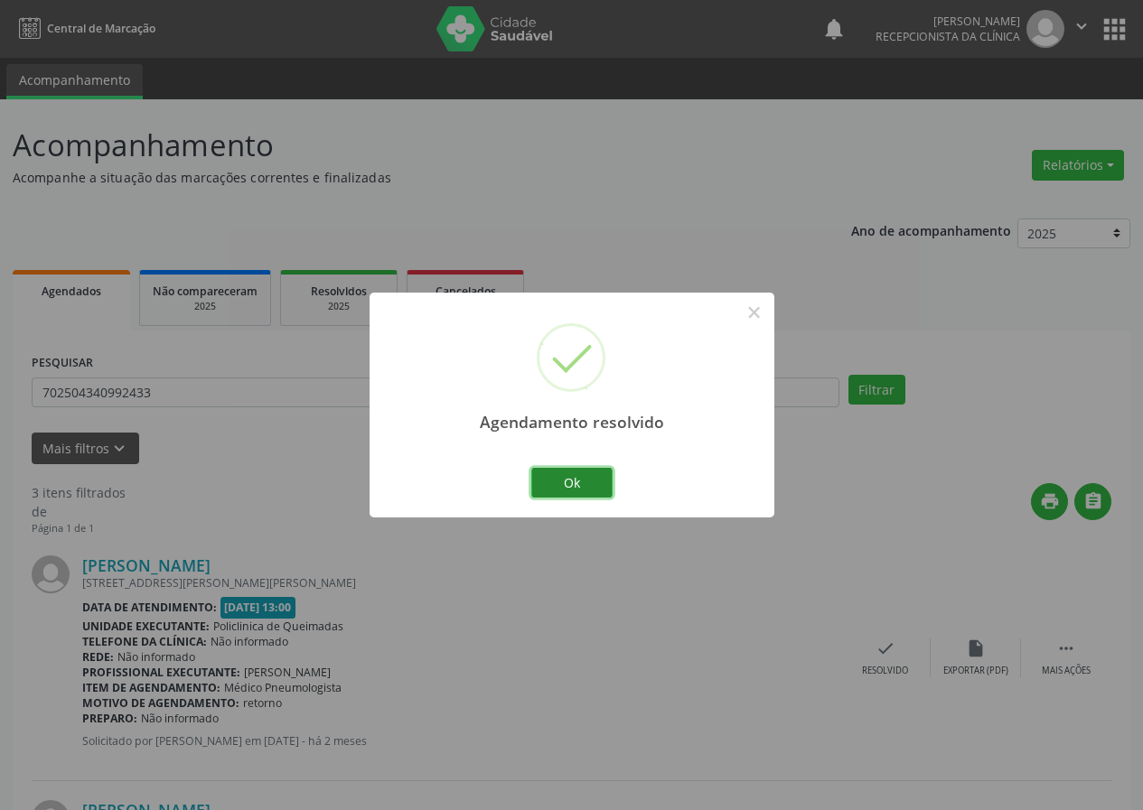
click at [608, 482] on button "Ok" at bounding box center [571, 483] width 81 height 31
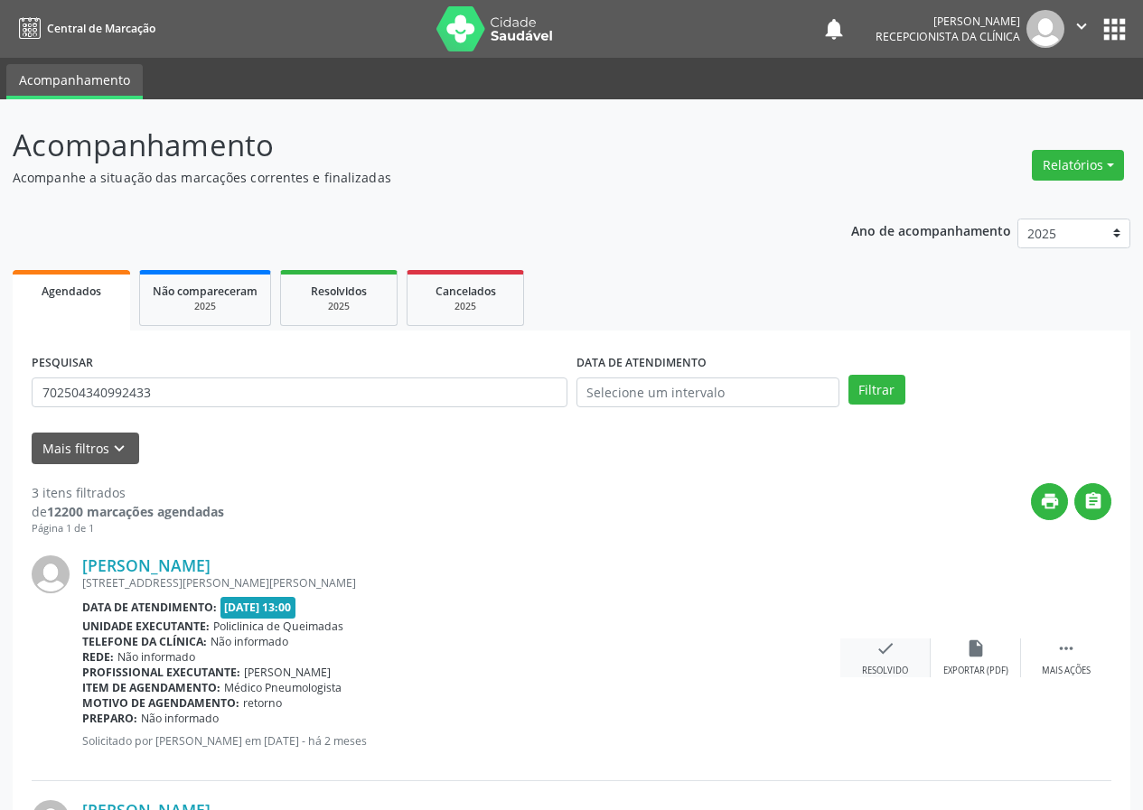
click at [891, 640] on icon "check" at bounding box center [885, 649] width 20 height 20
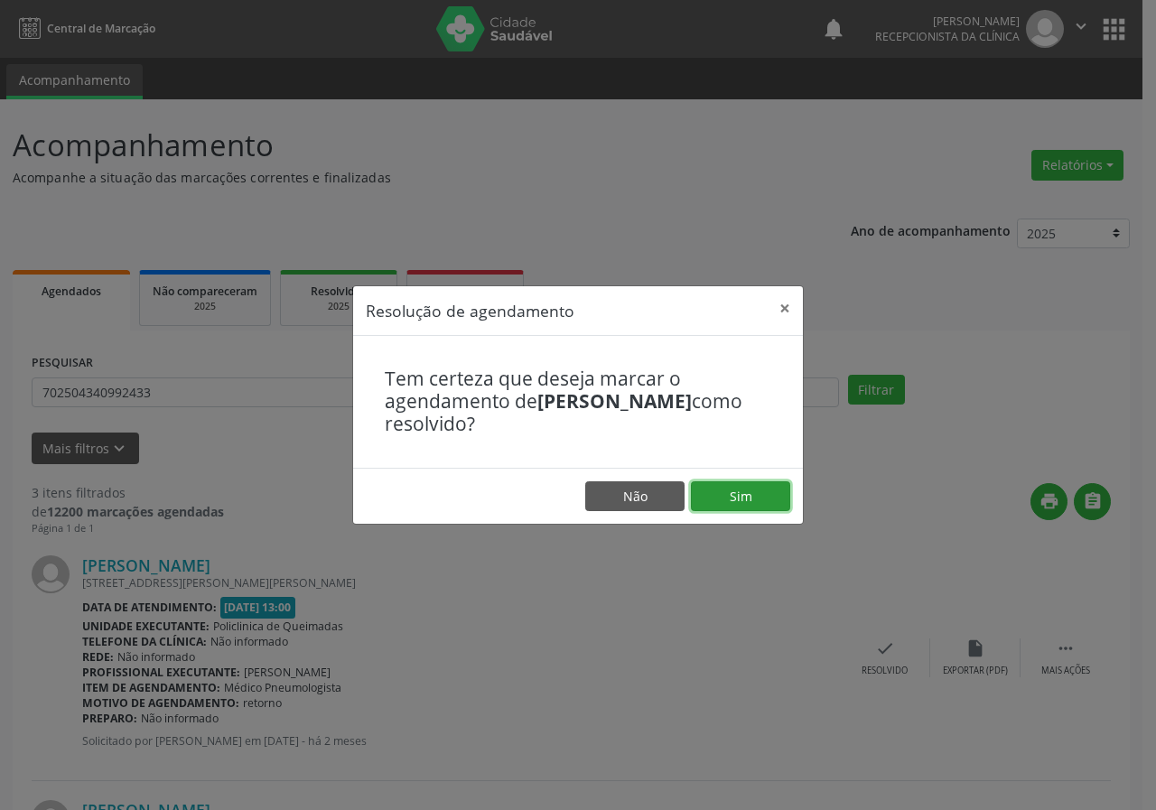
click at [709, 501] on button "Sim" at bounding box center [740, 497] width 99 height 31
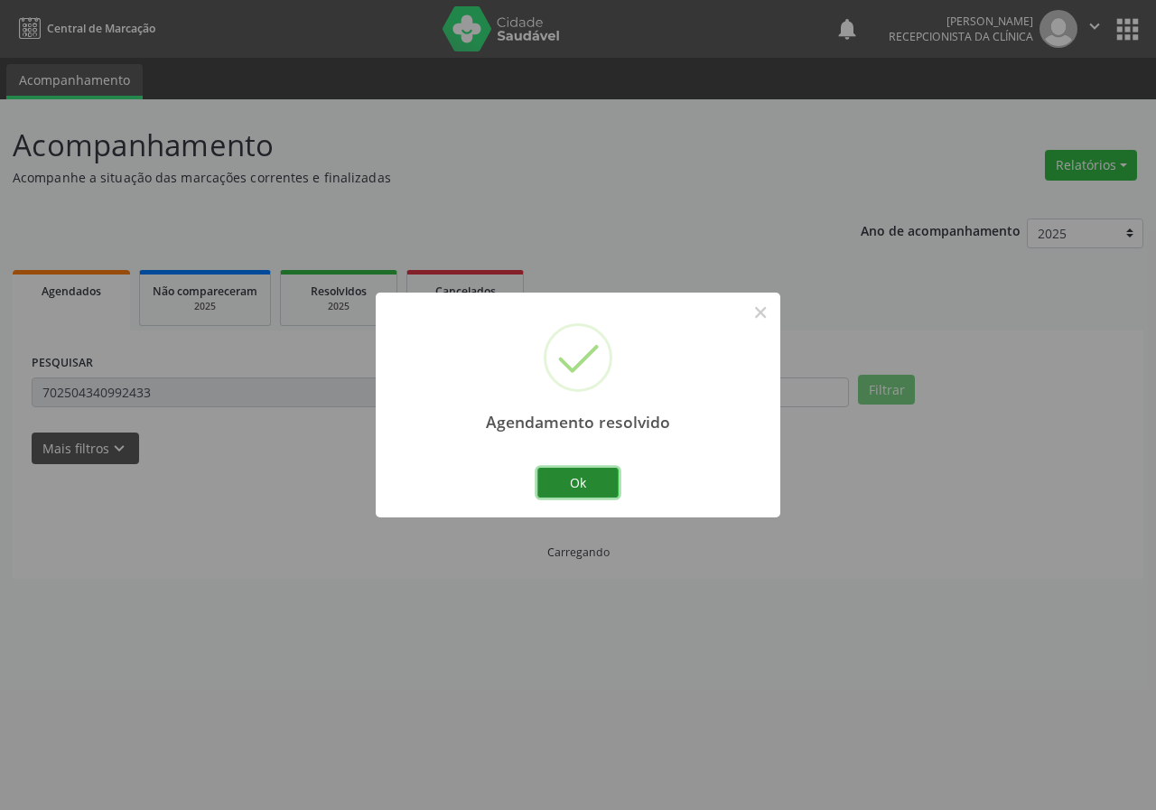
click at [589, 480] on button "Ok" at bounding box center [578, 483] width 81 height 31
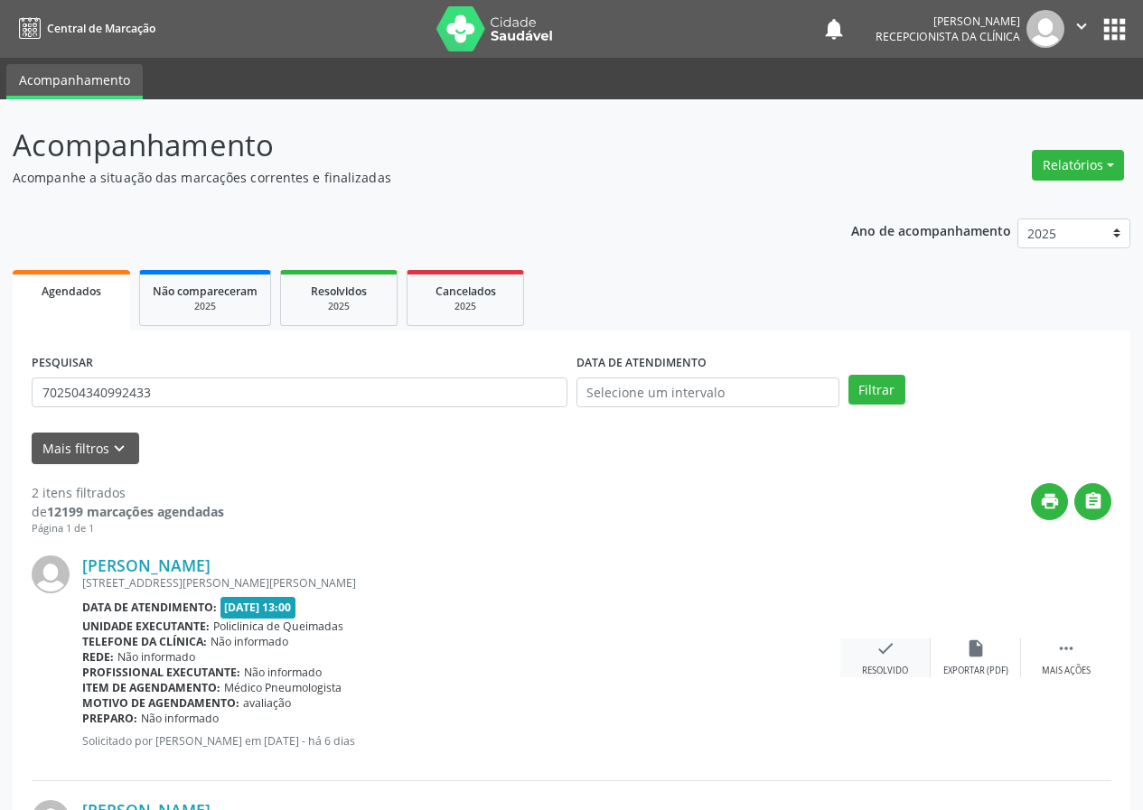
click at [888, 650] on icon "check" at bounding box center [885, 649] width 20 height 20
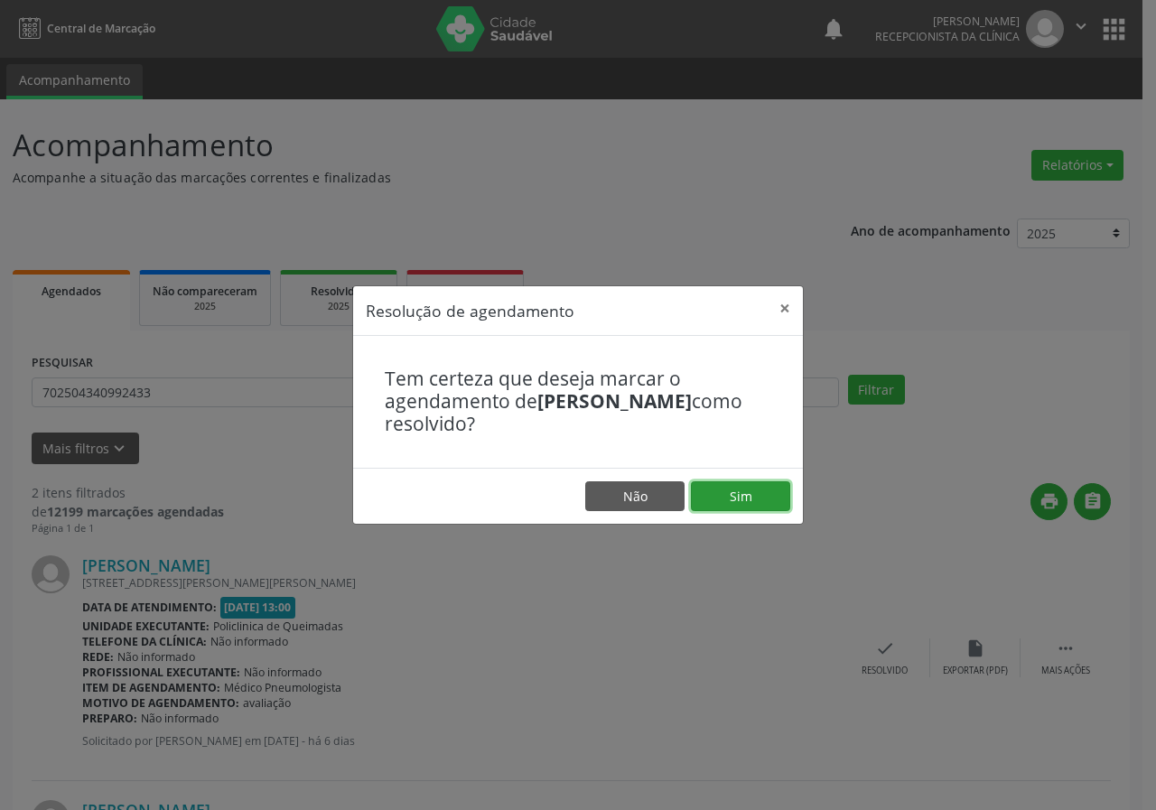
click at [762, 495] on button "Sim" at bounding box center [740, 497] width 99 height 31
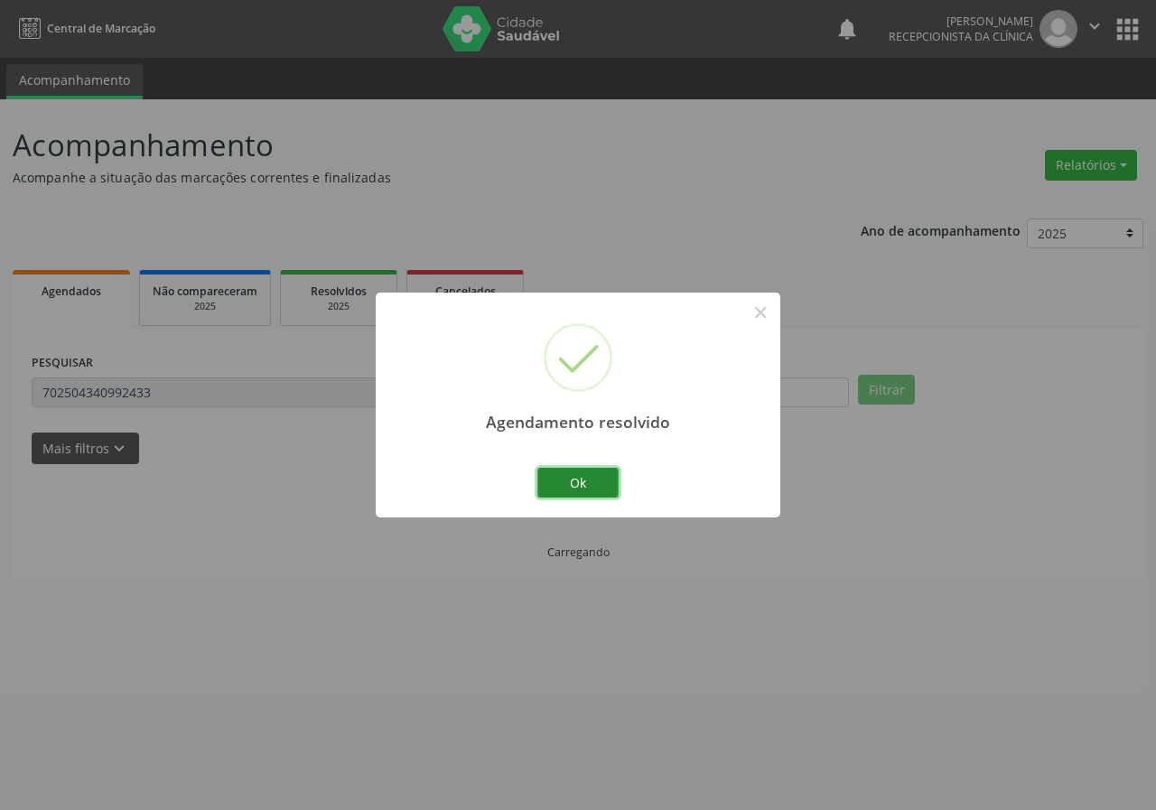
click at [587, 472] on button "Ok" at bounding box center [578, 483] width 81 height 31
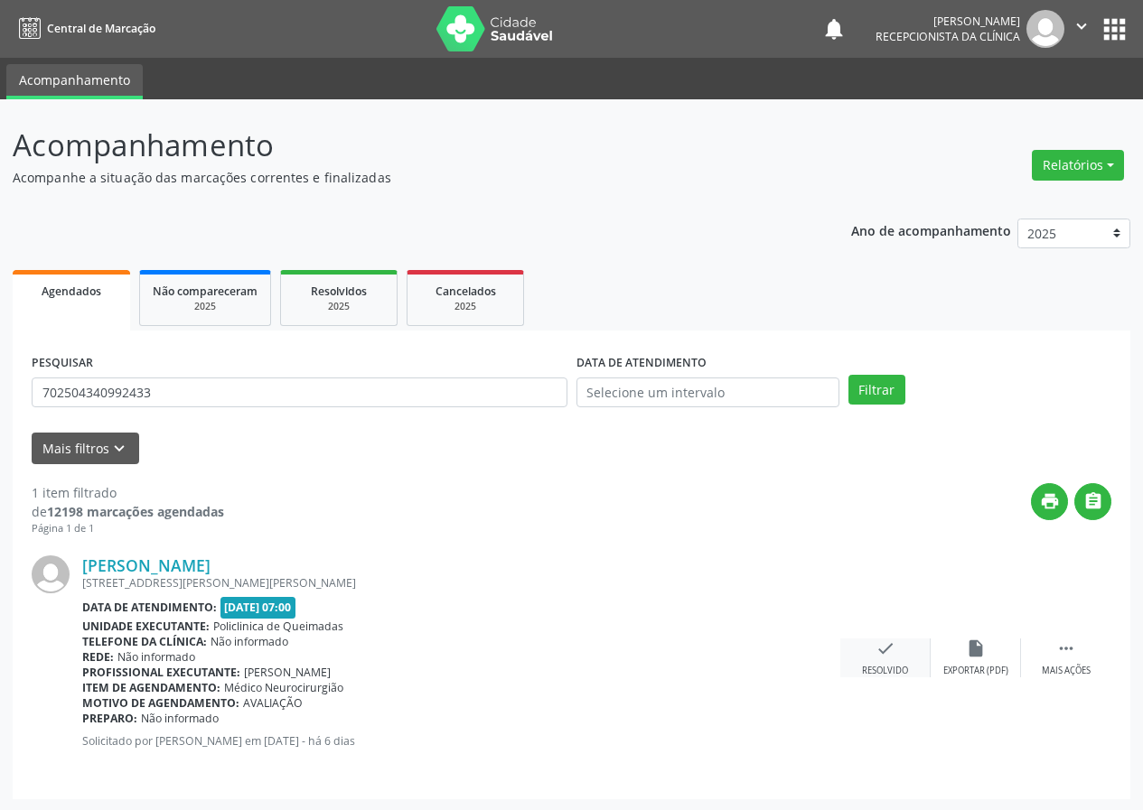
click at [888, 646] on icon "check" at bounding box center [885, 649] width 20 height 20
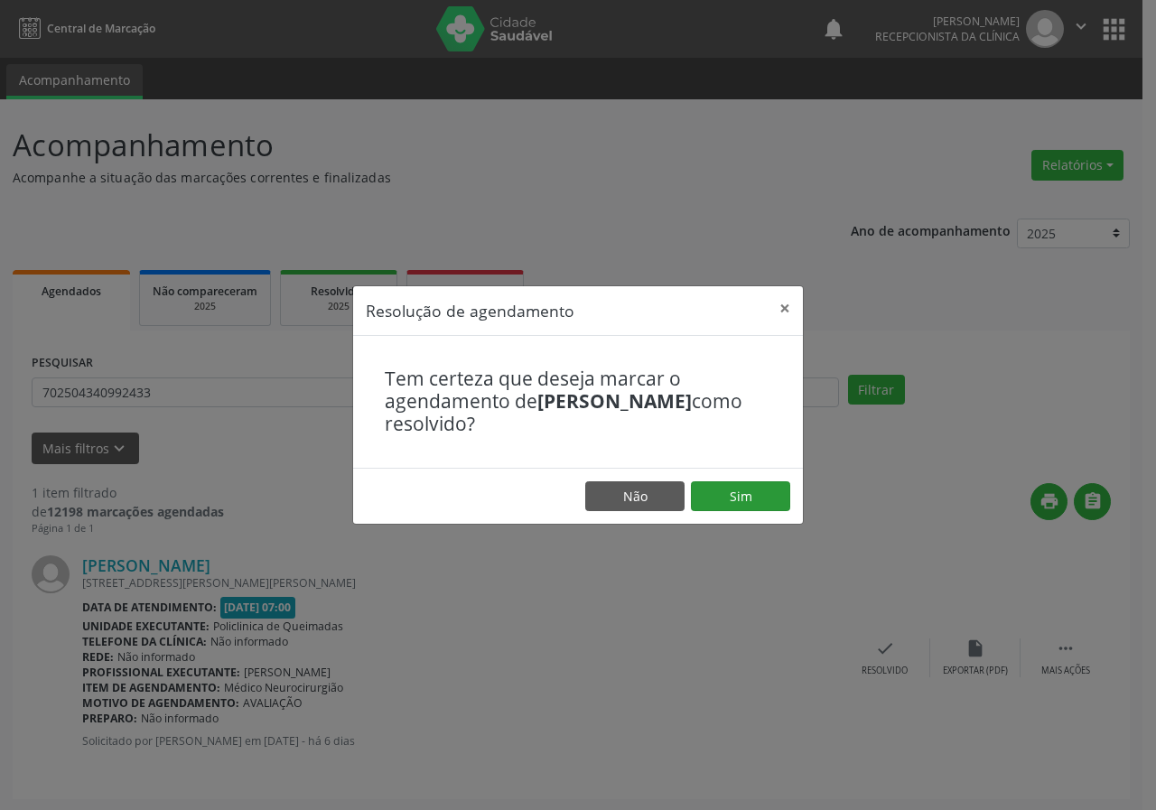
click at [757, 479] on footer "Não Sim" at bounding box center [578, 496] width 450 height 57
click at [757, 501] on button "Sim" at bounding box center [740, 497] width 99 height 31
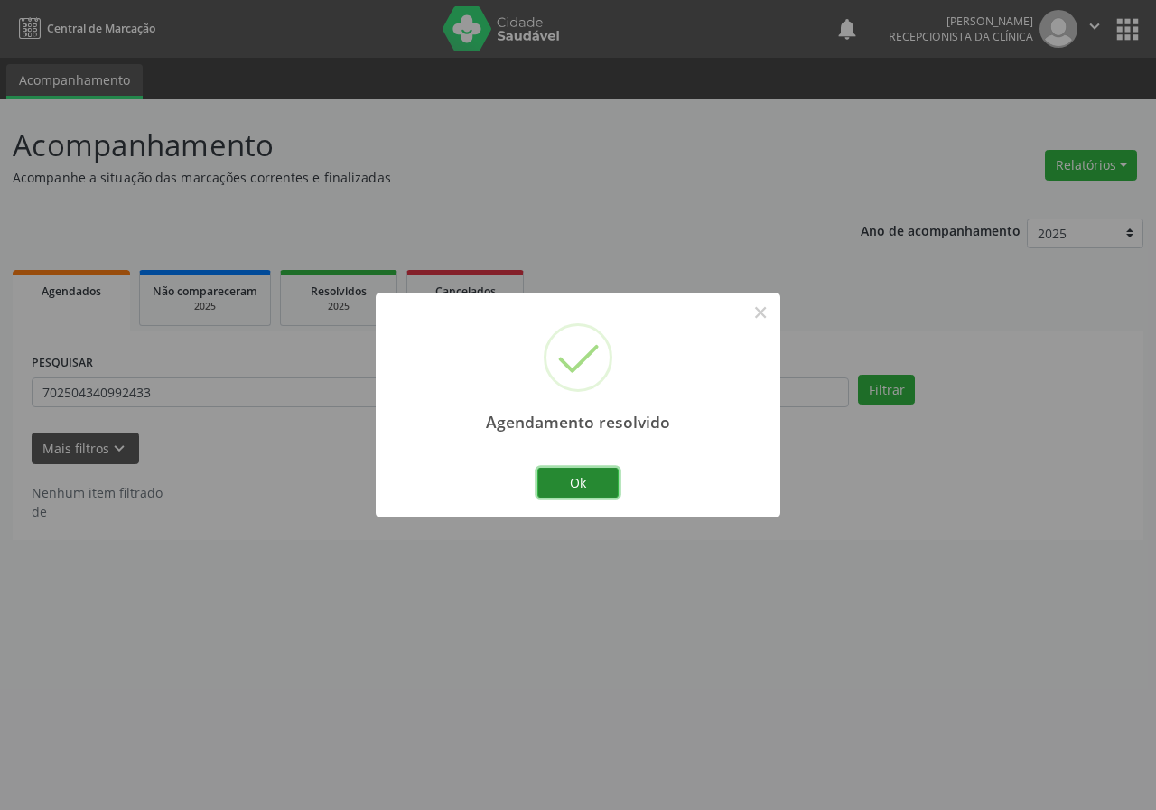
drag, startPoint x: 581, startPoint y: 482, endPoint x: 526, endPoint y: 446, distance: 65.4
click at [580, 481] on button "Ok" at bounding box center [578, 483] width 81 height 31
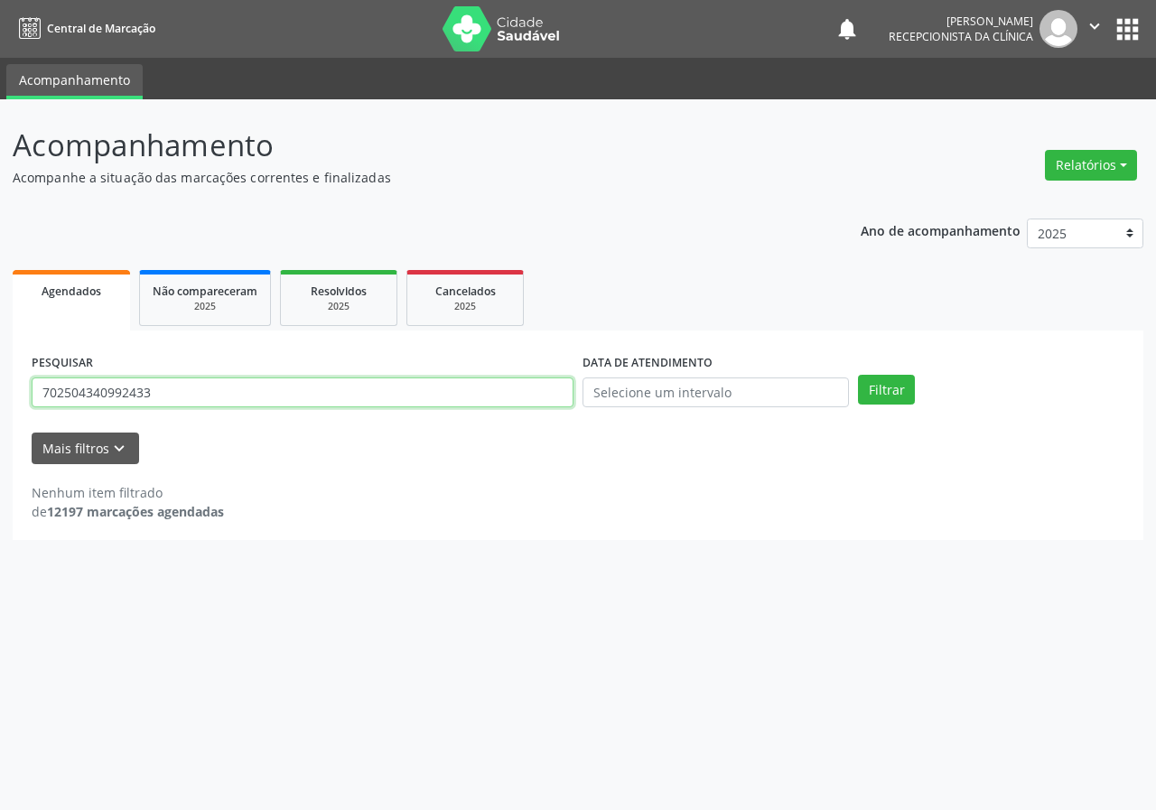
click at [510, 398] on input "702504340992433" at bounding box center [303, 393] width 542 height 31
type input "703401614922700"
click at [858, 375] on button "Filtrar" at bounding box center [886, 390] width 57 height 31
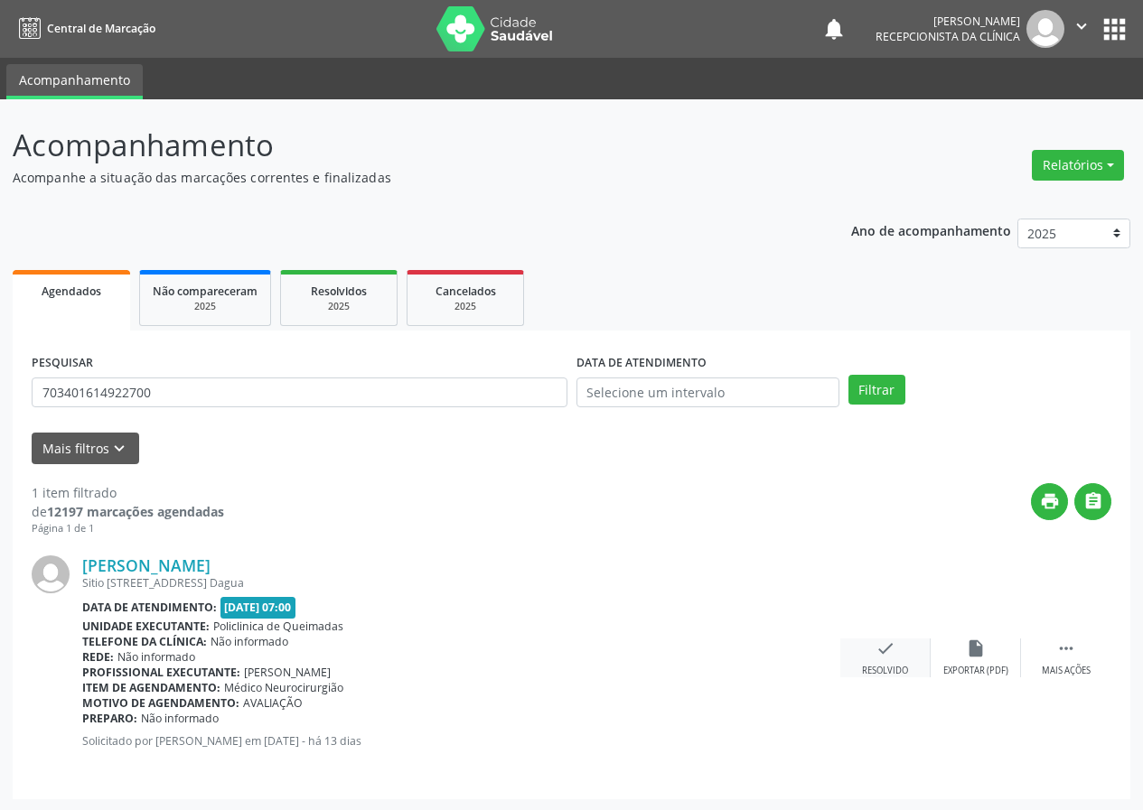
click at [883, 657] on icon "check" at bounding box center [885, 649] width 20 height 20
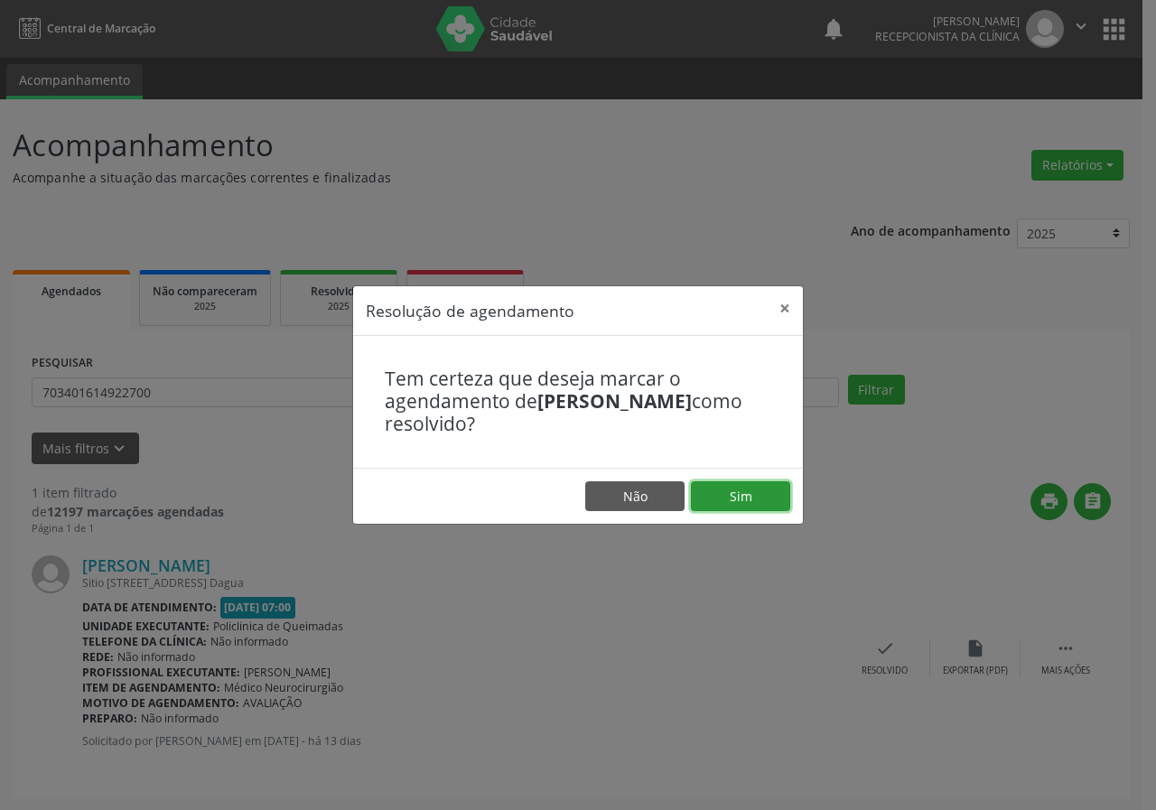
click at [756, 497] on button "Sim" at bounding box center [740, 497] width 99 height 31
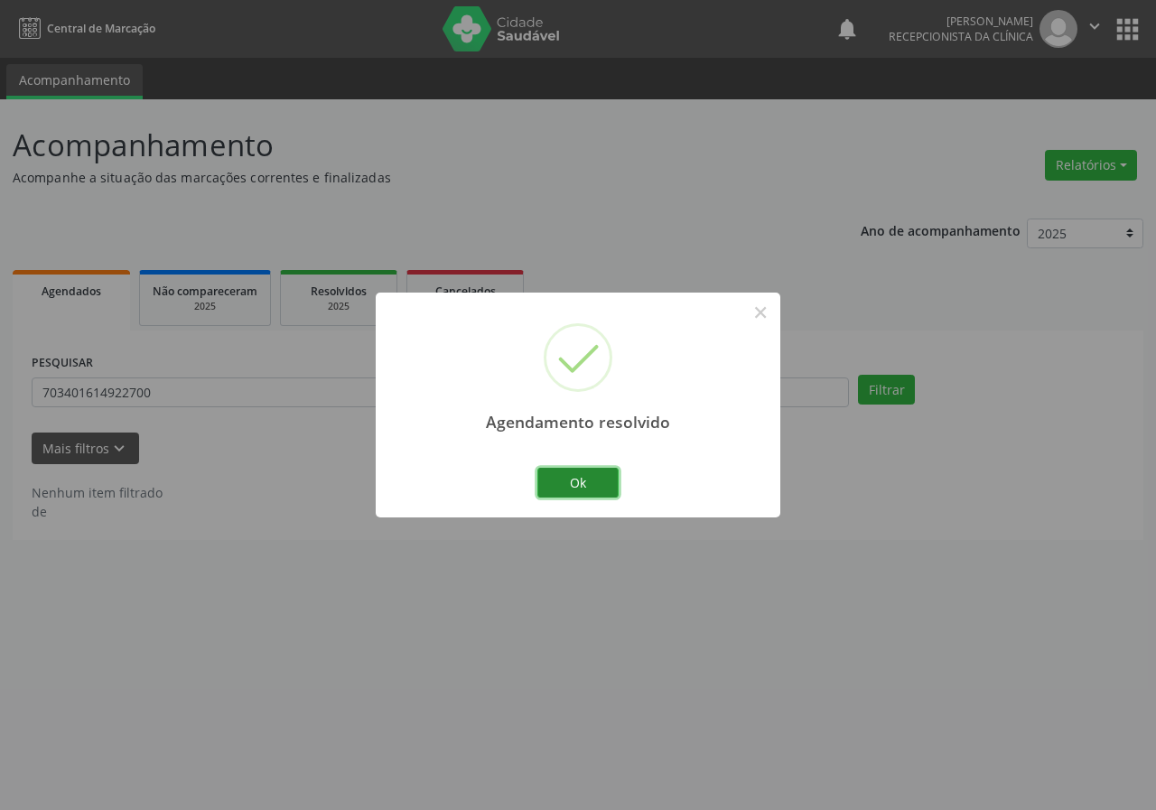
click at [605, 474] on button "Ok" at bounding box center [578, 483] width 81 height 31
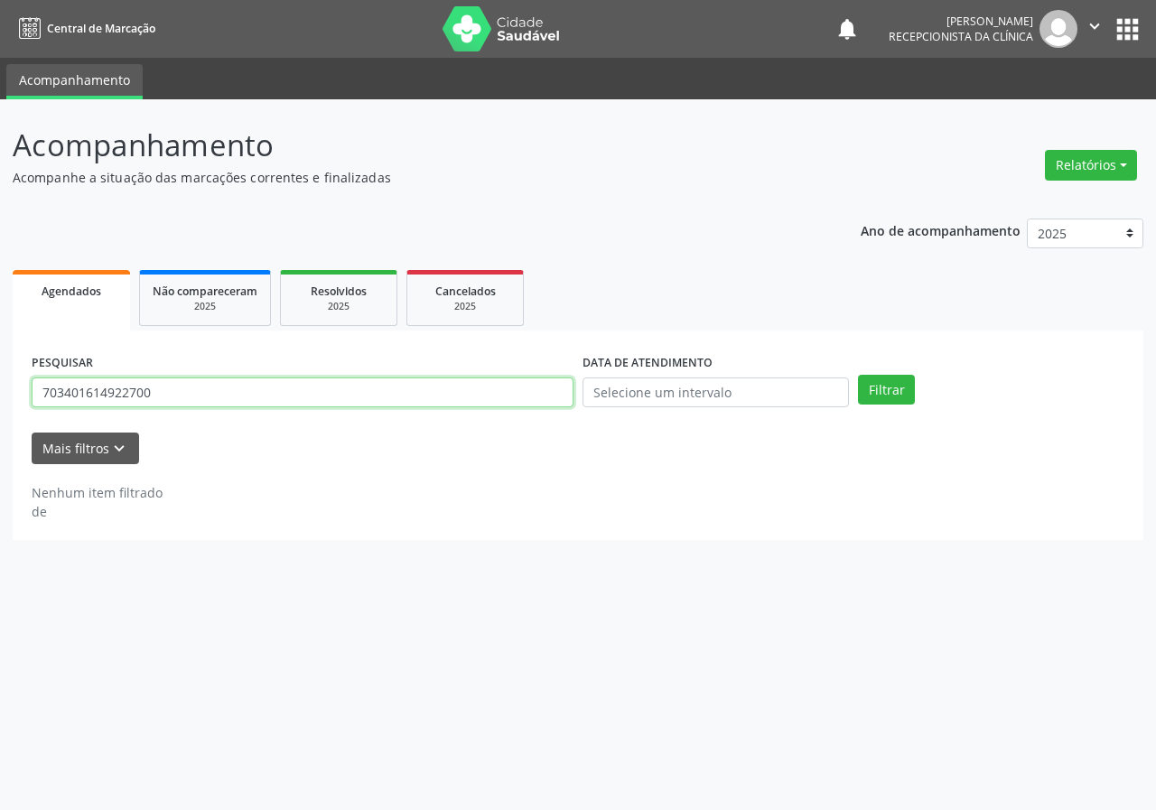
click at [560, 388] on input "703401614922700" at bounding box center [303, 393] width 542 height 31
type input "702403018943926"
click at [858, 375] on button "Filtrar" at bounding box center [886, 390] width 57 height 31
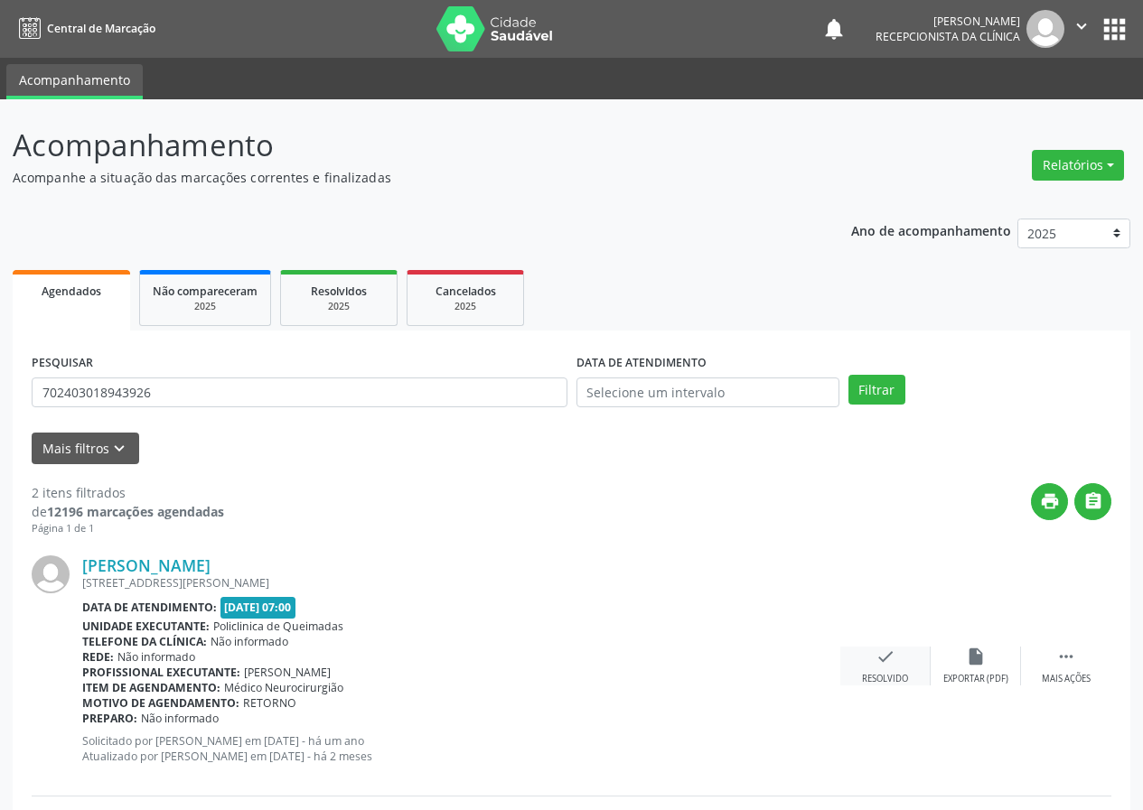
click at [884, 669] on div "check Resolvido" at bounding box center [885, 666] width 90 height 39
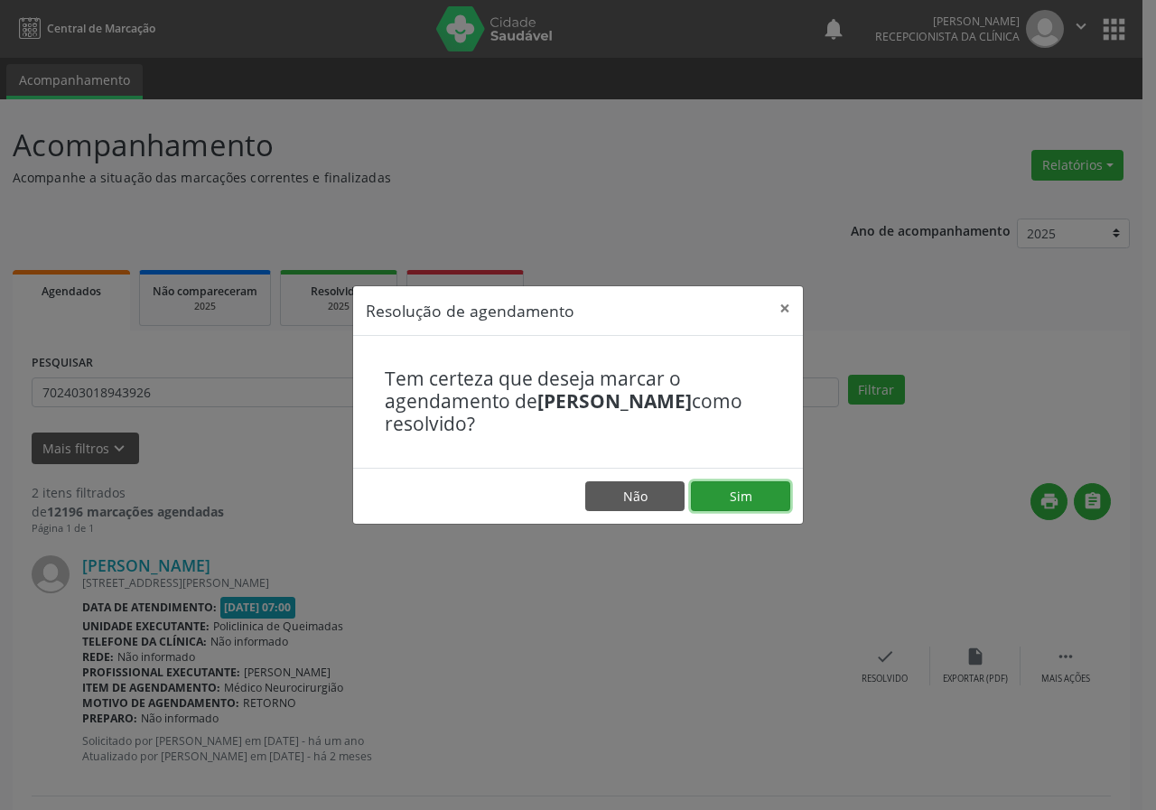
click at [746, 501] on button "Sim" at bounding box center [740, 497] width 99 height 31
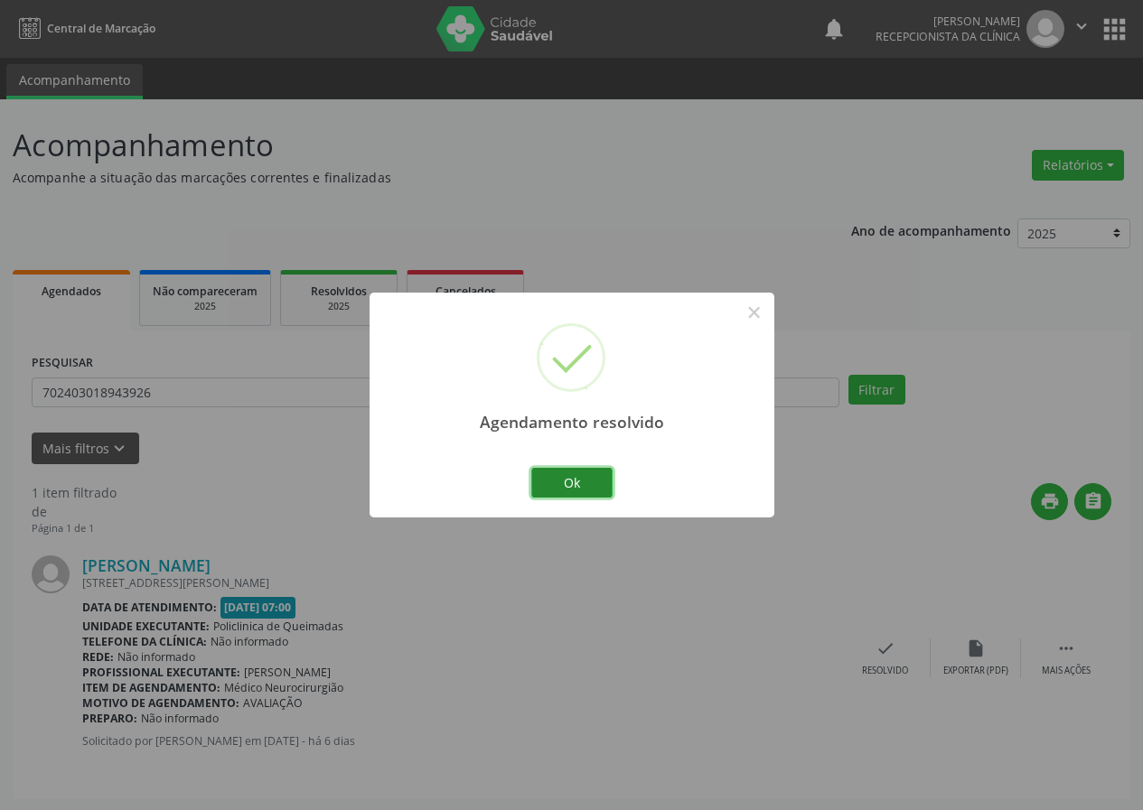
click at [590, 481] on button "Ok" at bounding box center [571, 483] width 81 height 31
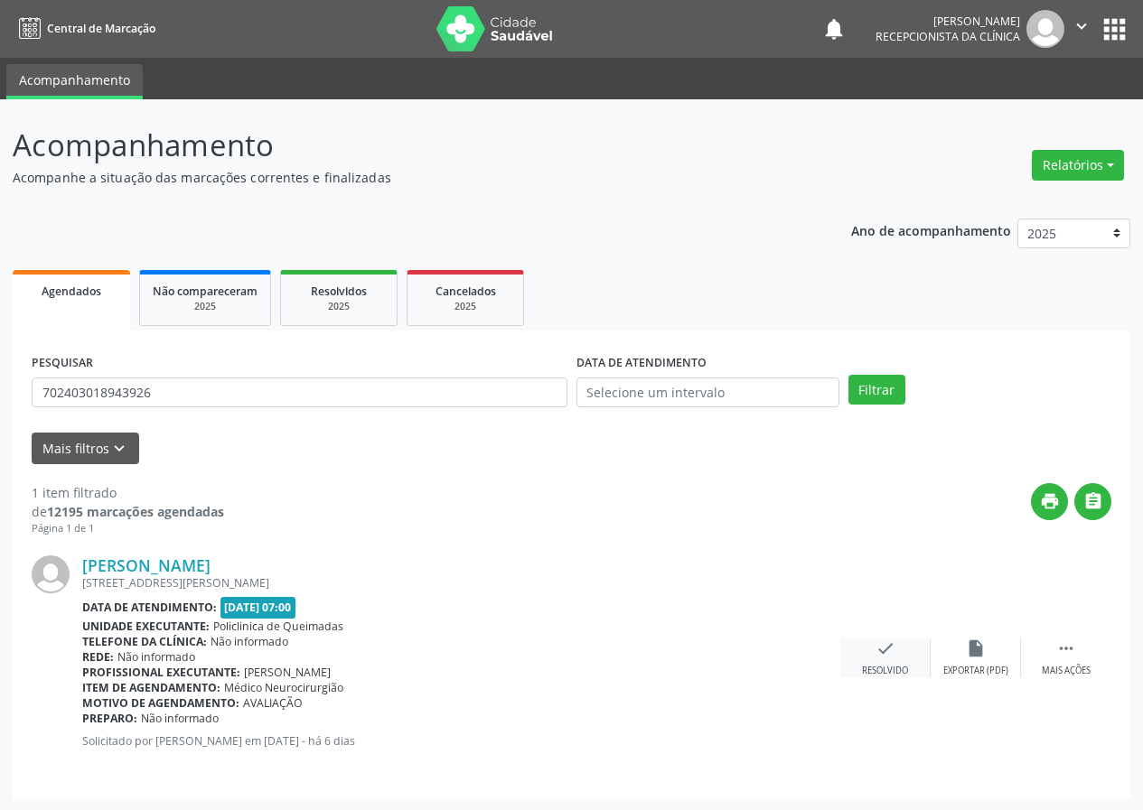
click at [892, 654] on icon "check" at bounding box center [885, 649] width 20 height 20
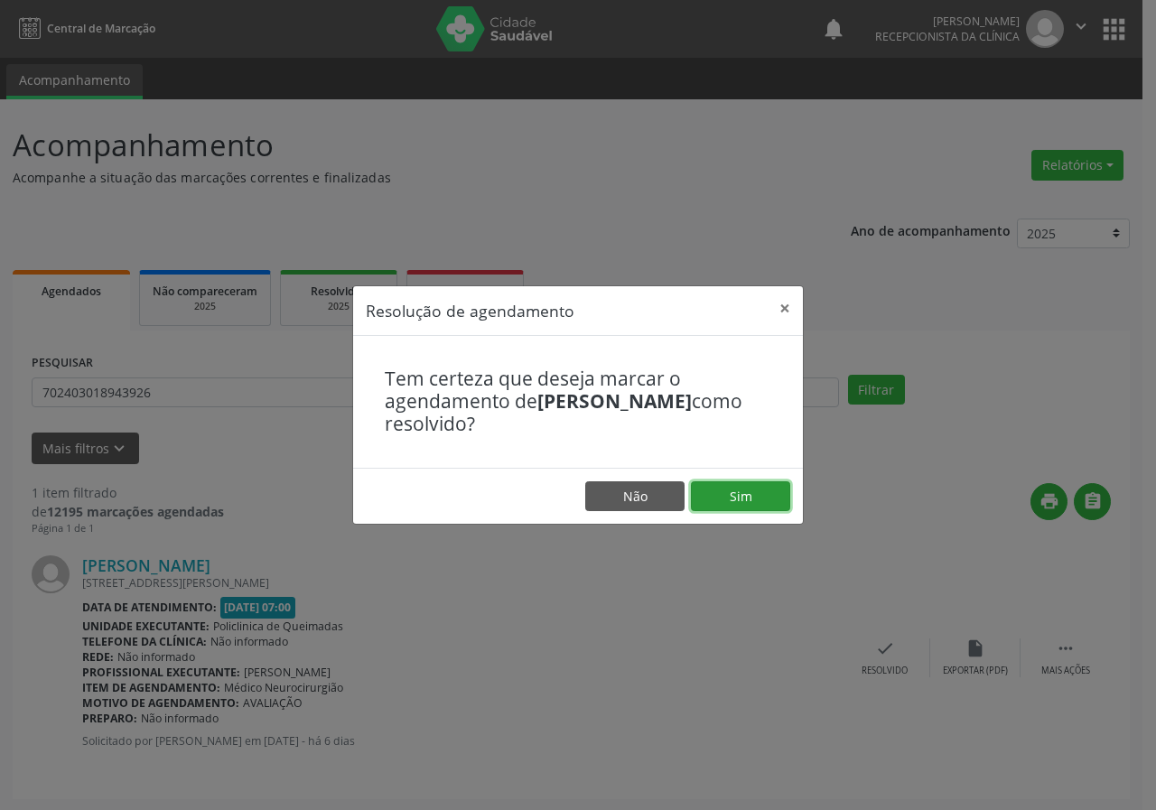
click at [754, 498] on button "Sim" at bounding box center [740, 497] width 99 height 31
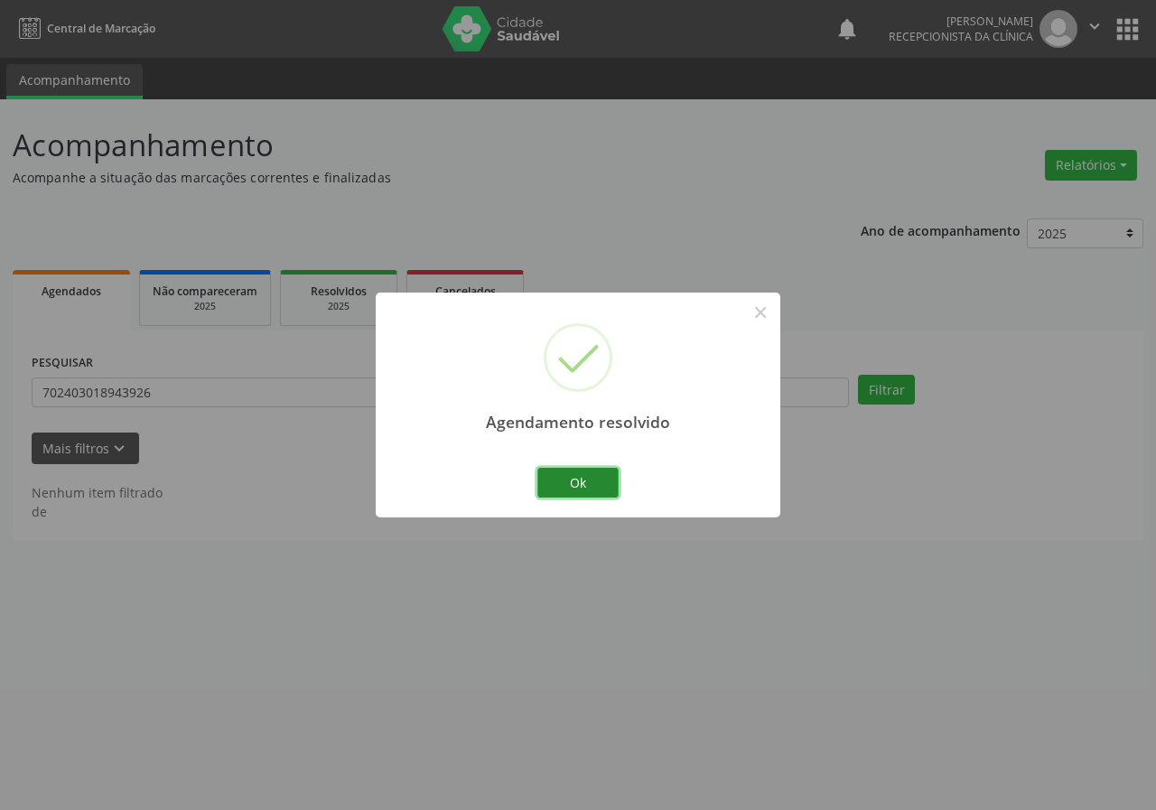
click at [592, 484] on button "Ok" at bounding box center [578, 483] width 81 height 31
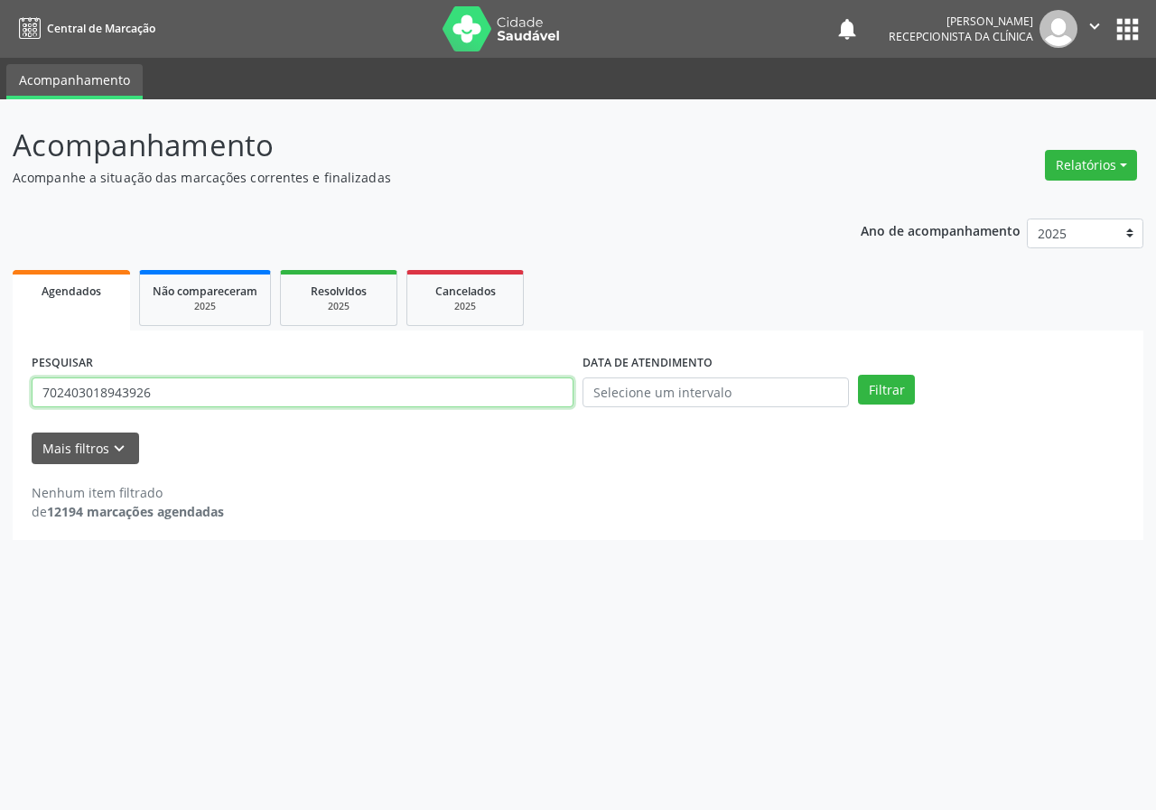
click at [486, 393] on input "702403018943926" at bounding box center [303, 393] width 542 height 31
type input "706406168123784"
click at [858, 375] on button "Filtrar" at bounding box center [886, 390] width 57 height 31
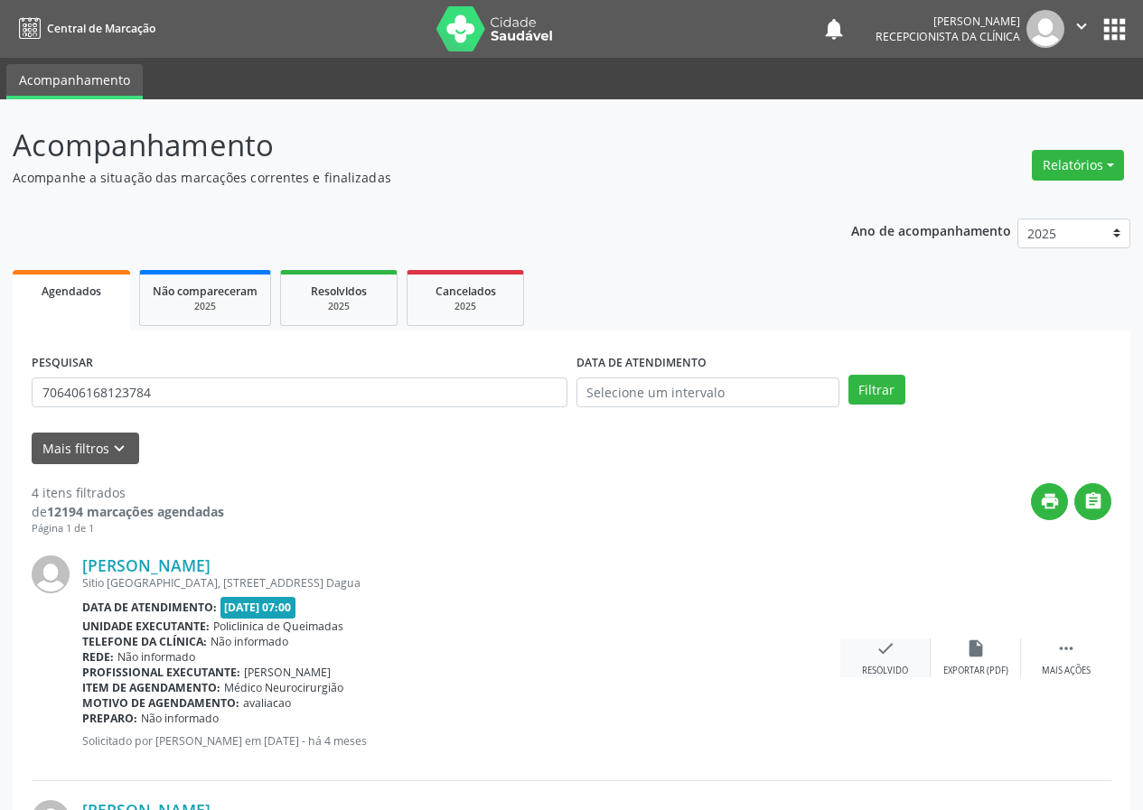
click at [890, 649] on icon "check" at bounding box center [885, 649] width 20 height 20
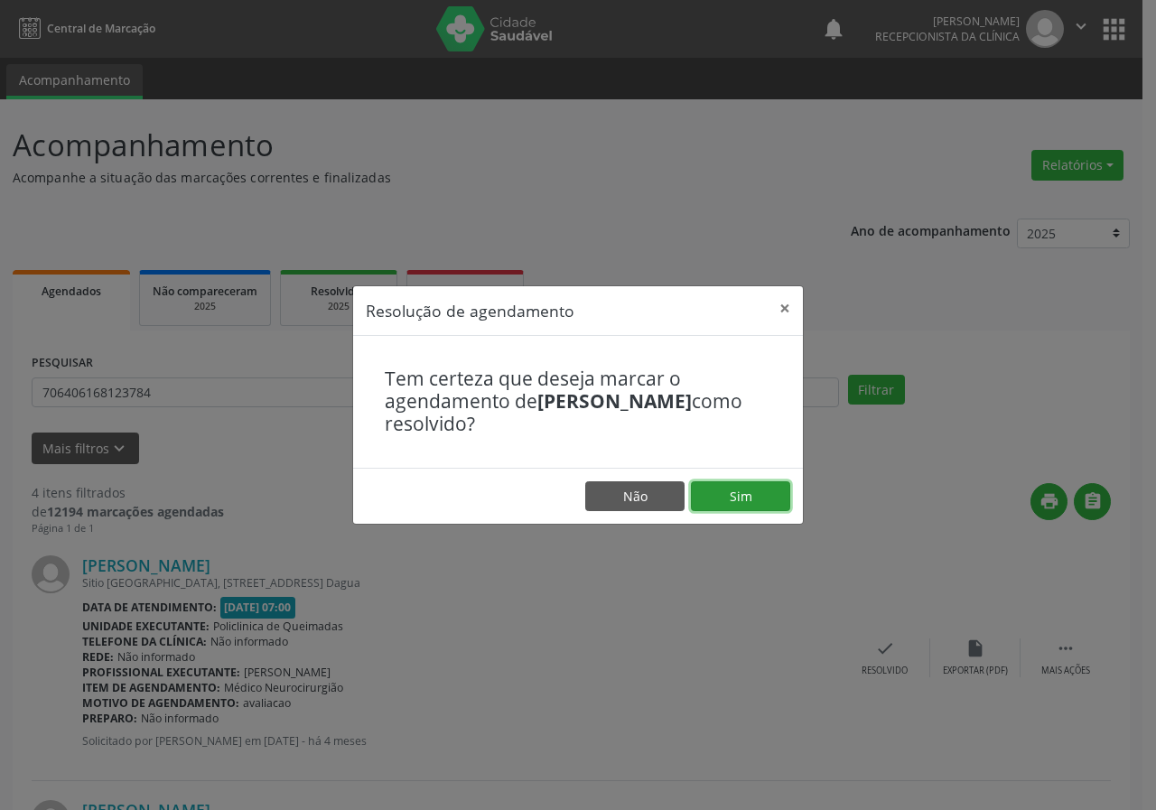
click at [754, 499] on button "Sim" at bounding box center [740, 497] width 99 height 31
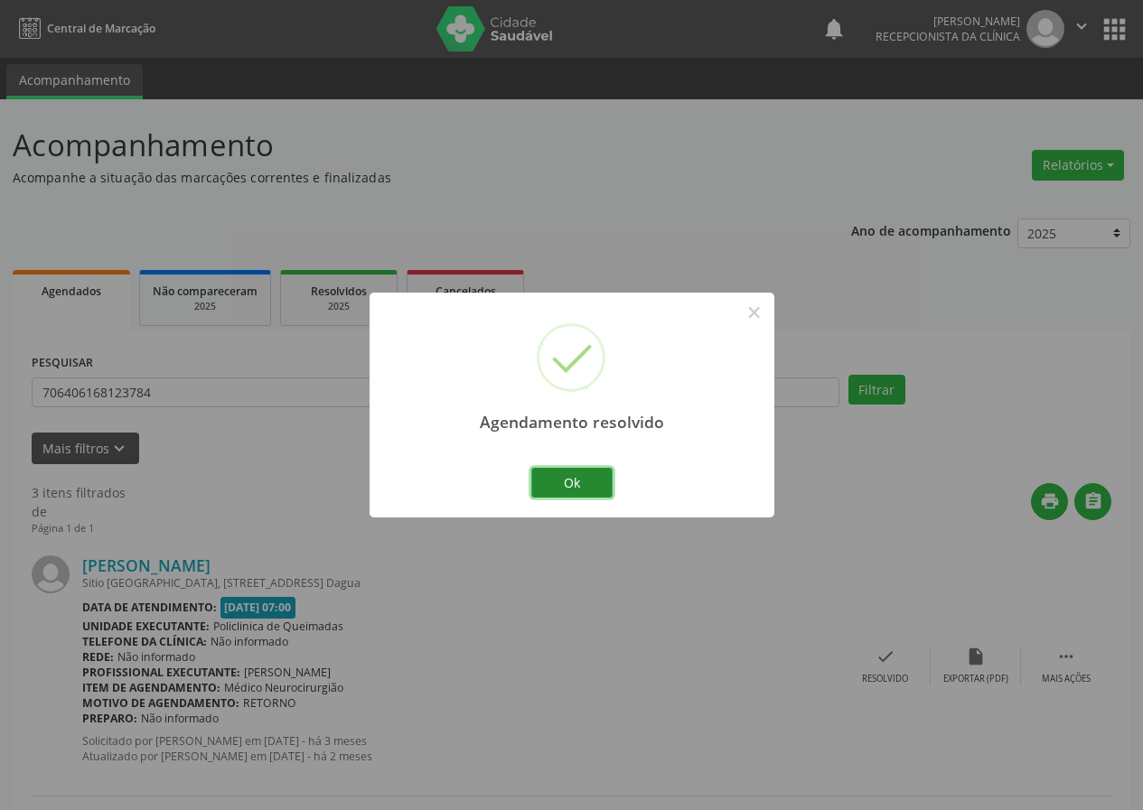
click at [608, 481] on button "Ok" at bounding box center [571, 483] width 81 height 31
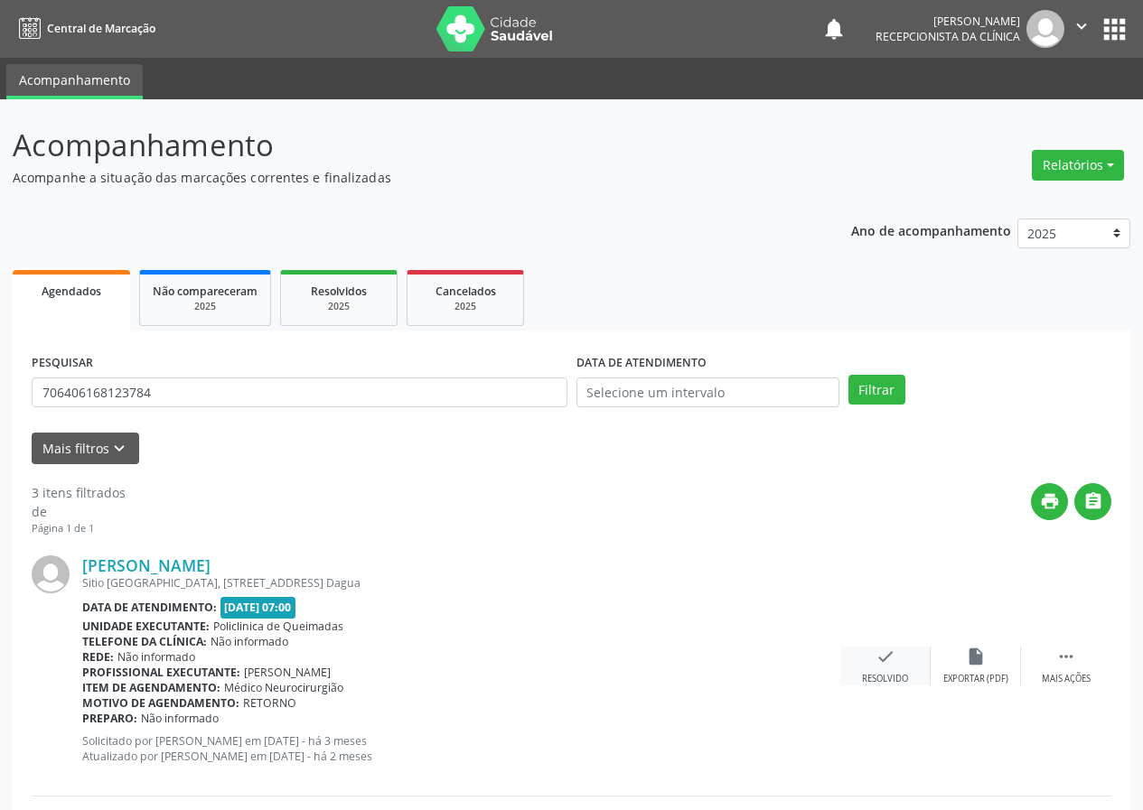
click at [878, 662] on icon "check" at bounding box center [885, 657] width 20 height 20
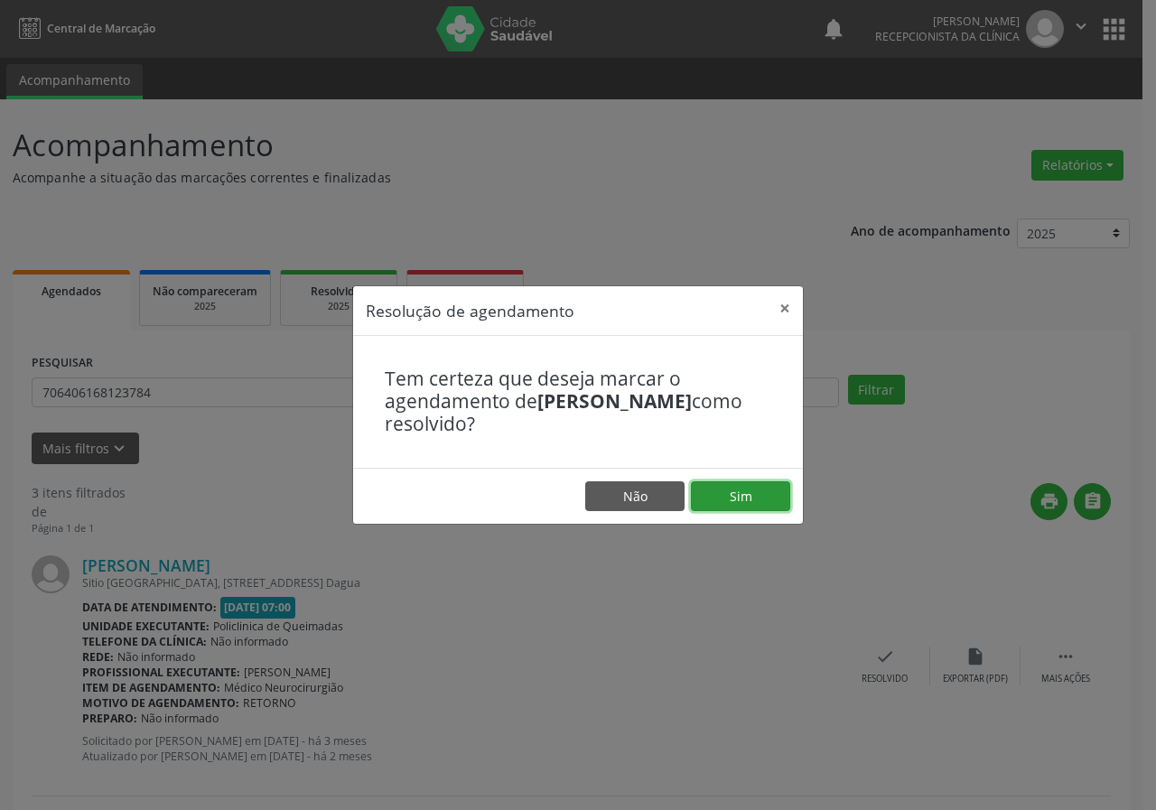
click at [726, 487] on button "Sim" at bounding box center [740, 497] width 99 height 31
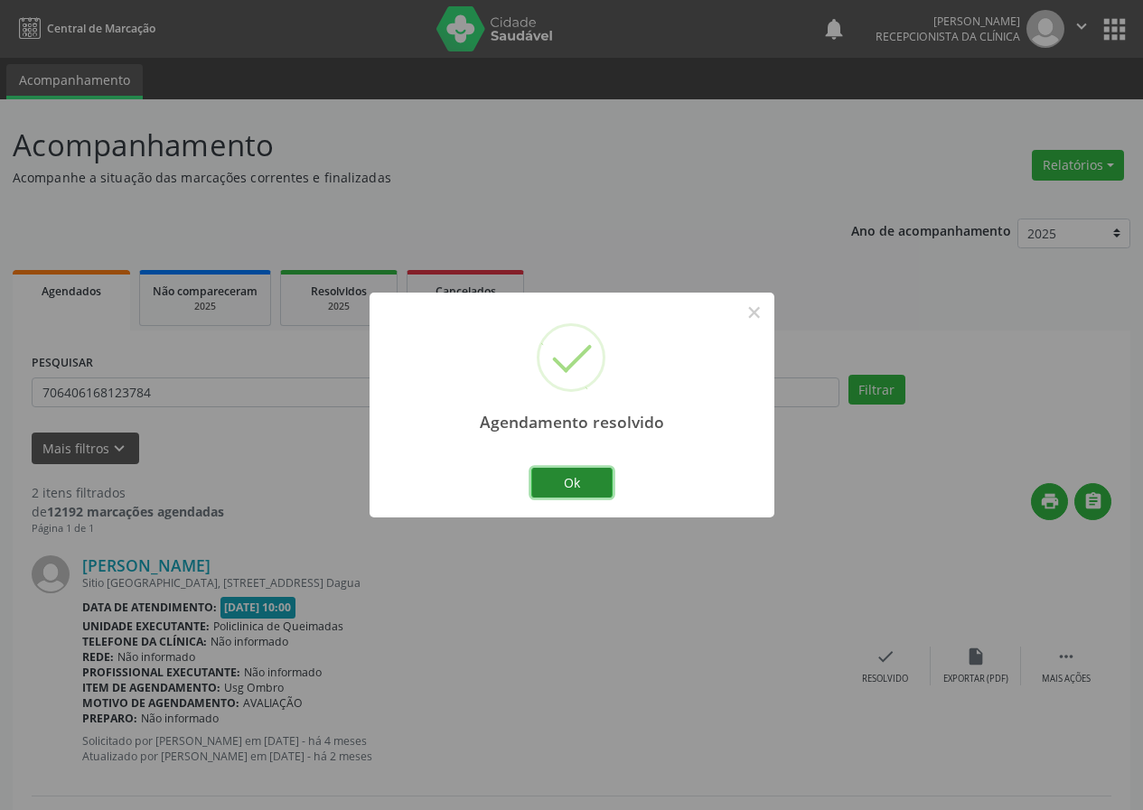
click at [577, 478] on button "Ok" at bounding box center [571, 483] width 81 height 31
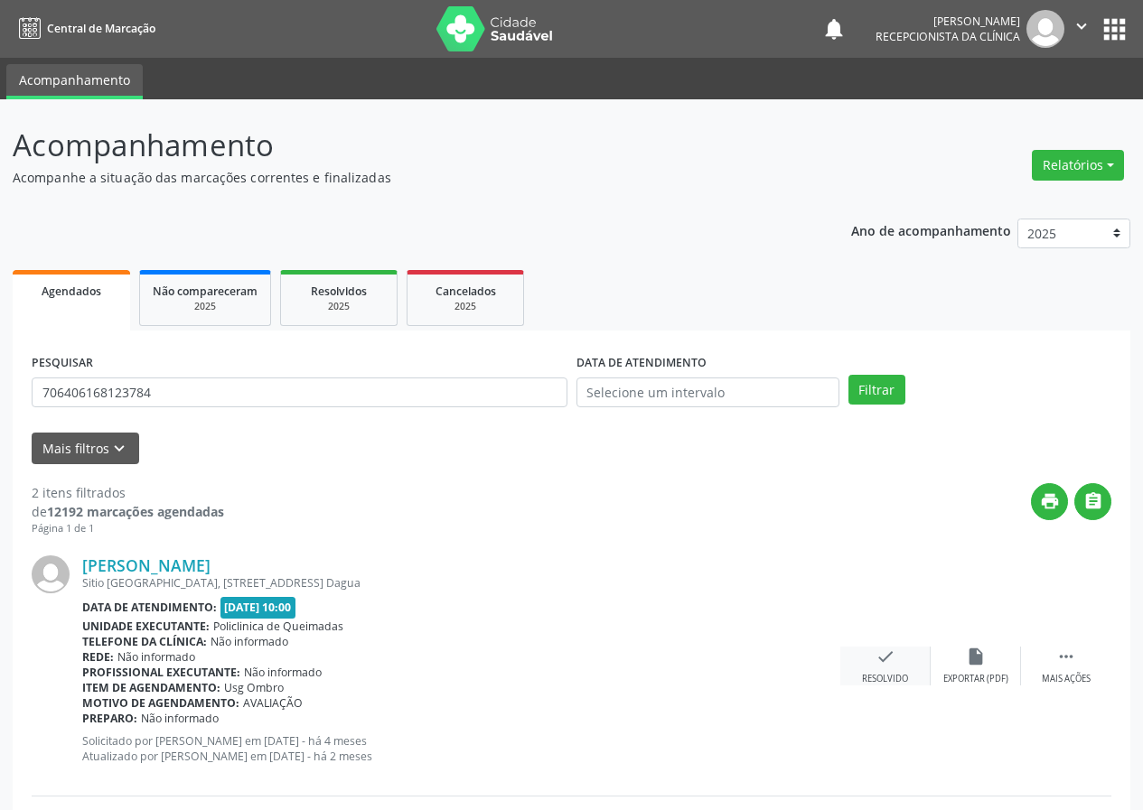
click at [895, 657] on div "check Resolvido" at bounding box center [885, 666] width 90 height 39
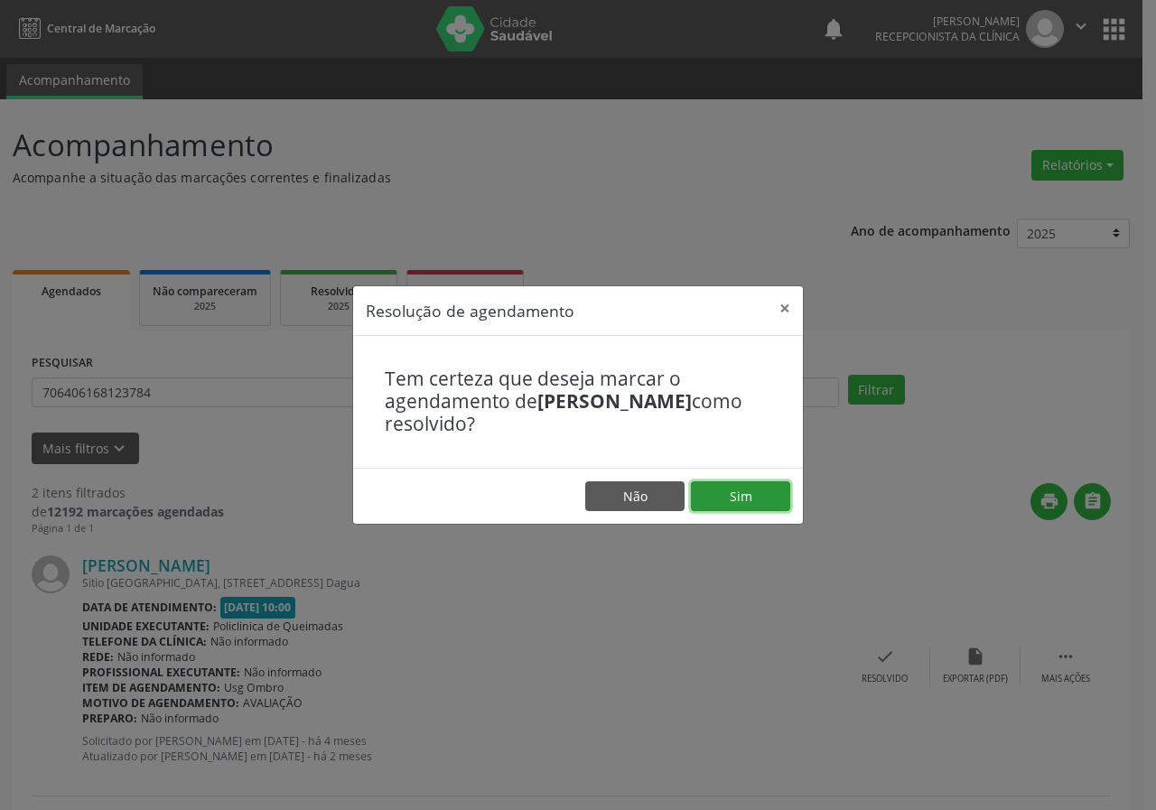
click at [720, 482] on button "Sim" at bounding box center [740, 497] width 99 height 31
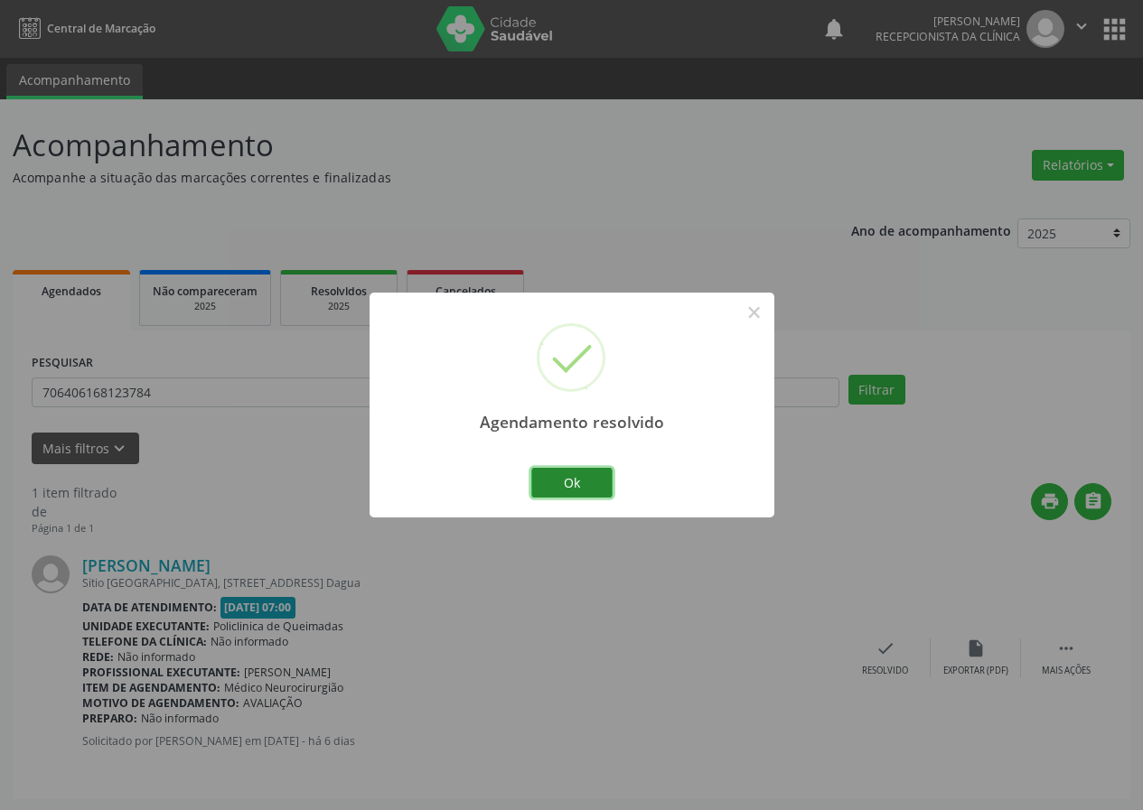
click at [605, 474] on button "Ok" at bounding box center [571, 483] width 81 height 31
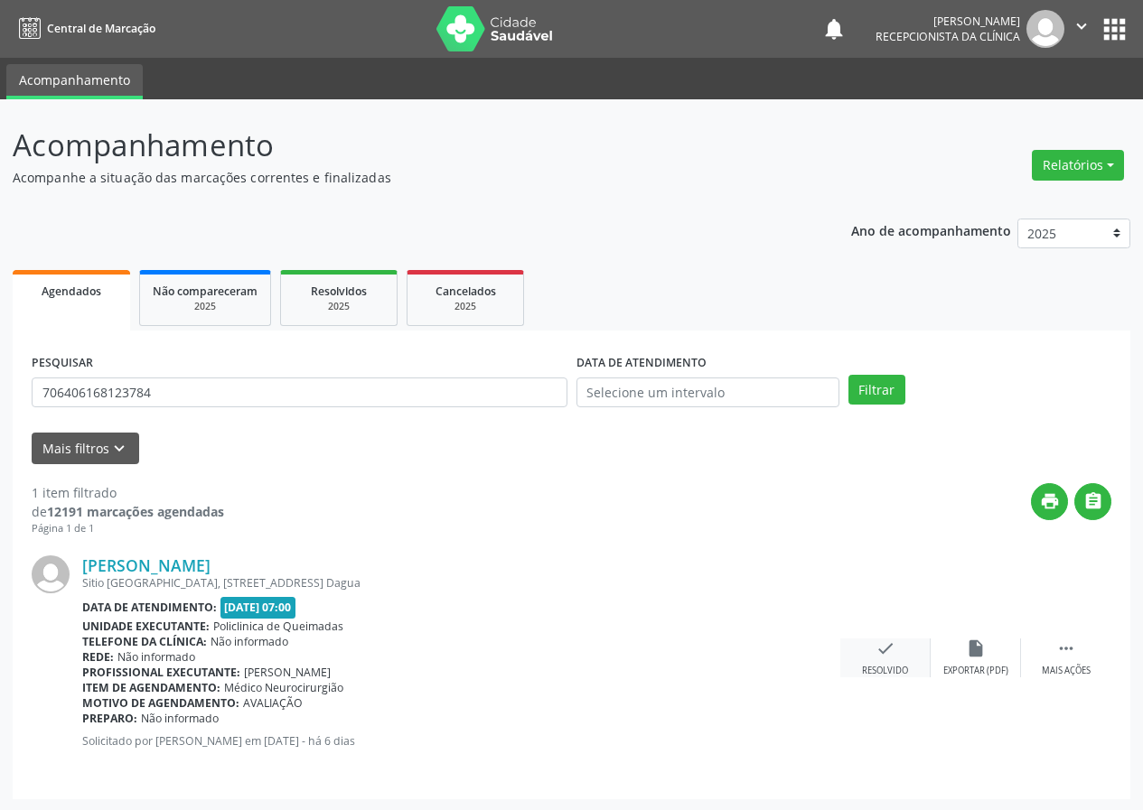
click at [892, 654] on icon "check" at bounding box center [885, 649] width 20 height 20
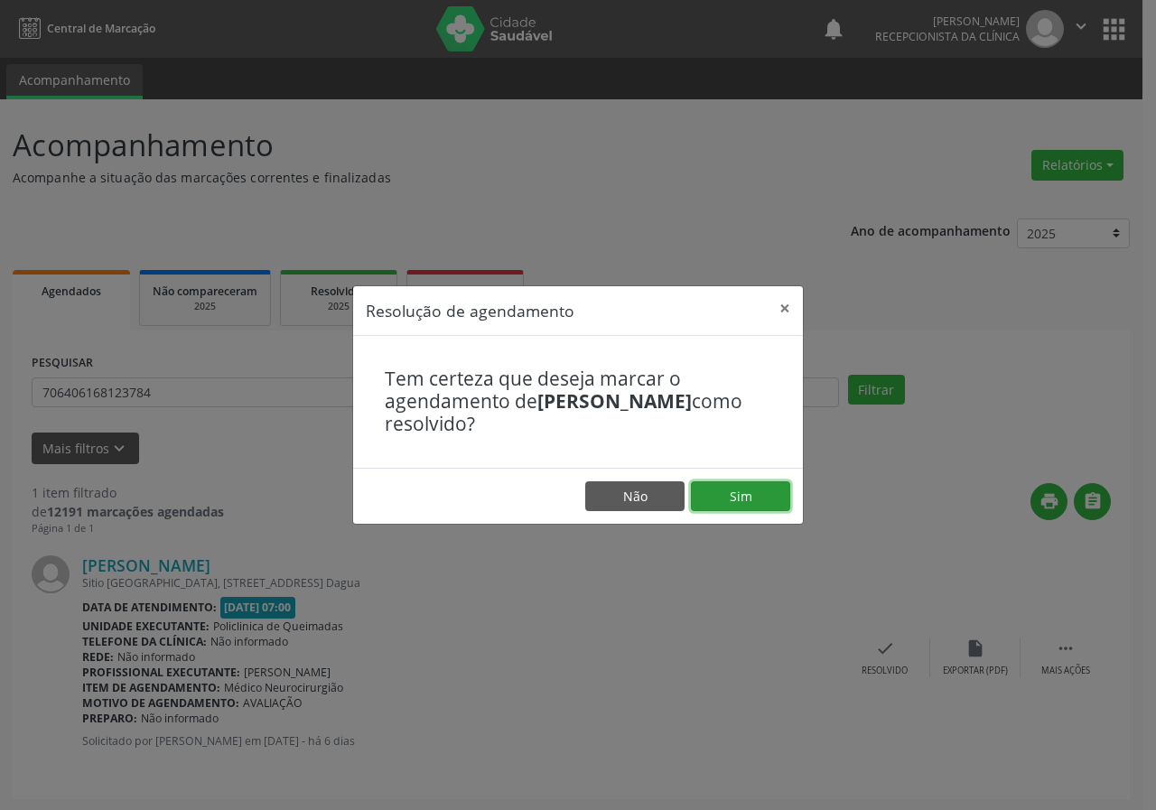
click at [737, 492] on button "Sim" at bounding box center [740, 497] width 99 height 31
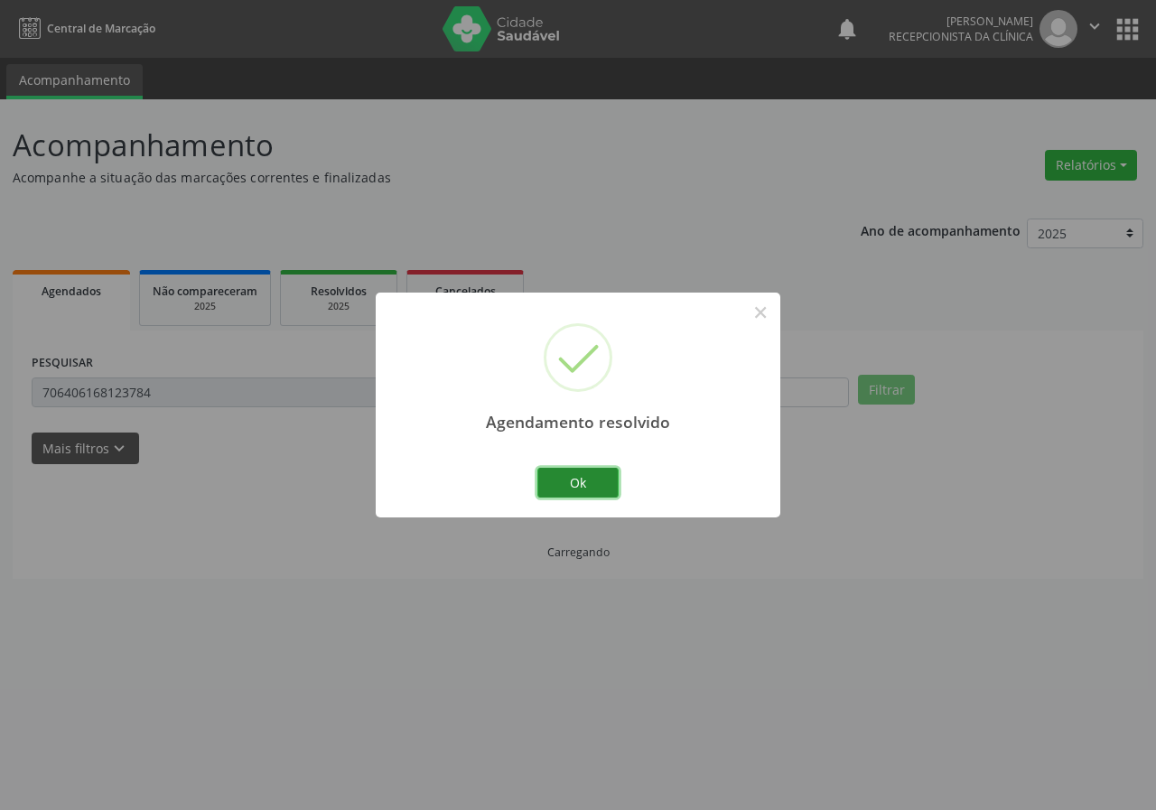
click at [608, 482] on button "Ok" at bounding box center [578, 483] width 81 height 31
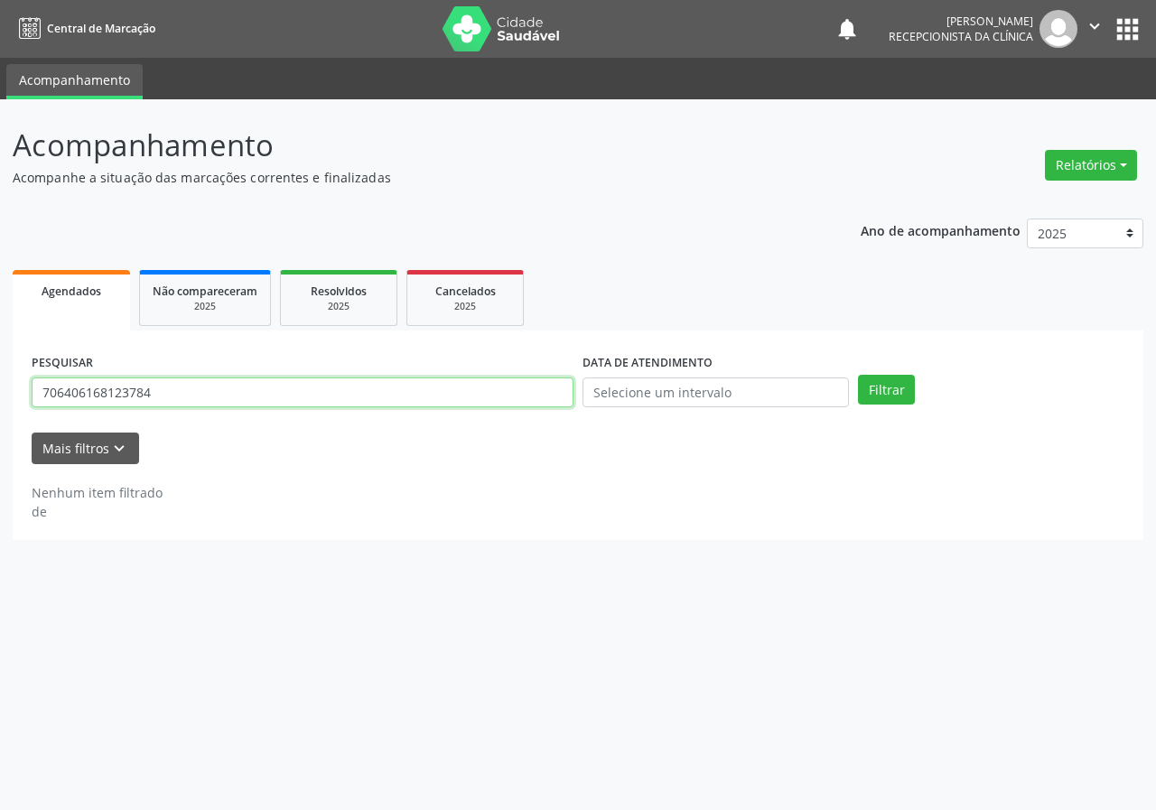
click at [567, 399] on input "706406168123784" at bounding box center [303, 393] width 542 height 31
type input "708006387293022"
click at [858, 375] on button "Filtrar" at bounding box center [886, 390] width 57 height 31
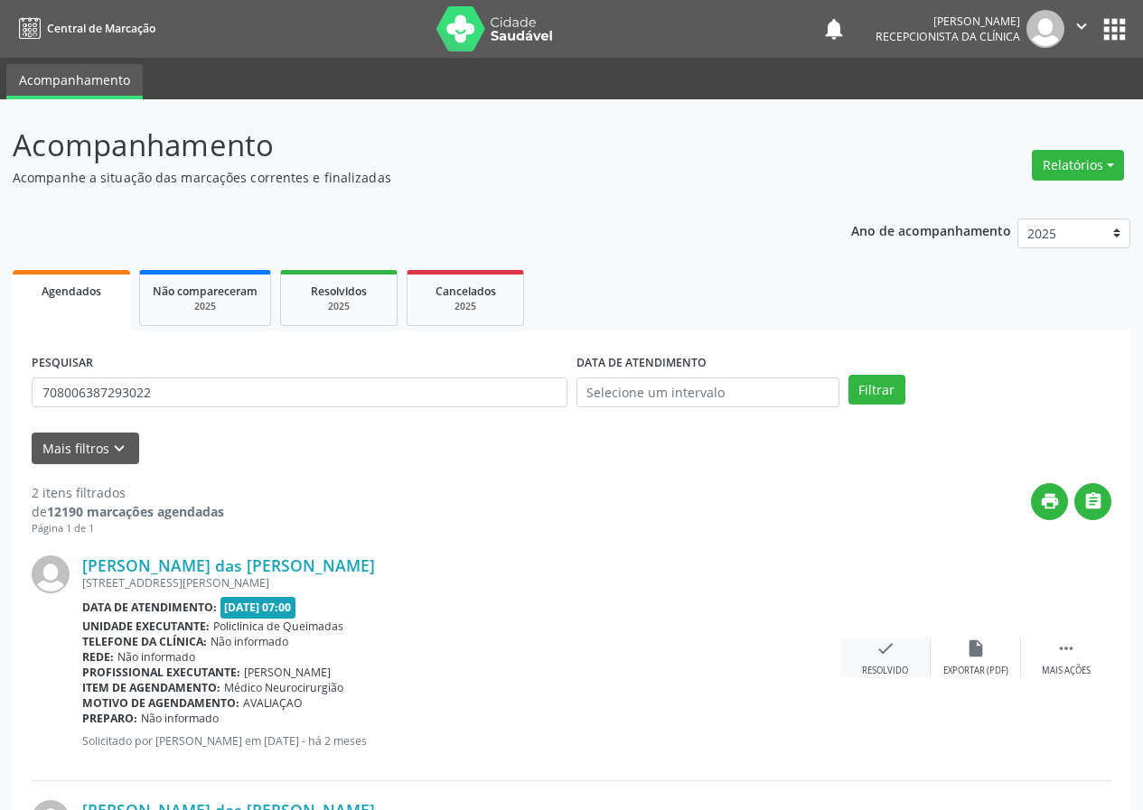
click at [882, 650] on icon "check" at bounding box center [885, 649] width 20 height 20
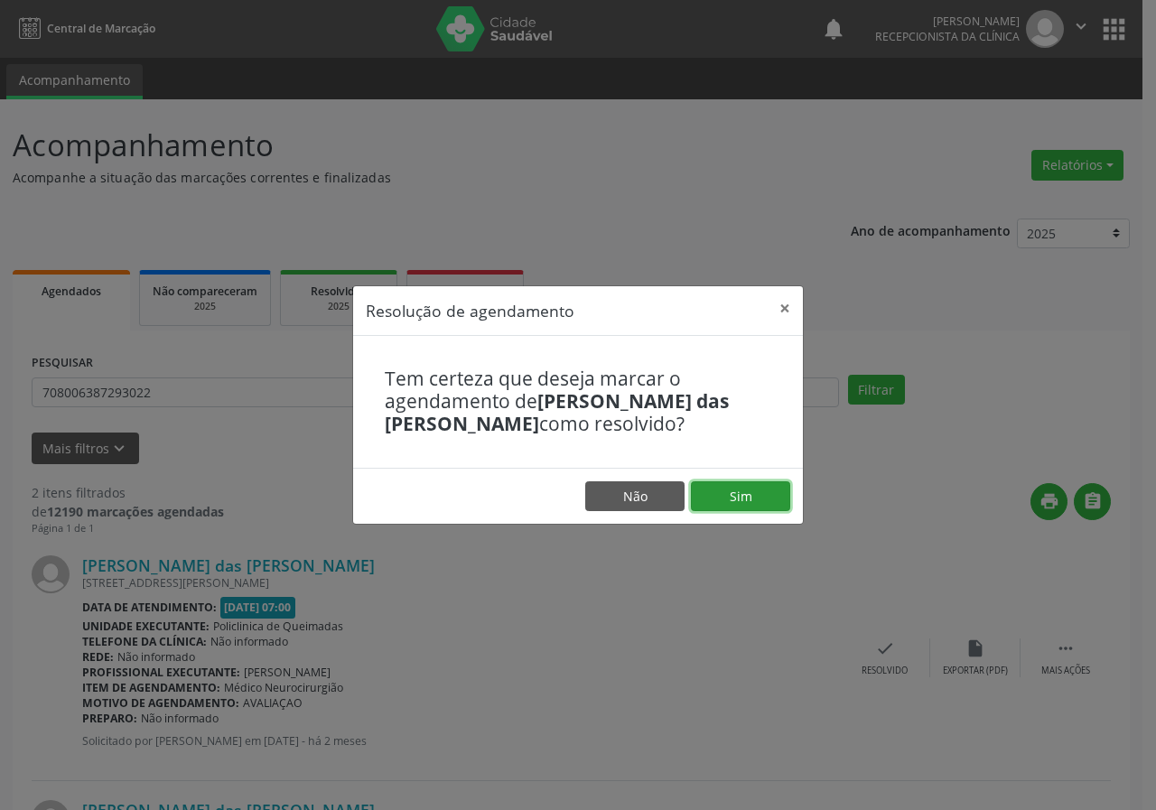
click at [757, 502] on button "Sim" at bounding box center [740, 497] width 99 height 31
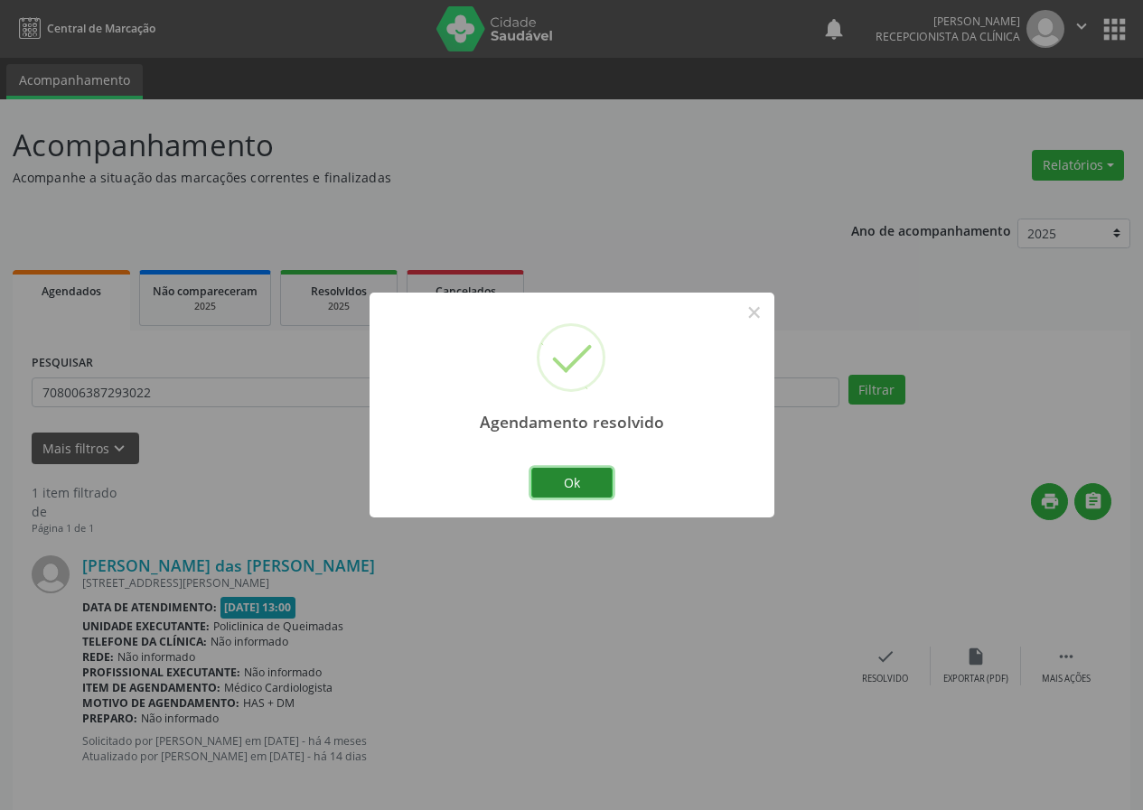
click at [579, 471] on button "Ok" at bounding box center [571, 483] width 81 height 31
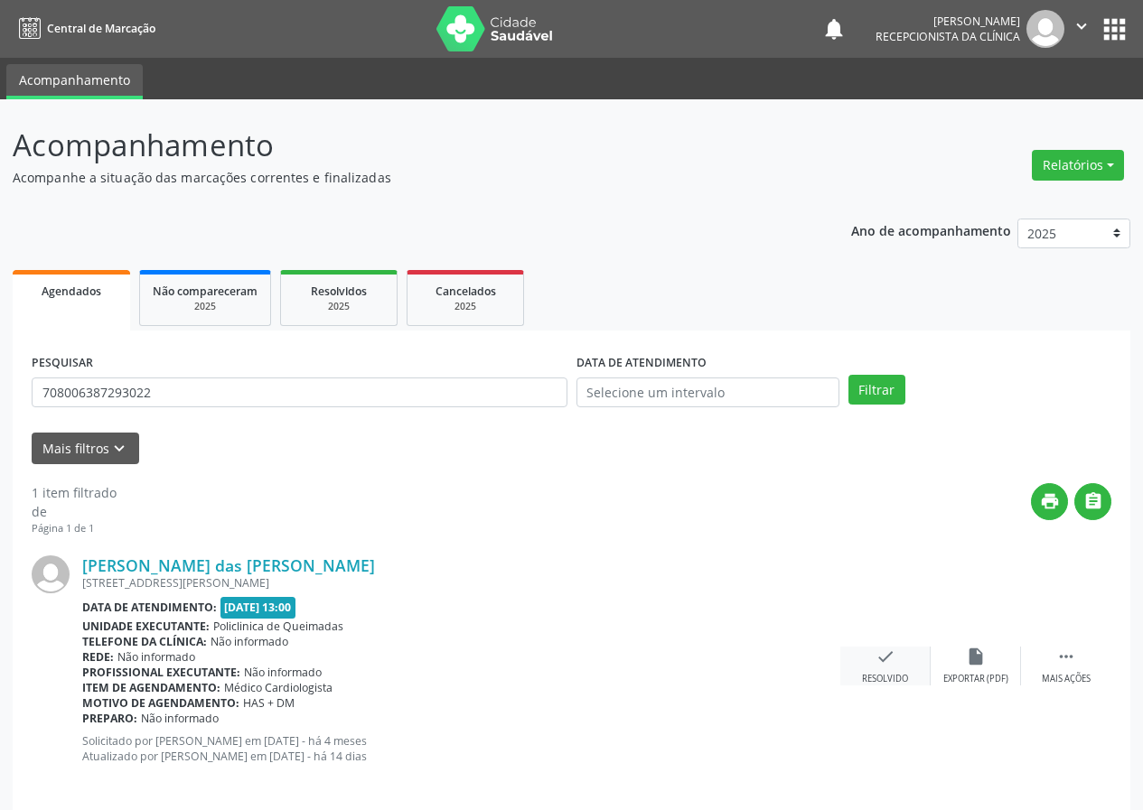
click at [879, 665] on icon "check" at bounding box center [885, 657] width 20 height 20
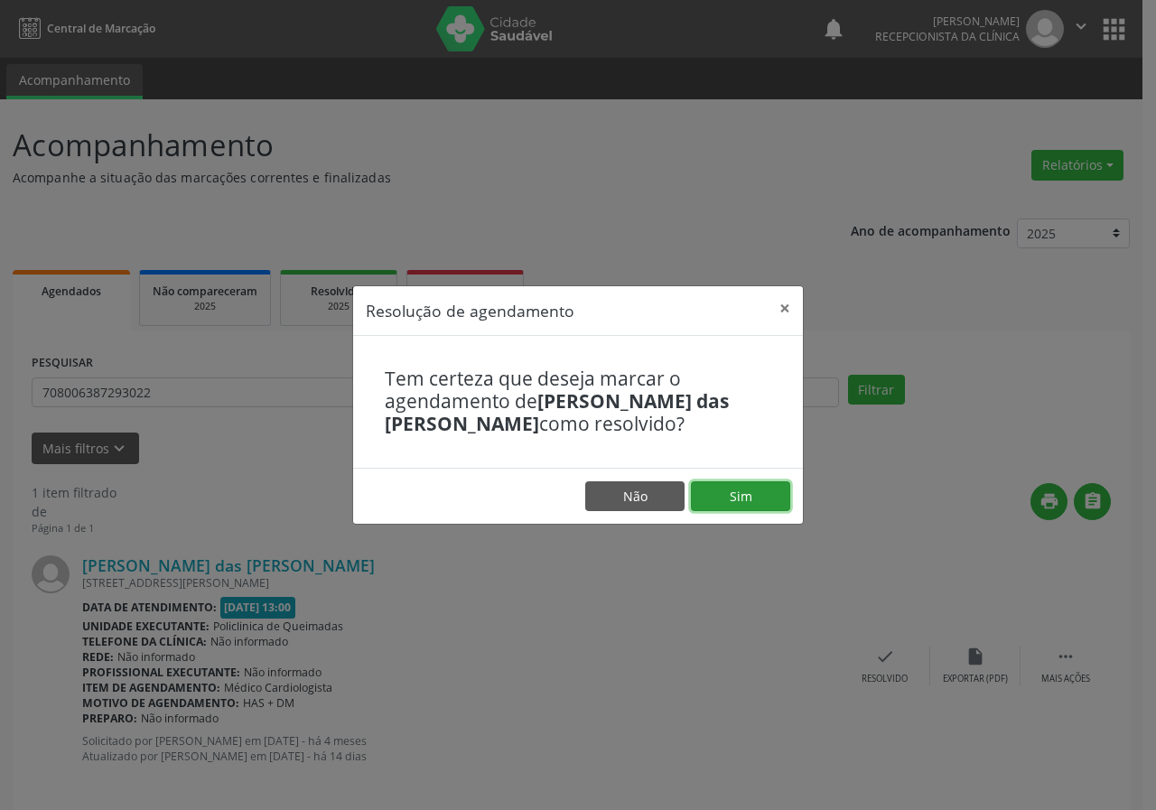
click at [722, 500] on button "Sim" at bounding box center [740, 497] width 99 height 31
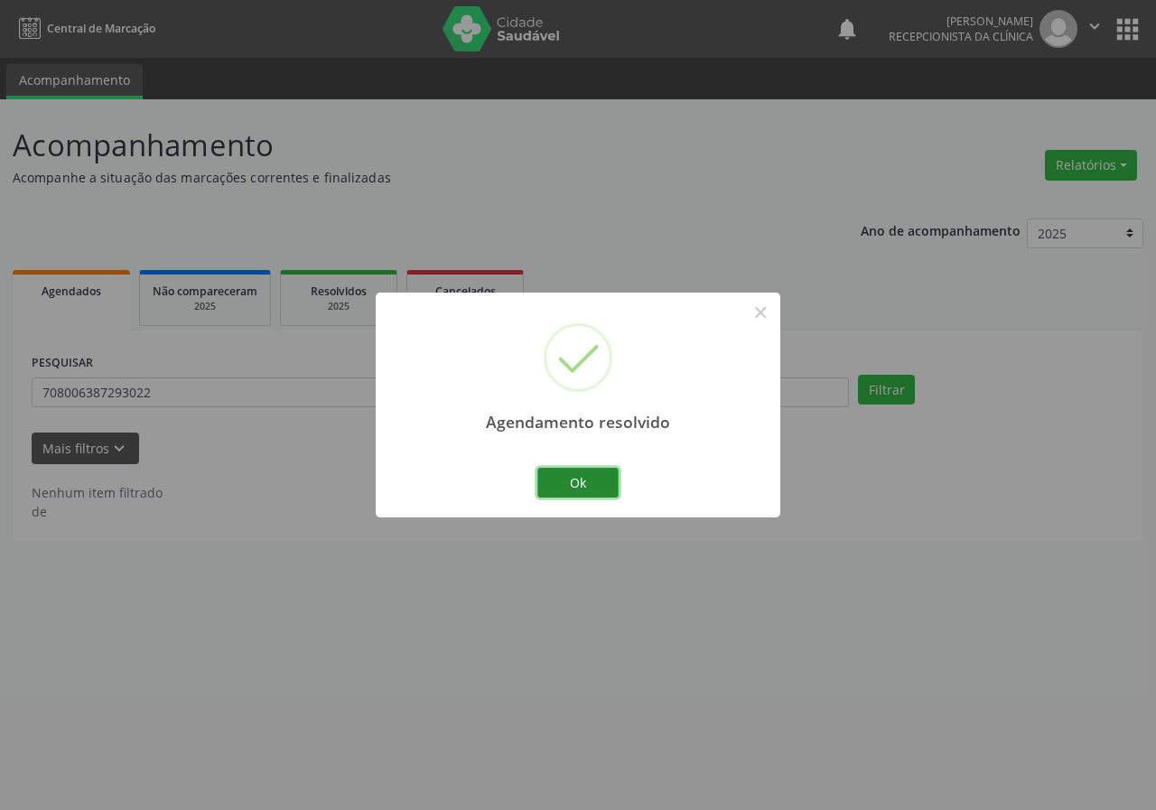
click at [580, 483] on button "Ok" at bounding box center [578, 483] width 81 height 31
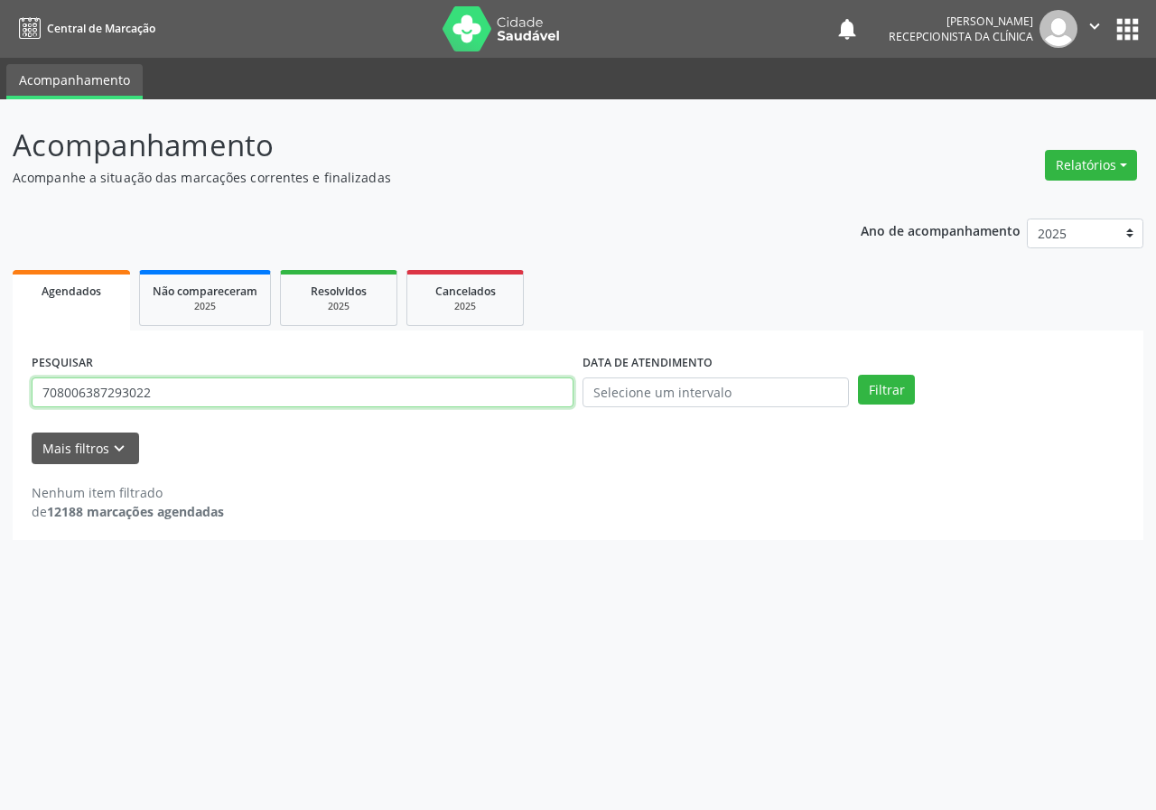
click at [513, 398] on input "708006387293022" at bounding box center [303, 393] width 542 height 31
type input "700807491481385"
click at [858, 375] on button "Filtrar" at bounding box center [886, 390] width 57 height 31
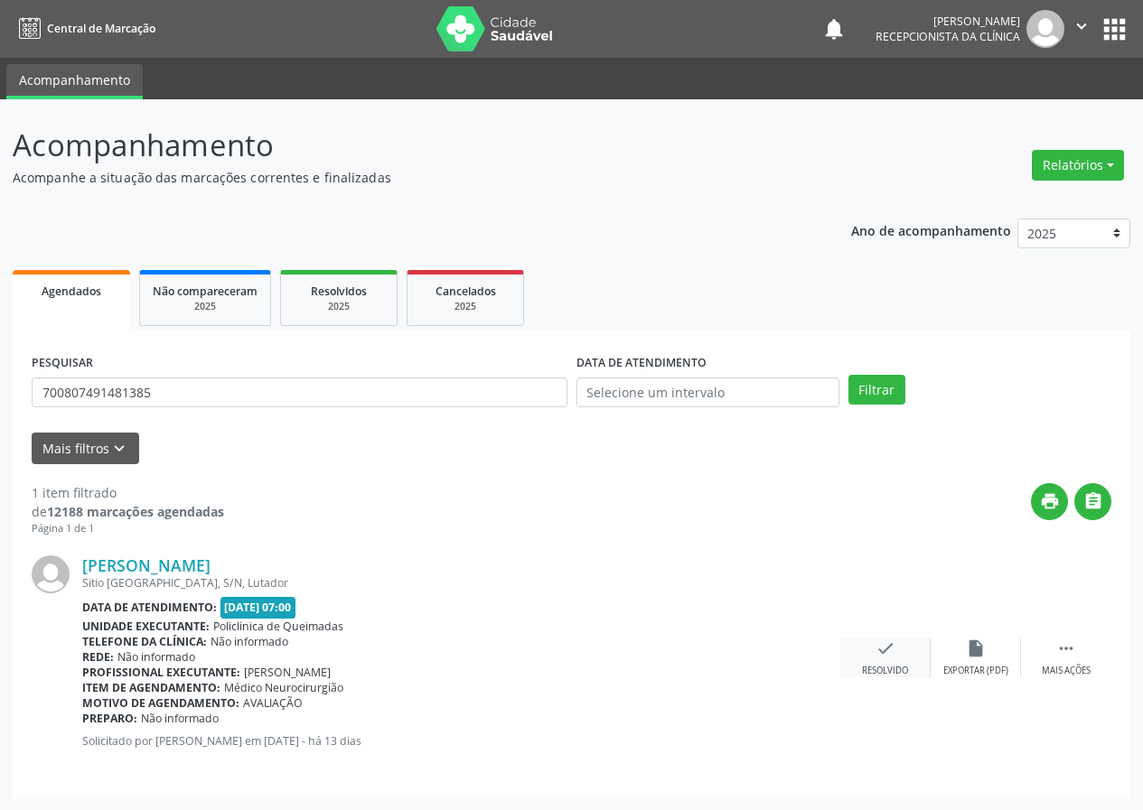
click at [885, 653] on icon "check" at bounding box center [885, 649] width 20 height 20
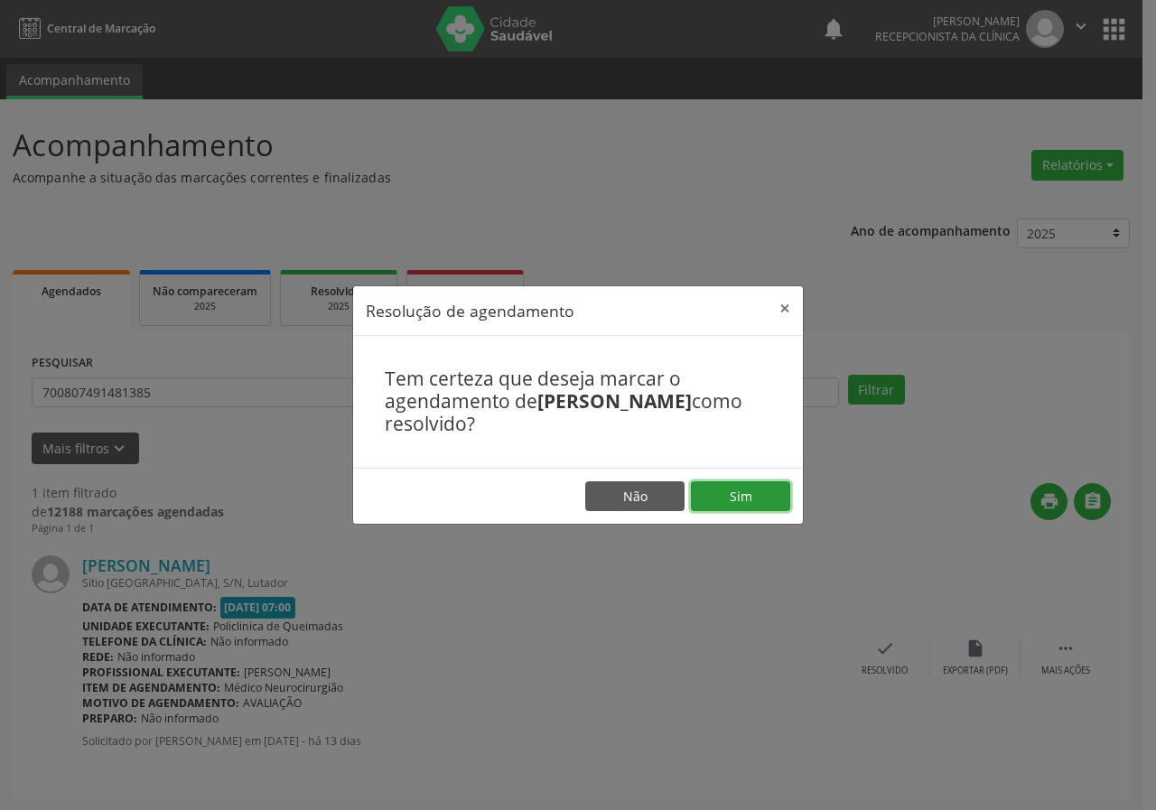
click at [764, 493] on button "Sim" at bounding box center [740, 497] width 99 height 31
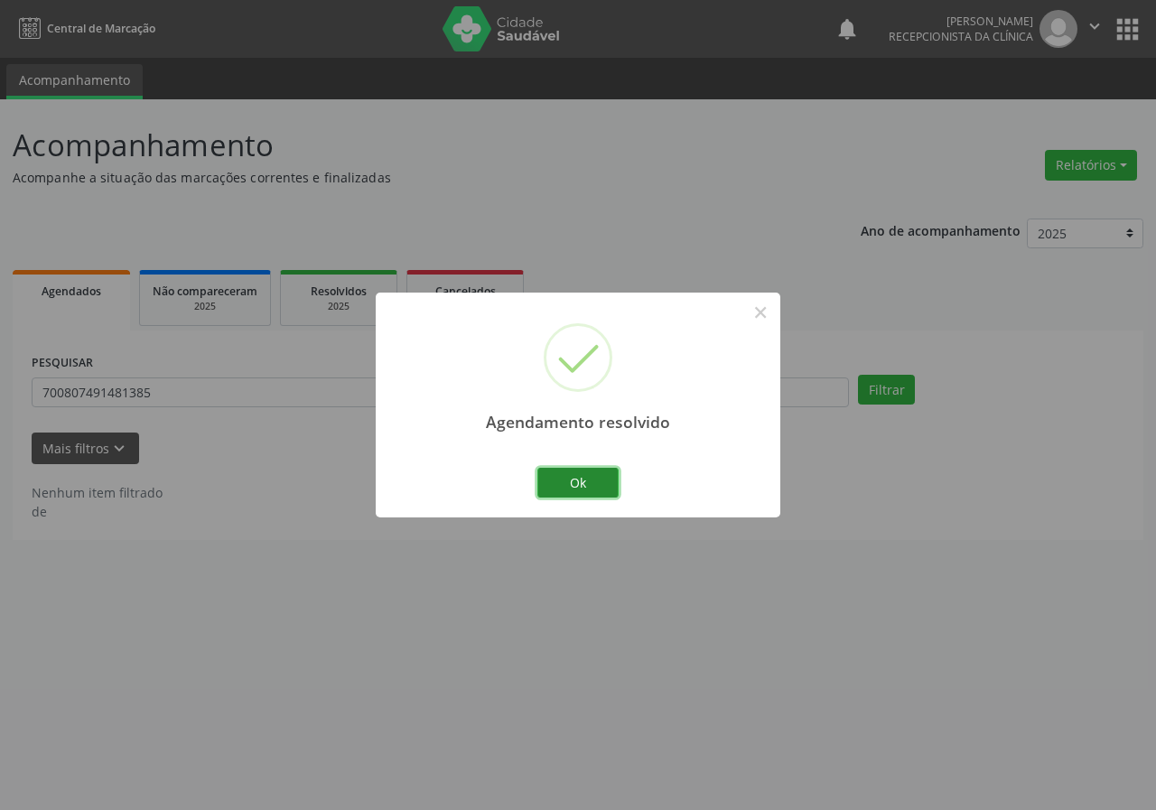
drag, startPoint x: 574, startPoint y: 473, endPoint x: 479, endPoint y: 464, distance: 95.2
click at [566, 473] on button "Ok" at bounding box center [578, 483] width 81 height 31
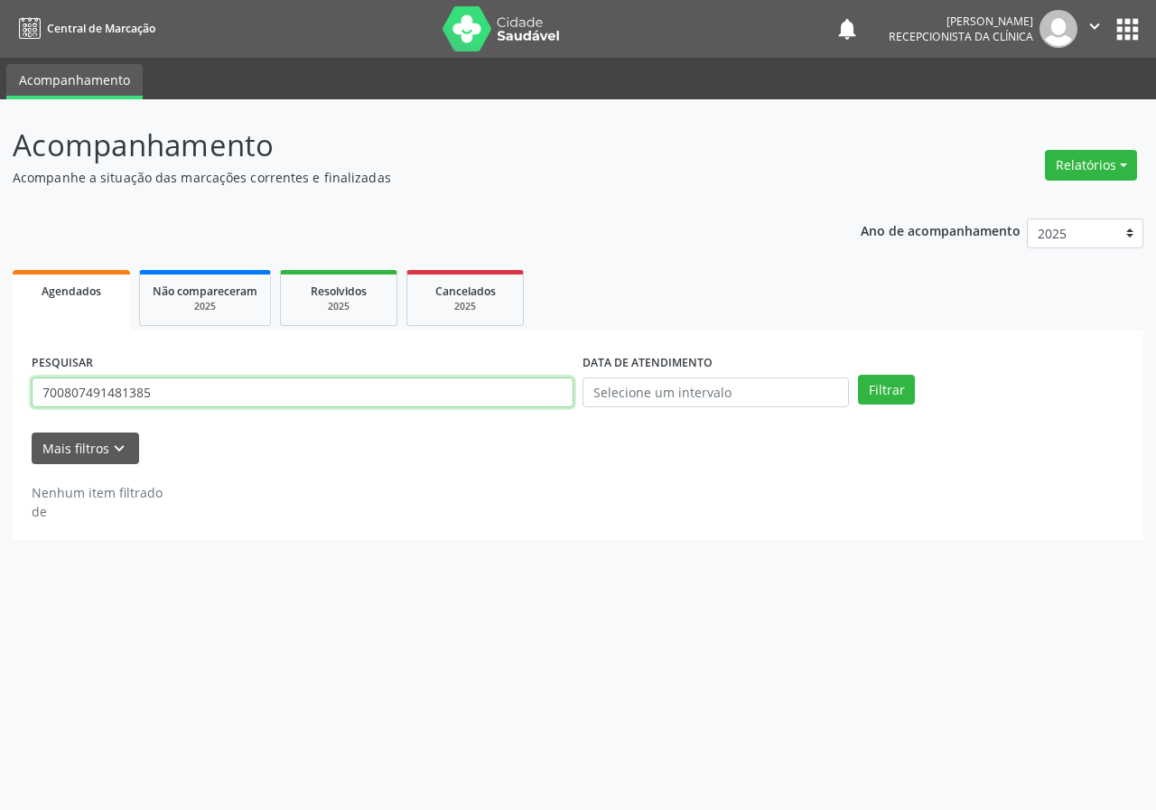
click at [452, 393] on input "700807491481385" at bounding box center [303, 393] width 542 height 31
type input "709209231333638"
click at [858, 375] on button "Filtrar" at bounding box center [886, 390] width 57 height 31
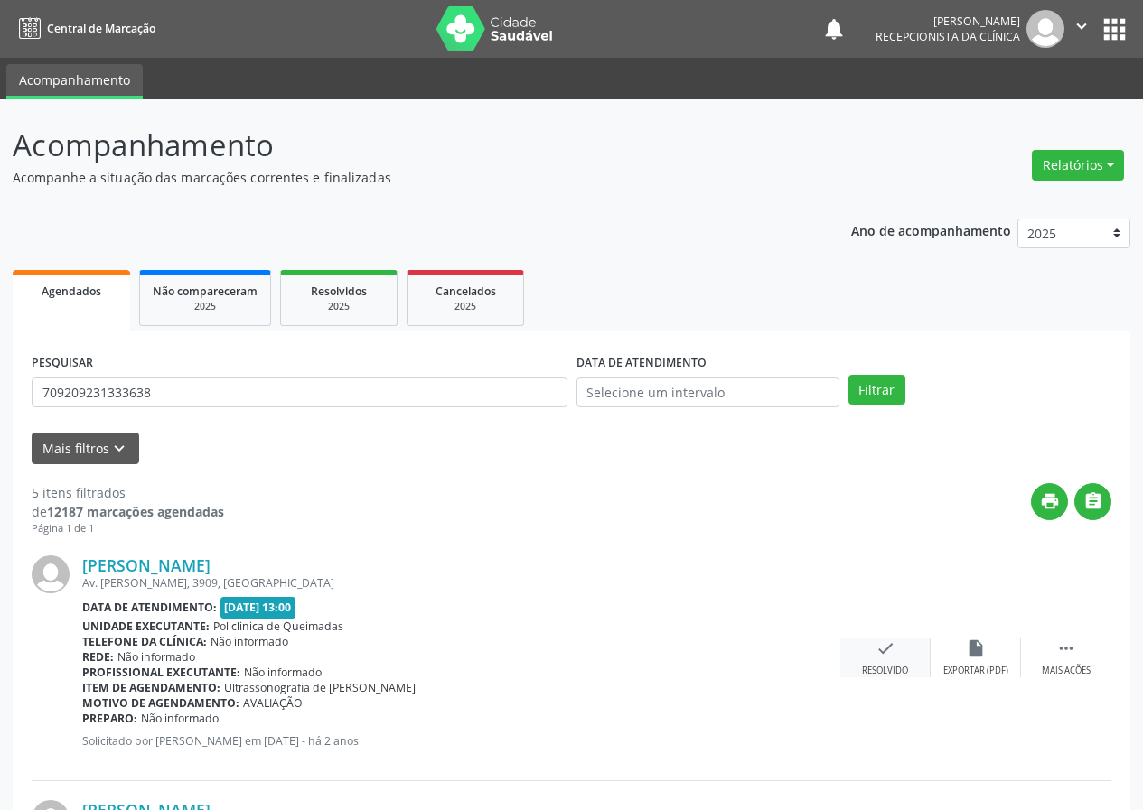
click at [883, 660] on div "check Resolvido" at bounding box center [885, 658] width 90 height 39
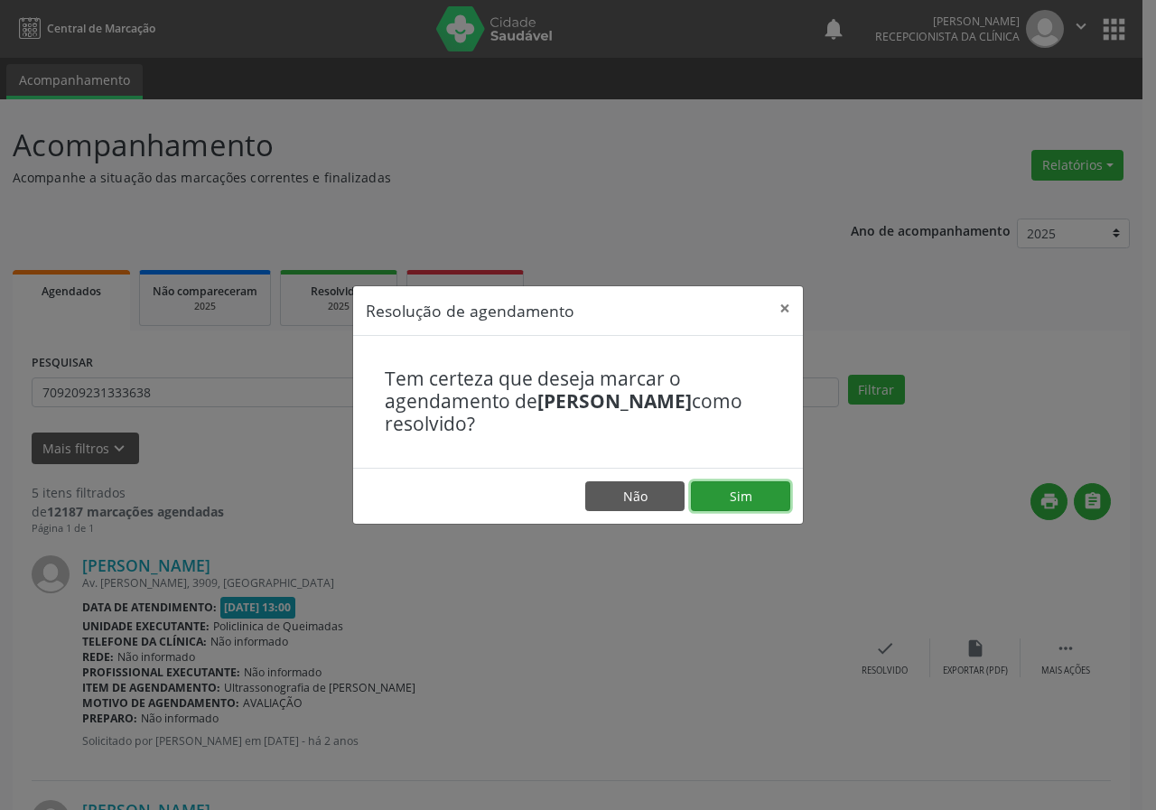
click at [736, 502] on button "Sim" at bounding box center [740, 497] width 99 height 31
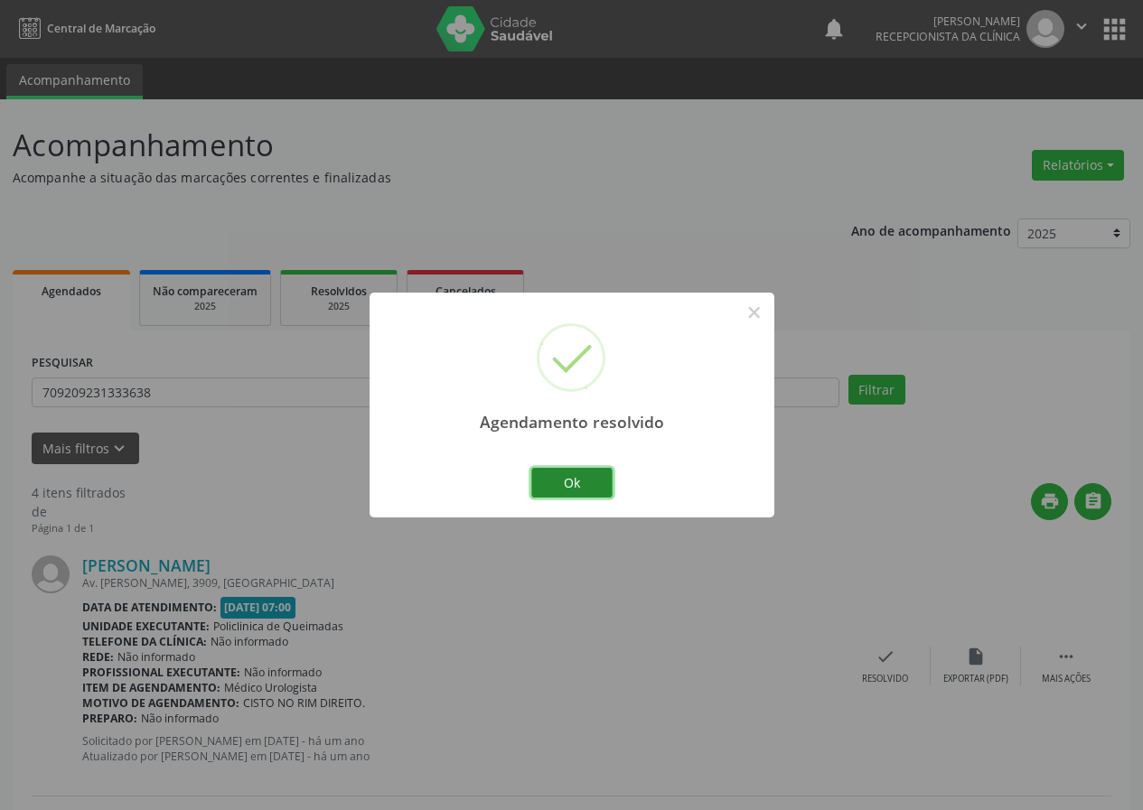
click at [587, 479] on button "Ok" at bounding box center [571, 483] width 81 height 31
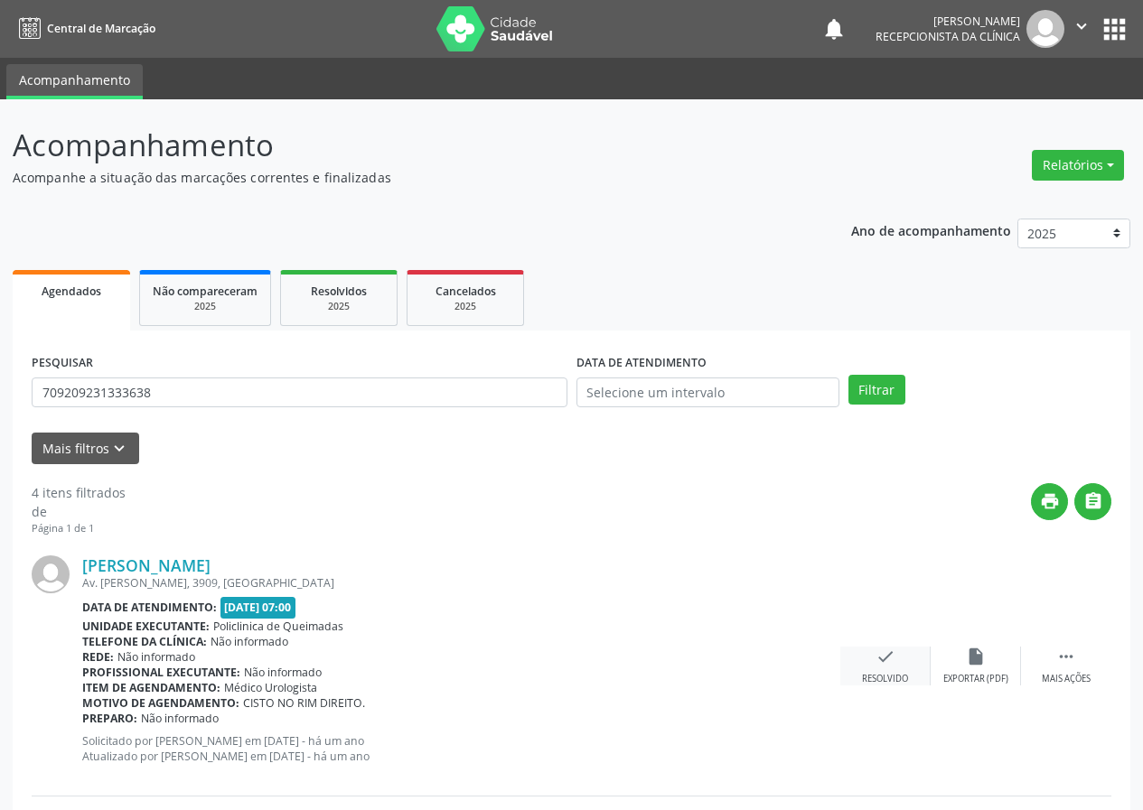
click at [875, 651] on icon "check" at bounding box center [885, 657] width 20 height 20
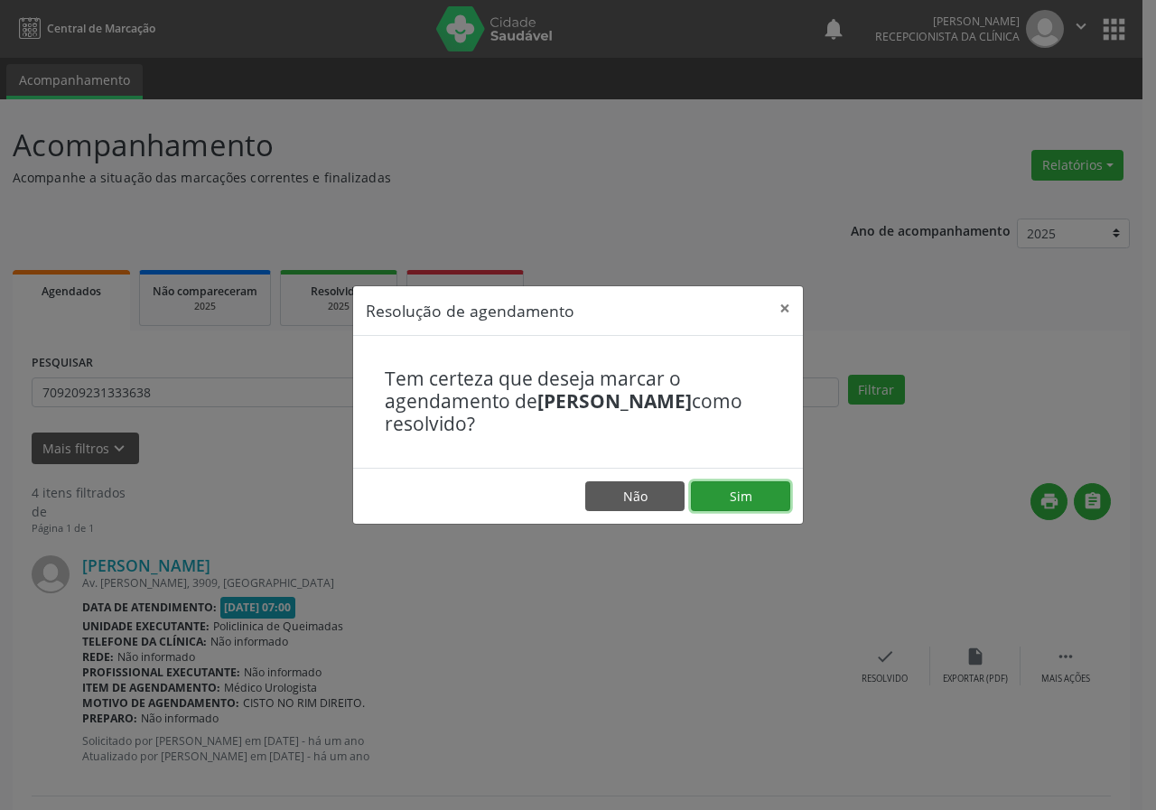
click at [769, 489] on button "Sim" at bounding box center [740, 497] width 99 height 31
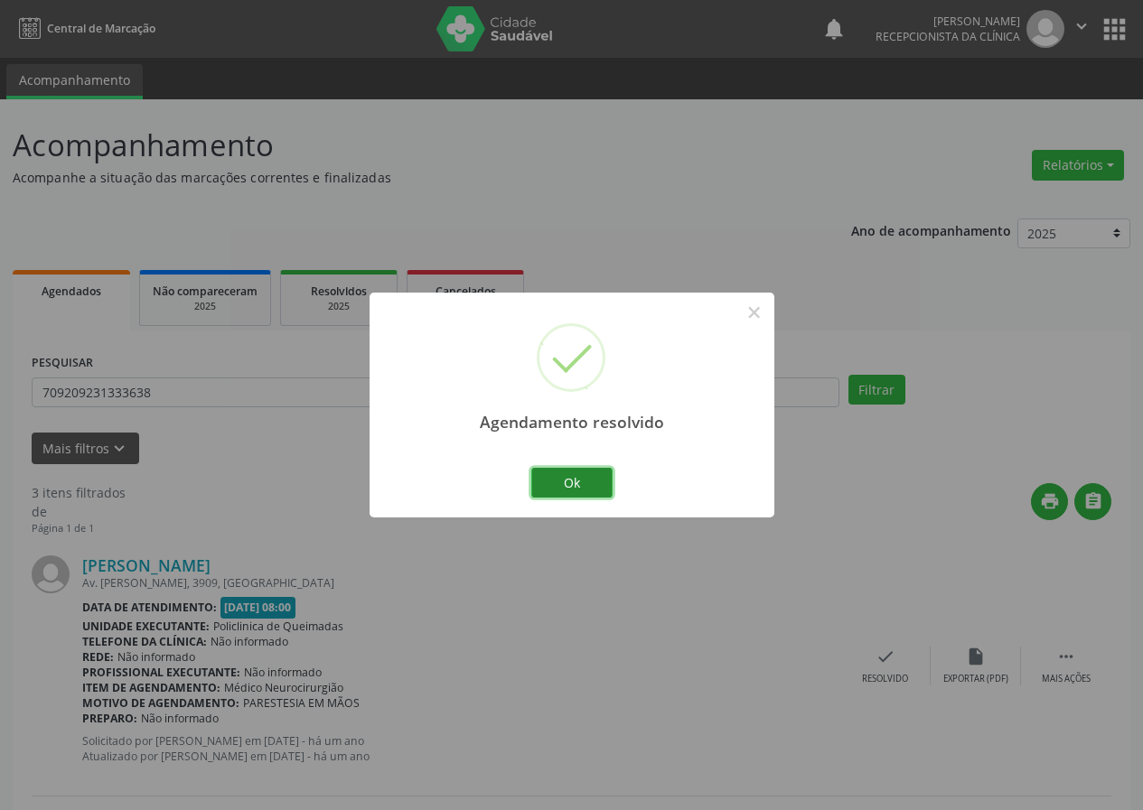
click at [589, 481] on button "Ok" at bounding box center [571, 483] width 81 height 31
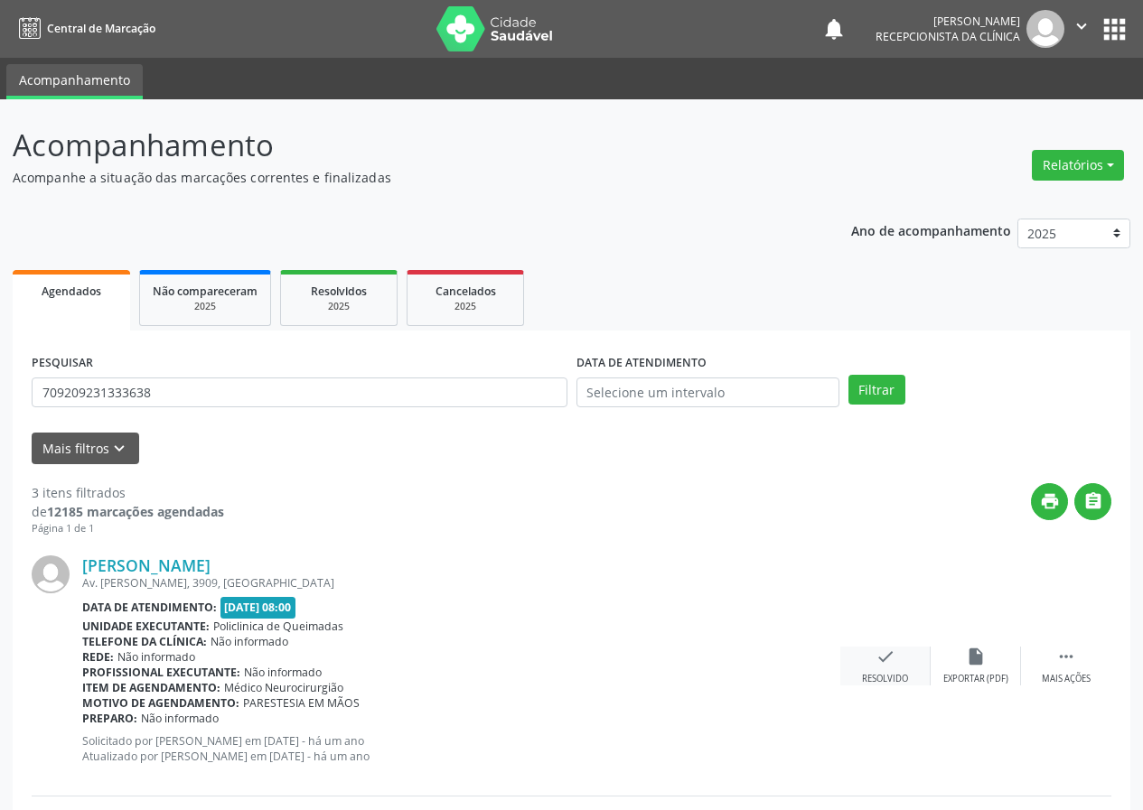
click at [881, 658] on icon "check" at bounding box center [885, 657] width 20 height 20
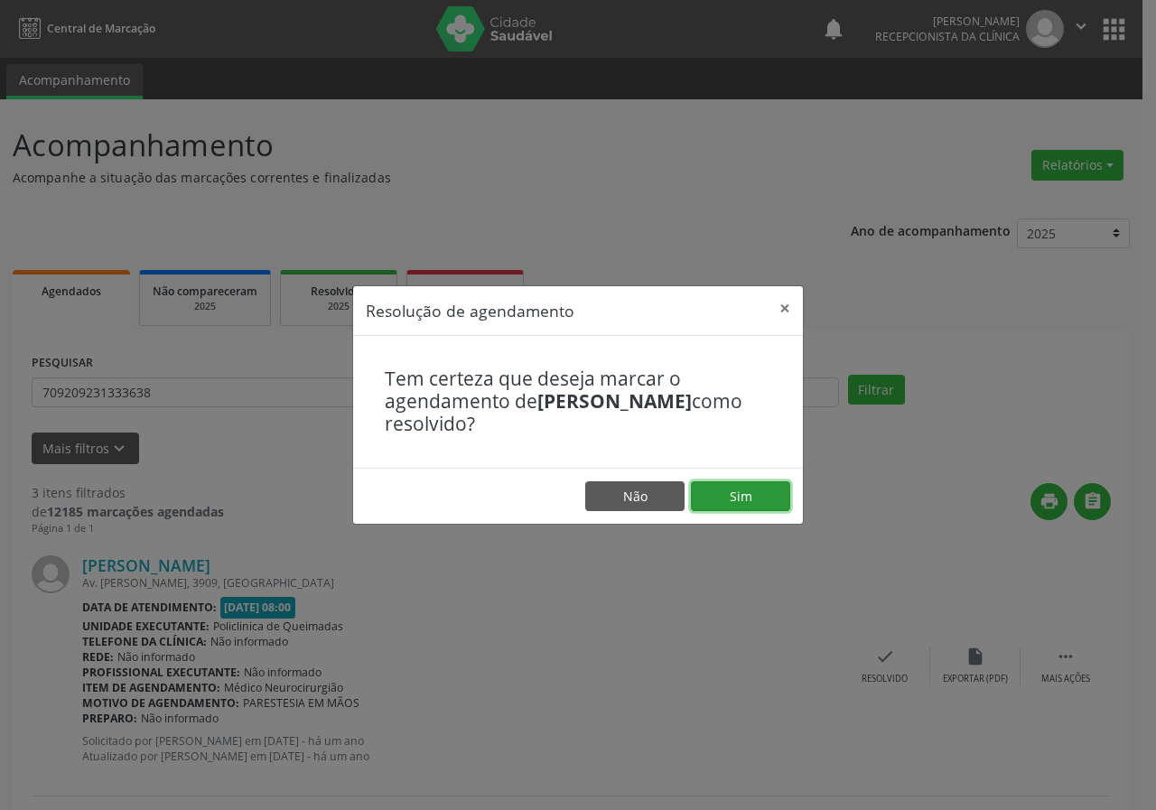
click at [760, 501] on button "Sim" at bounding box center [740, 497] width 99 height 31
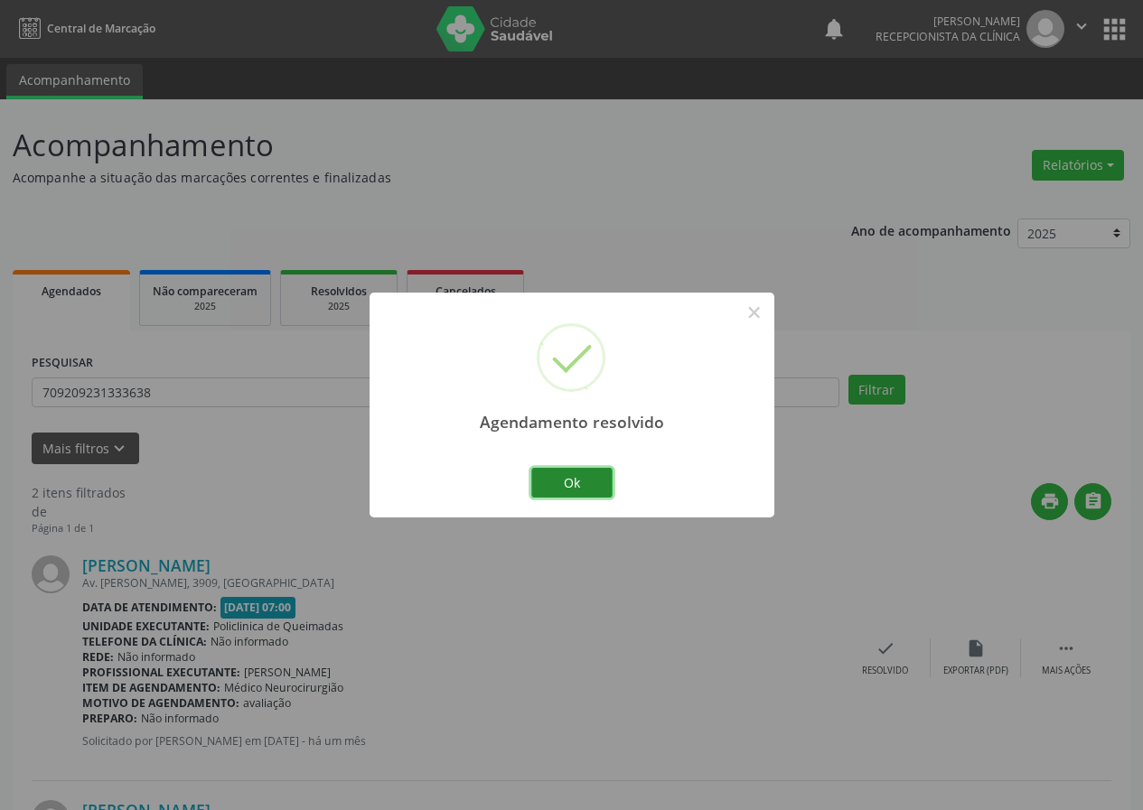
click at [582, 469] on button "Ok" at bounding box center [571, 483] width 81 height 31
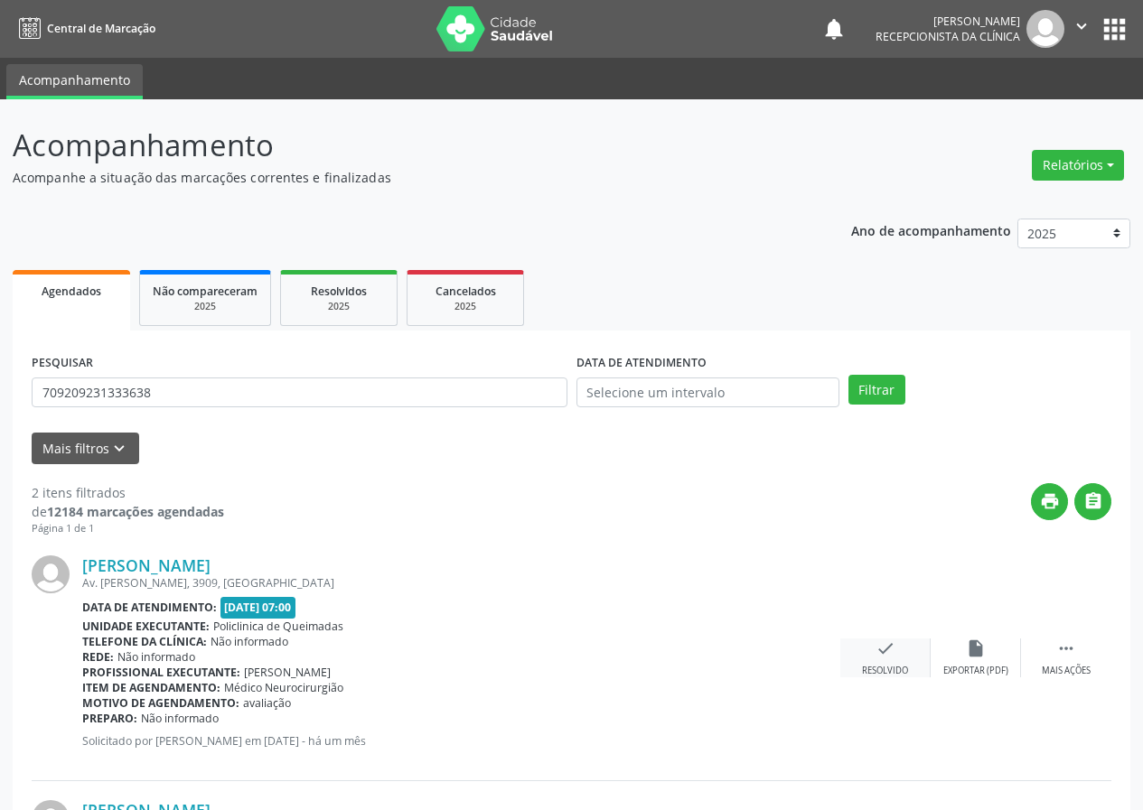
click at [887, 654] on icon "check" at bounding box center [885, 649] width 20 height 20
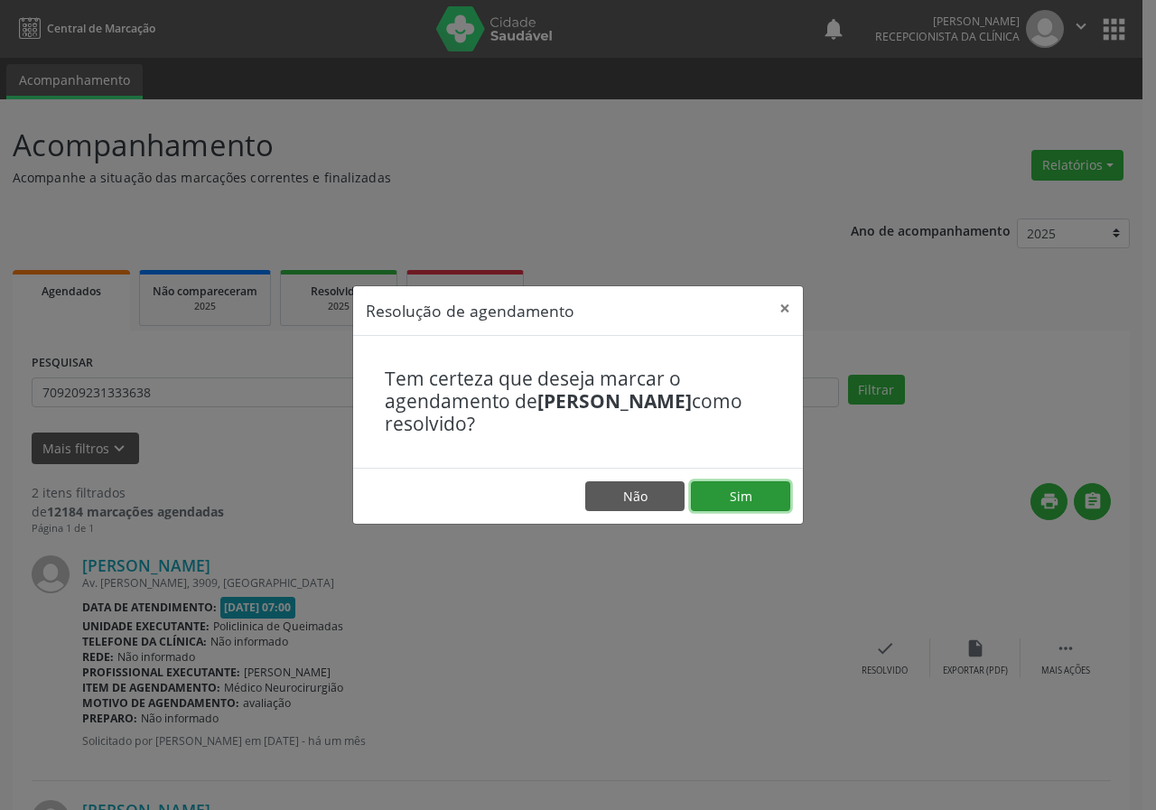
click at [735, 497] on button "Sim" at bounding box center [740, 497] width 99 height 31
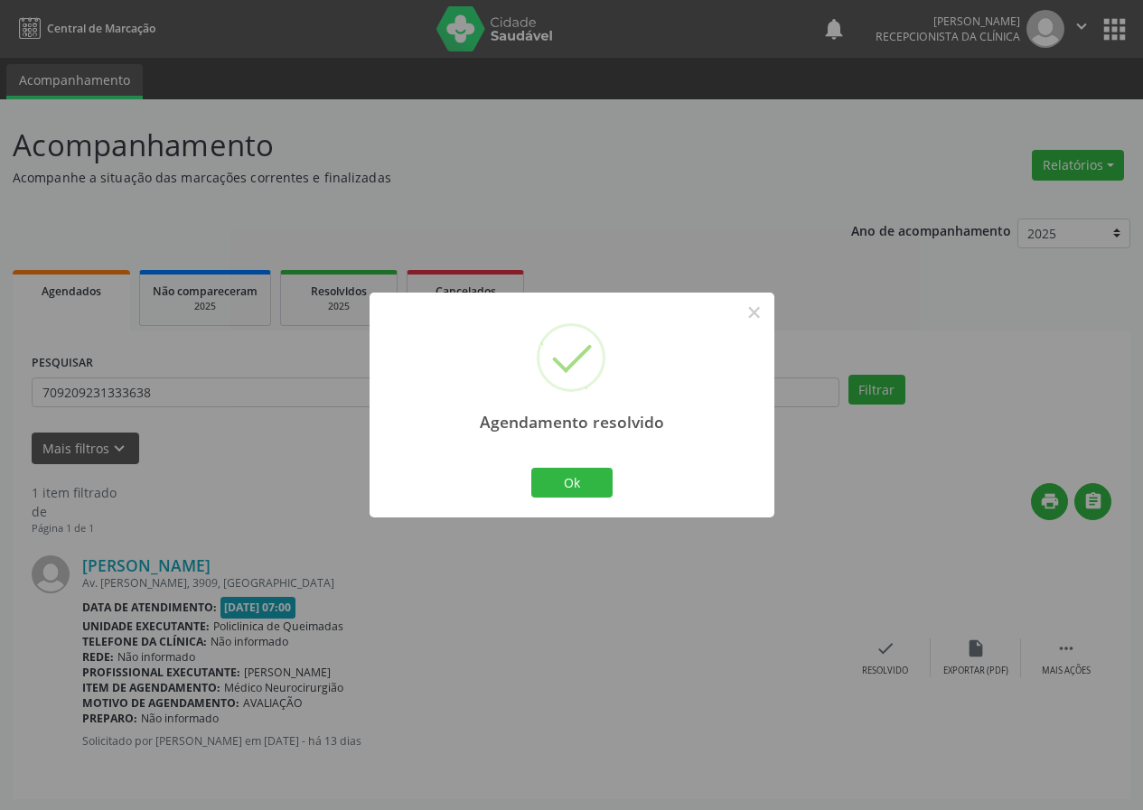
click at [586, 464] on div "Ok Cancel" at bounding box center [571, 482] width 89 height 38
click at [593, 490] on button "Ok" at bounding box center [571, 483] width 81 height 31
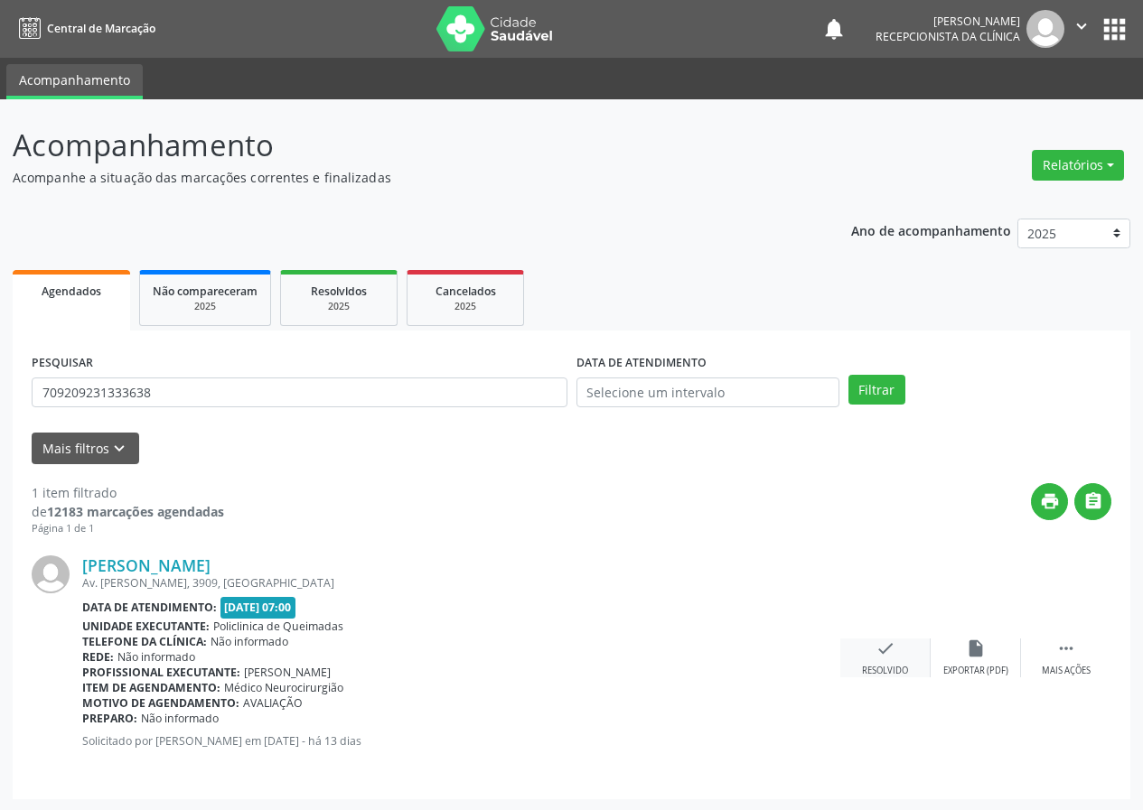
click at [892, 657] on icon "check" at bounding box center [885, 649] width 20 height 20
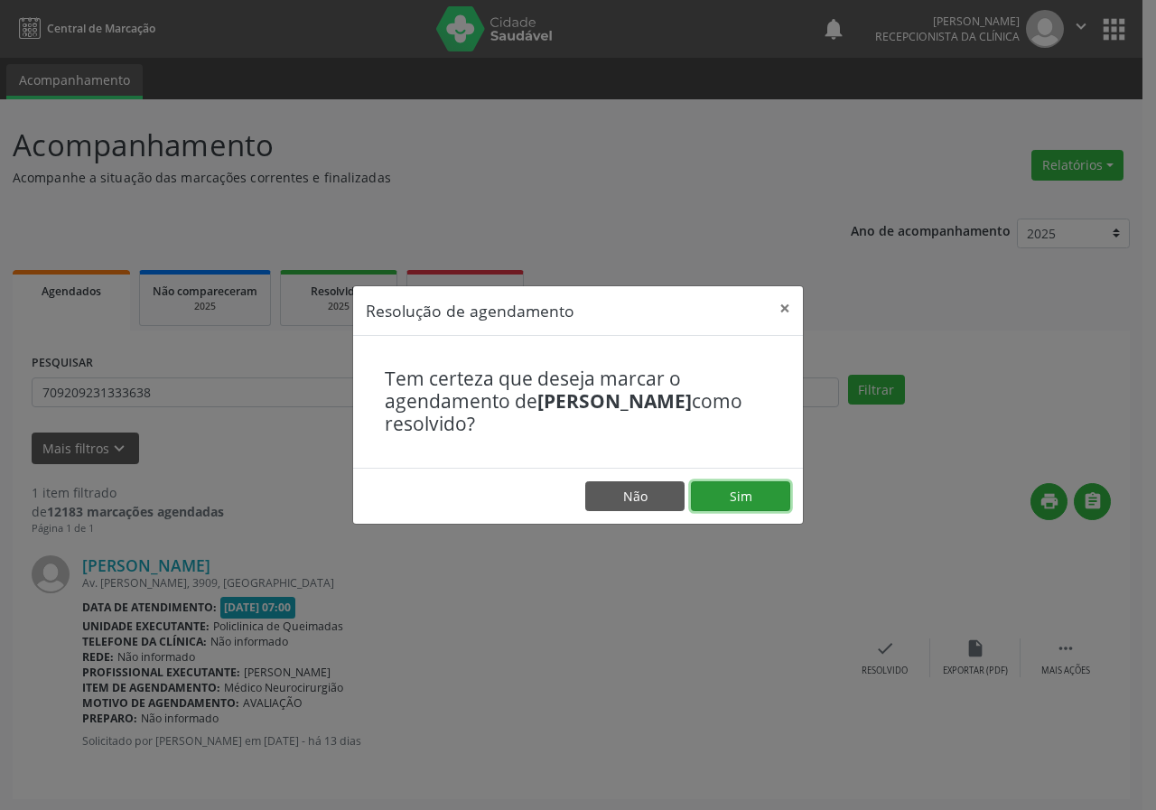
click at [785, 501] on button "Sim" at bounding box center [740, 497] width 99 height 31
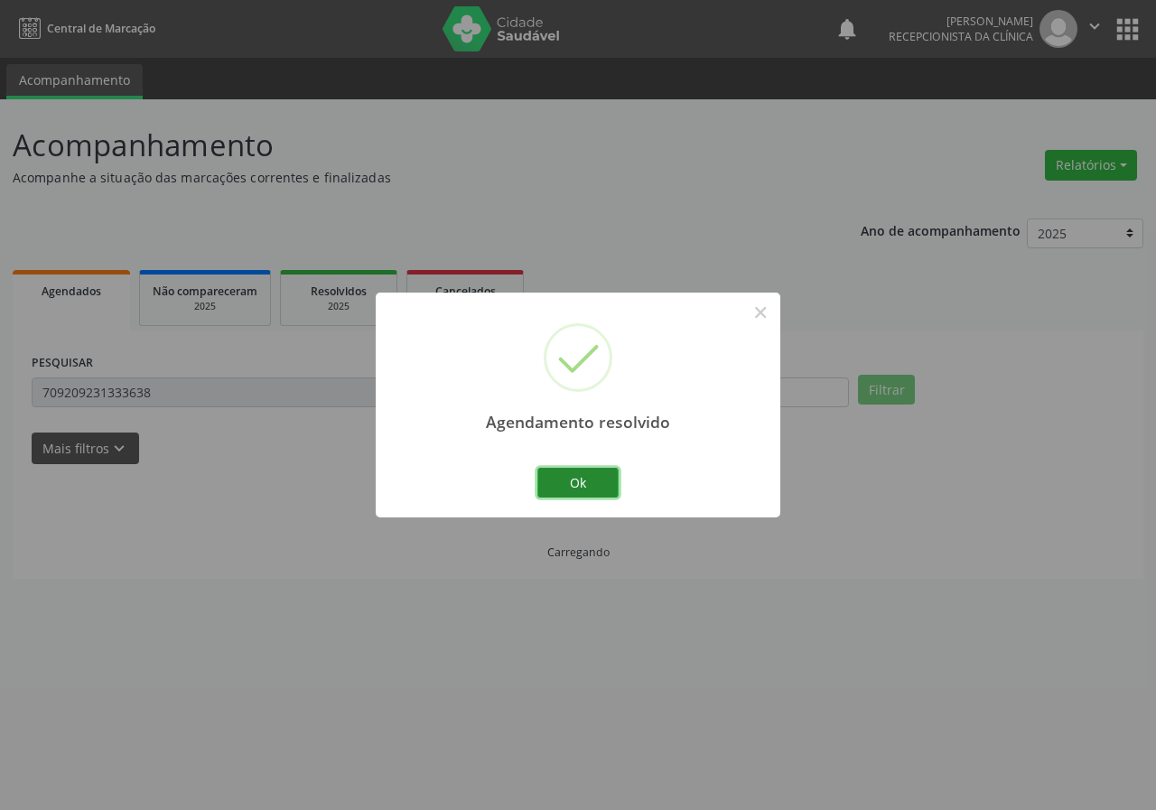
click at [596, 478] on button "Ok" at bounding box center [578, 483] width 81 height 31
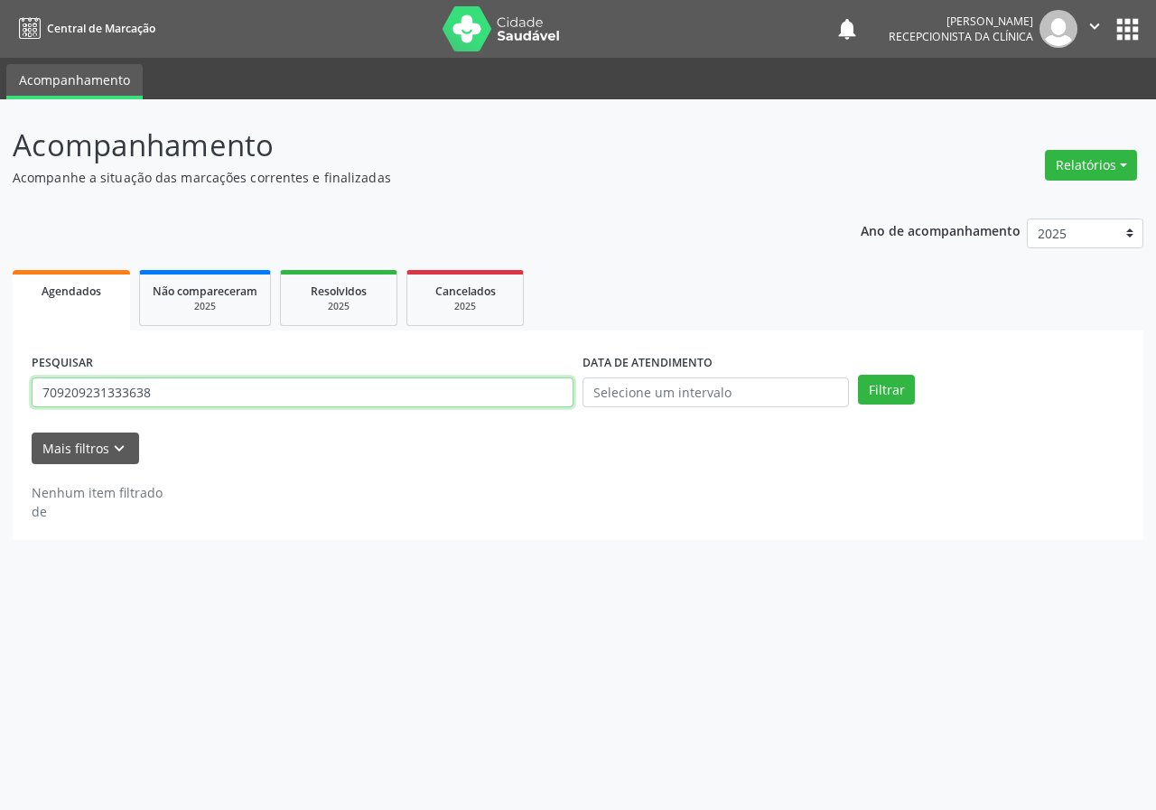
click at [491, 392] on input "709209231333638" at bounding box center [303, 393] width 542 height 31
type input "700102901692714"
click at [858, 375] on button "Filtrar" at bounding box center [886, 390] width 57 height 31
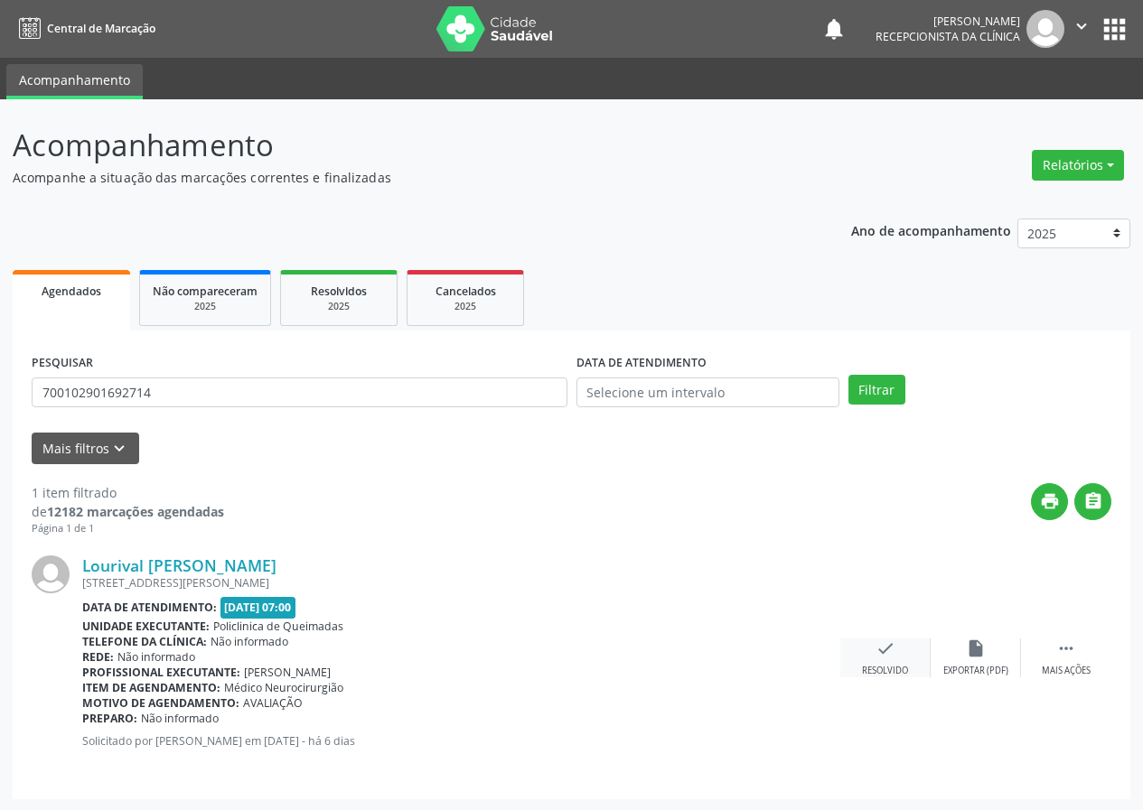
click at [882, 642] on icon "check" at bounding box center [885, 649] width 20 height 20
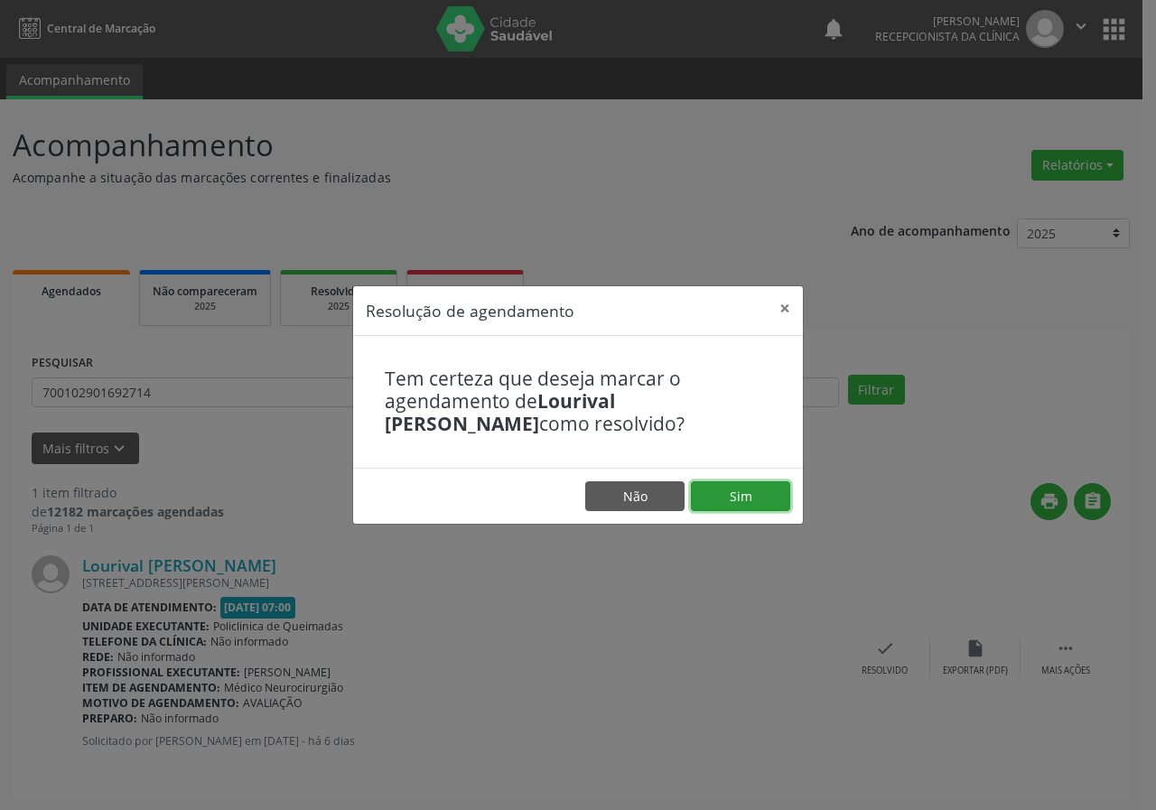
click at [744, 492] on button "Sim" at bounding box center [740, 497] width 99 height 31
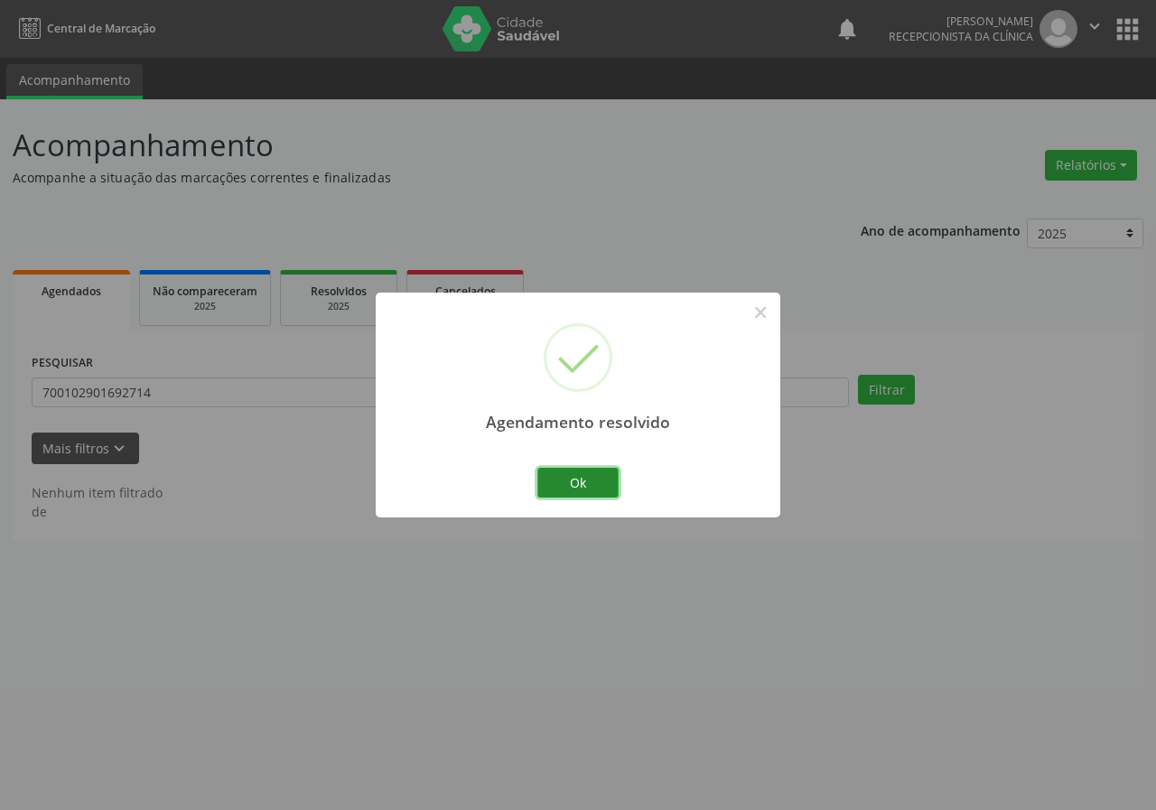
click at [564, 471] on button "Ok" at bounding box center [578, 483] width 81 height 31
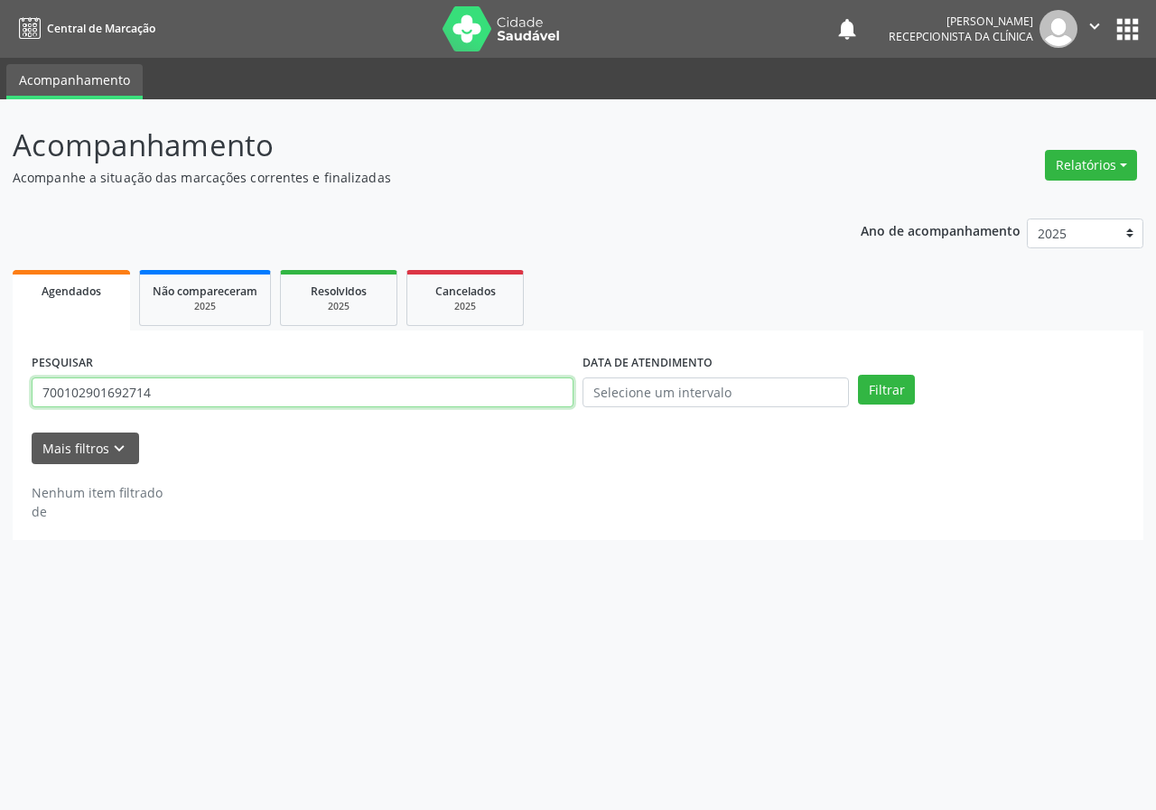
click at [508, 387] on input "700102901692714" at bounding box center [303, 393] width 542 height 31
type input "700002307512904"
click at [858, 375] on button "Filtrar" at bounding box center [886, 390] width 57 height 31
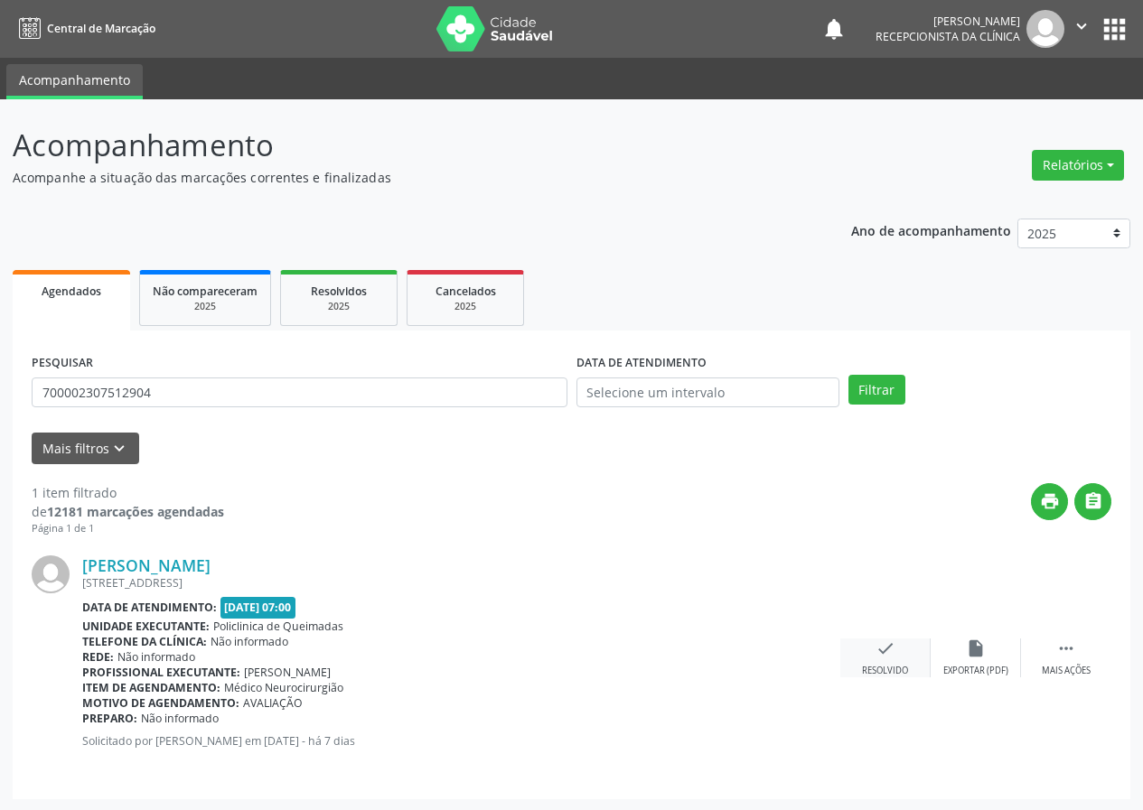
click at [871, 654] on div "check Resolvido" at bounding box center [885, 658] width 90 height 39
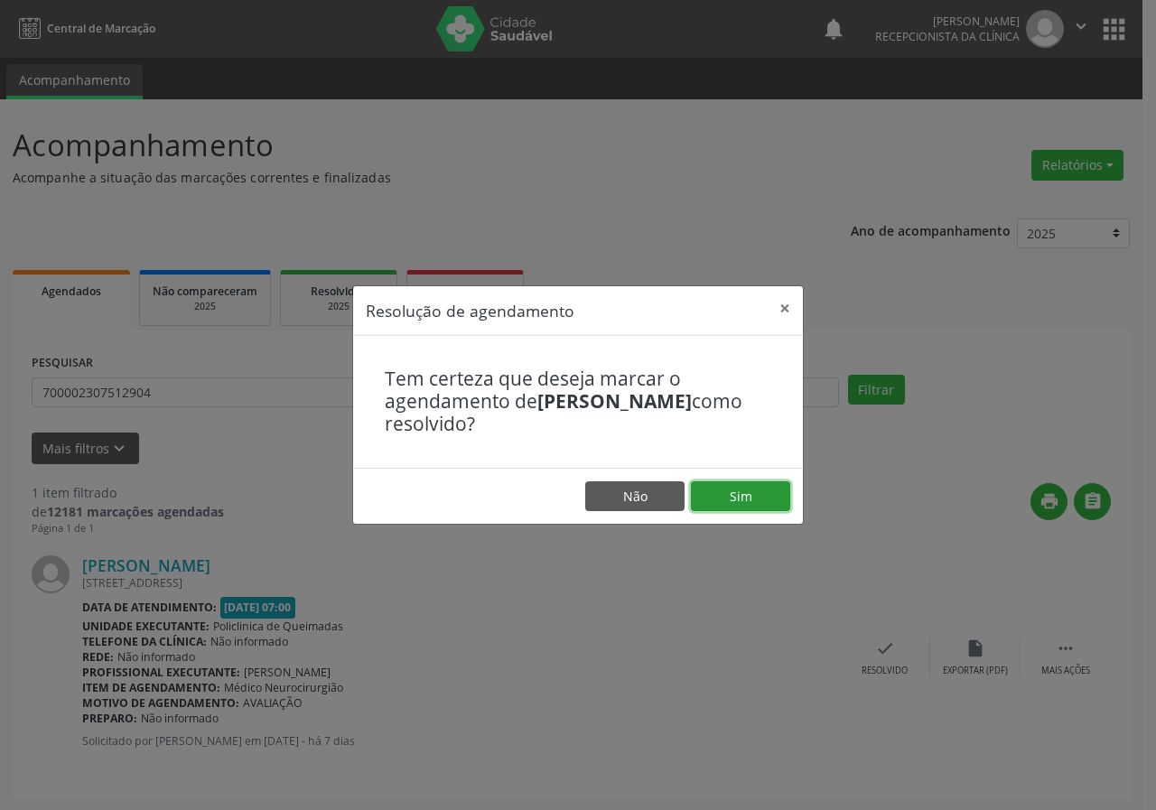
click at [766, 493] on button "Sim" at bounding box center [740, 497] width 99 height 31
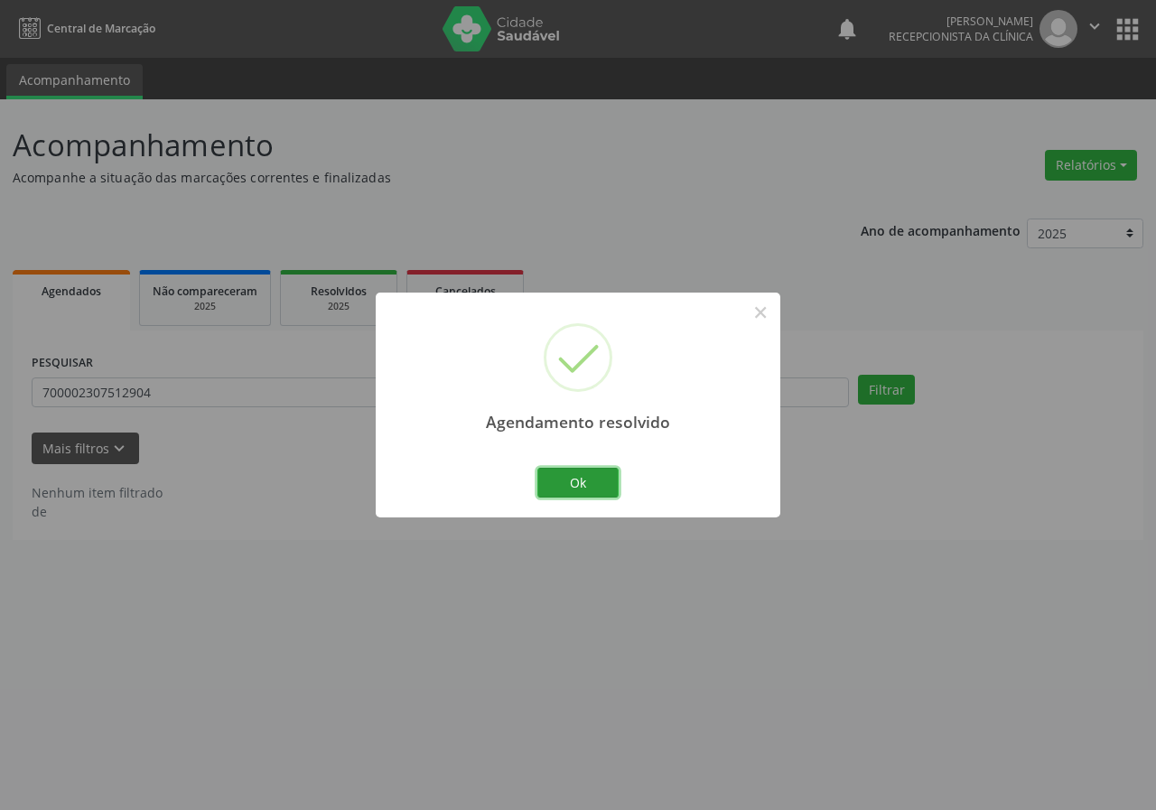
drag, startPoint x: 588, startPoint y: 485, endPoint x: 424, endPoint y: 386, distance: 192.1
click at [586, 485] on button "Ok" at bounding box center [578, 483] width 81 height 31
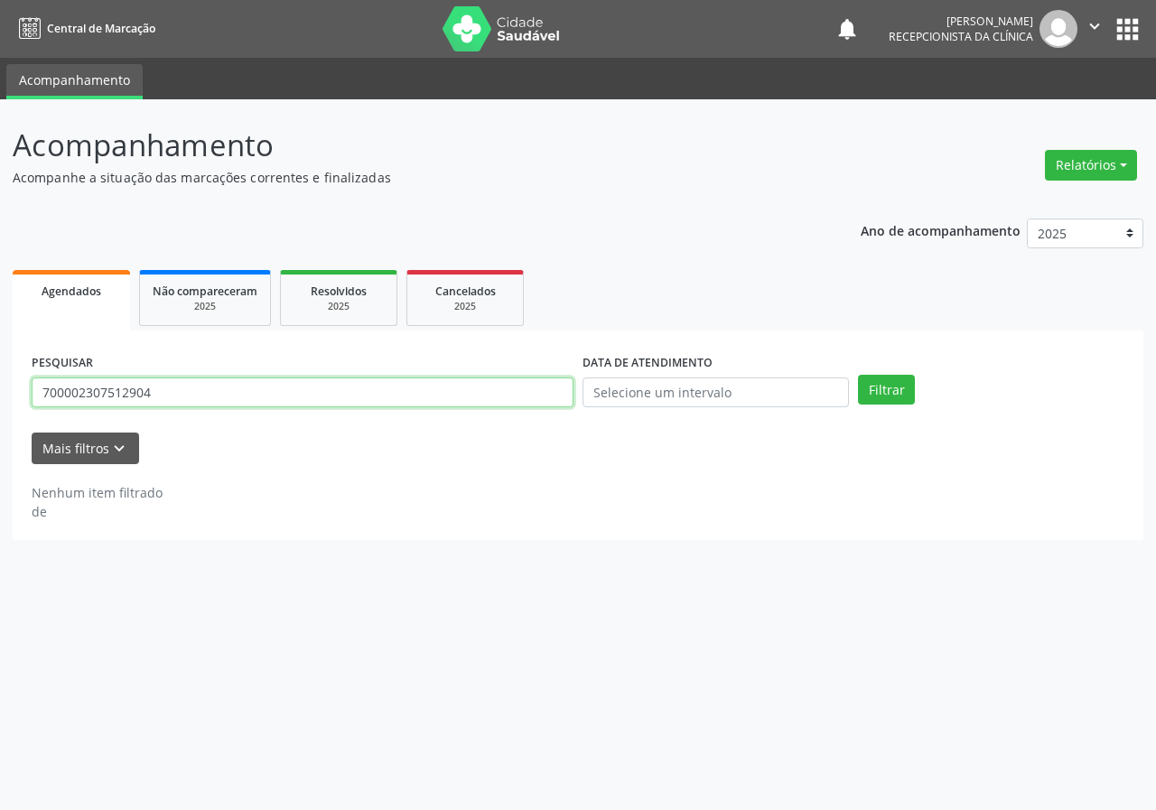
click at [448, 397] on input "700002307512904" at bounding box center [303, 393] width 542 height 31
type input "708209140844240"
click at [858, 375] on button "Filtrar" at bounding box center [886, 390] width 57 height 31
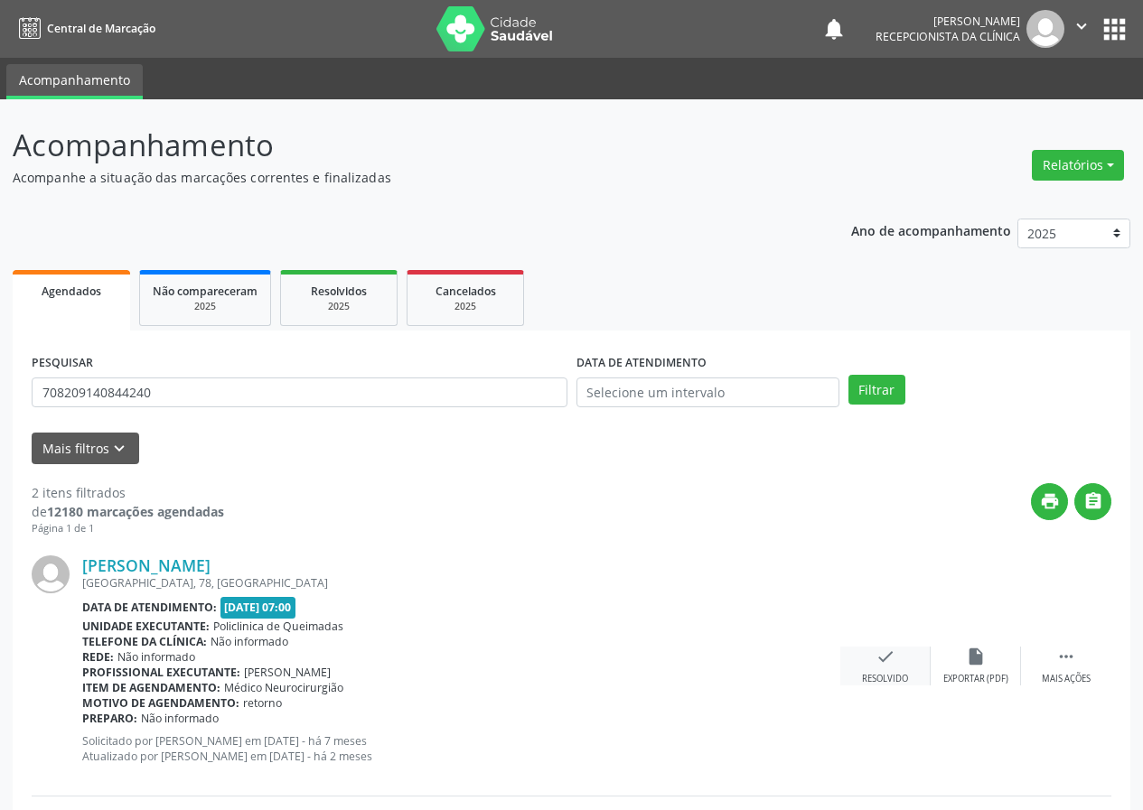
click at [892, 666] on icon "check" at bounding box center [885, 657] width 20 height 20
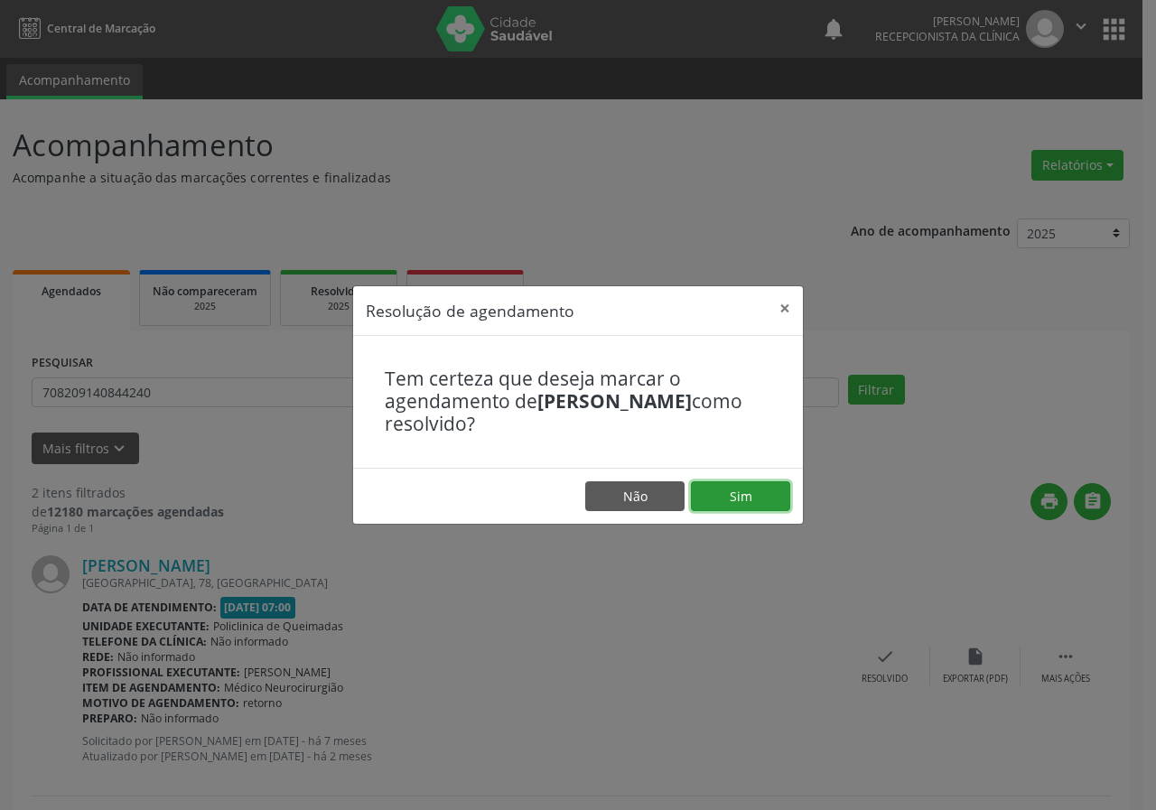
click at [771, 501] on button "Sim" at bounding box center [740, 497] width 99 height 31
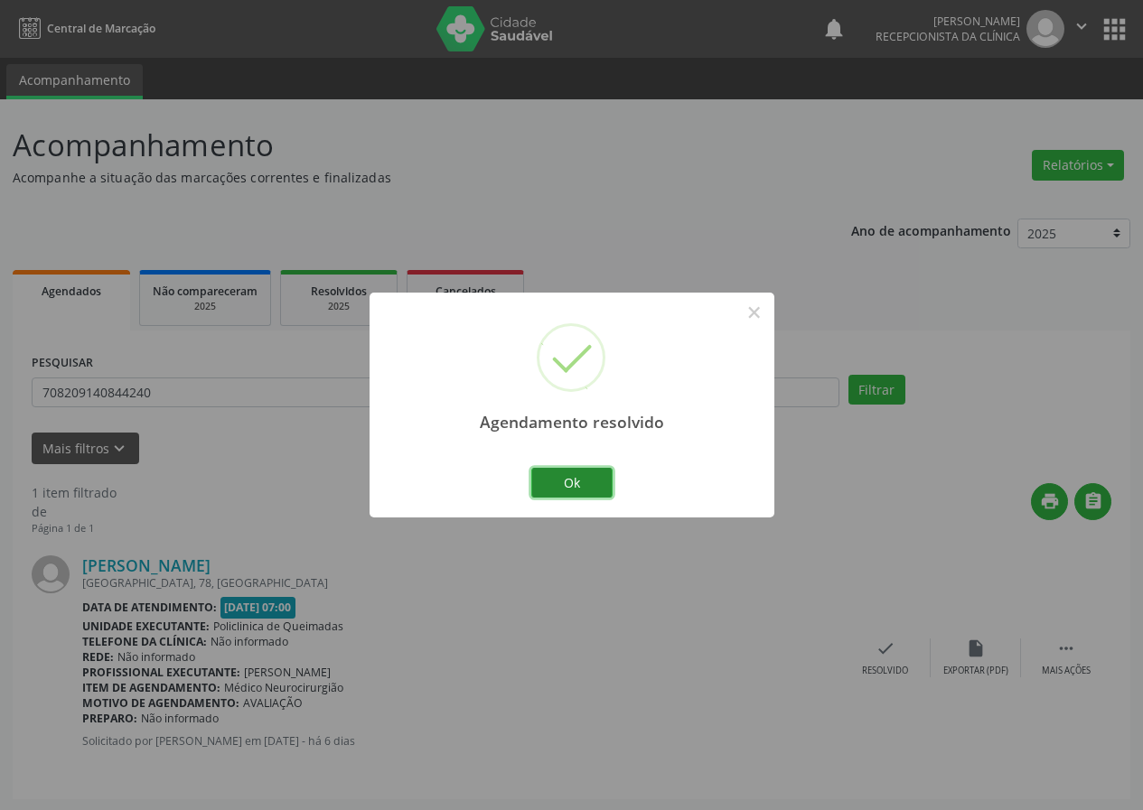
click at [595, 486] on button "Ok" at bounding box center [571, 483] width 81 height 31
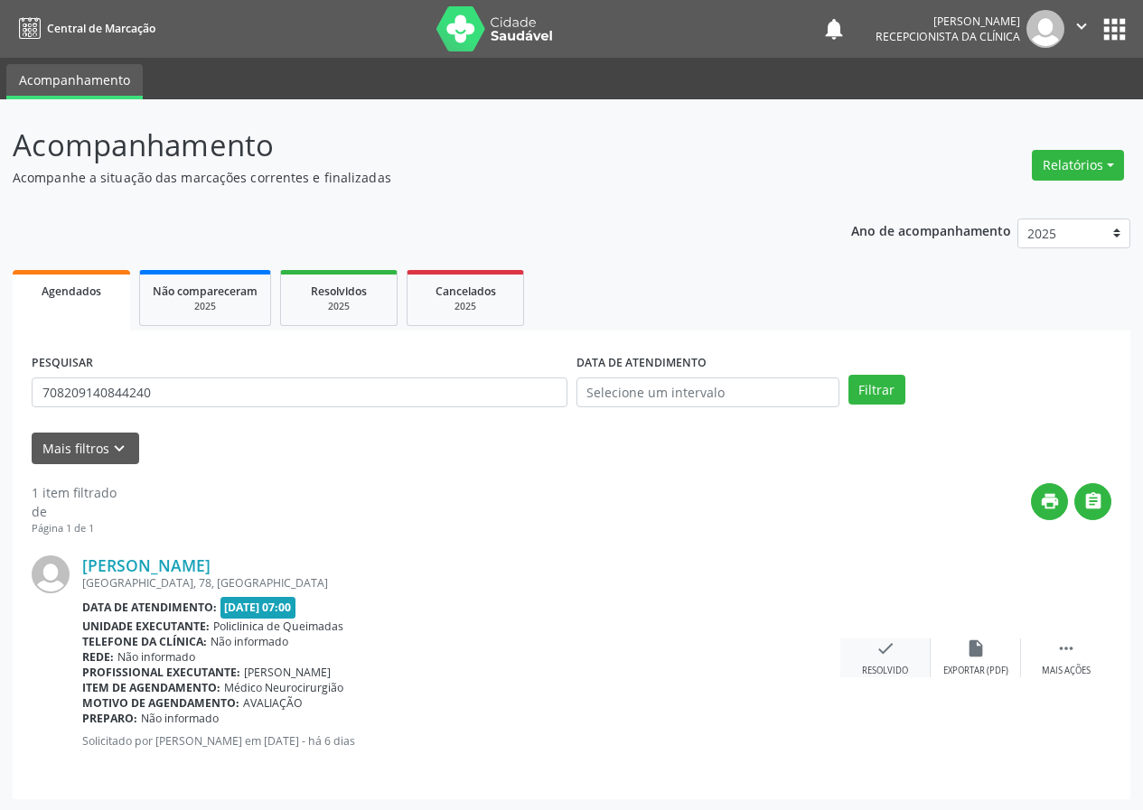
click at [879, 651] on icon "check" at bounding box center [885, 649] width 20 height 20
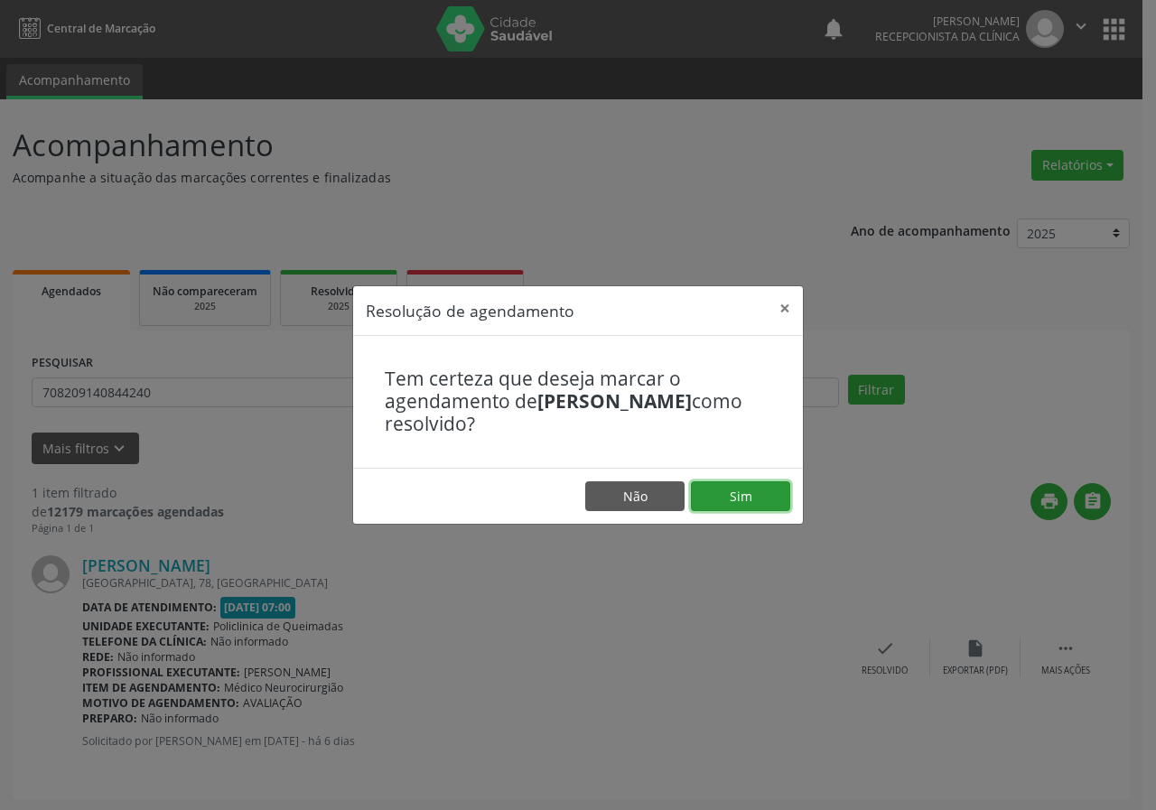
click at [736, 487] on button "Sim" at bounding box center [740, 497] width 99 height 31
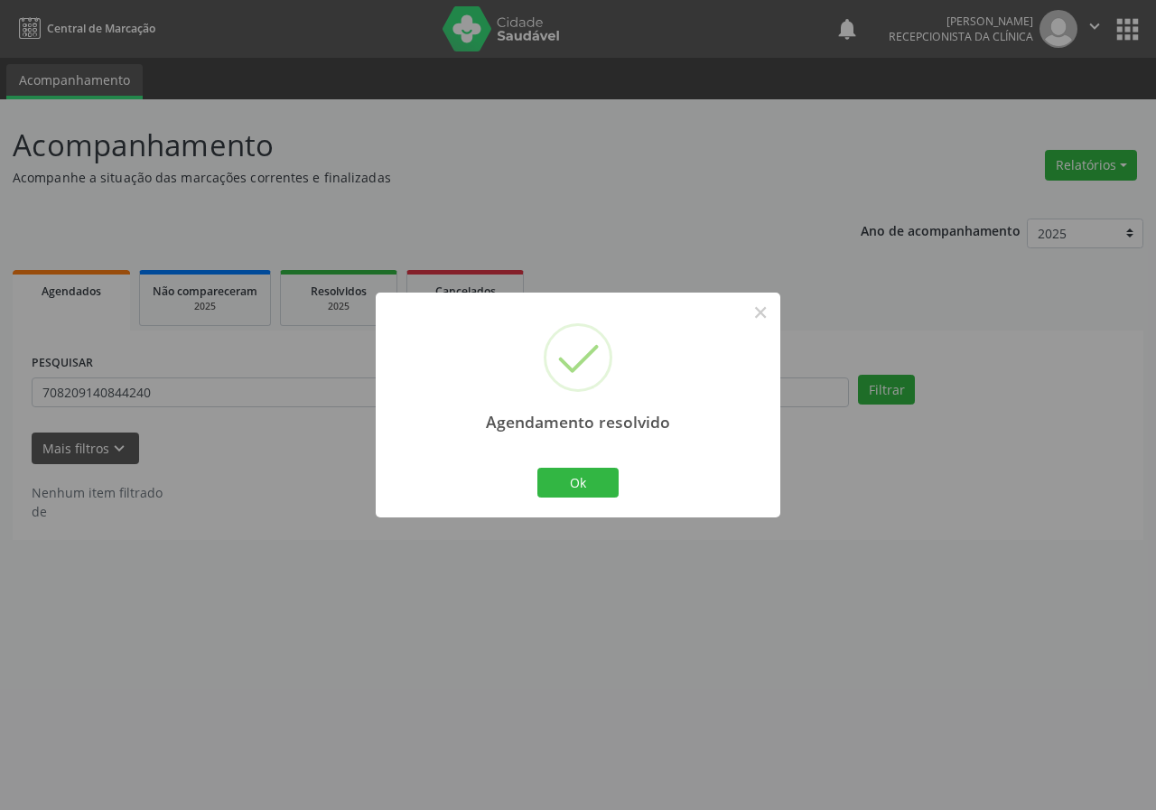
click at [592, 465] on div "Ok Cancel" at bounding box center [578, 482] width 89 height 38
drag, startPoint x: 592, startPoint y: 487, endPoint x: 568, endPoint y: 466, distance: 31.4
click at [593, 487] on button "Ok" at bounding box center [578, 483] width 81 height 31
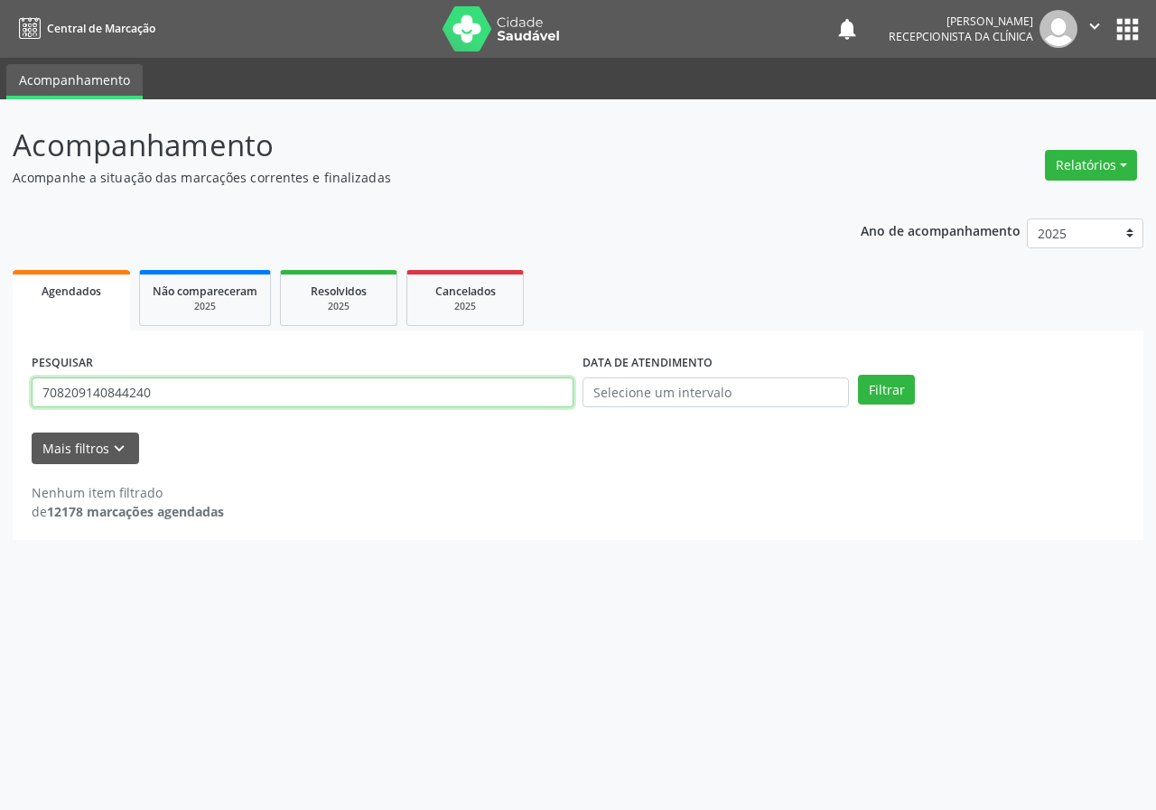
click at [471, 401] on input "708209140844240" at bounding box center [303, 393] width 542 height 31
type input "702609775058940"
click at [858, 375] on button "Filtrar" at bounding box center [886, 390] width 57 height 31
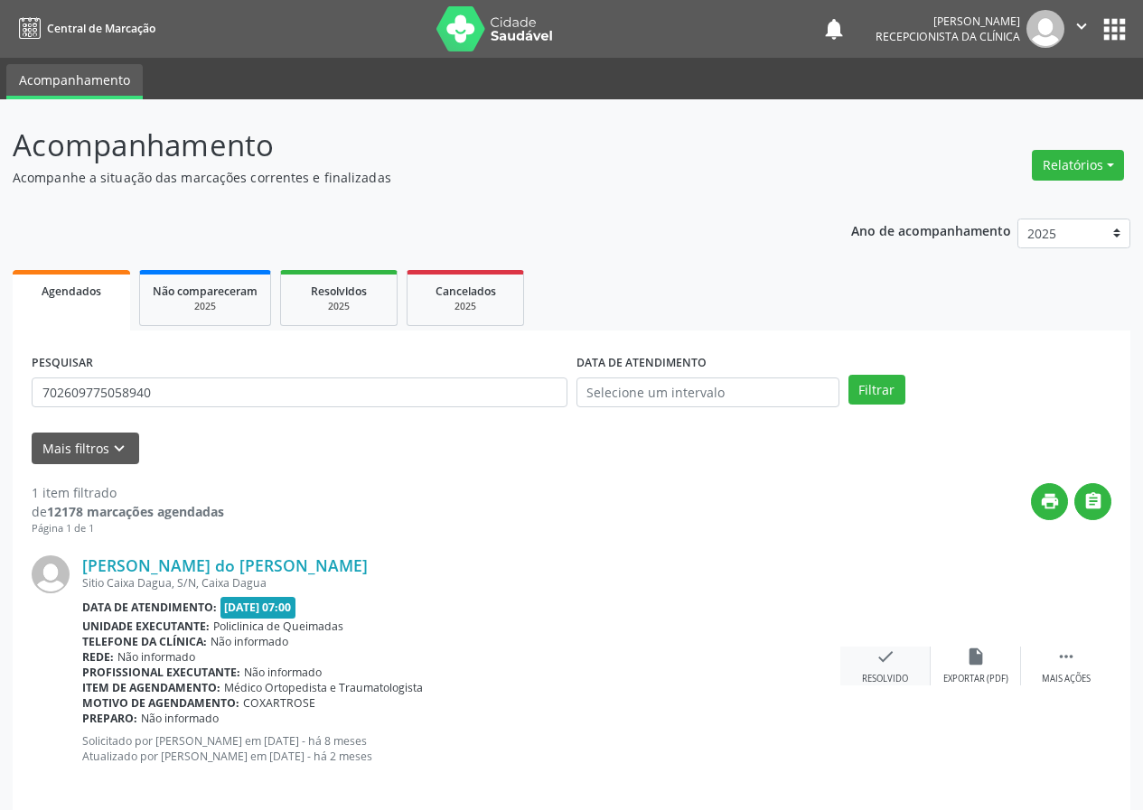
click at [854, 651] on div "check Resolvido" at bounding box center [885, 666] width 90 height 39
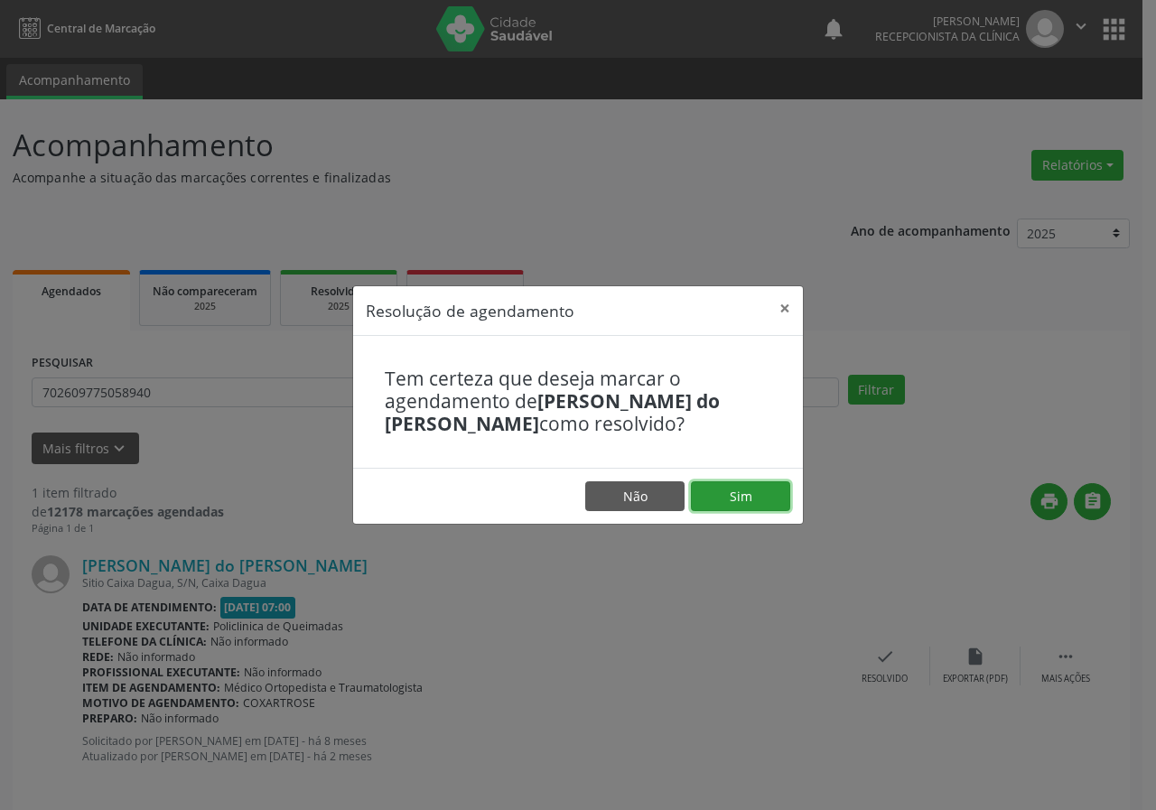
click at [767, 493] on button "Sim" at bounding box center [740, 497] width 99 height 31
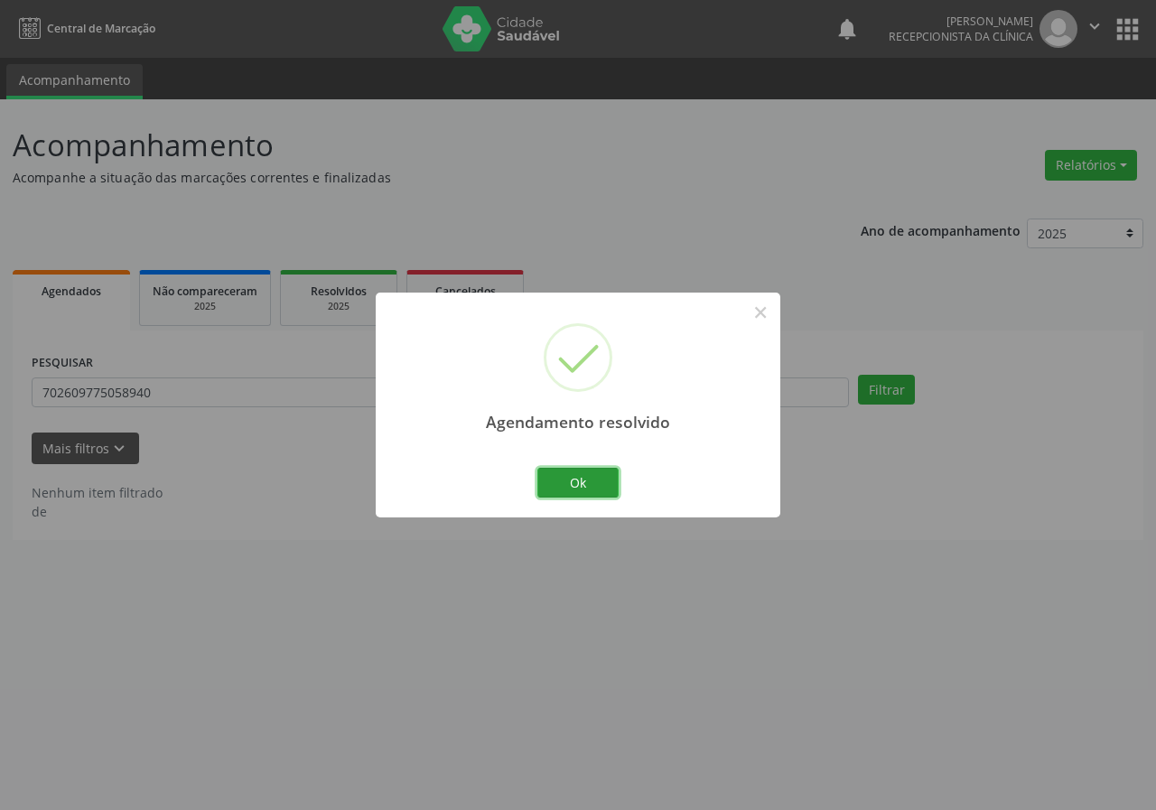
drag, startPoint x: 603, startPoint y: 474, endPoint x: 543, endPoint y: 469, distance: 59.9
click at [603, 473] on button "Ok" at bounding box center [578, 483] width 81 height 31
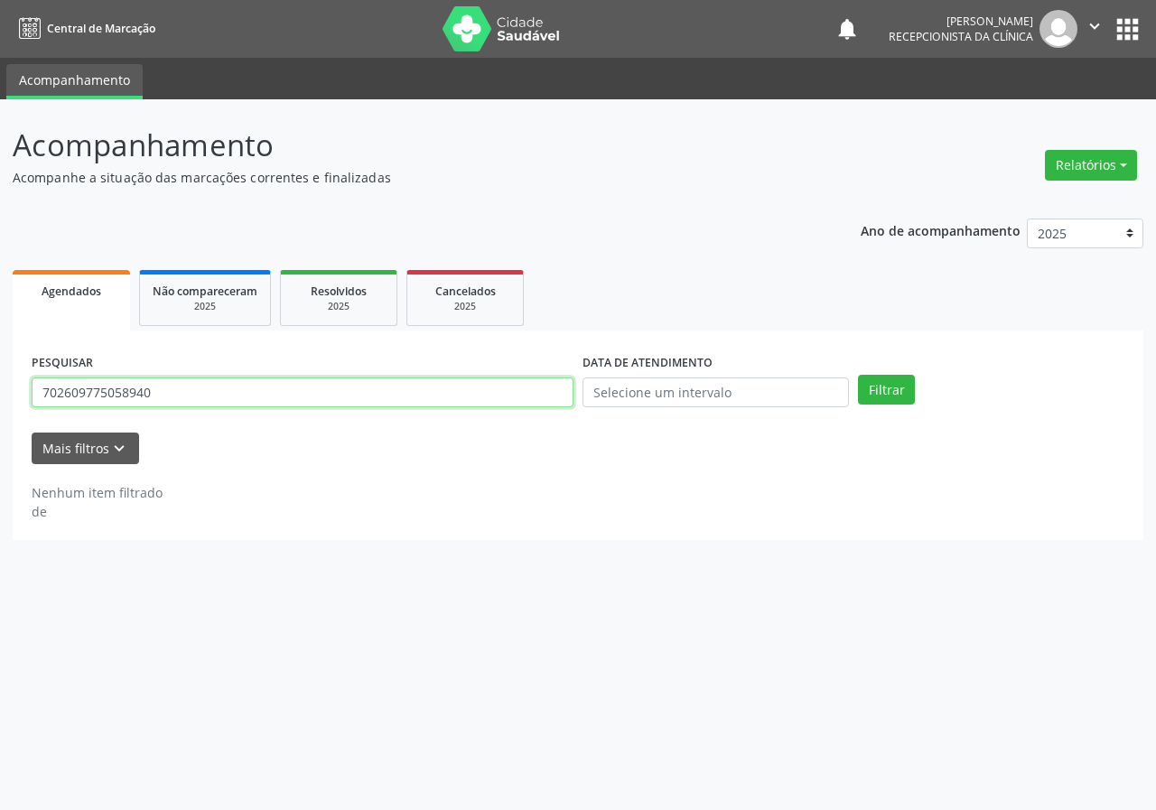
click at [473, 394] on input "702609775058940" at bounding box center [303, 393] width 542 height 31
type input "706003323707447"
click at [858, 375] on button "Filtrar" at bounding box center [886, 390] width 57 height 31
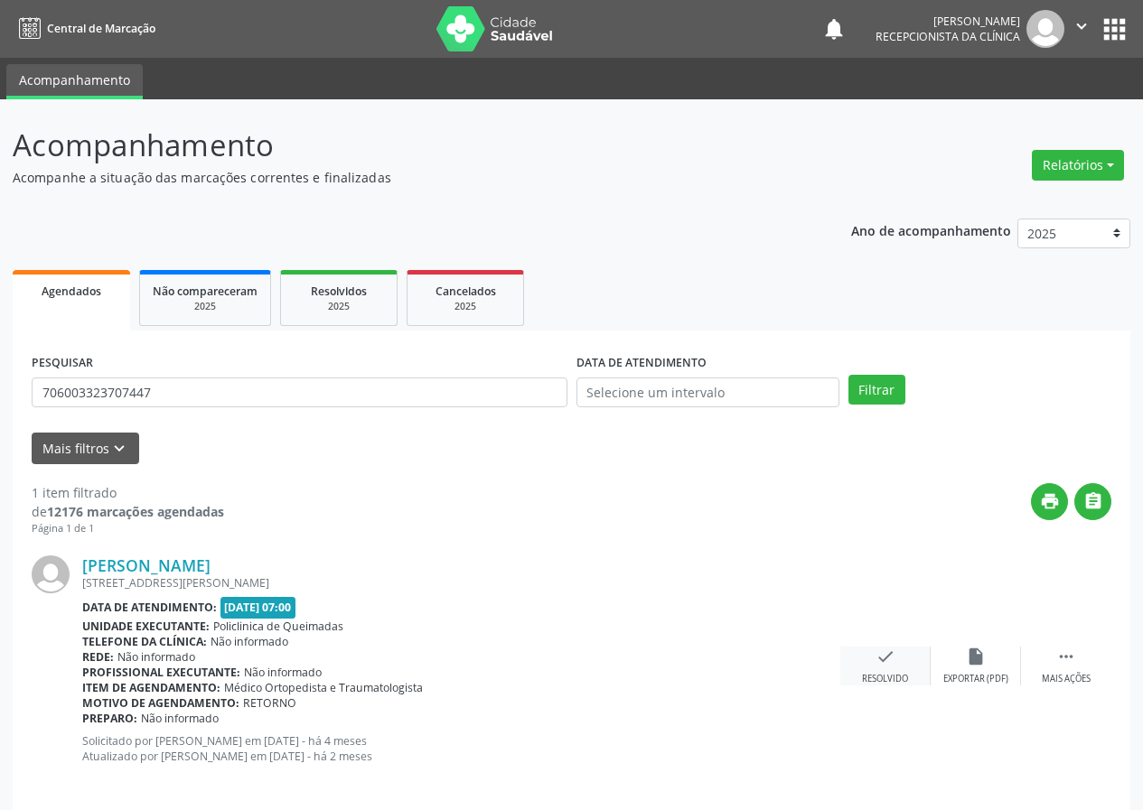
click at [881, 651] on icon "check" at bounding box center [885, 657] width 20 height 20
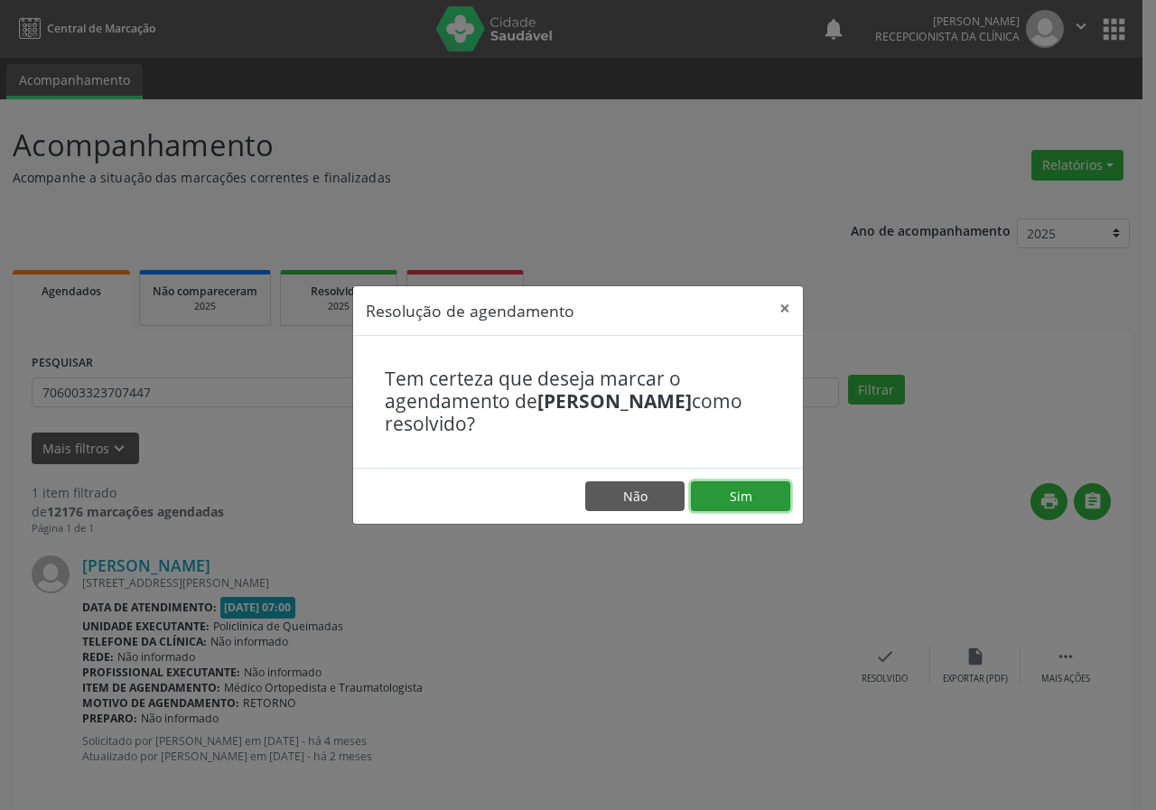
click at [754, 506] on button "Sim" at bounding box center [740, 497] width 99 height 31
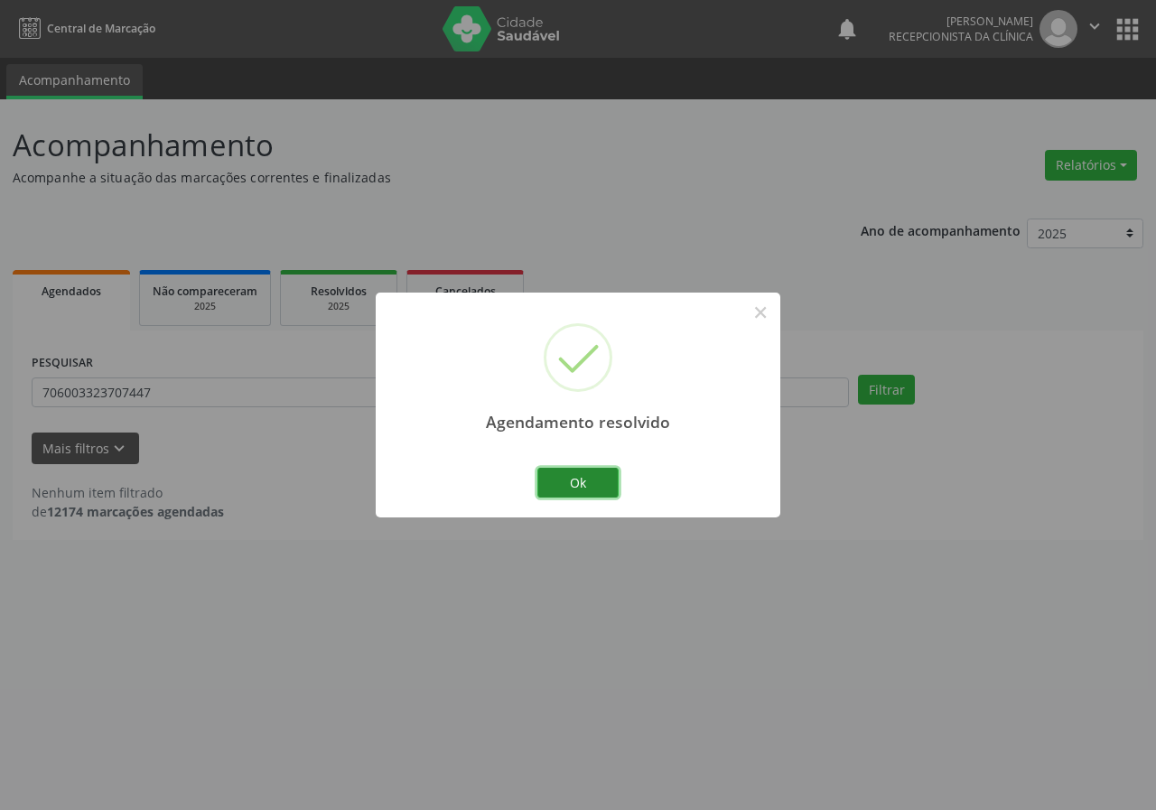
click at [582, 482] on button "Ok" at bounding box center [578, 483] width 81 height 31
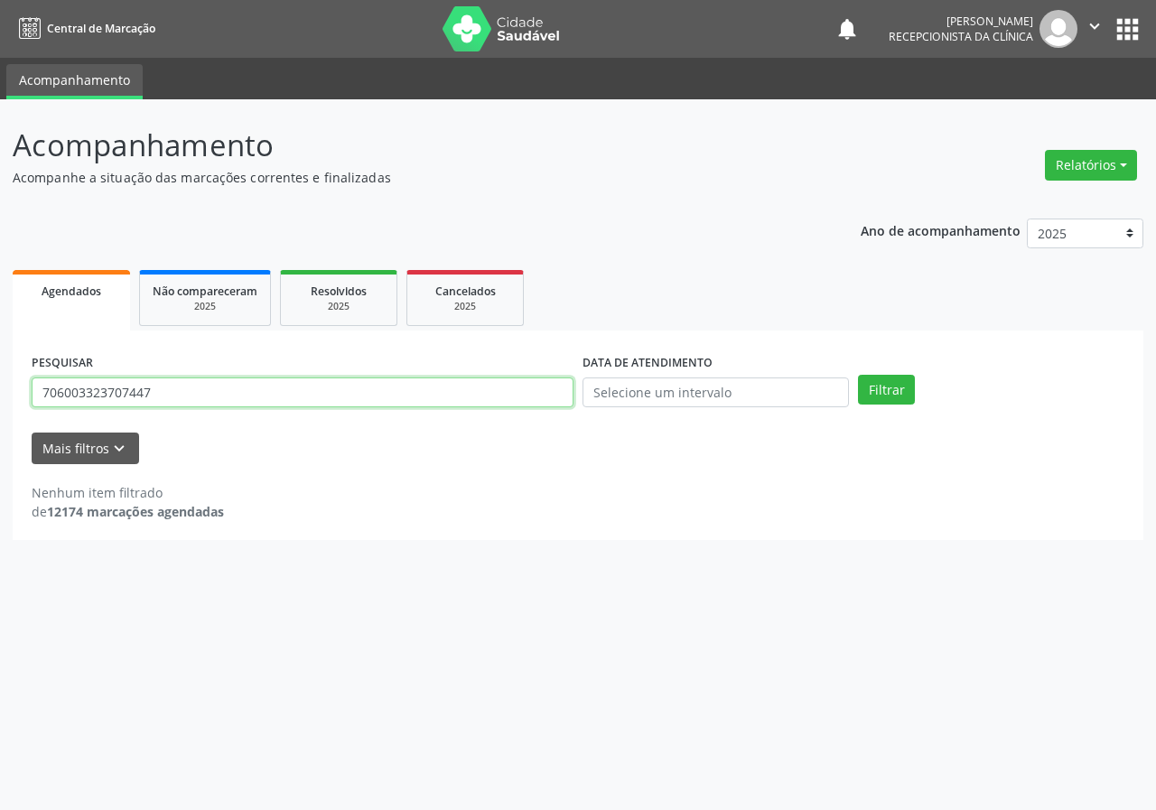
click at [541, 395] on input "706003323707447" at bounding box center [303, 393] width 542 height 31
type input "707801688281414"
click at [858, 375] on button "Filtrar" at bounding box center [886, 390] width 57 height 31
click at [244, 386] on input "707801688281414" at bounding box center [303, 393] width 542 height 31
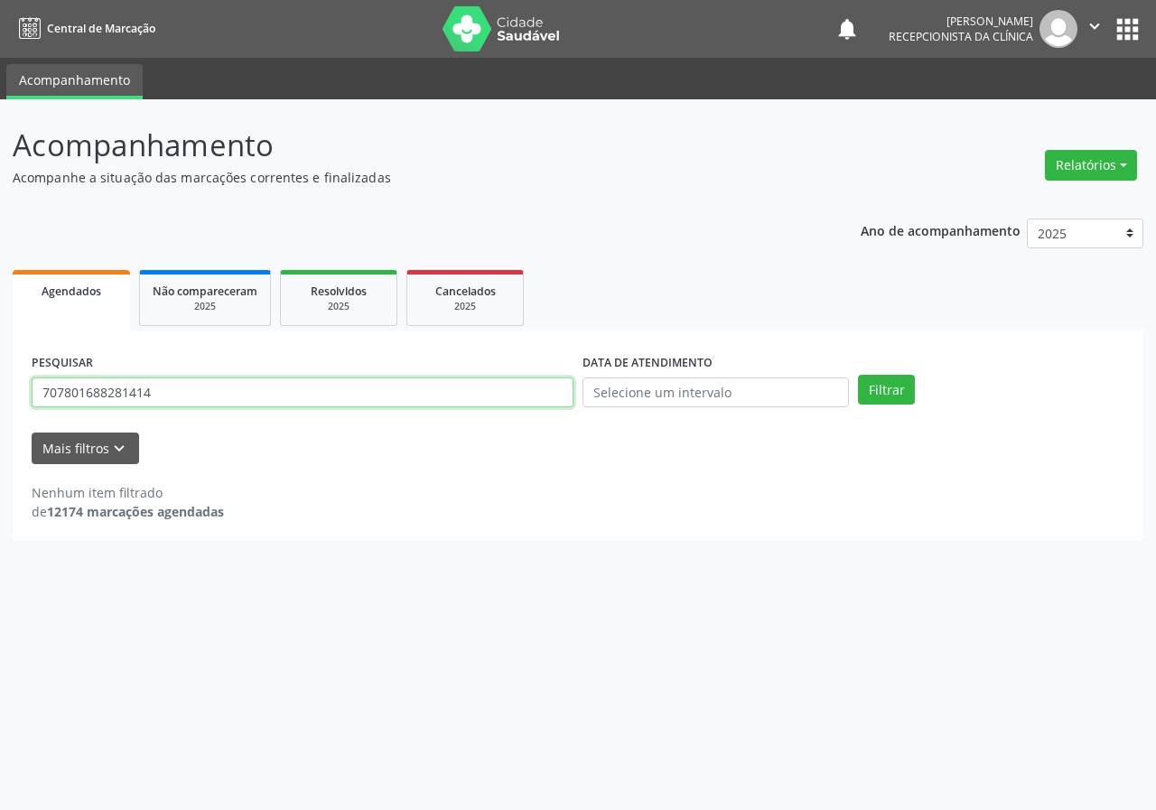
click at [165, 385] on input "707801688281414" at bounding box center [303, 393] width 542 height 31
type input "700006707719607"
click at [858, 375] on button "Filtrar" at bounding box center [886, 390] width 57 height 31
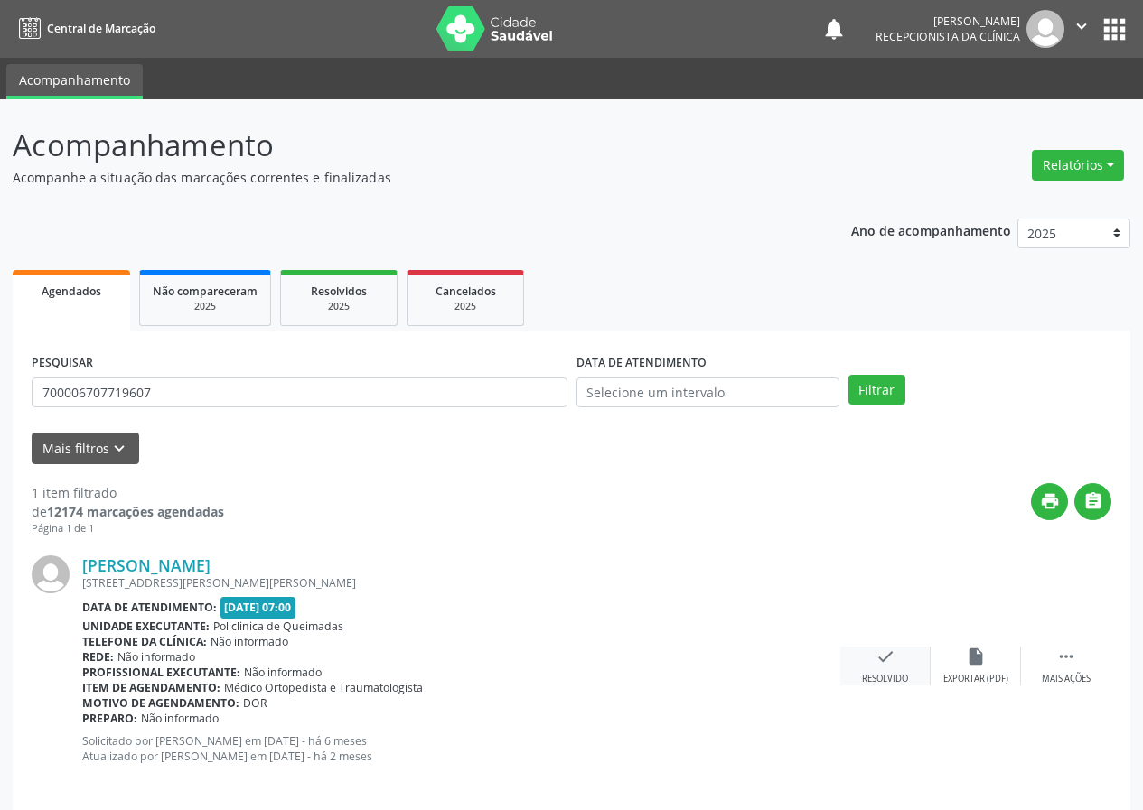
click at [887, 657] on icon "check" at bounding box center [885, 657] width 20 height 20
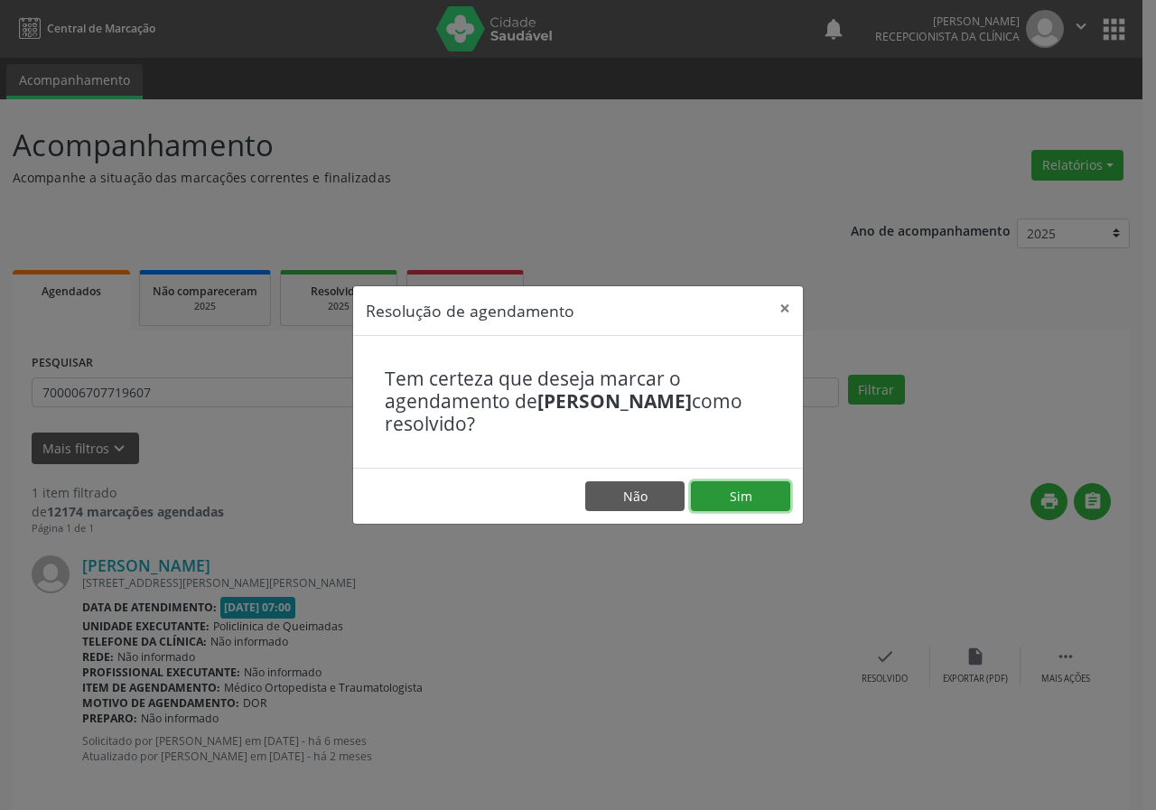
click at [759, 482] on button "Sim" at bounding box center [740, 497] width 99 height 31
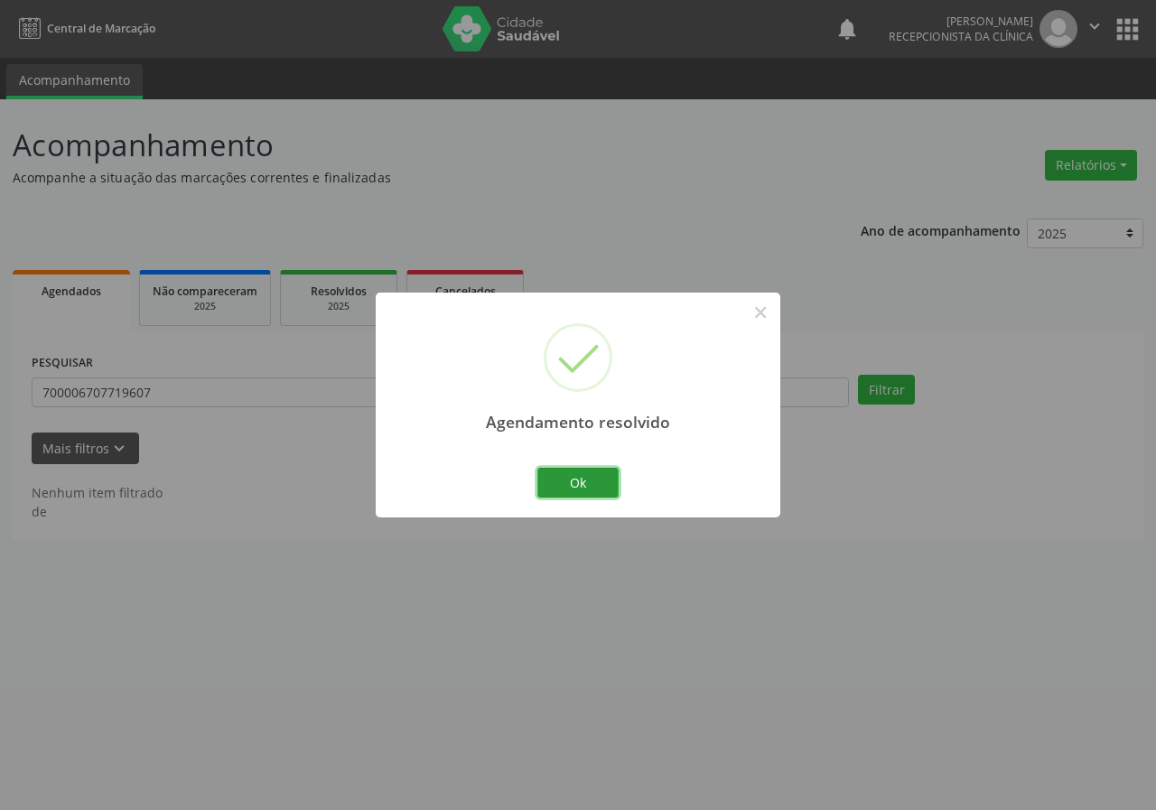
drag, startPoint x: 593, startPoint y: 481, endPoint x: 420, endPoint y: 441, distance: 177.1
click at [593, 480] on button "Ok" at bounding box center [578, 483] width 81 height 31
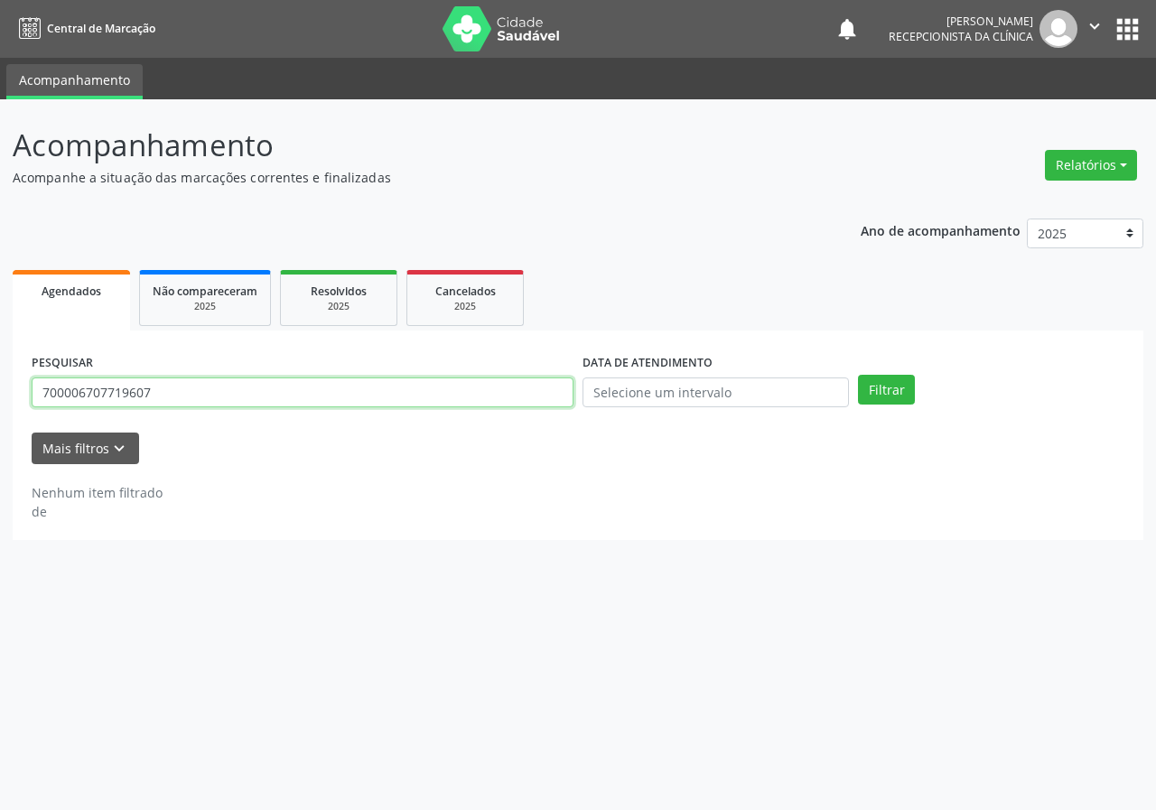
click at [391, 398] on input "700006707719607" at bounding box center [303, 393] width 542 height 31
type input "706006803479246"
click at [858, 375] on button "Filtrar" at bounding box center [886, 390] width 57 height 31
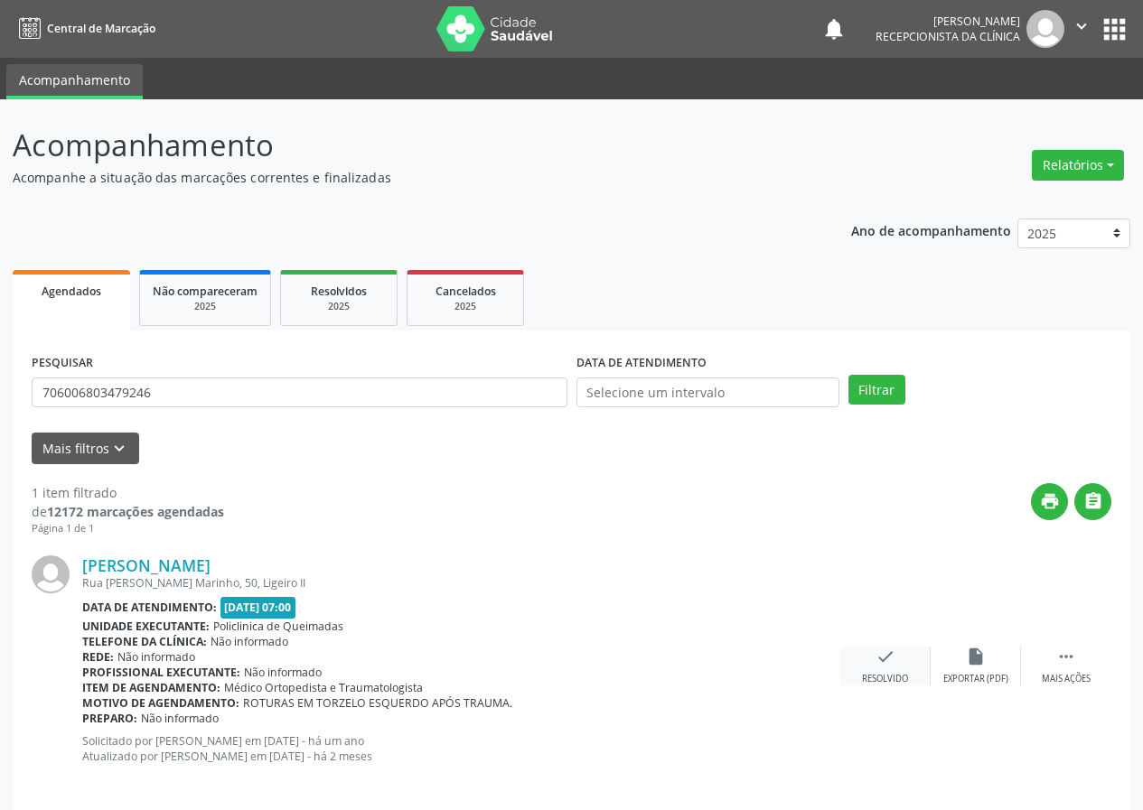
click at [888, 665] on icon "check" at bounding box center [885, 657] width 20 height 20
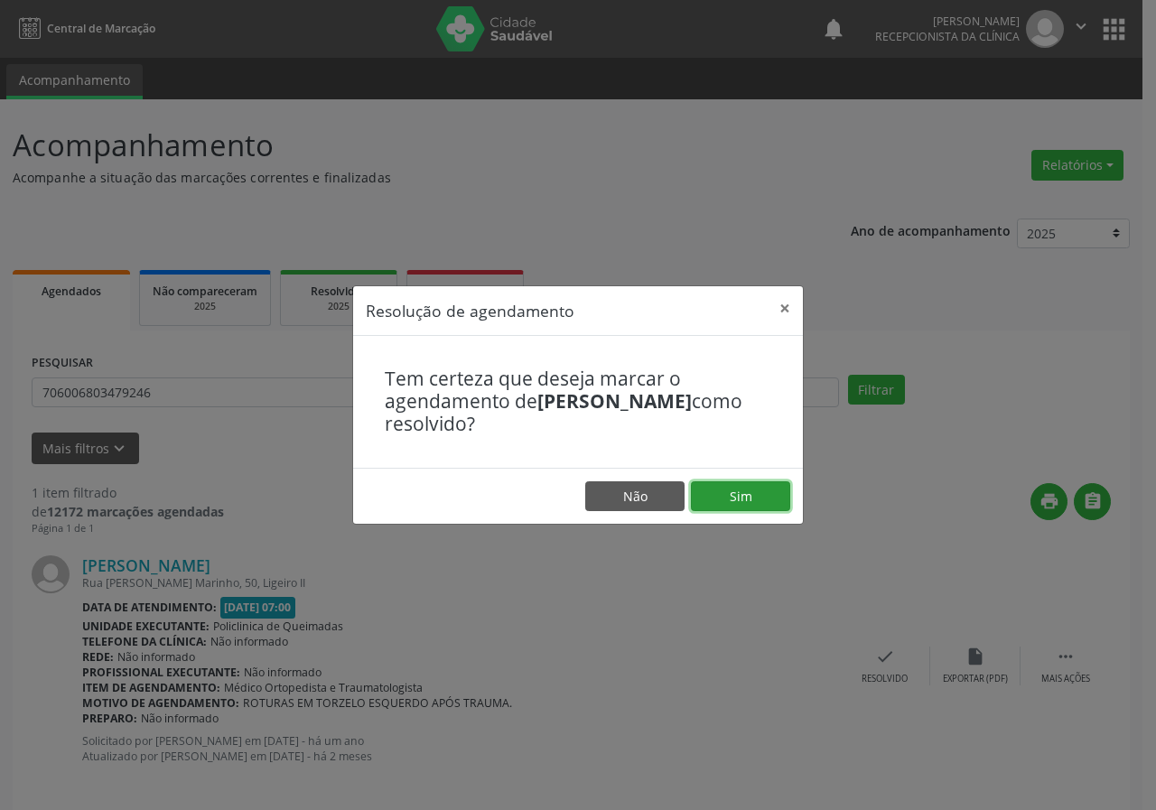
click at [766, 503] on button "Sim" at bounding box center [740, 497] width 99 height 31
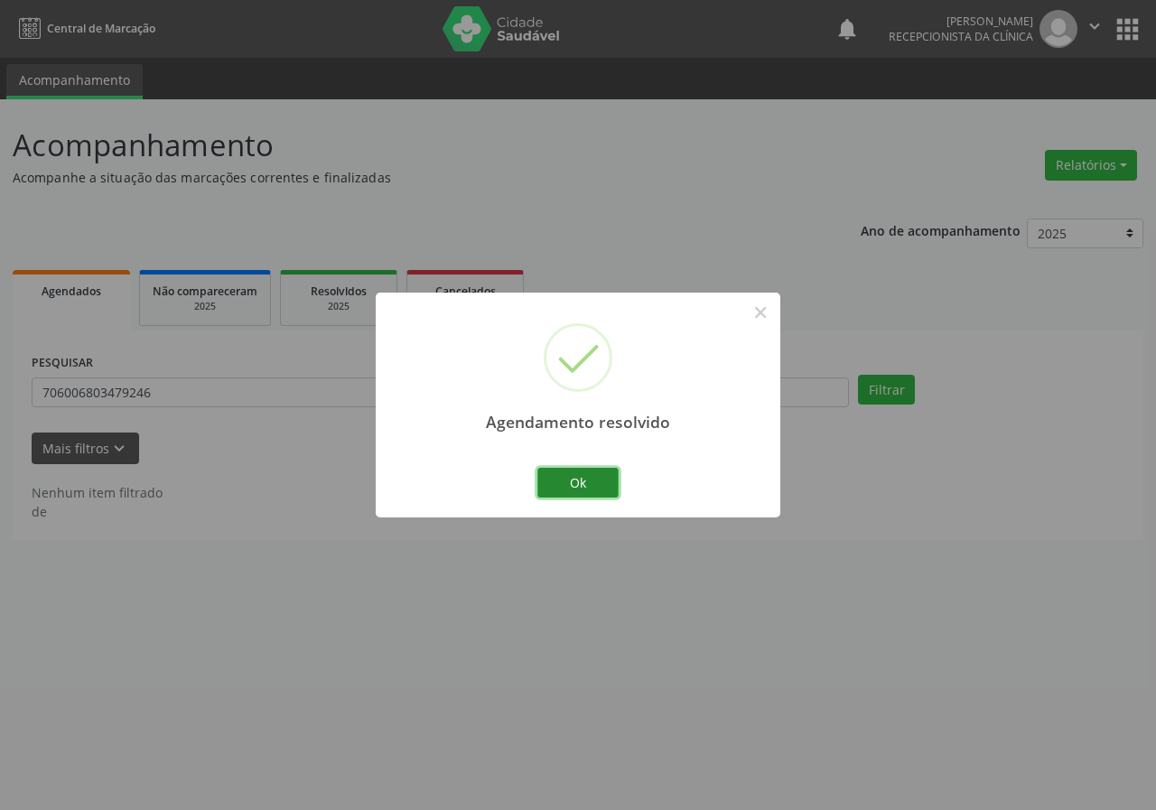
click at [586, 488] on button "Ok" at bounding box center [578, 483] width 81 height 31
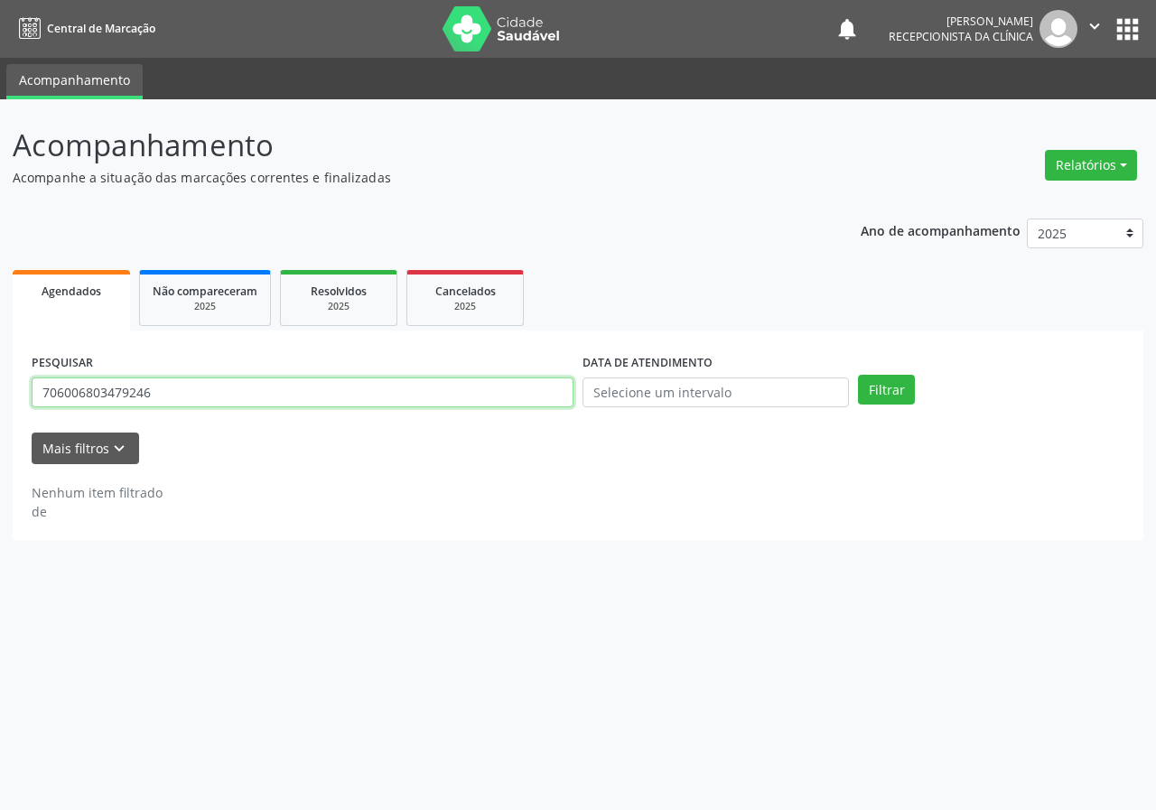
click at [486, 403] on input "706006803479246" at bounding box center [303, 393] width 542 height 31
type input "704506385186914"
click at [858, 375] on button "Filtrar" at bounding box center [886, 390] width 57 height 31
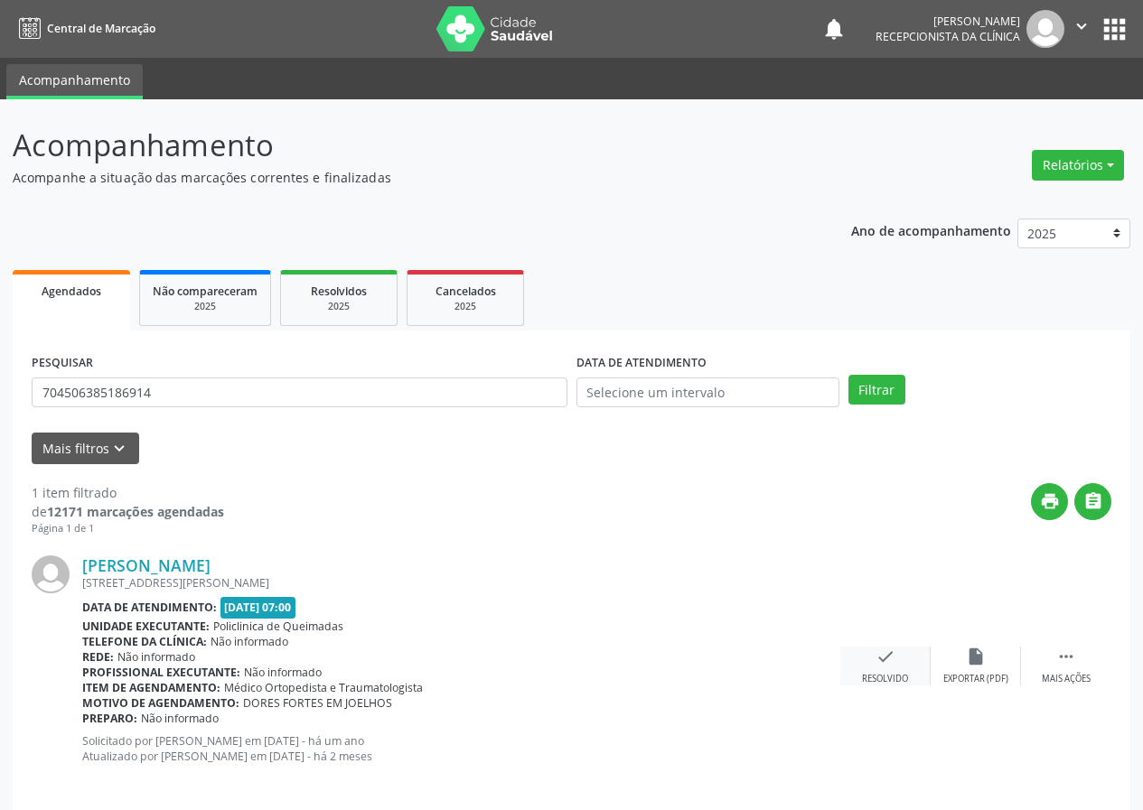
click at [894, 660] on icon "check" at bounding box center [885, 657] width 20 height 20
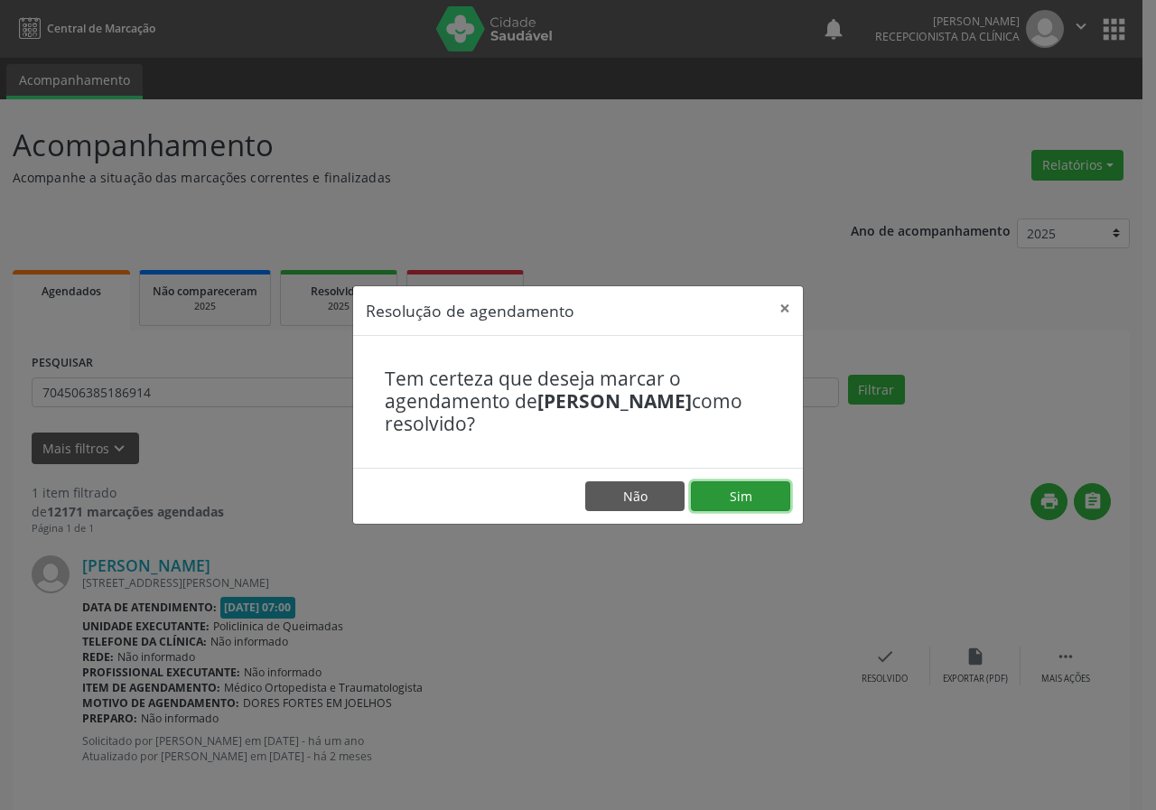
drag, startPoint x: 730, startPoint y: 502, endPoint x: 691, endPoint y: 489, distance: 41.1
click at [730, 501] on button "Sim" at bounding box center [740, 497] width 99 height 31
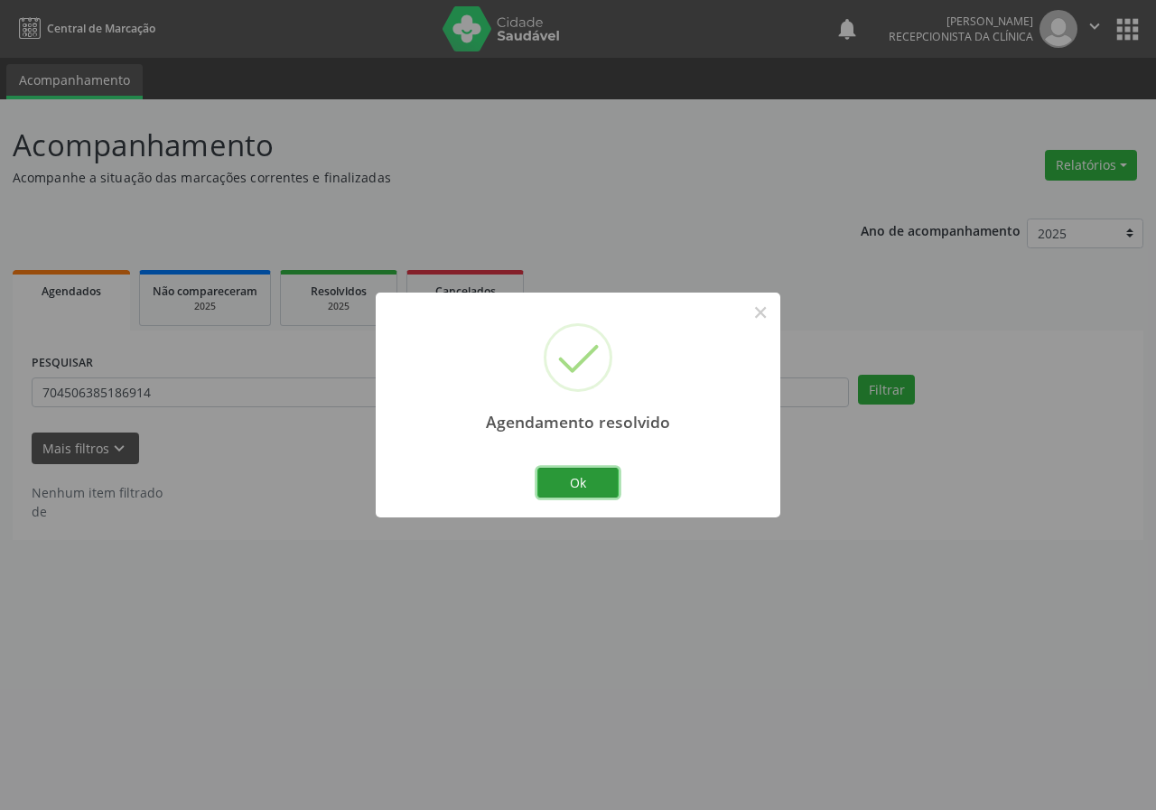
drag, startPoint x: 574, startPoint y: 491, endPoint x: 472, endPoint y: 433, distance: 117.3
click at [571, 489] on button "Ok" at bounding box center [578, 483] width 81 height 31
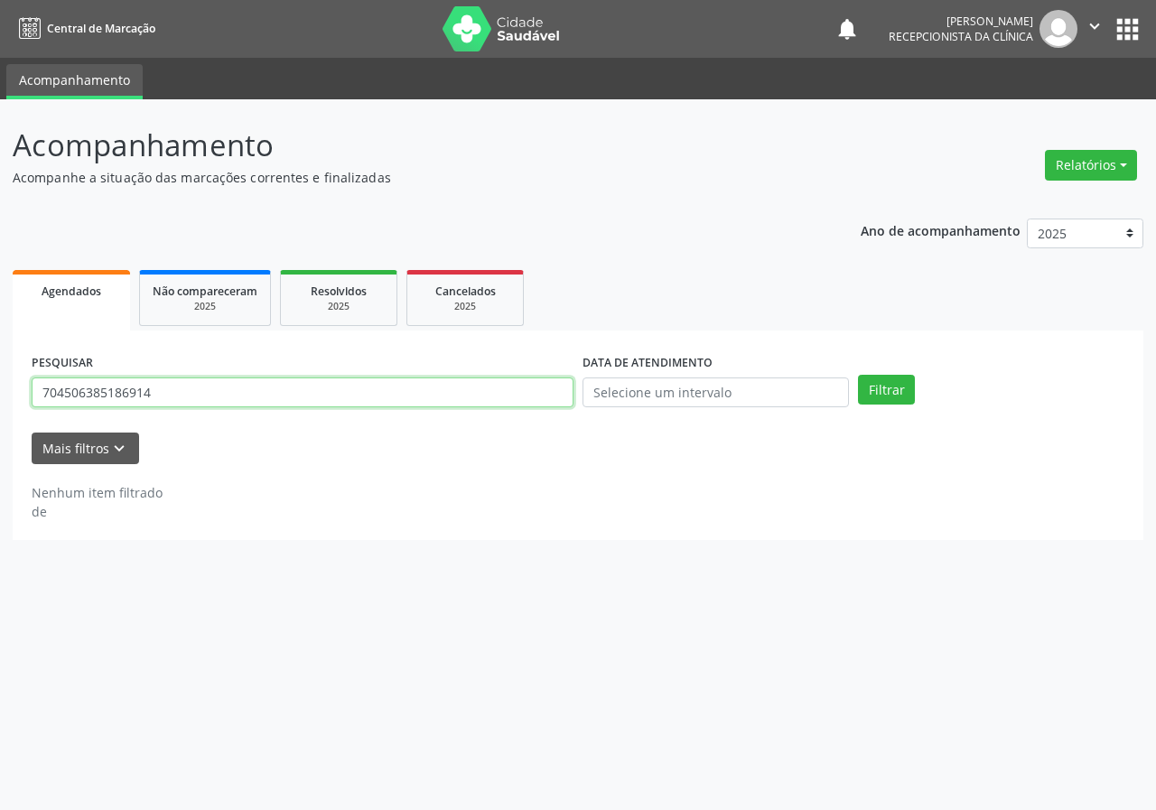
click at [425, 396] on input "704506385186914" at bounding box center [303, 393] width 542 height 31
type input "707006814792739"
click at [858, 375] on button "Filtrar" at bounding box center [886, 390] width 57 height 31
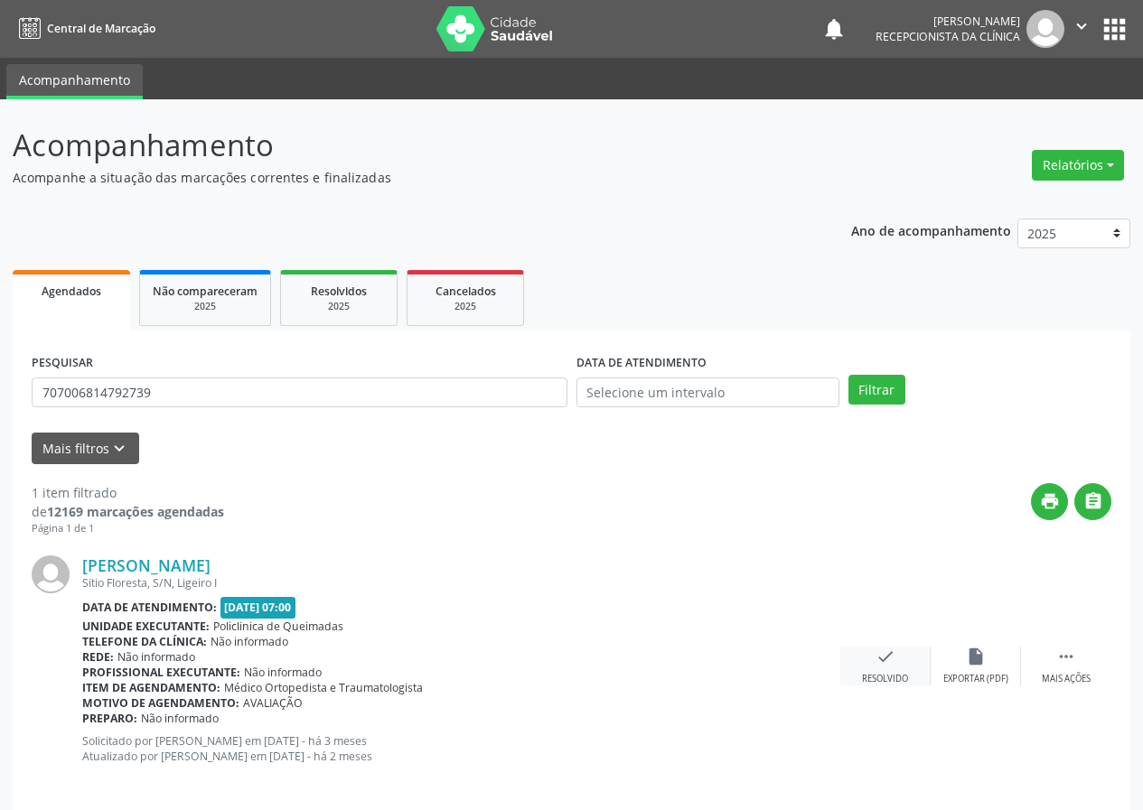
click at [894, 664] on icon "check" at bounding box center [885, 657] width 20 height 20
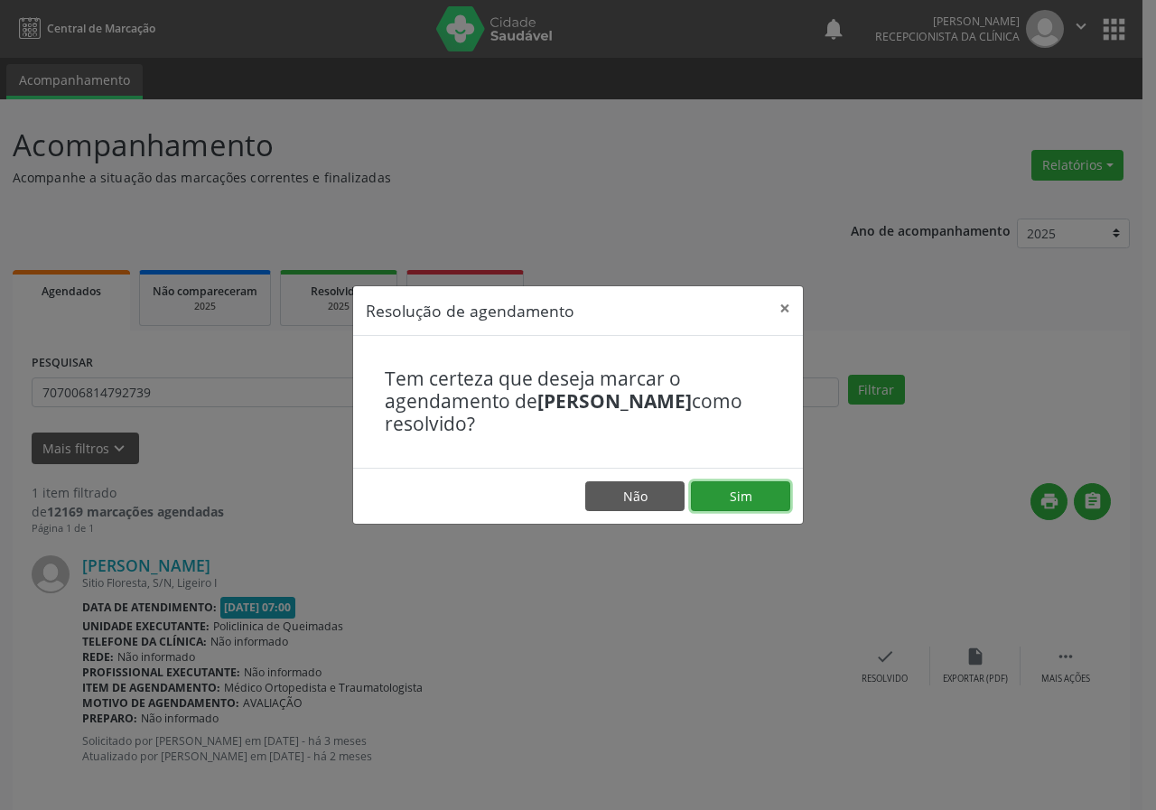
click at [763, 505] on button "Sim" at bounding box center [740, 497] width 99 height 31
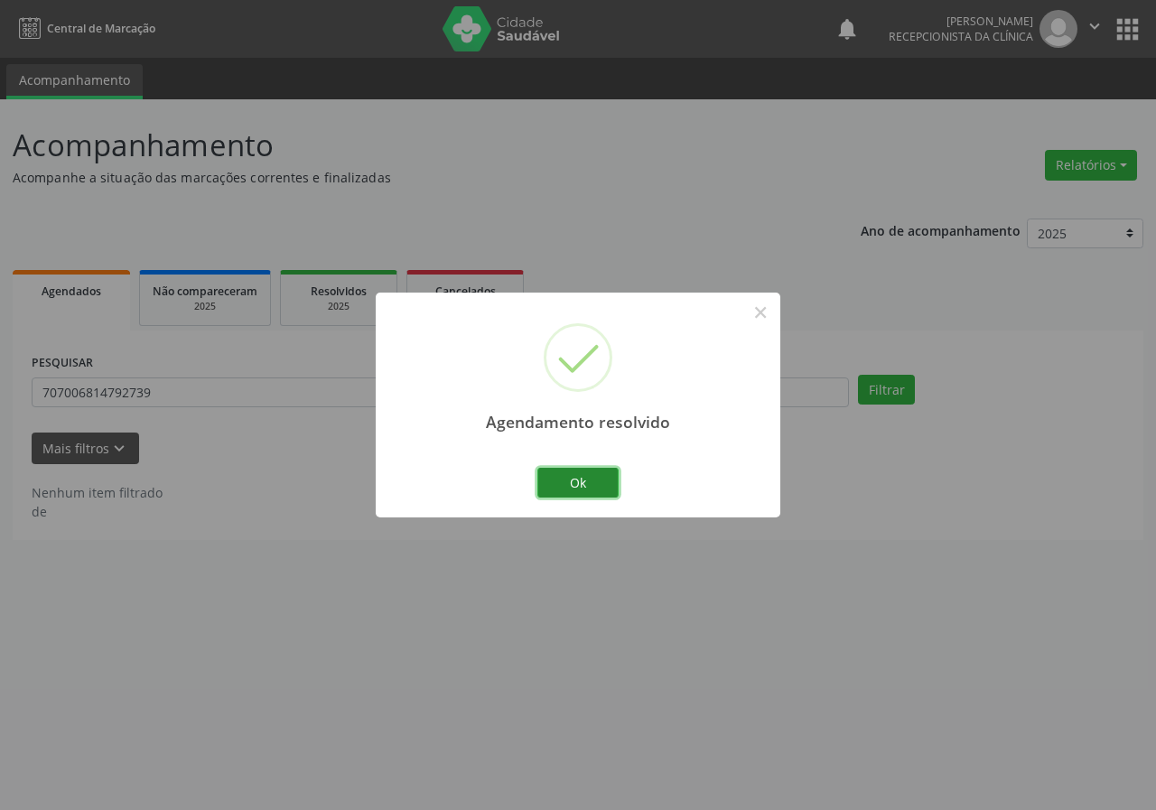
click at [573, 485] on button "Ok" at bounding box center [578, 483] width 81 height 31
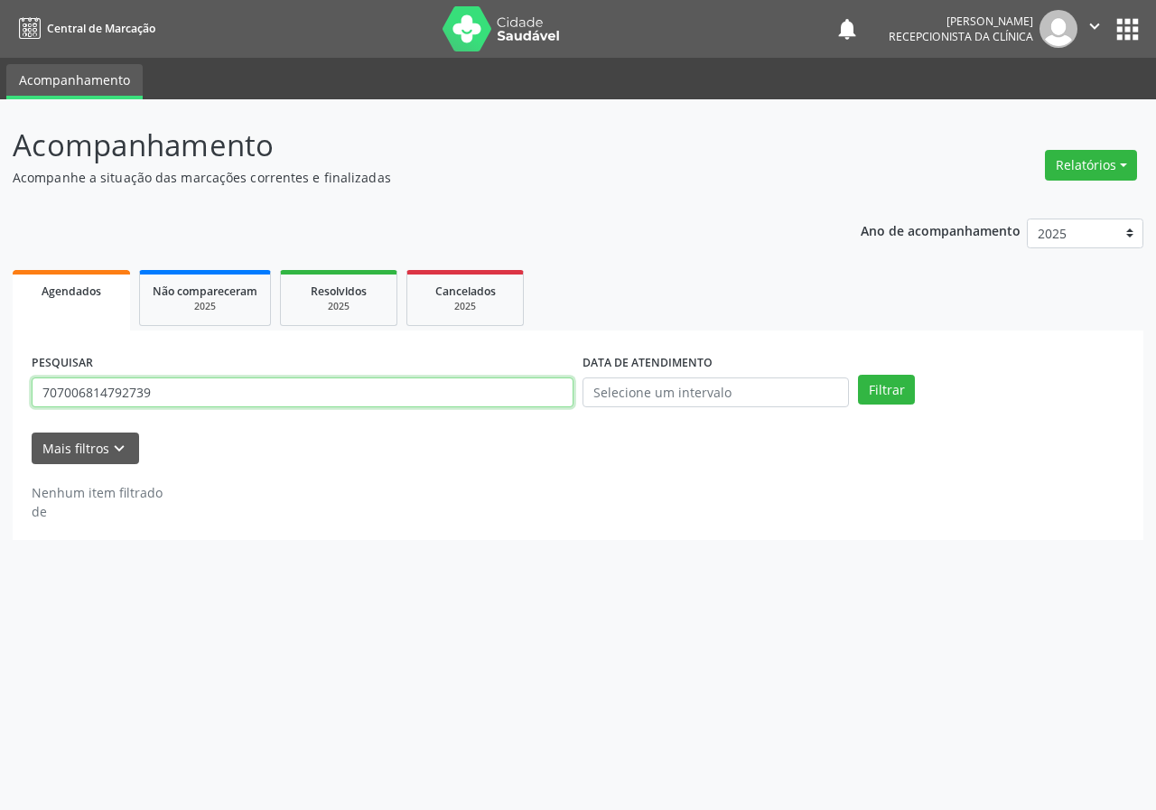
click at [286, 396] on input "707006814792739" at bounding box center [303, 393] width 542 height 31
type input "700403997819646"
click at [858, 375] on button "Filtrar" at bounding box center [886, 390] width 57 height 31
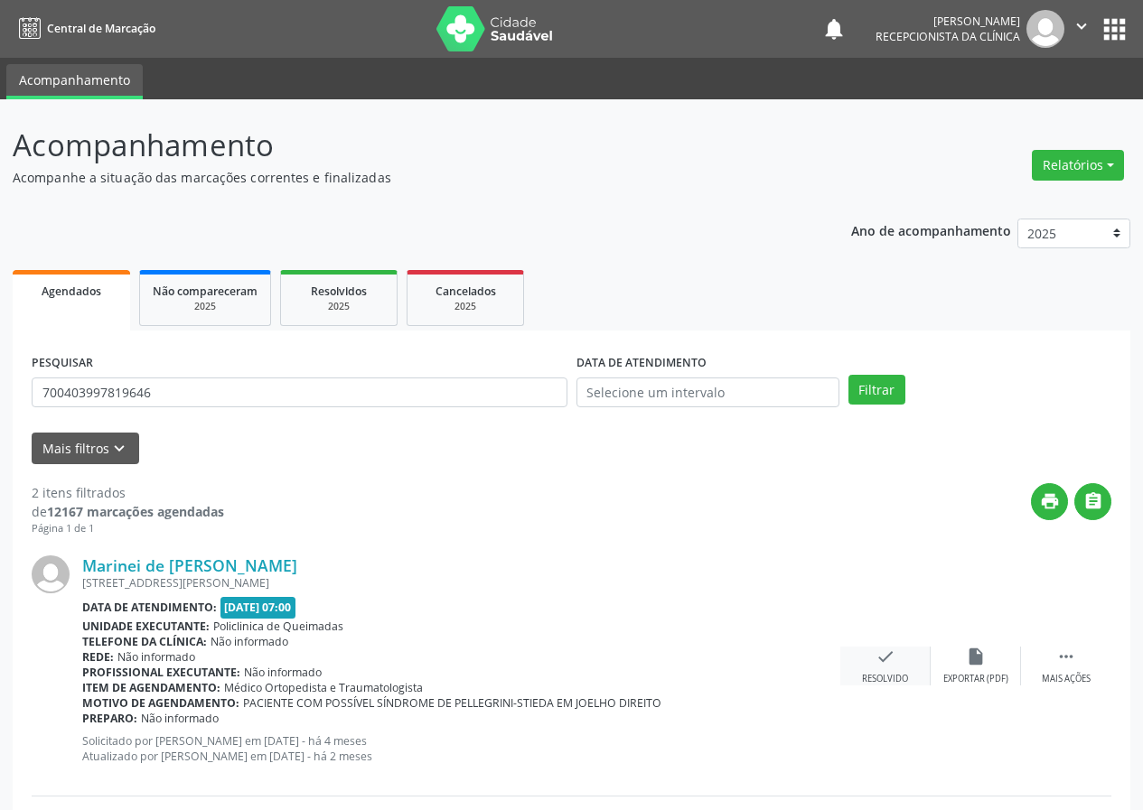
click at [885, 660] on icon "check" at bounding box center [885, 657] width 20 height 20
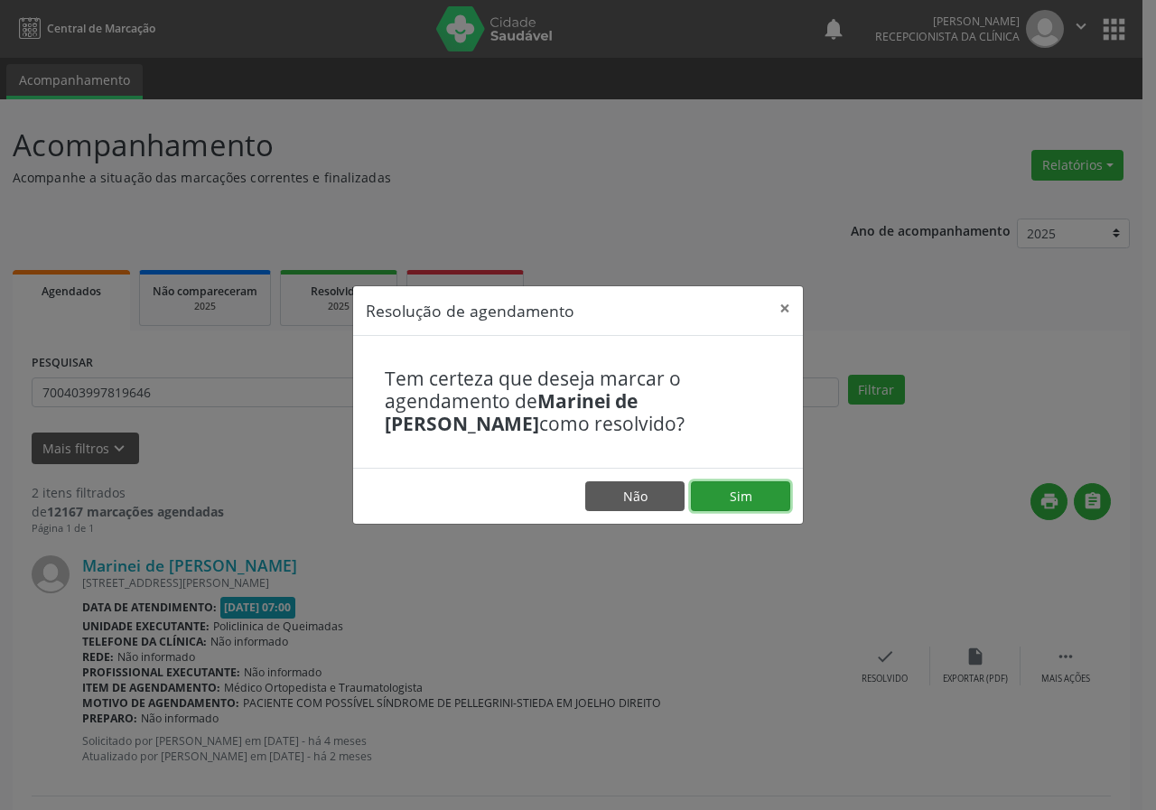
click at [764, 486] on button "Sim" at bounding box center [740, 497] width 99 height 31
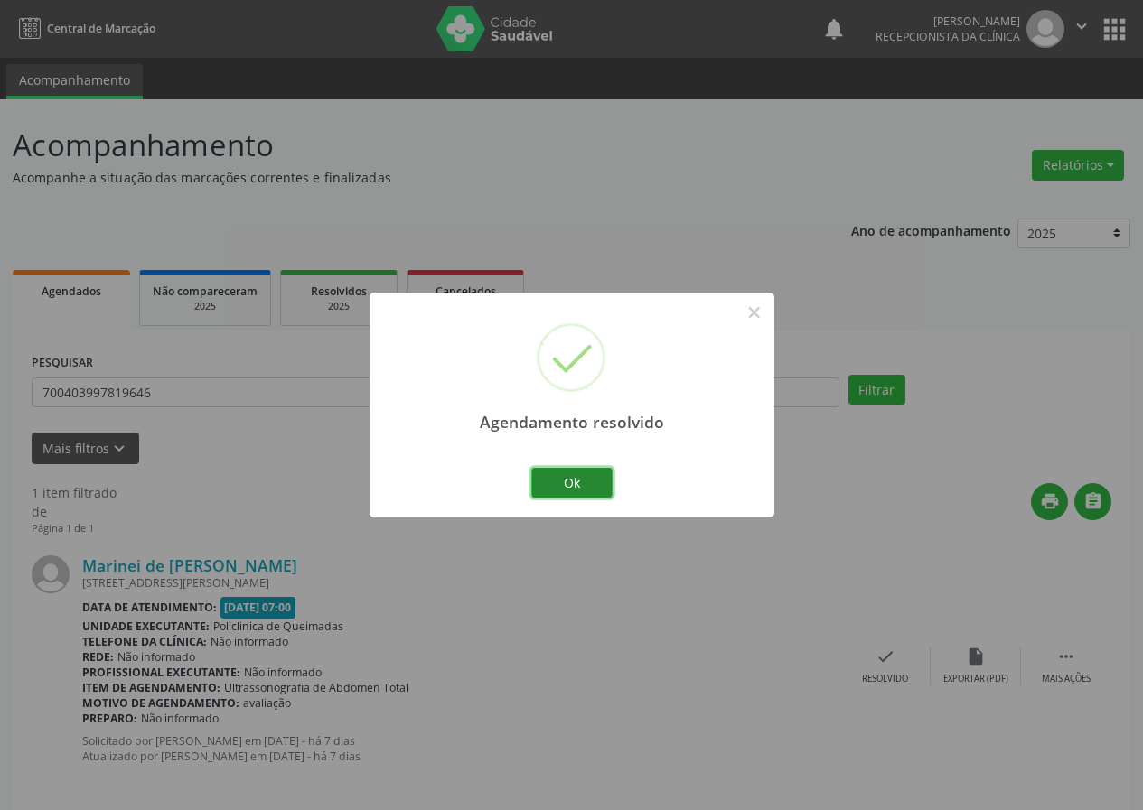
click at [591, 481] on button "Ok" at bounding box center [571, 483] width 81 height 31
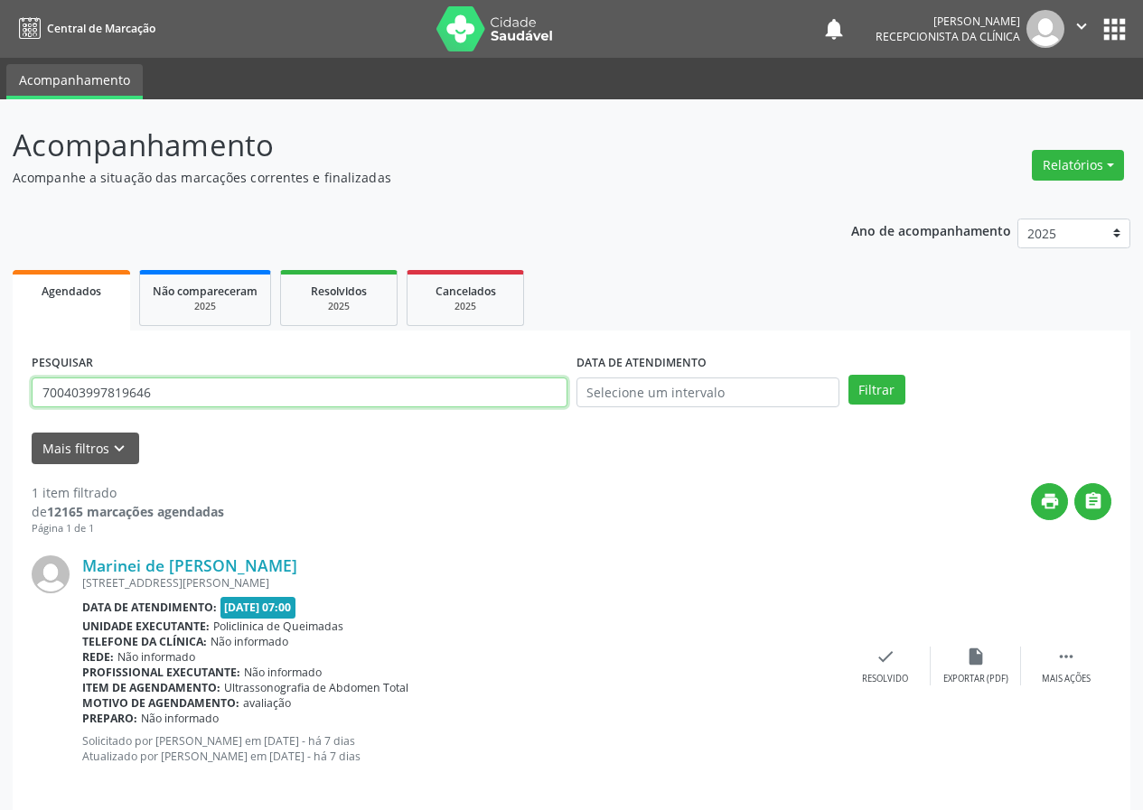
click at [323, 395] on input "700403997819646" at bounding box center [300, 393] width 536 height 31
click at [160, 392] on input "text" at bounding box center [300, 393] width 536 height 31
type input "701709251749570"
click at [848, 375] on button "Filtrar" at bounding box center [876, 390] width 57 height 31
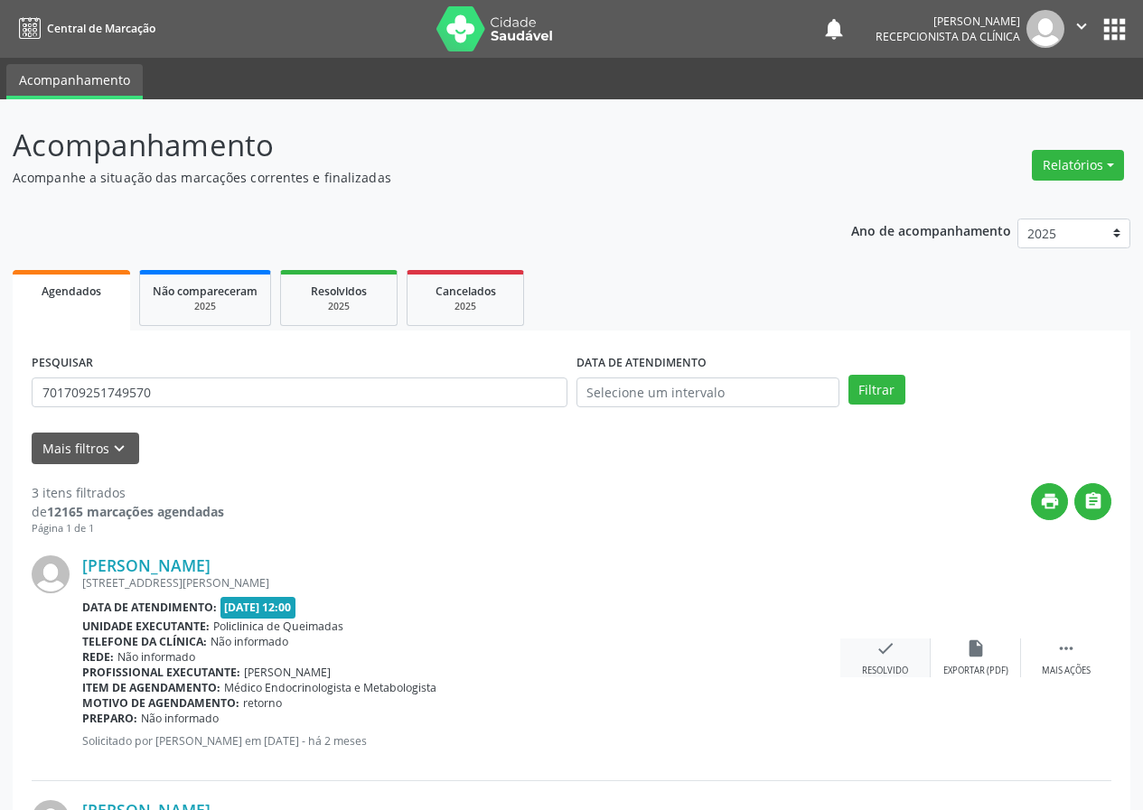
click at [893, 654] on icon "check" at bounding box center [885, 649] width 20 height 20
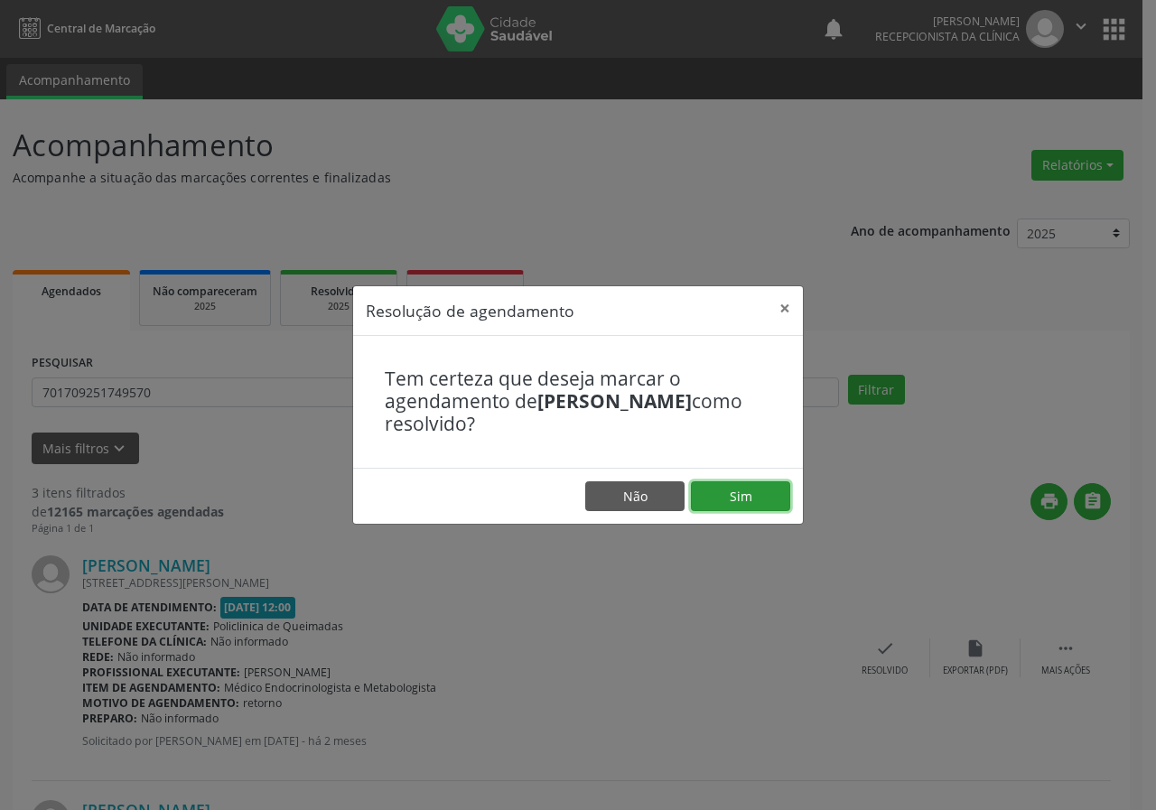
click at [723, 494] on button "Sim" at bounding box center [740, 497] width 99 height 31
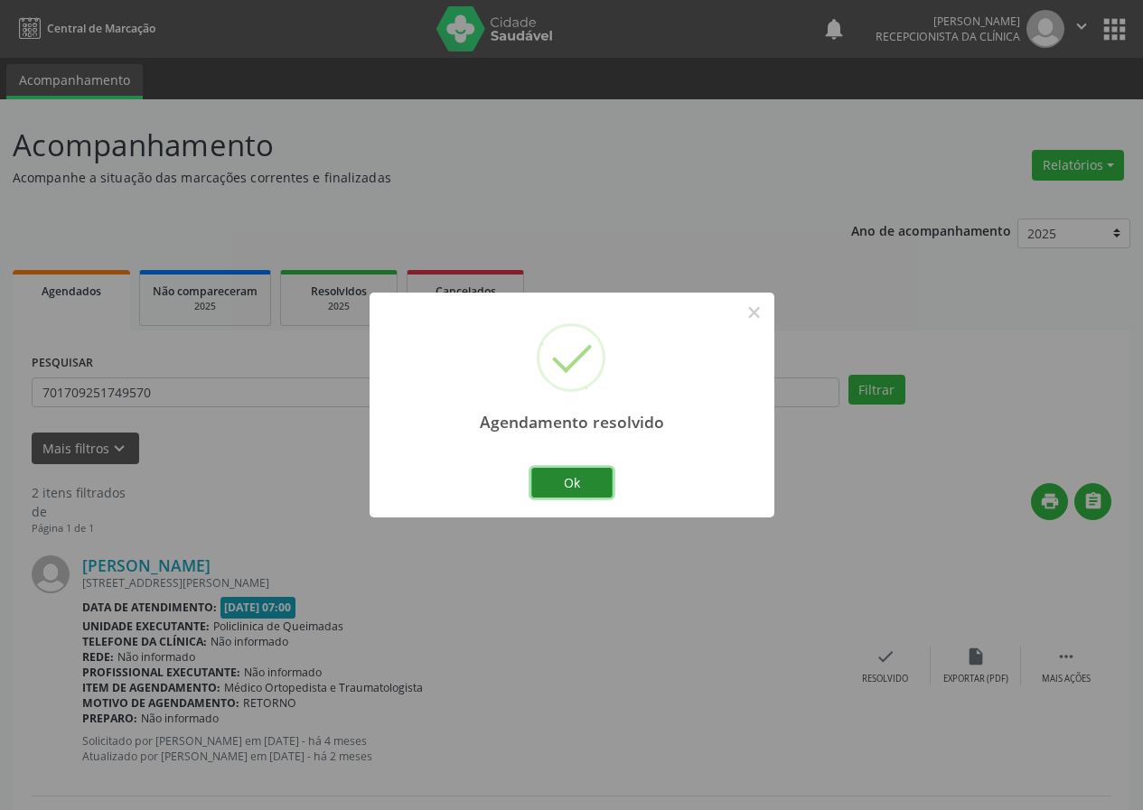
click at [583, 471] on button "Ok" at bounding box center [571, 483] width 81 height 31
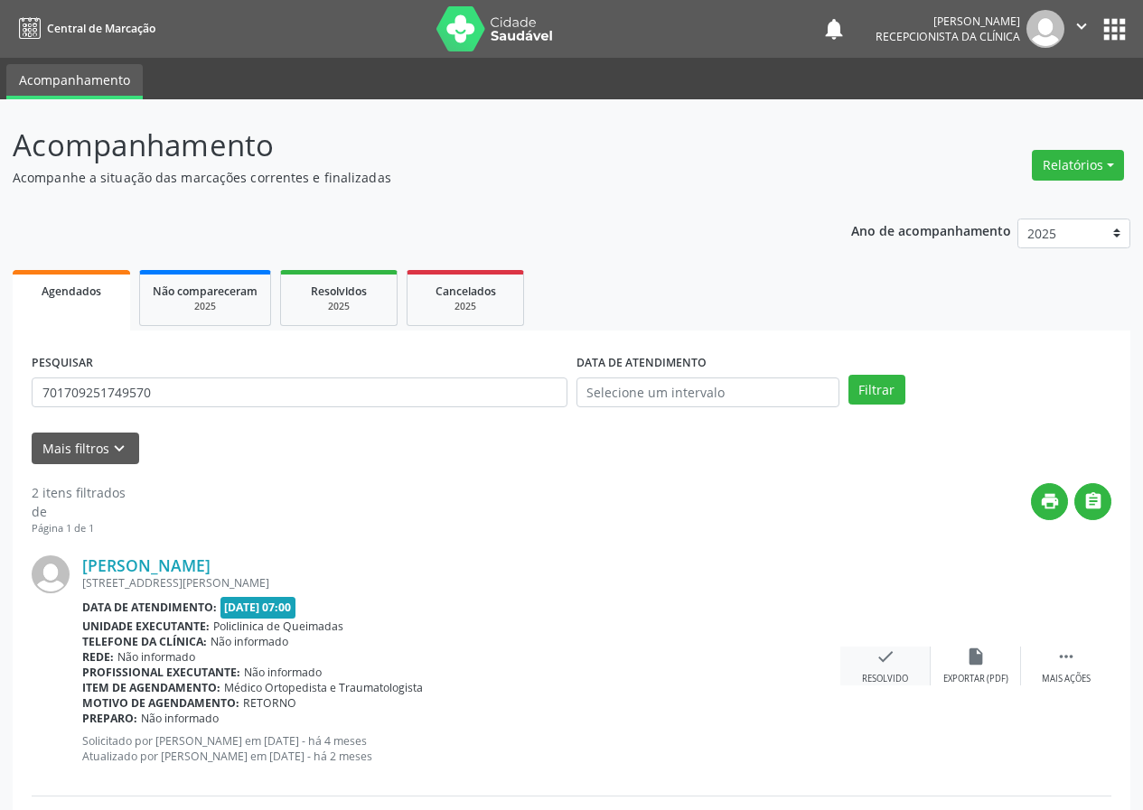
drag, startPoint x: 890, startPoint y: 660, endPoint x: 866, endPoint y: 651, distance: 26.3
click at [866, 651] on div "check Resolvido" at bounding box center [885, 666] width 90 height 39
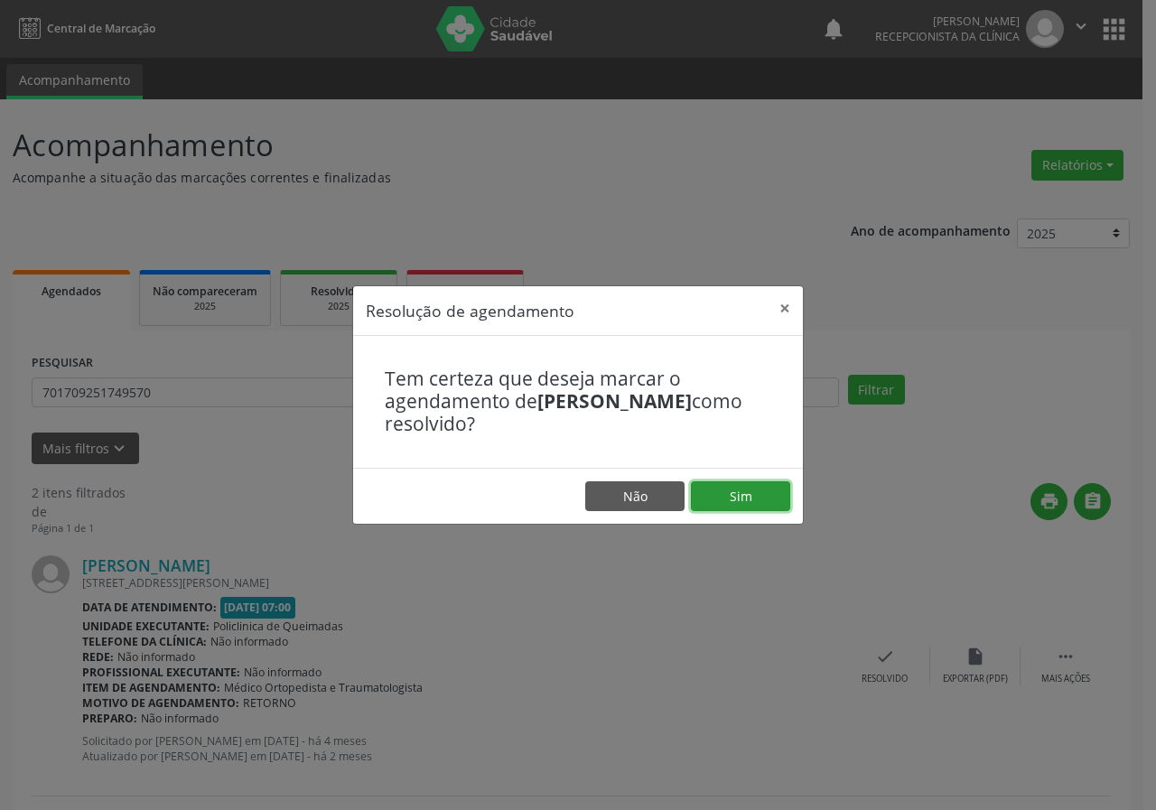
click at [740, 495] on button "Sim" at bounding box center [740, 497] width 99 height 31
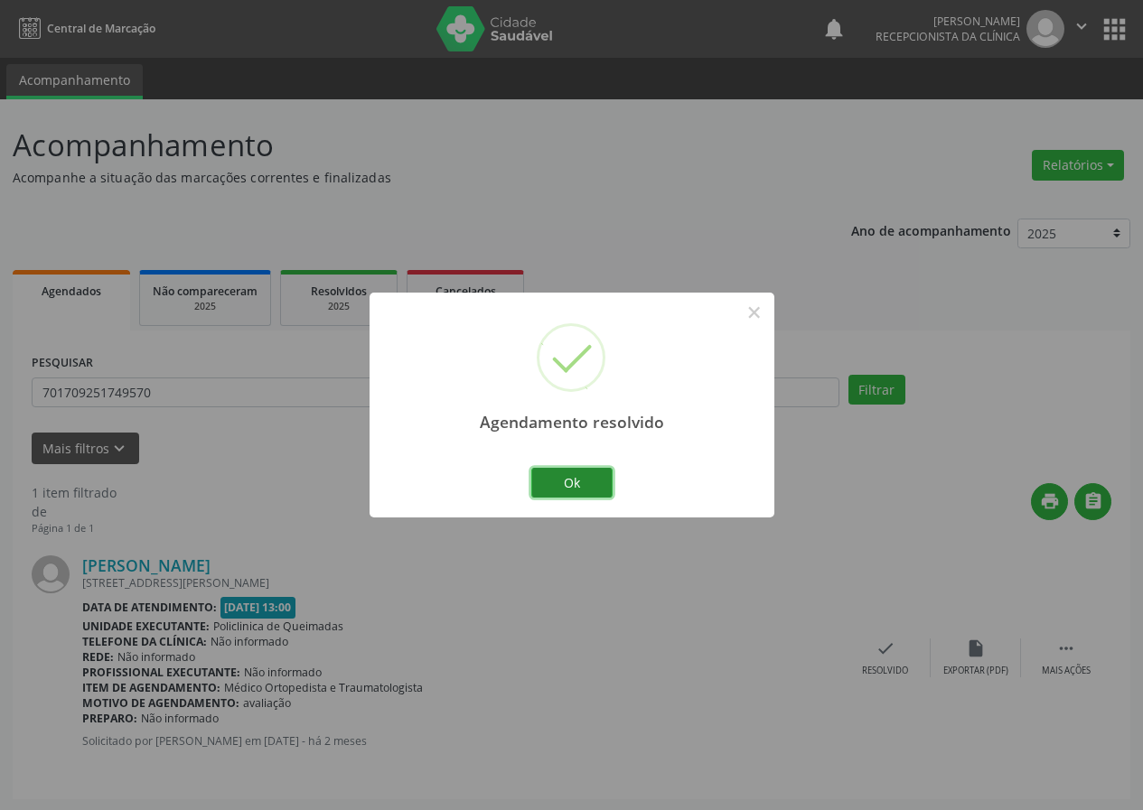
click at [594, 481] on button "Ok" at bounding box center [571, 483] width 81 height 31
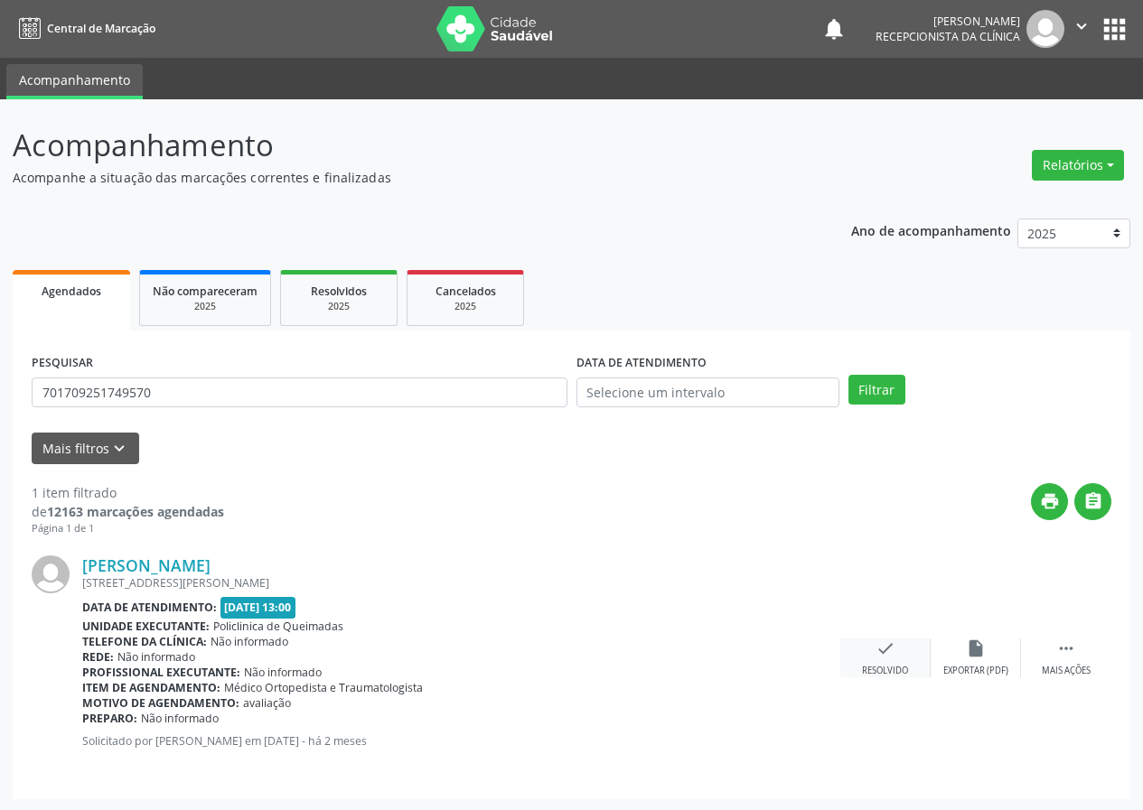
drag, startPoint x: 897, startPoint y: 668, endPoint x: 887, endPoint y: 667, distance: 10.0
click at [887, 667] on div "Resolvido" at bounding box center [885, 671] width 46 height 13
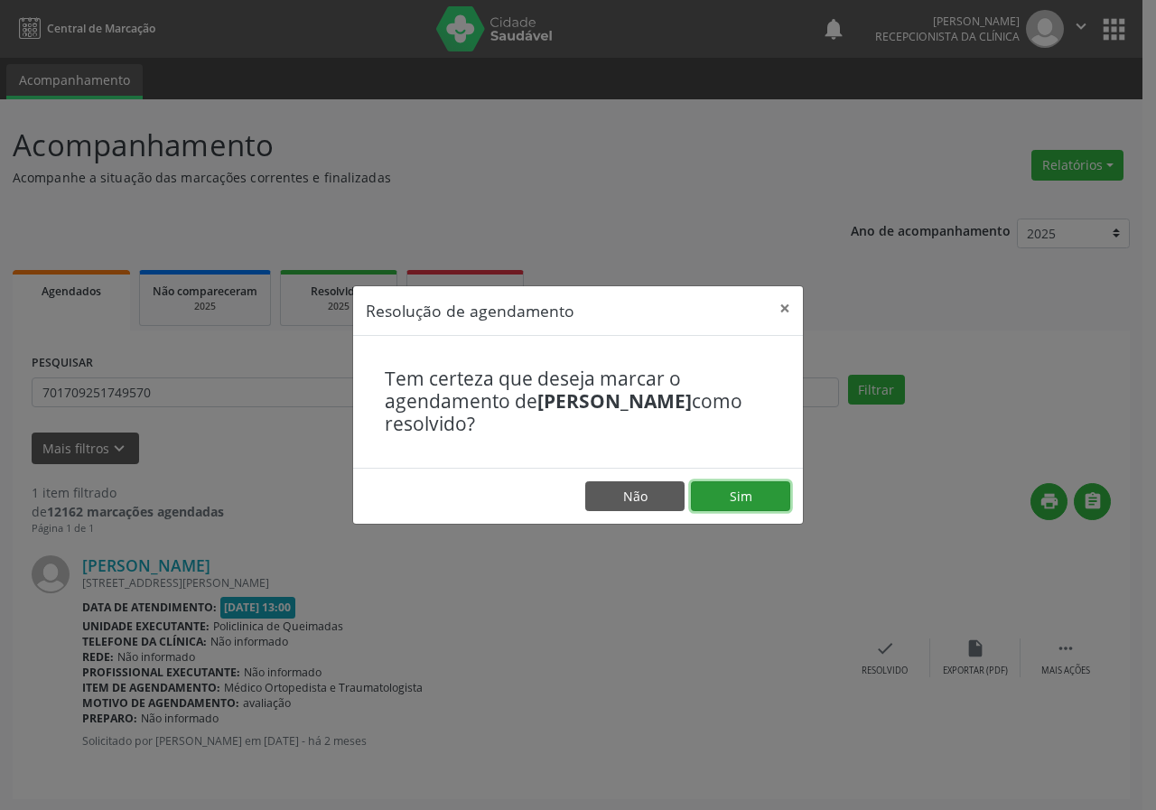
click at [746, 493] on button "Sim" at bounding box center [740, 497] width 99 height 31
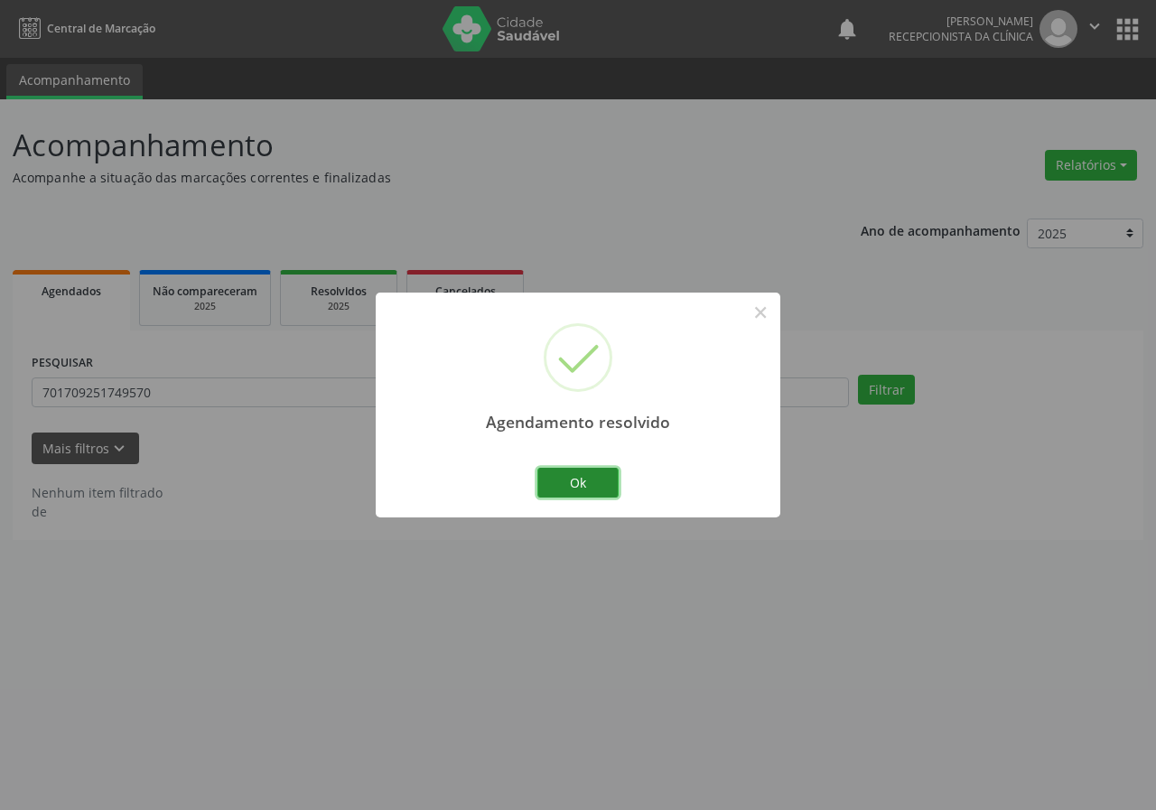
click at [594, 481] on button "Ok" at bounding box center [578, 483] width 81 height 31
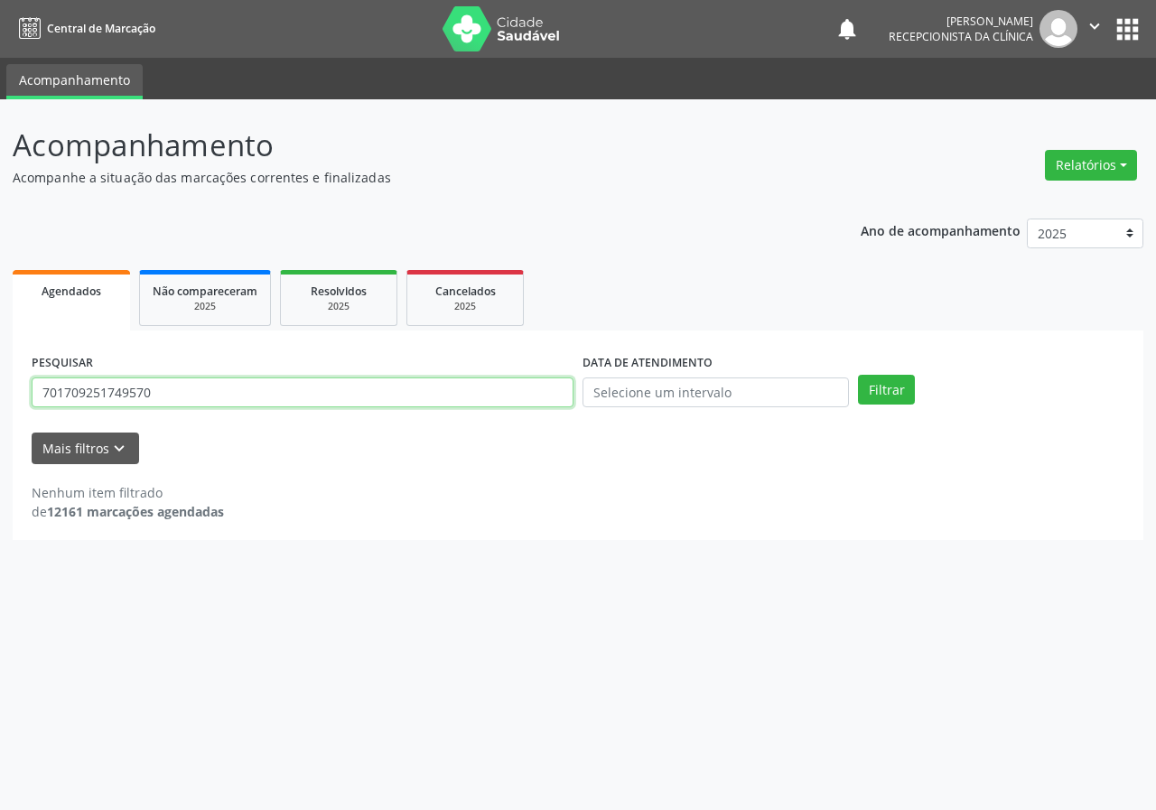
click at [317, 388] on input "701709251749570" at bounding box center [303, 393] width 542 height 31
type input "704002334408562"
click at [858, 375] on button "Filtrar" at bounding box center [886, 390] width 57 height 31
click at [155, 396] on input "704002334408562" at bounding box center [303, 393] width 542 height 31
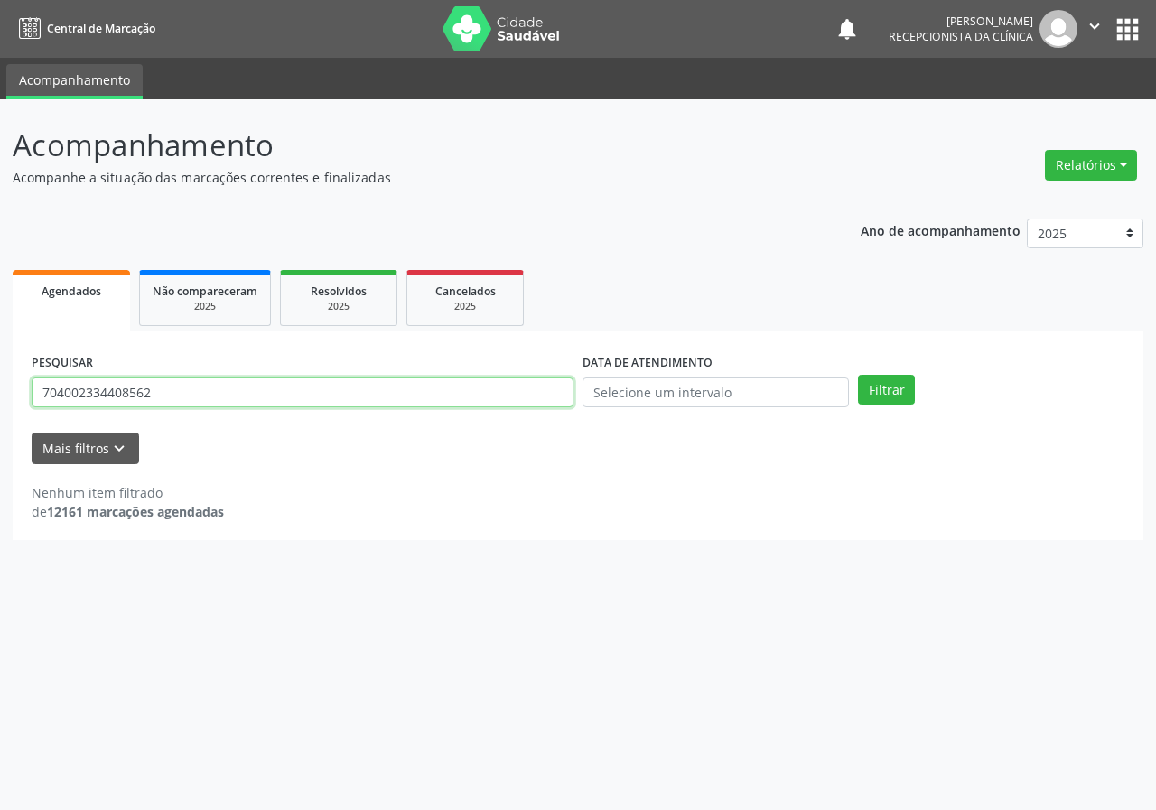
click at [155, 396] on input "704002334408562" at bounding box center [303, 393] width 542 height 31
type input "705002469492454"
click at [858, 375] on button "Filtrar" at bounding box center [886, 390] width 57 height 31
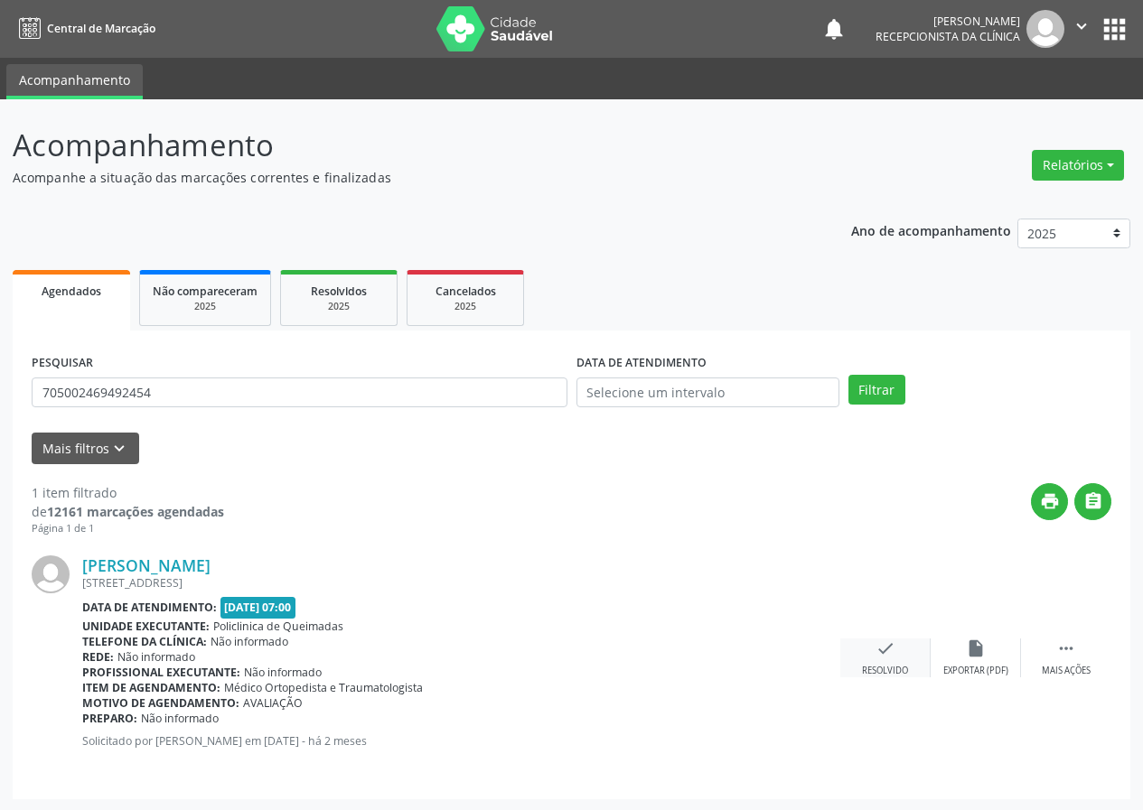
click at [883, 660] on div "check Resolvido" at bounding box center [885, 658] width 90 height 39
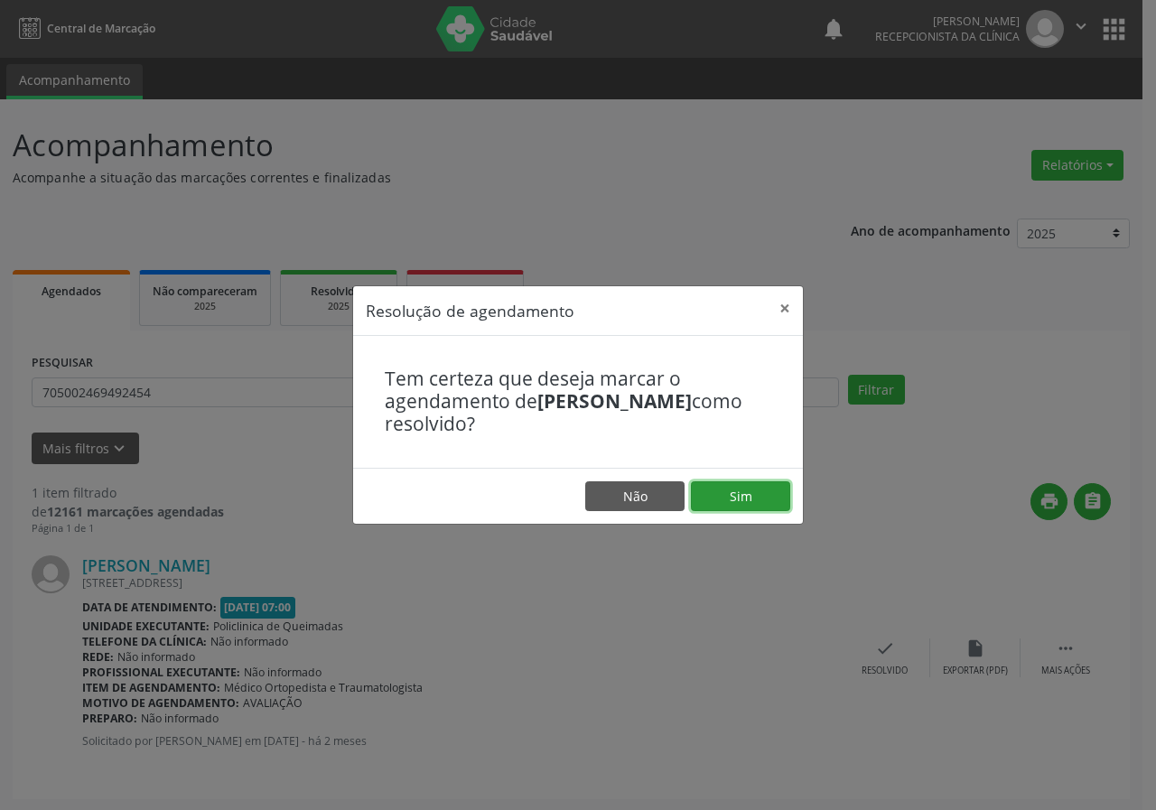
click at [778, 490] on button "Sim" at bounding box center [740, 497] width 99 height 31
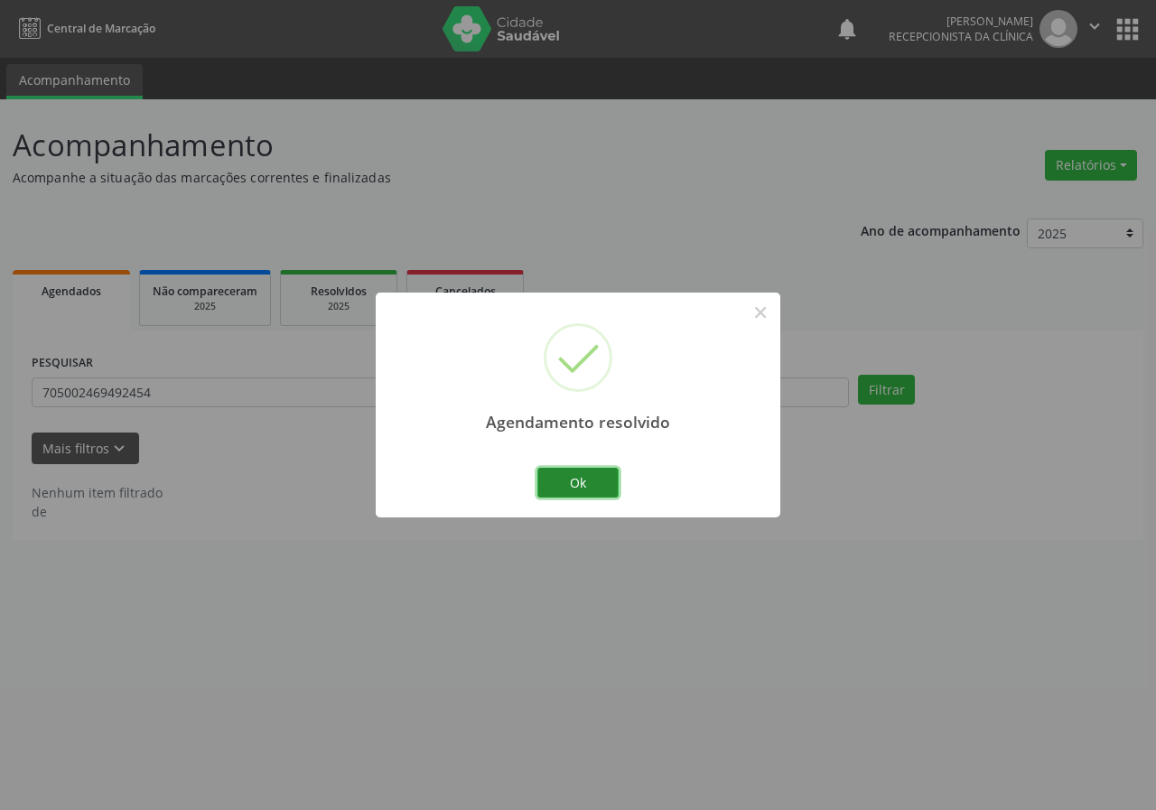
click at [592, 474] on button "Ok" at bounding box center [578, 483] width 81 height 31
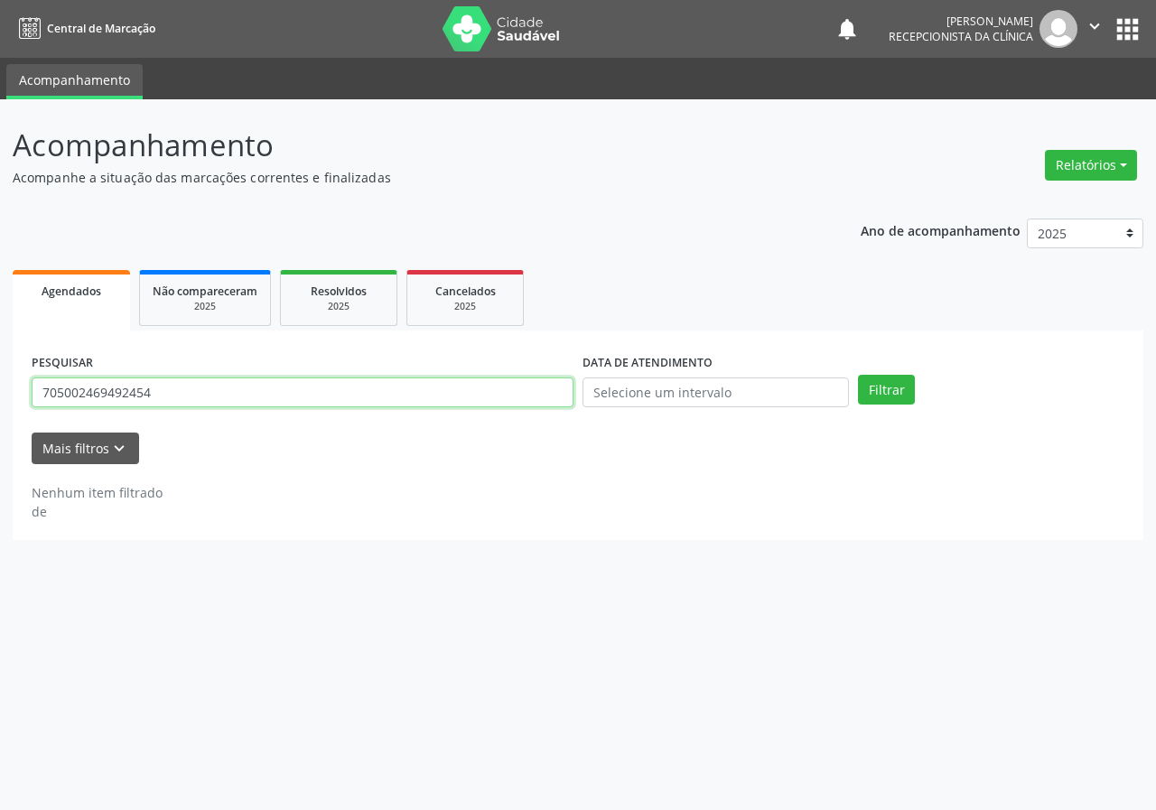
click at [421, 391] on input "705002469492454" at bounding box center [303, 393] width 542 height 31
click at [420, 391] on input "705002469492454" at bounding box center [303, 393] width 542 height 31
type input "700808933812889"
click at [858, 375] on button "Filtrar" at bounding box center [886, 390] width 57 height 31
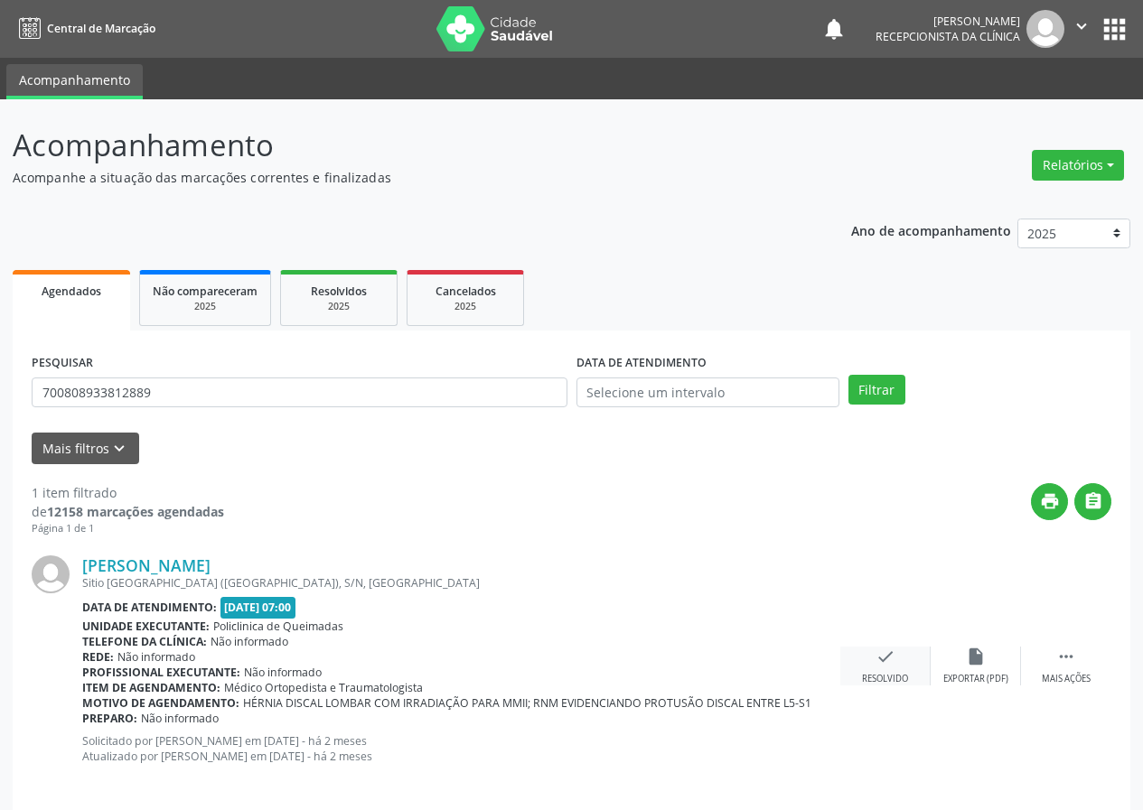
click at [892, 665] on icon "check" at bounding box center [885, 657] width 20 height 20
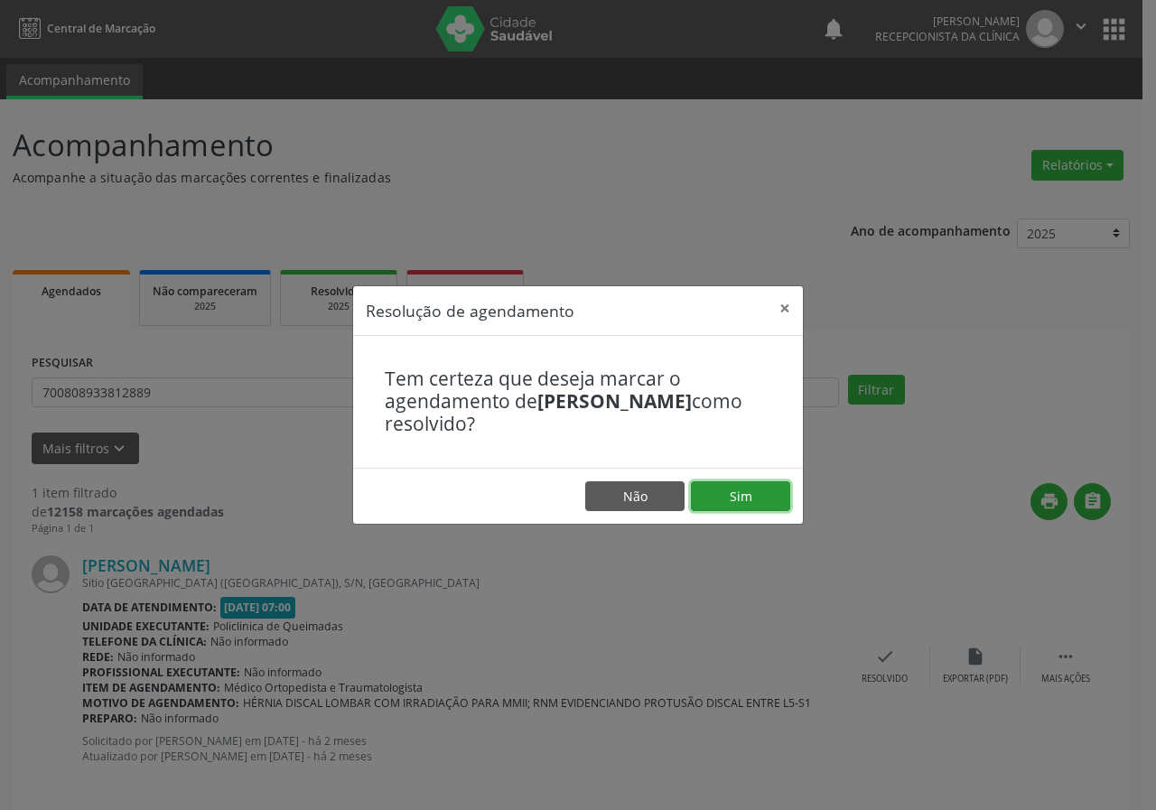
click at [723, 497] on button "Sim" at bounding box center [740, 497] width 99 height 31
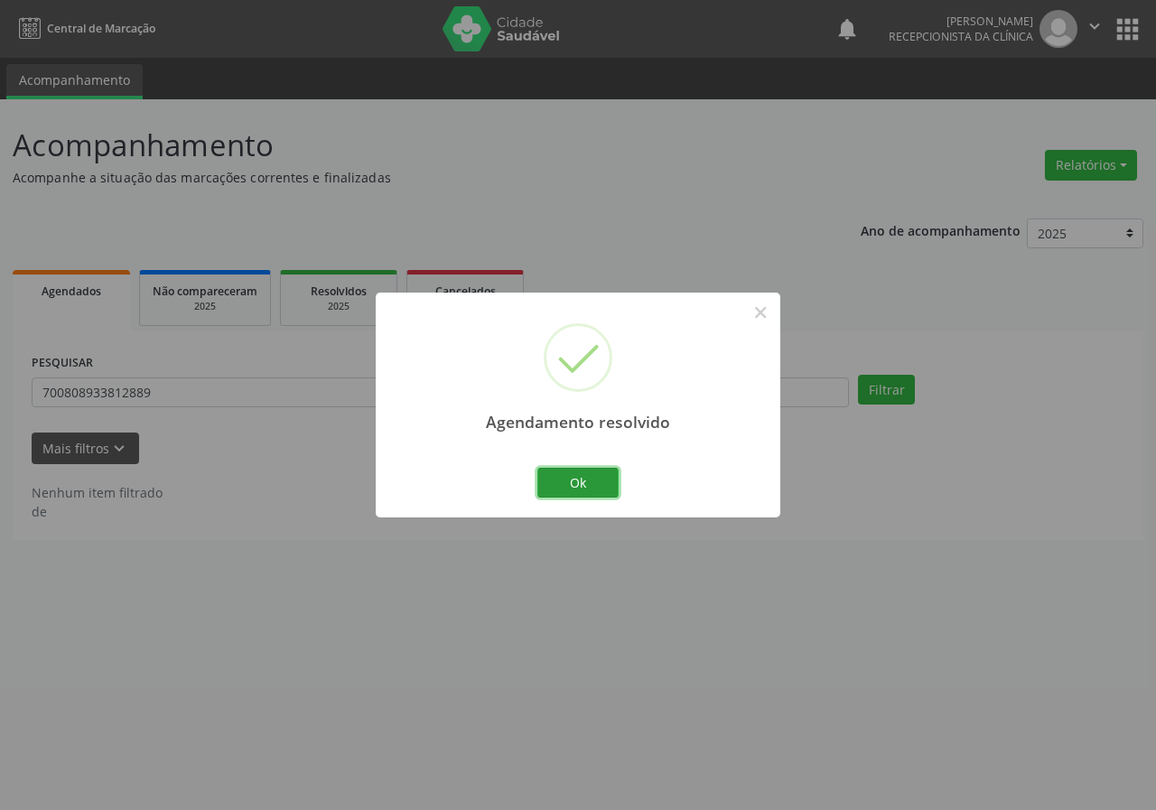
drag, startPoint x: 559, startPoint y: 476, endPoint x: 491, endPoint y: 432, distance: 81.7
click at [558, 475] on button "Ok" at bounding box center [578, 483] width 81 height 31
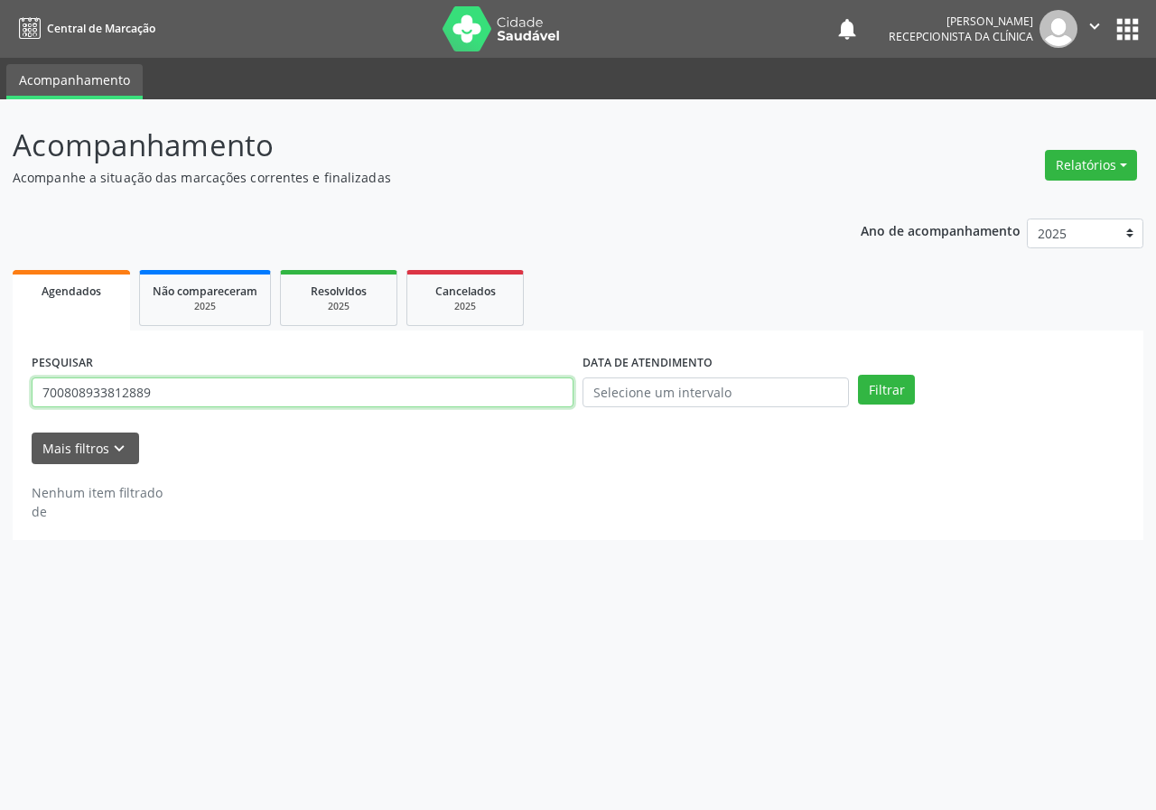
click at [457, 384] on input "700808933812889" at bounding box center [303, 393] width 542 height 31
type input "700309968876730"
click at [858, 375] on button "Filtrar" at bounding box center [886, 390] width 57 height 31
click at [169, 393] on input "700309968876730" at bounding box center [303, 393] width 542 height 31
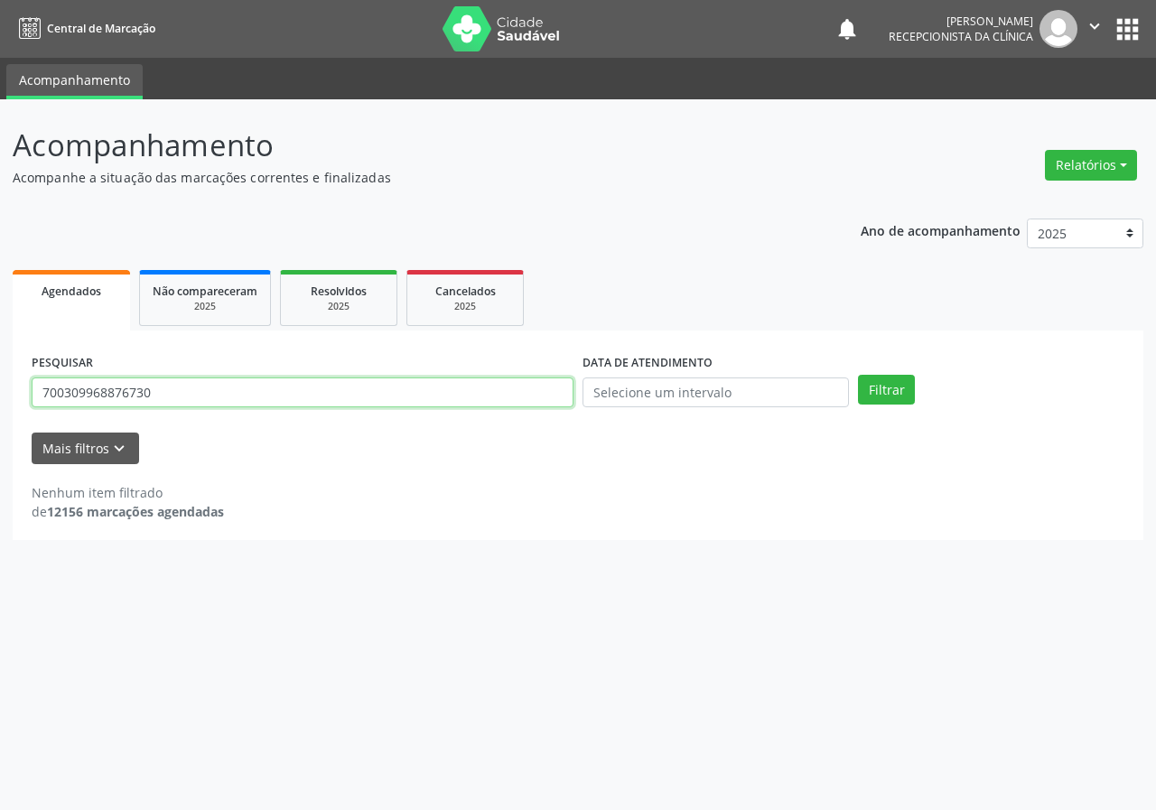
click at [169, 393] on input "700309968876730" at bounding box center [303, 393] width 542 height 31
type input "702608269485840"
click at [858, 375] on button "Filtrar" at bounding box center [886, 390] width 57 height 31
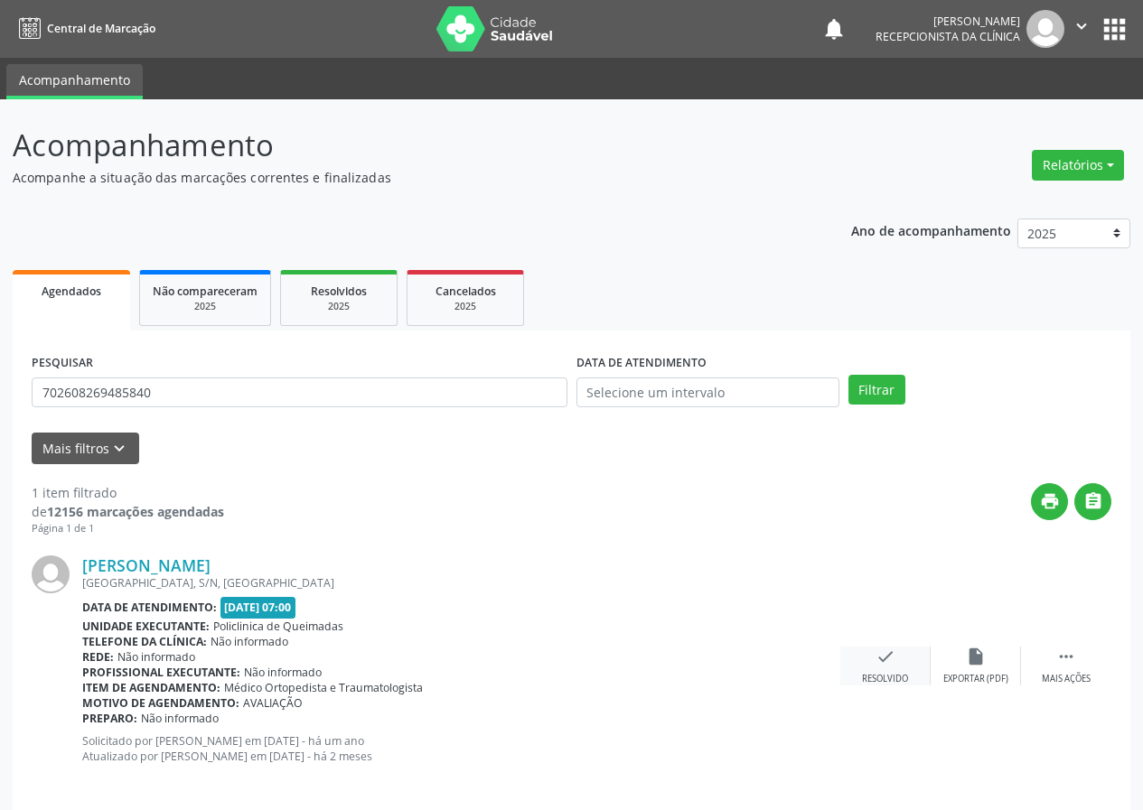
click at [877, 677] on div "Resolvido" at bounding box center [885, 679] width 46 height 13
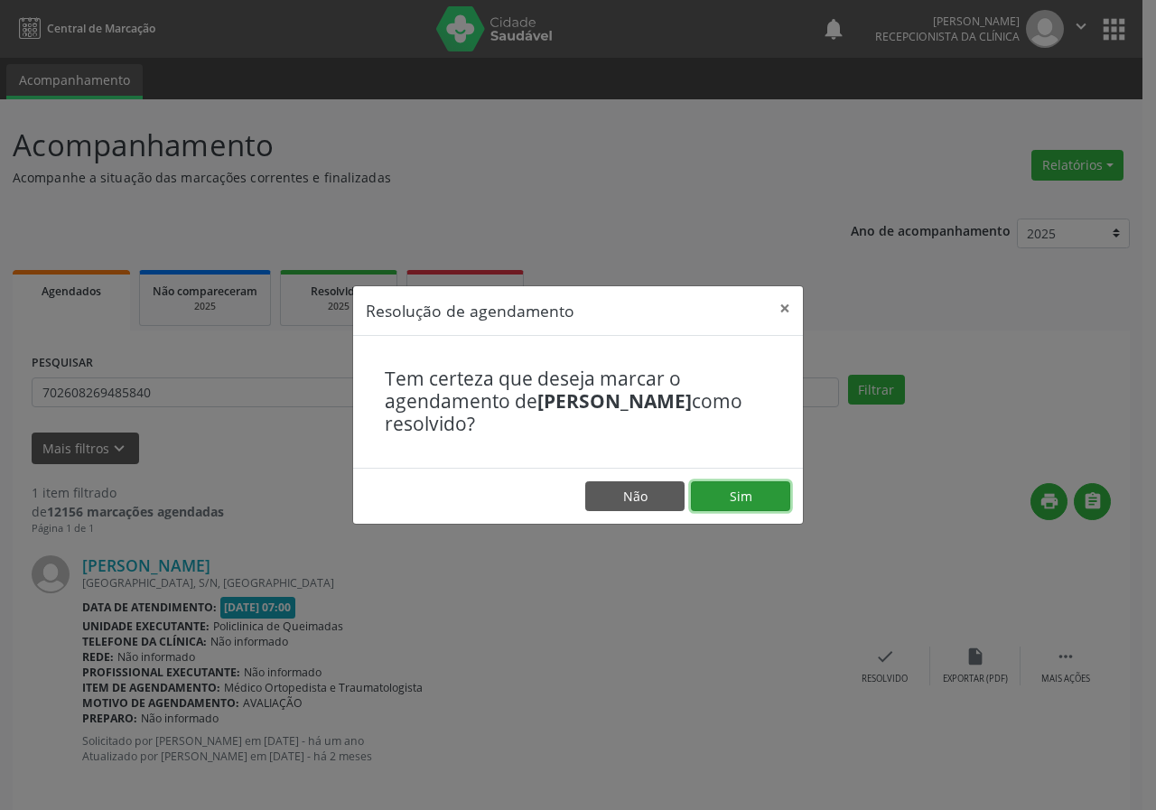
drag, startPoint x: 779, startPoint y: 494, endPoint x: 732, endPoint y: 482, distance: 48.4
click at [775, 493] on button "Sim" at bounding box center [740, 497] width 99 height 31
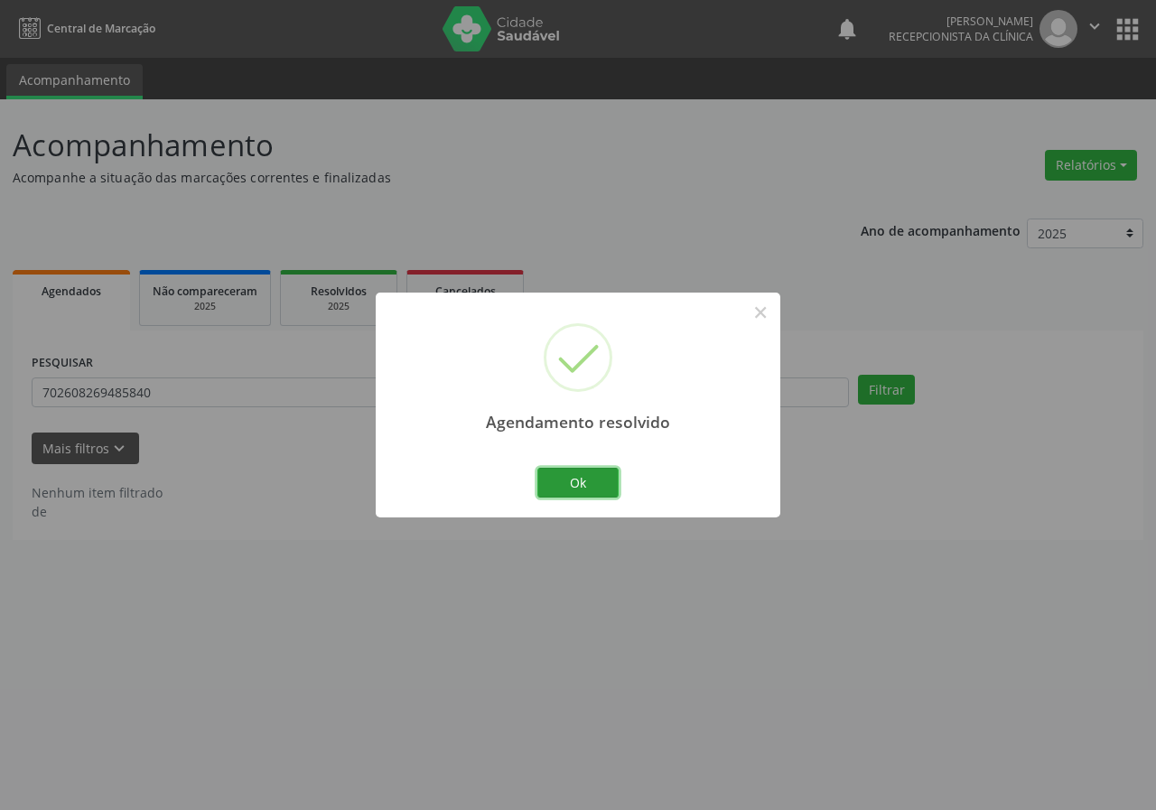
click at [601, 489] on button "Ok" at bounding box center [578, 483] width 81 height 31
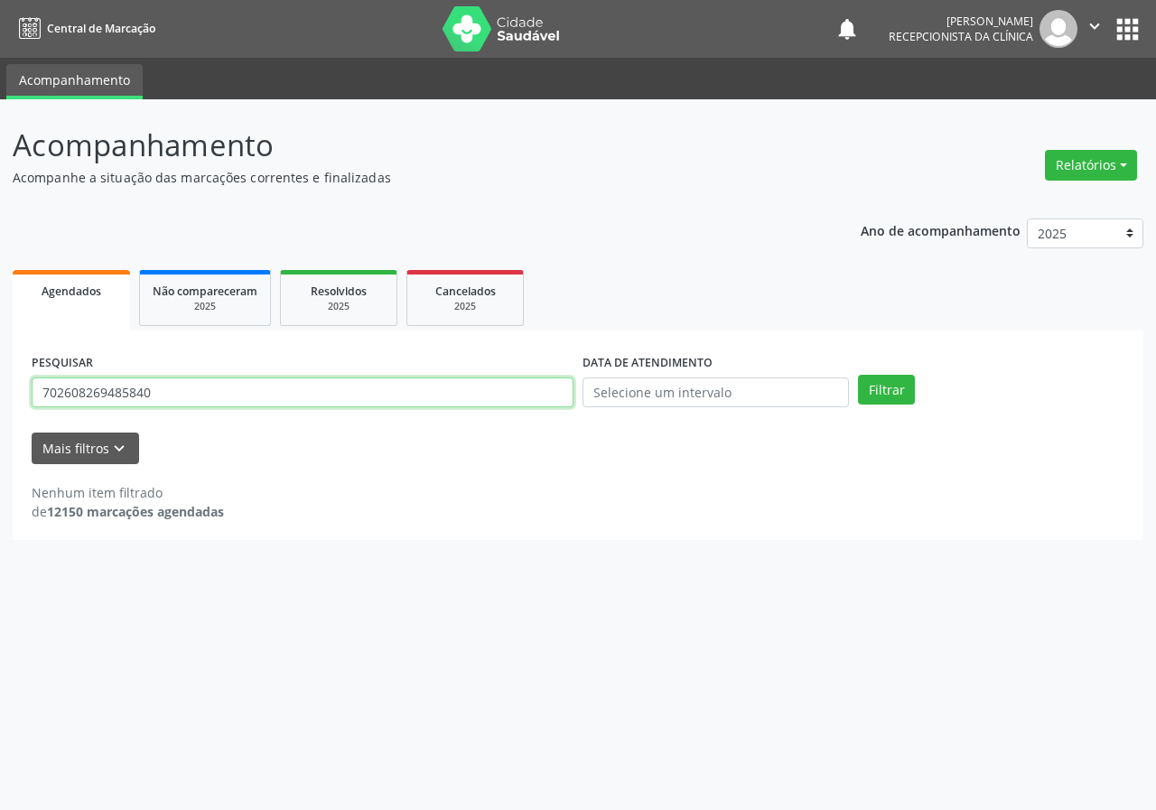
click at [516, 379] on input "702608269485840" at bounding box center [303, 393] width 542 height 31
type input "706002807611749"
click at [858, 375] on button "Filtrar" at bounding box center [886, 390] width 57 height 31
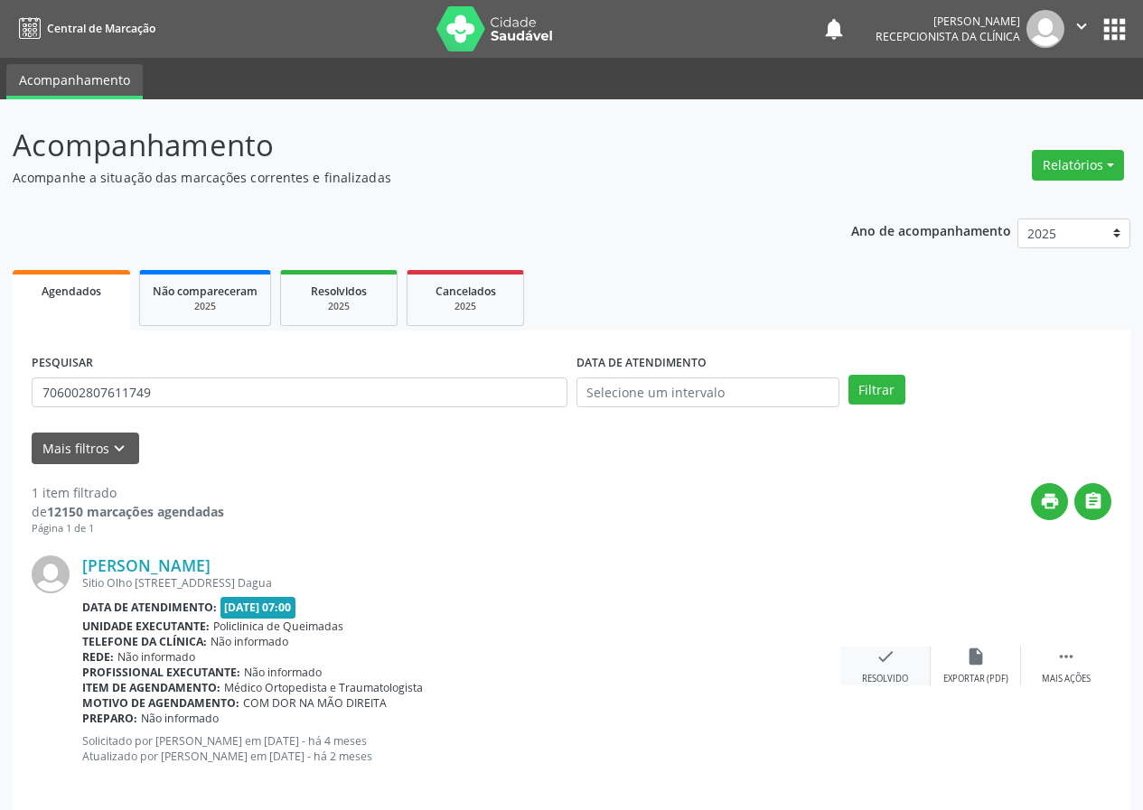
click at [875, 661] on icon "check" at bounding box center [885, 657] width 20 height 20
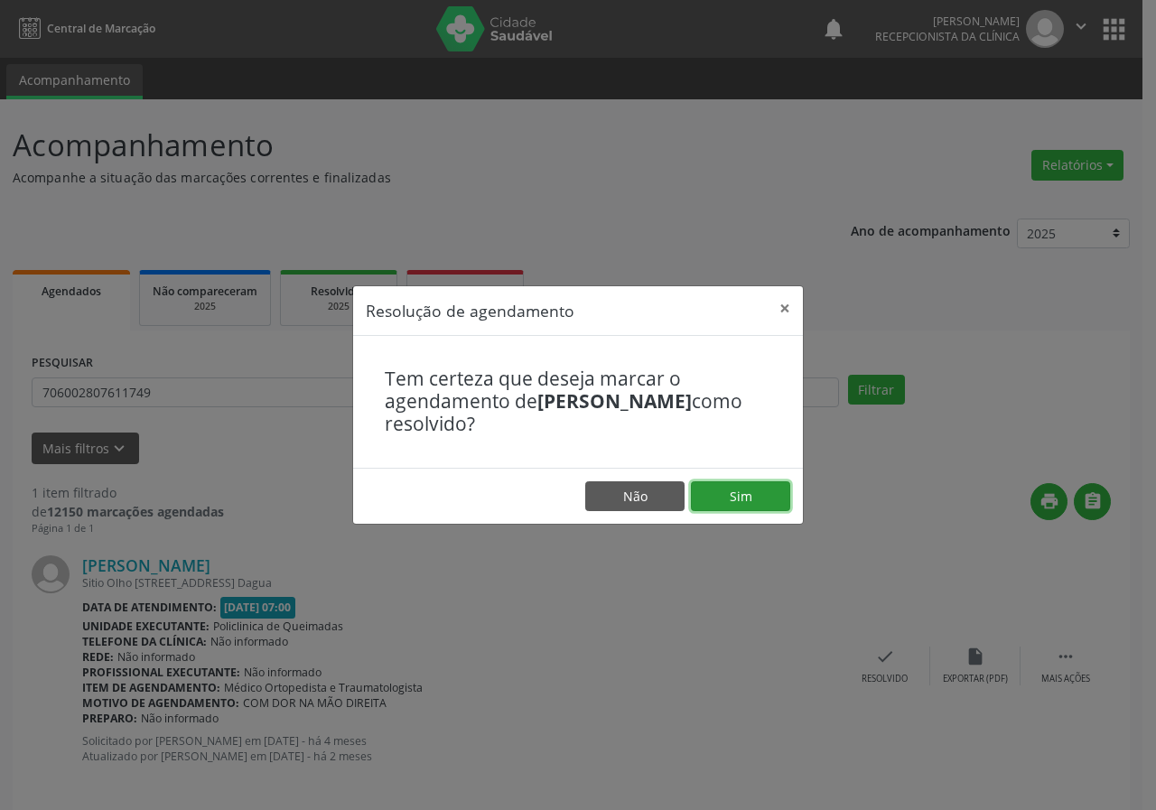
click at [755, 505] on button "Sim" at bounding box center [740, 497] width 99 height 31
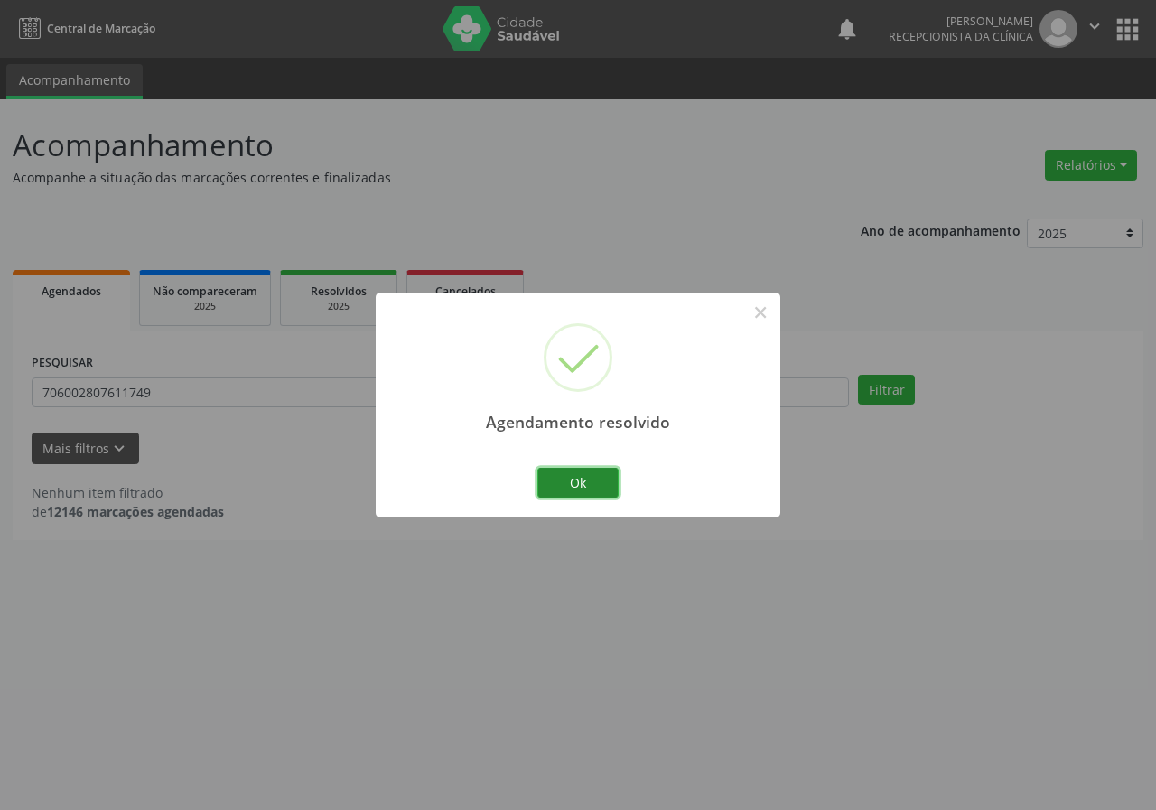
click at [593, 477] on button "Ok" at bounding box center [578, 483] width 81 height 31
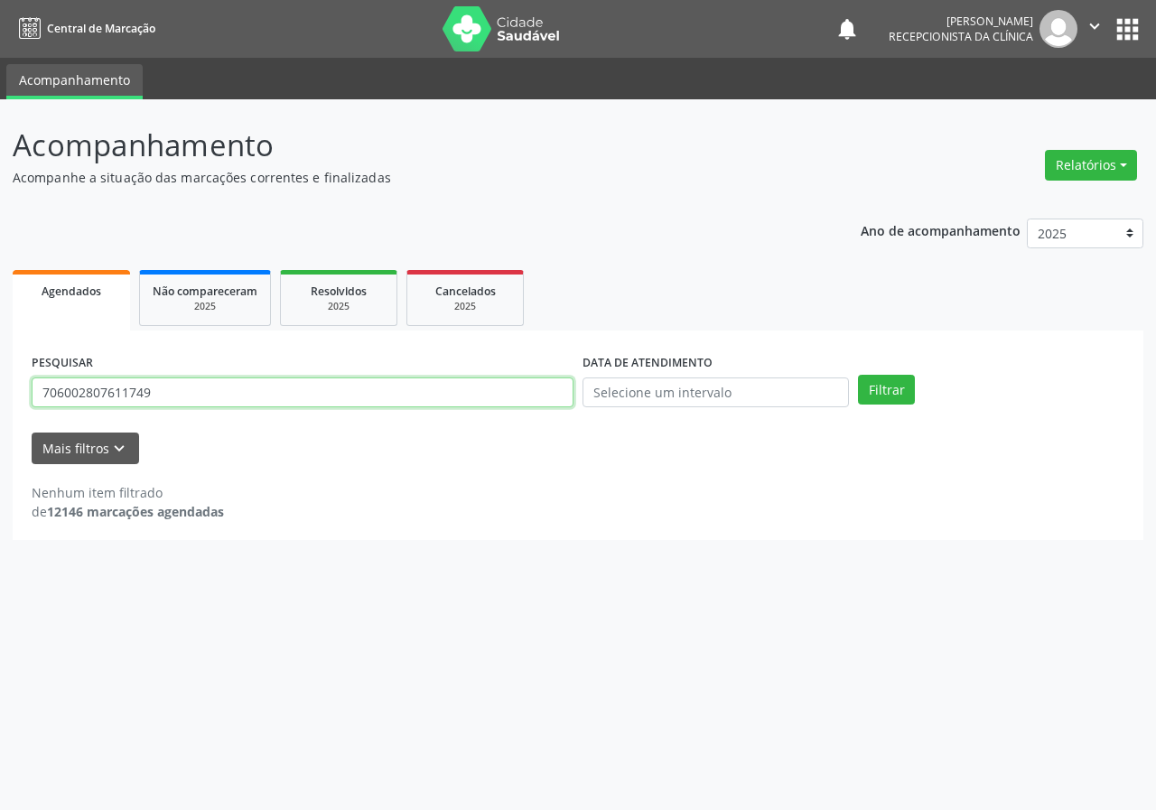
click at [491, 391] on input "706002807611749" at bounding box center [303, 393] width 542 height 31
click at [491, 392] on input "706002807611749" at bounding box center [303, 393] width 542 height 31
type input "705007864975351"
click at [858, 375] on button "Filtrar" at bounding box center [886, 390] width 57 height 31
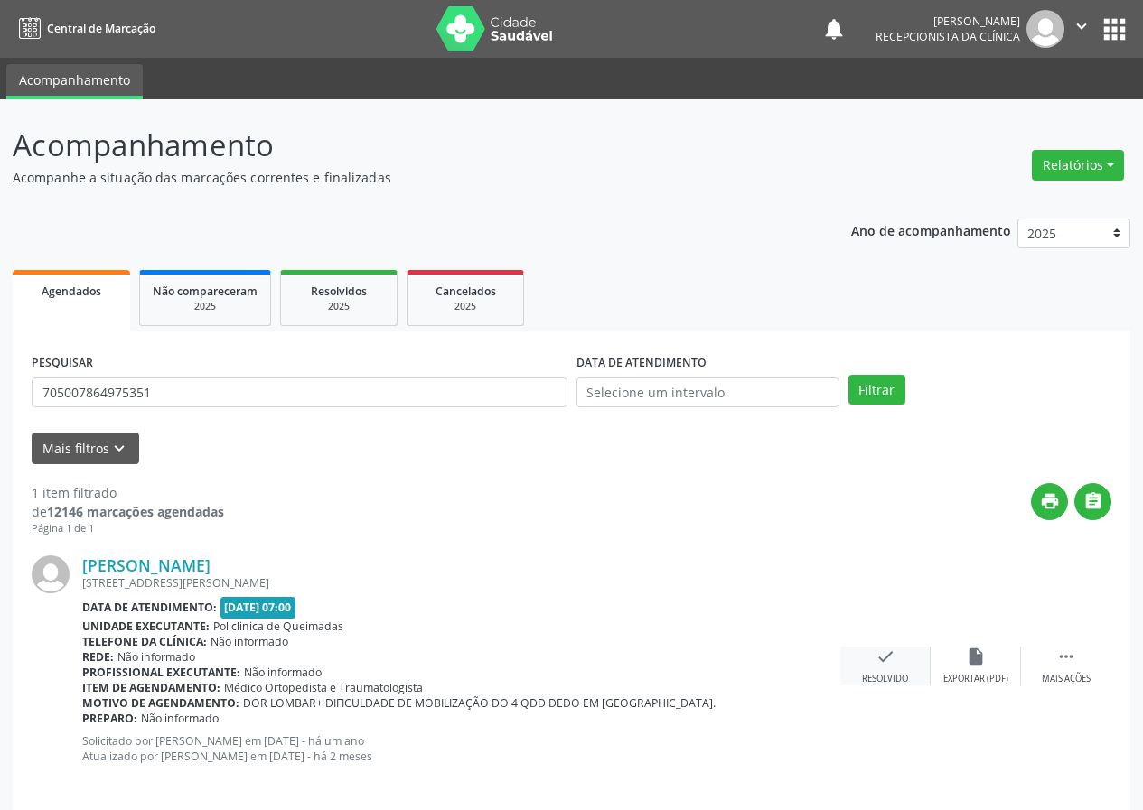
click at [894, 660] on div "check Resolvido" at bounding box center [885, 666] width 90 height 39
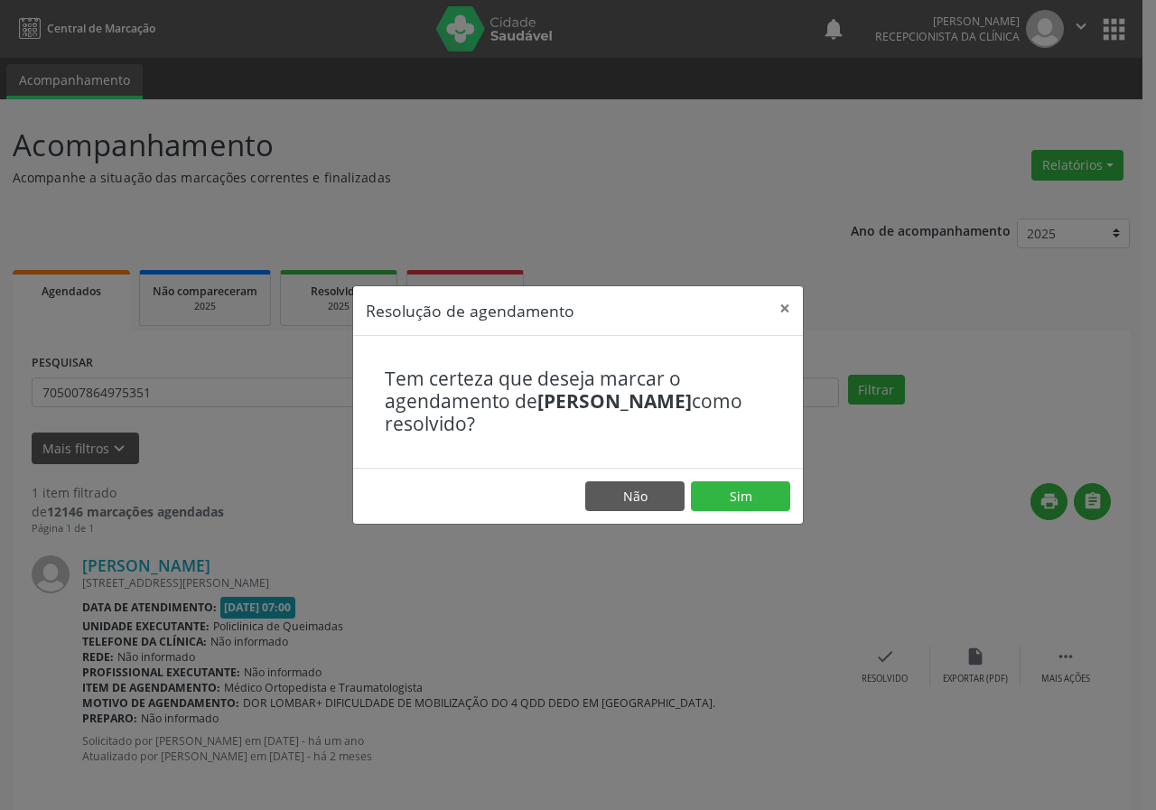
click at [719, 471] on footer "Não Sim" at bounding box center [578, 496] width 450 height 57
click at [723, 486] on button "Sim" at bounding box center [740, 497] width 99 height 31
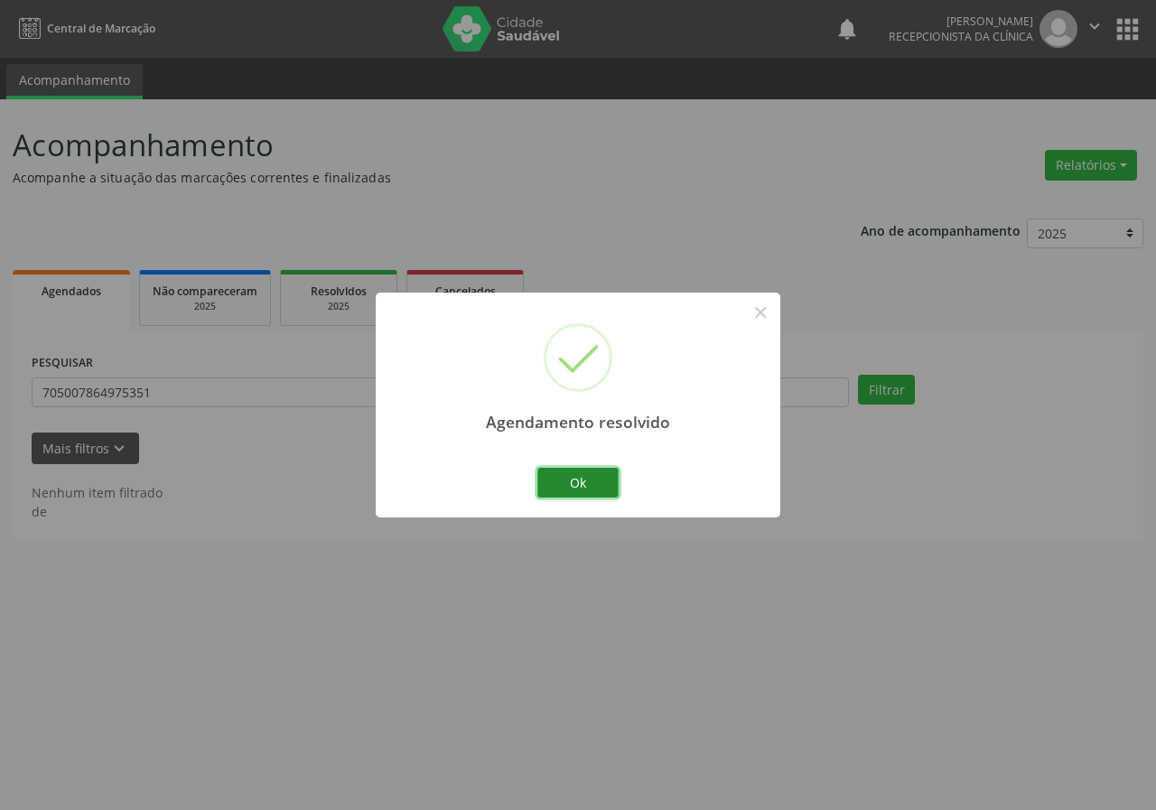
click at [591, 473] on button "Ok" at bounding box center [578, 483] width 81 height 31
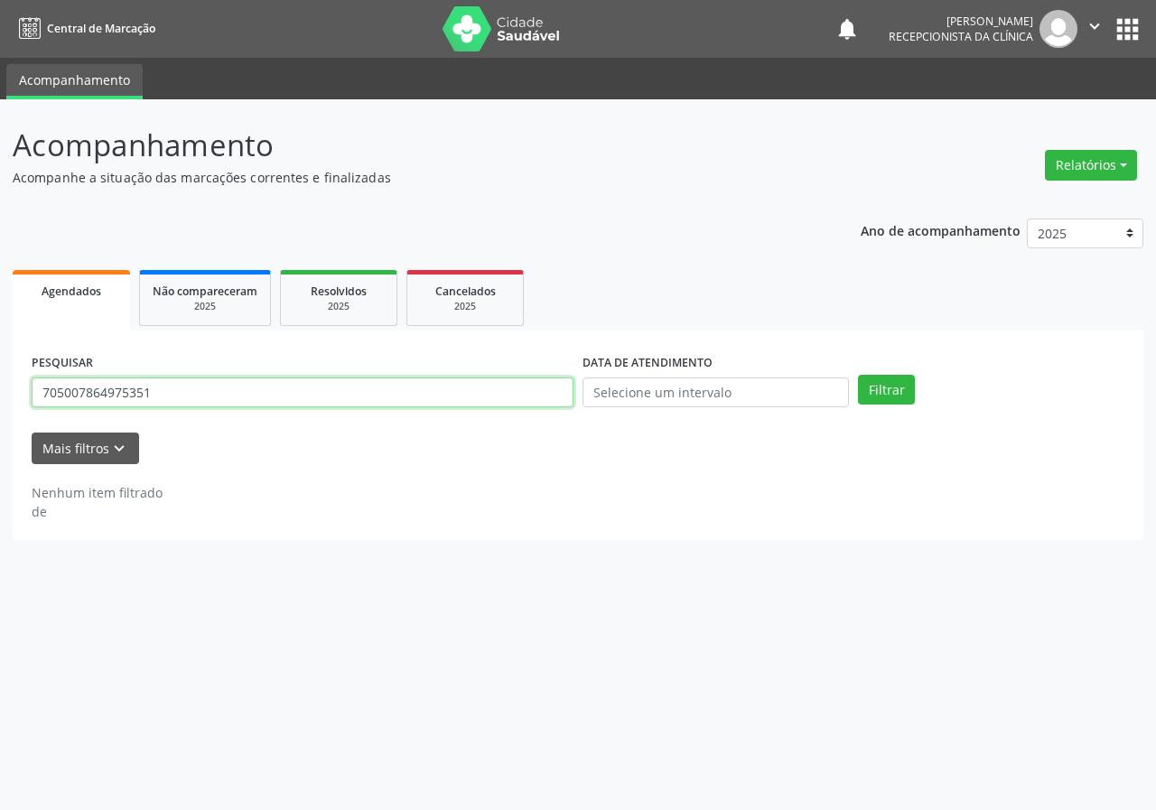
click at [441, 399] on input "705007864975351" at bounding box center [303, 393] width 542 height 31
type input "700403423524945"
click at [858, 375] on button "Filtrar" at bounding box center [886, 390] width 57 height 31
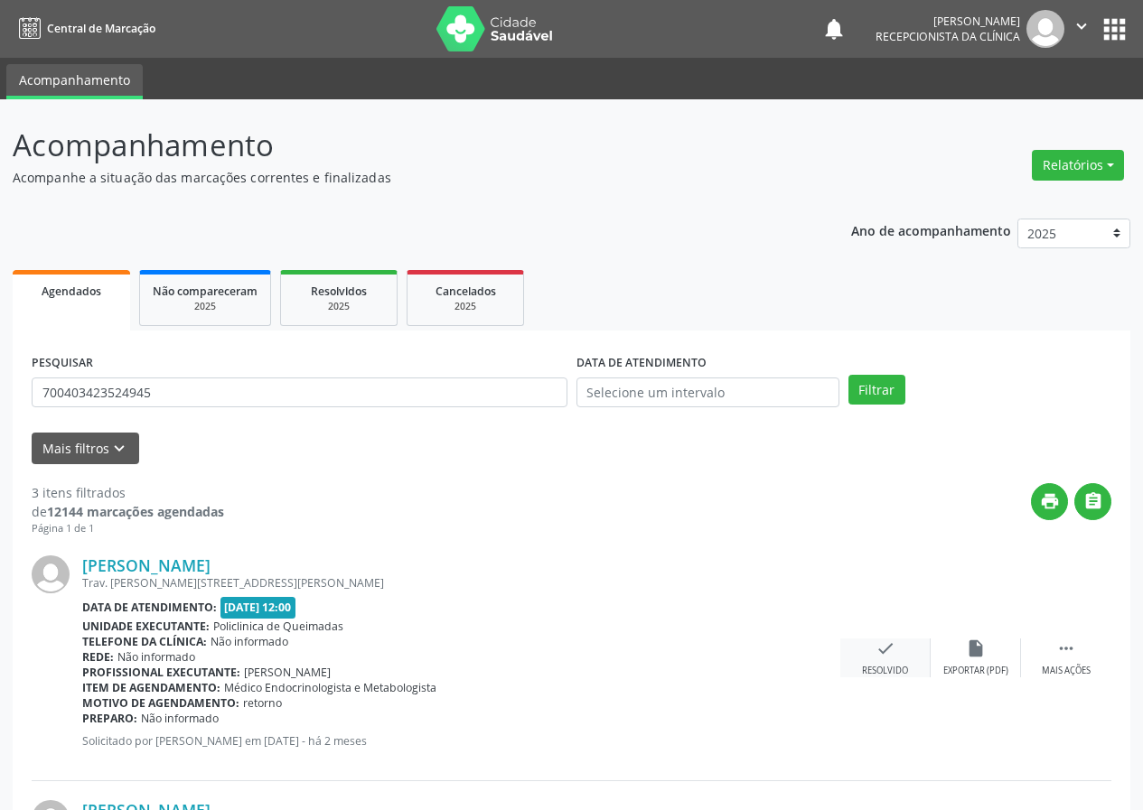
click at [885, 660] on div "check Resolvido" at bounding box center [885, 658] width 90 height 39
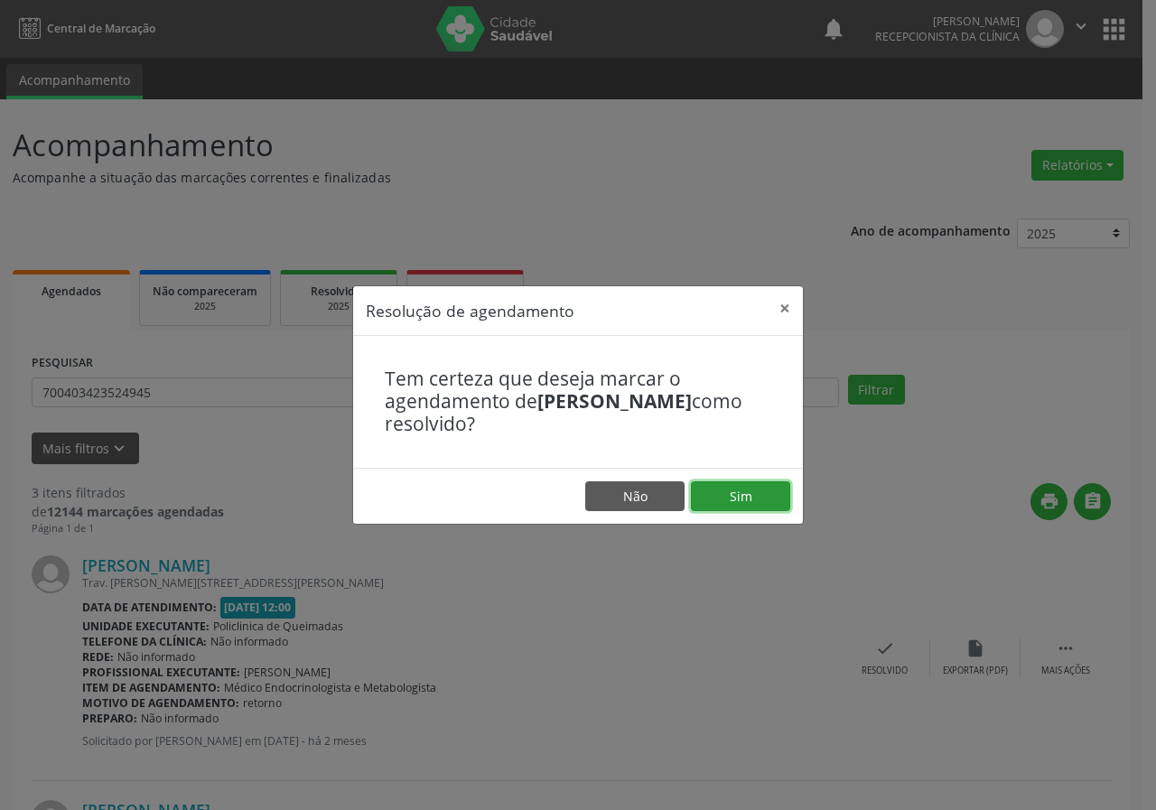
drag, startPoint x: 783, startPoint y: 493, endPoint x: 757, endPoint y: 495, distance: 26.3
click at [782, 493] on button "Sim" at bounding box center [740, 497] width 99 height 31
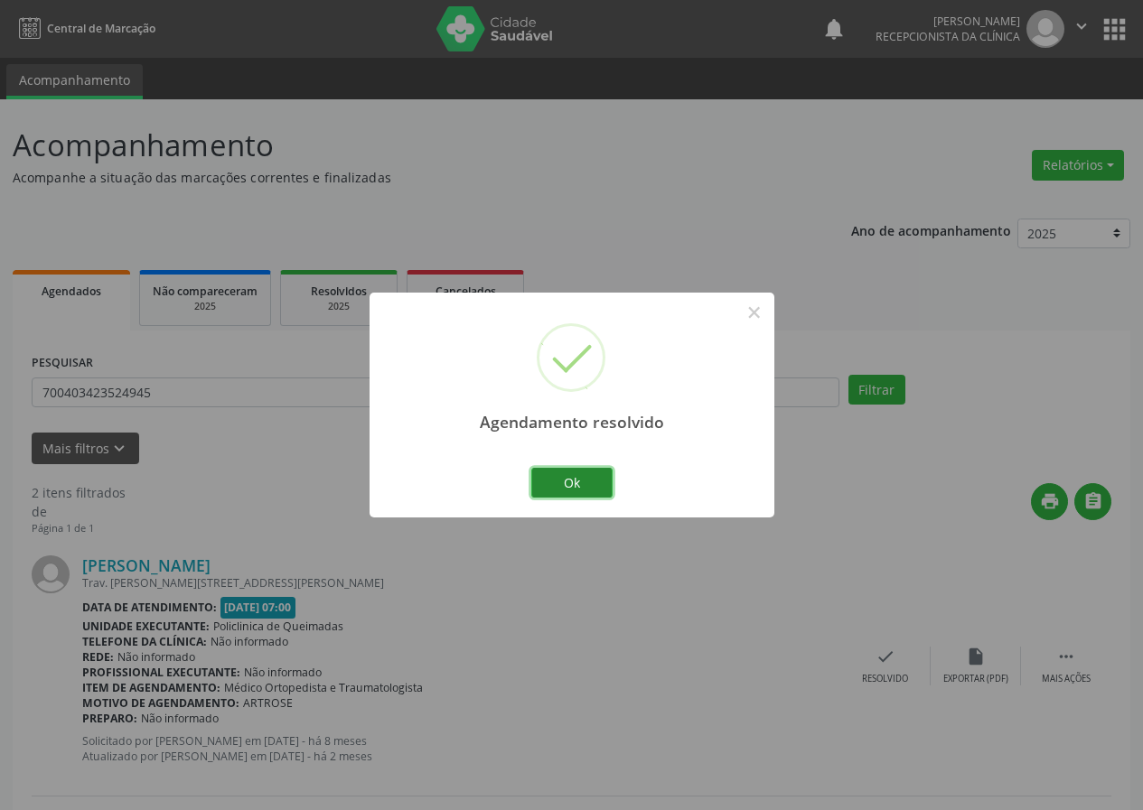
click at [591, 479] on button "Ok" at bounding box center [571, 483] width 81 height 31
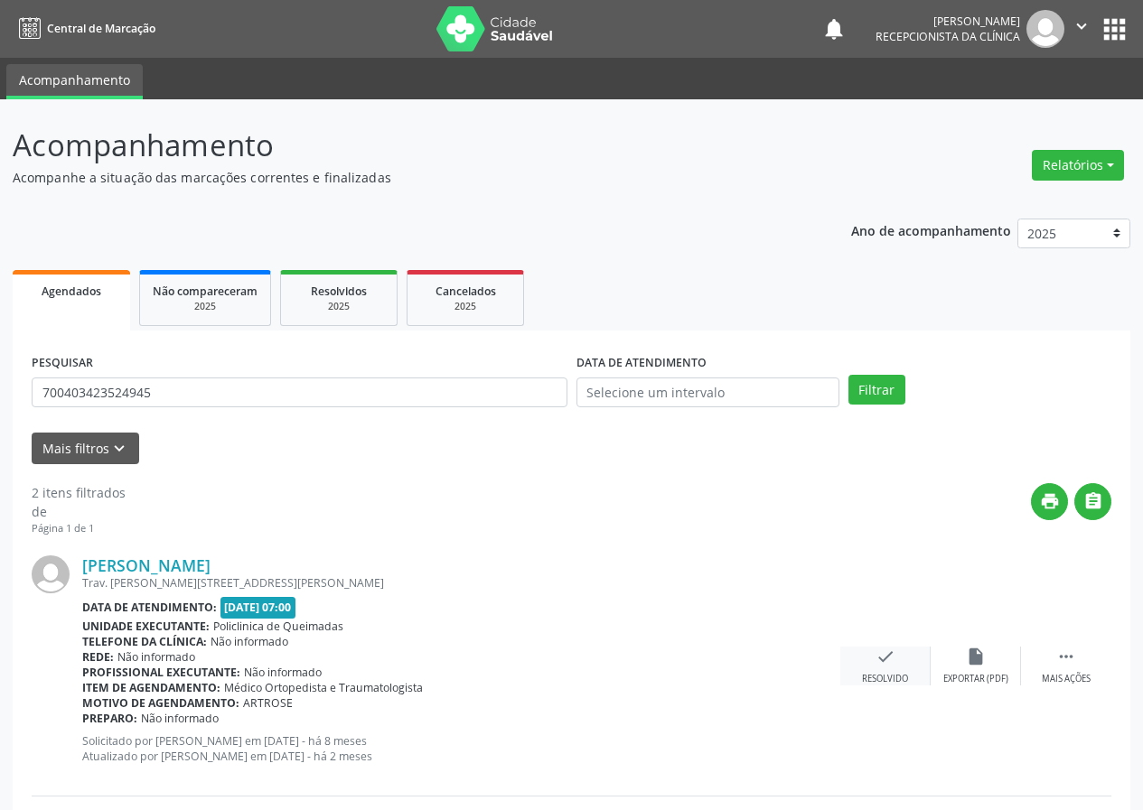
click at [885, 660] on icon "check" at bounding box center [885, 657] width 20 height 20
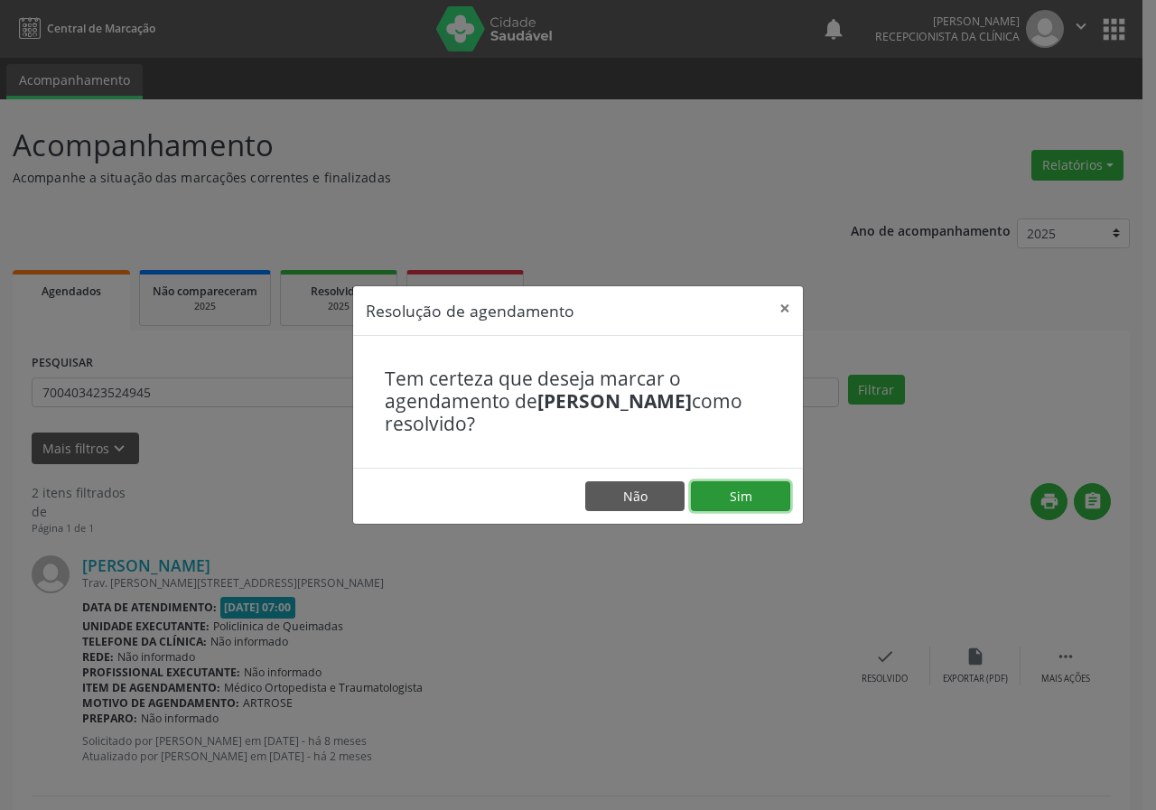
click at [750, 501] on button "Sim" at bounding box center [740, 497] width 99 height 31
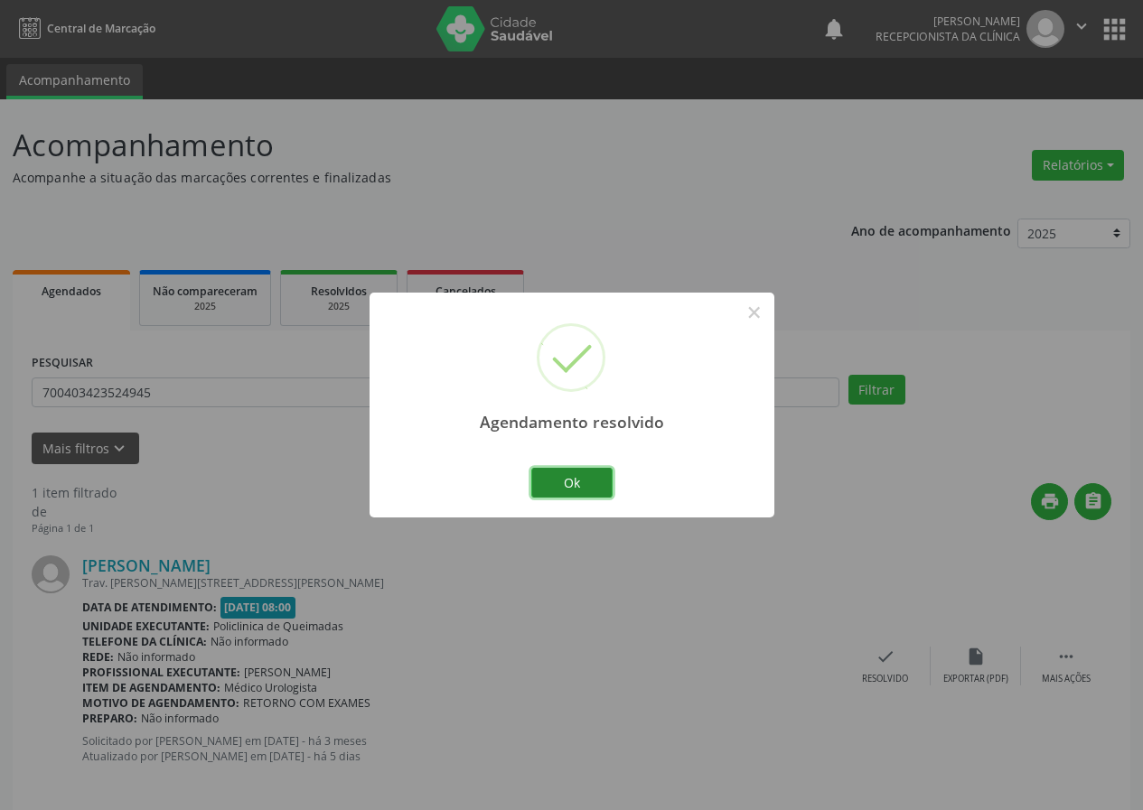
click at [605, 482] on button "Ok" at bounding box center [571, 483] width 81 height 31
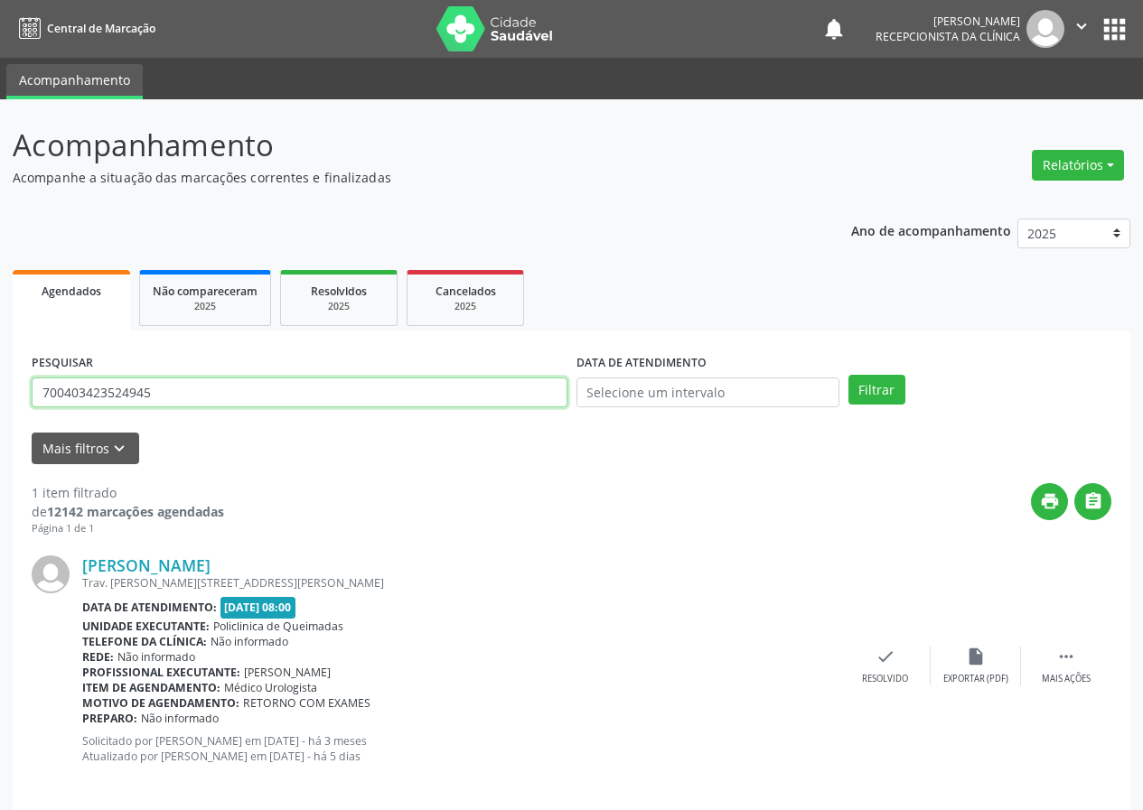
click at [425, 395] on input "700403423524945" at bounding box center [300, 393] width 536 height 31
type input "700504901630555"
click at [848, 375] on button "Filtrar" at bounding box center [876, 390] width 57 height 31
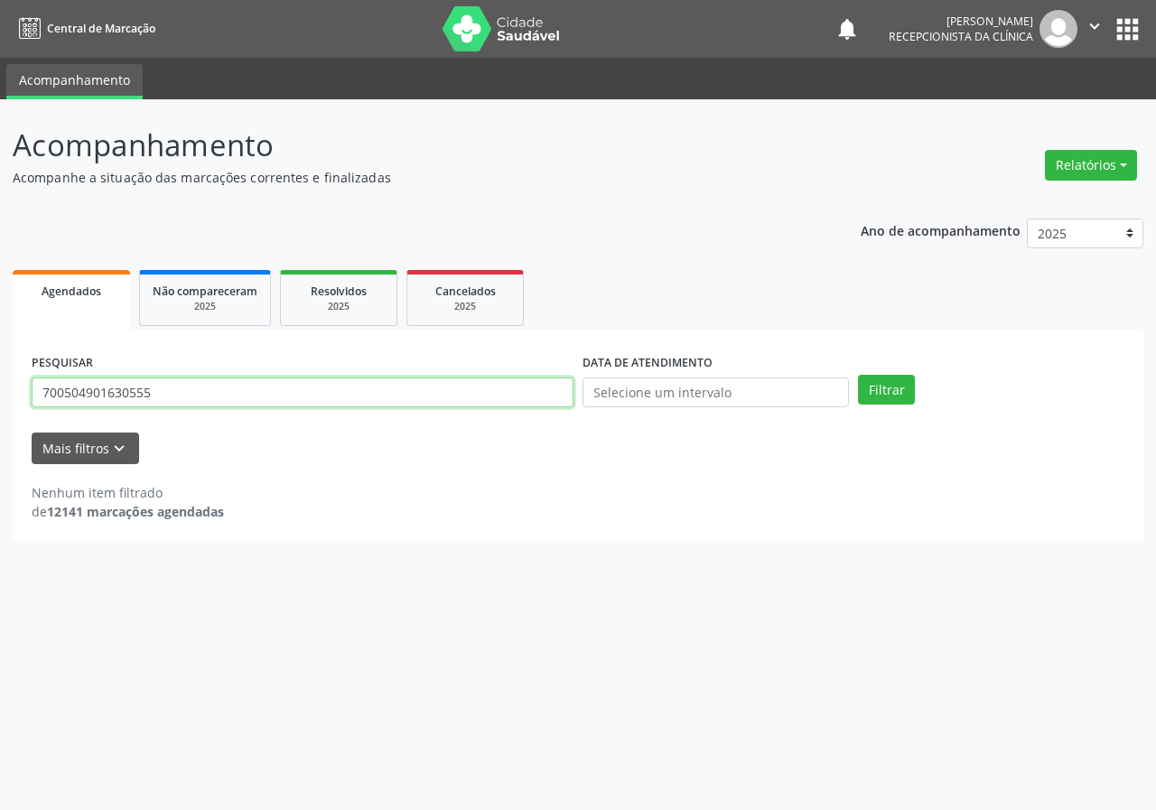
click at [165, 398] on input "700504901630555" at bounding box center [303, 393] width 542 height 31
type input "704205233232486"
click at [858, 375] on button "Filtrar" at bounding box center [886, 390] width 57 height 31
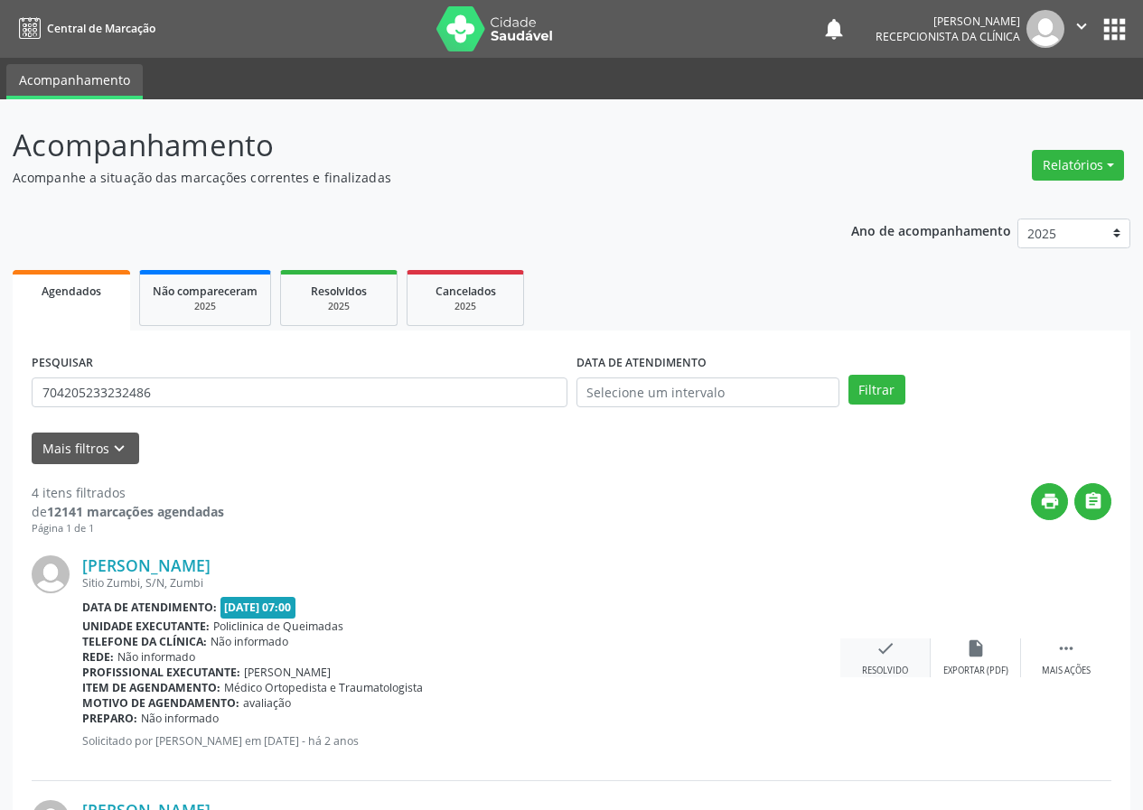
click at [888, 651] on icon "check" at bounding box center [885, 649] width 20 height 20
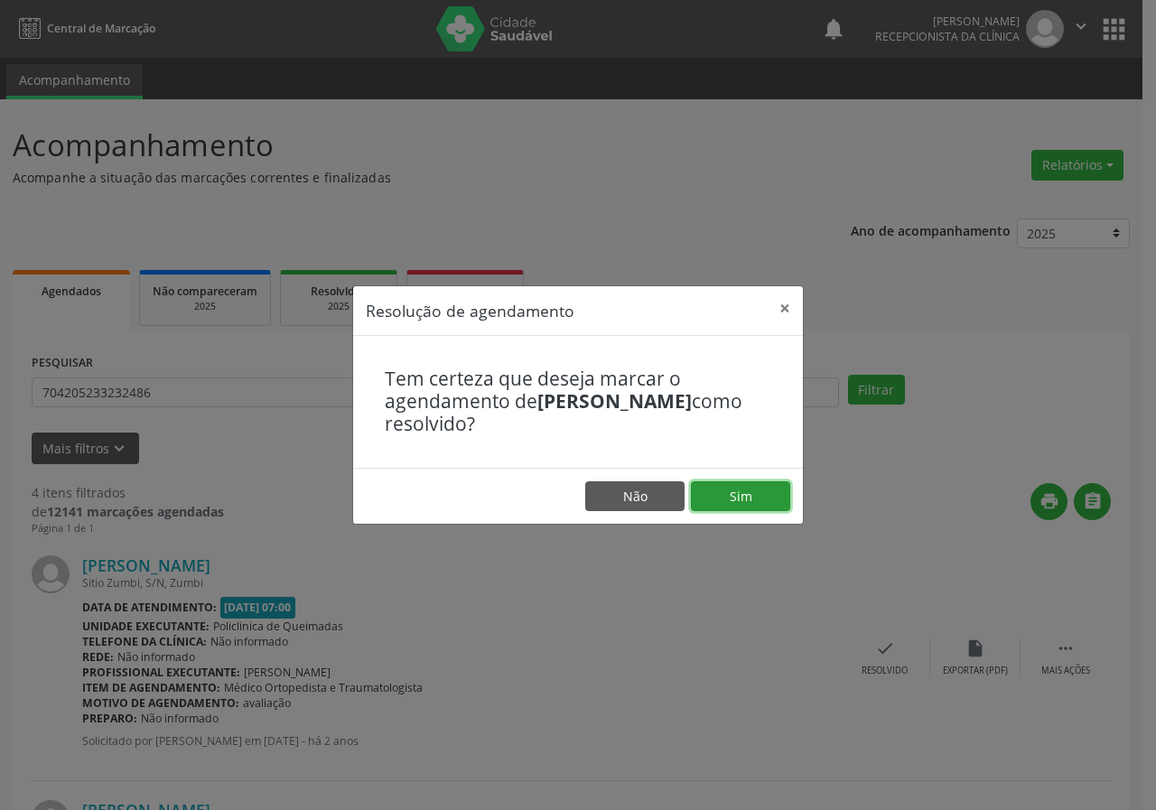
click at [755, 484] on button "Sim" at bounding box center [740, 497] width 99 height 31
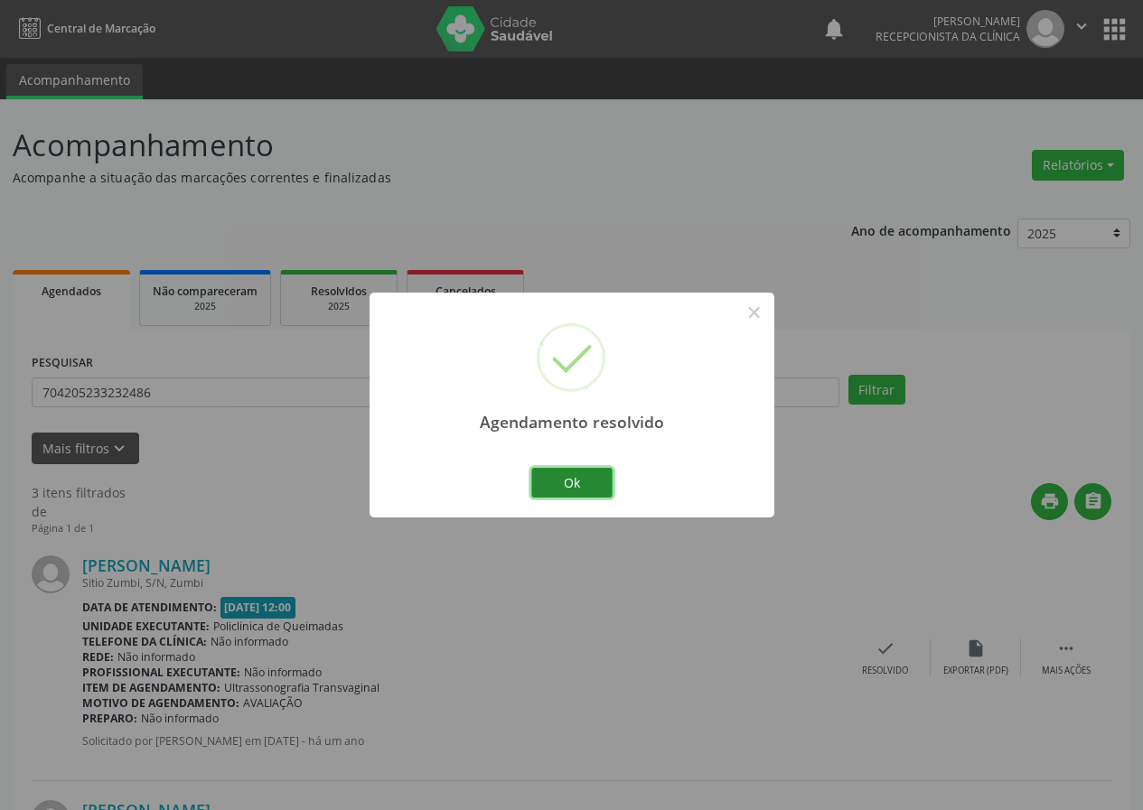
click at [596, 482] on button "Ok" at bounding box center [571, 483] width 81 height 31
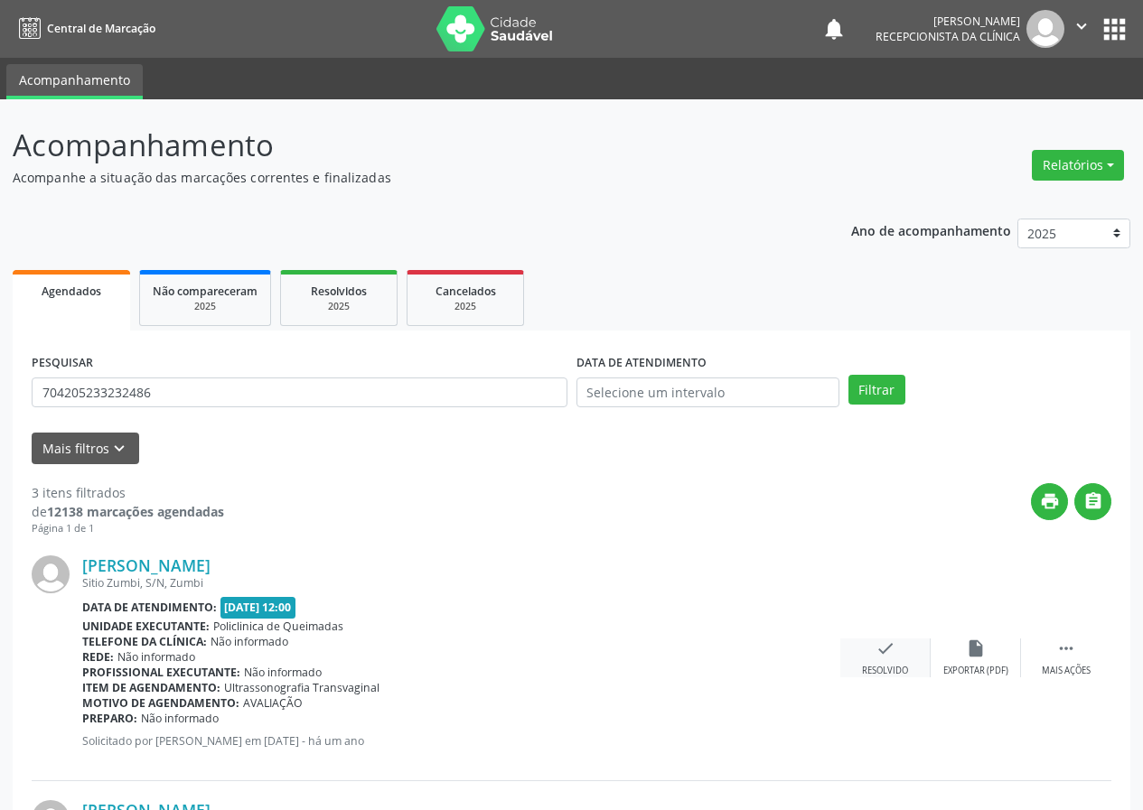
click at [884, 656] on icon "check" at bounding box center [885, 649] width 20 height 20
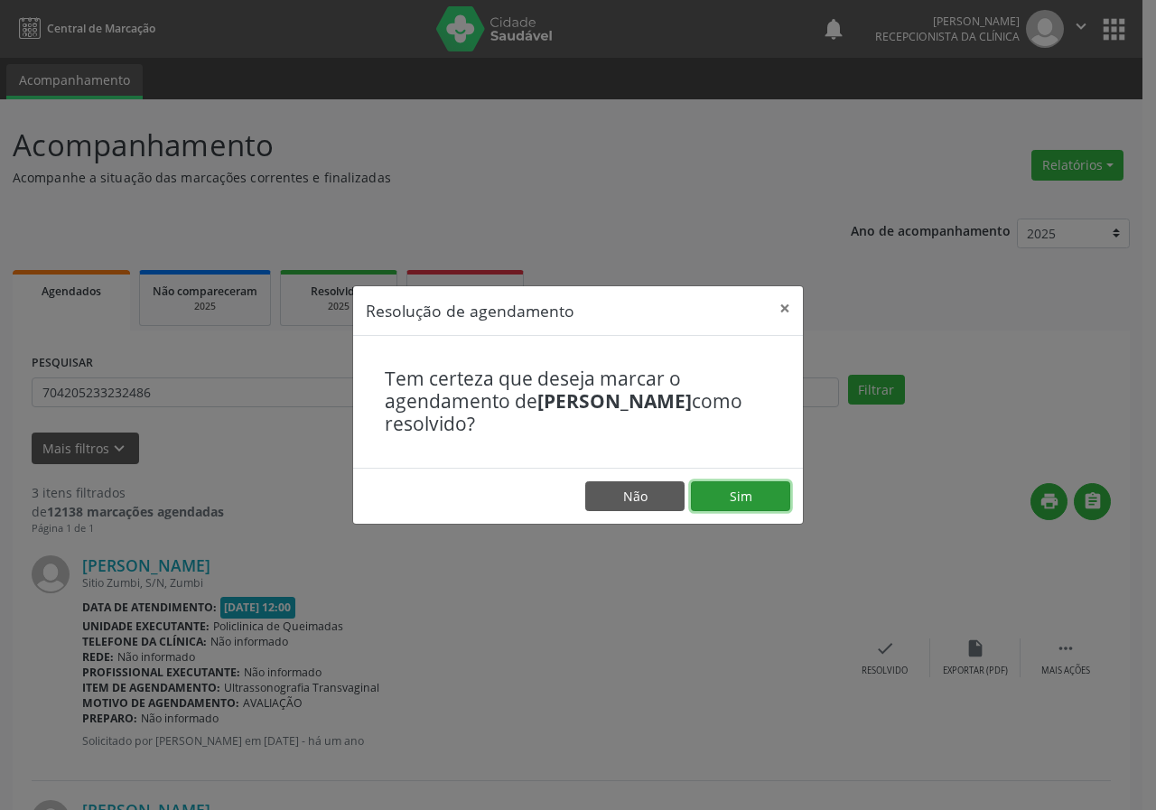
click at [737, 499] on button "Sim" at bounding box center [740, 497] width 99 height 31
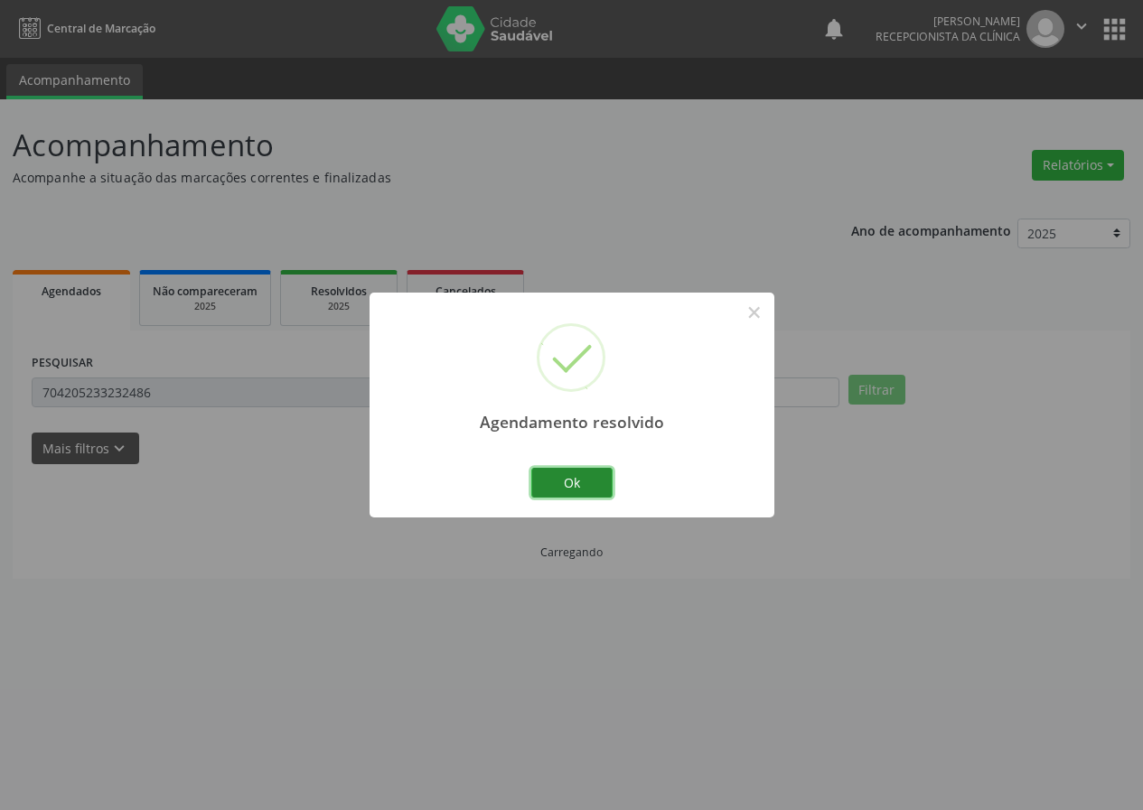
click at [582, 483] on button "Ok" at bounding box center [571, 483] width 81 height 31
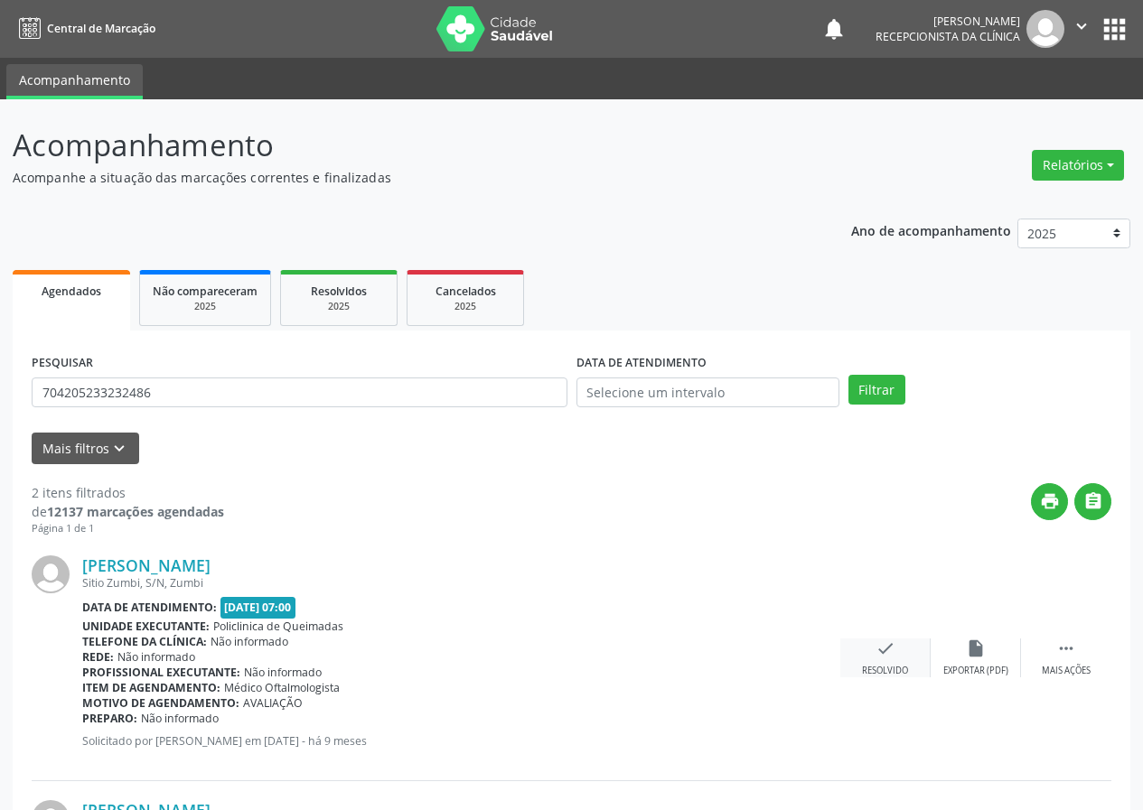
drag, startPoint x: 887, startPoint y: 659, endPoint x: 875, endPoint y: 656, distance: 12.9
click at [875, 656] on icon "check" at bounding box center [885, 649] width 20 height 20
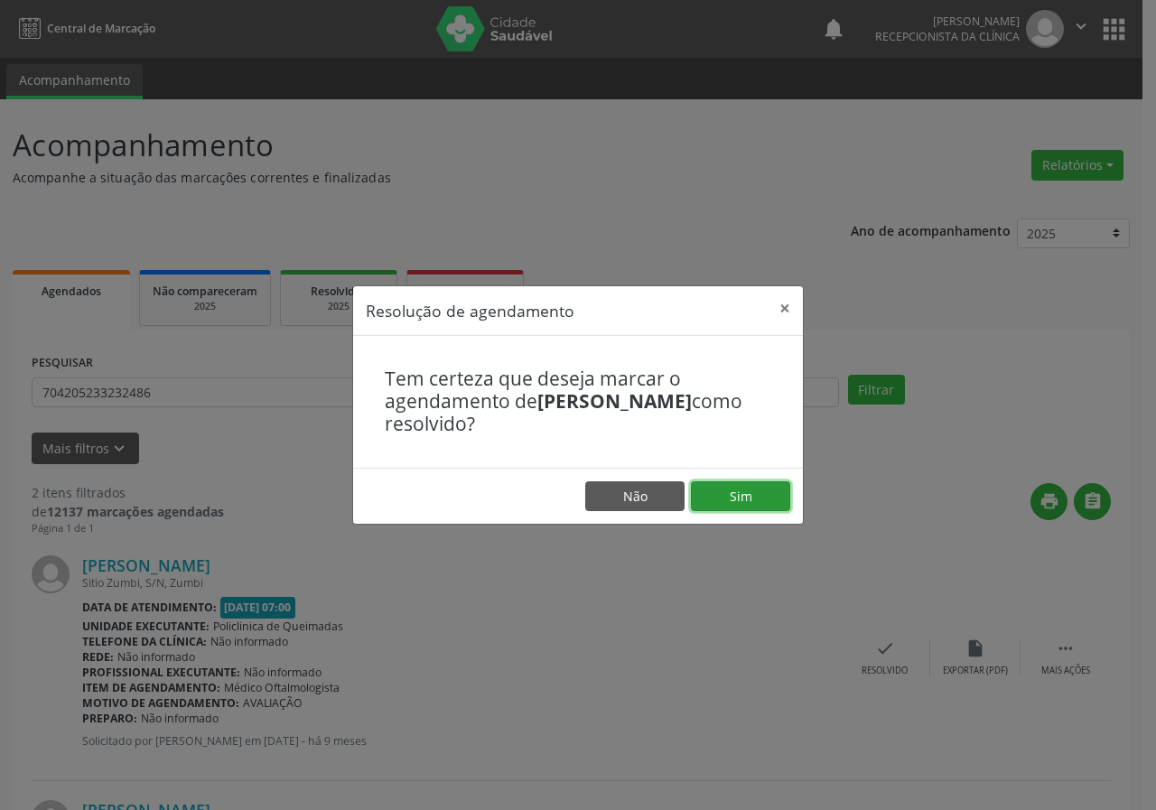
click at [723, 494] on button "Sim" at bounding box center [740, 497] width 99 height 31
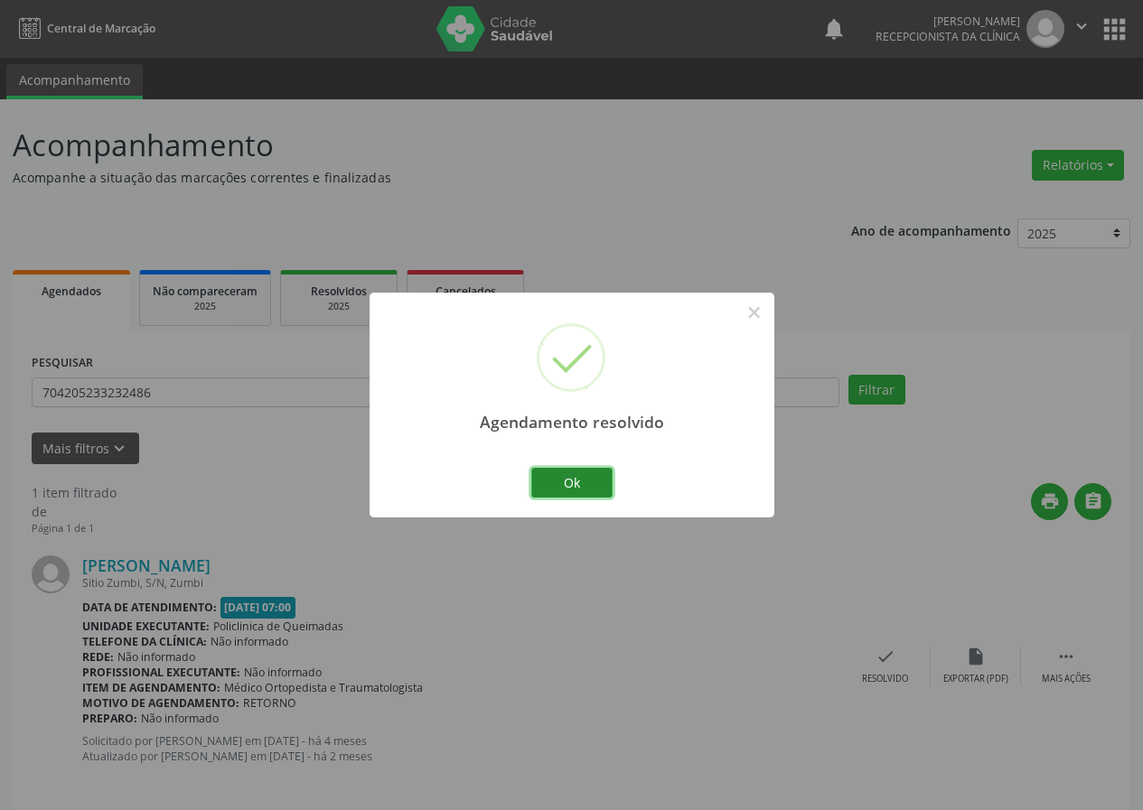
click at [590, 478] on button "Ok" at bounding box center [571, 483] width 81 height 31
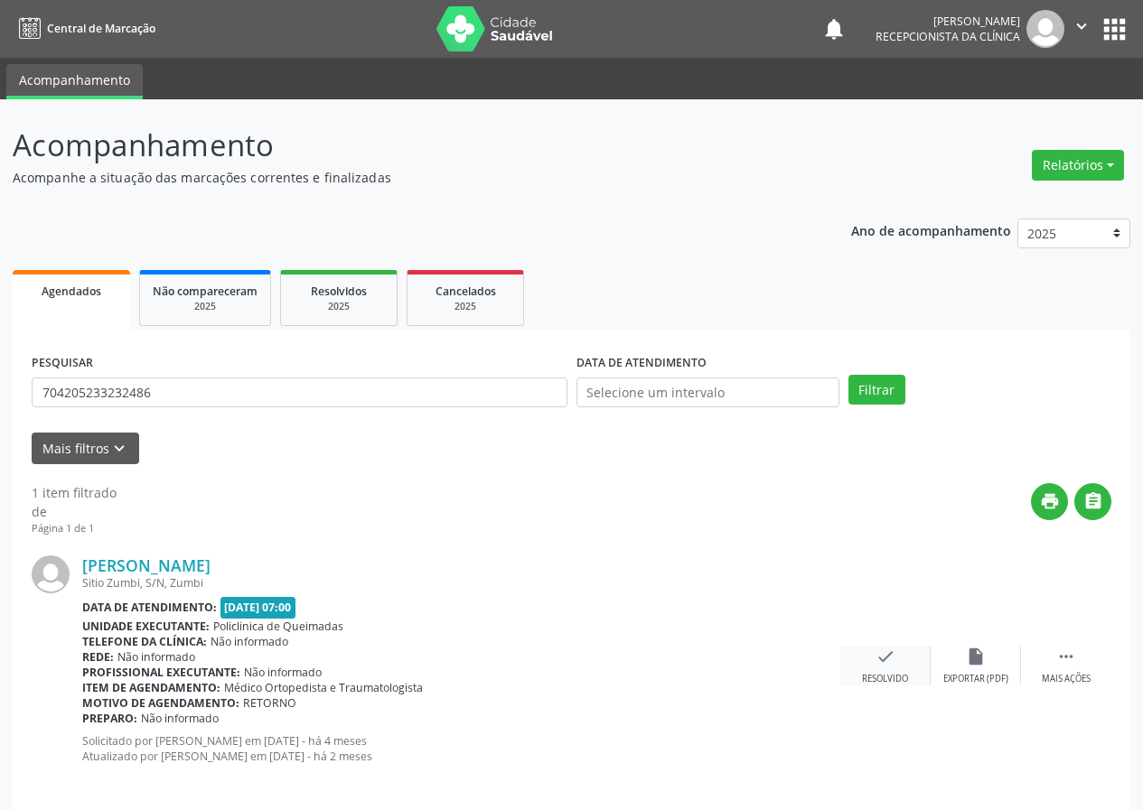
click at [895, 660] on div "check Resolvido" at bounding box center [885, 666] width 90 height 39
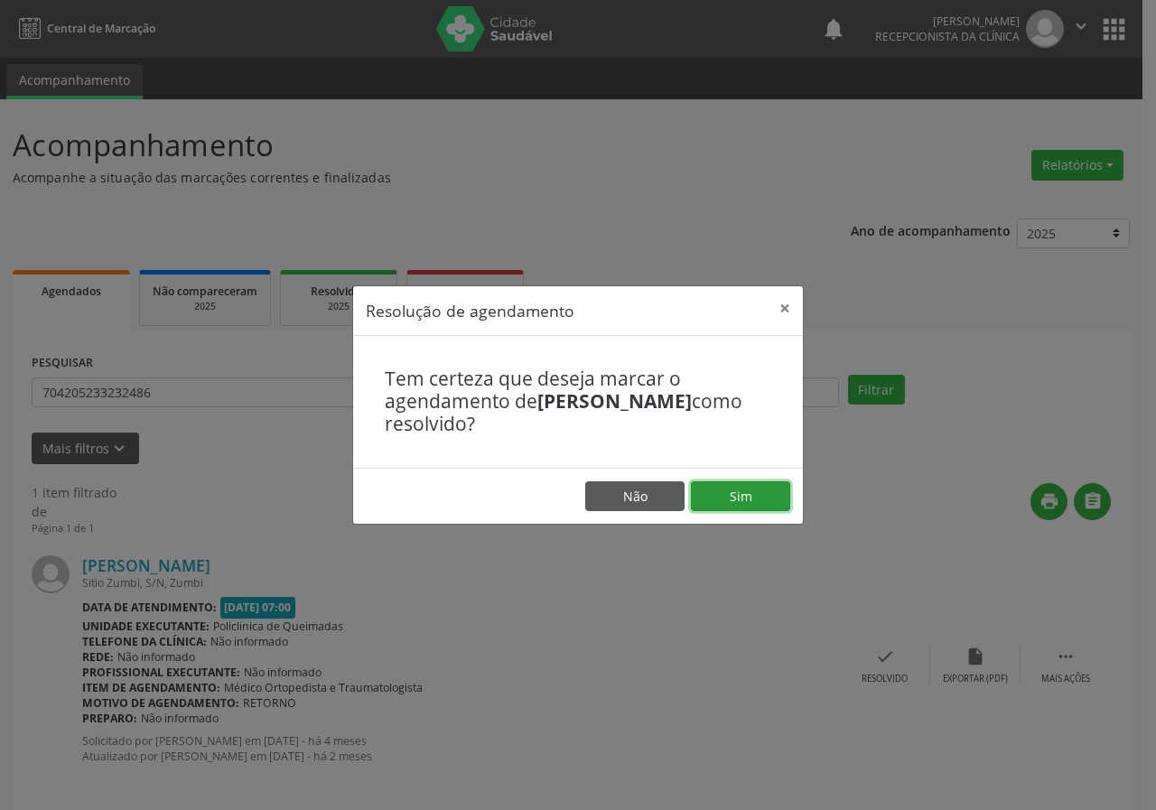
click at [754, 505] on button "Sim" at bounding box center [740, 497] width 99 height 31
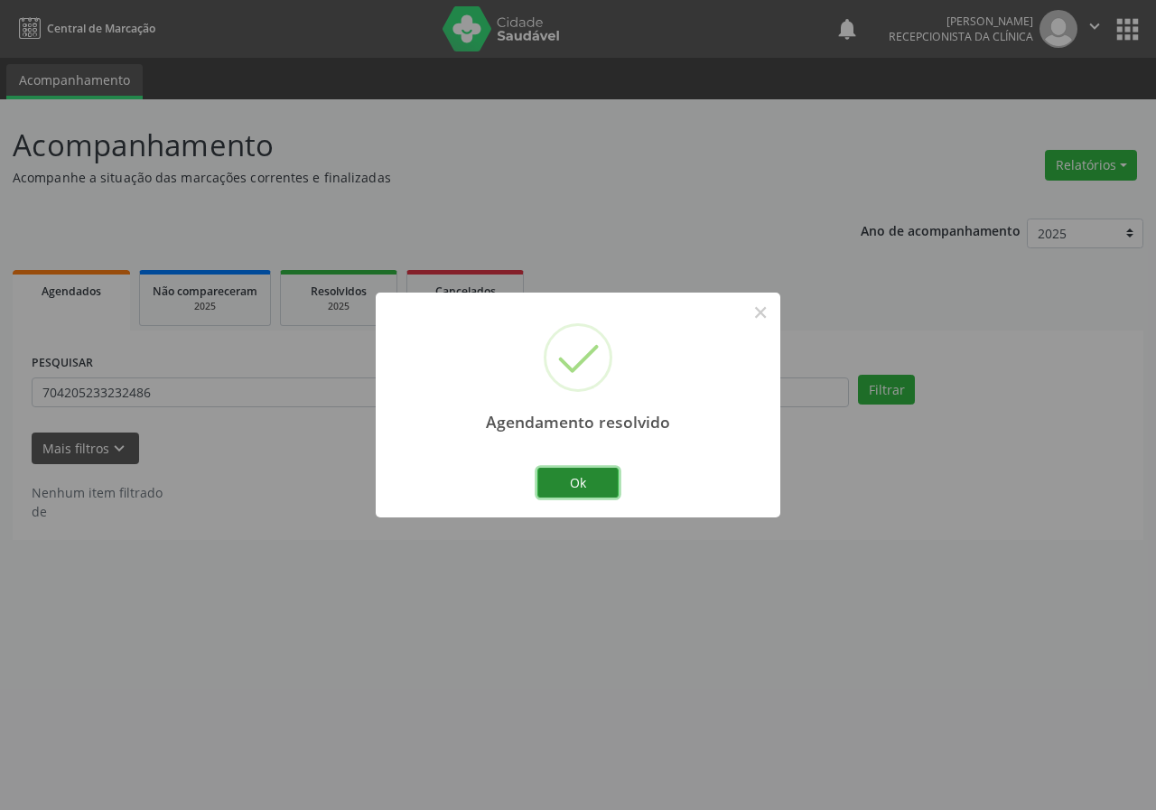
click at [590, 483] on button "Ok" at bounding box center [578, 483] width 81 height 31
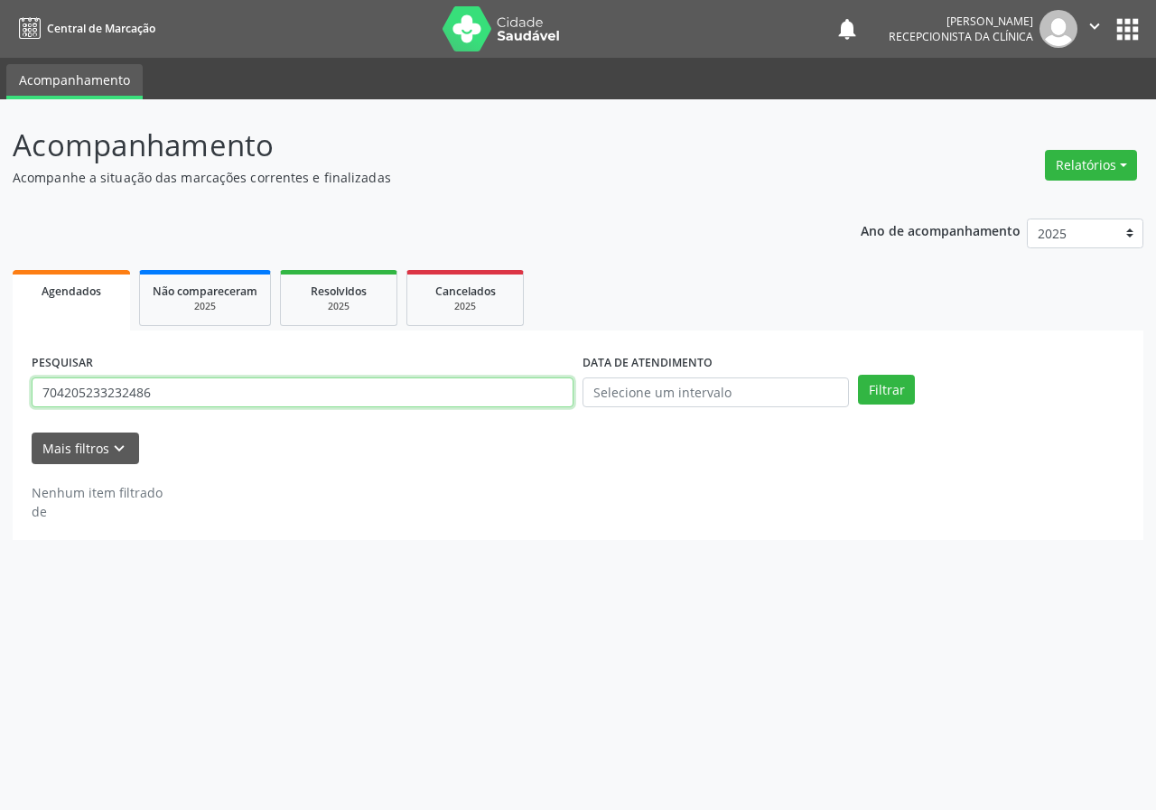
click at [451, 395] on input "704205233232486" at bounding box center [303, 393] width 542 height 31
type input "700001936822401"
click at [858, 375] on button "Filtrar" at bounding box center [886, 390] width 57 height 31
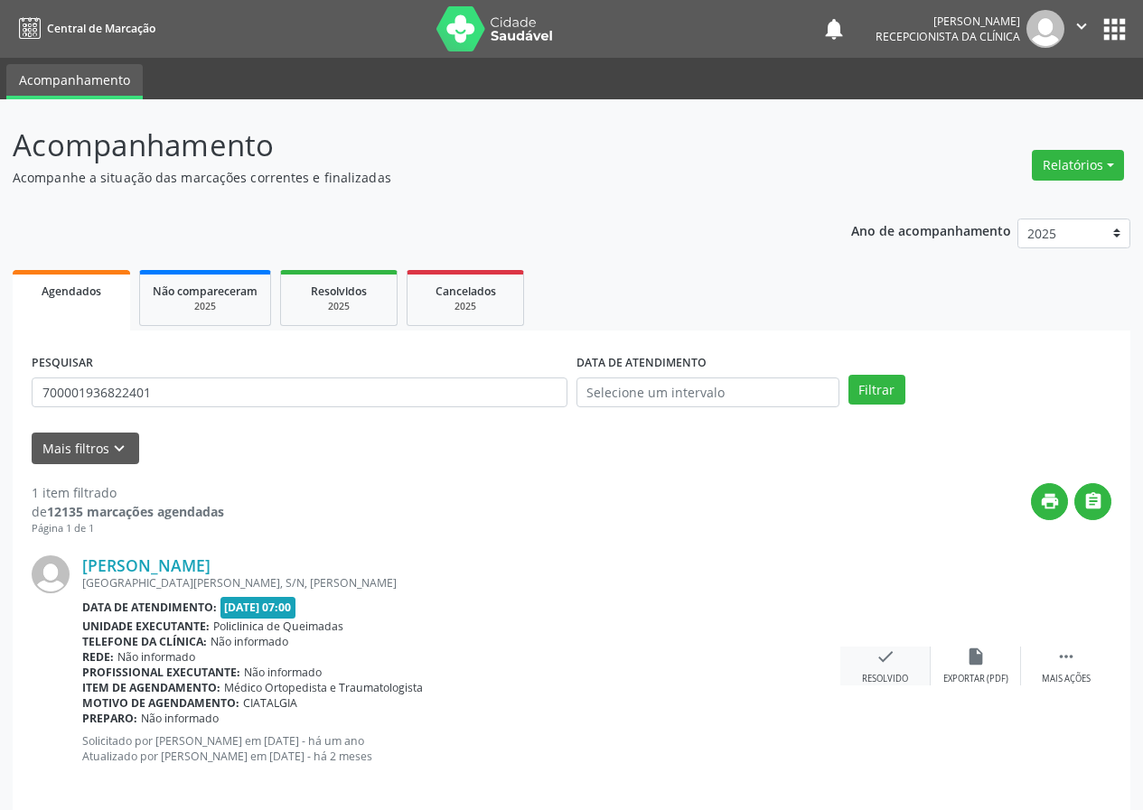
click at [889, 665] on icon "check" at bounding box center [885, 657] width 20 height 20
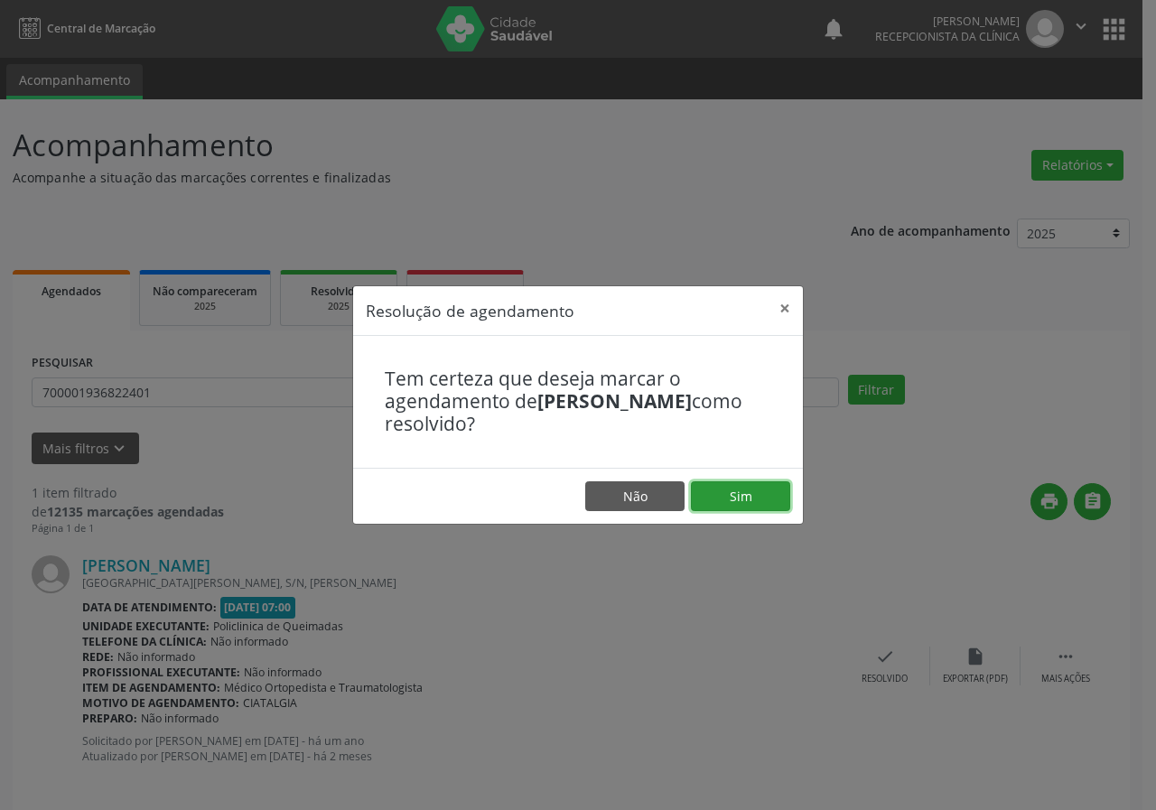
click at [765, 493] on button "Sim" at bounding box center [740, 497] width 99 height 31
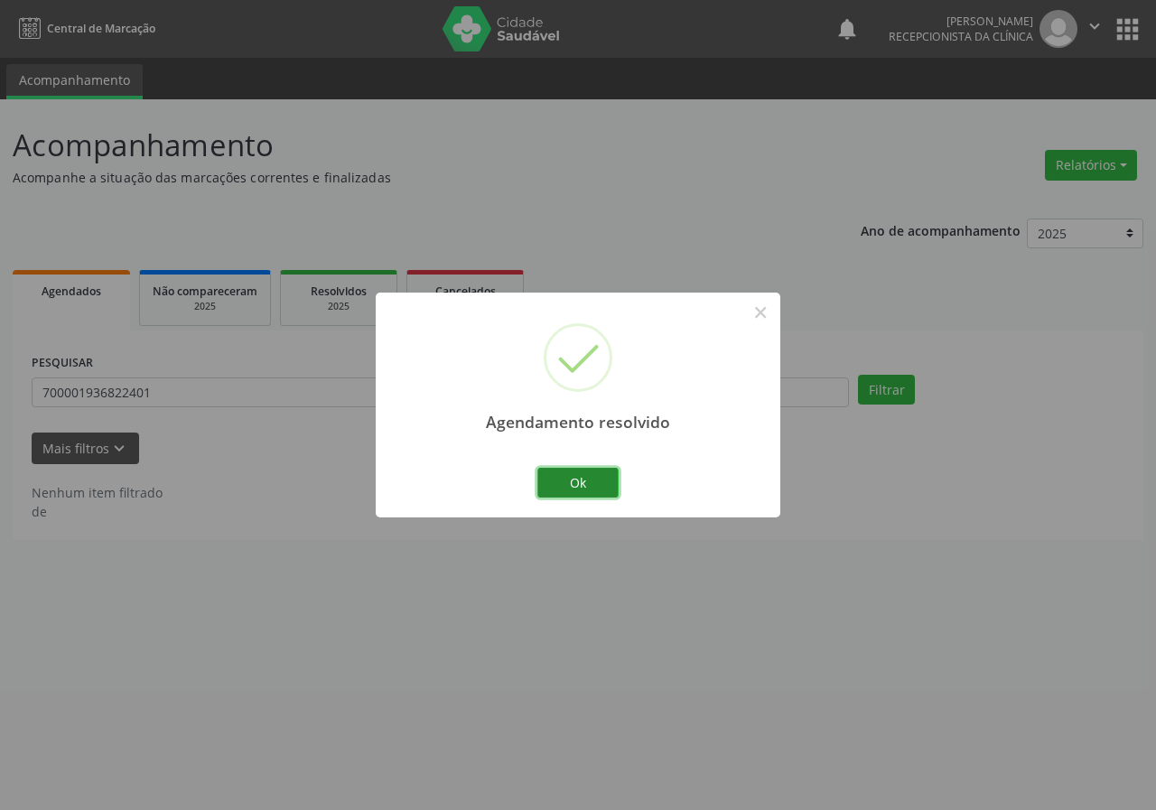
drag, startPoint x: 589, startPoint y: 476, endPoint x: 284, endPoint y: 368, distance: 324.1
click at [588, 476] on button "Ok" at bounding box center [578, 483] width 81 height 31
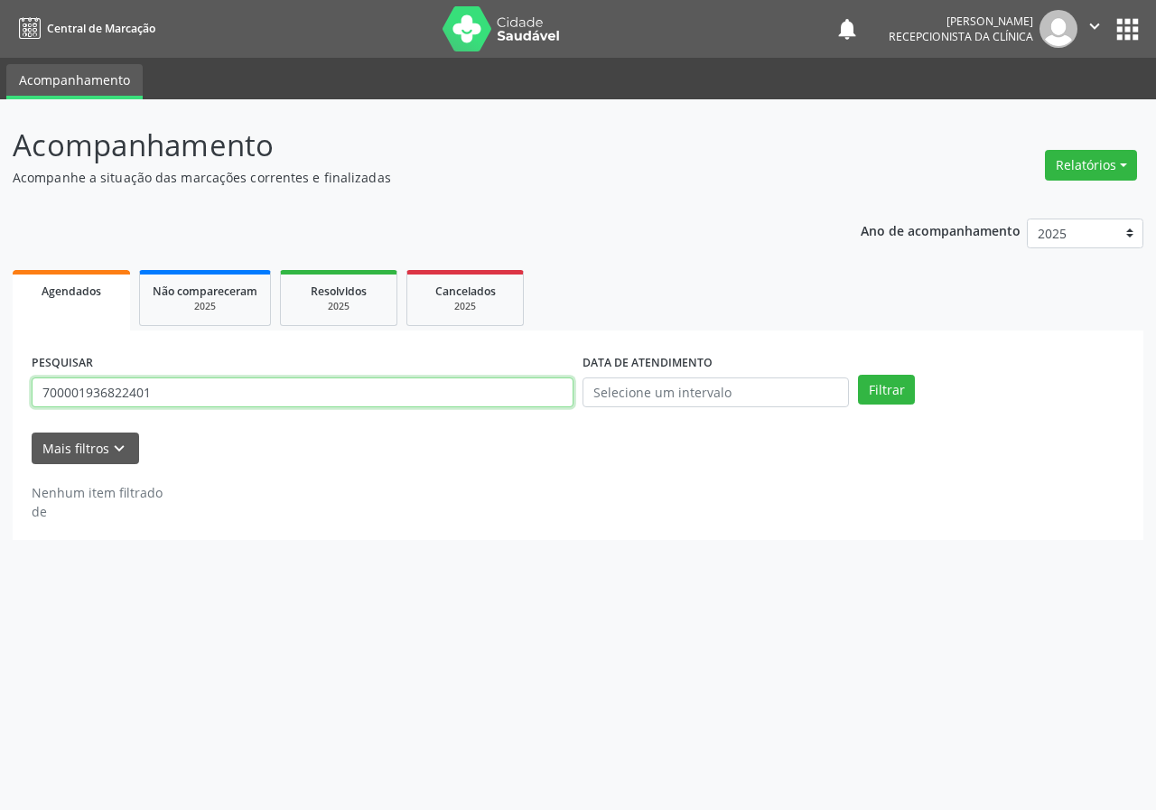
click at [307, 387] on input "700001936822401" at bounding box center [303, 393] width 542 height 31
type input "704104195713176"
click at [858, 375] on button "Filtrar" at bounding box center [886, 390] width 57 height 31
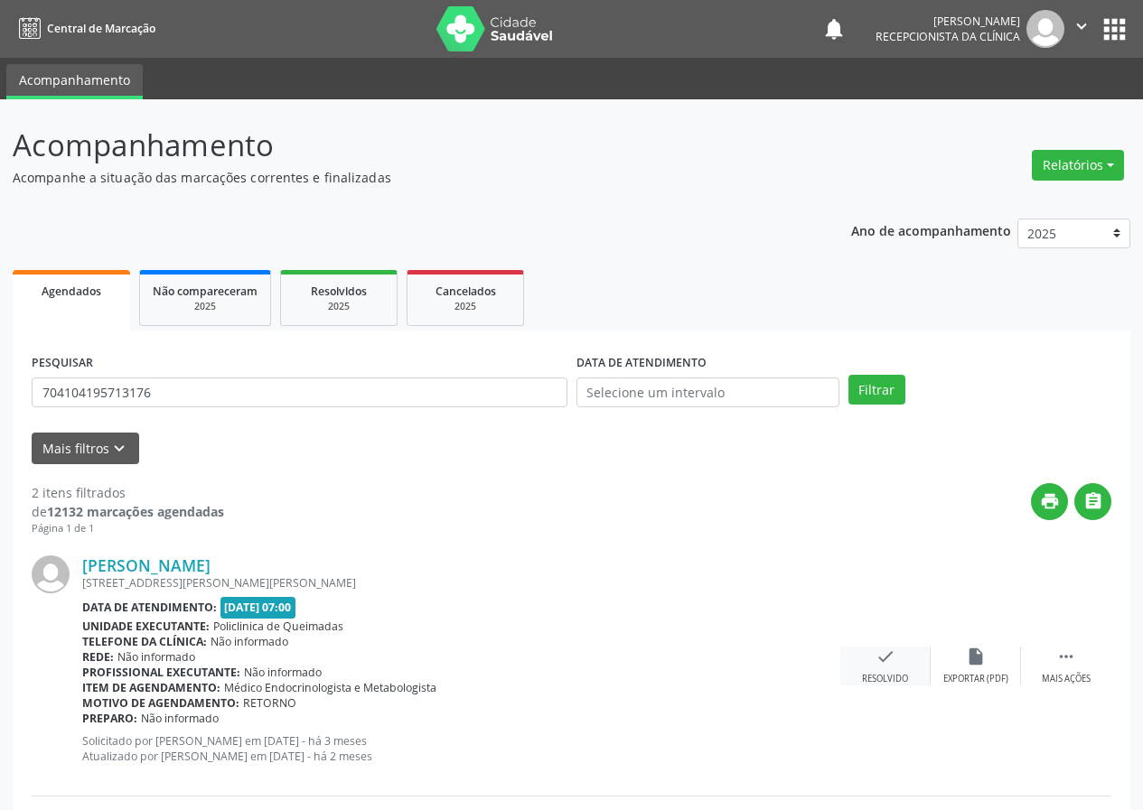
click at [889, 665] on icon "check" at bounding box center [885, 657] width 20 height 20
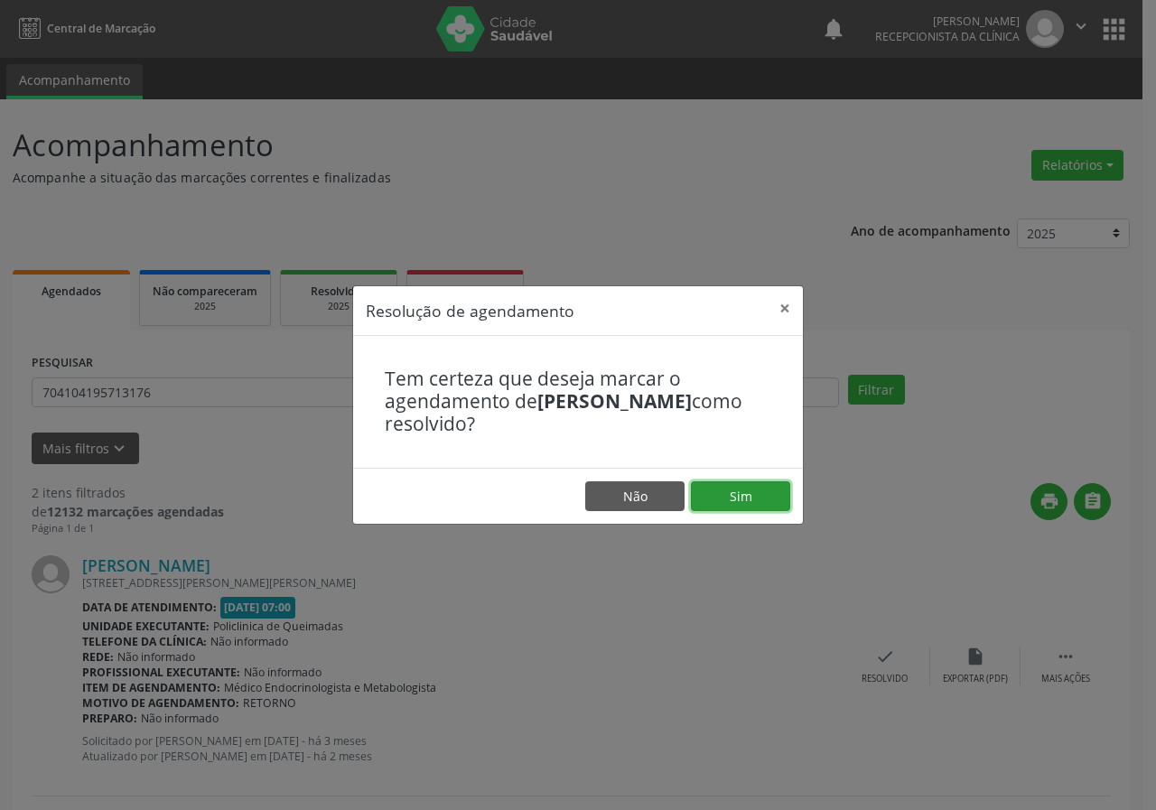
click at [736, 483] on button "Sim" at bounding box center [740, 497] width 99 height 31
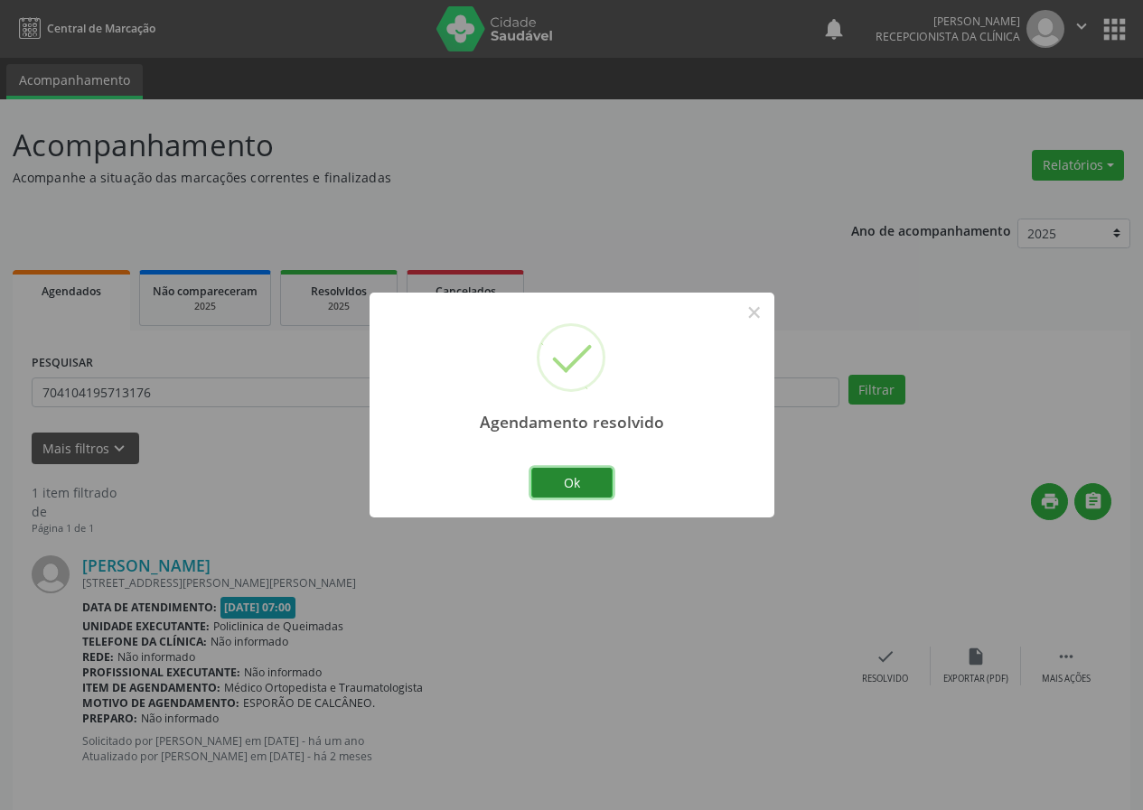
click at [593, 479] on button "Ok" at bounding box center [571, 483] width 81 height 31
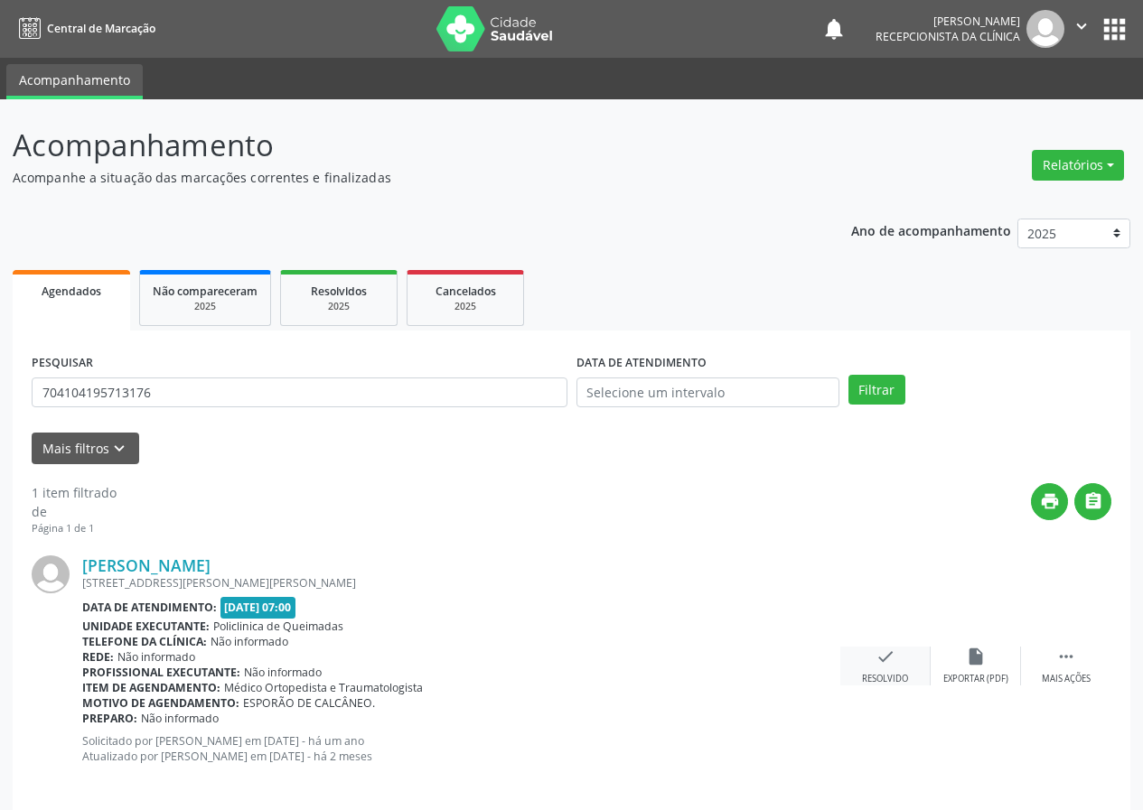
click at [885, 660] on icon "check" at bounding box center [885, 657] width 20 height 20
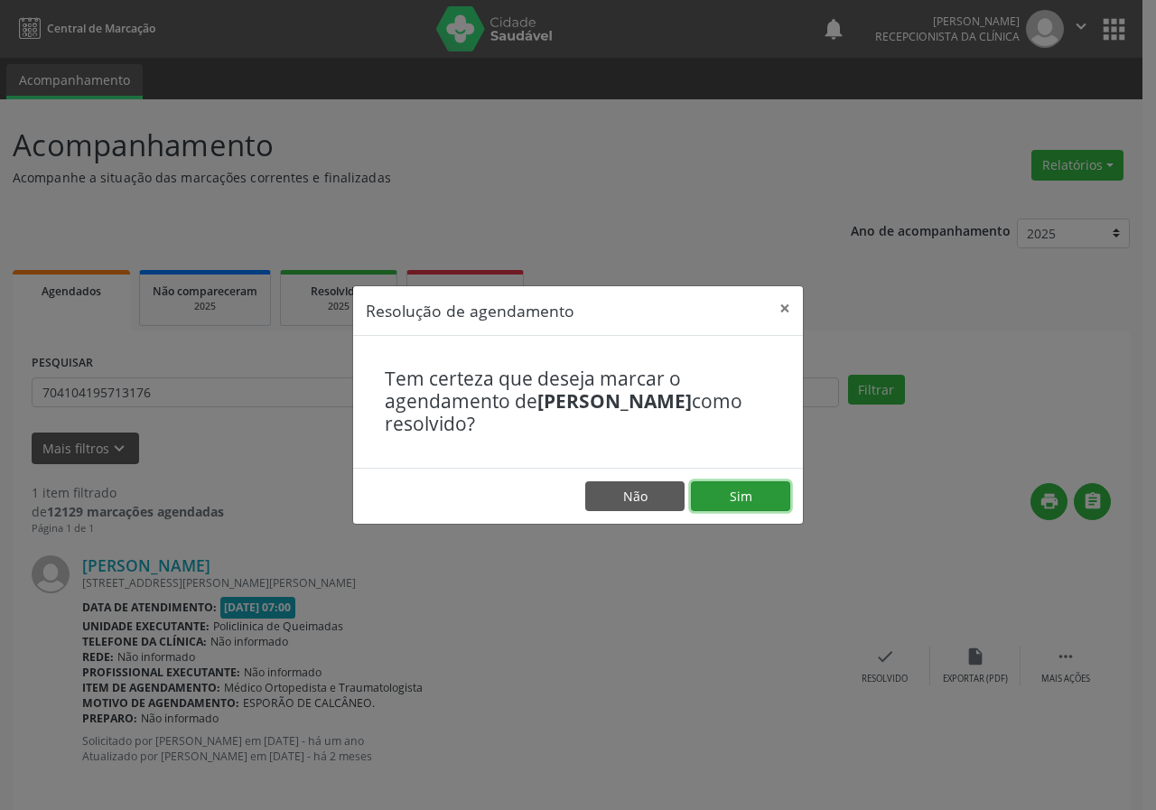
click at [761, 502] on button "Sim" at bounding box center [740, 497] width 99 height 31
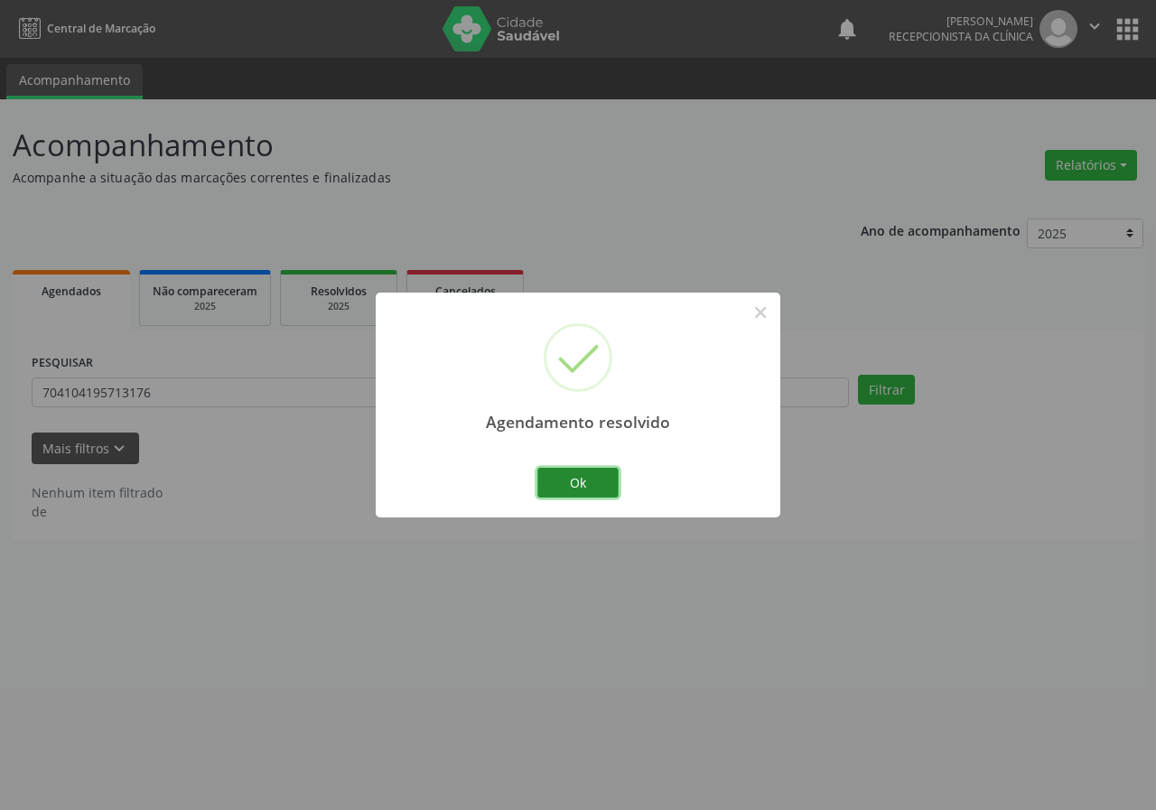
drag, startPoint x: 587, startPoint y: 473, endPoint x: 457, endPoint y: 435, distance: 135.8
click at [586, 473] on button "Ok" at bounding box center [578, 483] width 81 height 31
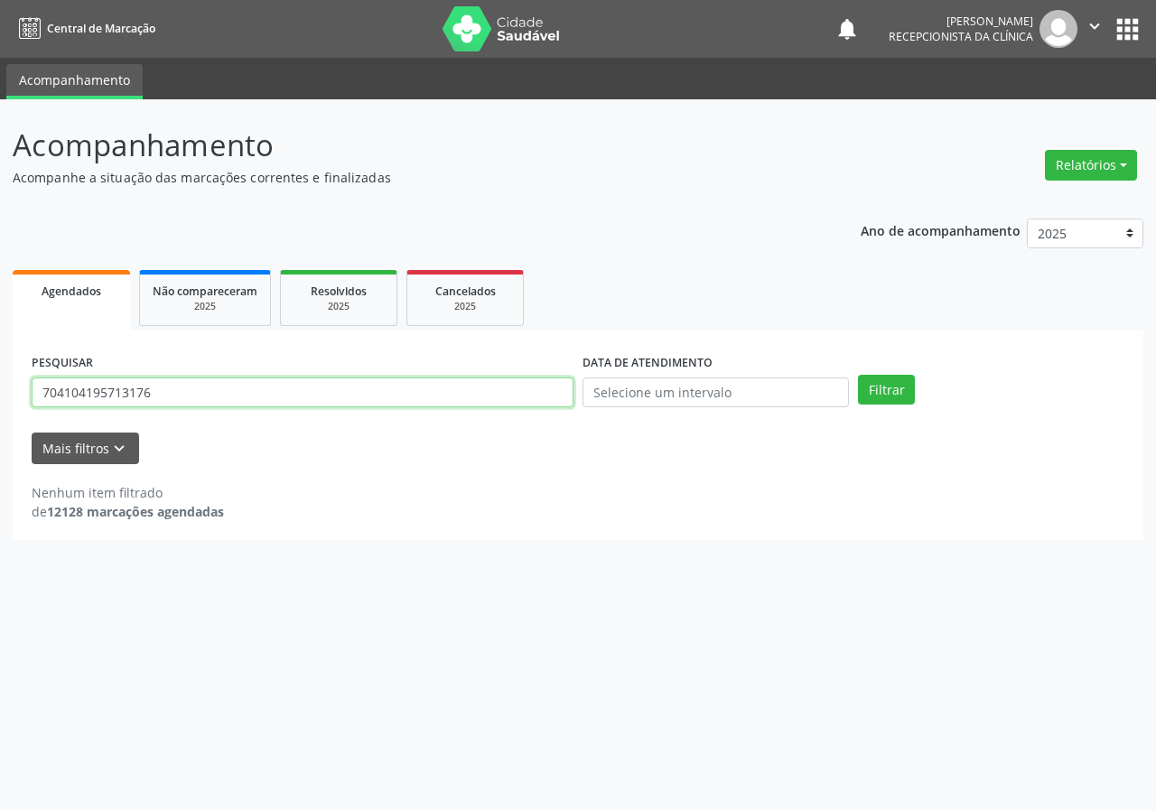
click at [419, 397] on input "704104195713176" at bounding box center [303, 393] width 542 height 31
click at [419, 398] on input "704104195713176" at bounding box center [303, 393] width 542 height 31
type input "708602080213789"
click at [858, 375] on button "Filtrar" at bounding box center [886, 390] width 57 height 31
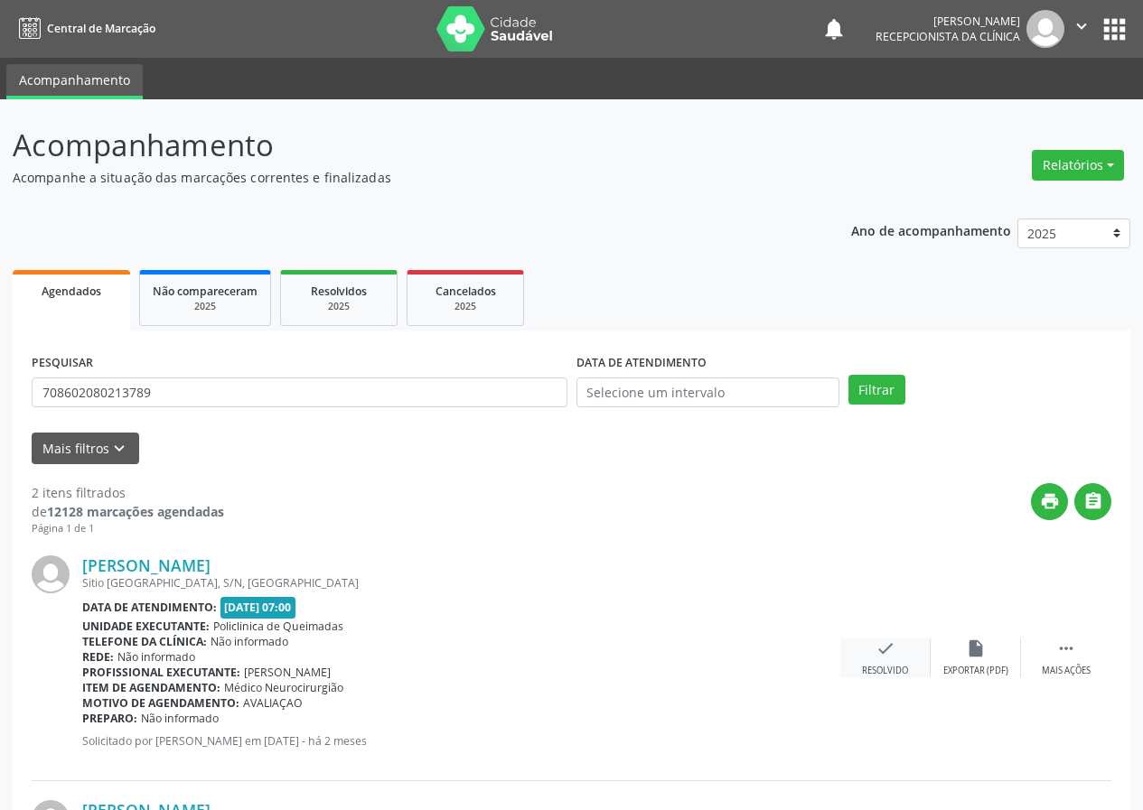
click at [894, 656] on icon "check" at bounding box center [885, 649] width 20 height 20
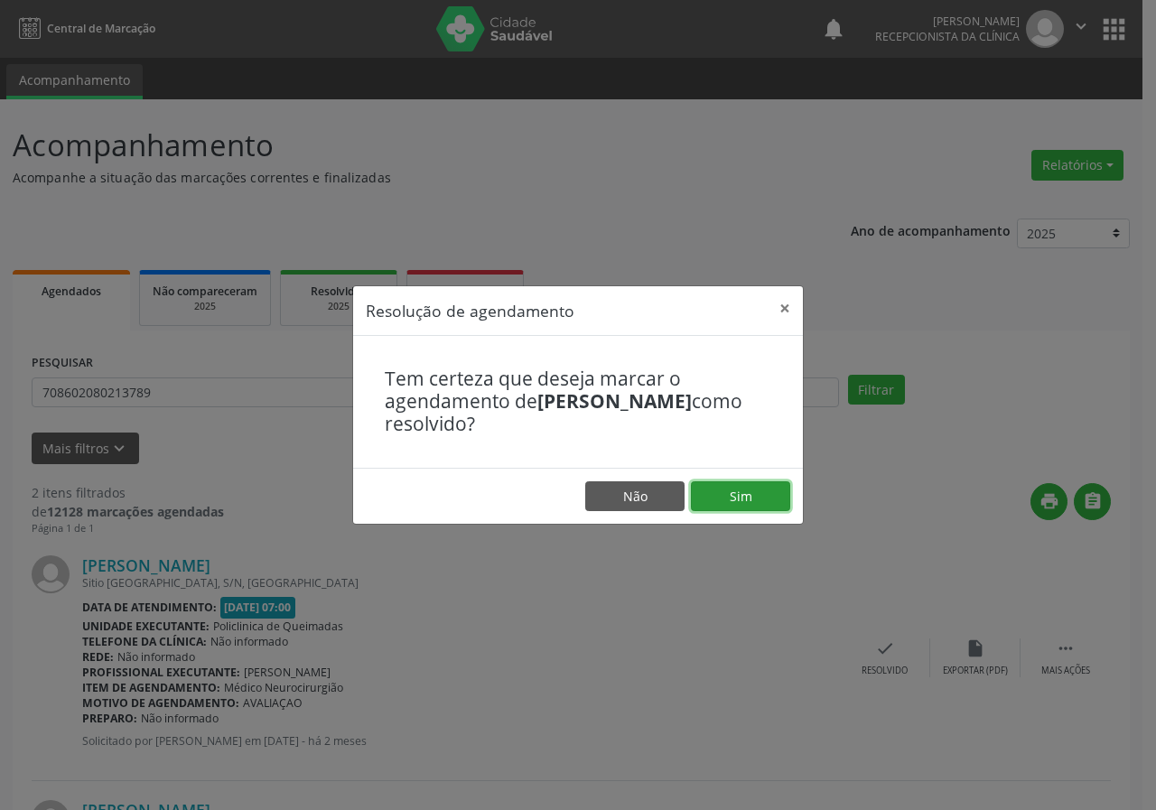
click at [737, 501] on button "Sim" at bounding box center [740, 497] width 99 height 31
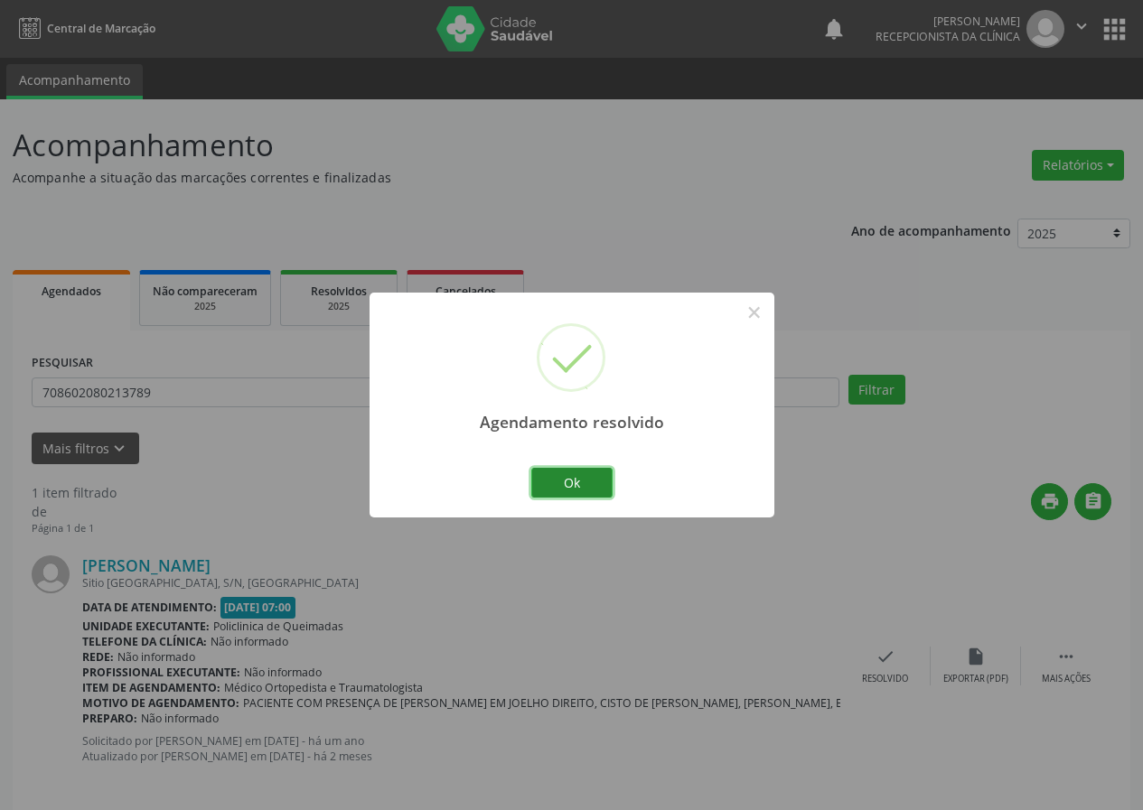
click at [592, 484] on button "Ok" at bounding box center [571, 483] width 81 height 31
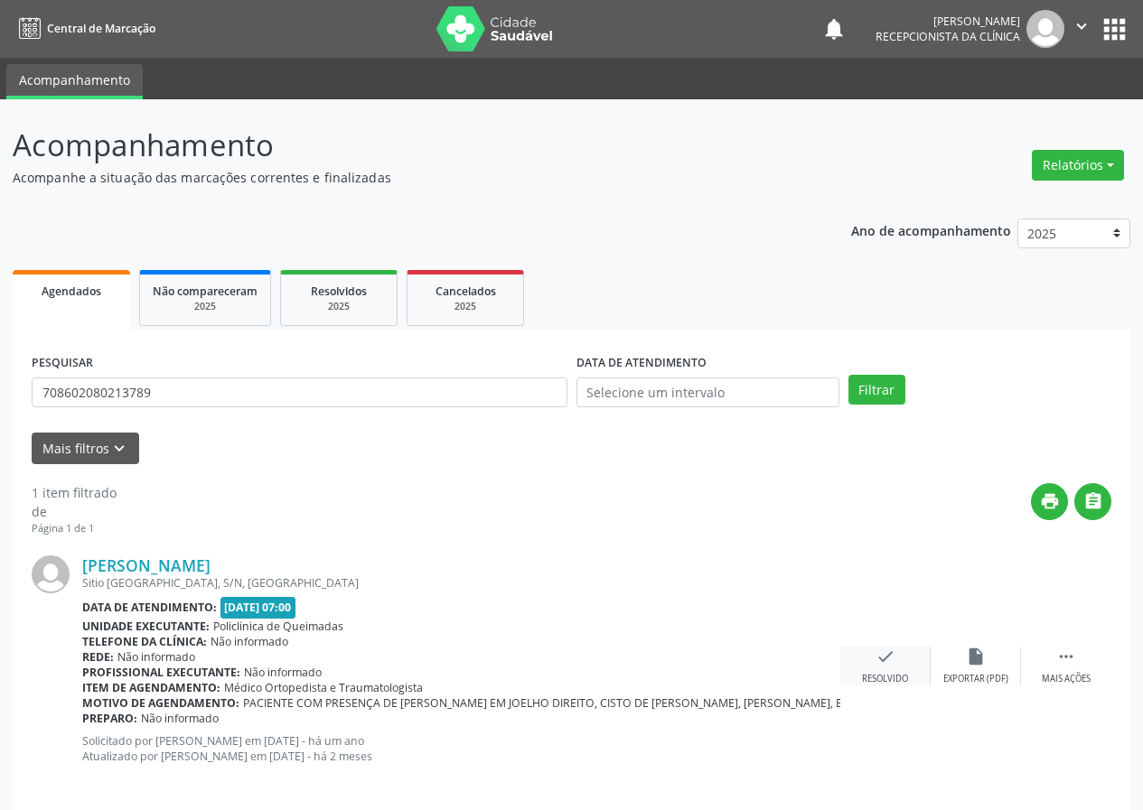
drag, startPoint x: 874, startPoint y: 668, endPoint x: 864, endPoint y: 663, distance: 10.9
click at [864, 663] on div "check Resolvido" at bounding box center [885, 666] width 90 height 39
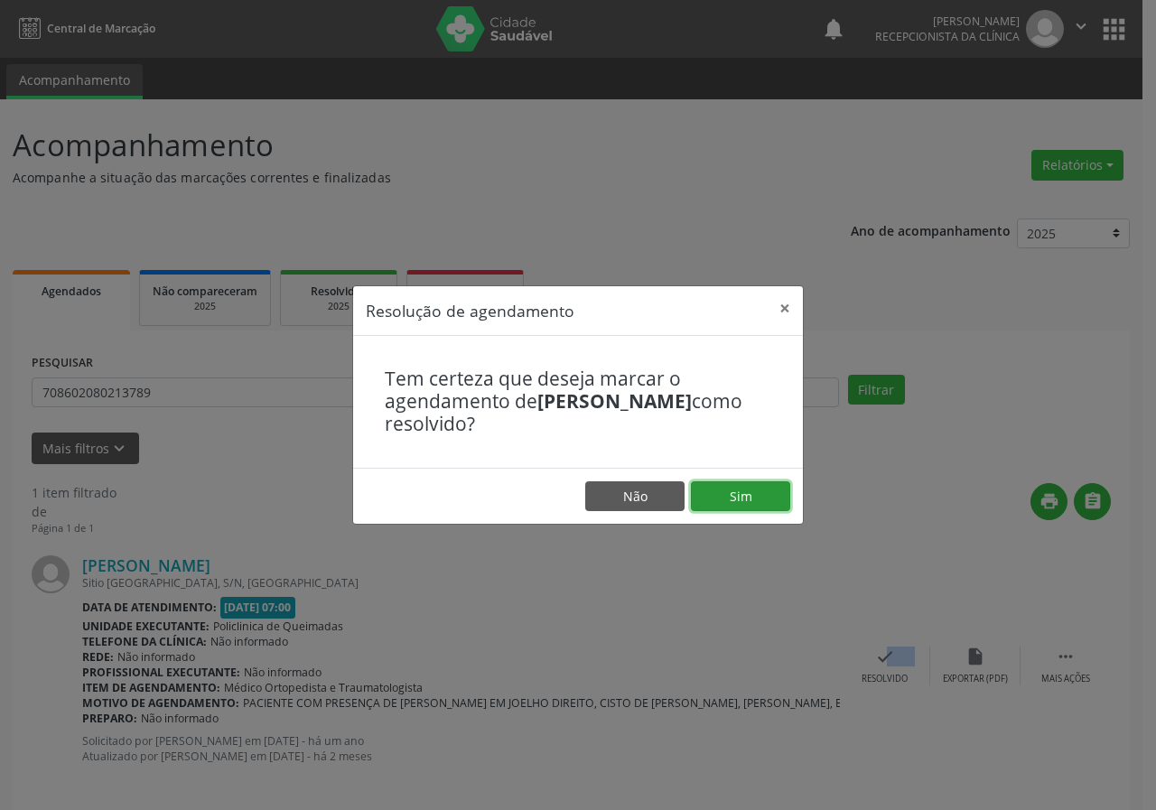
drag, startPoint x: 757, startPoint y: 491, endPoint x: 700, endPoint y: 482, distance: 57.8
click at [754, 491] on button "Sim" at bounding box center [740, 497] width 99 height 31
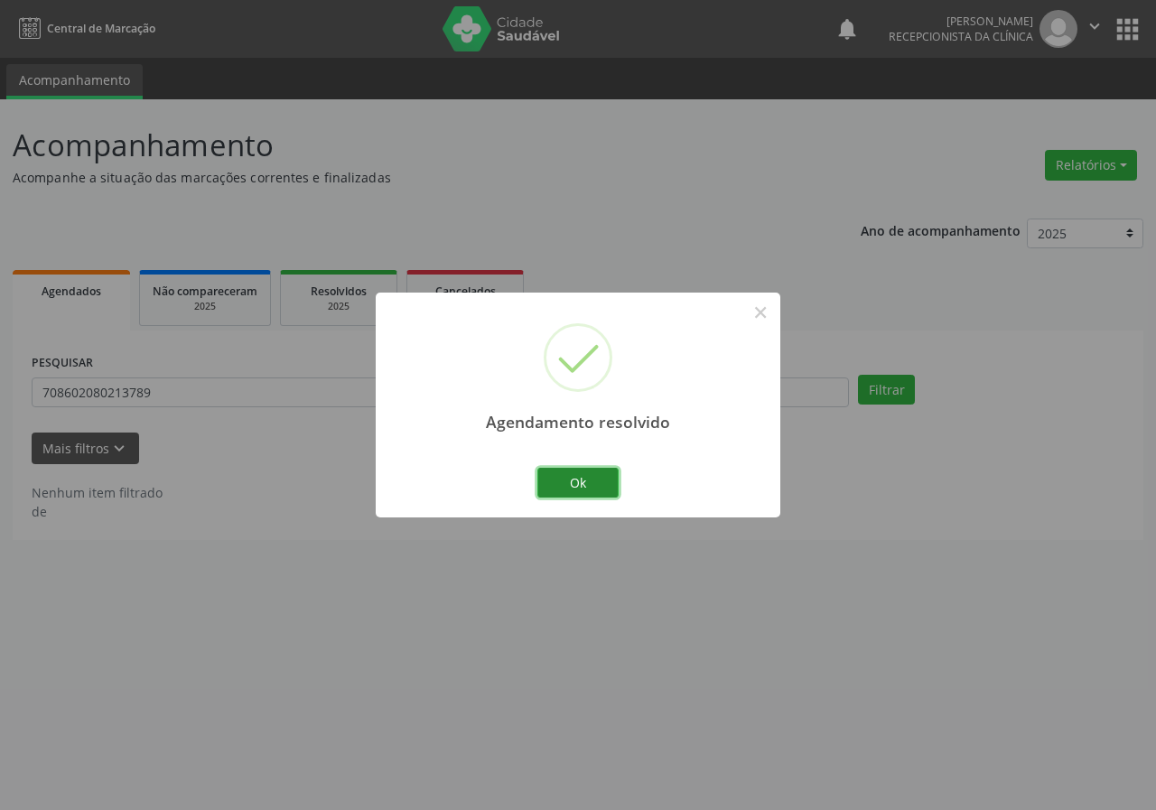
click at [593, 479] on button "Ok" at bounding box center [578, 483] width 81 height 31
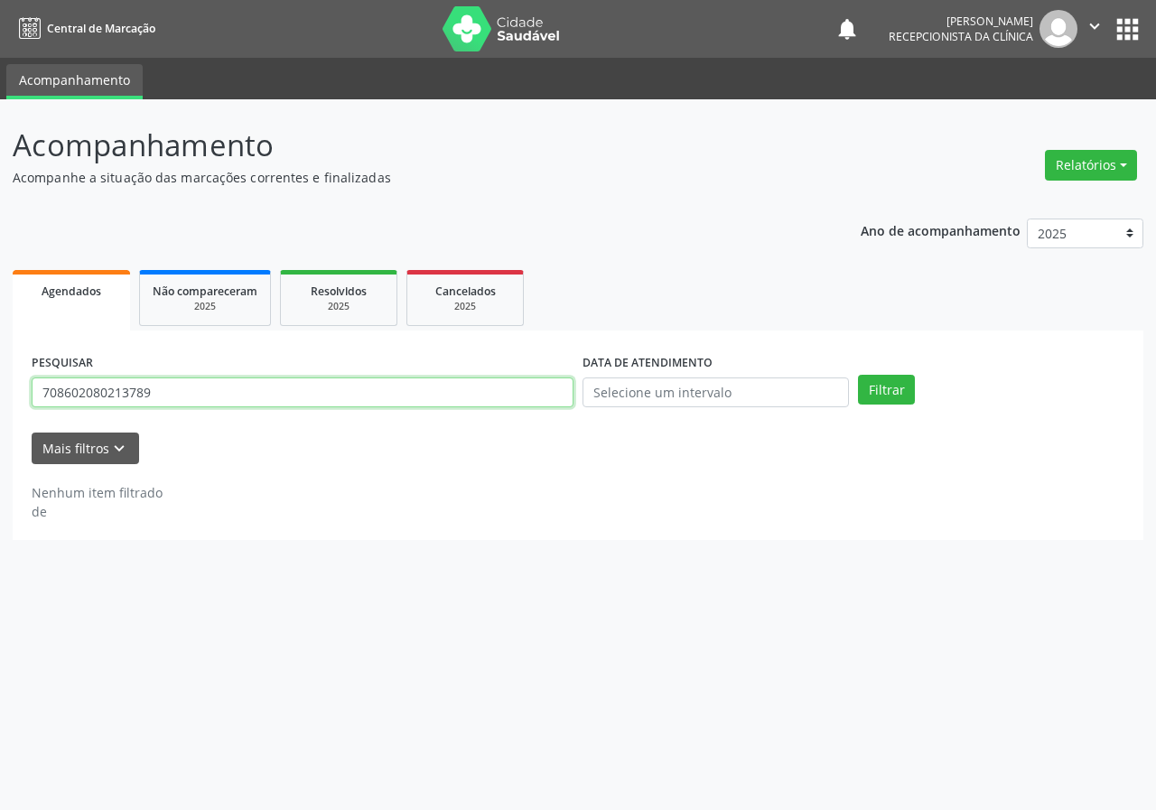
click at [485, 387] on input "708602080213789" at bounding box center [303, 393] width 542 height 31
type input "70640717683583"
click at [858, 375] on button "Filtrar" at bounding box center [886, 390] width 57 height 31
click at [486, 394] on input "70640717683583" at bounding box center [303, 393] width 542 height 31
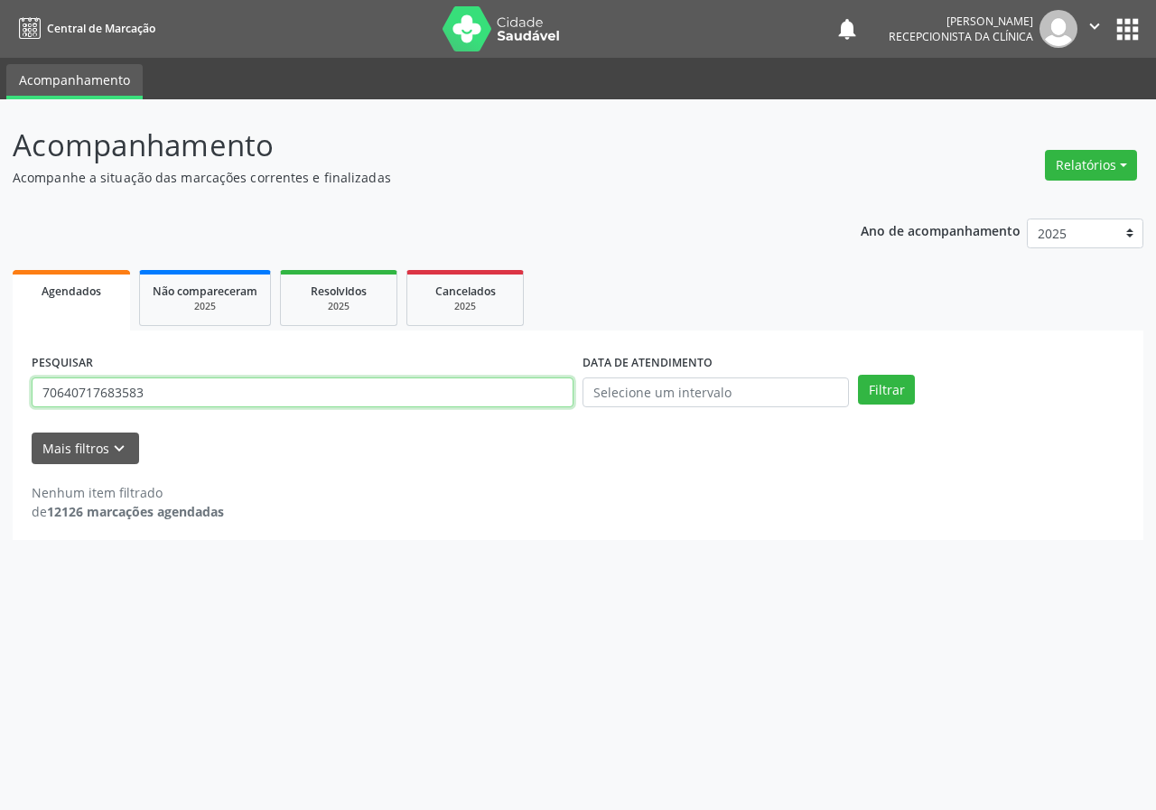
click at [486, 394] on input "70640717683583" at bounding box center [303, 393] width 542 height 31
type input "706407176833583"
click at [858, 375] on button "Filtrar" at bounding box center [886, 390] width 57 height 31
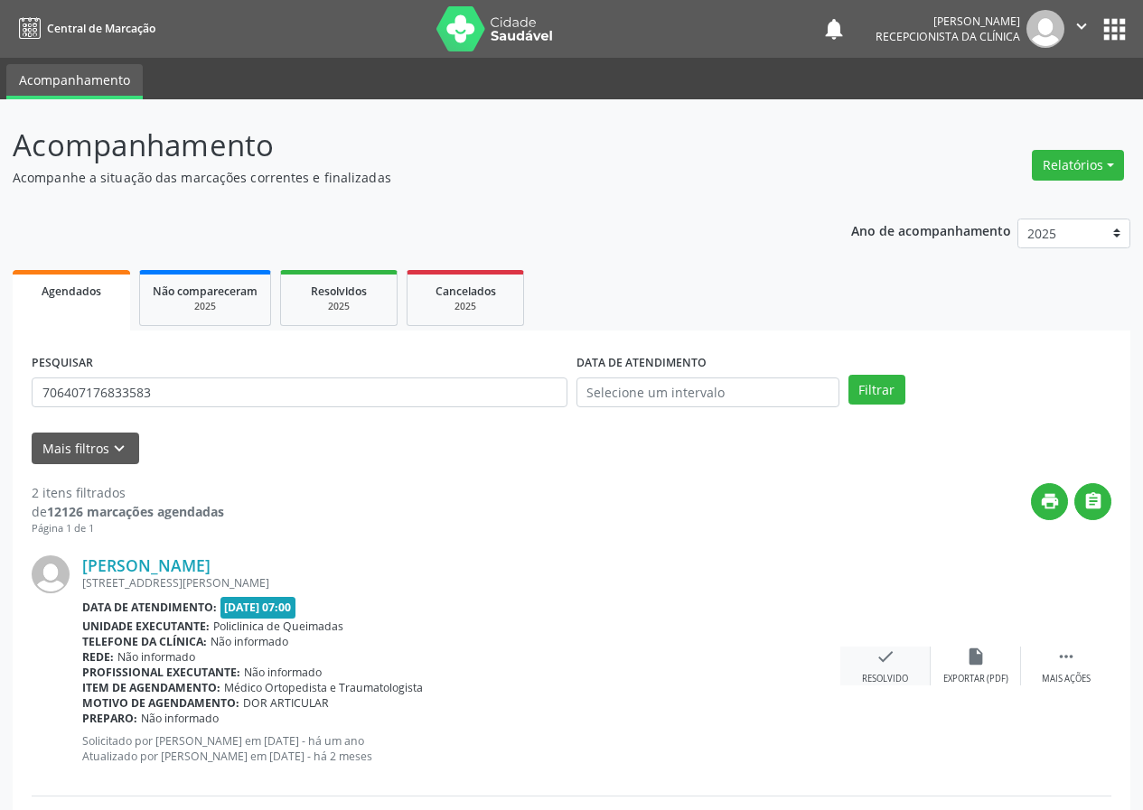
click at [900, 655] on div "check Resolvido" at bounding box center [885, 666] width 90 height 39
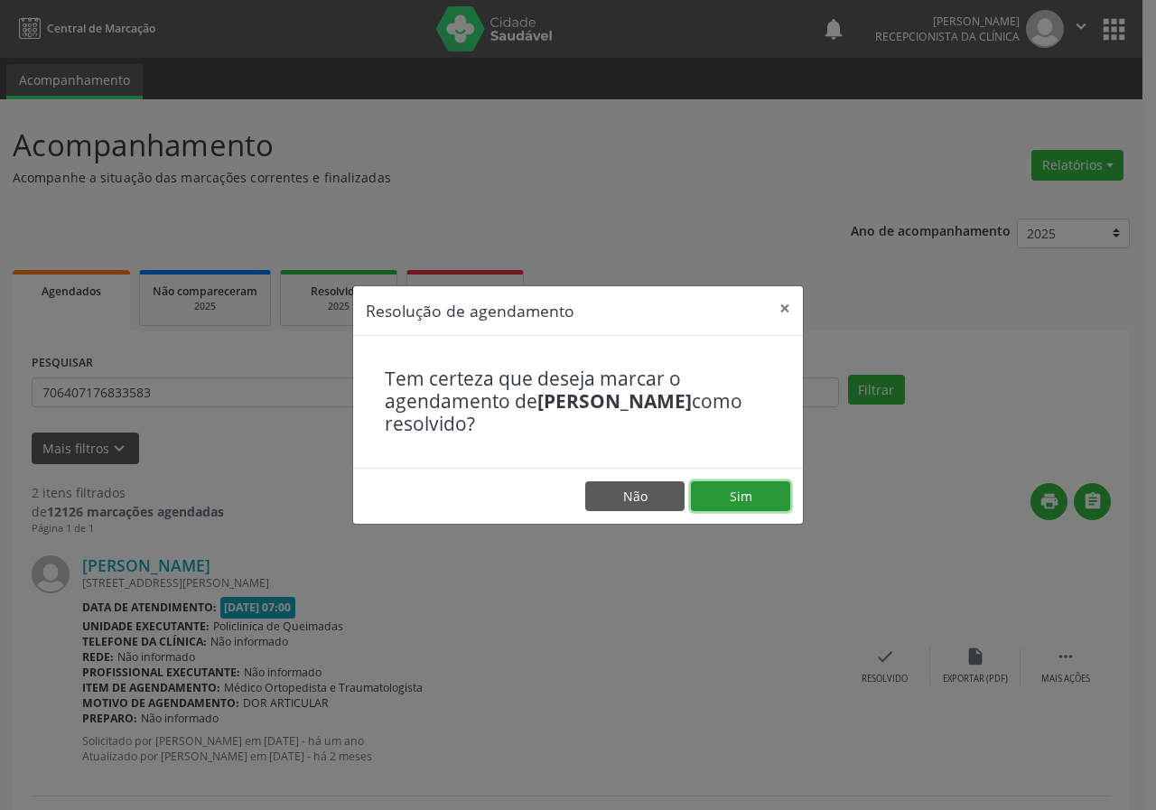
click at [766, 504] on button "Sim" at bounding box center [740, 497] width 99 height 31
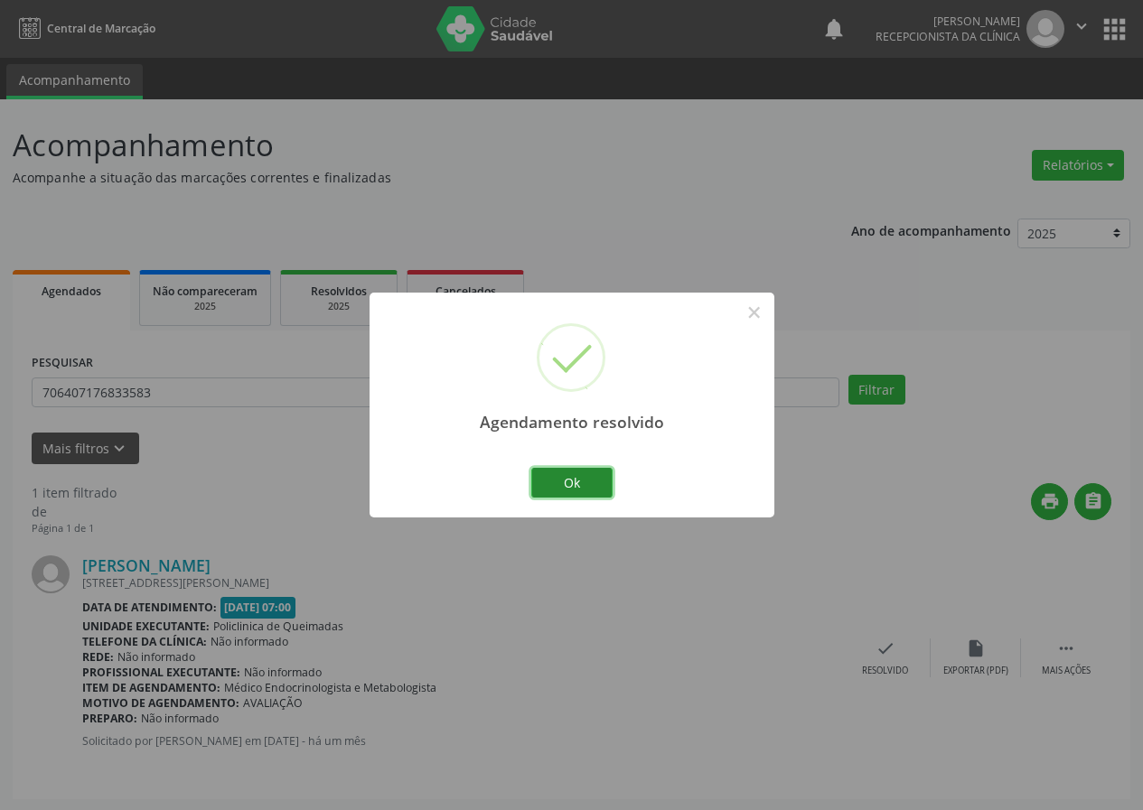
click at [601, 483] on button "Ok" at bounding box center [571, 483] width 81 height 31
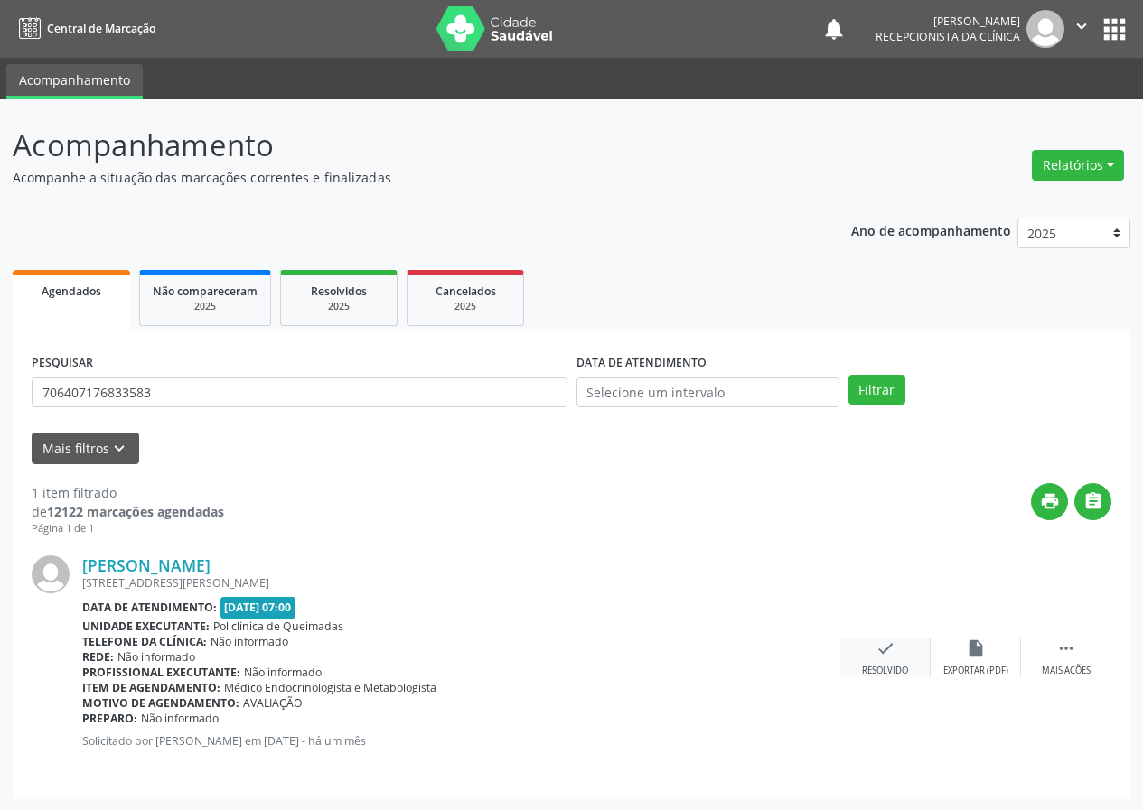
click at [874, 652] on div "check Resolvido" at bounding box center [885, 658] width 90 height 39
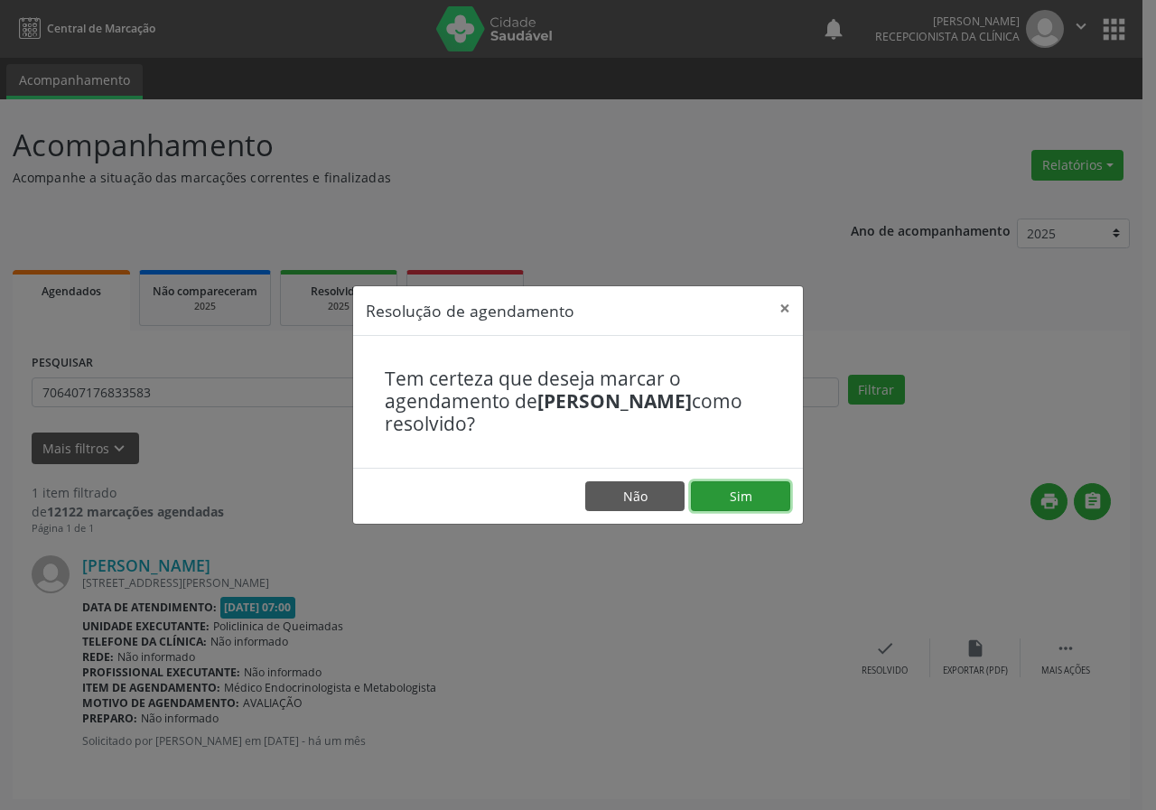
click at [772, 504] on button "Sim" at bounding box center [740, 497] width 99 height 31
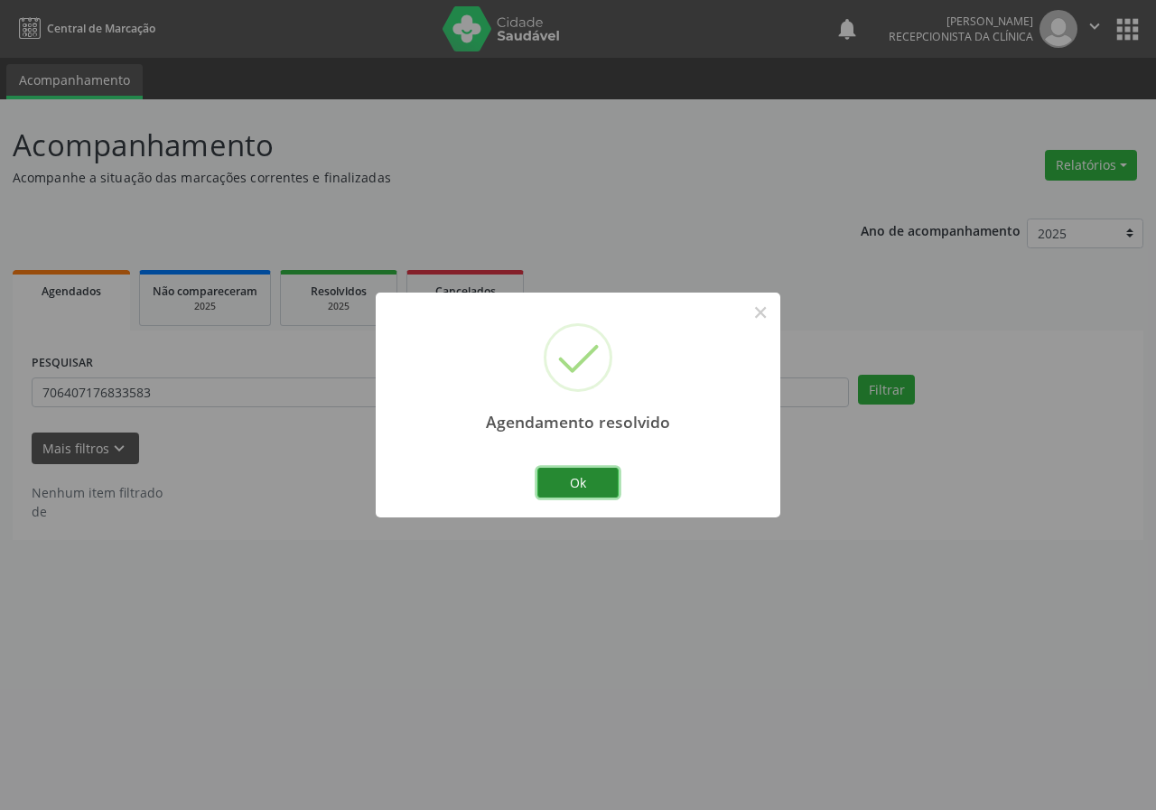
click at [596, 481] on button "Ok" at bounding box center [578, 483] width 81 height 31
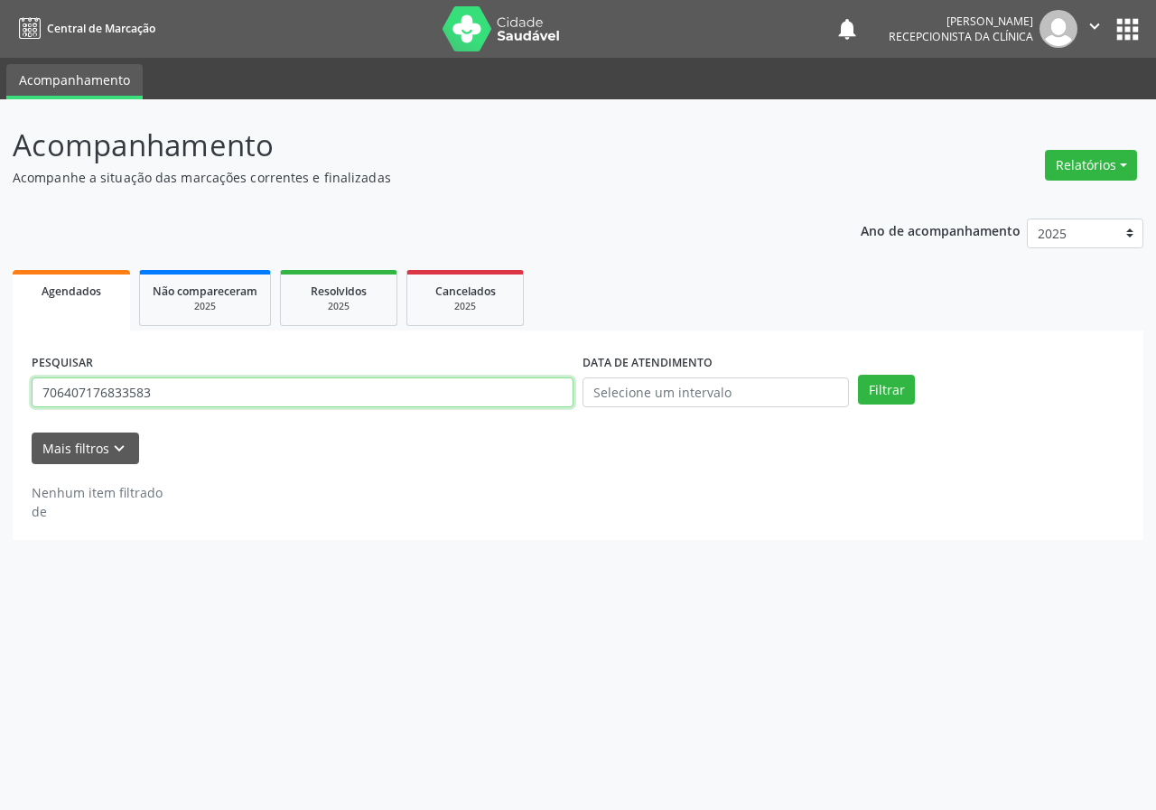
click at [473, 396] on input "706407176833583" at bounding box center [303, 393] width 542 height 31
click at [251, 406] on input "text" at bounding box center [303, 393] width 542 height 31
click at [244, 402] on input "text" at bounding box center [303, 393] width 542 height 31
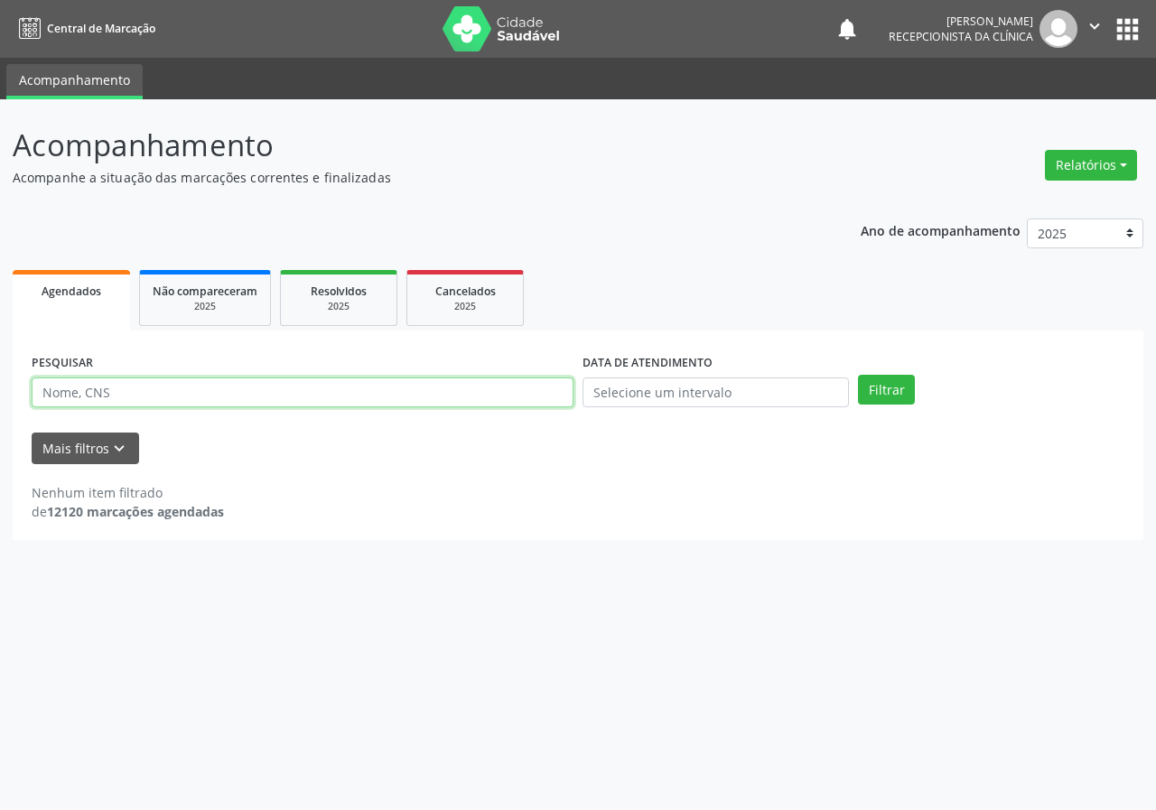
click at [201, 394] on input "text" at bounding box center [303, 393] width 542 height 31
click at [117, 388] on input "text" at bounding box center [303, 393] width 542 height 31
click at [400, 397] on input "text" at bounding box center [303, 393] width 542 height 31
click at [145, 393] on input "text" at bounding box center [303, 393] width 542 height 31
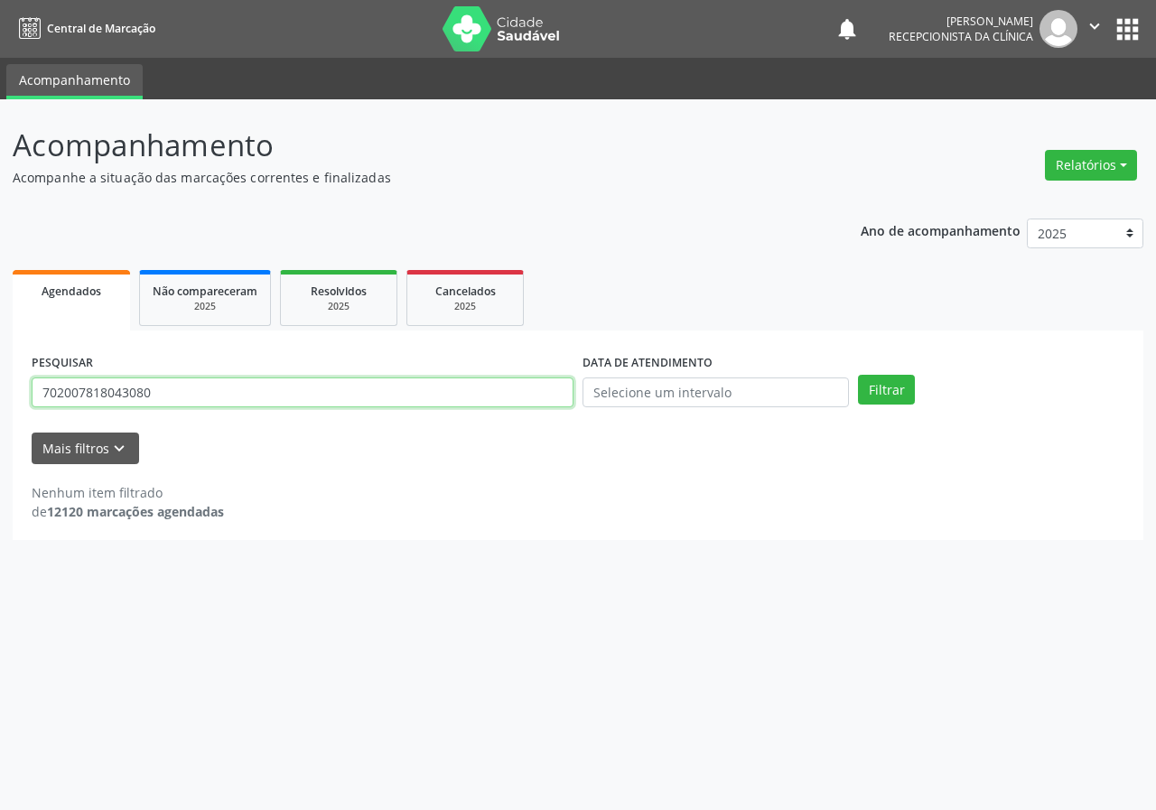
type input "702007818043080"
click at [858, 375] on button "Filtrar" at bounding box center [886, 390] width 57 height 31
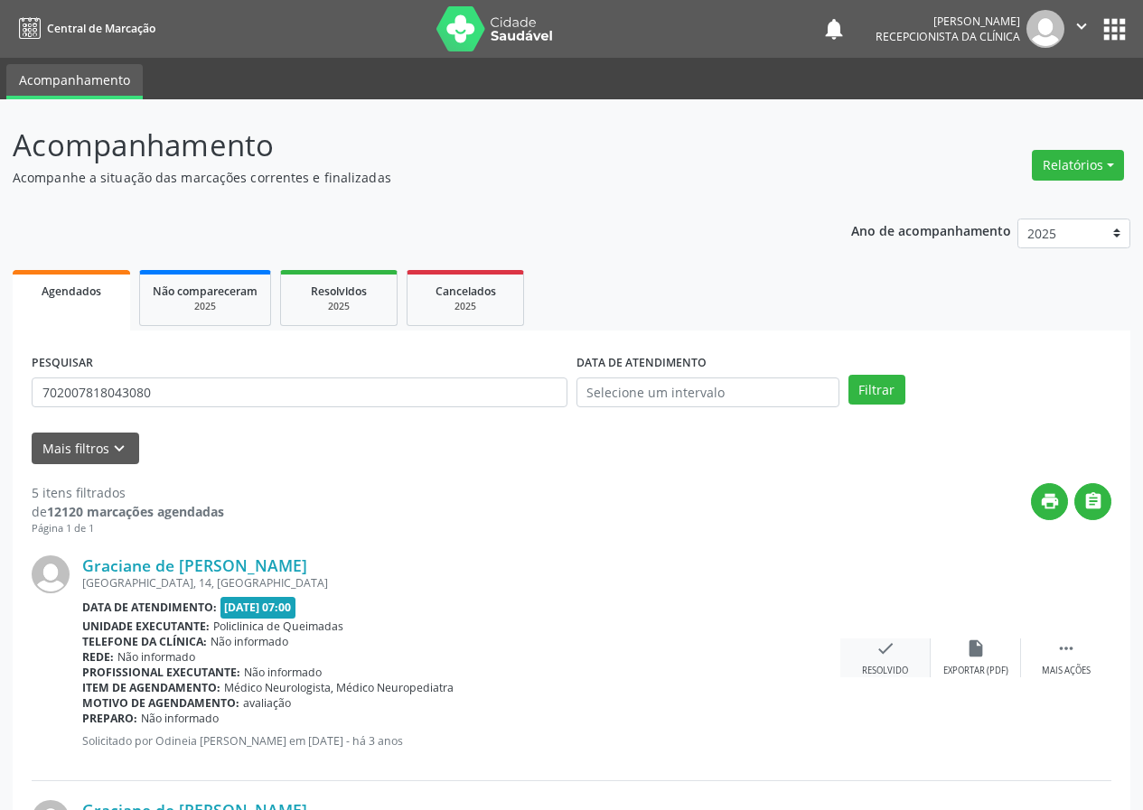
click at [879, 651] on icon "check" at bounding box center [885, 649] width 20 height 20
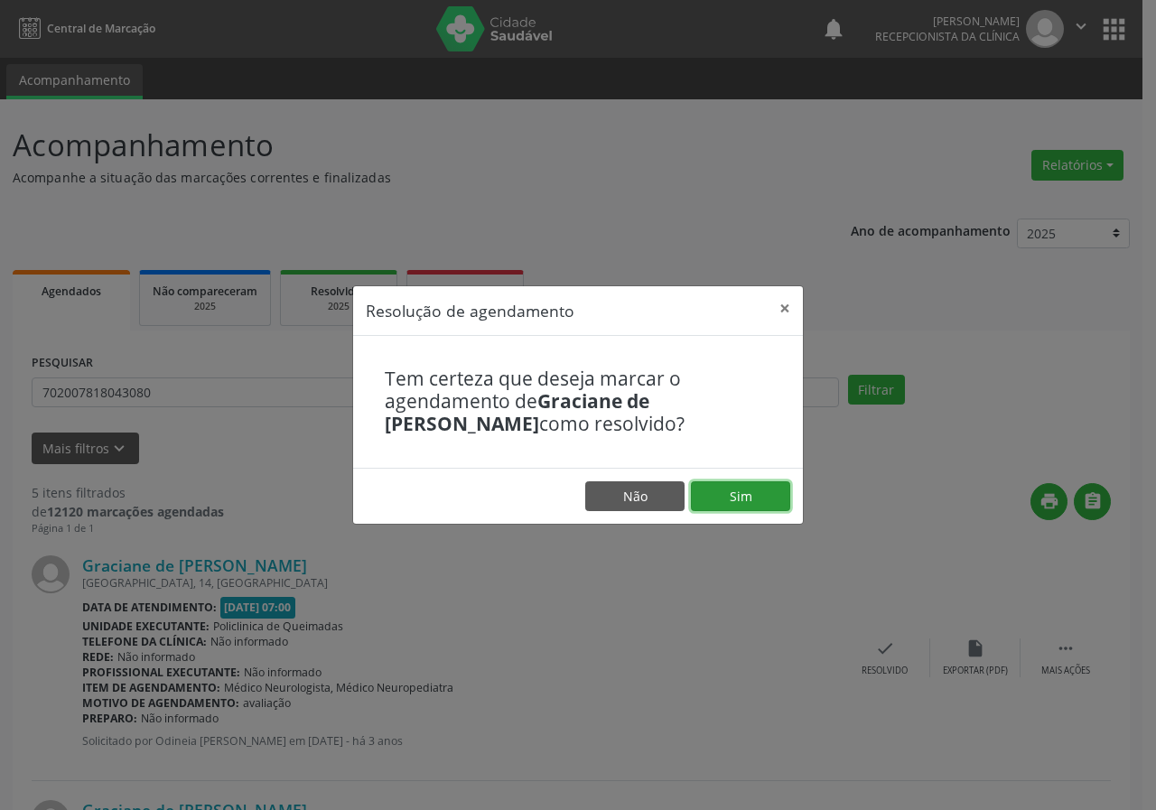
click at [745, 498] on button "Sim" at bounding box center [740, 497] width 99 height 31
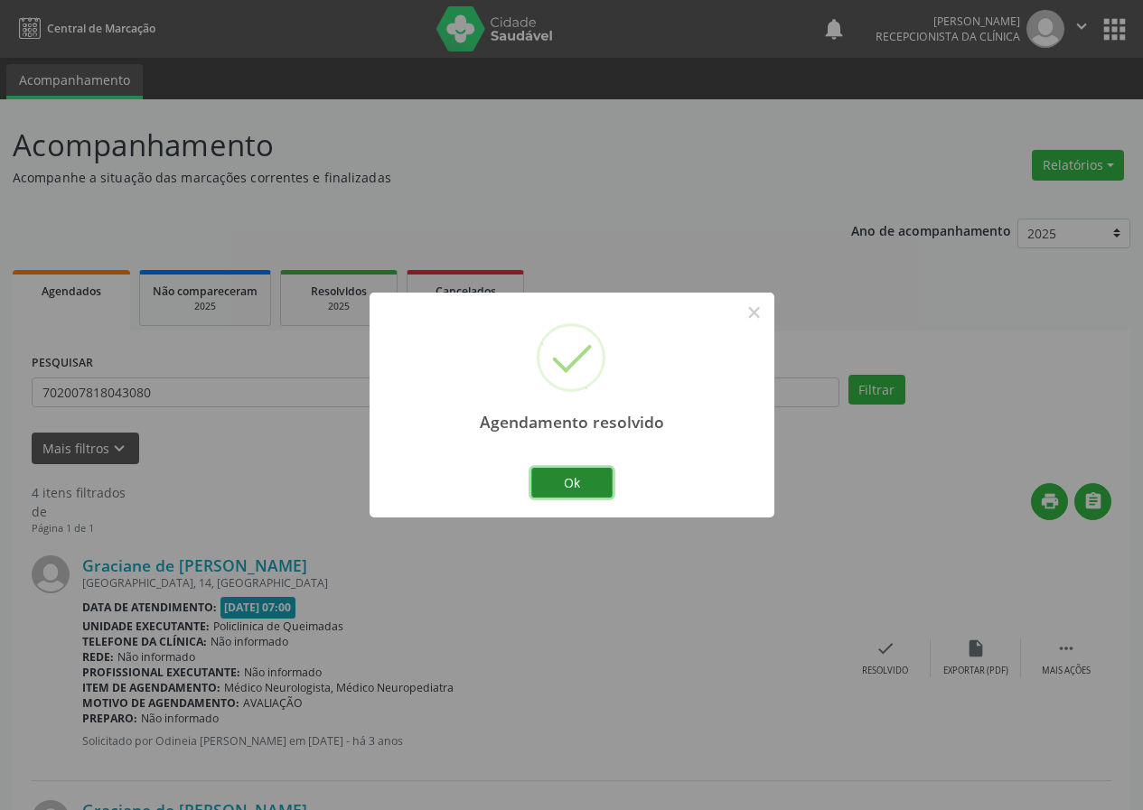
click at [594, 482] on button "Ok" at bounding box center [571, 483] width 81 height 31
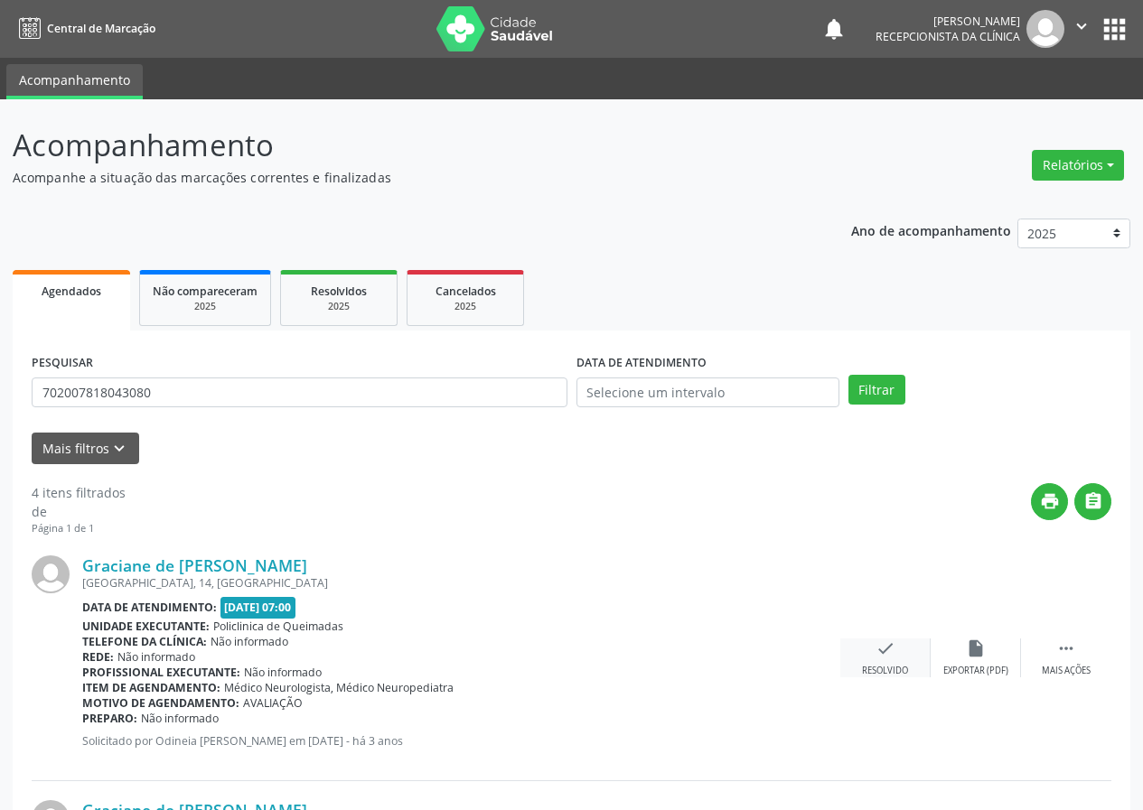
click at [884, 646] on icon "check" at bounding box center [885, 649] width 20 height 20
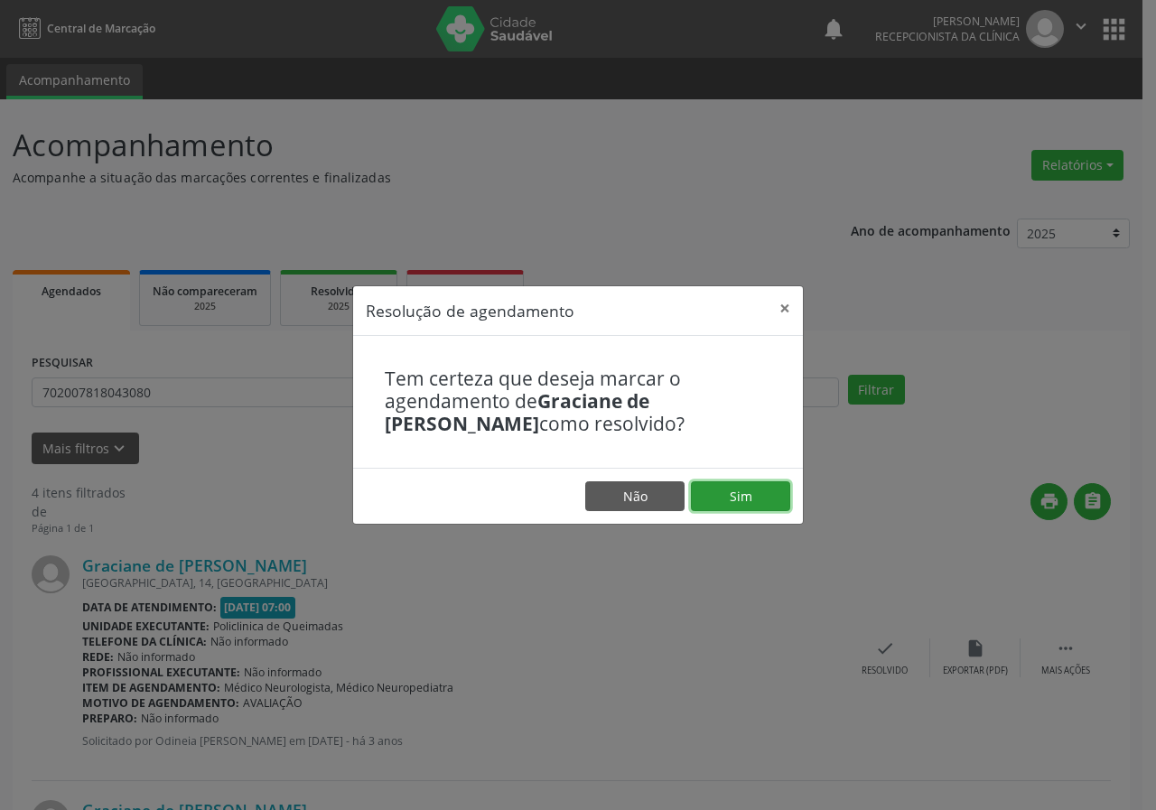
click at [777, 503] on button "Sim" at bounding box center [740, 497] width 99 height 31
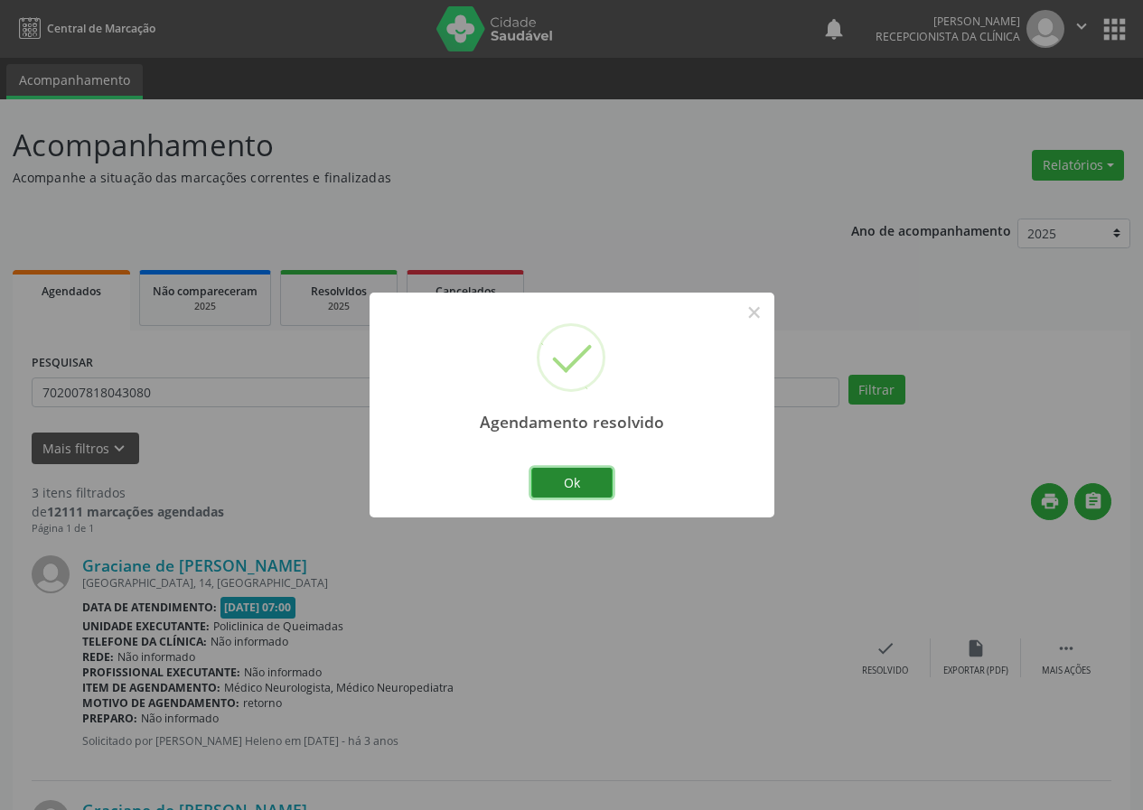
click at [594, 484] on button "Ok" at bounding box center [571, 483] width 81 height 31
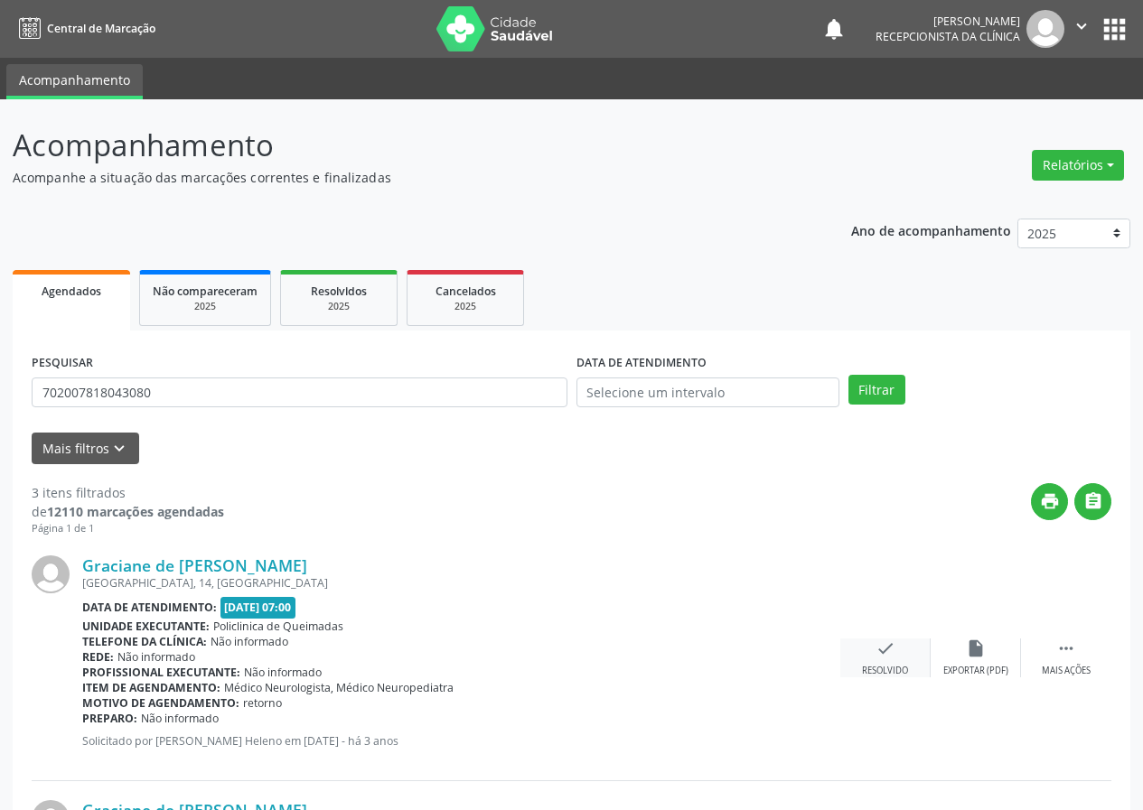
click at [878, 646] on icon "check" at bounding box center [885, 649] width 20 height 20
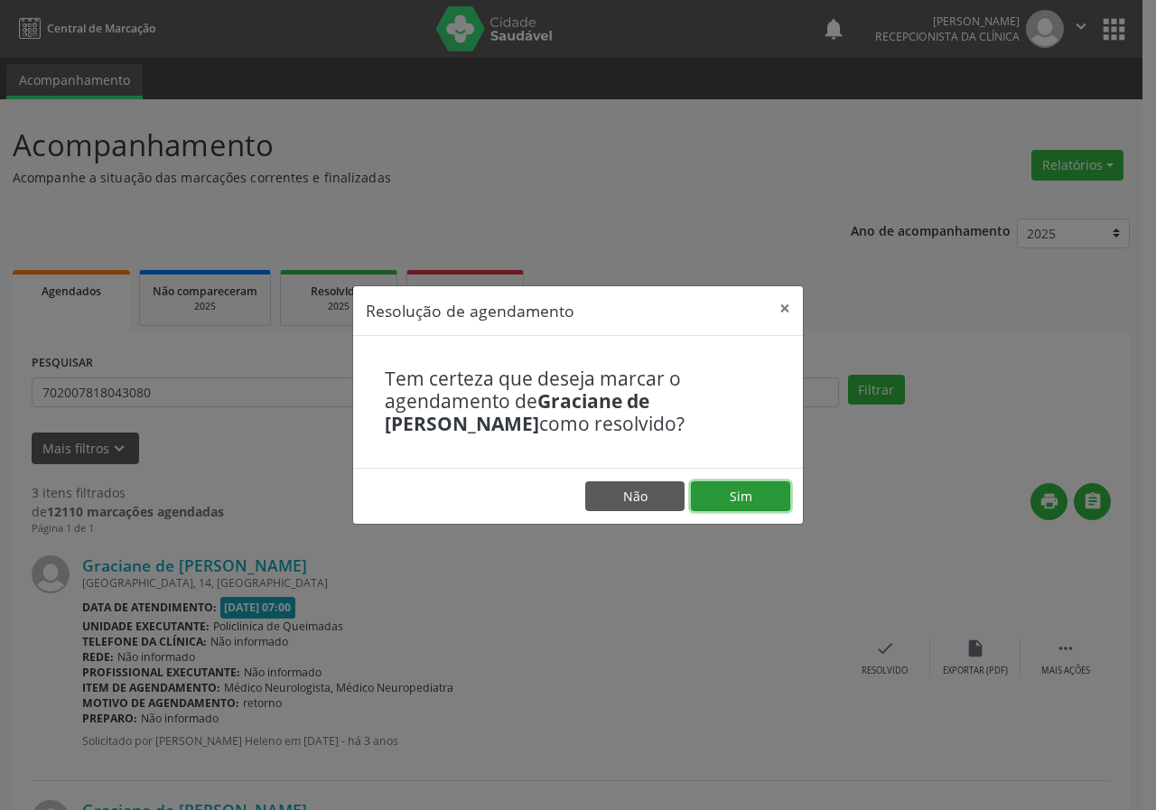
click at [779, 507] on button "Sim" at bounding box center [740, 497] width 99 height 31
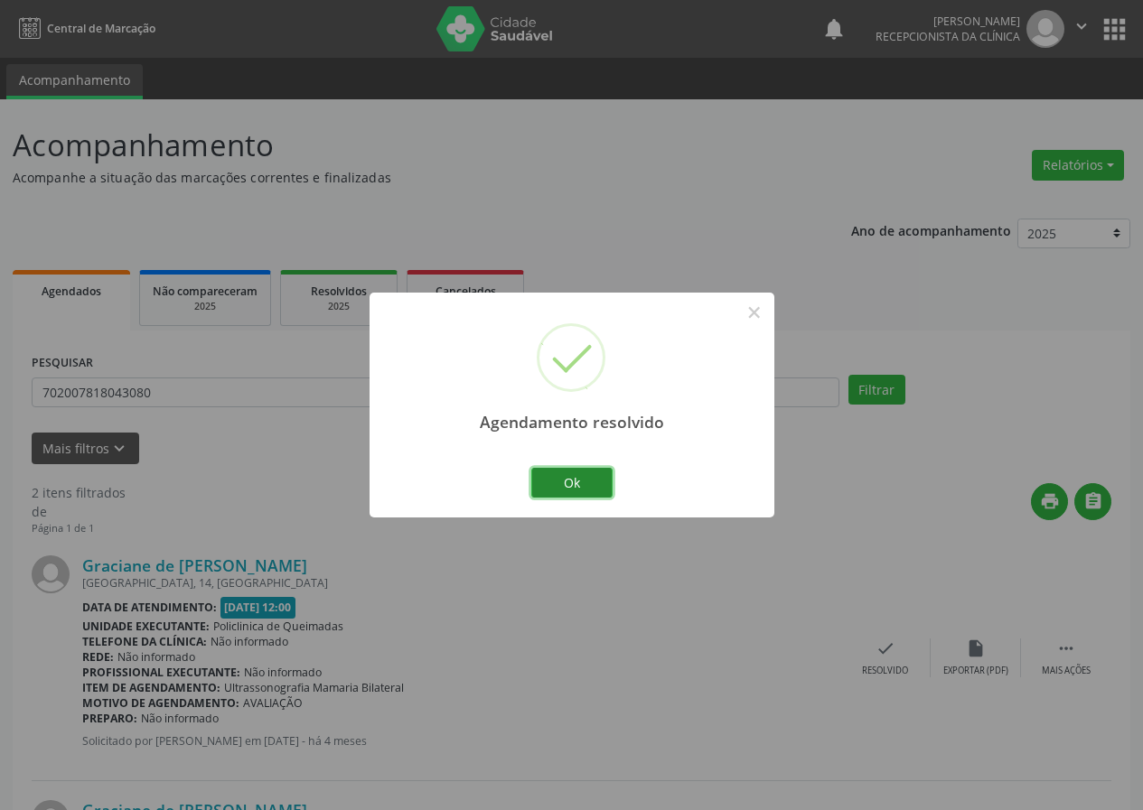
click at [599, 487] on button "Ok" at bounding box center [571, 483] width 81 height 31
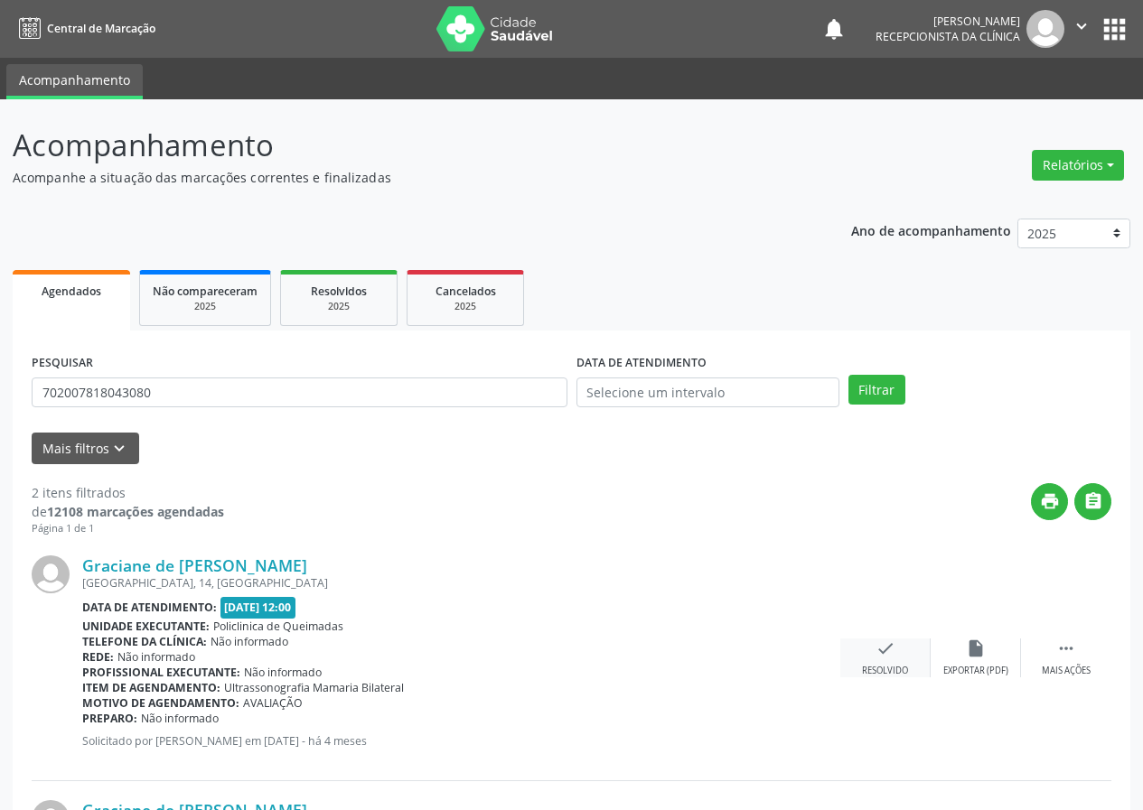
click at [882, 654] on icon "check" at bounding box center [885, 649] width 20 height 20
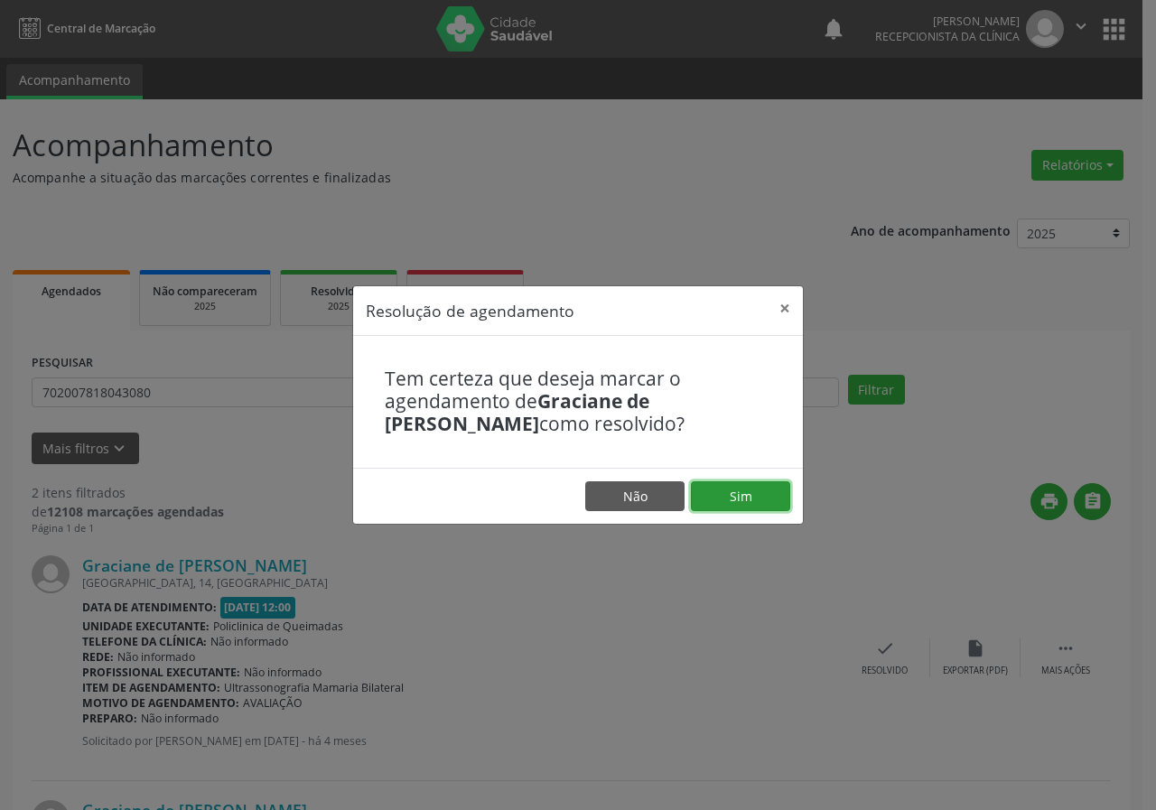
click at [753, 489] on button "Sim" at bounding box center [740, 497] width 99 height 31
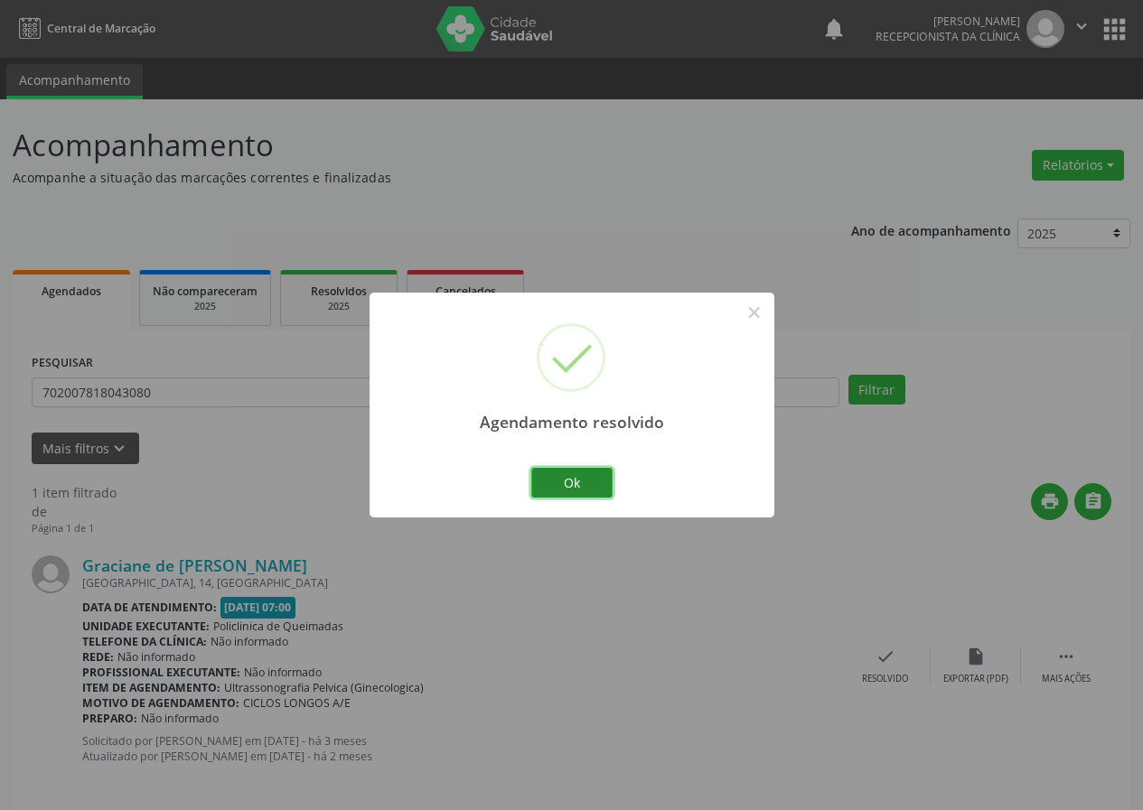
click at [599, 473] on button "Ok" at bounding box center [571, 483] width 81 height 31
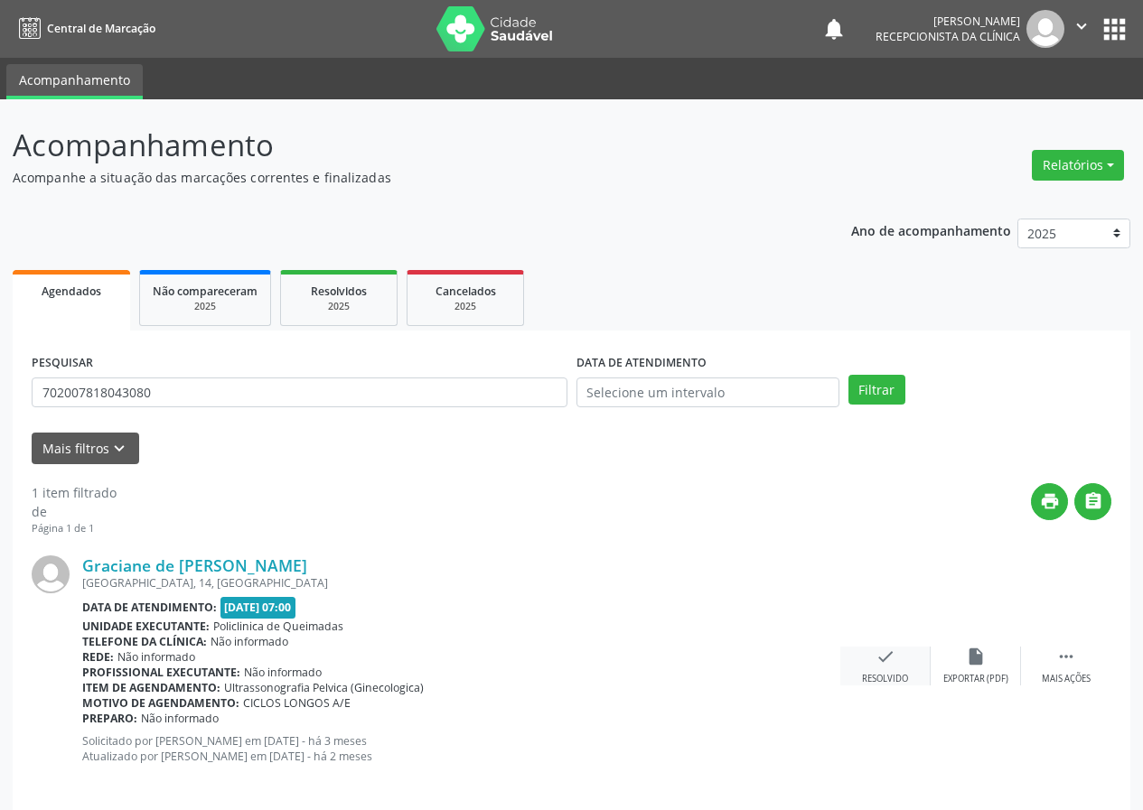
click at [880, 668] on div "check Resolvido" at bounding box center [885, 666] width 90 height 39
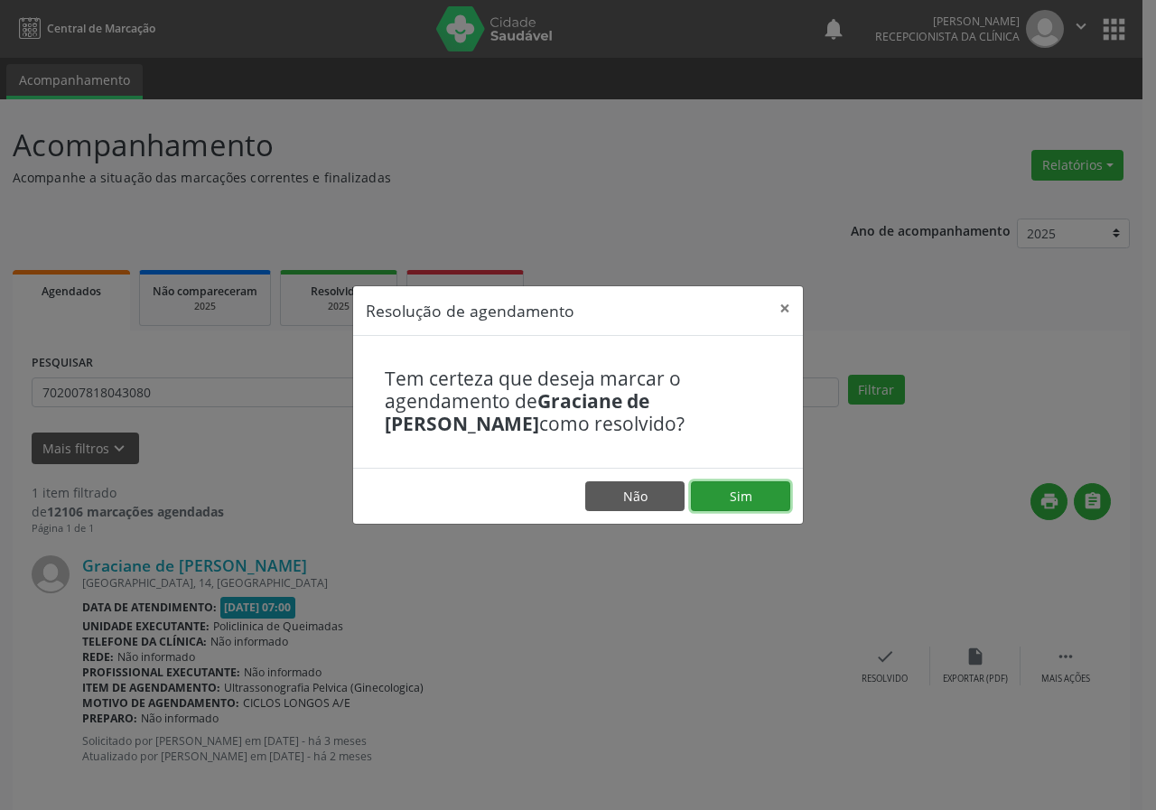
click at [747, 501] on button "Sim" at bounding box center [740, 497] width 99 height 31
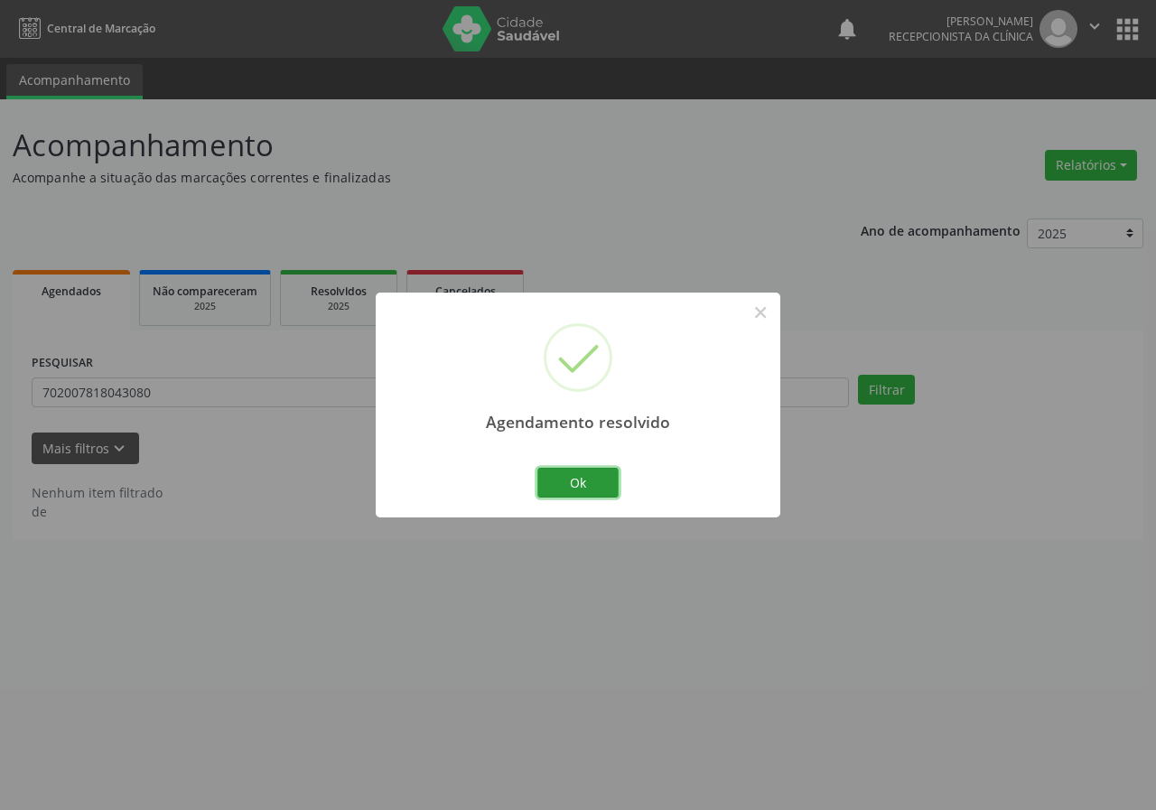
drag, startPoint x: 609, startPoint y: 479, endPoint x: 499, endPoint y: 455, distance: 112.7
click at [594, 478] on button "Ok" at bounding box center [578, 483] width 81 height 31
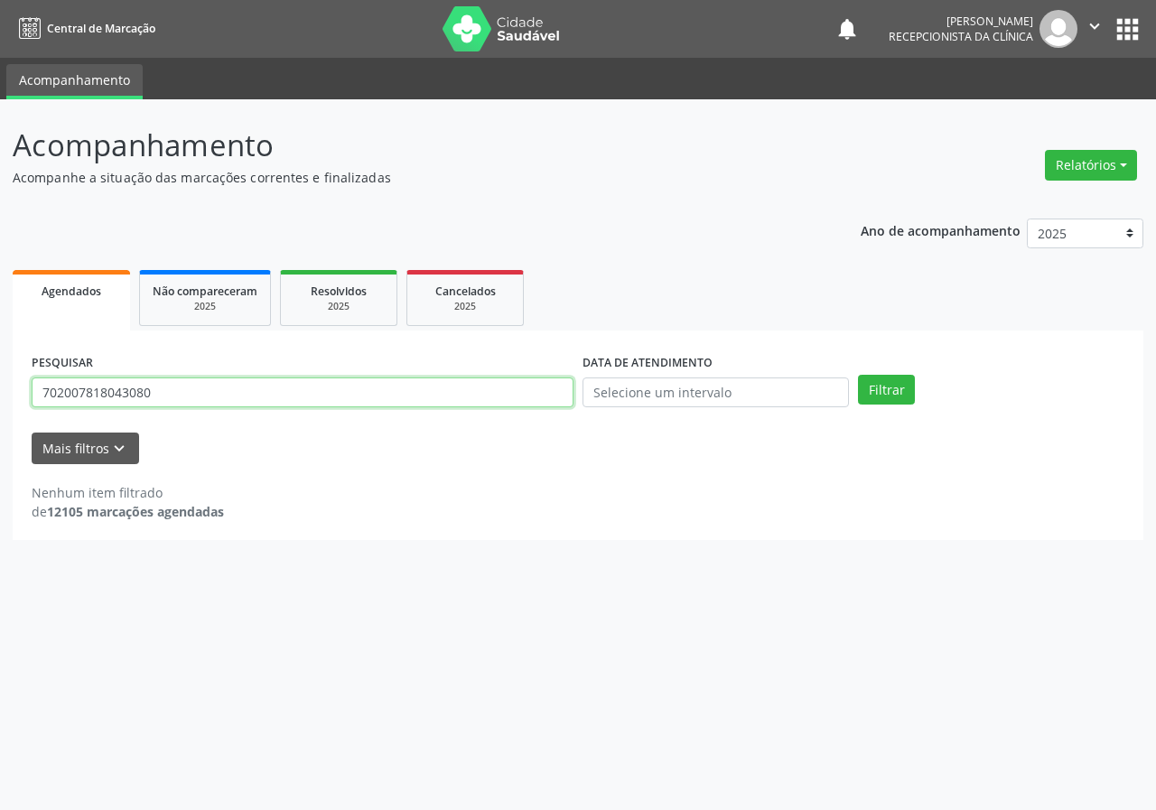
click at [463, 398] on input "702007818043080" at bounding box center [303, 393] width 542 height 31
drag, startPoint x: 463, startPoint y: 398, endPoint x: 413, endPoint y: 361, distance: 62.0
click at [462, 398] on input "702007818043080" at bounding box center [303, 393] width 542 height 31
type input "704508373980817"
click at [858, 375] on button "Filtrar" at bounding box center [886, 390] width 57 height 31
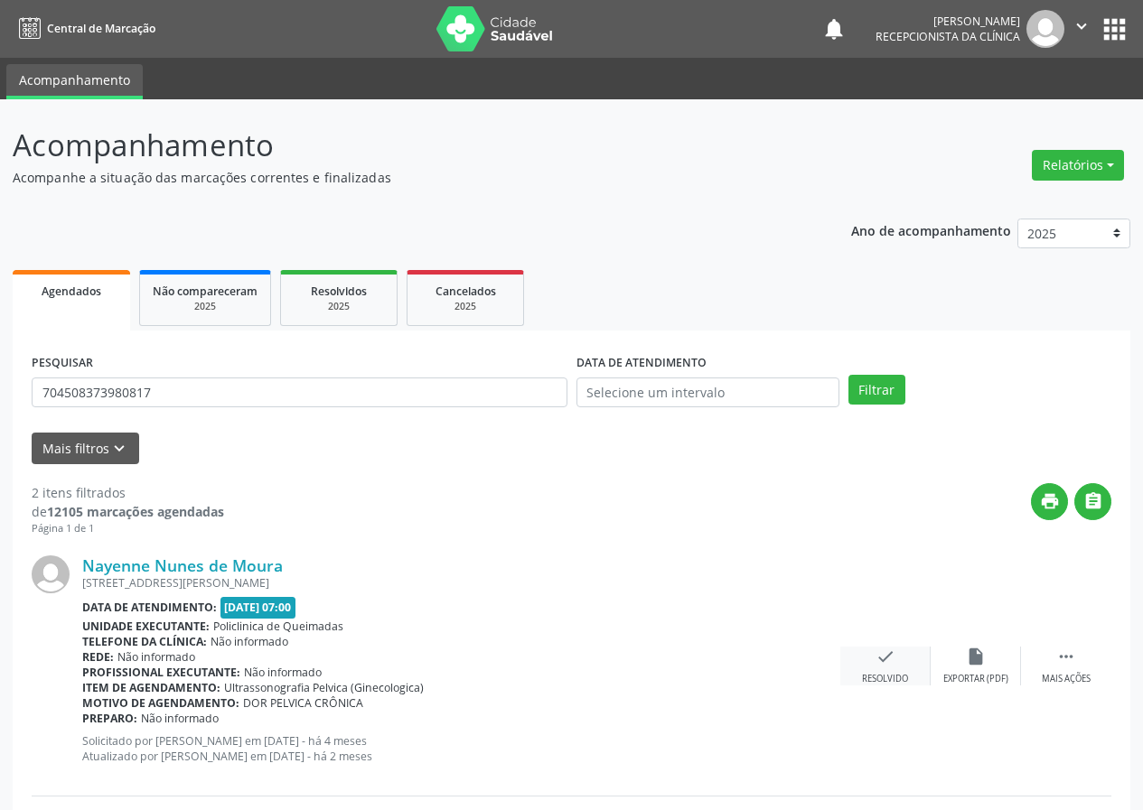
click at [874, 657] on div "check Resolvido" at bounding box center [885, 666] width 90 height 39
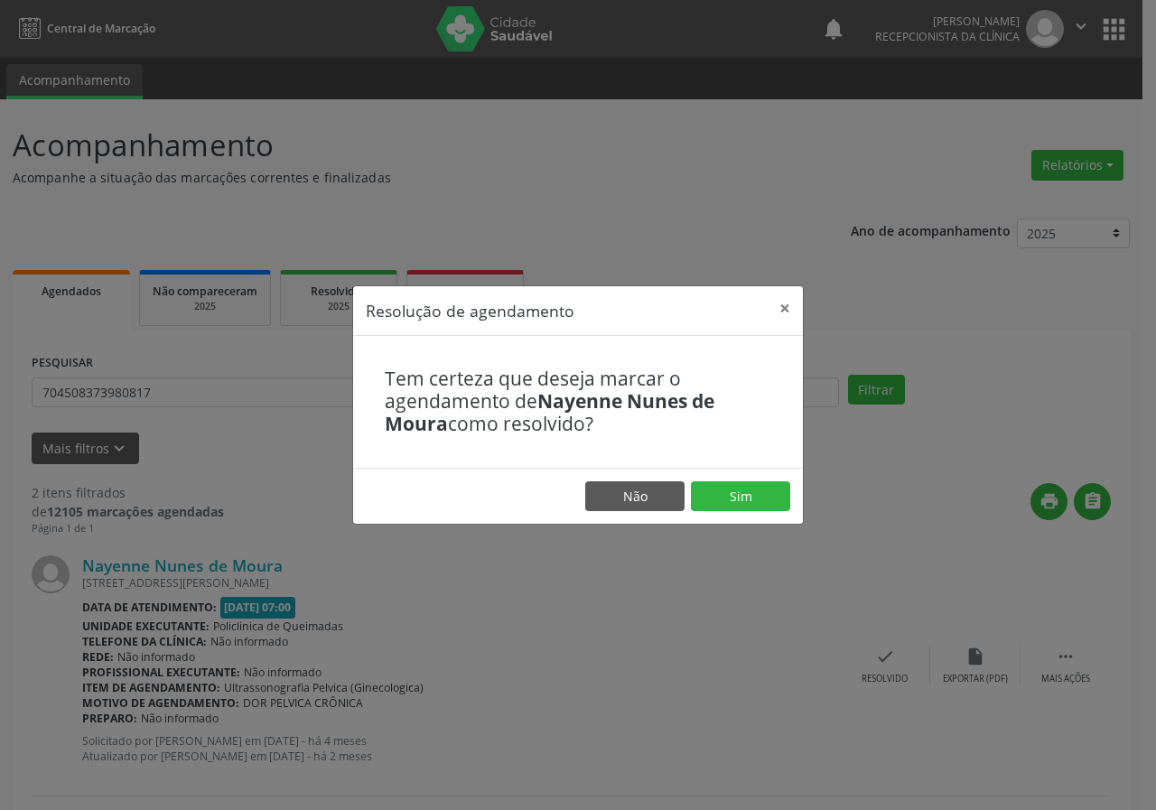
click at [755, 515] on footer "Não Sim" at bounding box center [578, 496] width 450 height 57
click at [752, 494] on button "Sim" at bounding box center [740, 497] width 99 height 31
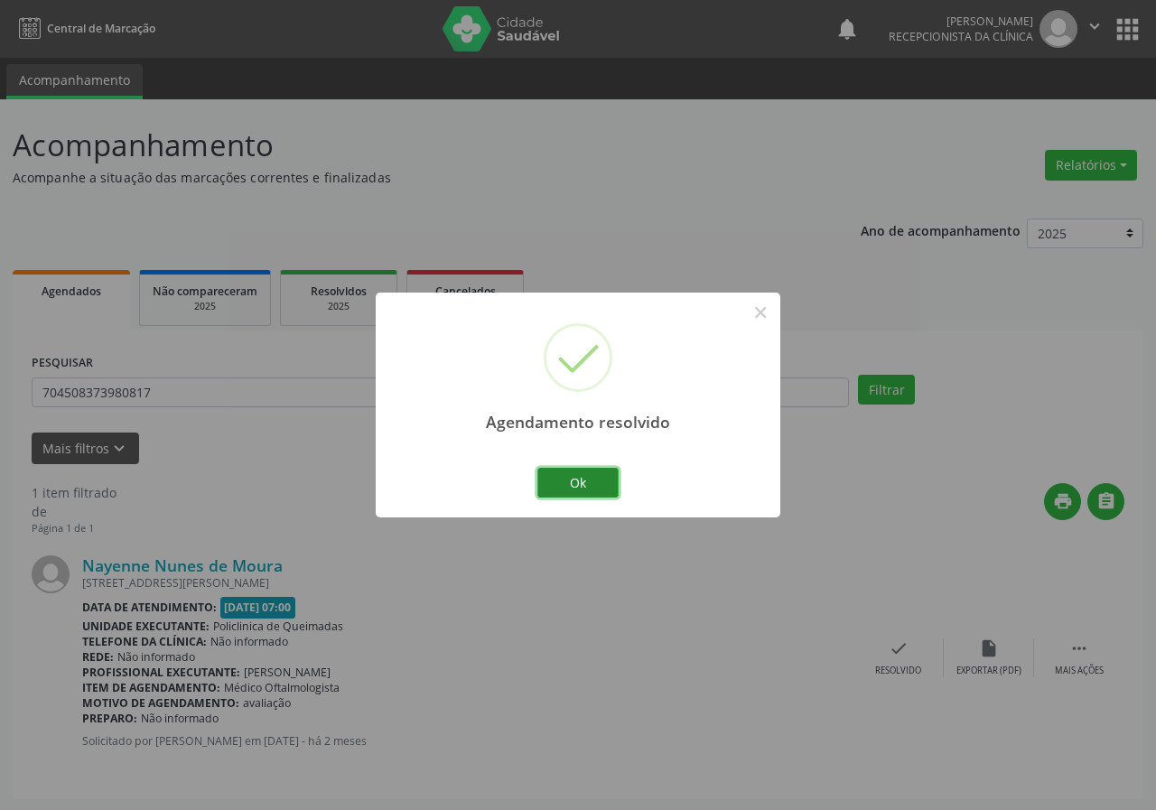
click at [585, 479] on button "Ok" at bounding box center [578, 483] width 81 height 31
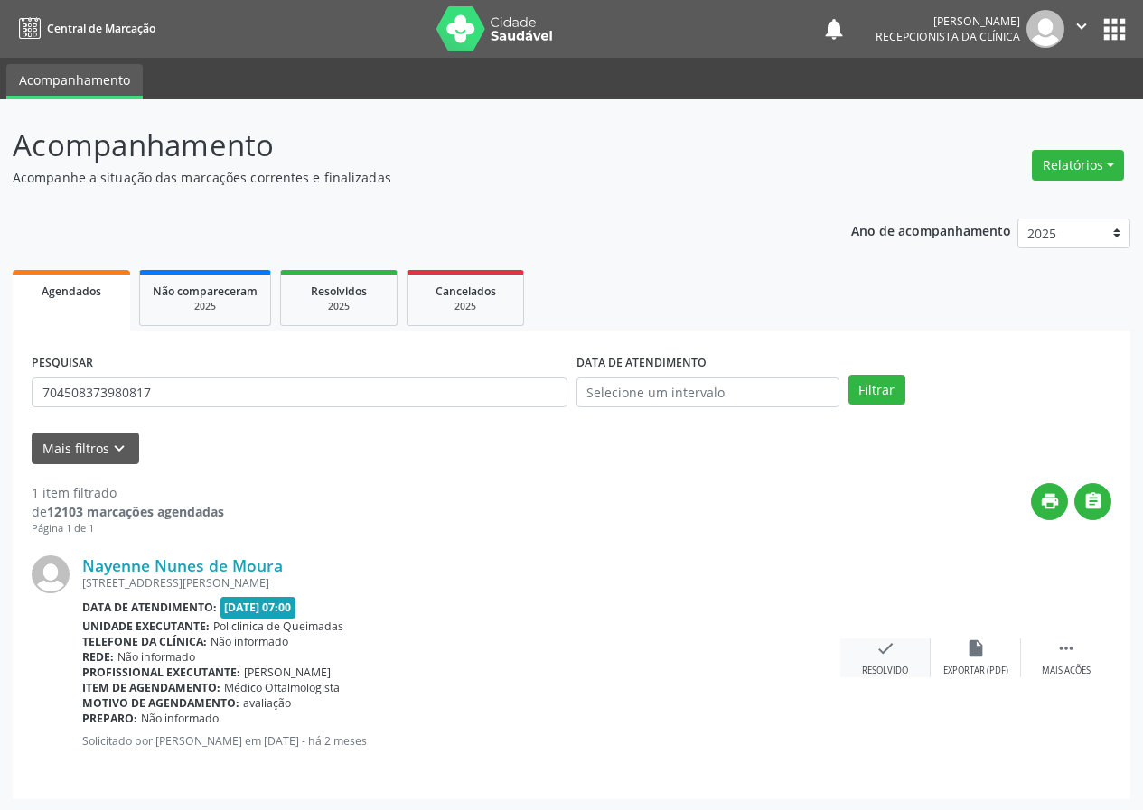
click at [873, 660] on div "check Resolvido" at bounding box center [885, 658] width 90 height 39
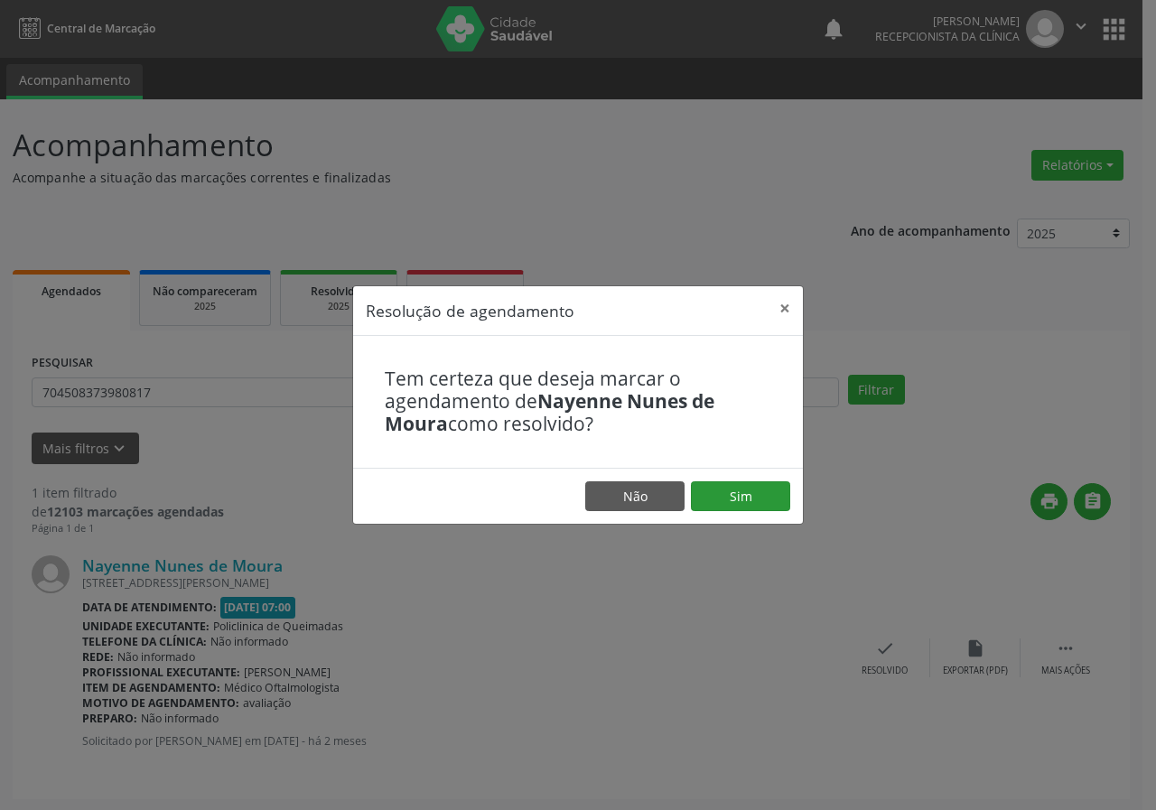
click at [767, 492] on footer "Não Sim" at bounding box center [578, 496] width 450 height 57
drag, startPoint x: 761, startPoint y: 501, endPoint x: 659, endPoint y: 511, distance: 102.7
click at [759, 501] on button "Sim" at bounding box center [740, 497] width 99 height 31
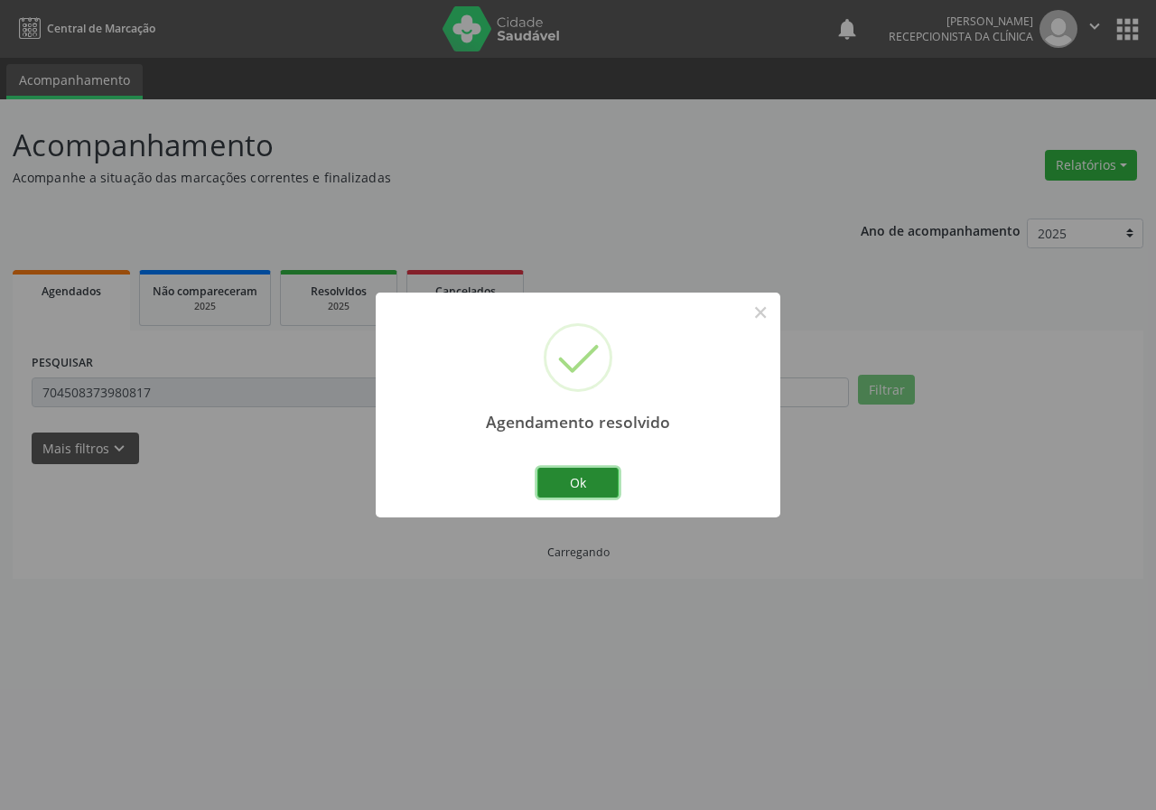
click at [592, 485] on button "Ok" at bounding box center [578, 483] width 81 height 31
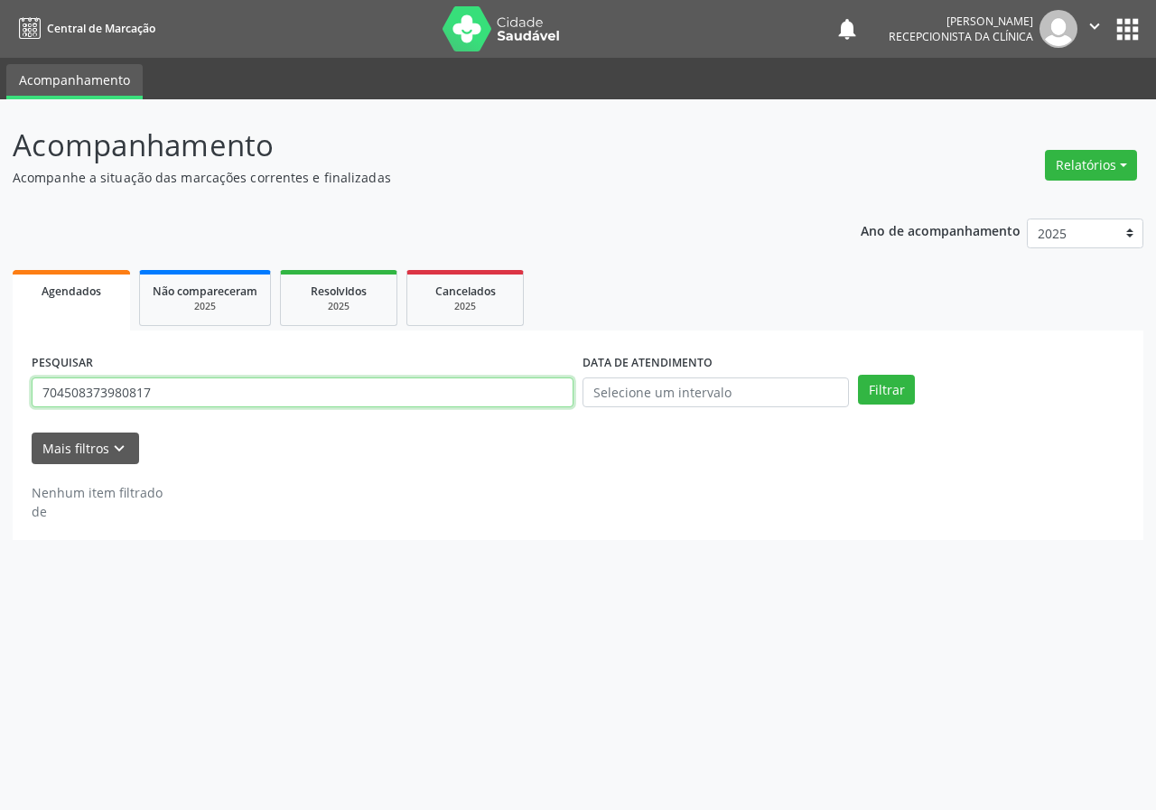
click at [529, 389] on input "704508373980817" at bounding box center [303, 393] width 542 height 31
type input "700000086860903"
click at [858, 375] on button "Filtrar" at bounding box center [886, 390] width 57 height 31
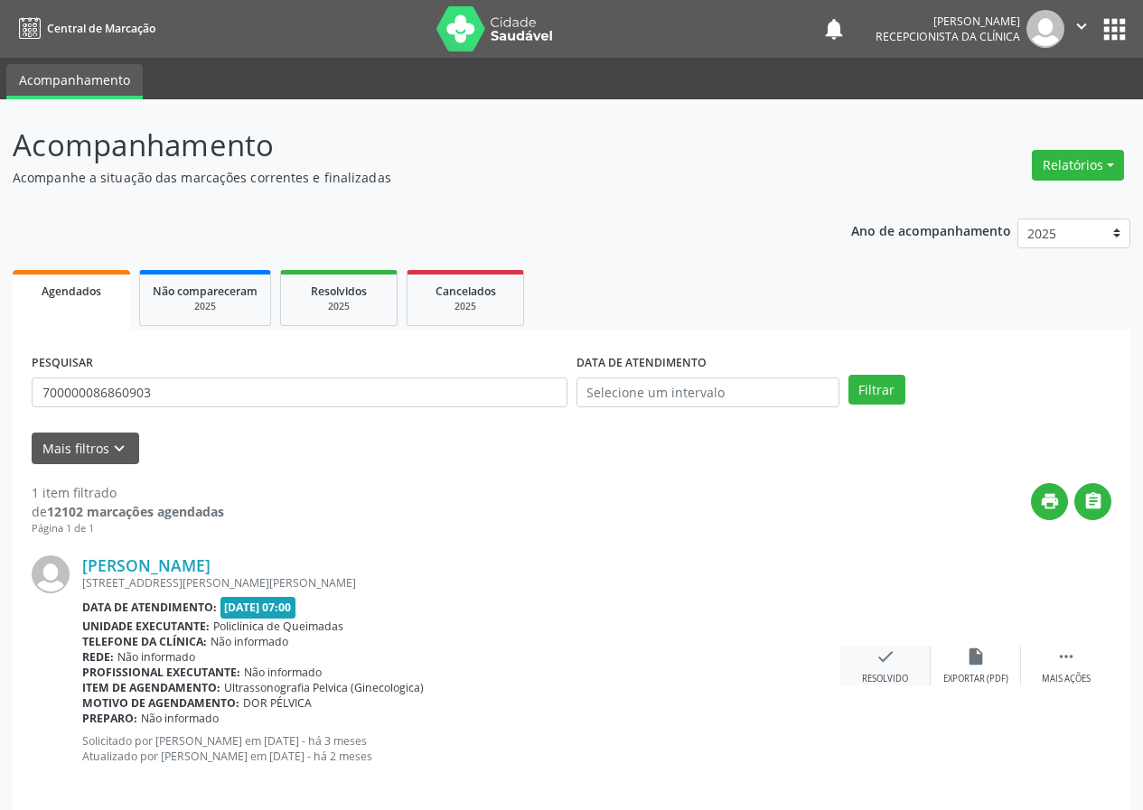
click at [879, 654] on icon "check" at bounding box center [885, 657] width 20 height 20
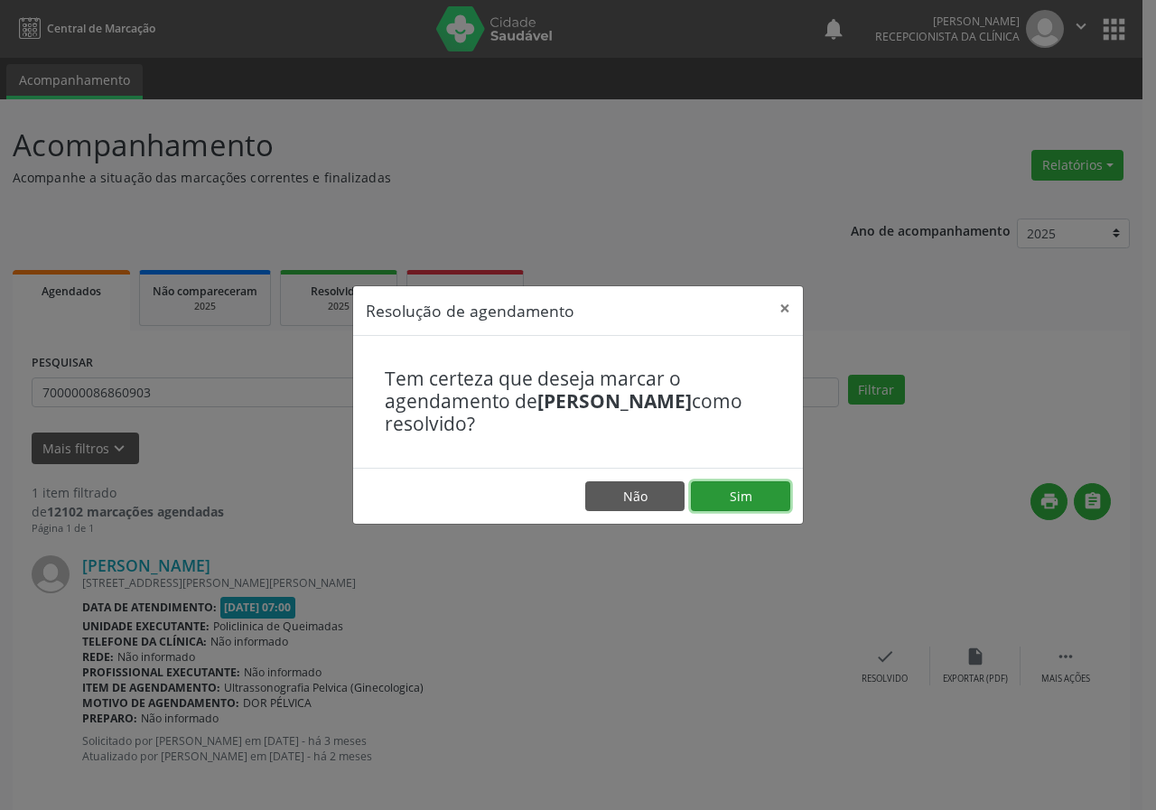
click at [776, 507] on button "Sim" at bounding box center [740, 497] width 99 height 31
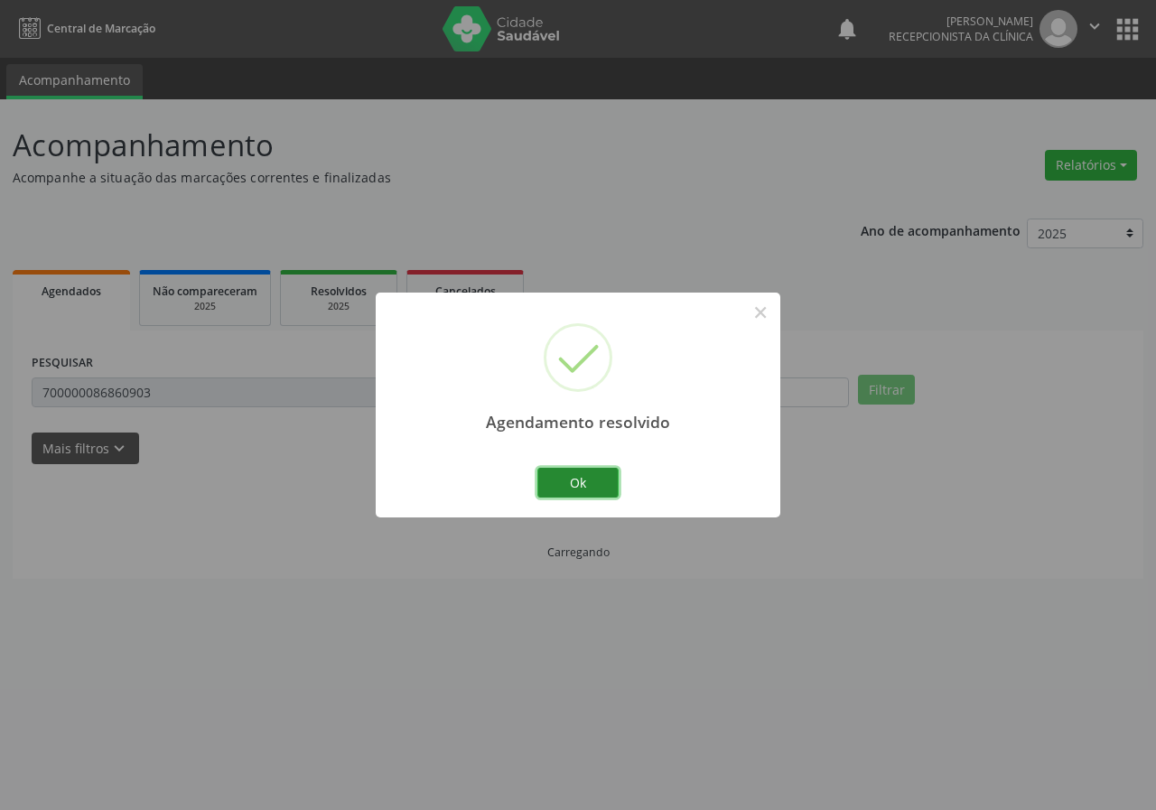
click at [611, 482] on button "Ok" at bounding box center [578, 483] width 81 height 31
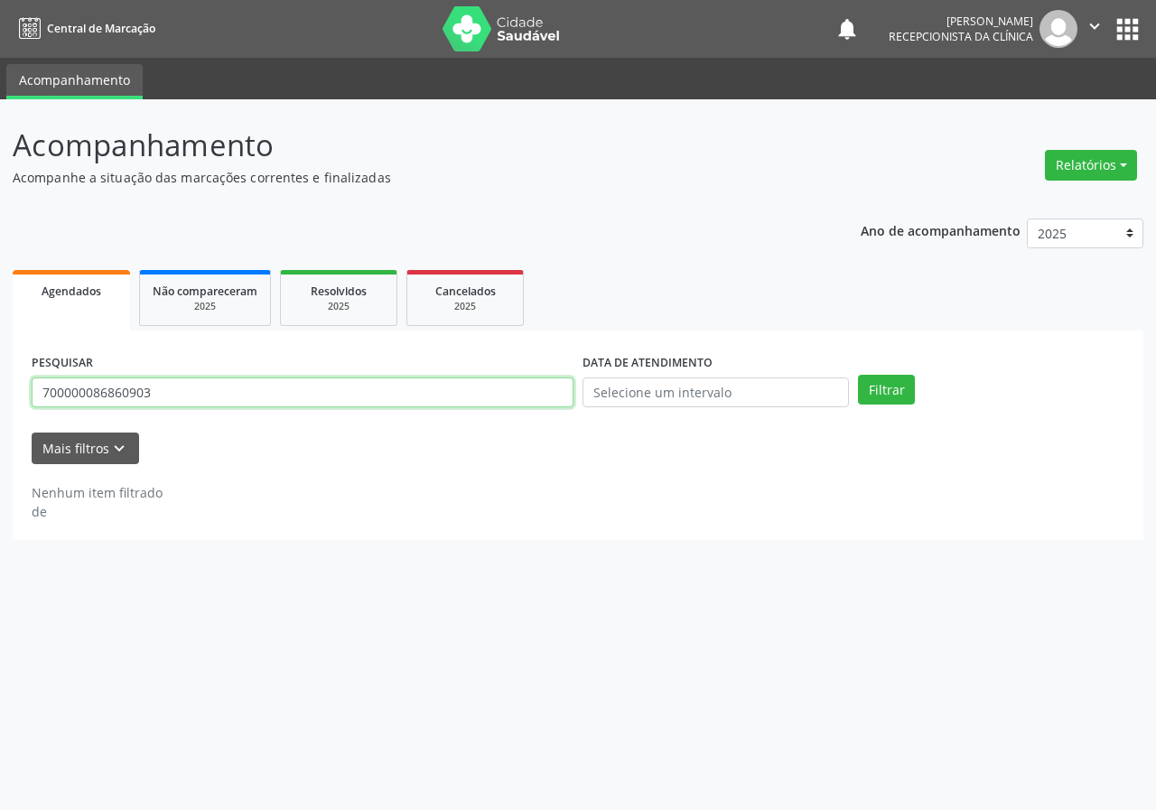
click at [466, 390] on input "700000086860903" at bounding box center [303, 393] width 542 height 31
click at [858, 375] on button "Filtrar" at bounding box center [886, 390] width 57 height 31
click at [92, 391] on input "7053000479905390" at bounding box center [303, 393] width 542 height 31
type input "705300479905390"
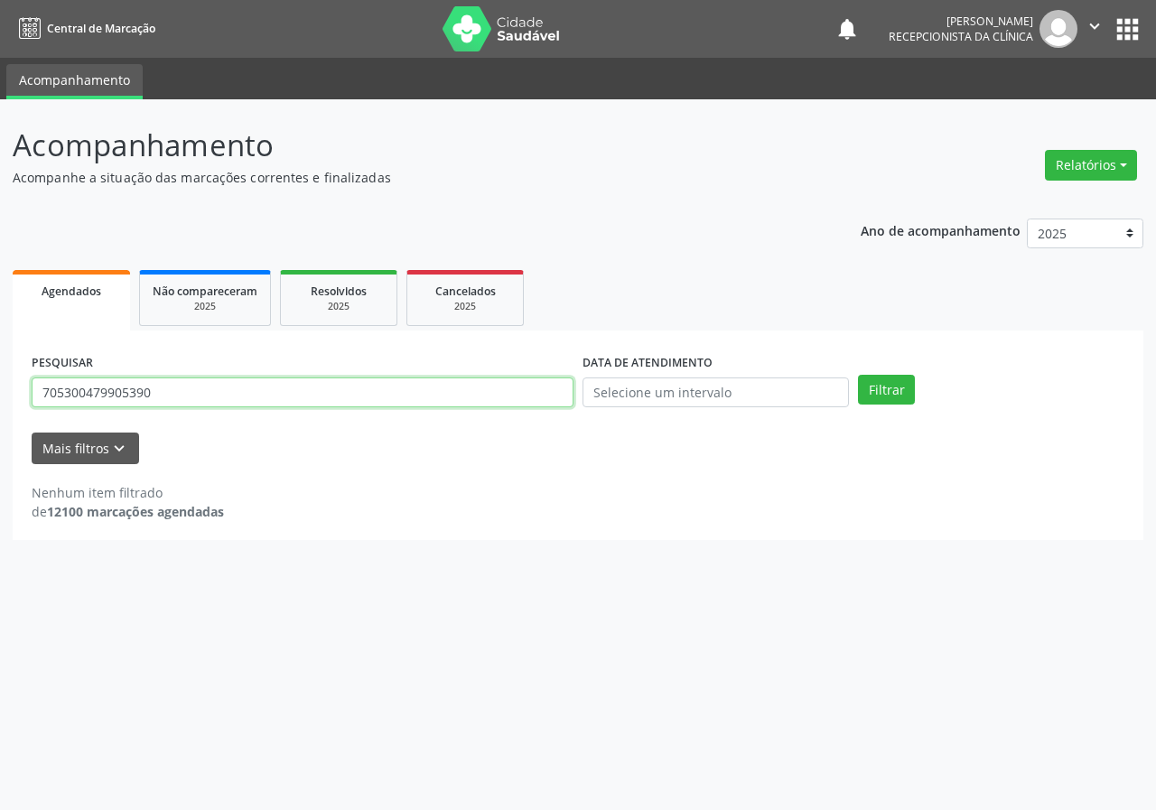
click at [858, 375] on button "Filtrar" at bounding box center [886, 390] width 57 height 31
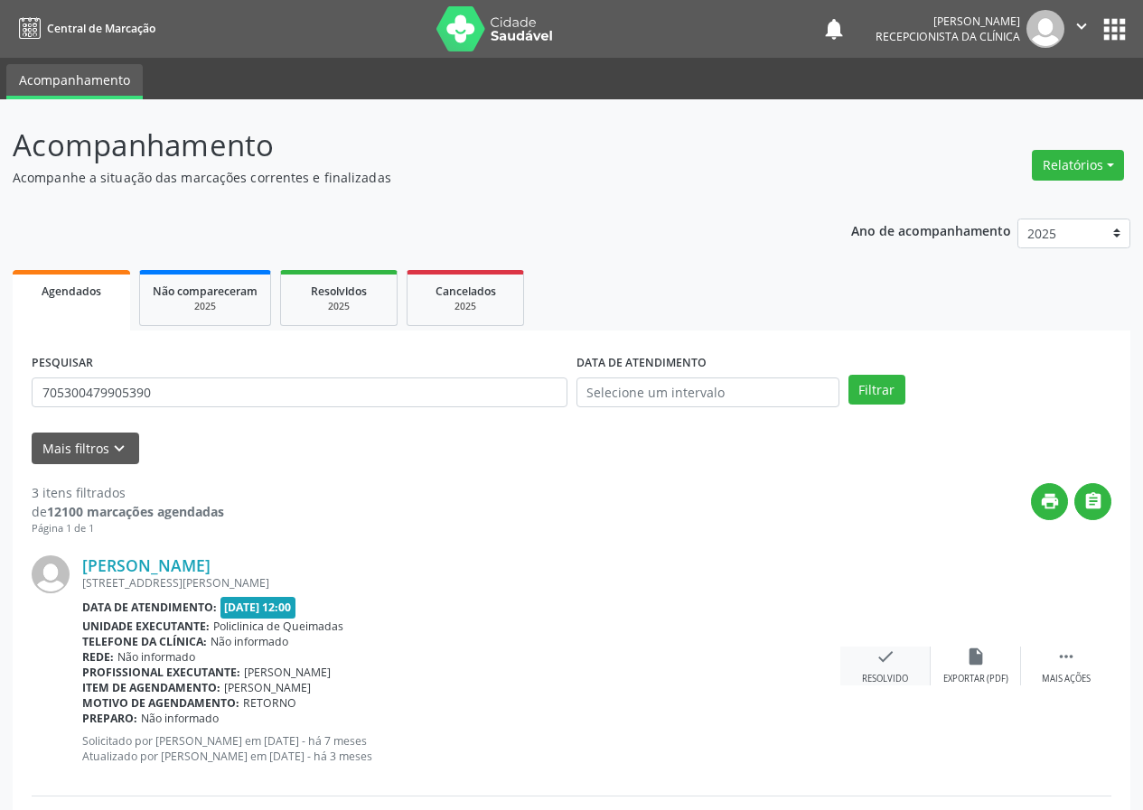
click at [889, 658] on icon "check" at bounding box center [885, 657] width 20 height 20
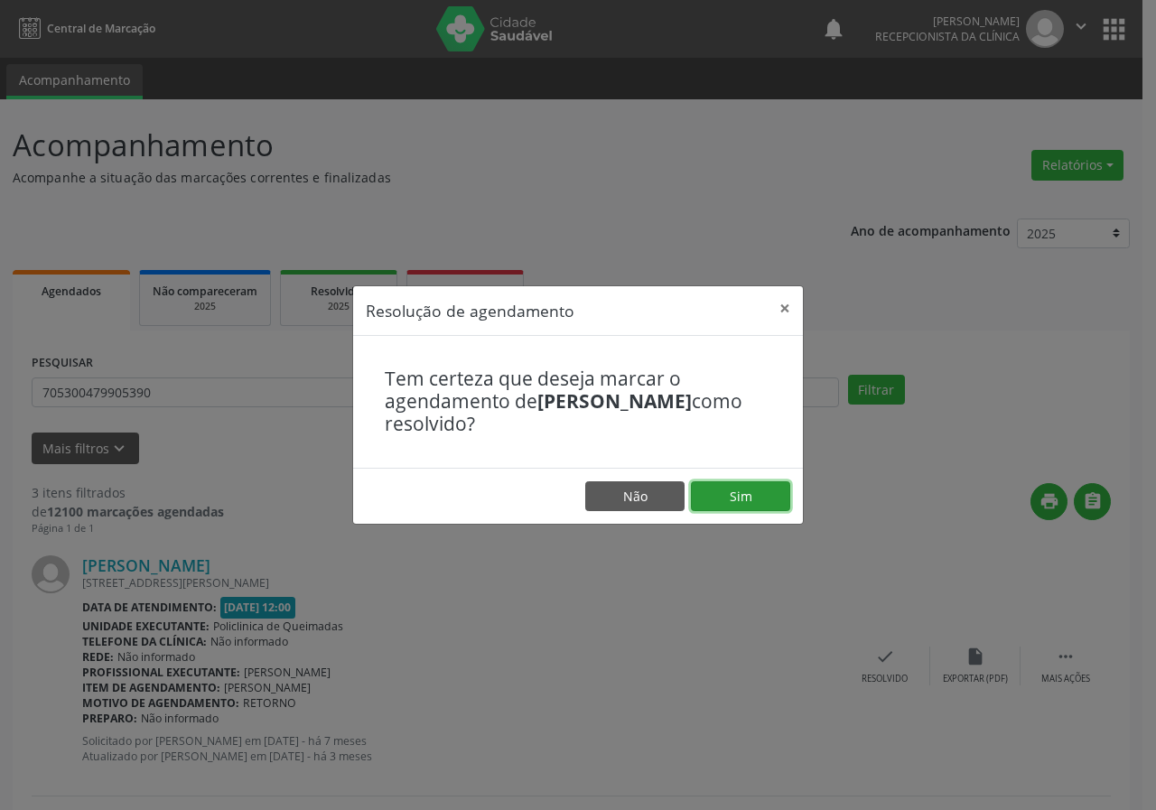
click at [775, 498] on button "Sim" at bounding box center [740, 497] width 99 height 31
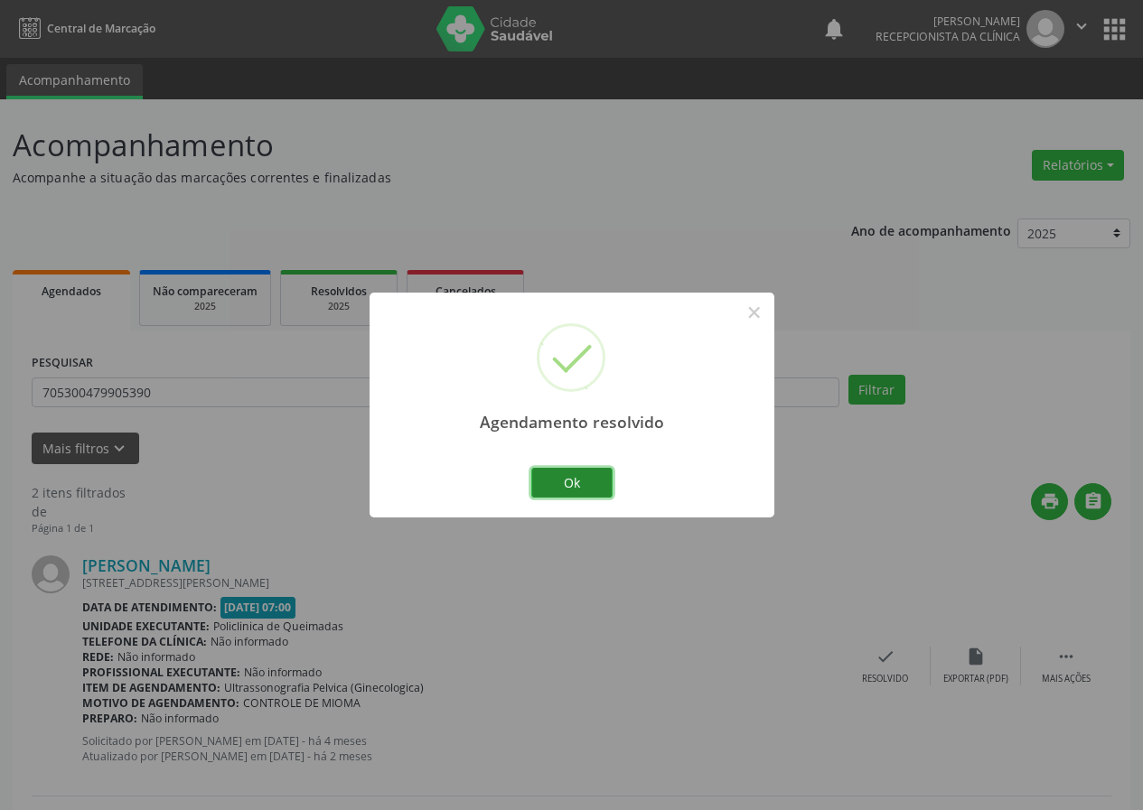
click at [576, 485] on button "Ok" at bounding box center [571, 483] width 81 height 31
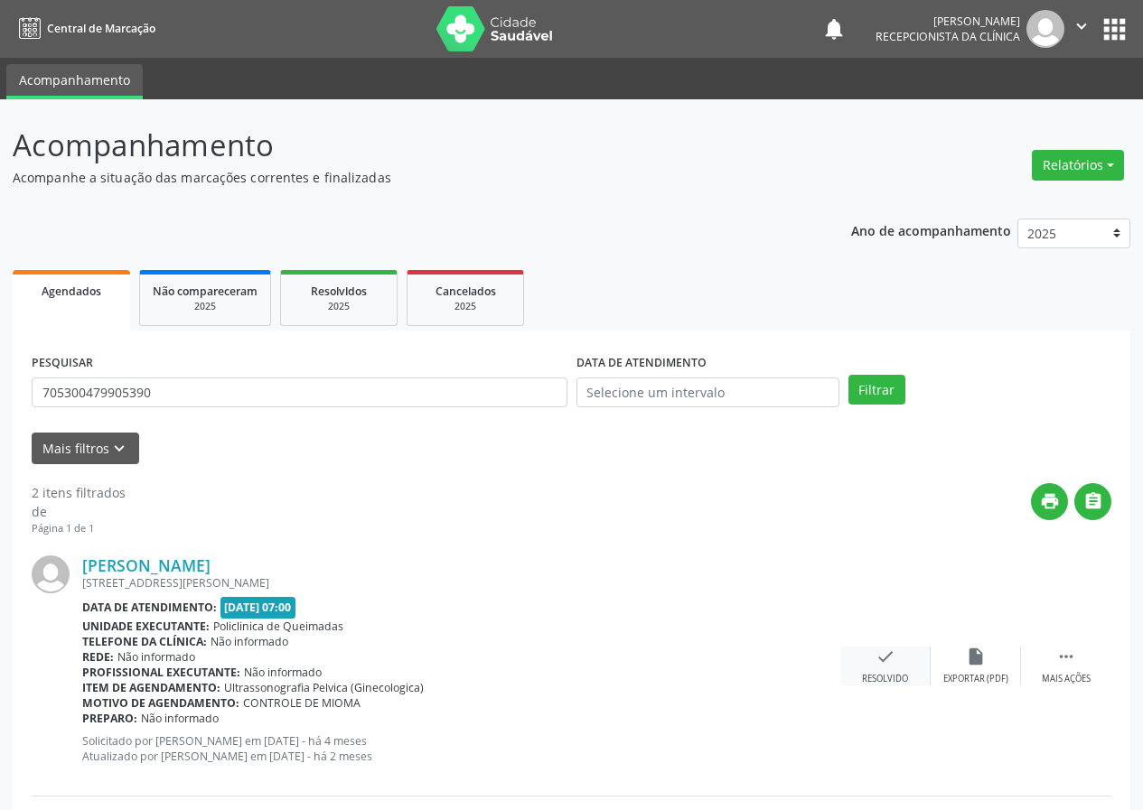
click at [878, 666] on icon "check" at bounding box center [885, 657] width 20 height 20
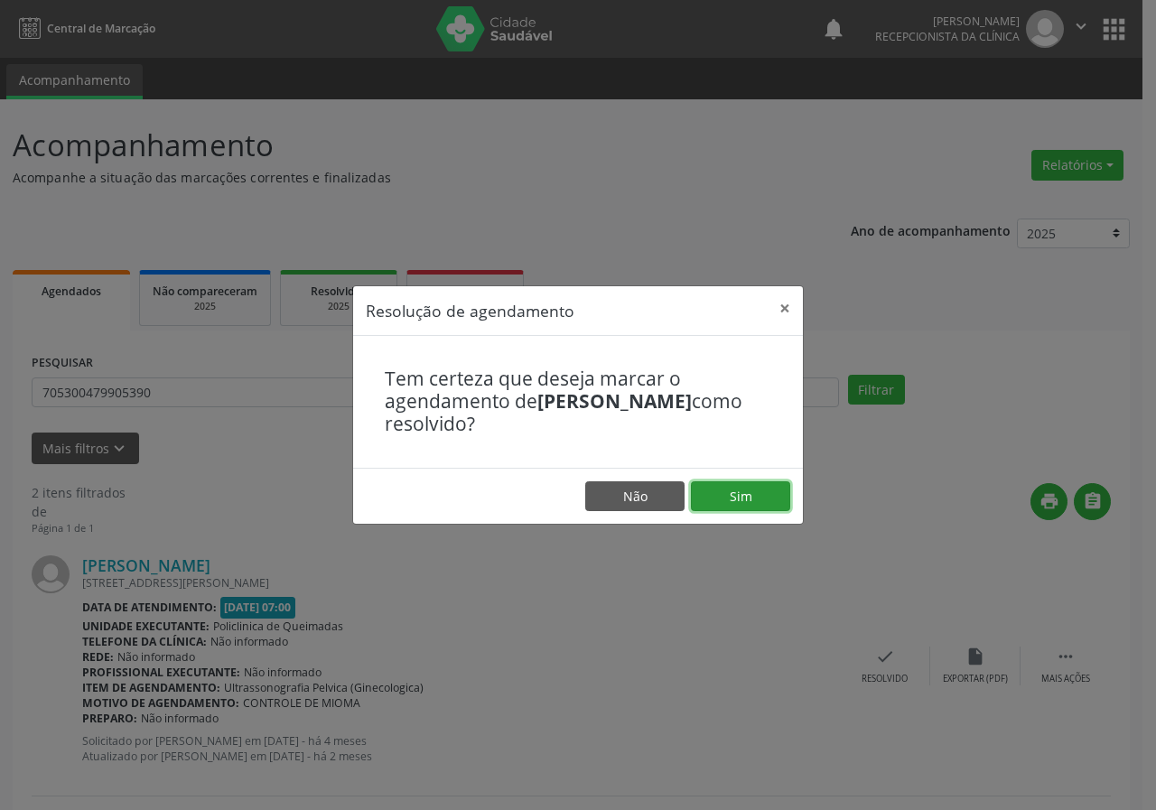
click at [735, 492] on button "Sim" at bounding box center [740, 497] width 99 height 31
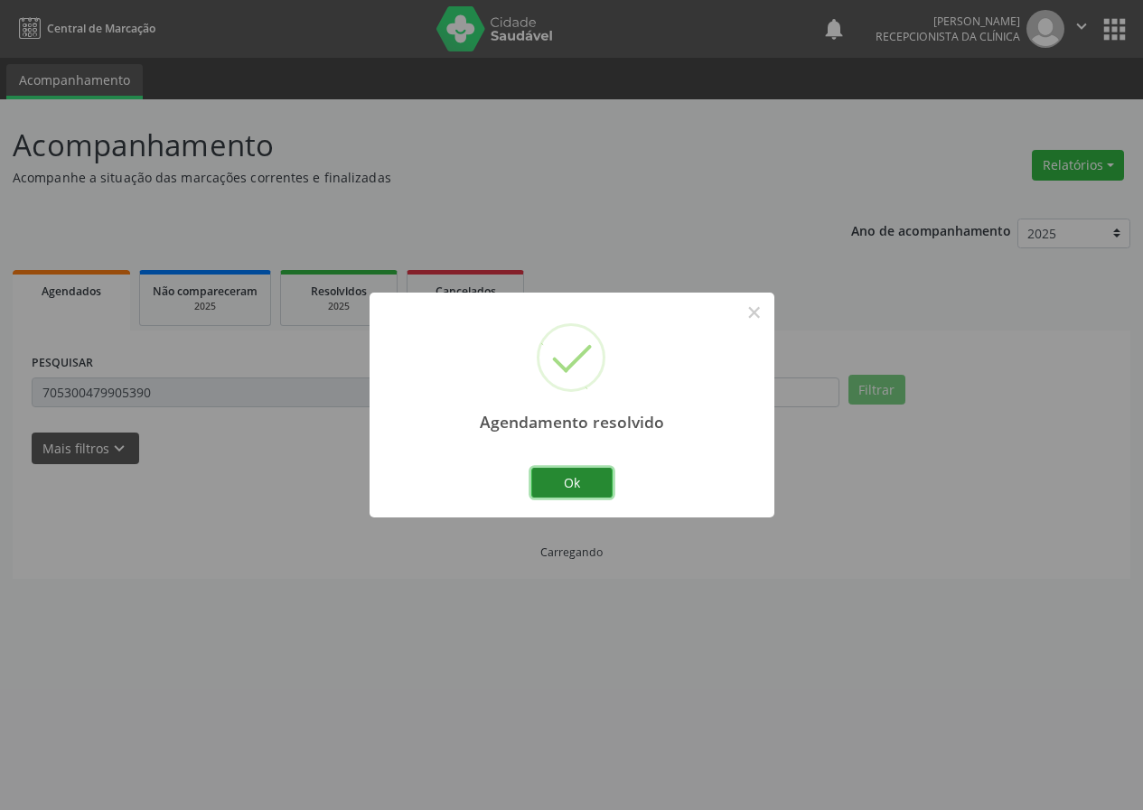
click at [585, 487] on button "Ok" at bounding box center [571, 483] width 81 height 31
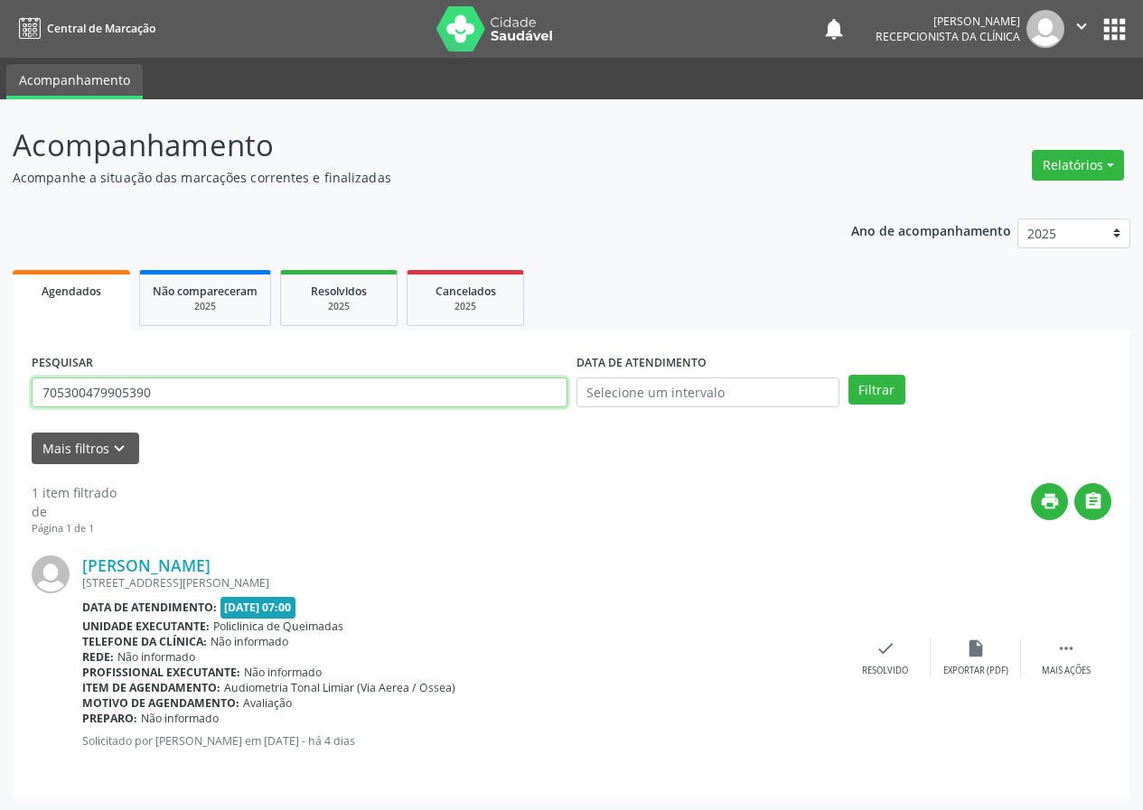
click at [454, 398] on input "705300479905390" at bounding box center [300, 393] width 536 height 31
type input "706208739832270"
click at [848, 375] on button "Filtrar" at bounding box center [876, 390] width 57 height 31
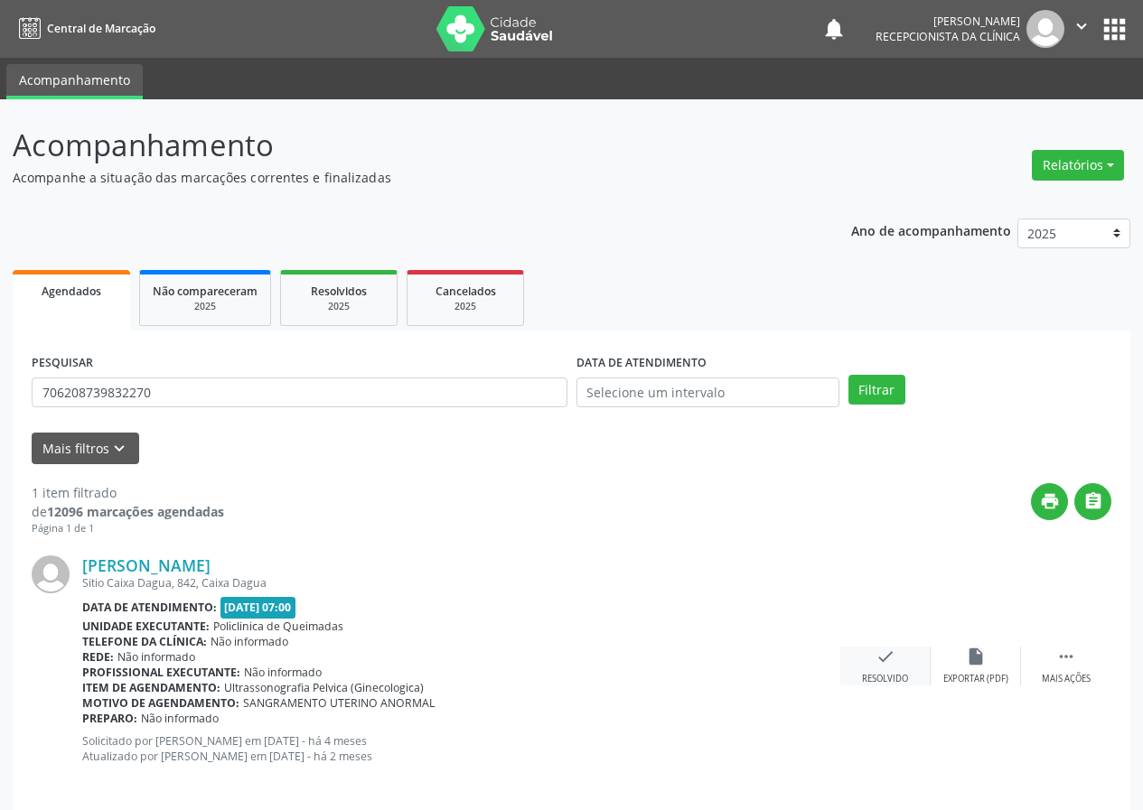
click at [884, 651] on icon "check" at bounding box center [885, 657] width 20 height 20
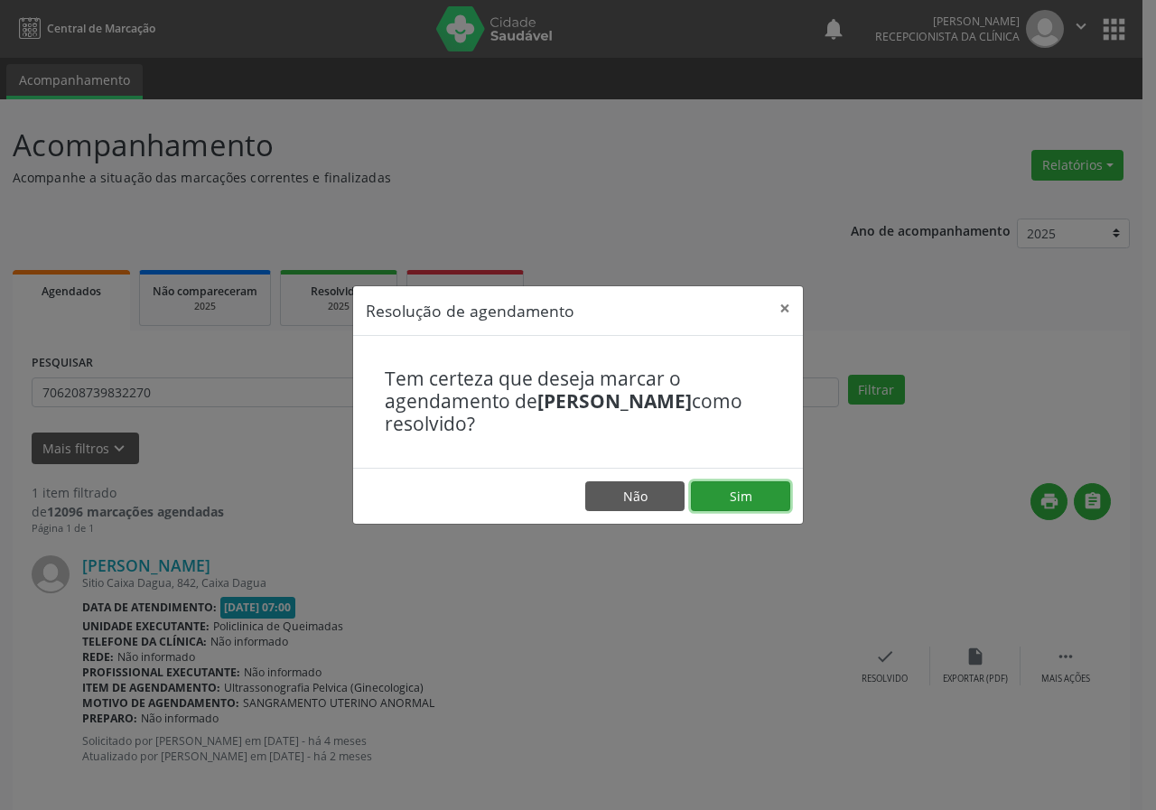
click at [723, 495] on button "Sim" at bounding box center [740, 497] width 99 height 31
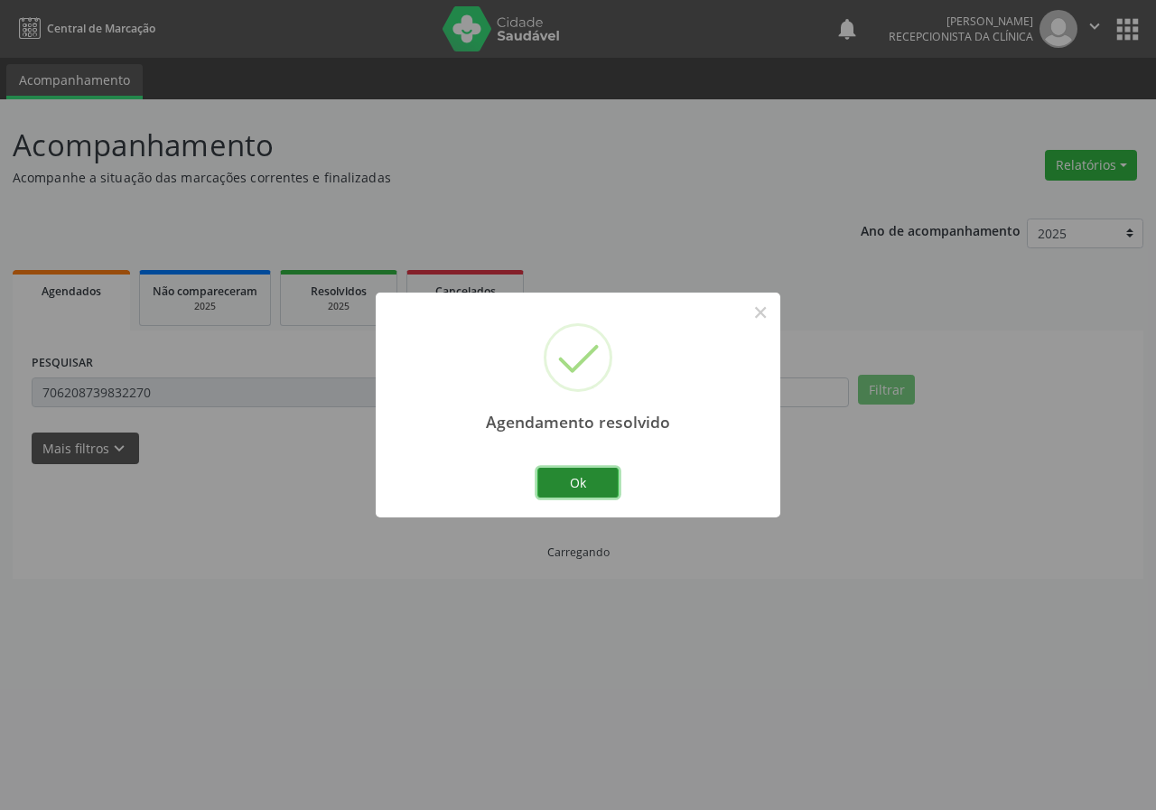
click at [585, 482] on button "Ok" at bounding box center [578, 483] width 81 height 31
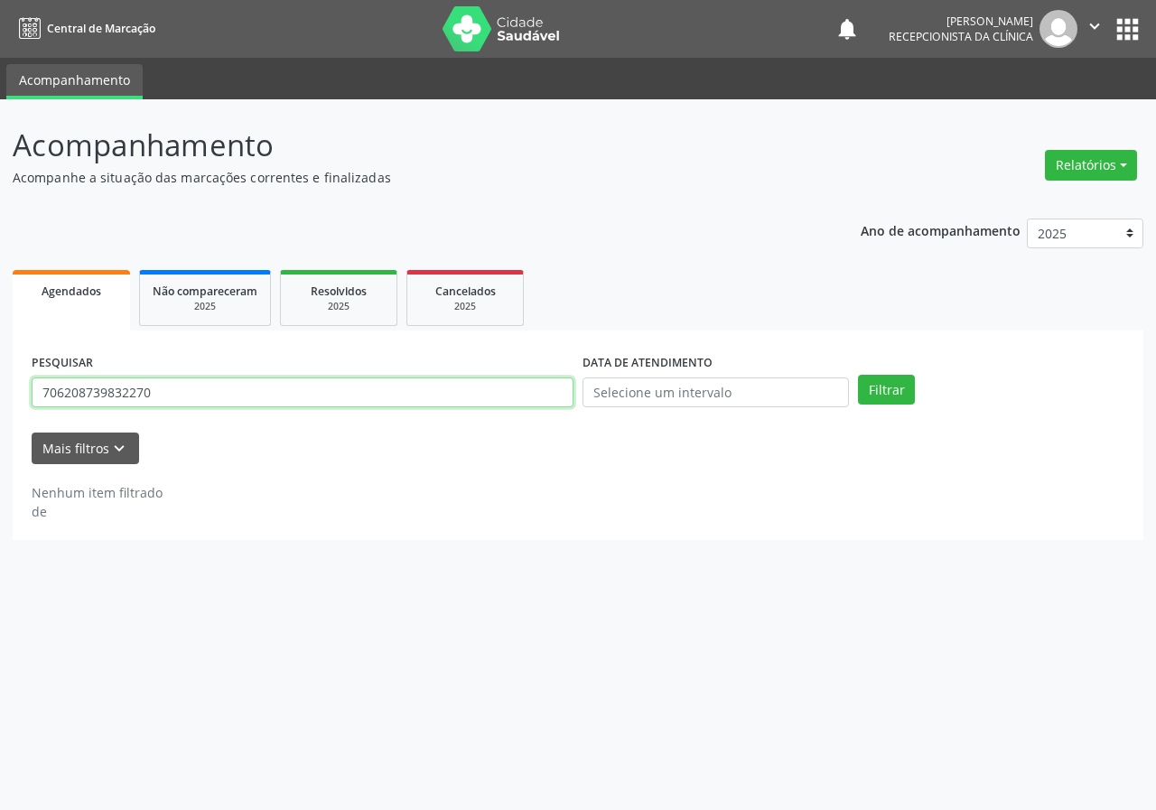
click at [445, 393] on input "706208739832270" at bounding box center [303, 393] width 542 height 31
click at [445, 392] on input "706208739832270" at bounding box center [303, 393] width 542 height 31
type input "706407158815285"
click at [858, 375] on button "Filtrar" at bounding box center [886, 390] width 57 height 31
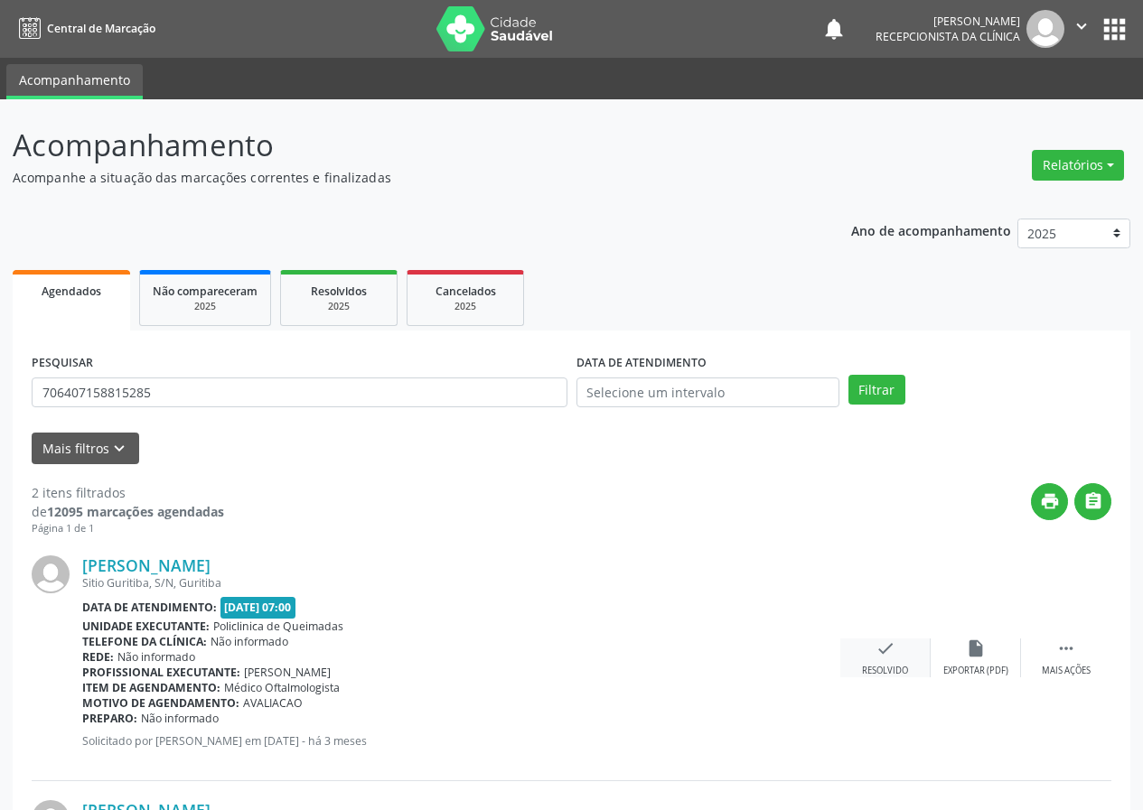
click at [850, 667] on div "check Resolvido" at bounding box center [885, 658] width 90 height 39
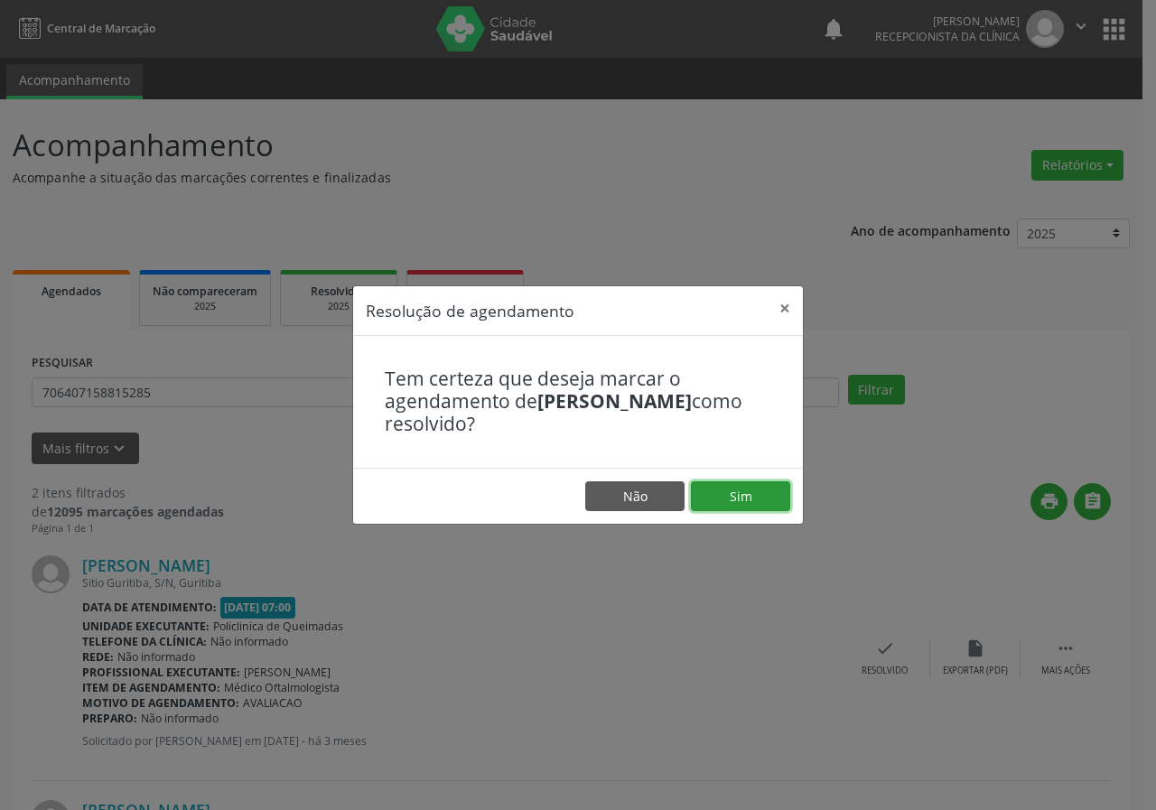
click at [722, 501] on button "Sim" at bounding box center [740, 497] width 99 height 31
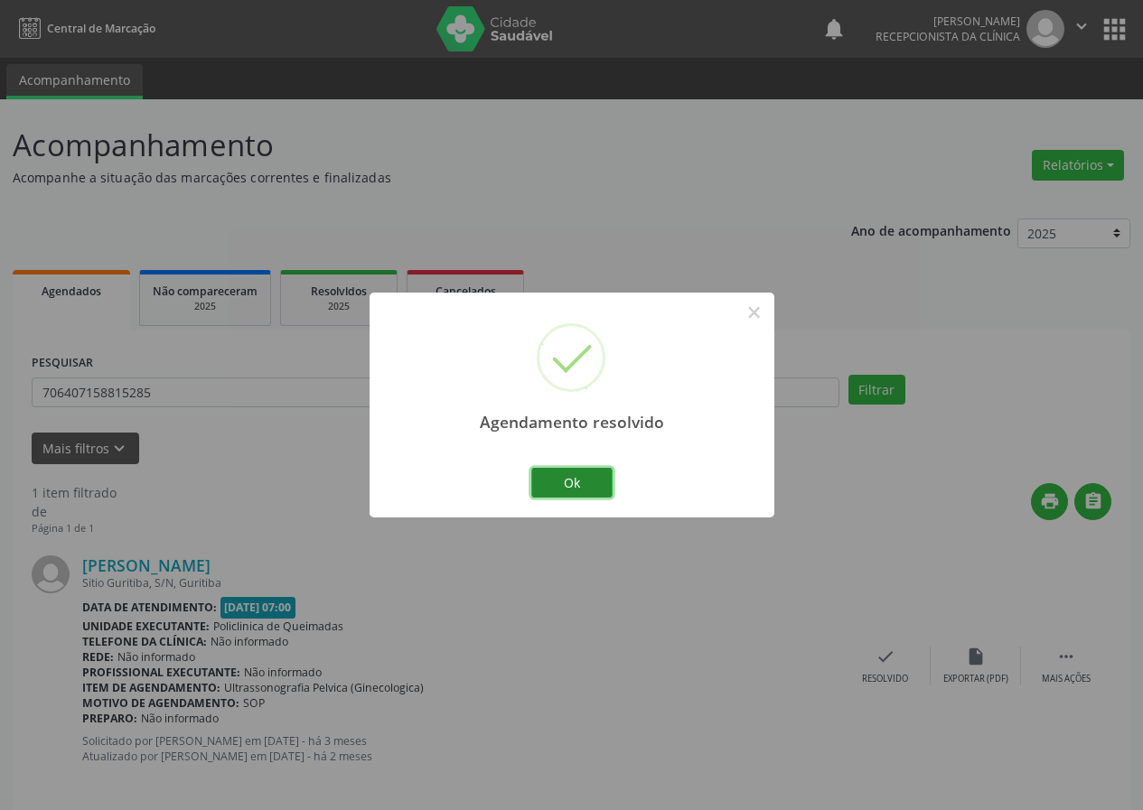
click at [566, 482] on button "Ok" at bounding box center [571, 483] width 81 height 31
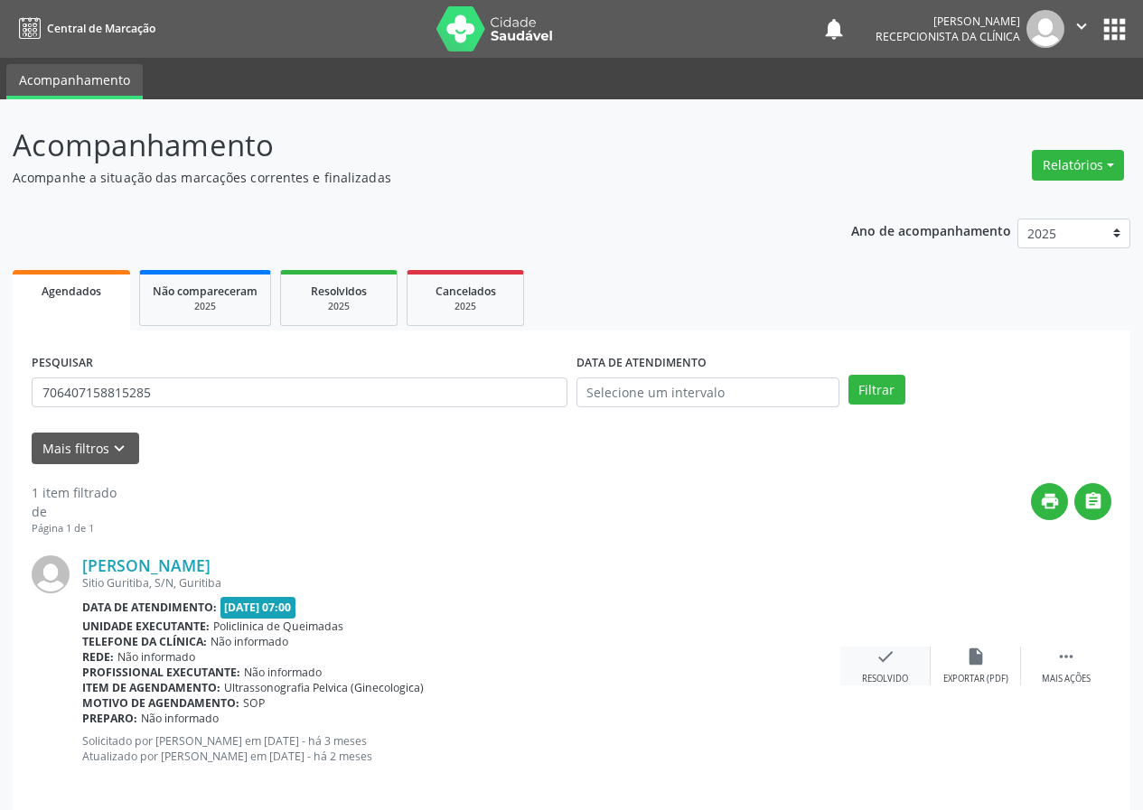
click at [891, 659] on icon "check" at bounding box center [885, 657] width 20 height 20
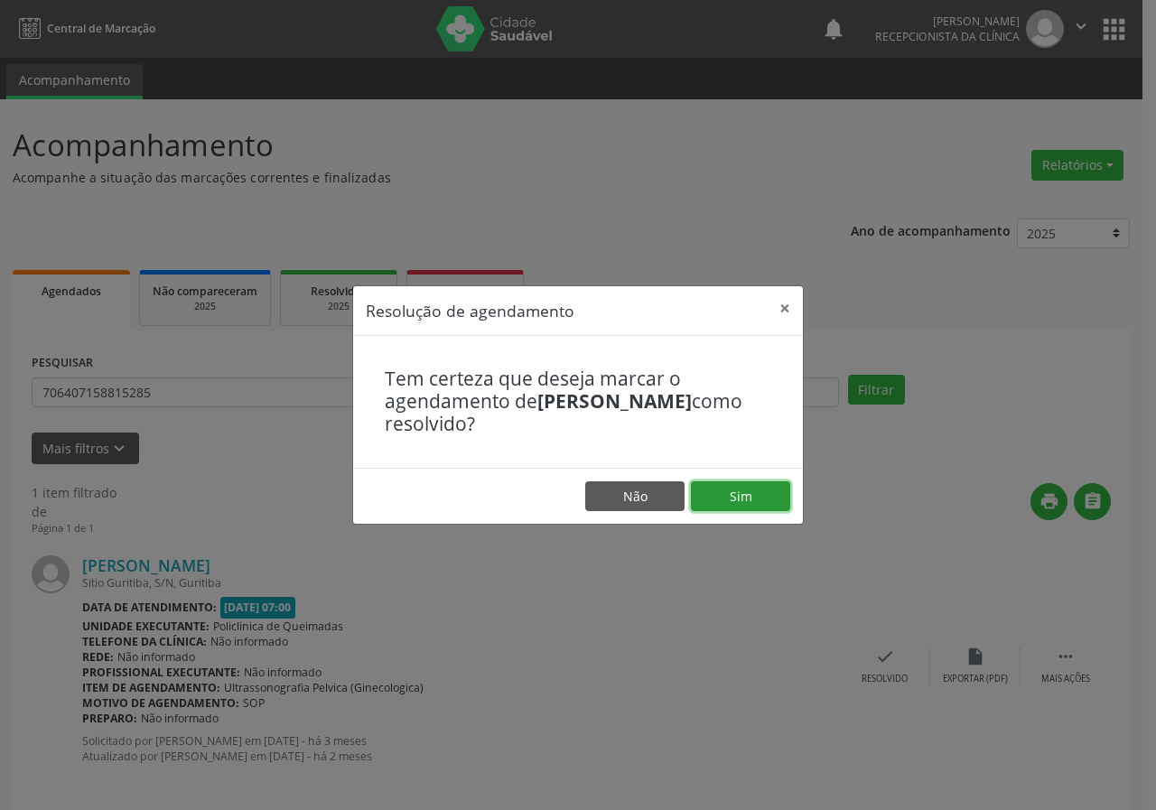
click at [767, 491] on button "Sim" at bounding box center [740, 497] width 99 height 31
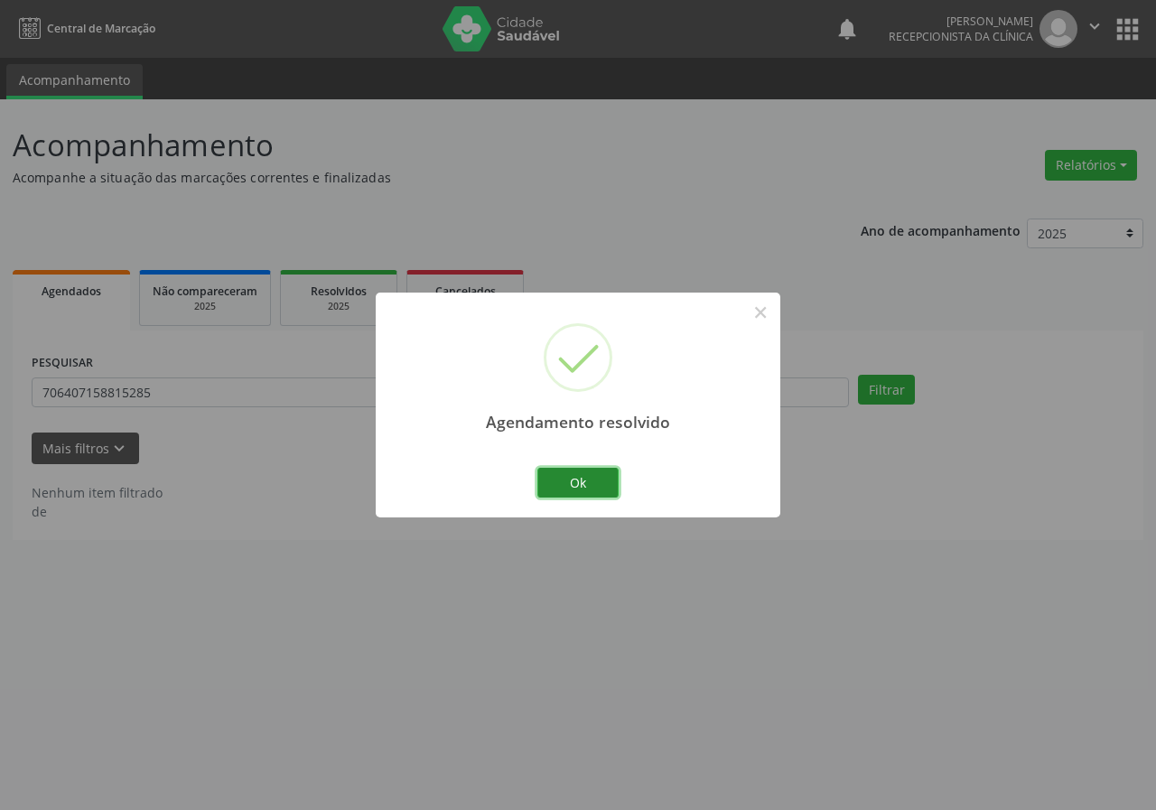
click at [586, 484] on button "Ok" at bounding box center [578, 483] width 81 height 31
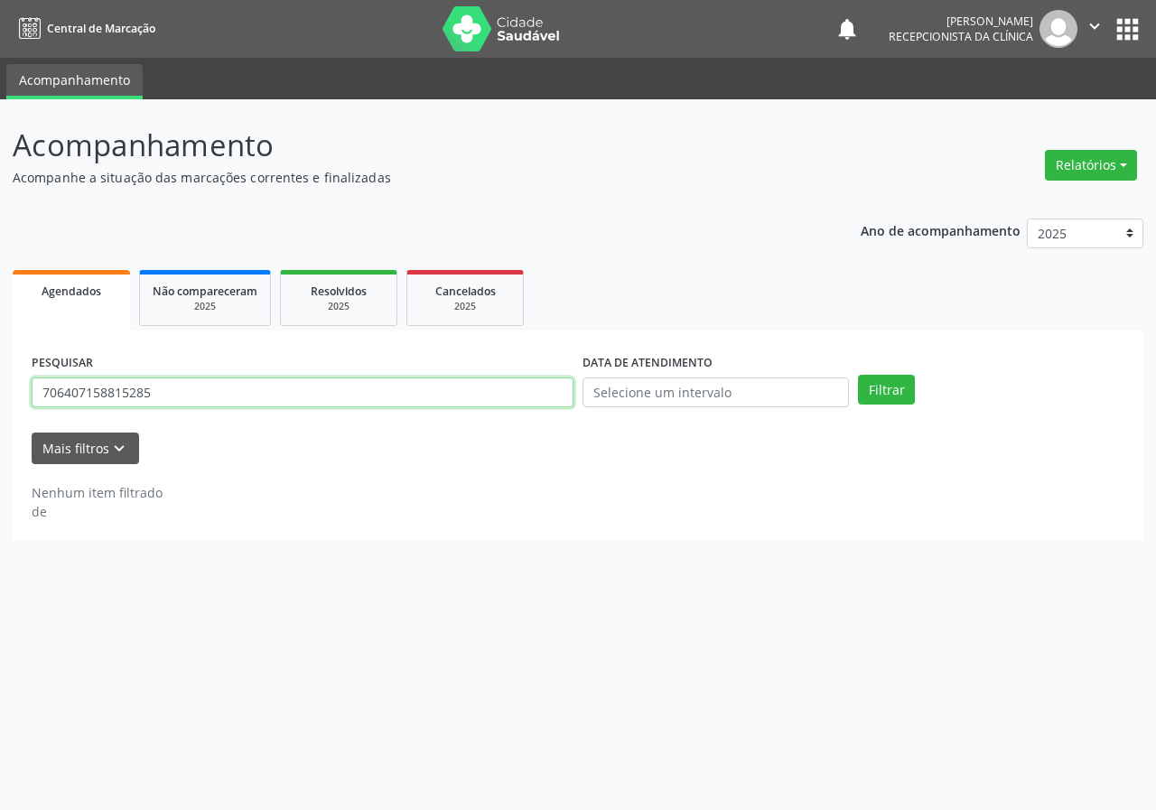
click at [305, 393] on input "706407158815285" at bounding box center [303, 393] width 542 height 31
type input "704603640179120"
click at [858, 375] on button "Filtrar" at bounding box center [886, 390] width 57 height 31
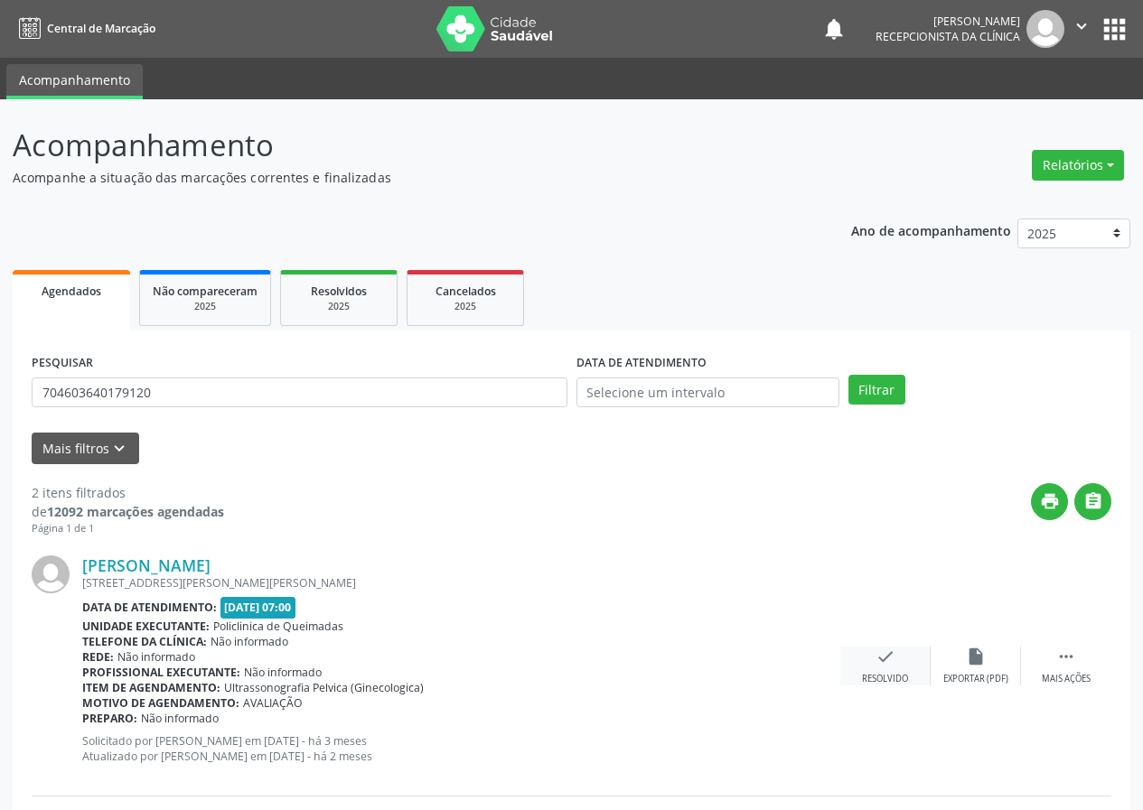
click at [886, 663] on icon "check" at bounding box center [885, 657] width 20 height 20
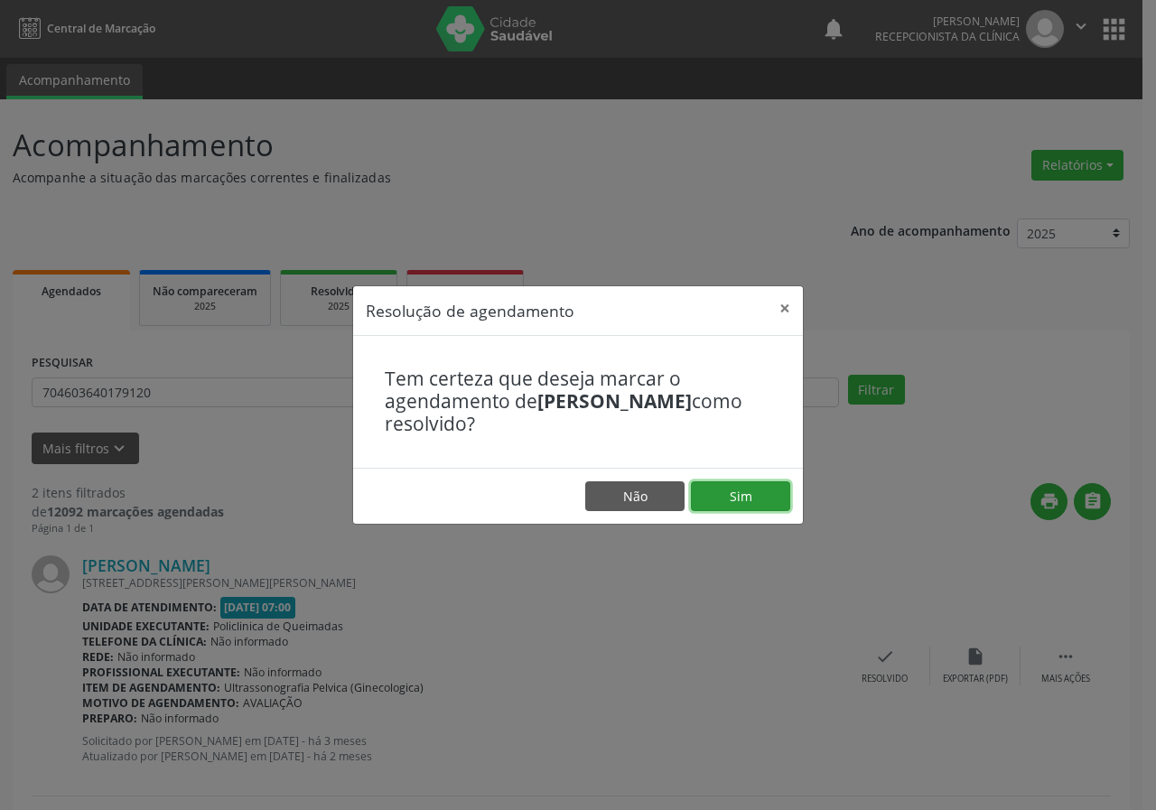
click at [734, 500] on button "Sim" at bounding box center [740, 497] width 99 height 31
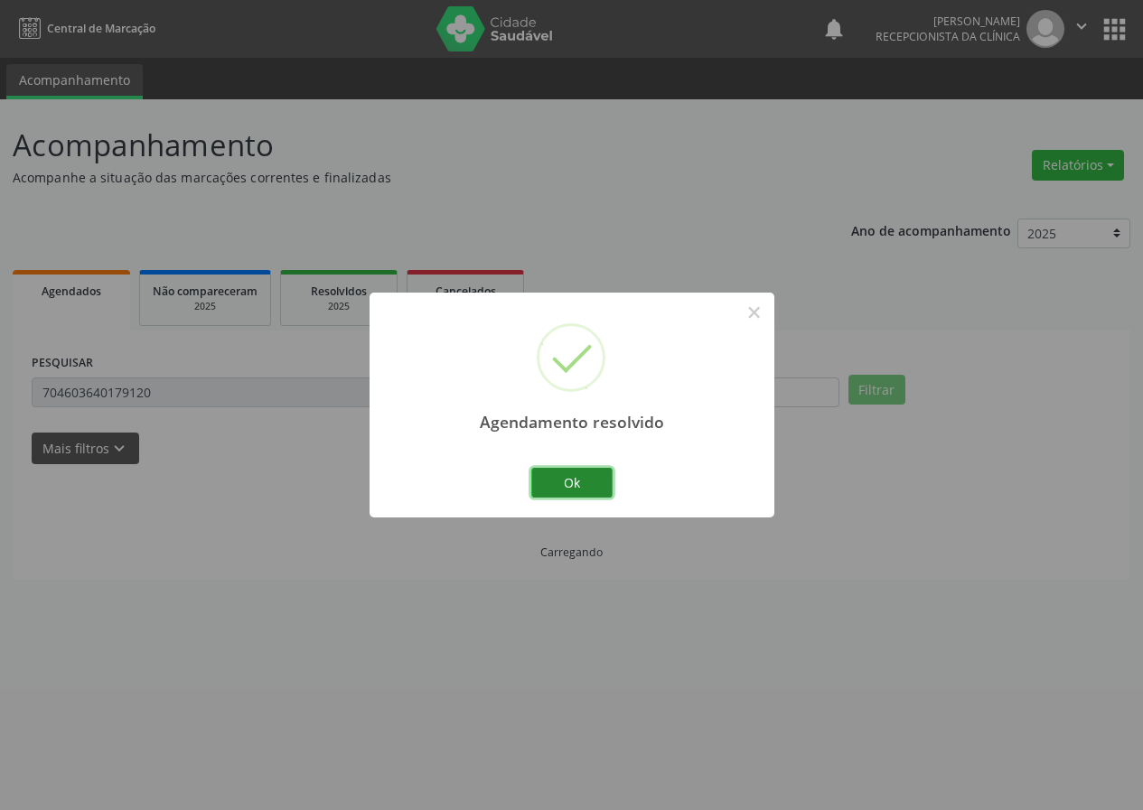
click at [580, 486] on button "Ok" at bounding box center [571, 483] width 81 height 31
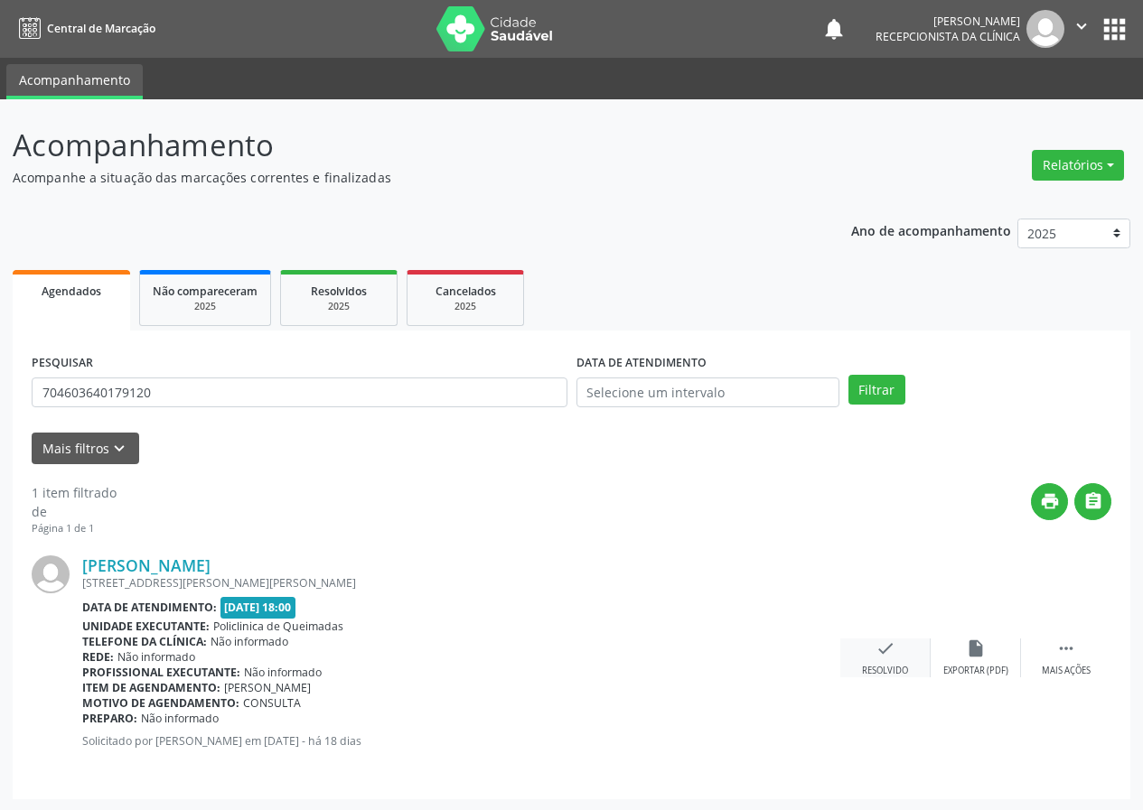
click at [895, 651] on div "check Resolvido" at bounding box center [885, 658] width 90 height 39
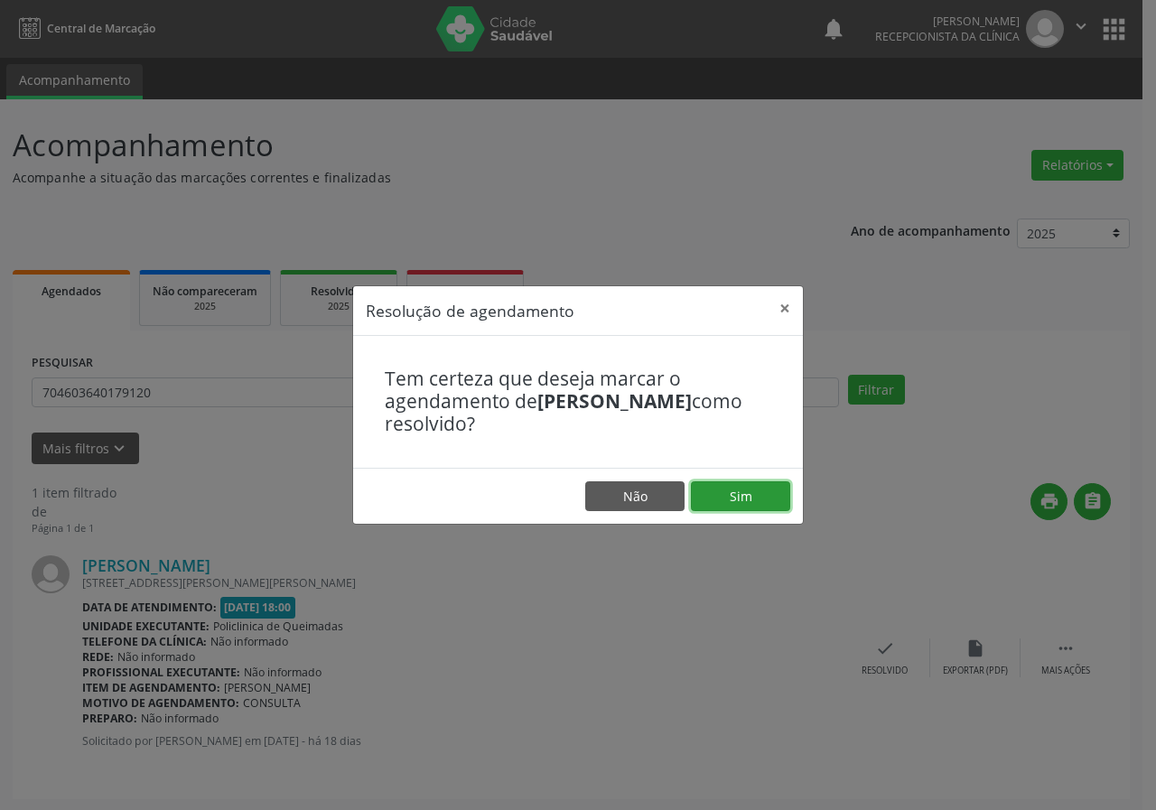
click at [767, 499] on button "Sim" at bounding box center [740, 497] width 99 height 31
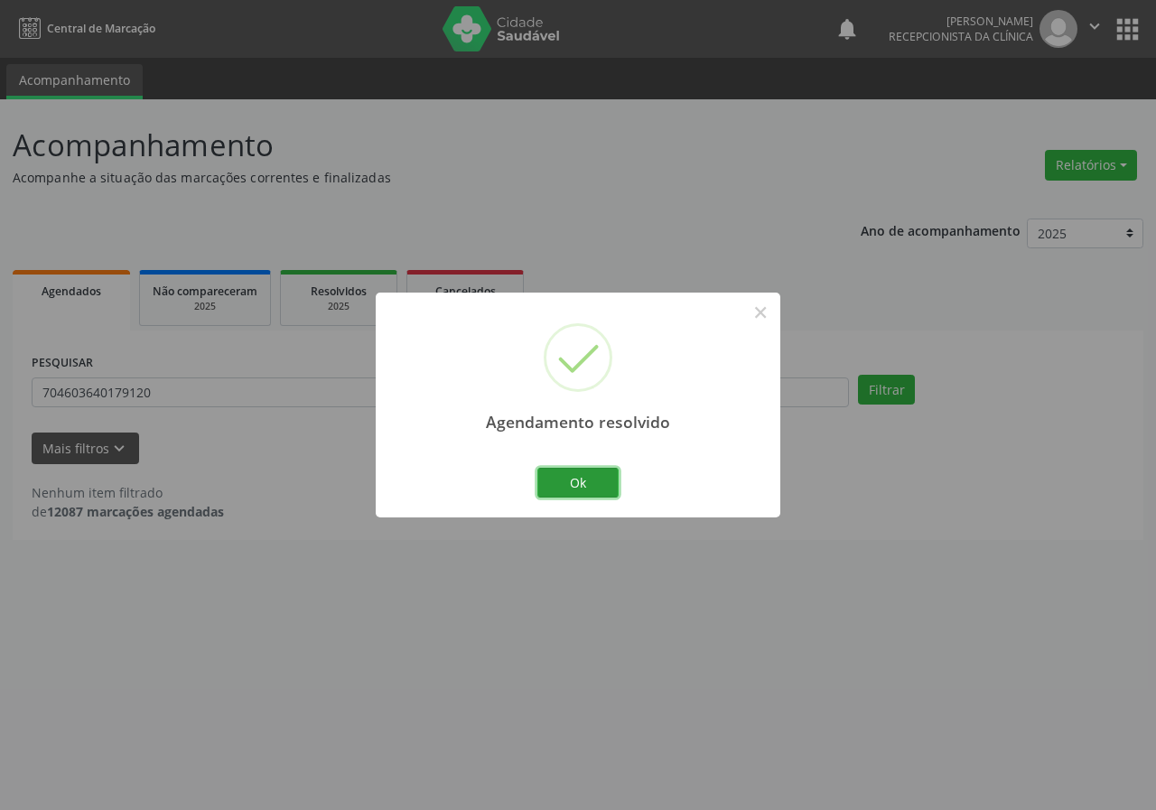
drag, startPoint x: 602, startPoint y: 473, endPoint x: 558, endPoint y: 482, distance: 44.5
click at [595, 476] on button "Ok" at bounding box center [578, 483] width 81 height 31
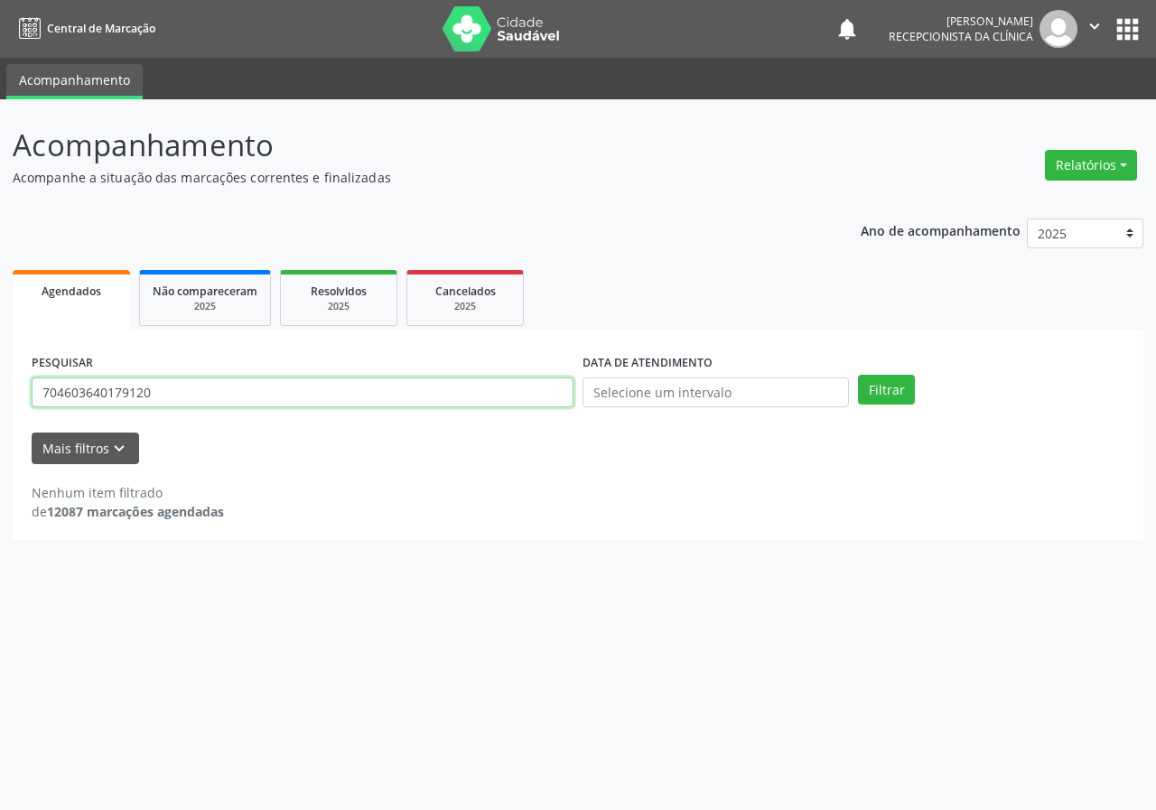
click at [496, 398] on input "704603640179120" at bounding box center [303, 393] width 542 height 31
type input "700003848289002"
click at [858, 375] on button "Filtrar" at bounding box center [886, 390] width 57 height 31
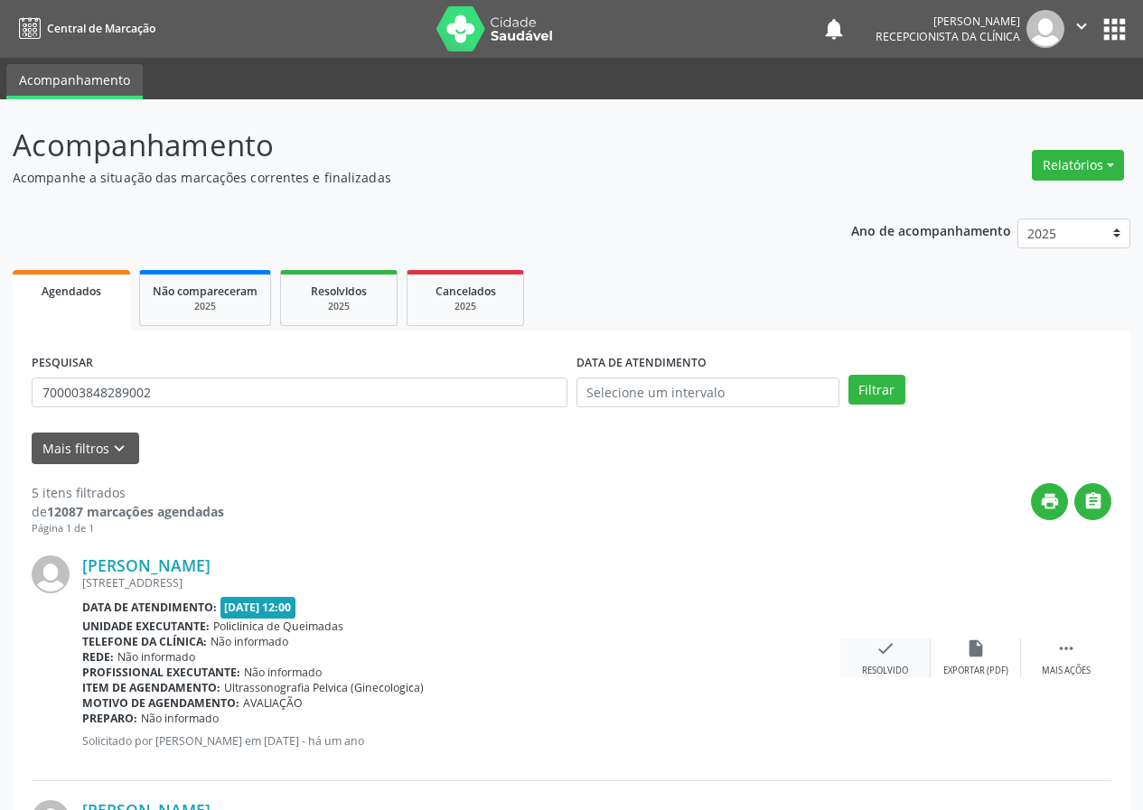
click at [876, 644] on icon "check" at bounding box center [885, 649] width 20 height 20
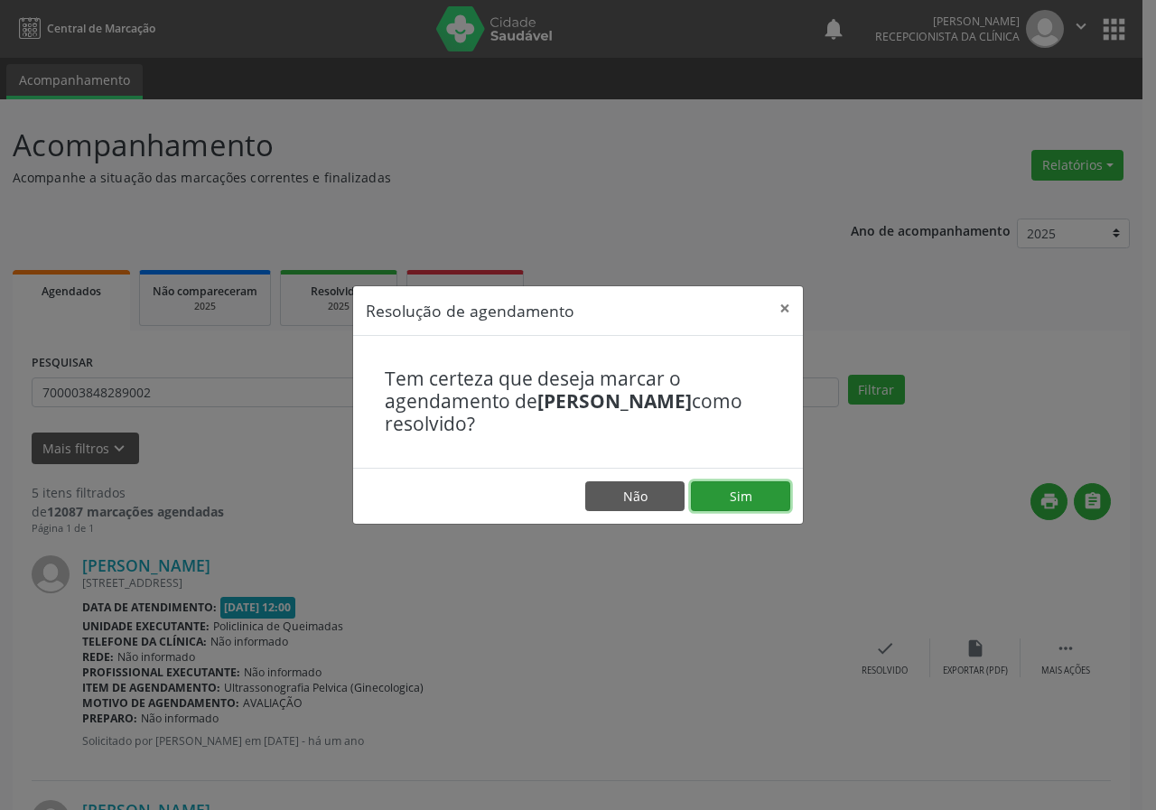
click at [729, 504] on button "Sim" at bounding box center [740, 497] width 99 height 31
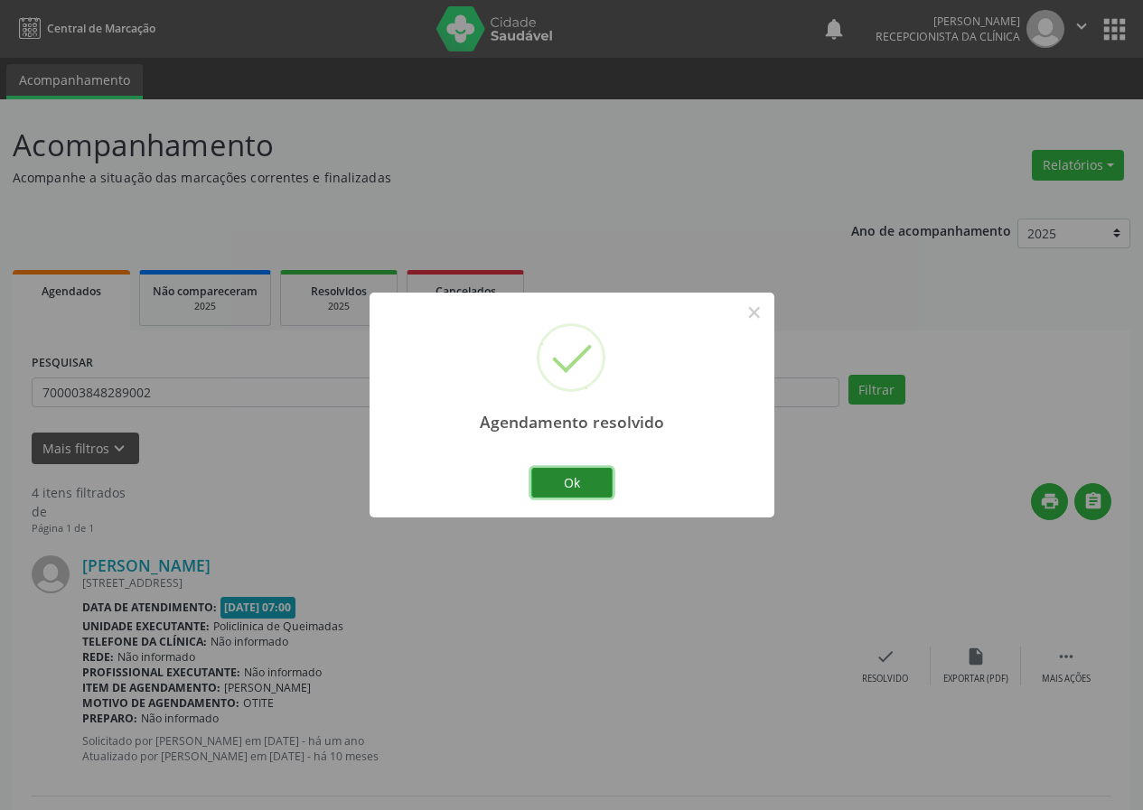
click at [587, 490] on button "Ok" at bounding box center [571, 483] width 81 height 31
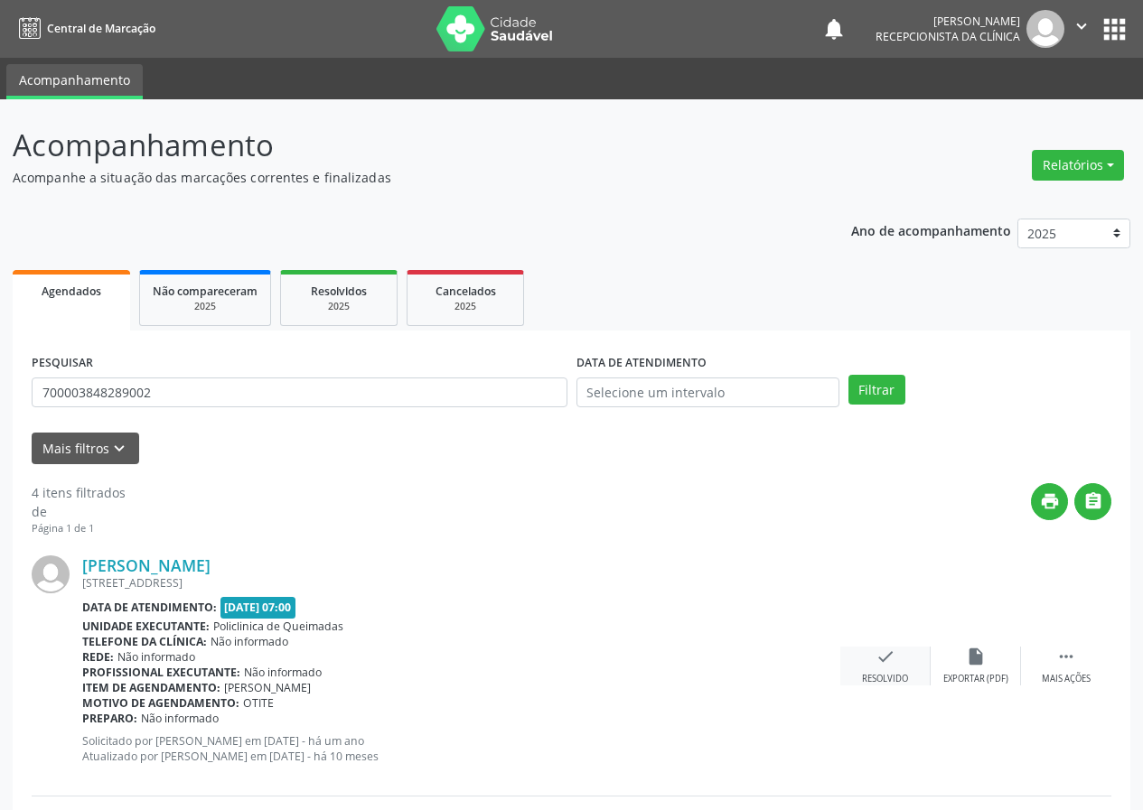
click at [891, 660] on icon "check" at bounding box center [885, 657] width 20 height 20
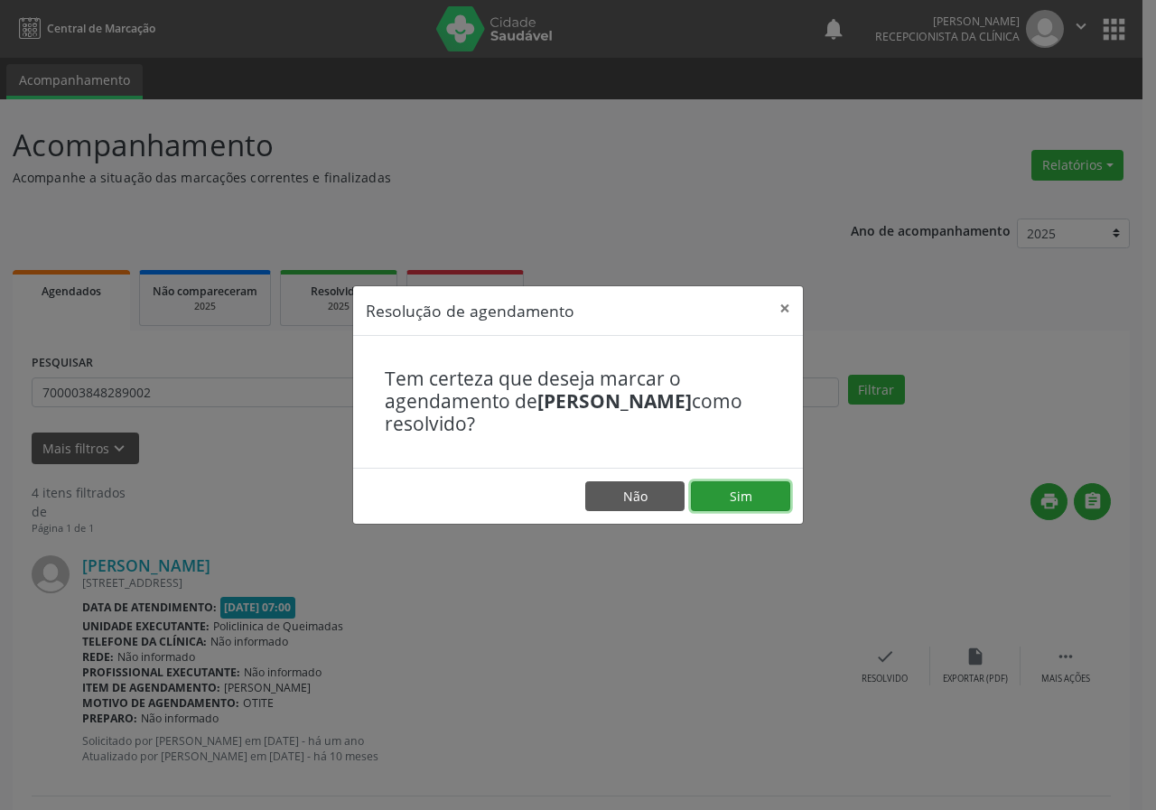
click at [763, 507] on button "Sim" at bounding box center [740, 497] width 99 height 31
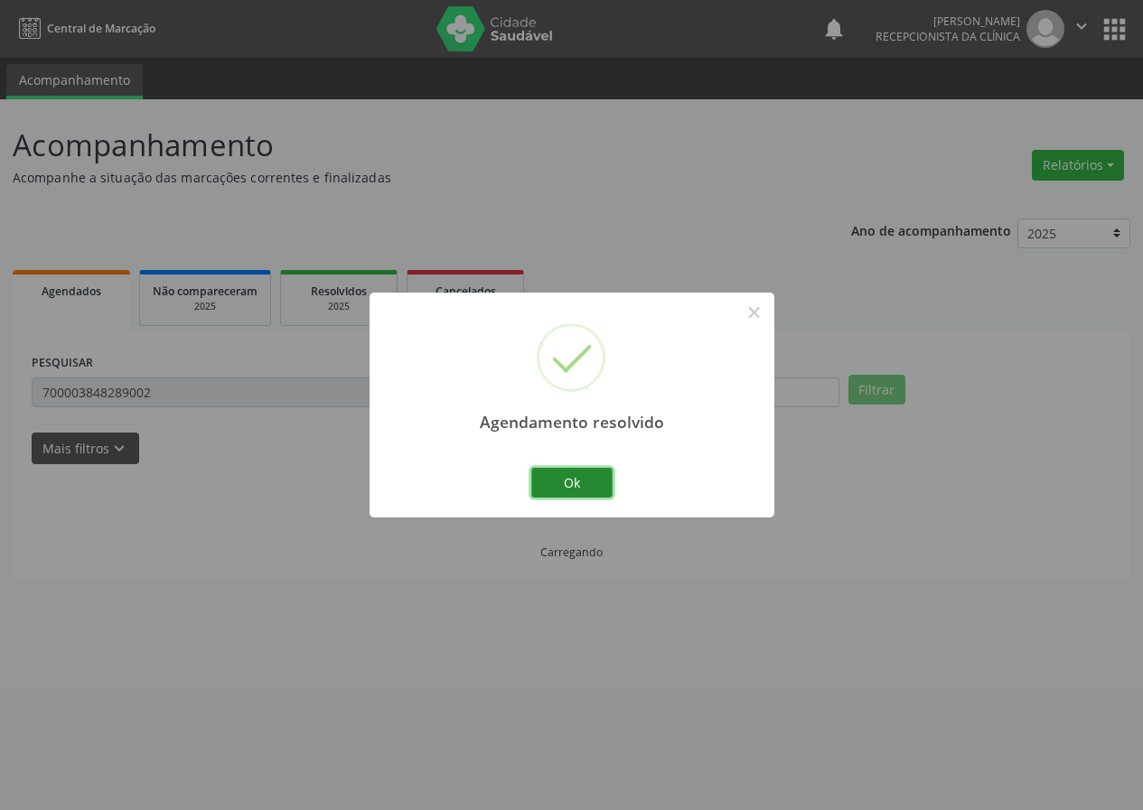
click at [574, 471] on button "Ok" at bounding box center [571, 483] width 81 height 31
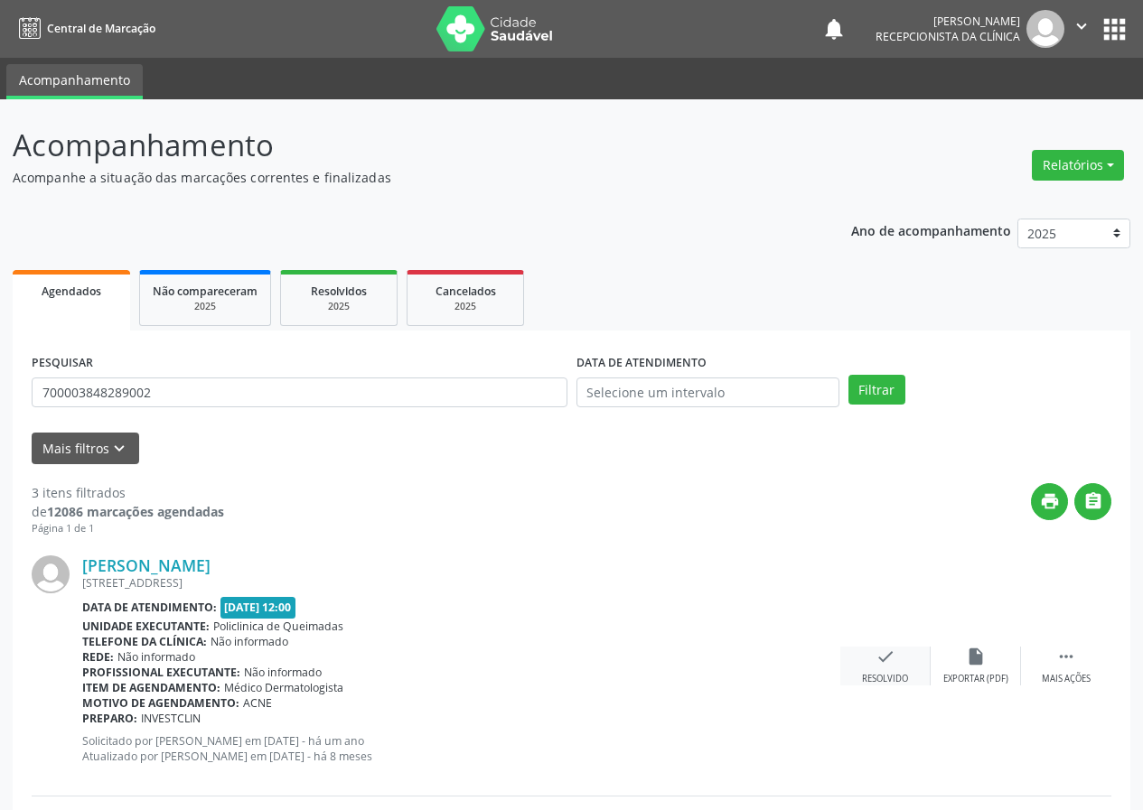
click at [879, 660] on icon "check" at bounding box center [885, 657] width 20 height 20
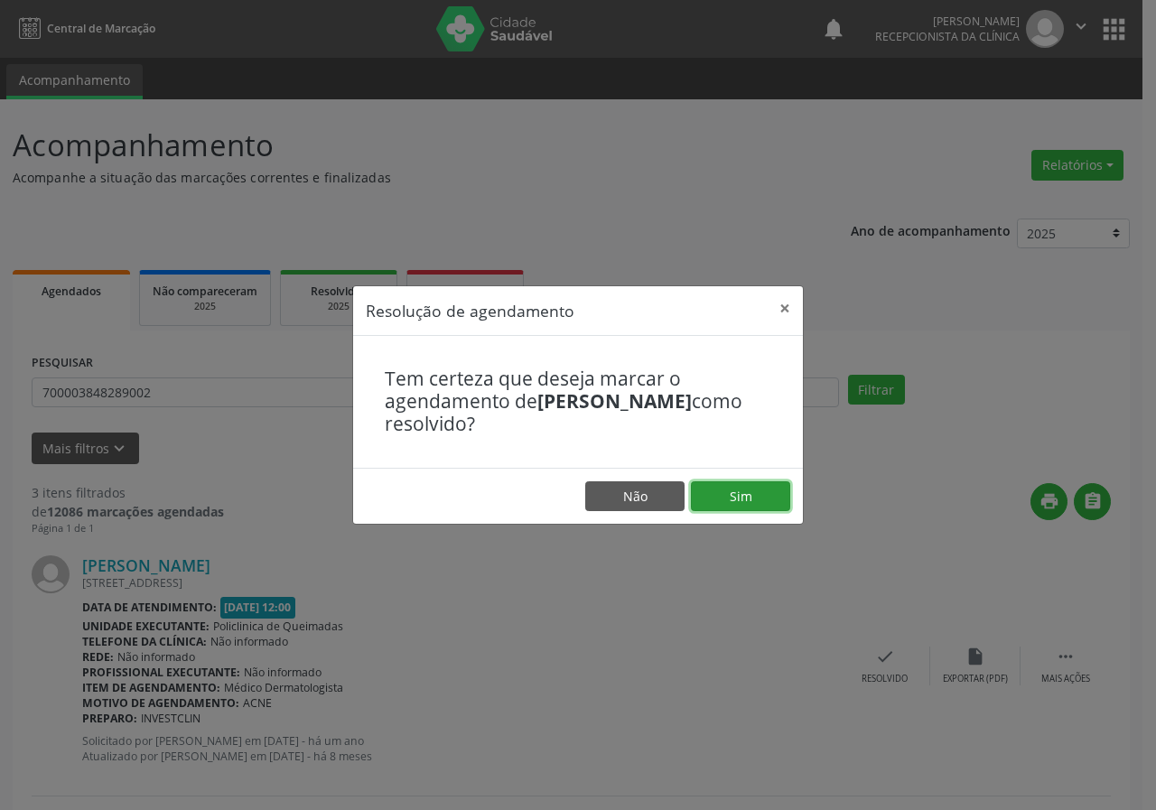
click at [721, 484] on button "Sim" at bounding box center [740, 497] width 99 height 31
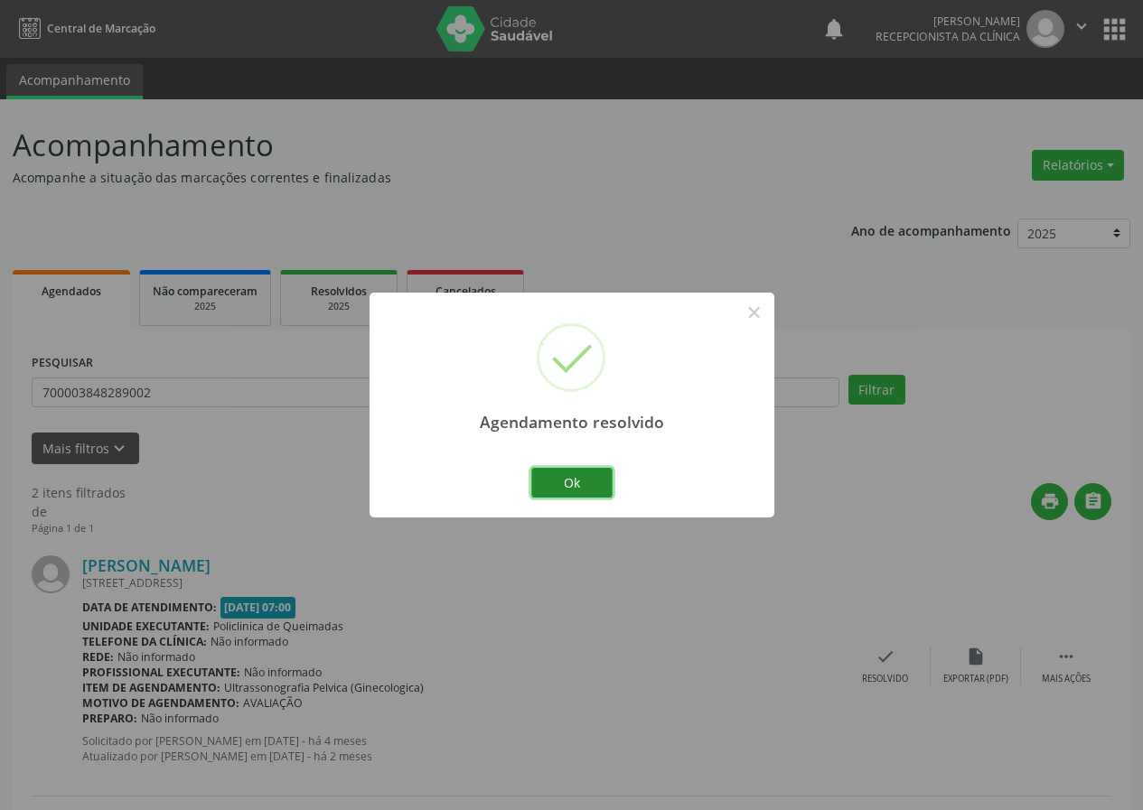
click at [562, 486] on button "Ok" at bounding box center [571, 483] width 81 height 31
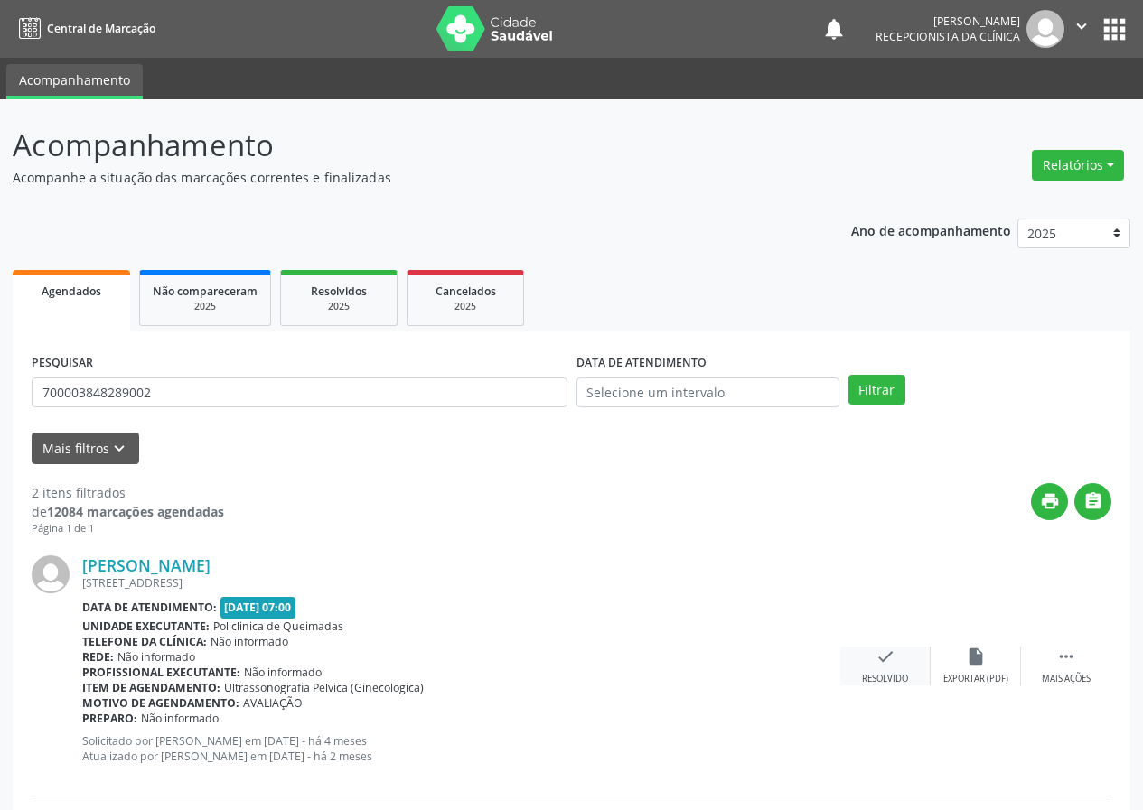
click at [875, 660] on icon "check" at bounding box center [885, 657] width 20 height 20
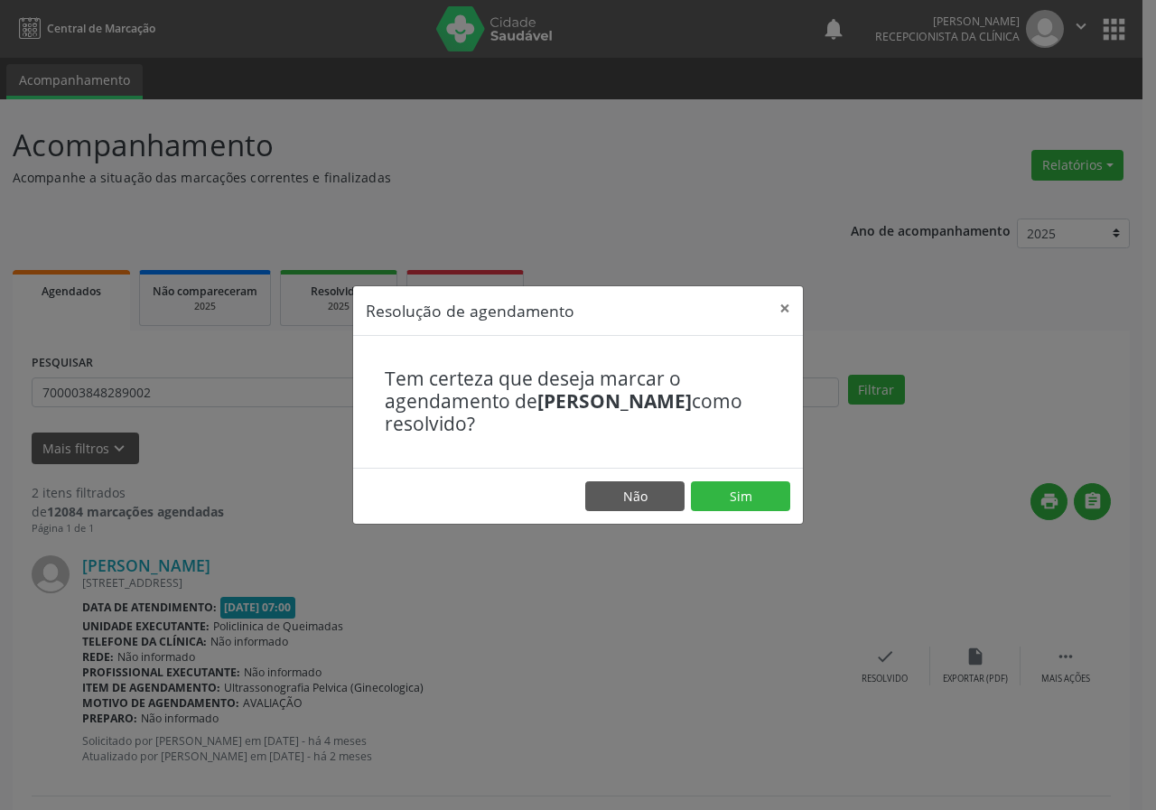
click at [731, 478] on footer "Não Sim" at bounding box center [578, 496] width 450 height 57
click at [731, 491] on button "Sim" at bounding box center [740, 497] width 99 height 31
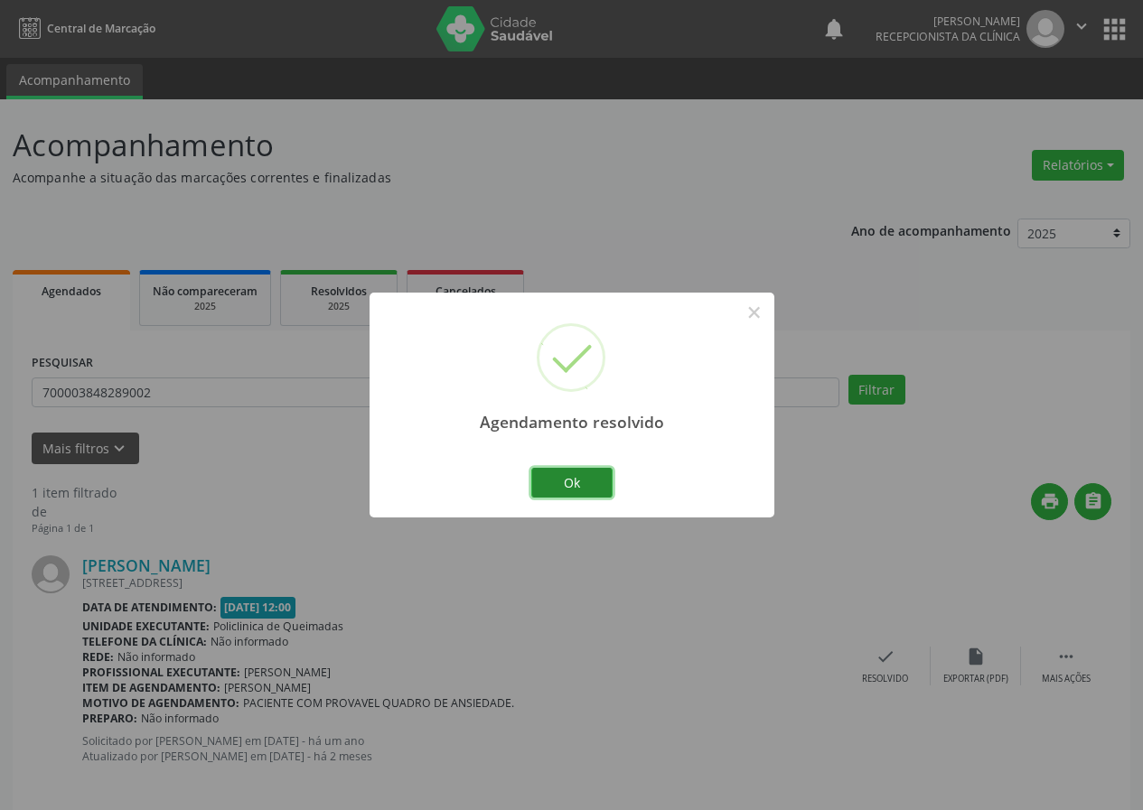
click at [586, 481] on button "Ok" at bounding box center [571, 483] width 81 height 31
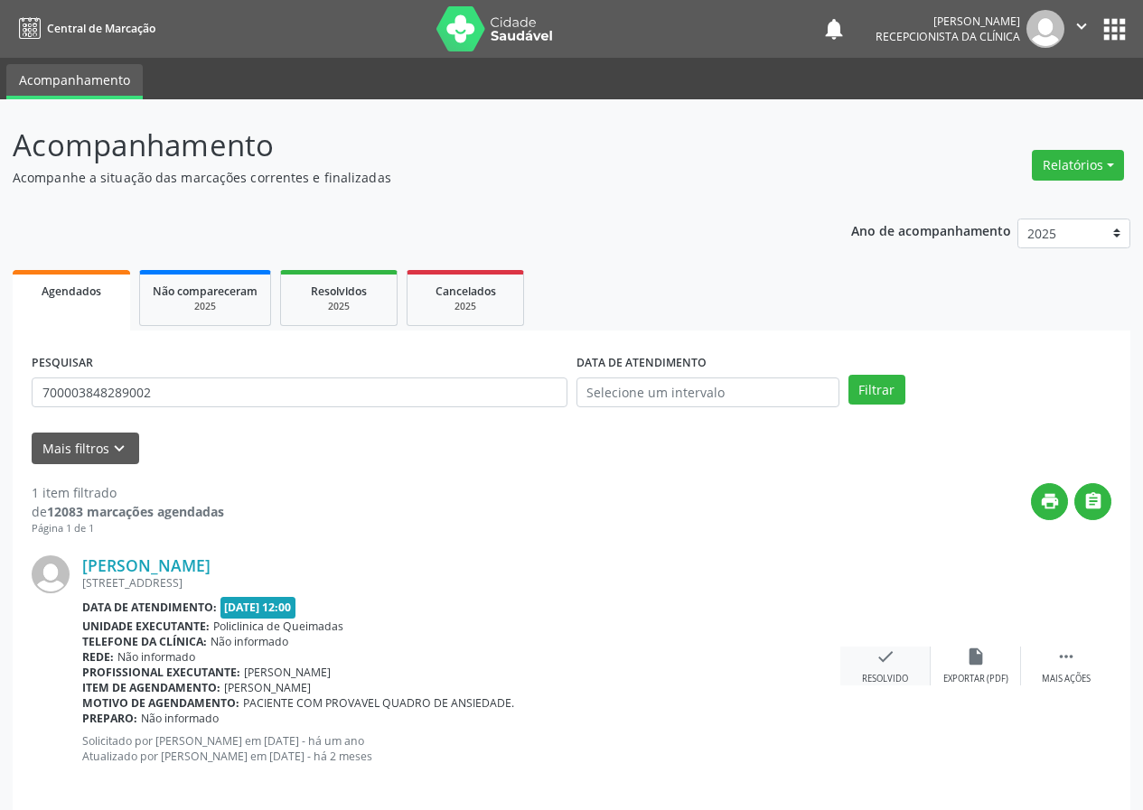
click at [889, 665] on icon "check" at bounding box center [885, 657] width 20 height 20
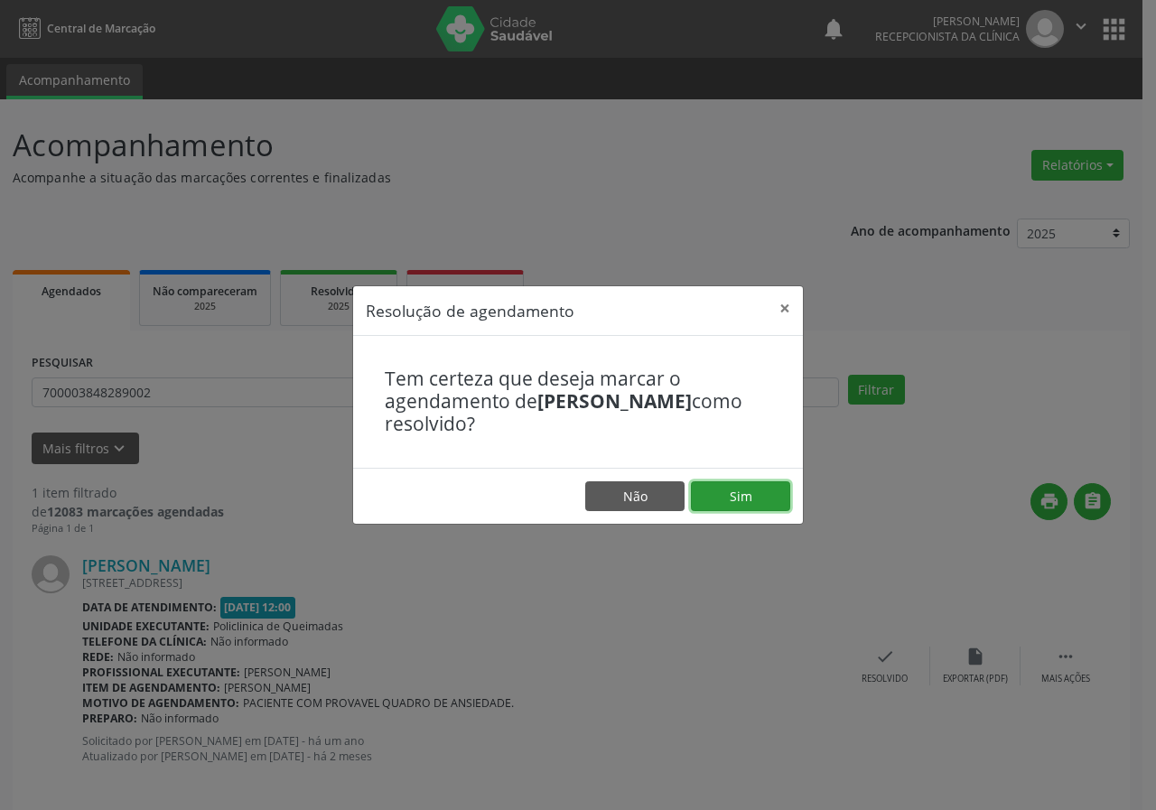
click at [773, 510] on button "Sim" at bounding box center [740, 497] width 99 height 31
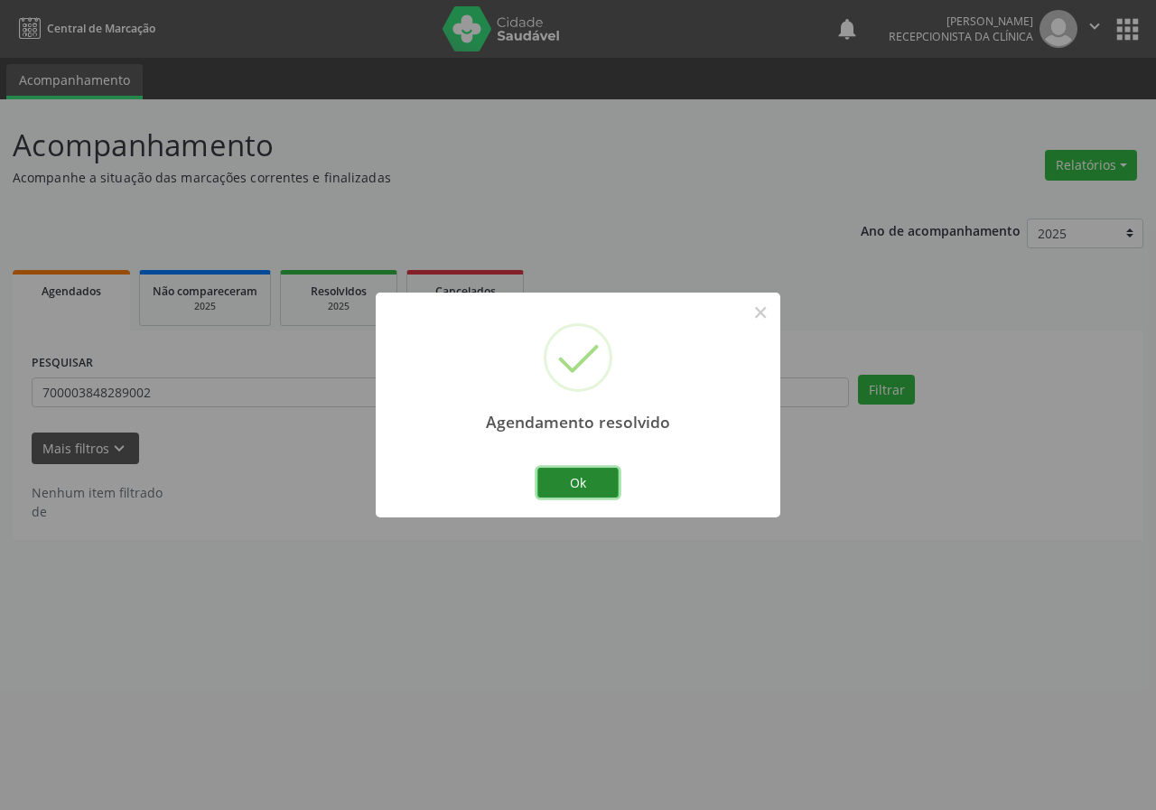
click at [584, 480] on button "Ok" at bounding box center [578, 483] width 81 height 31
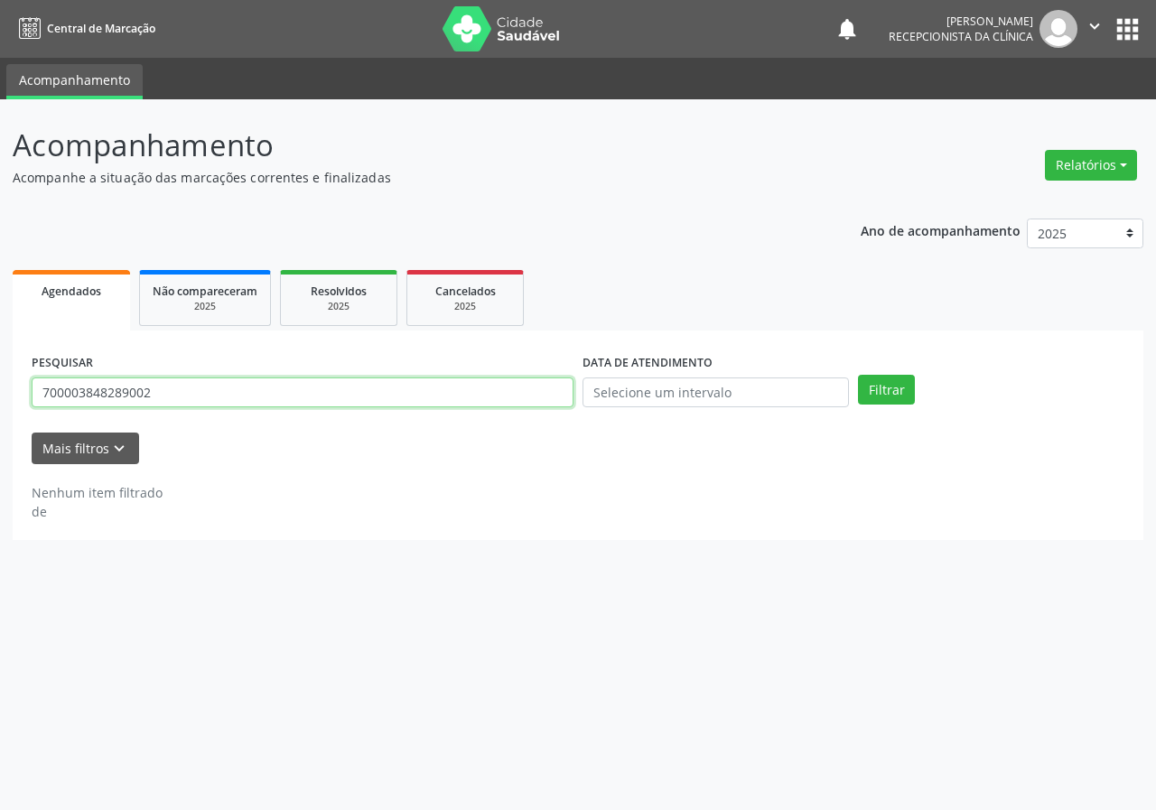
click at [548, 391] on input "700003848289002" at bounding box center [303, 393] width 542 height 31
type input "70000711430004"
click at [858, 375] on button "Filtrar" at bounding box center [886, 390] width 57 height 31
click at [154, 398] on input "70000711430004" at bounding box center [303, 393] width 542 height 31
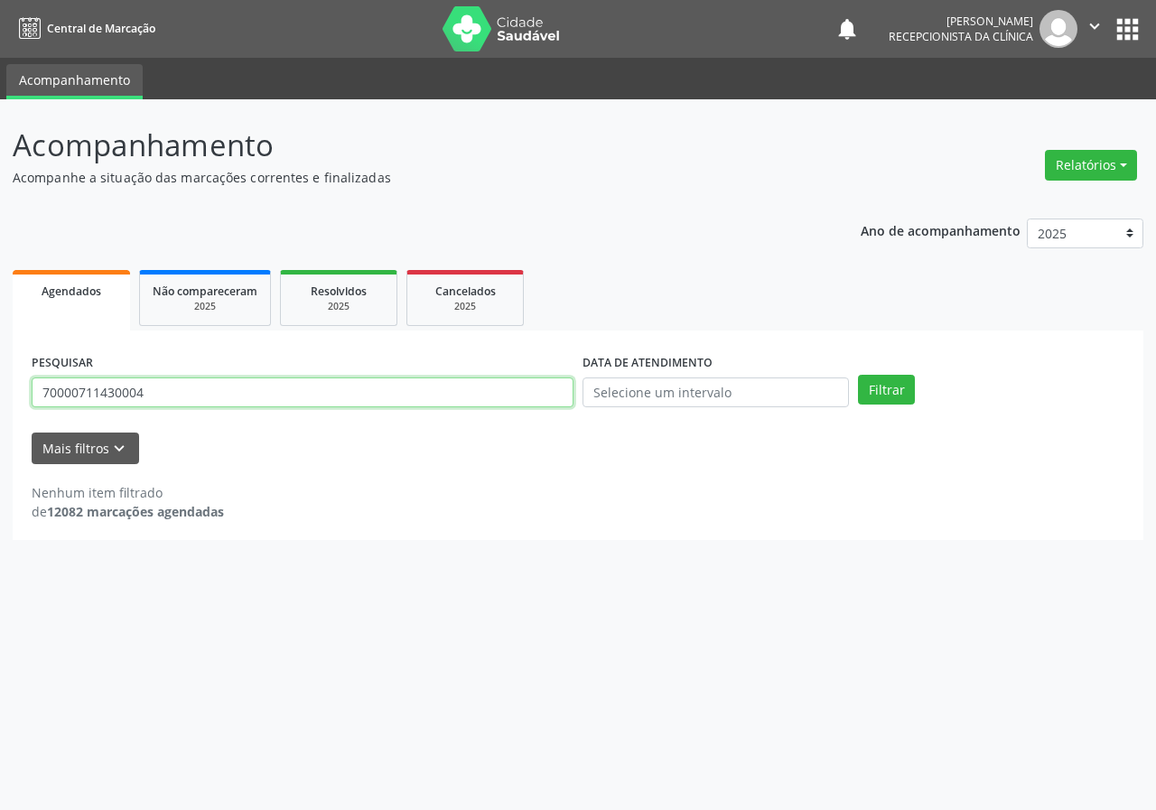
click at [154, 398] on input "70000711430004" at bounding box center [303, 393] width 542 height 31
type input "709201220303034"
click at [858, 375] on button "Filtrar" at bounding box center [886, 390] width 57 height 31
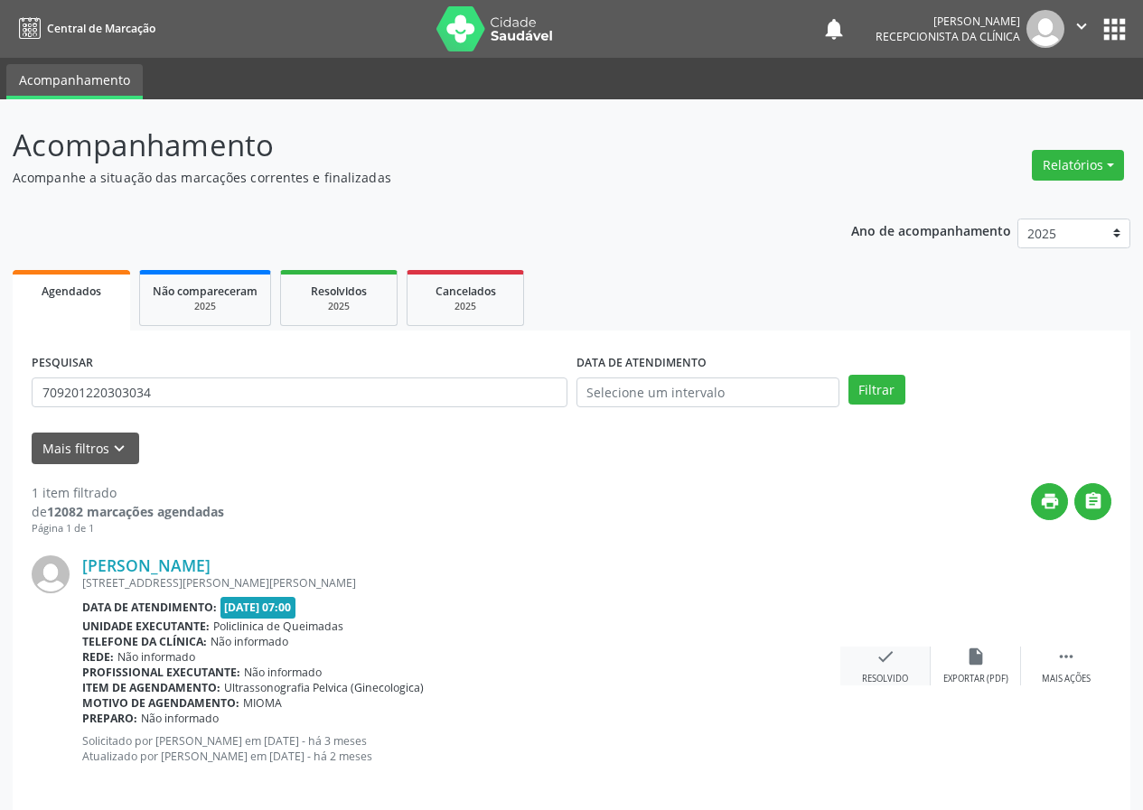
click at [890, 669] on div "check Resolvido" at bounding box center [885, 666] width 90 height 39
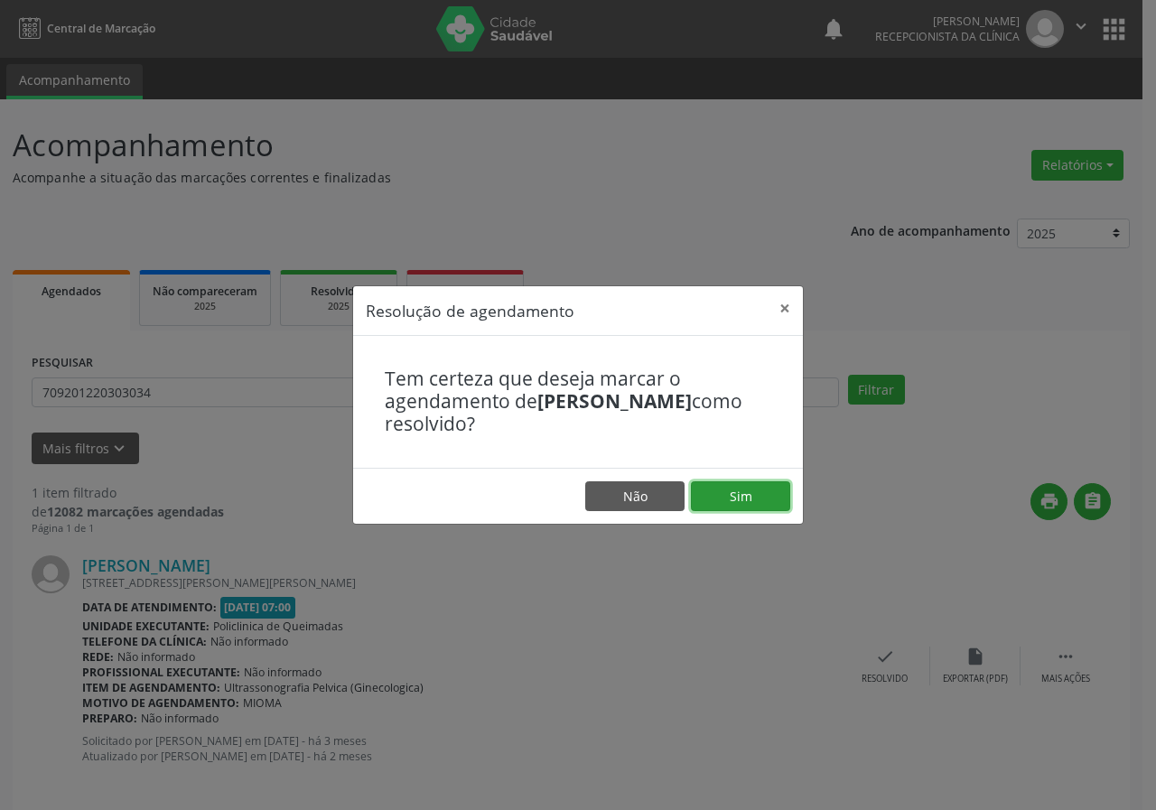
click at [756, 492] on button "Sim" at bounding box center [740, 497] width 99 height 31
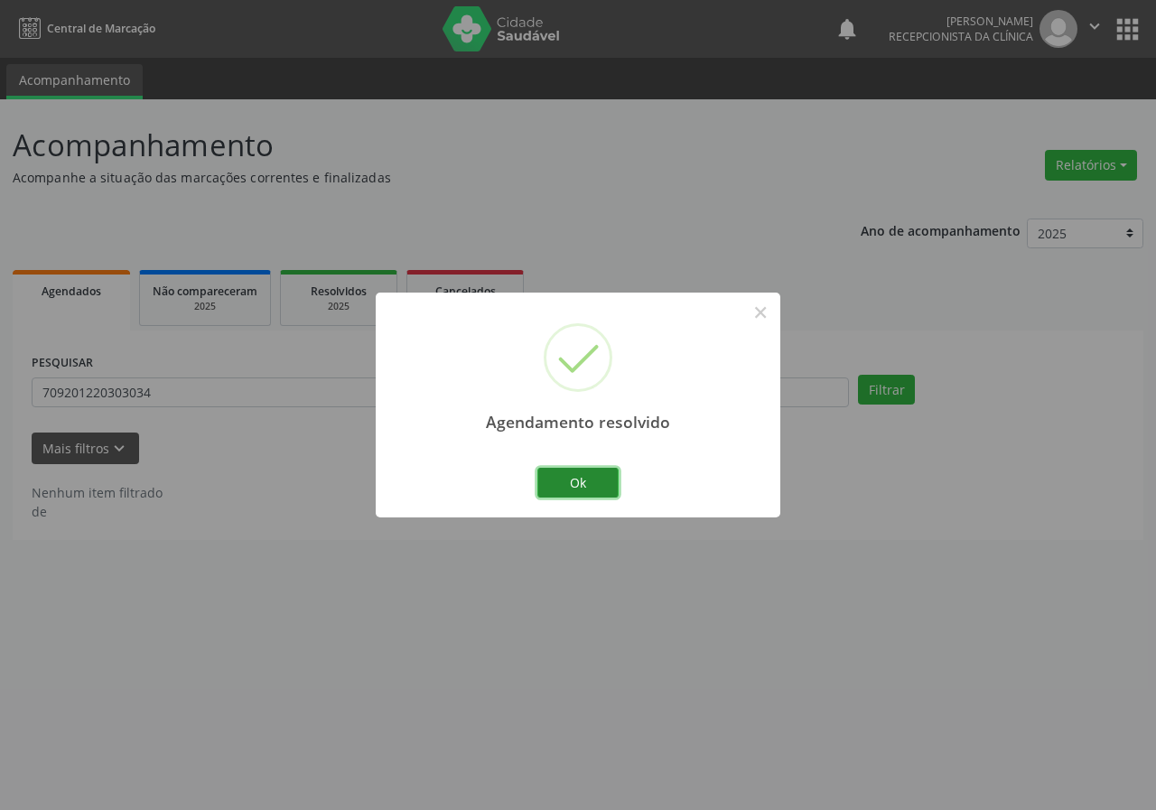
click at [581, 487] on button "Ok" at bounding box center [578, 483] width 81 height 31
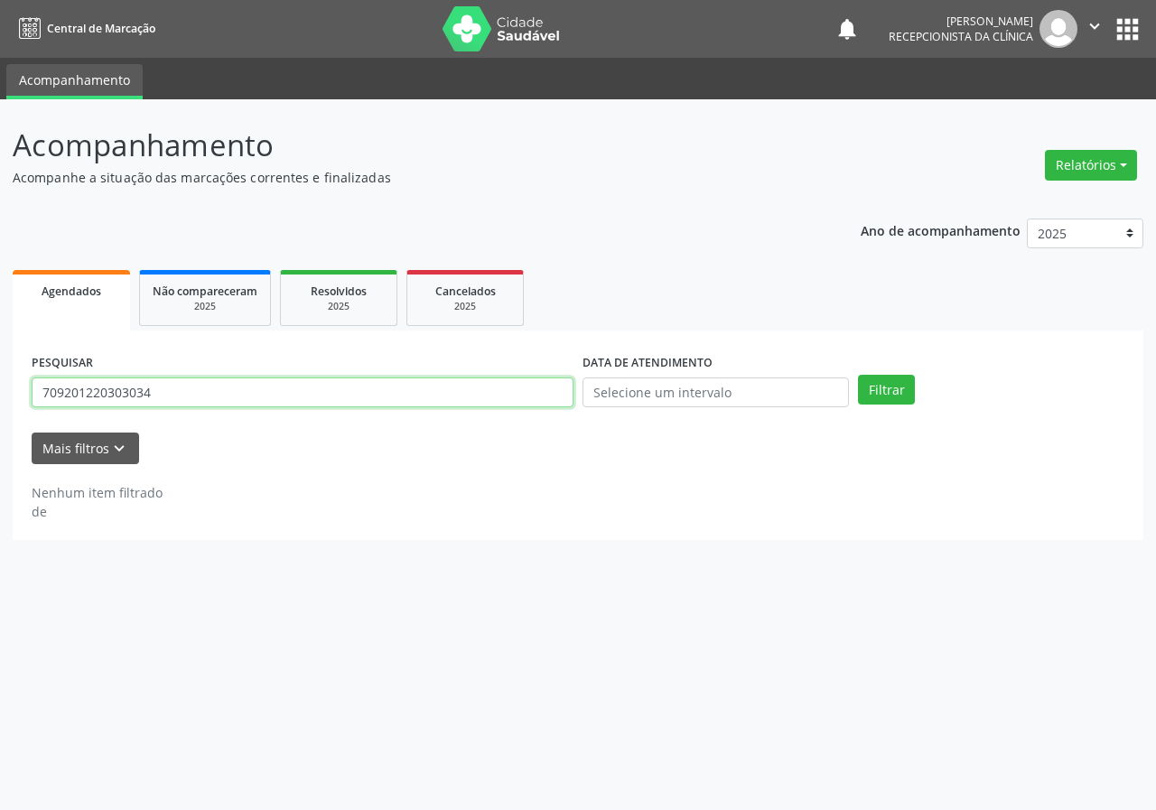
click at [298, 379] on input "709201220303034" at bounding box center [303, 393] width 542 height 31
type input "702608795282543"
click at [858, 375] on button "Filtrar" at bounding box center [886, 390] width 57 height 31
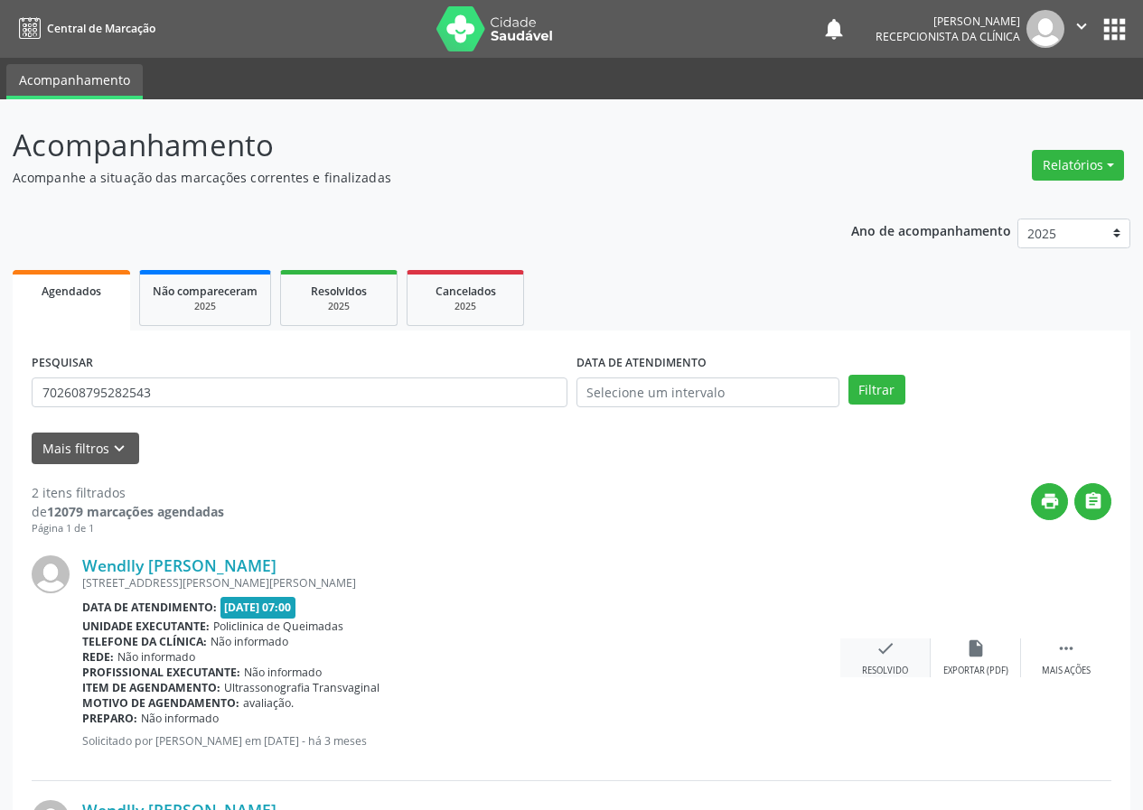
click at [888, 645] on icon "check" at bounding box center [885, 649] width 20 height 20
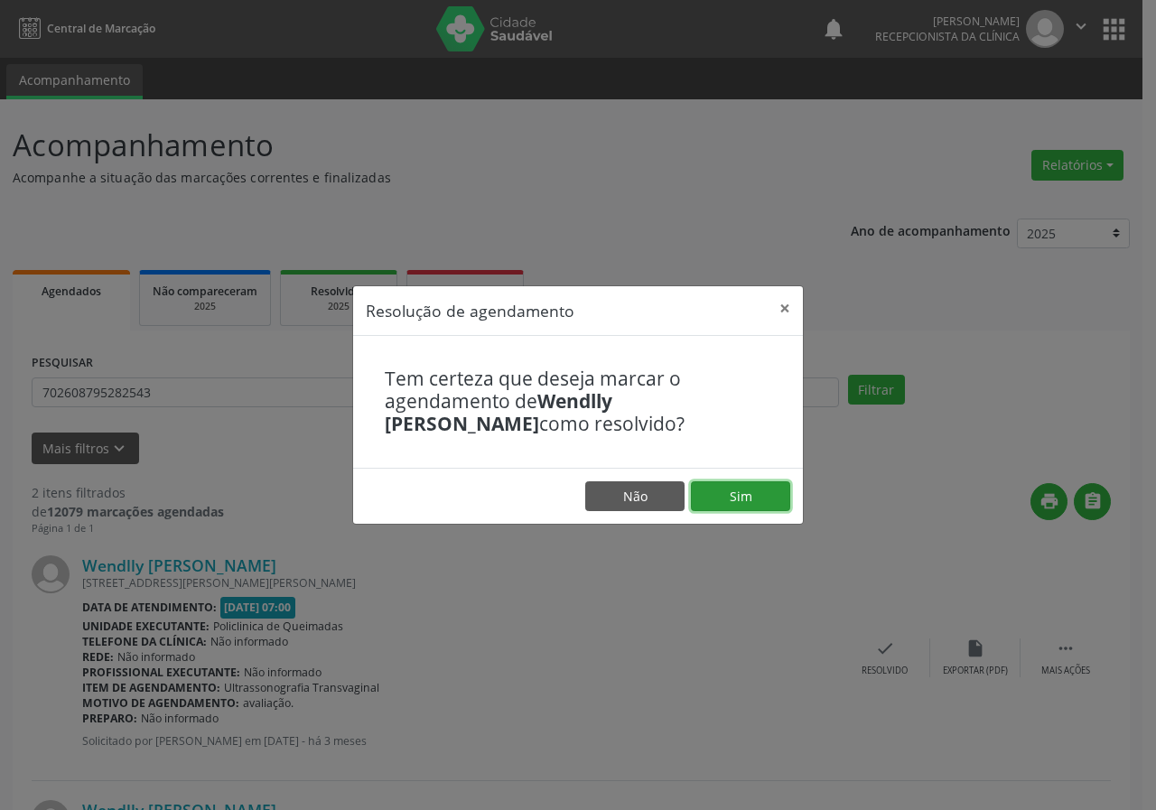
click at [763, 489] on button "Sim" at bounding box center [740, 497] width 99 height 31
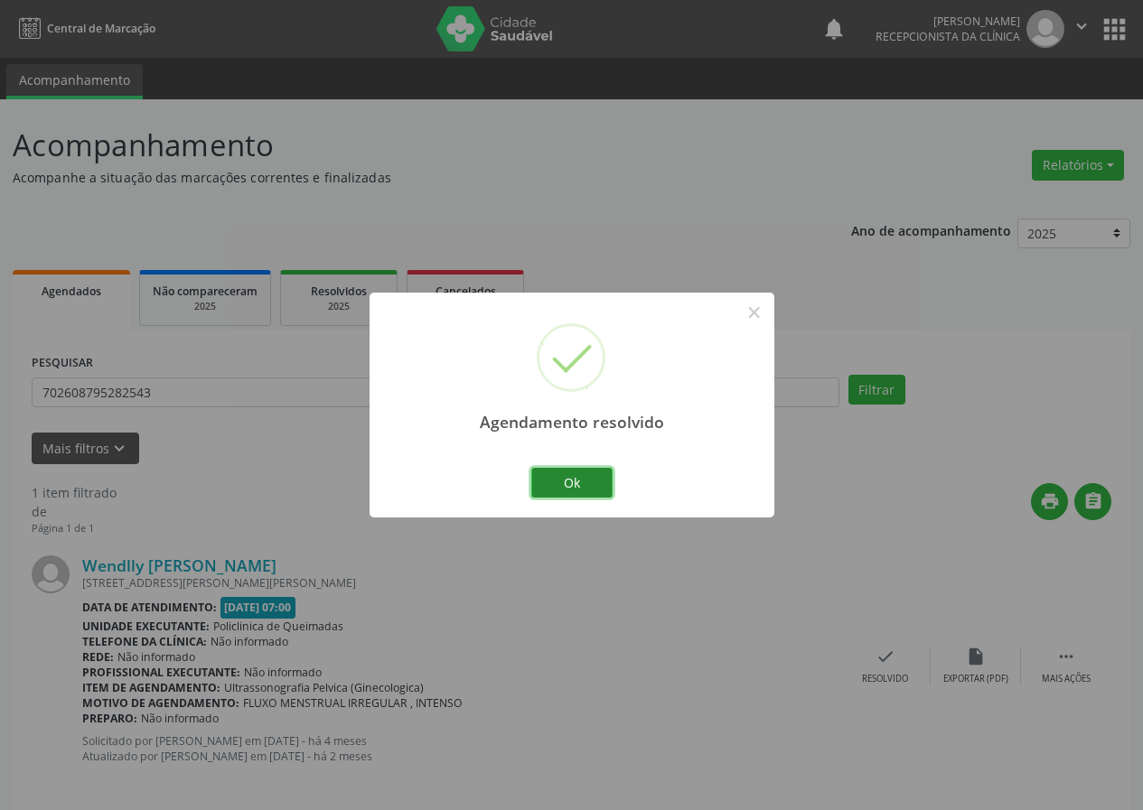
click at [570, 473] on button "Ok" at bounding box center [571, 483] width 81 height 31
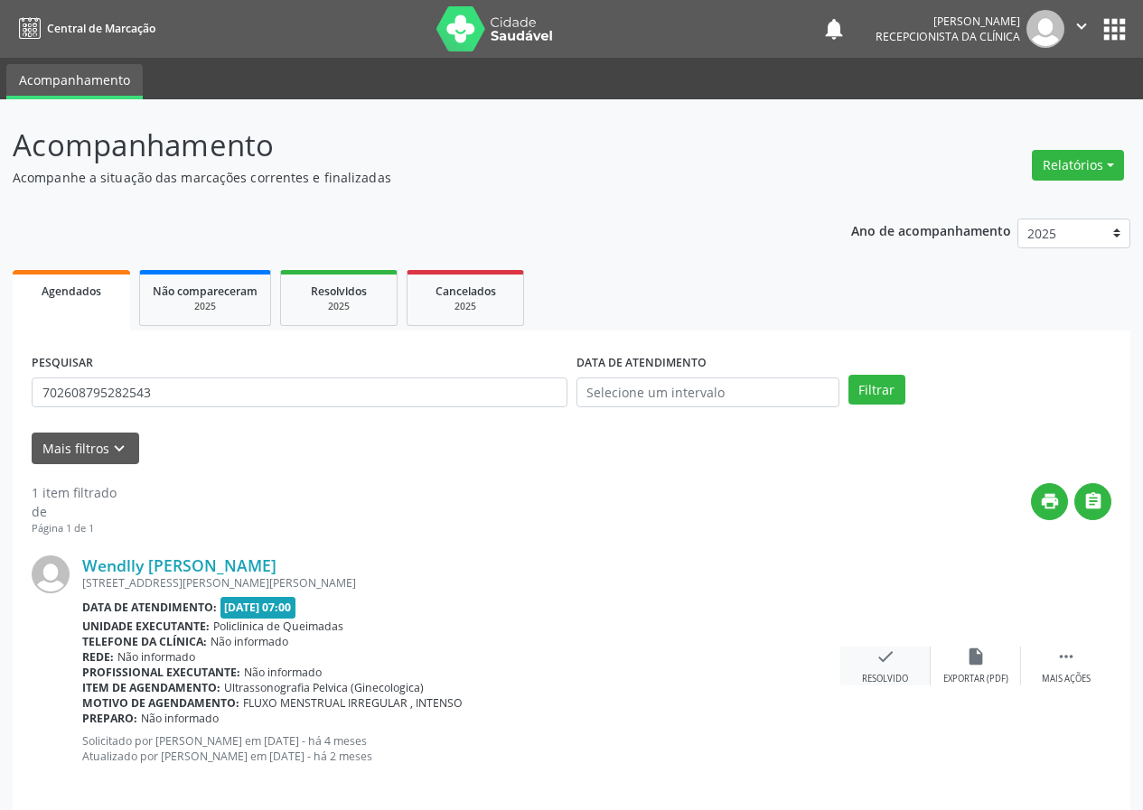
click at [878, 673] on div "Resolvido" at bounding box center [885, 679] width 46 height 13
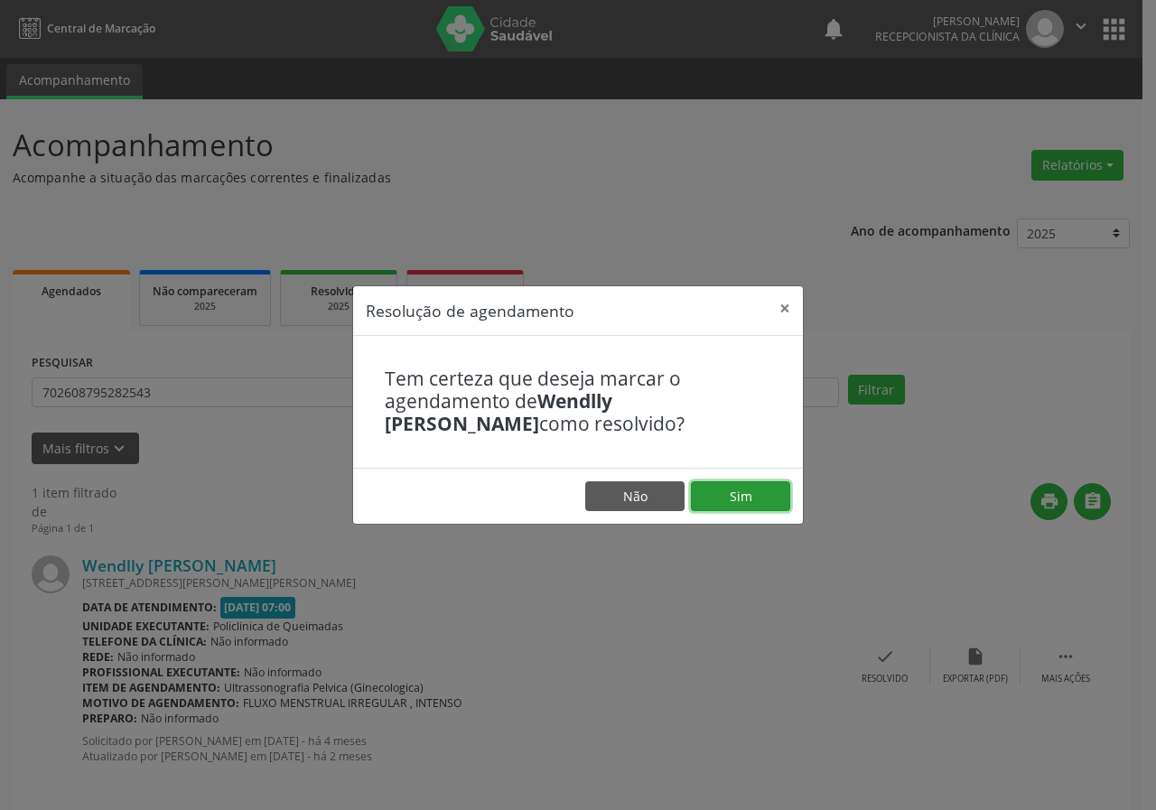
click at [741, 496] on button "Sim" at bounding box center [740, 497] width 99 height 31
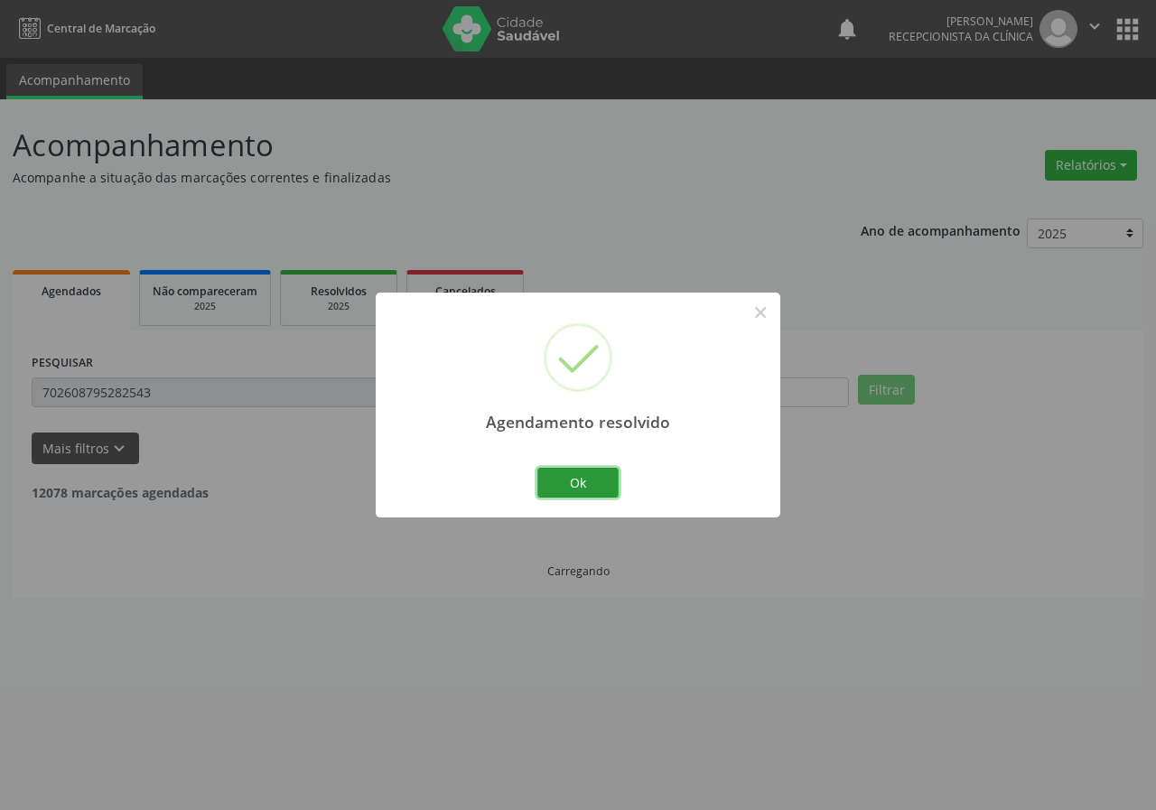
drag, startPoint x: 599, startPoint y: 481, endPoint x: 520, endPoint y: 474, distance: 78.9
click at [598, 480] on button "Ok" at bounding box center [578, 483] width 81 height 31
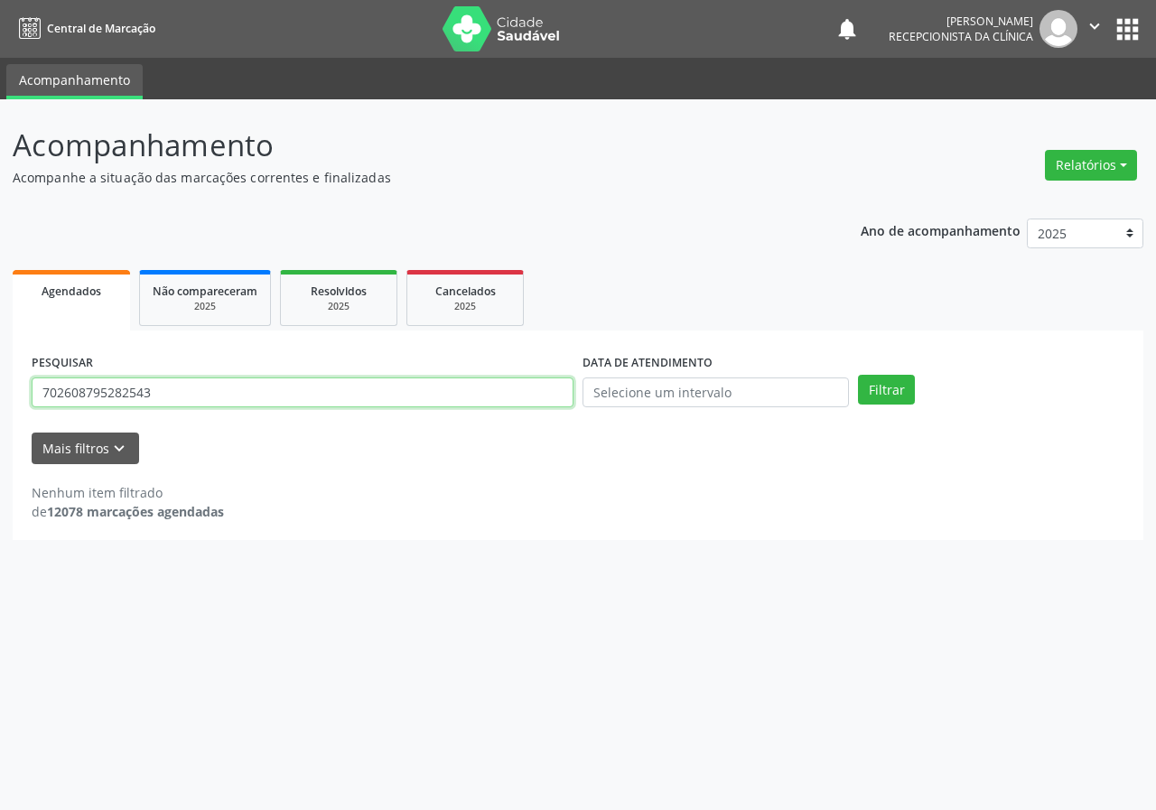
click at [403, 391] on input "702608795282543" at bounding box center [303, 393] width 542 height 31
type input "700406366533750"
click at [858, 375] on button "Filtrar" at bounding box center [886, 390] width 57 height 31
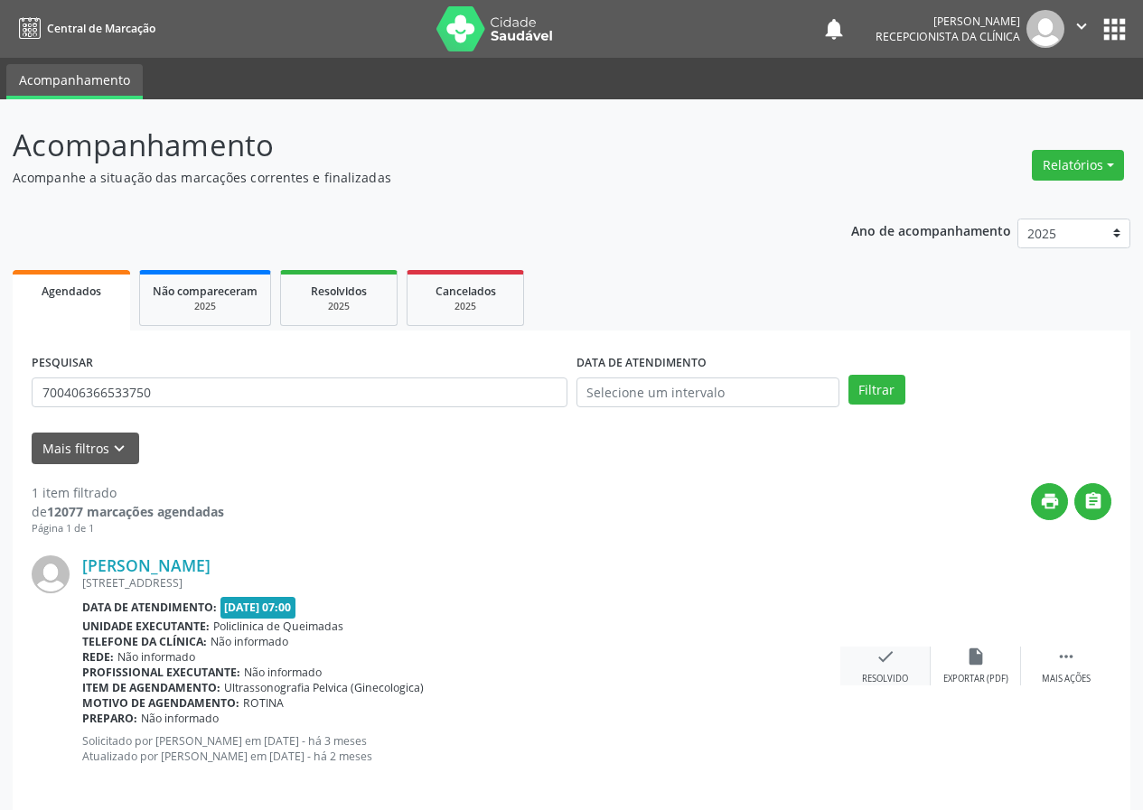
click at [884, 662] on icon "check" at bounding box center [885, 657] width 20 height 20
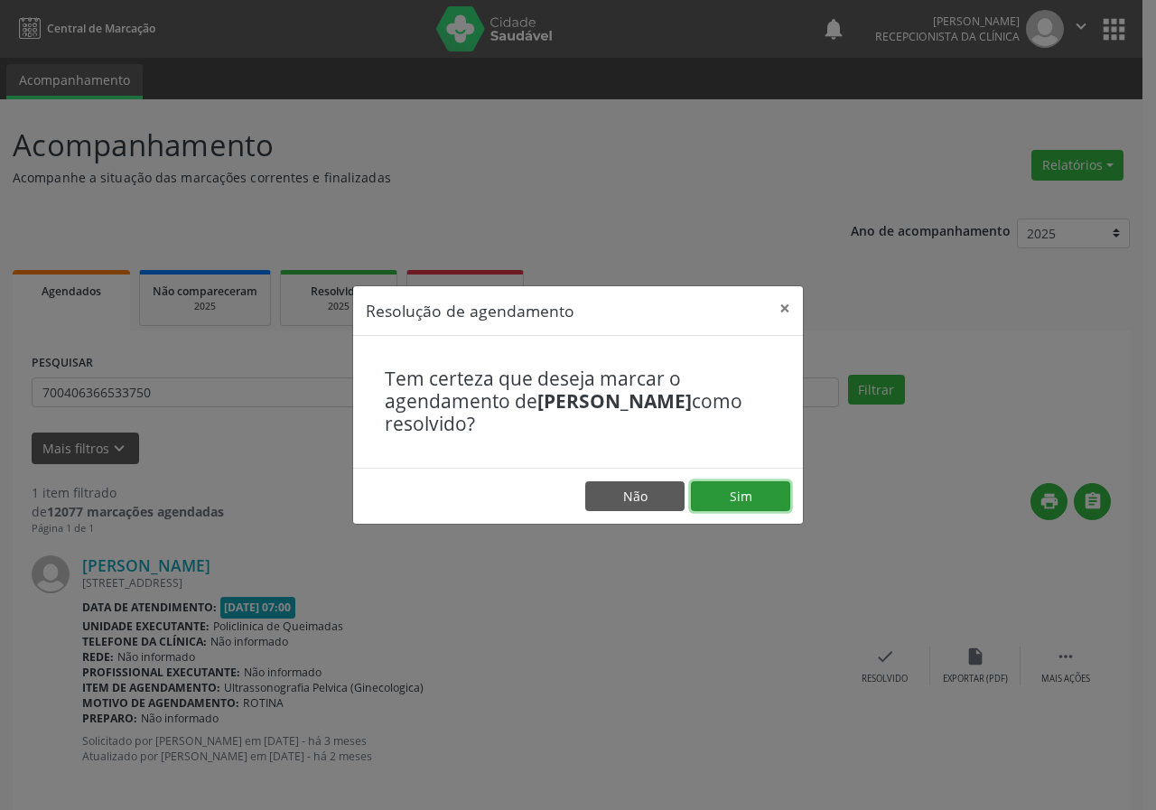
click at [777, 501] on button "Sim" at bounding box center [740, 497] width 99 height 31
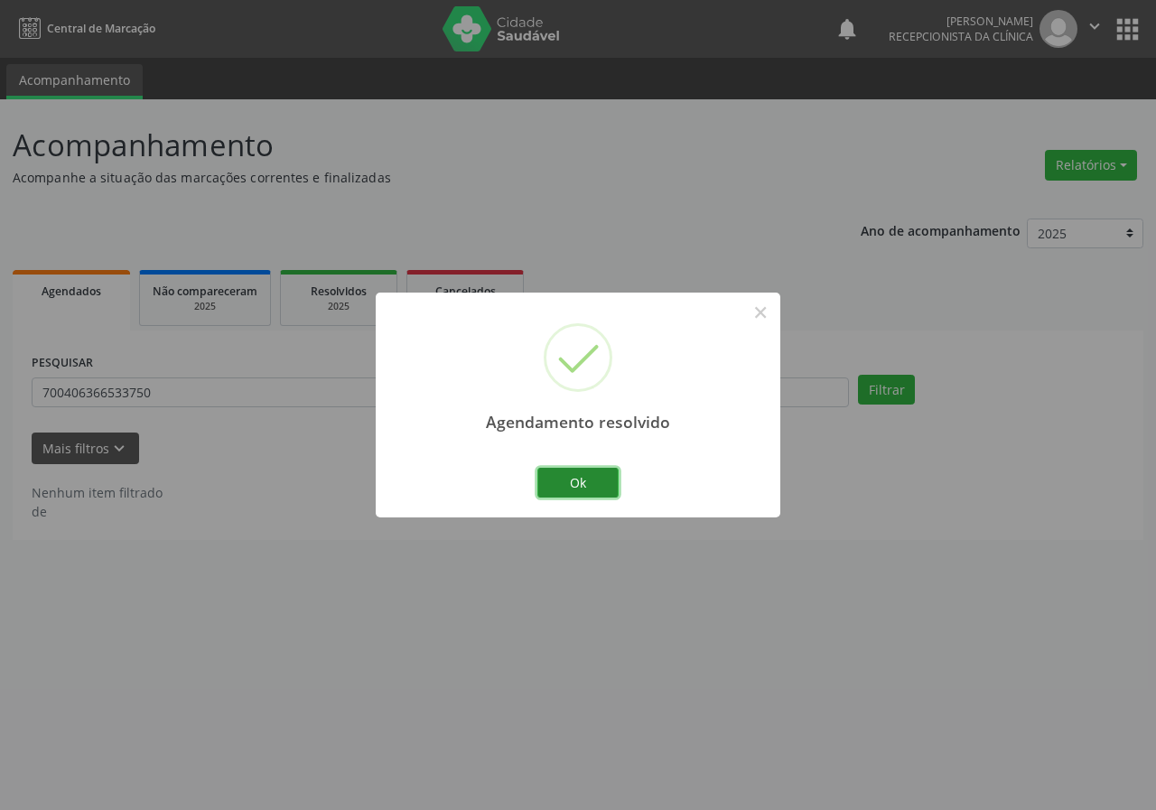
drag, startPoint x: 609, startPoint y: 480, endPoint x: 491, endPoint y: 429, distance: 127.9
click at [608, 480] on button "Ok" at bounding box center [578, 483] width 81 height 31
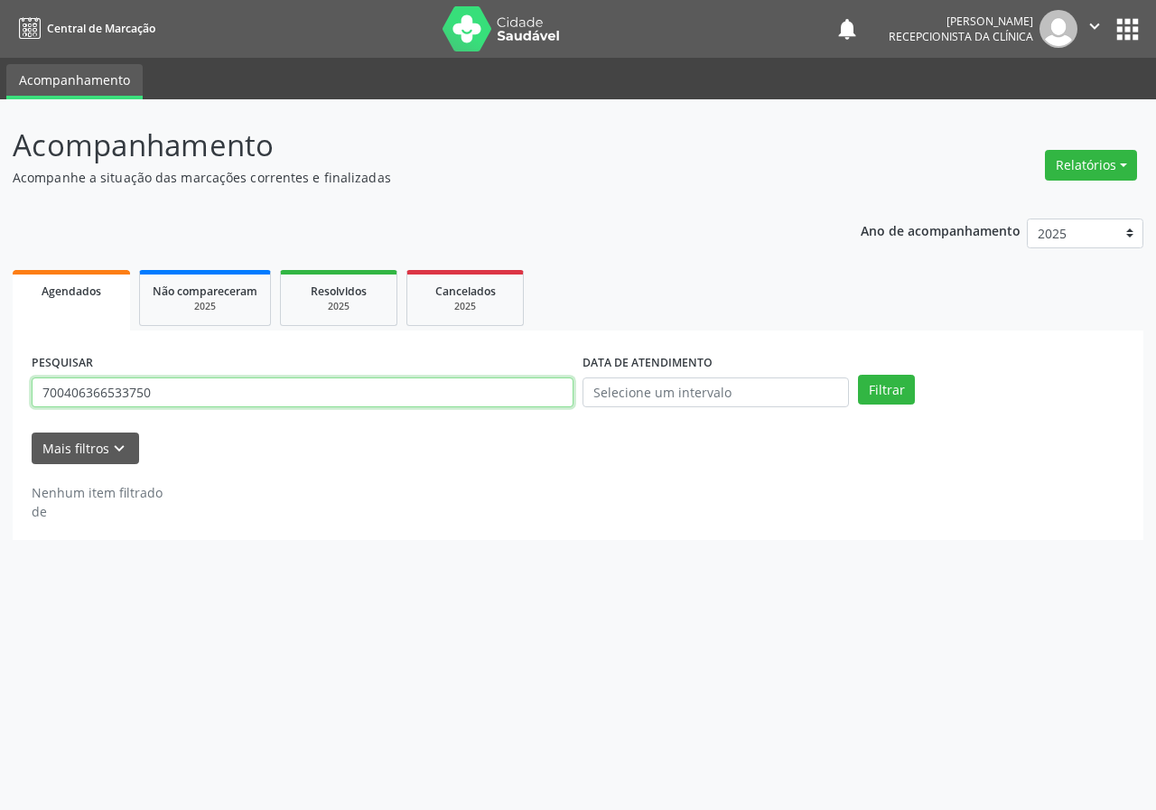
click at [455, 397] on input "700406366533750" at bounding box center [303, 393] width 542 height 31
type input "704606132985028"
click at [858, 375] on button "Filtrar" at bounding box center [886, 390] width 57 height 31
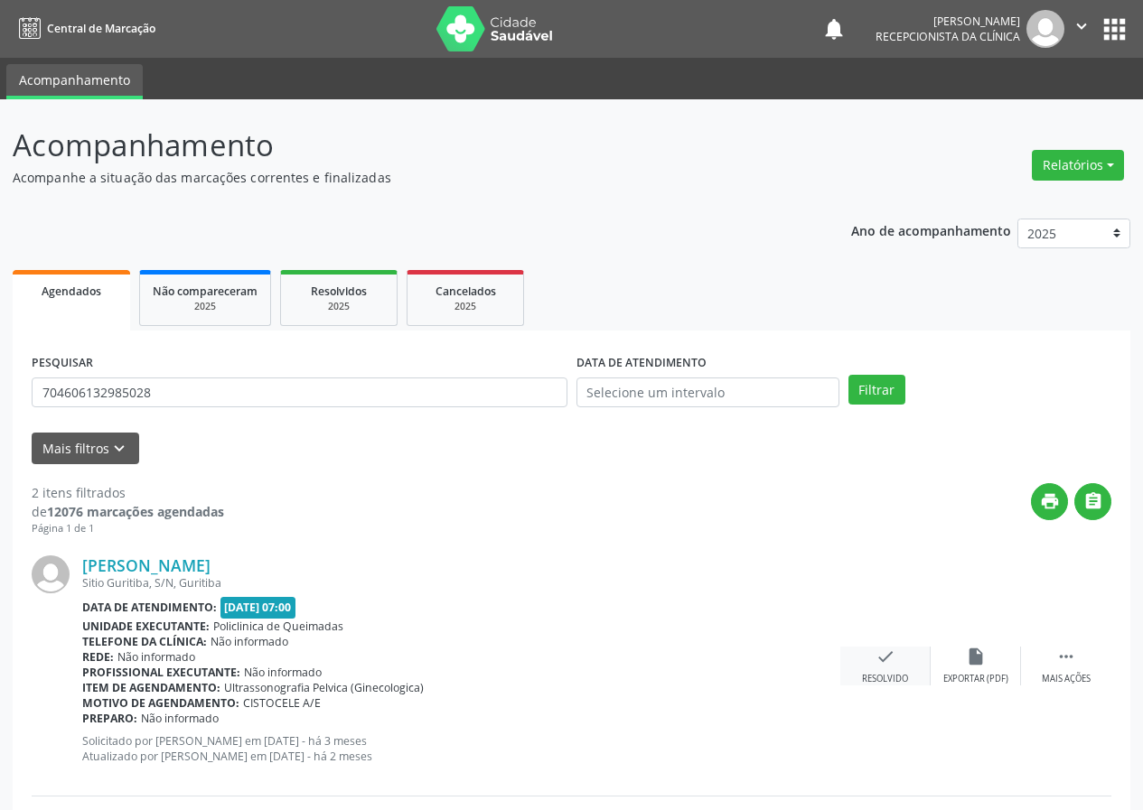
click at [889, 664] on icon "check" at bounding box center [885, 657] width 20 height 20
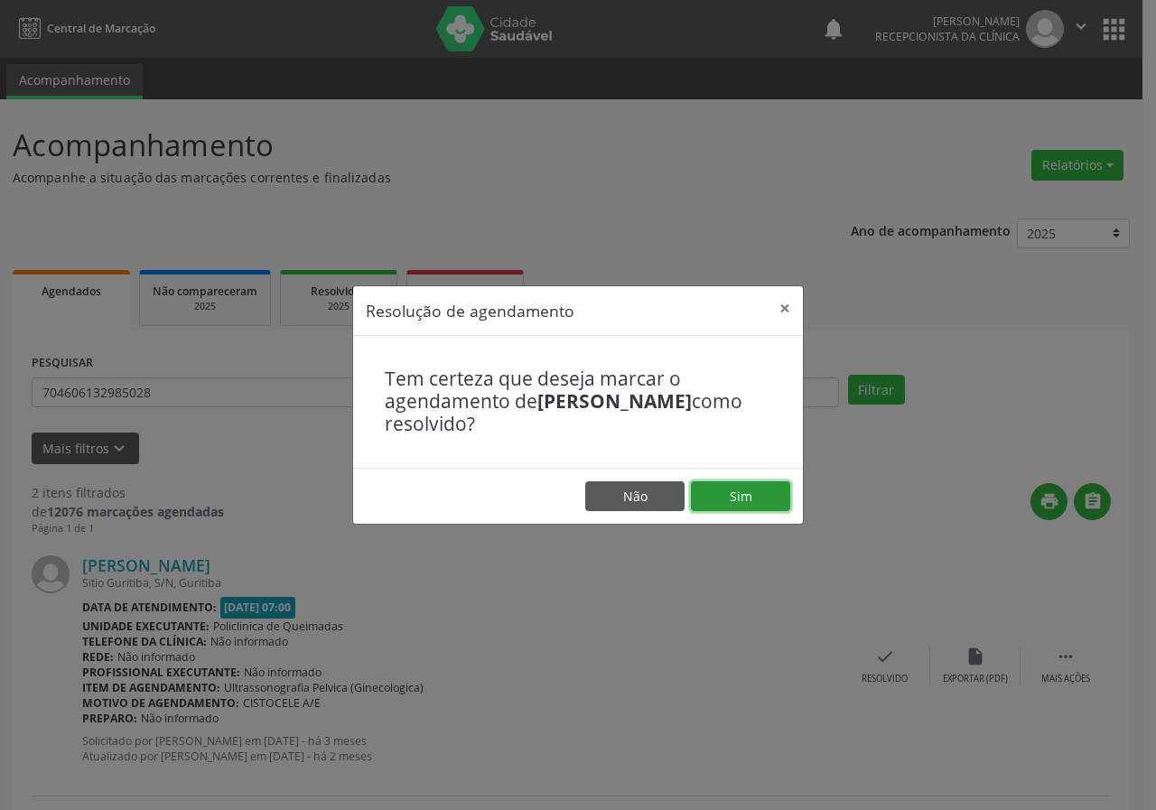
click at [726, 489] on button "Sim" at bounding box center [740, 497] width 99 height 31
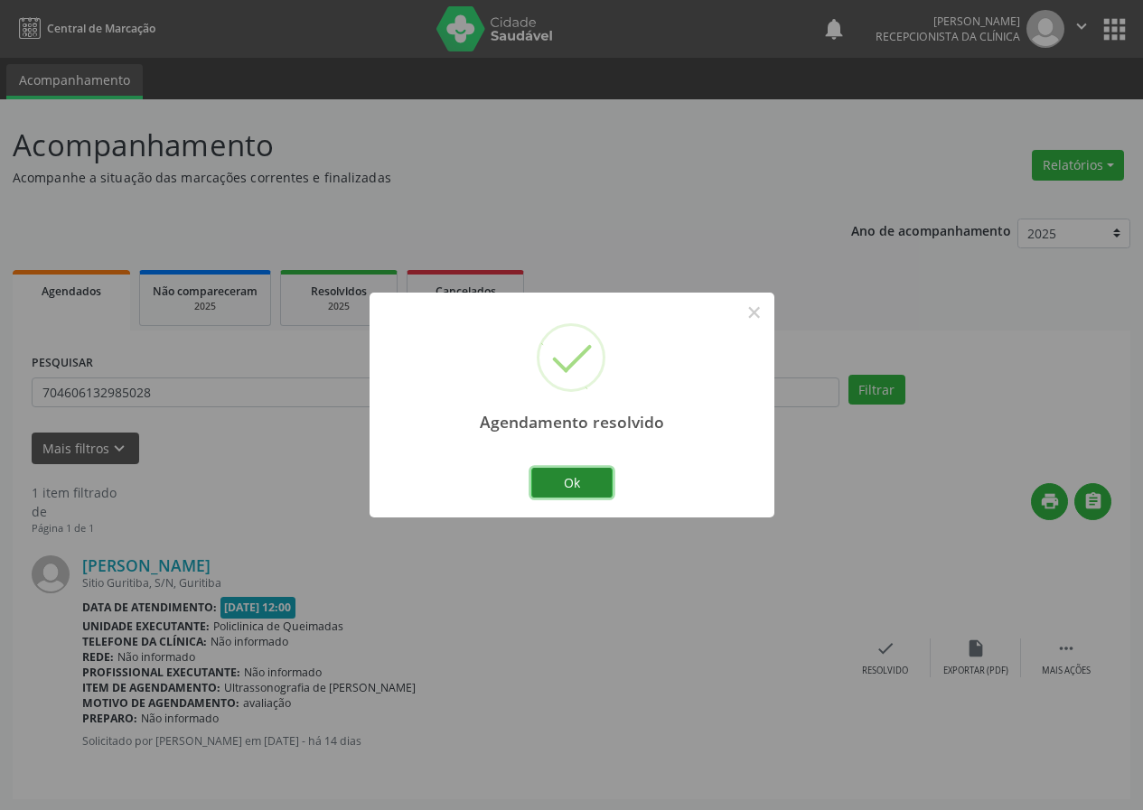
click at [571, 477] on button "Ok" at bounding box center [571, 483] width 81 height 31
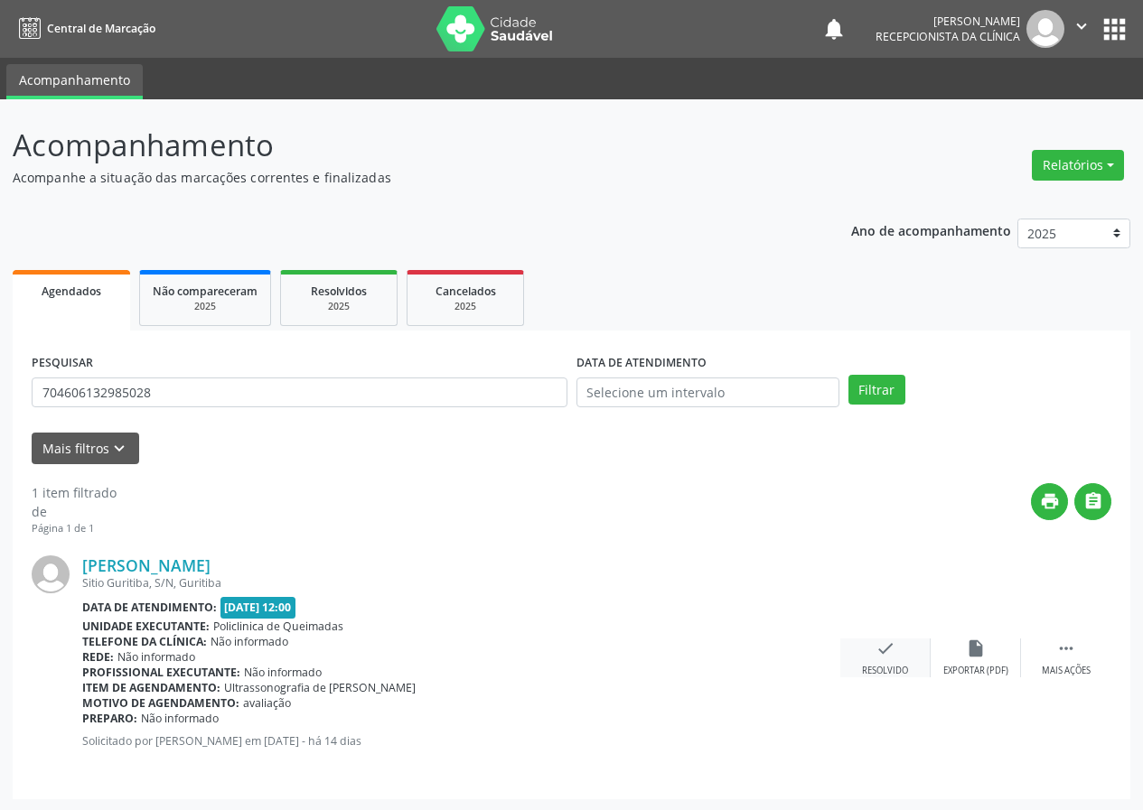
click at [890, 655] on icon "check" at bounding box center [885, 649] width 20 height 20
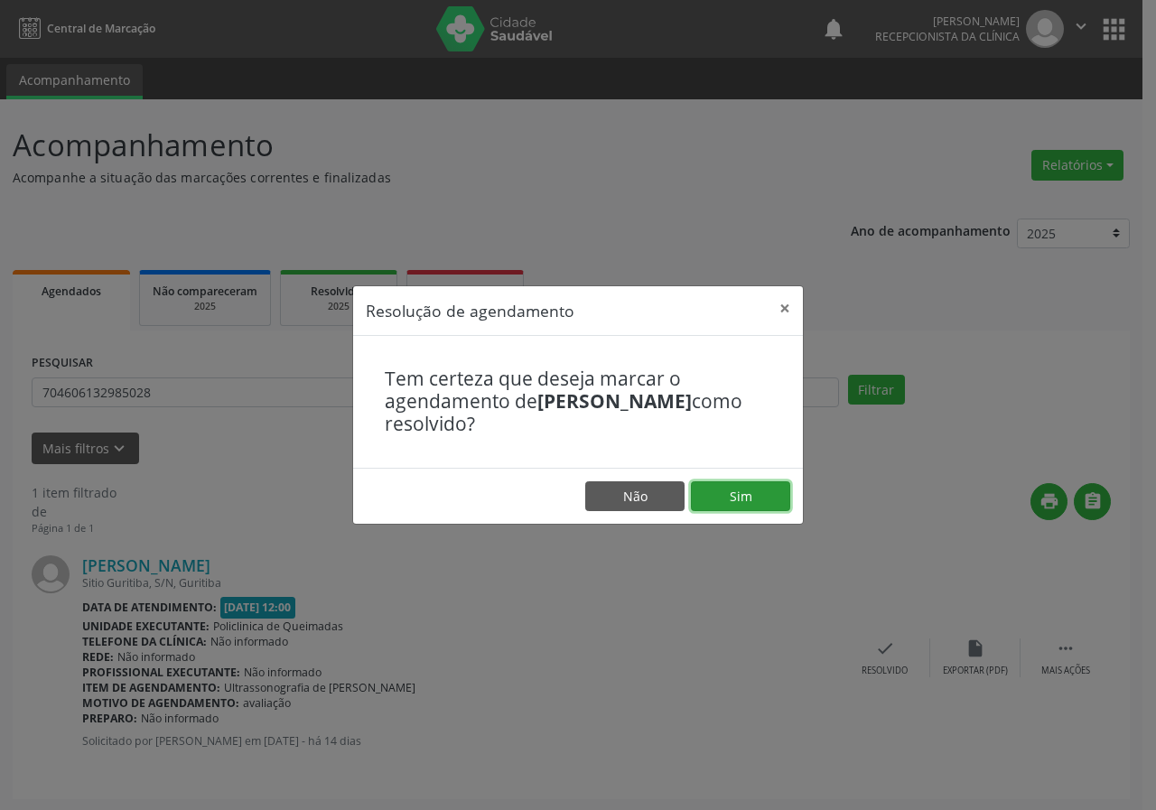
click at [722, 497] on button "Sim" at bounding box center [740, 497] width 99 height 31
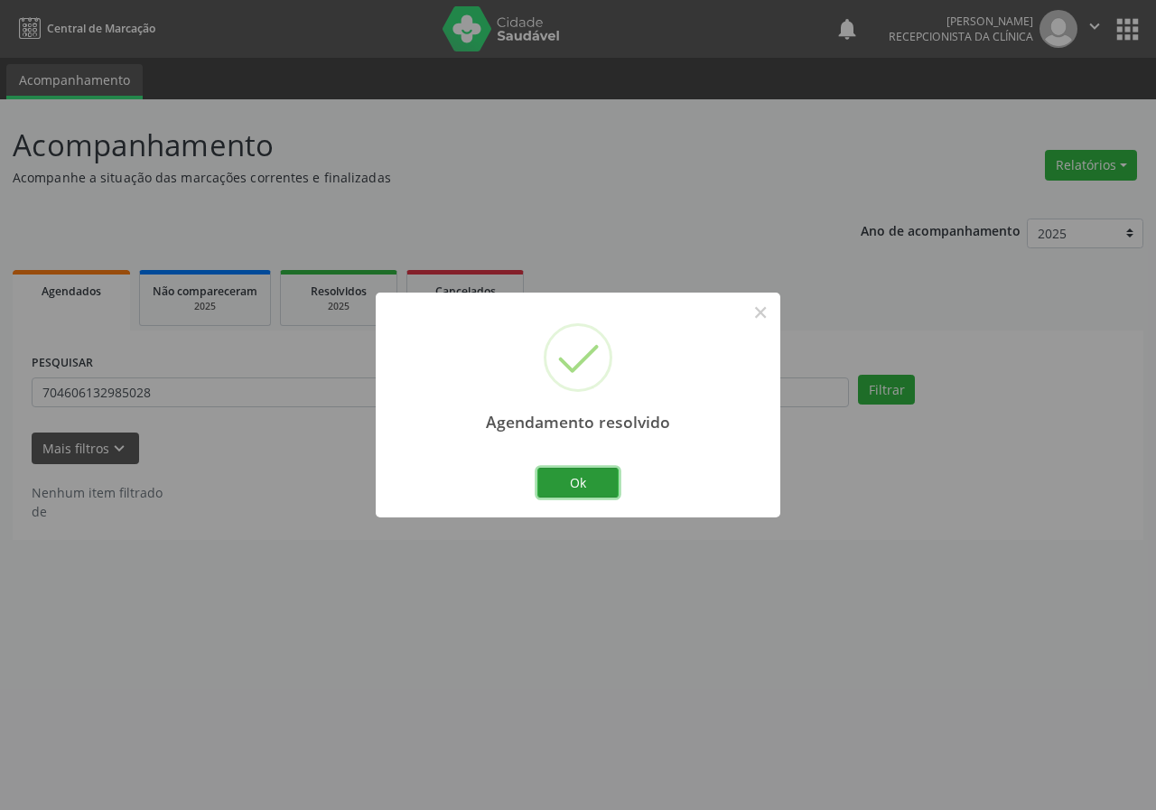
drag, startPoint x: 586, startPoint y: 480, endPoint x: 527, endPoint y: 489, distance: 60.3
click at [582, 486] on button "Ok" at bounding box center [578, 483] width 81 height 31
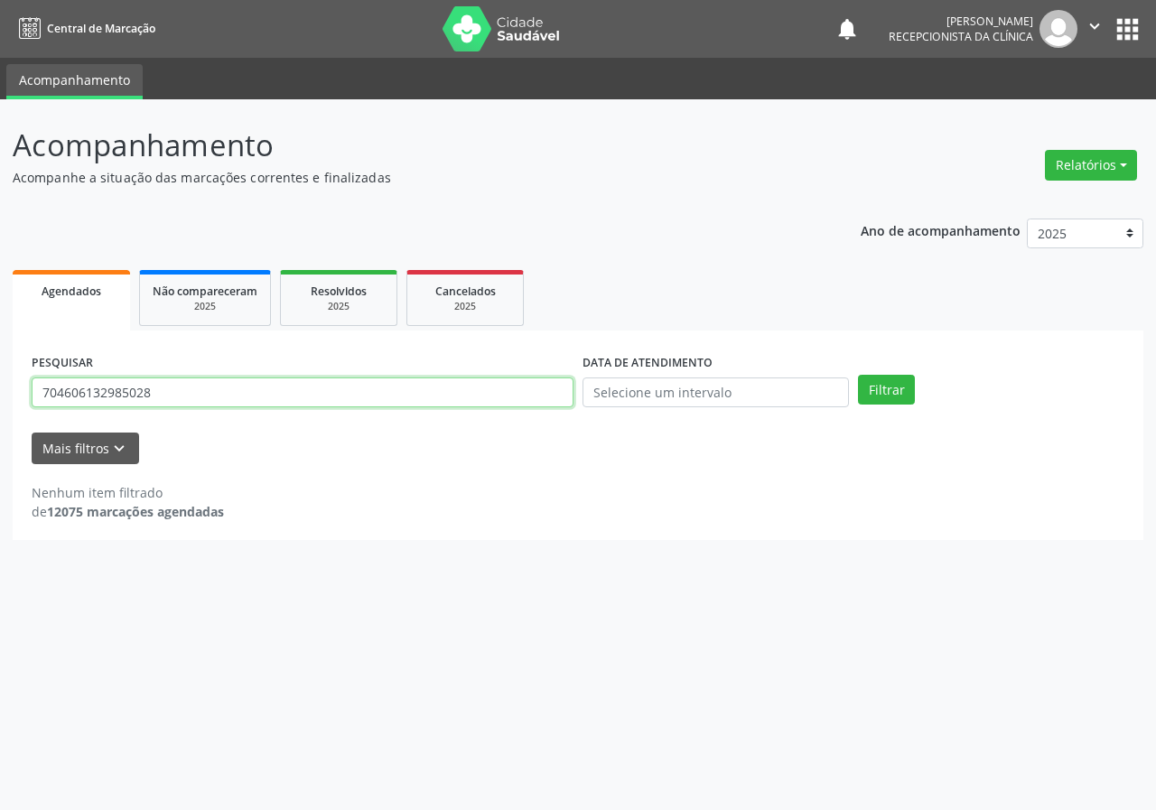
click at [522, 397] on input "704606132985028" at bounding box center [303, 393] width 542 height 31
type input "702000338983385"
click at [858, 375] on button "Filtrar" at bounding box center [886, 390] width 57 height 31
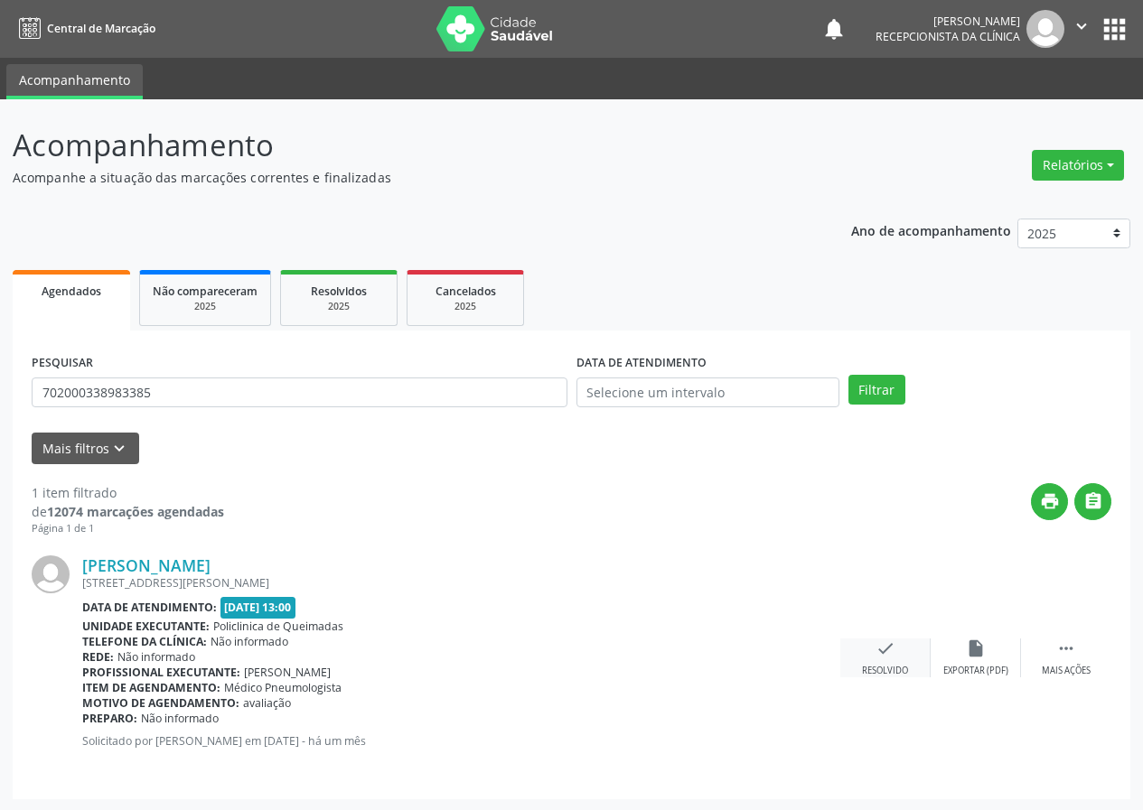
click at [873, 641] on div "check Resolvido" at bounding box center [885, 658] width 90 height 39
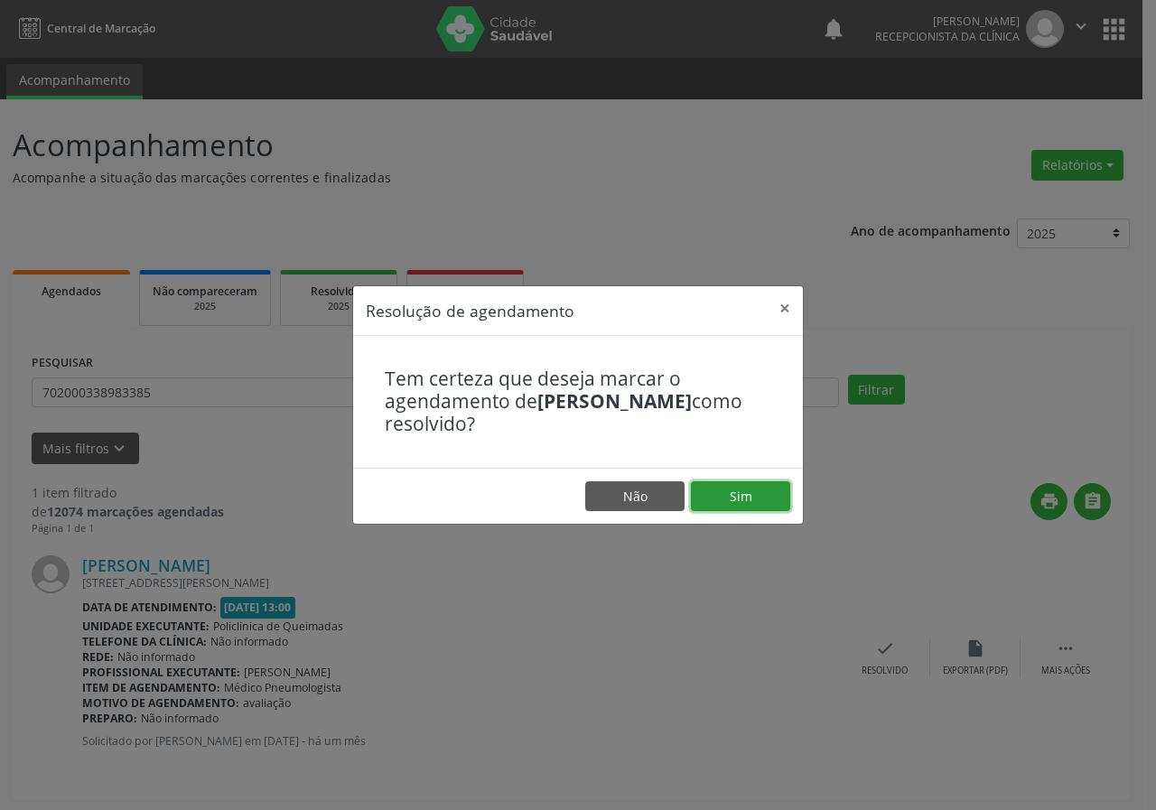
click at [774, 506] on button "Sim" at bounding box center [740, 497] width 99 height 31
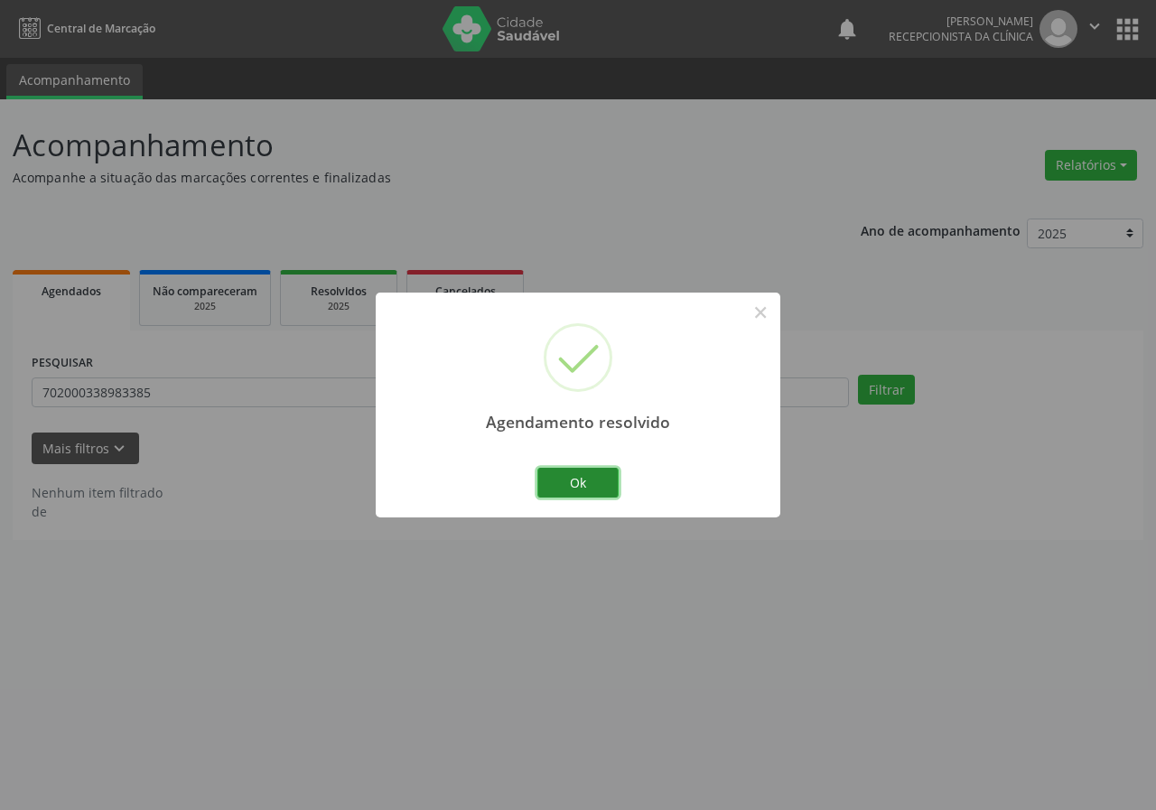
click at [595, 474] on button "Ok" at bounding box center [578, 483] width 81 height 31
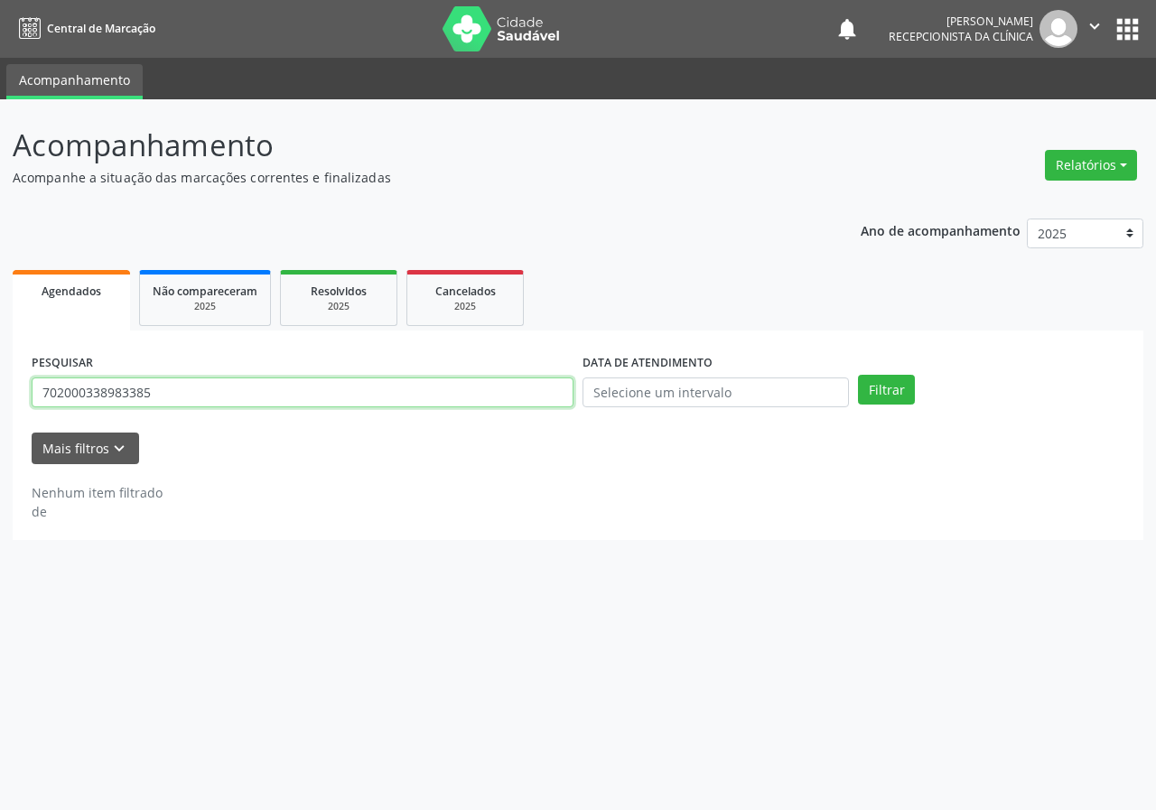
click at [489, 390] on input "702000338983385" at bounding box center [303, 393] width 542 height 31
type input "705000854974054"
click at [858, 375] on button "Filtrar" at bounding box center [886, 390] width 57 height 31
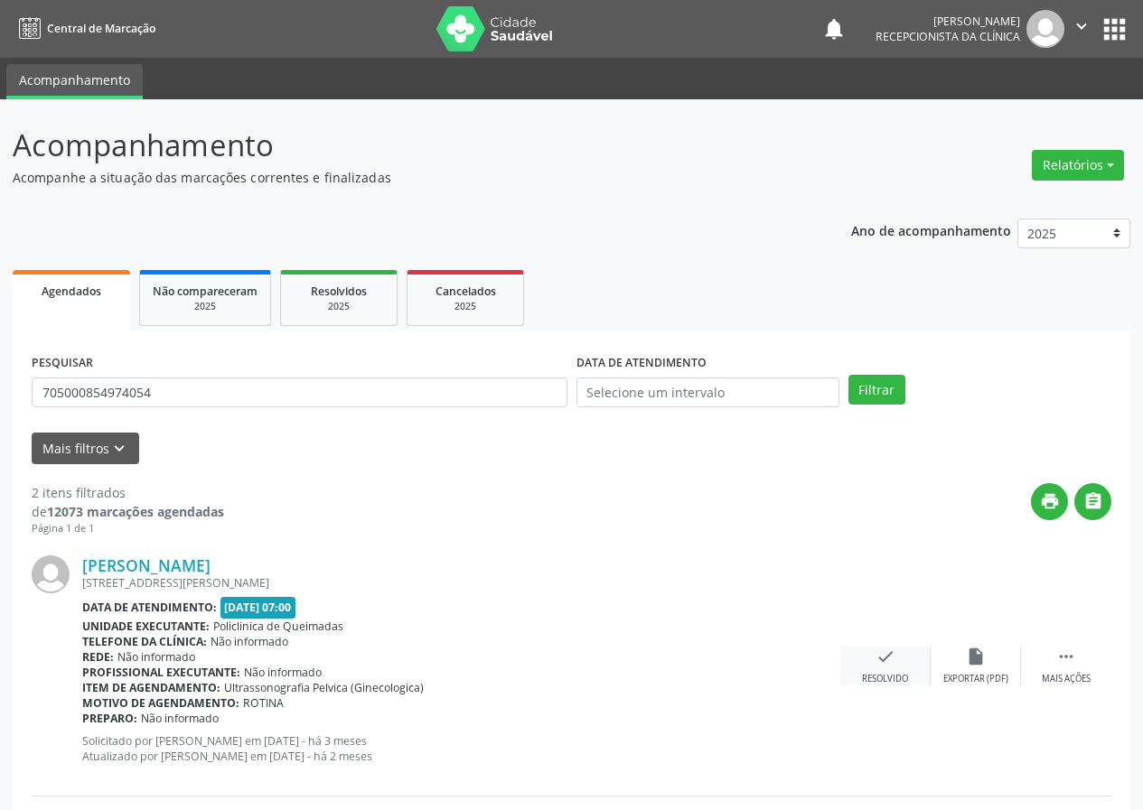
click at [898, 658] on div "check Resolvido" at bounding box center [885, 666] width 90 height 39
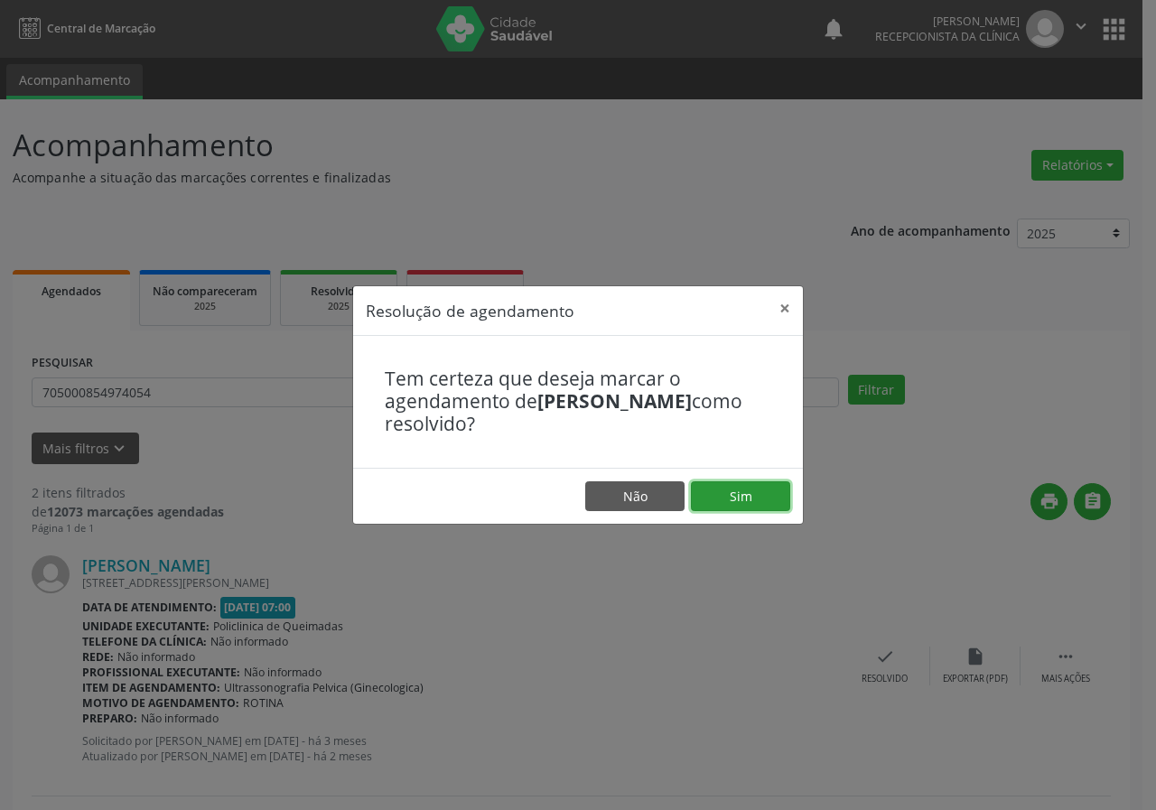
click at [717, 493] on button "Sim" at bounding box center [740, 497] width 99 height 31
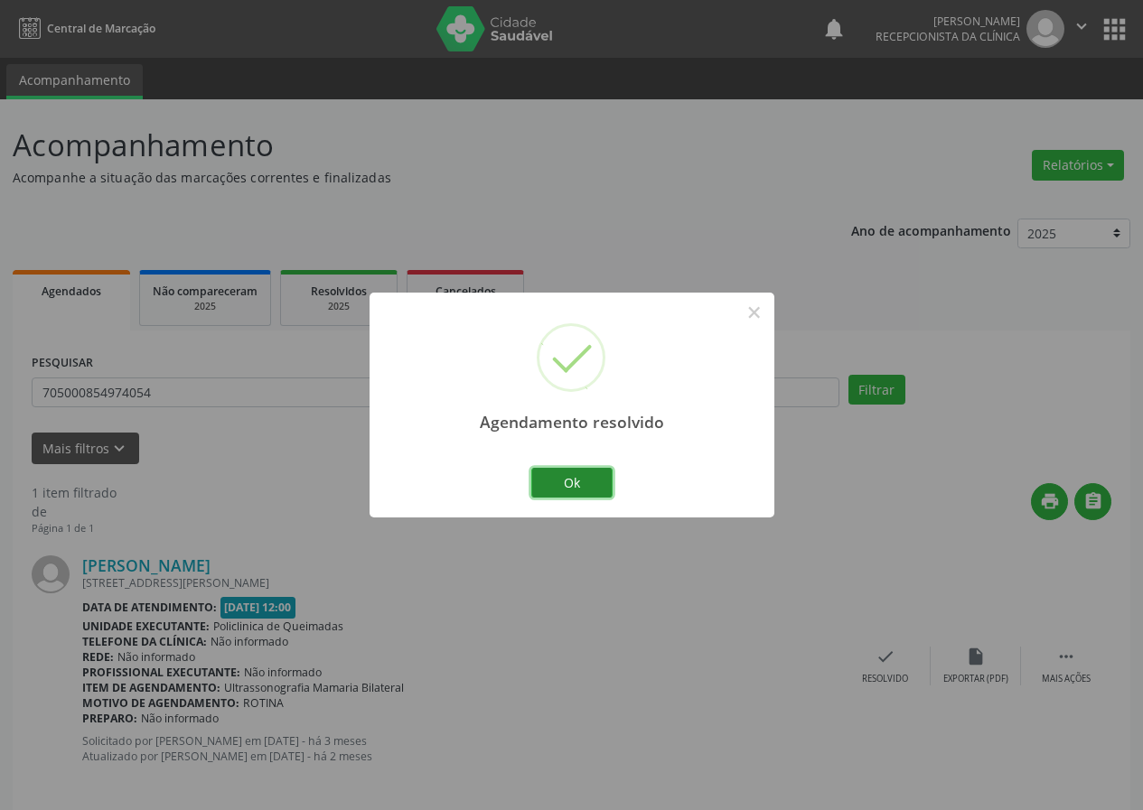
click at [599, 480] on button "Ok" at bounding box center [571, 483] width 81 height 31
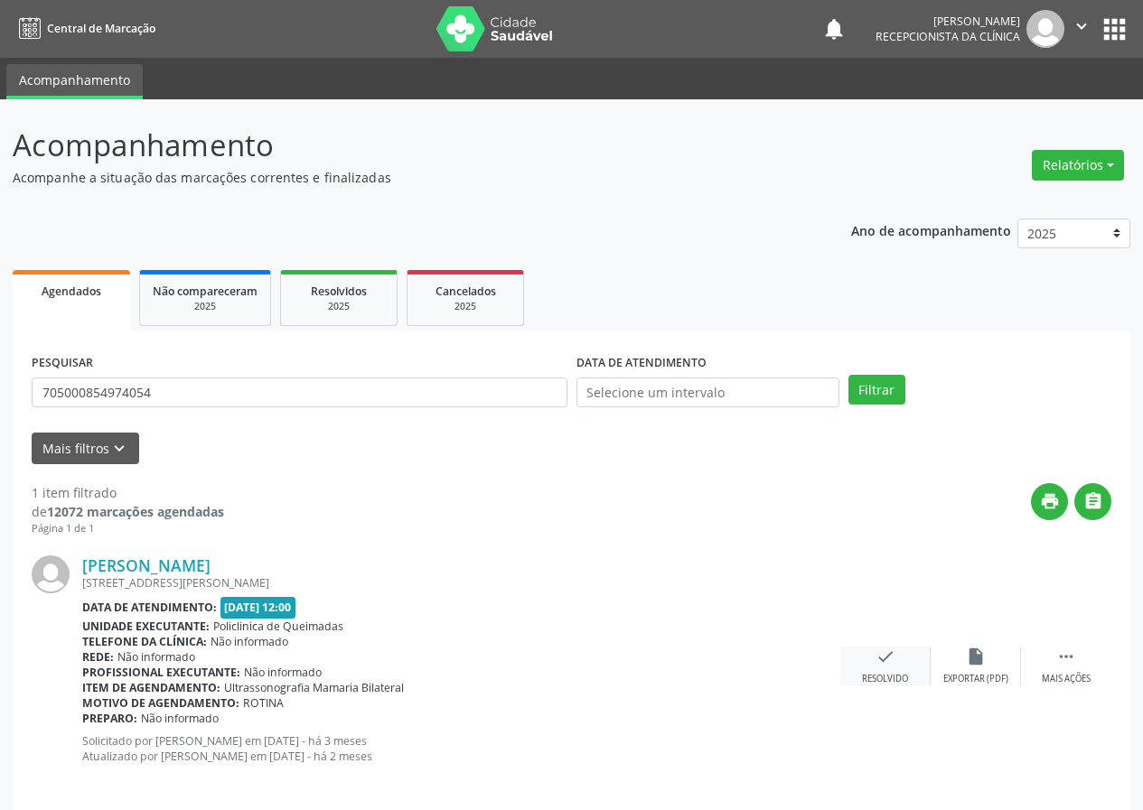
click at [884, 660] on icon "check" at bounding box center [885, 657] width 20 height 20
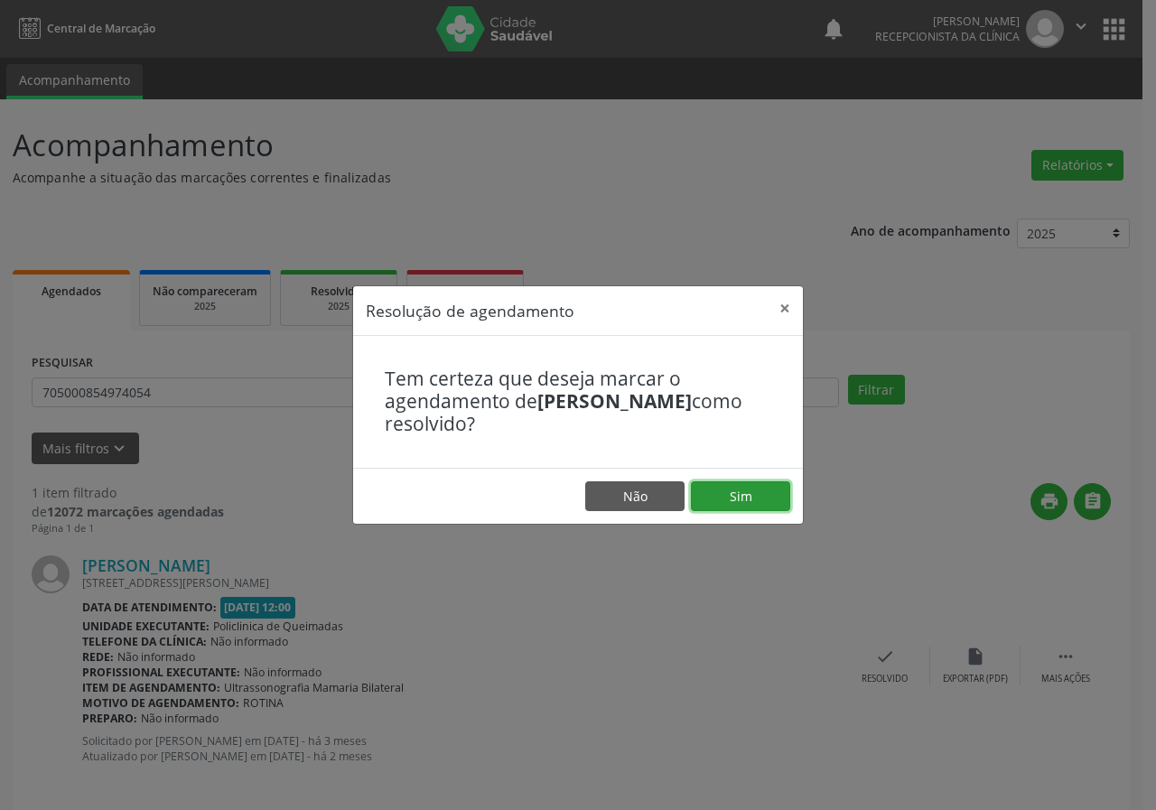
click at [748, 483] on button "Sim" at bounding box center [740, 497] width 99 height 31
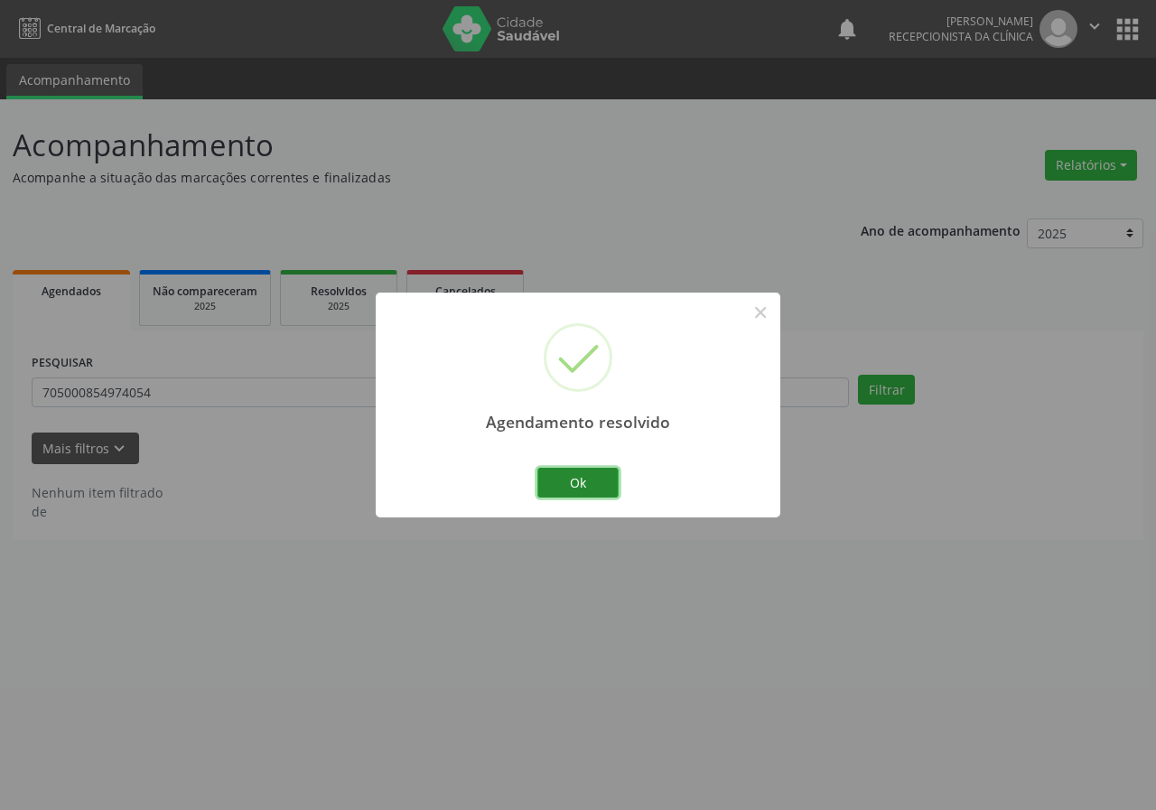
click at [591, 478] on button "Ok" at bounding box center [578, 483] width 81 height 31
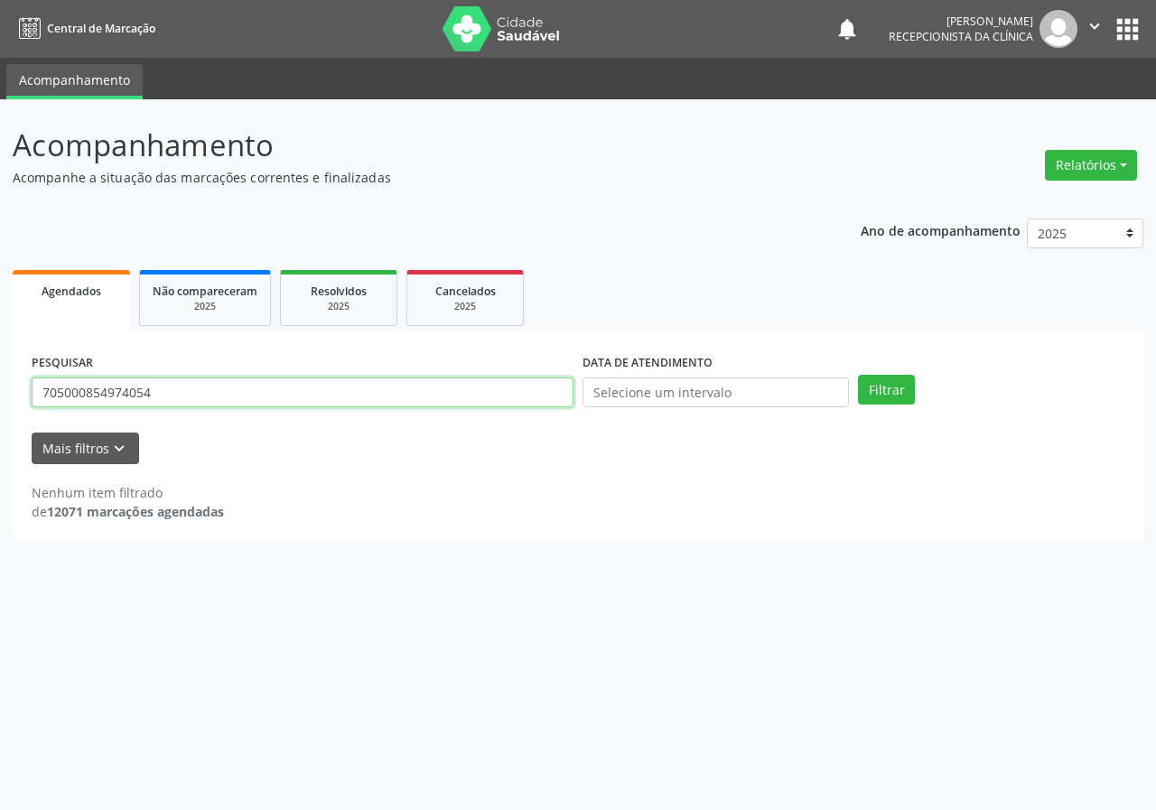
click at [488, 404] on input "705000854974054" at bounding box center [303, 393] width 542 height 31
type input "709200294286035"
click at [858, 375] on button "Filtrar" at bounding box center [886, 390] width 57 height 31
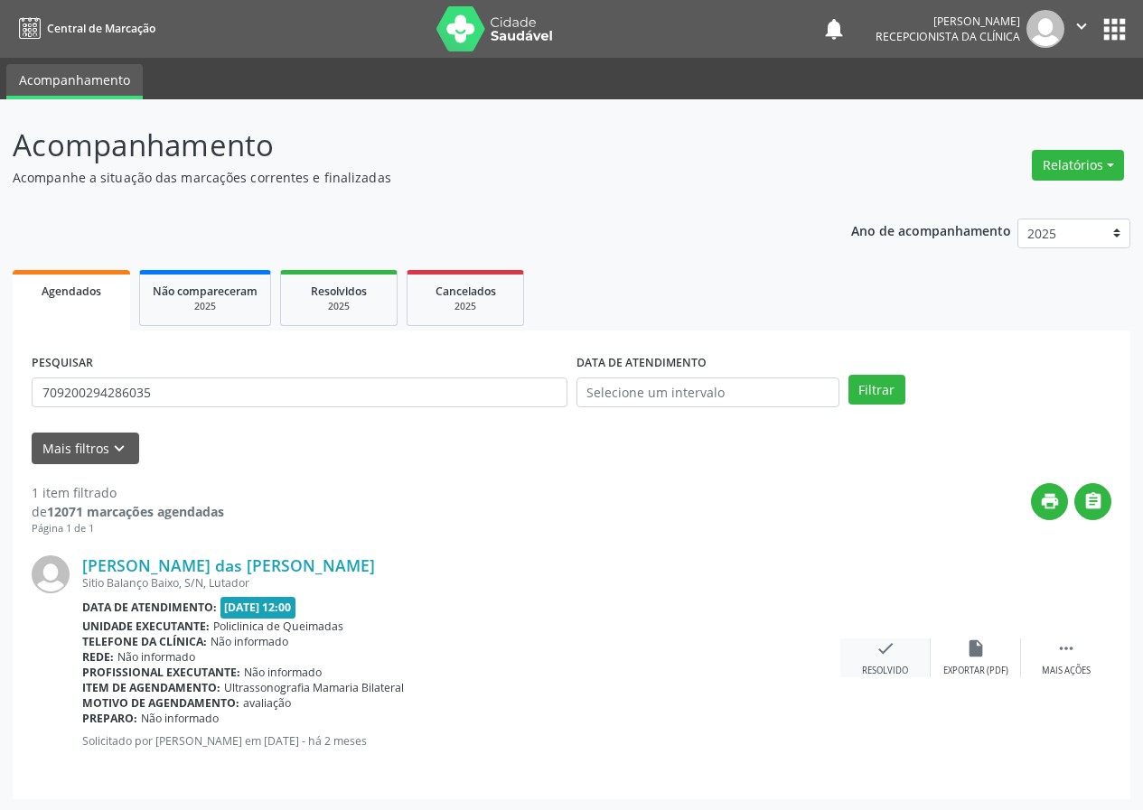
click at [878, 647] on icon "check" at bounding box center [885, 649] width 20 height 20
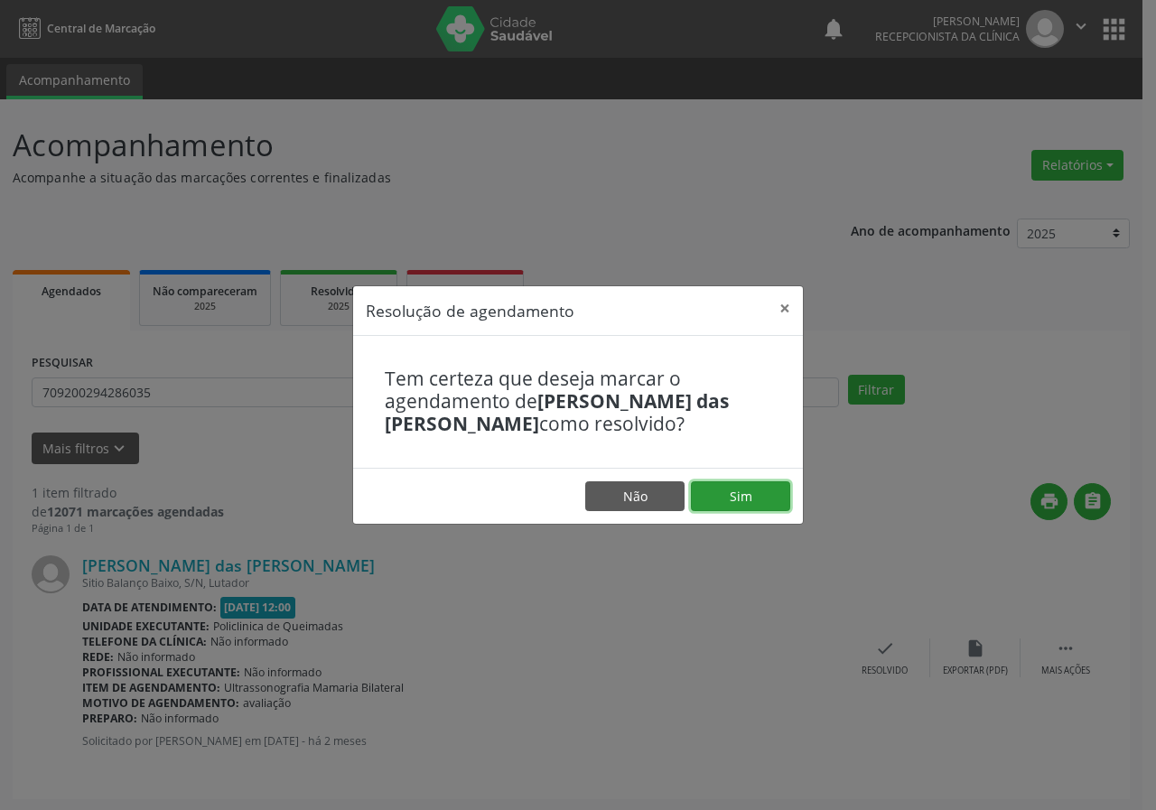
click at [769, 482] on button "Sim" at bounding box center [740, 497] width 99 height 31
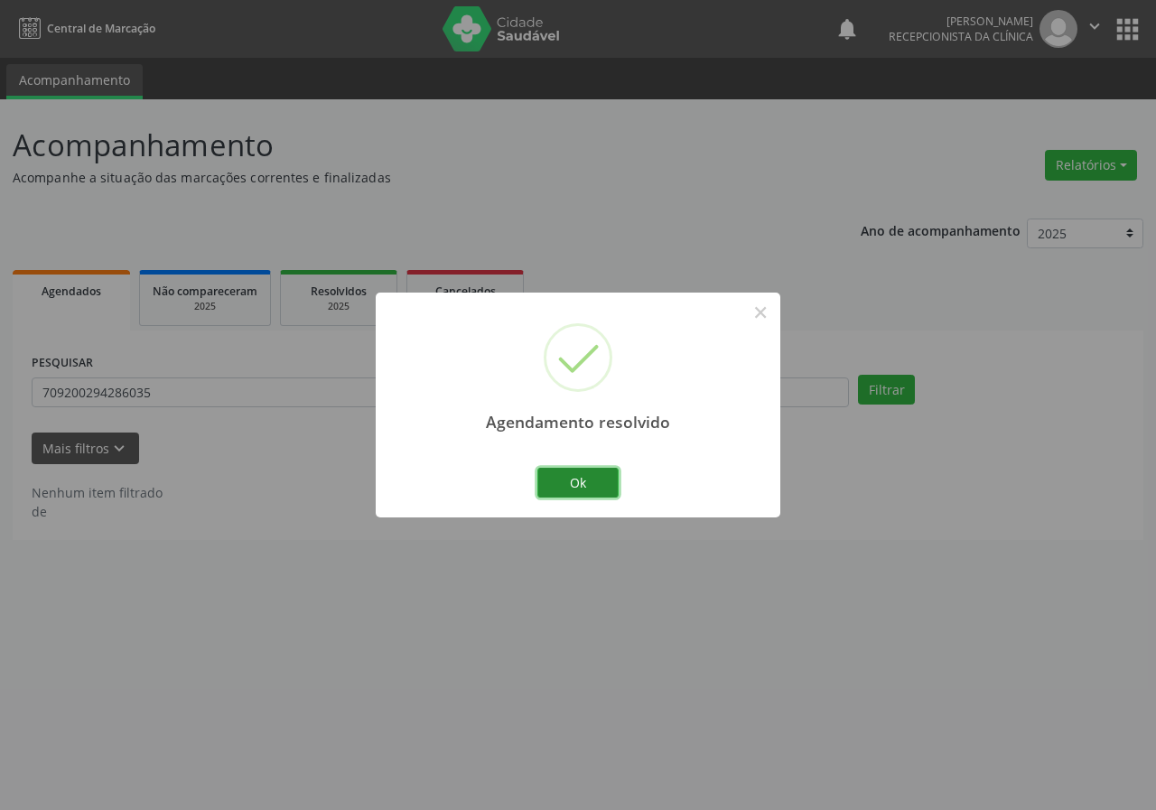
click at [602, 493] on button "Ok" at bounding box center [578, 483] width 81 height 31
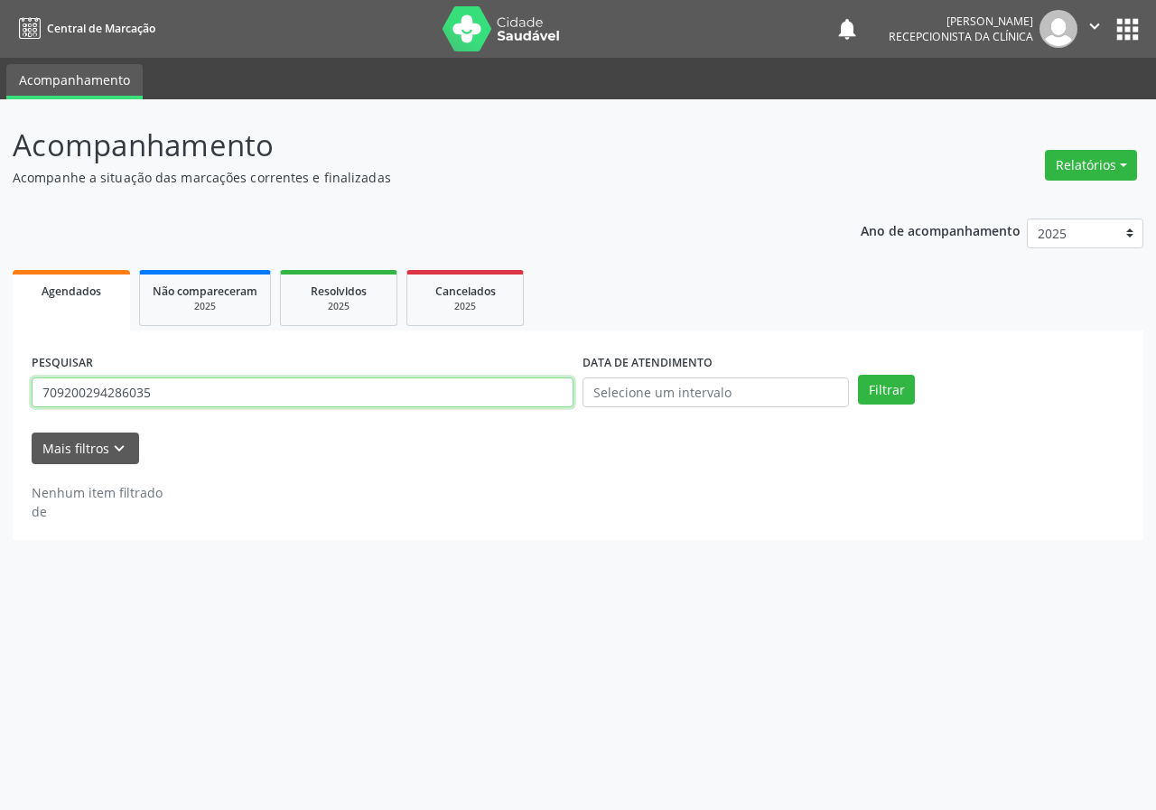
click at [427, 385] on input "709200294286035" at bounding box center [303, 393] width 542 height 31
type input "700003007505806"
click at [858, 375] on button "Filtrar" at bounding box center [886, 390] width 57 height 31
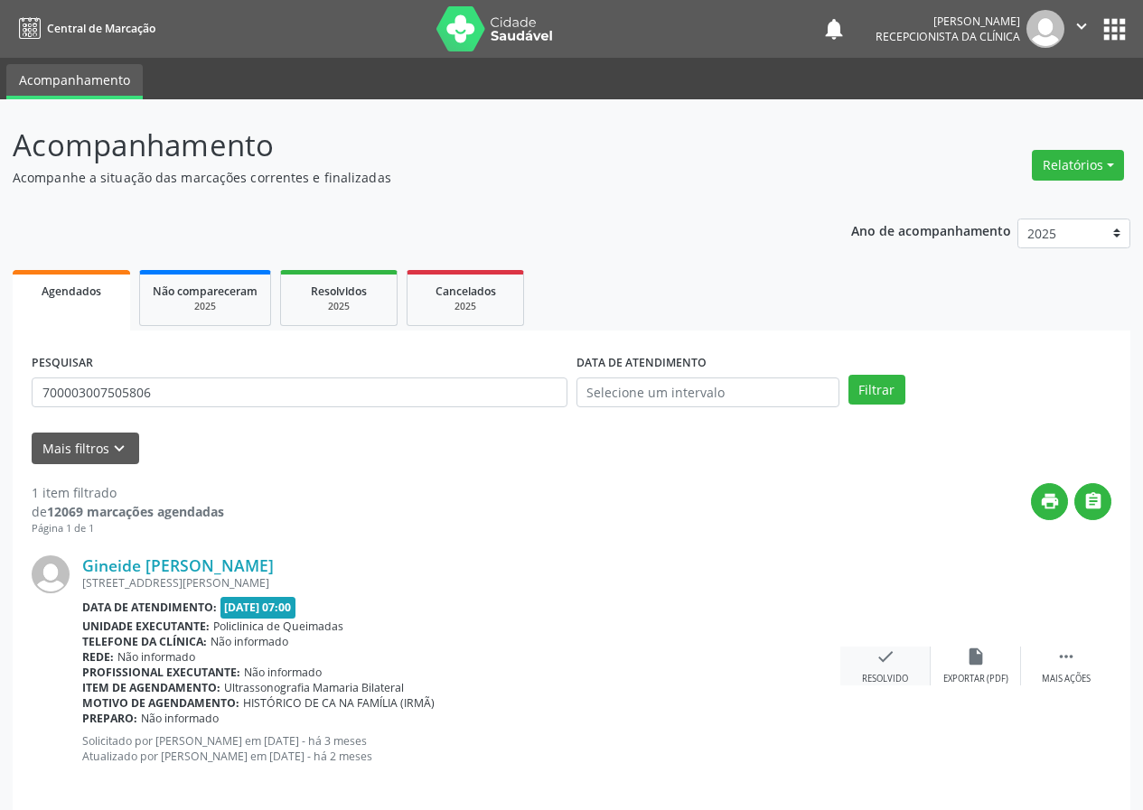
click at [880, 667] on div "check Resolvido" at bounding box center [885, 666] width 90 height 39
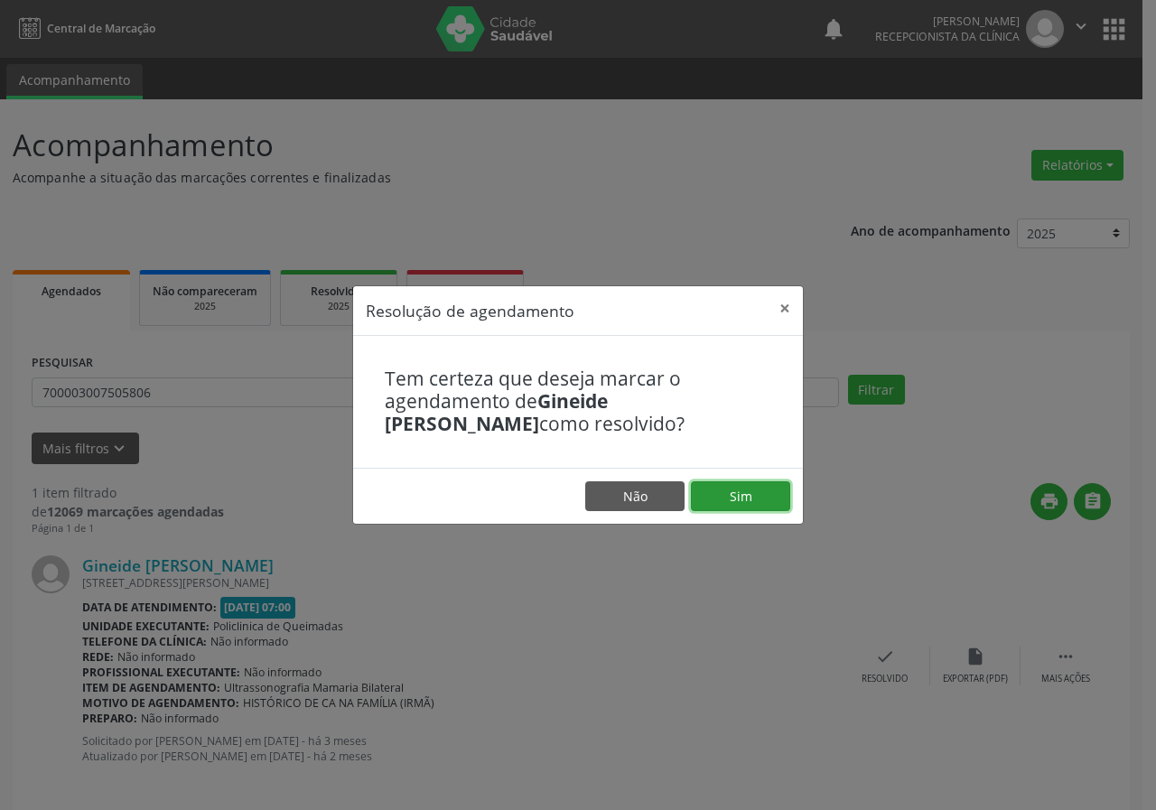
click at [757, 504] on button "Sim" at bounding box center [740, 497] width 99 height 31
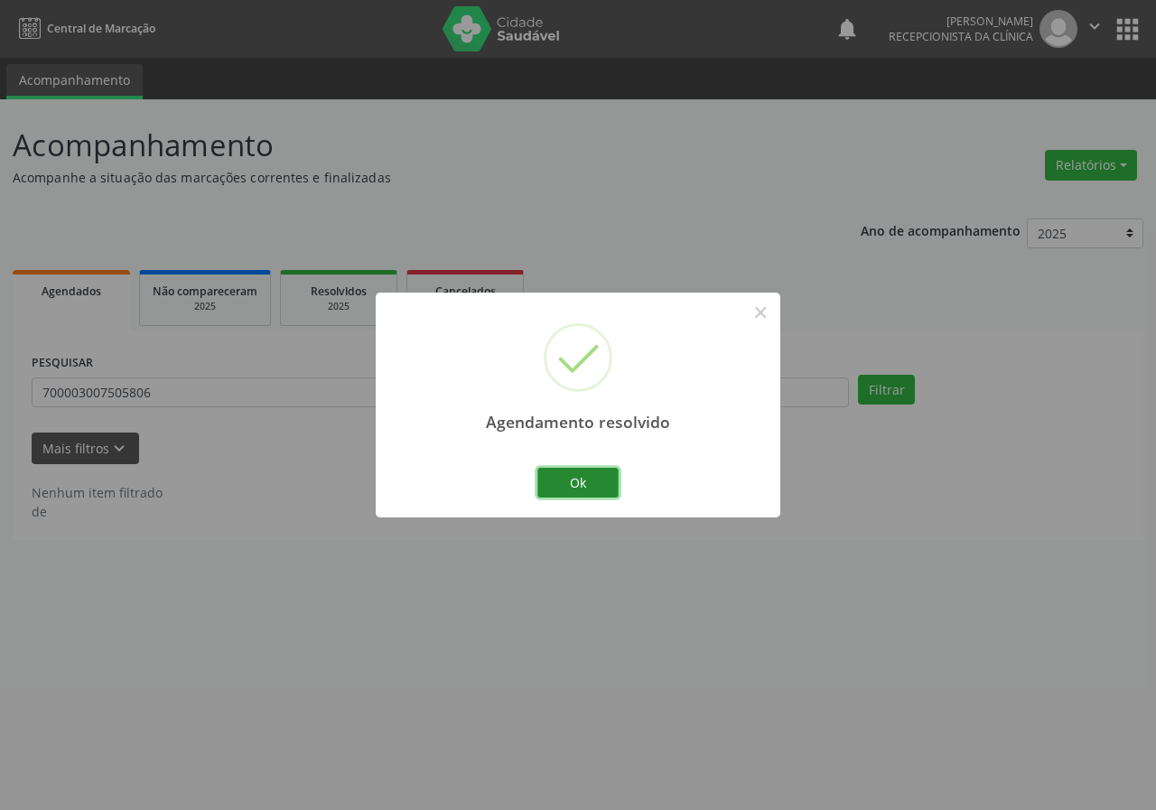
drag, startPoint x: 604, startPoint y: 486, endPoint x: 529, endPoint y: 456, distance: 80.7
click at [604, 486] on button "Ok" at bounding box center [578, 483] width 81 height 31
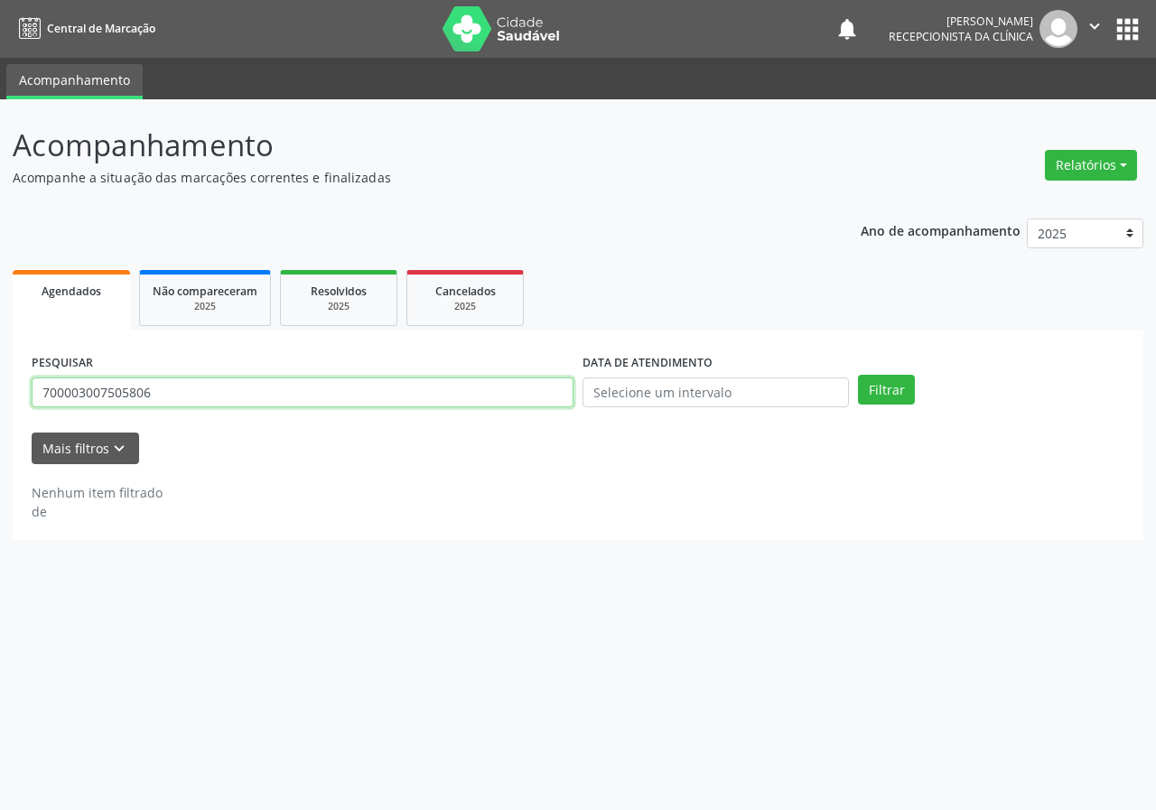
click at [491, 390] on input "700003007505806" at bounding box center [303, 393] width 542 height 31
type input "706801242943621"
click at [858, 375] on button "Filtrar" at bounding box center [886, 390] width 57 height 31
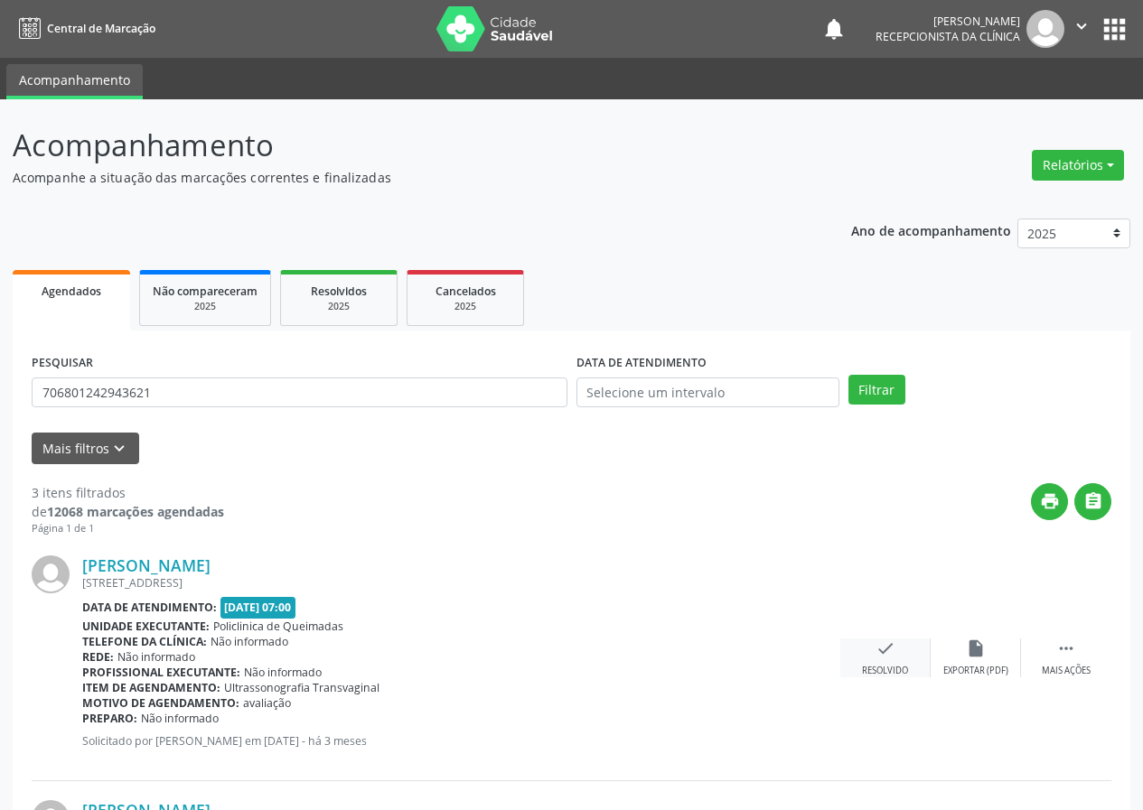
click at [884, 648] on icon "check" at bounding box center [885, 649] width 20 height 20
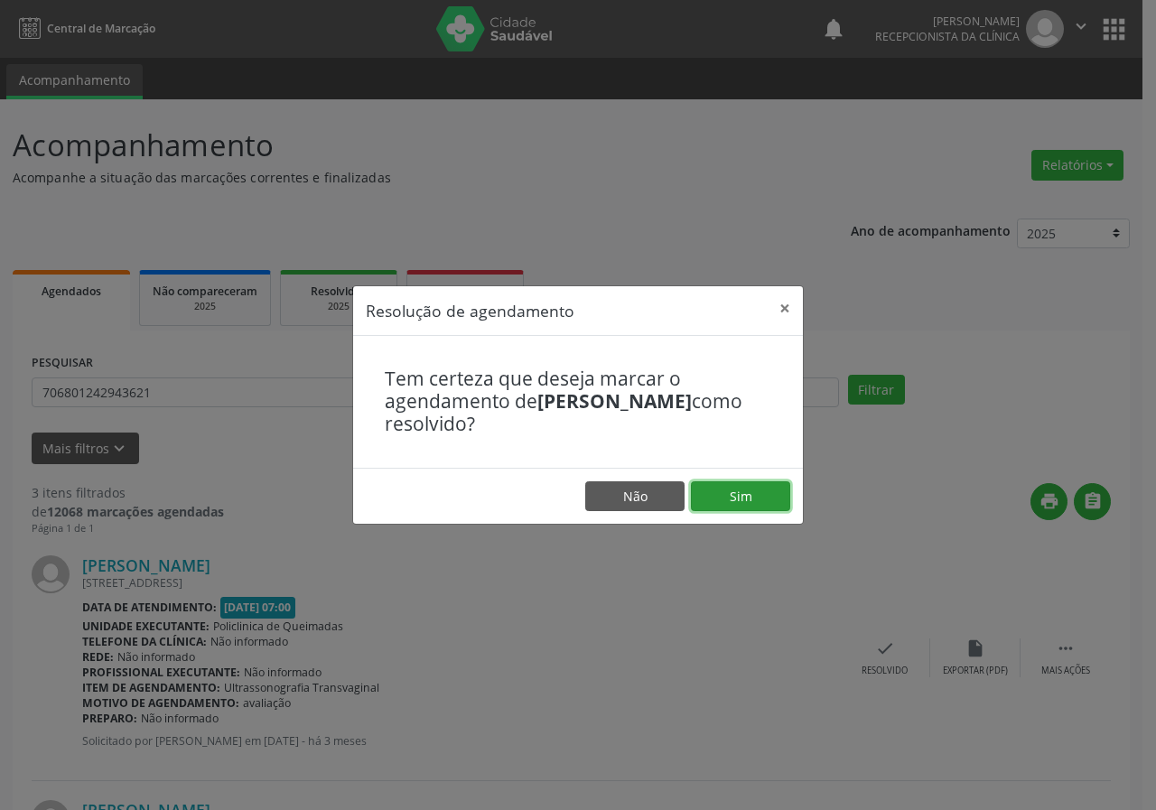
click at [772, 500] on button "Sim" at bounding box center [740, 497] width 99 height 31
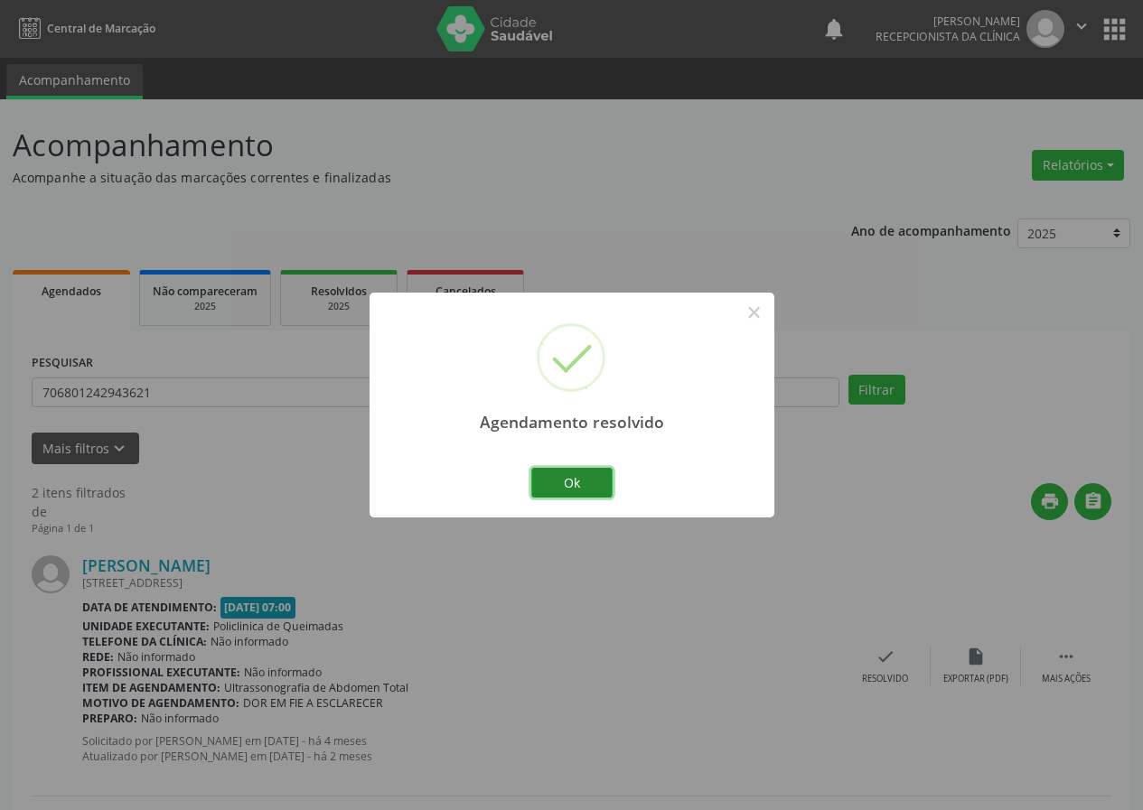
click at [578, 484] on button "Ok" at bounding box center [571, 483] width 81 height 31
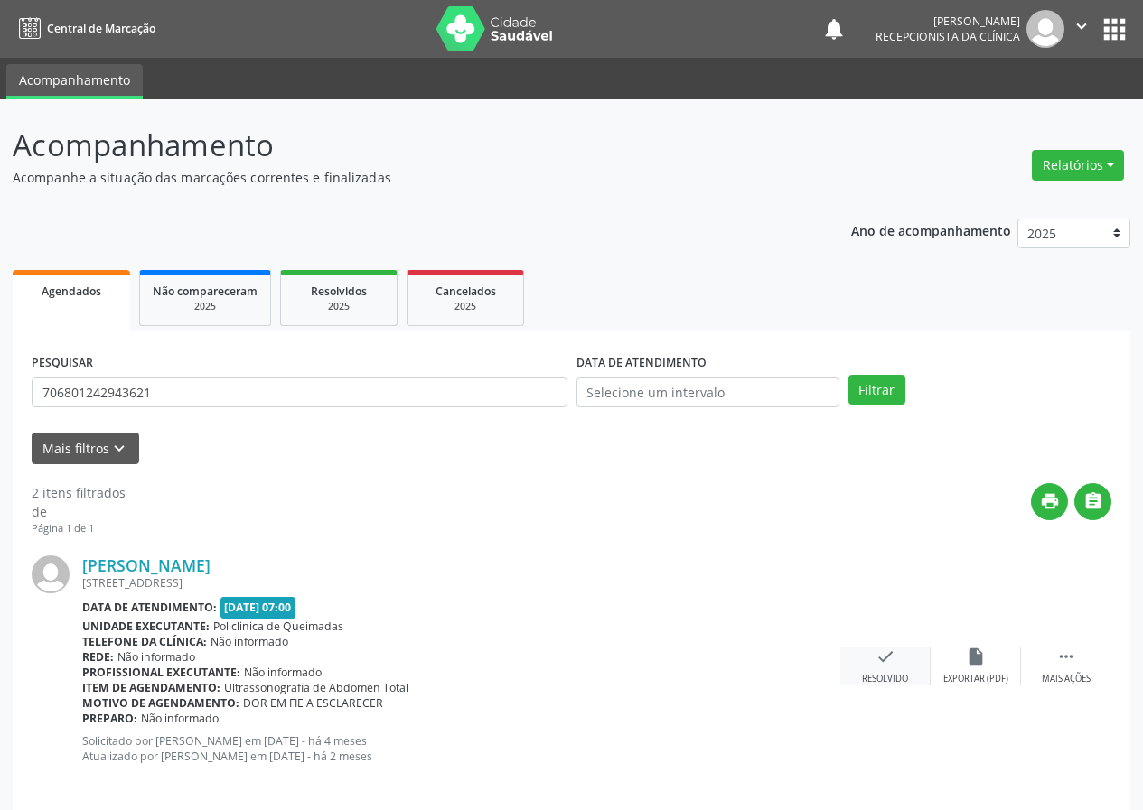
click at [883, 660] on icon "check" at bounding box center [885, 657] width 20 height 20
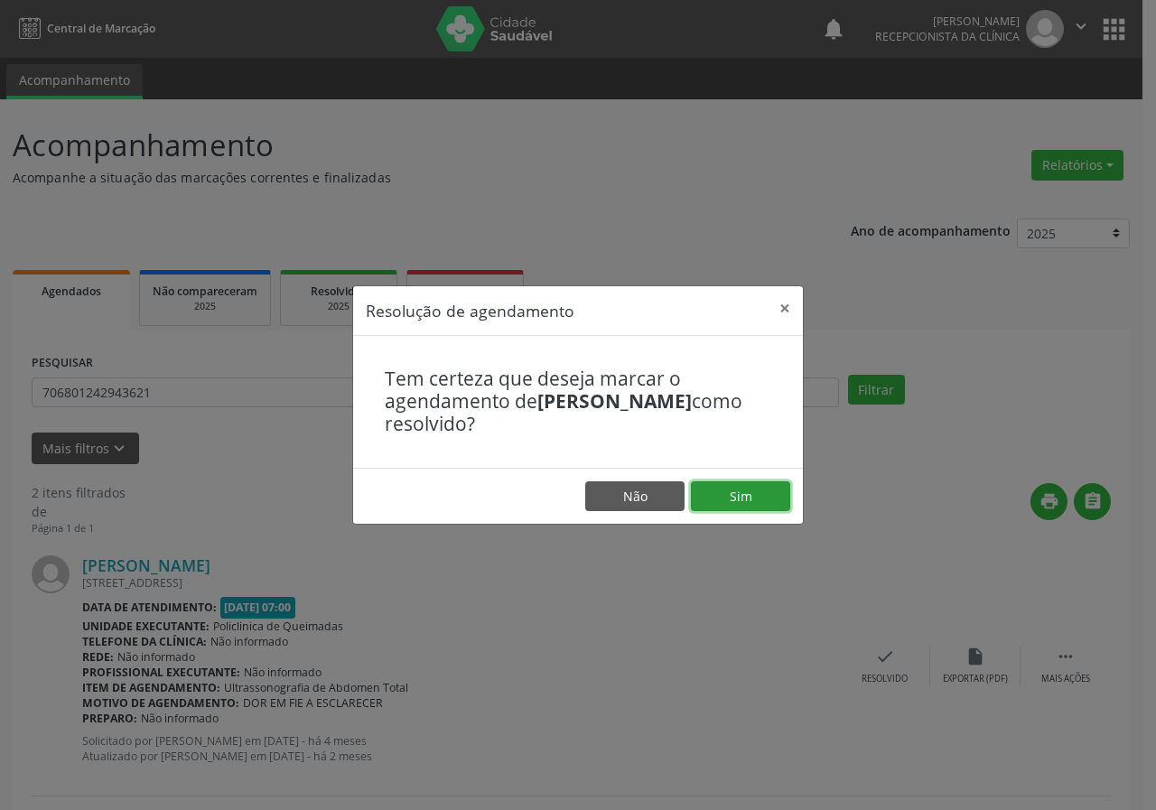
click at [755, 501] on button "Sim" at bounding box center [740, 497] width 99 height 31
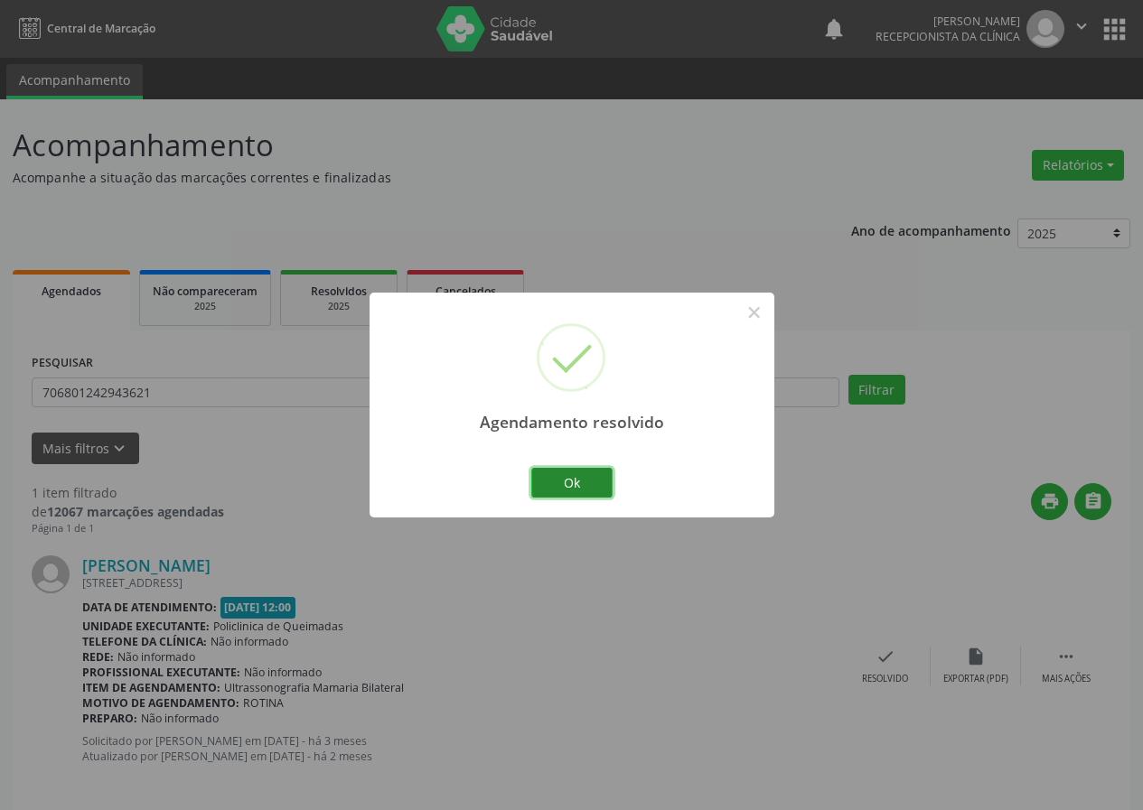
click at [587, 482] on button "Ok" at bounding box center [571, 483] width 81 height 31
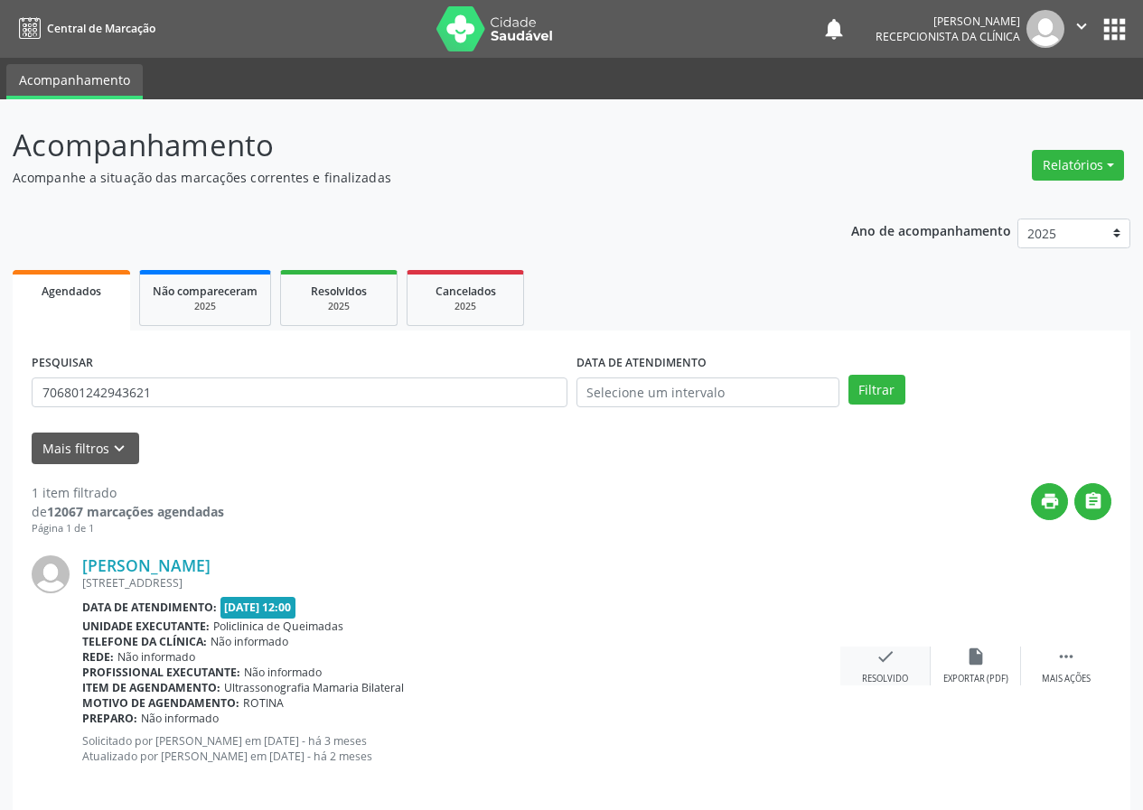
click at [876, 654] on icon "check" at bounding box center [885, 657] width 20 height 20
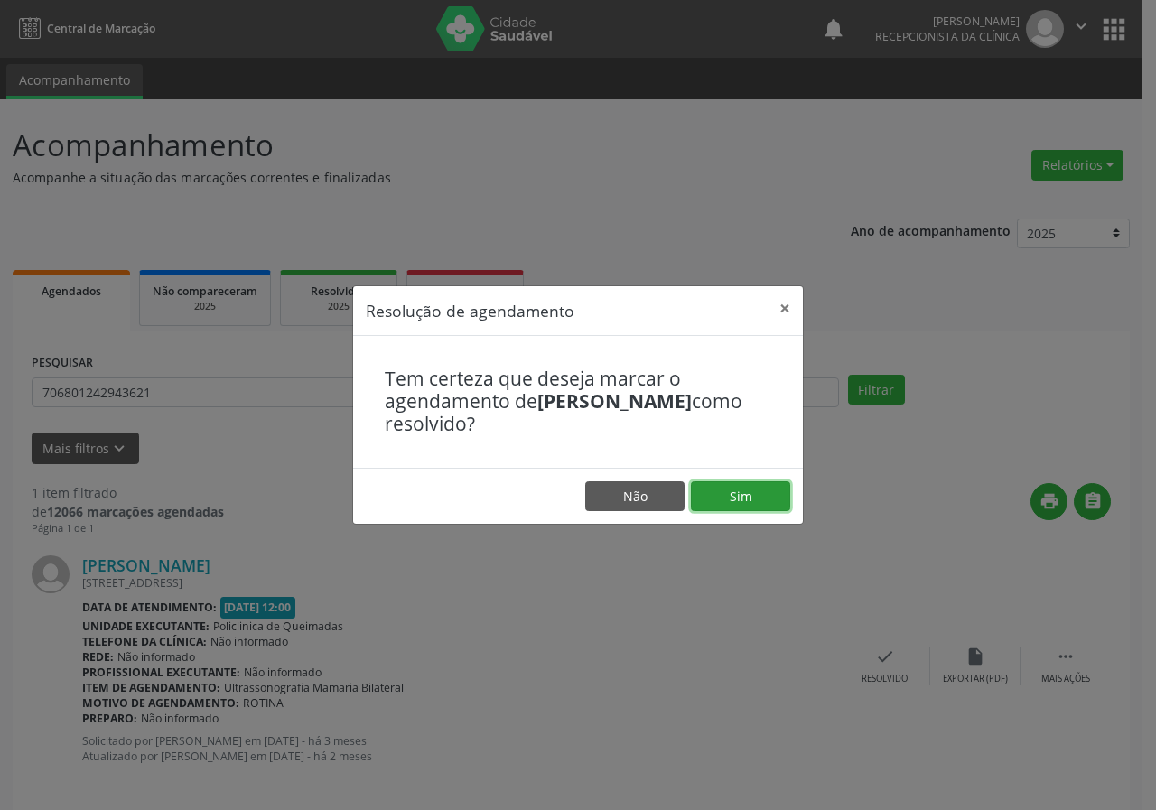
click at [744, 490] on button "Sim" at bounding box center [740, 497] width 99 height 31
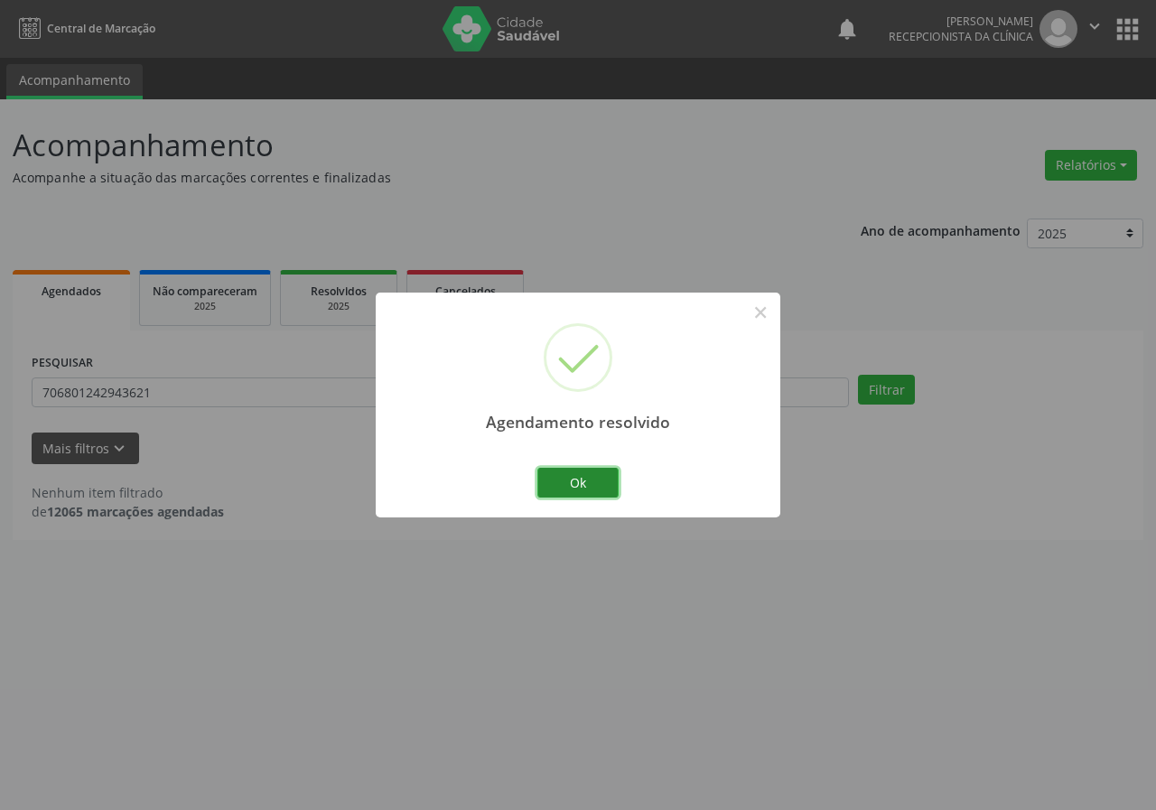
click at [586, 476] on button "Ok" at bounding box center [578, 483] width 81 height 31
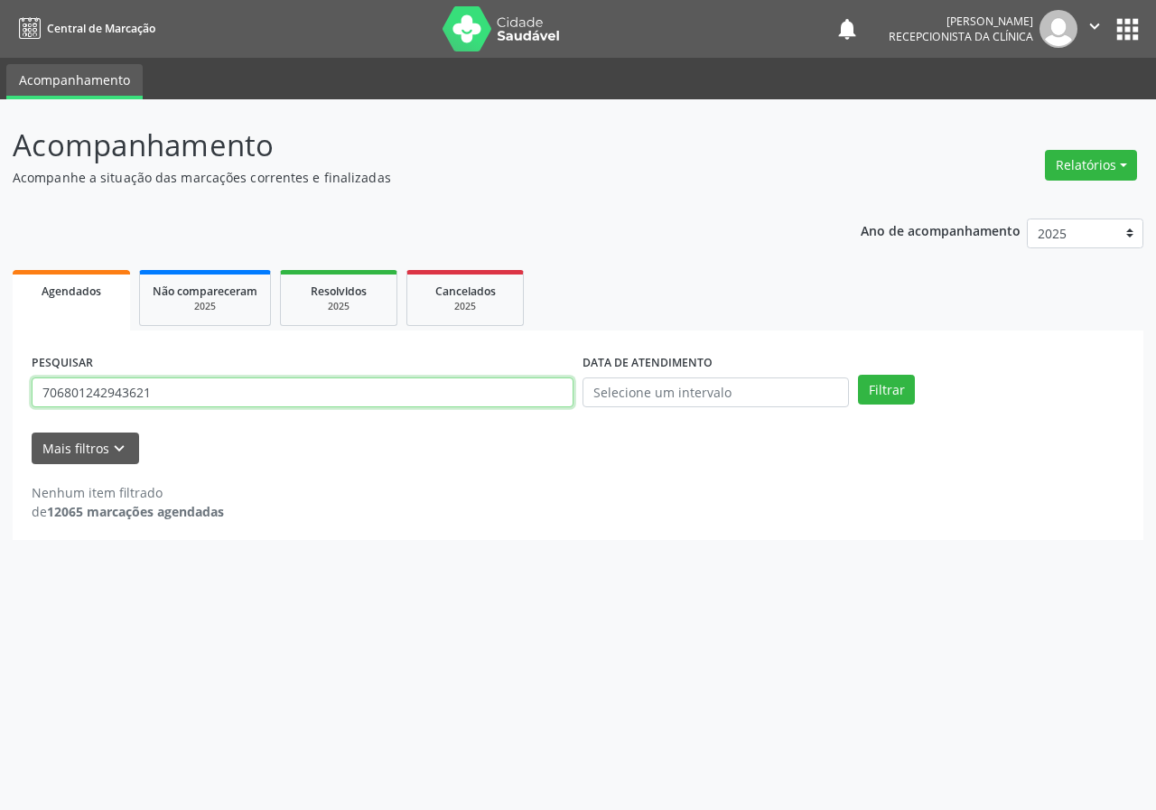
click at [510, 398] on input "706801242943621" at bounding box center [303, 393] width 542 height 31
type input "700008177619807"
click at [858, 375] on button "Filtrar" at bounding box center [886, 390] width 57 height 31
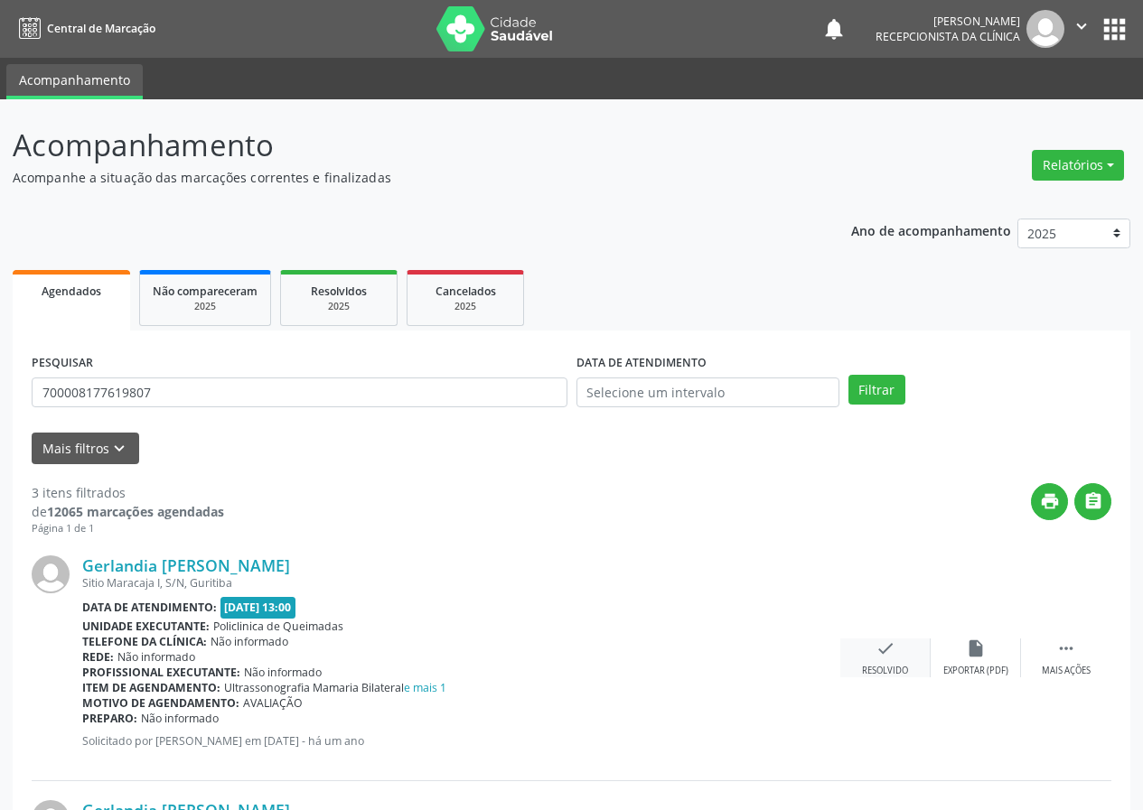
click at [874, 654] on div "check Resolvido" at bounding box center [885, 658] width 90 height 39
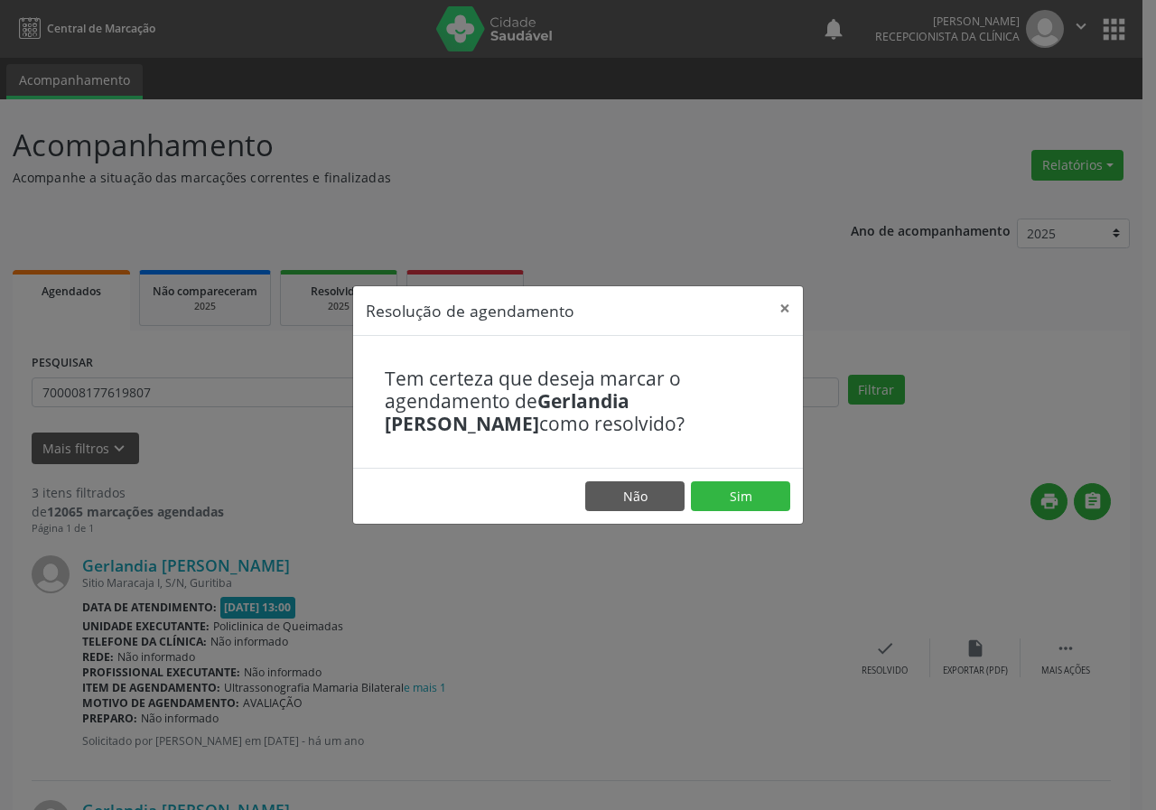
click at [752, 512] on footer "Não Sim" at bounding box center [578, 496] width 450 height 57
click at [738, 502] on button "Sim" at bounding box center [740, 497] width 99 height 31
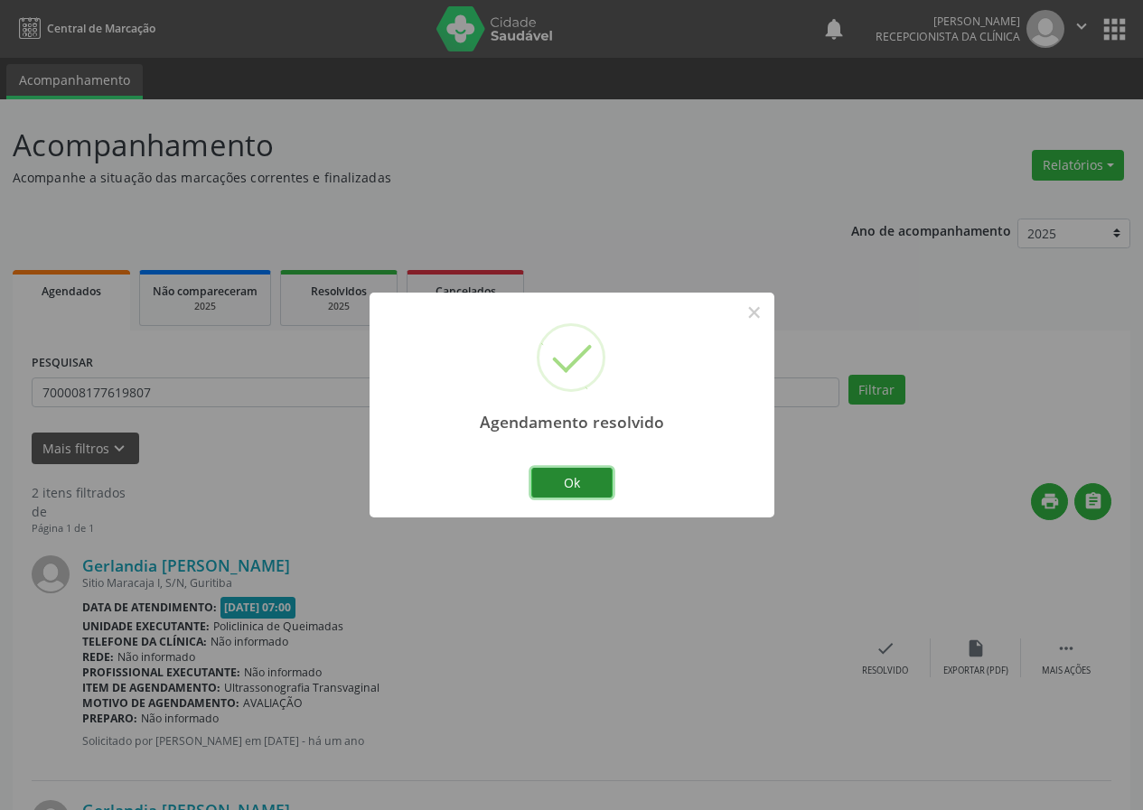
click at [594, 483] on button "Ok" at bounding box center [571, 483] width 81 height 31
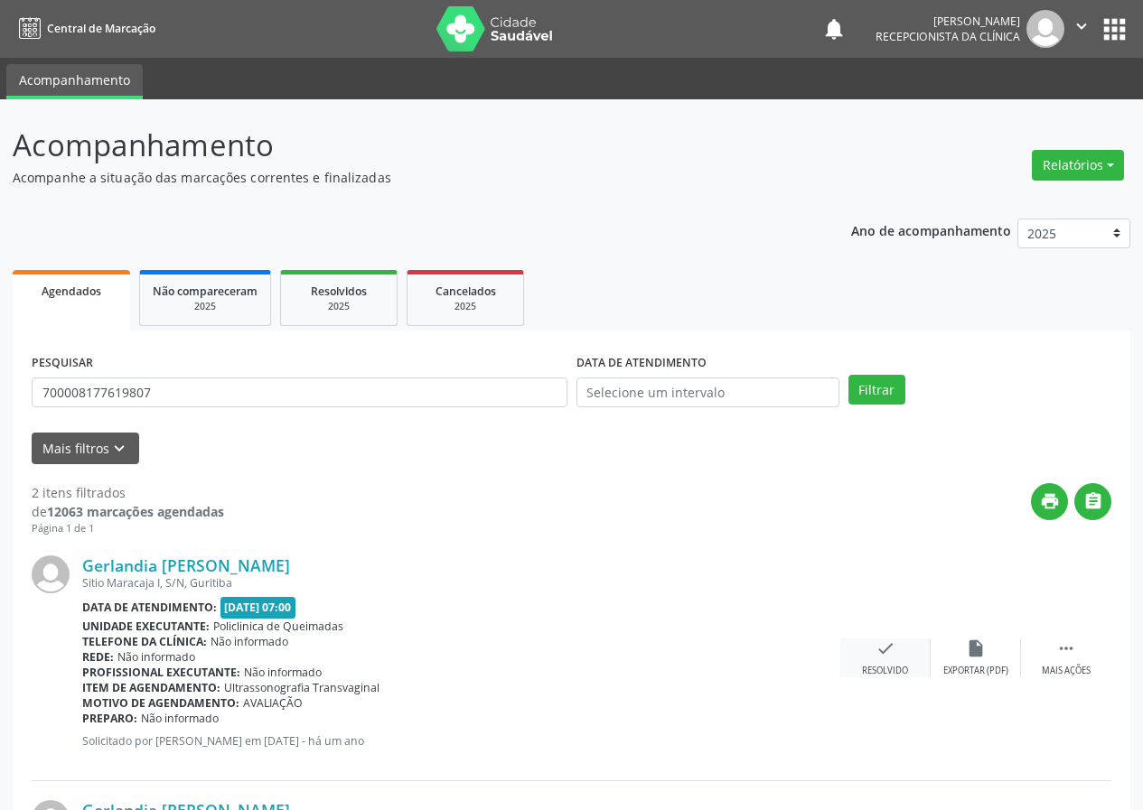
click at [885, 661] on div "check Resolvido" at bounding box center [885, 658] width 90 height 39
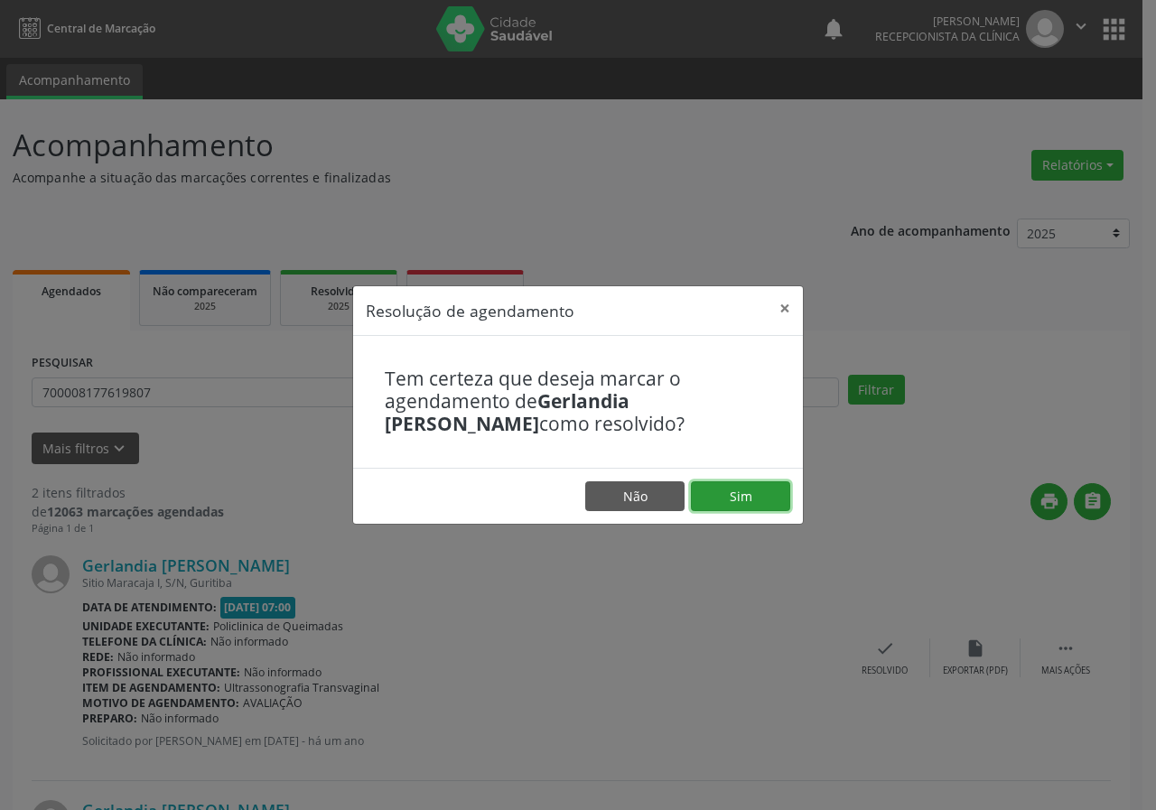
click at [718, 502] on button "Sim" at bounding box center [740, 497] width 99 height 31
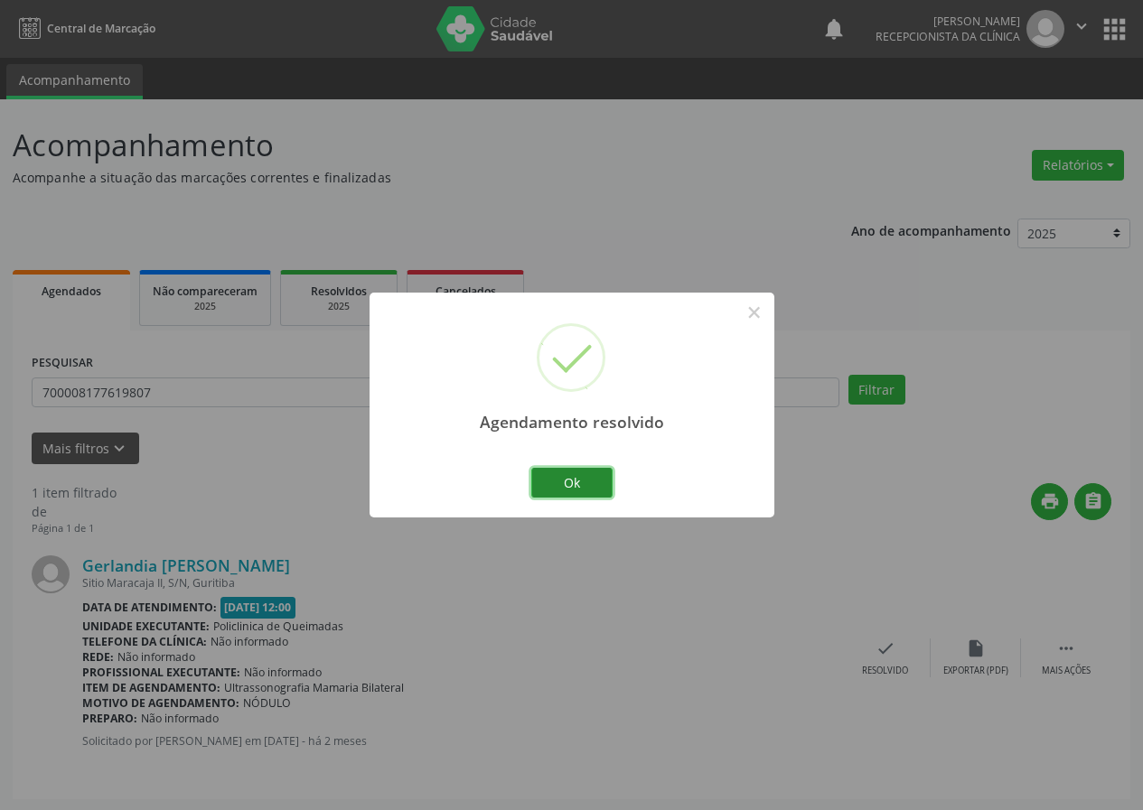
click at [565, 483] on button "Ok" at bounding box center [571, 483] width 81 height 31
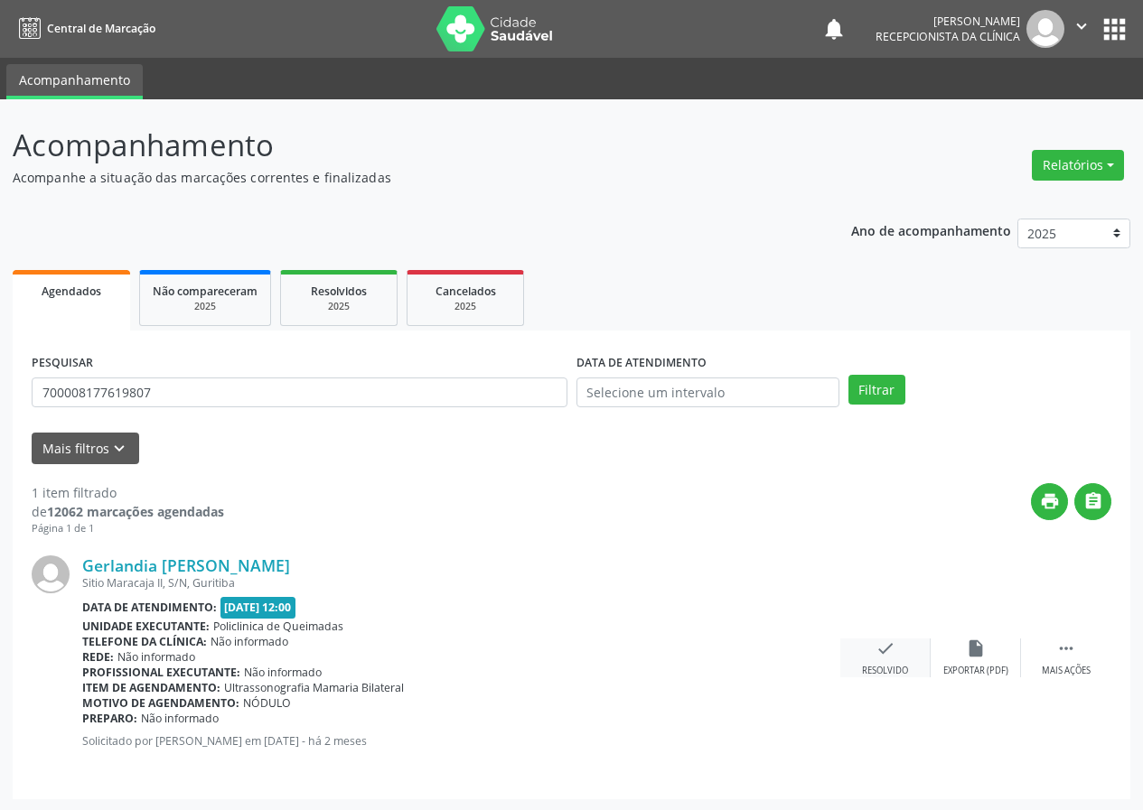
click at [867, 651] on div "check Resolvido" at bounding box center [885, 658] width 90 height 39
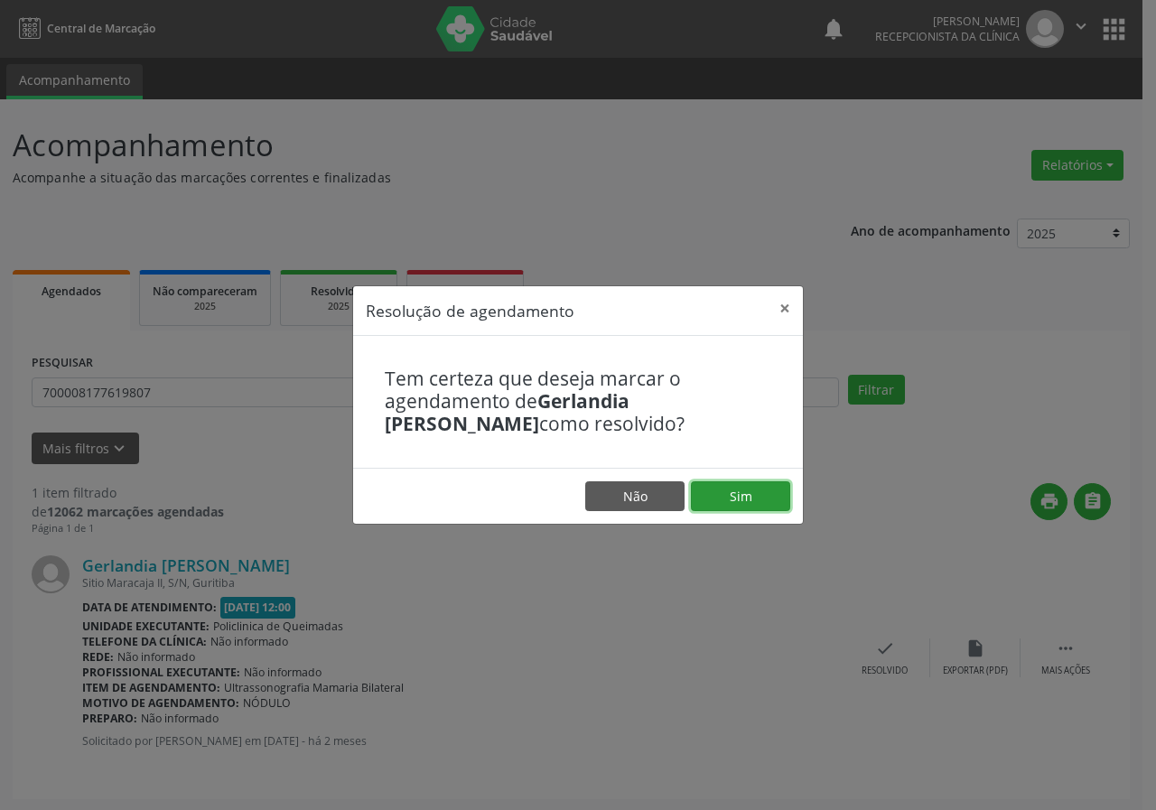
click at [784, 501] on button "Sim" at bounding box center [740, 497] width 99 height 31
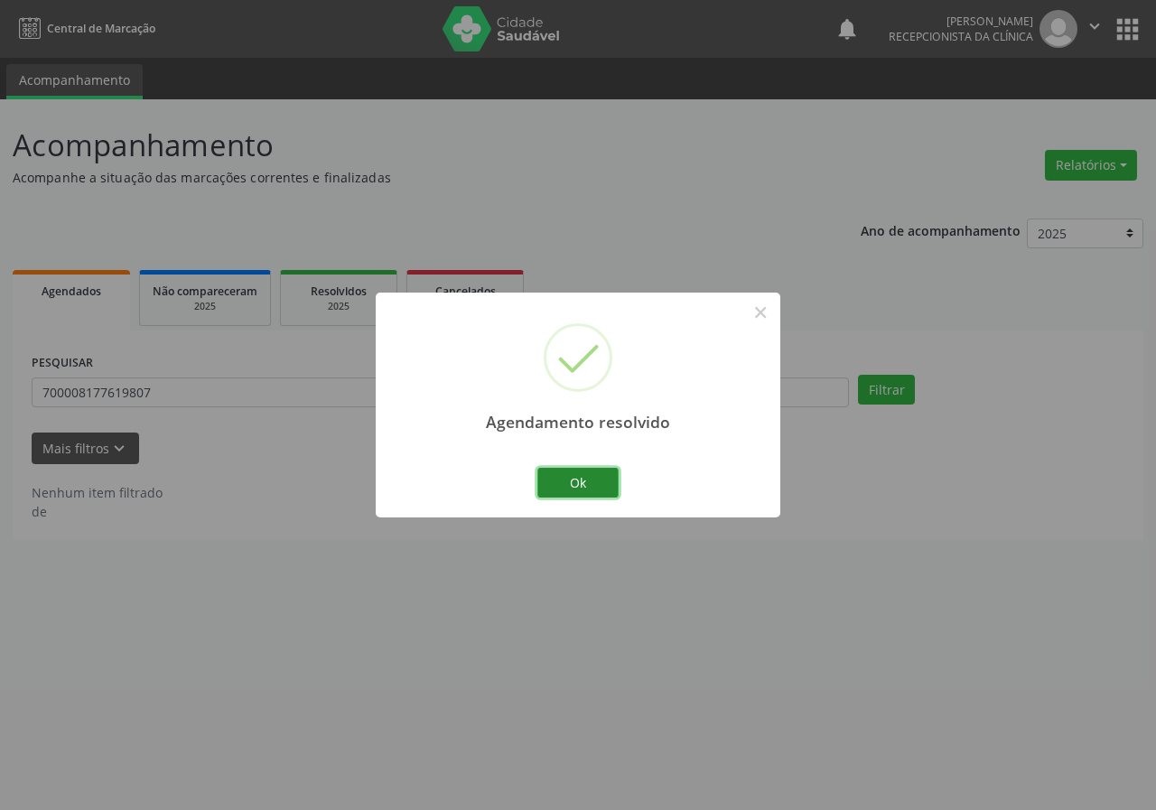
click at [590, 484] on button "Ok" at bounding box center [578, 483] width 81 height 31
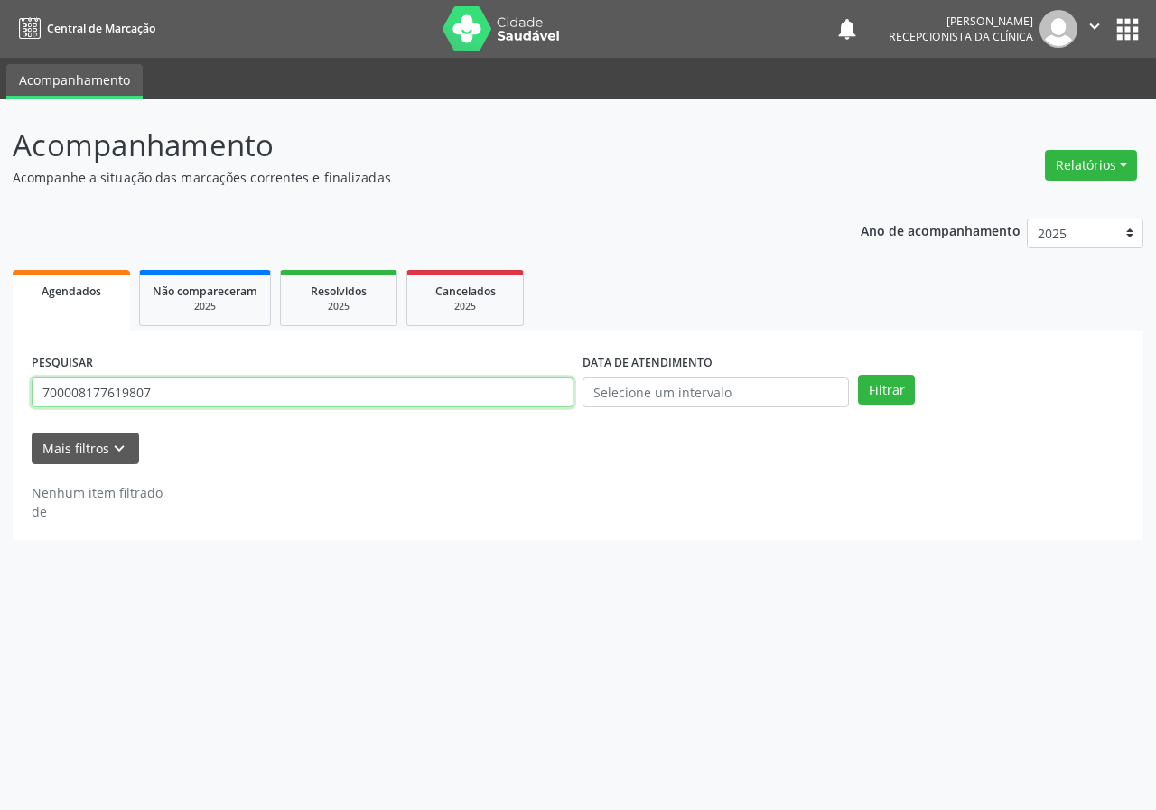
click at [478, 392] on input "700008177619807" at bounding box center [303, 393] width 542 height 31
type input "706409195578080"
click at [858, 375] on button "Filtrar" at bounding box center [886, 390] width 57 height 31
click at [225, 398] on input "706409195578080" at bounding box center [303, 393] width 542 height 31
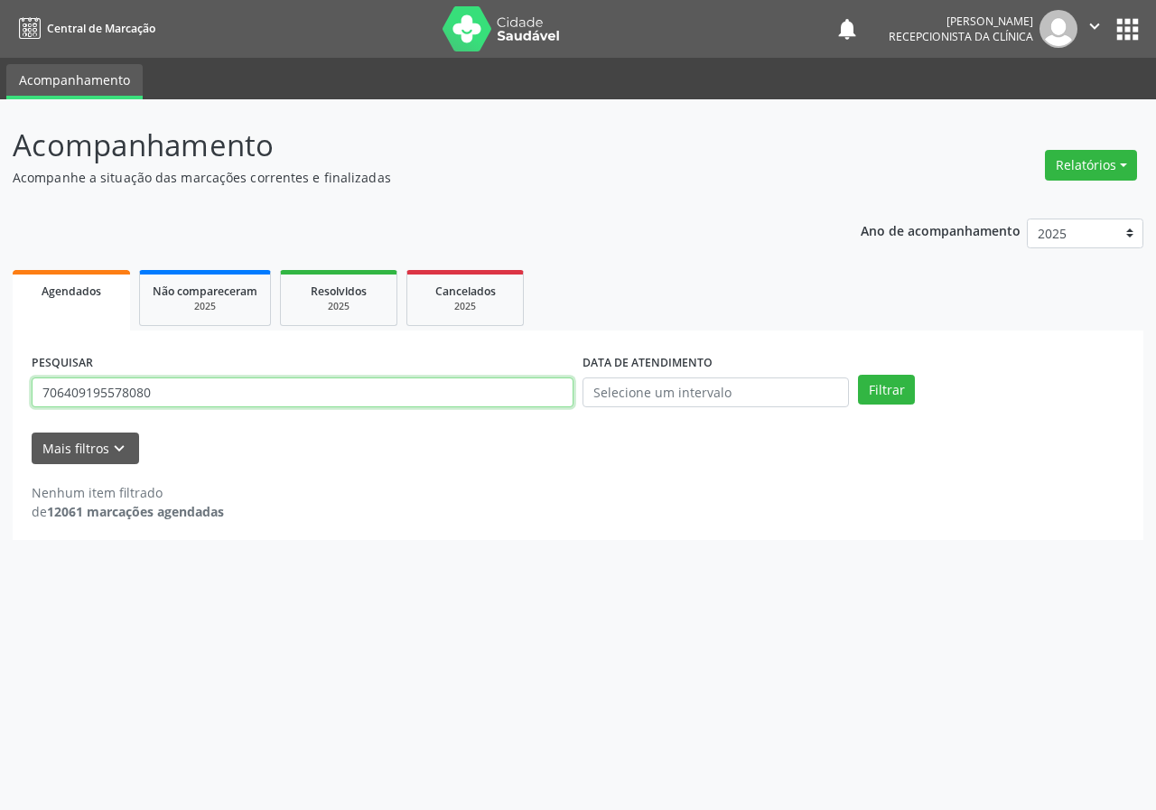
click at [225, 398] on input "706409195578080" at bounding box center [303, 393] width 542 height 31
type input "702304103566513"
click at [858, 375] on button "Filtrar" at bounding box center [886, 390] width 57 height 31
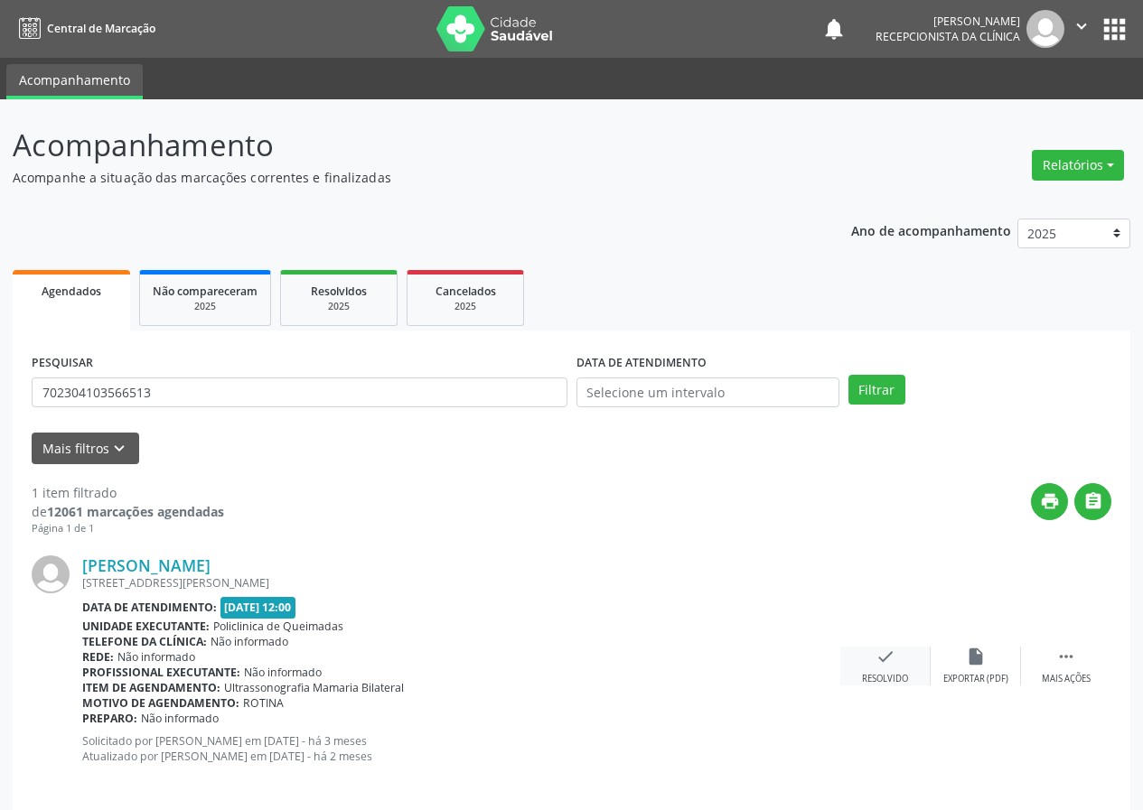
click at [891, 658] on icon "check" at bounding box center [885, 657] width 20 height 20
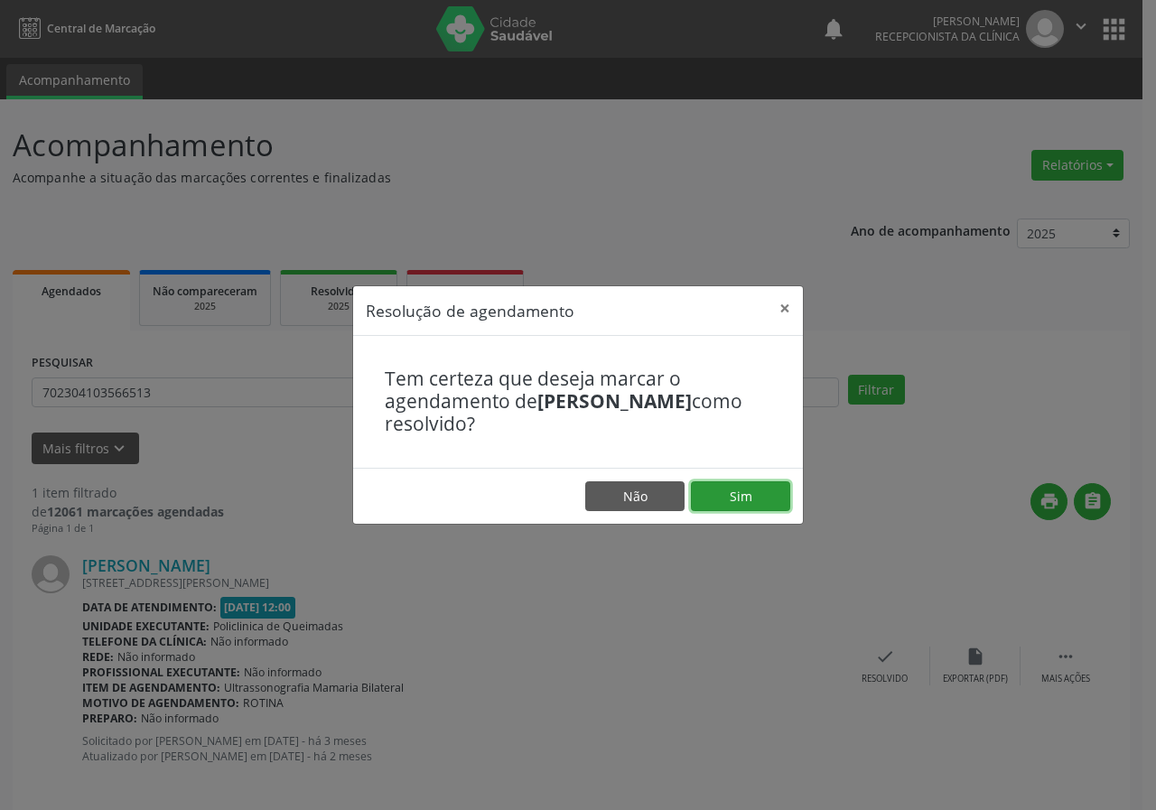
click at [750, 496] on button "Sim" at bounding box center [740, 497] width 99 height 31
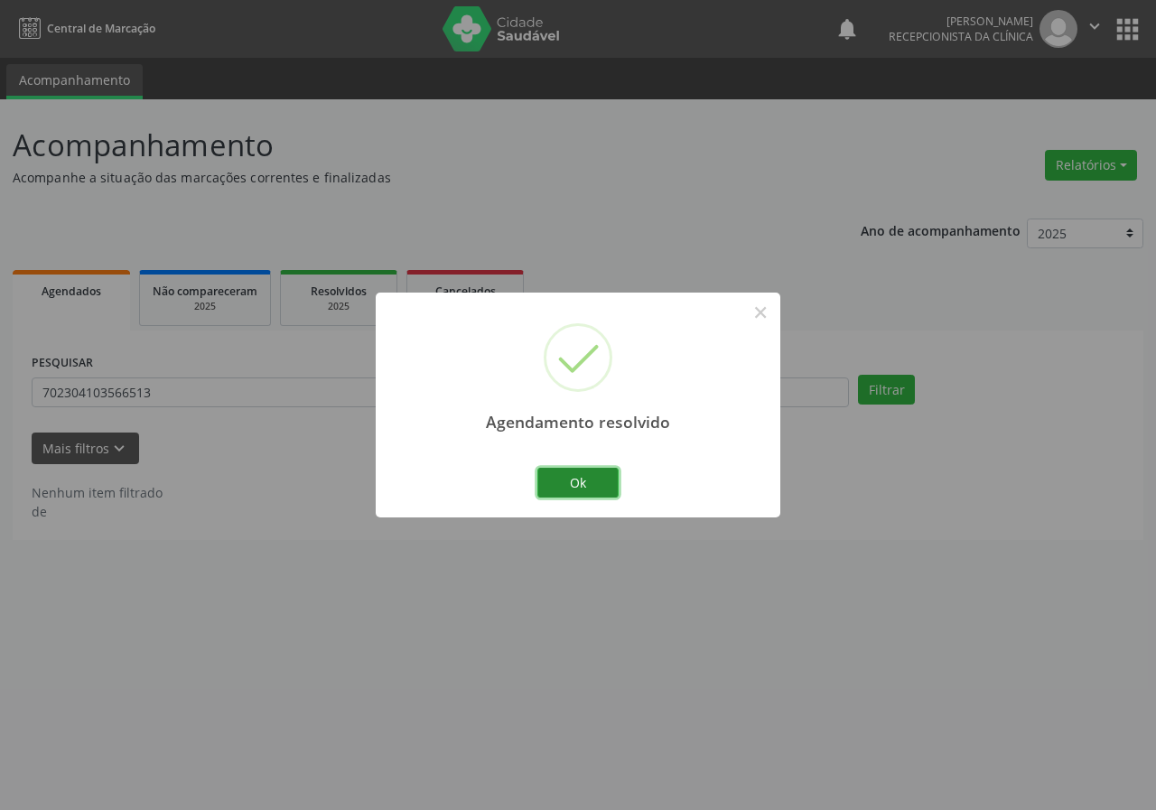
click at [597, 487] on button "Ok" at bounding box center [578, 483] width 81 height 31
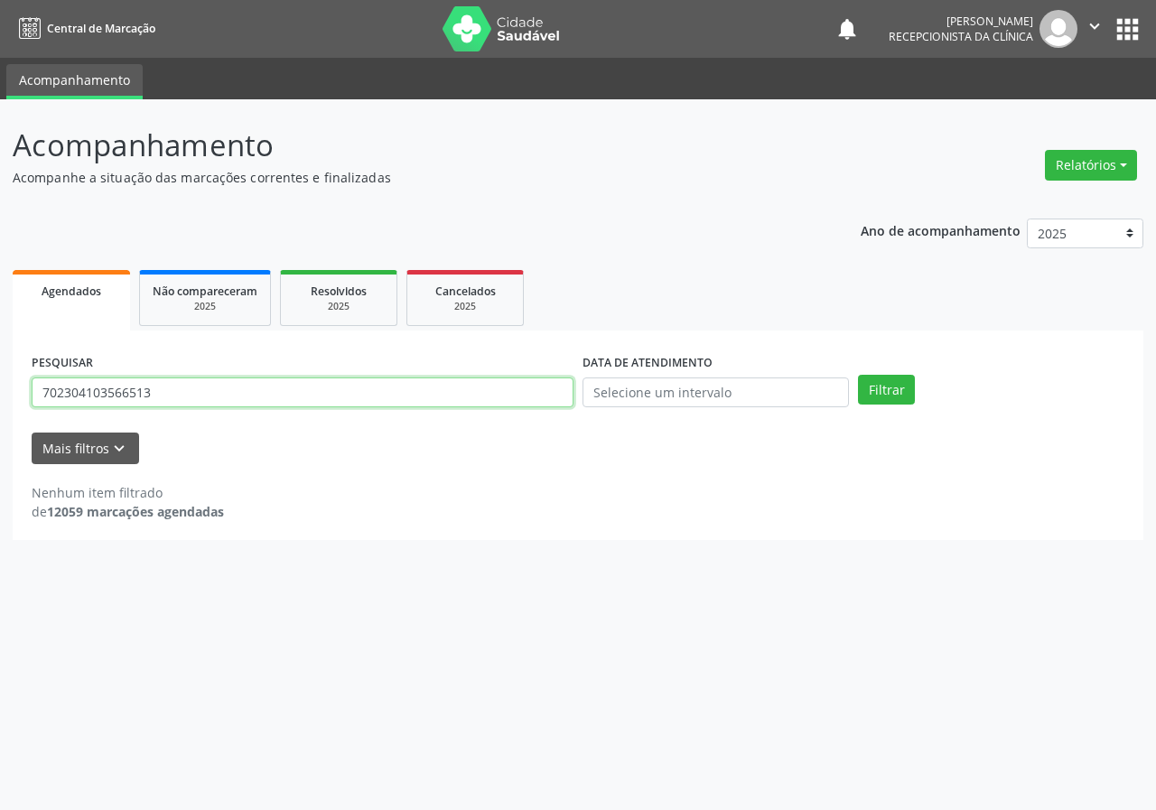
click at [383, 394] on input "702304103566513" at bounding box center [303, 393] width 542 height 31
type input "708908794920917"
click at [858, 375] on button "Filtrar" at bounding box center [886, 390] width 57 height 31
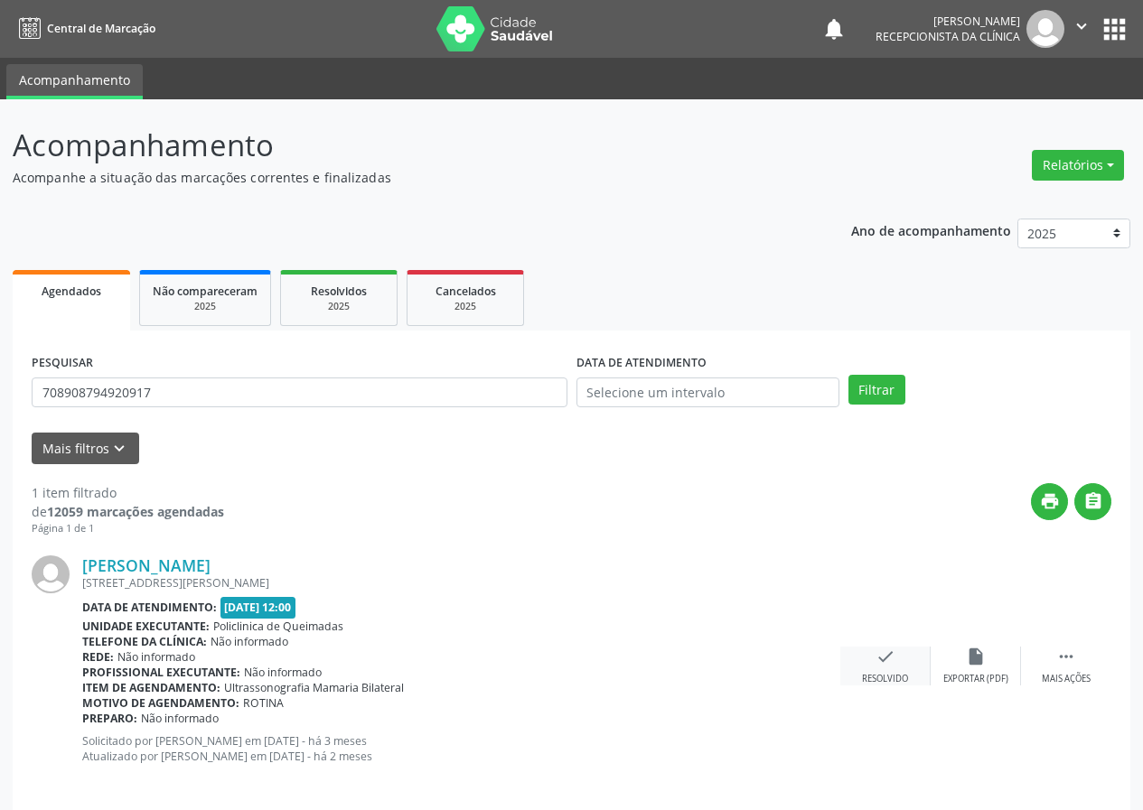
click at [884, 665] on icon "check" at bounding box center [885, 657] width 20 height 20
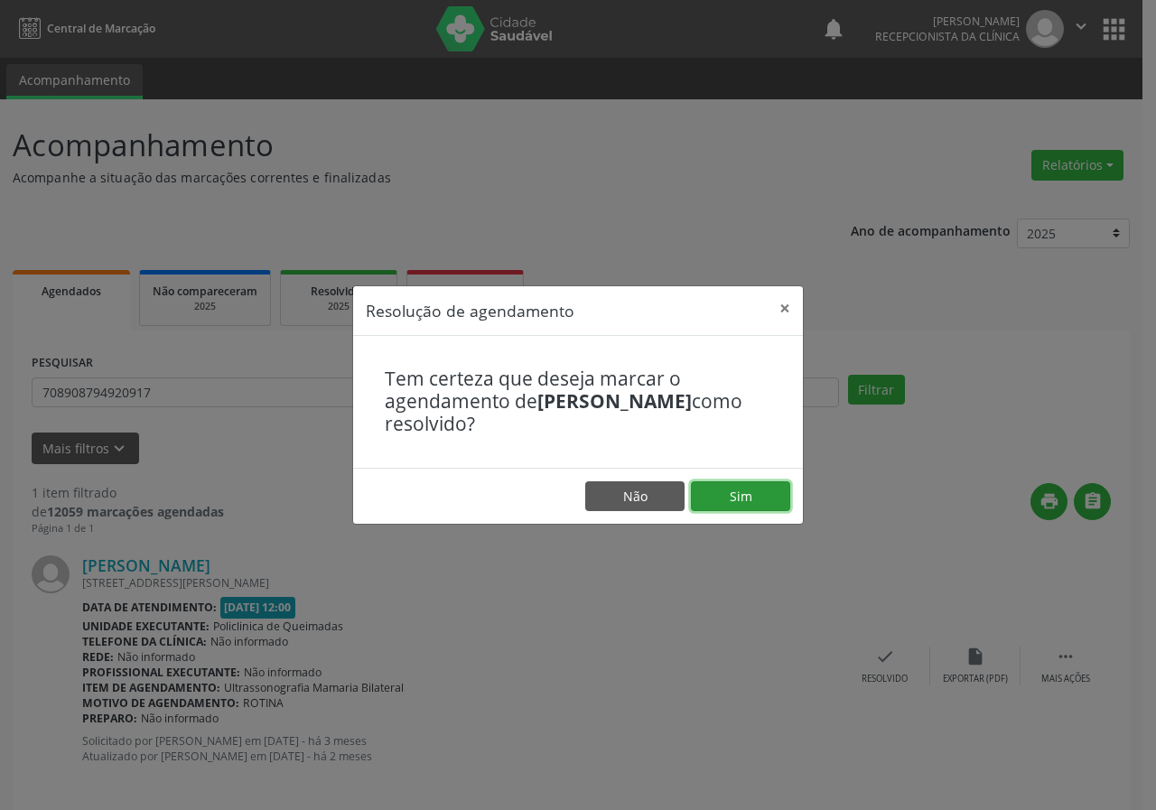
click at [778, 501] on button "Sim" at bounding box center [740, 497] width 99 height 31
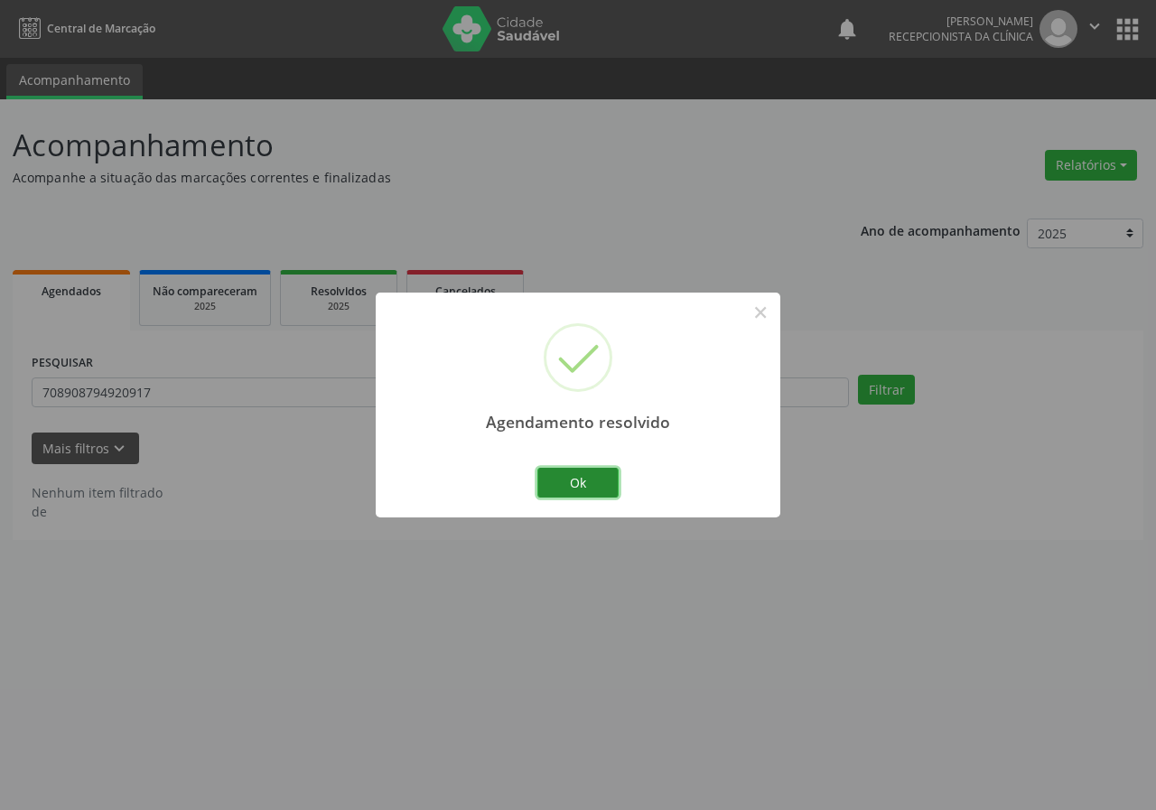
click at [581, 479] on button "Ok" at bounding box center [578, 483] width 81 height 31
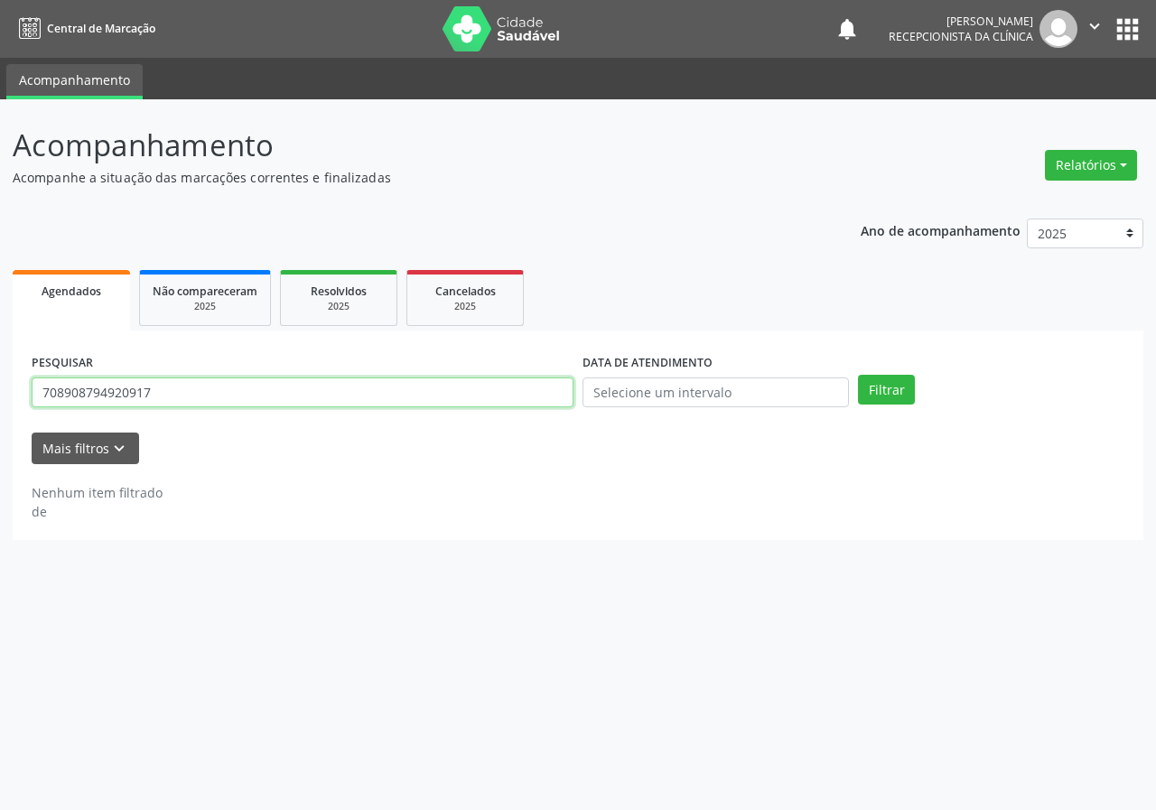
click at [462, 395] on input "708908794920917" at bounding box center [303, 393] width 542 height 31
type input "707406032073570"
click at [858, 375] on button "Filtrar" at bounding box center [886, 390] width 57 height 31
click at [181, 383] on input "707406032073570" at bounding box center [303, 393] width 542 height 31
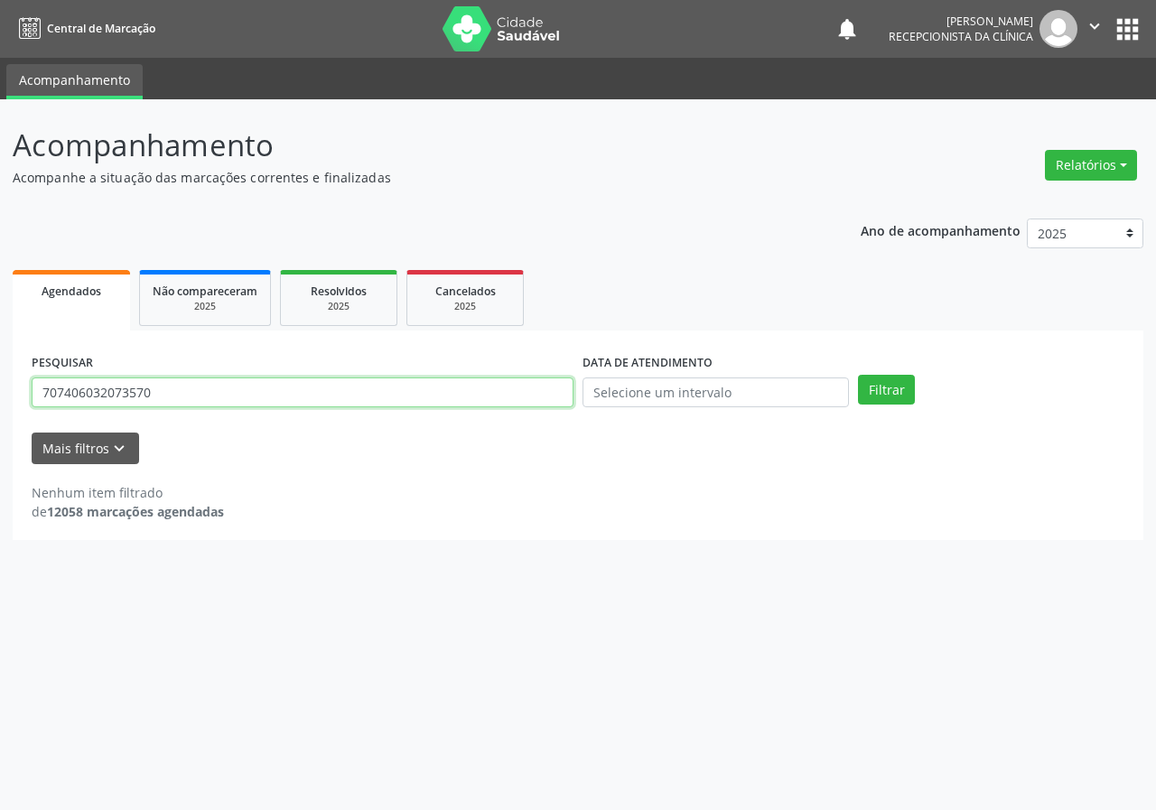
click at [181, 383] on input "707406032073570" at bounding box center [303, 393] width 542 height 31
type input "704606627657122"
click at [858, 375] on button "Filtrar" at bounding box center [886, 390] width 57 height 31
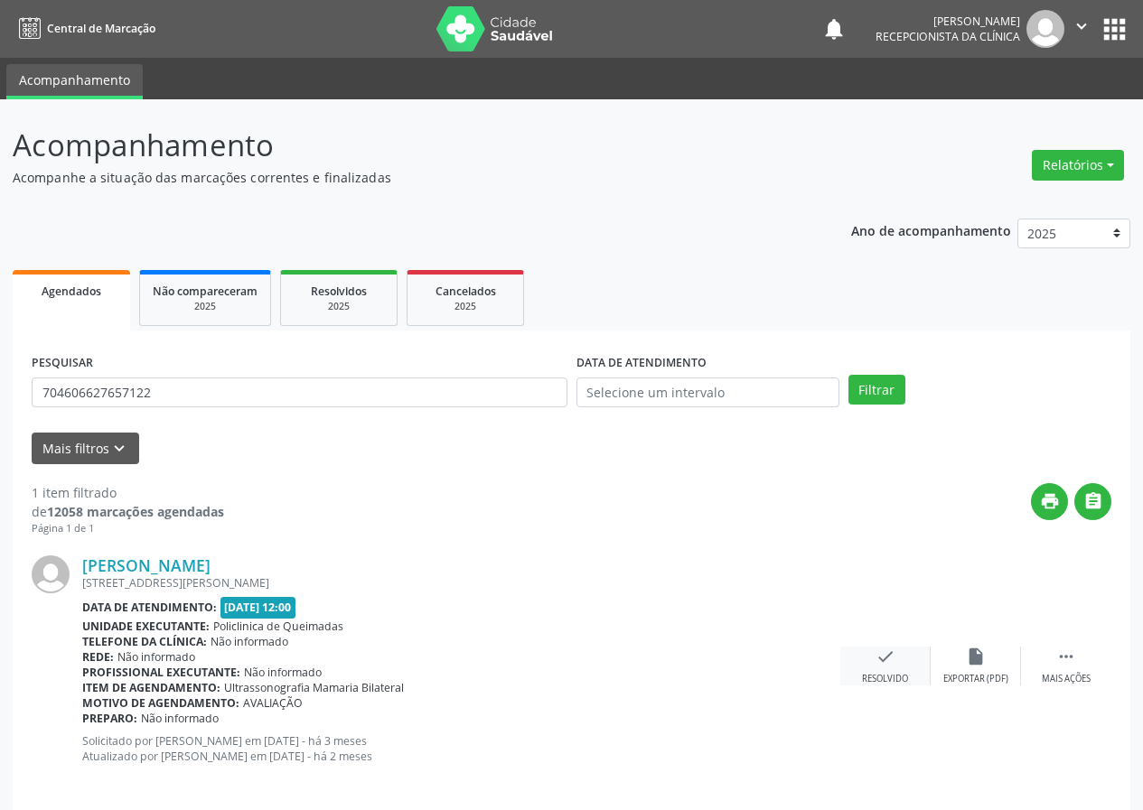
click at [880, 660] on icon "check" at bounding box center [885, 657] width 20 height 20
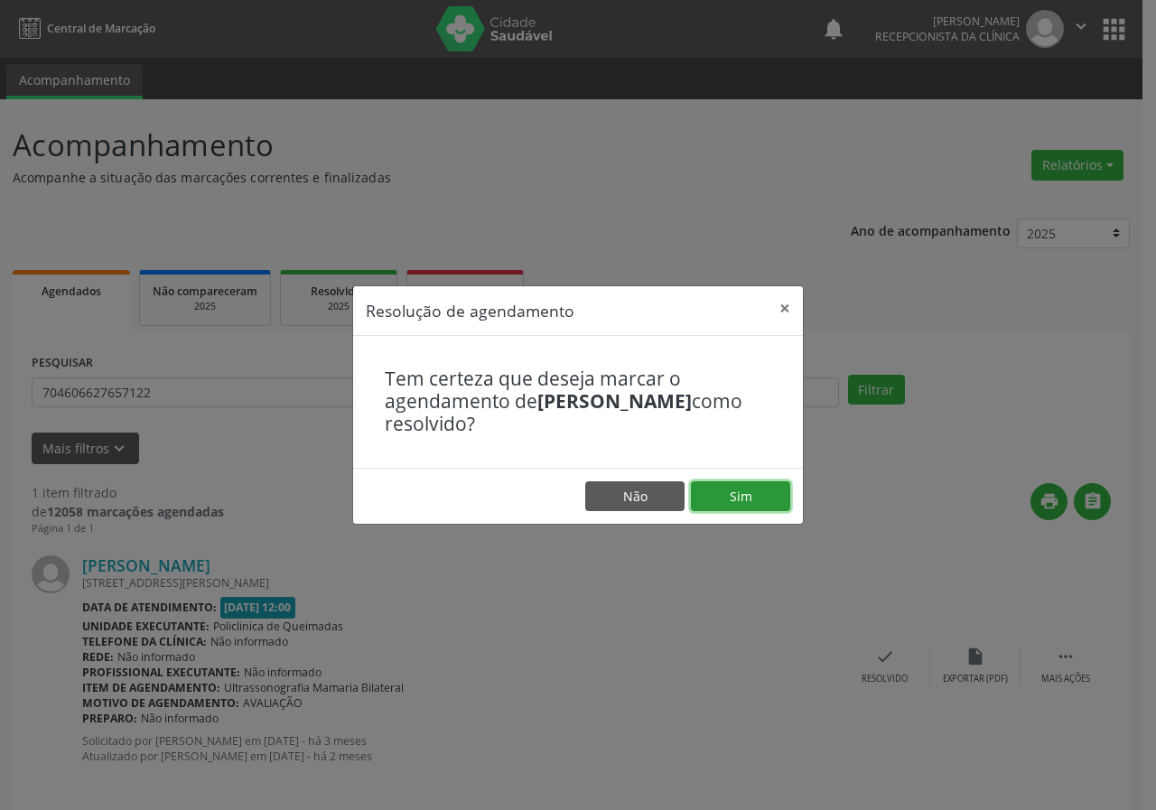
click at [761, 507] on button "Sim" at bounding box center [740, 497] width 99 height 31
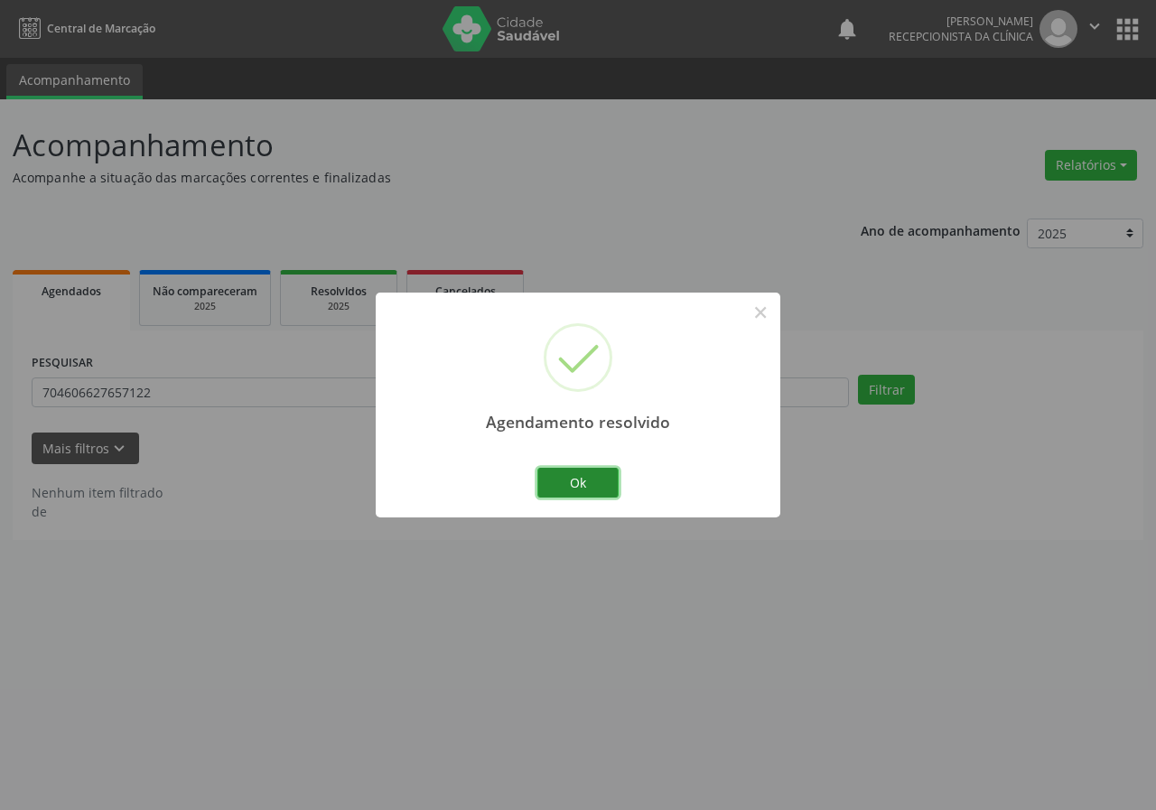
click at [588, 474] on button "Ok" at bounding box center [578, 483] width 81 height 31
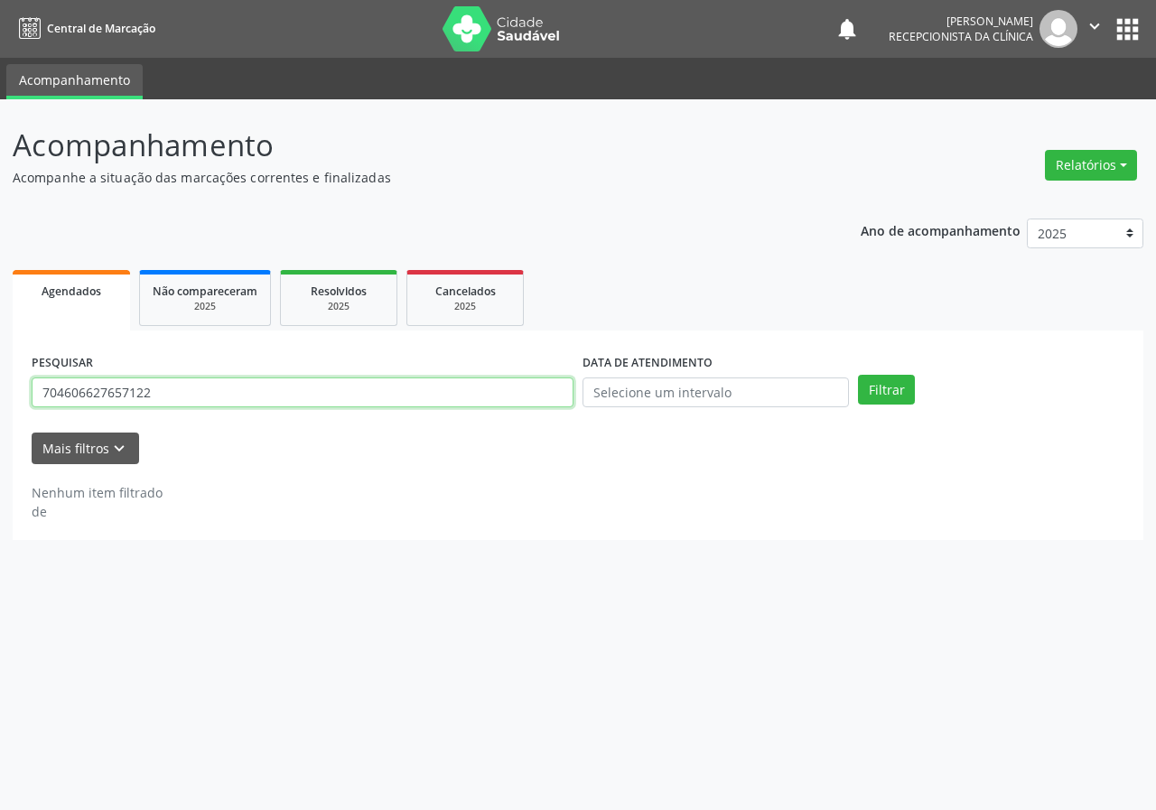
click at [505, 404] on input "704606627657122" at bounding box center [303, 393] width 542 height 31
type input "700507761396353"
click at [858, 375] on button "Filtrar" at bounding box center [886, 390] width 57 height 31
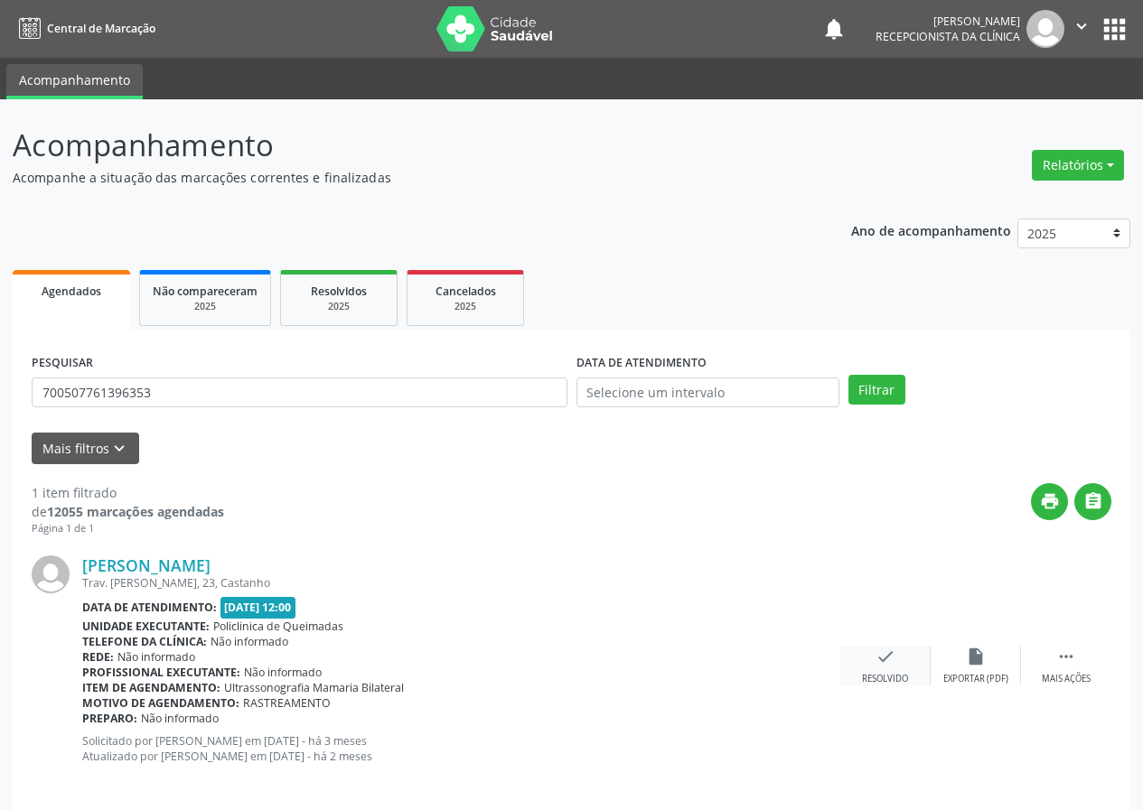
click at [891, 666] on icon "check" at bounding box center [885, 657] width 20 height 20
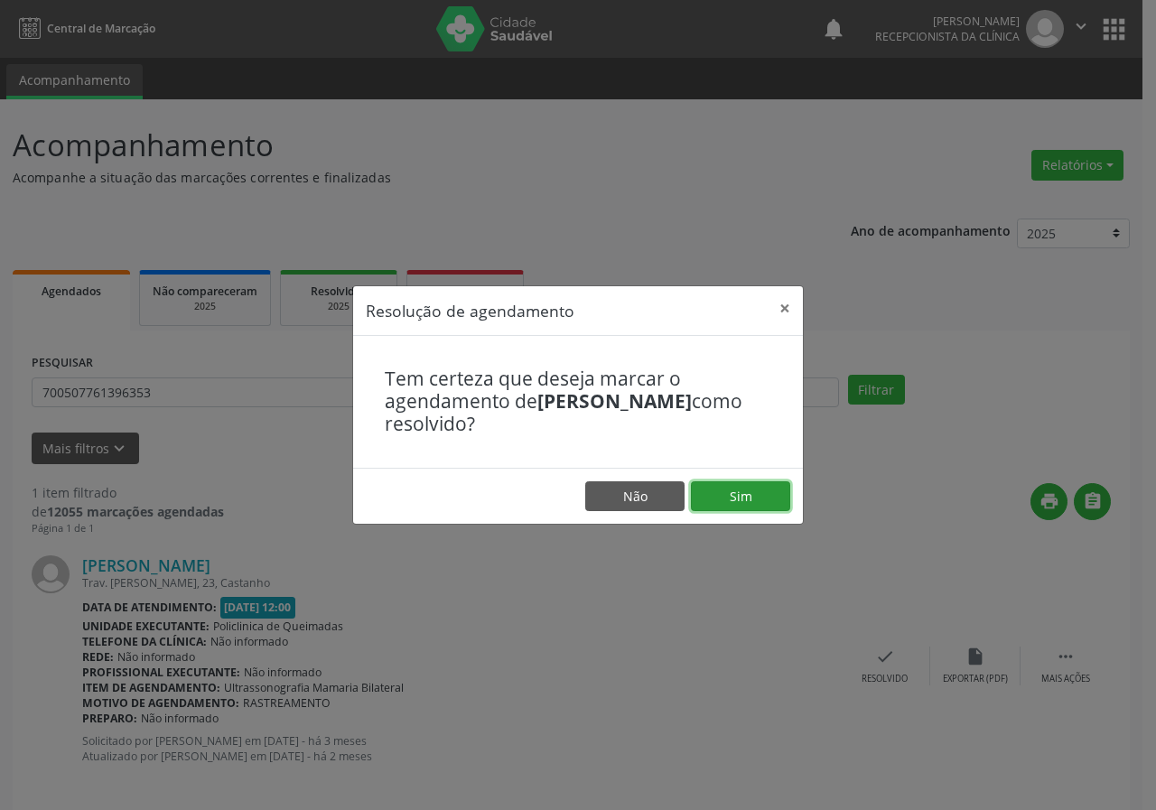
click at [750, 501] on button "Sim" at bounding box center [740, 497] width 99 height 31
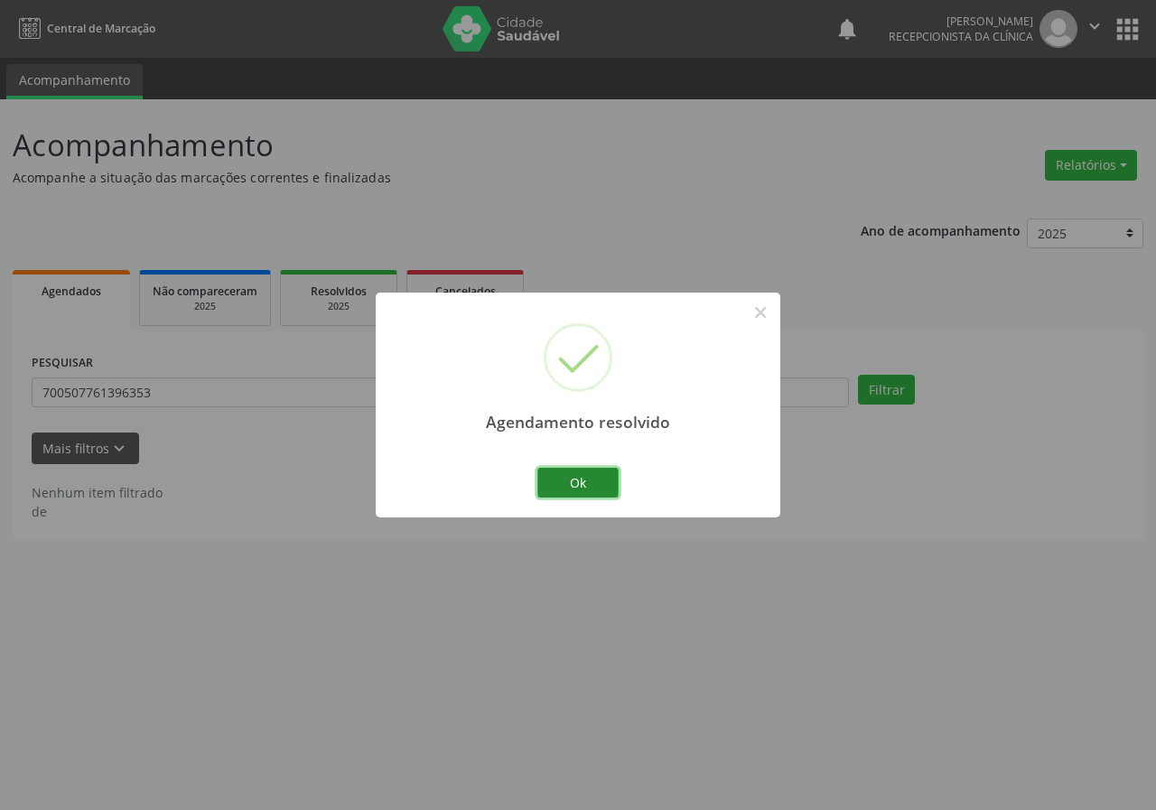
click at [577, 474] on button "Ok" at bounding box center [578, 483] width 81 height 31
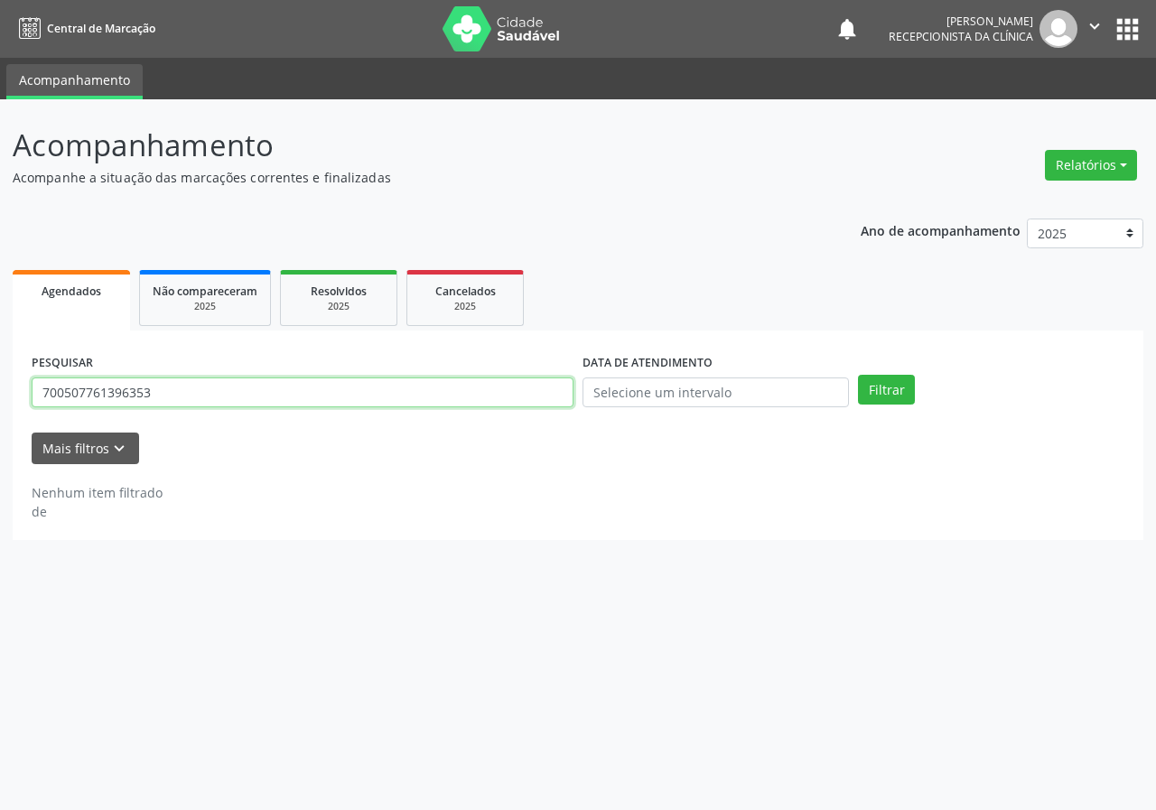
click at [471, 397] on input "700507761396353" at bounding box center [303, 393] width 542 height 31
type input "704805052792840"
click at [858, 375] on button "Filtrar" at bounding box center [886, 390] width 57 height 31
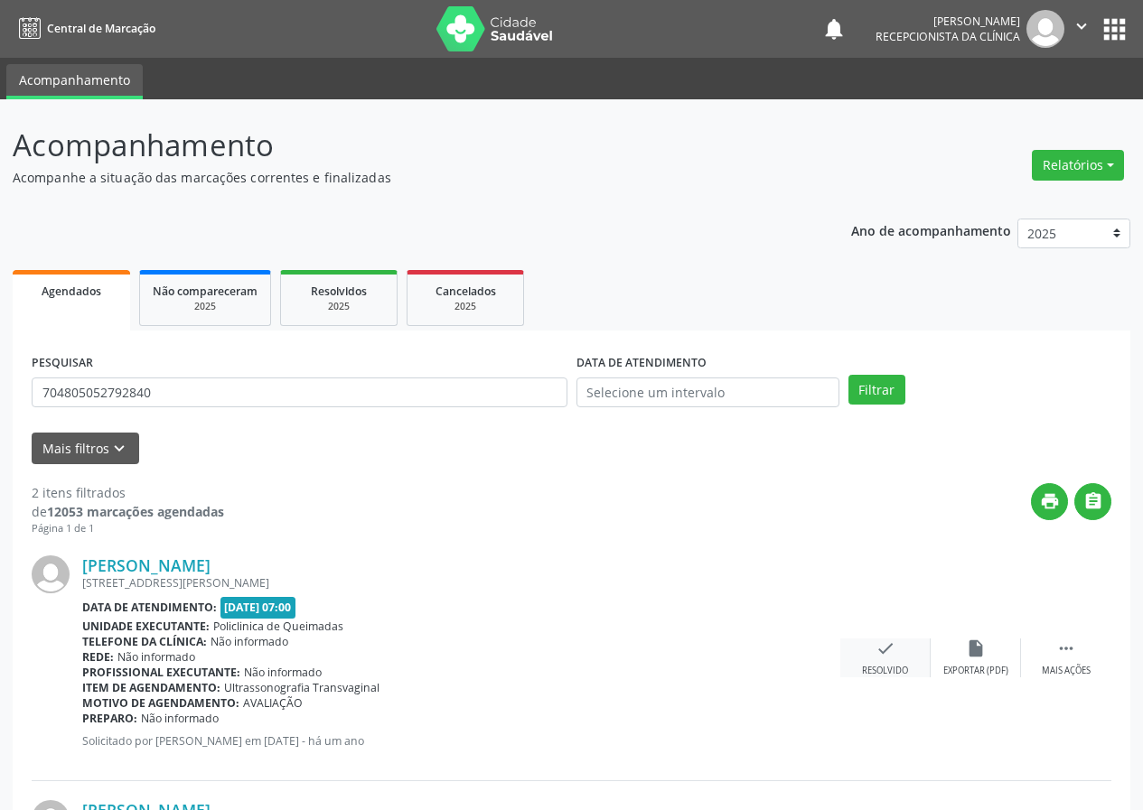
click at [881, 654] on icon "check" at bounding box center [885, 649] width 20 height 20
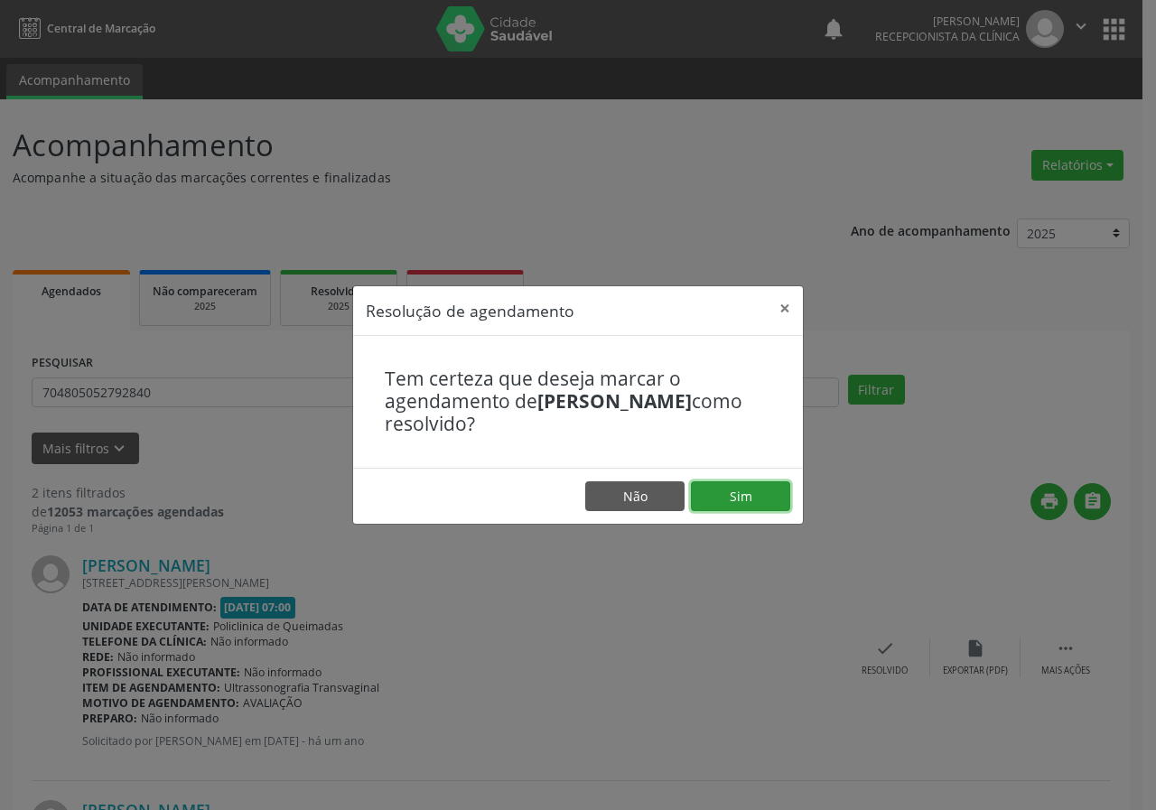
click at [744, 491] on button "Sim" at bounding box center [740, 497] width 99 height 31
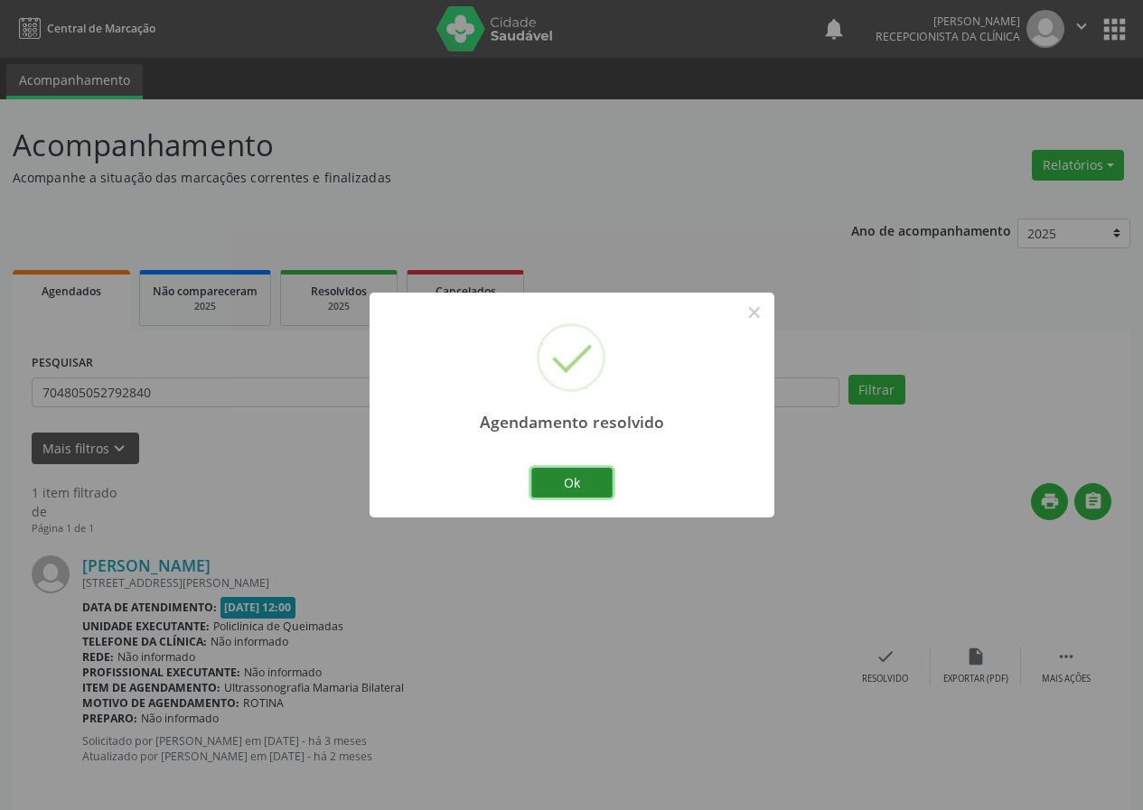
click at [585, 474] on button "Ok" at bounding box center [571, 483] width 81 height 31
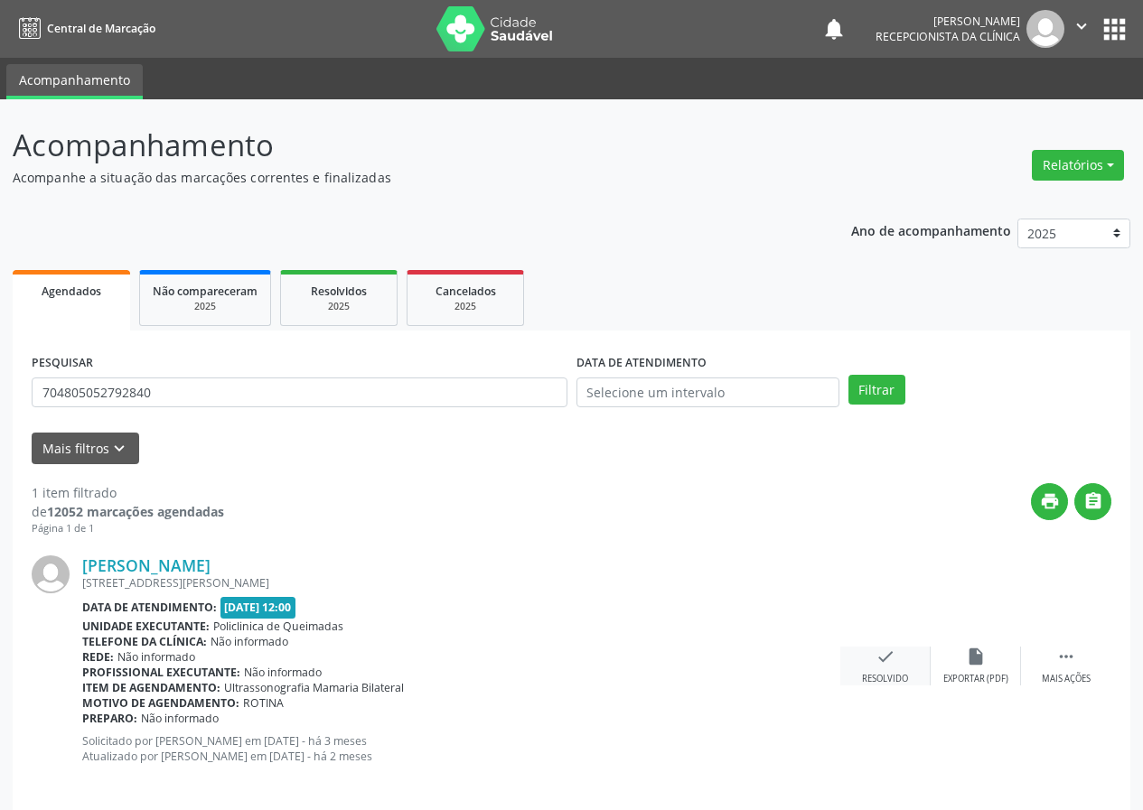
click at [898, 660] on div "check Resolvido" at bounding box center [885, 666] width 90 height 39
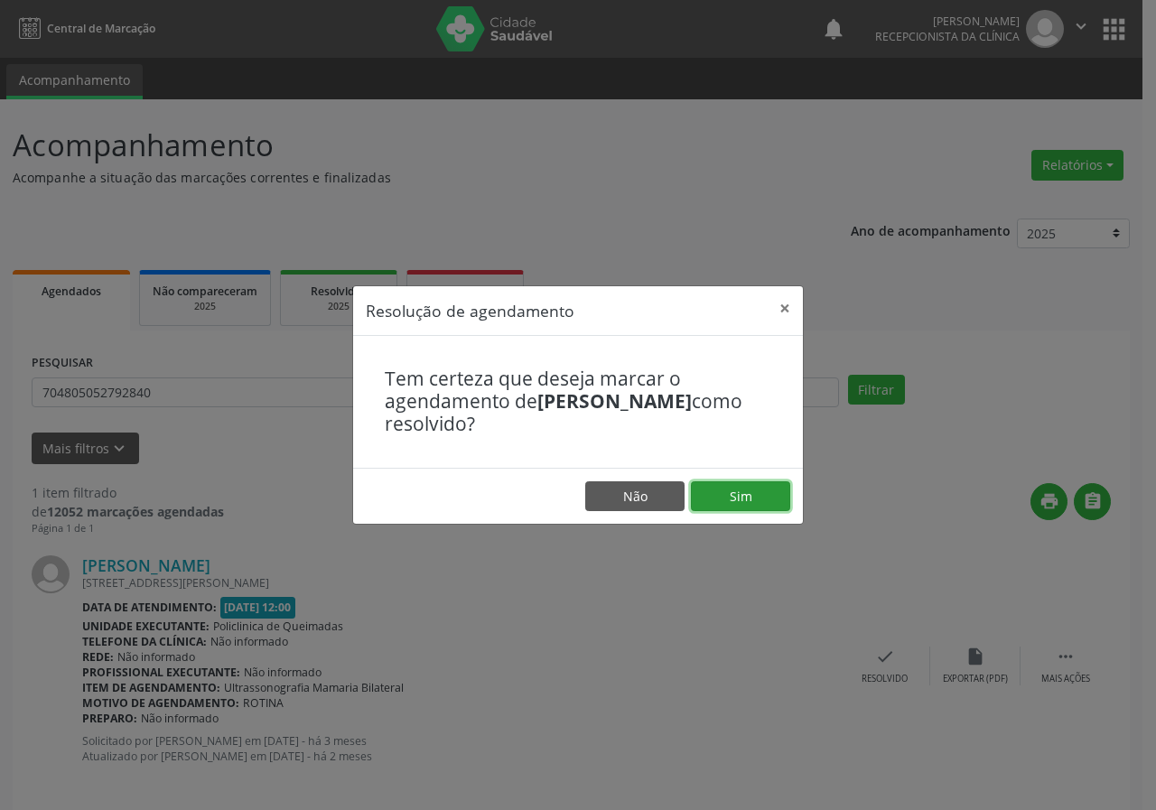
click at [714, 489] on button "Sim" at bounding box center [740, 497] width 99 height 31
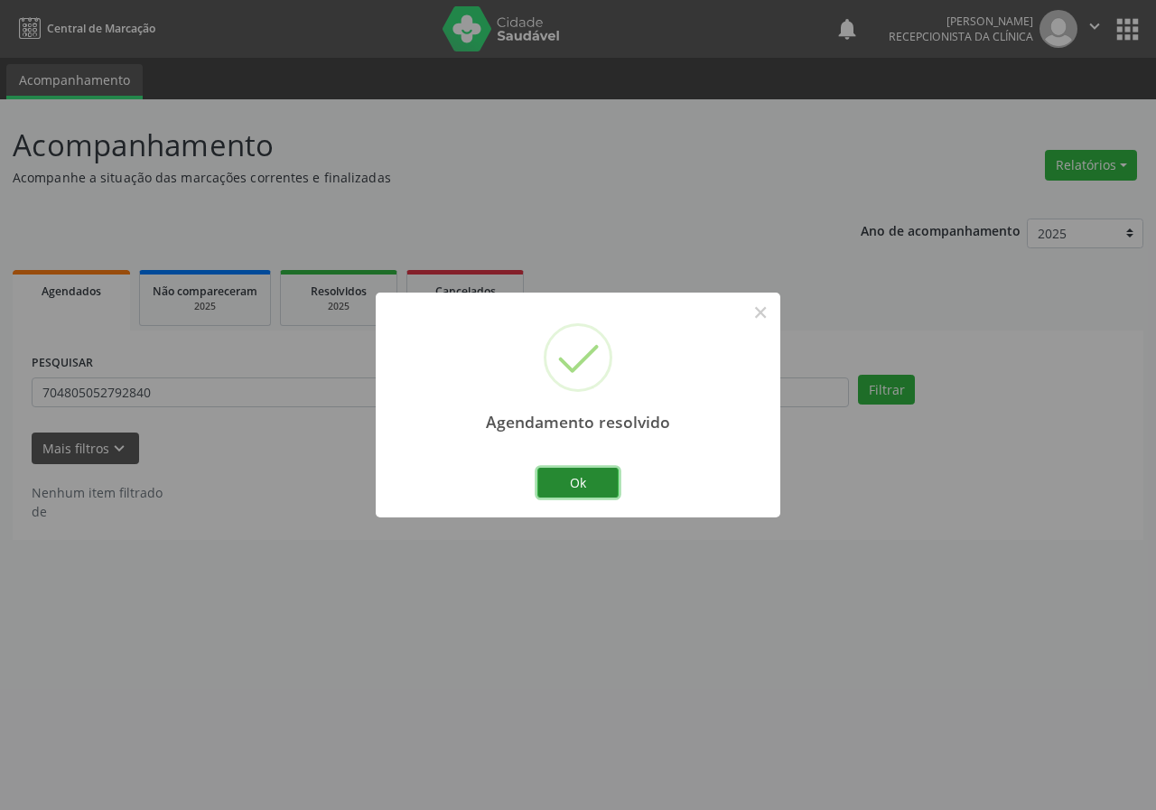
click at [572, 483] on button "Ok" at bounding box center [578, 483] width 81 height 31
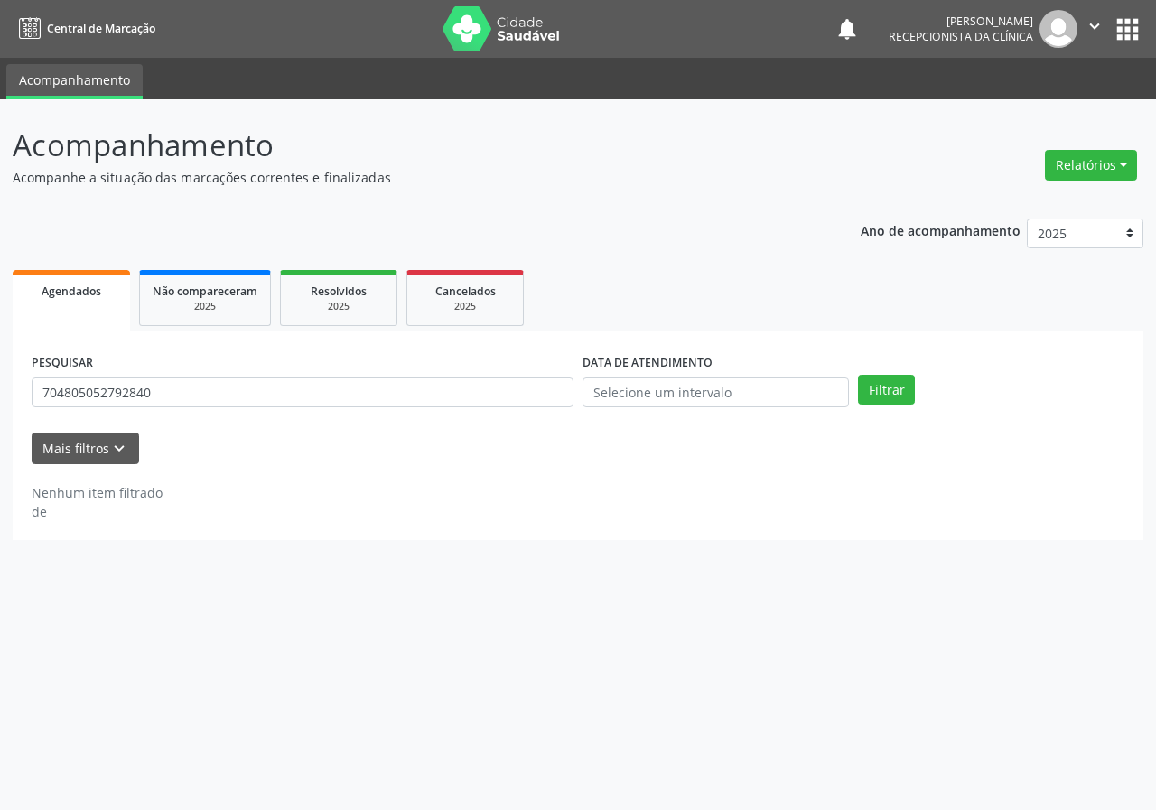
click at [463, 410] on div "PESQUISAR 704805052792840" at bounding box center [302, 385] width 551 height 70
click at [175, 417] on div "PESQUISAR 704805052792840" at bounding box center [302, 385] width 551 height 70
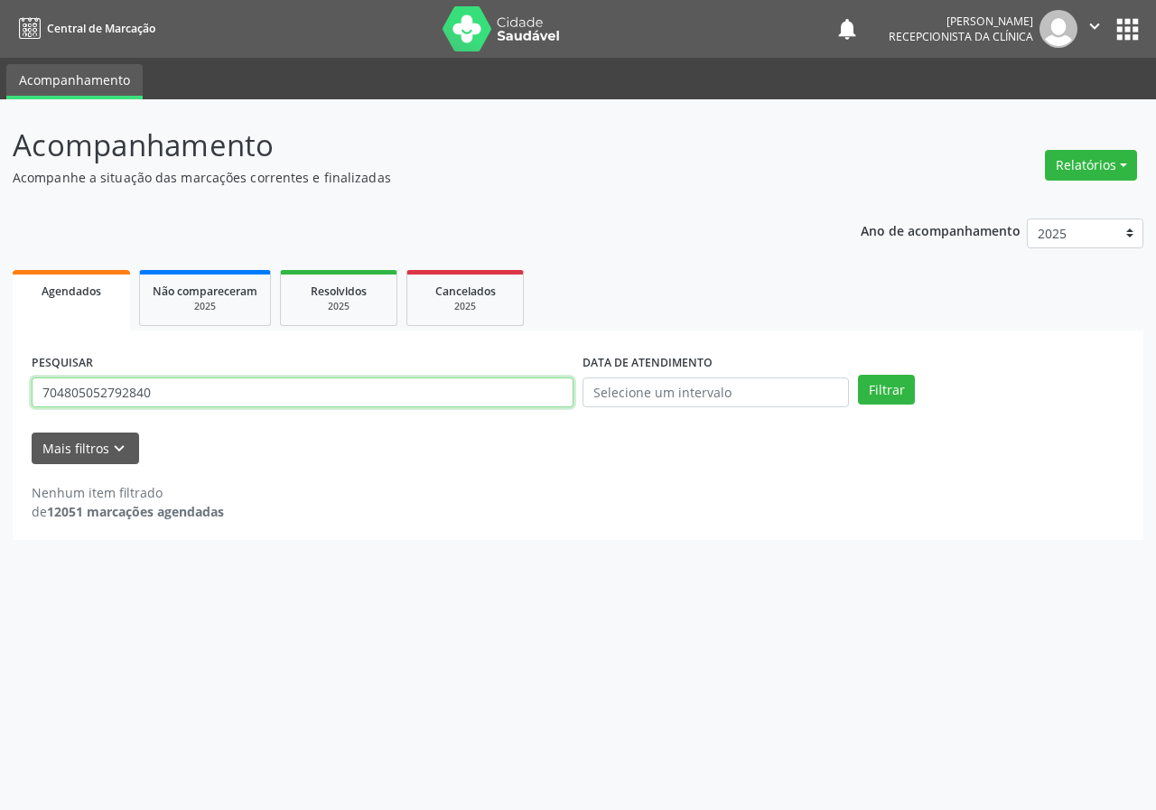
click at [174, 403] on input "704805052792840" at bounding box center [303, 393] width 542 height 31
type input "703405230949711"
click at [858, 375] on button "Filtrar" at bounding box center [886, 390] width 57 height 31
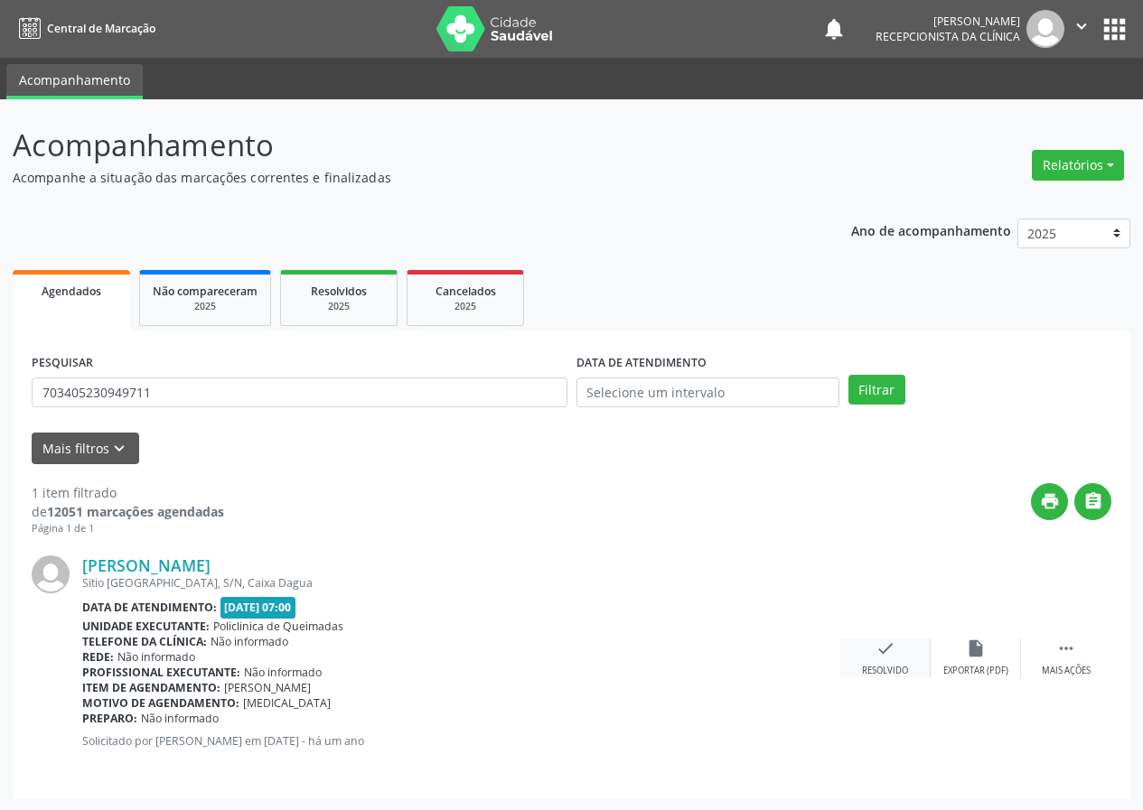
click at [889, 655] on icon "check" at bounding box center [885, 649] width 20 height 20
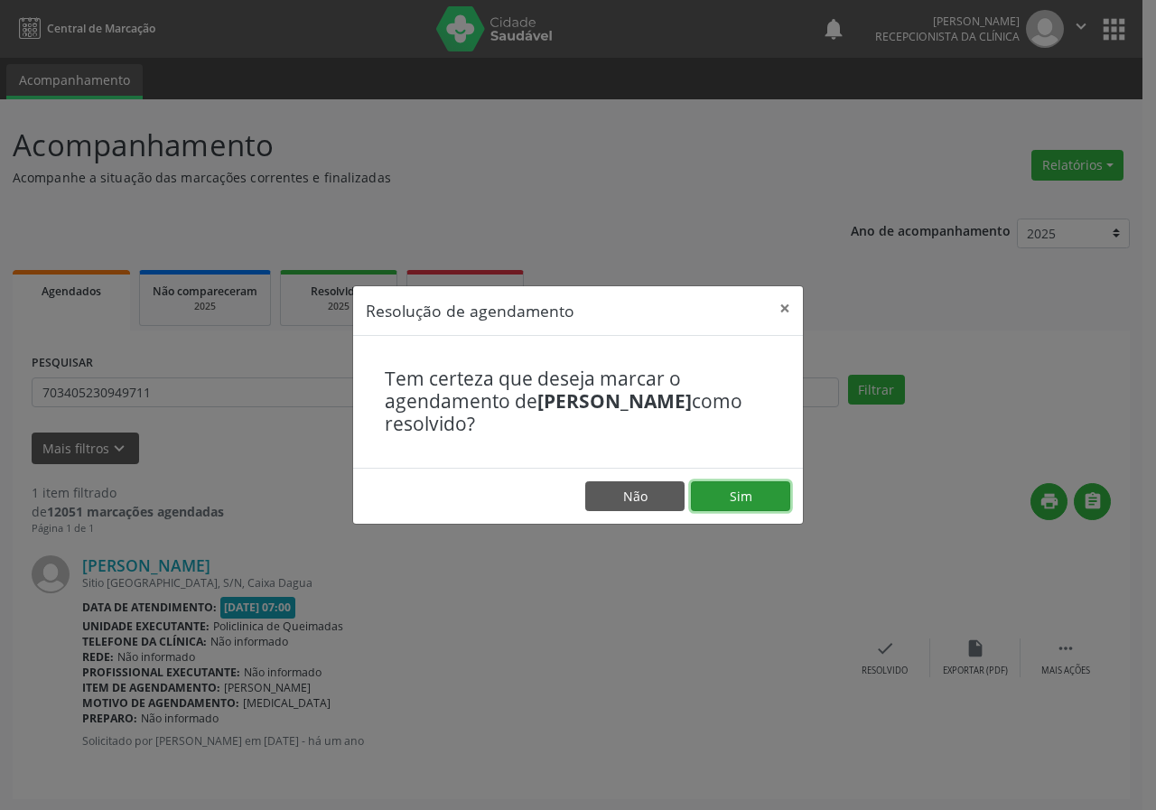
click at [727, 505] on button "Sim" at bounding box center [740, 497] width 99 height 31
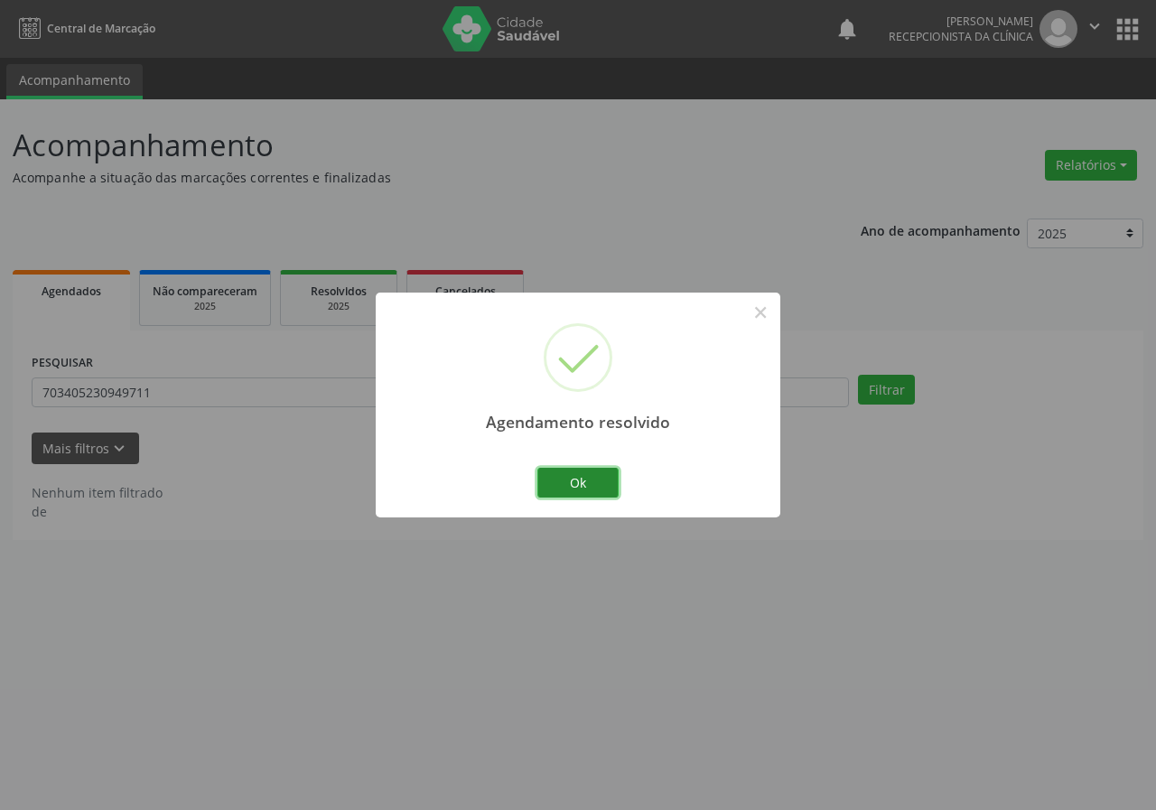
drag, startPoint x: 576, startPoint y: 476, endPoint x: 472, endPoint y: 455, distance: 106.0
click at [574, 475] on button "Ok" at bounding box center [578, 483] width 81 height 31
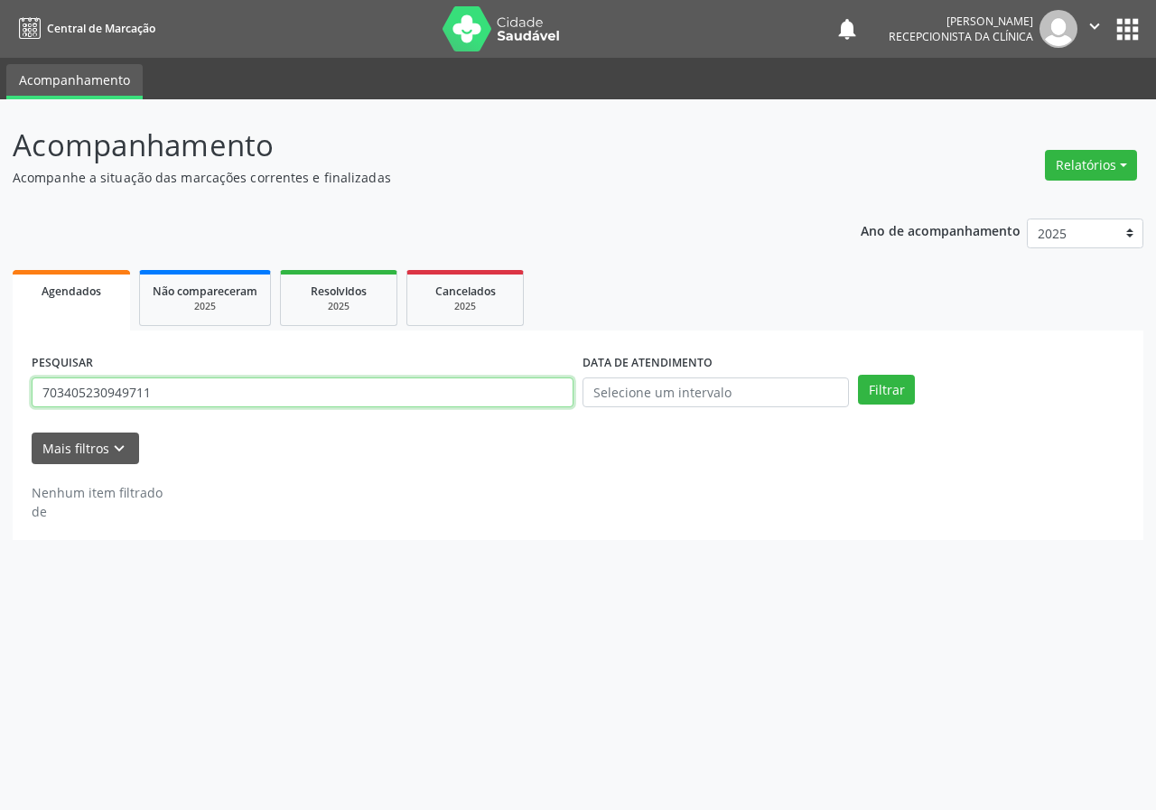
click at [352, 385] on input "703405230949711" at bounding box center [303, 393] width 542 height 31
type input "700009309819507"
click at [858, 375] on button "Filtrar" at bounding box center [886, 390] width 57 height 31
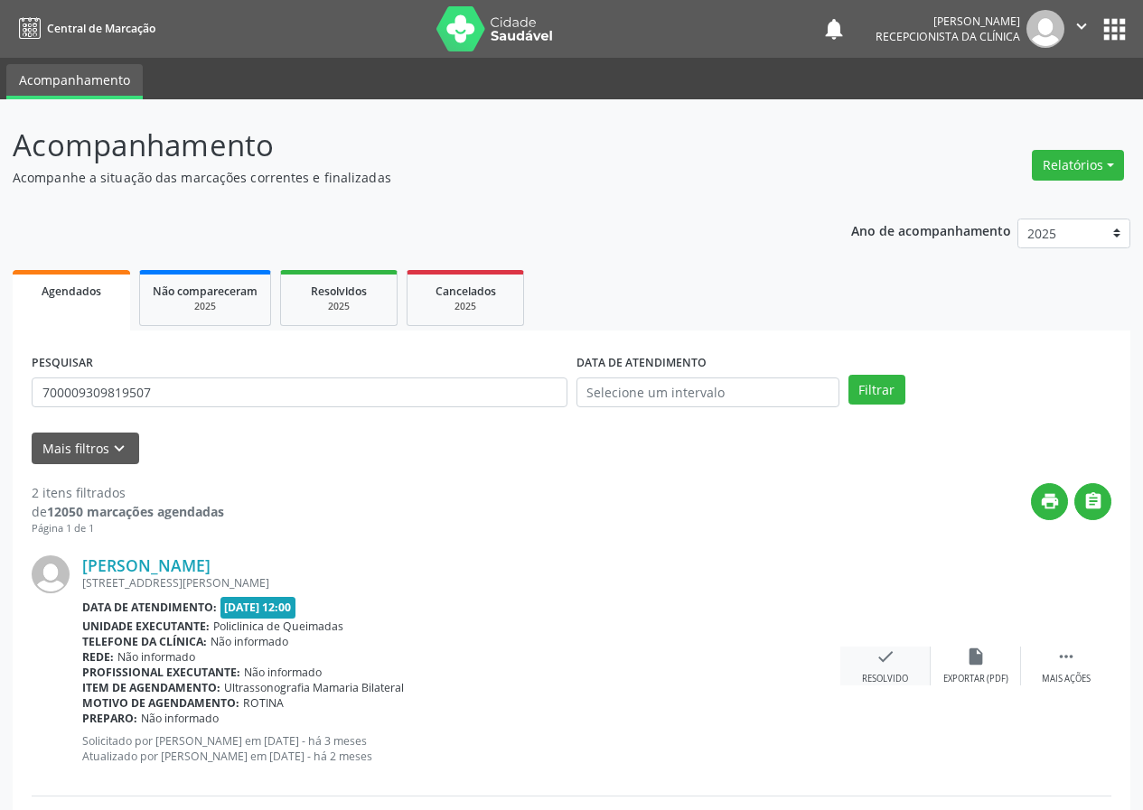
click at [885, 665] on icon "check" at bounding box center [885, 657] width 20 height 20
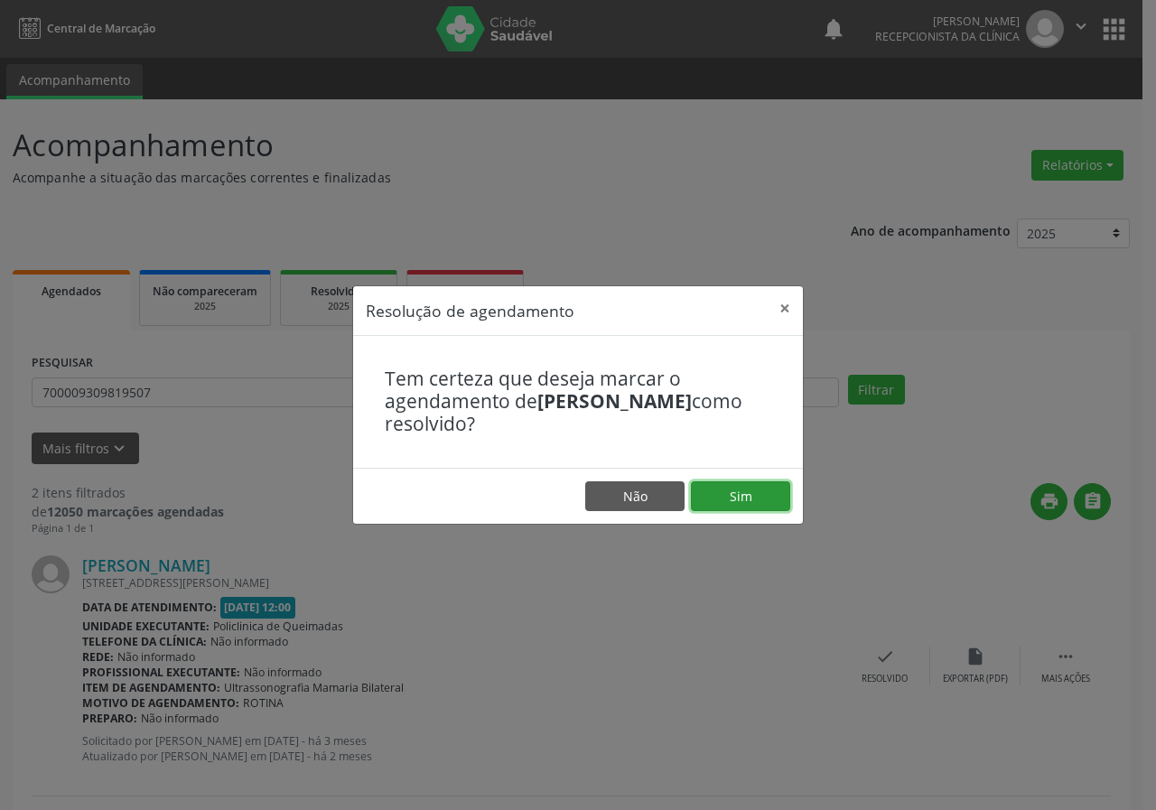
click at [747, 506] on button "Sim" at bounding box center [740, 497] width 99 height 31
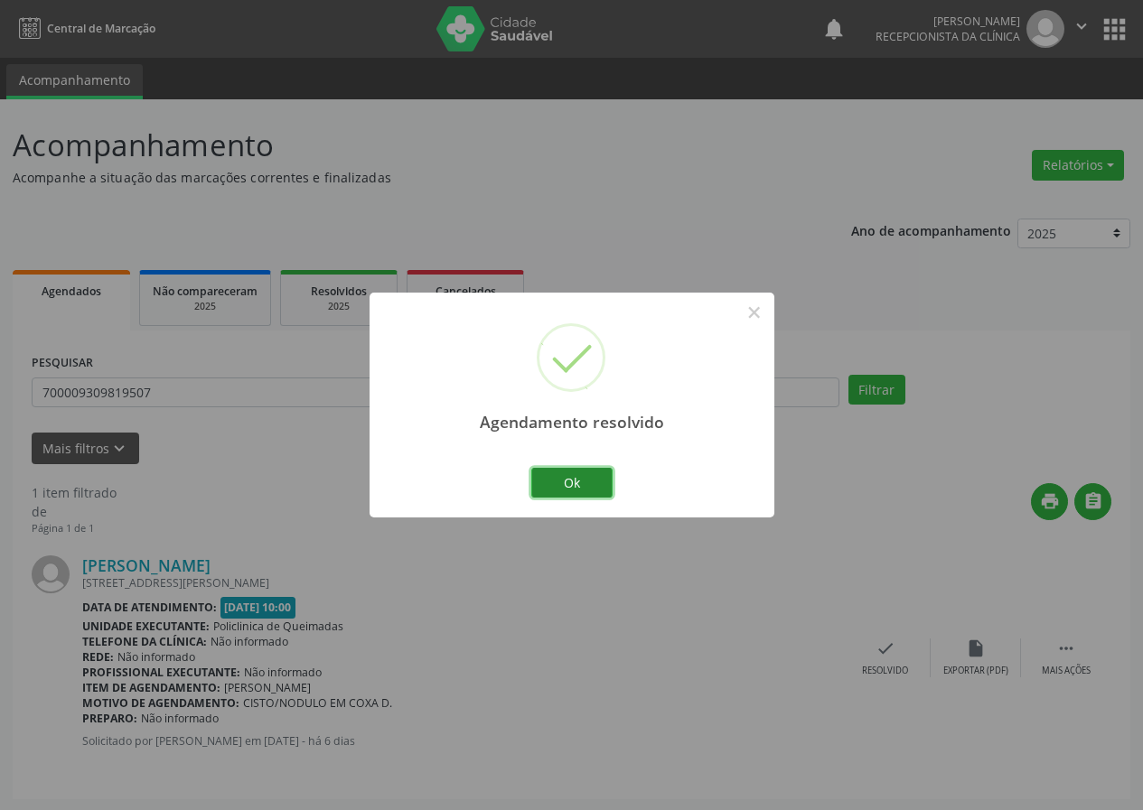
click at [581, 485] on button "Ok" at bounding box center [571, 483] width 81 height 31
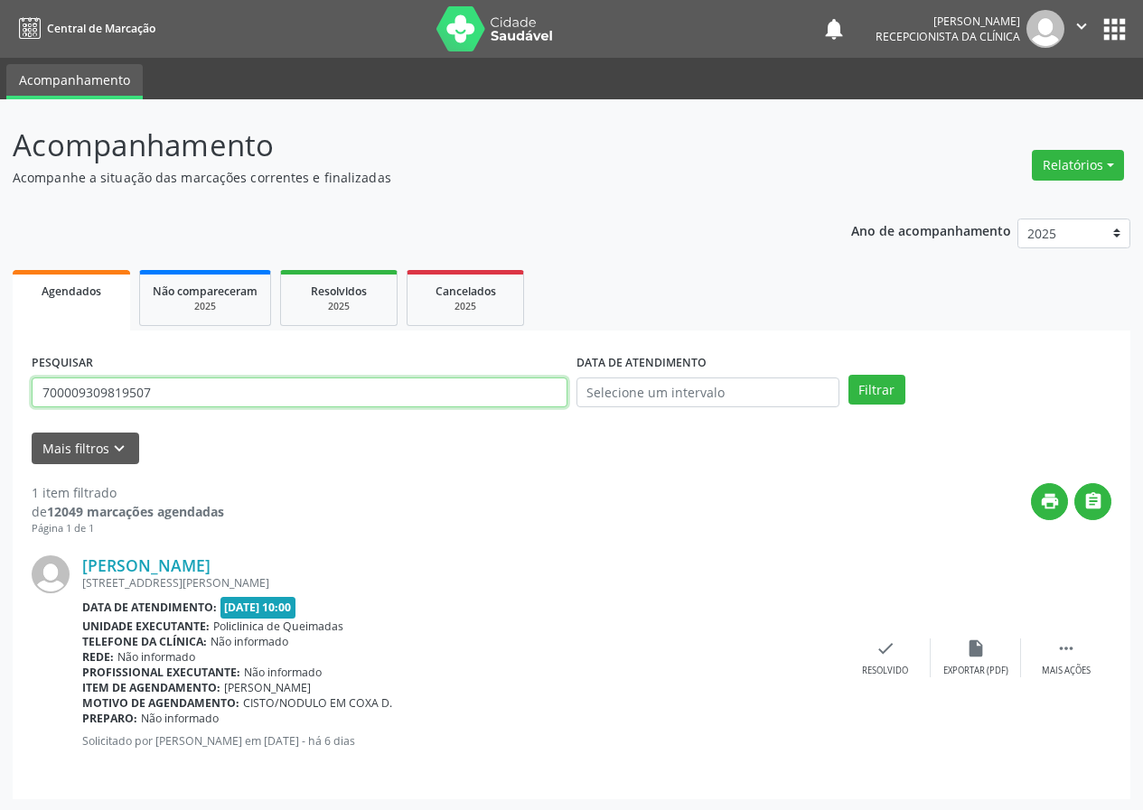
click at [394, 407] on input "700009309819507" at bounding box center [300, 393] width 536 height 31
click at [848, 375] on button "Filtrar" at bounding box center [876, 390] width 57 height 31
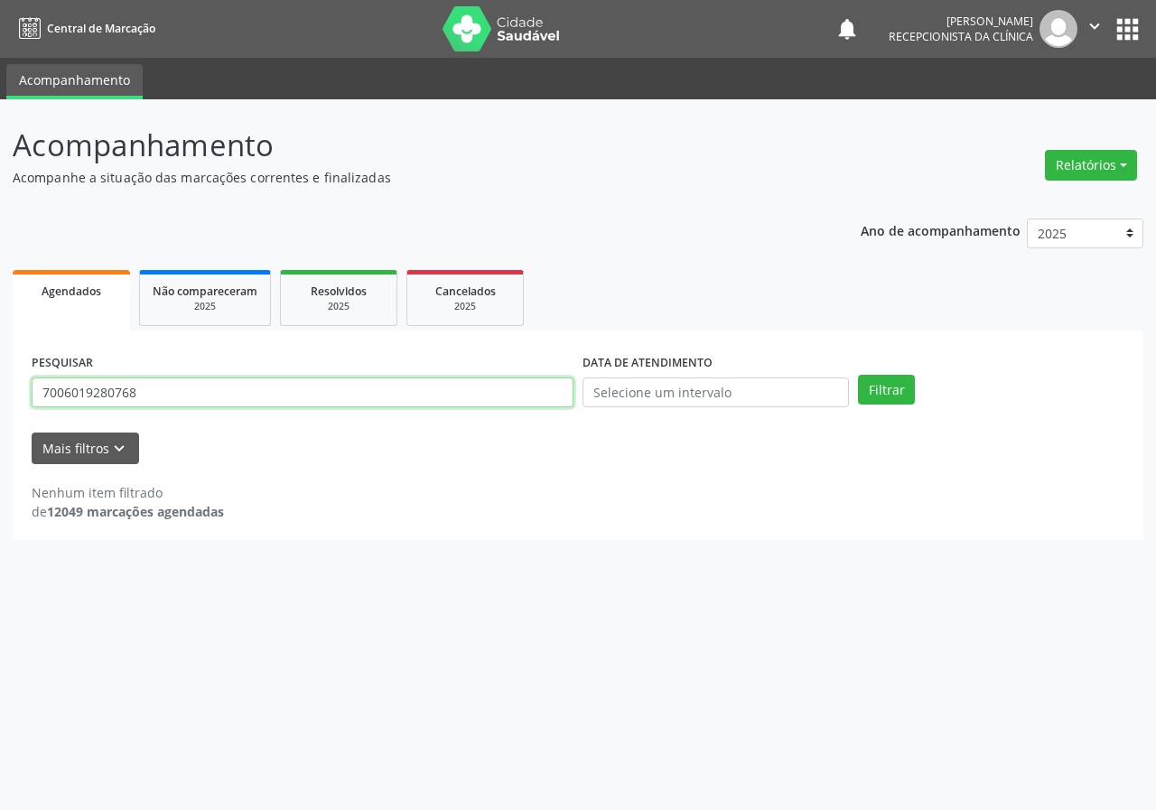
click at [105, 394] on input "7006019280768" at bounding box center [303, 393] width 542 height 31
type input "700601928250768"
click at [858, 375] on button "Filtrar" at bounding box center [886, 390] width 57 height 31
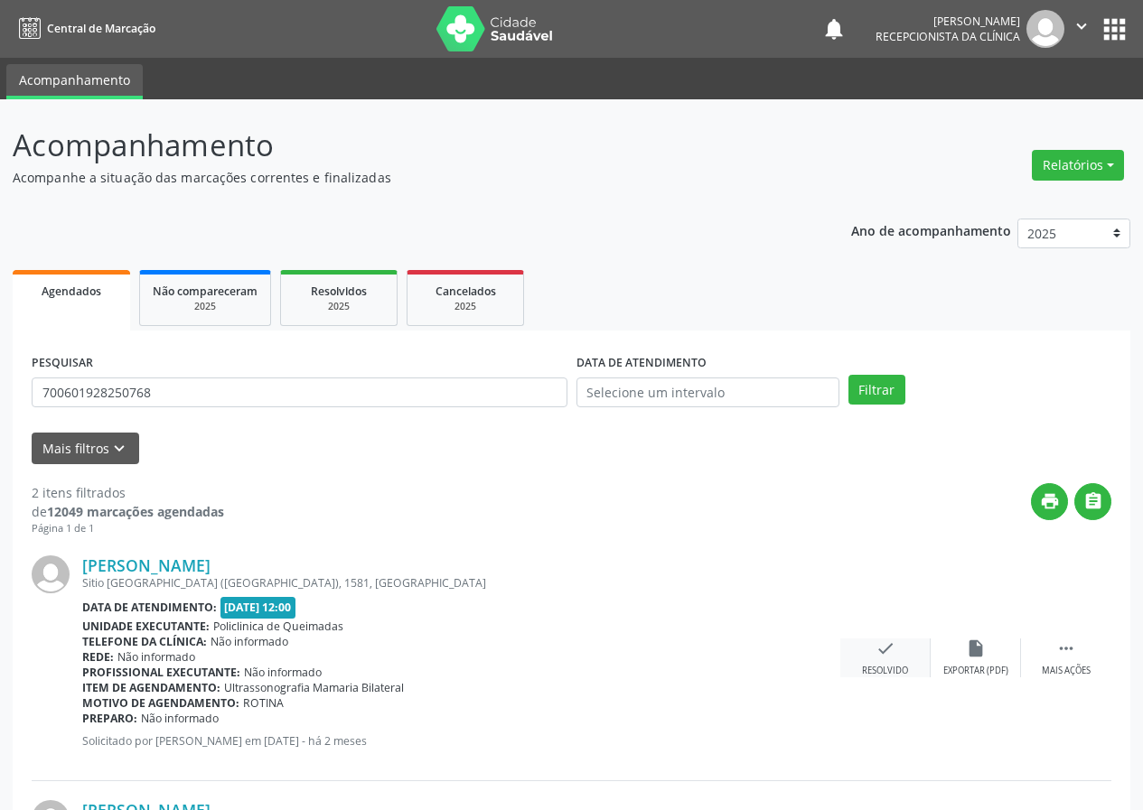
click at [886, 658] on icon "check" at bounding box center [885, 649] width 20 height 20
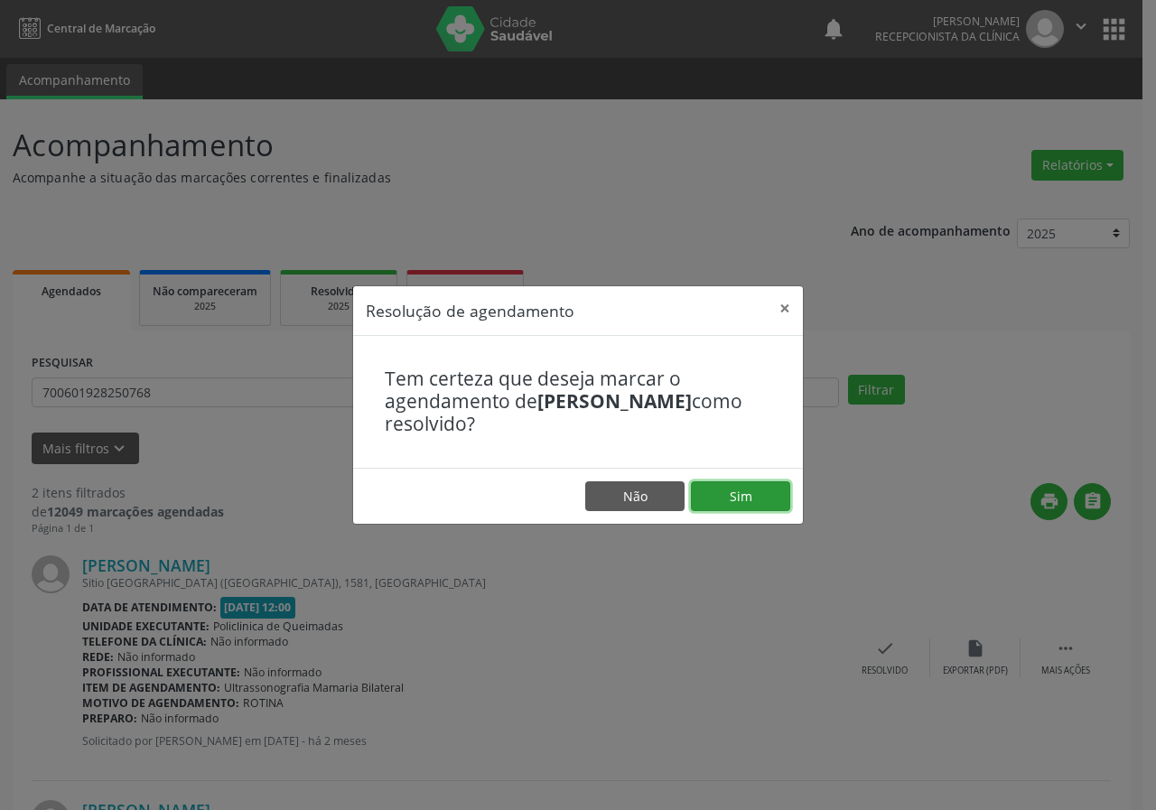
click at [769, 498] on button "Sim" at bounding box center [740, 497] width 99 height 31
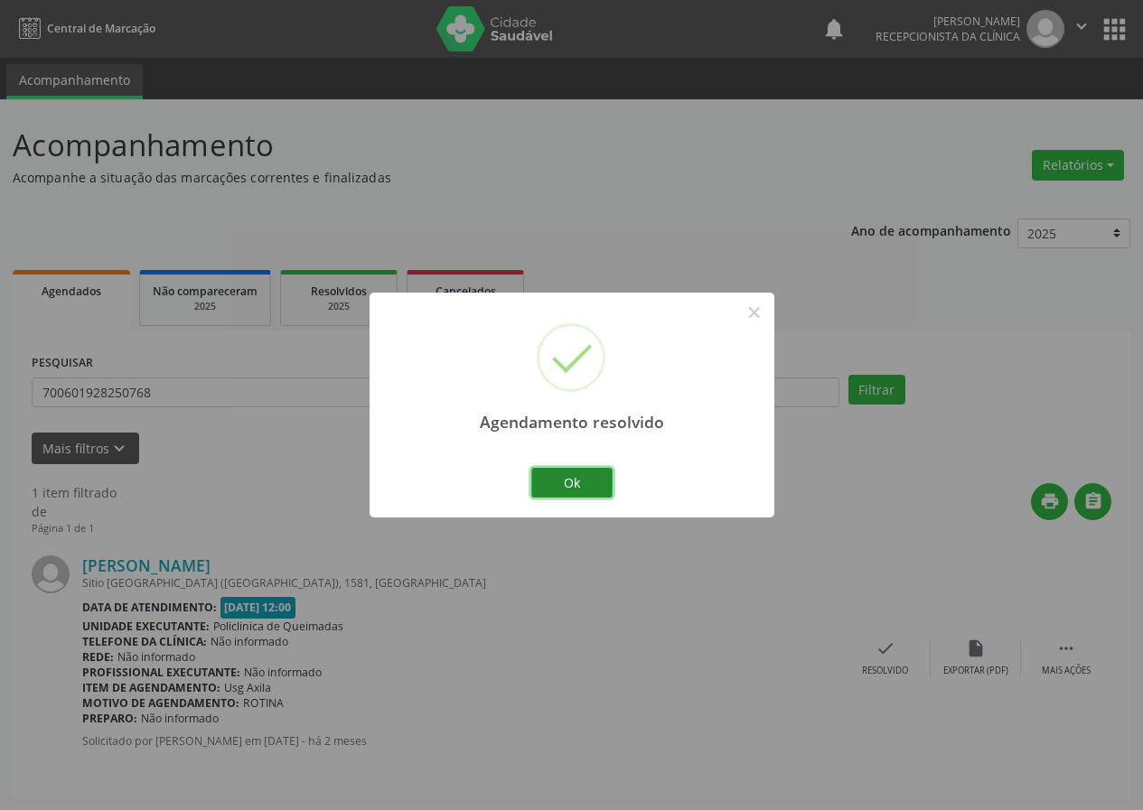
click at [593, 483] on button "Ok" at bounding box center [571, 483] width 81 height 31
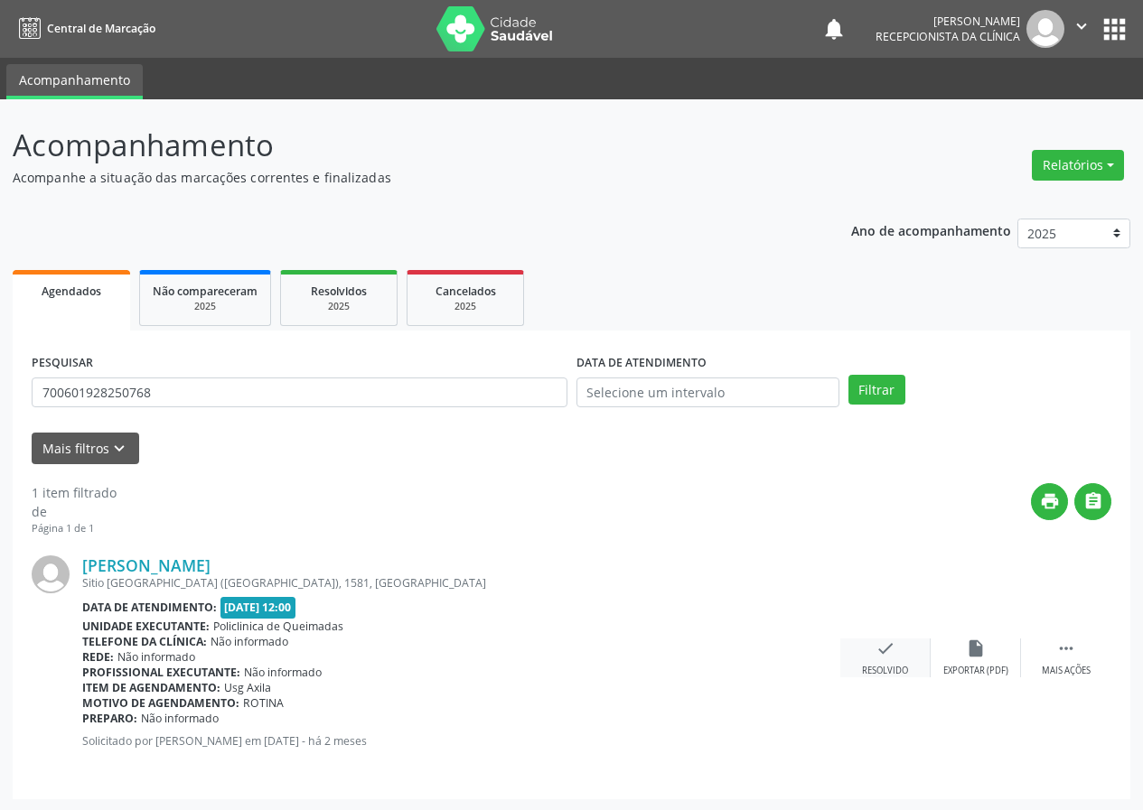
click at [878, 653] on icon "check" at bounding box center [885, 649] width 20 height 20
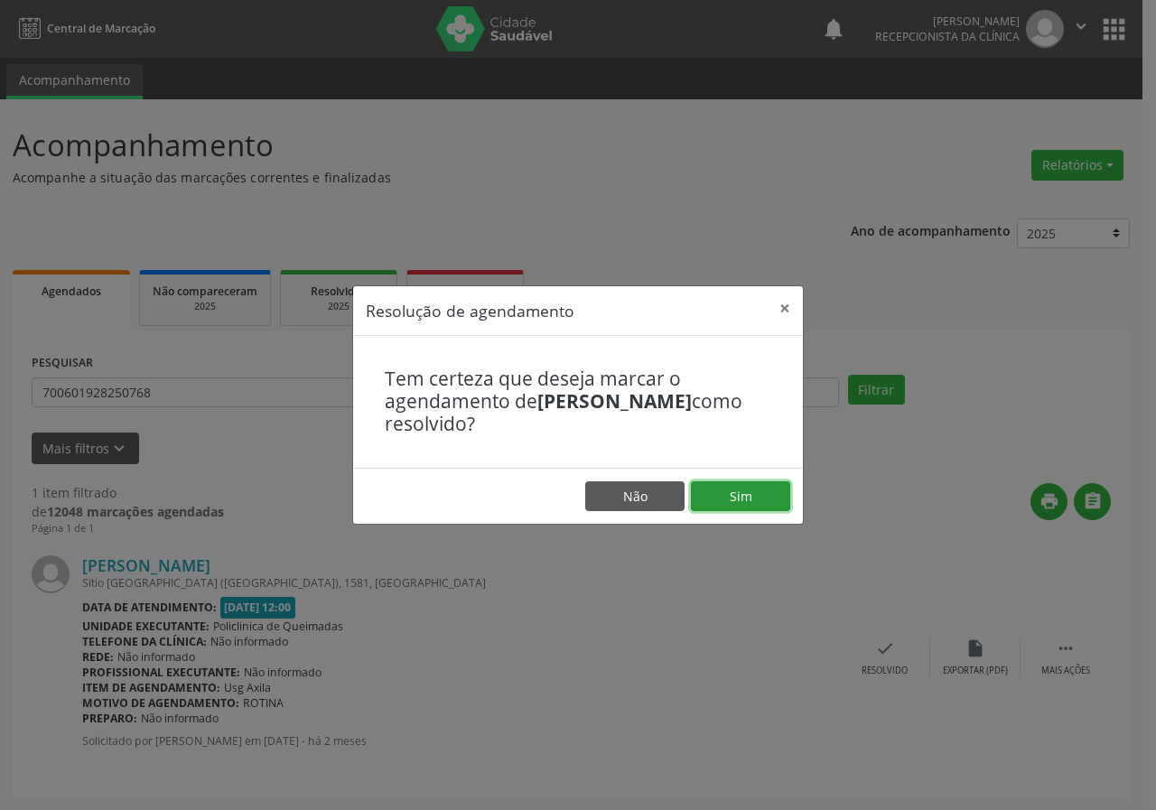
click at [723, 498] on button "Sim" at bounding box center [740, 497] width 99 height 31
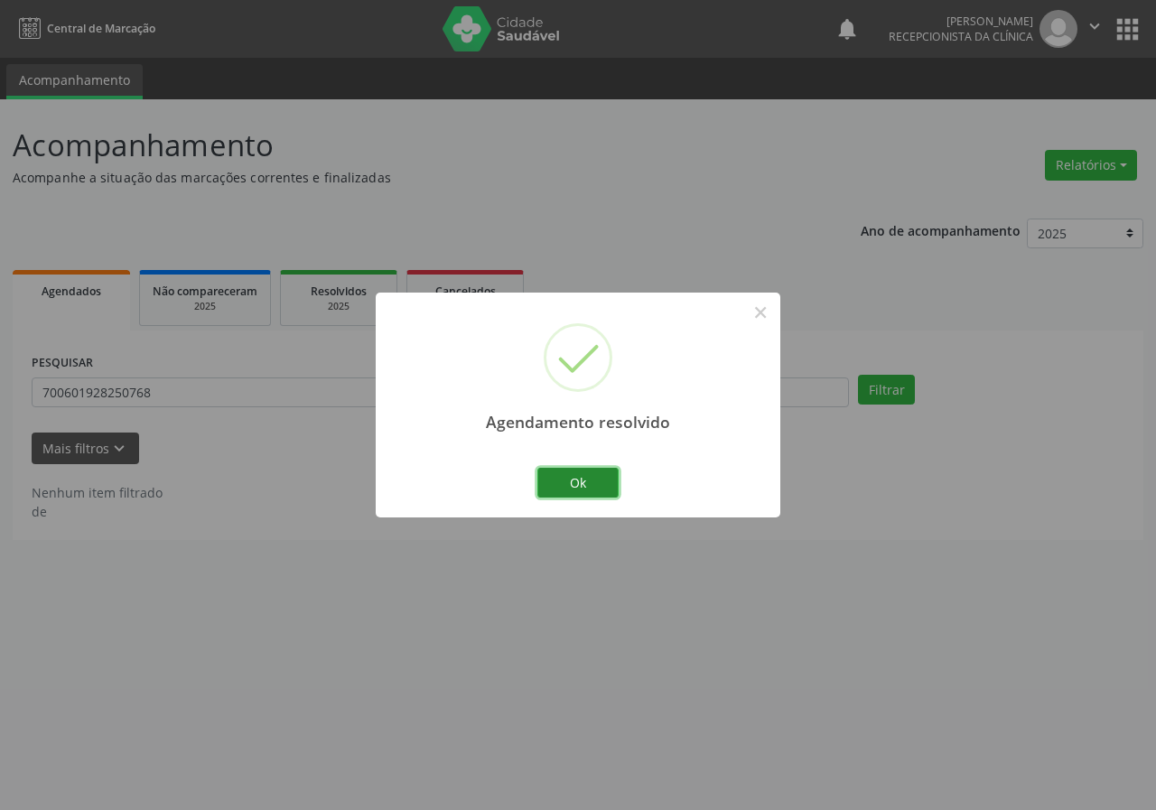
drag, startPoint x: 608, startPoint y: 483, endPoint x: 509, endPoint y: 492, distance: 99.8
click at [606, 483] on button "Ok" at bounding box center [578, 483] width 81 height 31
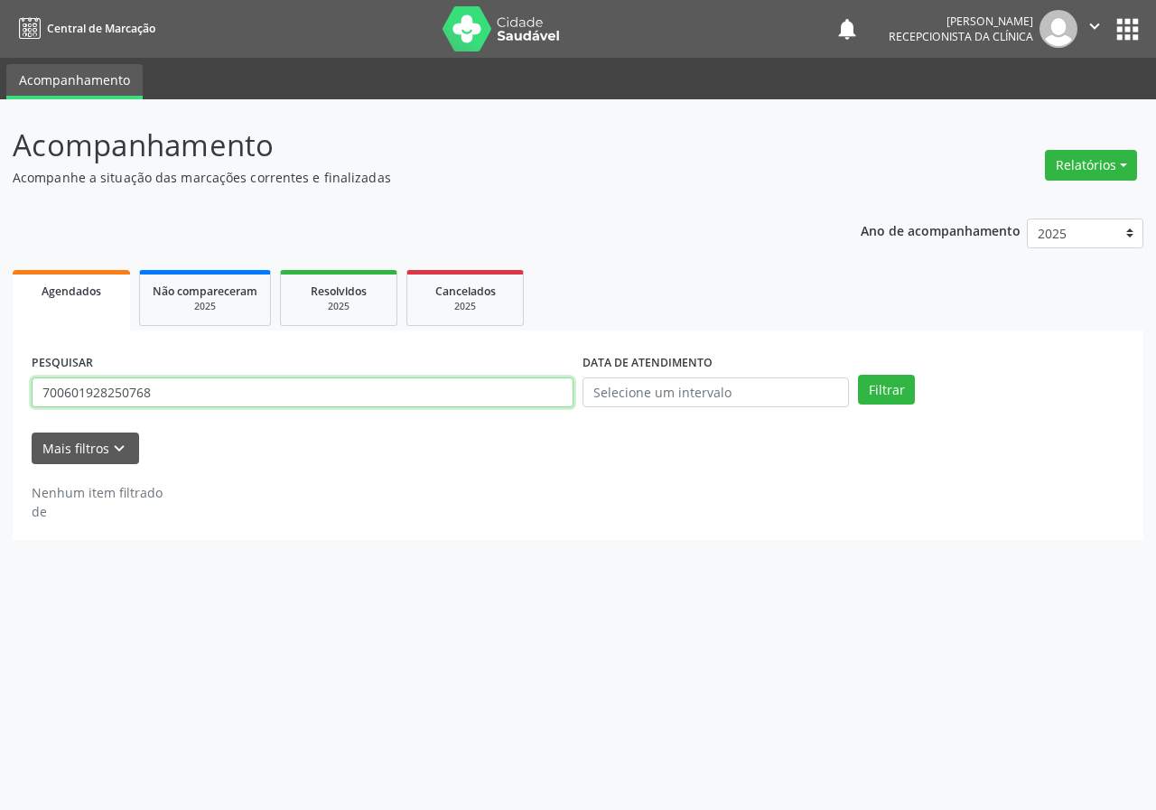
click at [491, 403] on input "700601928250768" at bounding box center [303, 393] width 542 height 31
type input "706206522275262"
click at [858, 375] on button "Filtrar" at bounding box center [886, 390] width 57 height 31
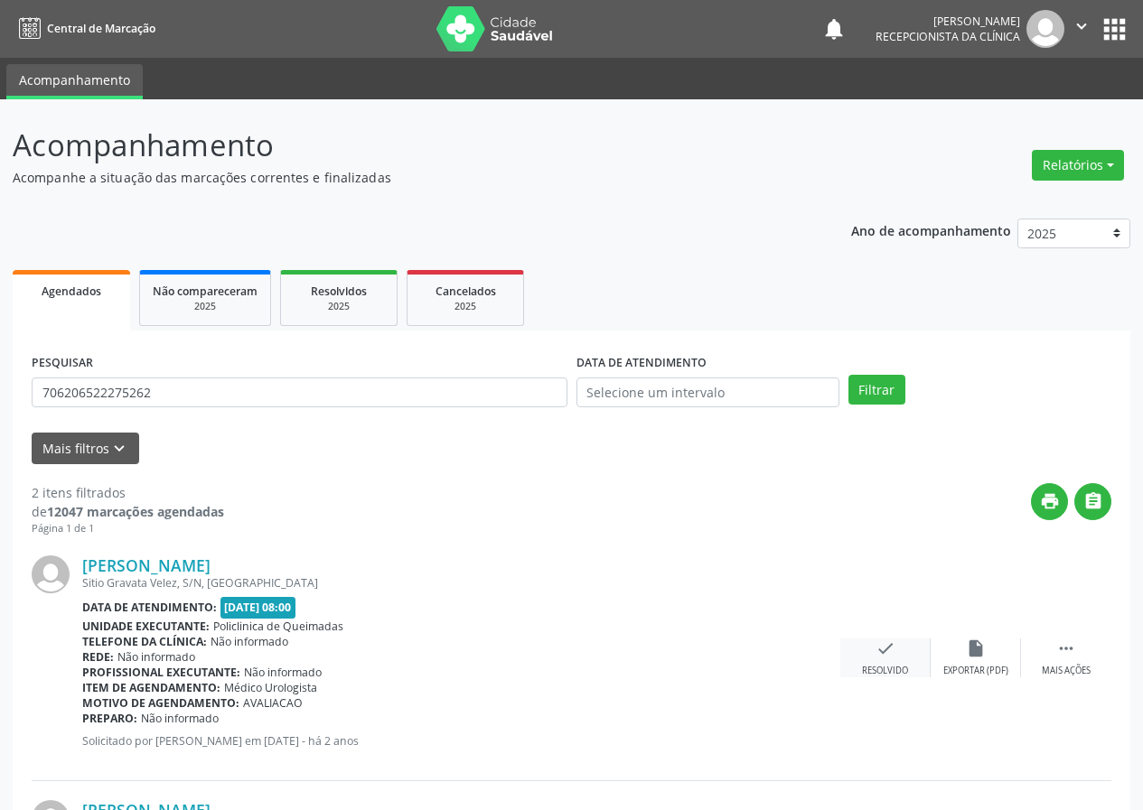
click at [881, 665] on div "Resolvido" at bounding box center [885, 671] width 46 height 13
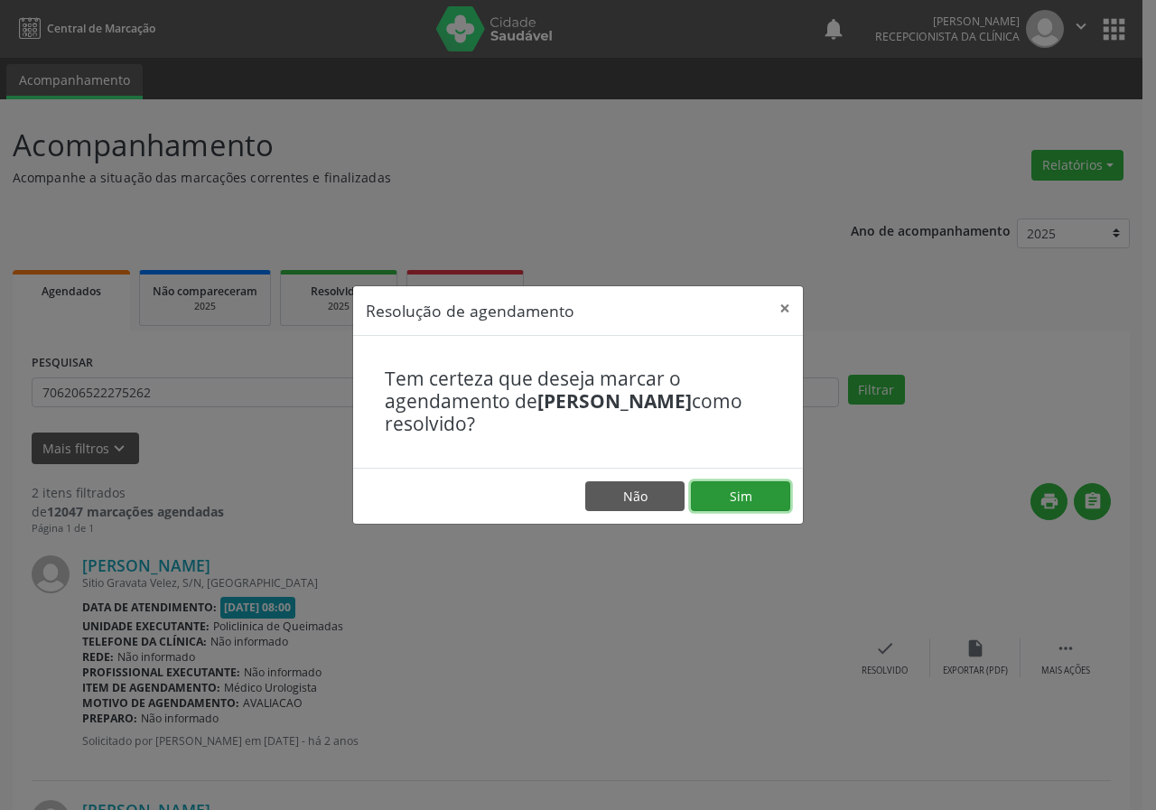
click at [733, 491] on button "Sim" at bounding box center [740, 497] width 99 height 31
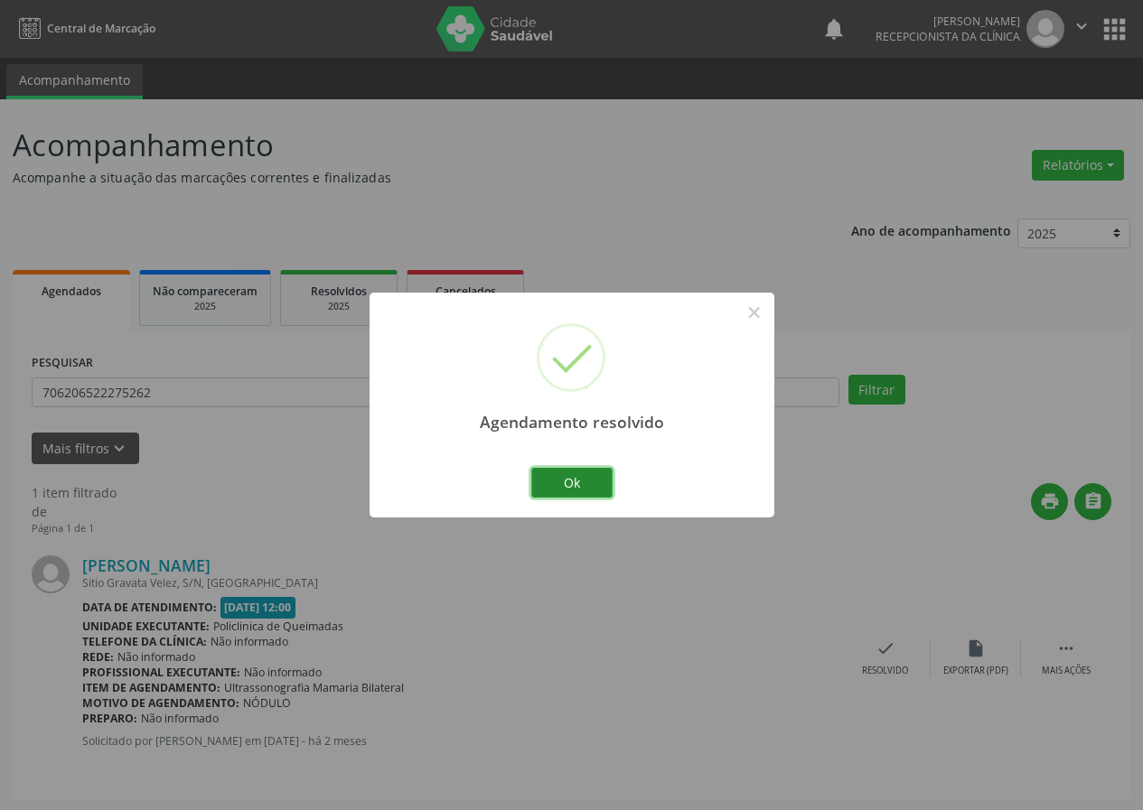
click at [599, 484] on button "Ok" at bounding box center [571, 483] width 81 height 31
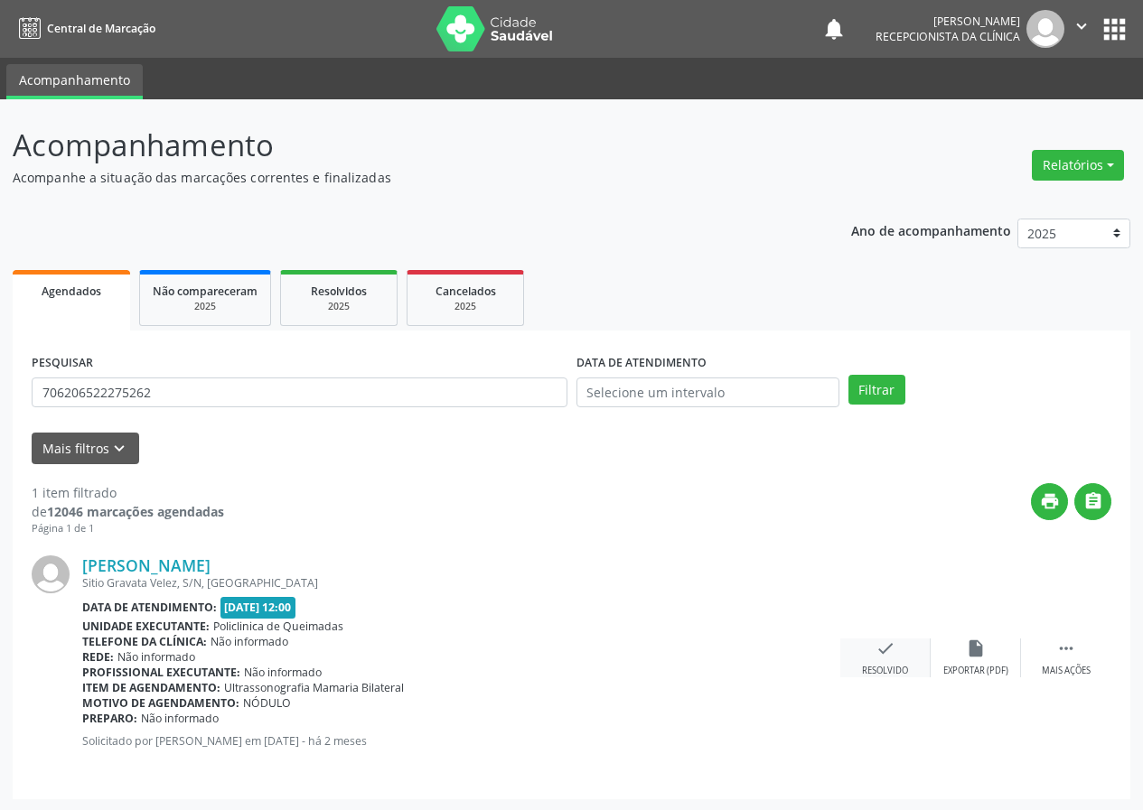
click at [883, 655] on icon "check" at bounding box center [885, 649] width 20 height 20
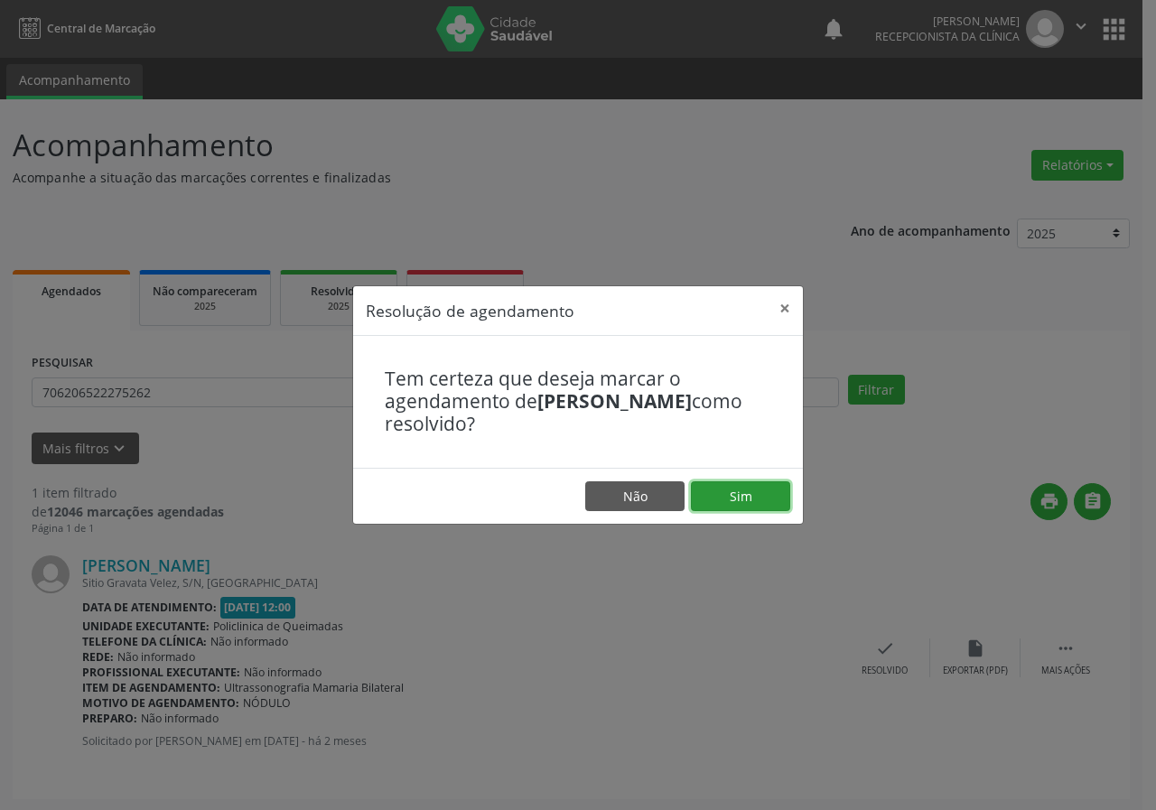
click at [727, 494] on button "Sim" at bounding box center [740, 497] width 99 height 31
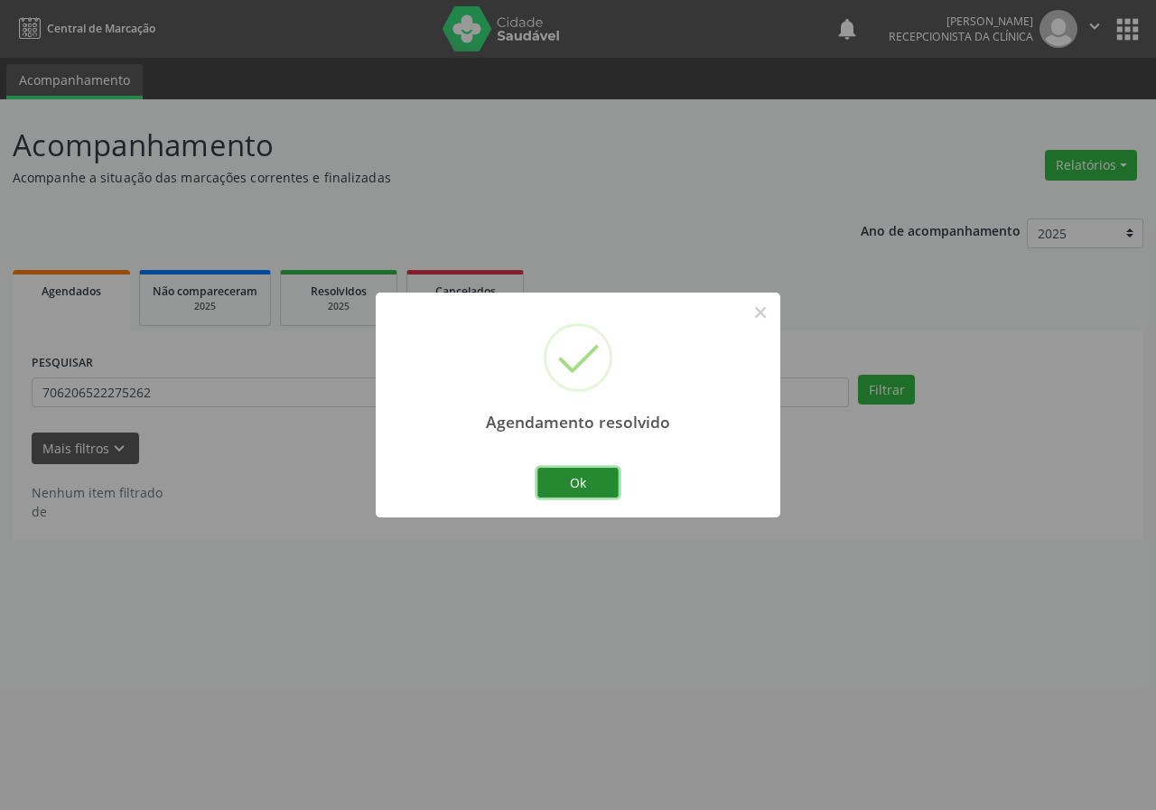
drag, startPoint x: 604, startPoint y: 478, endPoint x: 495, endPoint y: 486, distance: 109.6
click at [603, 480] on button "Ok" at bounding box center [578, 483] width 81 height 31
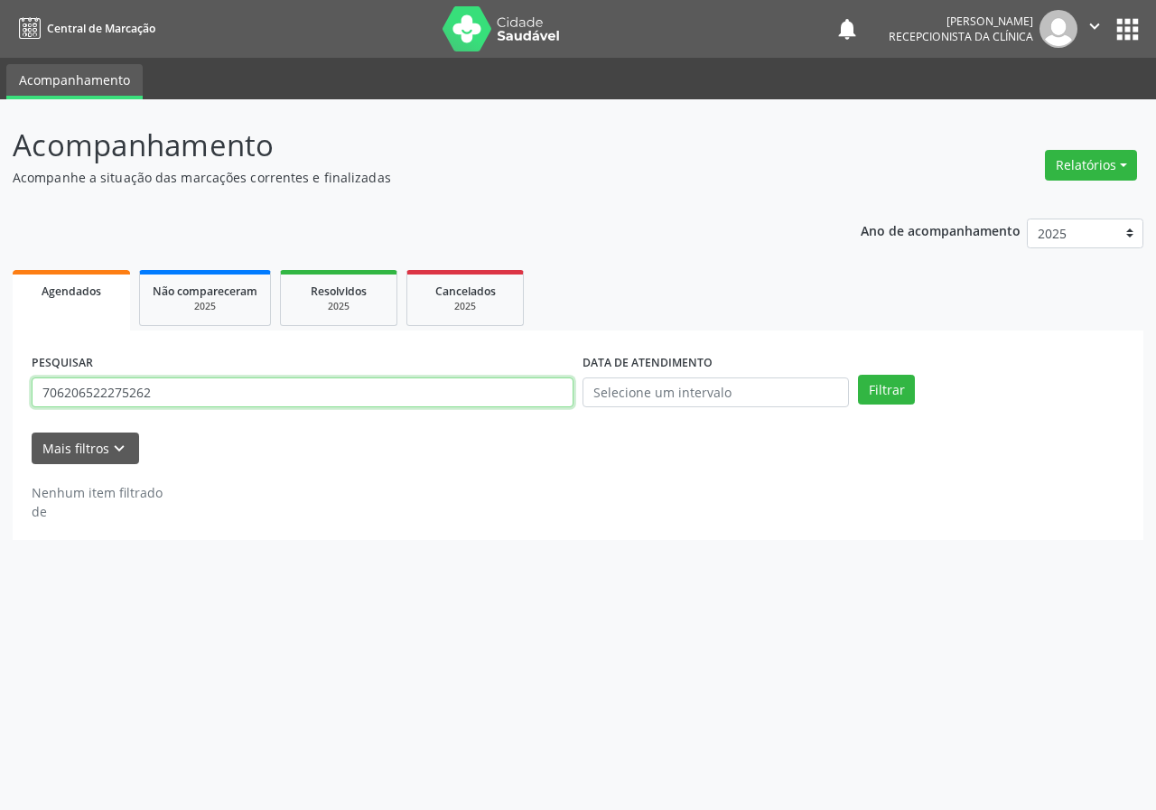
click at [499, 403] on input "706206522275262" at bounding box center [303, 393] width 542 height 31
type input "7046026841327"
click at [858, 375] on button "Filtrar" at bounding box center [886, 390] width 57 height 31
click at [144, 397] on input "7046026841327" at bounding box center [303, 393] width 542 height 31
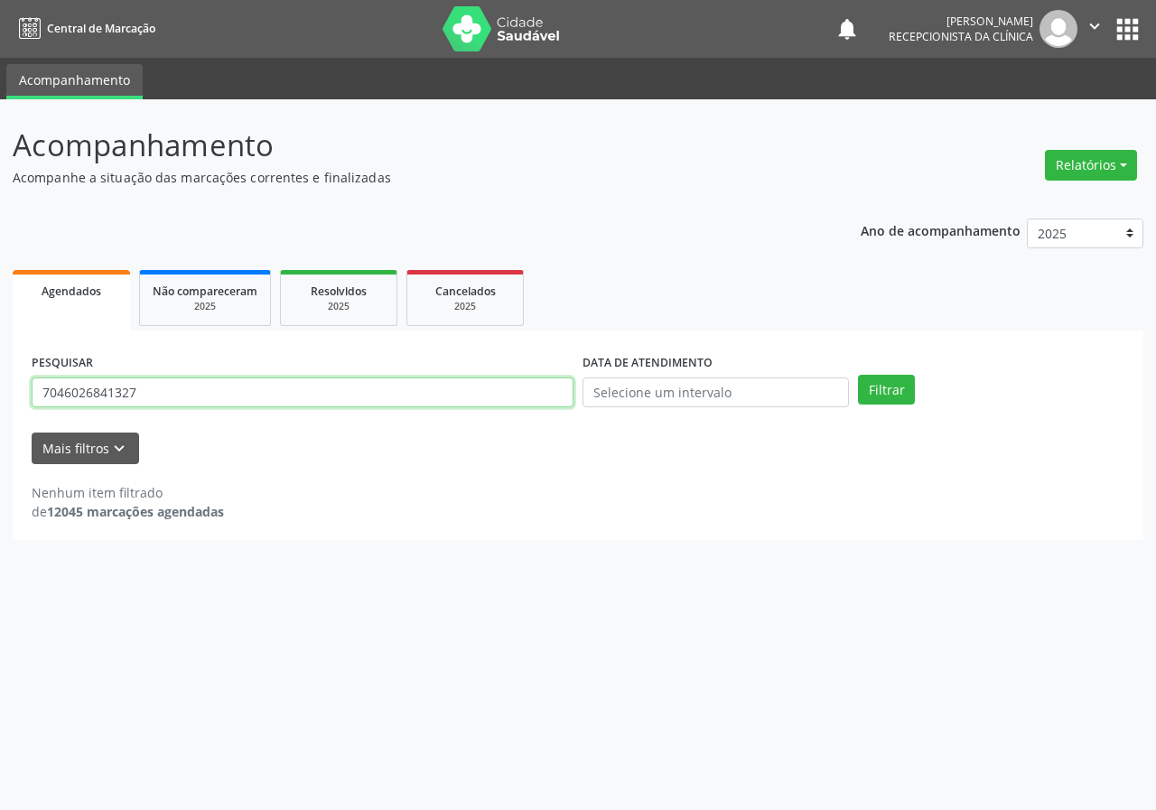
click at [144, 397] on input "7046026841327" at bounding box center [303, 393] width 542 height 31
type input "704602684351327"
click at [858, 375] on button "Filtrar" at bounding box center [886, 390] width 57 height 31
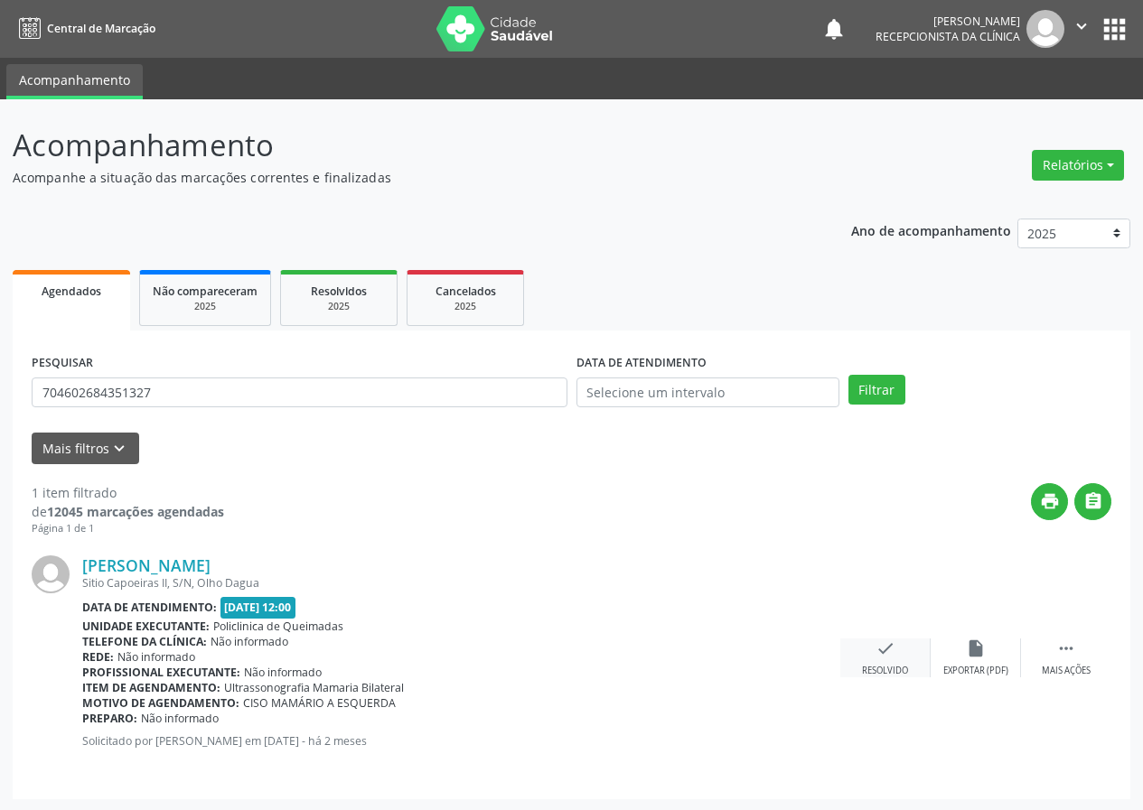
click at [887, 666] on div "Resolvido" at bounding box center [885, 671] width 46 height 13
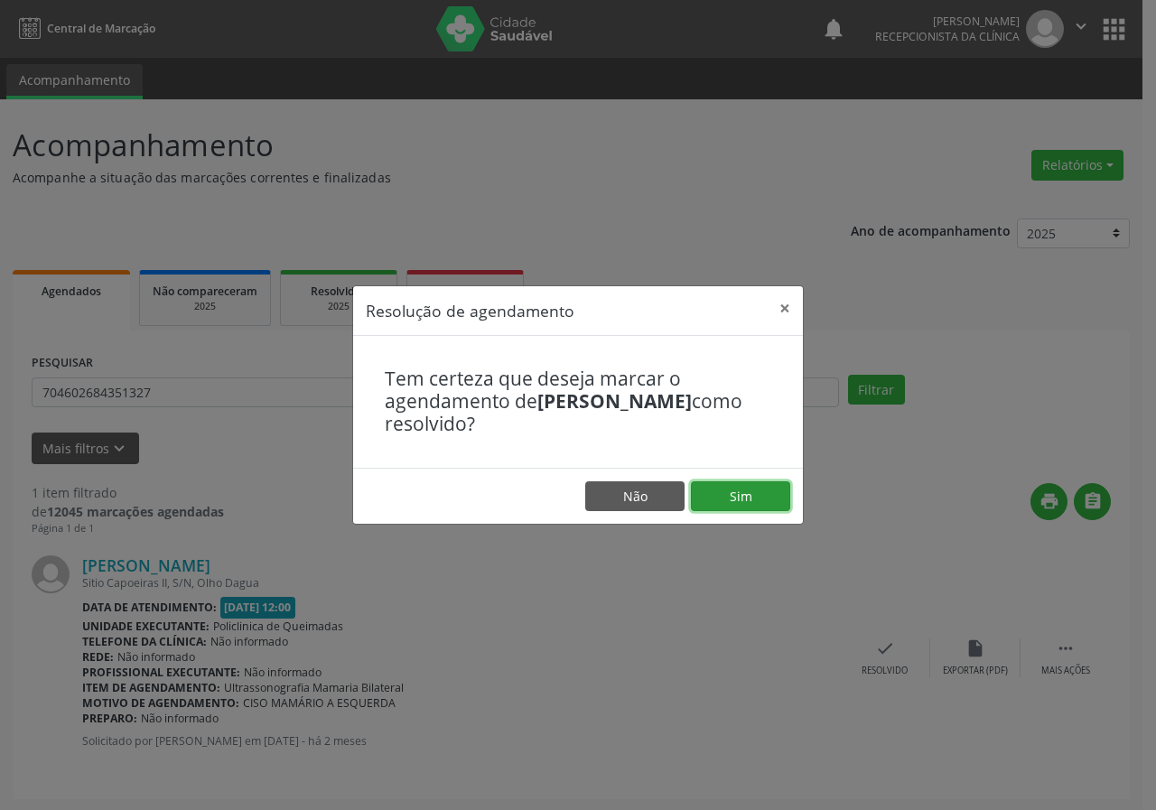
click at [738, 503] on button "Sim" at bounding box center [740, 497] width 99 height 31
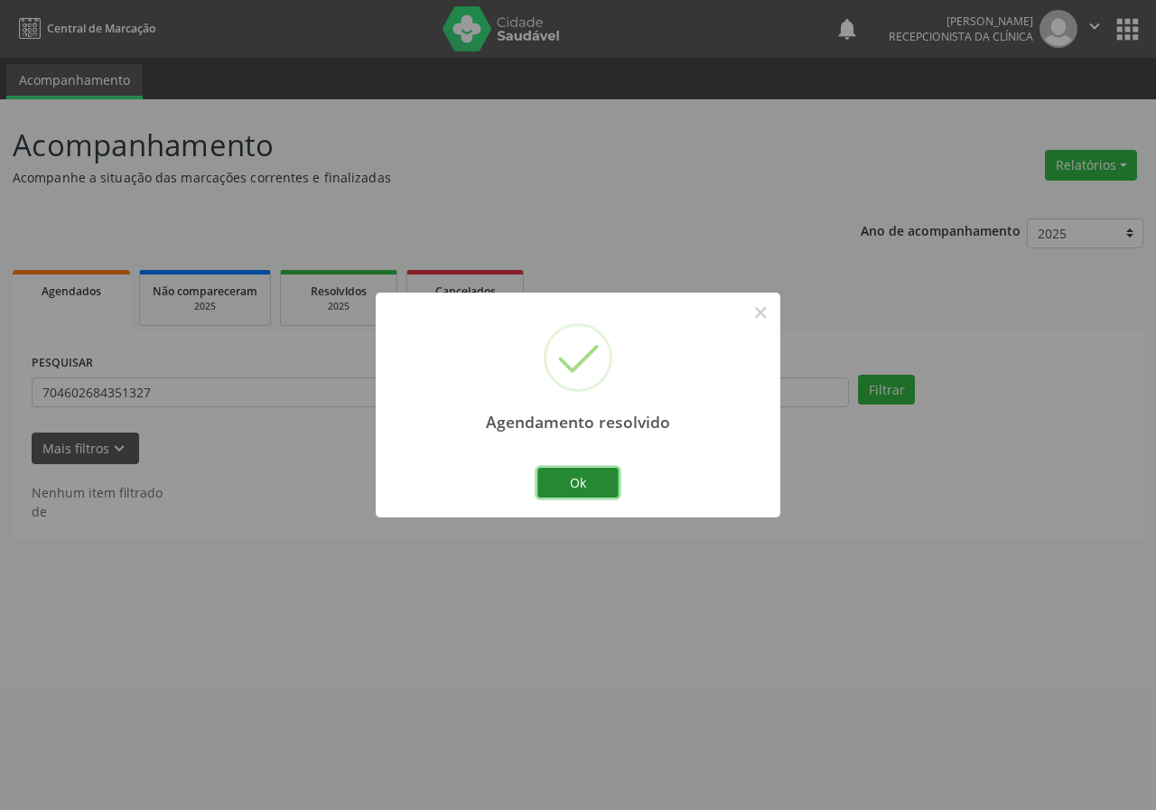
click at [587, 476] on button "Ok" at bounding box center [578, 483] width 81 height 31
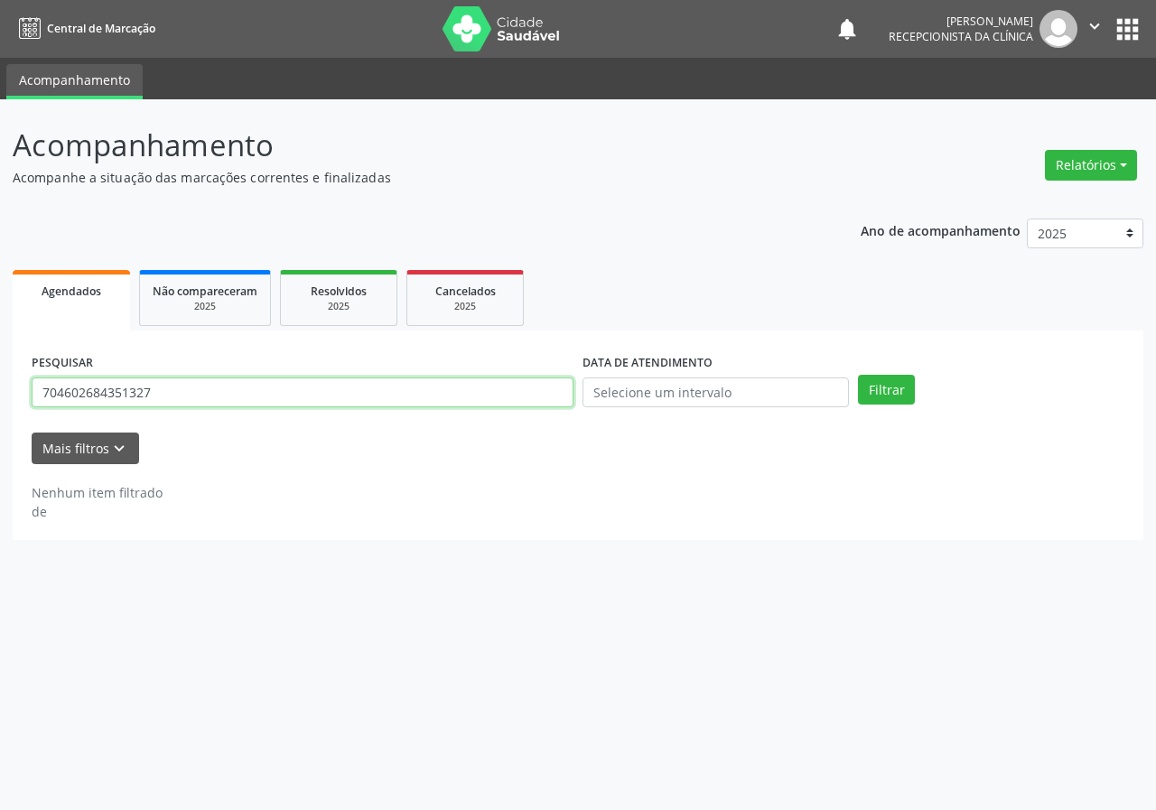
click at [473, 406] on input "704602684351327" at bounding box center [303, 393] width 542 height 31
type input "705401491373697"
click at [858, 375] on button "Filtrar" at bounding box center [886, 390] width 57 height 31
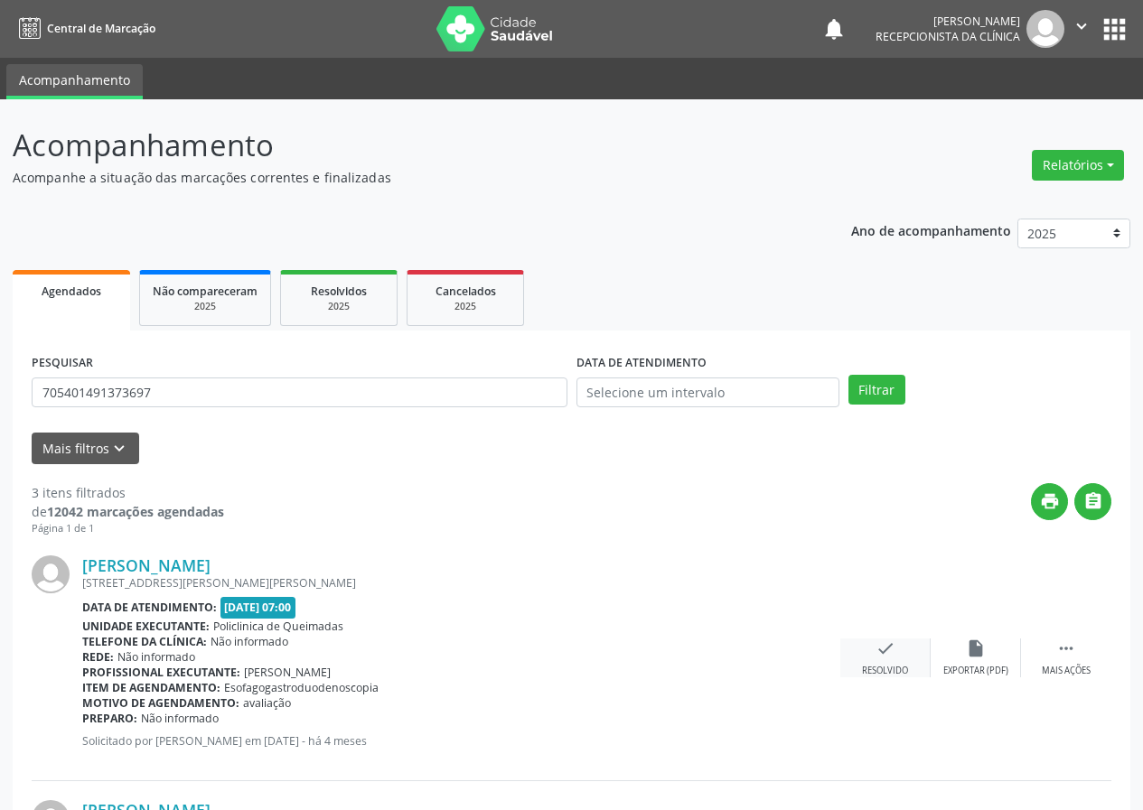
click at [875, 649] on icon "check" at bounding box center [885, 649] width 20 height 20
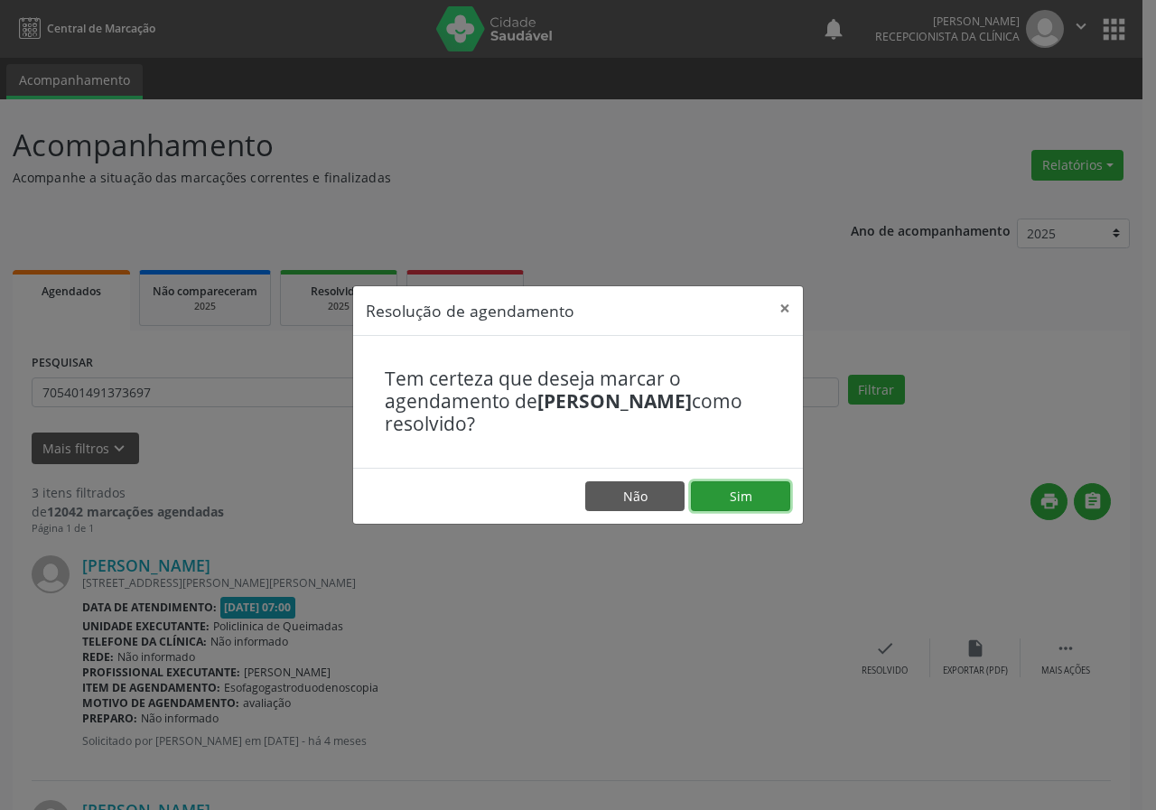
drag, startPoint x: 758, startPoint y: 492, endPoint x: 689, endPoint y: 491, distance: 68.7
click at [757, 491] on button "Sim" at bounding box center [740, 497] width 99 height 31
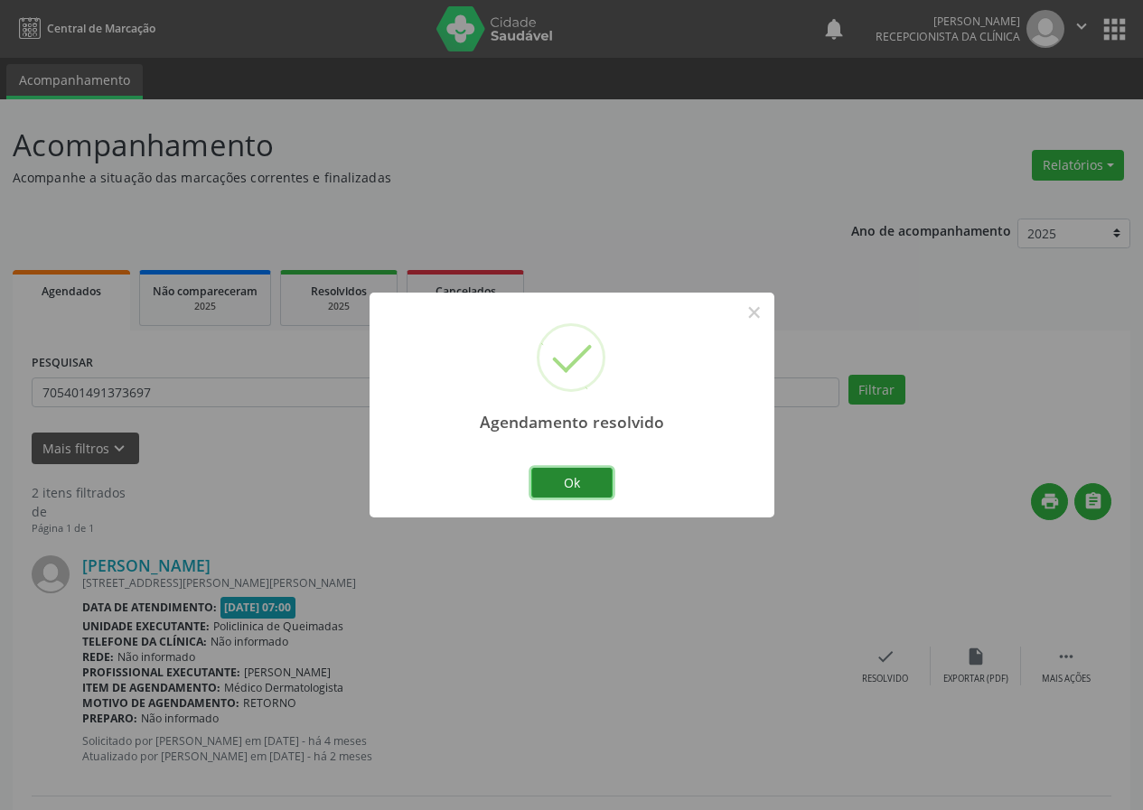
click at [592, 476] on button "Ok" at bounding box center [571, 483] width 81 height 31
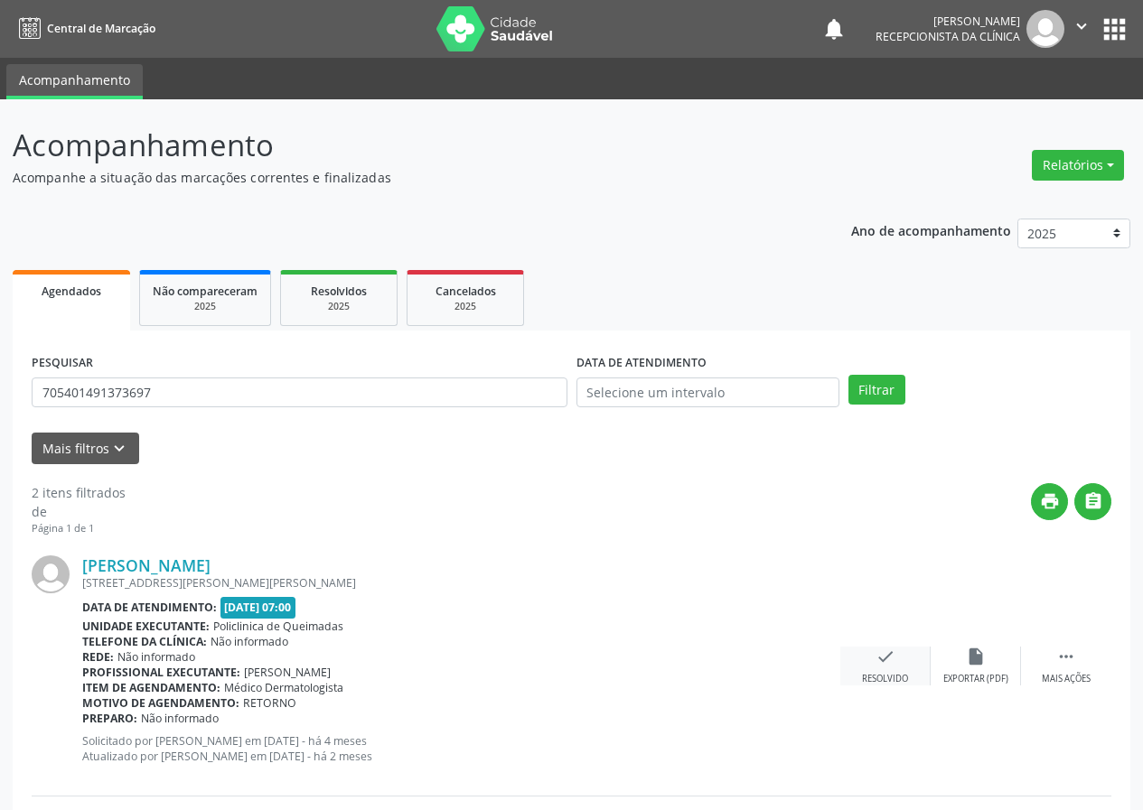
click at [883, 658] on icon "check" at bounding box center [885, 657] width 20 height 20
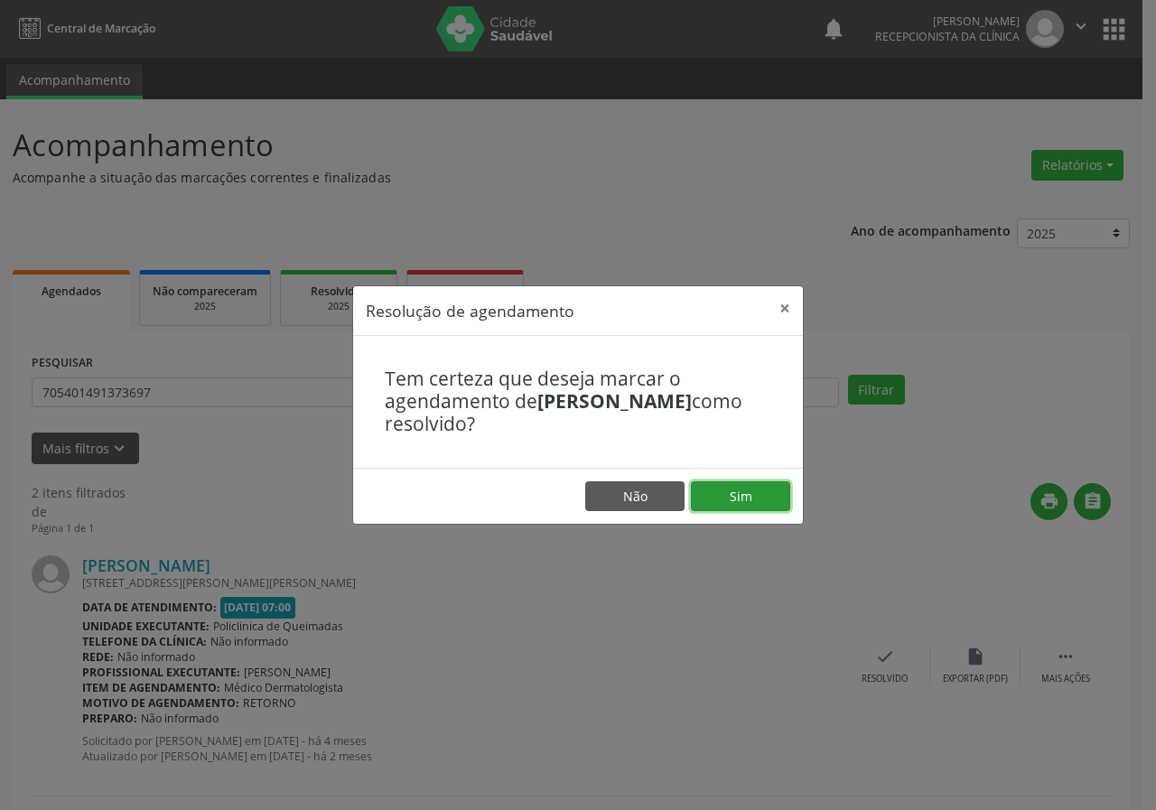
click at [757, 497] on button "Sim" at bounding box center [740, 497] width 99 height 31
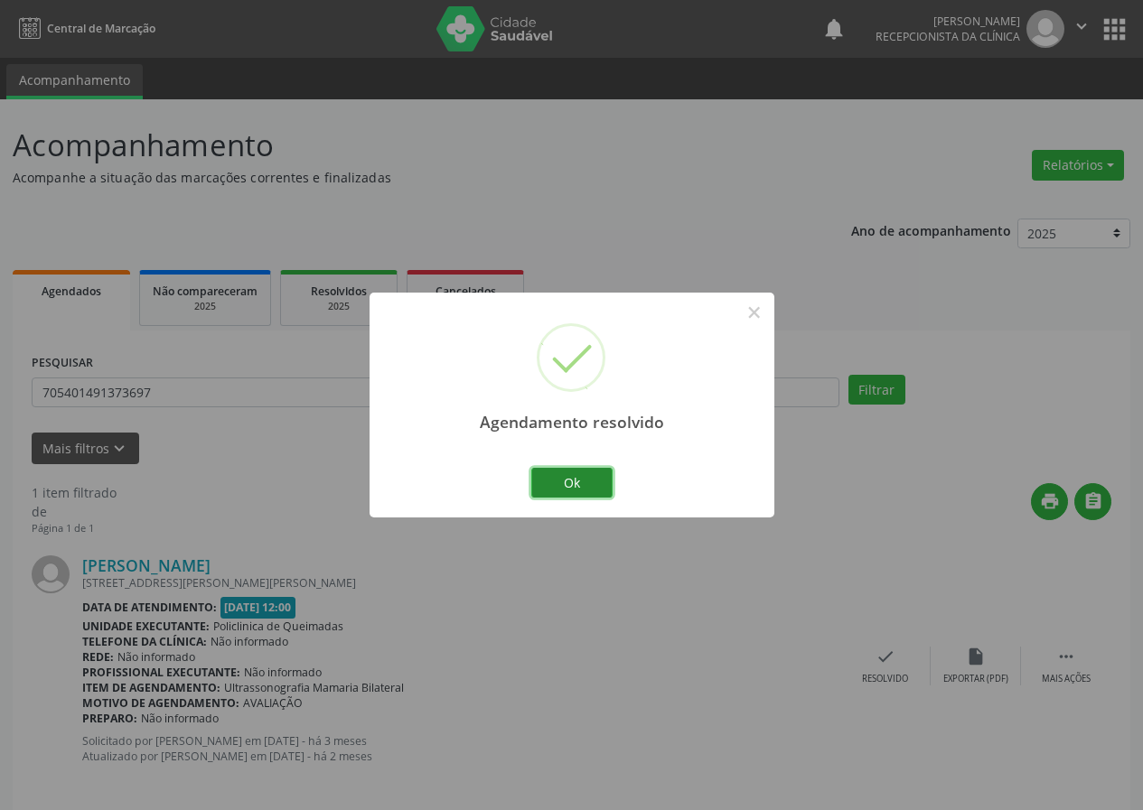
click at [600, 483] on button "Ok" at bounding box center [571, 483] width 81 height 31
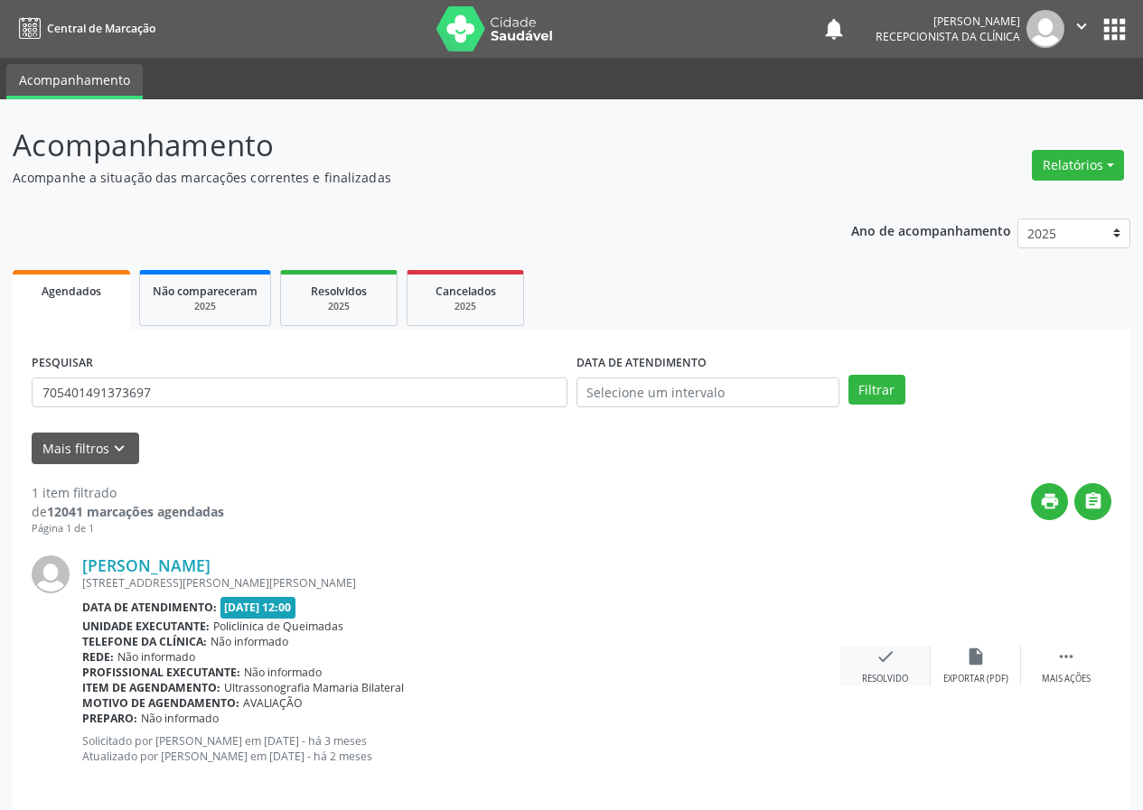
click at [894, 669] on div "check Resolvido" at bounding box center [885, 666] width 90 height 39
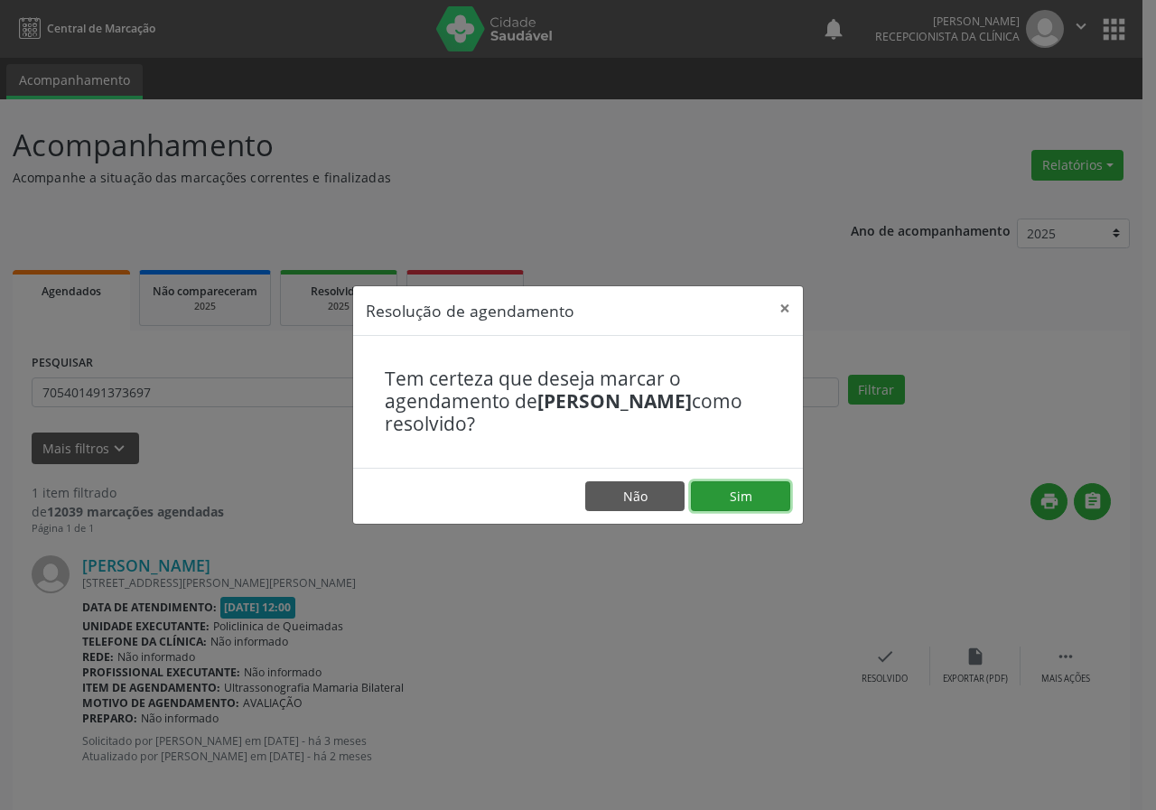
click at [764, 506] on button "Sim" at bounding box center [740, 497] width 99 height 31
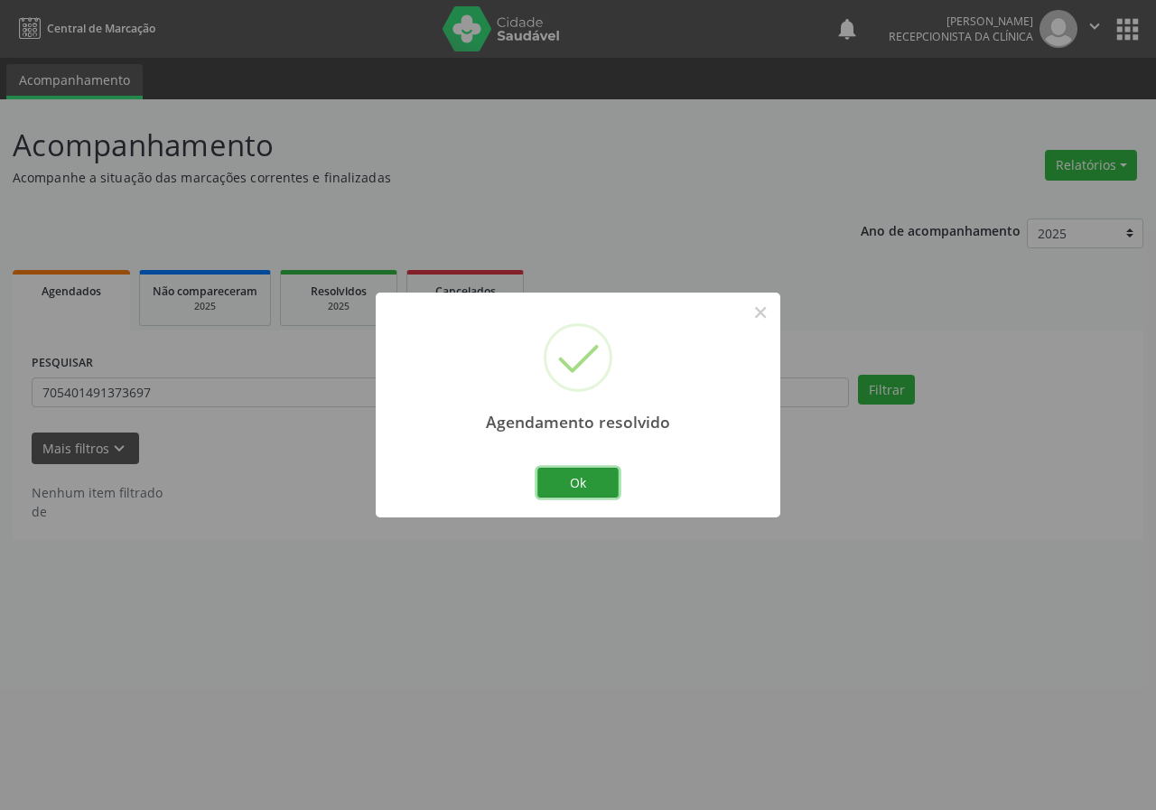
drag, startPoint x: 605, startPoint y: 480, endPoint x: 54, endPoint y: 406, distance: 556.1
click at [604, 480] on button "Ok" at bounding box center [578, 483] width 81 height 31
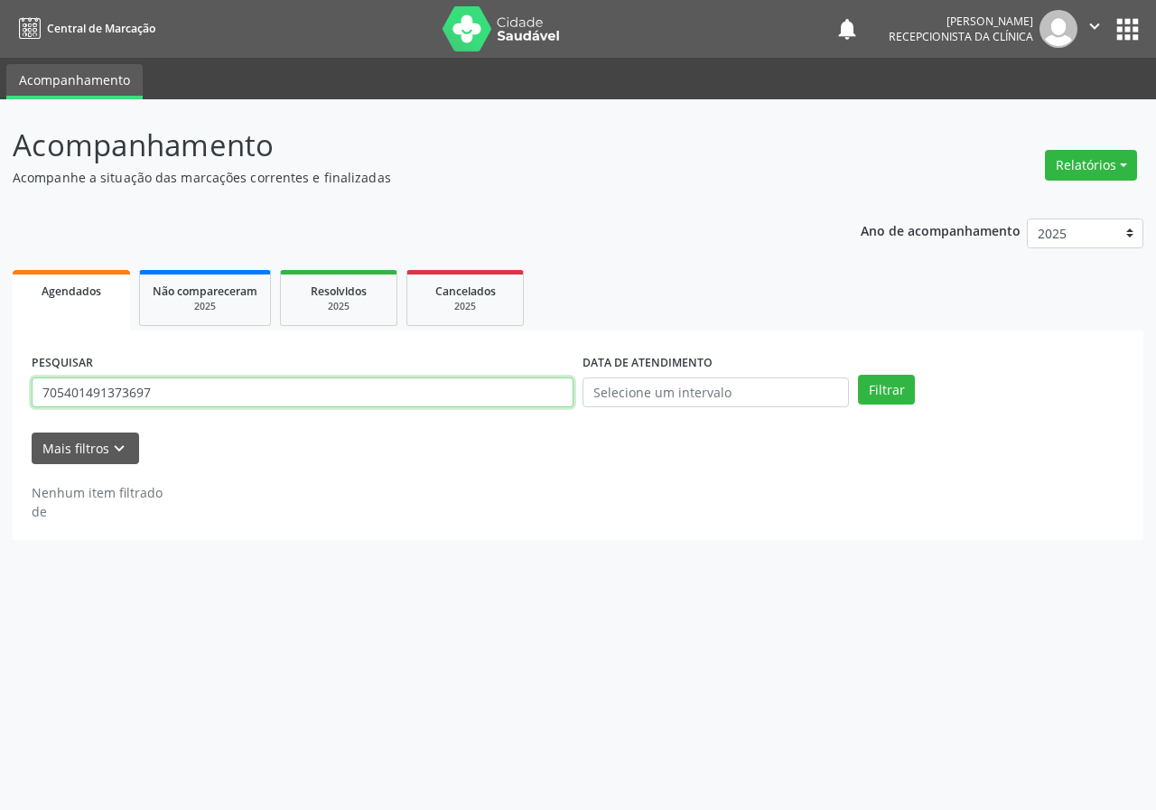
click at [180, 398] on input "705401491373697" at bounding box center [303, 393] width 542 height 31
type input "708609560563585"
click at [858, 375] on button "Filtrar" at bounding box center [886, 390] width 57 height 31
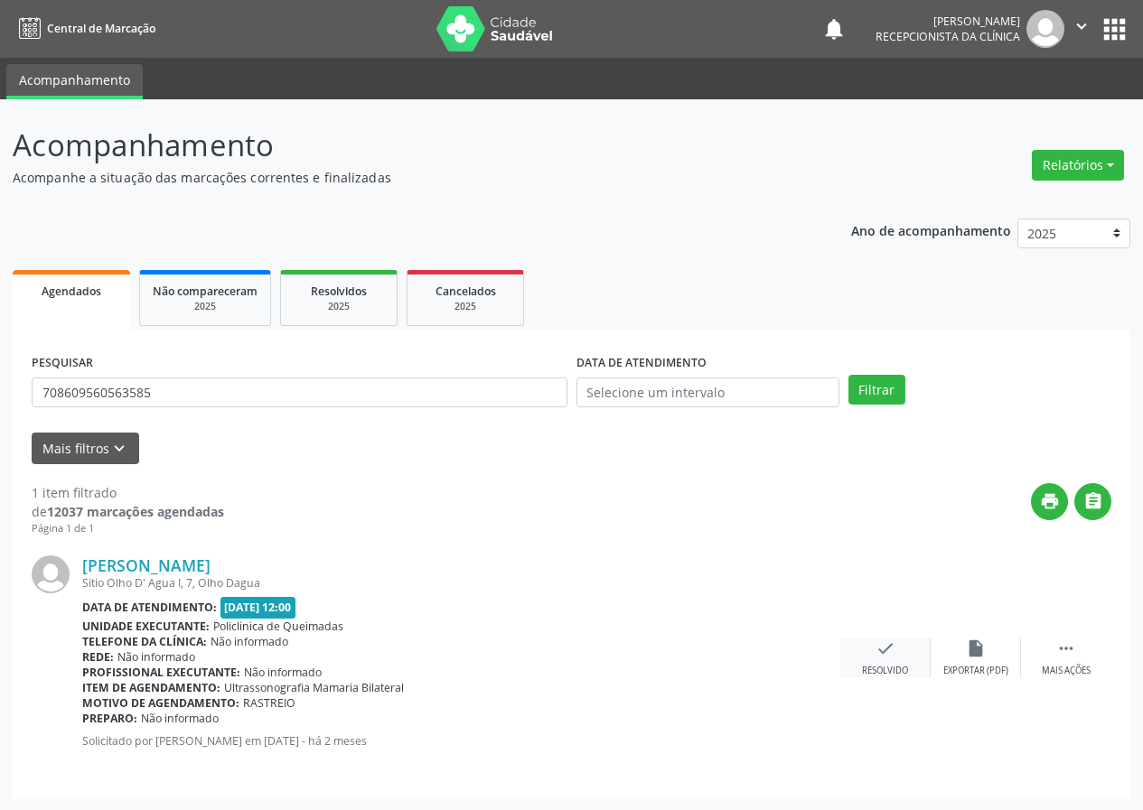
click at [889, 648] on icon "check" at bounding box center [885, 649] width 20 height 20
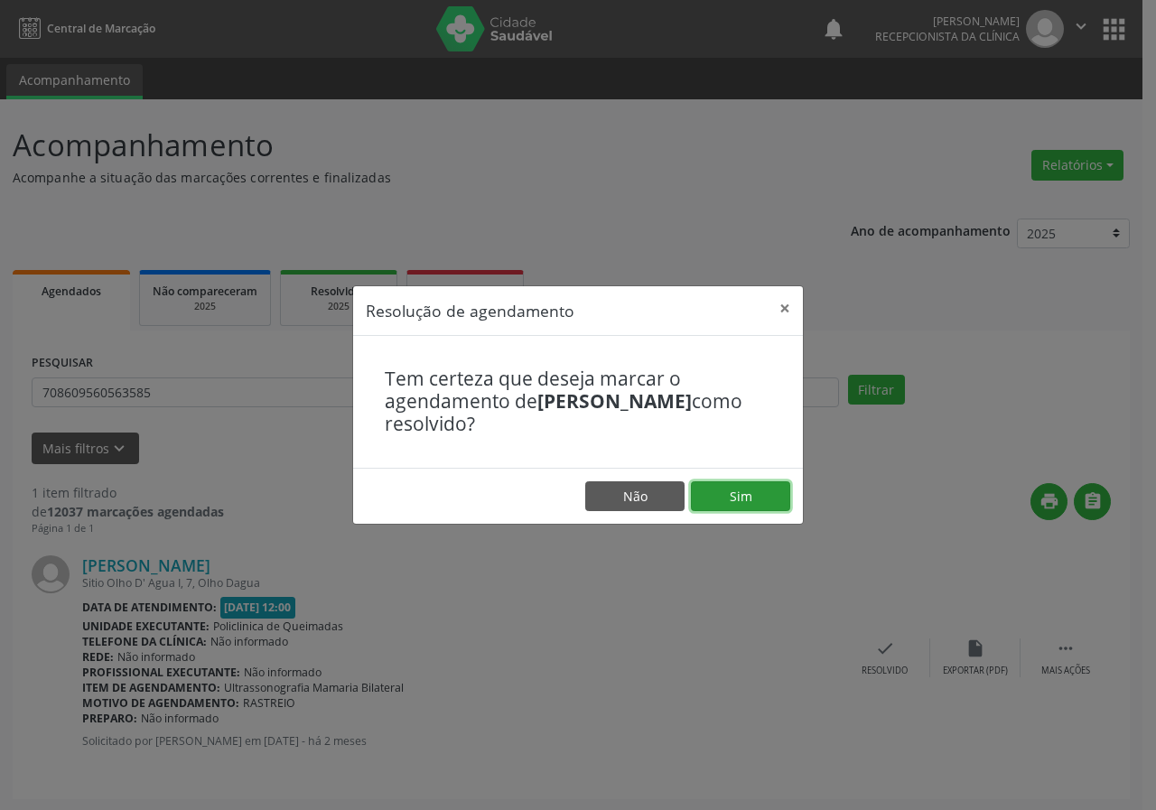
click at [772, 500] on button "Sim" at bounding box center [740, 497] width 99 height 31
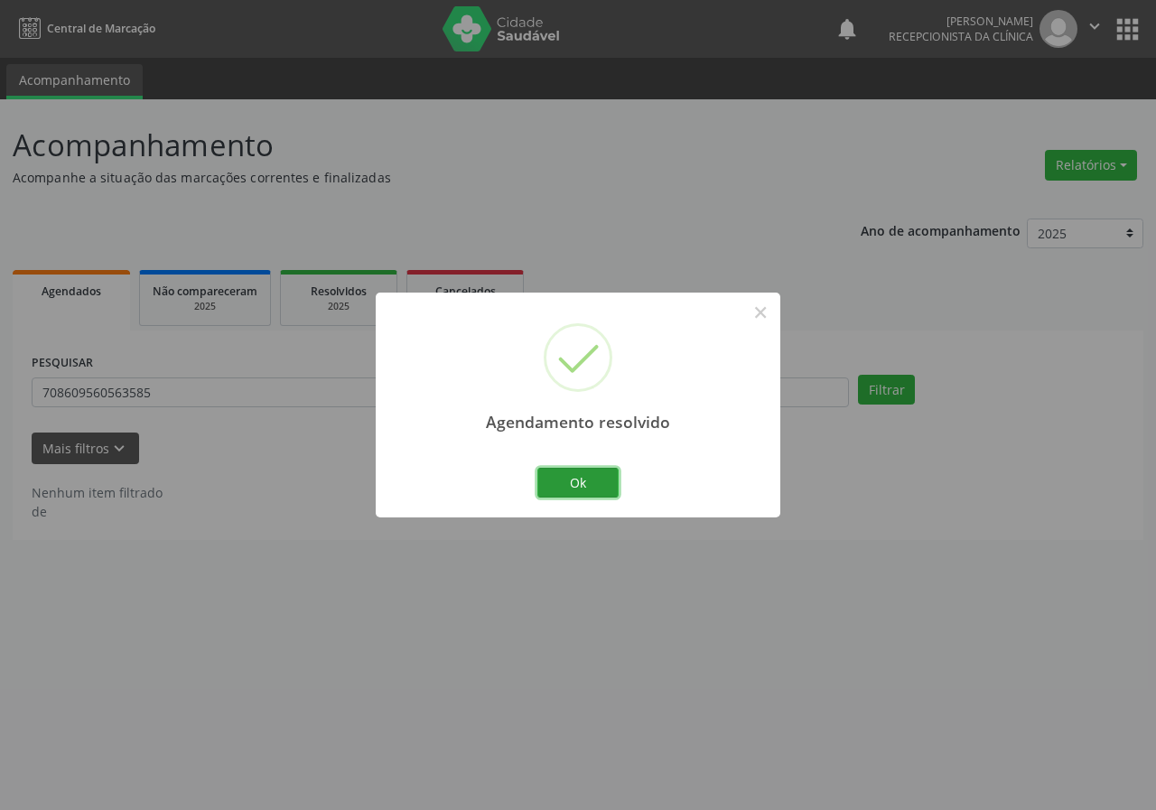
drag, startPoint x: 568, startPoint y: 483, endPoint x: 483, endPoint y: 505, distance: 87.7
click at [567, 487] on button "Ok" at bounding box center [578, 483] width 81 height 31
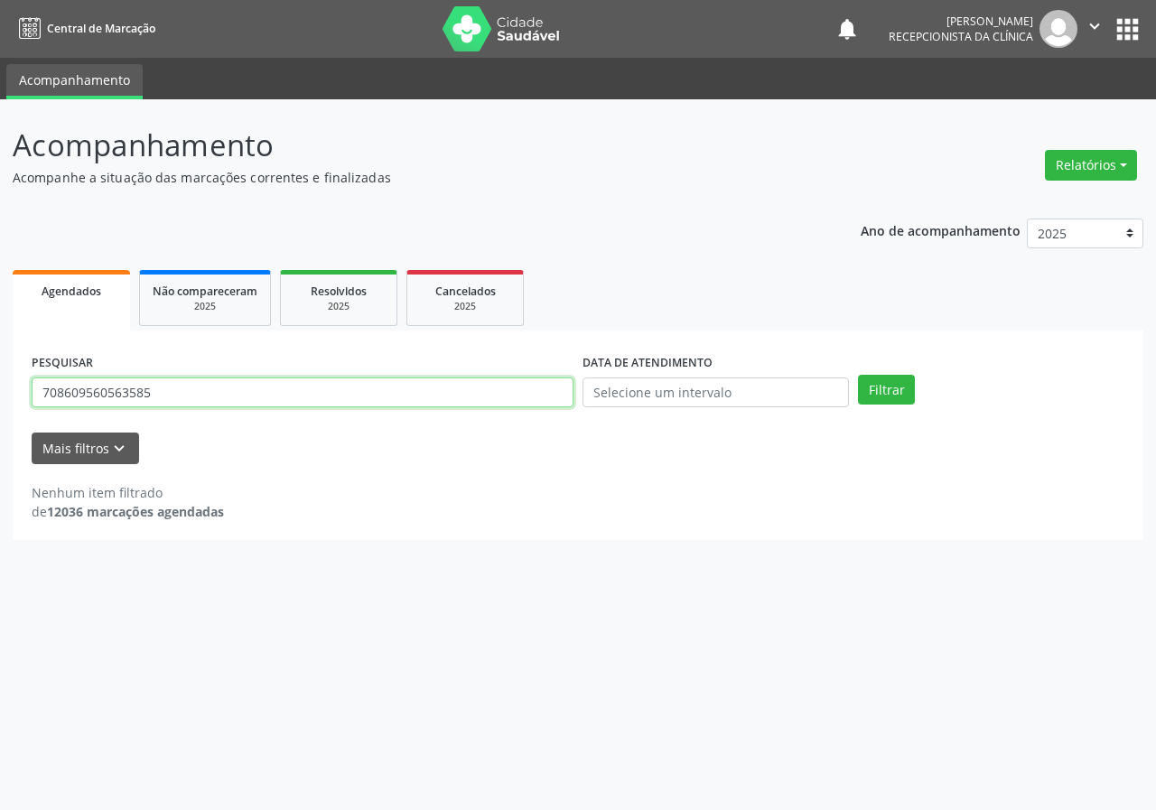
click at [468, 392] on input "708609560563585" at bounding box center [303, 393] width 542 height 31
click at [468, 393] on input "708609560563585" at bounding box center [303, 393] width 542 height 31
type input "700100972979410"
click at [858, 375] on button "Filtrar" at bounding box center [886, 390] width 57 height 31
click at [173, 395] on input "700100972979410" at bounding box center [303, 393] width 542 height 31
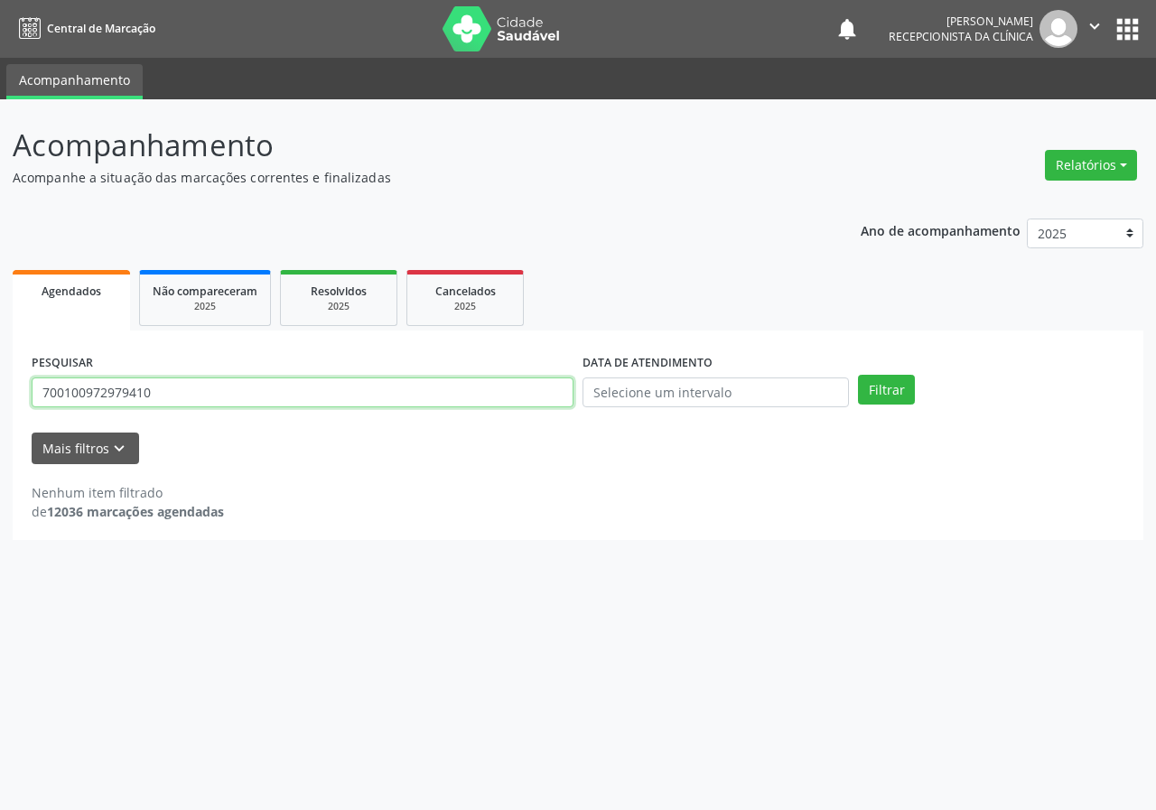
click at [173, 395] on input "700100972979410" at bounding box center [303, 393] width 542 height 31
type input "703408298186619"
click at [858, 375] on button "Filtrar" at bounding box center [886, 390] width 57 height 31
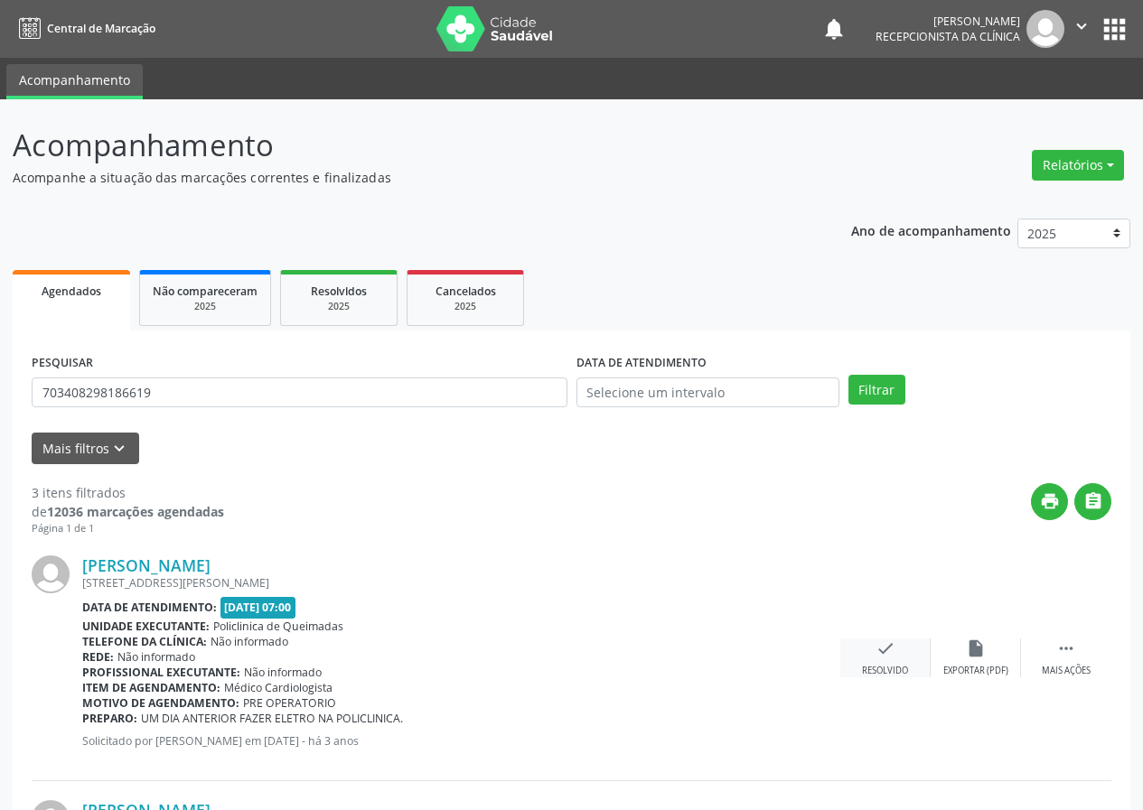
click at [893, 646] on icon "check" at bounding box center [885, 649] width 20 height 20
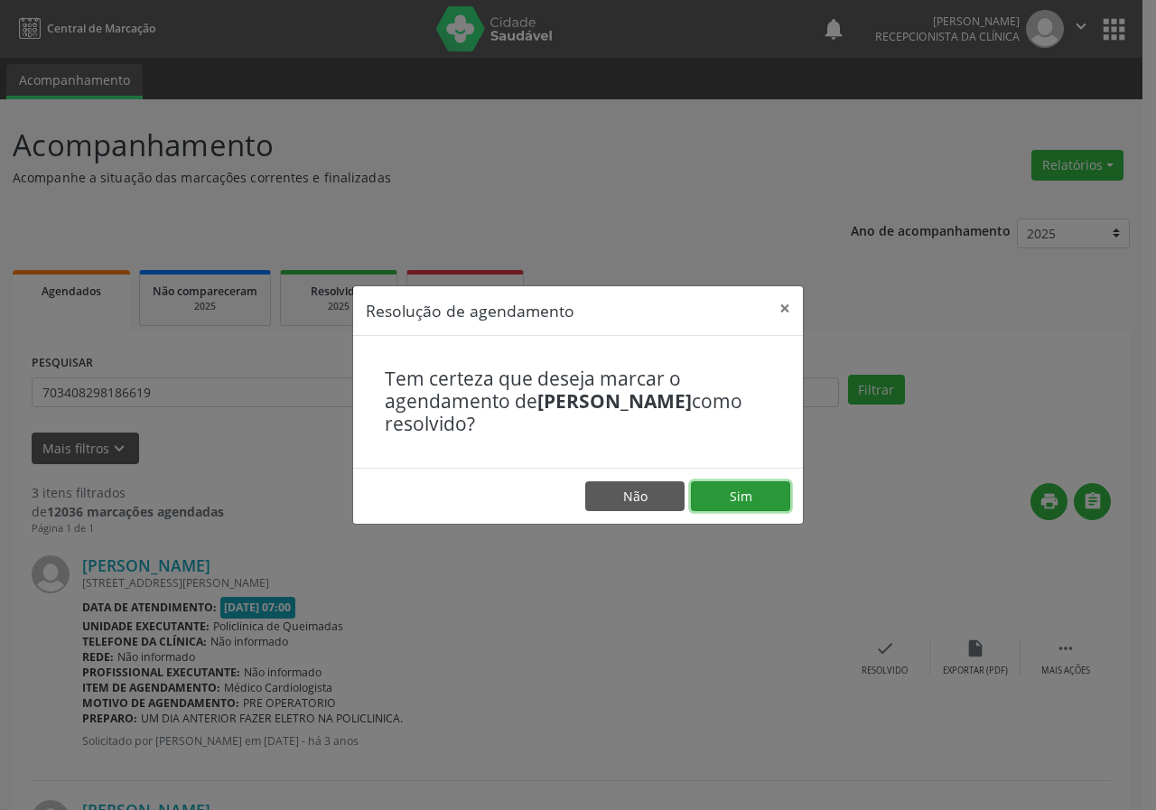
drag, startPoint x: 738, startPoint y: 498, endPoint x: 721, endPoint y: 500, distance: 17.3
click at [737, 498] on button "Sim" at bounding box center [740, 497] width 99 height 31
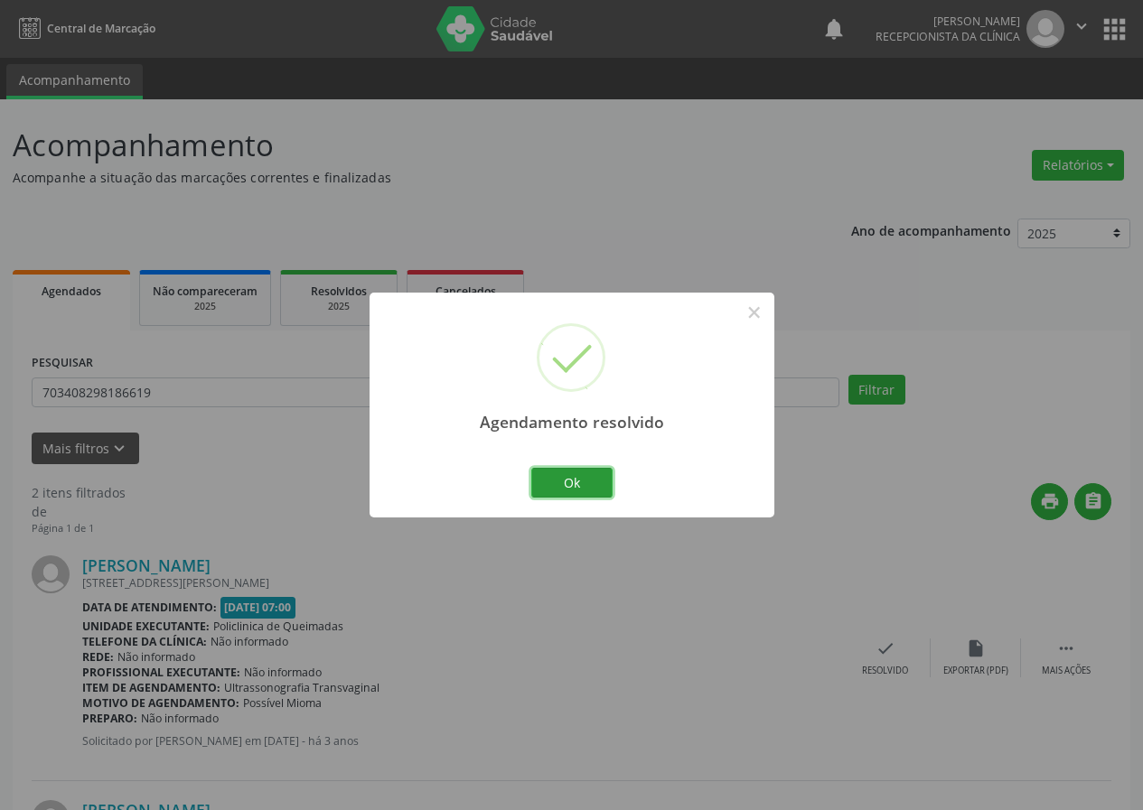
click at [597, 484] on button "Ok" at bounding box center [571, 483] width 81 height 31
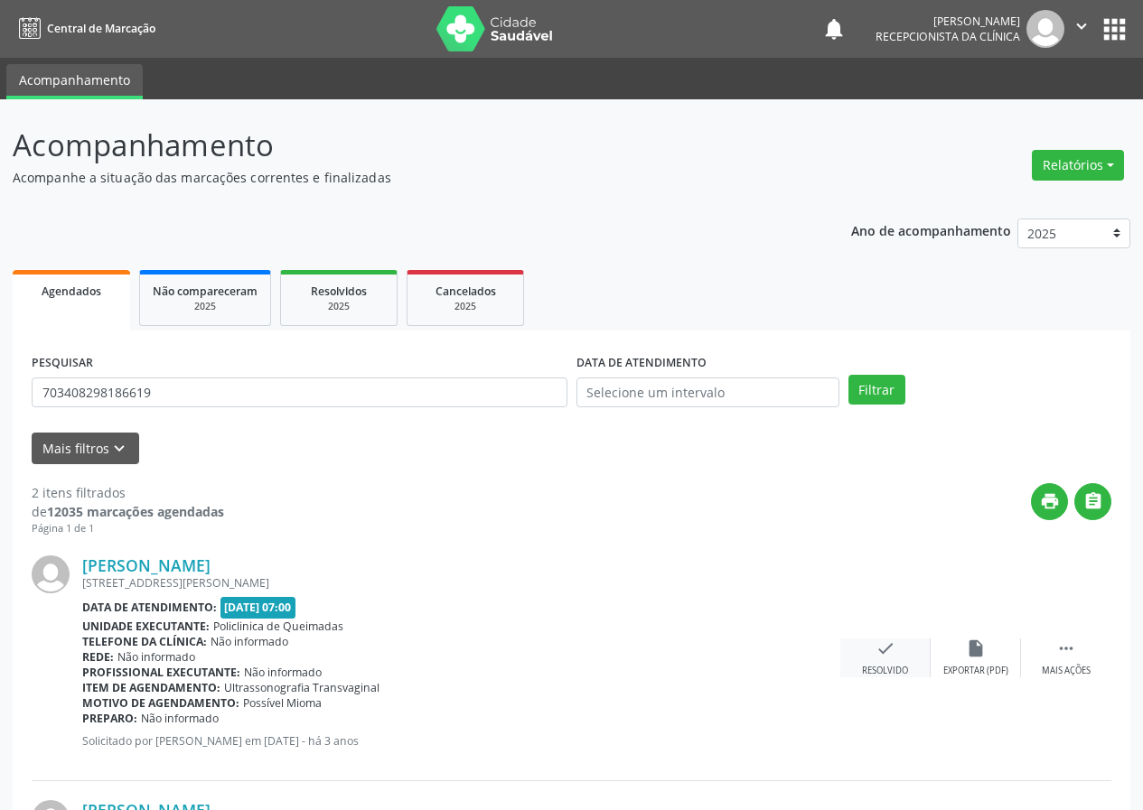
click at [887, 659] on icon "check" at bounding box center [885, 649] width 20 height 20
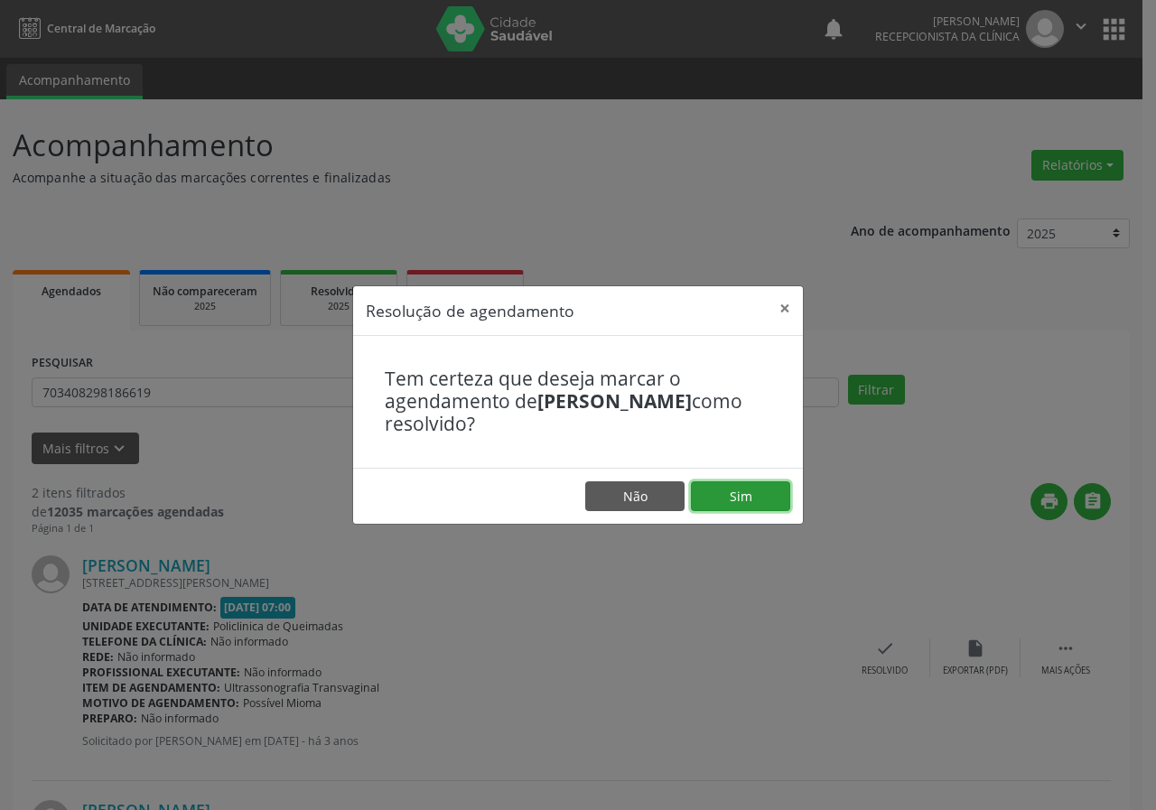
click at [719, 494] on button "Sim" at bounding box center [740, 497] width 99 height 31
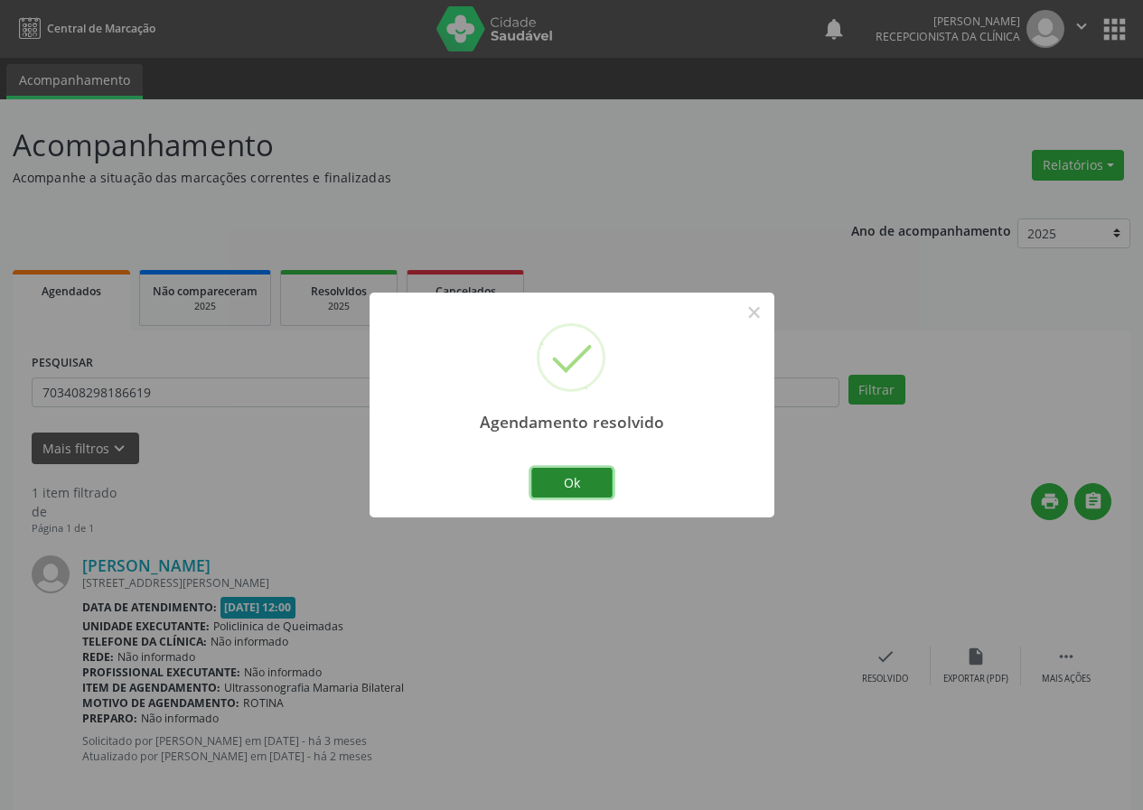
click at [563, 483] on button "Ok" at bounding box center [571, 483] width 81 height 31
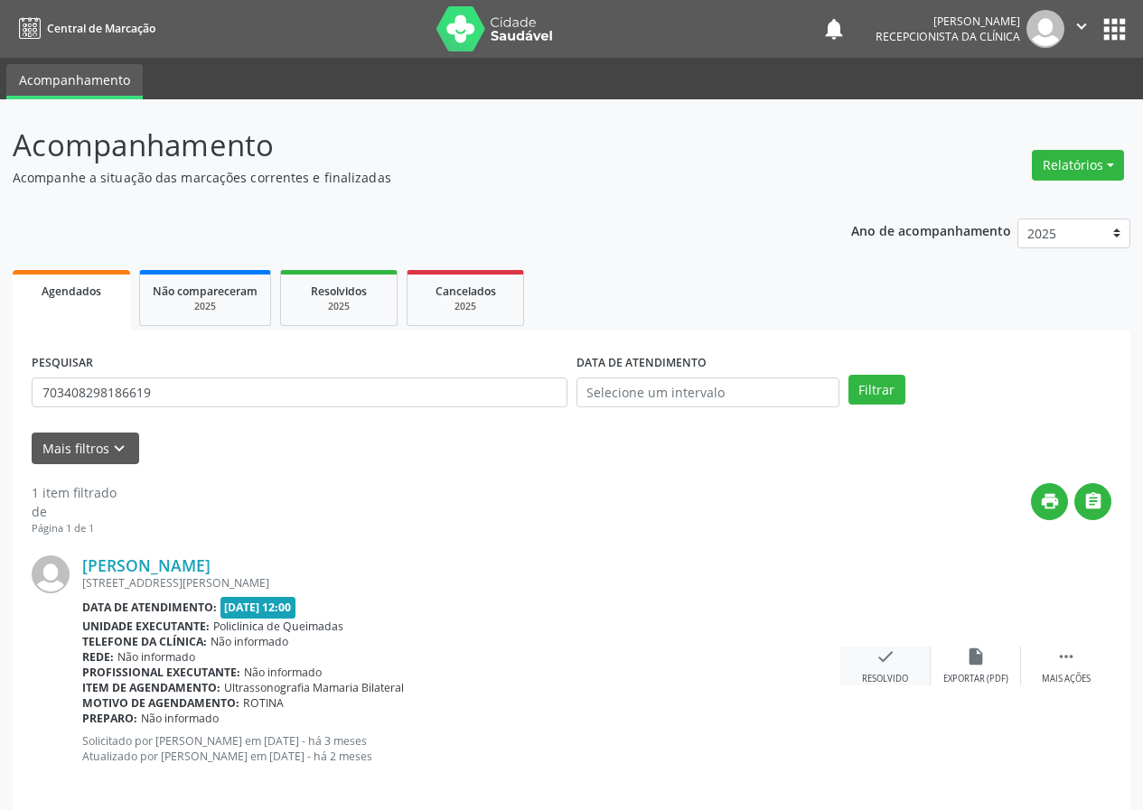
click at [895, 661] on div "check Resolvido" at bounding box center [885, 666] width 90 height 39
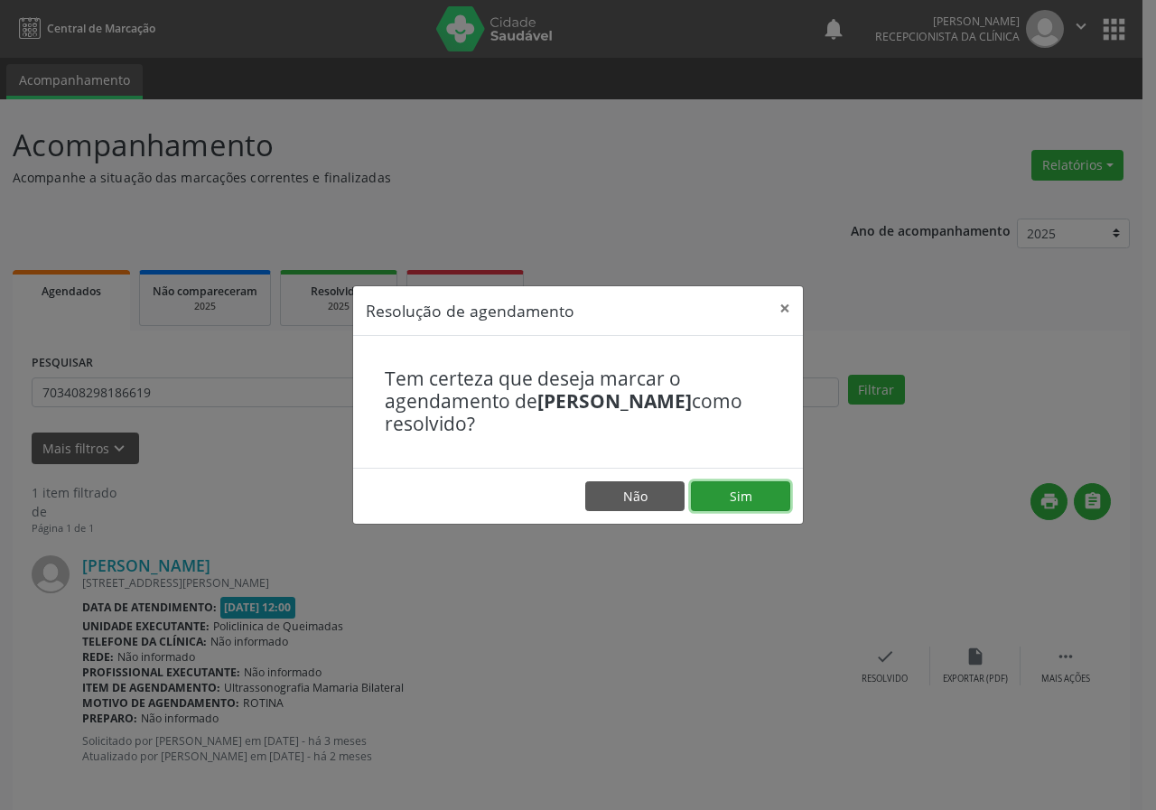
click at [725, 491] on button "Sim" at bounding box center [740, 497] width 99 height 31
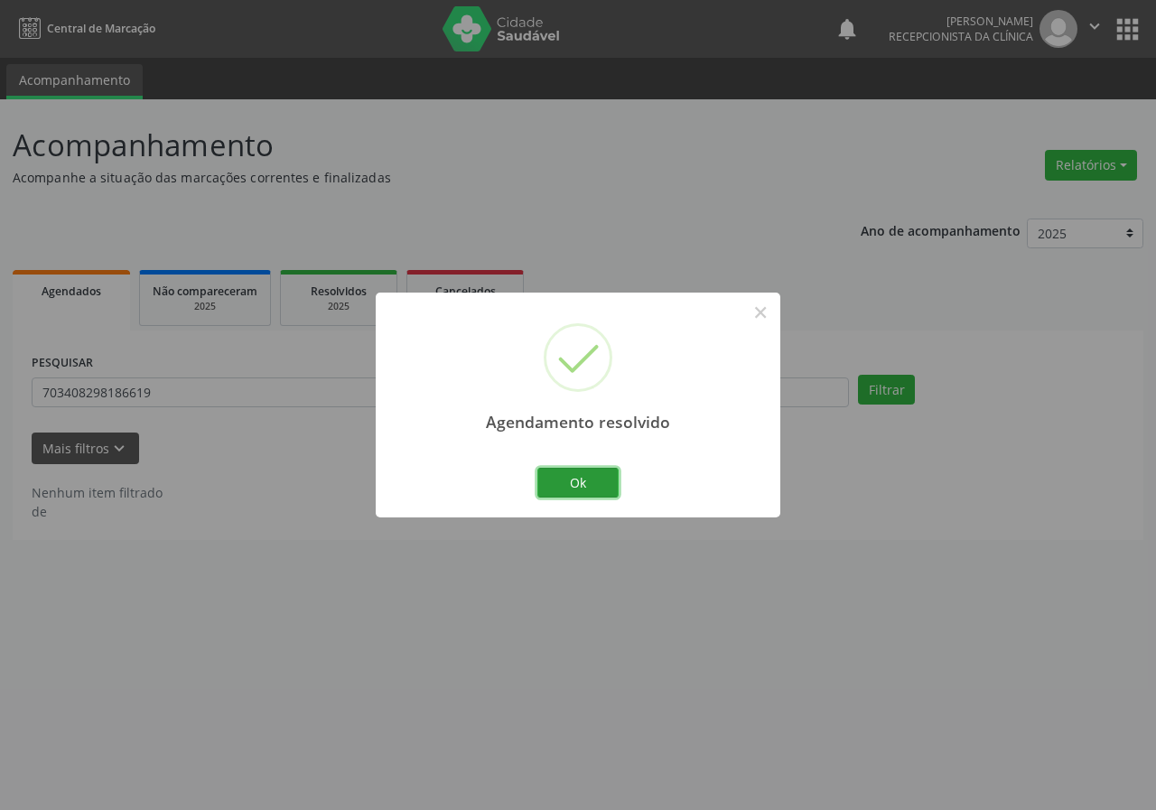
drag, startPoint x: 589, startPoint y: 482, endPoint x: 473, endPoint y: 461, distance: 117.7
click at [585, 482] on button "Ok" at bounding box center [578, 483] width 81 height 31
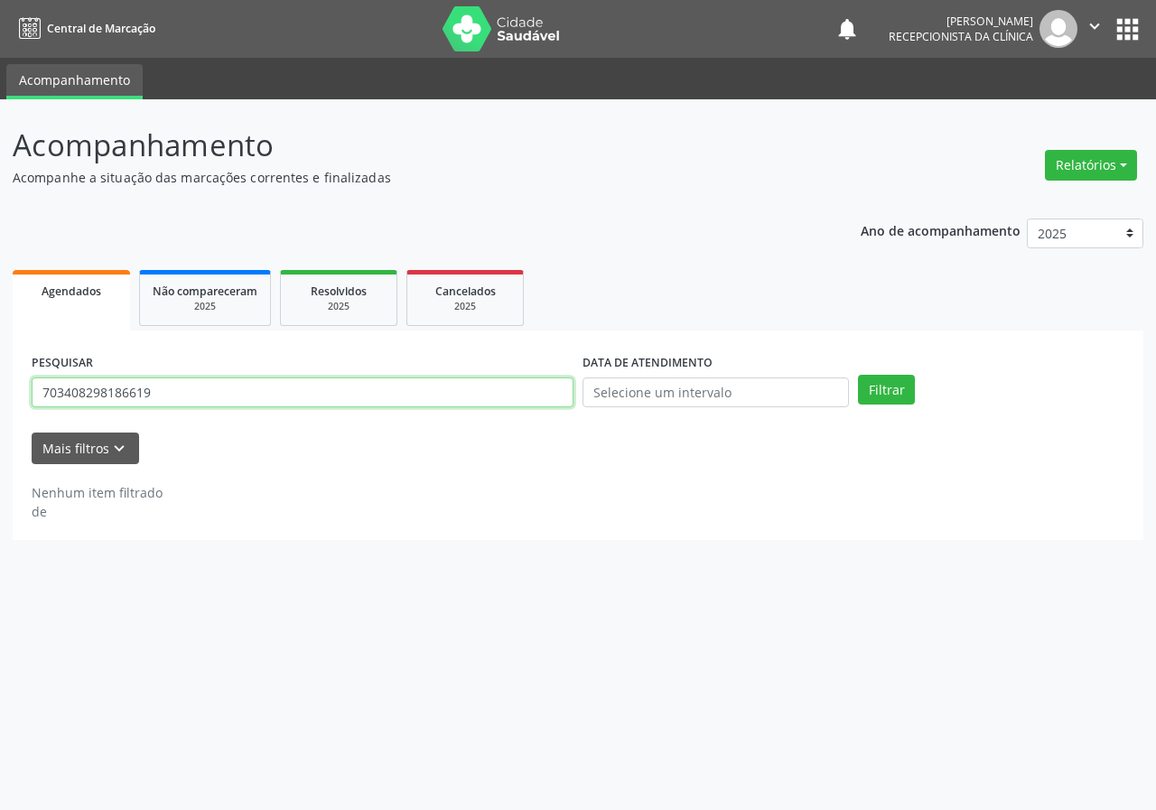
click at [242, 404] on input "703408298186619" at bounding box center [303, 393] width 542 height 31
type input "705000854974054"
click at [858, 375] on button "Filtrar" at bounding box center [886, 390] width 57 height 31
click at [156, 392] on input "705000854974054" at bounding box center [303, 393] width 542 height 31
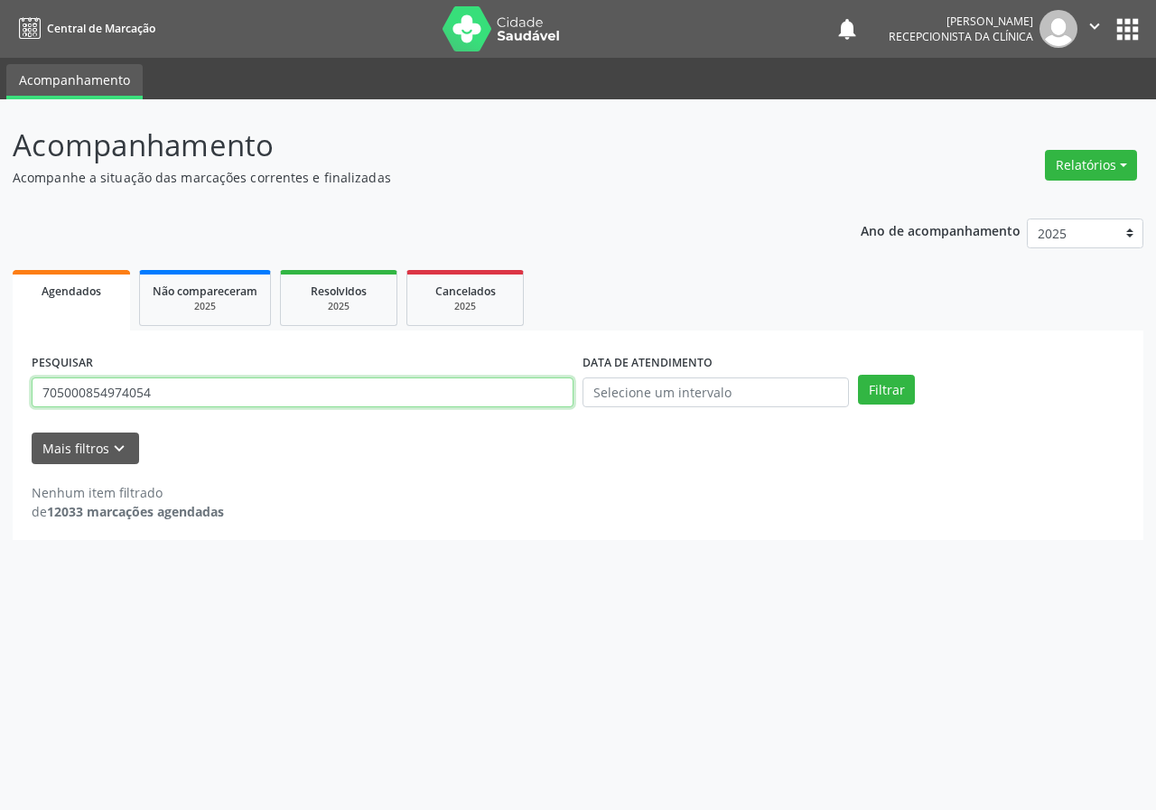
click at [156, 392] on input "705000854974054" at bounding box center [303, 393] width 542 height 31
type input "709809042025094"
click at [858, 375] on button "Filtrar" at bounding box center [886, 390] width 57 height 31
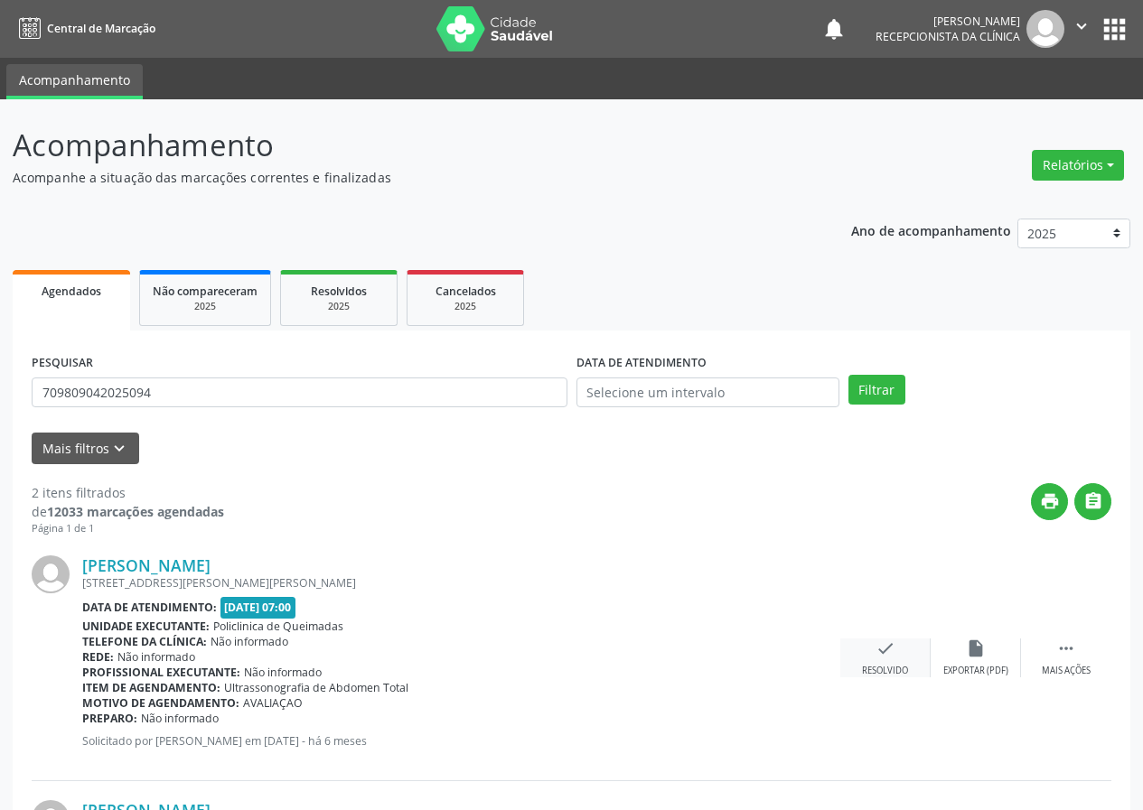
click at [891, 651] on icon "check" at bounding box center [885, 649] width 20 height 20
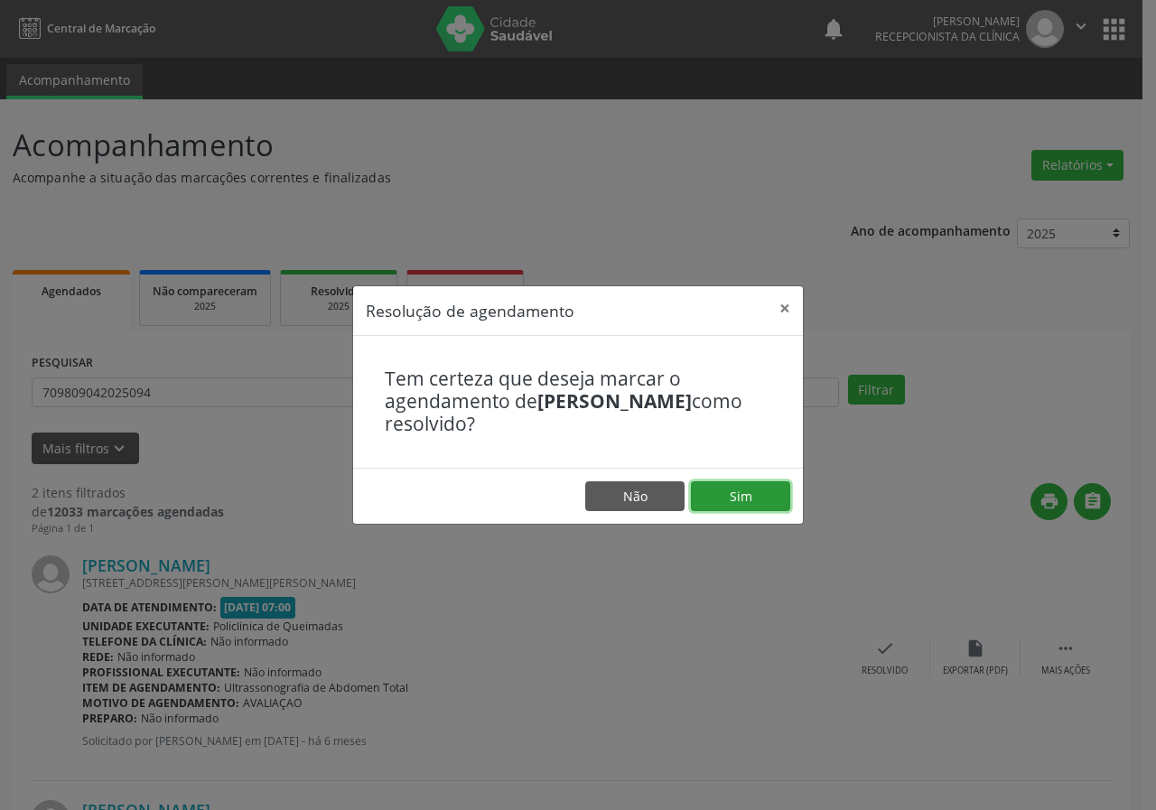
click at [745, 487] on button "Sim" at bounding box center [740, 497] width 99 height 31
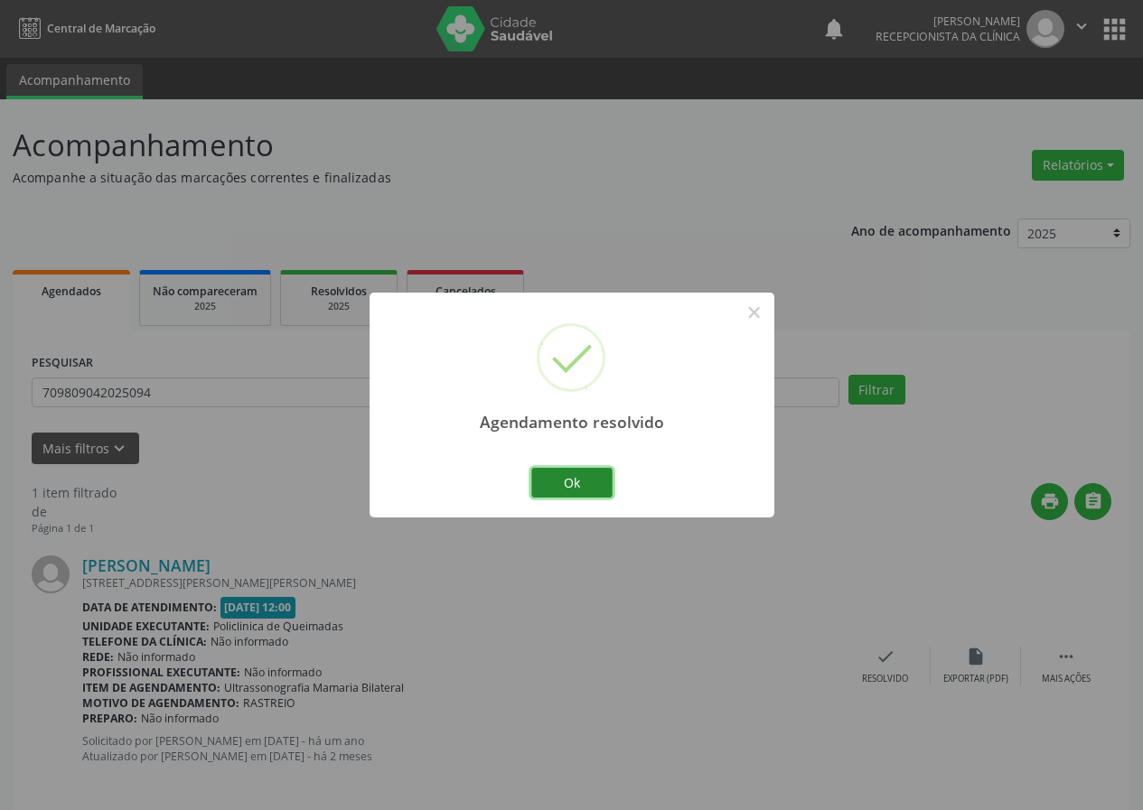
click at [596, 476] on button "Ok" at bounding box center [571, 483] width 81 height 31
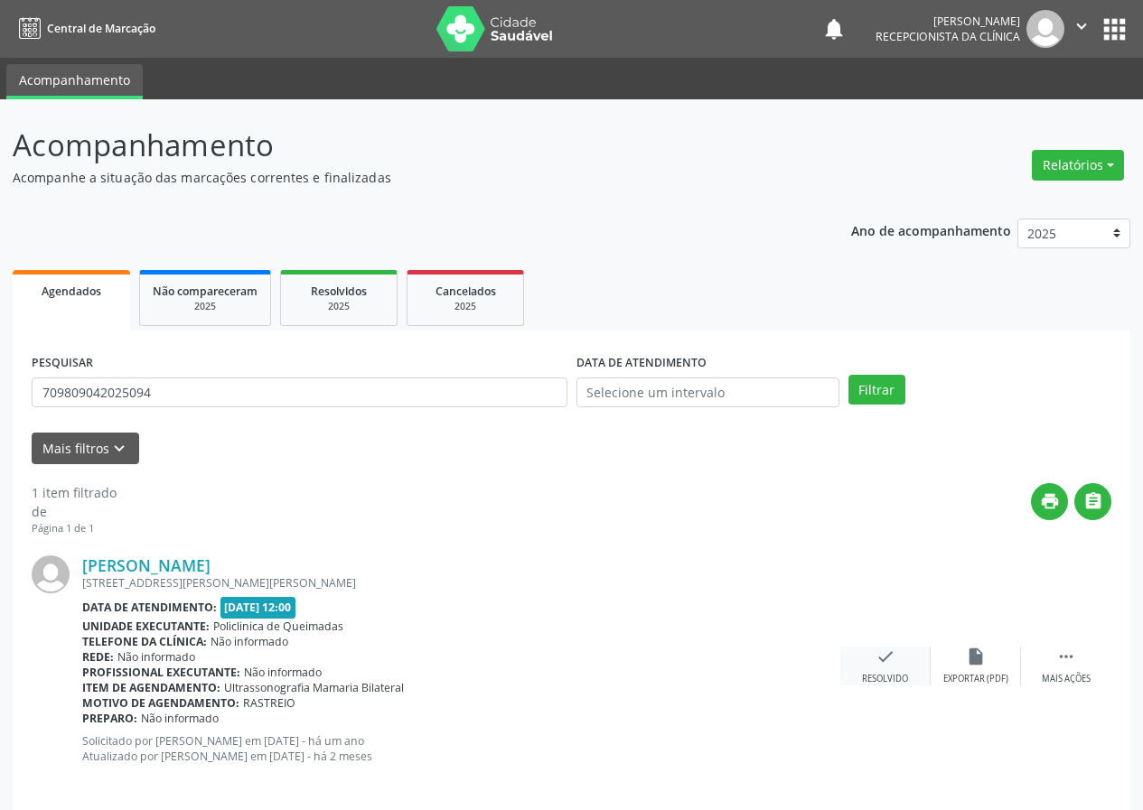
click at [882, 651] on icon "check" at bounding box center [885, 657] width 20 height 20
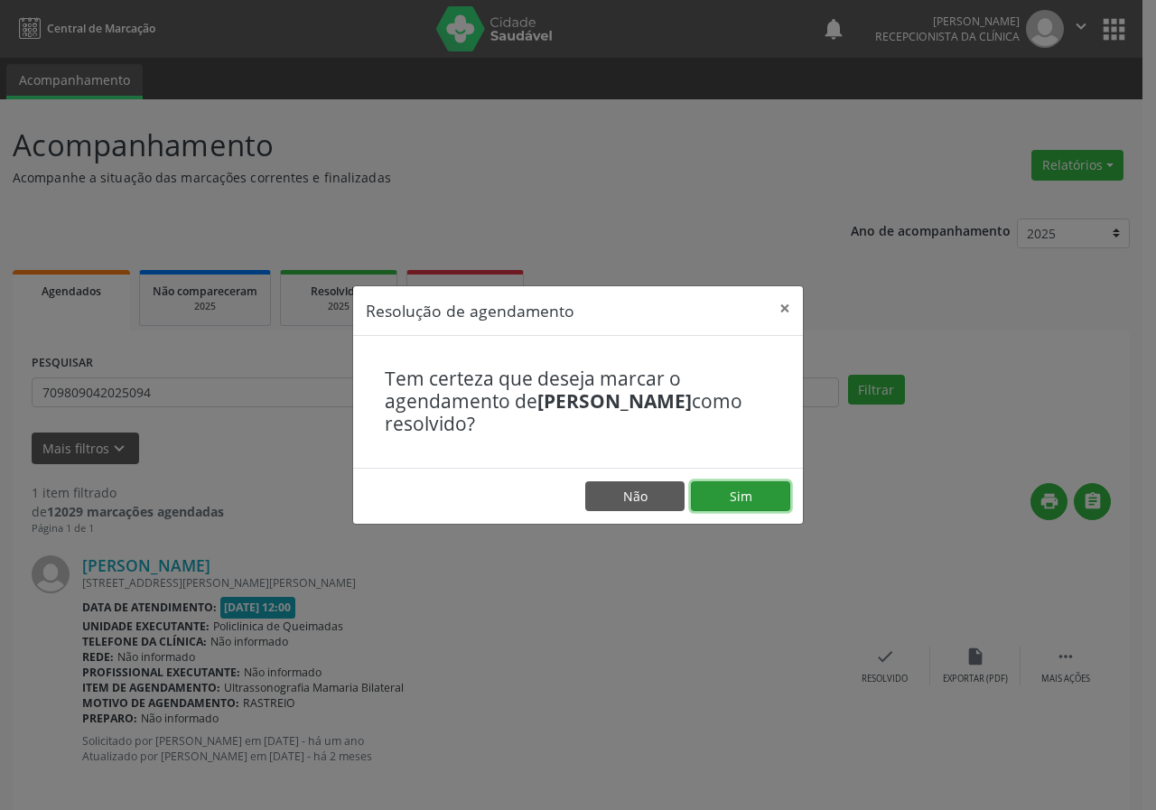
click at [765, 502] on button "Sim" at bounding box center [740, 497] width 99 height 31
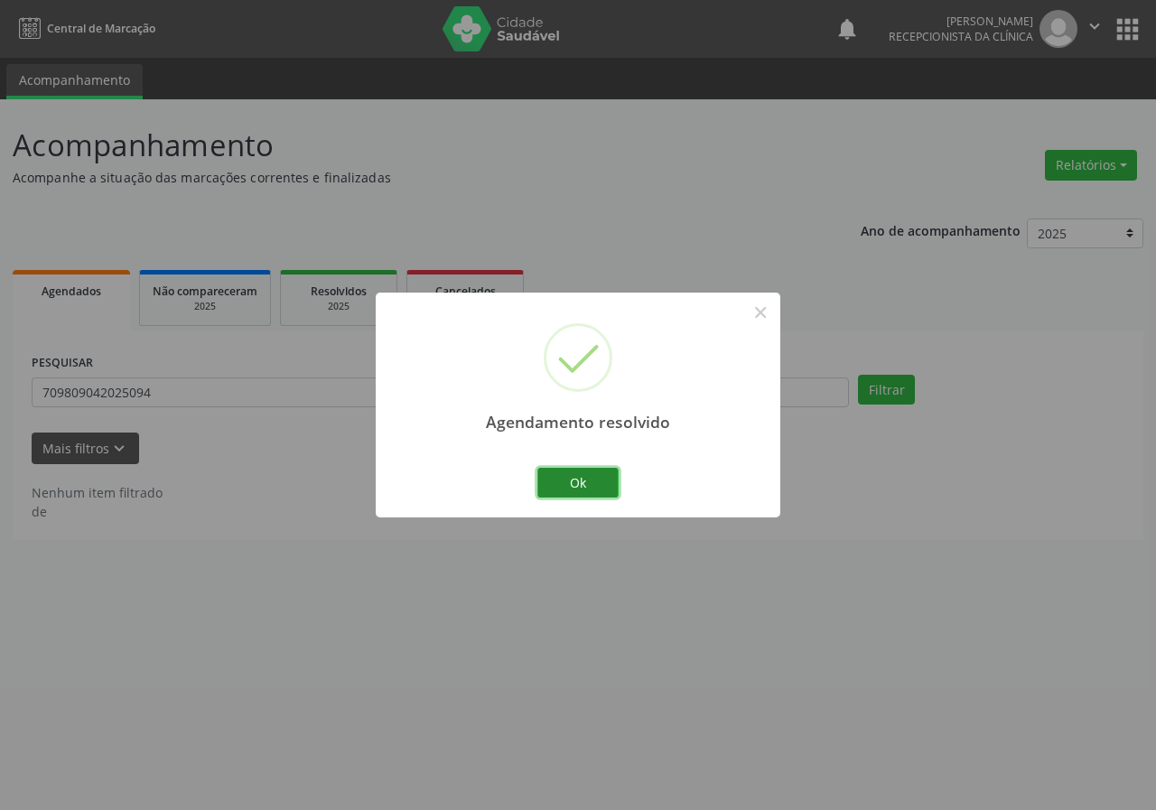
click at [568, 478] on button "Ok" at bounding box center [578, 483] width 81 height 31
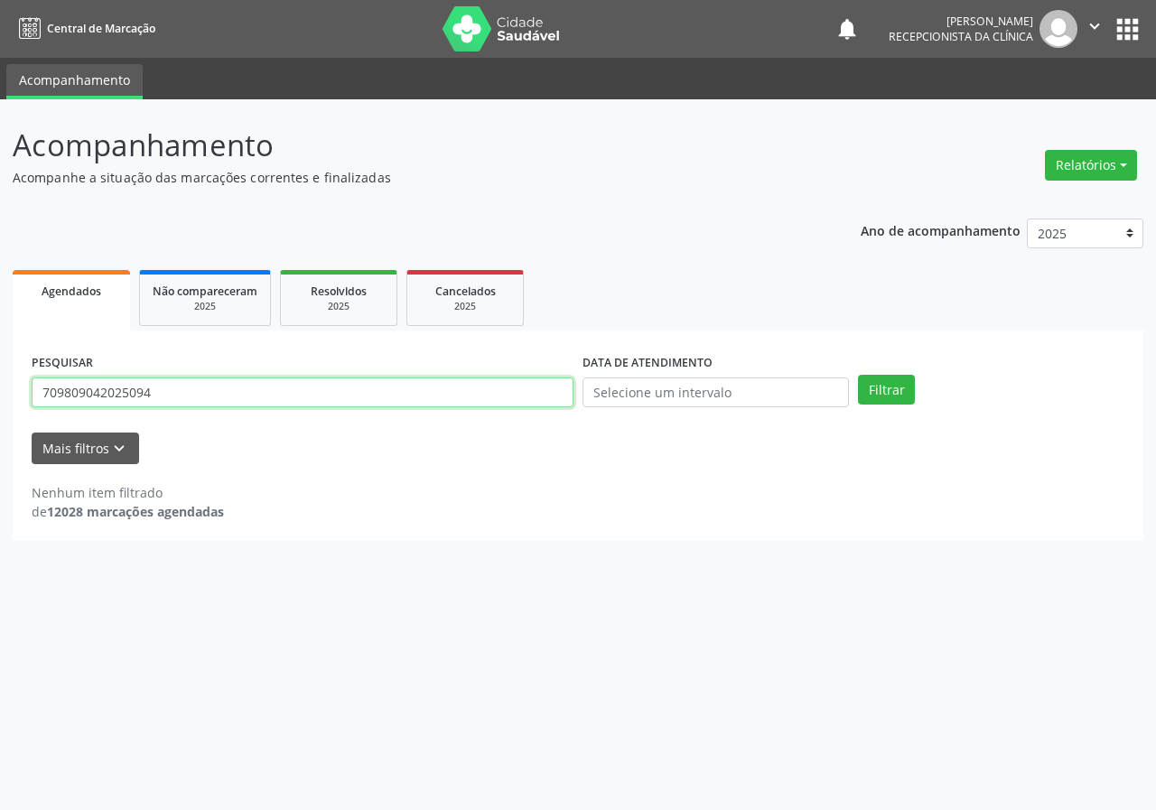
click at [269, 390] on input "709809042025094" at bounding box center [303, 393] width 542 height 31
click at [858, 375] on button "Filtrar" at bounding box center [886, 390] width 57 height 31
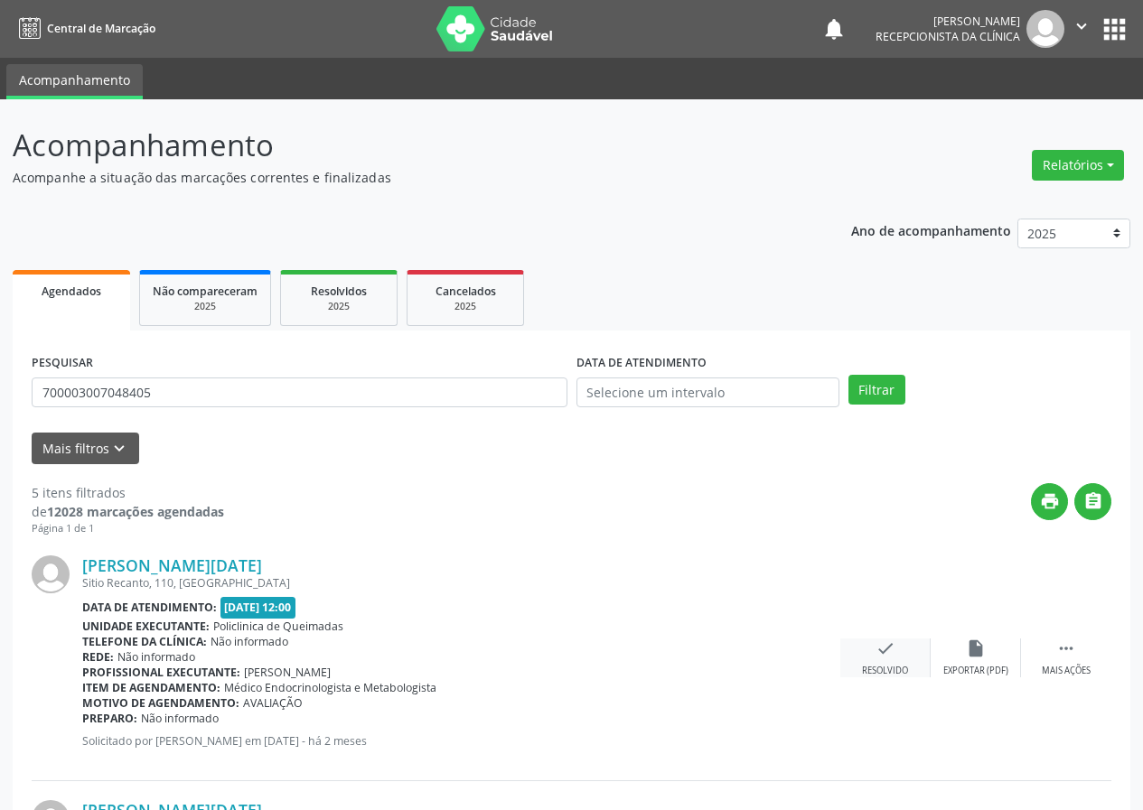
click at [876, 655] on icon "check" at bounding box center [885, 649] width 20 height 20
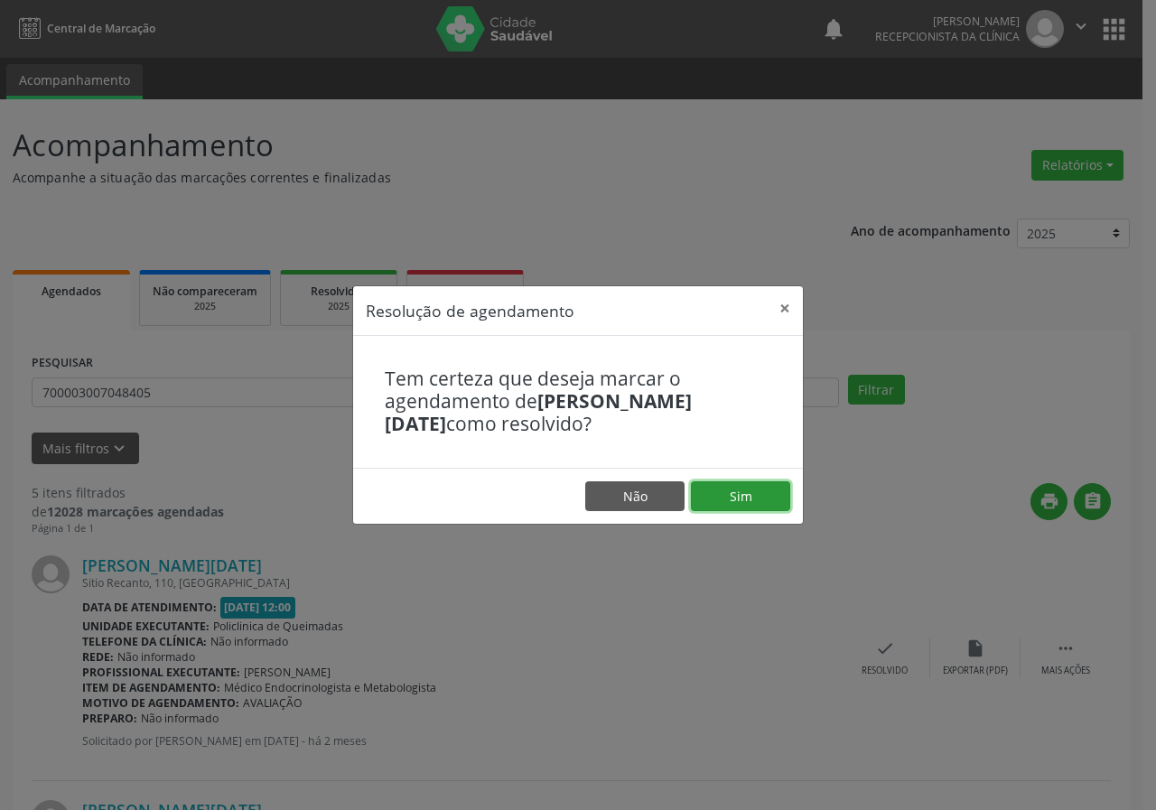
drag, startPoint x: 754, startPoint y: 499, endPoint x: 726, endPoint y: 529, distance: 41.6
click at [748, 514] on footer "Não Sim" at bounding box center [578, 496] width 450 height 57
click at [747, 502] on button "Sim" at bounding box center [740, 497] width 99 height 31
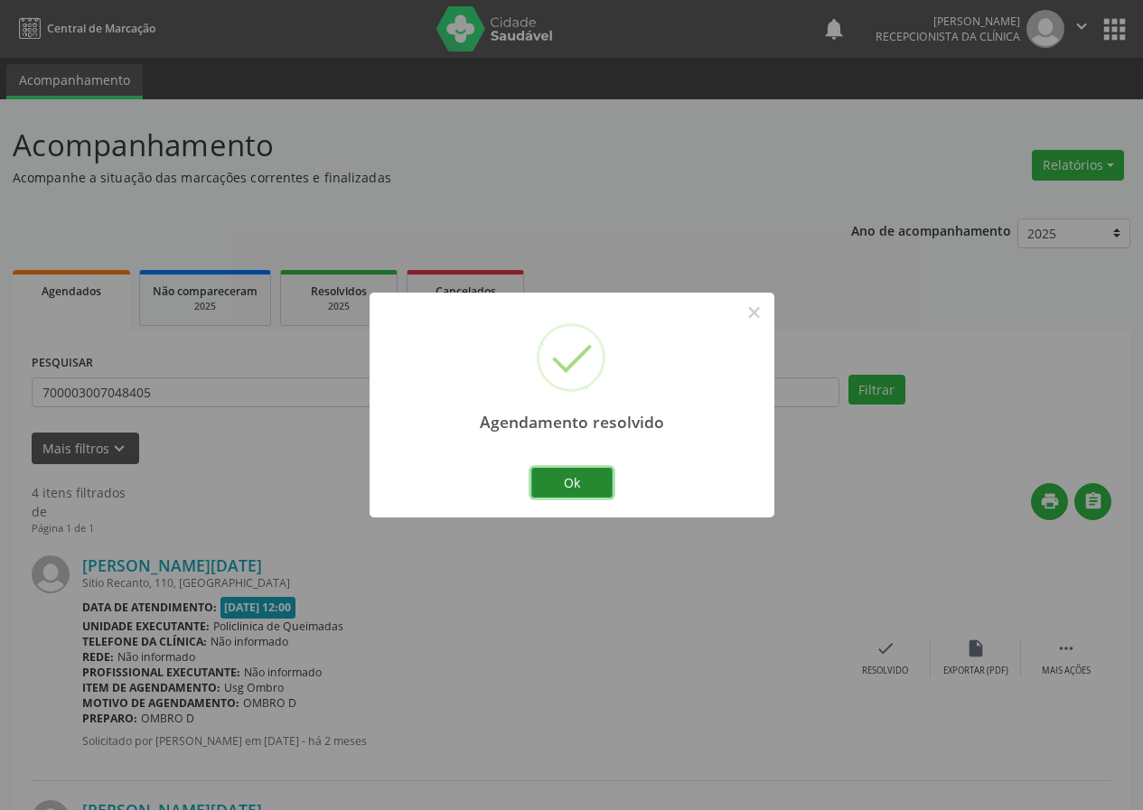
click at [607, 478] on button "Ok" at bounding box center [571, 483] width 81 height 31
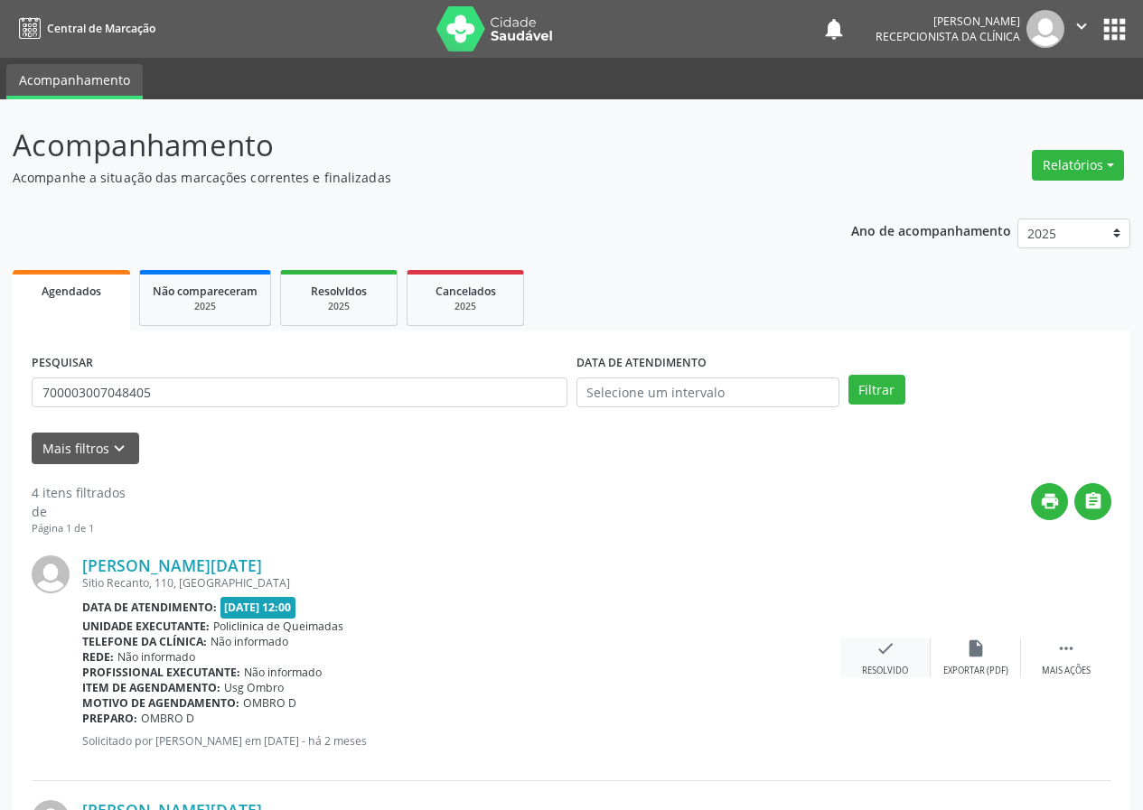
click at [883, 645] on icon "check" at bounding box center [885, 649] width 20 height 20
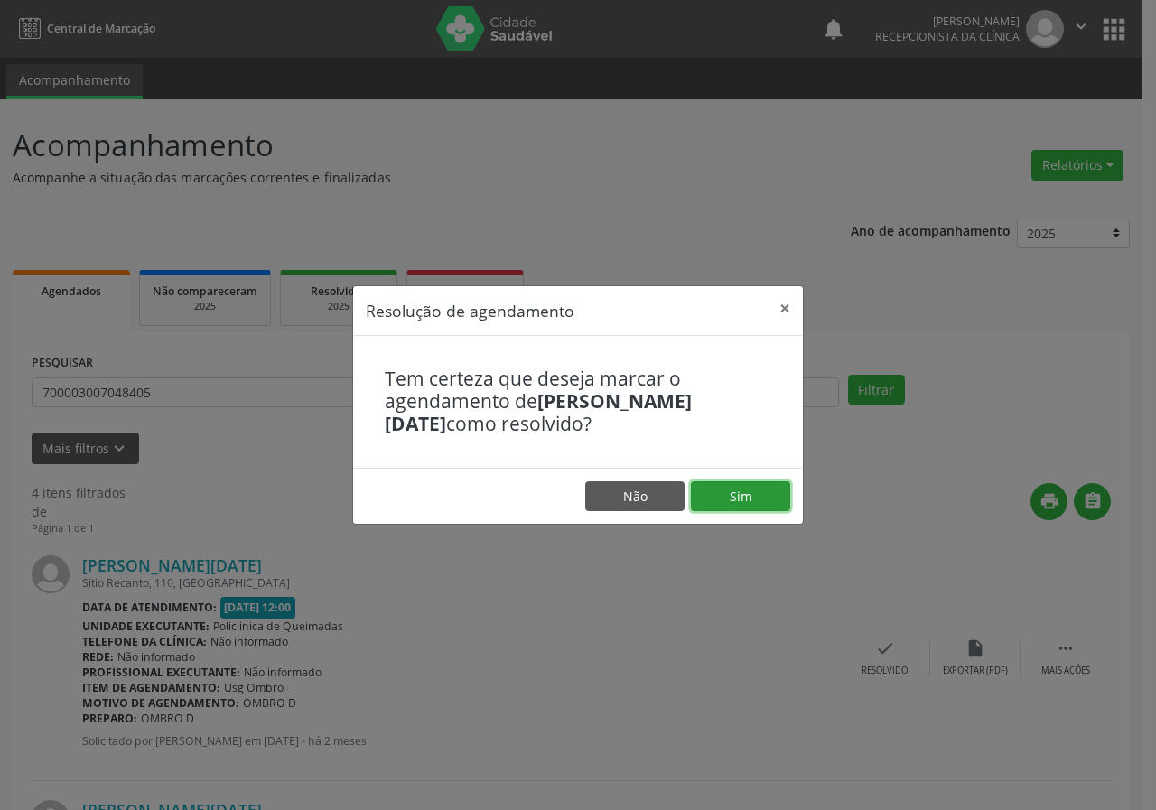
click at [782, 496] on button "Sim" at bounding box center [740, 497] width 99 height 31
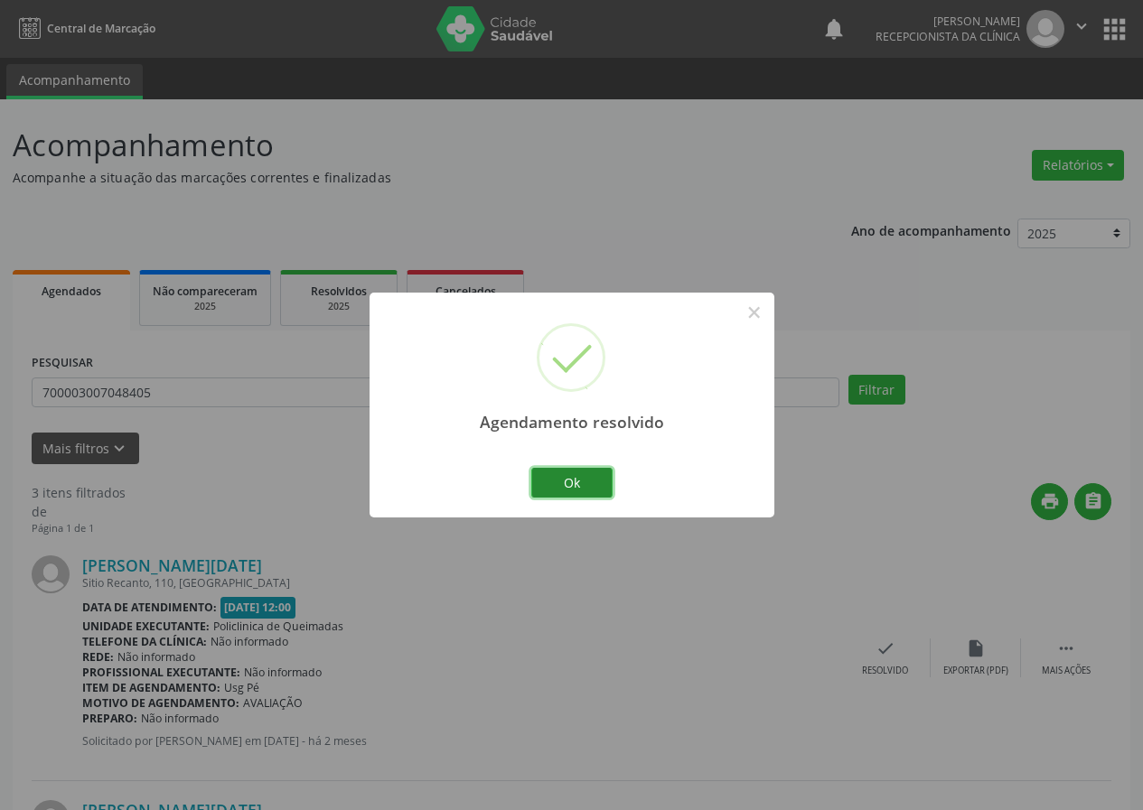
click at [593, 480] on button "Ok" at bounding box center [571, 483] width 81 height 31
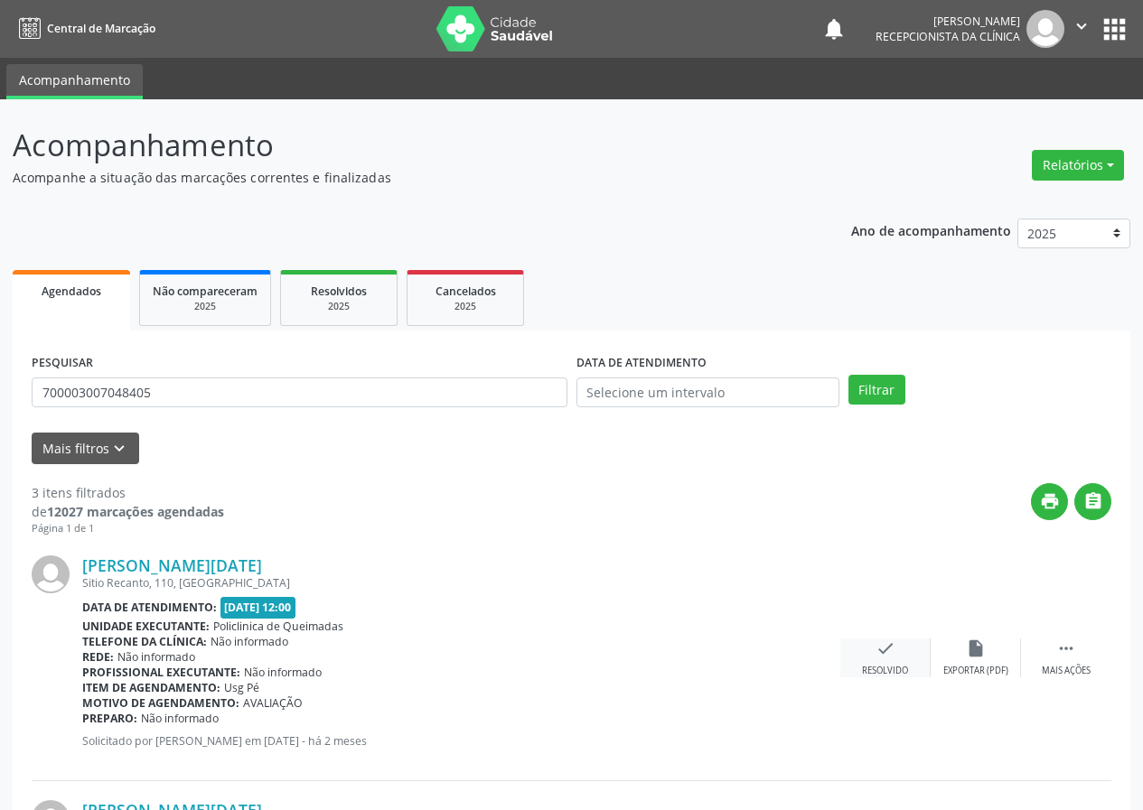
click at [890, 660] on div "check Resolvido" at bounding box center [885, 658] width 90 height 39
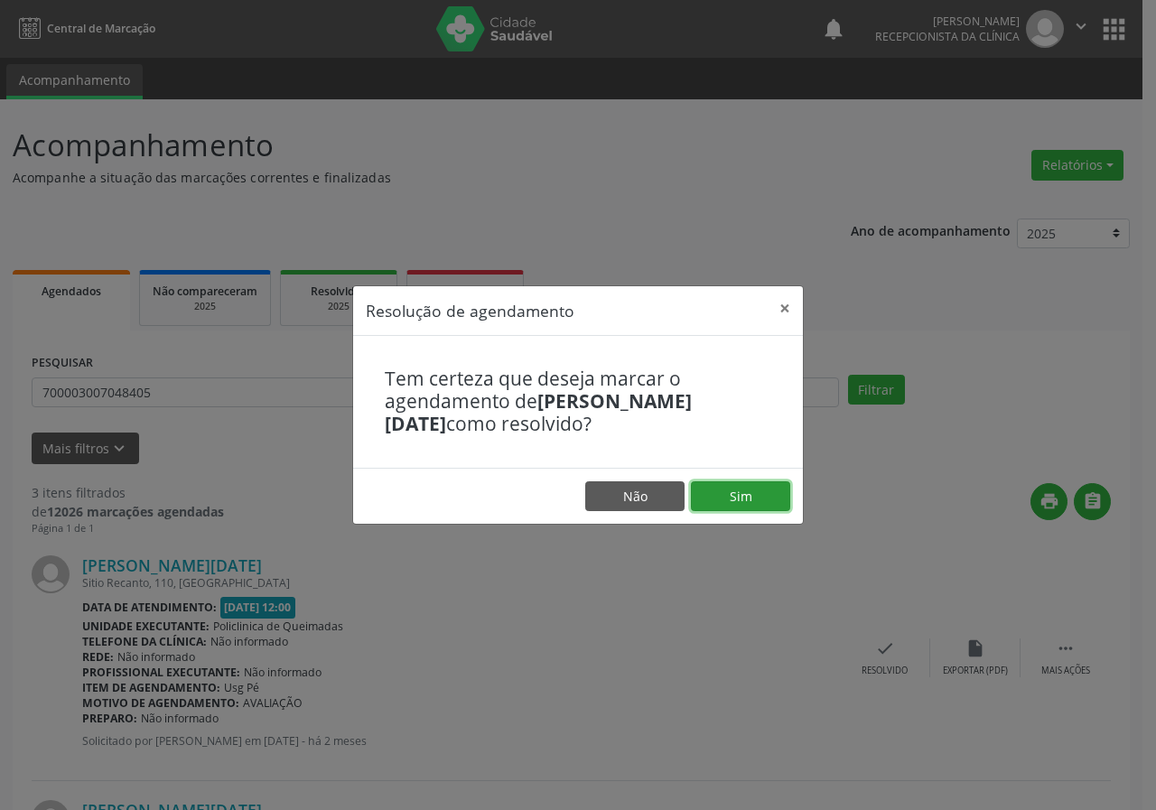
click at [747, 498] on button "Sim" at bounding box center [740, 497] width 99 height 31
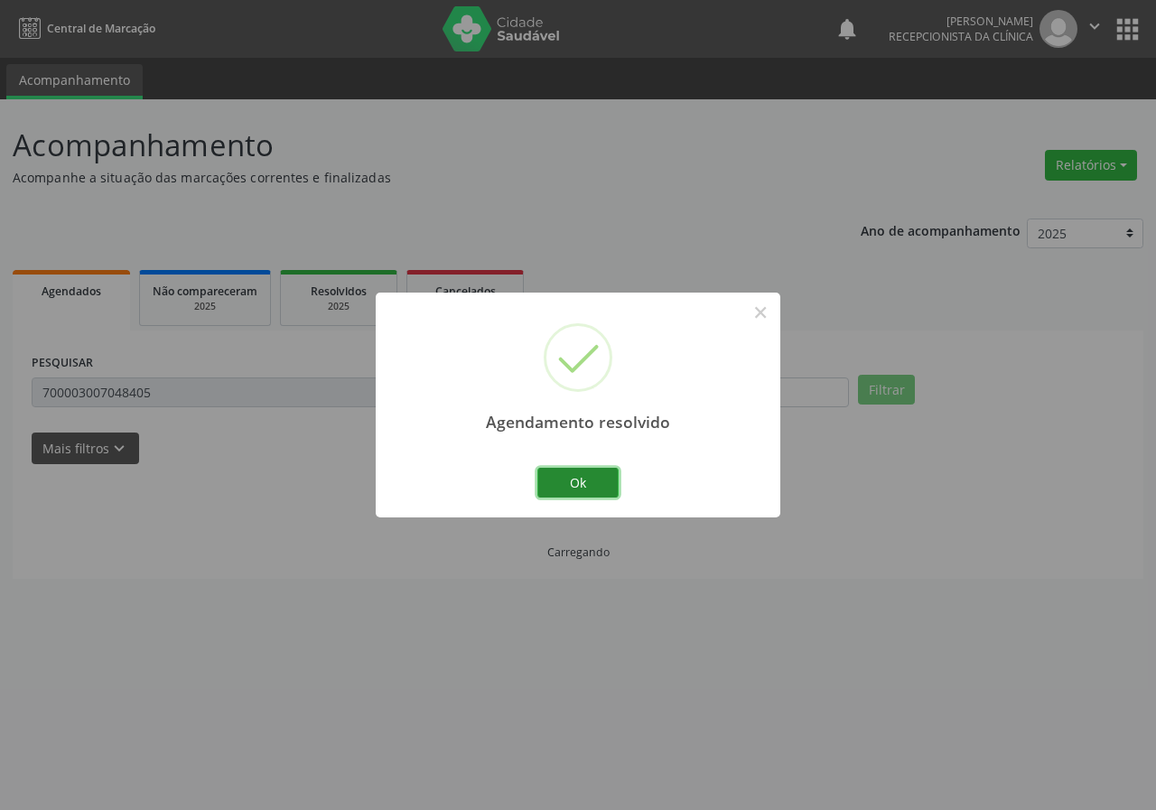
click at [595, 482] on button "Ok" at bounding box center [578, 483] width 81 height 31
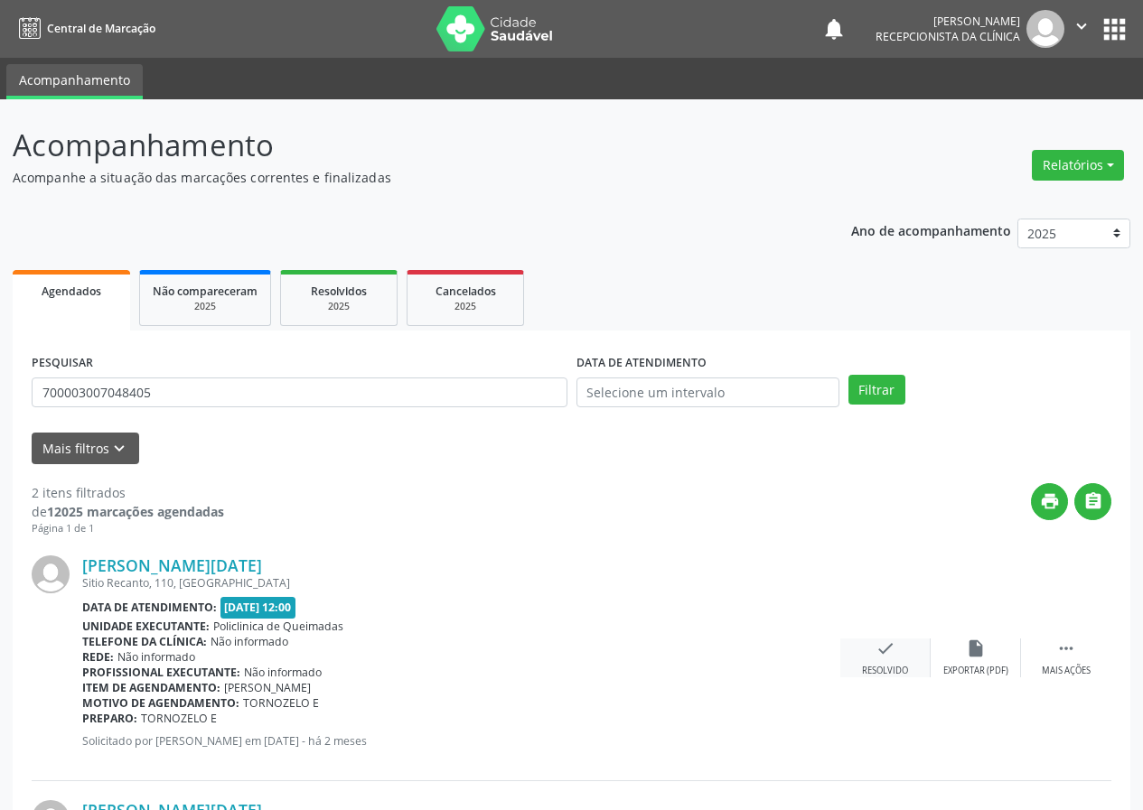
click at [885, 642] on icon "check" at bounding box center [885, 649] width 20 height 20
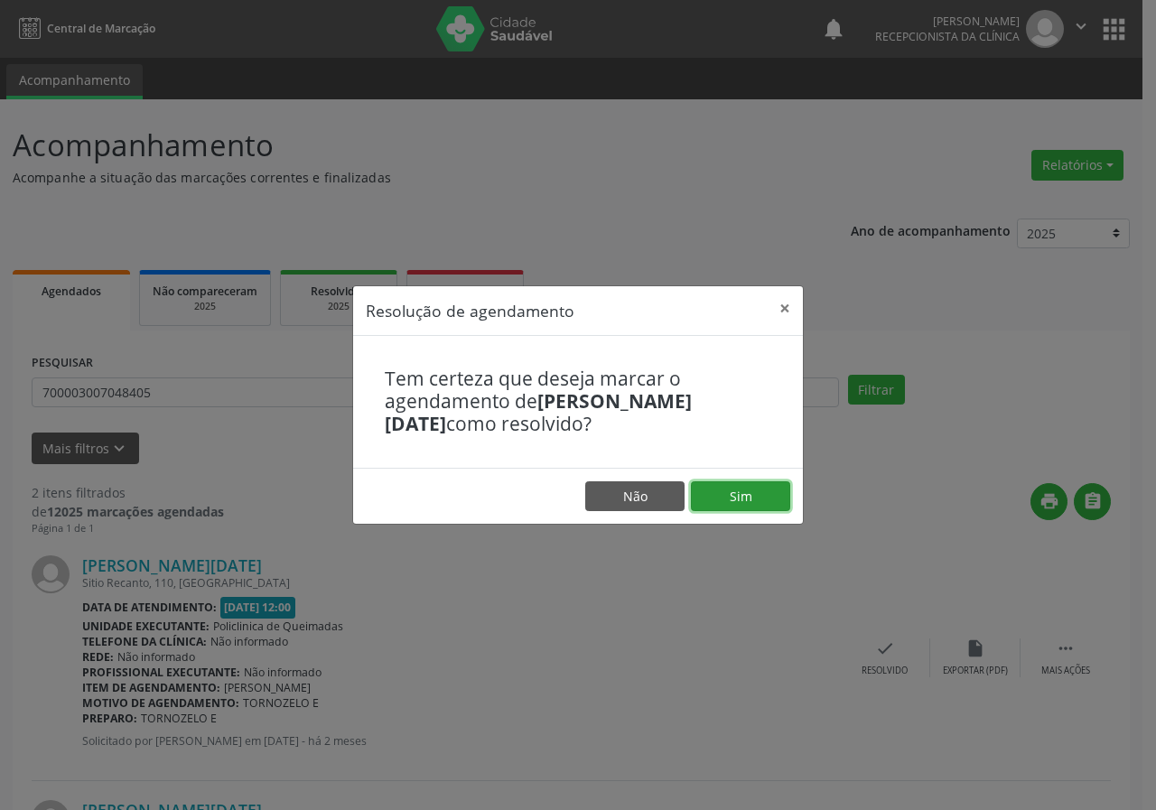
click at [765, 491] on button "Sim" at bounding box center [740, 497] width 99 height 31
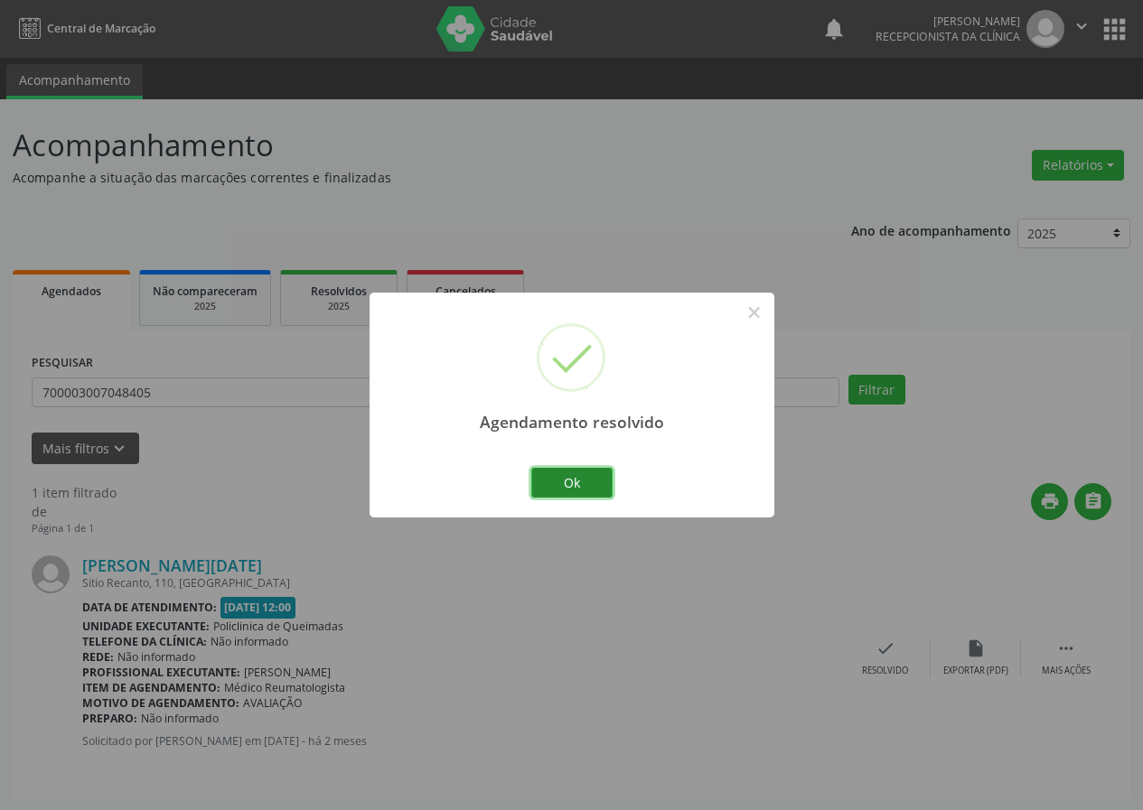
click at [585, 476] on button "Ok" at bounding box center [571, 483] width 81 height 31
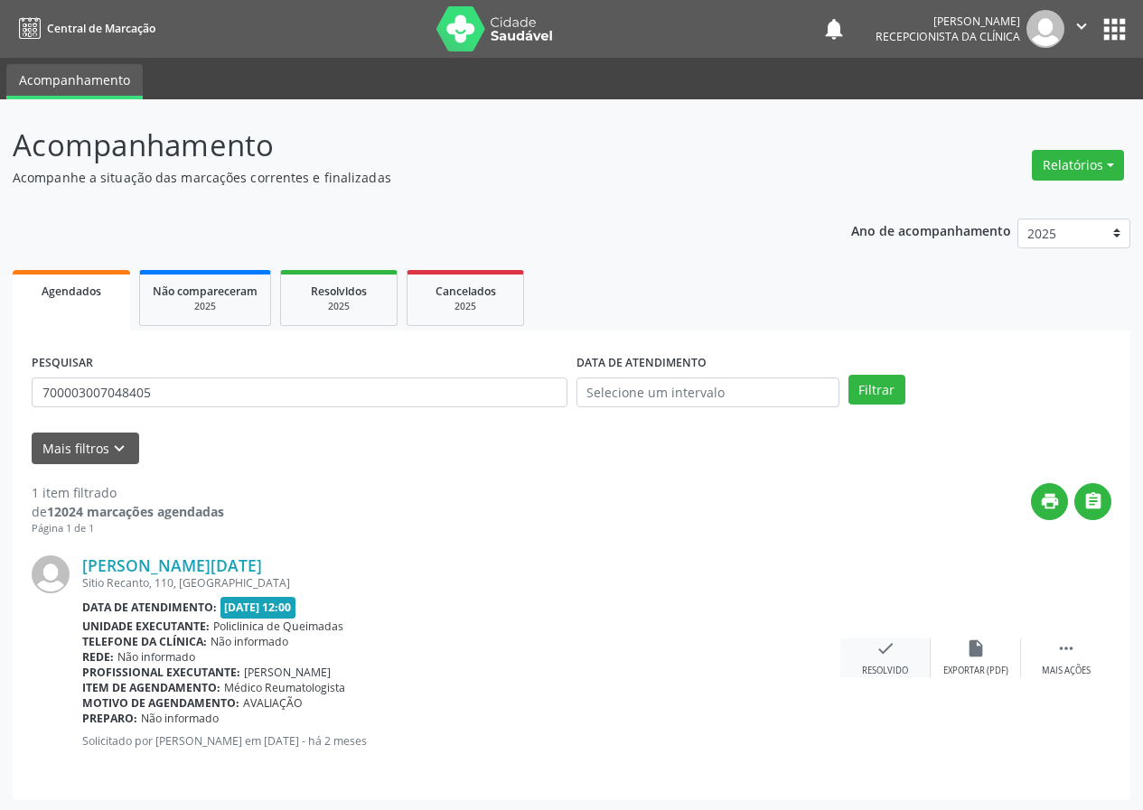
click at [886, 649] on icon "check" at bounding box center [885, 649] width 20 height 20
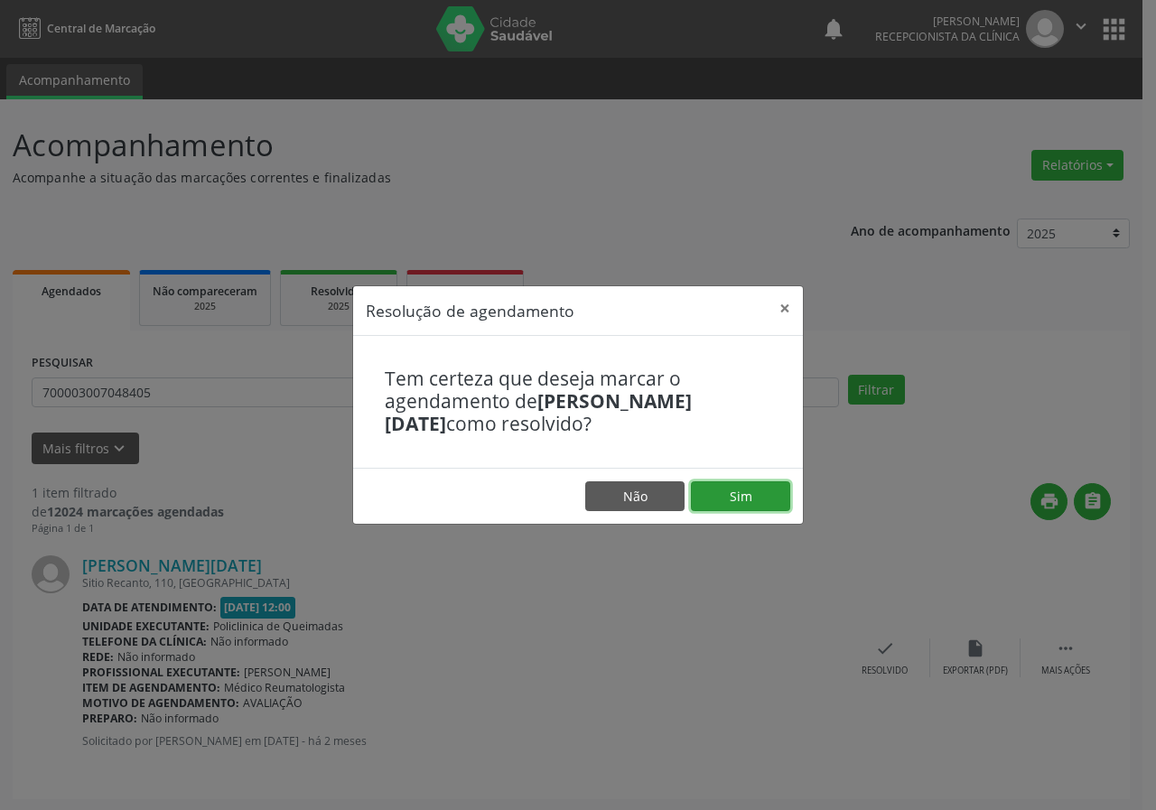
click at [767, 500] on button "Sim" at bounding box center [740, 497] width 99 height 31
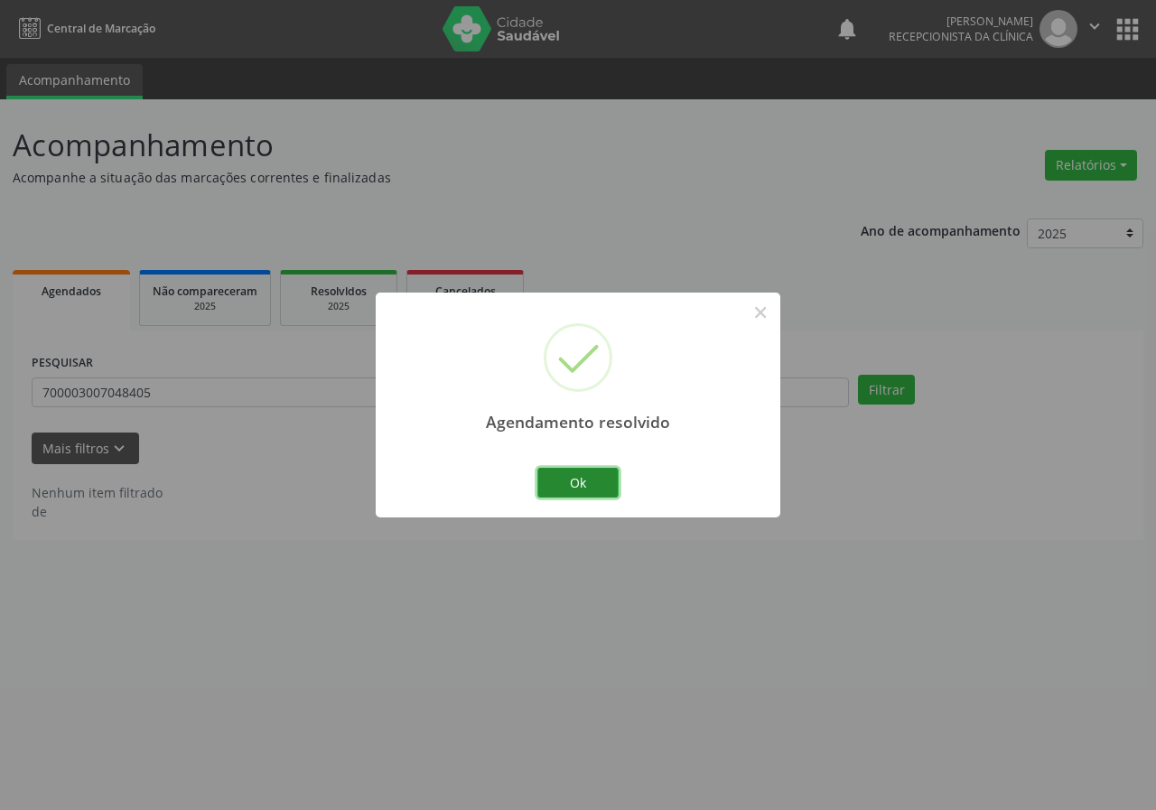
click at [605, 474] on button "Ok" at bounding box center [578, 483] width 81 height 31
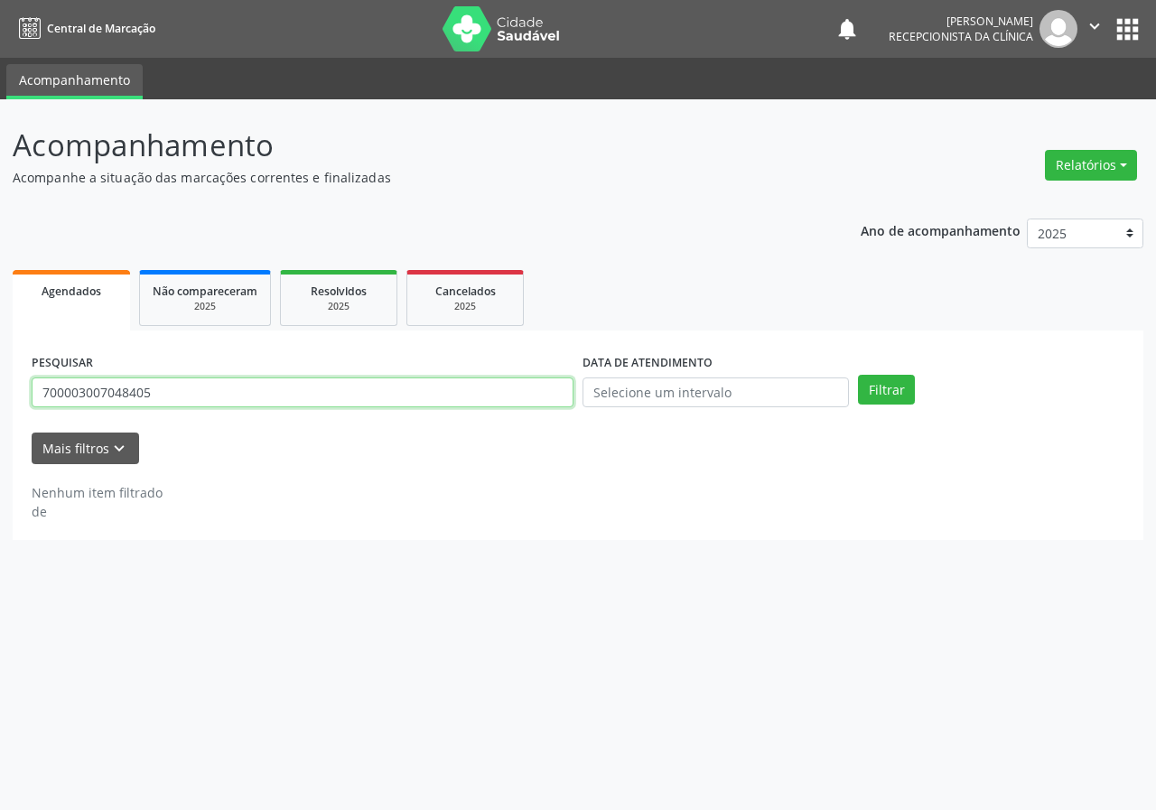
click at [481, 393] on input "700003007048405" at bounding box center [303, 393] width 542 height 31
click at [858, 375] on button "Filtrar" at bounding box center [886, 390] width 57 height 31
click at [166, 396] on input "700003007048405" at bounding box center [303, 393] width 542 height 31
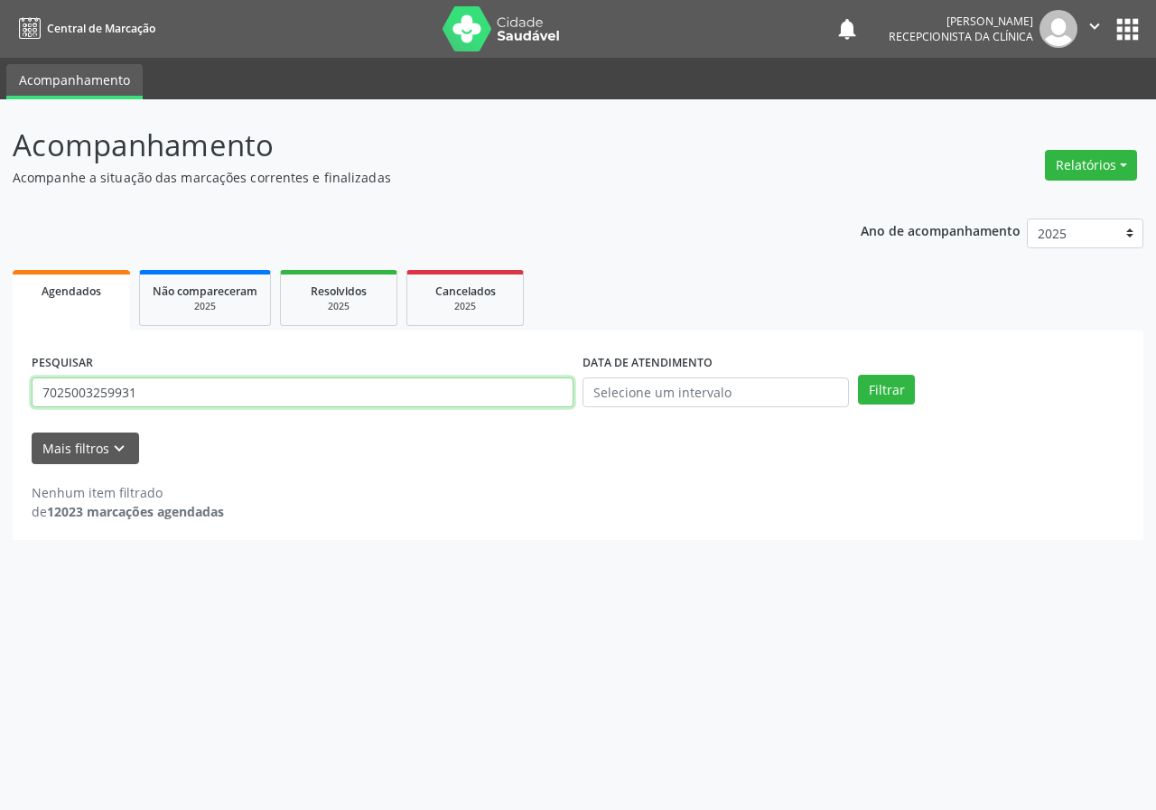
click at [858, 375] on button "Filtrar" at bounding box center [886, 390] width 57 height 31
click at [142, 392] on input "7025003259931" at bounding box center [303, 393] width 542 height 31
click at [142, 391] on input "7025003259931" at bounding box center [303, 393] width 542 height 31
click at [858, 375] on button "Filtrar" at bounding box center [886, 390] width 57 height 31
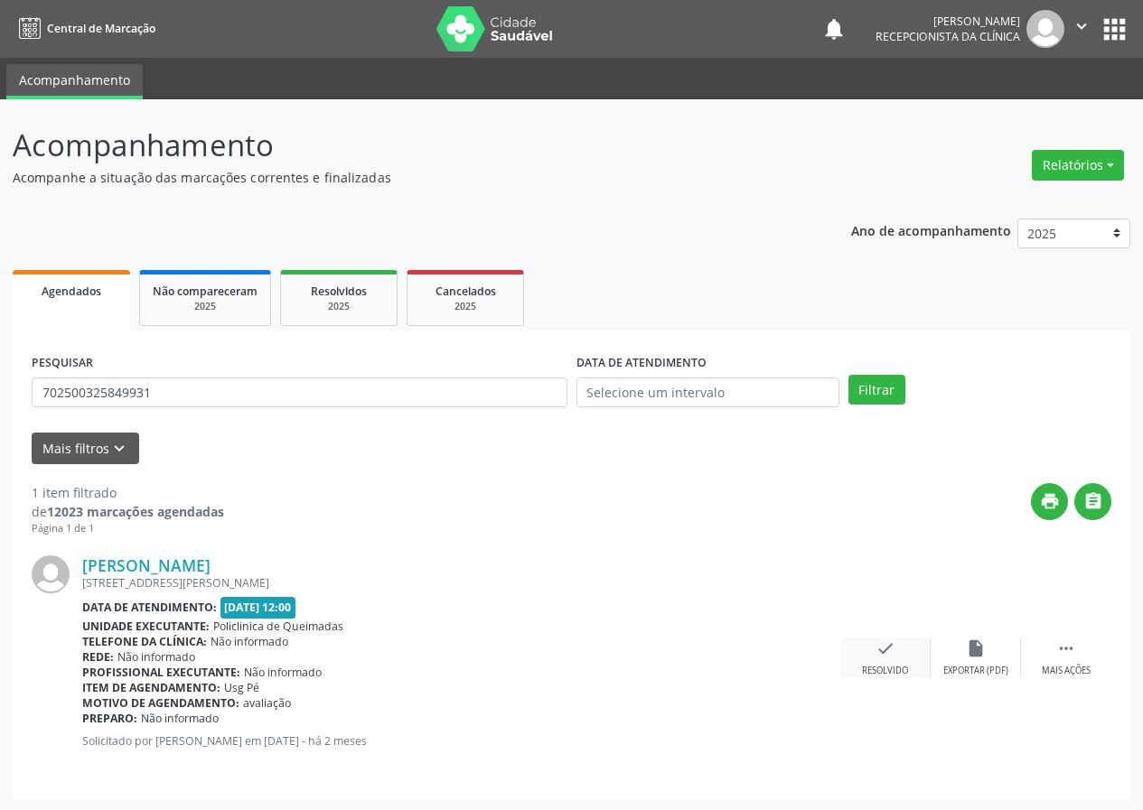
click at [896, 658] on div "check Resolvido" at bounding box center [885, 658] width 90 height 39
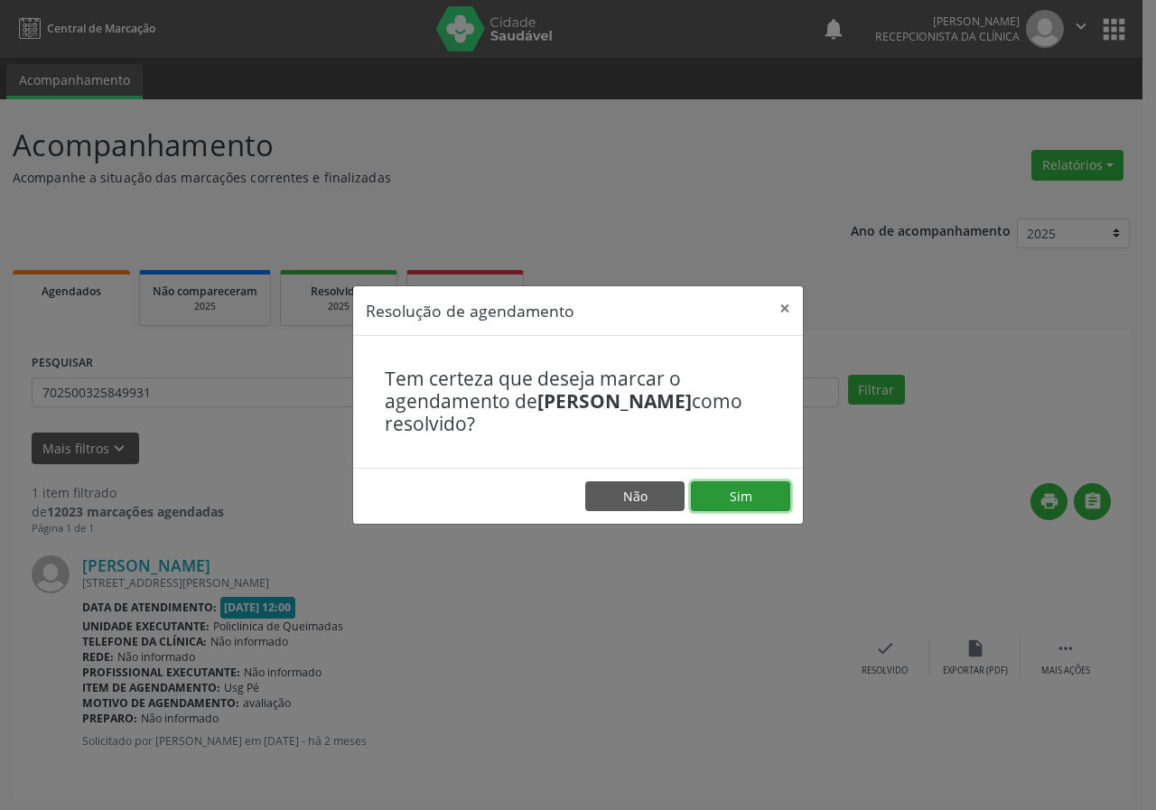
click at [744, 508] on button "Sim" at bounding box center [740, 497] width 99 height 31
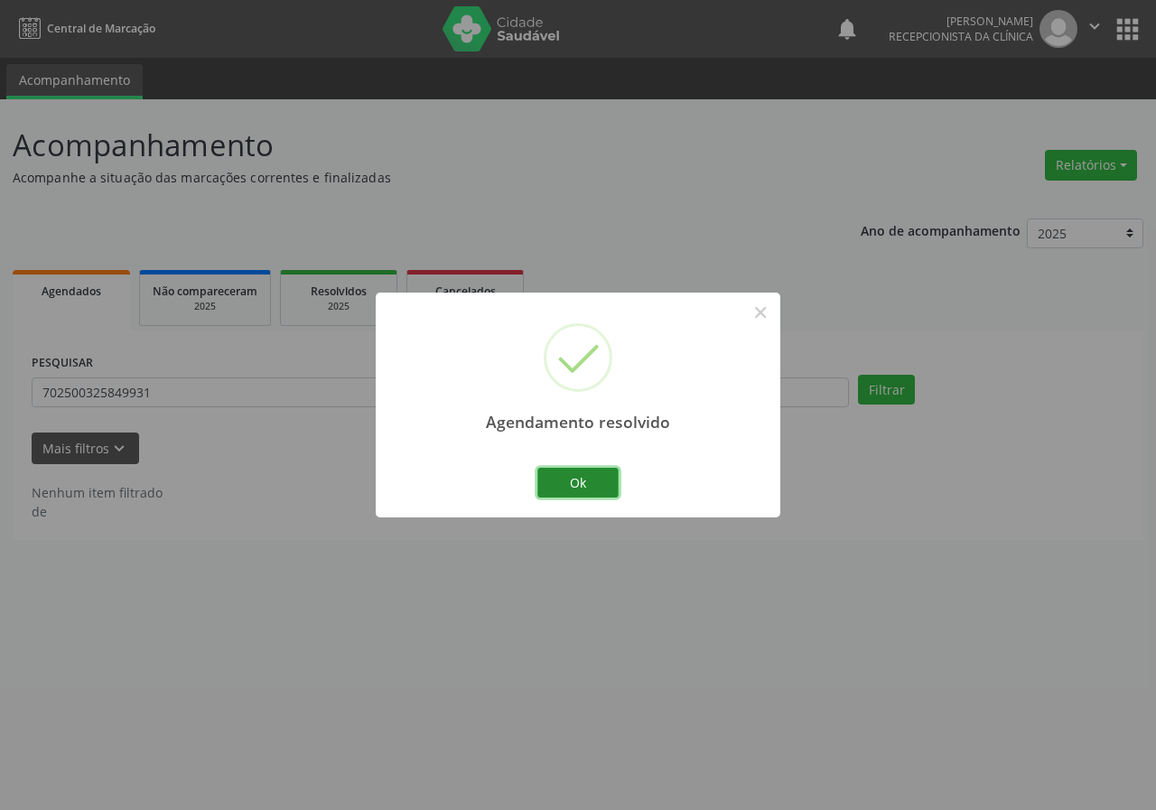
drag, startPoint x: 594, startPoint y: 486, endPoint x: 458, endPoint y: 441, distance: 143.7
click at [594, 485] on button "Ok" at bounding box center [578, 483] width 81 height 31
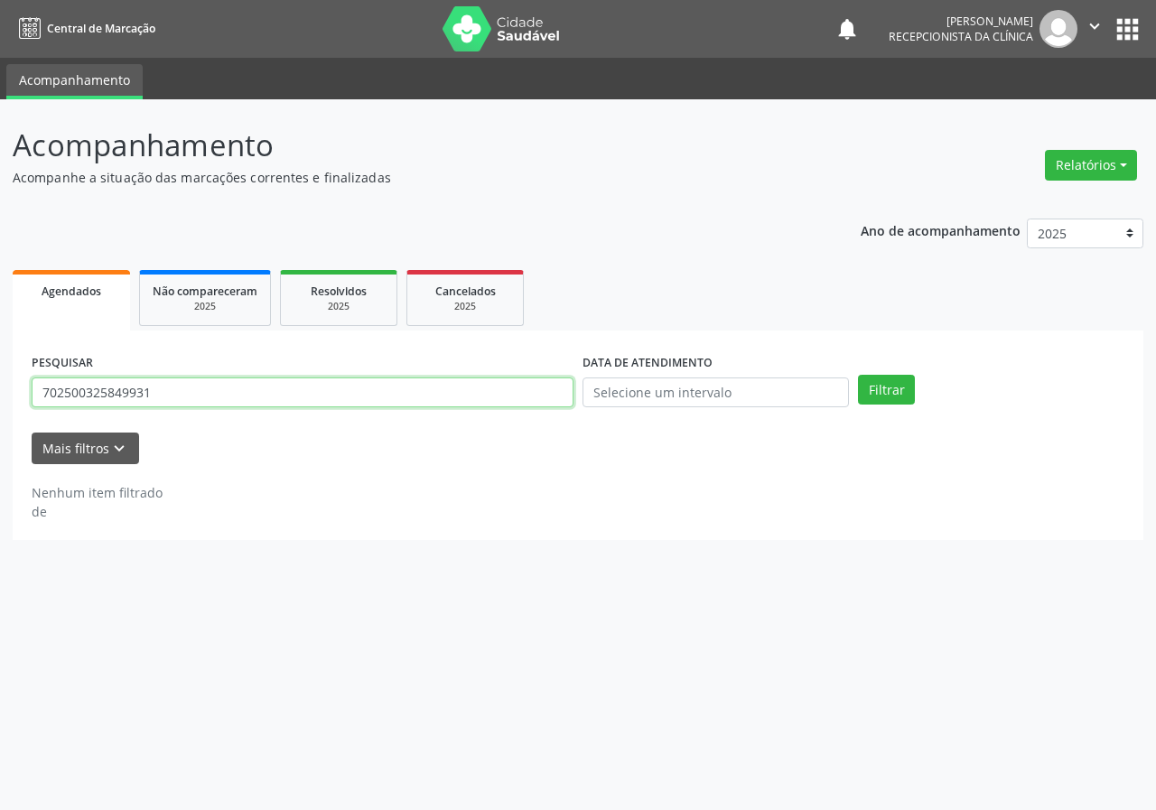
click at [463, 388] on input "702500325849931" at bounding box center [303, 393] width 542 height 31
click at [858, 375] on button "Filtrar" at bounding box center [886, 390] width 57 height 31
click at [167, 396] on input "700003764975800" at bounding box center [303, 393] width 542 height 31
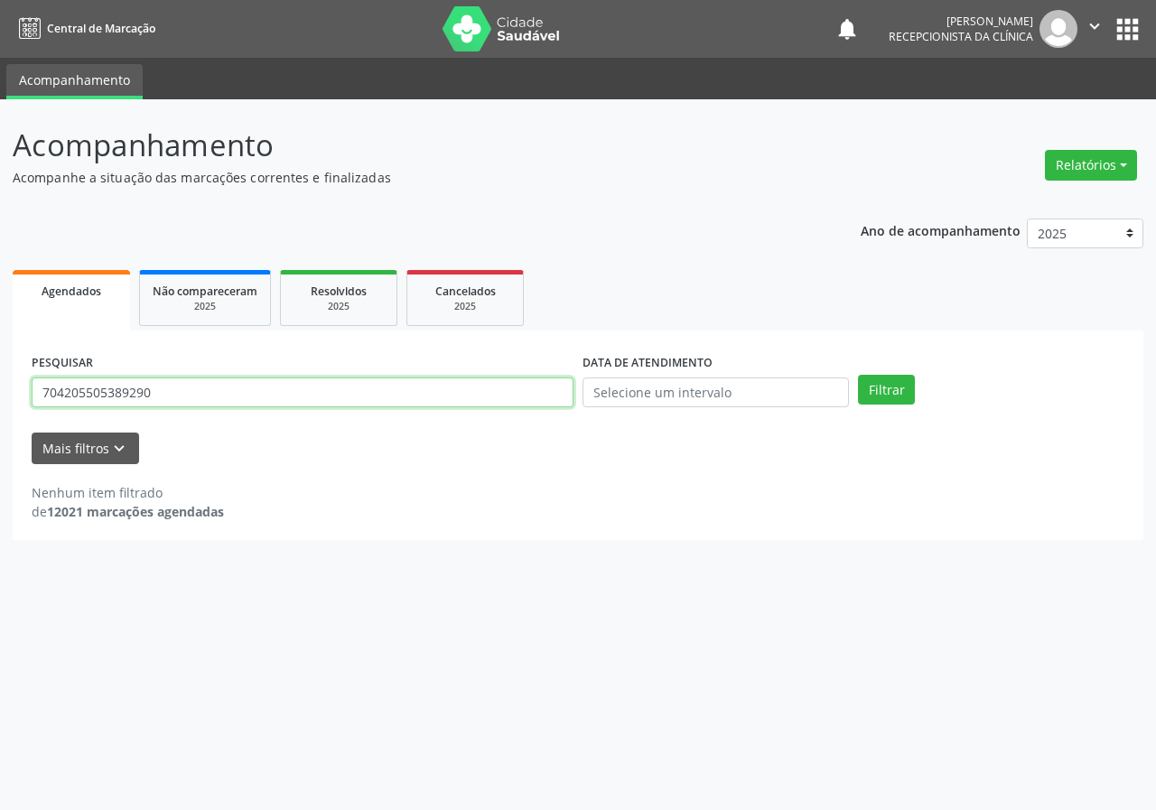
click at [858, 375] on button "Filtrar" at bounding box center [886, 390] width 57 height 31
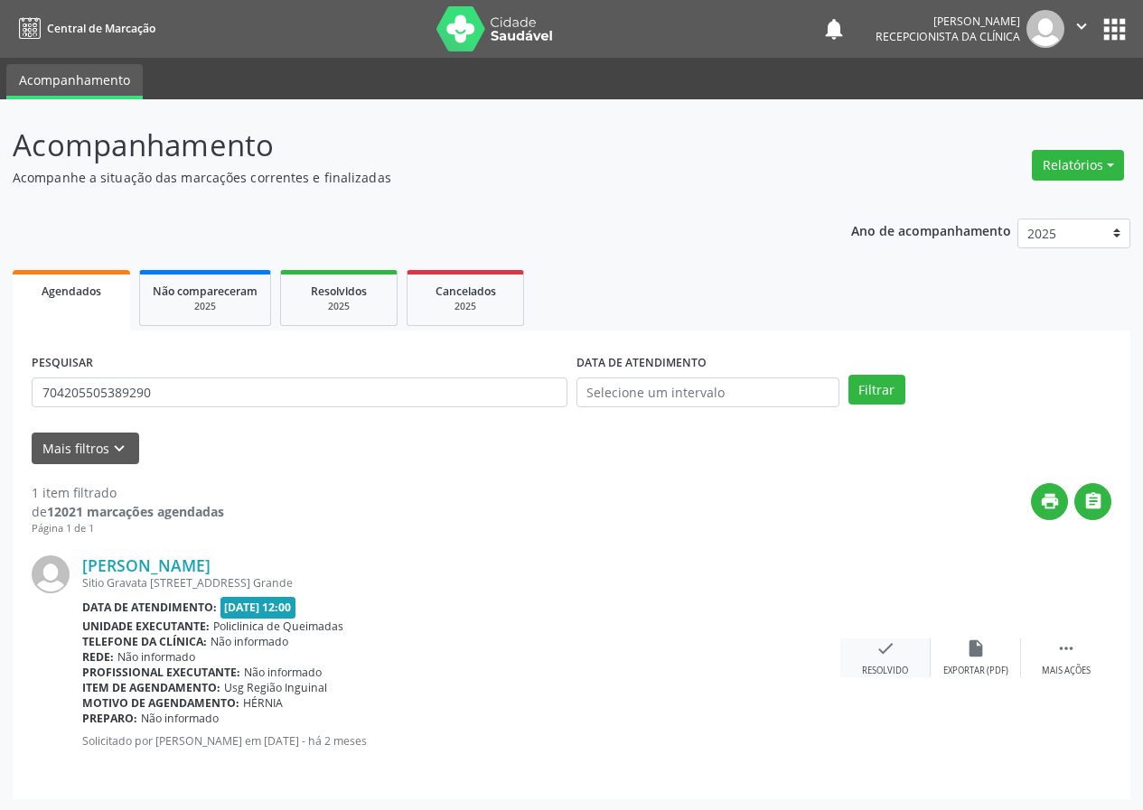
click at [877, 644] on icon "check" at bounding box center [885, 649] width 20 height 20
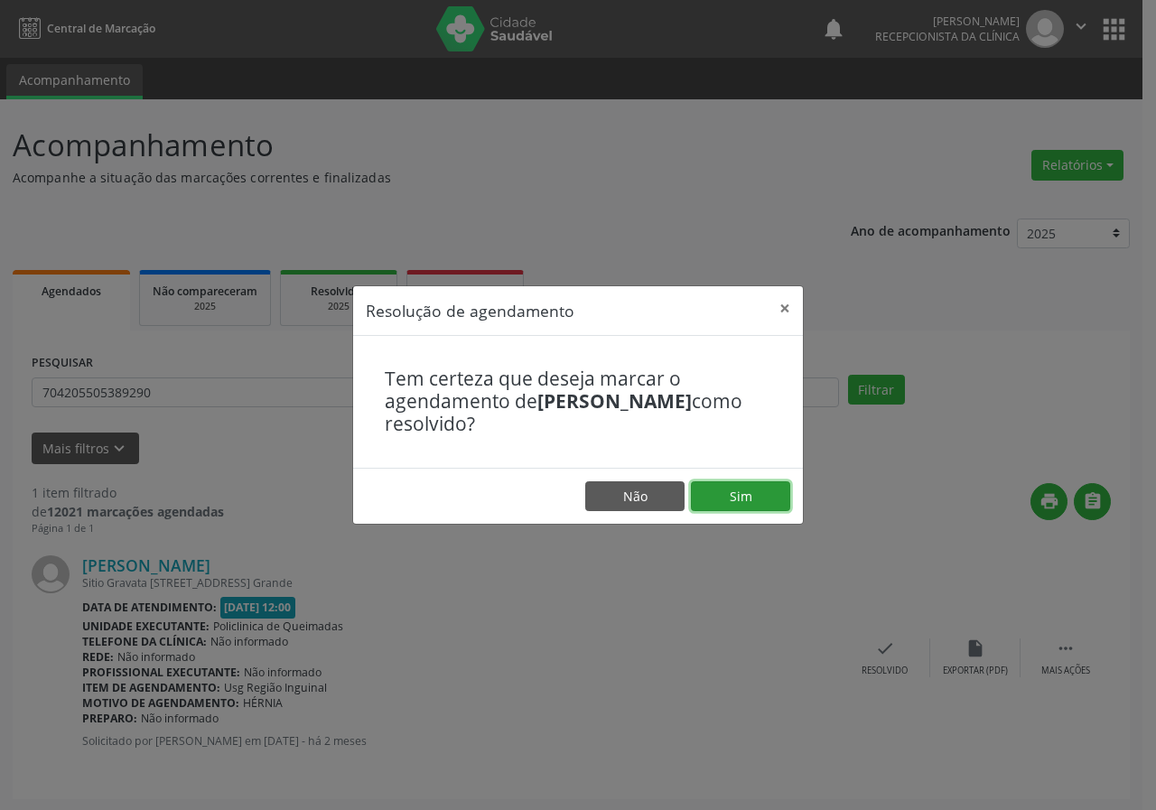
click at [765, 503] on button "Sim" at bounding box center [740, 497] width 99 height 31
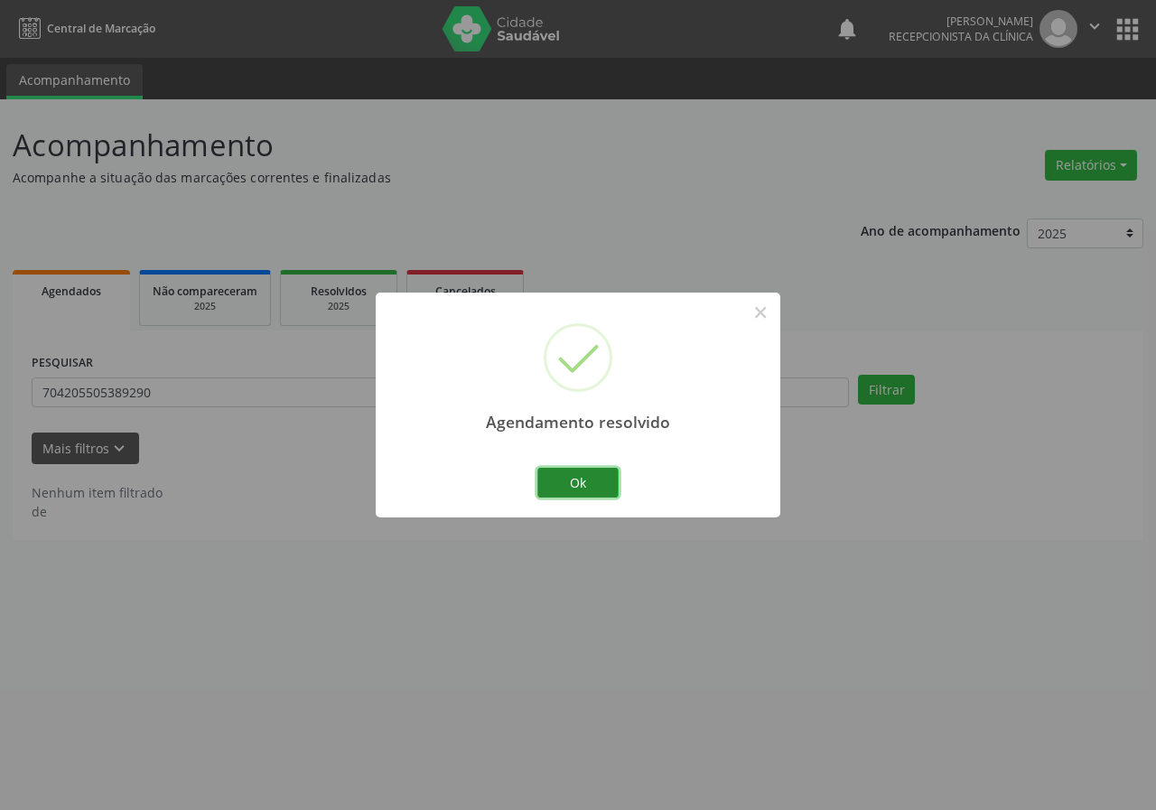
click at [582, 484] on button "Ok" at bounding box center [578, 483] width 81 height 31
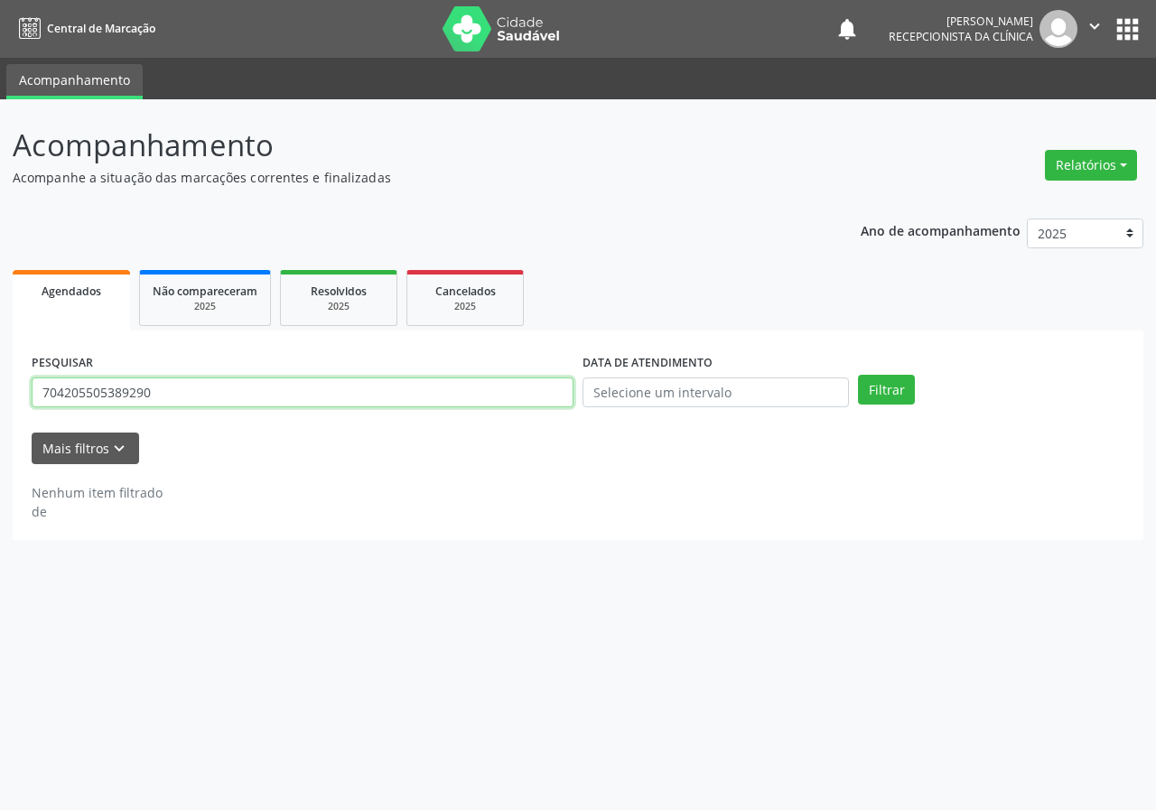
click at [491, 396] on input "704205505389290" at bounding box center [303, 393] width 542 height 31
click at [858, 375] on button "Filtrar" at bounding box center [886, 390] width 57 height 31
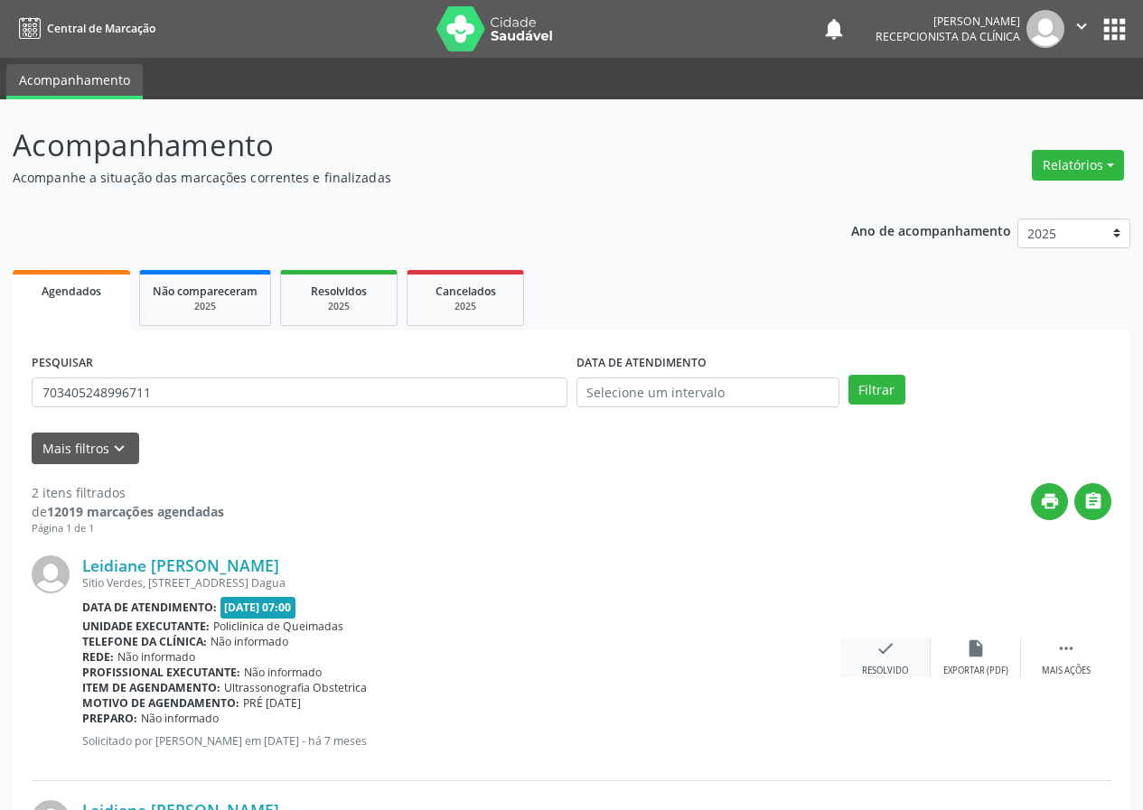
click at [874, 649] on div "check Resolvido" at bounding box center [885, 658] width 90 height 39
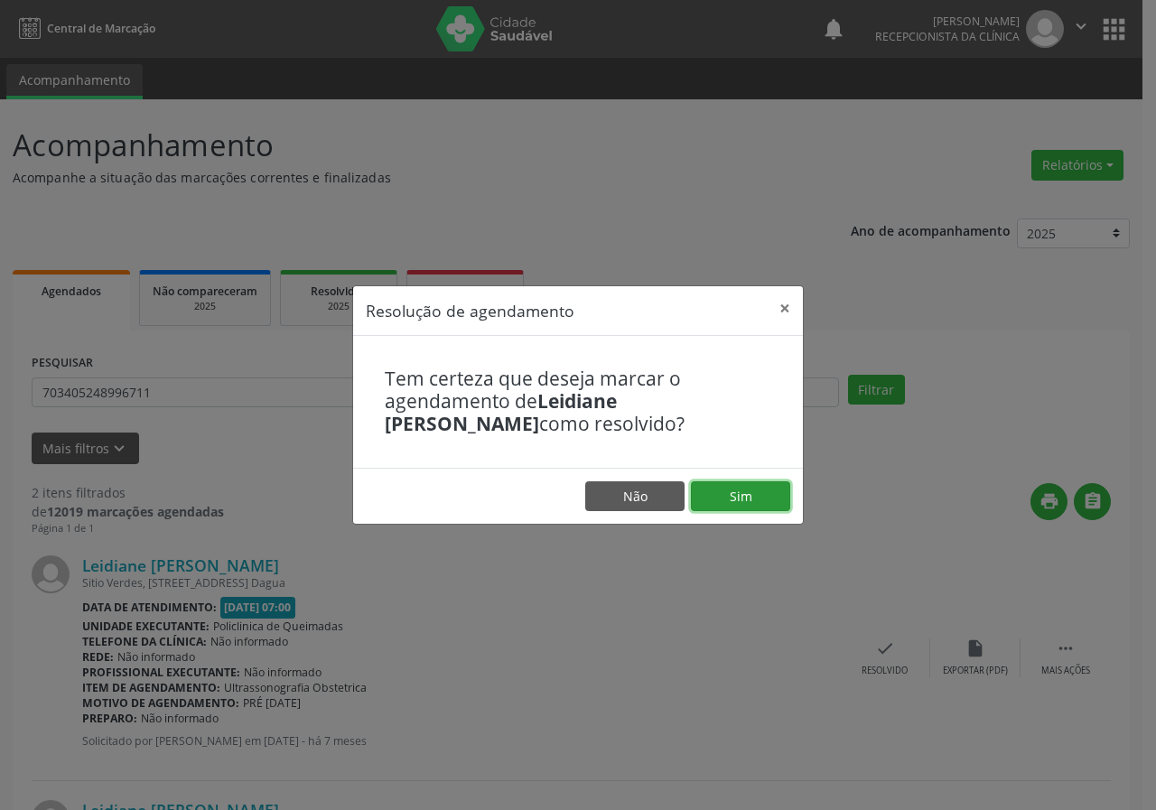
click at [748, 492] on button "Sim" at bounding box center [740, 497] width 99 height 31
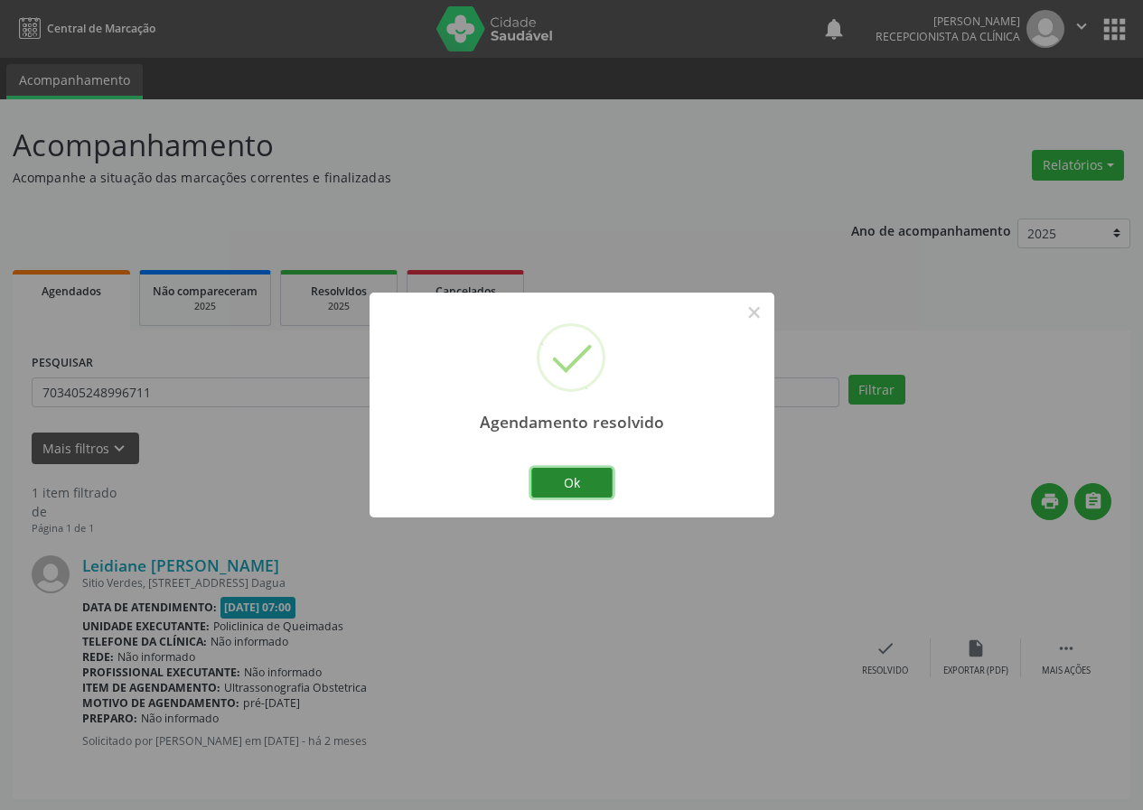
click at [594, 475] on button "Ok" at bounding box center [571, 483] width 81 height 31
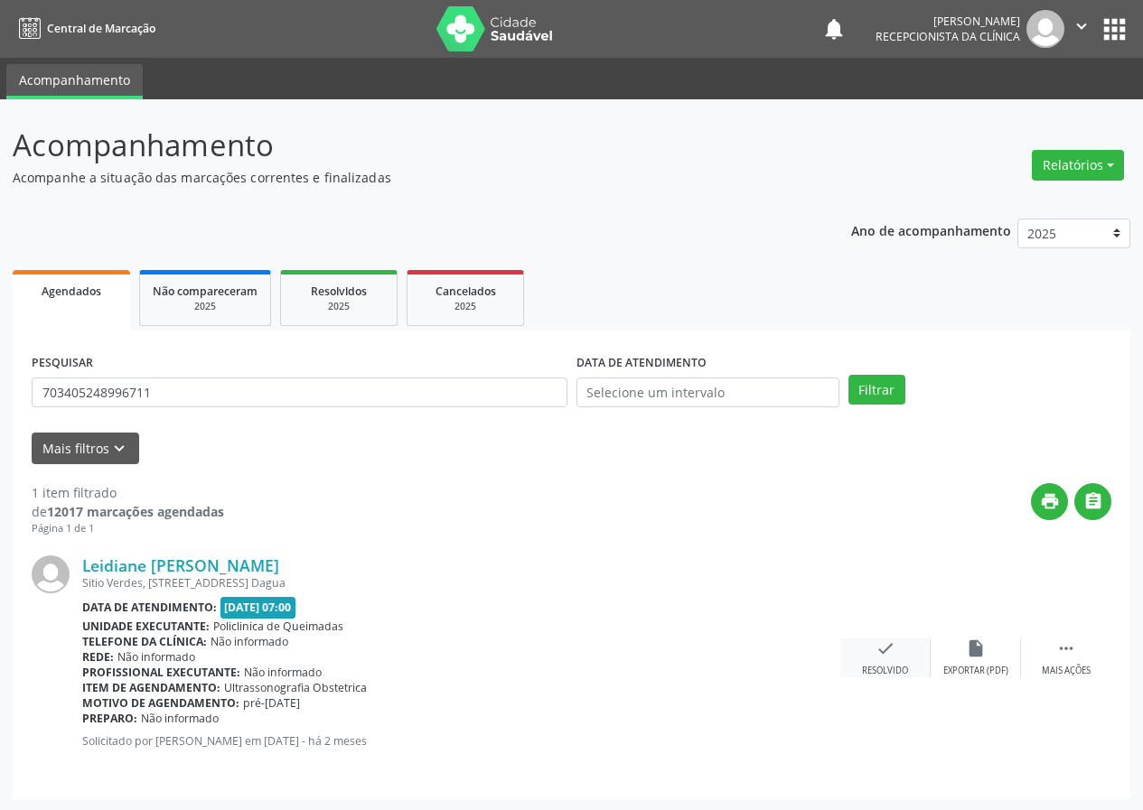
click at [894, 642] on icon "check" at bounding box center [885, 649] width 20 height 20
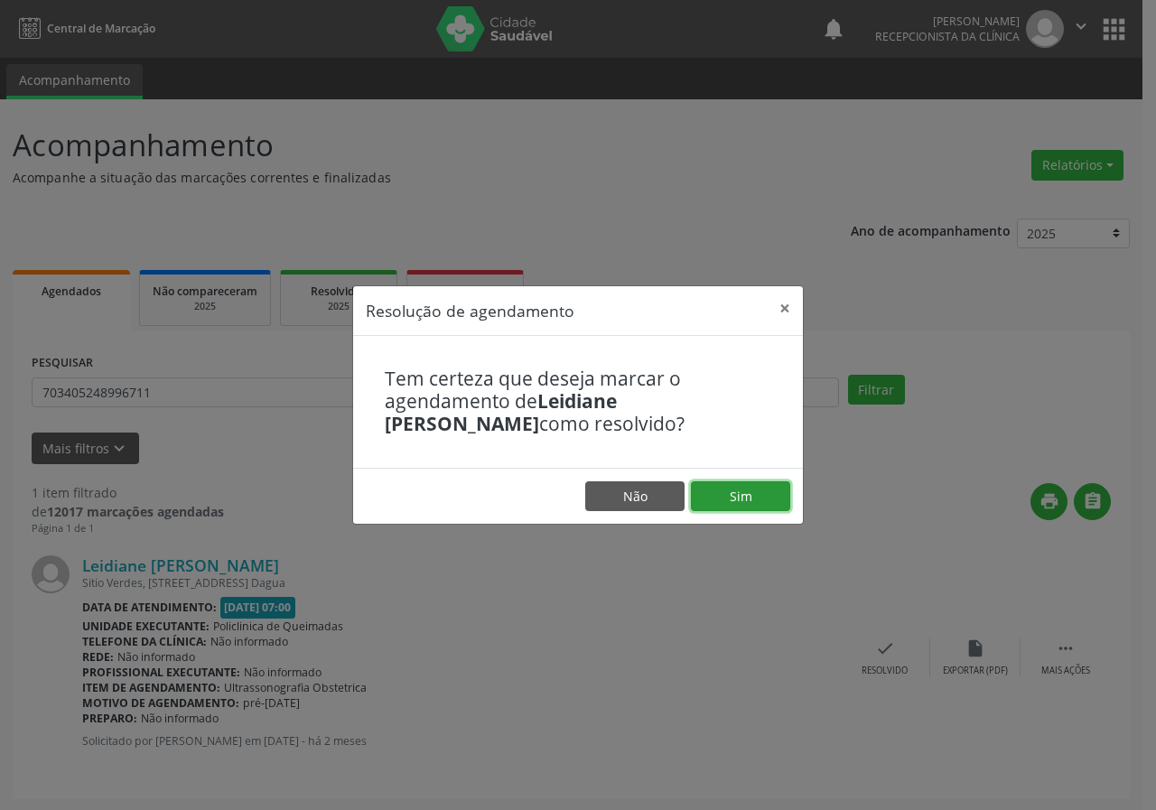
click at [762, 510] on button "Sim" at bounding box center [740, 497] width 99 height 31
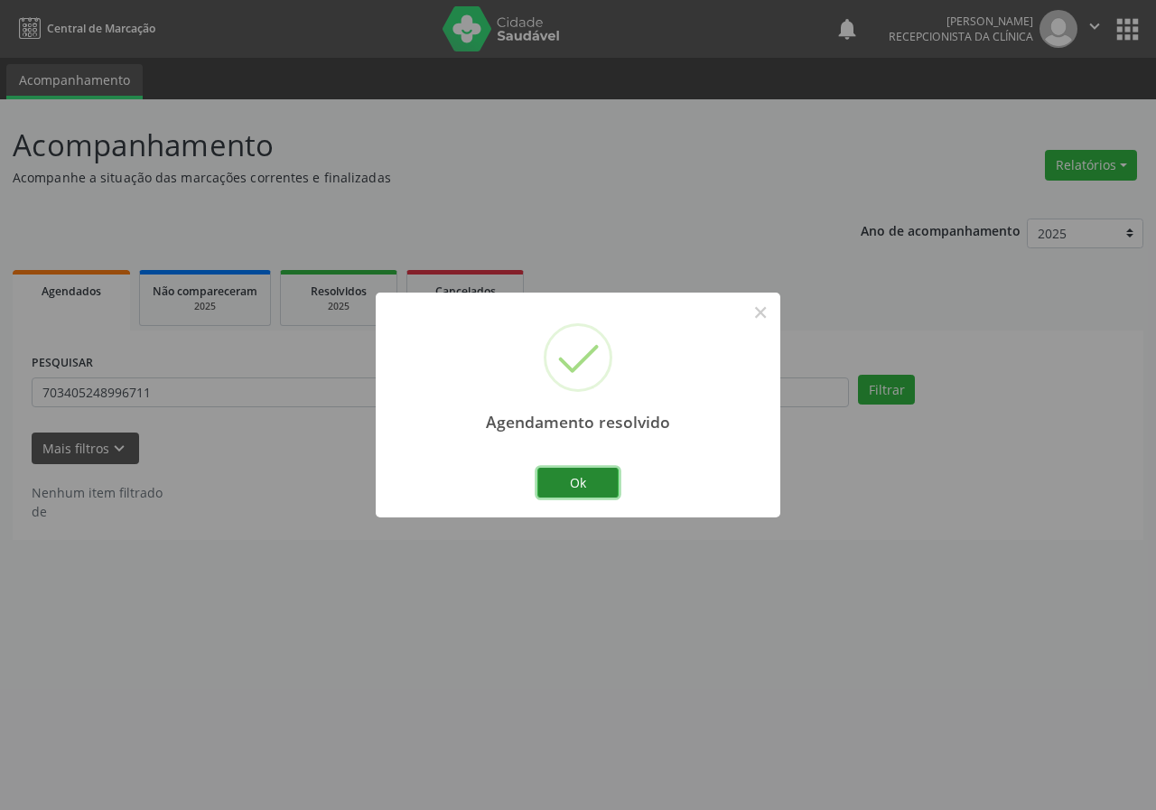
click at [566, 471] on button "Ok" at bounding box center [578, 483] width 81 height 31
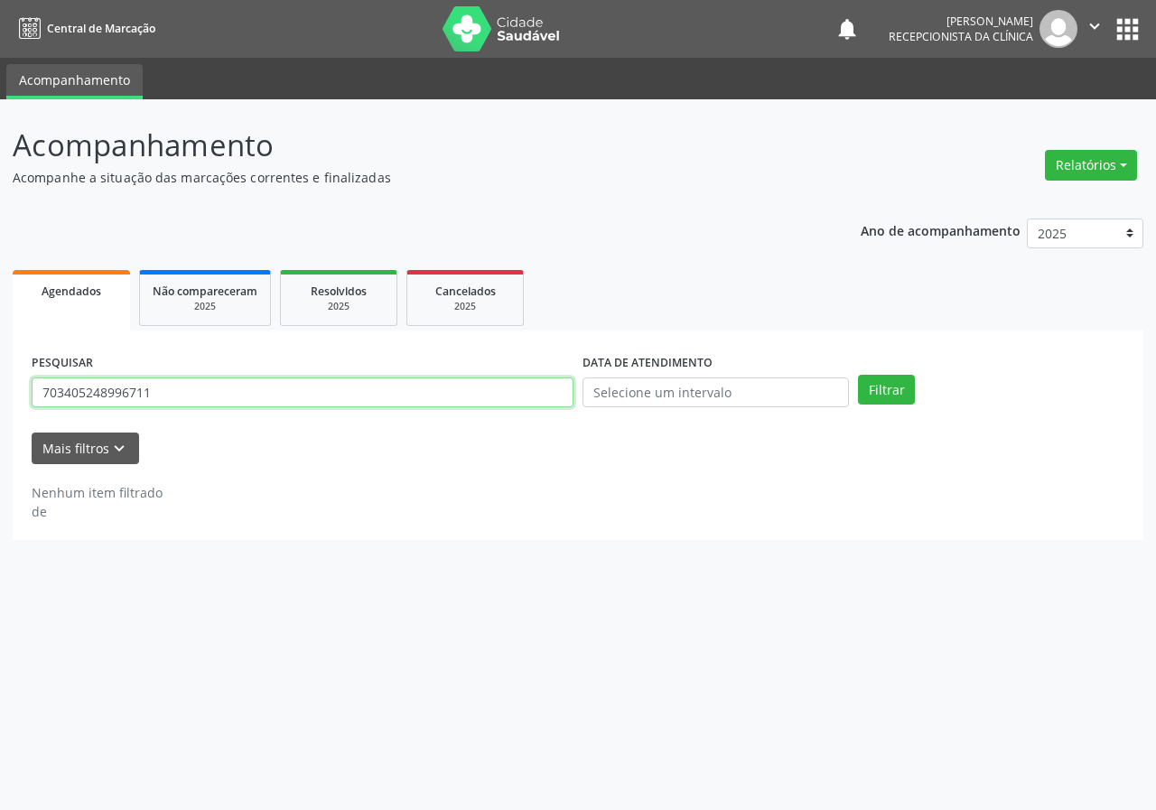
click at [468, 390] on input "703405248996711" at bounding box center [303, 393] width 542 height 31
click at [858, 375] on button "Filtrar" at bounding box center [886, 390] width 57 height 31
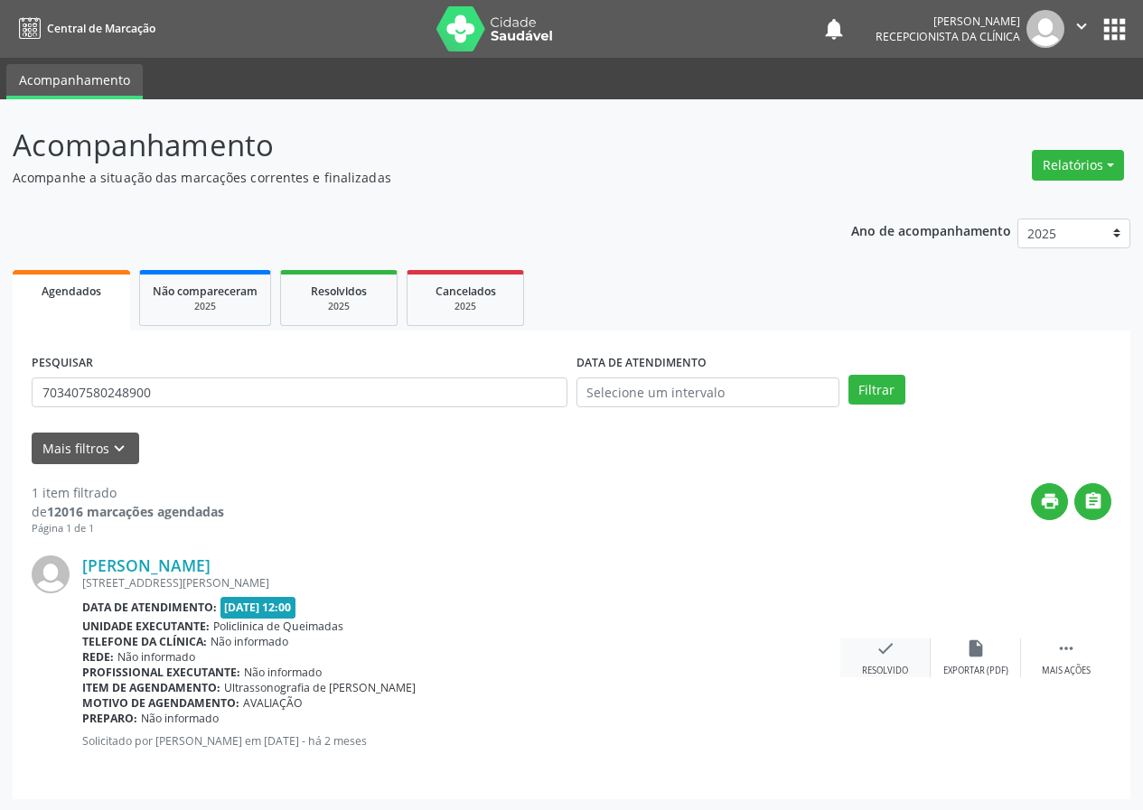
click at [882, 658] on icon "check" at bounding box center [885, 649] width 20 height 20
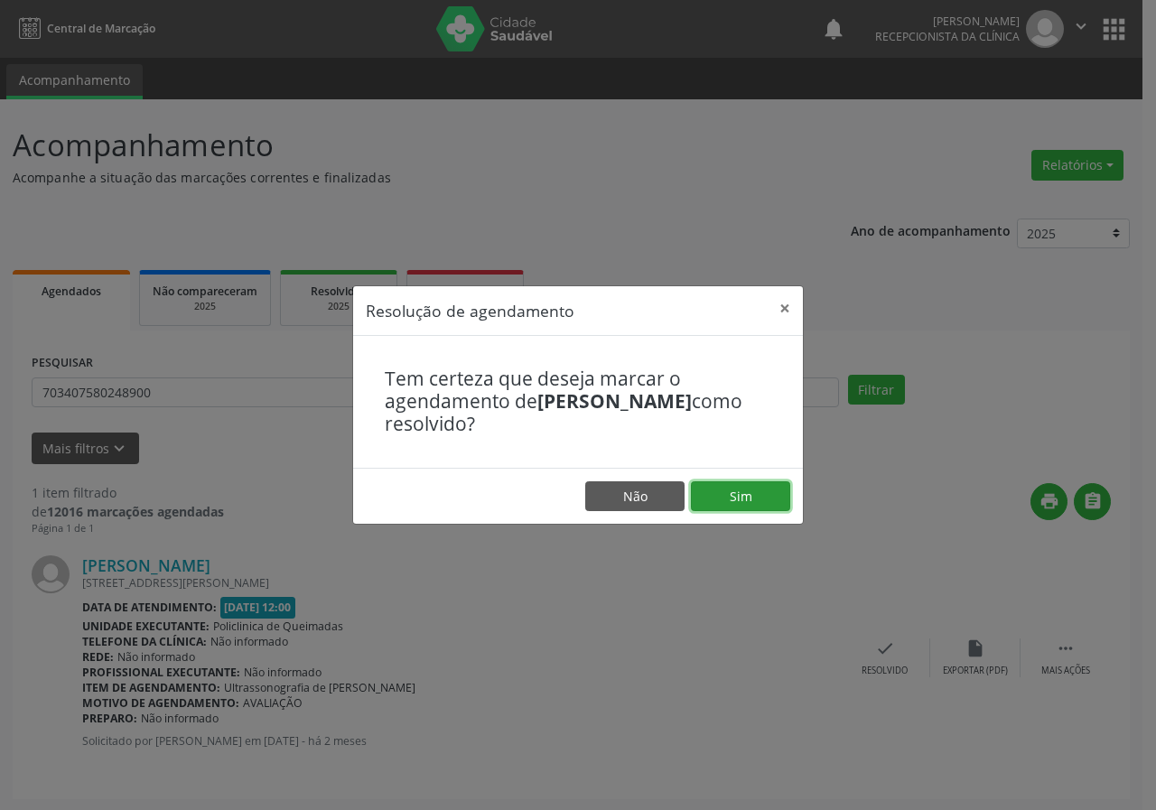
drag, startPoint x: 726, startPoint y: 501, endPoint x: 693, endPoint y: 482, distance: 38.4
click at [725, 501] on button "Sim" at bounding box center [740, 497] width 99 height 31
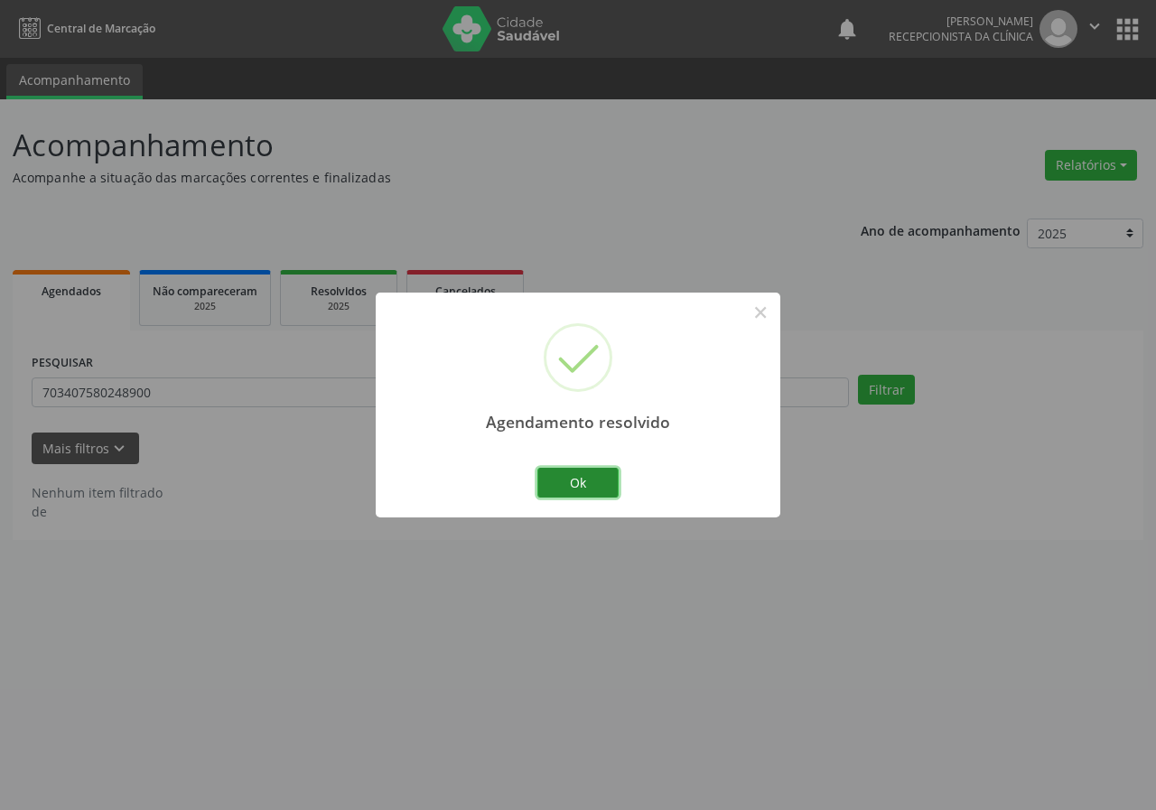
click at [585, 490] on button "Ok" at bounding box center [578, 483] width 81 height 31
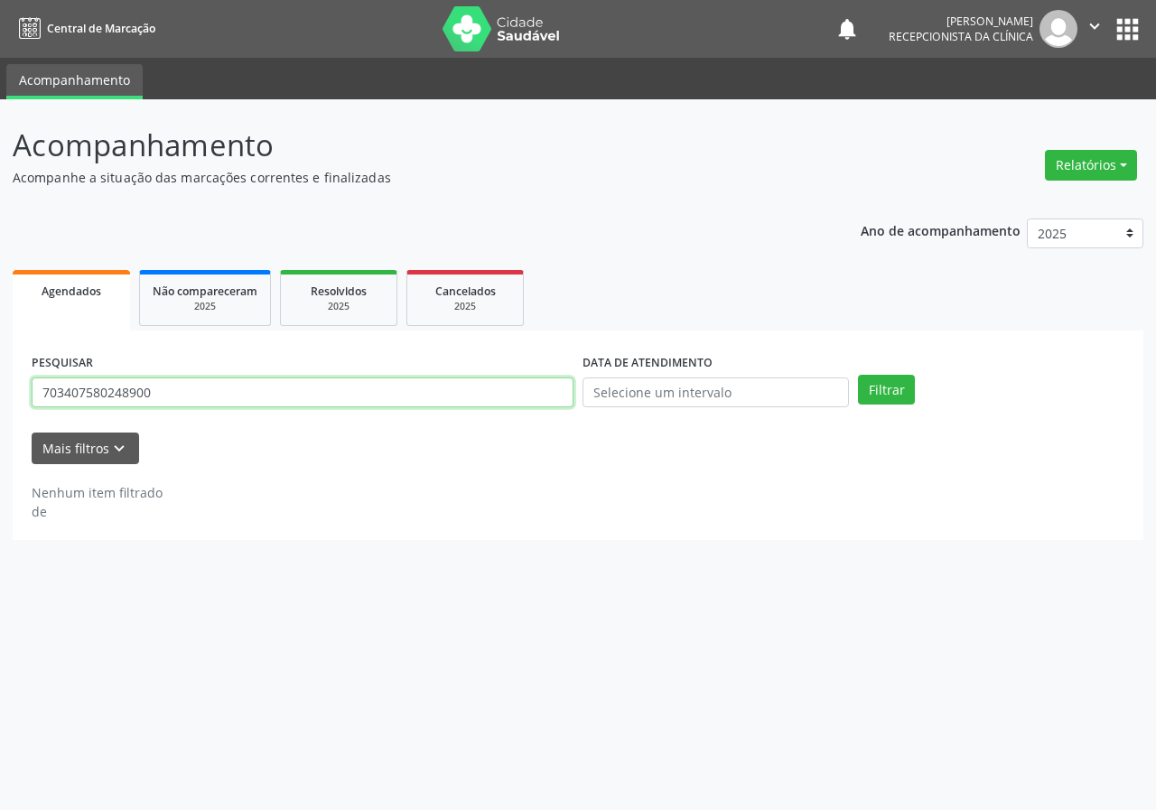
click at [443, 398] on input "703407580248900" at bounding box center [303, 393] width 542 height 31
click at [858, 375] on button "Filtrar" at bounding box center [886, 390] width 57 height 31
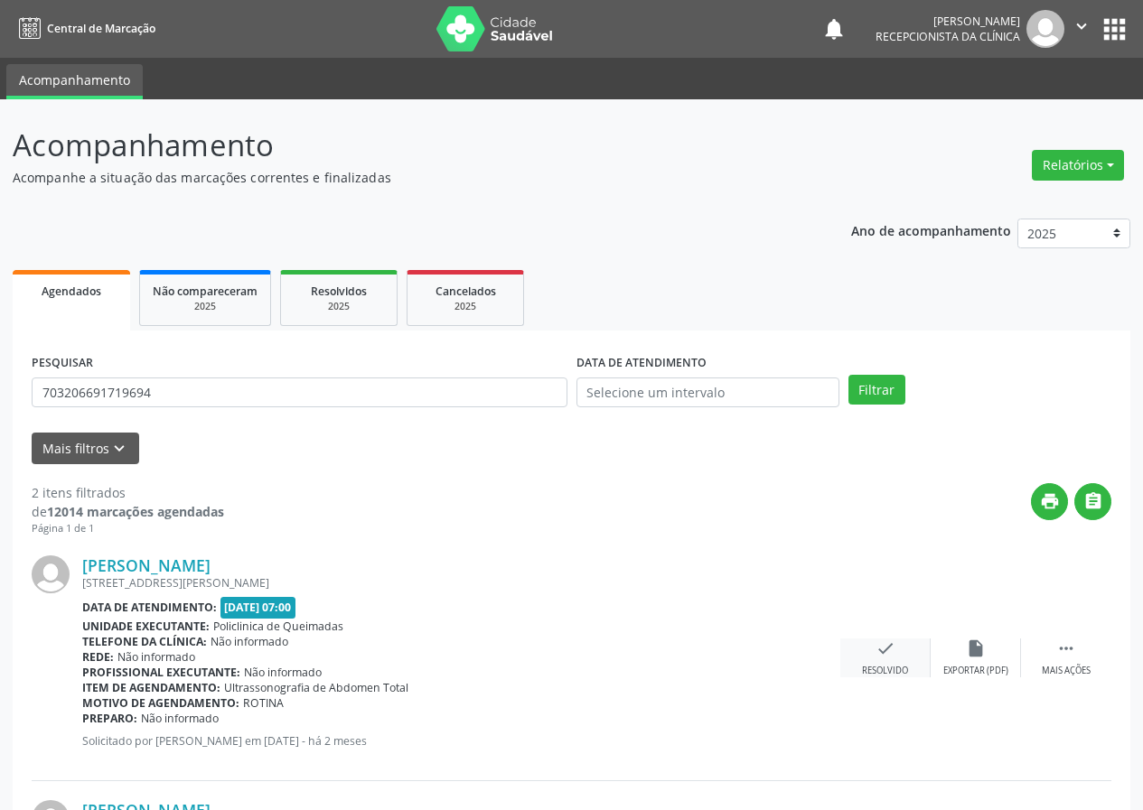
click at [881, 649] on icon "check" at bounding box center [885, 649] width 20 height 20
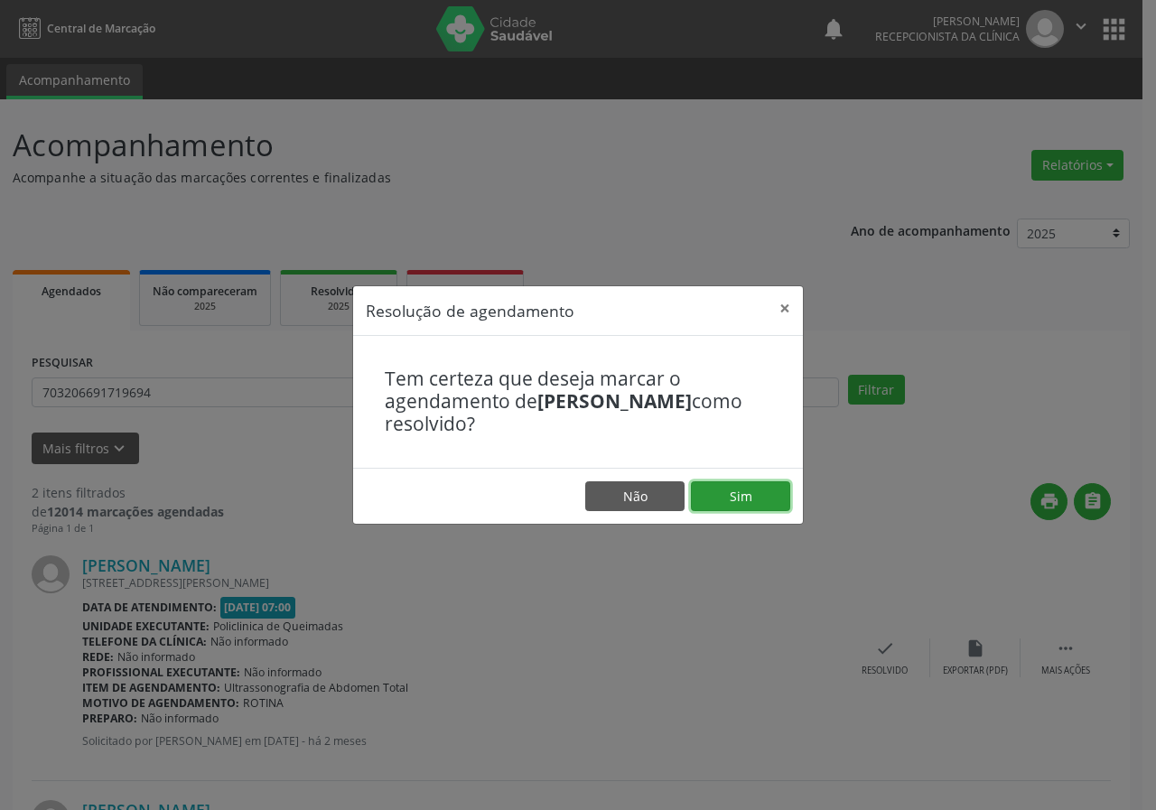
click at [771, 509] on button "Sim" at bounding box center [740, 497] width 99 height 31
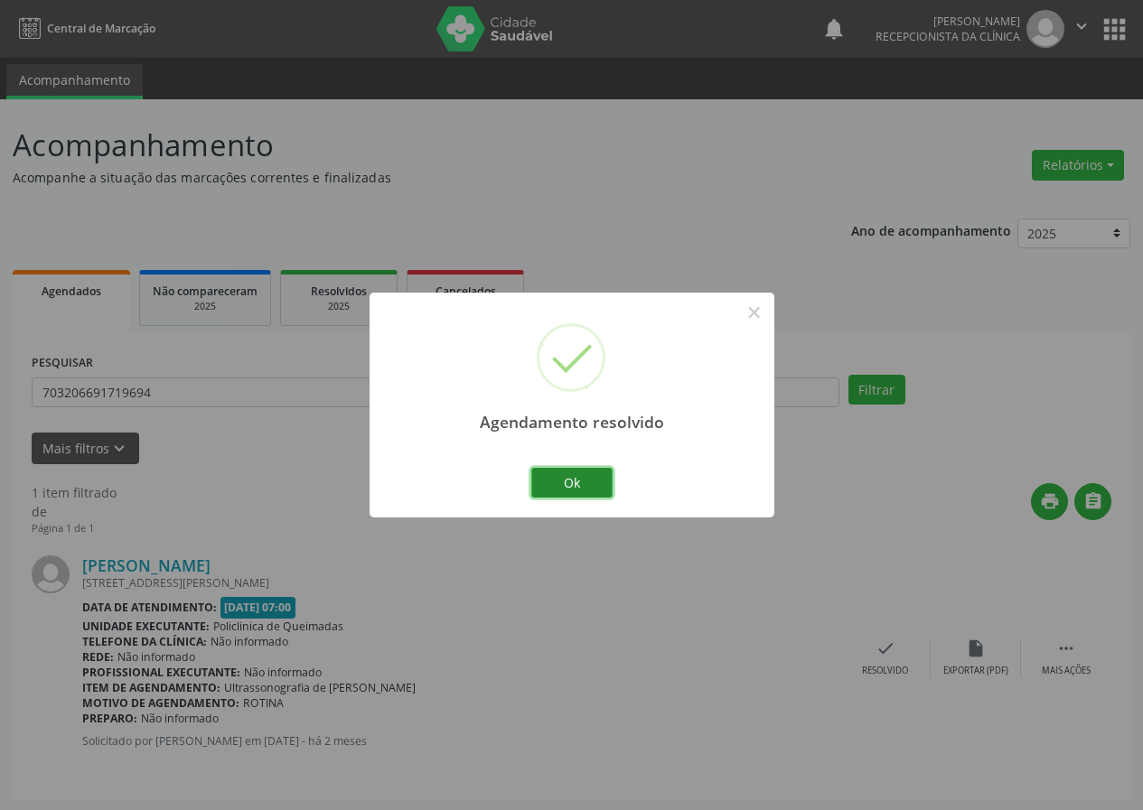
click at [566, 483] on button "Ok" at bounding box center [571, 483] width 81 height 31
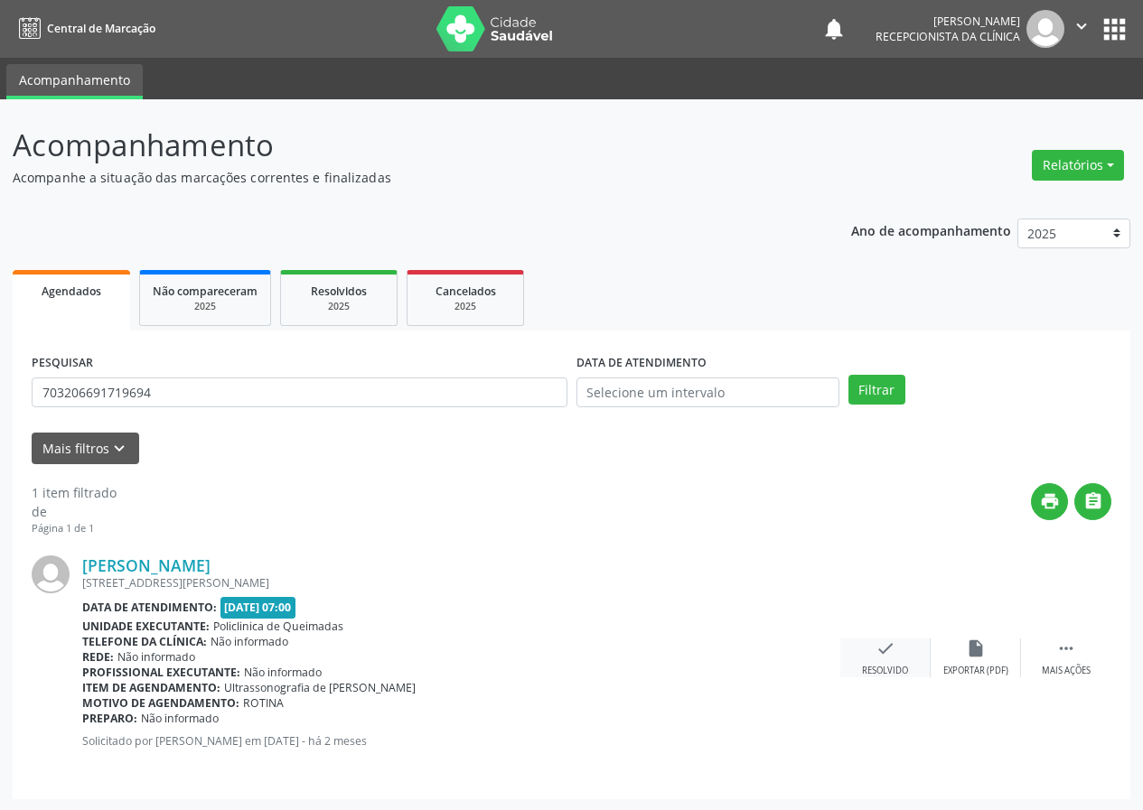
click at [896, 664] on div "check Resolvido" at bounding box center [885, 658] width 90 height 39
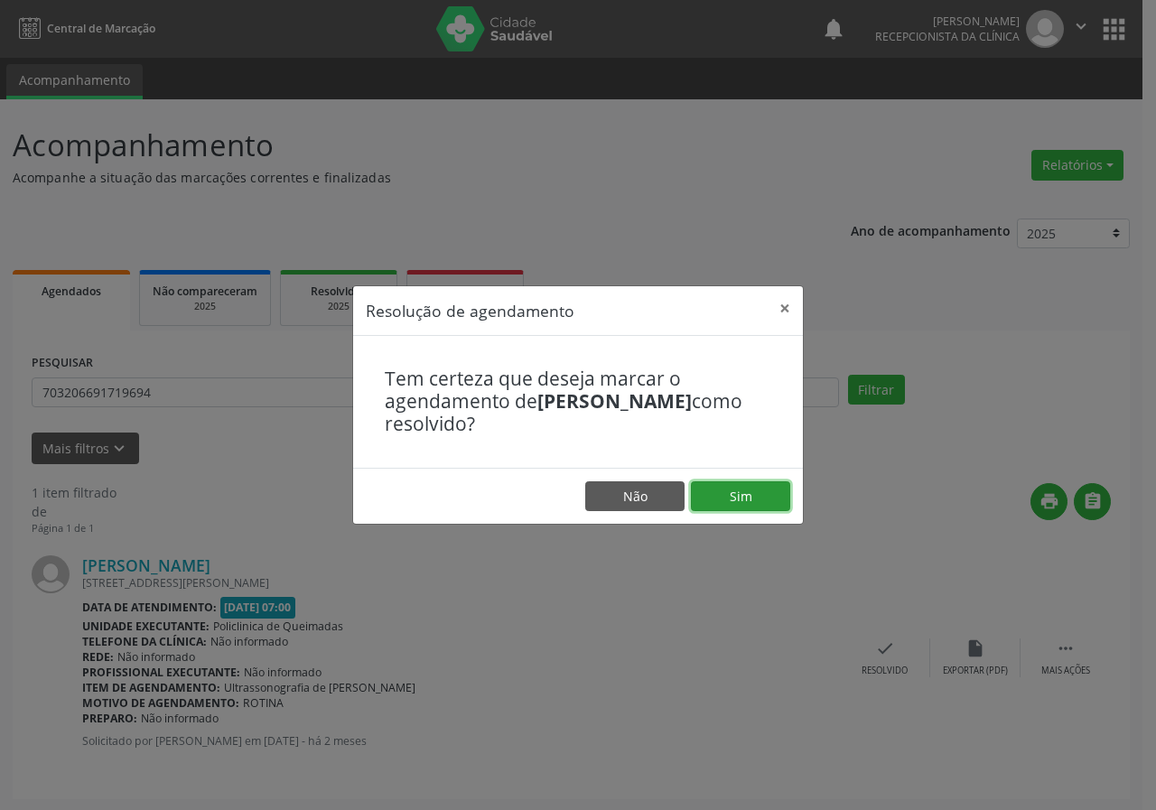
click at [770, 493] on button "Sim" at bounding box center [740, 497] width 99 height 31
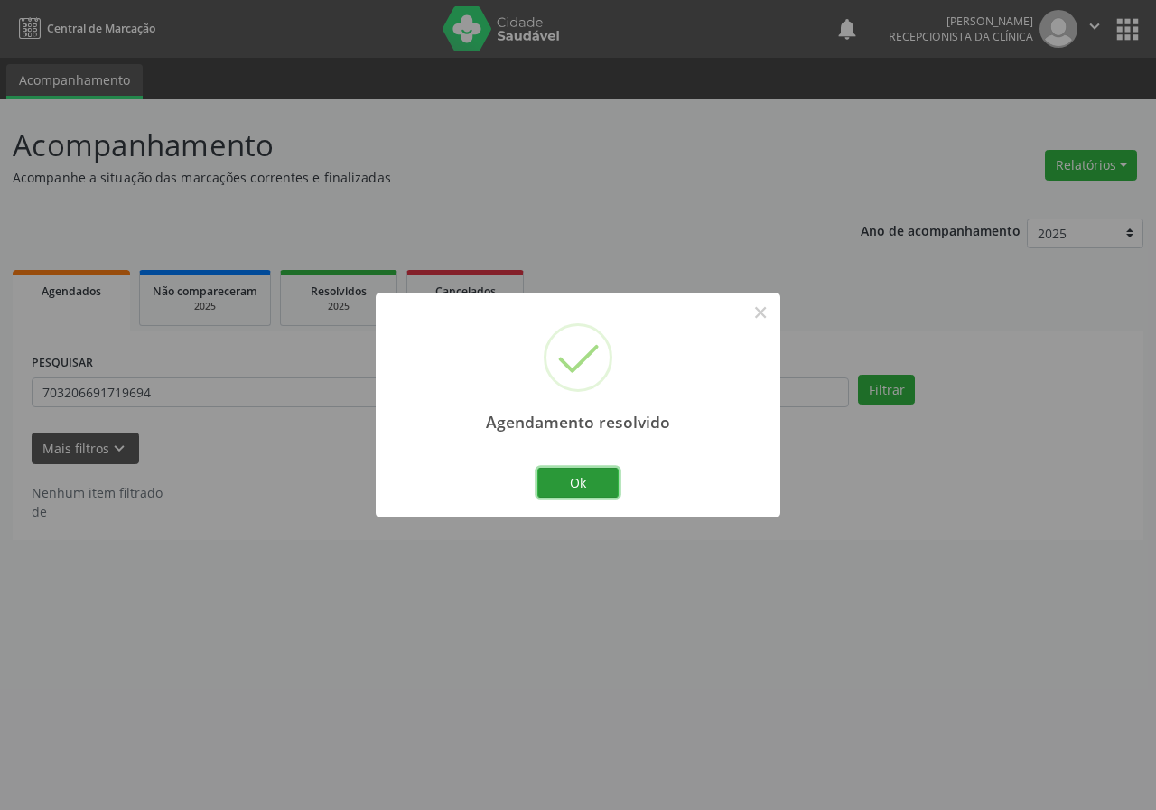
drag, startPoint x: 586, startPoint y: 471, endPoint x: 358, endPoint y: 391, distance: 242.0
click at [584, 471] on button "Ok" at bounding box center [578, 483] width 81 height 31
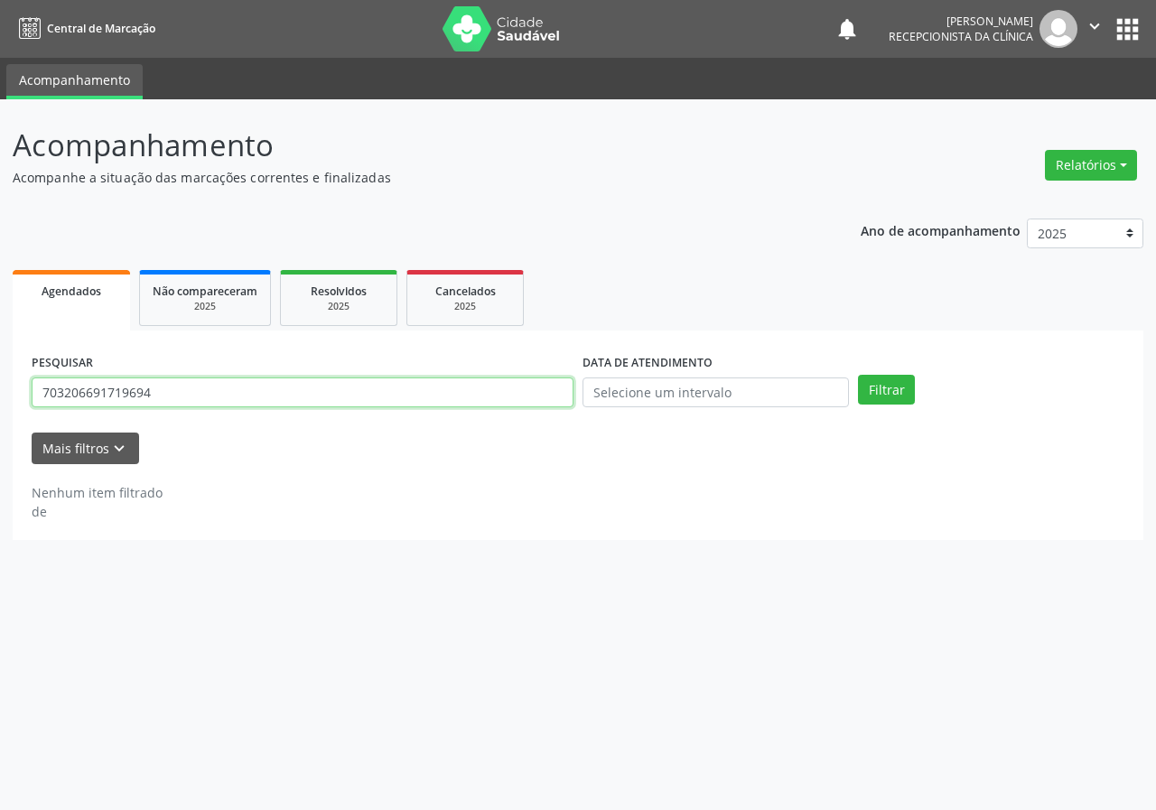
click at [353, 401] on input "703206691719694" at bounding box center [303, 393] width 542 height 31
click at [858, 375] on button "Filtrar" at bounding box center [886, 390] width 57 height 31
click at [173, 403] on input "702000362285986" at bounding box center [303, 393] width 542 height 31
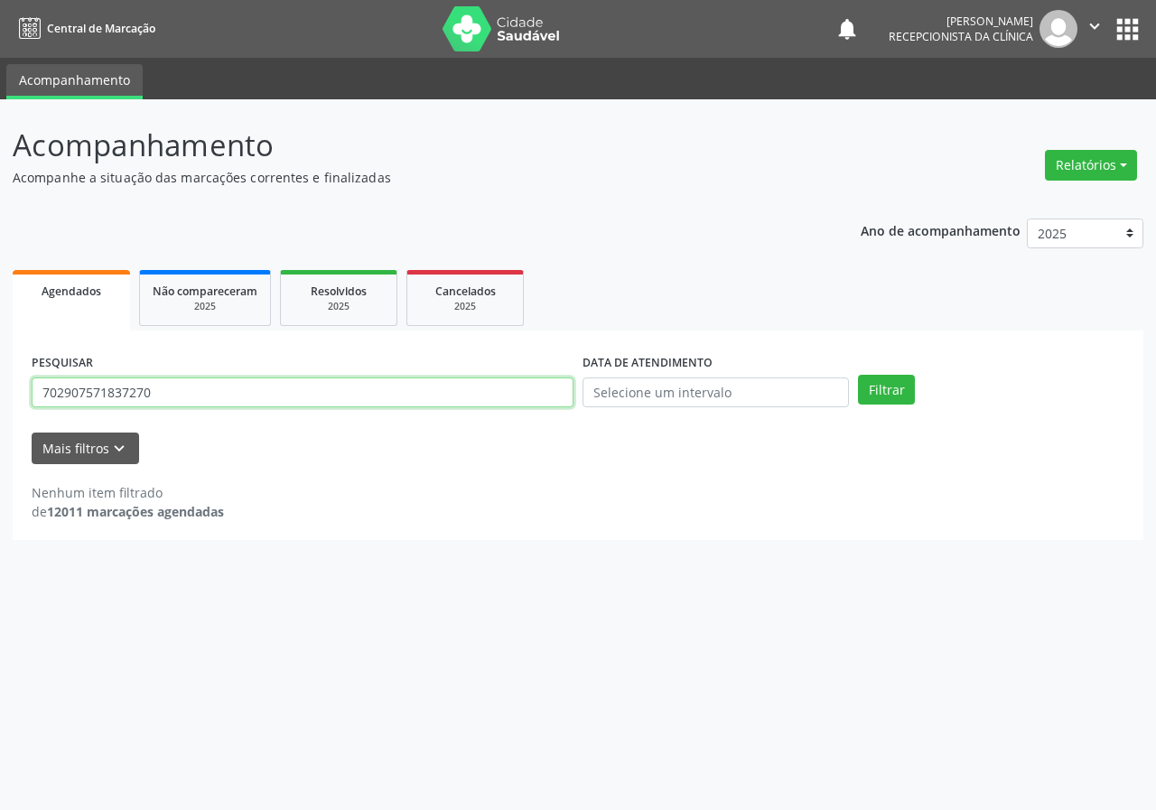
click at [858, 375] on button "Filtrar" at bounding box center [886, 390] width 57 height 31
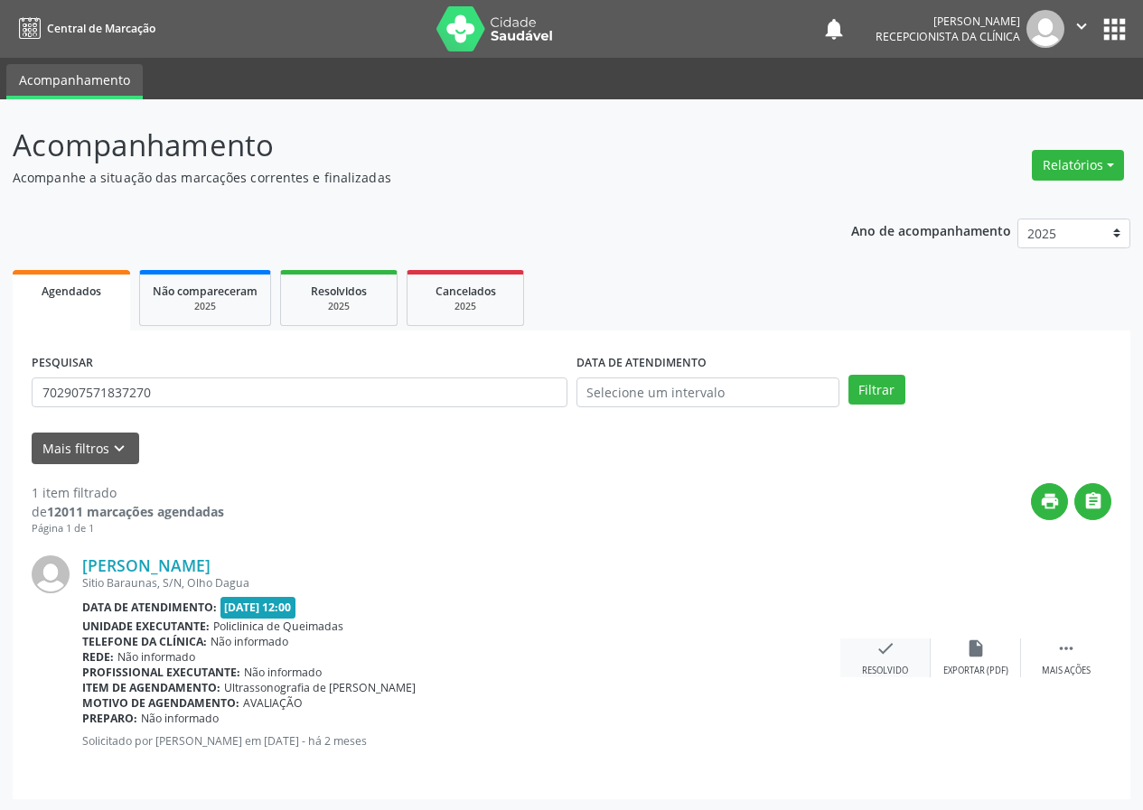
click at [886, 652] on icon "check" at bounding box center [885, 649] width 20 height 20
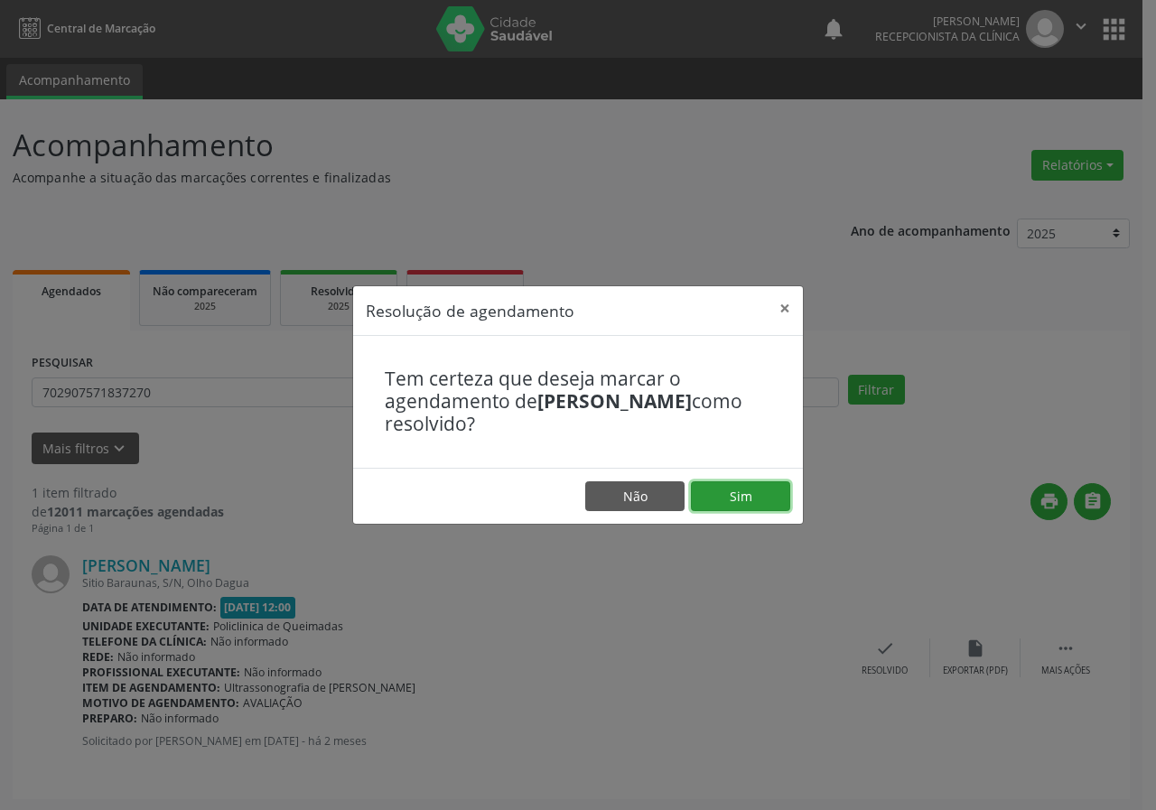
click at [751, 497] on button "Sim" at bounding box center [740, 497] width 99 height 31
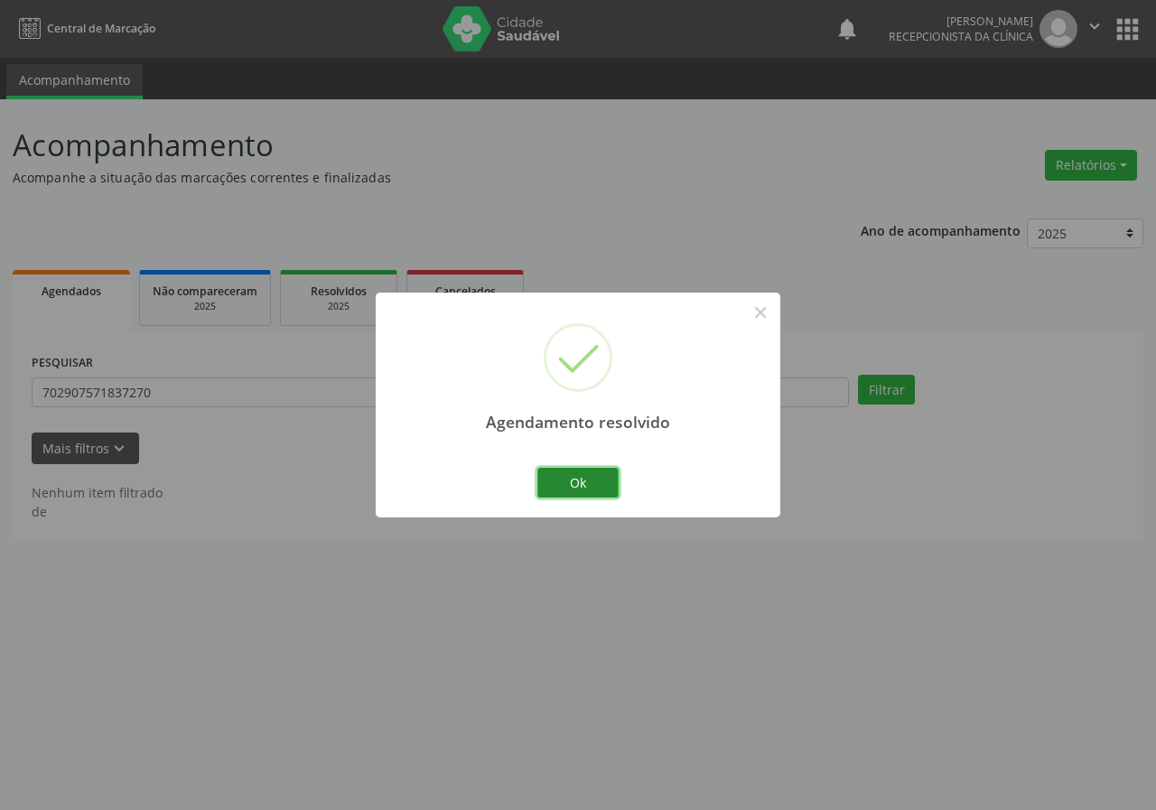
click at [580, 472] on button "Ok" at bounding box center [578, 483] width 81 height 31
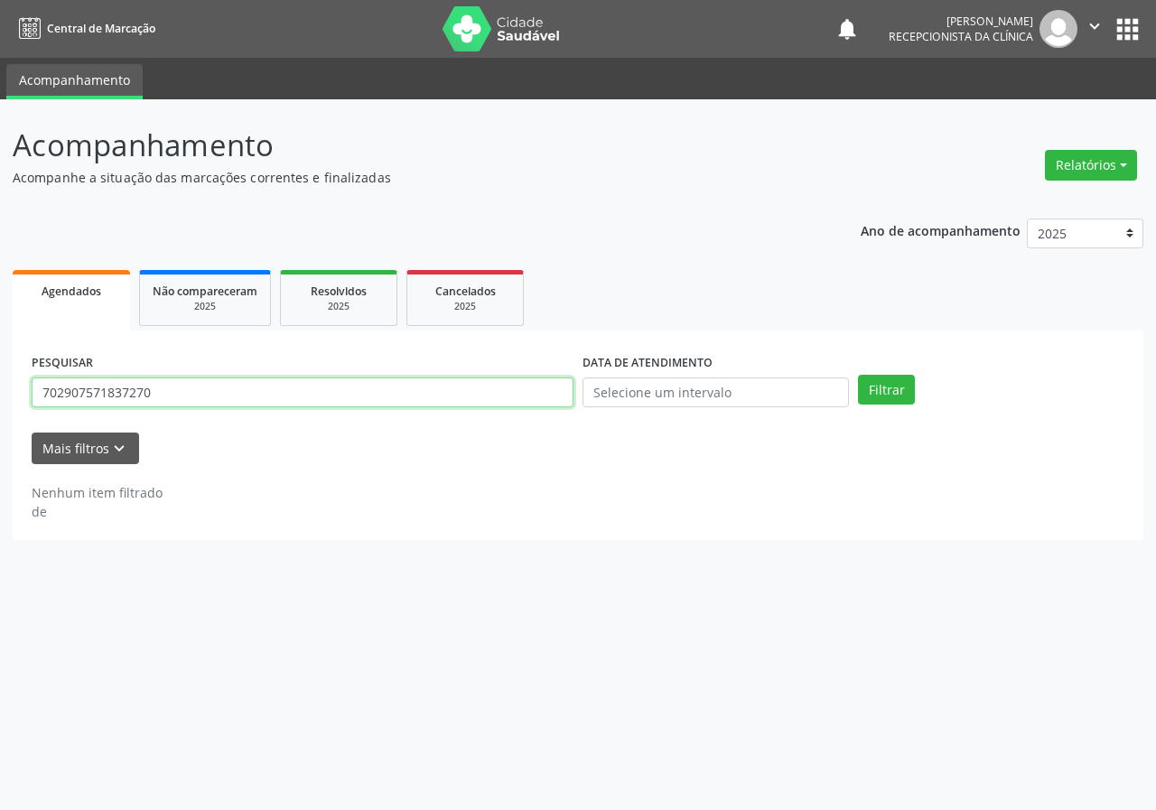
click at [435, 401] on input "702907571837270" at bounding box center [303, 393] width 542 height 31
click at [858, 375] on button "Filtrar" at bounding box center [886, 390] width 57 height 31
click at [159, 394] on input "704503621469520" at bounding box center [303, 393] width 542 height 31
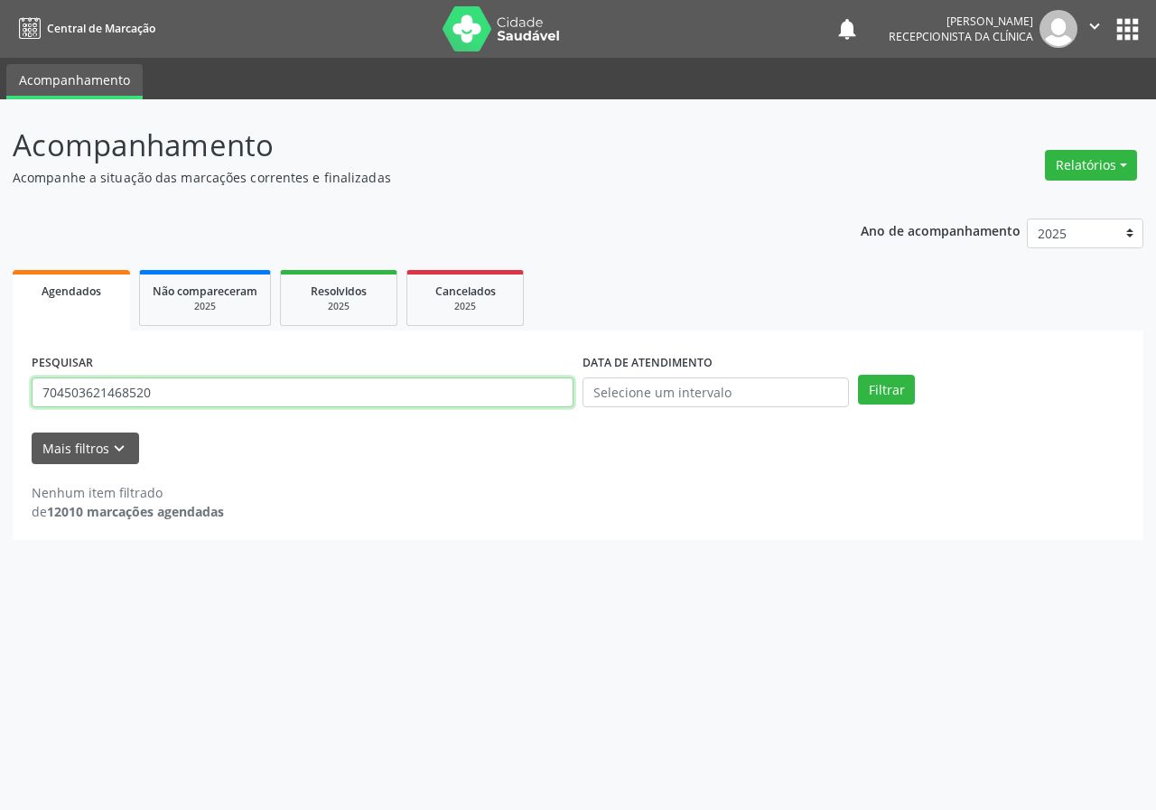
click at [858, 375] on button "Filtrar" at bounding box center [886, 390] width 57 height 31
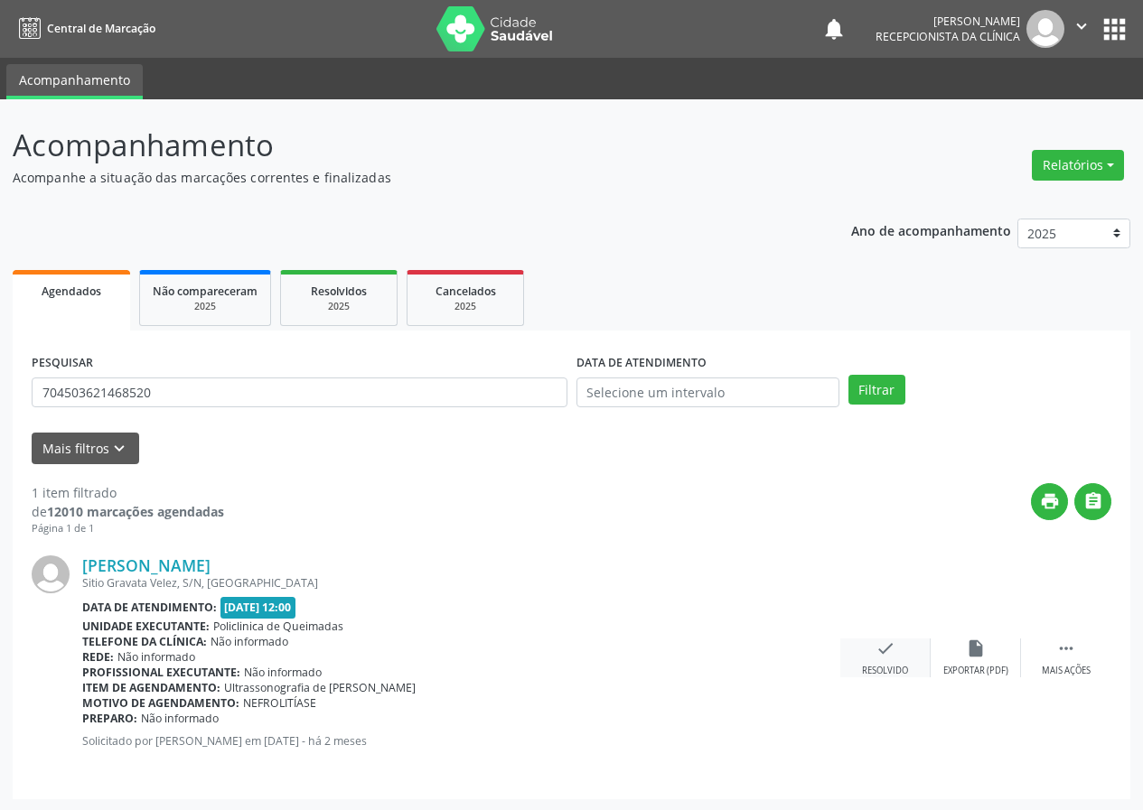
click at [876, 664] on div "check Resolvido" at bounding box center [885, 658] width 90 height 39
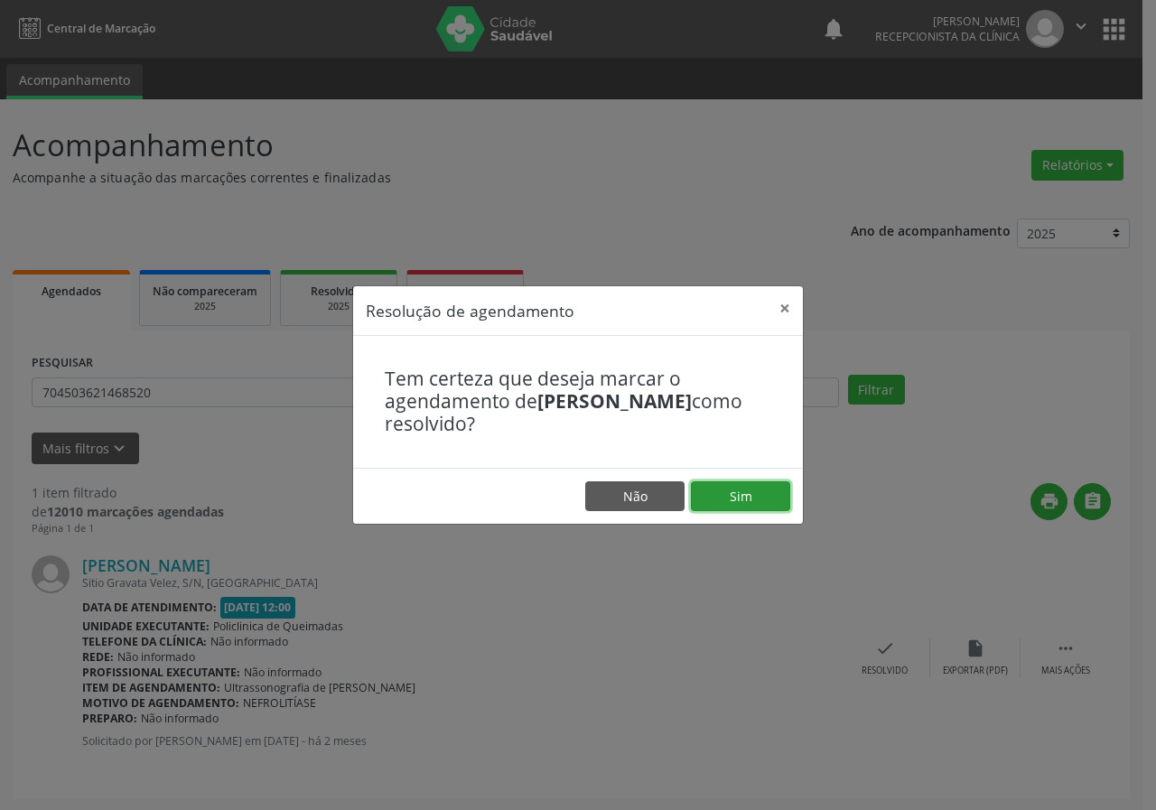
click at [727, 506] on button "Sim" at bounding box center [740, 497] width 99 height 31
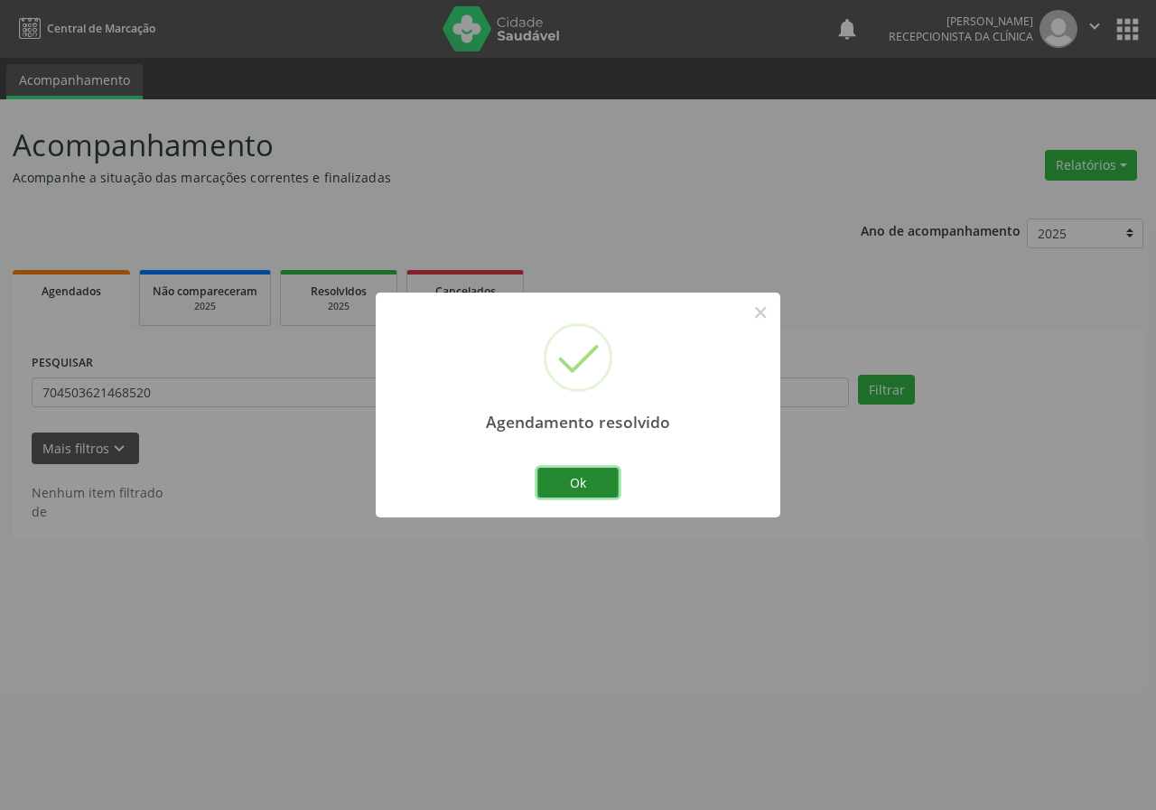
drag, startPoint x: 583, startPoint y: 489, endPoint x: 520, endPoint y: 461, distance: 69.2
click at [579, 488] on button "Ok" at bounding box center [578, 483] width 81 height 31
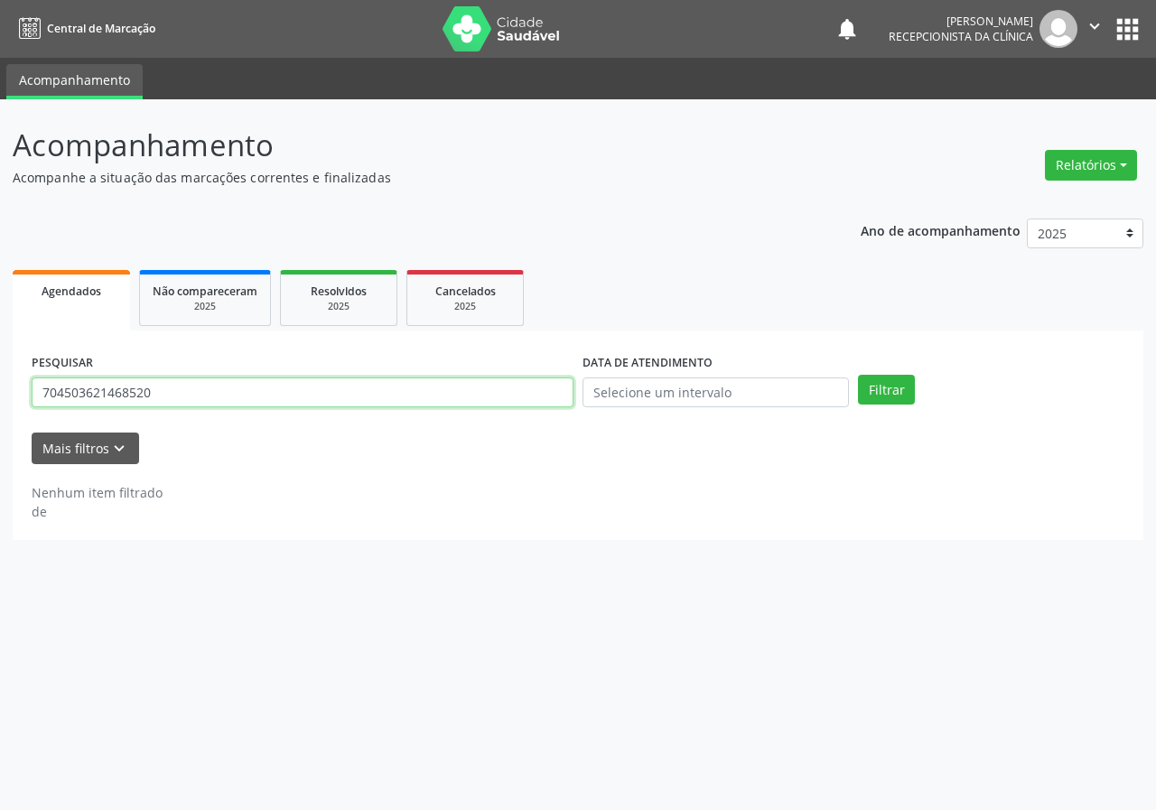
click at [459, 398] on input "704503621468520" at bounding box center [303, 393] width 542 height 31
click at [858, 375] on button "Filtrar" at bounding box center [886, 390] width 57 height 31
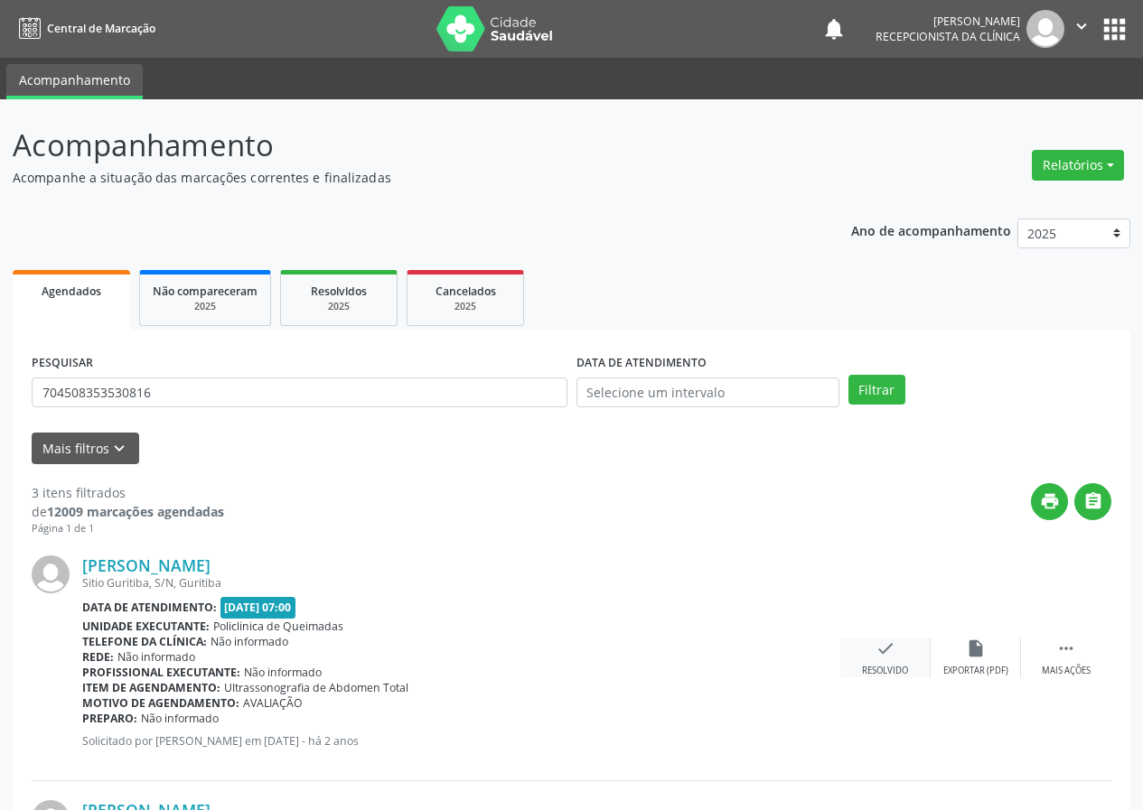
click at [880, 659] on icon "check" at bounding box center [885, 649] width 20 height 20
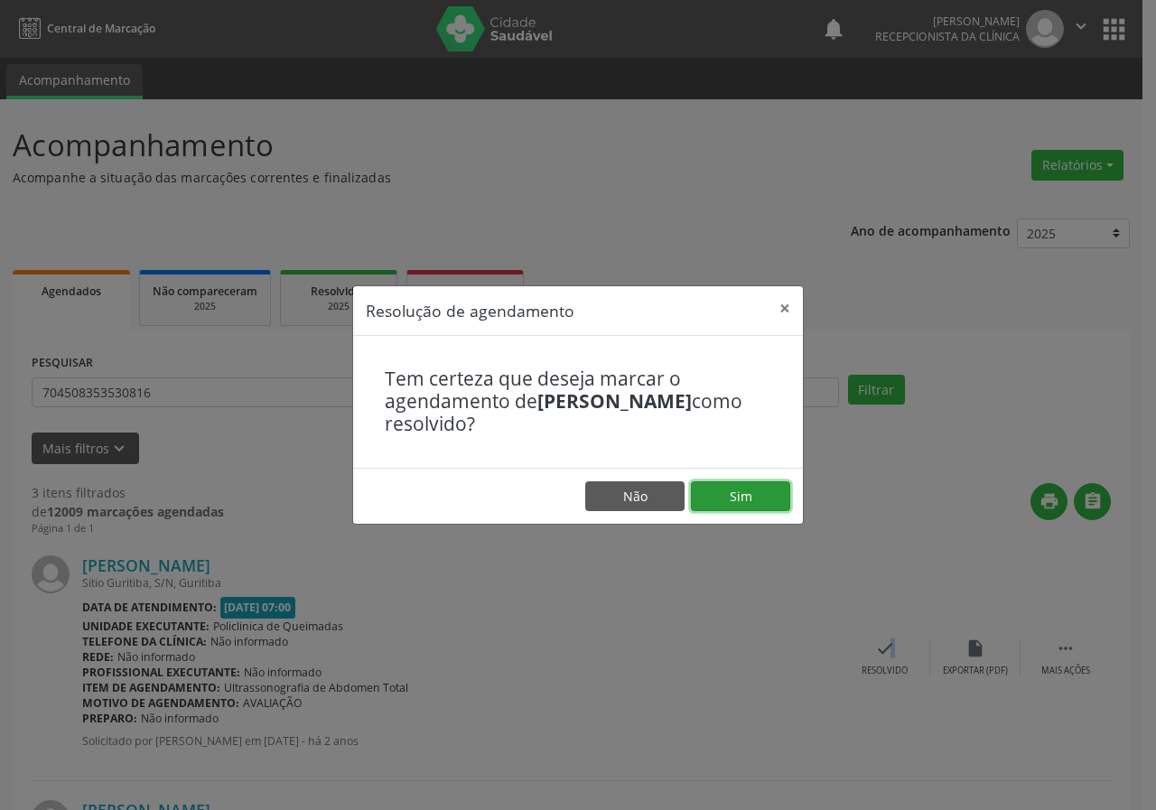
drag, startPoint x: 727, startPoint y: 482, endPoint x: 697, endPoint y: 491, distance: 31.4
click at [727, 482] on button "Sim" at bounding box center [740, 497] width 99 height 31
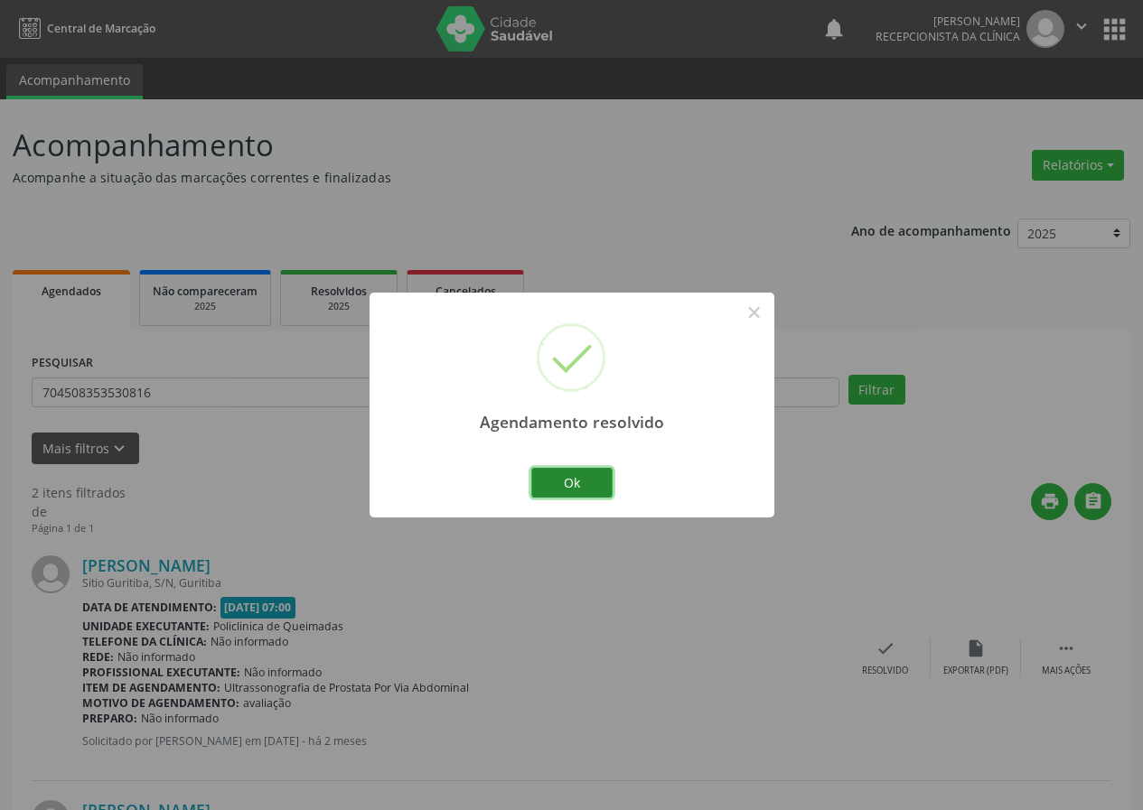
click at [590, 480] on button "Ok" at bounding box center [571, 483] width 81 height 31
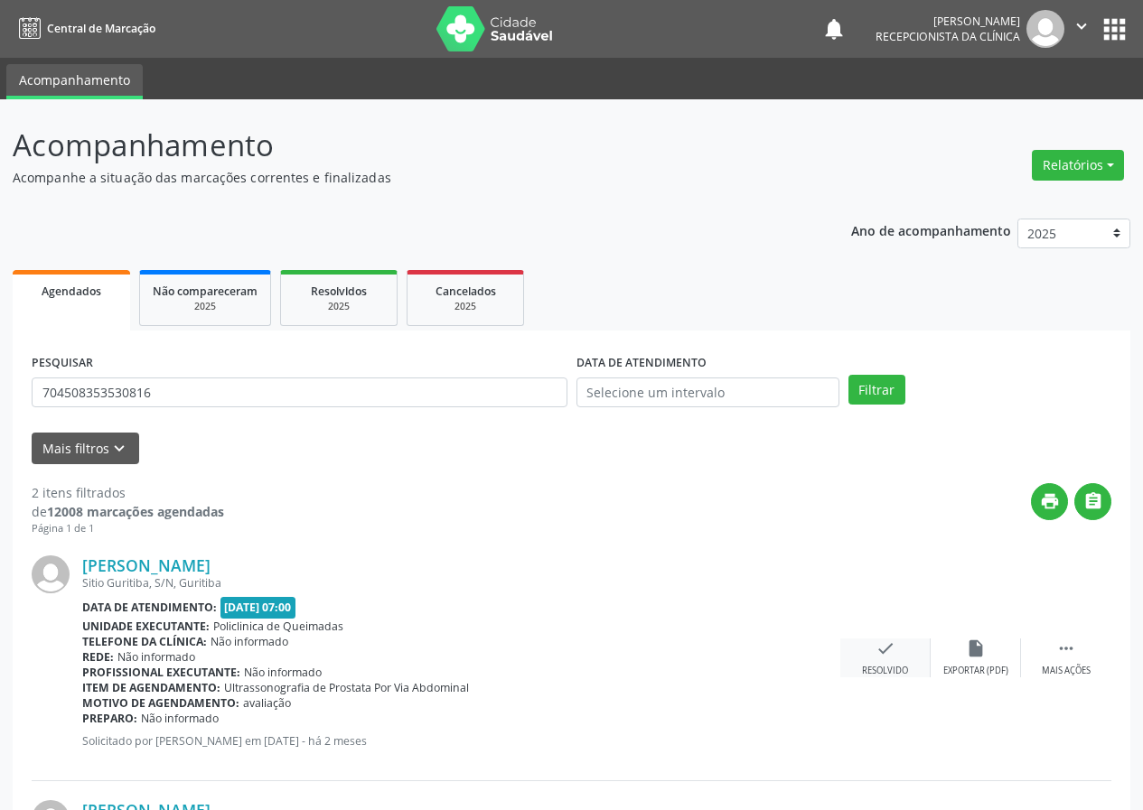
click at [885, 643] on icon "check" at bounding box center [885, 649] width 20 height 20
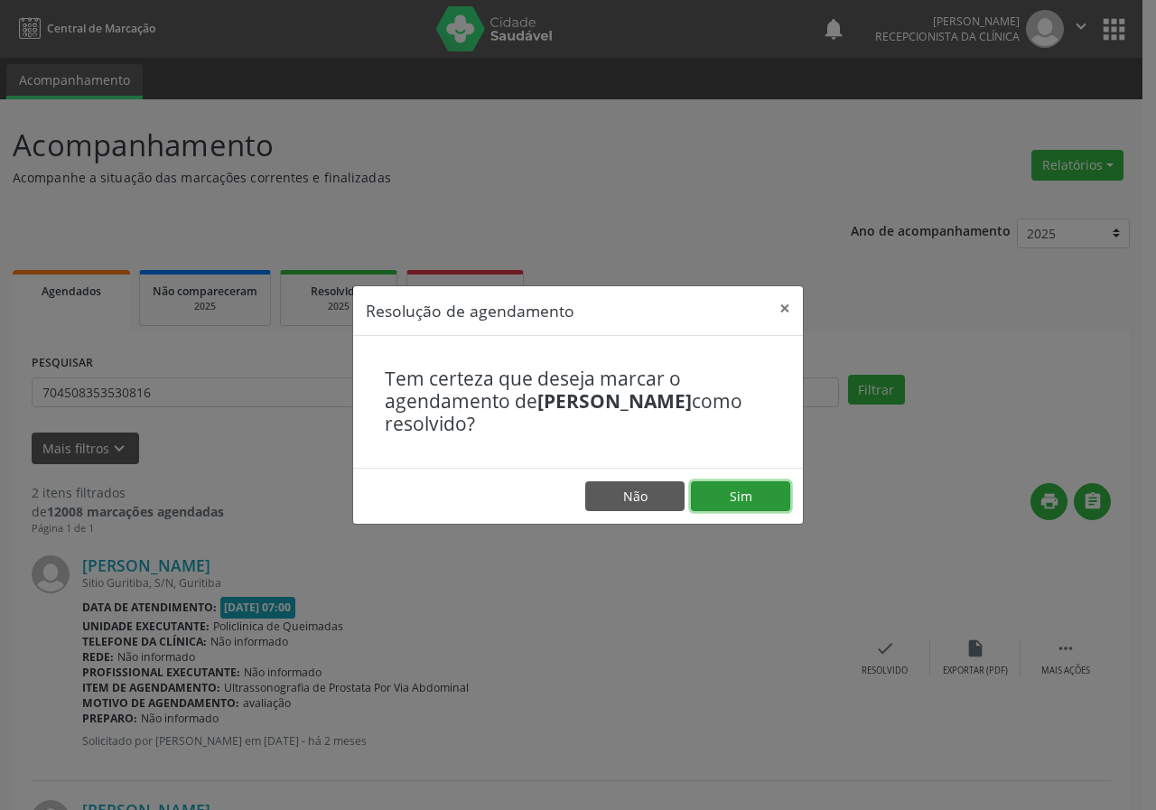
click at [739, 492] on button "Sim" at bounding box center [740, 497] width 99 height 31
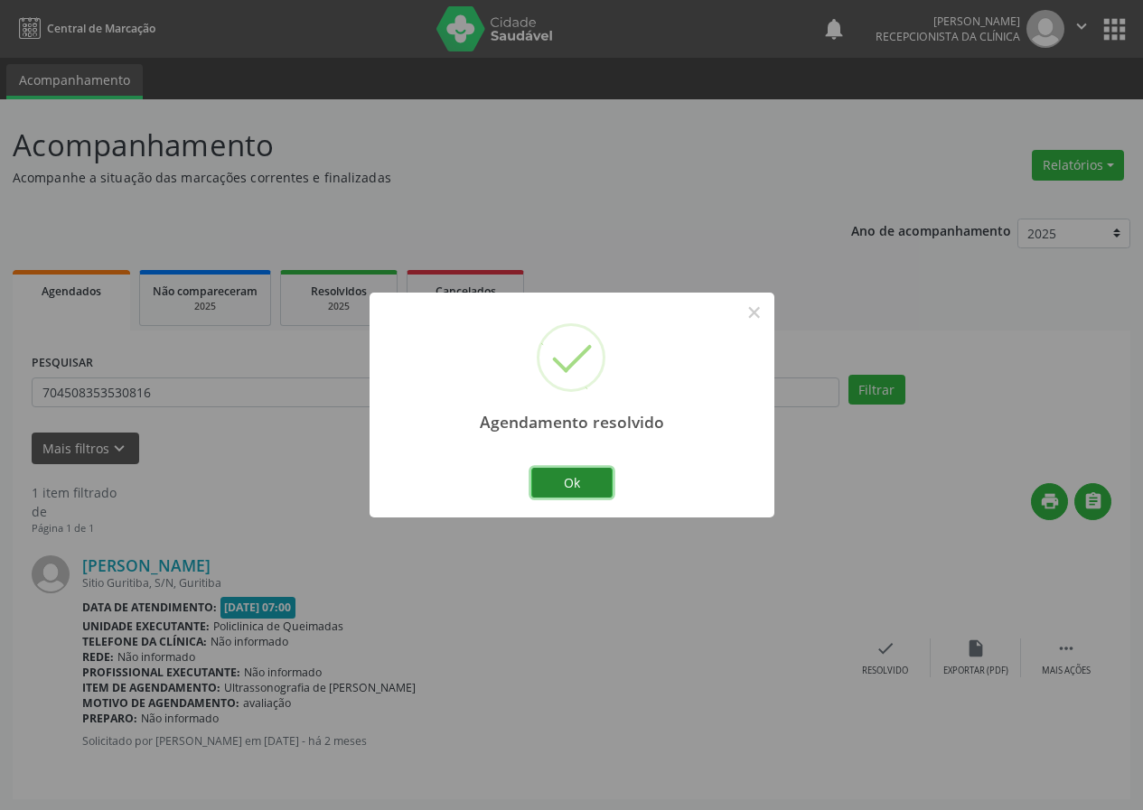
click at [606, 482] on button "Ok" at bounding box center [571, 483] width 81 height 31
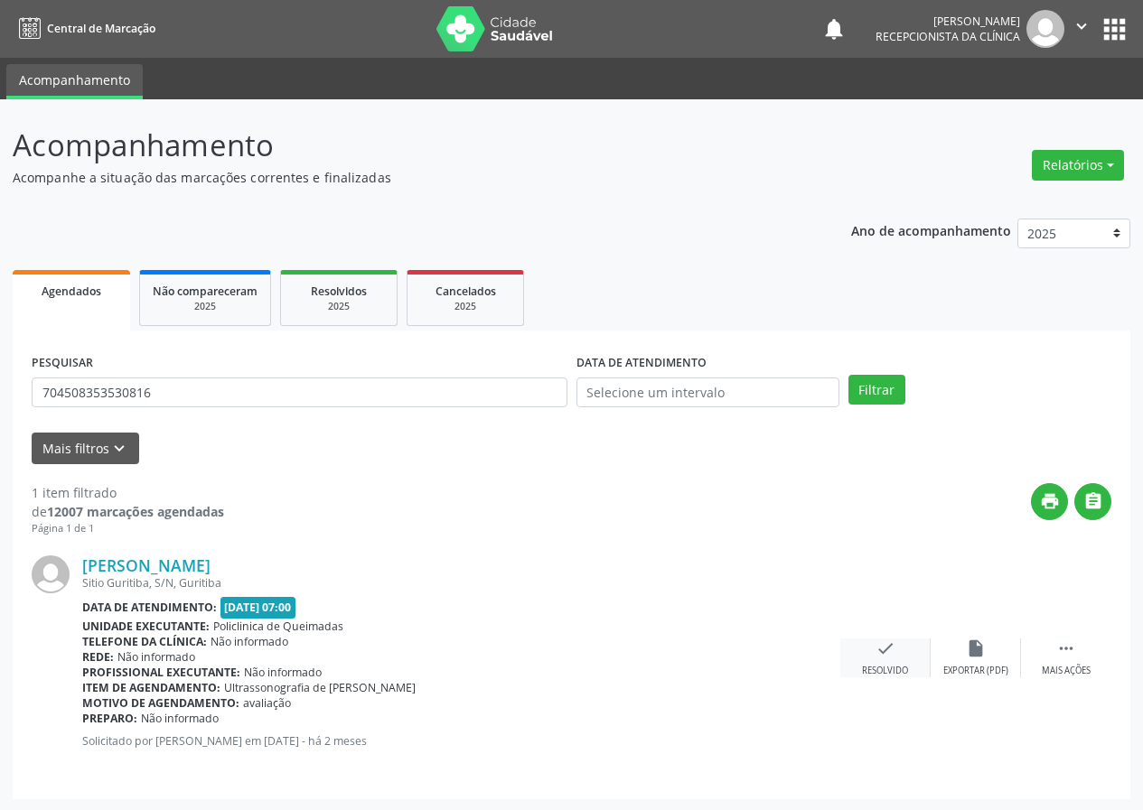
click at [881, 657] on div "check Resolvido" at bounding box center [885, 658] width 90 height 39
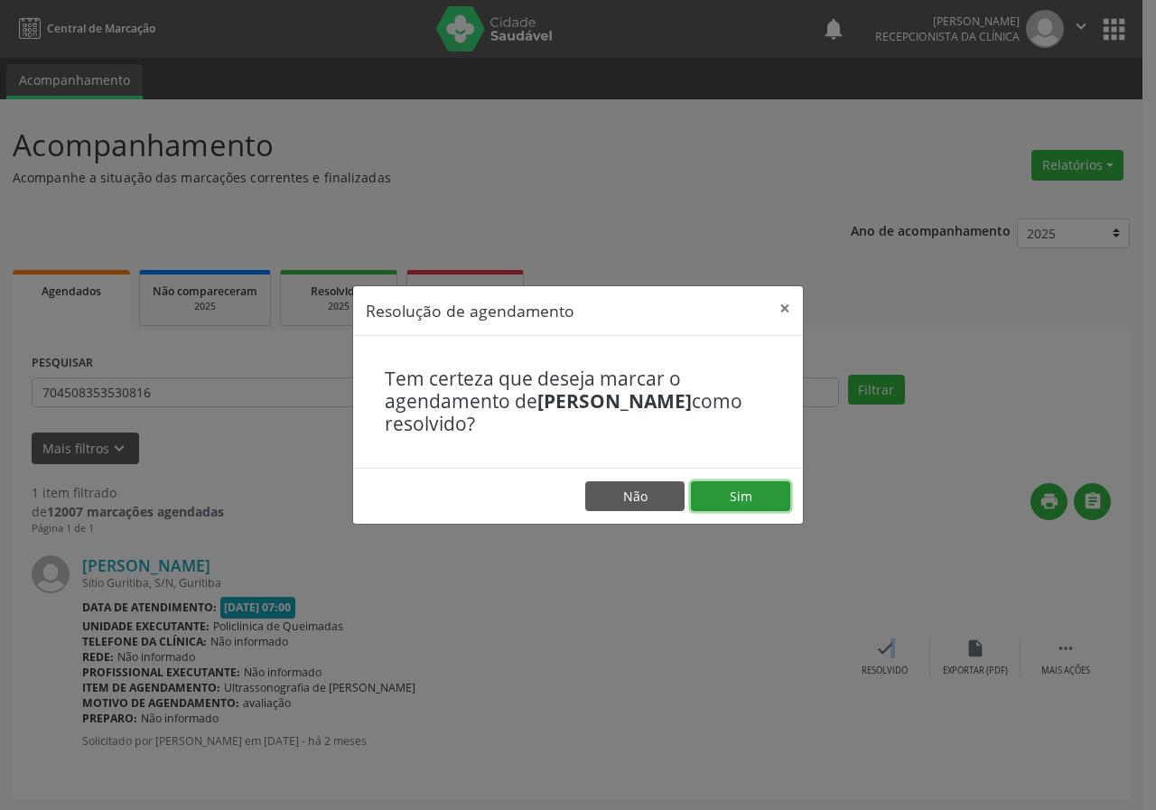
click at [773, 497] on button "Sim" at bounding box center [740, 497] width 99 height 31
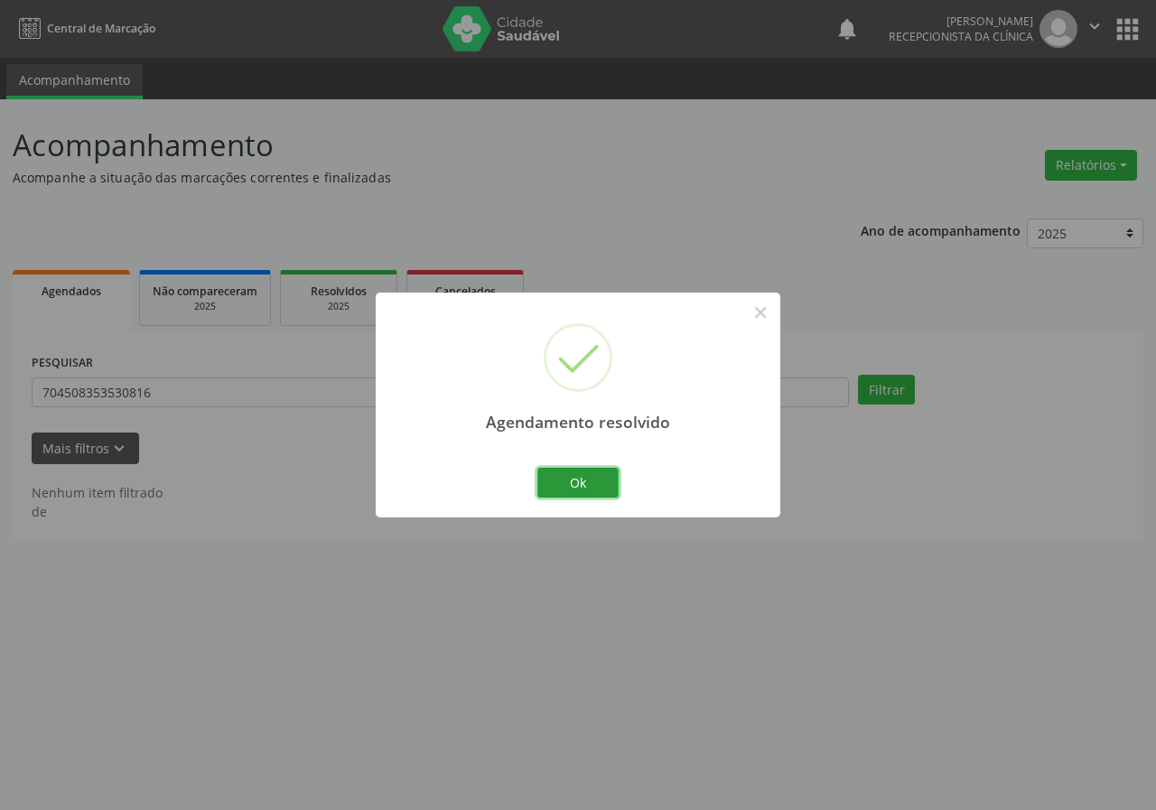
drag, startPoint x: 589, startPoint y: 480, endPoint x: 464, endPoint y: 468, distance: 125.2
click at [585, 480] on button "Ok" at bounding box center [578, 483] width 81 height 31
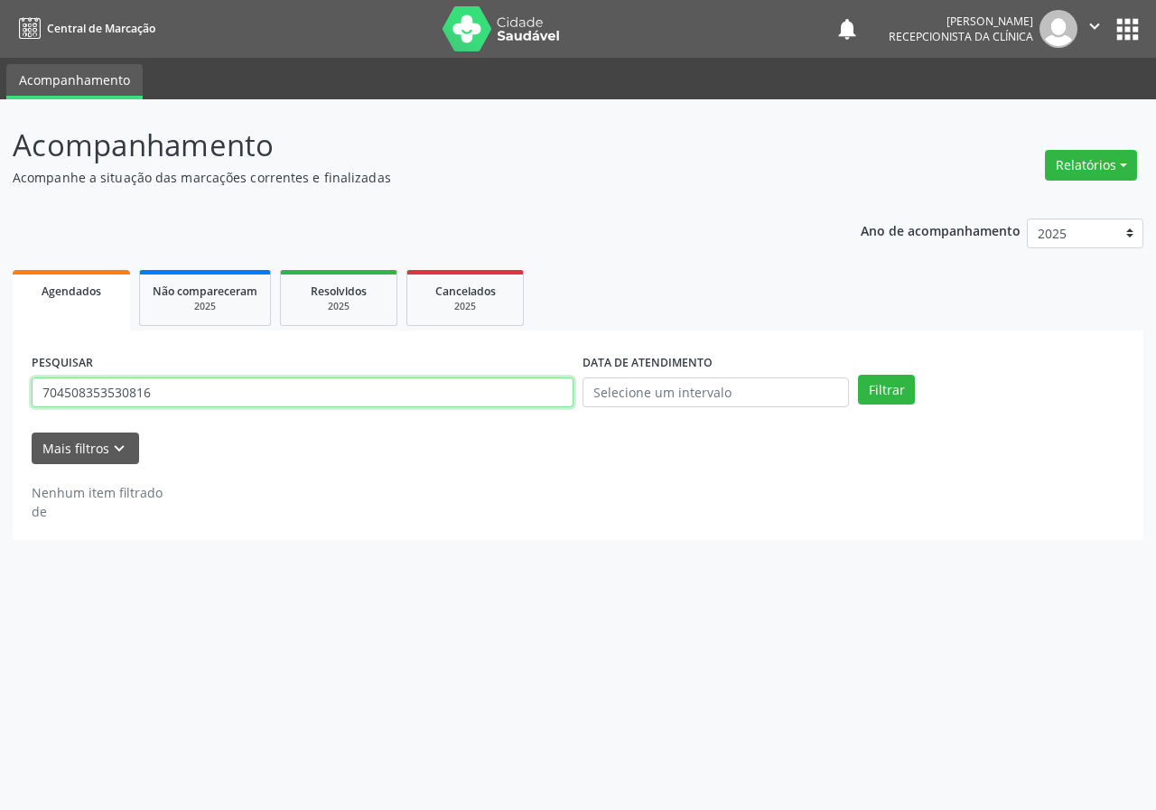
click at [381, 396] on input "704508353530816" at bounding box center [303, 393] width 542 height 31
click at [858, 375] on button "Filtrar" at bounding box center [886, 390] width 57 height 31
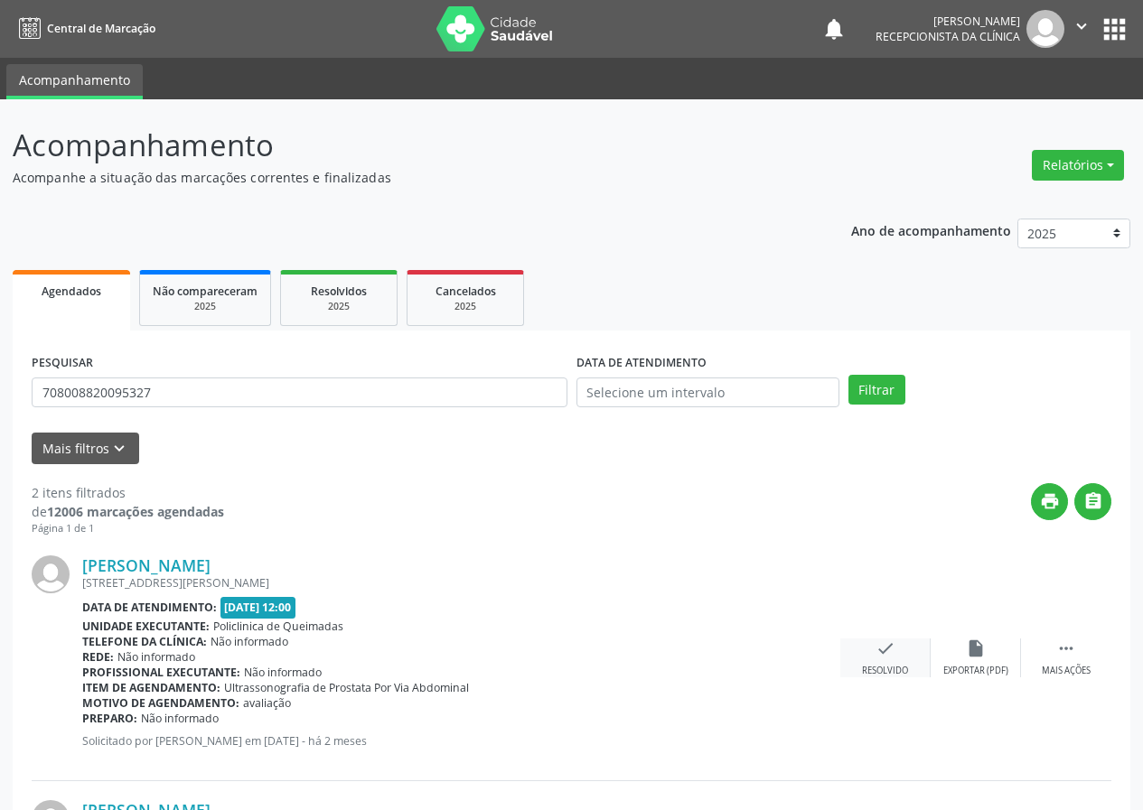
click at [893, 657] on icon "check" at bounding box center [885, 649] width 20 height 20
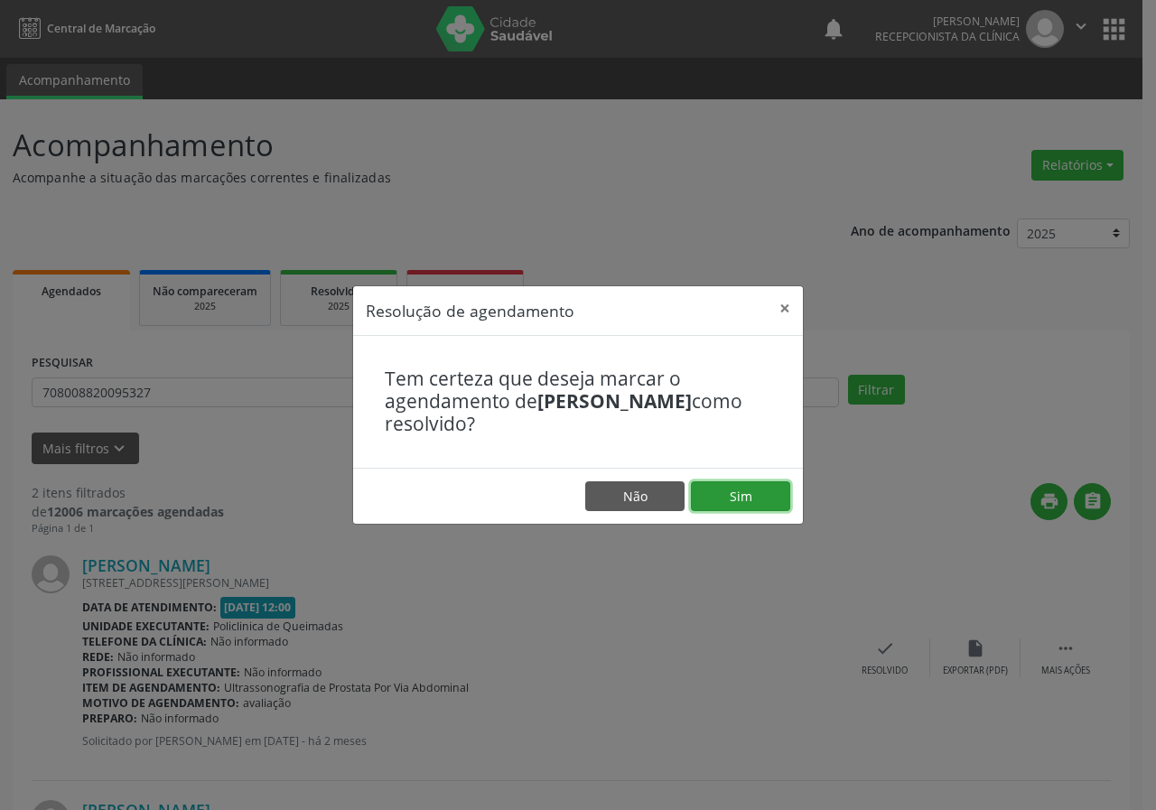
click at [734, 489] on button "Sim" at bounding box center [740, 497] width 99 height 31
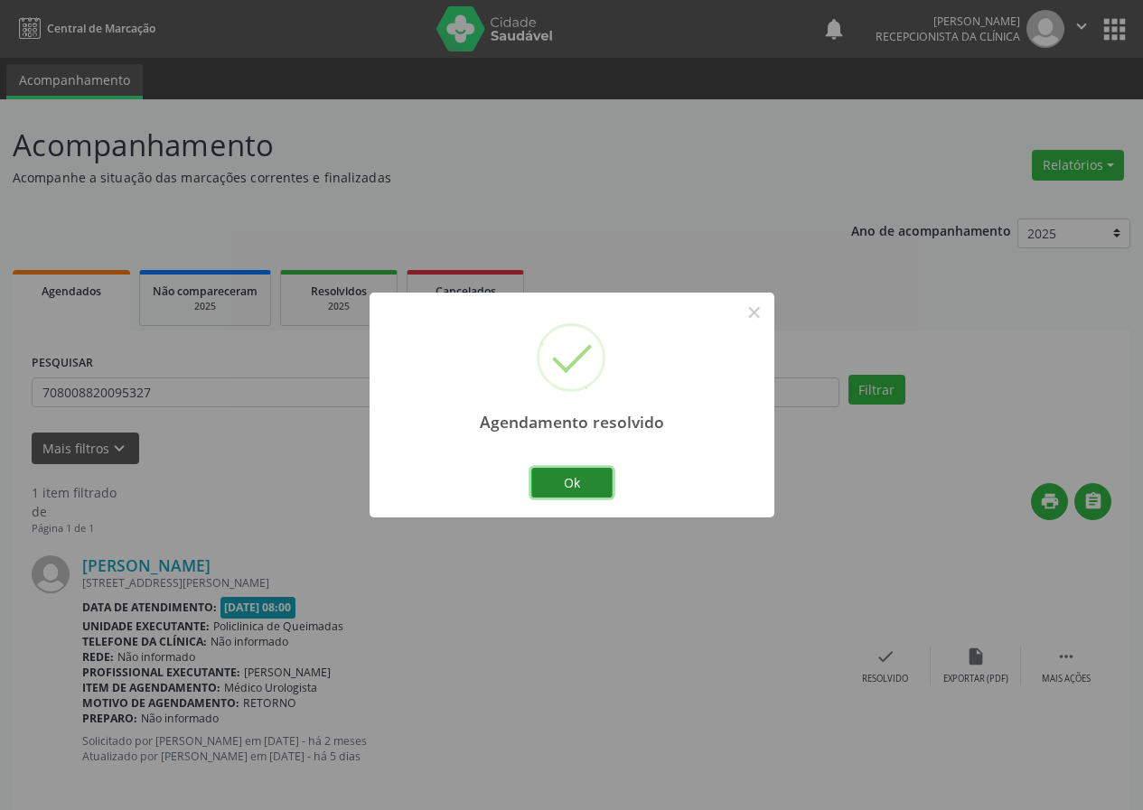
click at [599, 479] on button "Ok" at bounding box center [571, 483] width 81 height 31
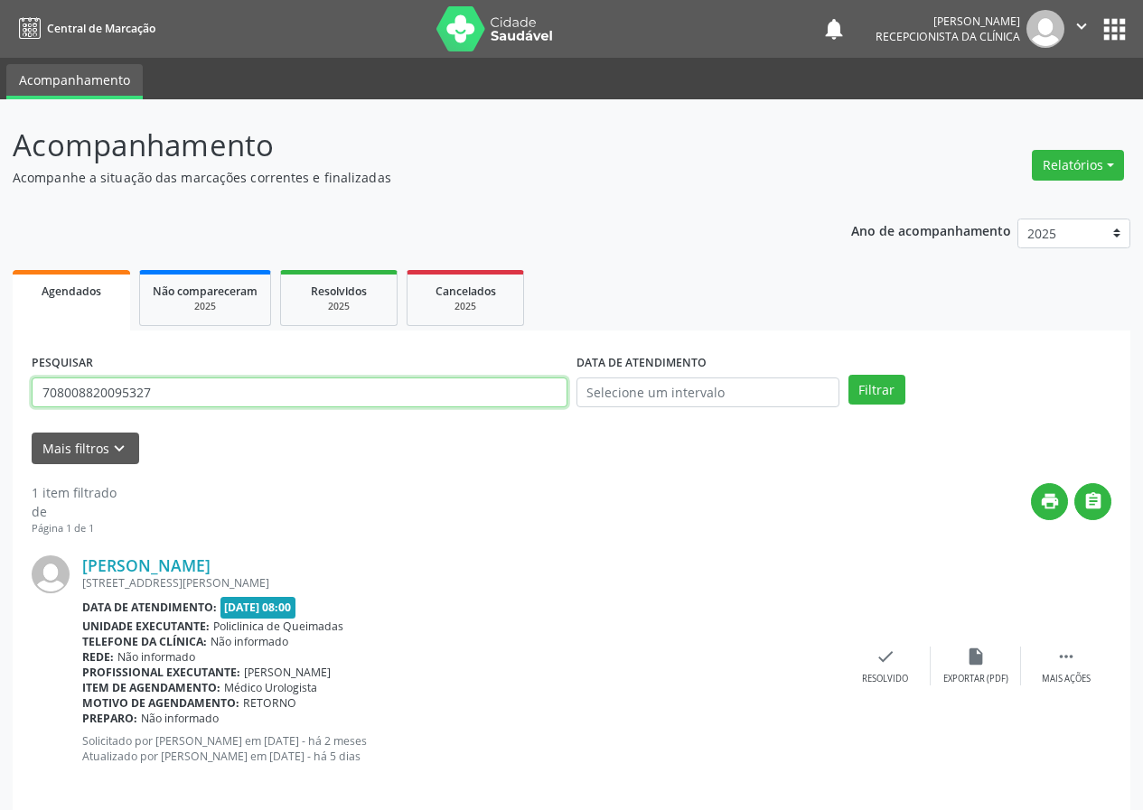
click at [366, 385] on input "708008820095327" at bounding box center [300, 393] width 536 height 31
